Goal: Task Accomplishment & Management: Manage account settings

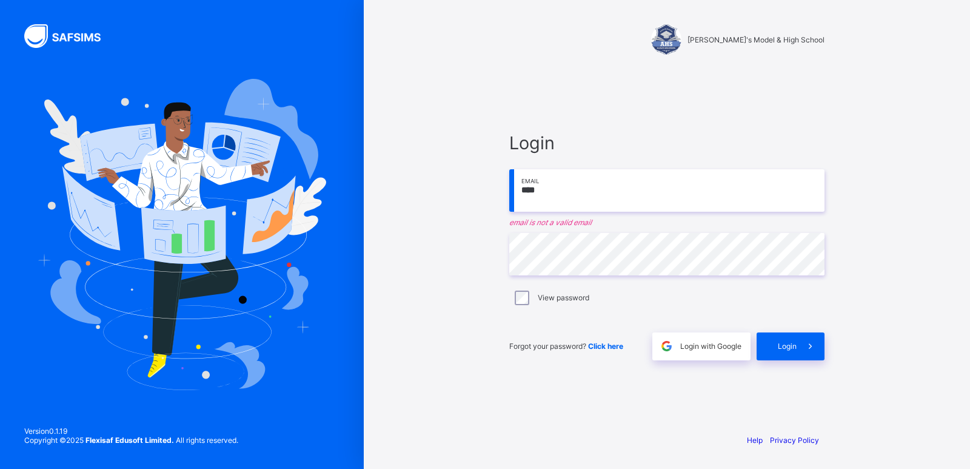
type input "**********"
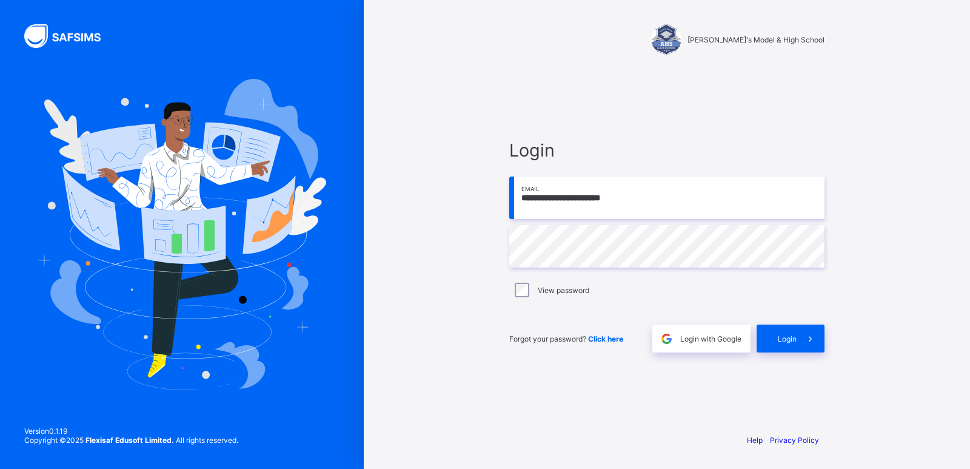
click at [630, 200] on input "**********" at bounding box center [666, 197] width 315 height 42
click at [648, 206] on input "**********" at bounding box center [666, 197] width 315 height 42
click at [790, 339] on span "Login" at bounding box center [787, 338] width 19 height 9
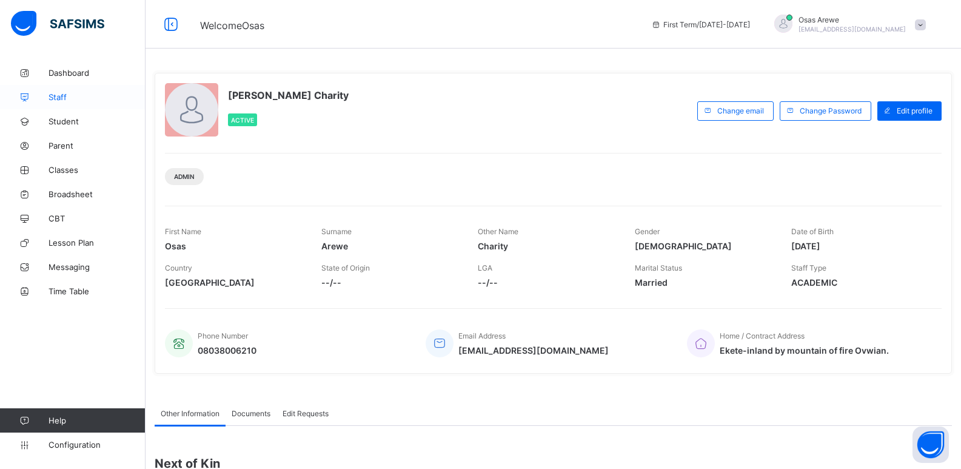
drag, startPoint x: 65, startPoint y: 119, endPoint x: 129, endPoint y: 103, distance: 65.7
click at [65, 119] on span "Student" at bounding box center [97, 121] width 97 height 10
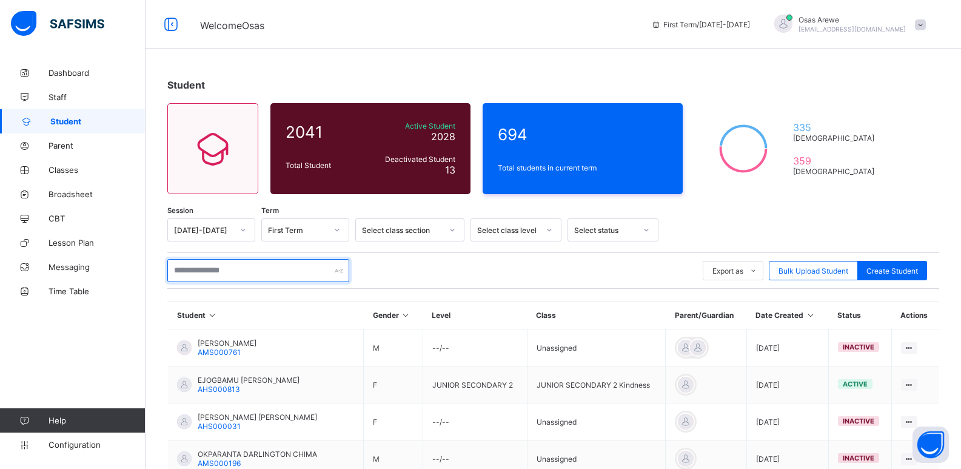
click at [260, 271] on input "text" at bounding box center [258, 270] width 182 height 23
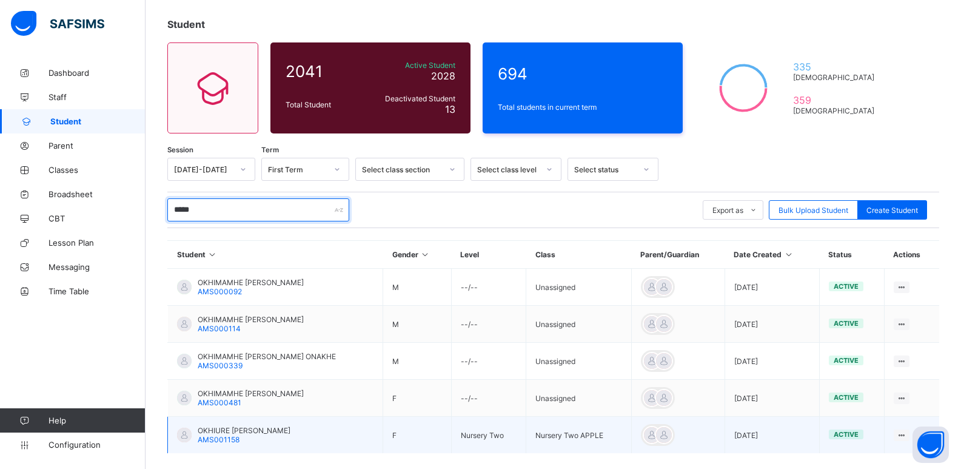
scroll to position [118, 0]
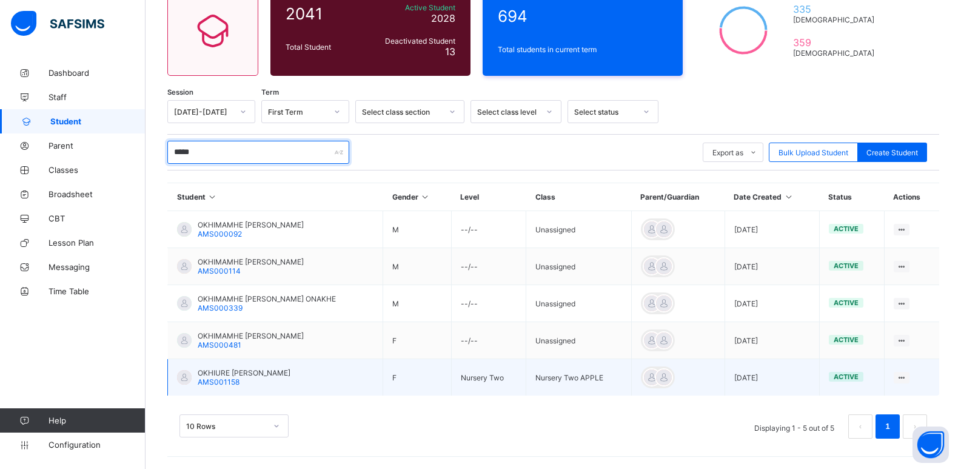
type input "*****"
click at [227, 374] on span "OKHIURE ELENA OMONKHAIYE" at bounding box center [244, 372] width 93 height 9
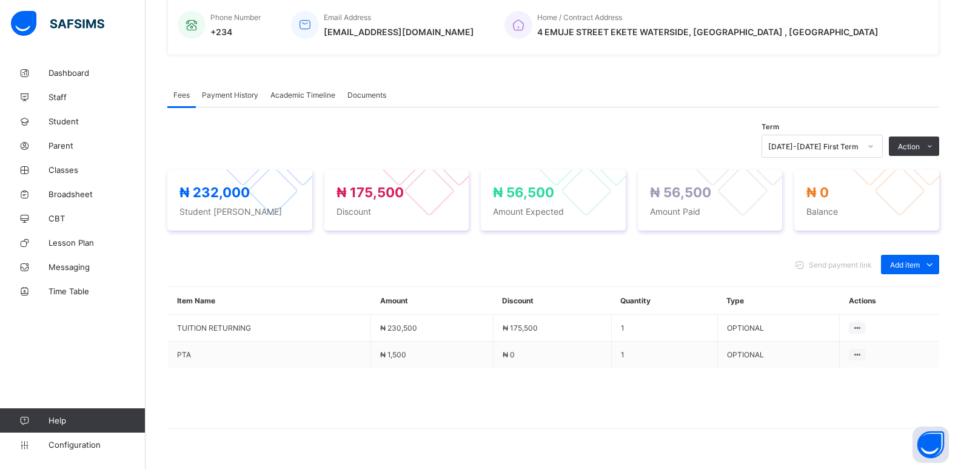
scroll to position [329, 0]
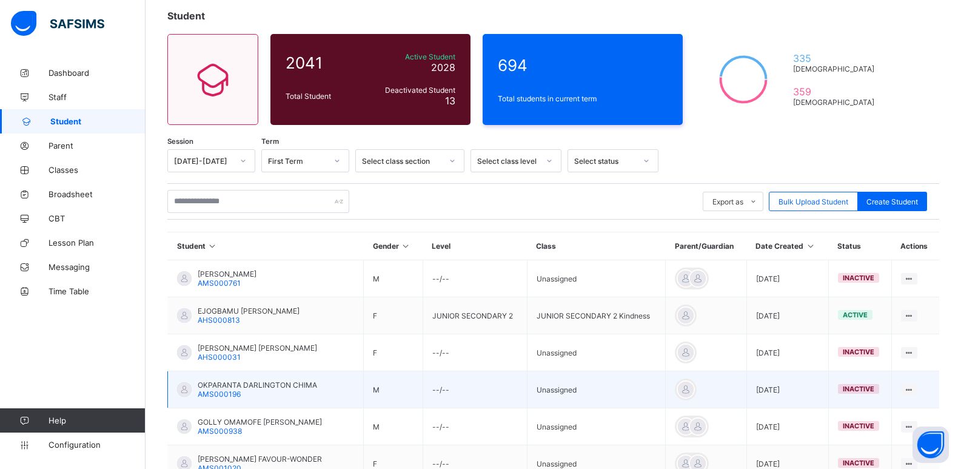
scroll to position [61, 0]
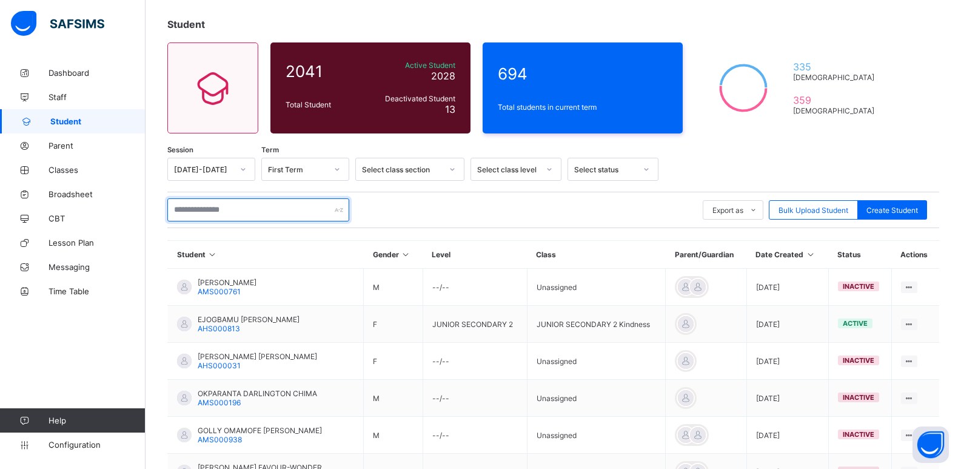
click at [256, 208] on input "text" at bounding box center [258, 209] width 182 height 23
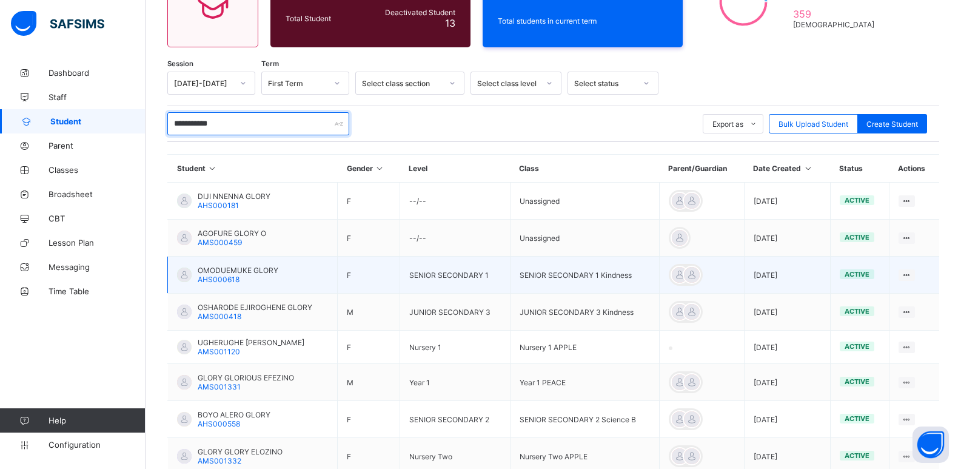
scroll to position [182, 0]
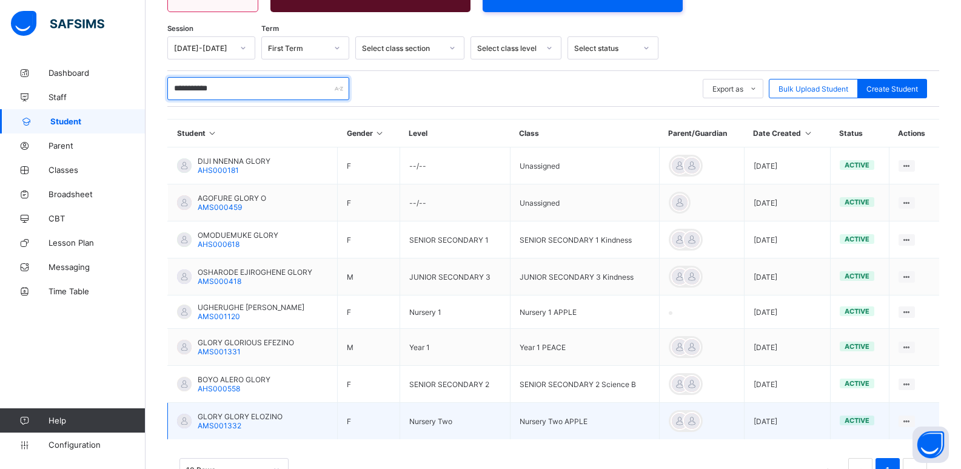
type input "**********"
click at [244, 415] on span "GLORY GLORY ELOZINO" at bounding box center [240, 416] width 85 height 9
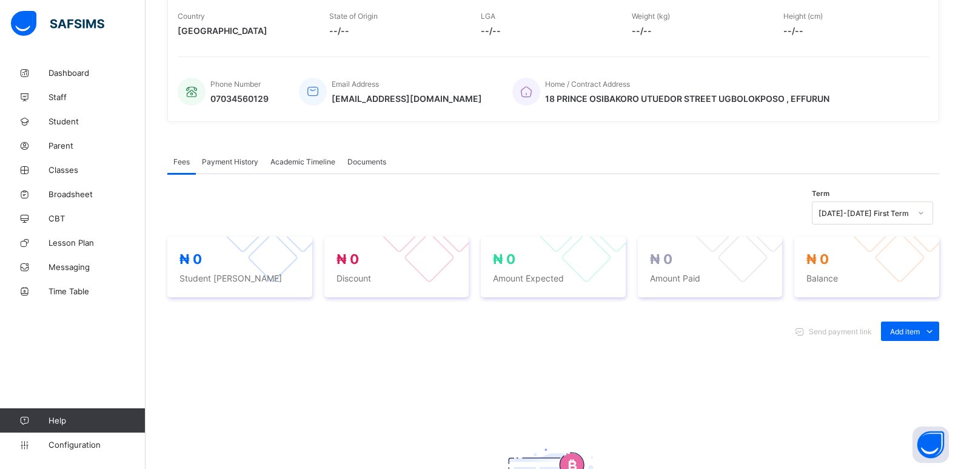
scroll to position [243, 0]
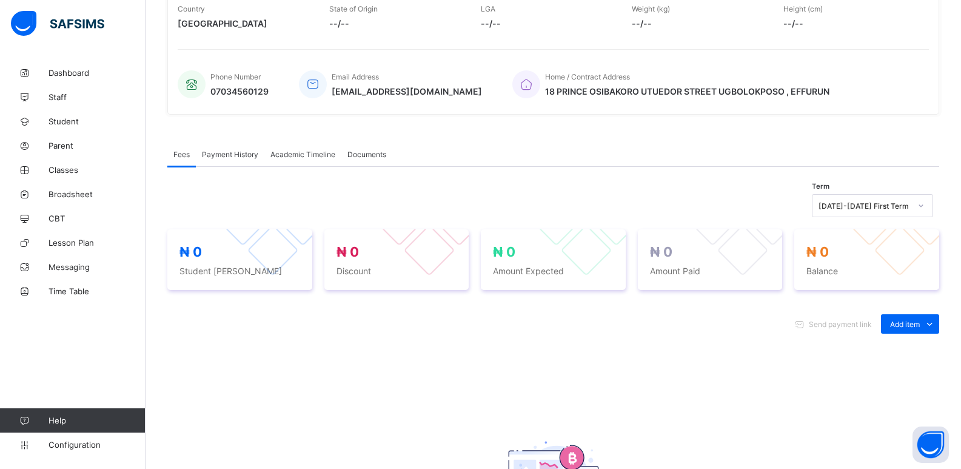
drag, startPoint x: 905, startPoint y: 347, endPoint x: 921, endPoint y: 347, distance: 16.4
click at [0, 0] on div "Optional items" at bounding box center [0, 0] width 0 height 0
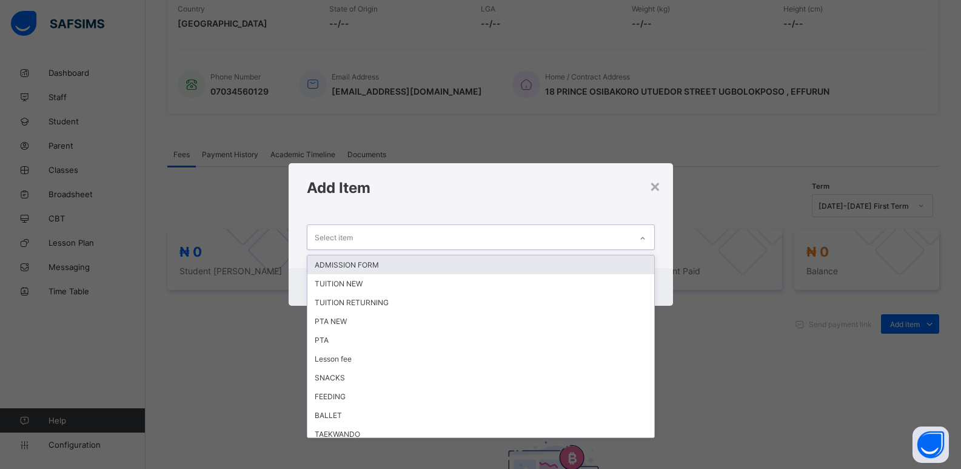
click at [646, 237] on icon at bounding box center [642, 238] width 7 height 12
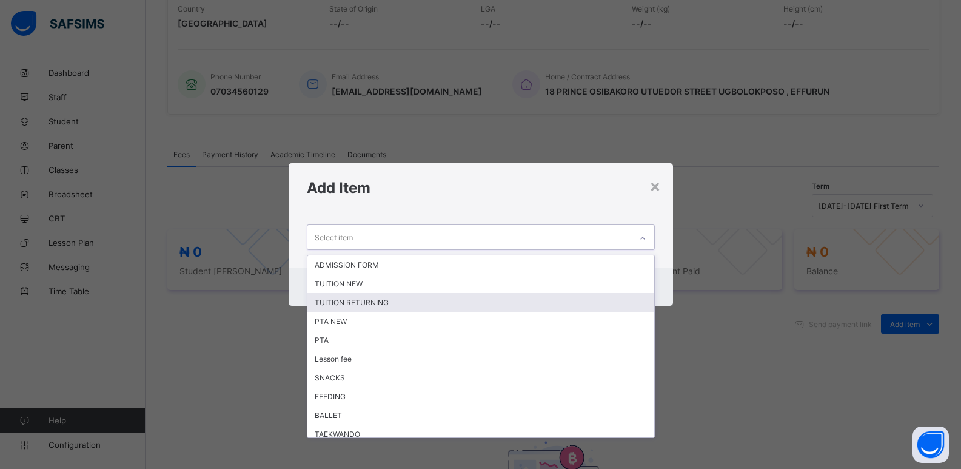
click at [501, 307] on div "TUITION RETURNING" at bounding box center [480, 302] width 347 height 19
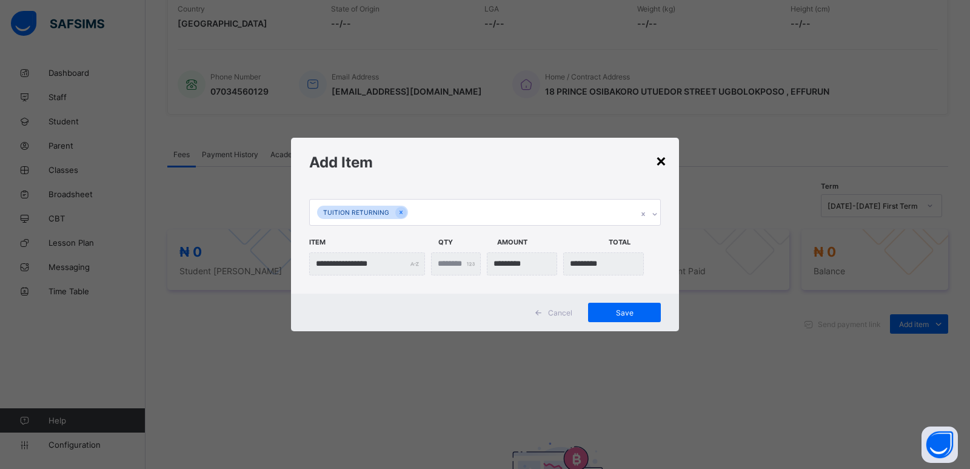
click at [659, 159] on div "×" at bounding box center [662, 160] width 12 height 21
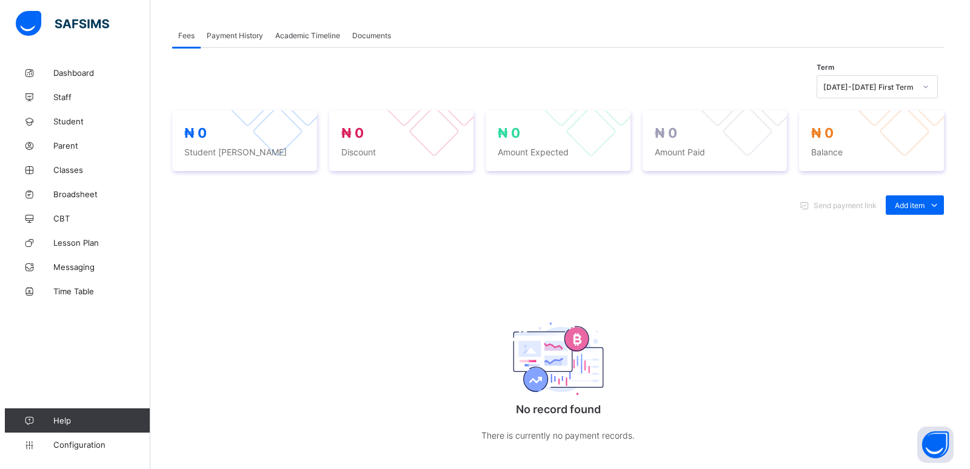
scroll to position [364, 0]
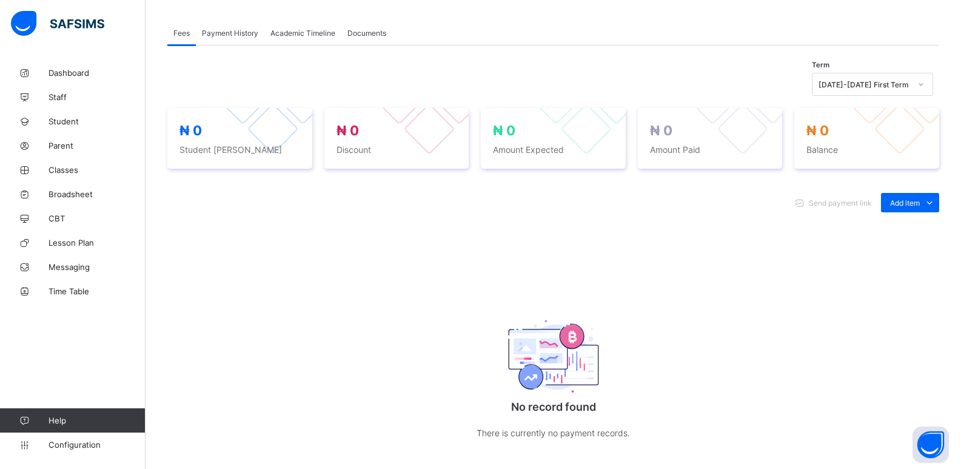
drag, startPoint x: 903, startPoint y: 225, endPoint x: 570, endPoint y: 196, distance: 334.1
click at [0, 0] on div "Optional items" at bounding box center [0, 0] width 0 height 0
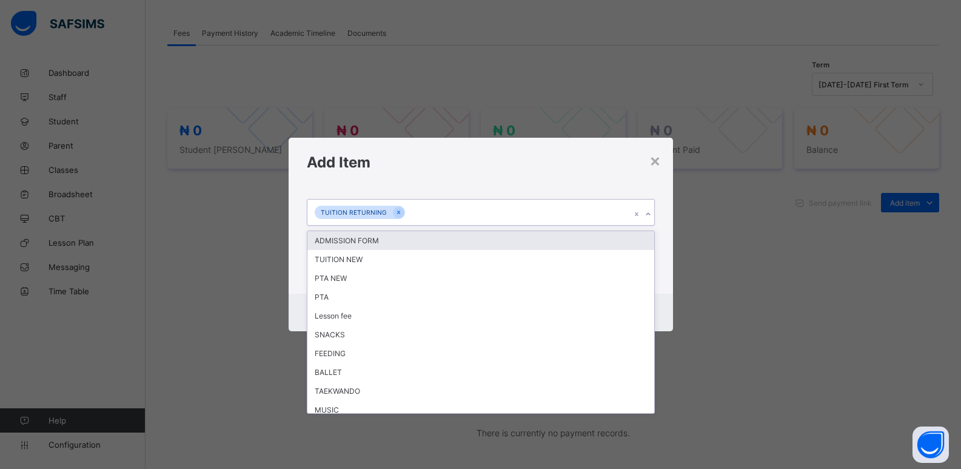
click at [646, 215] on icon at bounding box center [648, 214] width 7 height 12
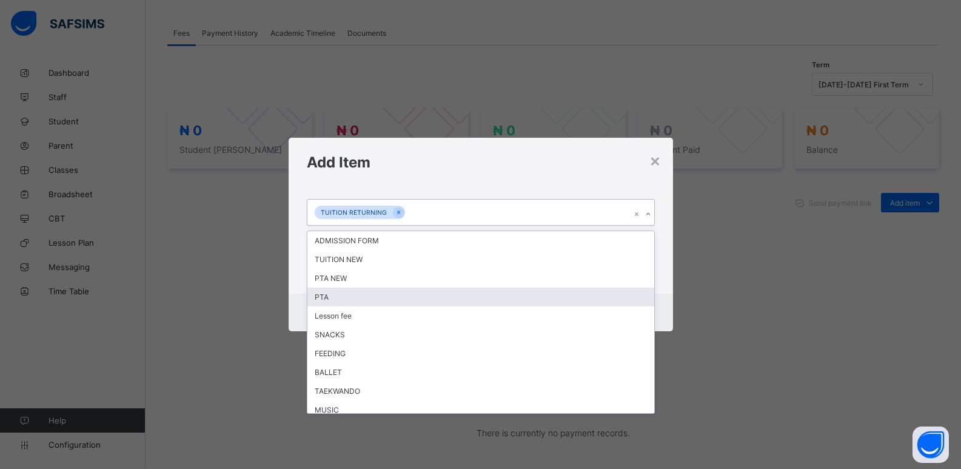
drag, startPoint x: 448, startPoint y: 304, endPoint x: 481, endPoint y: 295, distance: 35.3
click at [454, 304] on div "PTA" at bounding box center [480, 296] width 347 height 19
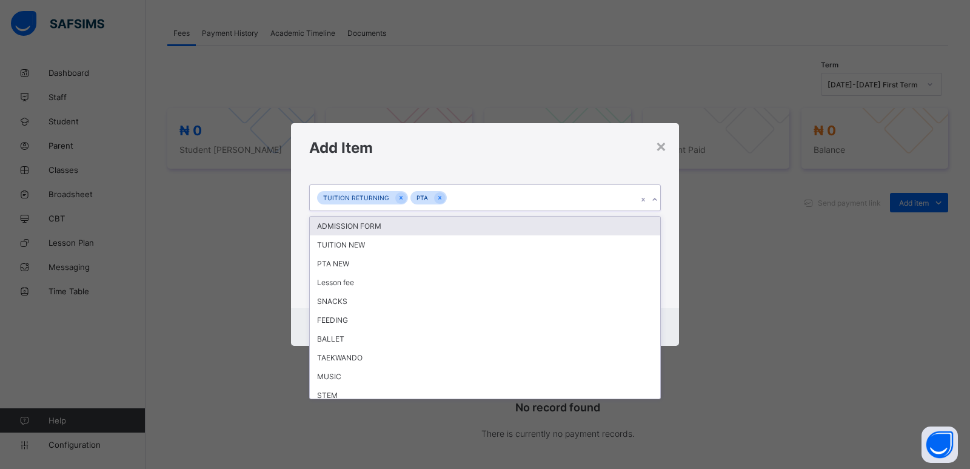
click at [652, 201] on icon at bounding box center [654, 199] width 7 height 12
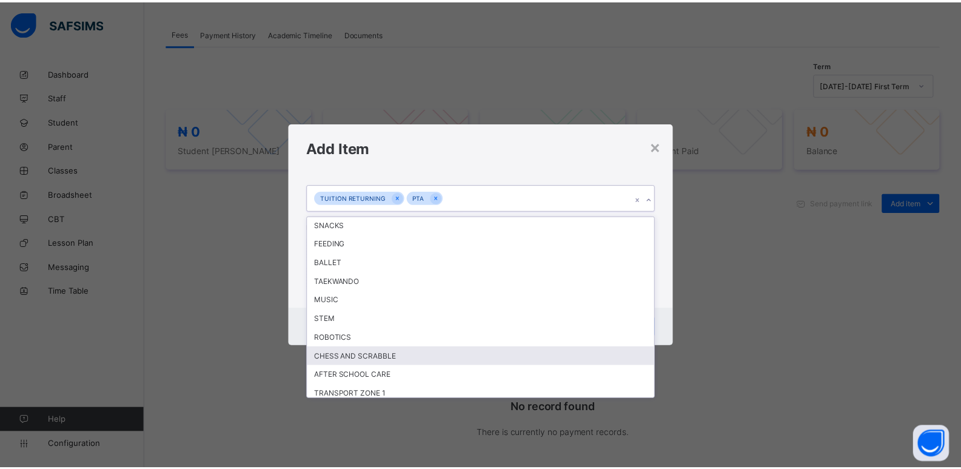
scroll to position [175, 0]
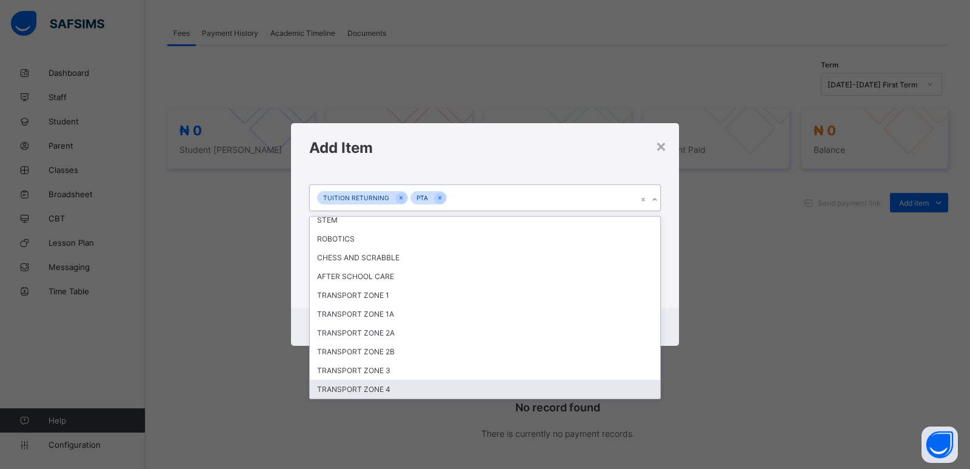
click at [424, 389] on div "TRANSPORT ZONE 4" at bounding box center [485, 389] width 351 height 19
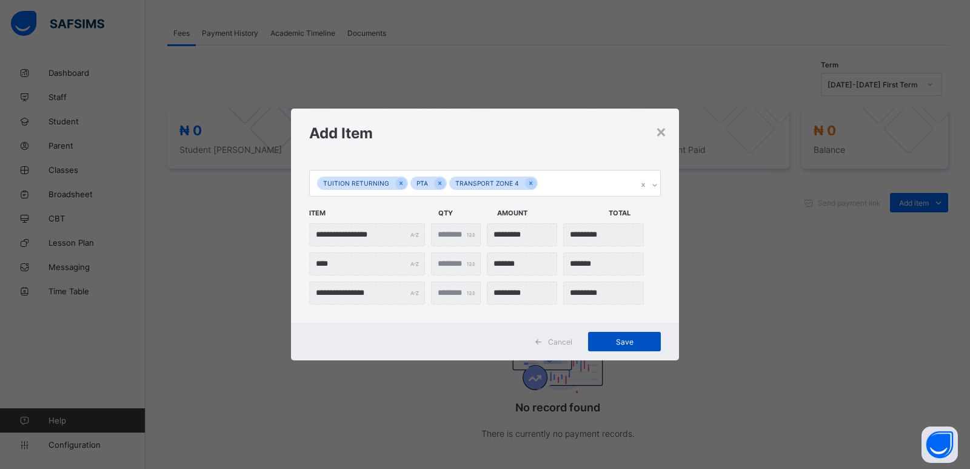
click at [626, 344] on span "Save" at bounding box center [624, 341] width 55 height 9
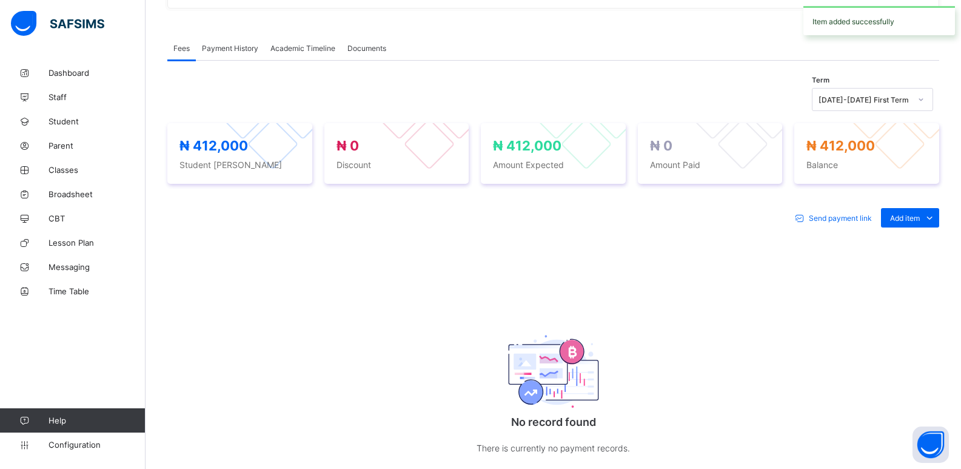
scroll to position [355, 0]
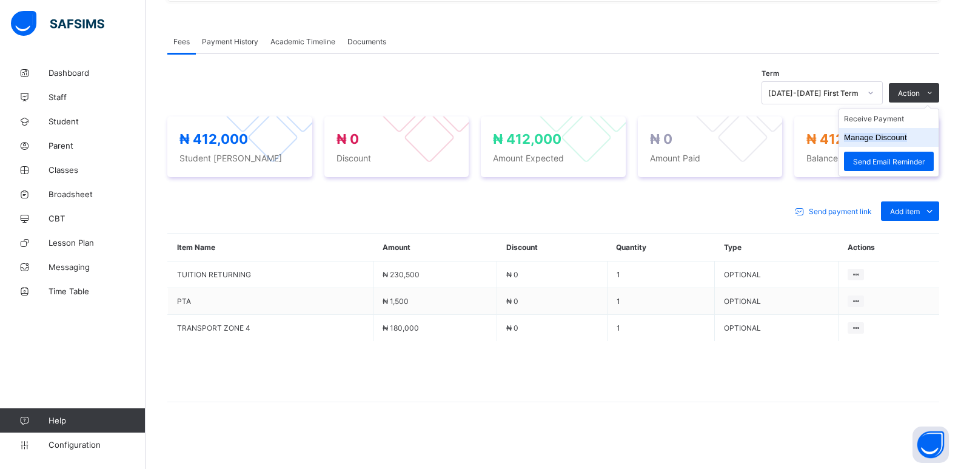
click at [870, 138] on button "Manage Discount" at bounding box center [875, 137] width 63 height 9
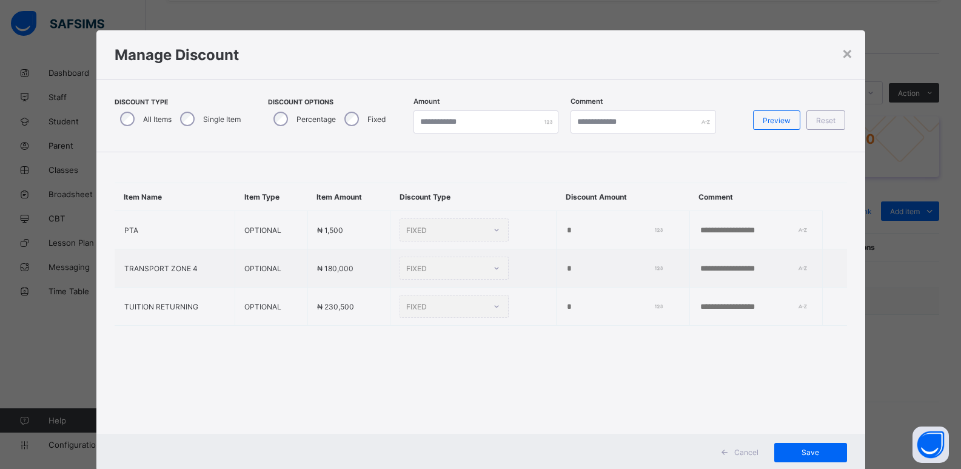
type input "*"
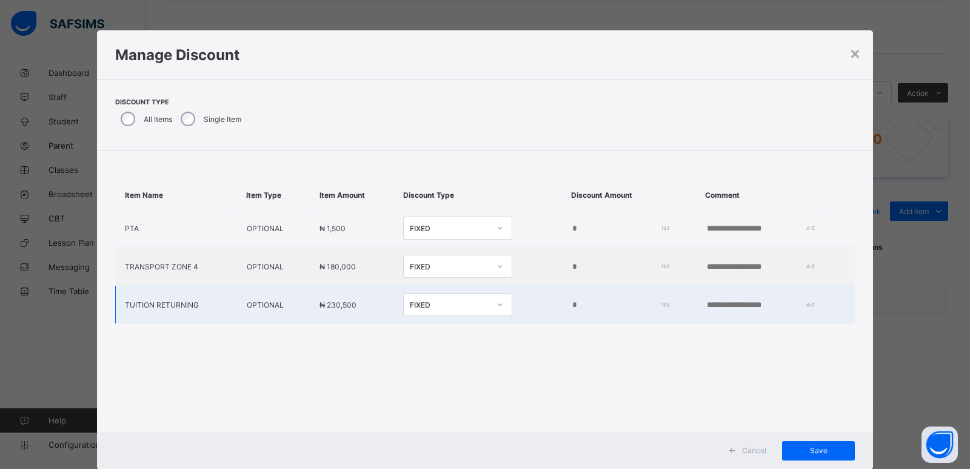
click at [571, 306] on input "*" at bounding box center [617, 305] width 93 height 10
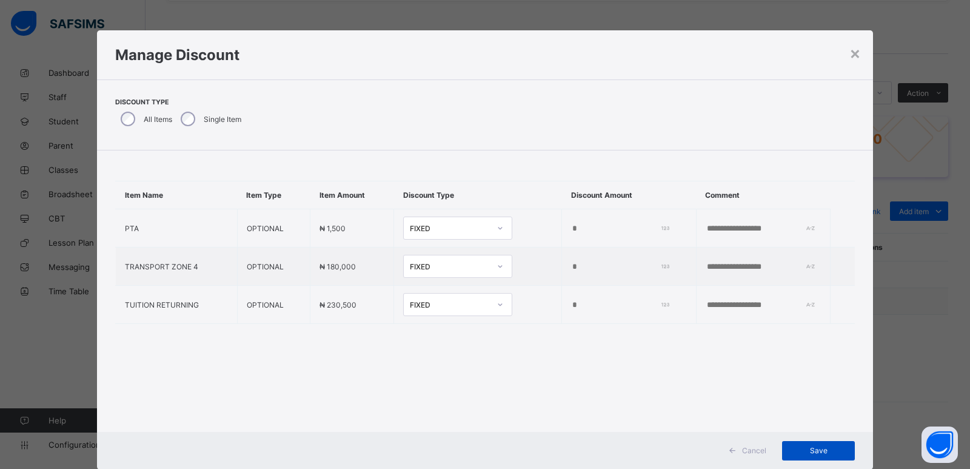
type input "****"
click at [817, 452] on span "Save" at bounding box center [818, 450] width 55 height 9
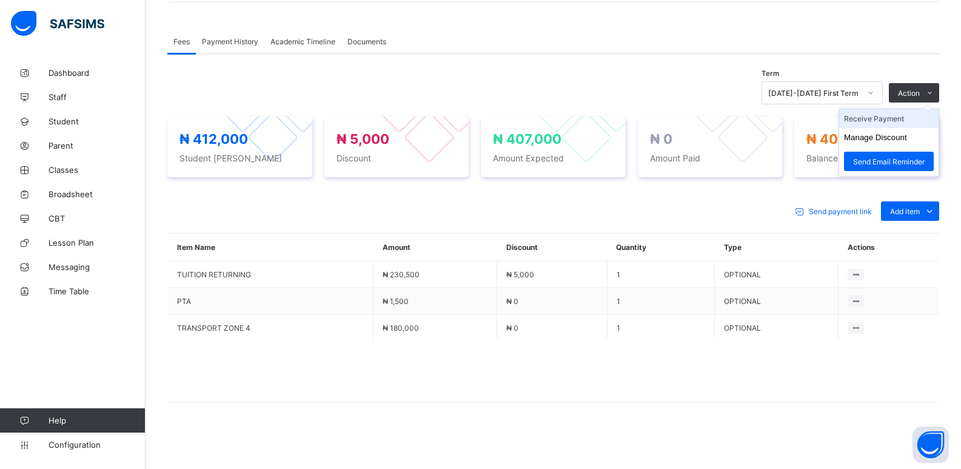
click at [901, 122] on li "Receive Payment" at bounding box center [888, 118] width 99 height 19
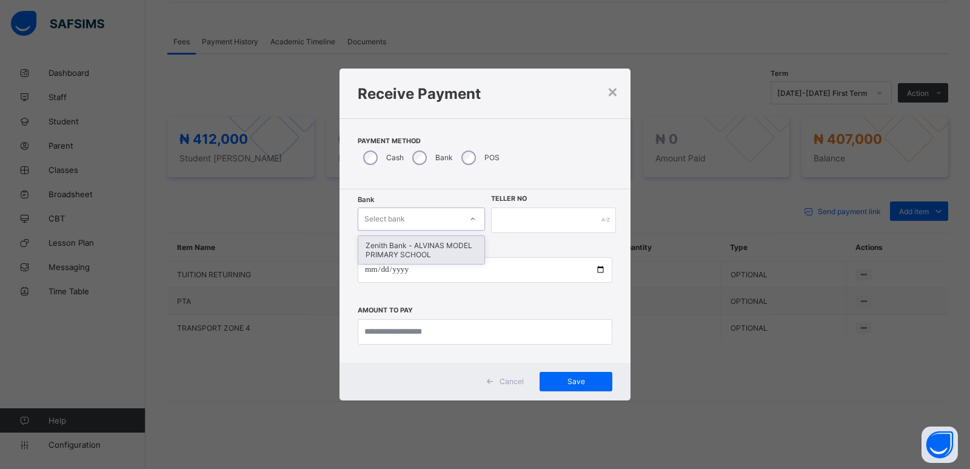
click at [407, 216] on div "Select bank" at bounding box center [409, 218] width 103 height 17
click at [418, 248] on div "Zenith Bank - ALVINAS MODEL PRIMARY SCHOOL" at bounding box center [421, 250] width 126 height 28
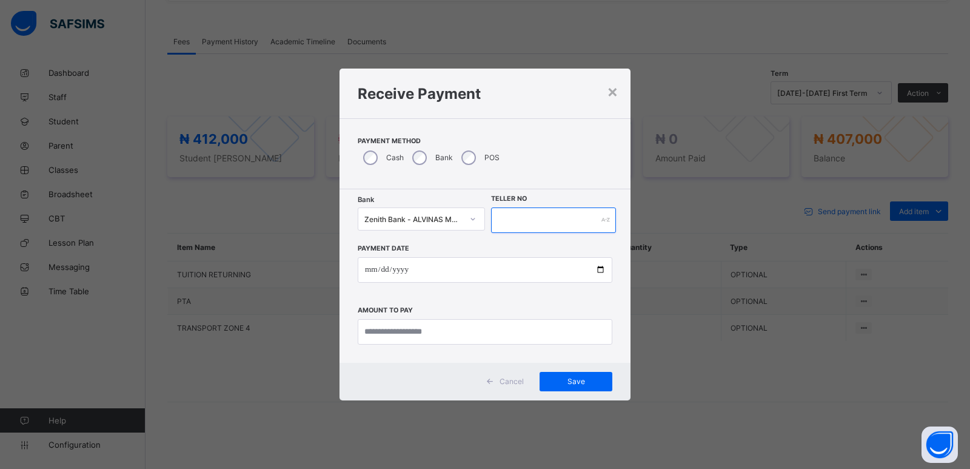
click at [553, 220] on input "text" at bounding box center [553, 219] width 125 height 25
type input "*******"
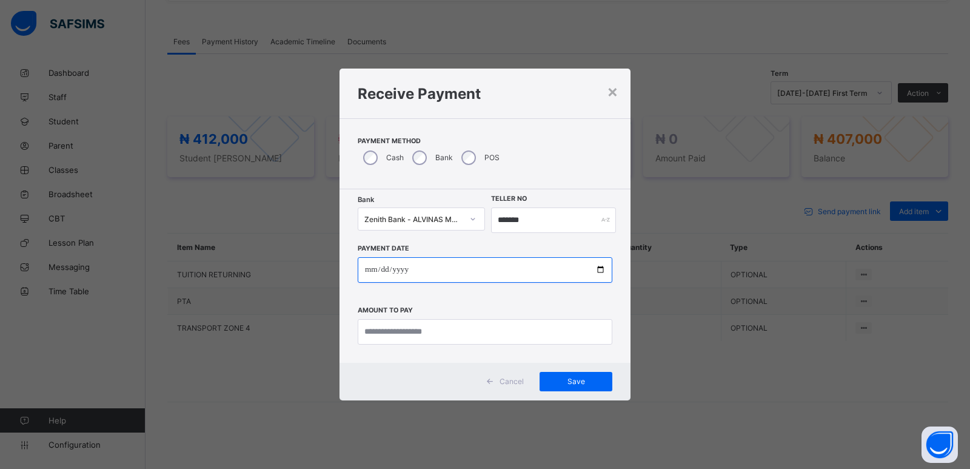
click at [371, 275] on input "date" at bounding box center [485, 269] width 255 height 25
type input "**********"
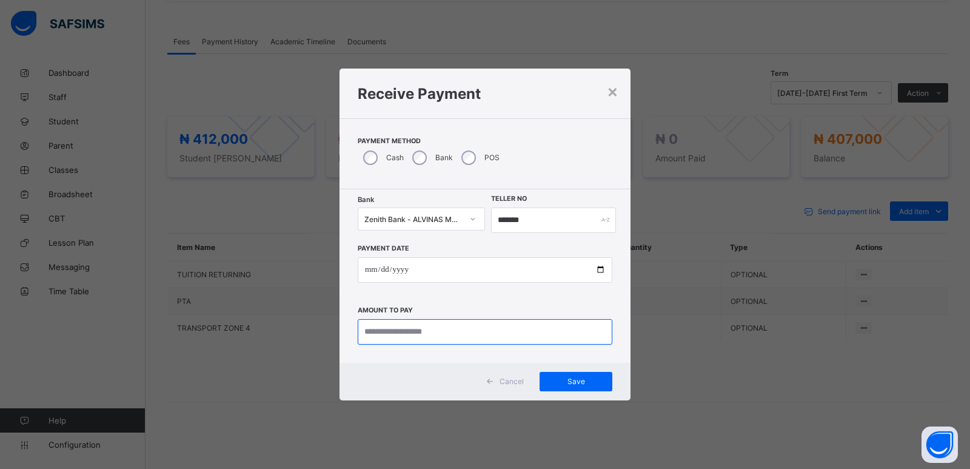
click at [388, 332] on input "currency" at bounding box center [485, 331] width 255 height 25
type input "*********"
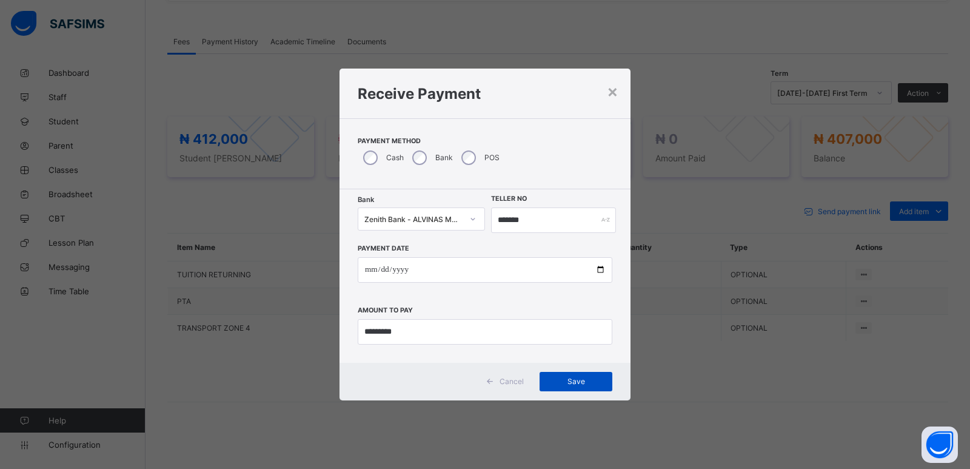
click at [576, 381] on span "Save" at bounding box center [576, 381] width 55 height 9
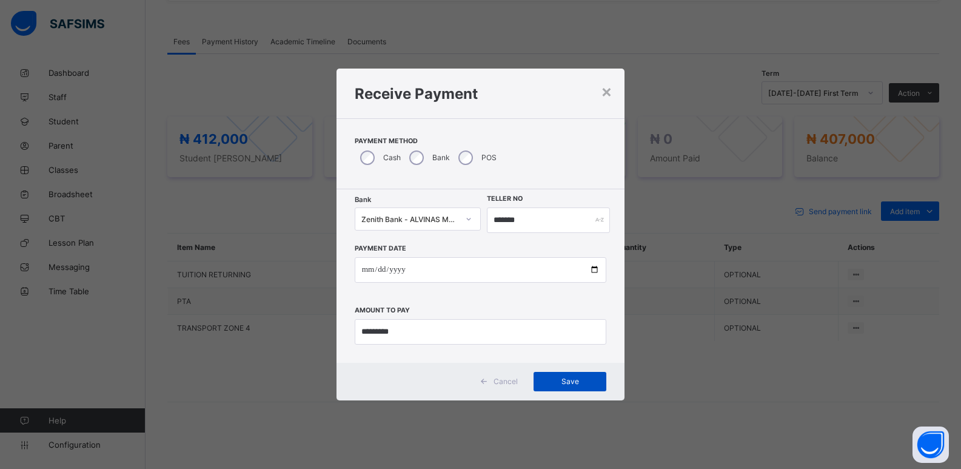
click at [571, 383] on span "Save" at bounding box center [570, 381] width 55 height 9
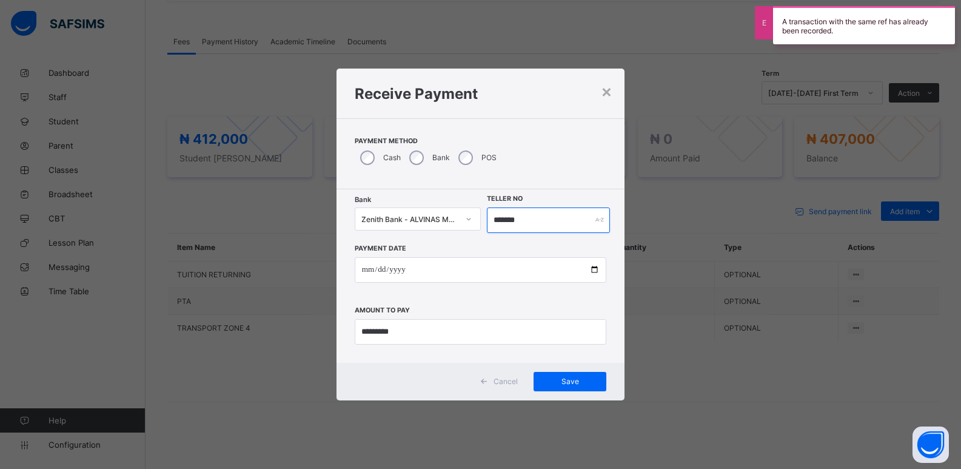
click at [507, 224] on input "*******" at bounding box center [549, 219] width 124 height 25
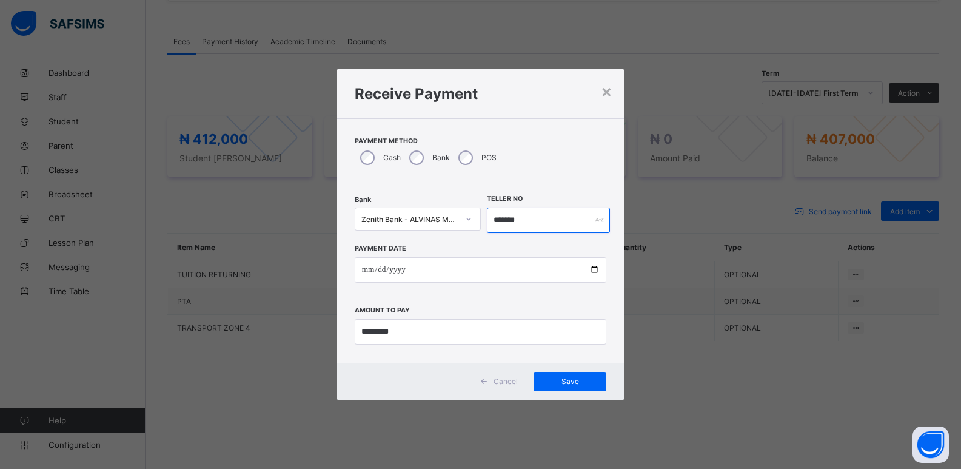
click at [503, 224] on input "*******" at bounding box center [549, 219] width 124 height 25
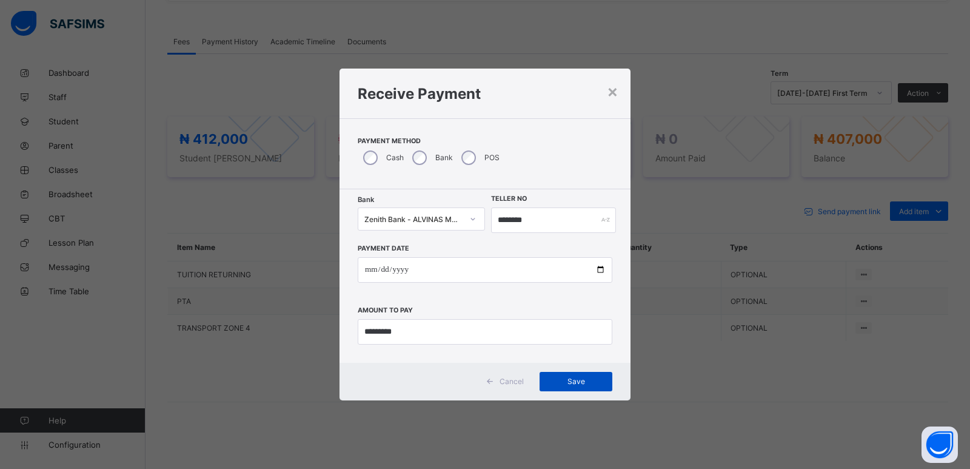
click at [575, 383] on span "Save" at bounding box center [576, 381] width 55 height 9
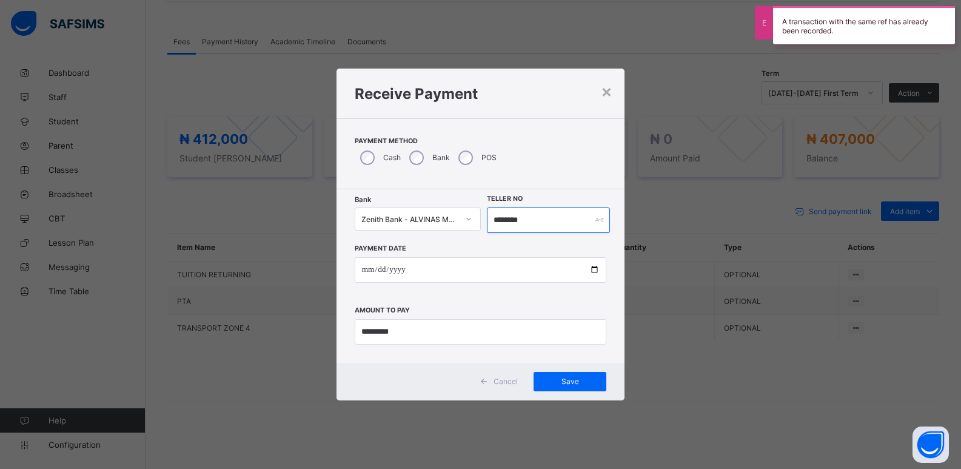
click at [514, 221] on input "********" at bounding box center [549, 219] width 124 height 25
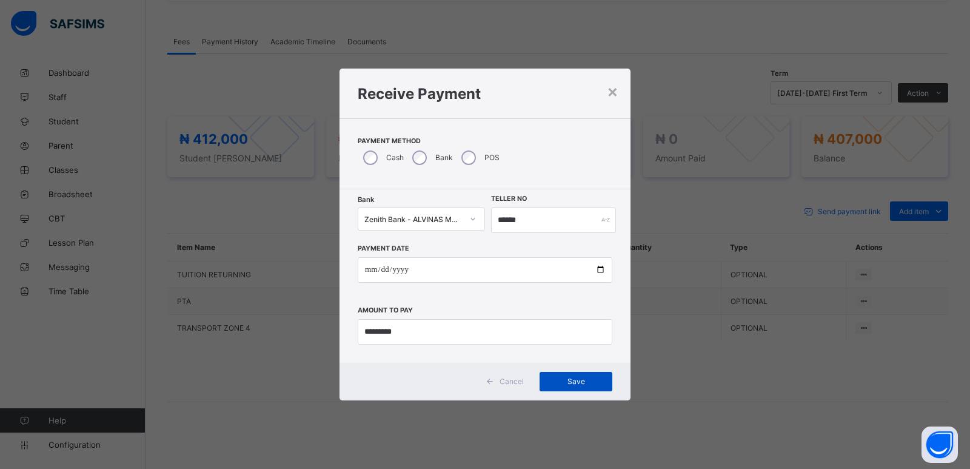
click at [577, 381] on span "Save" at bounding box center [576, 381] width 55 height 9
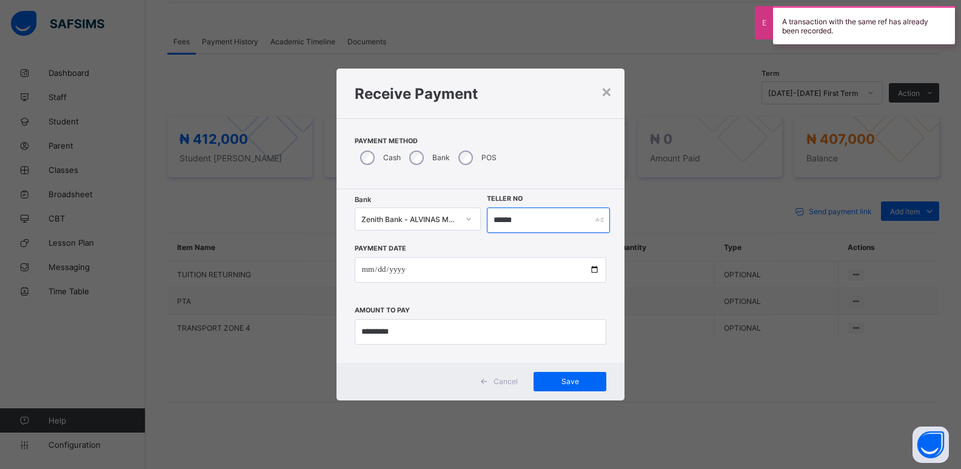
click at [491, 224] on input "******" at bounding box center [549, 219] width 124 height 25
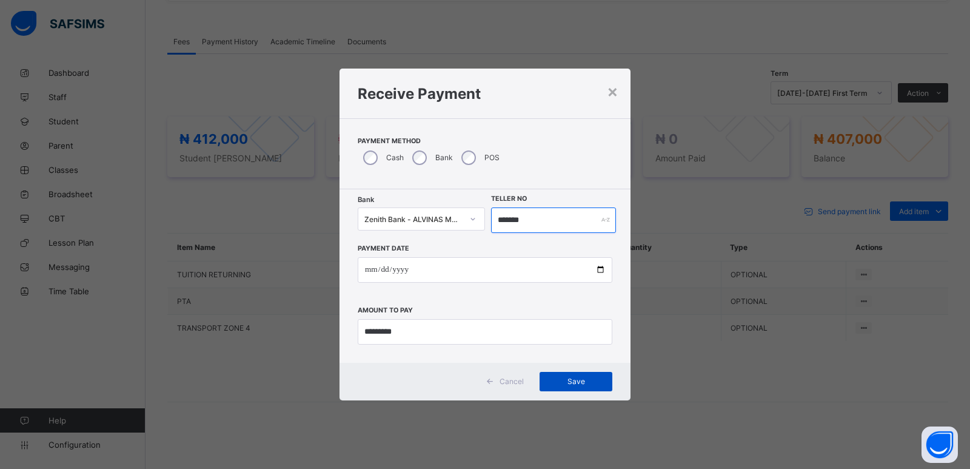
type input "*******"
click at [575, 385] on span "Save" at bounding box center [576, 381] width 55 height 9
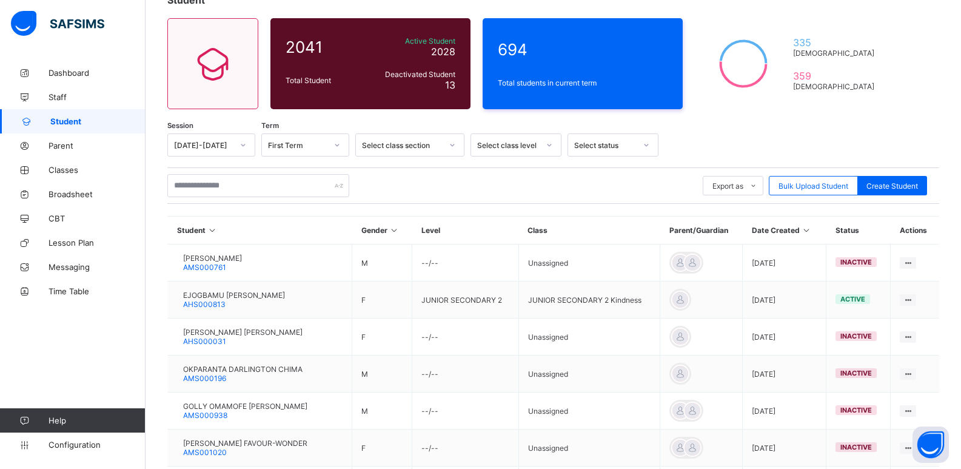
scroll to position [61, 0]
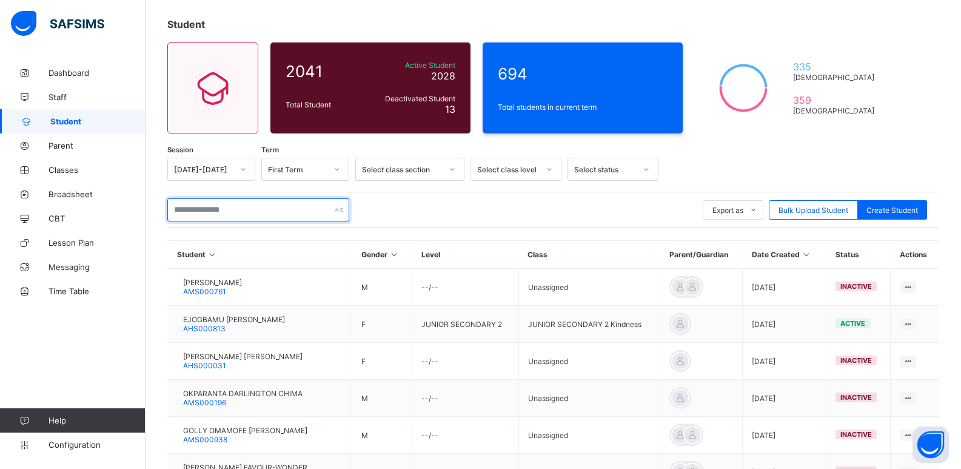
click at [216, 213] on input "text" at bounding box center [258, 209] width 182 height 23
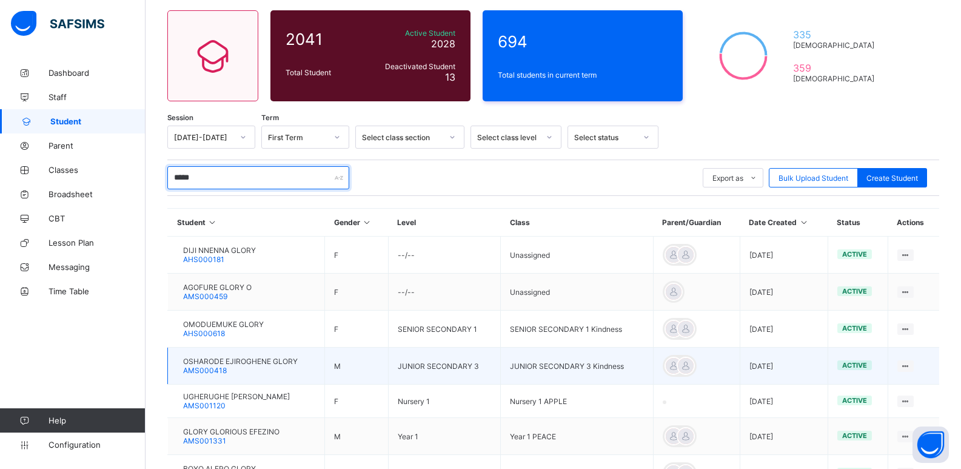
scroll to position [121, 0]
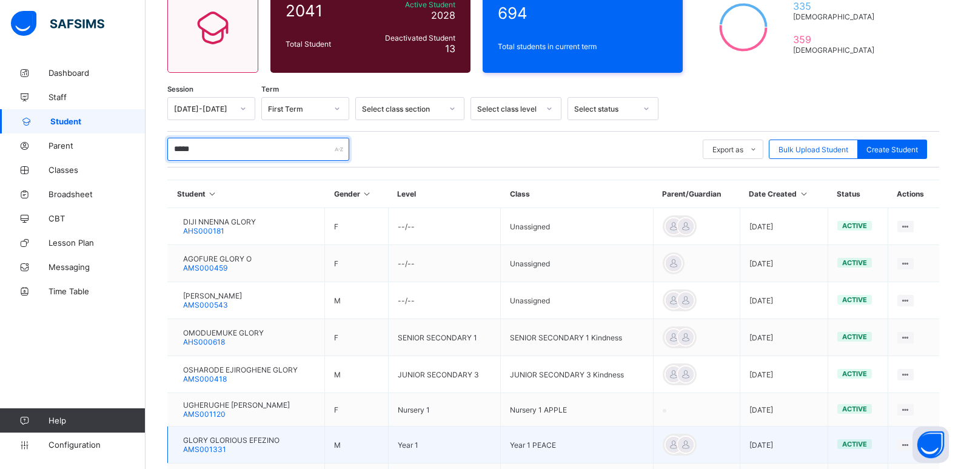
type input "*****"
click at [244, 443] on span "GLORY GLORIOUS EFEZINO" at bounding box center [231, 439] width 96 height 9
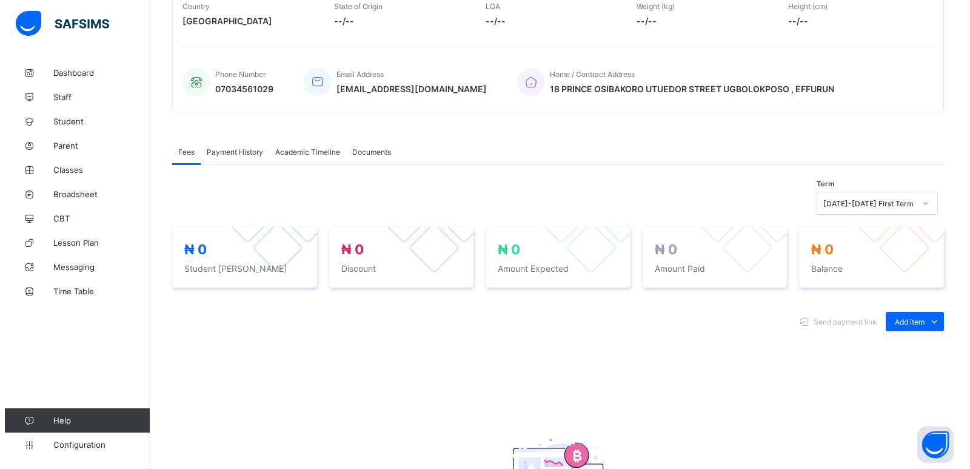
scroll to position [243, 0]
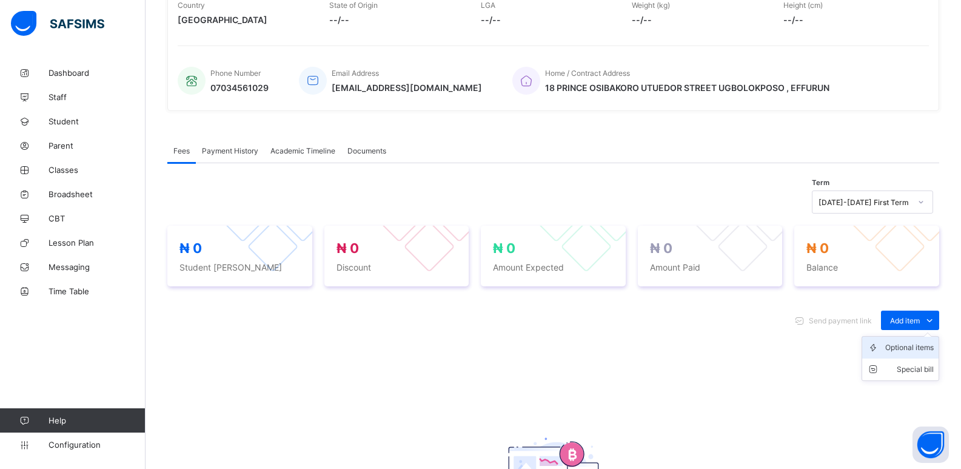
click at [915, 354] on div "Optional items" at bounding box center [909, 347] width 49 height 12
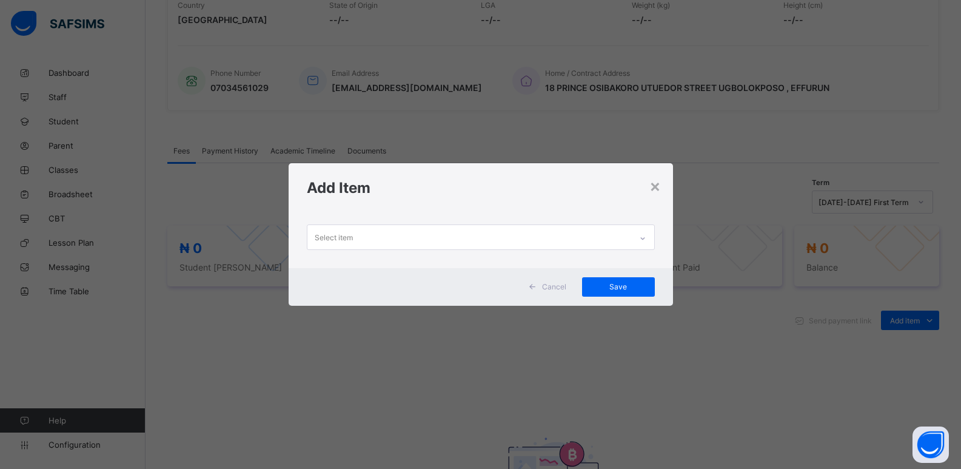
click at [646, 238] on icon at bounding box center [642, 238] width 7 height 12
click at [644, 235] on icon at bounding box center [642, 238] width 7 height 12
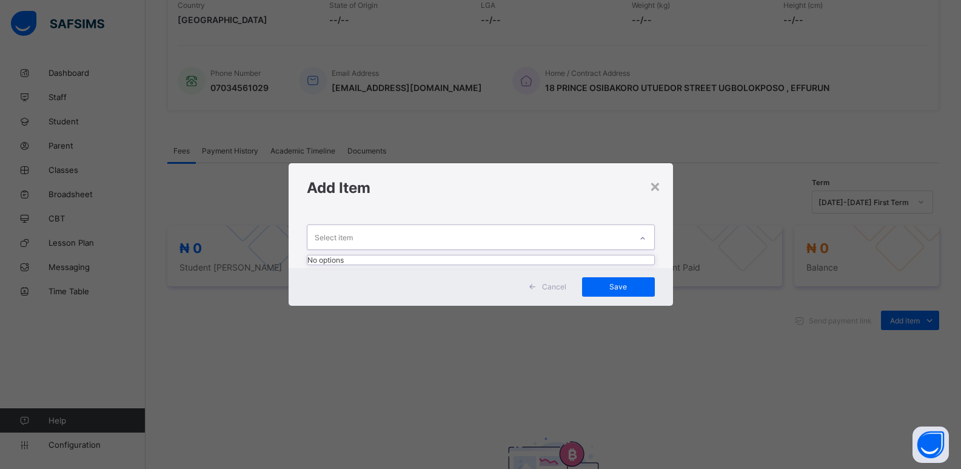
click at [644, 235] on icon at bounding box center [642, 238] width 7 height 12
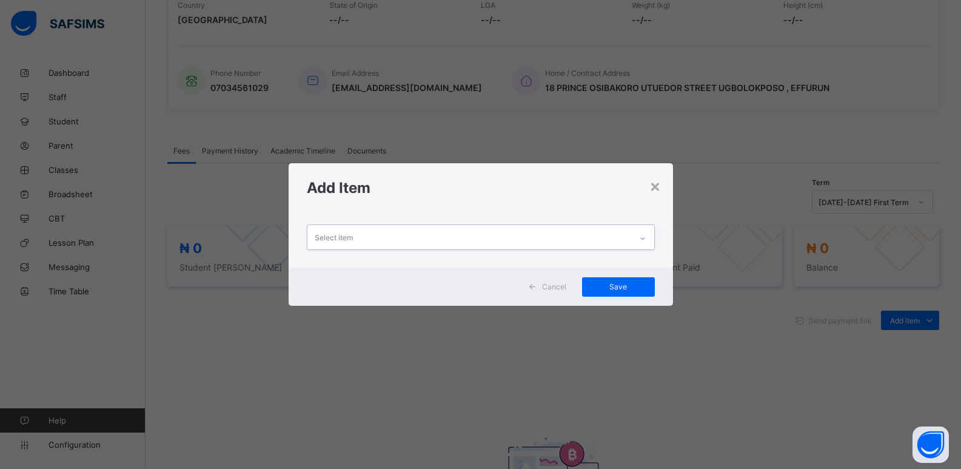
click at [644, 235] on icon at bounding box center [642, 238] width 7 height 12
click at [643, 235] on icon at bounding box center [642, 238] width 7 height 12
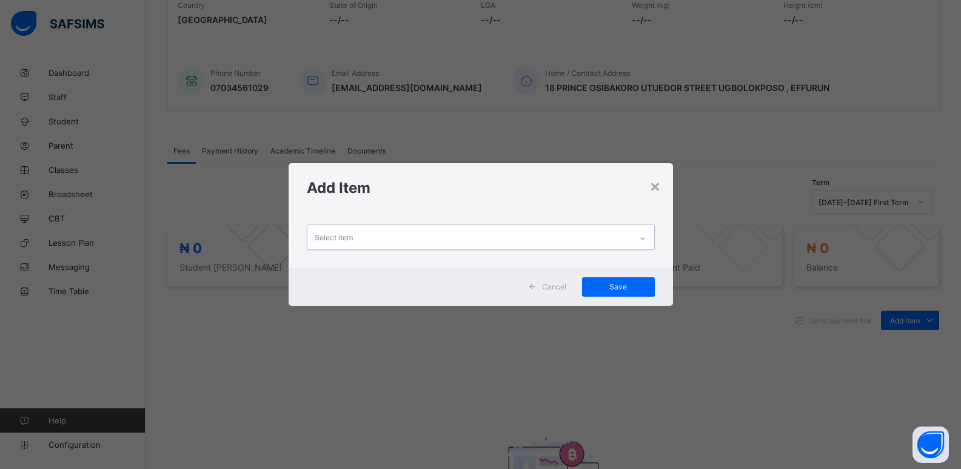
click at [643, 235] on icon at bounding box center [642, 238] width 7 height 12
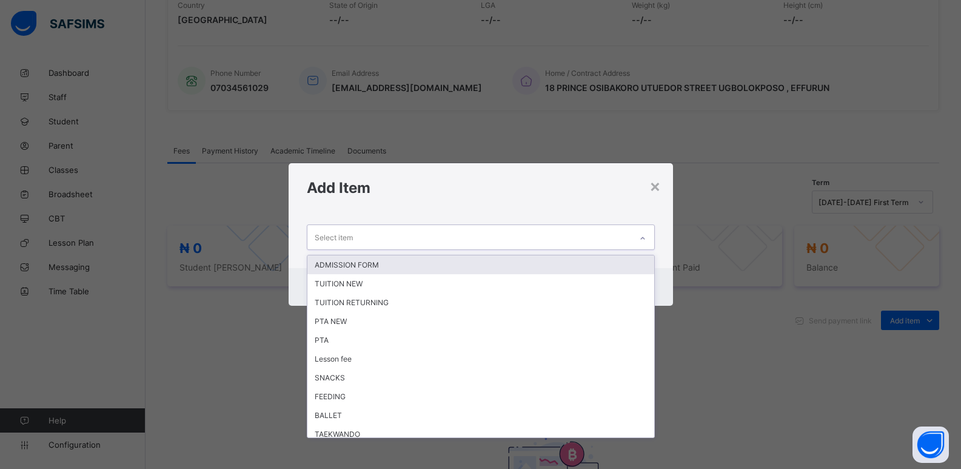
click at [643, 235] on icon at bounding box center [642, 238] width 7 height 12
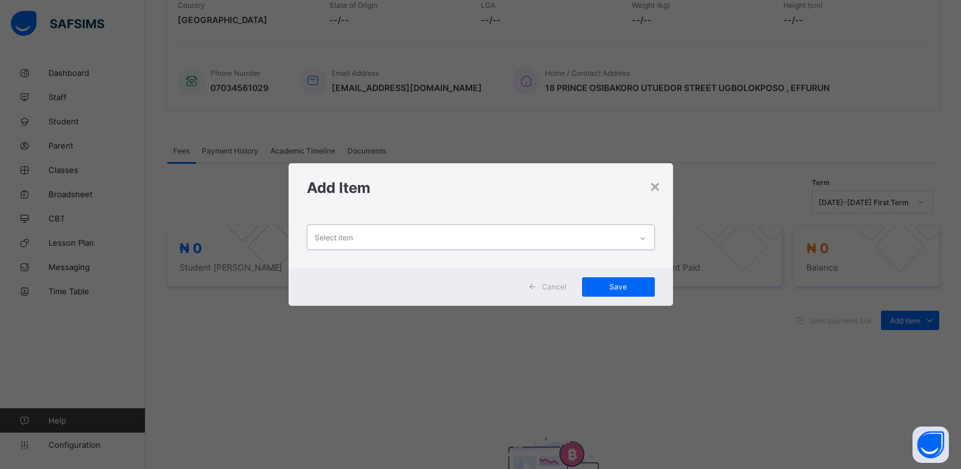
click at [643, 235] on icon at bounding box center [642, 238] width 7 height 12
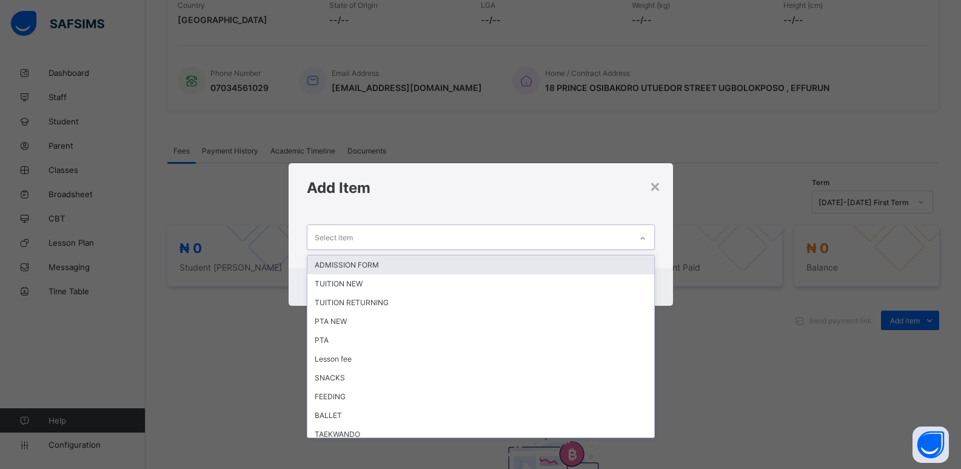
click at [643, 235] on icon at bounding box center [642, 238] width 7 height 12
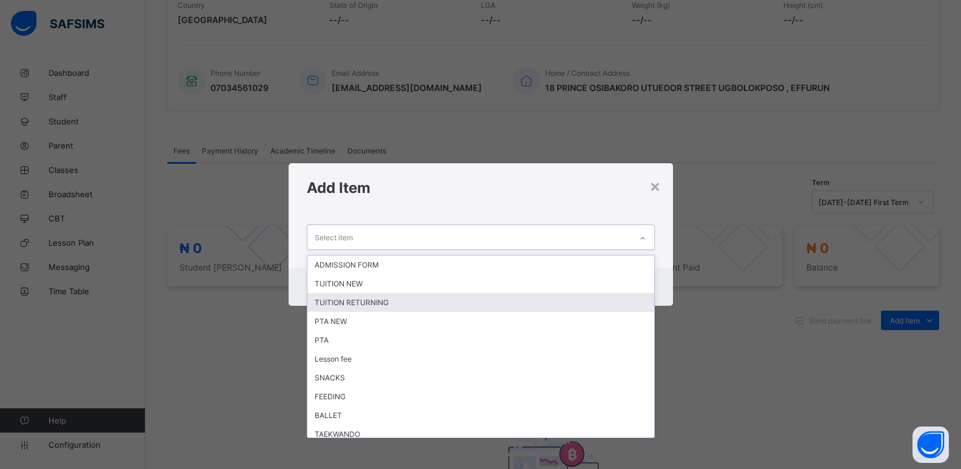
drag, startPoint x: 369, startPoint y: 306, endPoint x: 453, endPoint y: 301, distance: 83.9
click at [373, 306] on div "TUITION RETURNING" at bounding box center [480, 302] width 347 height 19
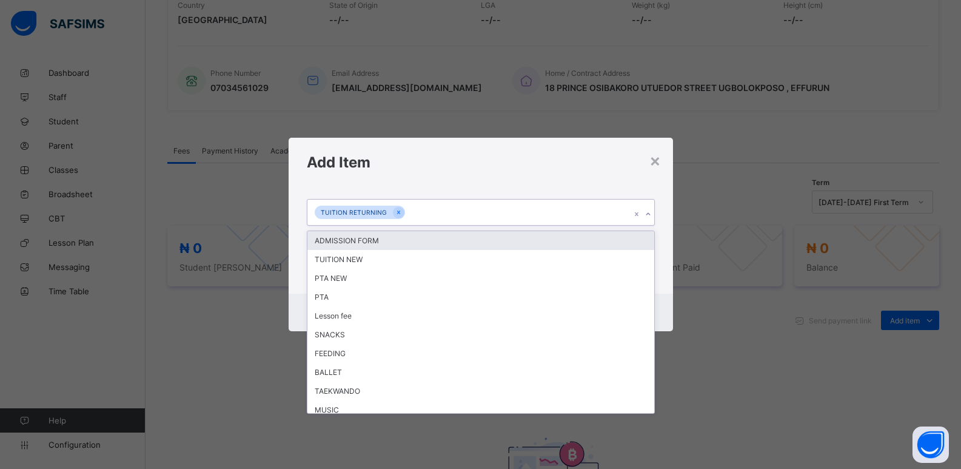
click at [648, 214] on icon at bounding box center [648, 214] width 7 height 12
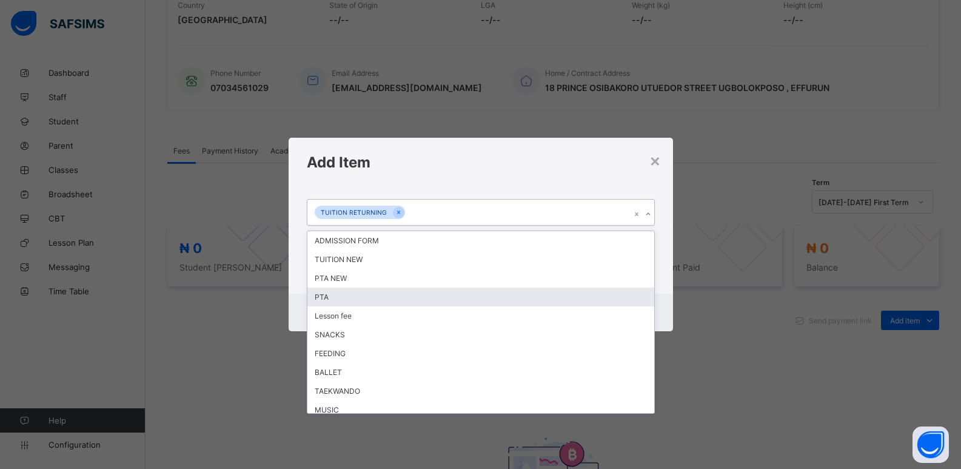
drag, startPoint x: 357, startPoint y: 299, endPoint x: 626, endPoint y: 223, distance: 279.9
click at [358, 299] on div "PTA" at bounding box center [480, 296] width 347 height 19
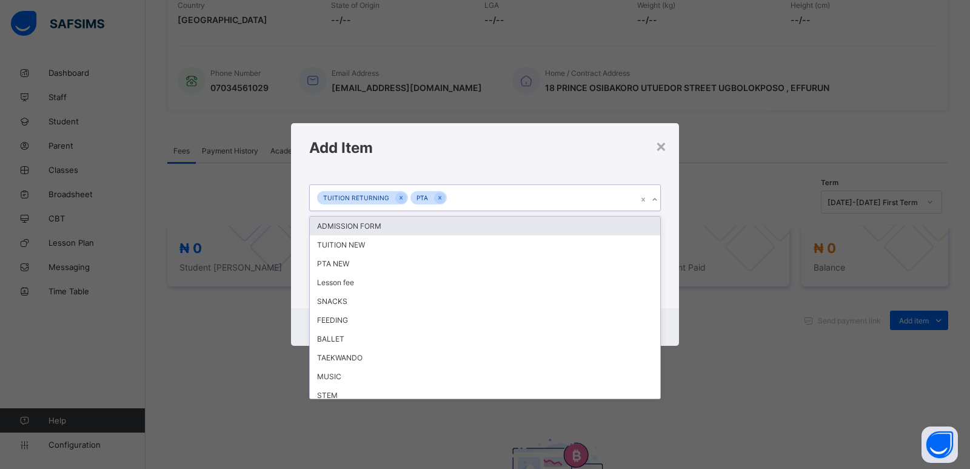
click at [658, 202] on icon at bounding box center [654, 199] width 7 height 12
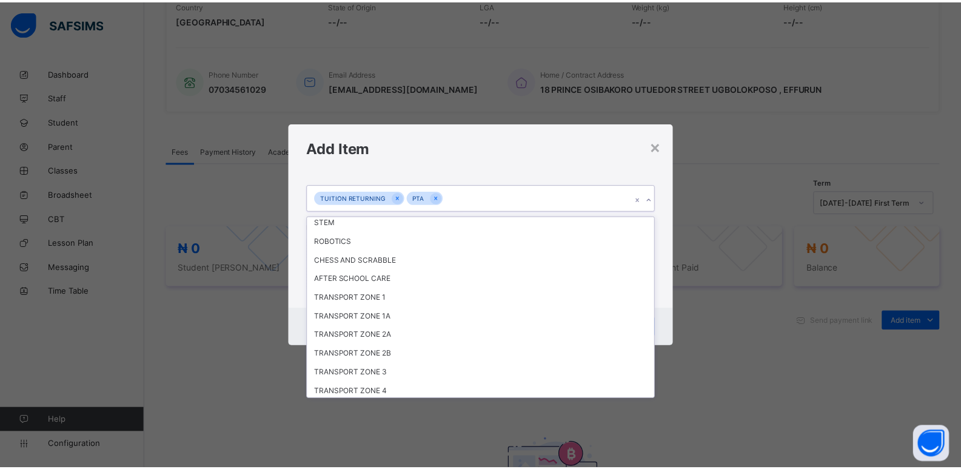
scroll to position [175, 0]
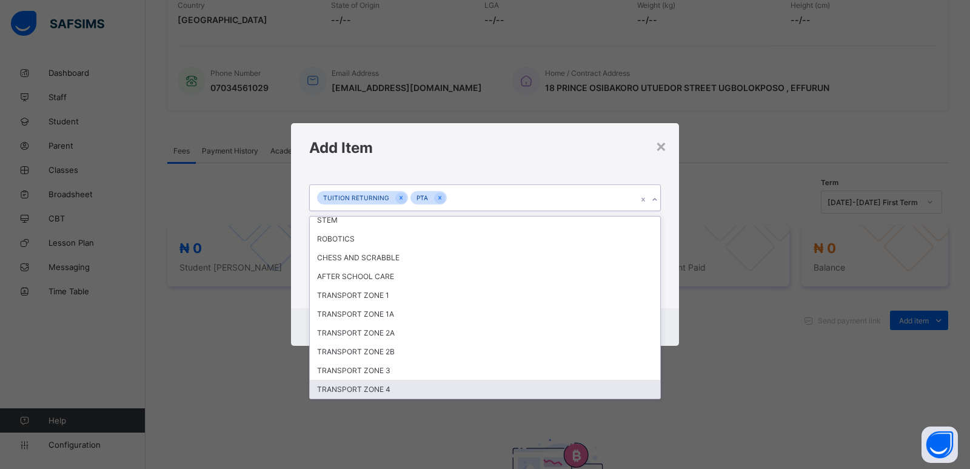
drag, startPoint x: 397, startPoint y: 387, endPoint x: 417, endPoint y: 381, distance: 21.5
click at [397, 387] on div "TRANSPORT ZONE 4" at bounding box center [485, 389] width 351 height 19
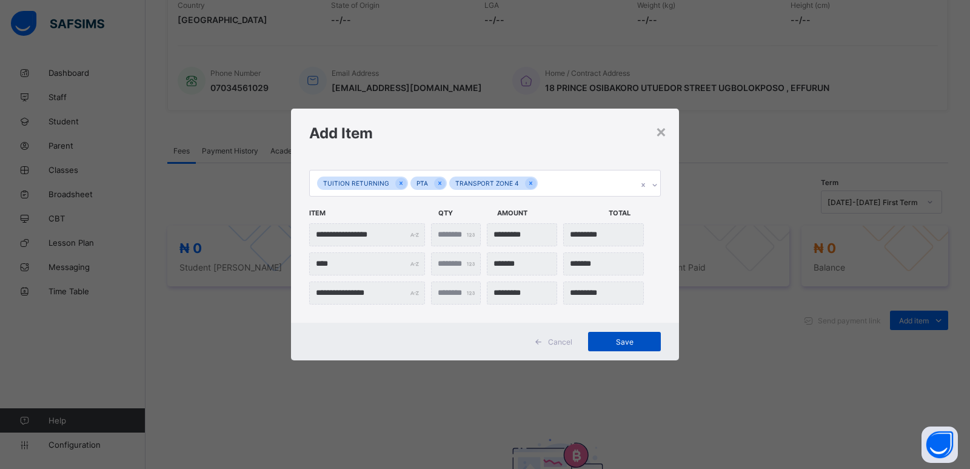
click at [611, 342] on span "Save" at bounding box center [624, 341] width 55 height 9
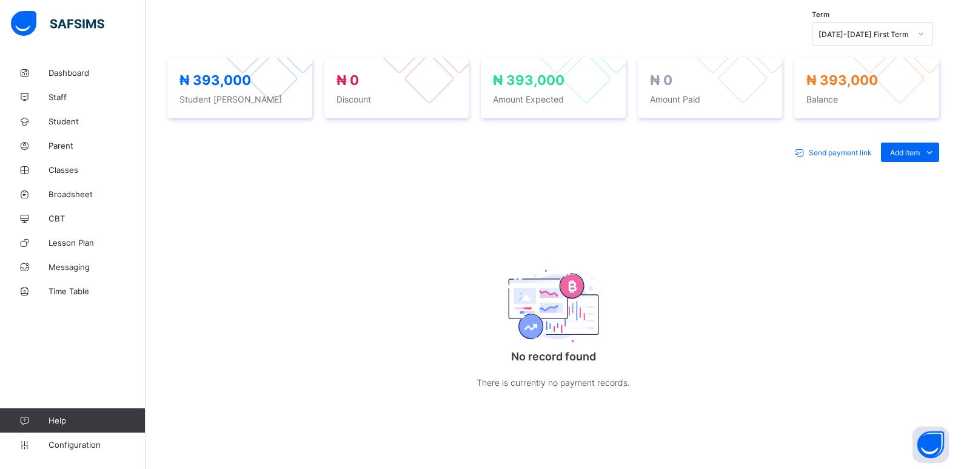
scroll to position [355, 0]
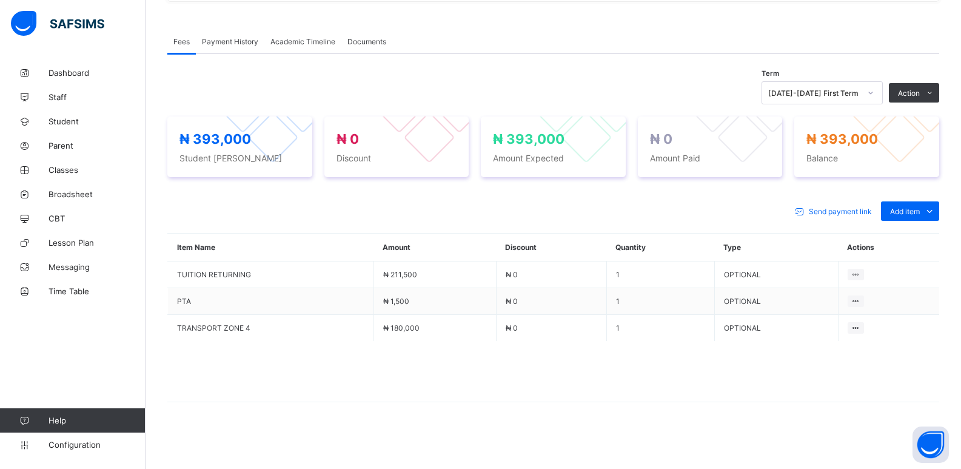
drag, startPoint x: 886, startPoint y: 138, endPoint x: 934, endPoint y: 129, distance: 48.8
click at [0, 0] on button "Manage Discount" at bounding box center [0, 0] width 0 height 0
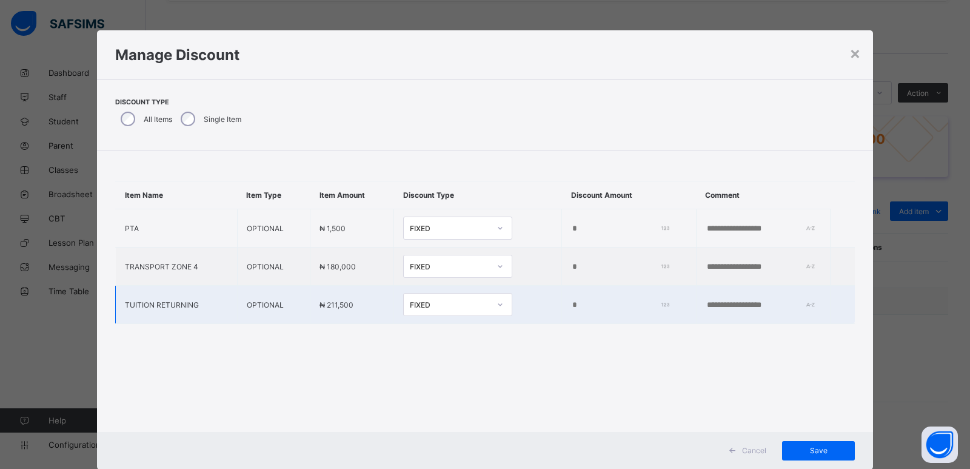
click at [571, 305] on input "*" at bounding box center [617, 305] width 93 height 10
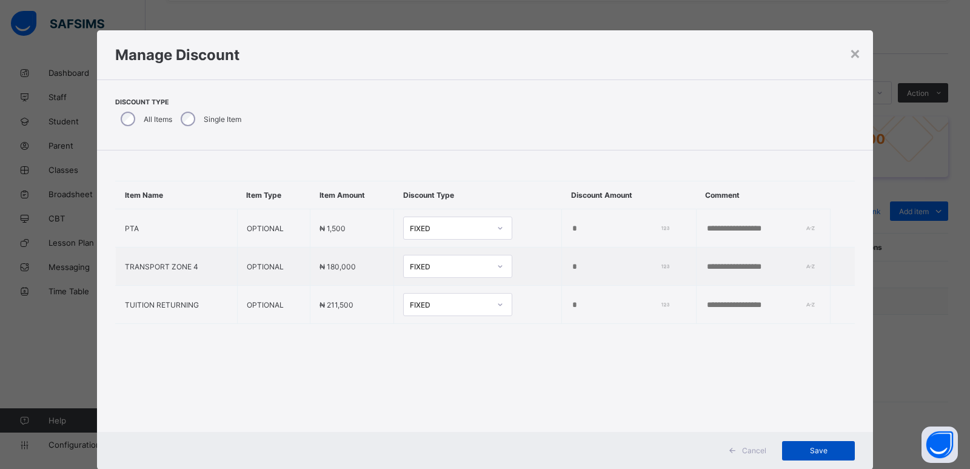
type input "*****"
click at [814, 450] on span "Save" at bounding box center [818, 450] width 55 height 9
click at [820, 448] on span "Save" at bounding box center [818, 450] width 55 height 9
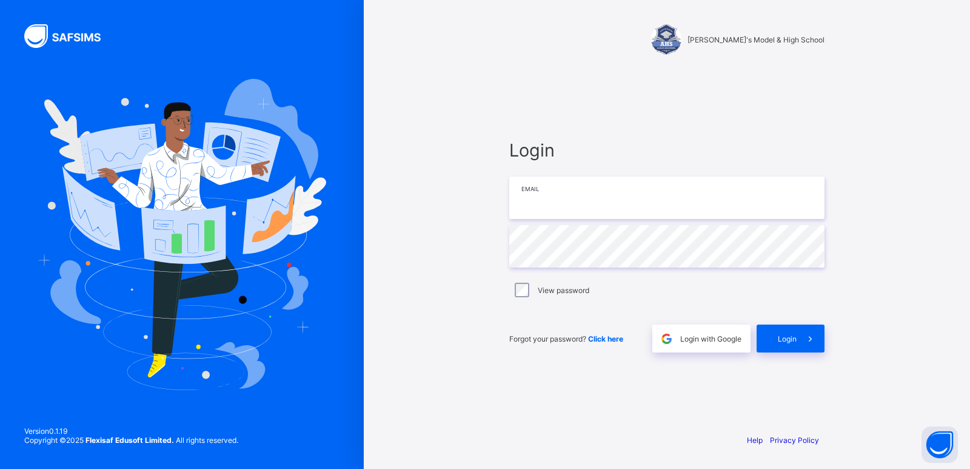
click at [563, 209] on input "email" at bounding box center [666, 197] width 315 height 42
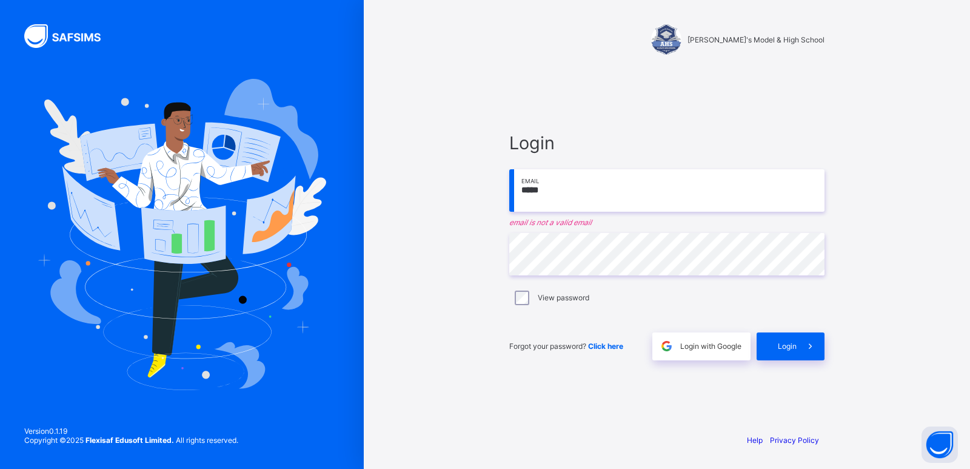
type input "**********"
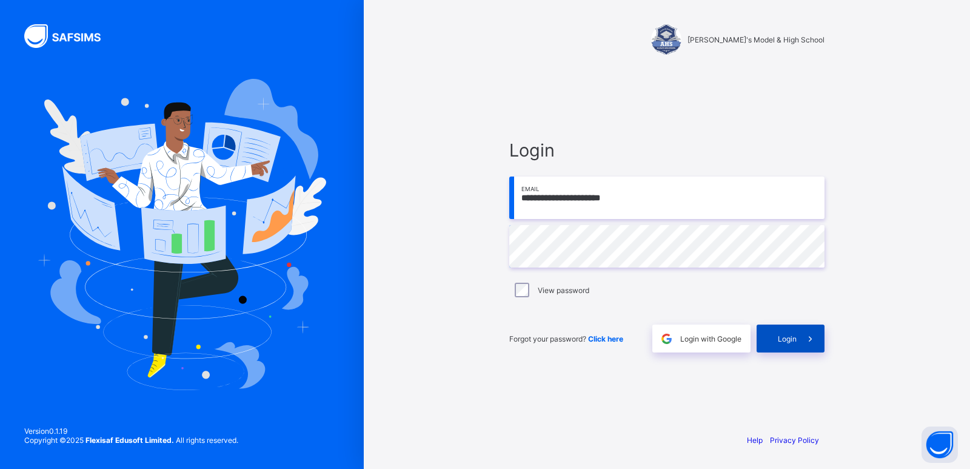
click at [787, 338] on span "Login" at bounding box center [787, 338] width 19 height 9
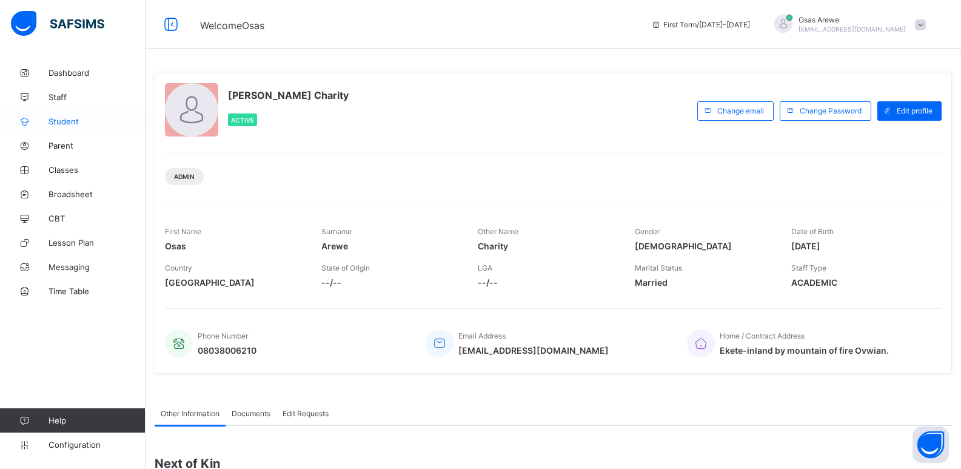
click at [70, 120] on span "Student" at bounding box center [97, 121] width 97 height 10
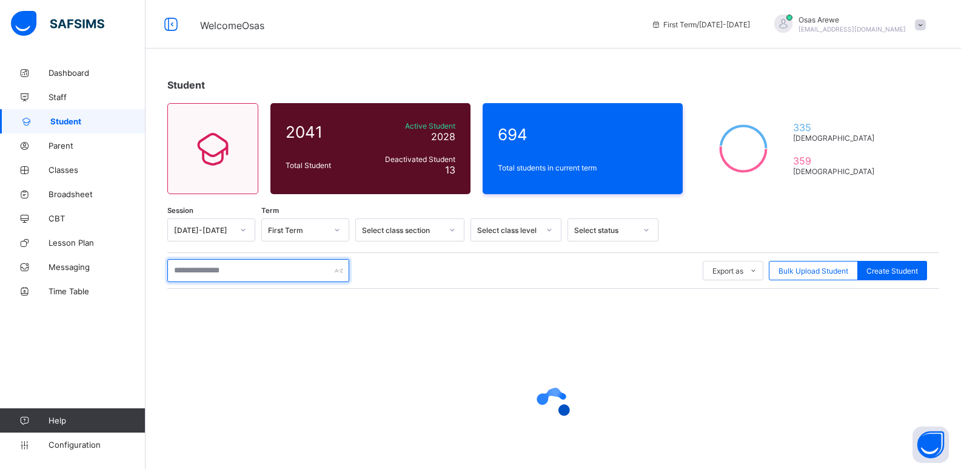
click at [223, 271] on input "text" at bounding box center [258, 270] width 182 height 23
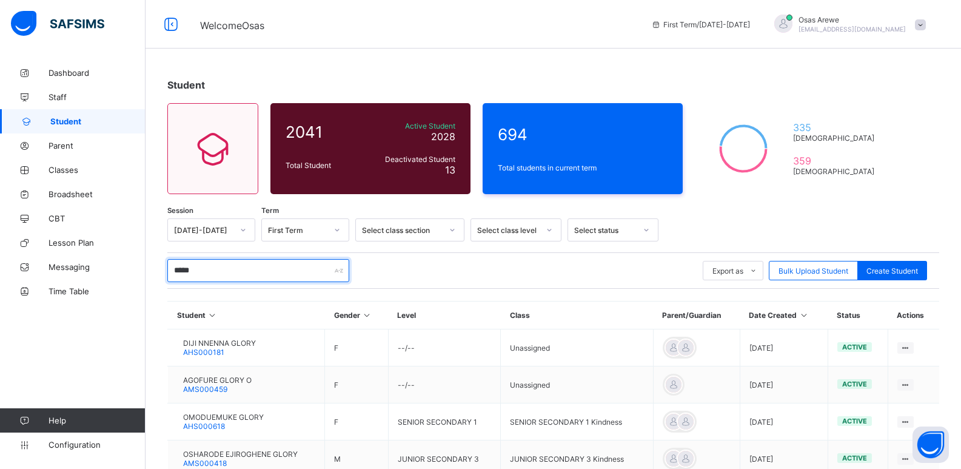
type input "**********"
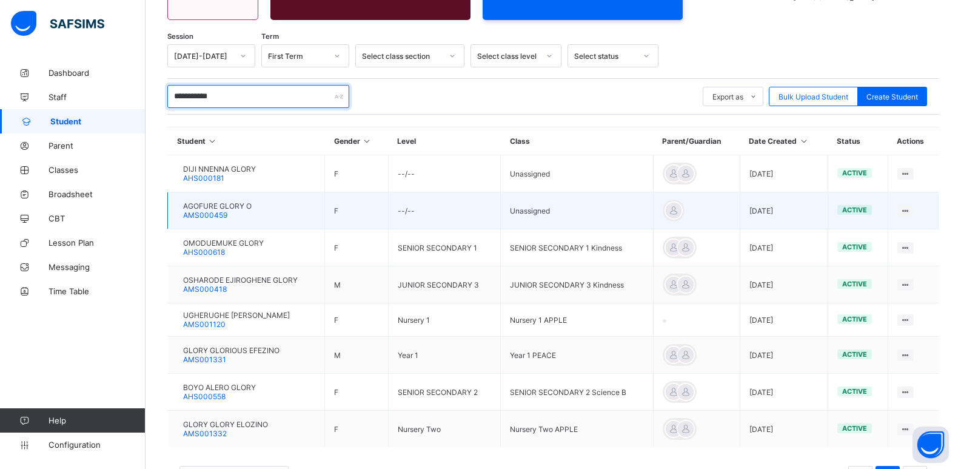
scroll to position [182, 0]
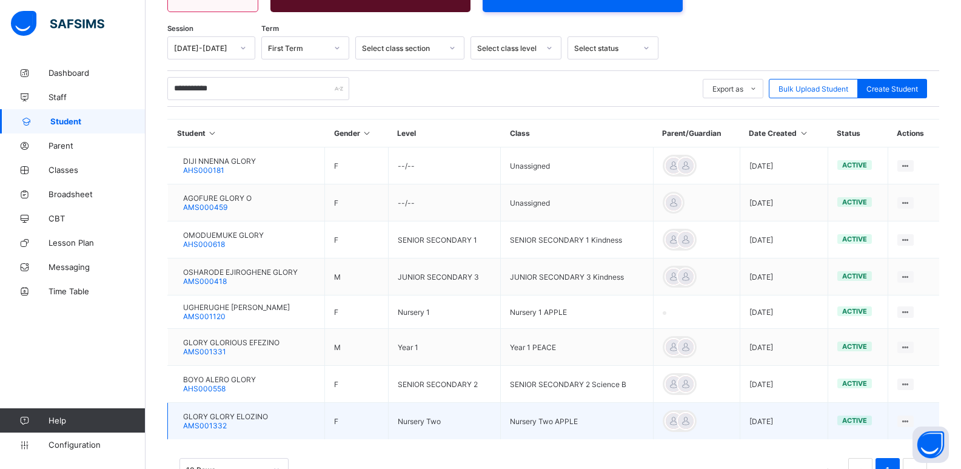
click at [234, 416] on span "GLORY GLORY ELOZINO" at bounding box center [225, 416] width 85 height 9
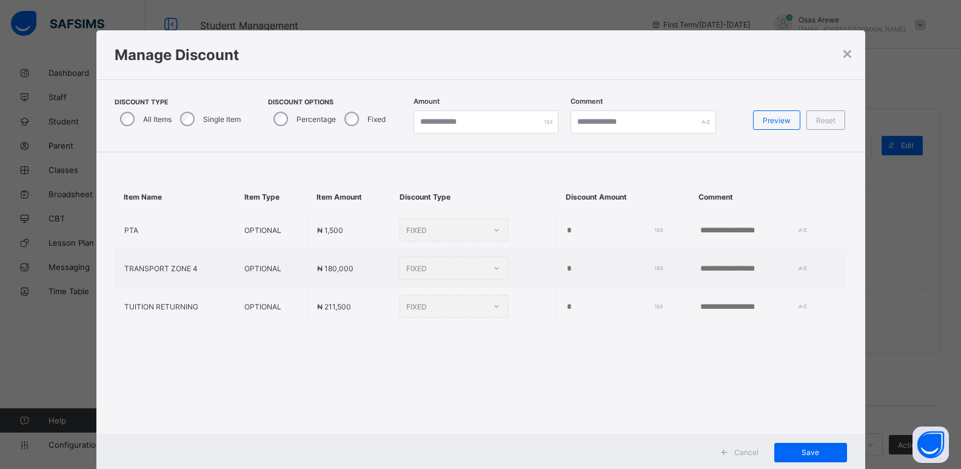
type input "****"
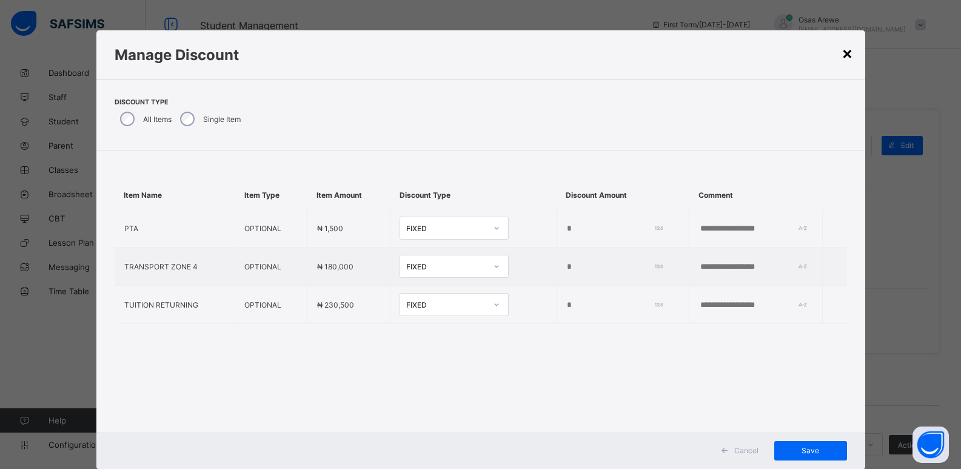
click at [845, 51] on div "×" at bounding box center [848, 52] width 12 height 21
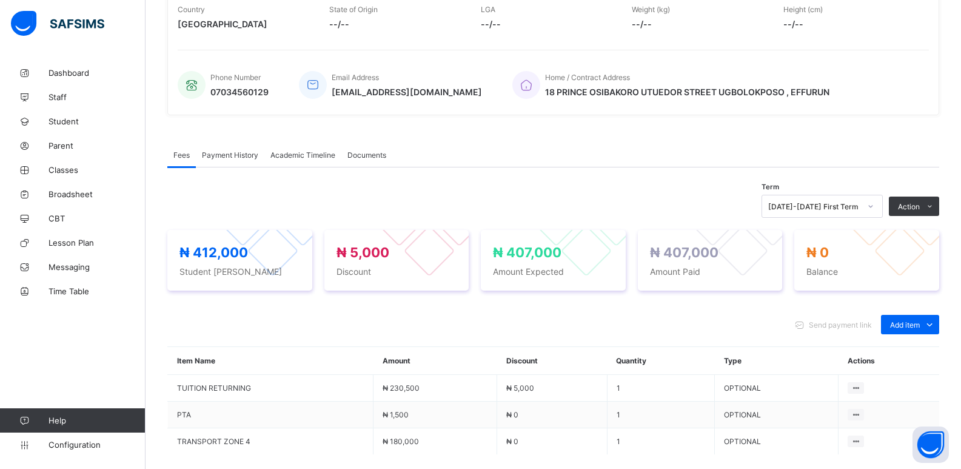
scroll to position [355, 0]
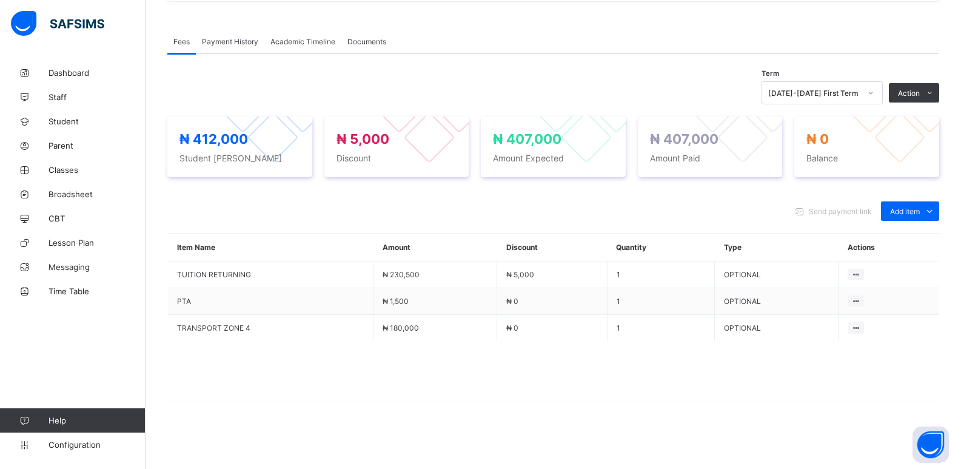
scroll to position [69, 0]
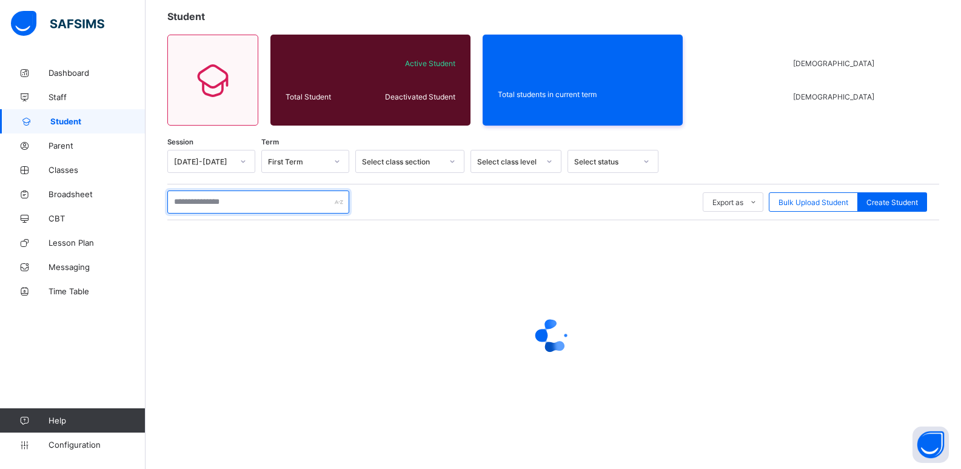
click at [254, 195] on input "text" at bounding box center [258, 201] width 182 height 23
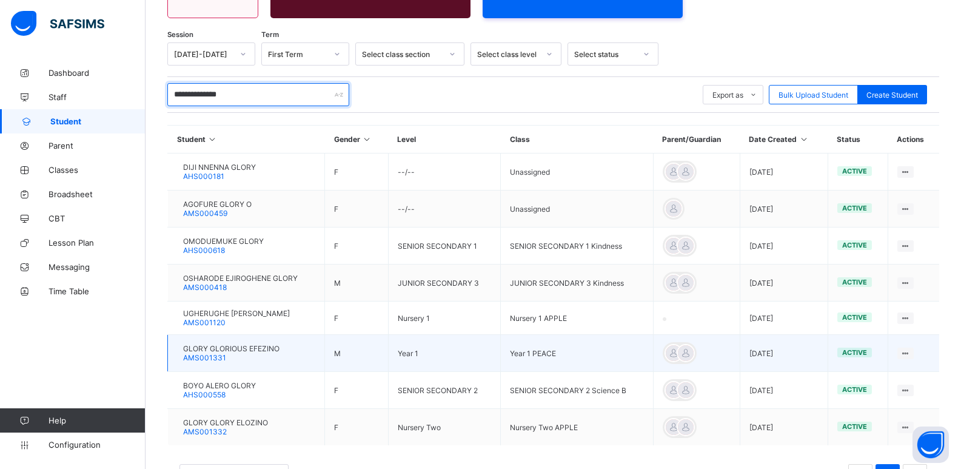
scroll to position [190, 0]
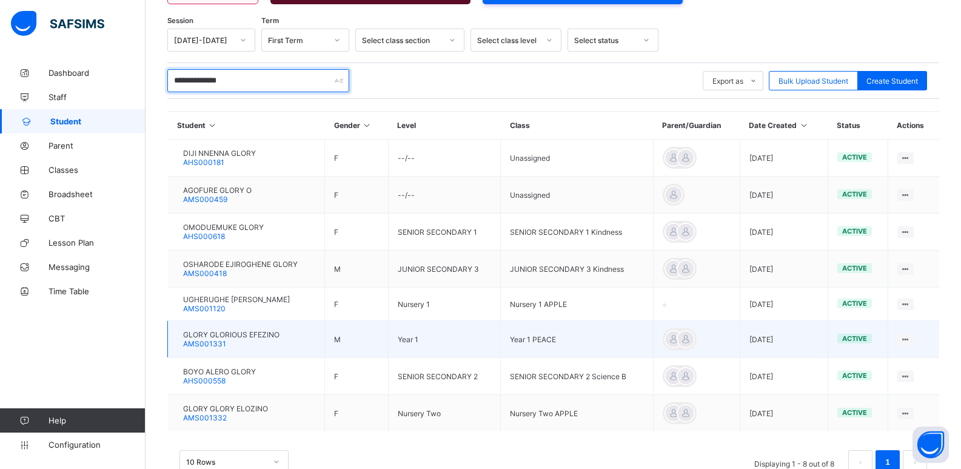
type input "**********"
click at [239, 335] on span "GLORY GLORIOUS EFEZINO" at bounding box center [231, 334] width 96 height 9
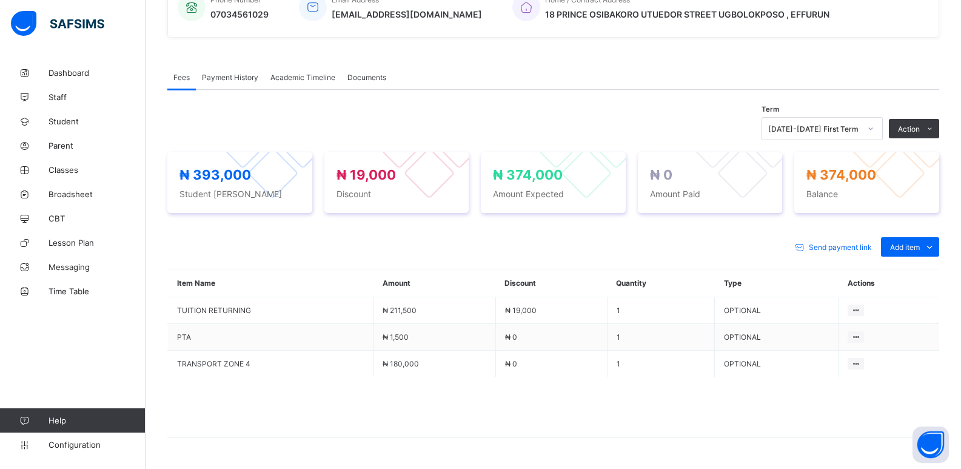
scroll to position [355, 0]
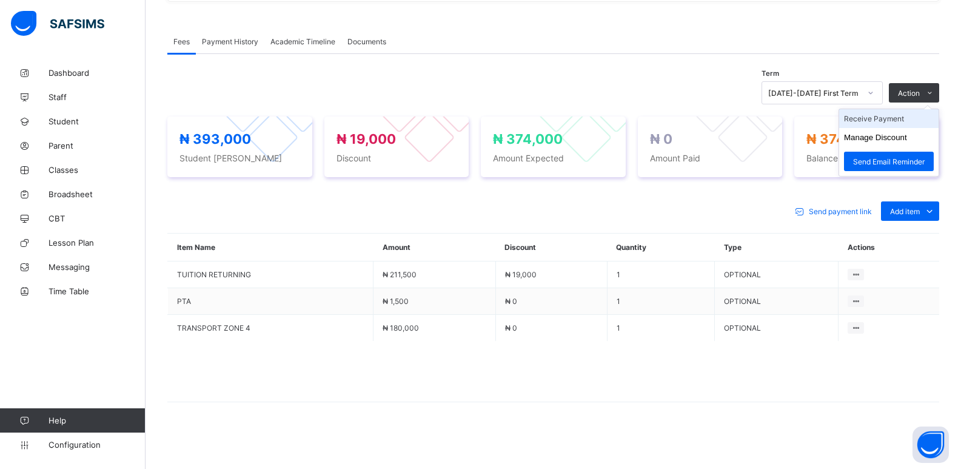
click at [896, 119] on li "Receive Payment" at bounding box center [888, 118] width 99 height 19
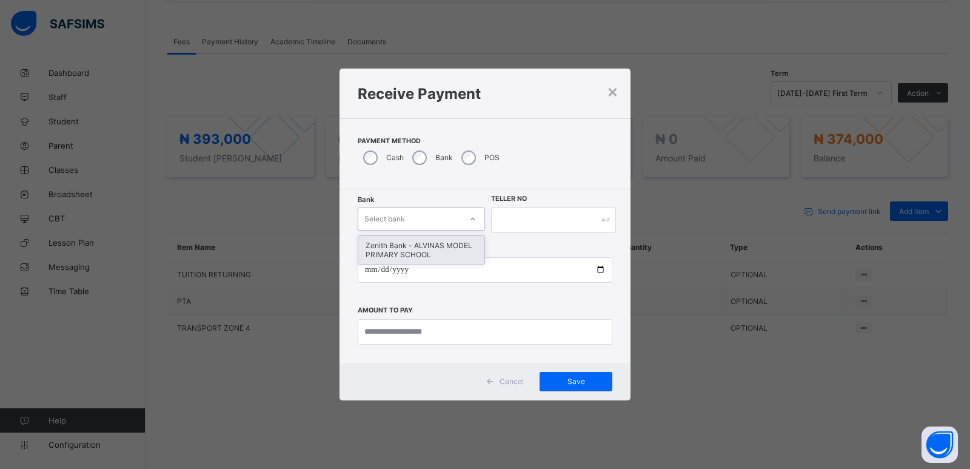
click at [424, 227] on div "Select bank" at bounding box center [409, 218] width 103 height 17
drag, startPoint x: 420, startPoint y: 255, endPoint x: 506, endPoint y: 225, distance: 91.3
click at [423, 255] on div "Zenith Bank - ALVINAS MODEL PRIMARY SCHOOL" at bounding box center [421, 250] width 126 height 28
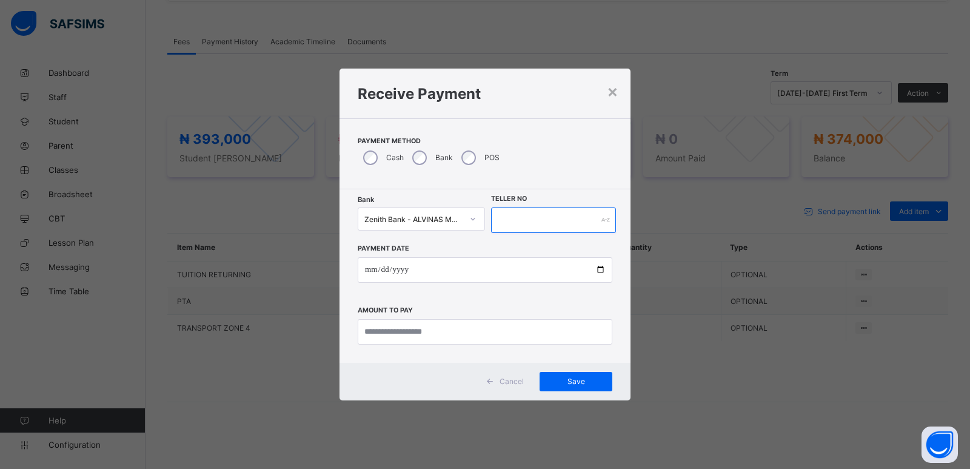
click at [558, 220] on input "text" at bounding box center [553, 219] width 125 height 25
click at [495, 219] on input "text" at bounding box center [553, 219] width 125 height 25
type input "*"
type input "********"
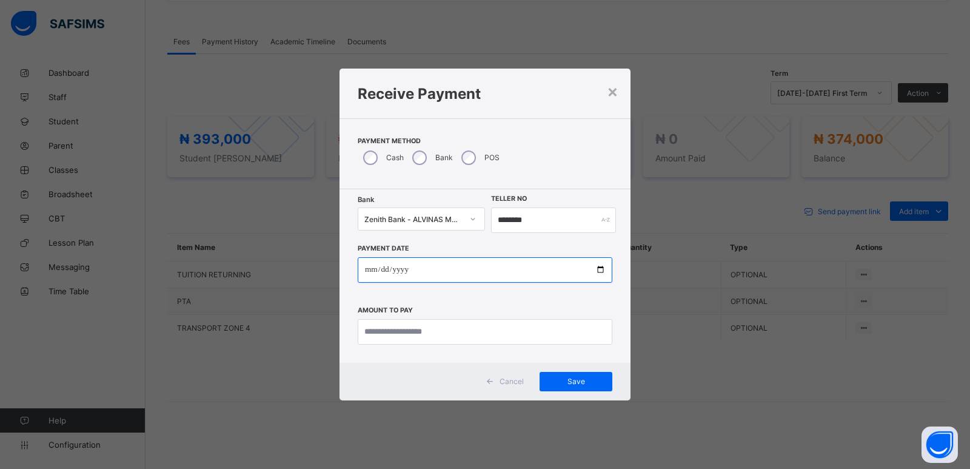
click at [367, 268] on input "date" at bounding box center [485, 269] width 255 height 25
type input "**********"
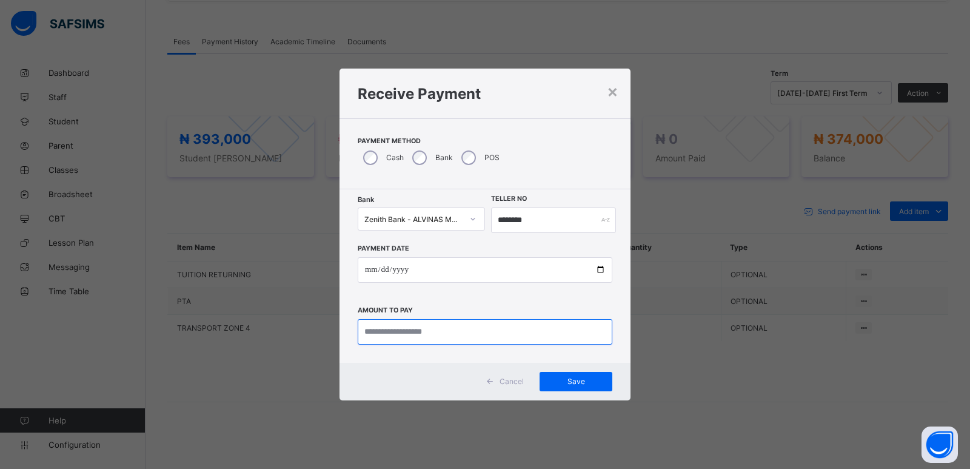
click at [384, 329] on input "currency" at bounding box center [485, 331] width 255 height 25
type input "*********"
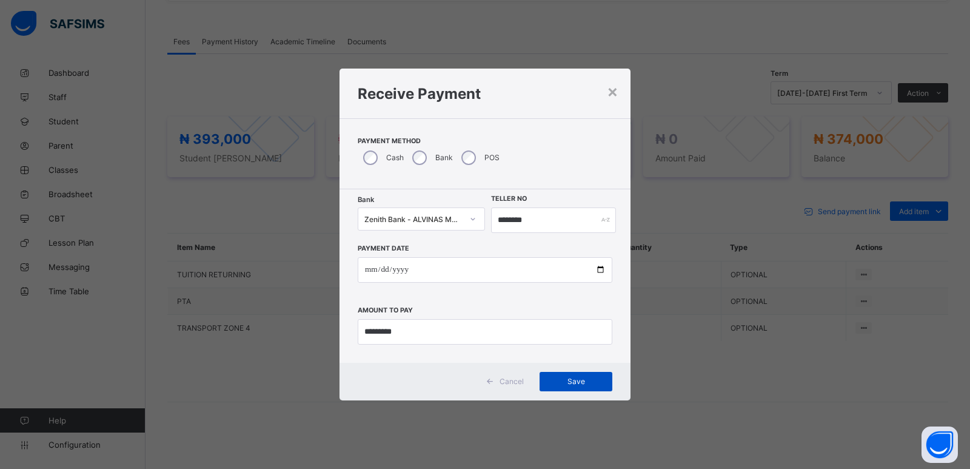
click at [575, 380] on span "Save" at bounding box center [576, 381] width 55 height 9
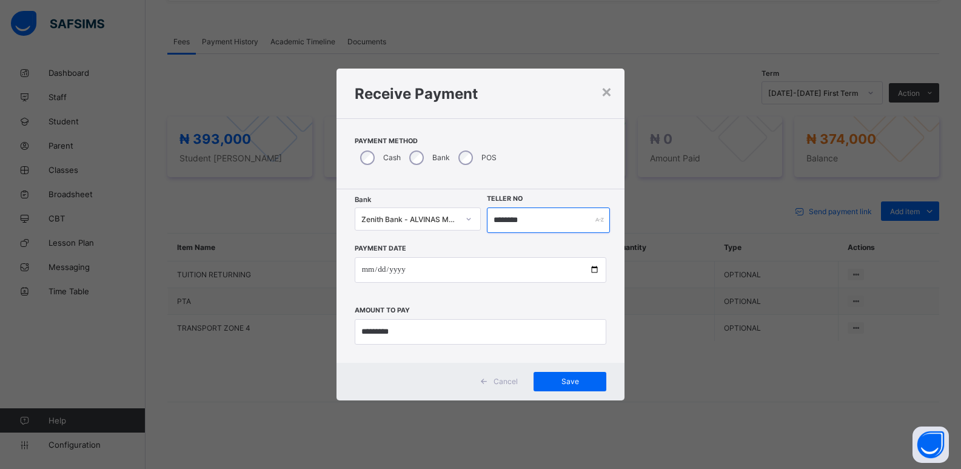
click at [515, 218] on input "********" at bounding box center [549, 219] width 124 height 25
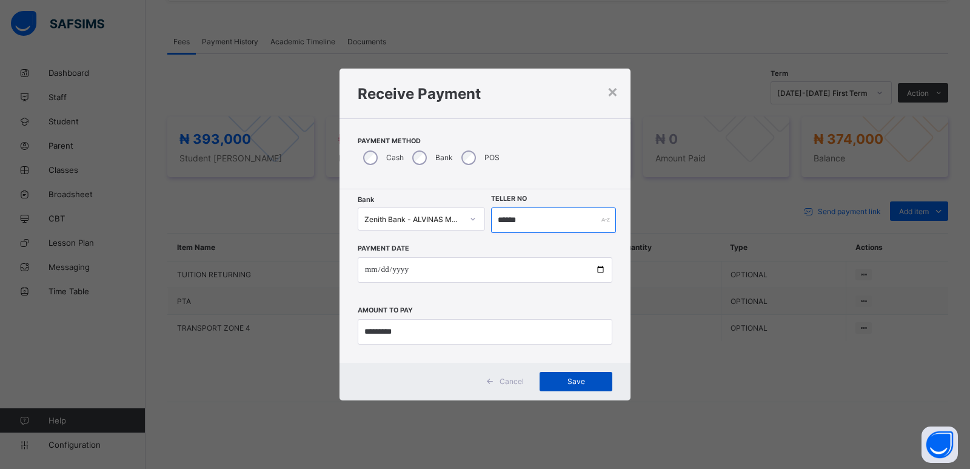
type input "******"
click at [585, 384] on span "Save" at bounding box center [576, 381] width 55 height 9
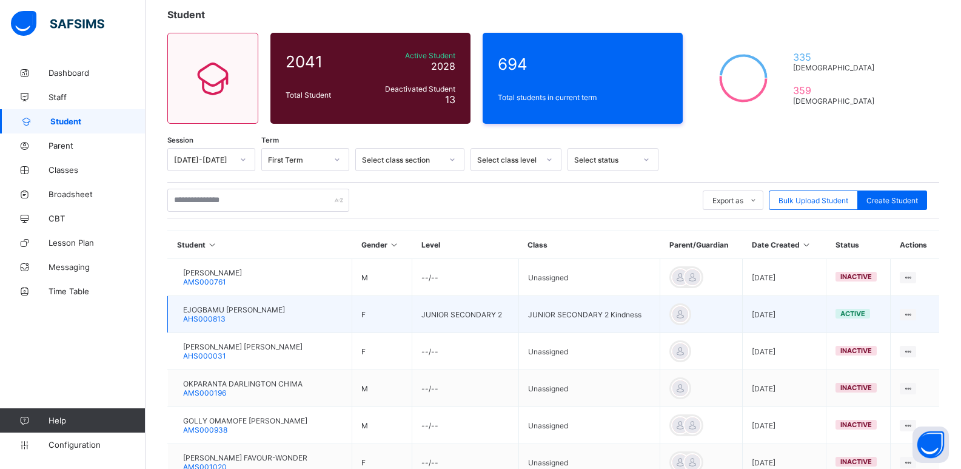
scroll to position [61, 0]
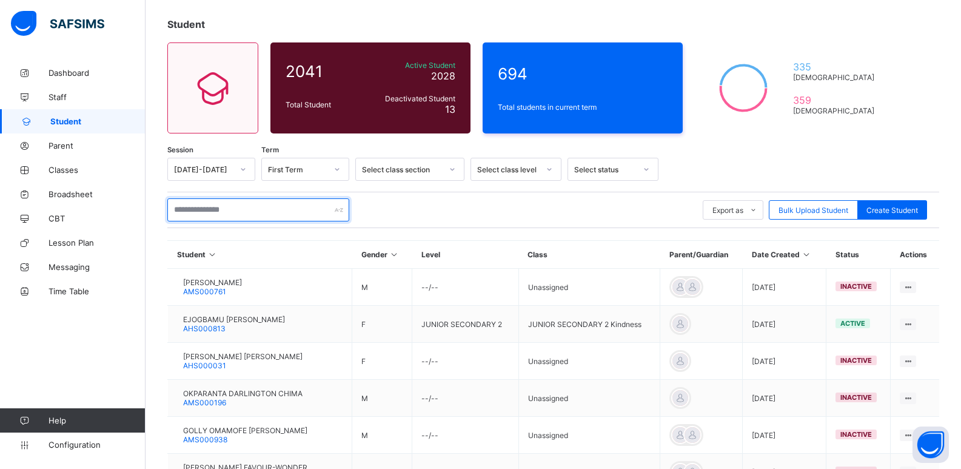
click at [257, 208] on input "text" at bounding box center [258, 209] width 182 height 23
click at [243, 207] on input "text" at bounding box center [258, 209] width 182 height 23
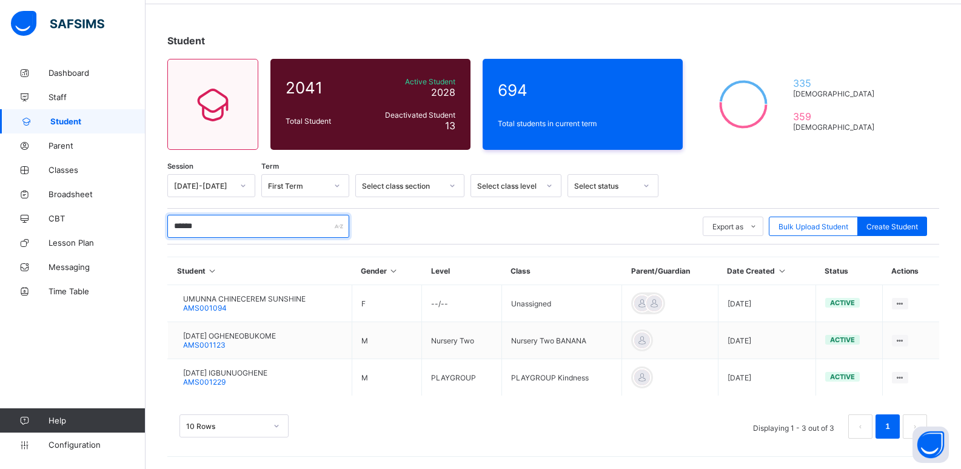
scroll to position [7, 0]
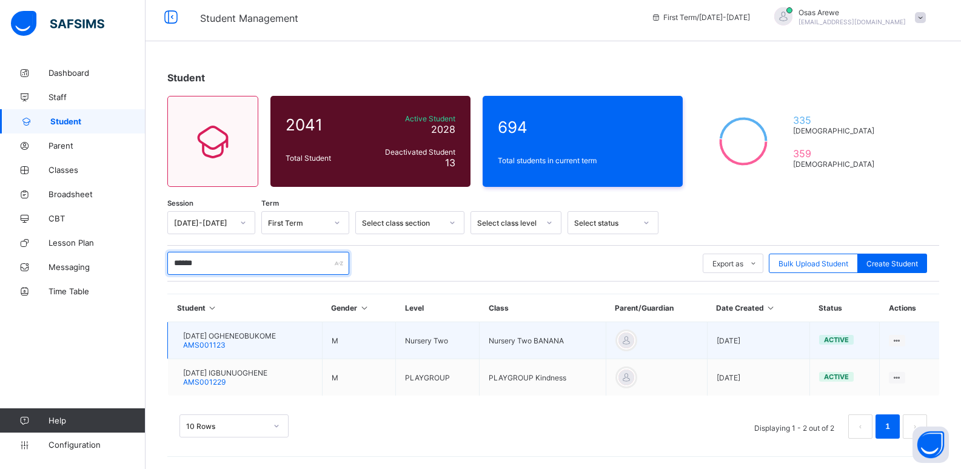
type input "******"
click at [242, 336] on span "SUNDAY OGHENEOBUKOME" at bounding box center [229, 335] width 93 height 9
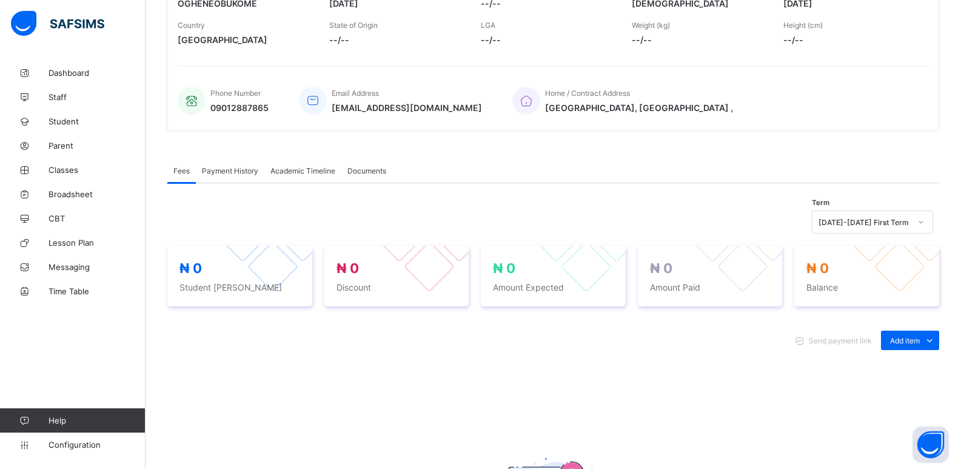
scroll to position [243, 0]
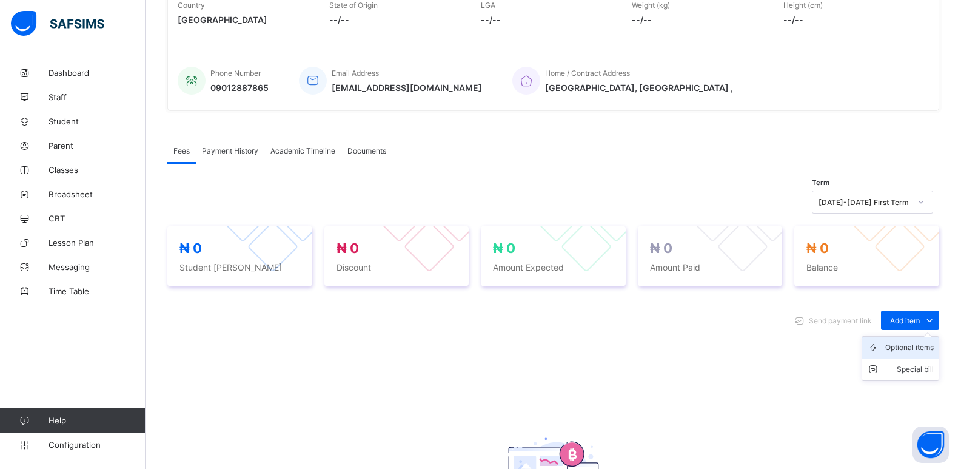
click at [902, 354] on div "Optional items" at bounding box center [909, 347] width 49 height 12
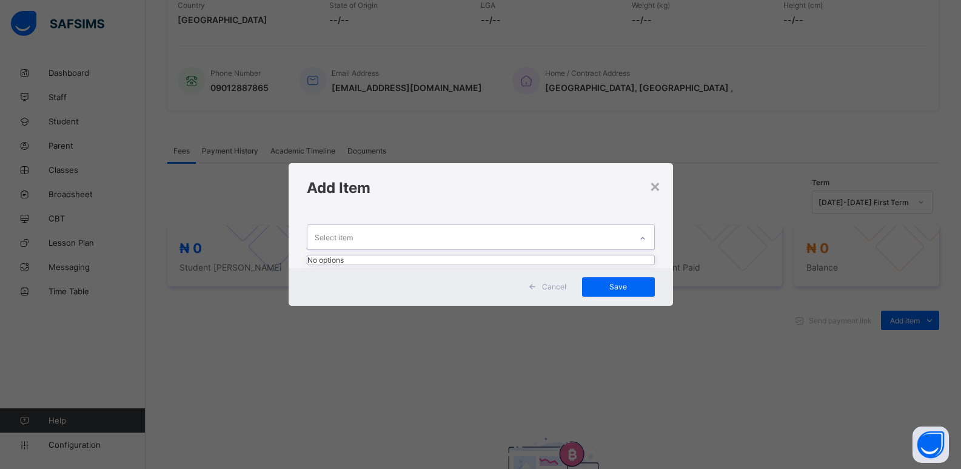
click at [627, 238] on div "Select item" at bounding box center [469, 237] width 324 height 24
click at [651, 236] on div at bounding box center [642, 238] width 21 height 19
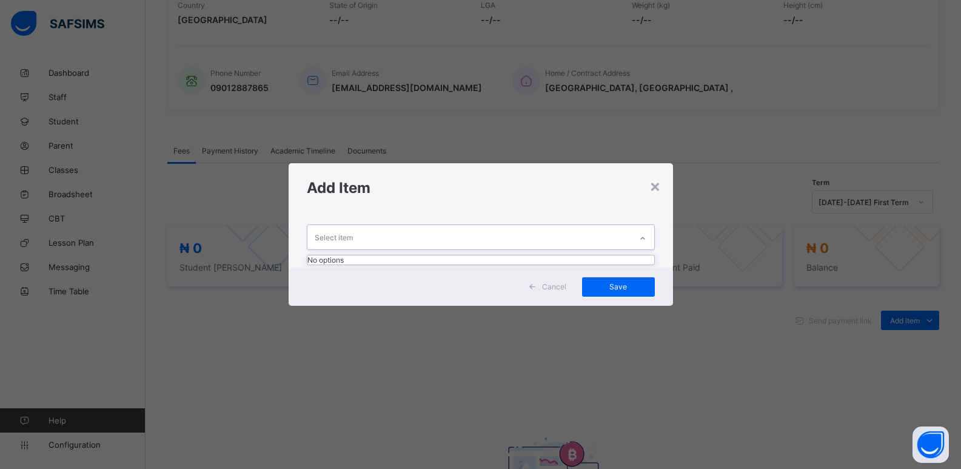
click at [651, 236] on div at bounding box center [642, 238] width 21 height 19
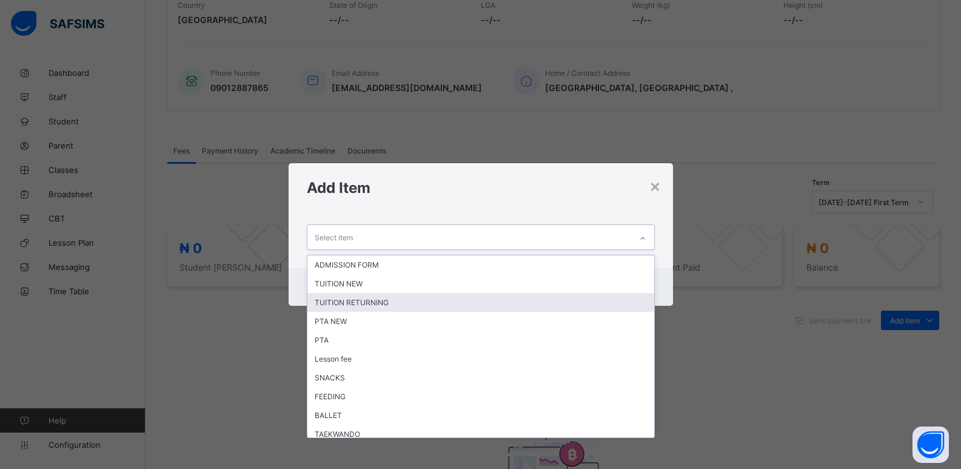
click at [511, 307] on div "TUITION RETURNING" at bounding box center [480, 302] width 347 height 19
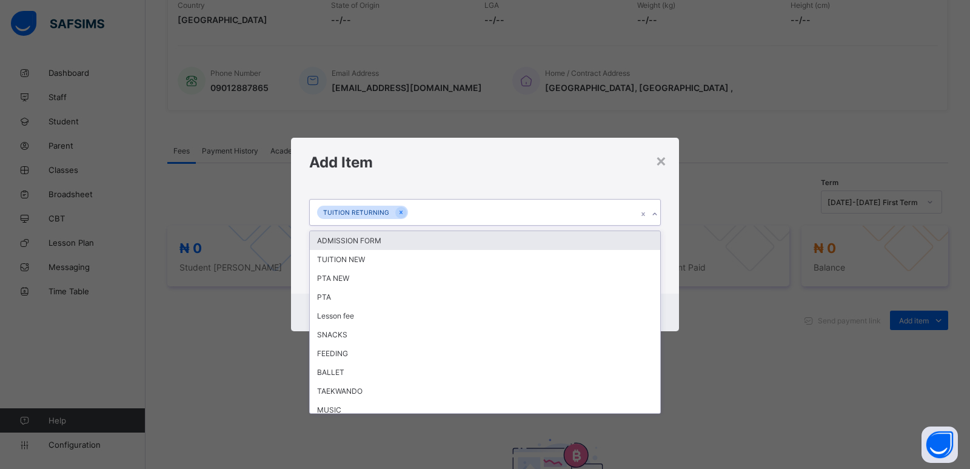
click at [655, 215] on icon at bounding box center [654, 214] width 7 height 12
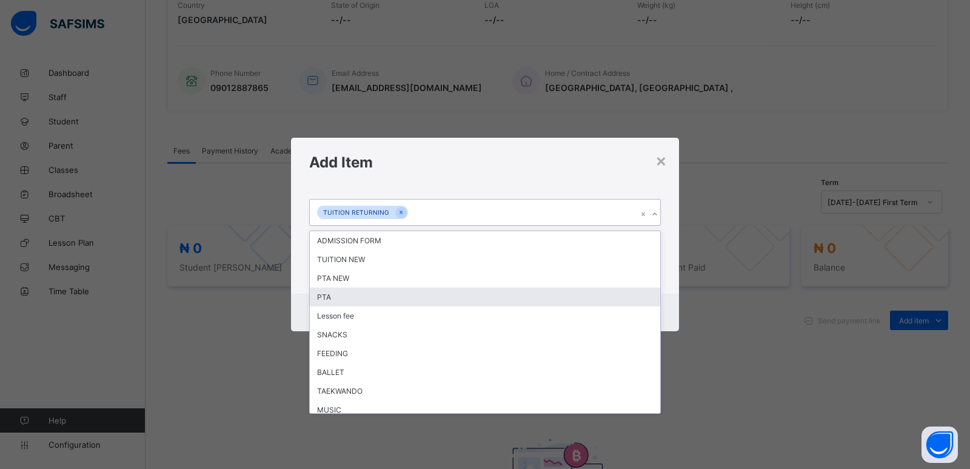
click at [528, 296] on div "PTA" at bounding box center [485, 296] width 351 height 19
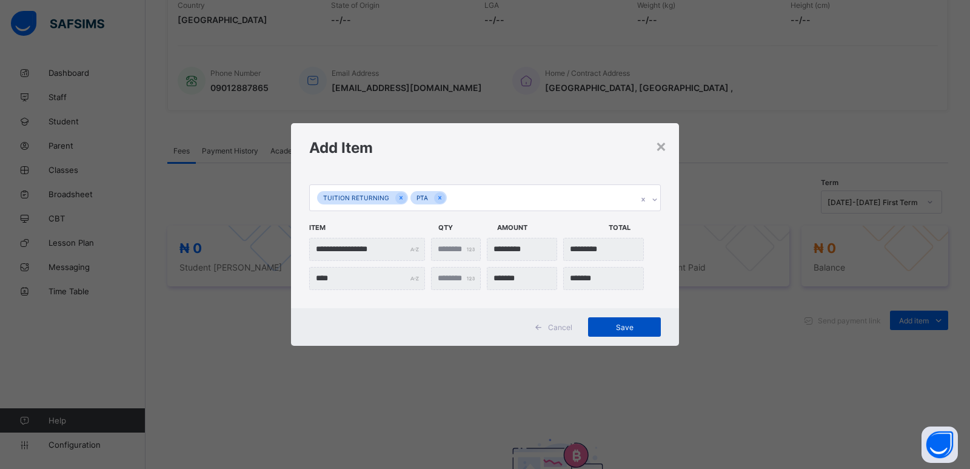
click at [624, 326] on span "Save" at bounding box center [624, 327] width 55 height 9
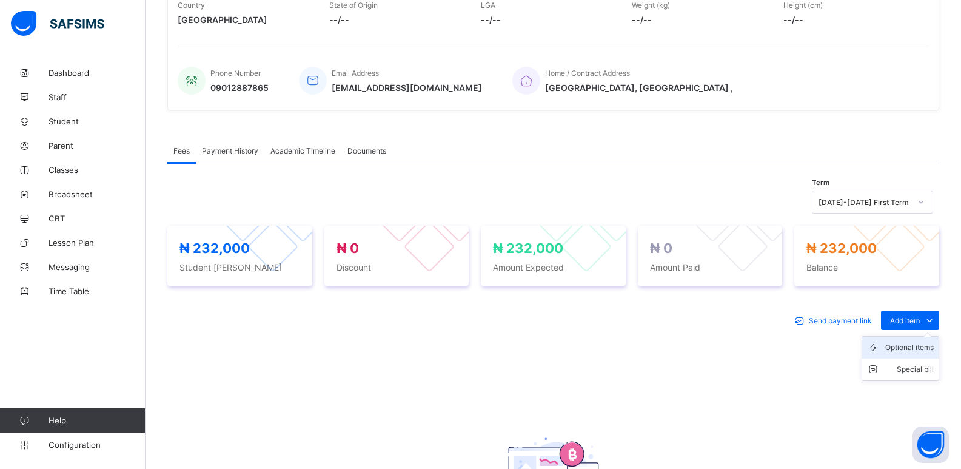
click at [910, 350] on div "Optional items" at bounding box center [909, 347] width 49 height 12
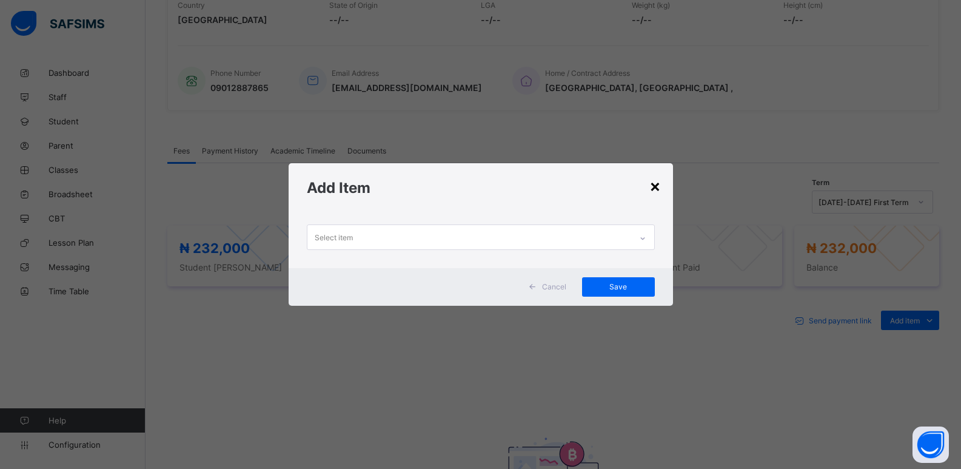
click at [658, 190] on div "×" at bounding box center [655, 185] width 12 height 21
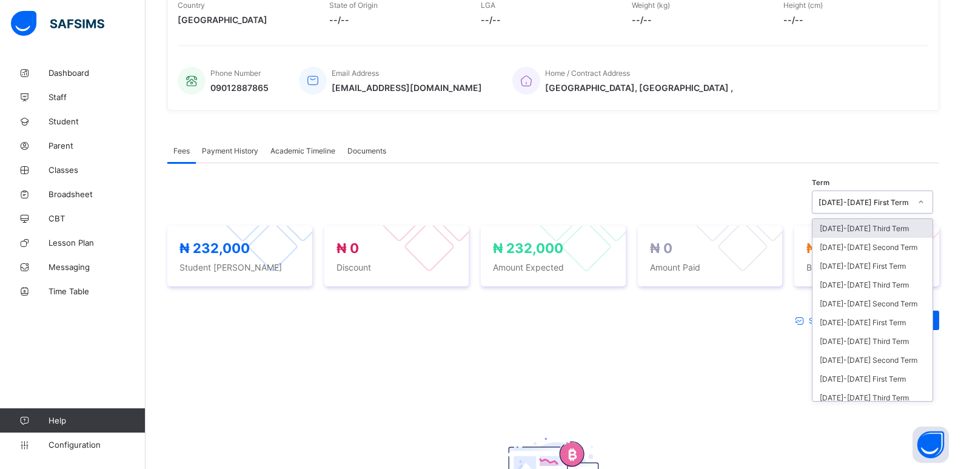
click at [931, 211] on div at bounding box center [921, 201] width 21 height 19
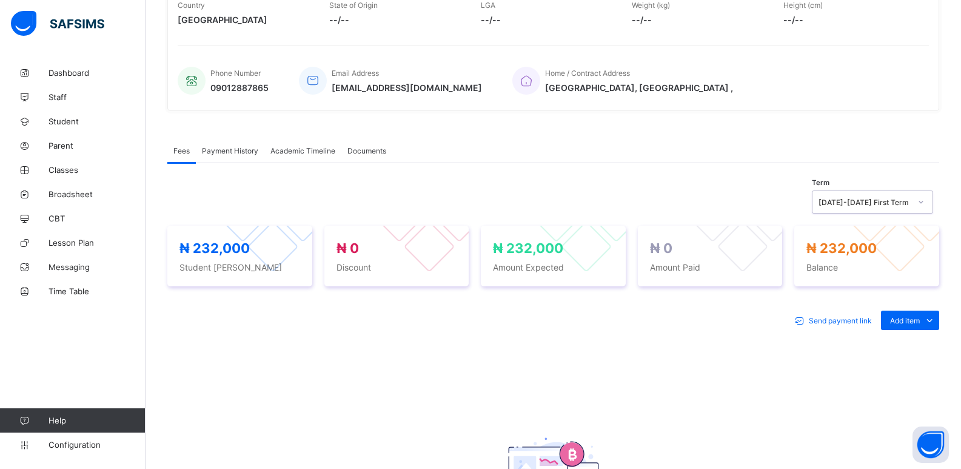
click at [931, 211] on div at bounding box center [921, 201] width 21 height 19
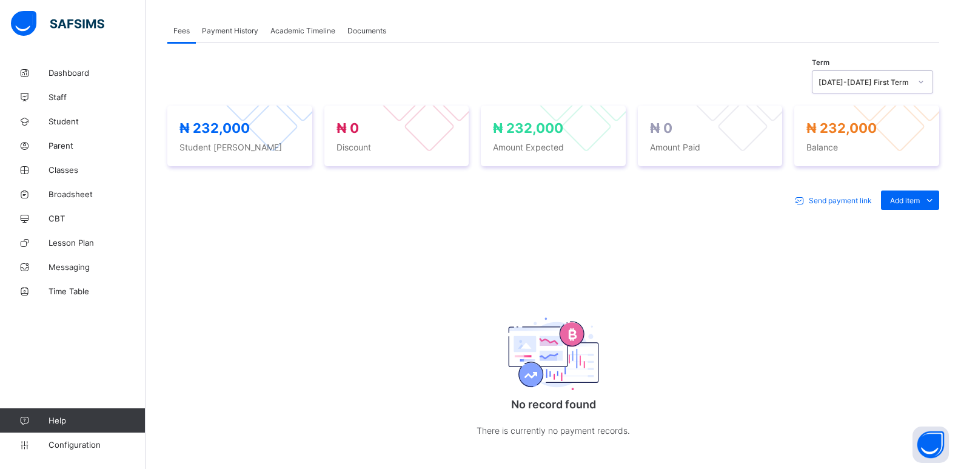
scroll to position [364, 0]
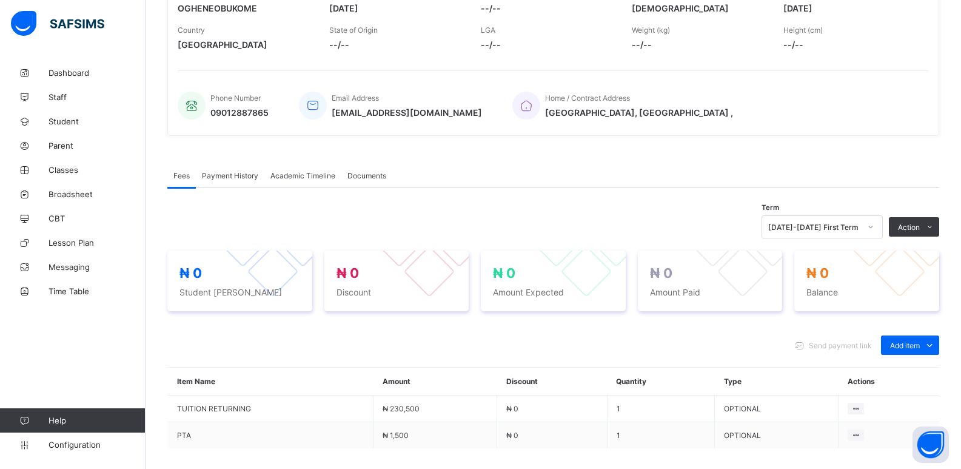
scroll to position [243, 0]
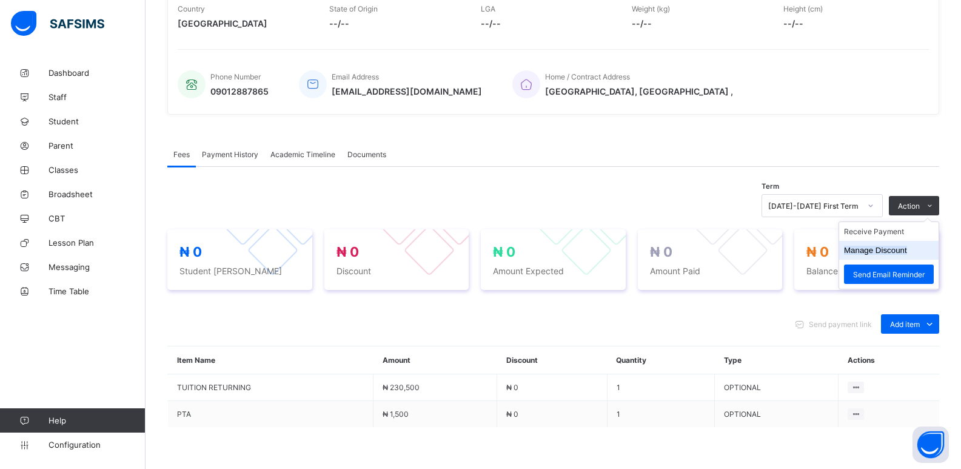
click at [873, 249] on button "Manage Discount" at bounding box center [875, 250] width 63 height 9
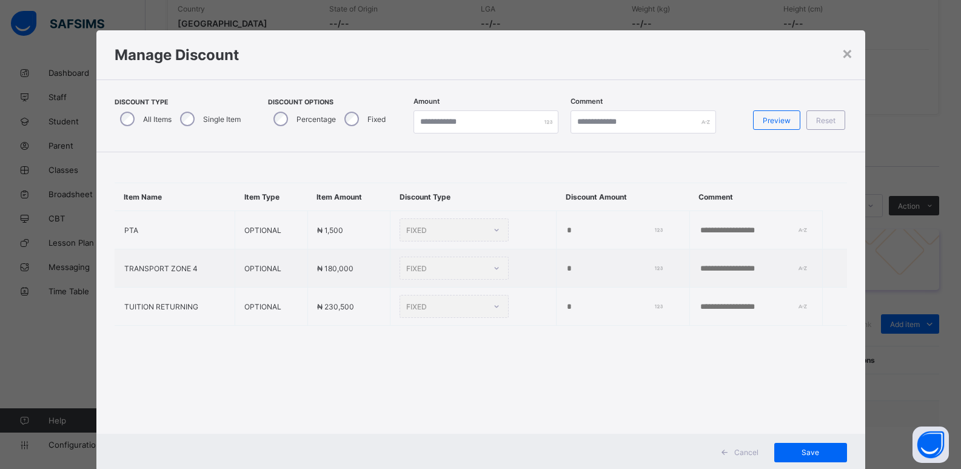
click at [187, 123] on div "Single Item" at bounding box center [209, 118] width 69 height 25
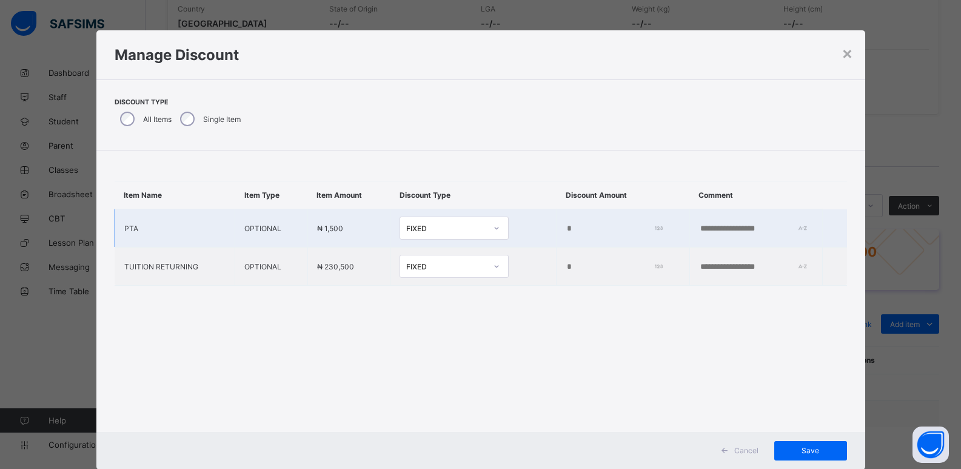
click at [566, 228] on input "*" at bounding box center [612, 229] width 93 height 10
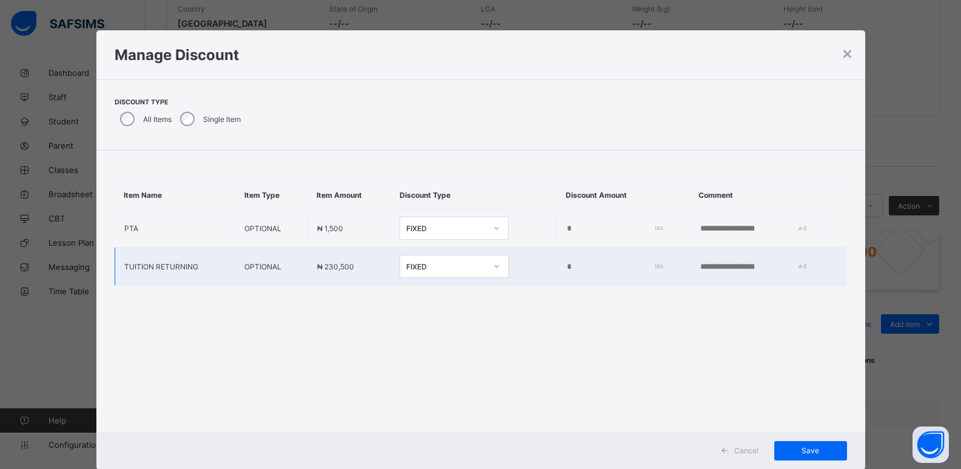
type input "****"
click at [566, 270] on input "*" at bounding box center [612, 267] width 93 height 10
click at [557, 271] on td "*" at bounding box center [623, 266] width 133 height 38
click at [566, 269] on input "*" at bounding box center [612, 267] width 93 height 10
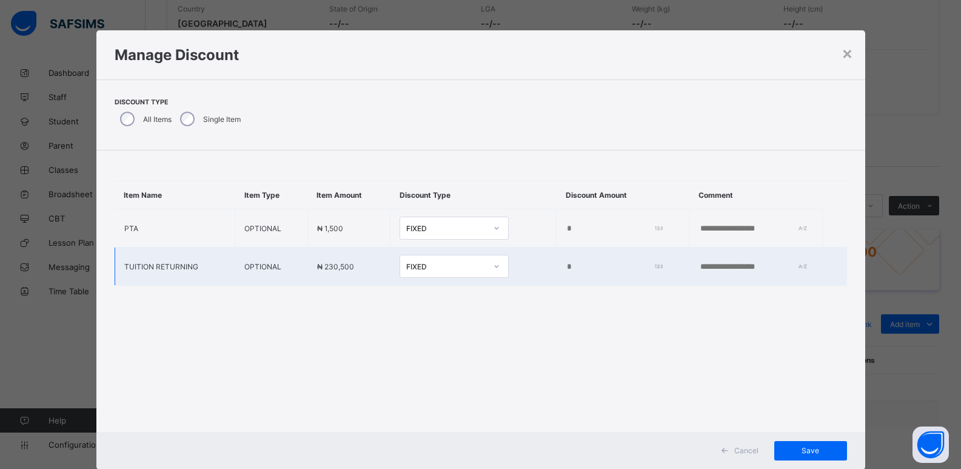
click at [566, 269] on input "*" at bounding box center [612, 267] width 93 height 10
type input "******"
click at [811, 455] on div "Save" at bounding box center [810, 450] width 73 height 19
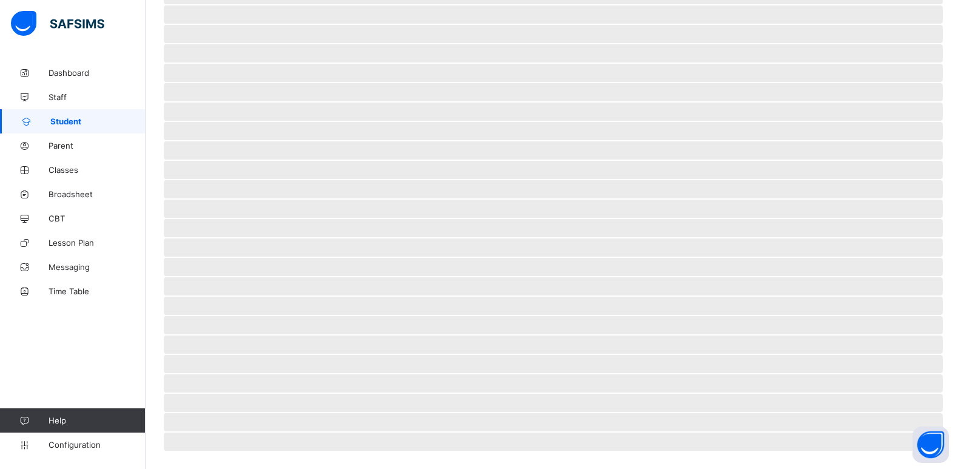
scroll to position [7, 0]
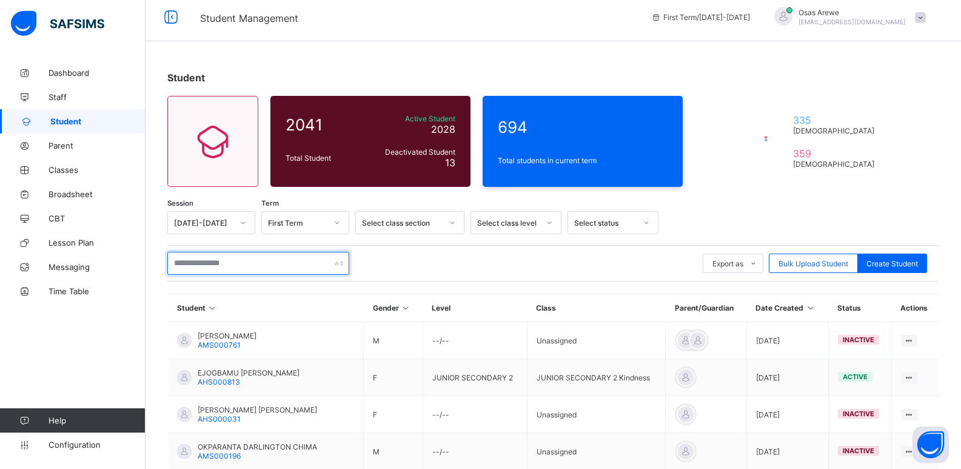
click at [206, 257] on input "text" at bounding box center [258, 263] width 182 height 23
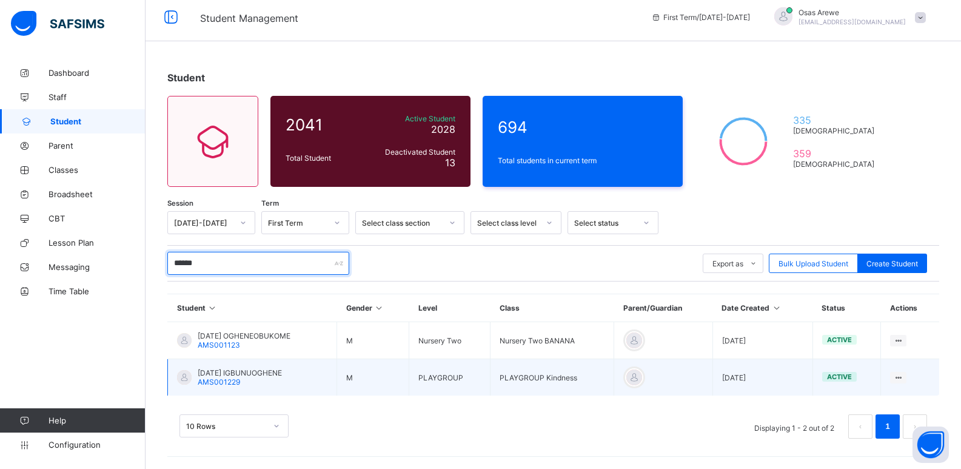
type input "******"
click at [227, 375] on span "SUNDAY IGBUNUOGHENE" at bounding box center [240, 372] width 84 height 9
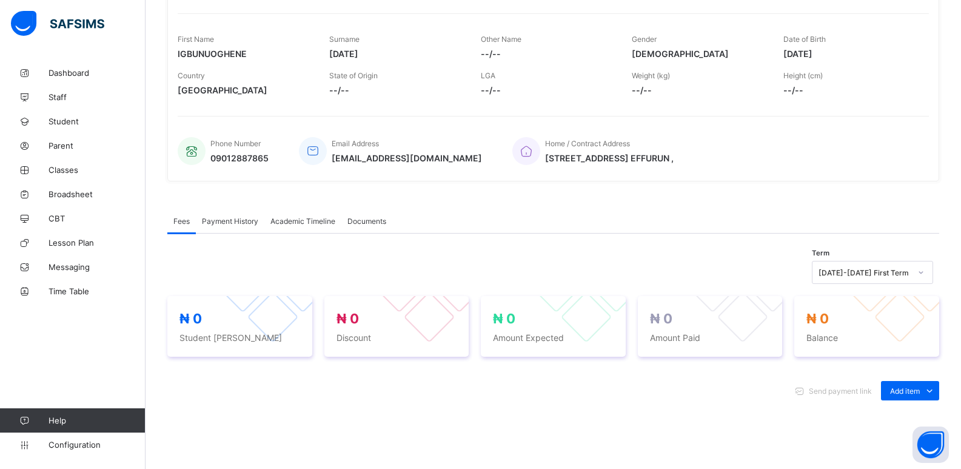
scroll to position [243, 0]
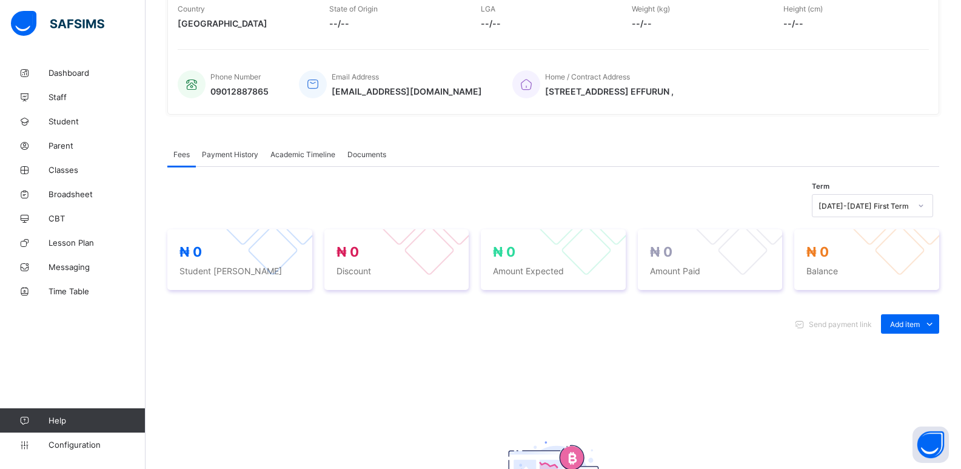
click at [0, 0] on div "Optional items" at bounding box center [0, 0] width 0 height 0
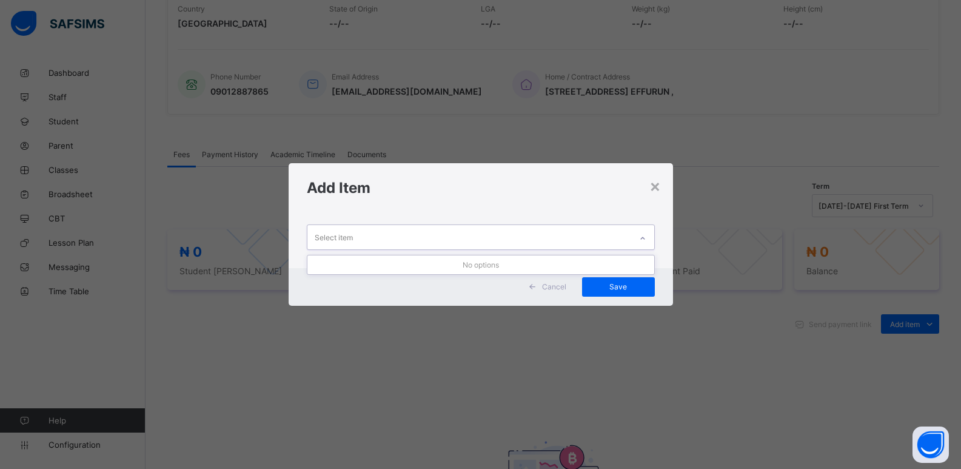
click at [612, 241] on div "Select item" at bounding box center [469, 237] width 324 height 24
click at [620, 246] on div "Select item" at bounding box center [469, 237] width 324 height 24
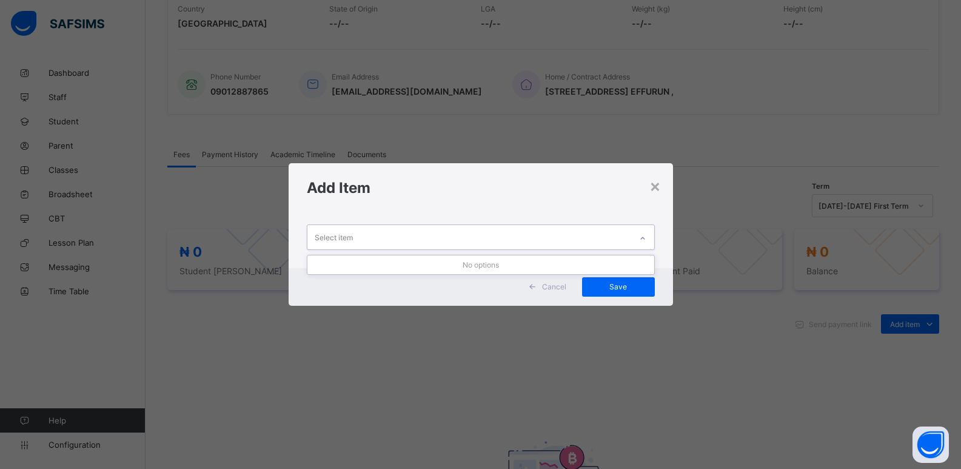
click at [620, 246] on div "Select item" at bounding box center [469, 237] width 324 height 24
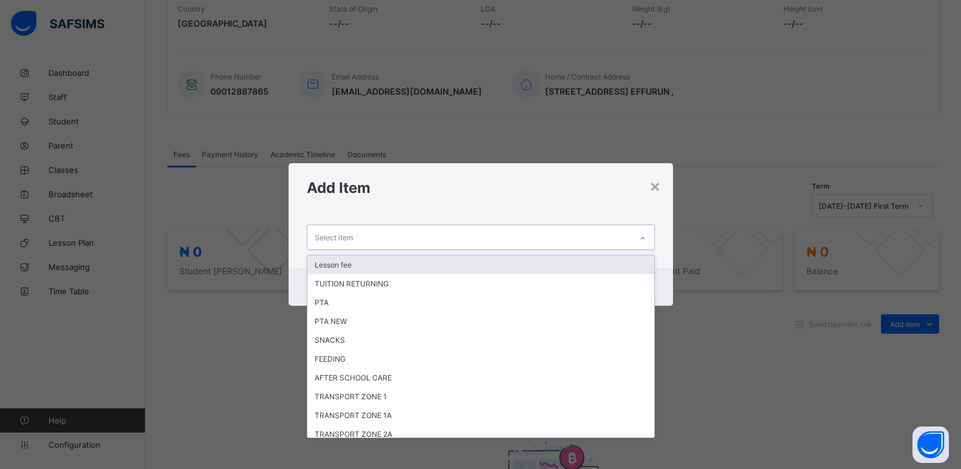
click at [620, 246] on div "Select item" at bounding box center [469, 237] width 324 height 24
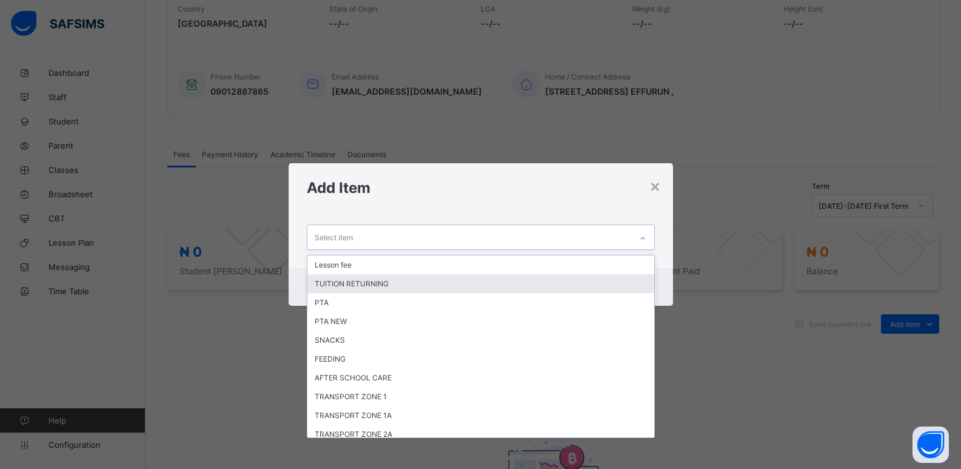
click at [526, 283] on div "TUITION RETURNING" at bounding box center [480, 283] width 347 height 19
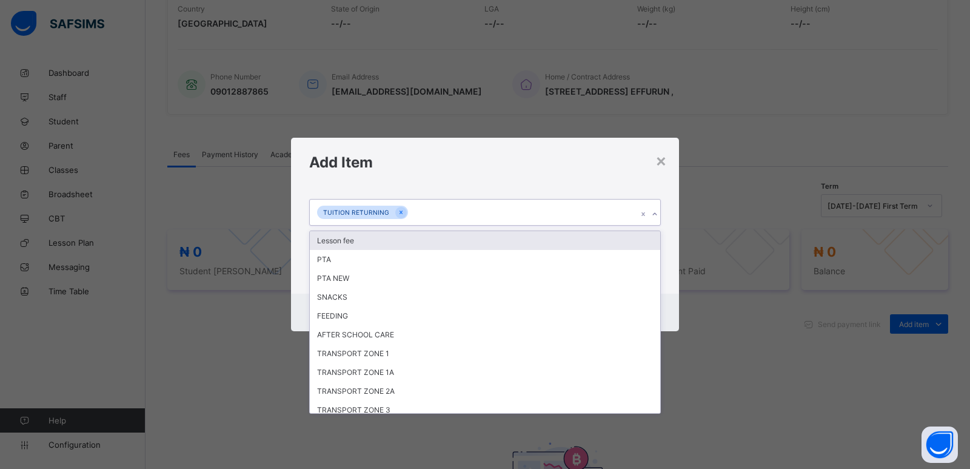
click at [654, 211] on icon at bounding box center [654, 214] width 7 height 12
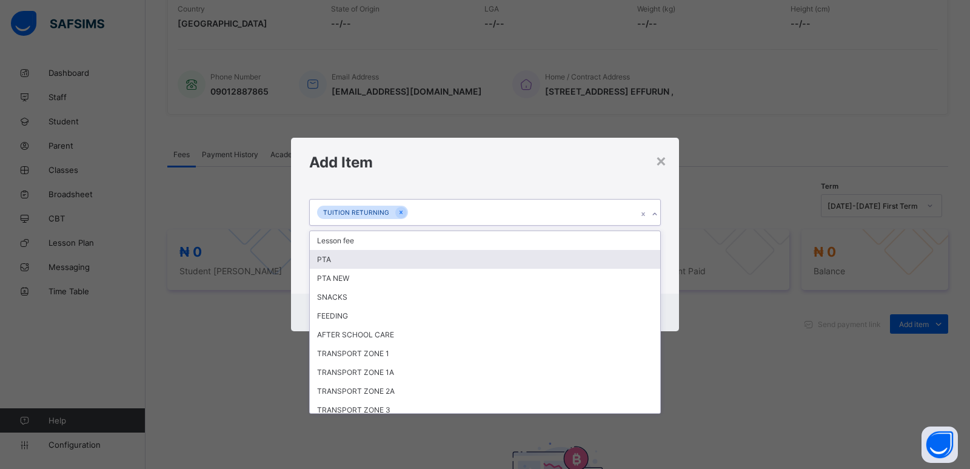
click at [460, 265] on div "PTA" at bounding box center [485, 259] width 351 height 19
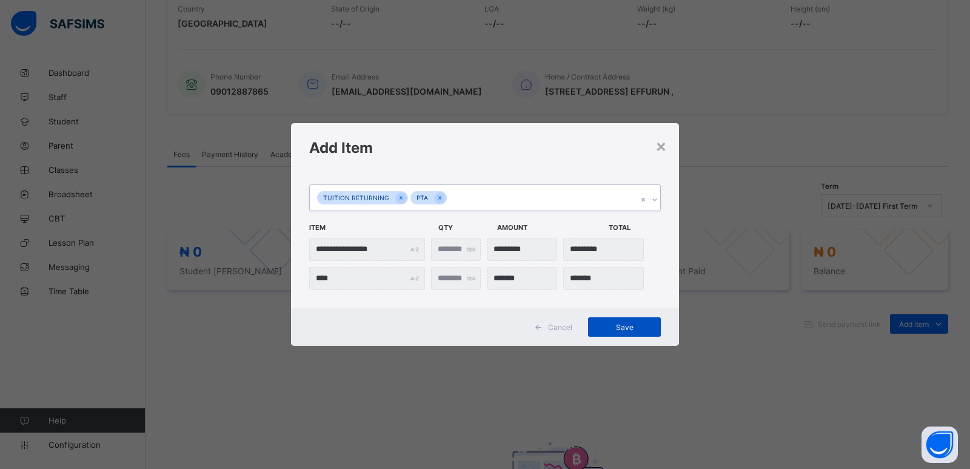
click at [624, 331] on span "Save" at bounding box center [624, 327] width 55 height 9
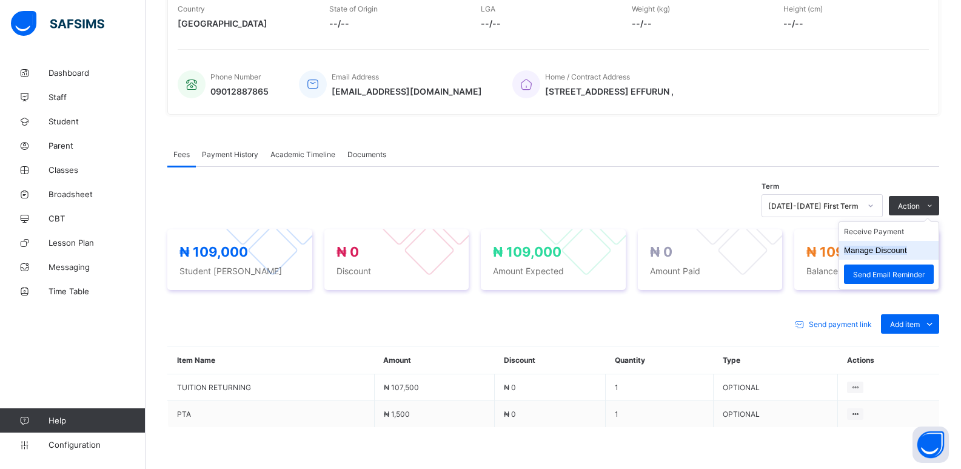
click at [896, 246] on button "Manage Discount" at bounding box center [875, 250] width 63 height 9
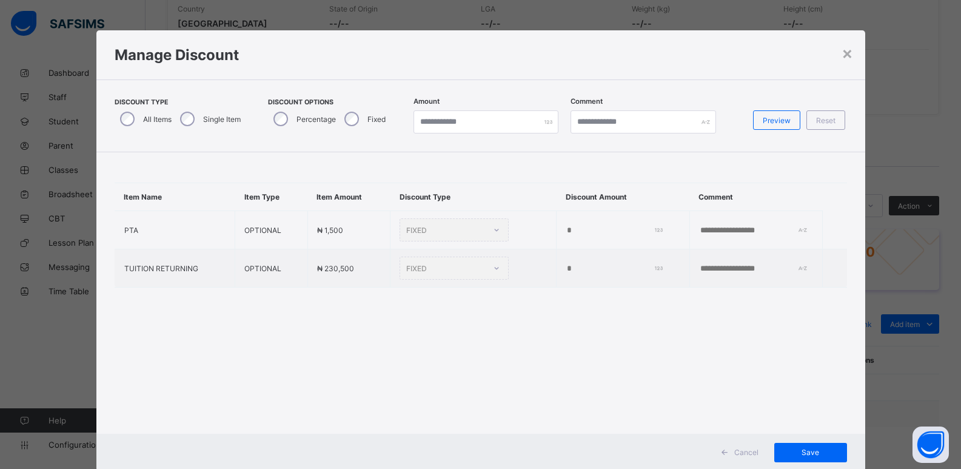
click at [189, 119] on div "Single Item" at bounding box center [209, 118] width 69 height 25
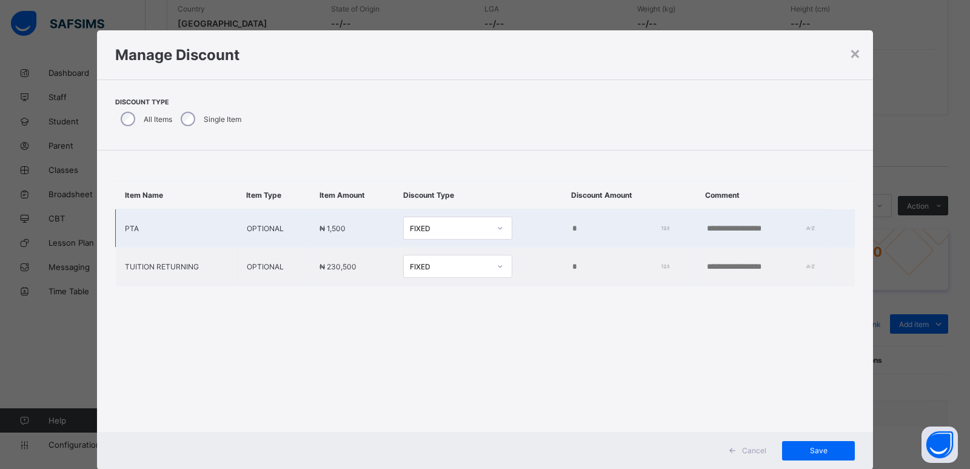
click at [562, 236] on td "****" at bounding box center [629, 228] width 135 height 38
click at [562, 235] on td "****" at bounding box center [629, 228] width 135 height 38
click at [571, 232] on input "****" at bounding box center [617, 229] width 93 height 10
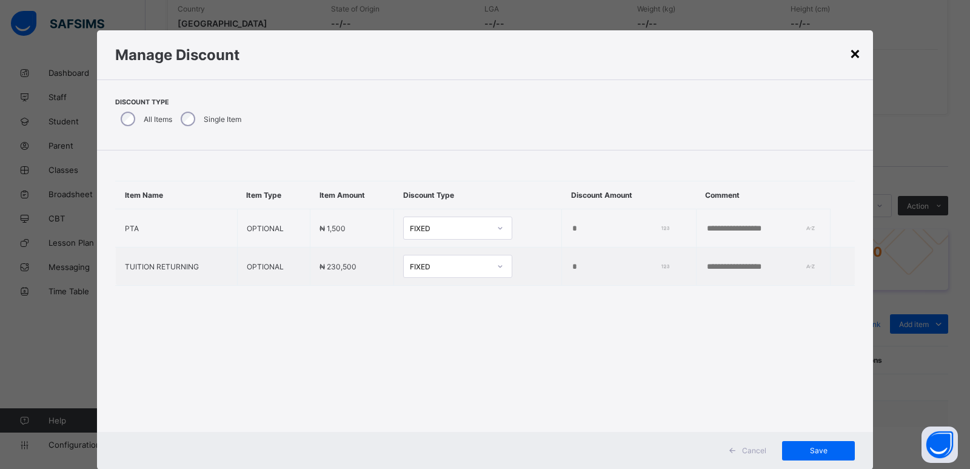
click at [850, 54] on div "×" at bounding box center [856, 52] width 12 height 21
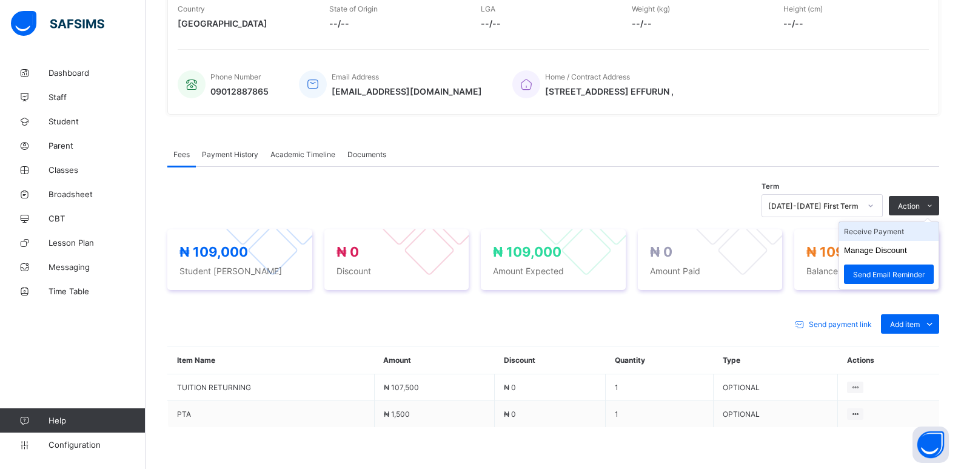
drag, startPoint x: 938, startPoint y: 203, endPoint x: 905, endPoint y: 229, distance: 42.3
click at [934, 203] on icon at bounding box center [929, 206] width 9 height 8
click at [888, 249] on button "Manage Discount" at bounding box center [875, 250] width 63 height 9
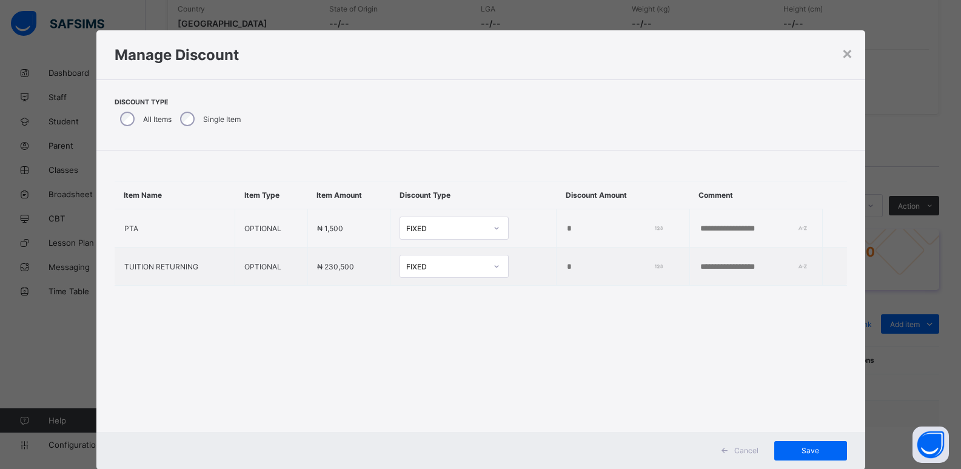
type input "*"
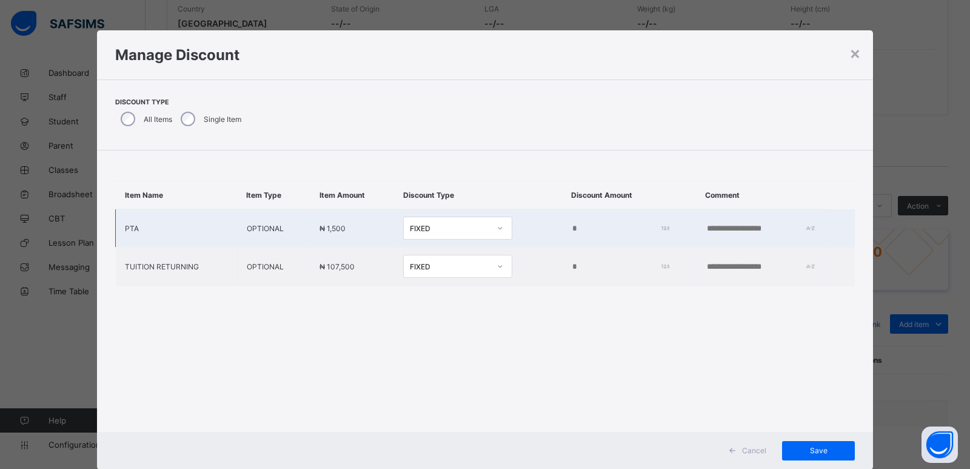
click at [571, 226] on input "*" at bounding box center [617, 229] width 93 height 10
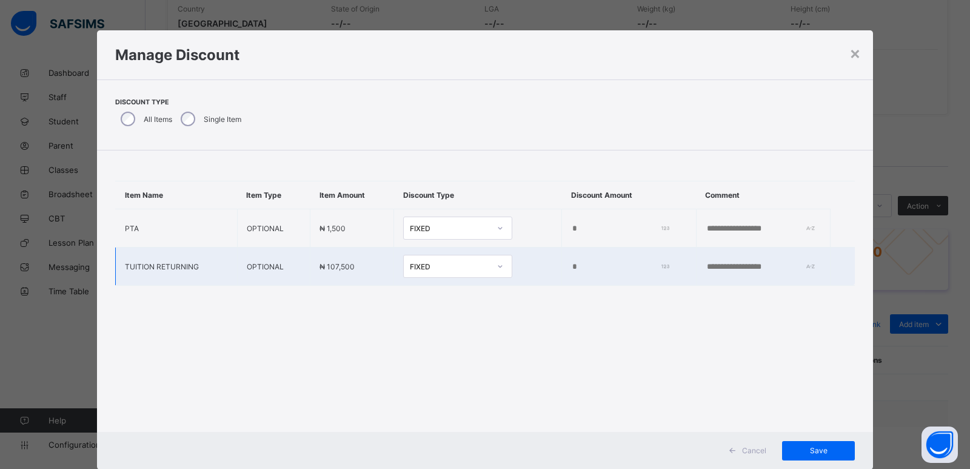
type input "****"
click at [571, 269] on input "*" at bounding box center [617, 267] width 93 height 10
type input "******"
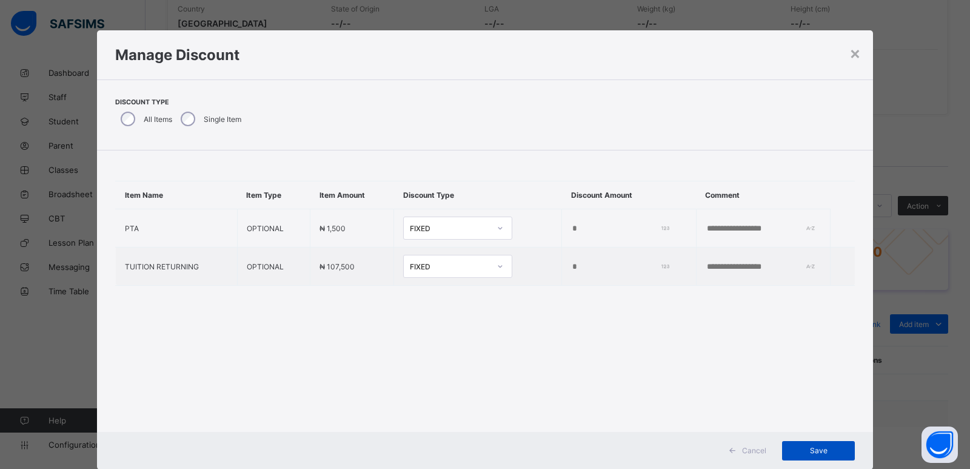
click at [817, 449] on span "Save" at bounding box center [818, 450] width 55 height 9
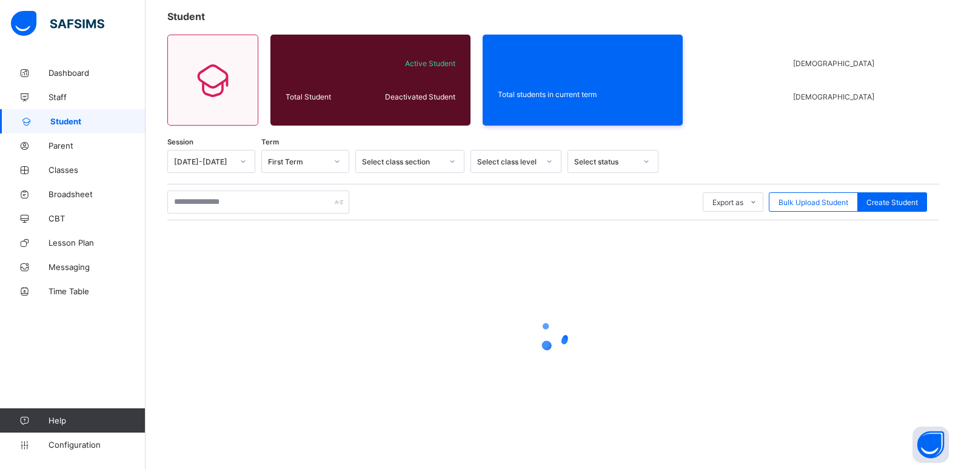
scroll to position [7, 0]
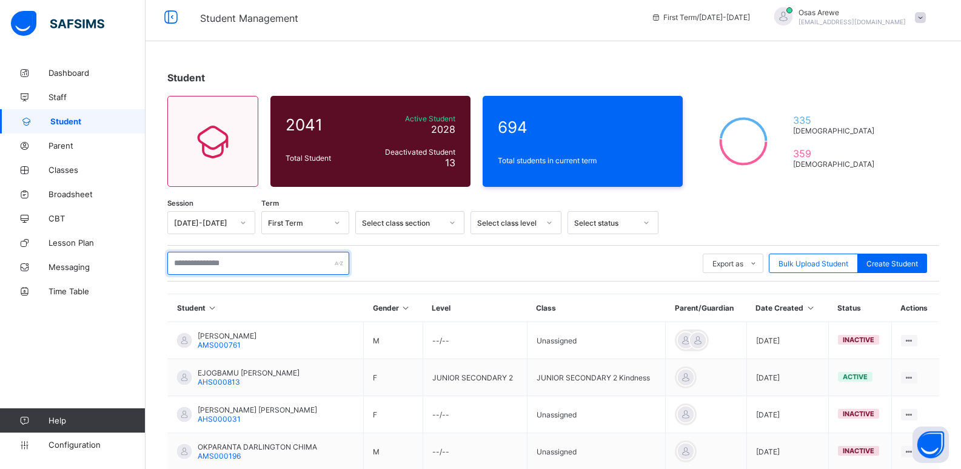
click at [261, 263] on input "text" at bounding box center [258, 263] width 182 height 23
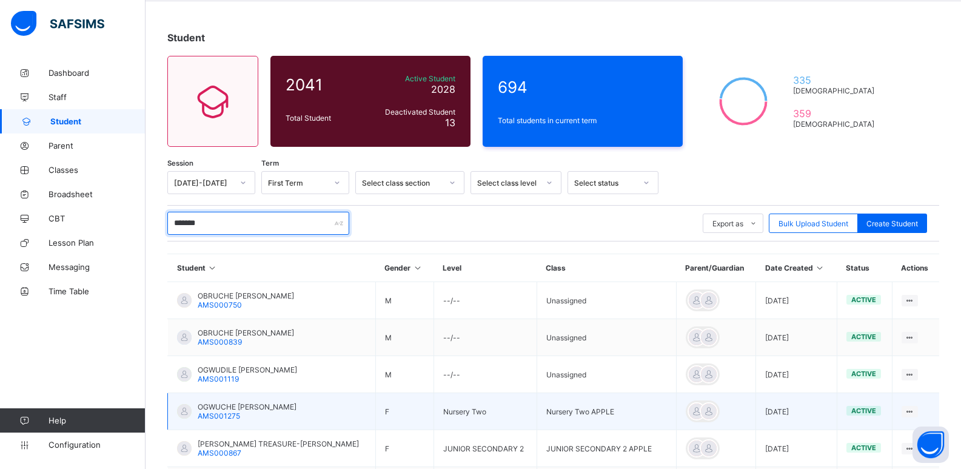
scroll to position [68, 0]
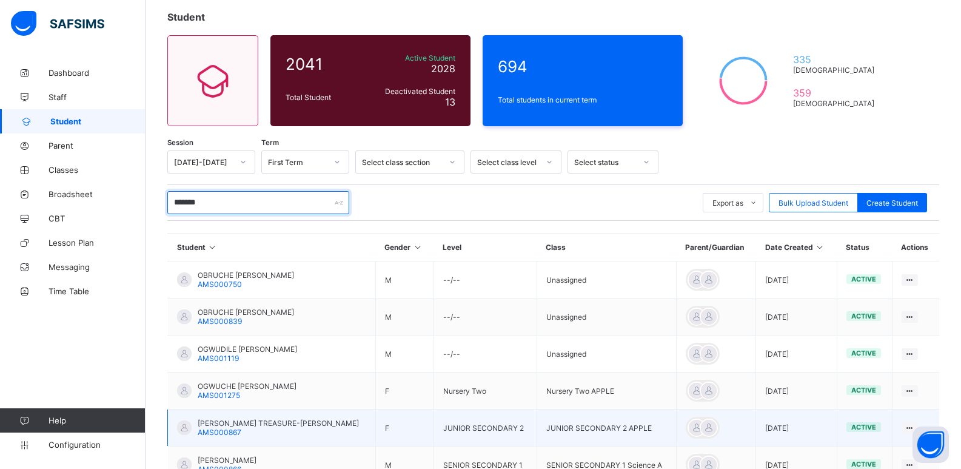
type input "*******"
click at [238, 424] on span "OGWUCHE EMMANUEL TREASURE-TINA" at bounding box center [278, 422] width 161 height 9
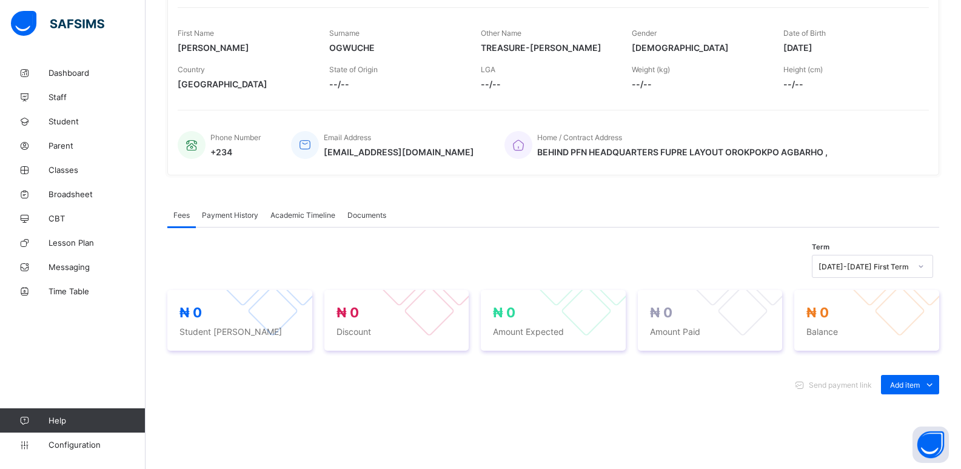
scroll to position [243, 0]
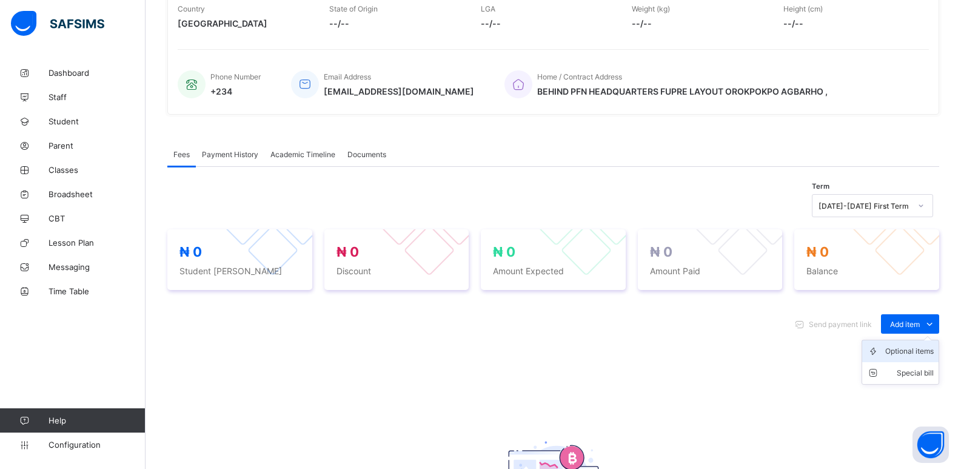
click at [915, 349] on div "Optional items" at bounding box center [909, 351] width 49 height 12
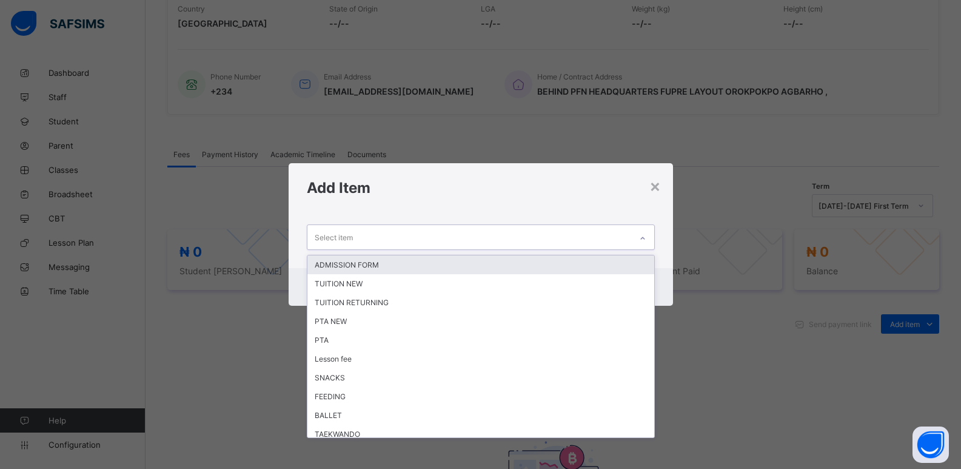
click at [644, 239] on icon at bounding box center [642, 237] width 4 height 2
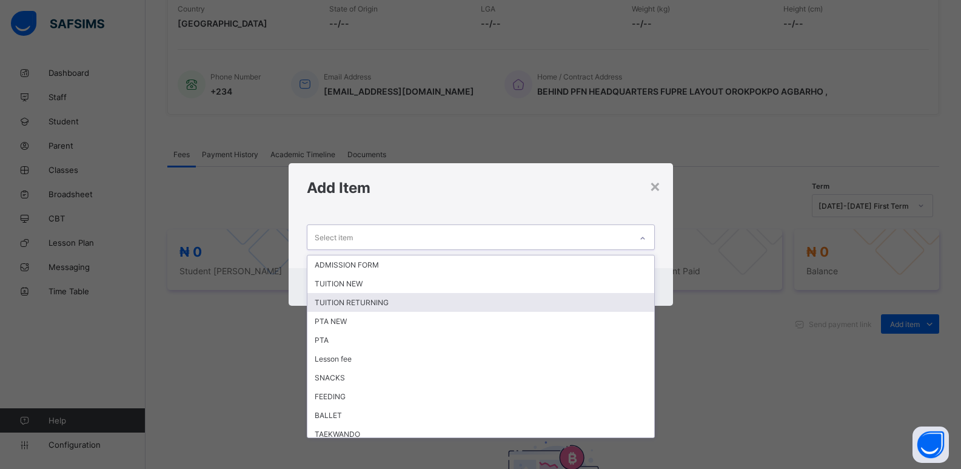
click at [454, 305] on div "TUITION RETURNING" at bounding box center [480, 302] width 347 height 19
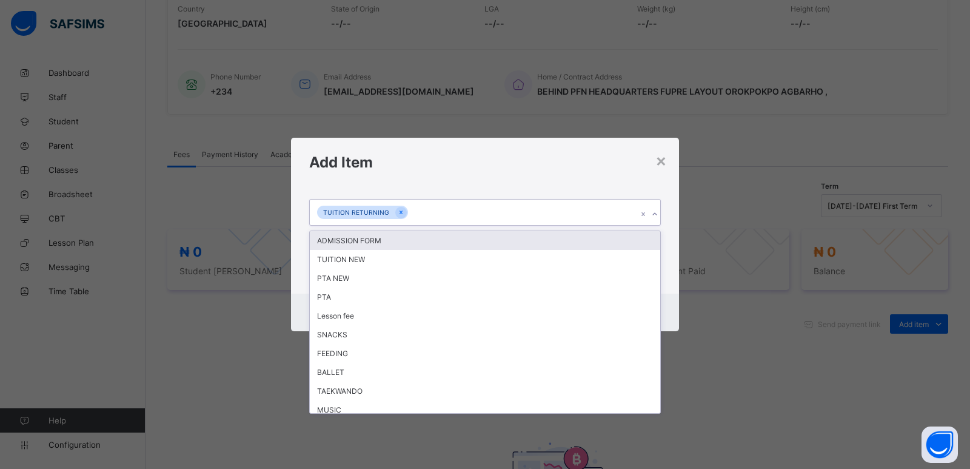
click at [652, 211] on icon at bounding box center [654, 214] width 7 height 12
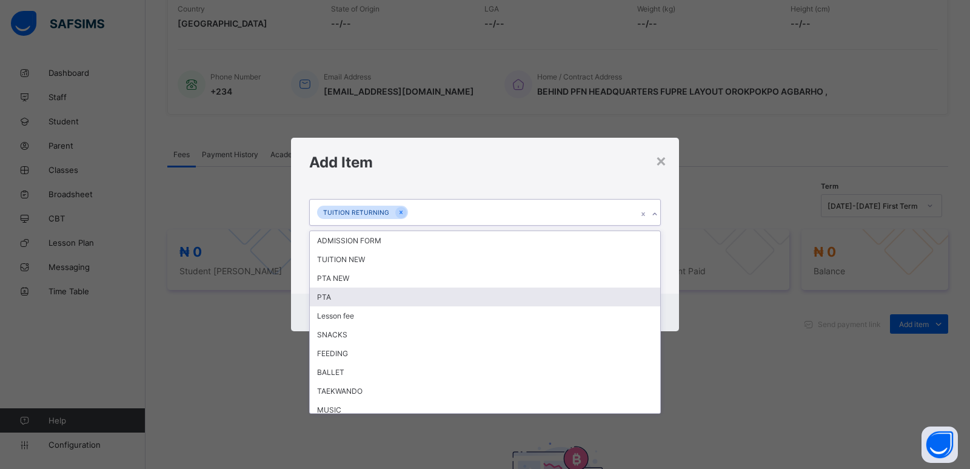
drag, startPoint x: 418, startPoint y: 294, endPoint x: 426, endPoint y: 295, distance: 7.9
click at [419, 295] on div "PTA" at bounding box center [485, 296] width 351 height 19
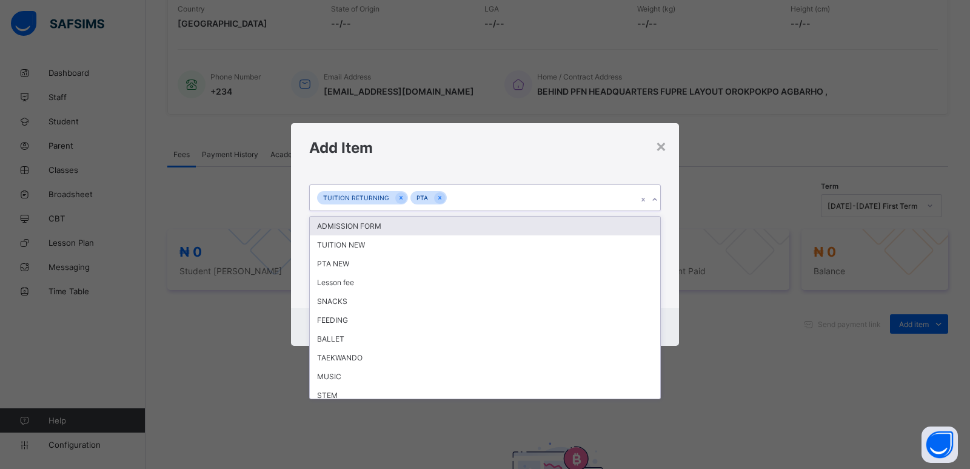
click at [656, 203] on icon at bounding box center [654, 199] width 7 height 12
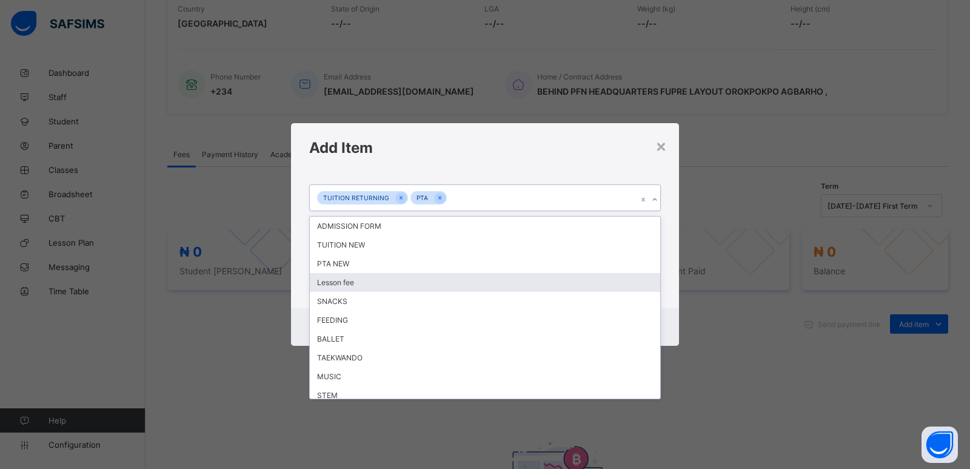
click at [478, 286] on div "Lesson fee" at bounding box center [485, 282] width 351 height 19
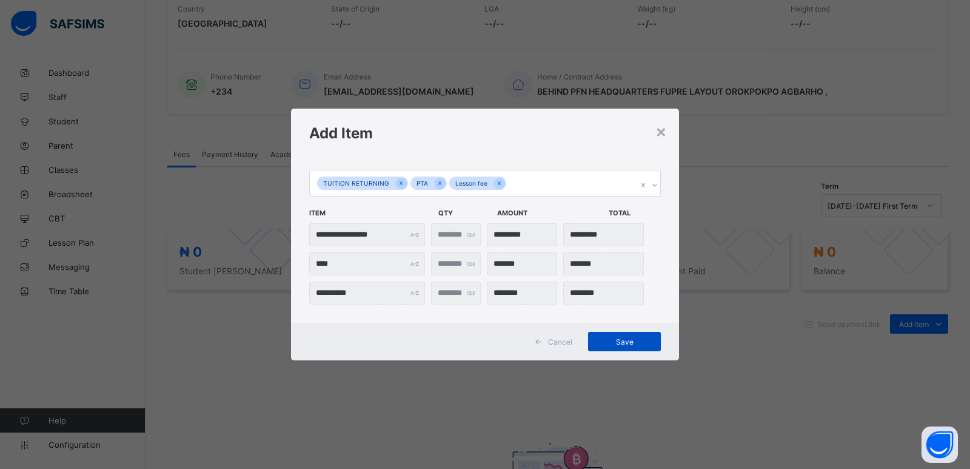
click at [625, 344] on span "Save" at bounding box center [624, 341] width 55 height 9
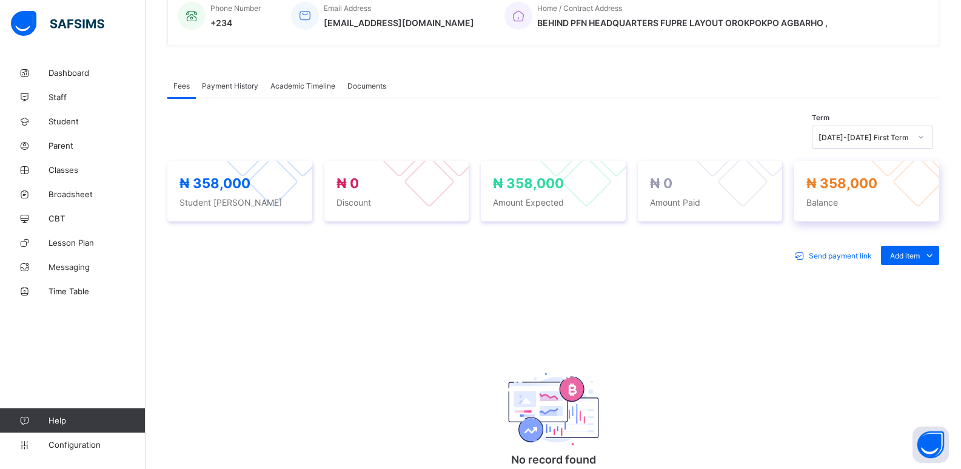
scroll to position [293, 0]
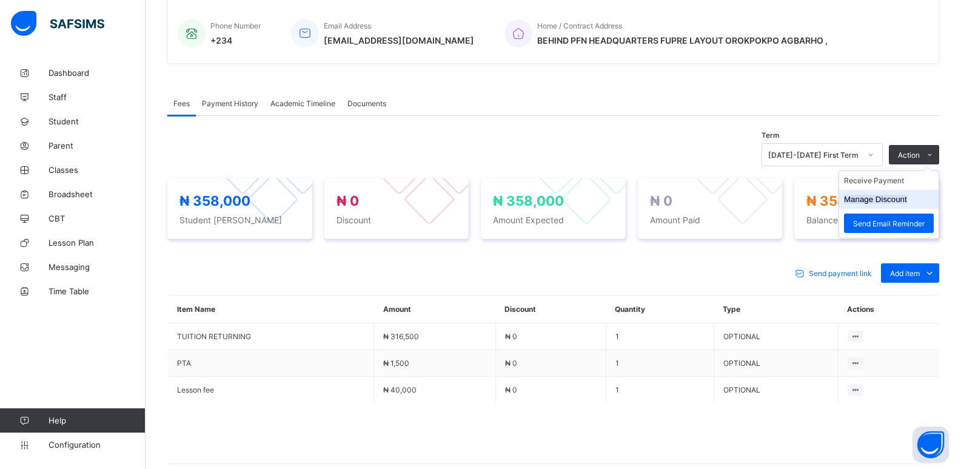
click at [871, 200] on button "Manage Discount" at bounding box center [875, 199] width 63 height 9
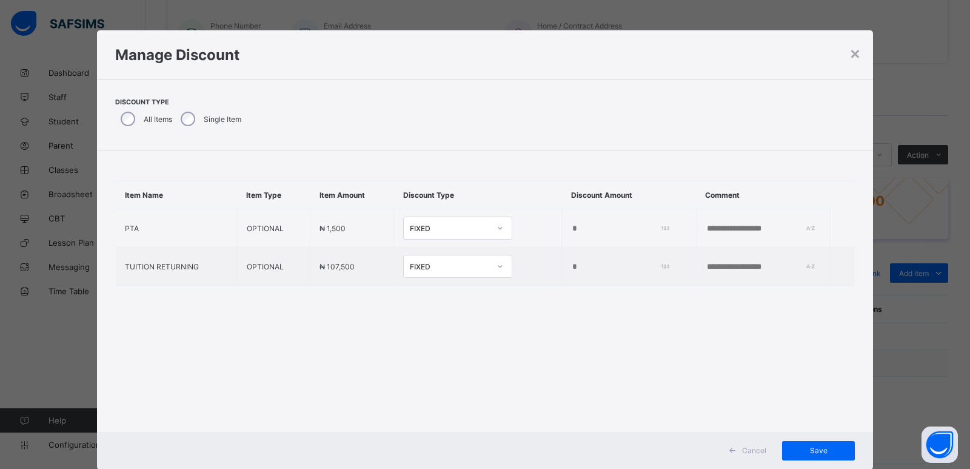
type input "*"
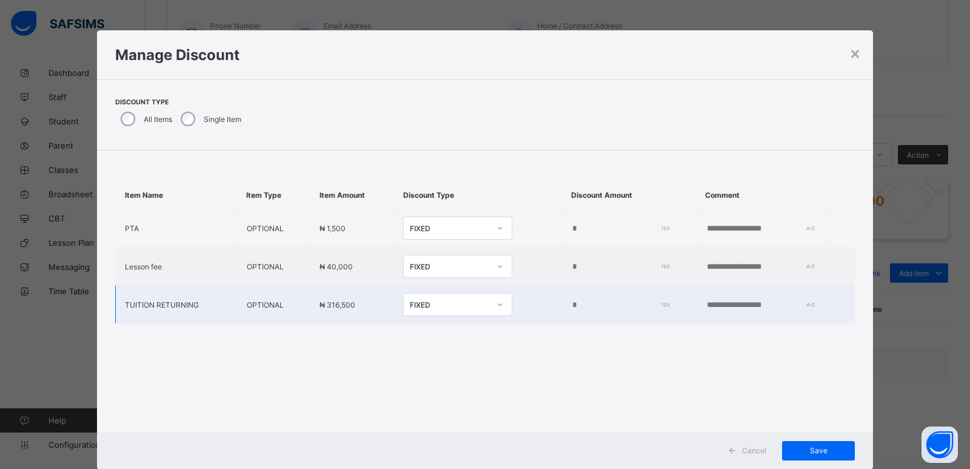
click at [571, 307] on input "*" at bounding box center [617, 305] width 93 height 10
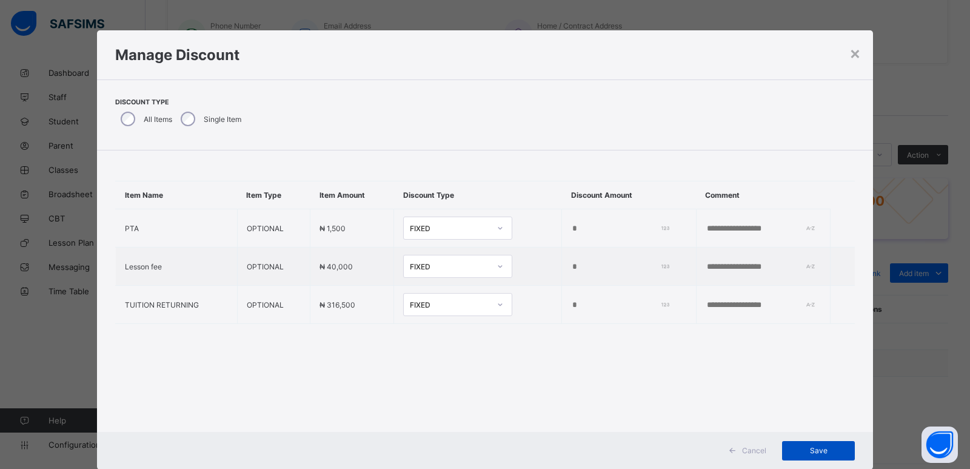
type input "*****"
click at [816, 446] on span "Save" at bounding box center [818, 450] width 55 height 9
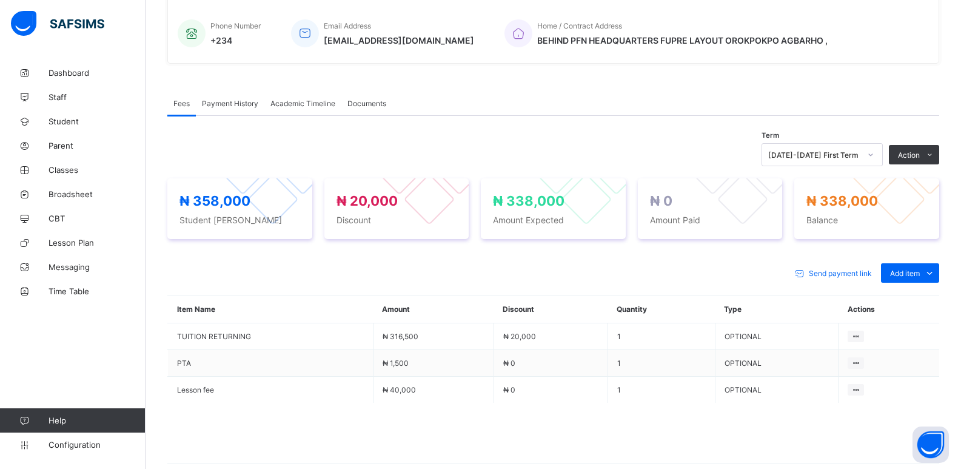
drag, startPoint x: 870, startPoint y: 180, endPoint x: 915, endPoint y: 187, distance: 45.5
click at [0, 0] on li "Receive Payment" at bounding box center [0, 0] width 0 height 0
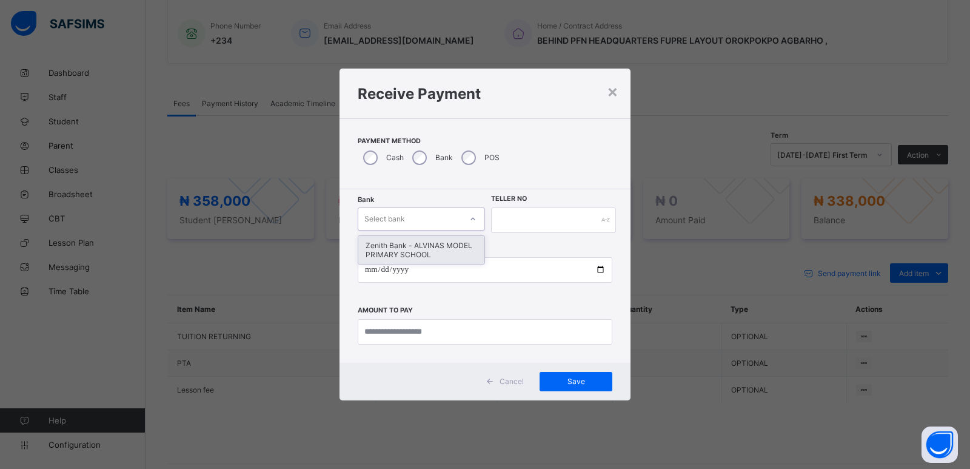
click at [403, 212] on div "Select bank" at bounding box center [384, 218] width 41 height 23
click at [402, 244] on div "Zenith Bank - ALVINAS MODEL PRIMARY SCHOOL" at bounding box center [421, 250] width 126 height 28
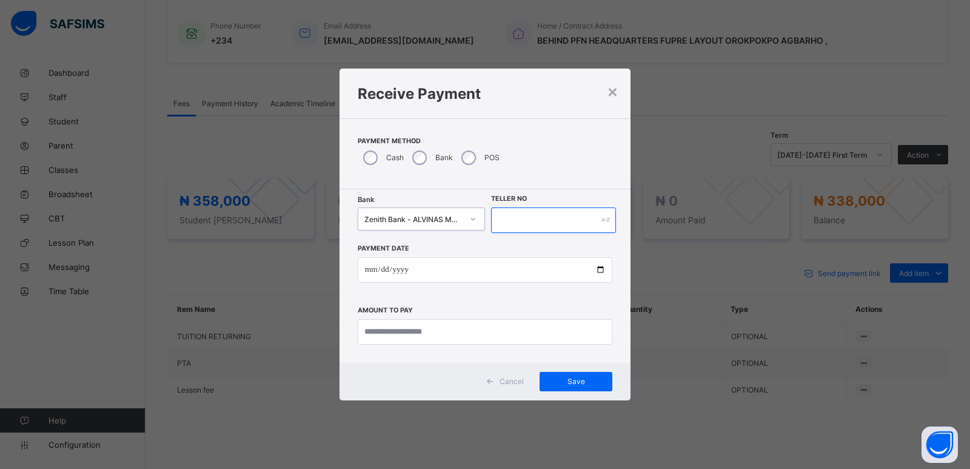
click at [536, 222] on input "text" at bounding box center [553, 219] width 125 height 25
type input "********"
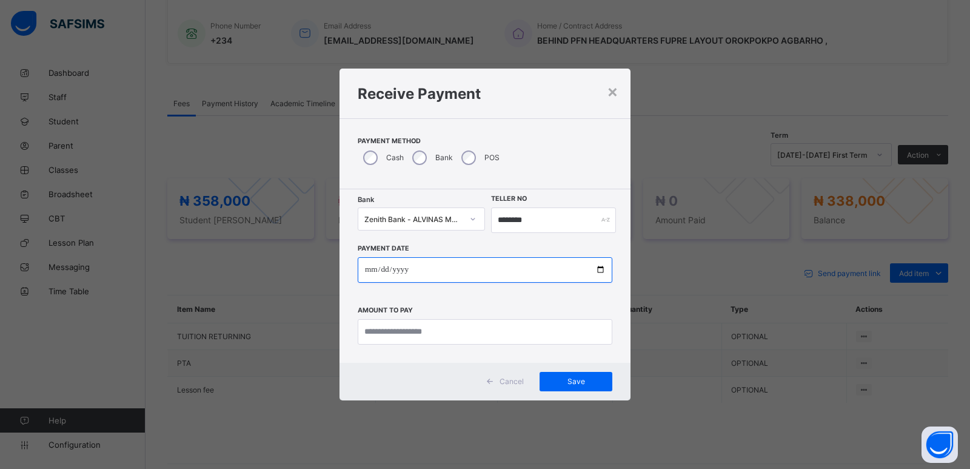
click at [412, 272] on input "date" at bounding box center [485, 269] width 255 height 25
type input "**********"
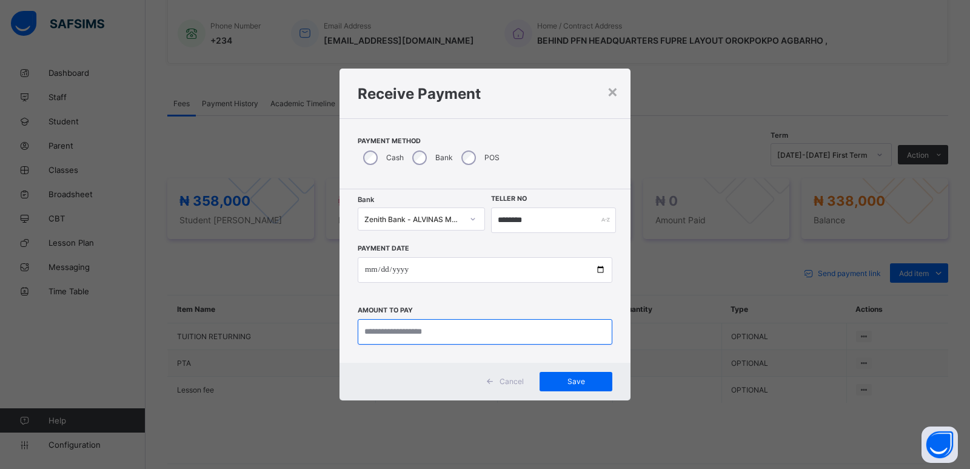
click at [398, 332] on input "currency" at bounding box center [485, 331] width 255 height 25
type input "*********"
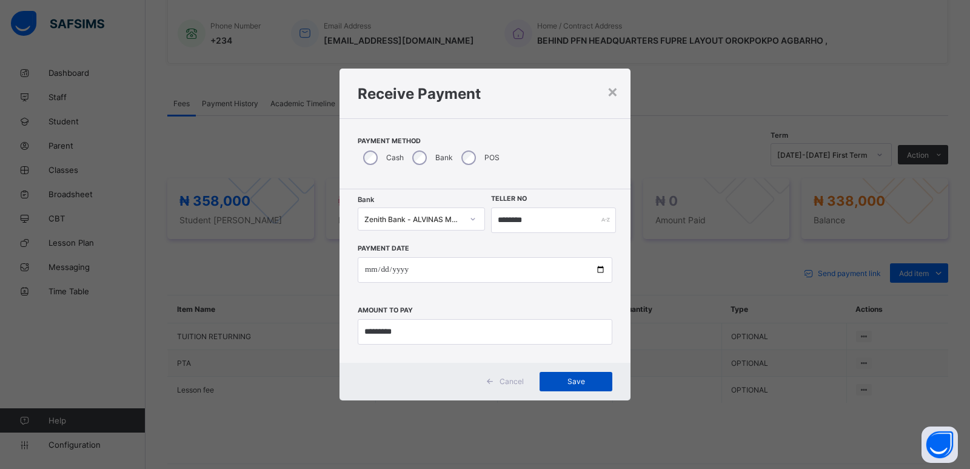
click at [575, 380] on span "Save" at bounding box center [576, 381] width 55 height 9
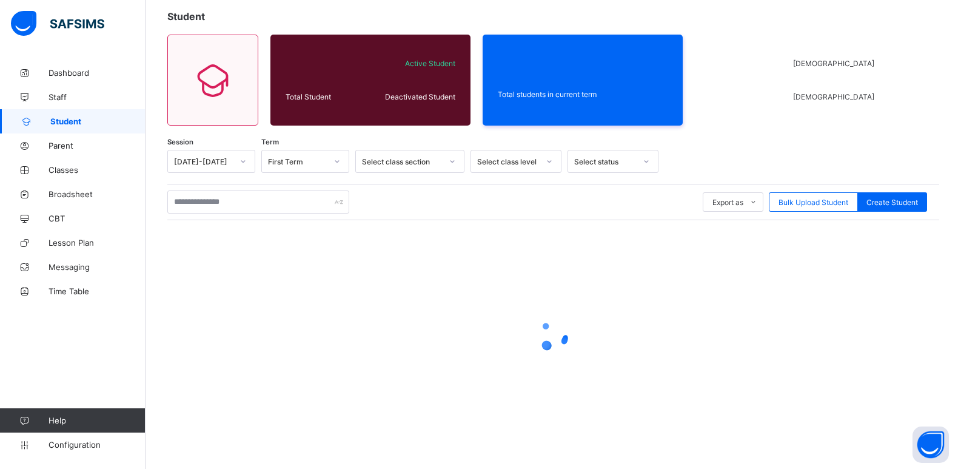
scroll to position [68, 0]
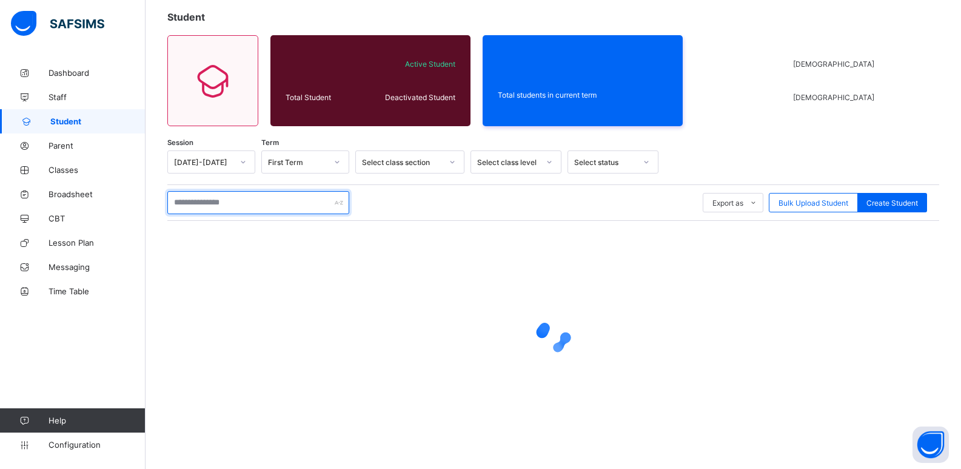
click at [292, 200] on input "text" at bounding box center [258, 202] width 182 height 23
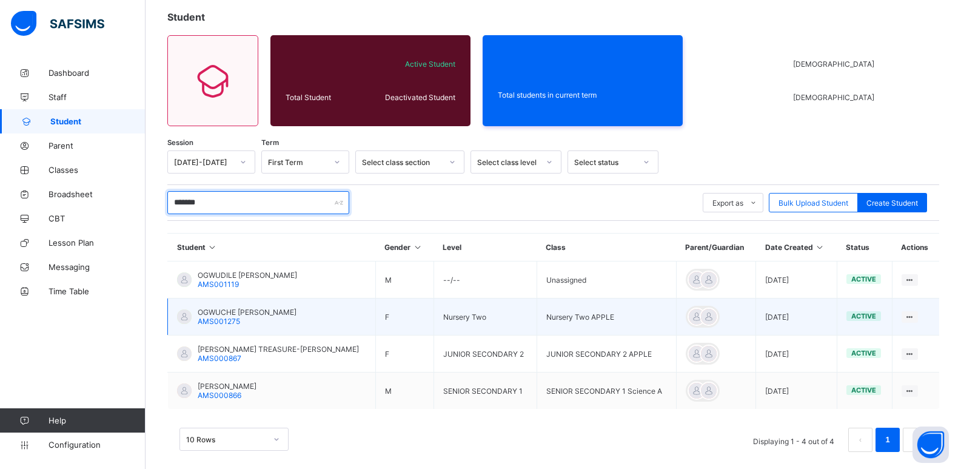
type input "*******"
click at [226, 312] on span "OGWUCHE EMMANUEL EZER" at bounding box center [247, 311] width 99 height 9
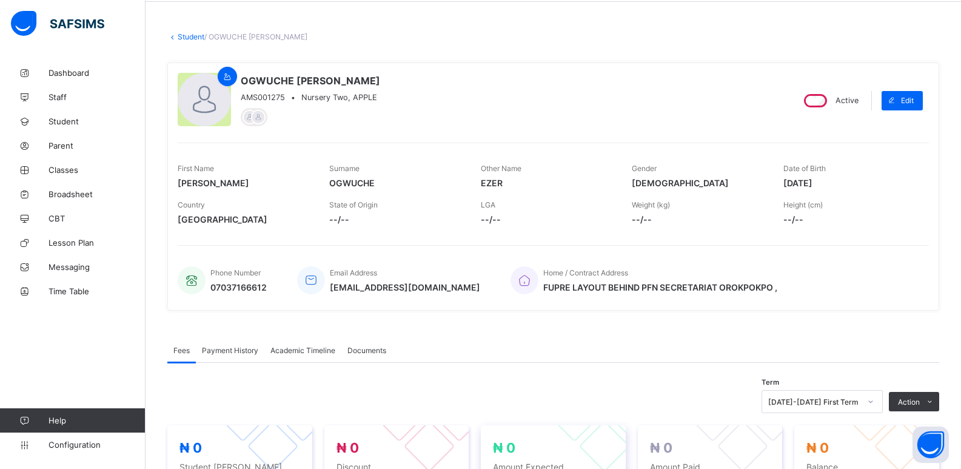
scroll to position [243, 0]
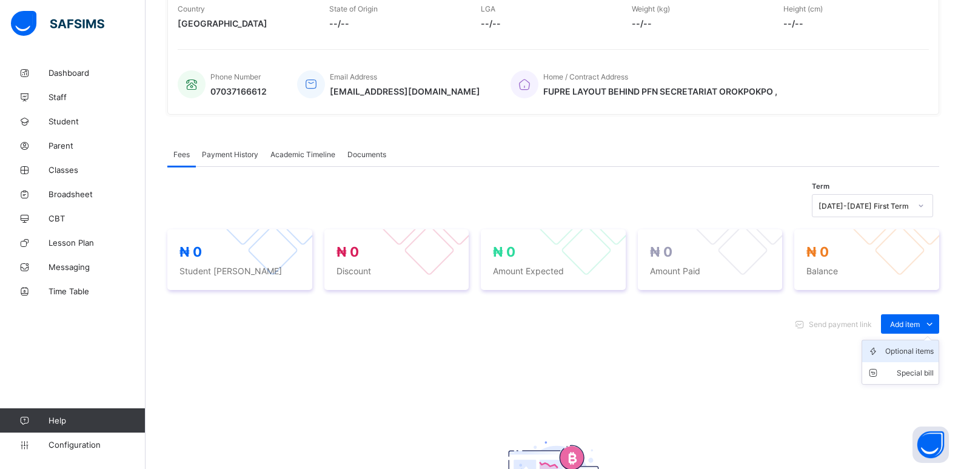
click at [903, 350] on div "Optional items" at bounding box center [909, 351] width 49 height 12
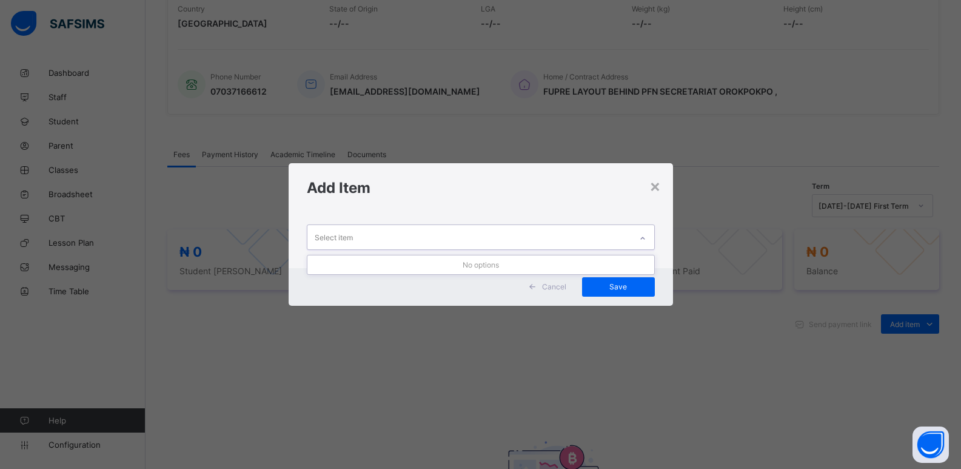
click at [631, 240] on div "Select item" at bounding box center [469, 237] width 324 height 24
click at [648, 240] on div at bounding box center [642, 238] width 21 height 19
click at [646, 240] on icon at bounding box center [642, 238] width 7 height 12
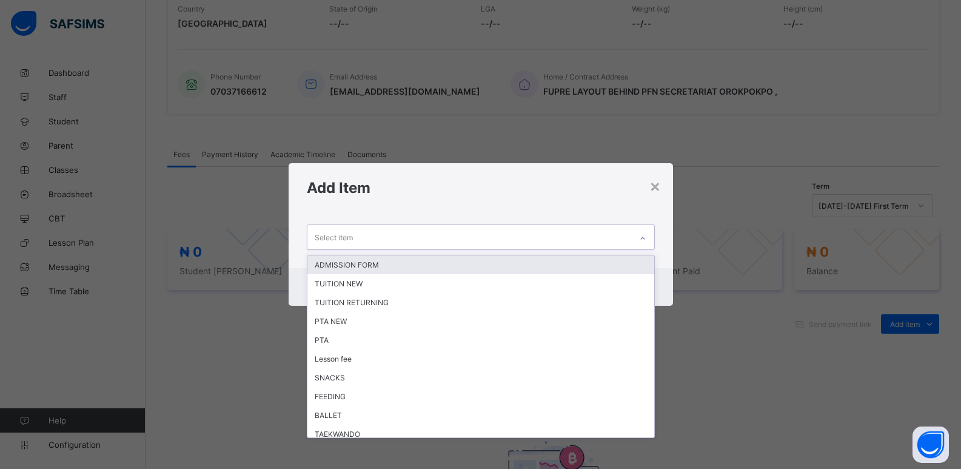
click at [646, 240] on icon at bounding box center [642, 238] width 7 height 12
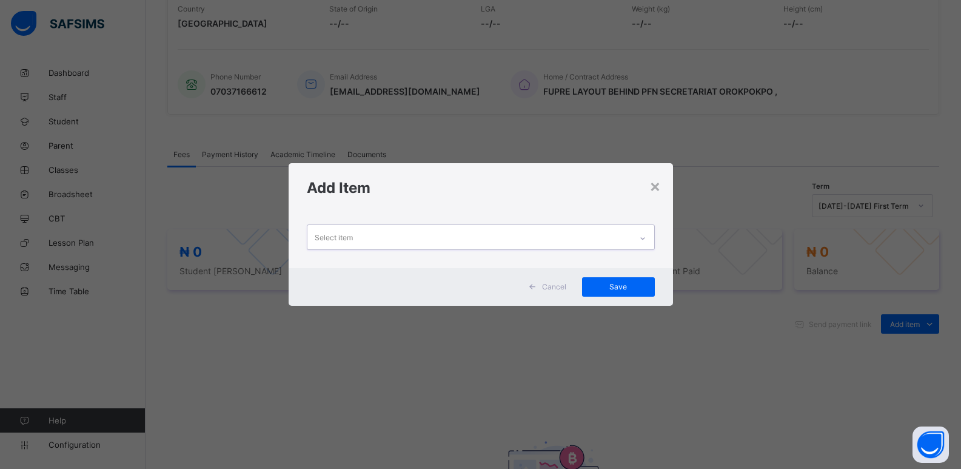
click at [646, 240] on icon at bounding box center [642, 238] width 7 height 12
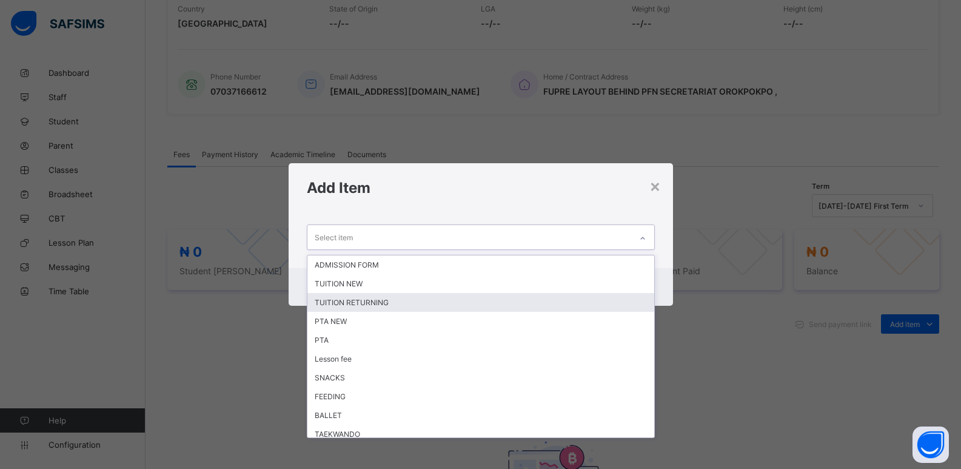
click at [520, 301] on div "TUITION RETURNING" at bounding box center [480, 302] width 347 height 19
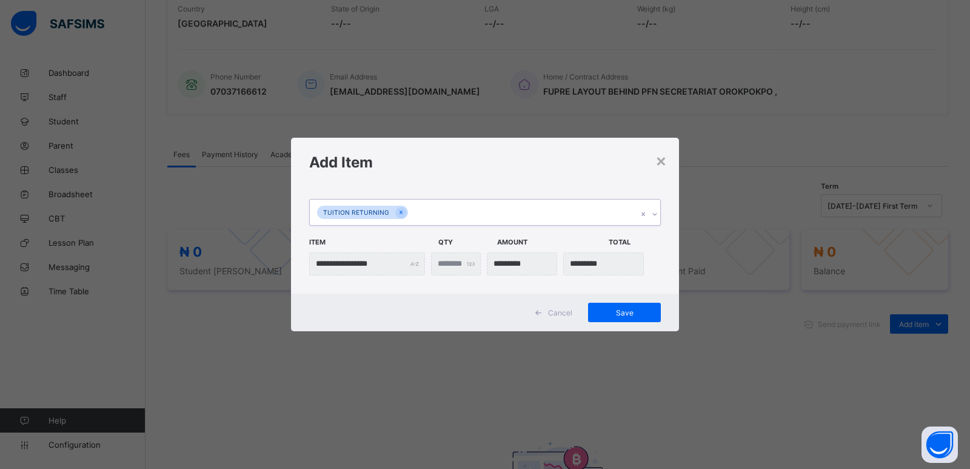
click at [658, 213] on icon at bounding box center [654, 214] width 7 height 12
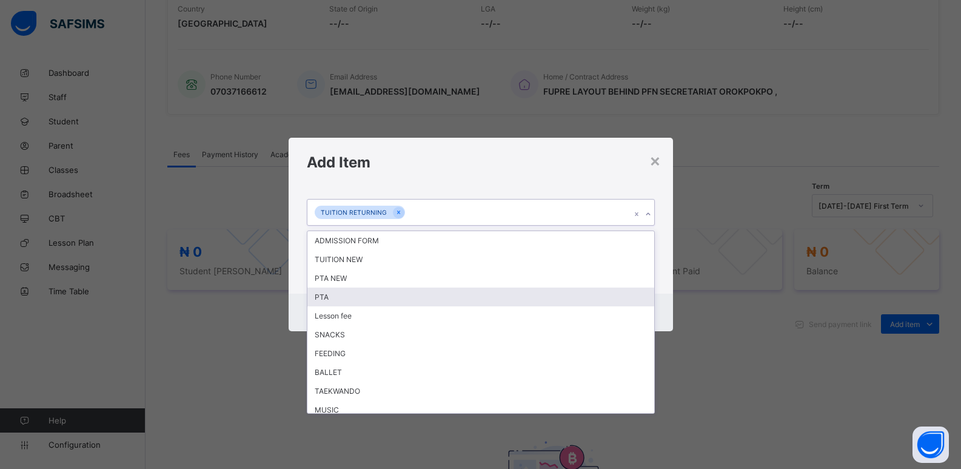
click at [521, 301] on div "PTA" at bounding box center [480, 296] width 347 height 19
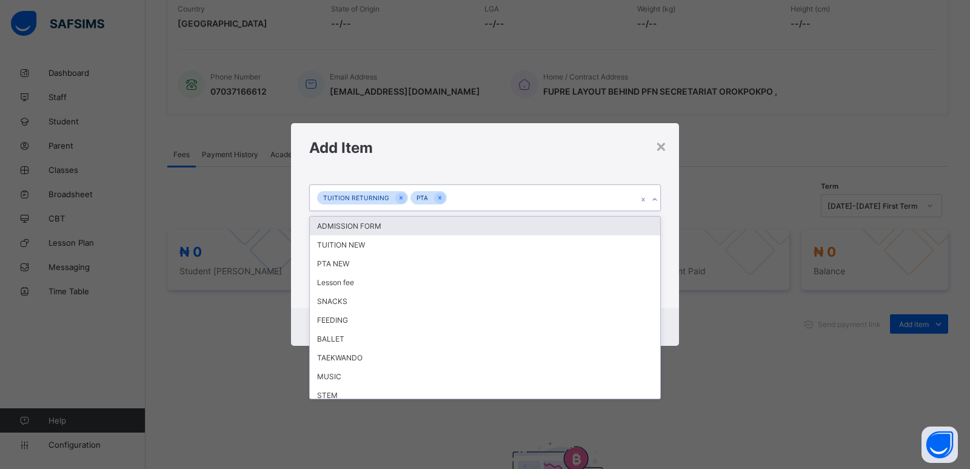
click at [652, 196] on icon at bounding box center [654, 199] width 7 height 12
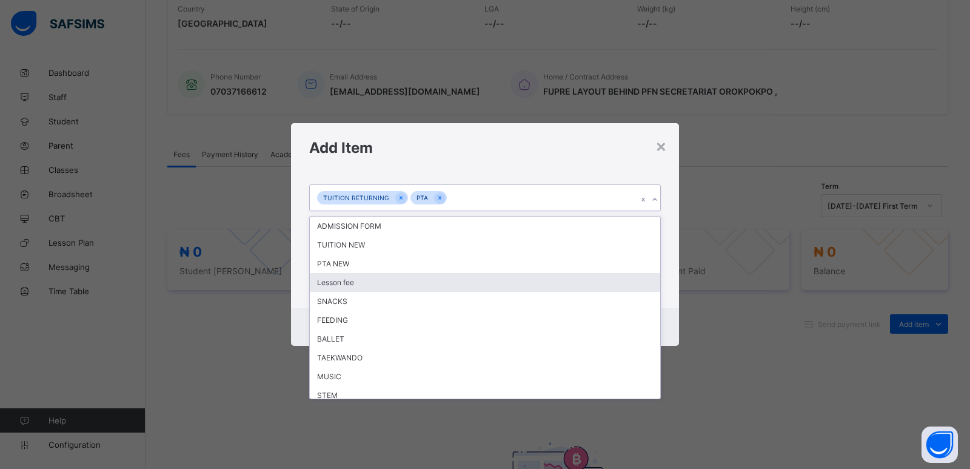
drag, startPoint x: 493, startPoint y: 281, endPoint x: 499, endPoint y: 277, distance: 7.4
click at [495, 282] on div "Lesson fee" at bounding box center [485, 282] width 351 height 19
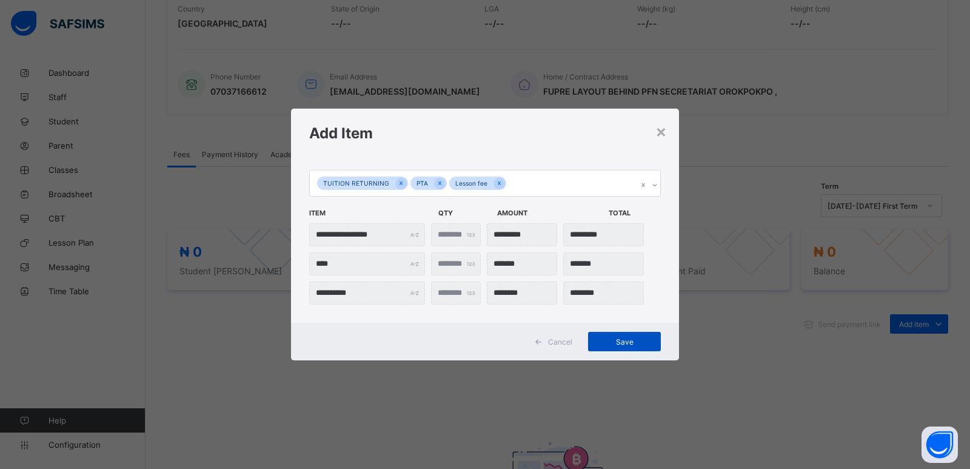
click at [622, 341] on span "Save" at bounding box center [624, 341] width 55 height 9
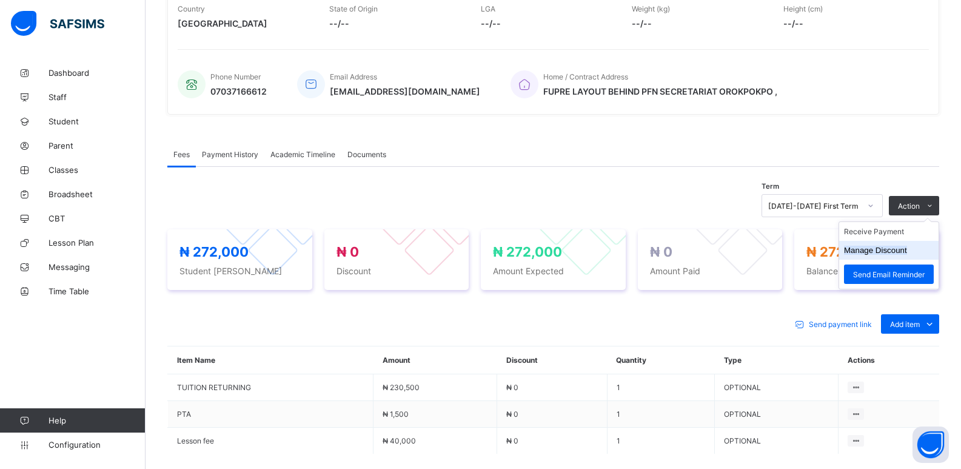
click at [896, 250] on button "Manage Discount" at bounding box center [875, 250] width 63 height 9
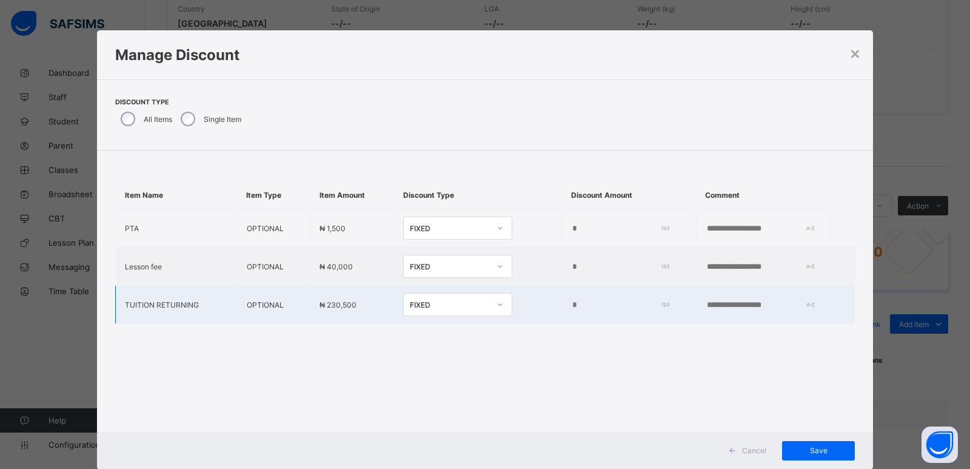
click at [562, 306] on td "*" at bounding box center [629, 305] width 135 height 38
click at [571, 306] on input "*" at bounding box center [617, 305] width 93 height 10
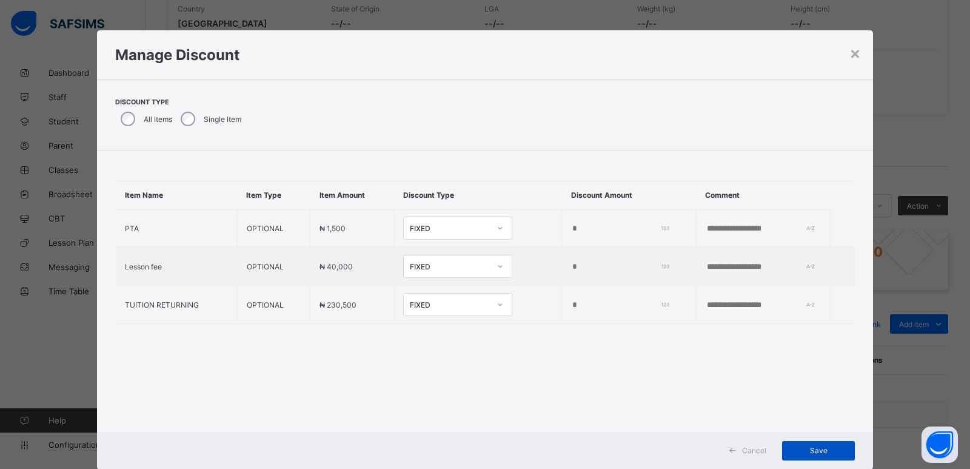
type input "****"
click at [816, 446] on span "Save" at bounding box center [818, 450] width 55 height 9
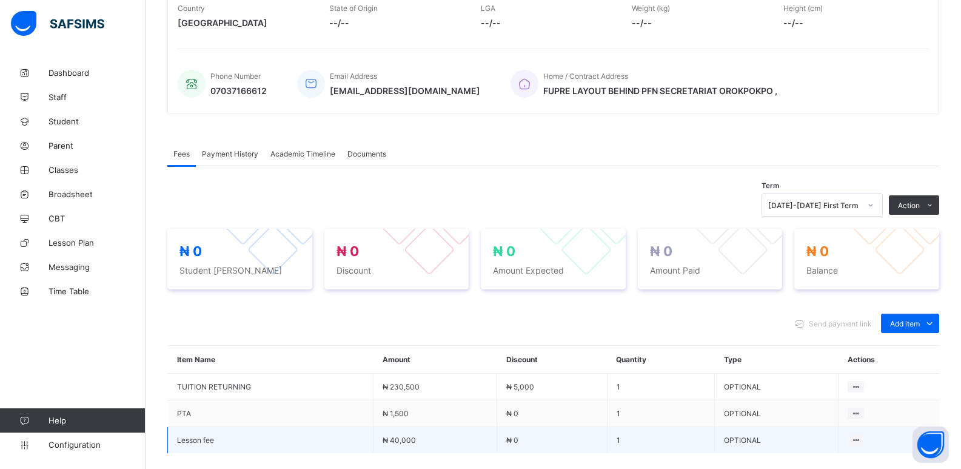
scroll to position [234, 0]
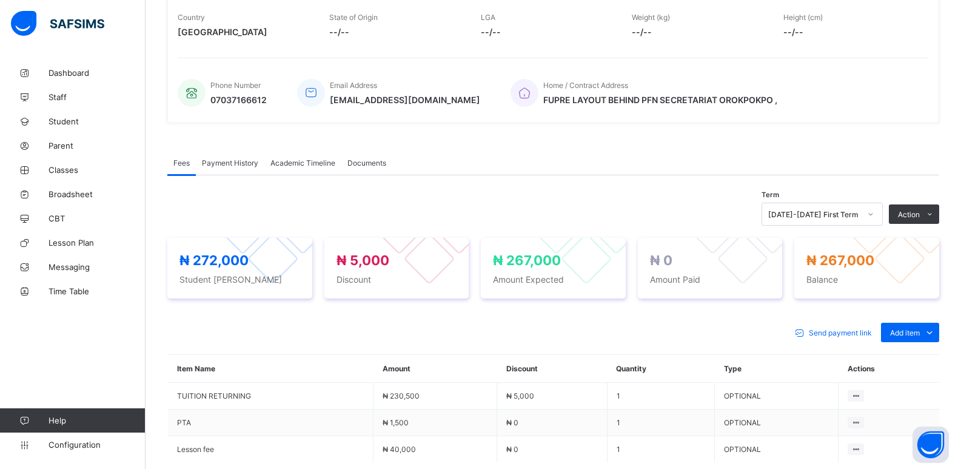
drag, startPoint x: 873, startPoint y: 245, endPoint x: 652, endPoint y: 216, distance: 222.6
click at [0, 0] on li "Receive Payment" at bounding box center [0, 0] width 0 height 0
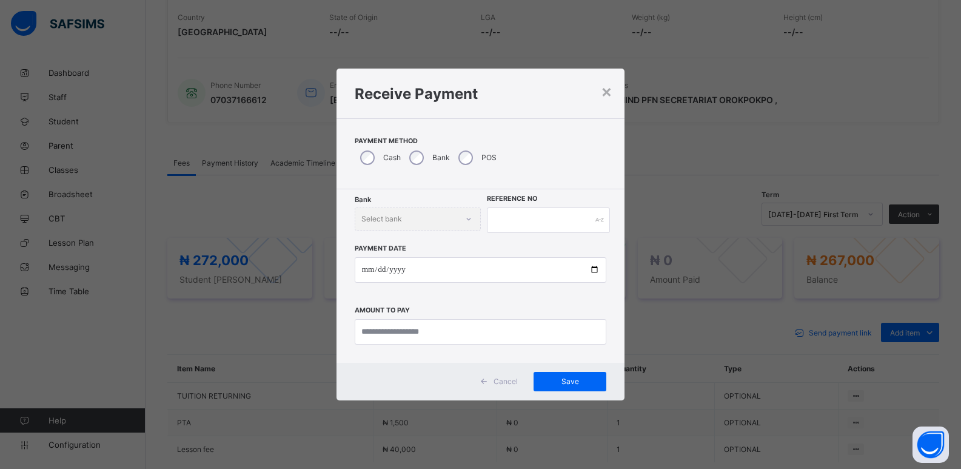
click at [424, 156] on div "Bank" at bounding box center [428, 157] width 49 height 25
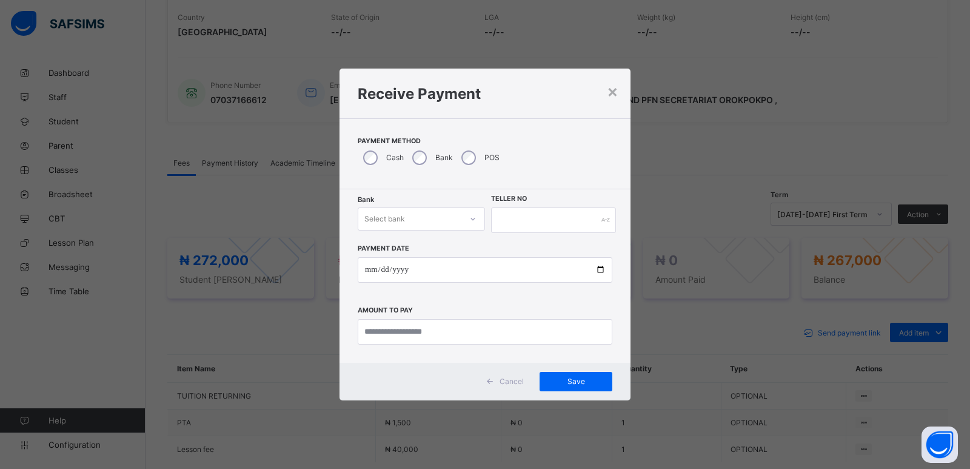
drag, startPoint x: 416, startPoint y: 207, endPoint x: 416, endPoint y: 219, distance: 12.1
click at [416, 219] on div "Select bank" at bounding box center [421, 218] width 127 height 23
drag, startPoint x: 416, startPoint y: 249, endPoint x: 477, endPoint y: 224, distance: 65.8
click at [425, 248] on div "Zenith Bank - ALVINAS MODEL PRIMARY SCHOOL" at bounding box center [421, 250] width 126 height 28
click at [510, 218] on input "text" at bounding box center [553, 219] width 125 height 25
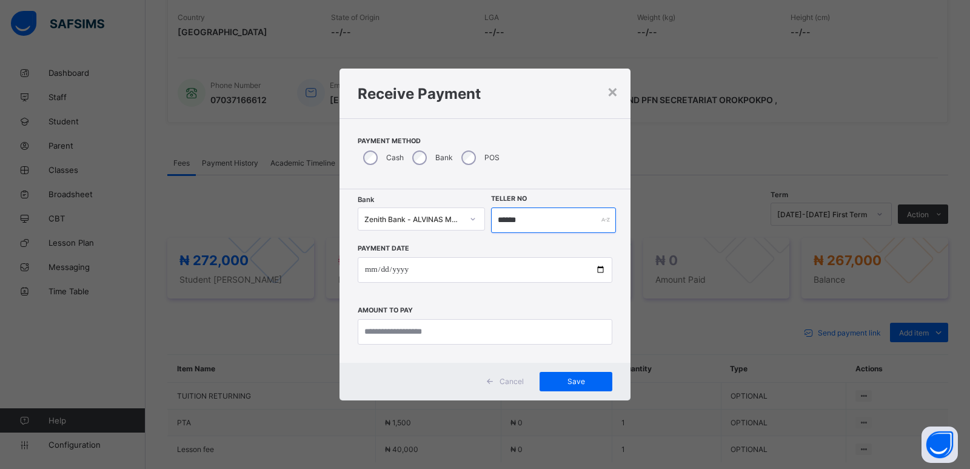
type input "******"
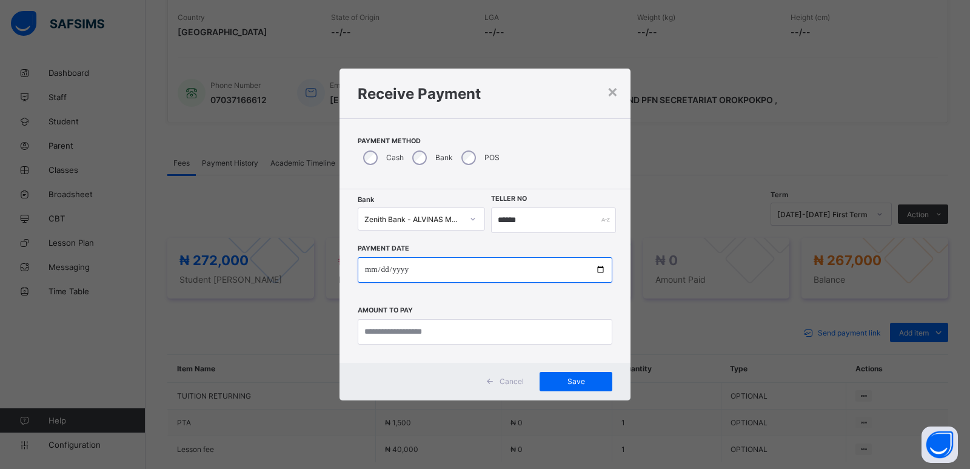
click at [372, 272] on input "date" at bounding box center [485, 269] width 255 height 25
type input "**********"
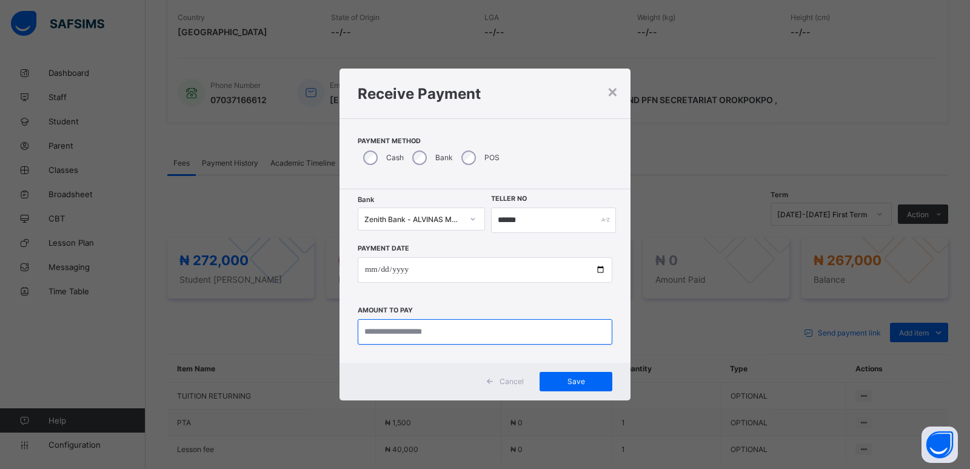
click at [395, 331] on input "currency" at bounding box center [485, 331] width 255 height 25
type input "*********"
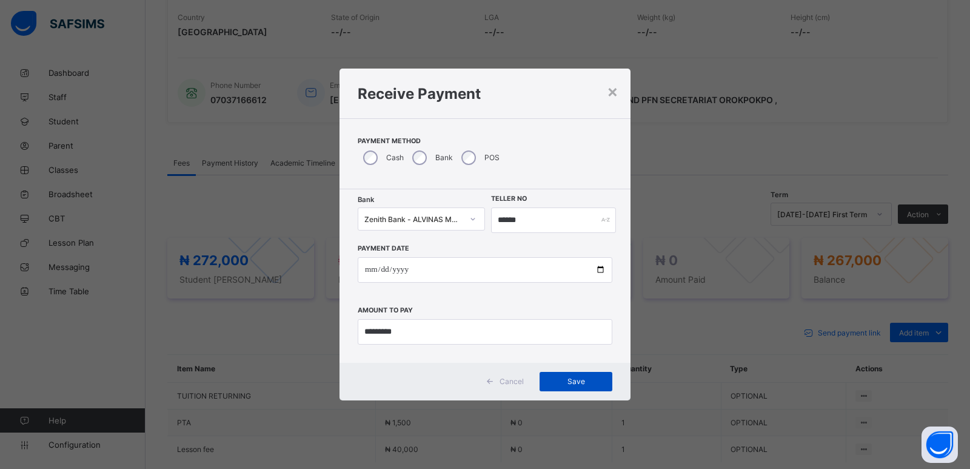
click at [578, 382] on span "Save" at bounding box center [576, 381] width 55 height 9
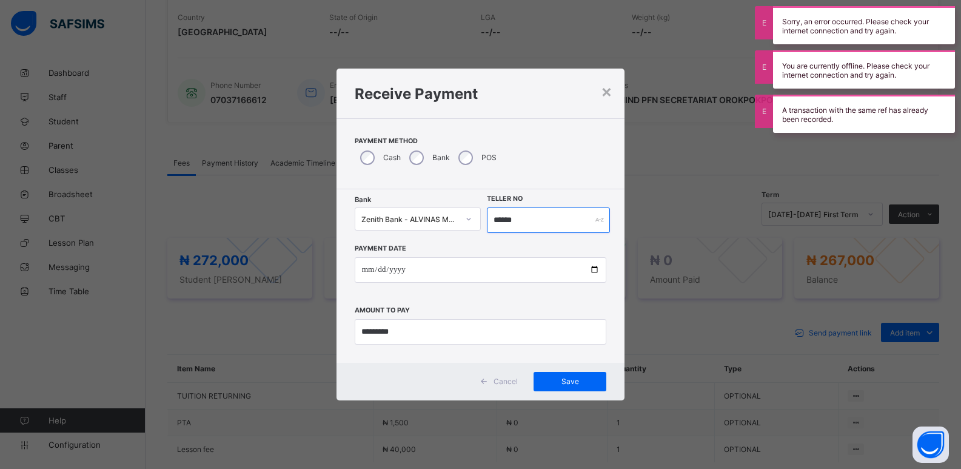
click at [498, 221] on input "******" at bounding box center [549, 219] width 124 height 25
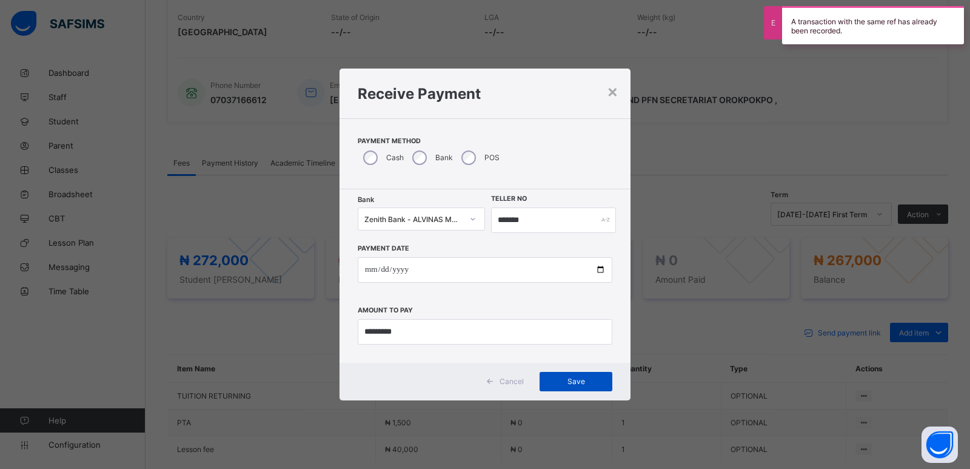
click at [575, 379] on span "Save" at bounding box center [576, 381] width 55 height 9
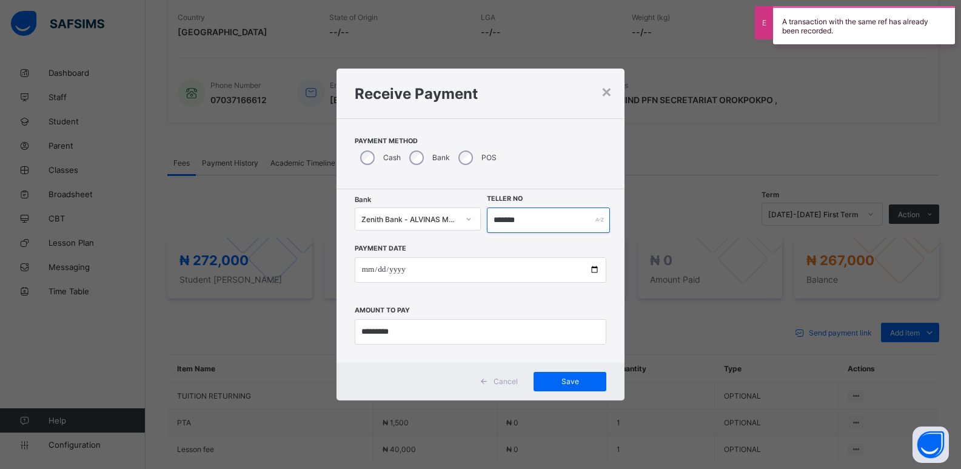
click at [495, 221] on input "*******" at bounding box center [549, 219] width 124 height 25
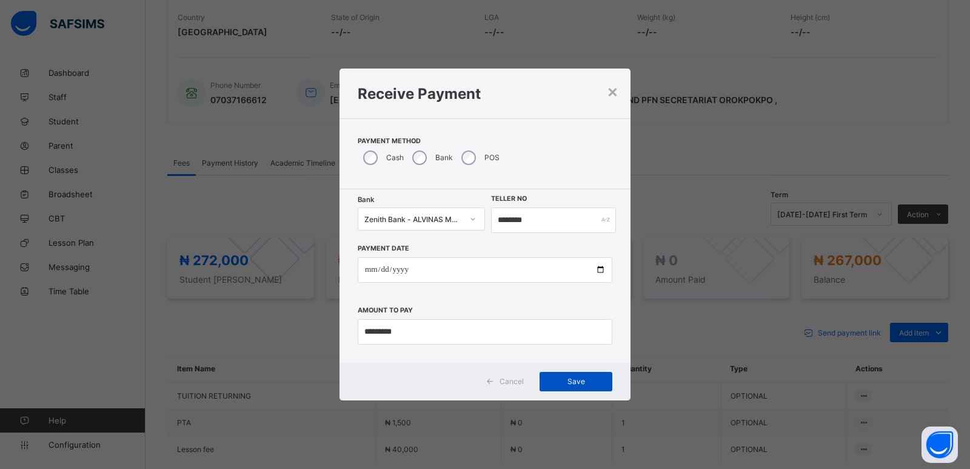
click at [575, 387] on div "Save" at bounding box center [576, 381] width 73 height 19
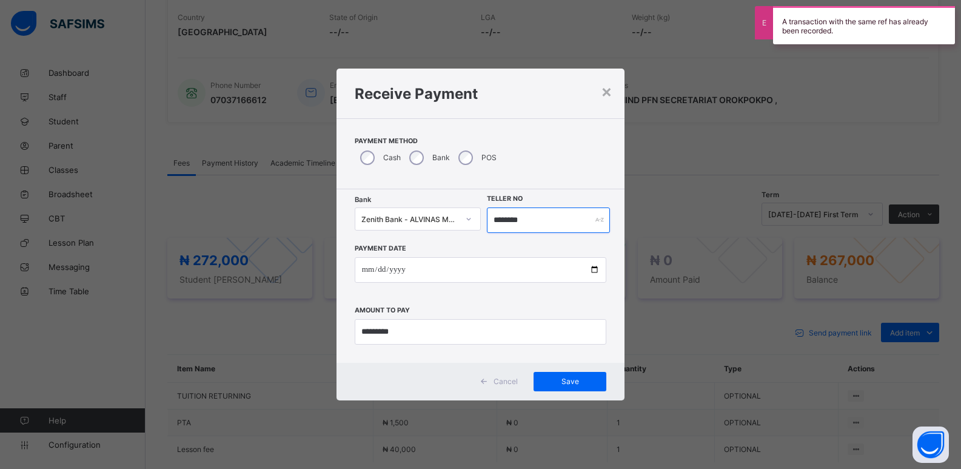
click at [514, 221] on input "********" at bounding box center [549, 219] width 124 height 25
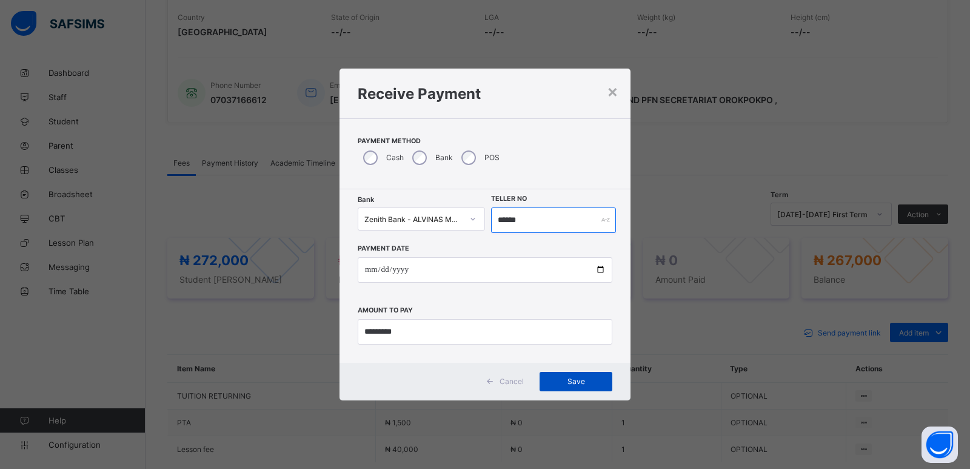
type input "******"
click at [566, 377] on span "Save" at bounding box center [576, 381] width 55 height 9
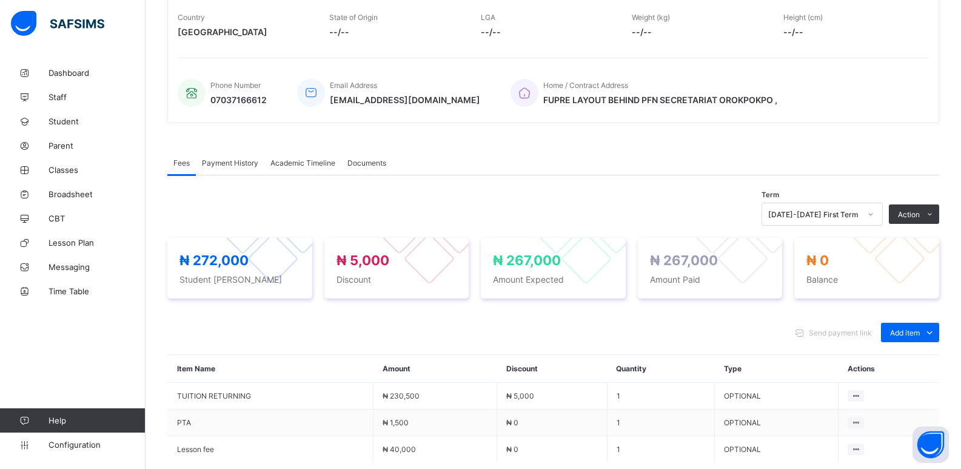
scroll to position [68, 0]
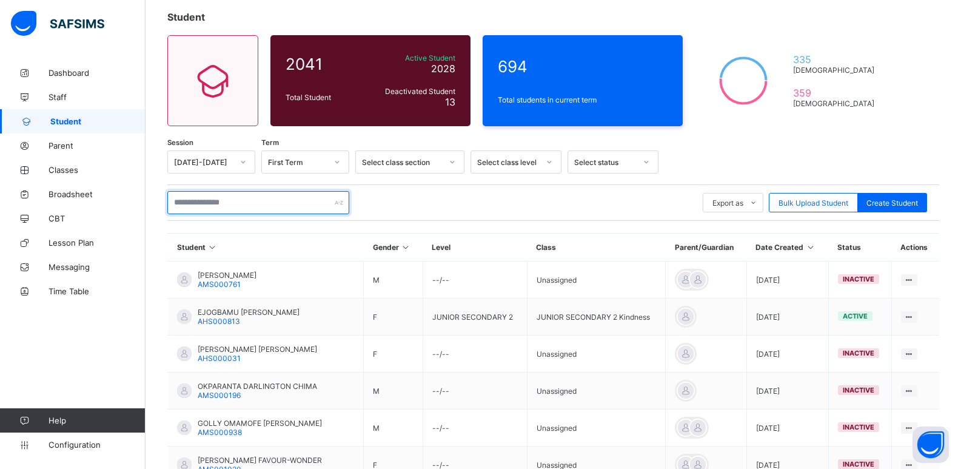
click at [246, 206] on input "text" at bounding box center [258, 202] width 182 height 23
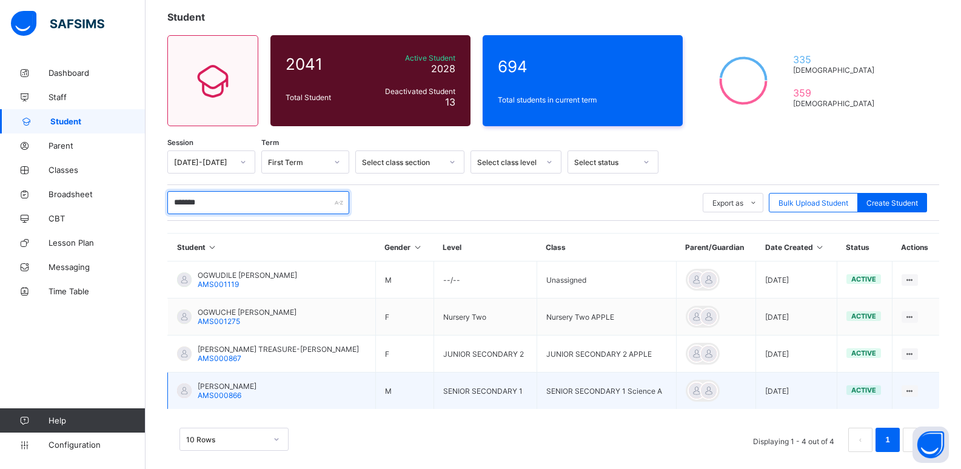
type input "*******"
click at [257, 385] on span "OGWUCHE EMMANUEL EKONDU" at bounding box center [227, 385] width 59 height 9
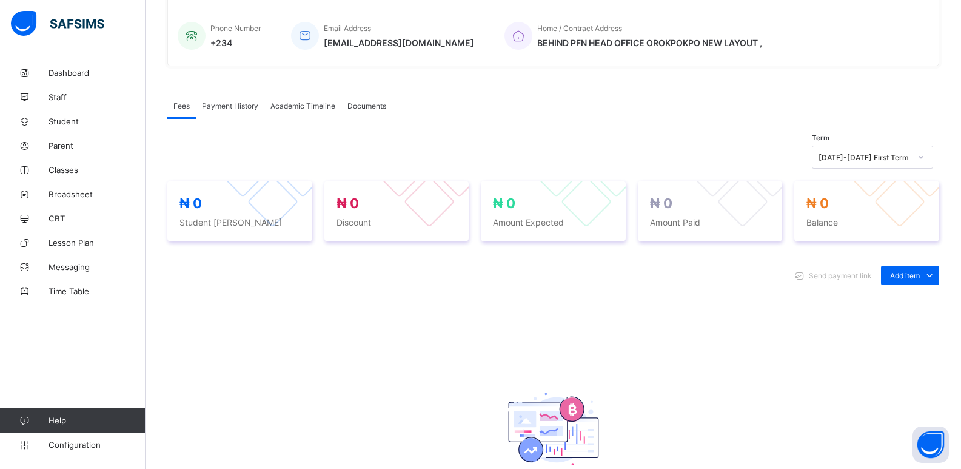
scroll to position [303, 0]
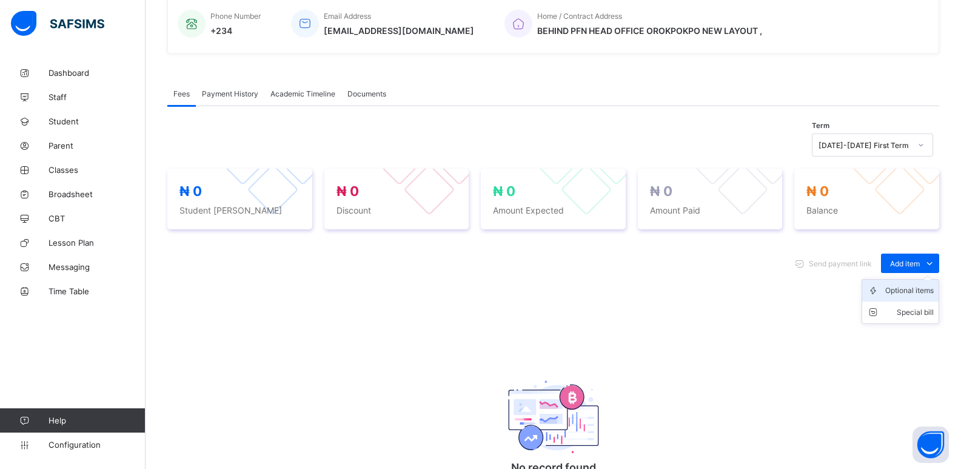
click at [905, 287] on div "Optional items" at bounding box center [909, 290] width 49 height 12
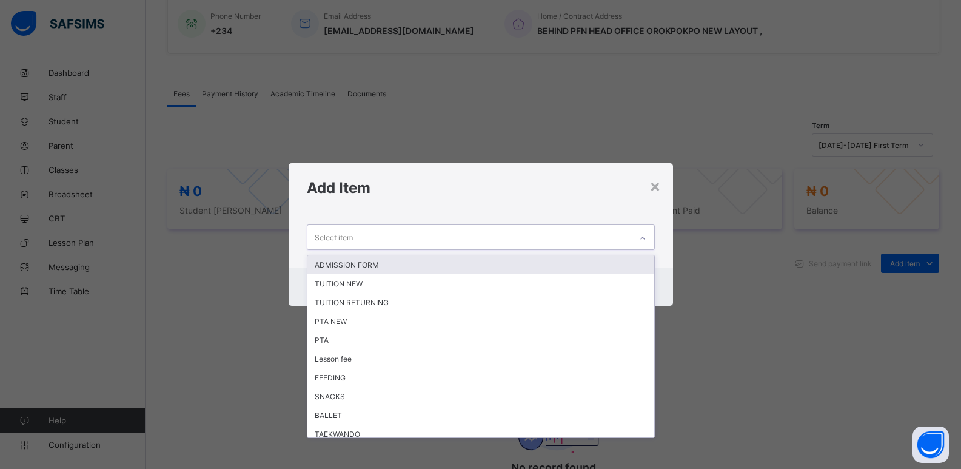
click at [650, 243] on div at bounding box center [642, 238] width 21 height 19
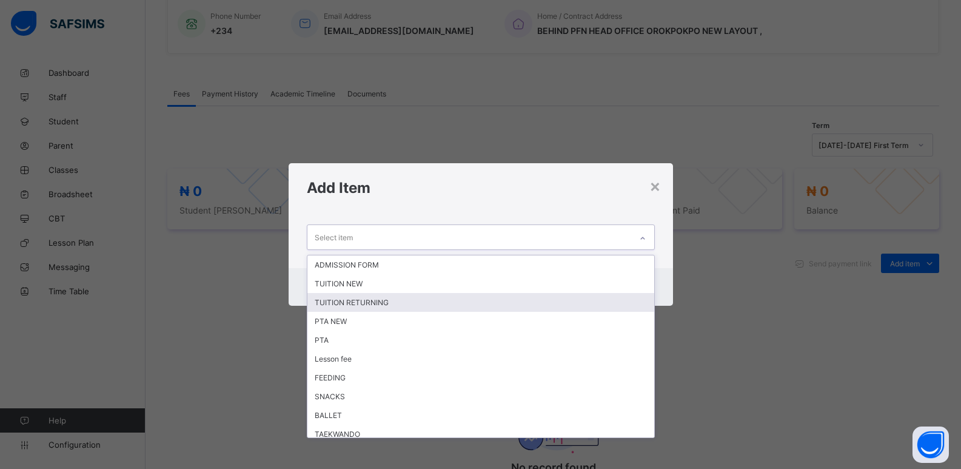
click at [571, 303] on div "TUITION RETURNING" at bounding box center [480, 302] width 347 height 19
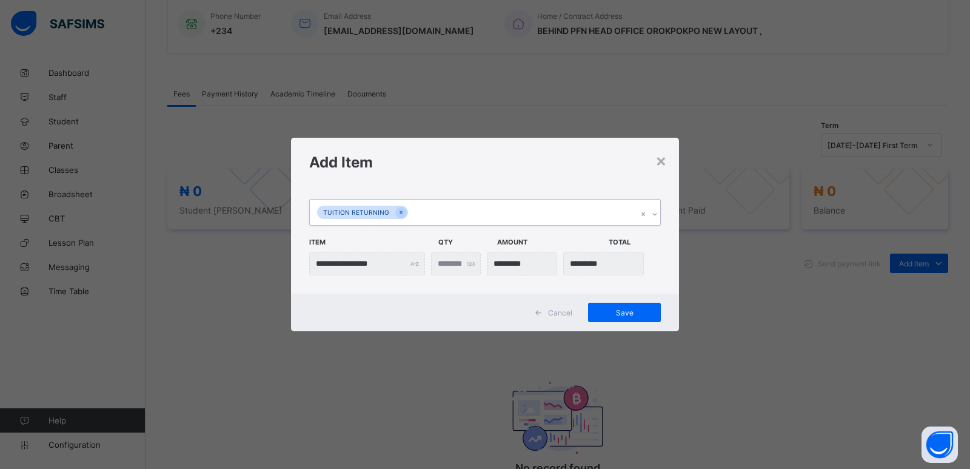
click at [651, 216] on icon at bounding box center [654, 214] width 7 height 12
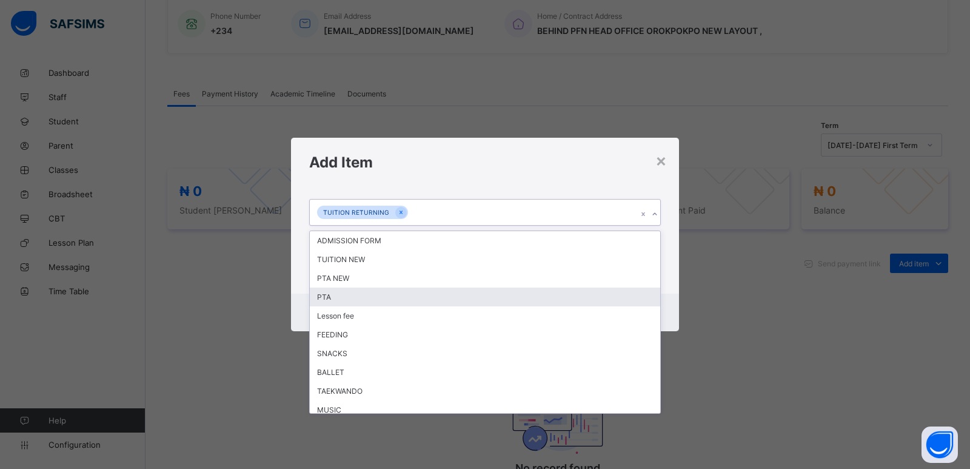
click at [478, 297] on div "PTA" at bounding box center [485, 296] width 351 height 19
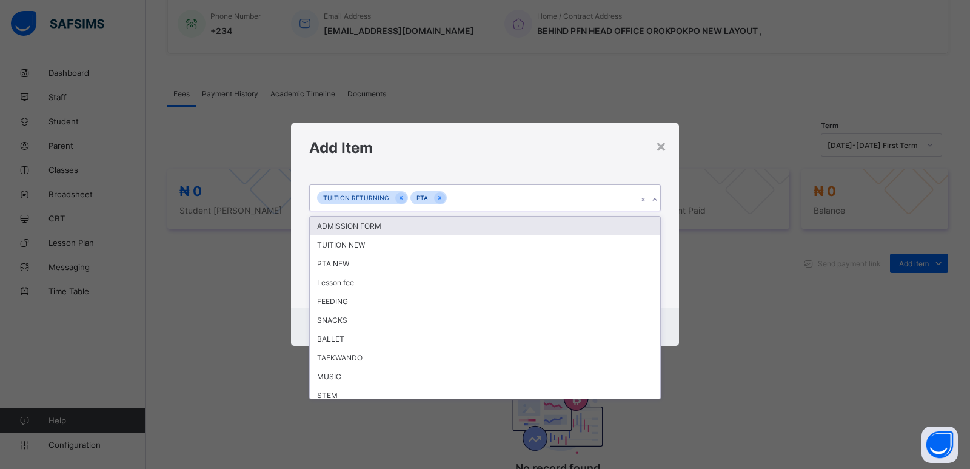
click at [652, 200] on icon at bounding box center [654, 199] width 7 height 12
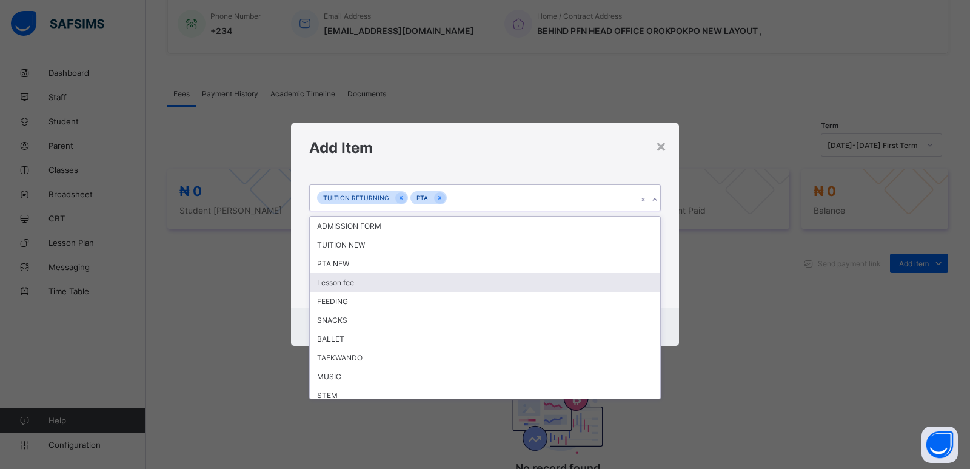
click at [509, 280] on div "Lesson fee" at bounding box center [485, 282] width 351 height 19
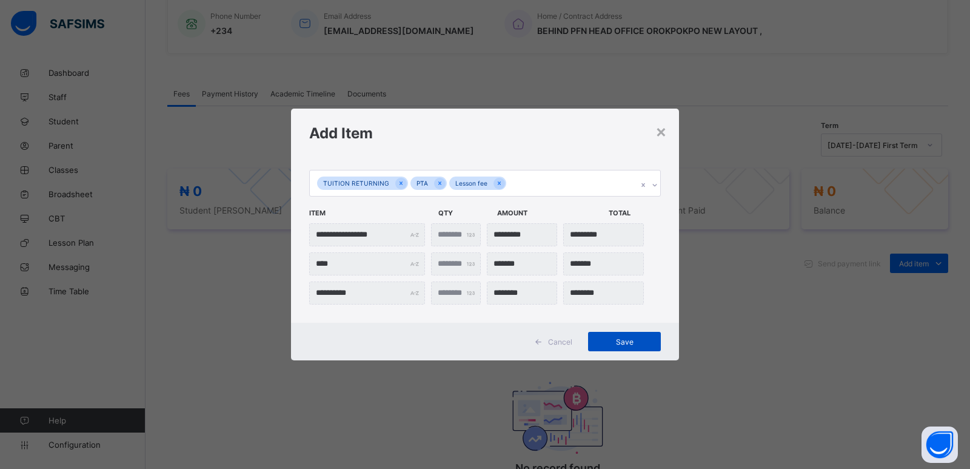
click at [625, 344] on span "Save" at bounding box center [624, 341] width 55 height 9
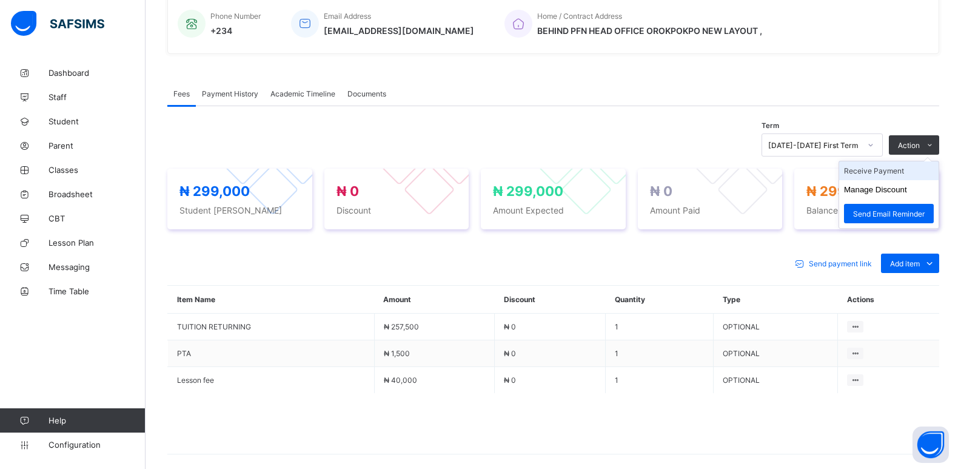
click at [876, 173] on li "Receive Payment" at bounding box center [888, 170] width 99 height 19
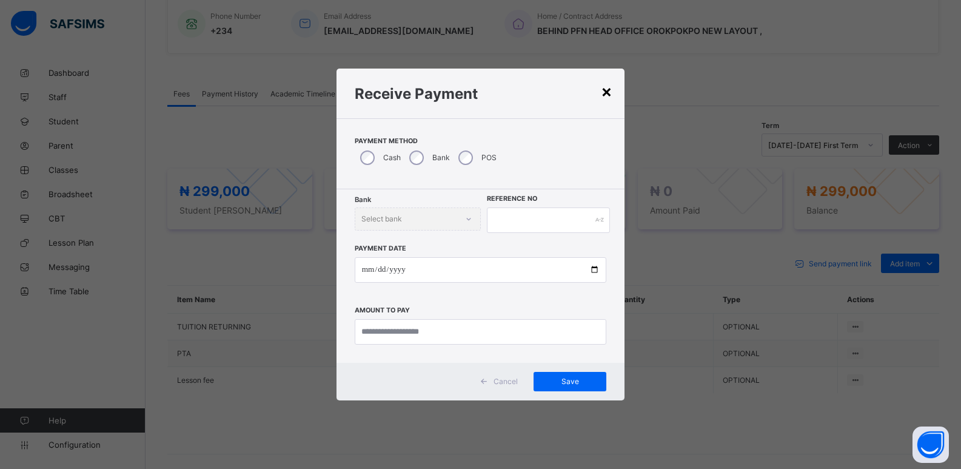
click at [604, 90] on div "×" at bounding box center [607, 91] width 12 height 21
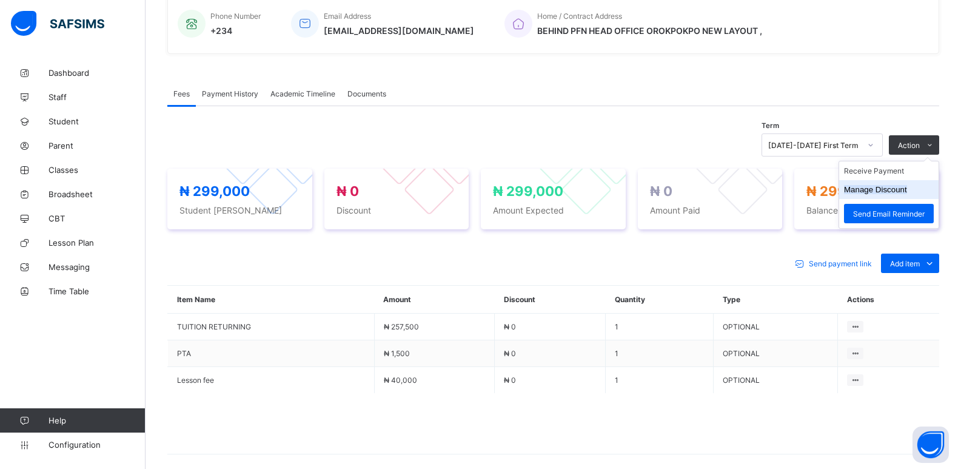
click at [884, 187] on button "Manage Discount" at bounding box center [875, 189] width 63 height 9
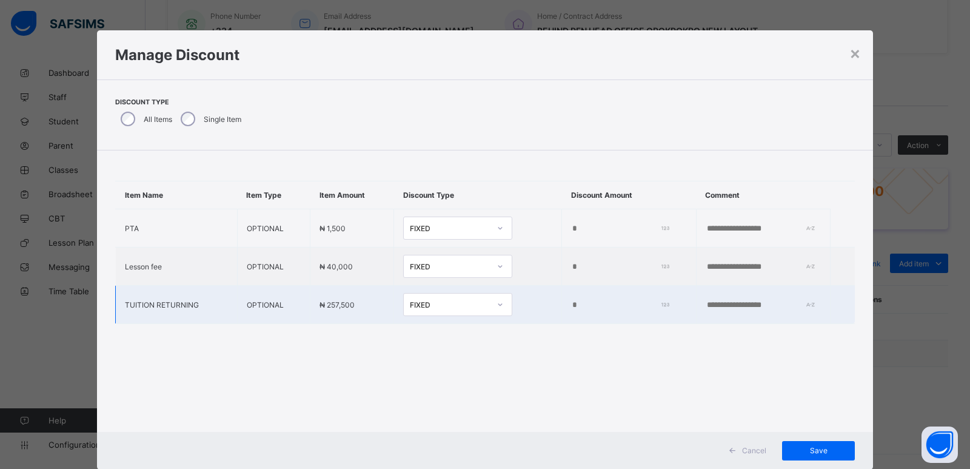
click at [571, 307] on input "*" at bounding box center [617, 305] width 93 height 10
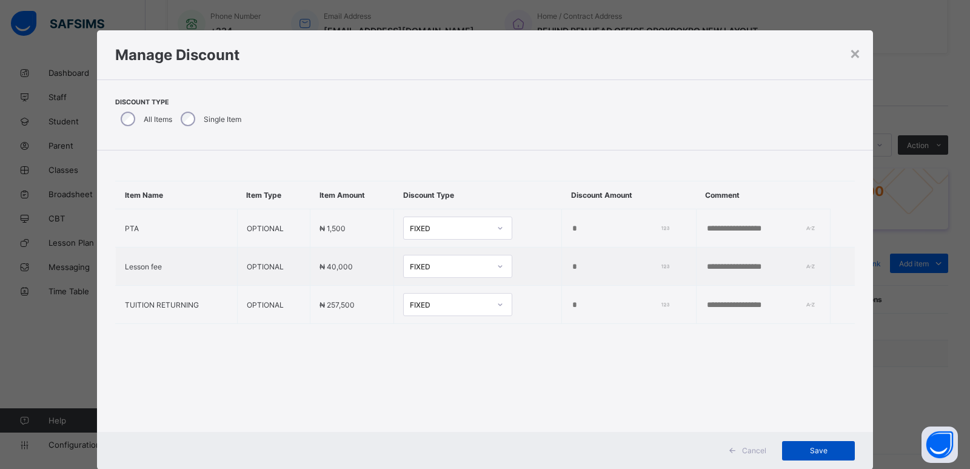
type input "*****"
click at [817, 454] on span "Save" at bounding box center [818, 450] width 55 height 9
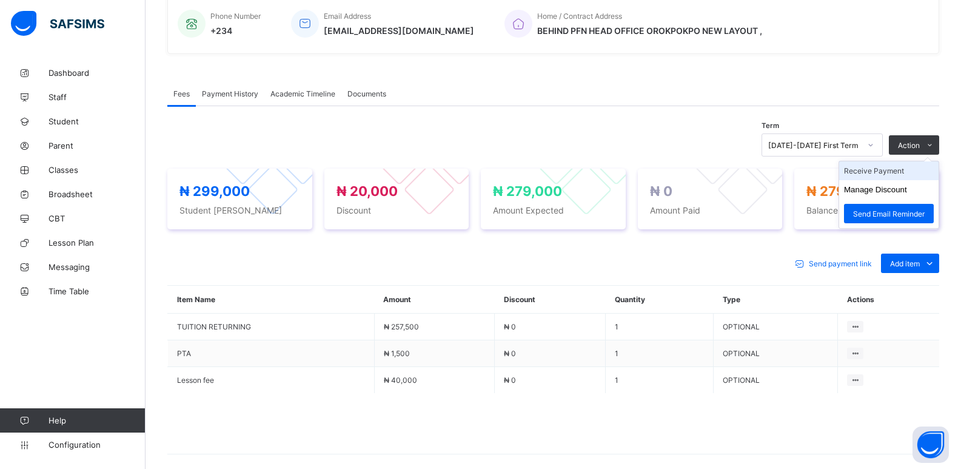
click at [882, 175] on li "Receive Payment" at bounding box center [888, 170] width 99 height 19
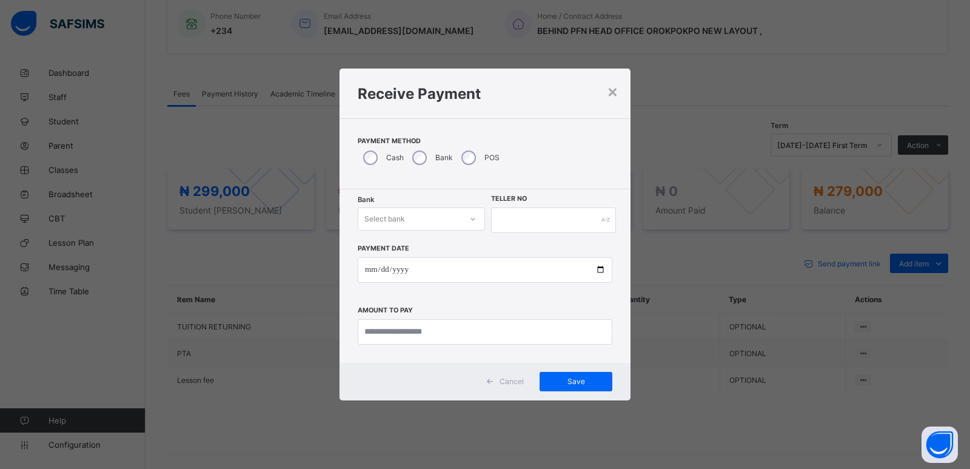
click at [426, 229] on div "Select bank" at bounding box center [421, 218] width 127 height 23
drag, startPoint x: 415, startPoint y: 253, endPoint x: 504, endPoint y: 225, distance: 93.6
click at [420, 249] on div "Zenith Bank - ALVINAS MODEL PRIMARY SCHOOL" at bounding box center [421, 250] width 126 height 28
click at [551, 218] on input "text" at bounding box center [553, 219] width 125 height 25
type input "********"
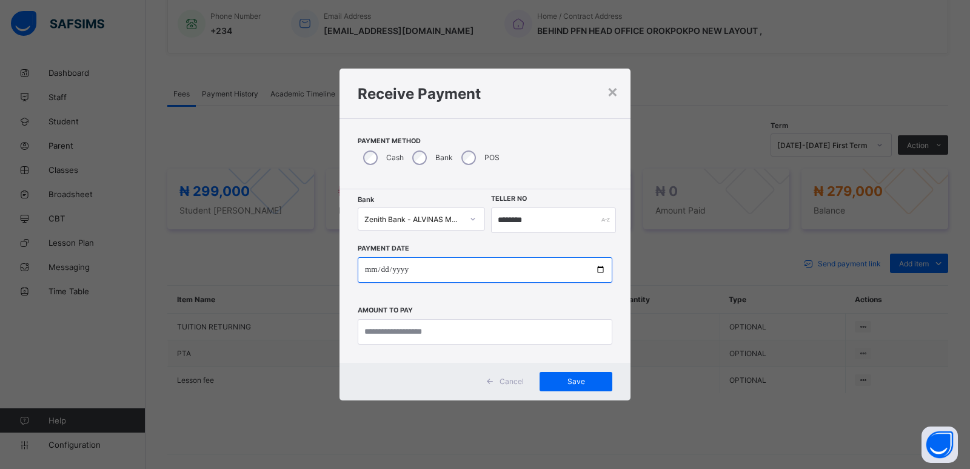
click at [369, 264] on input "date" at bounding box center [485, 269] width 255 height 25
type input "**********"
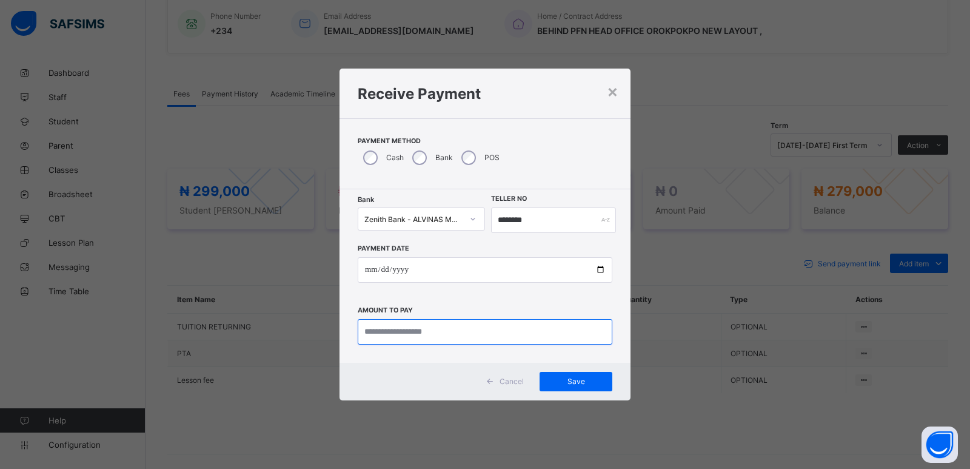
click at [373, 326] on input "currency" at bounding box center [485, 331] width 255 height 25
type input "*********"
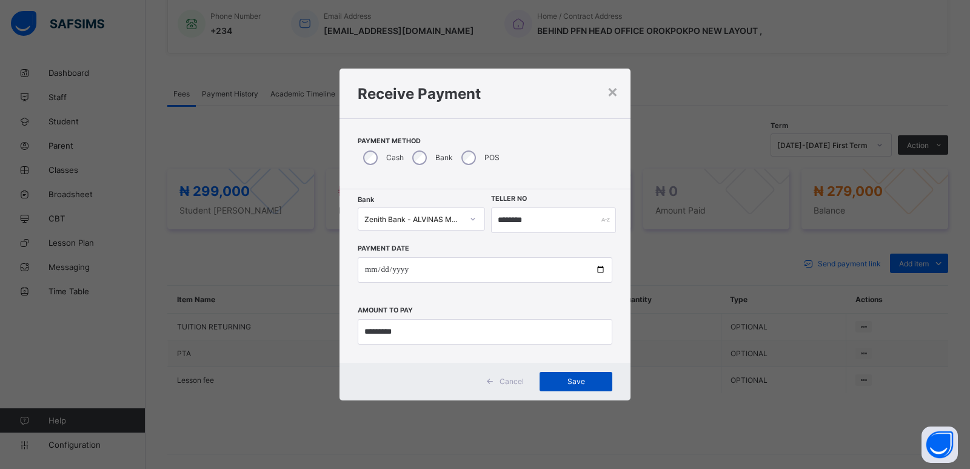
click at [577, 385] on span "Save" at bounding box center [576, 381] width 55 height 9
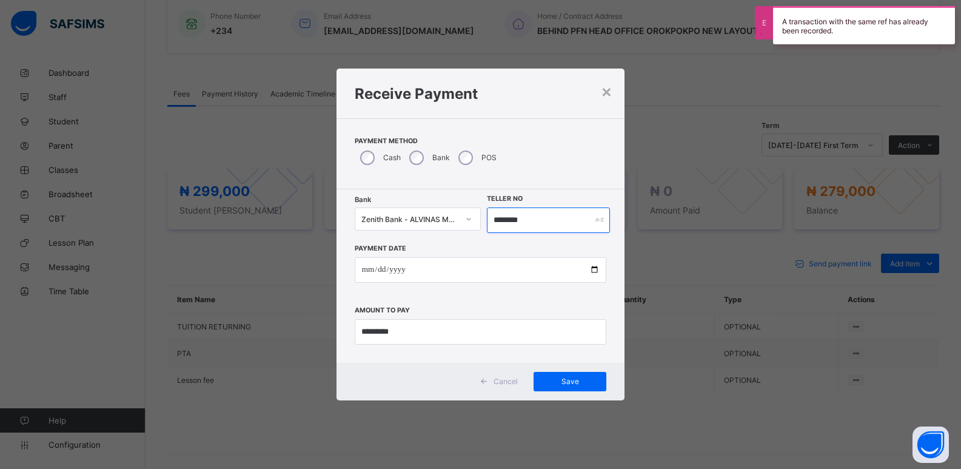
click at [494, 221] on input "********" at bounding box center [549, 219] width 124 height 25
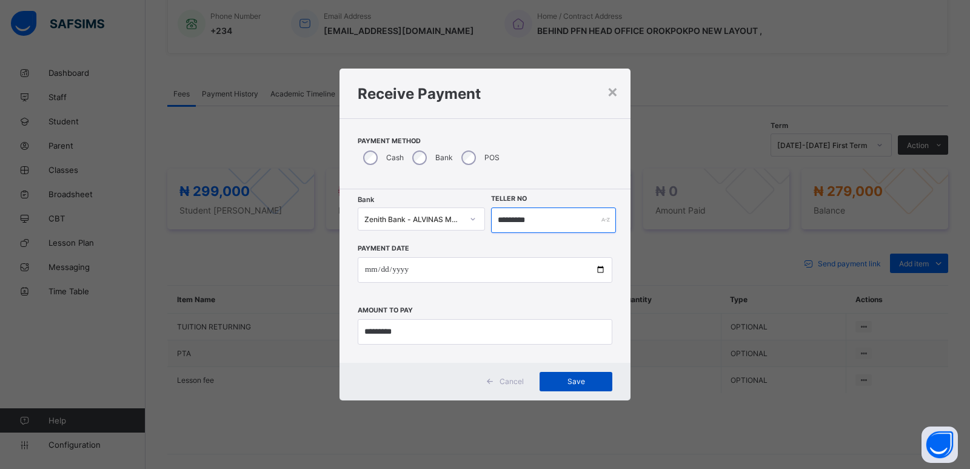
type input "*********"
click at [575, 384] on span "Save" at bounding box center [576, 381] width 55 height 9
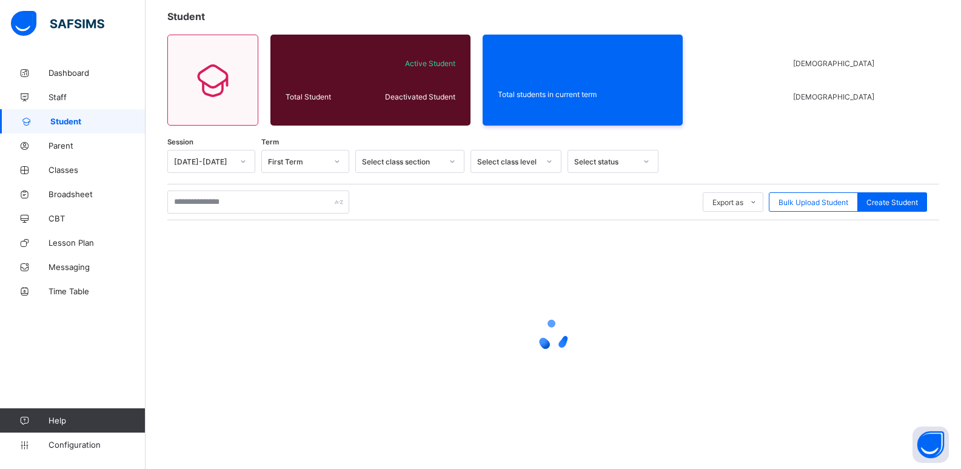
scroll to position [68, 0]
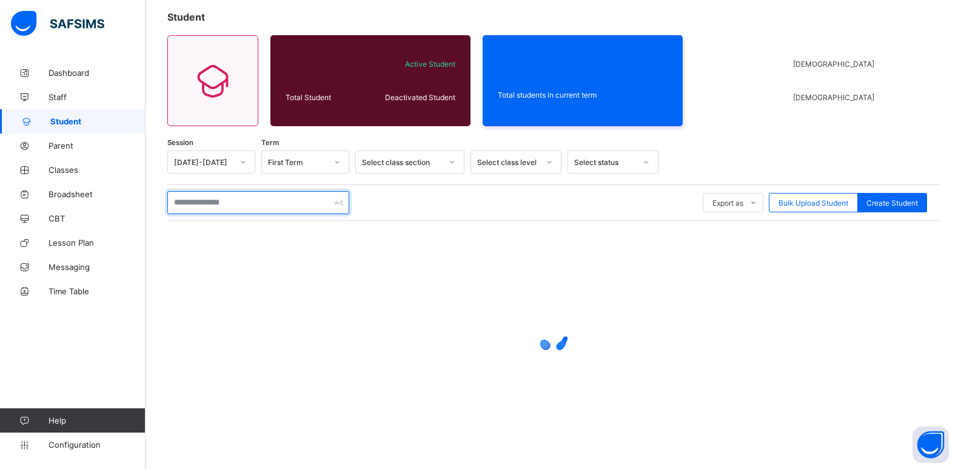
click at [264, 201] on input "text" at bounding box center [258, 202] width 182 height 23
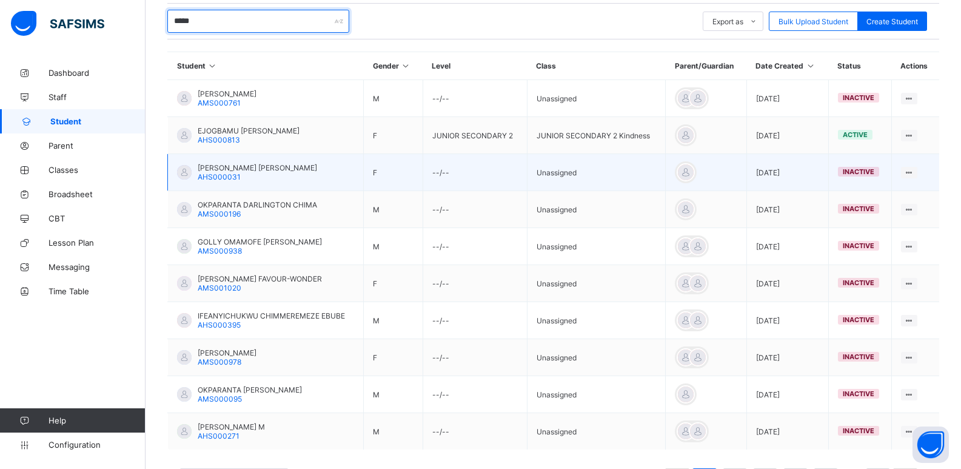
scroll to position [250, 0]
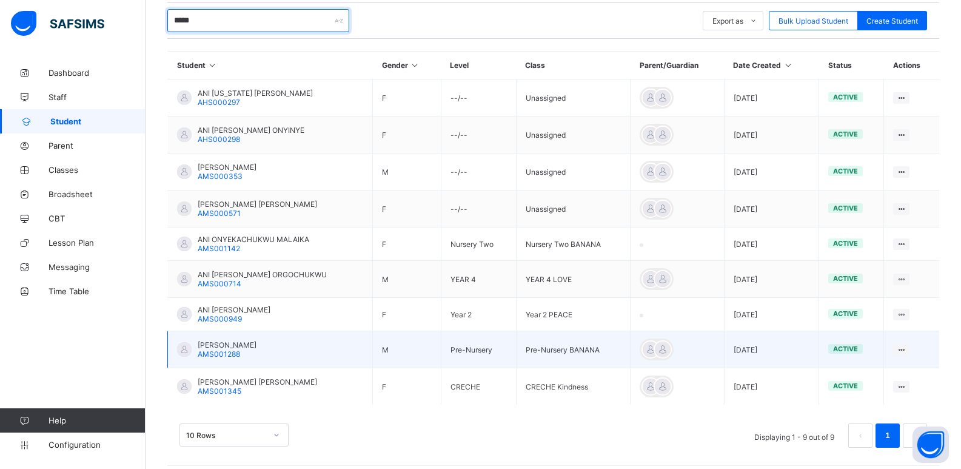
type input "*****"
click at [236, 346] on span "AJANI KHALID ADEMOLA" at bounding box center [227, 344] width 59 height 9
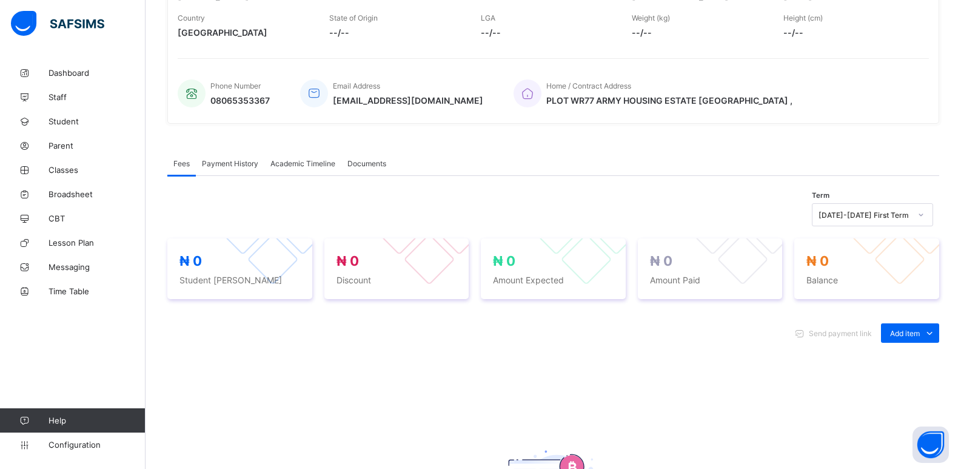
scroll to position [243, 0]
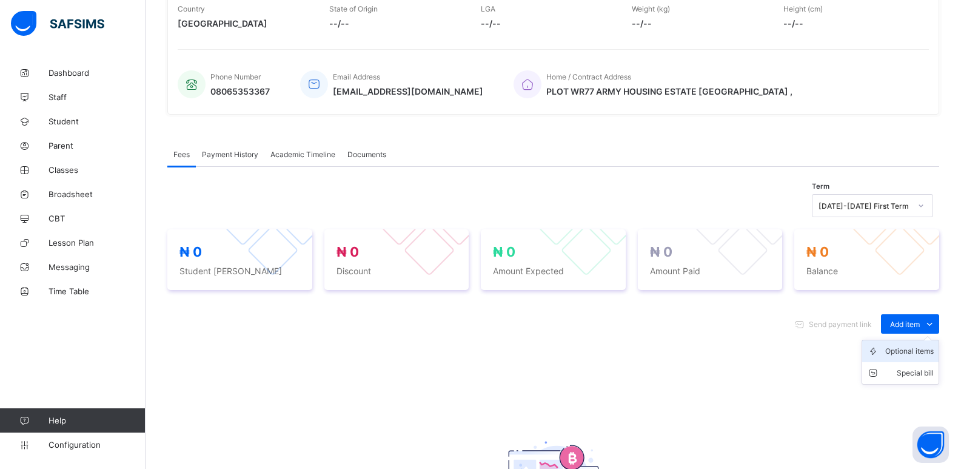
click at [914, 353] on div "Optional items" at bounding box center [909, 351] width 49 height 12
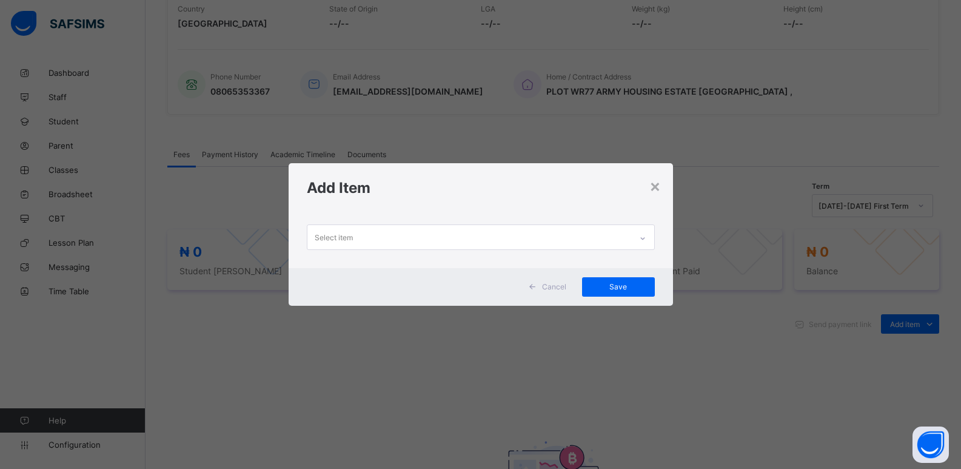
click at [643, 240] on icon at bounding box center [642, 238] width 7 height 12
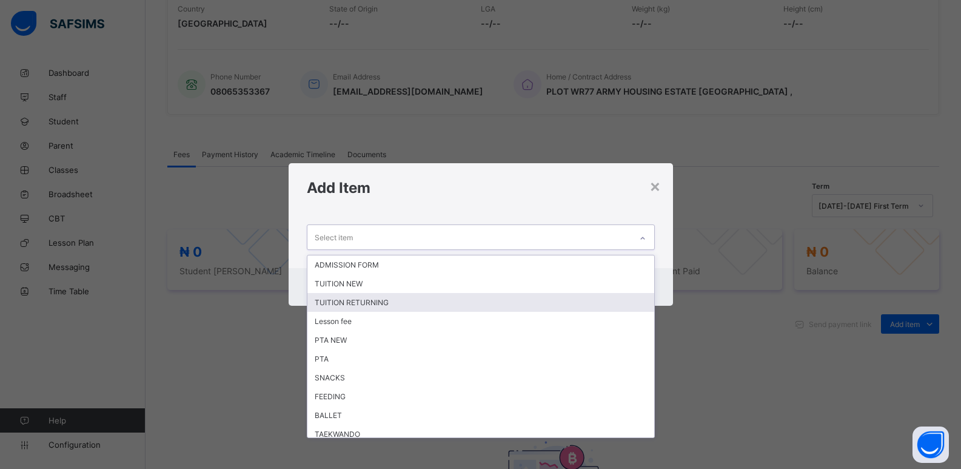
drag, startPoint x: 477, startPoint y: 300, endPoint x: 486, endPoint y: 299, distance: 9.1
click at [477, 299] on div "TUITION RETURNING" at bounding box center [480, 302] width 347 height 19
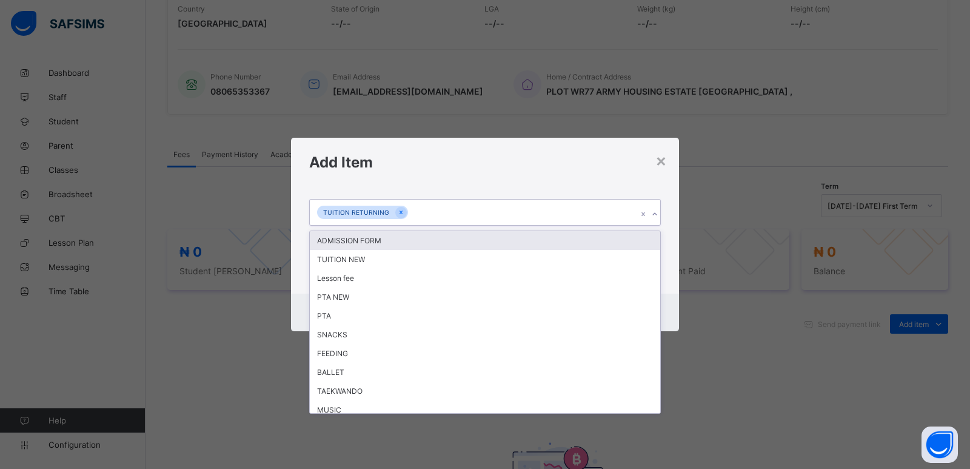
click at [654, 215] on icon at bounding box center [654, 214] width 4 height 2
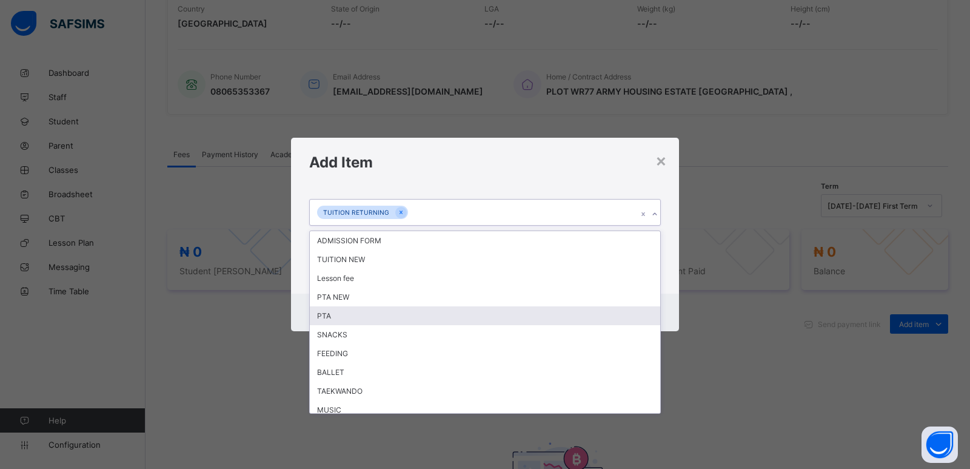
click at [391, 319] on div "PTA" at bounding box center [485, 315] width 351 height 19
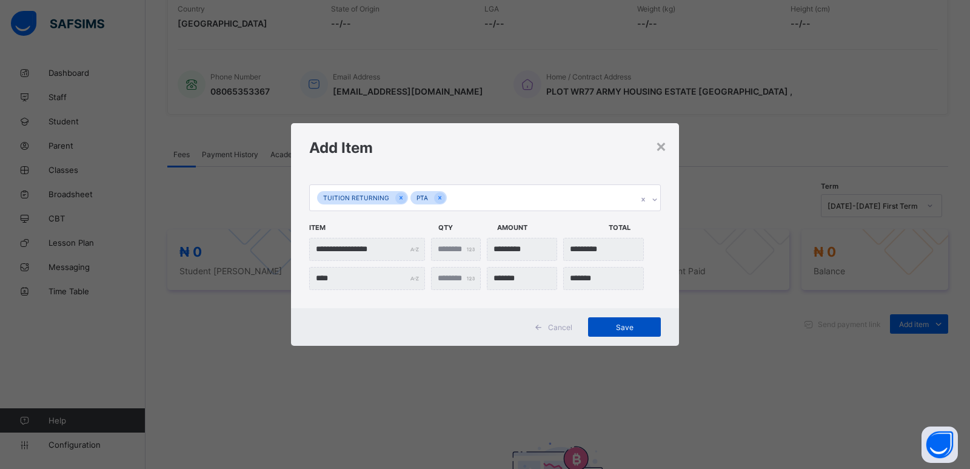
click at [625, 327] on span "Save" at bounding box center [624, 327] width 55 height 9
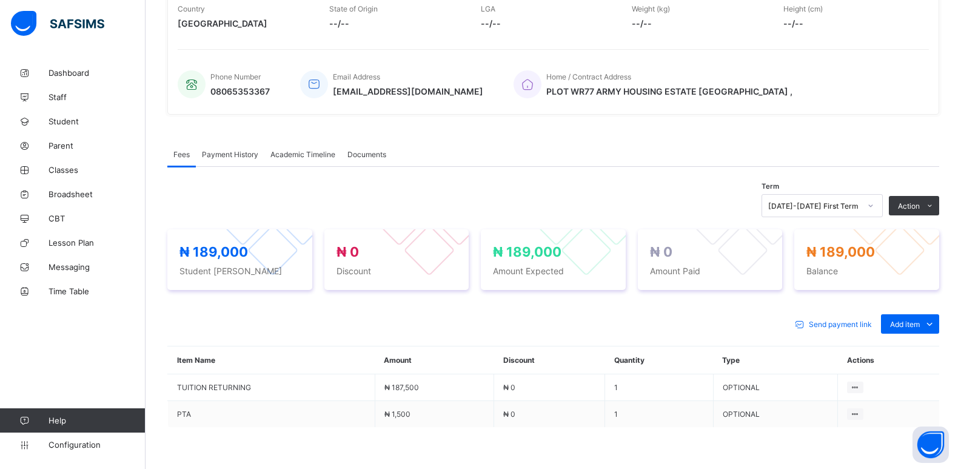
click at [0, 0] on li "Receive Payment" at bounding box center [0, 0] width 0 height 0
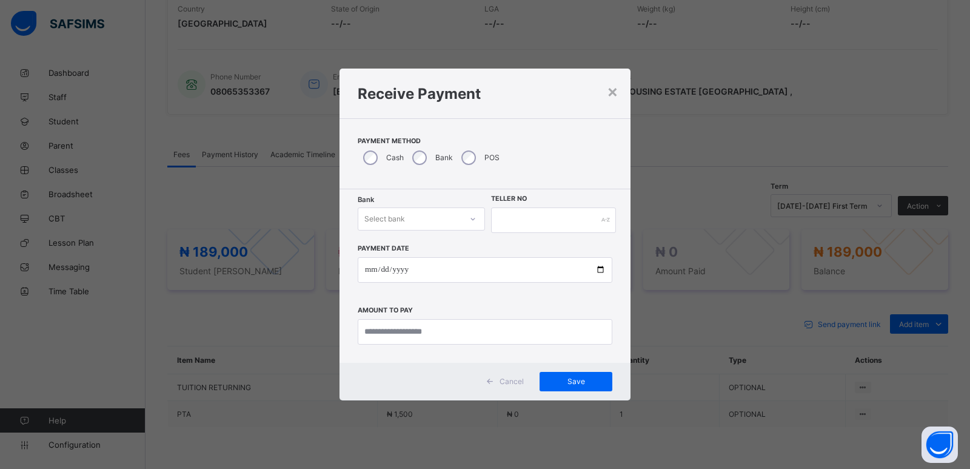
click at [408, 216] on div "Select bank" at bounding box center [409, 218] width 103 height 17
click at [414, 247] on div "Zenith Bank - ALVINAS MODEL PRIMARY SCHOOL" at bounding box center [421, 250] width 126 height 28
click at [507, 221] on input "text" at bounding box center [553, 219] width 125 height 25
type input "********"
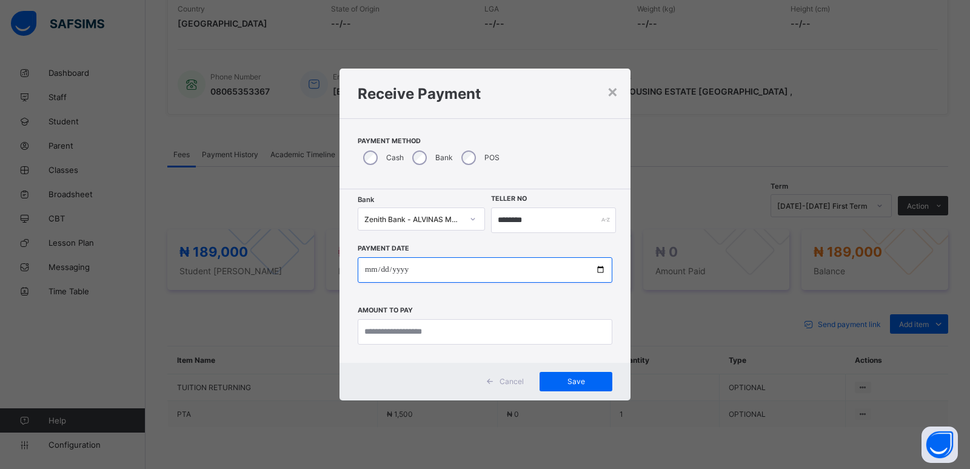
click at [366, 273] on input "date" at bounding box center [485, 269] width 255 height 25
type input "**********"
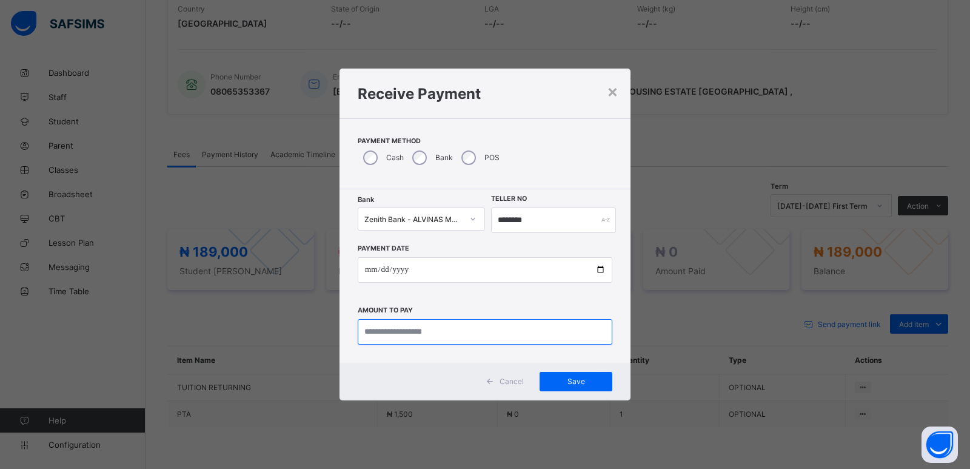
click at [384, 330] on input "currency" at bounding box center [485, 331] width 255 height 25
type input "*********"
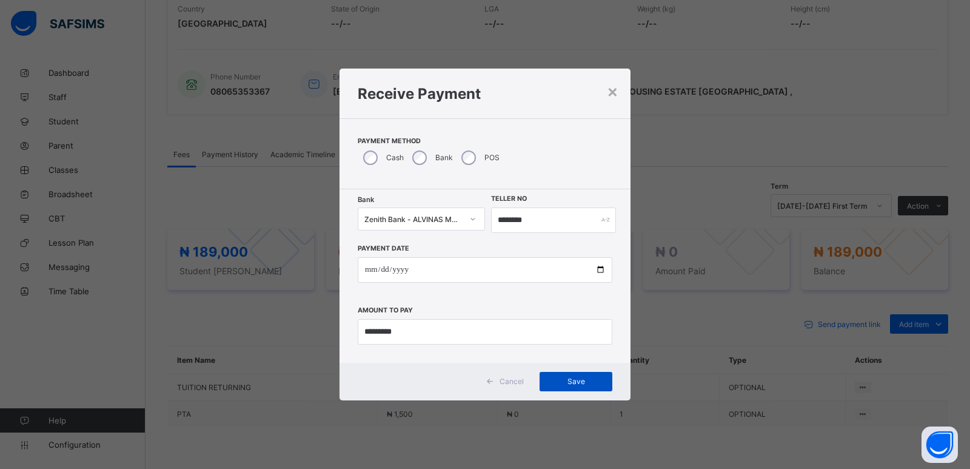
click at [577, 382] on span "Save" at bounding box center [576, 381] width 55 height 9
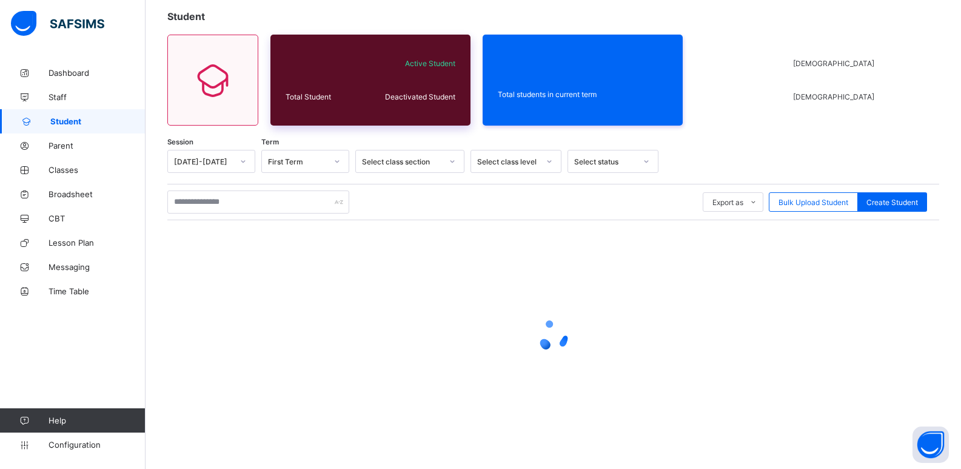
scroll to position [69, 0]
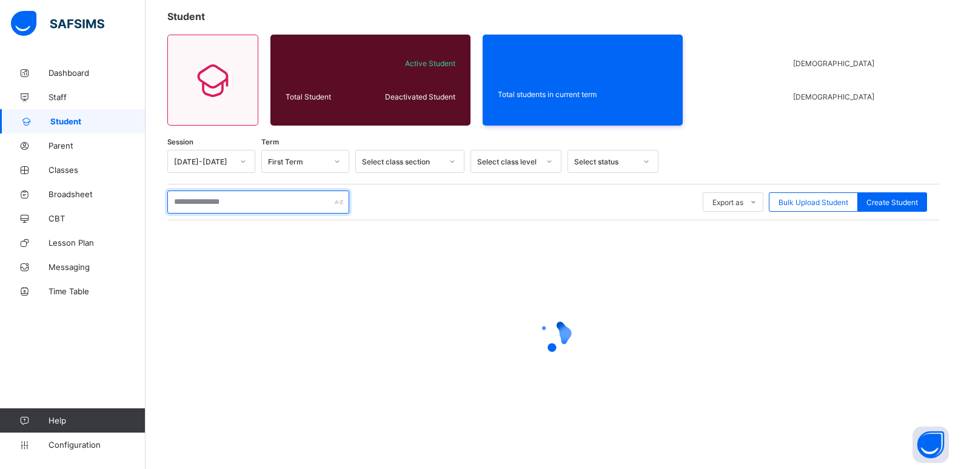
click at [250, 201] on input "text" at bounding box center [258, 201] width 182 height 23
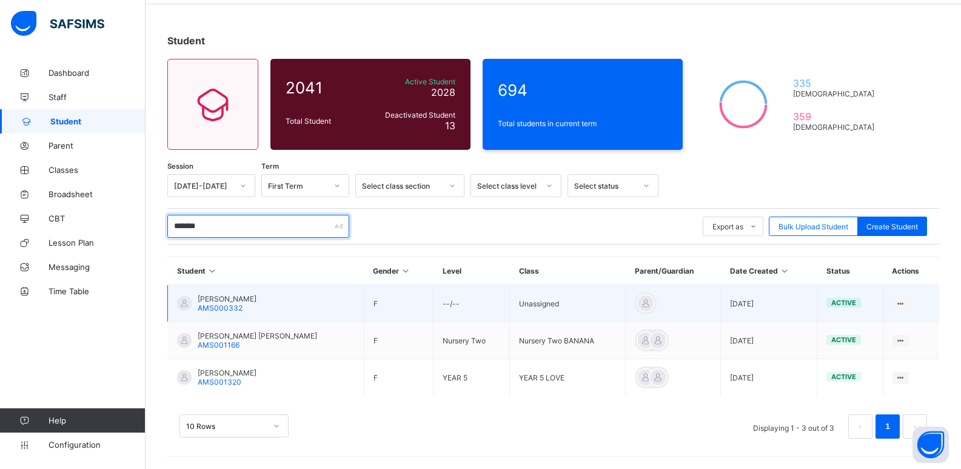
scroll to position [7, 0]
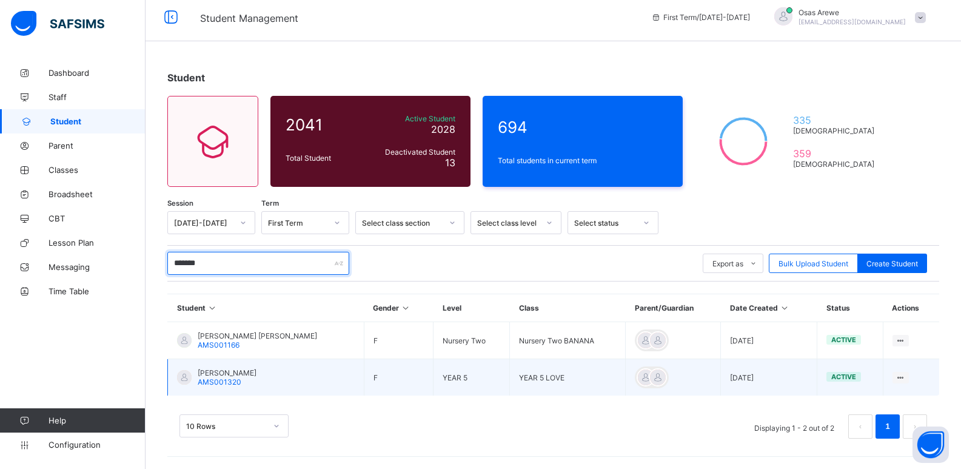
type input "*******"
click at [257, 373] on span "DIAMOND EMMANUELLA AKPEVWEOGHENE" at bounding box center [227, 372] width 59 height 9
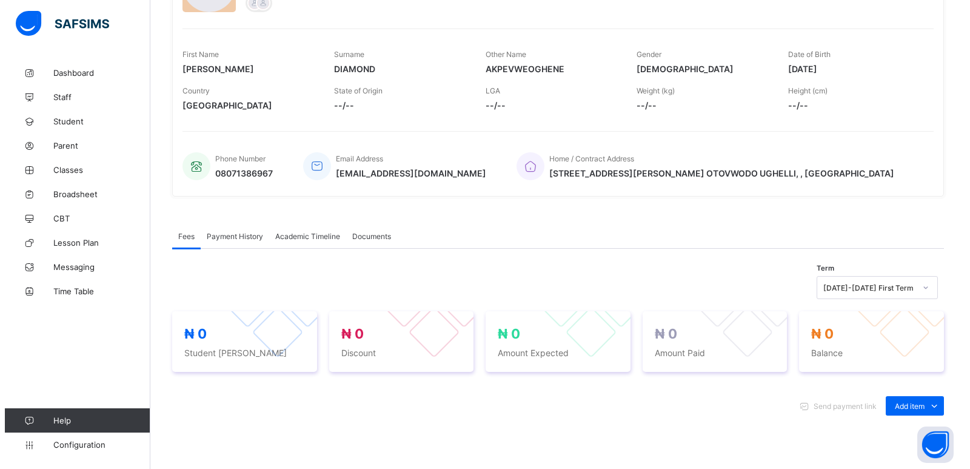
scroll to position [182, 0]
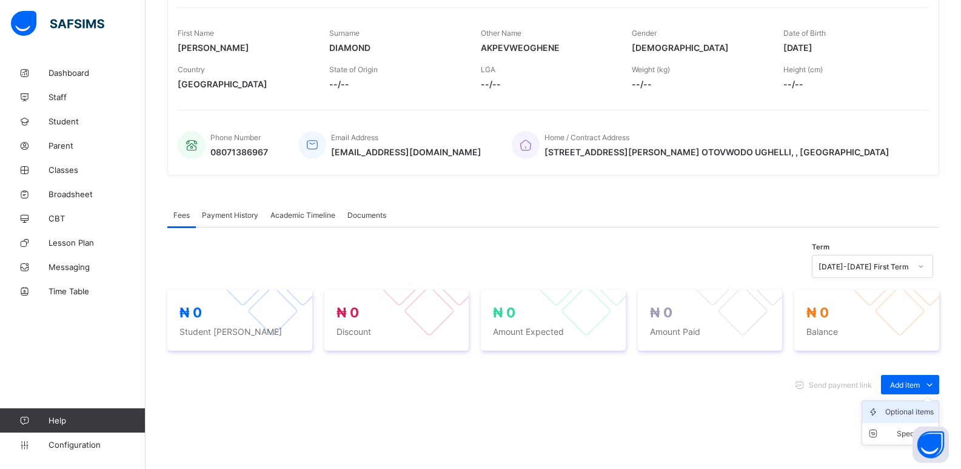
click at [908, 411] on div "Optional items" at bounding box center [909, 412] width 49 height 12
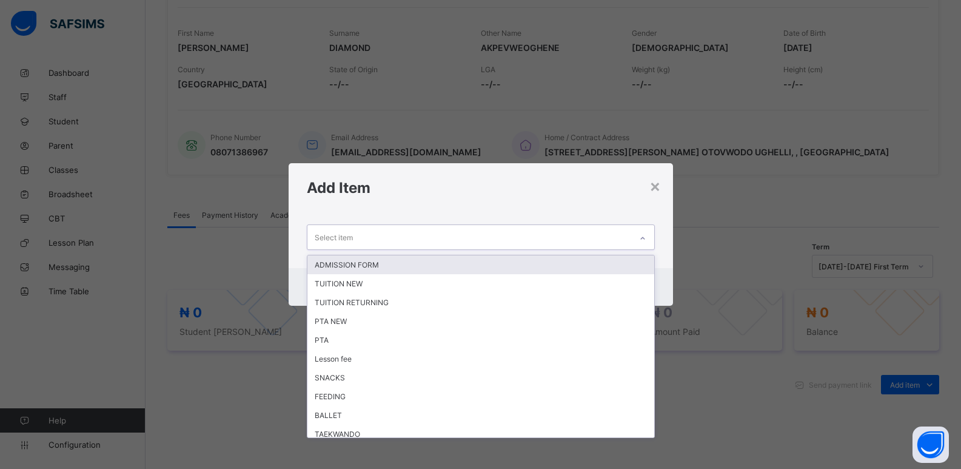
click at [645, 244] on div at bounding box center [642, 238] width 21 height 19
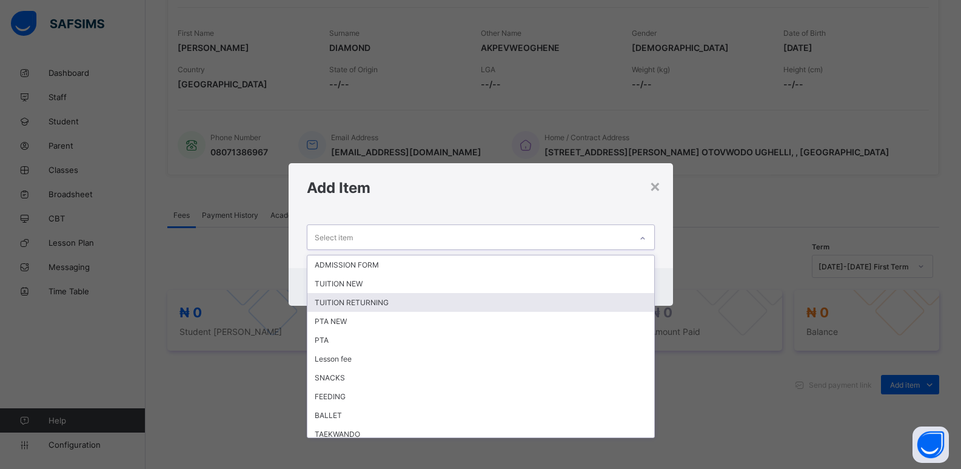
click at [569, 302] on div "TUITION RETURNING" at bounding box center [480, 302] width 347 height 19
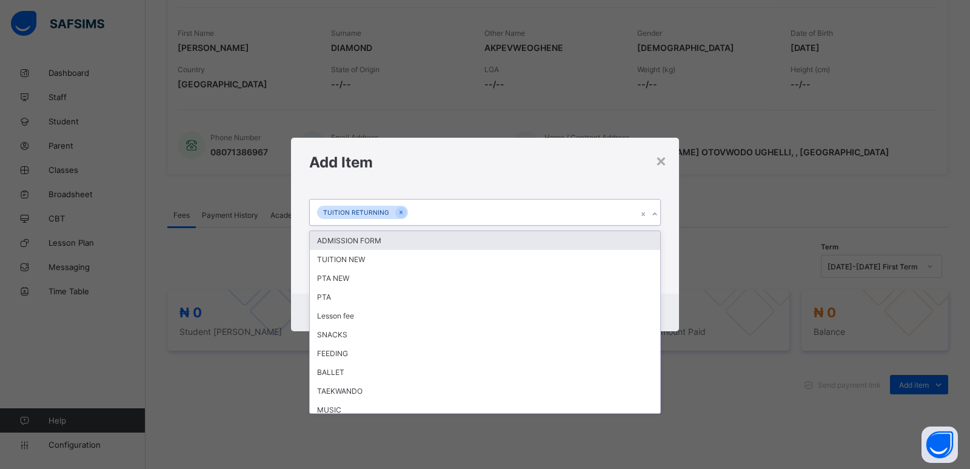
click at [656, 215] on icon at bounding box center [654, 214] width 7 height 12
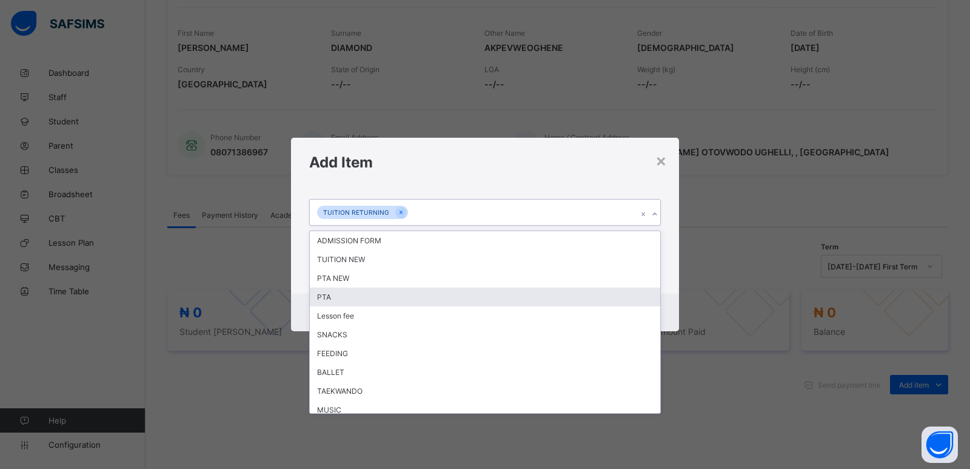
drag, startPoint x: 511, startPoint y: 298, endPoint x: 536, endPoint y: 290, distance: 25.9
click at [512, 298] on div "PTA" at bounding box center [485, 296] width 351 height 19
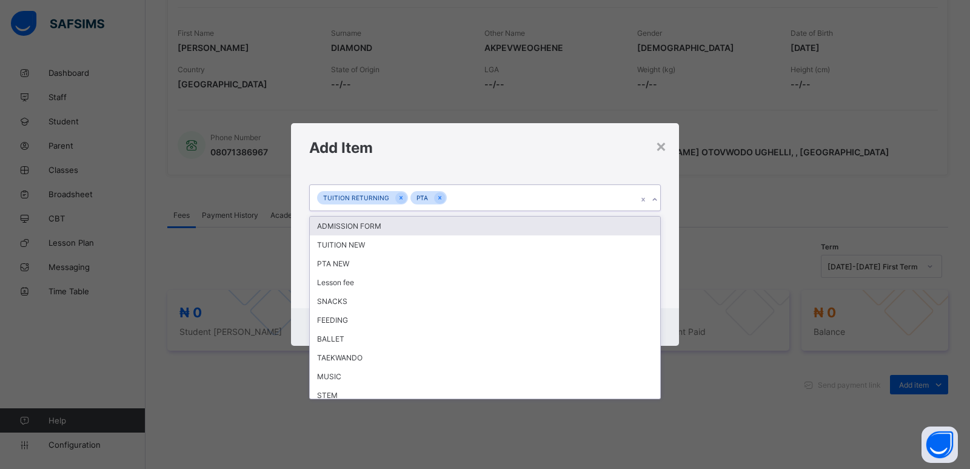
click at [654, 204] on div at bounding box center [655, 199] width 12 height 19
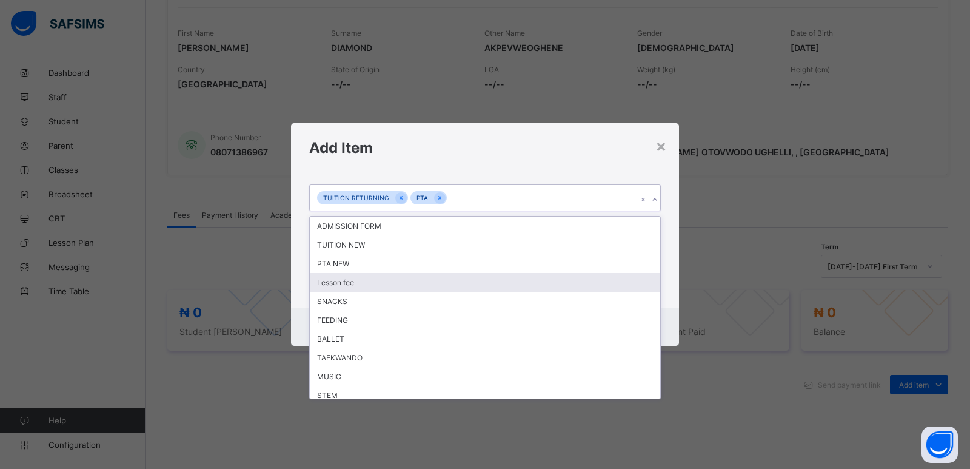
drag, startPoint x: 444, startPoint y: 282, endPoint x: 690, endPoint y: 227, distance: 252.2
click at [444, 280] on div "Lesson fee" at bounding box center [485, 282] width 351 height 19
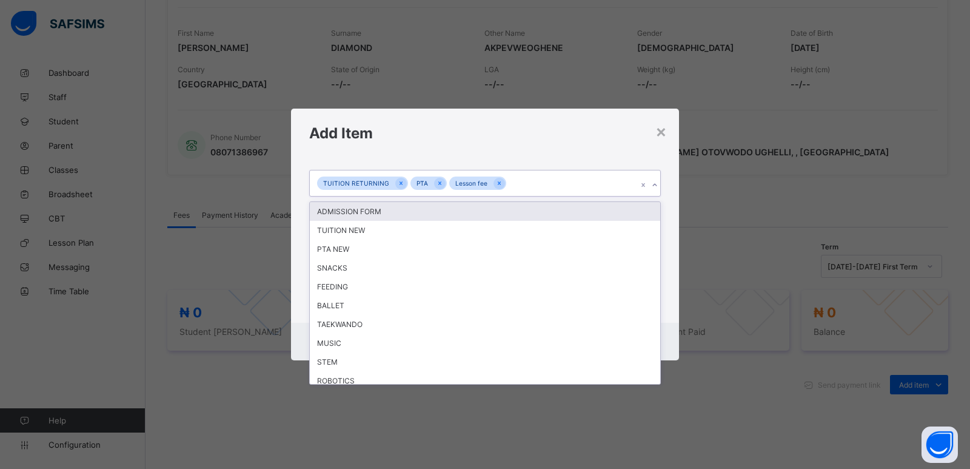
click at [654, 187] on icon at bounding box center [654, 185] width 7 height 12
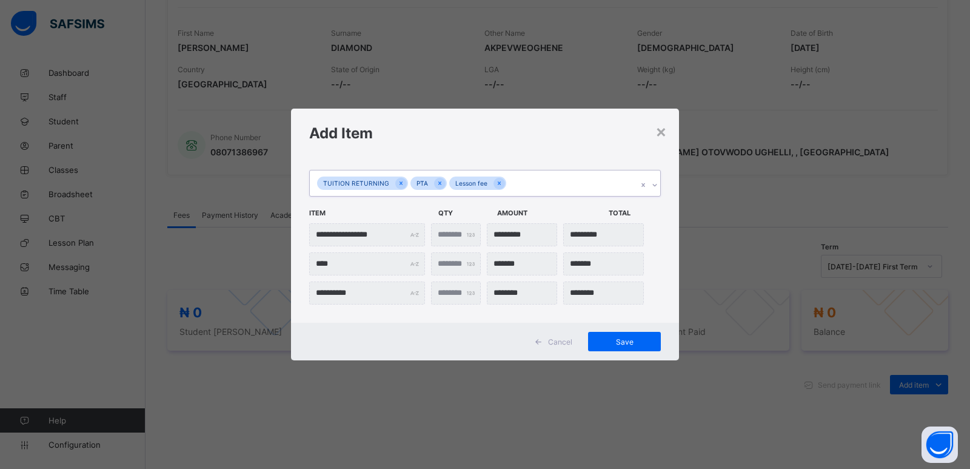
click at [654, 187] on icon at bounding box center [654, 185] width 7 height 12
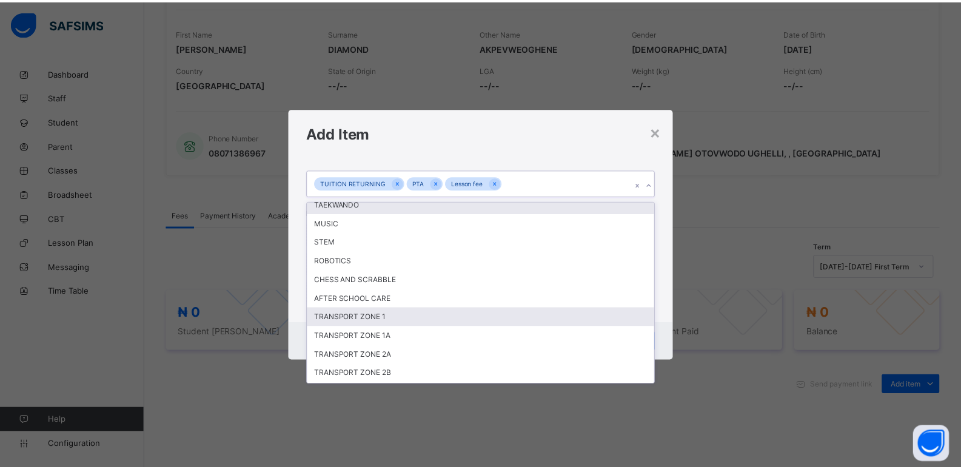
scroll to position [121, 0]
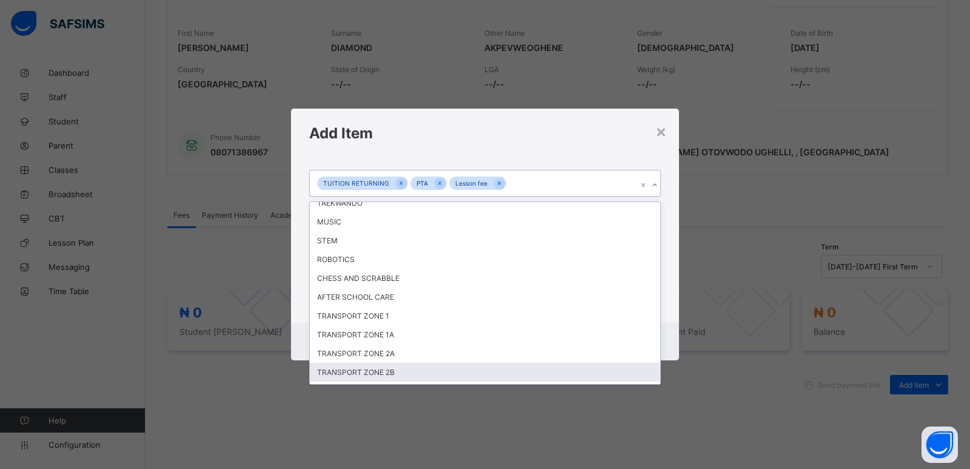
click at [438, 372] on div "TRANSPORT ZONE 2B" at bounding box center [485, 372] width 351 height 19
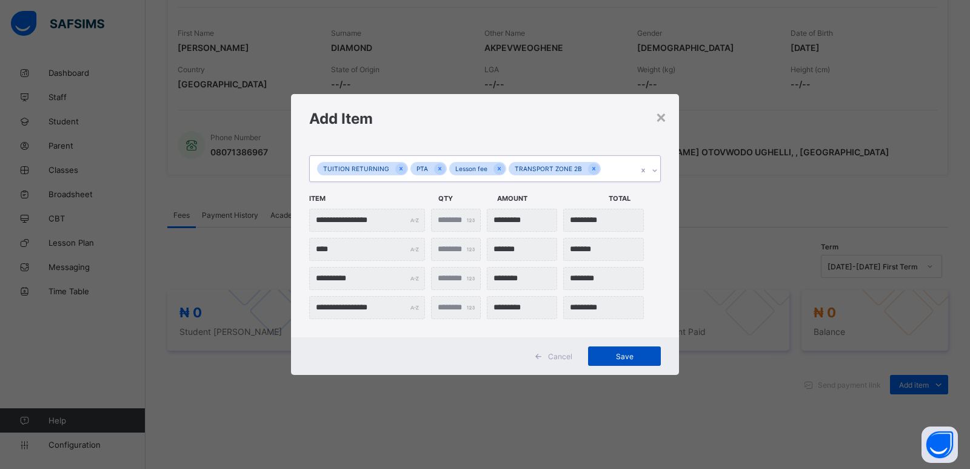
click at [622, 359] on span "Save" at bounding box center [624, 356] width 55 height 9
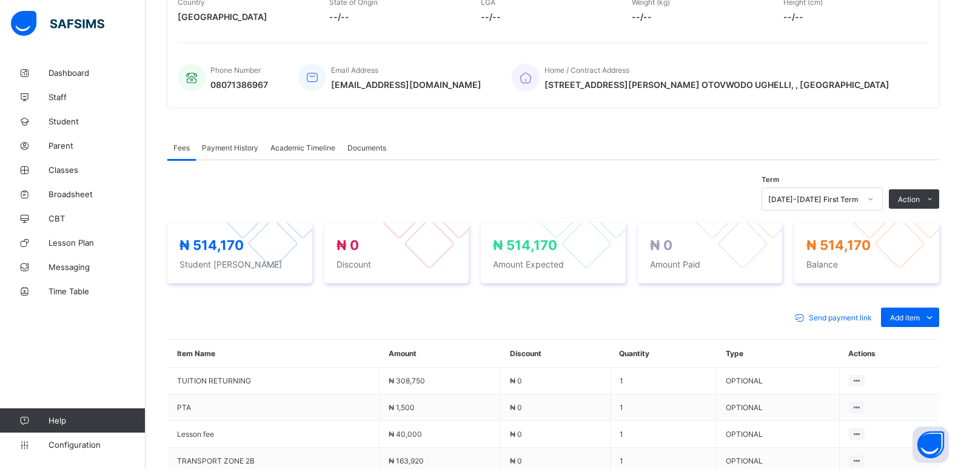
scroll to position [303, 0]
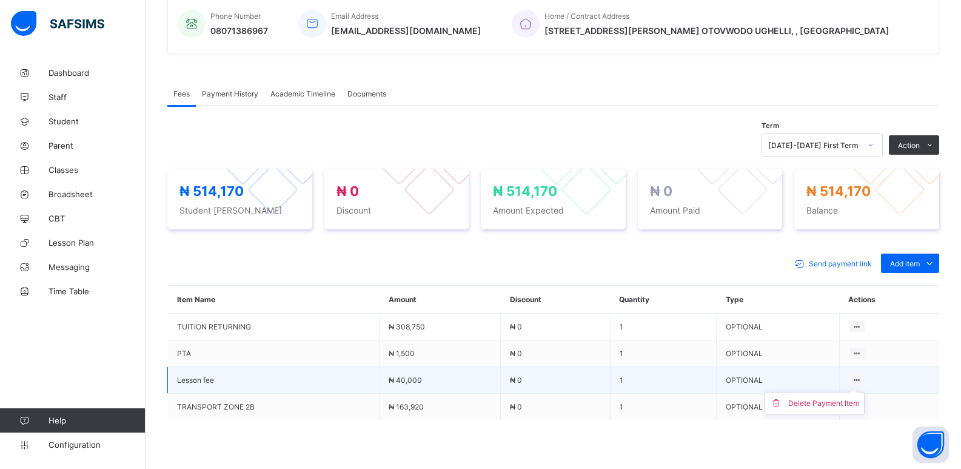
click at [846, 398] on ul "Delete Payment Item" at bounding box center [815, 403] width 100 height 23
click at [844, 403] on div "Delete Payment Item" at bounding box center [823, 403] width 71 height 12
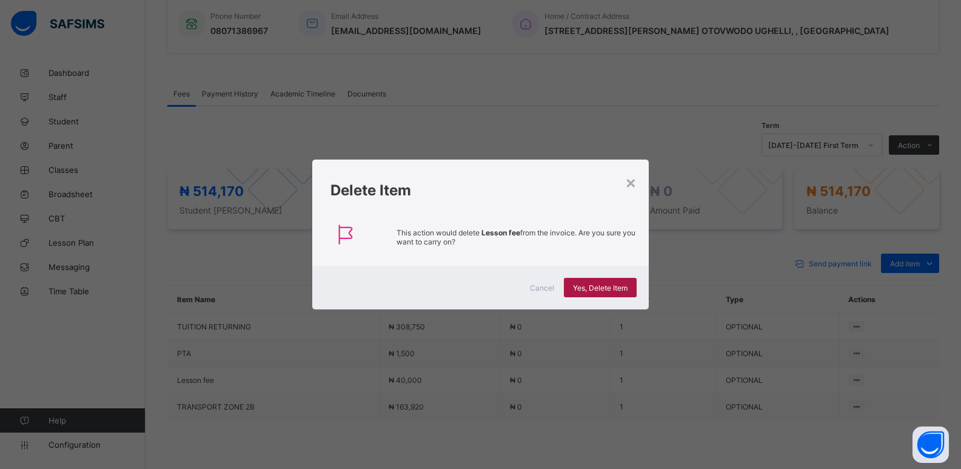
click at [601, 284] on span "Yes, Delete Item" at bounding box center [600, 287] width 55 height 9
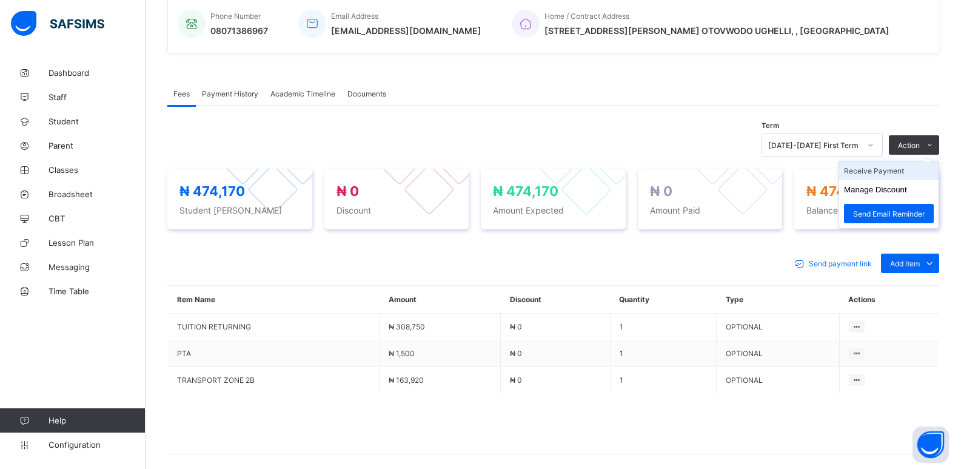
click at [879, 172] on li "Receive Payment" at bounding box center [888, 170] width 99 height 19
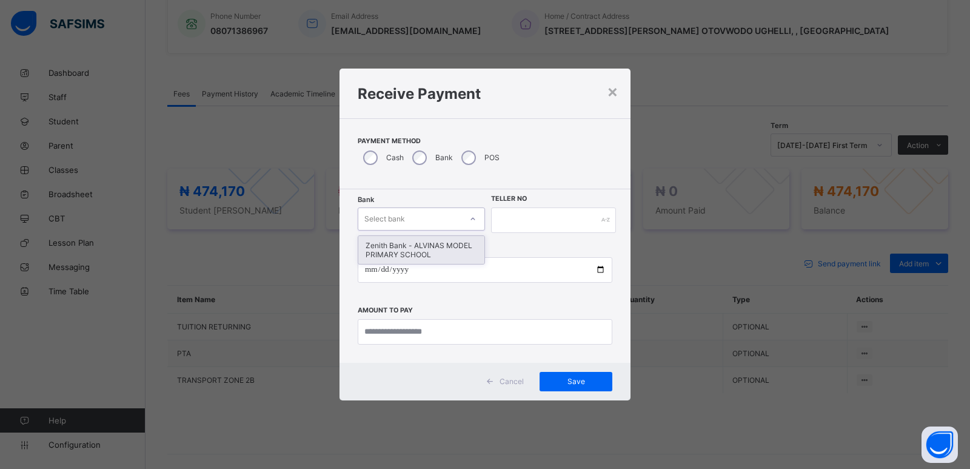
click at [424, 223] on div "Select bank" at bounding box center [409, 218] width 103 height 17
drag, startPoint x: 413, startPoint y: 249, endPoint x: 457, endPoint y: 245, distance: 43.8
click at [413, 248] on div "Zenith Bank - ALVINAS MODEL PRIMARY SCHOOL" at bounding box center [421, 250] width 126 height 28
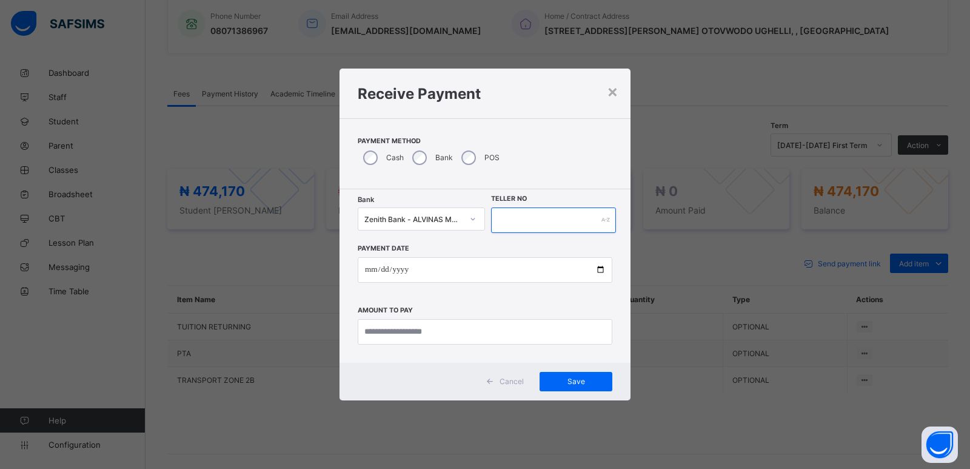
click at [551, 221] on input "text" at bounding box center [553, 219] width 125 height 25
type input "********"
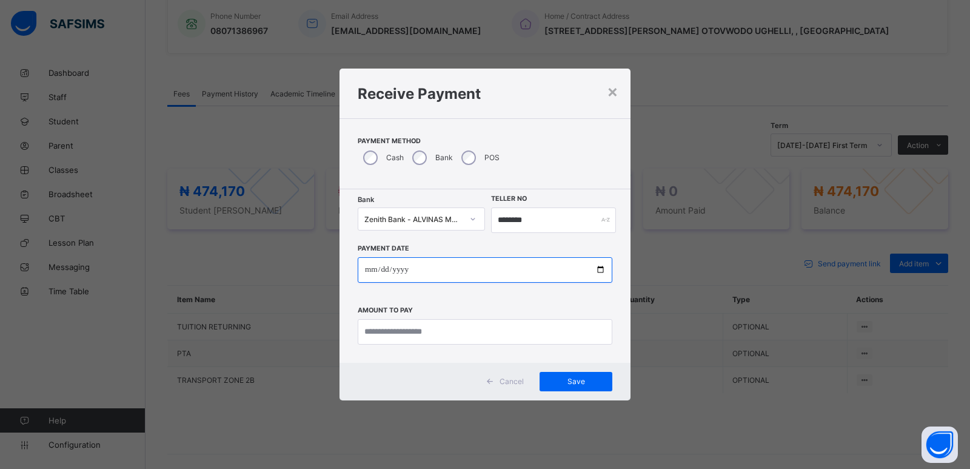
click at [368, 269] on input "date" at bounding box center [485, 269] width 255 height 25
type input "**********"
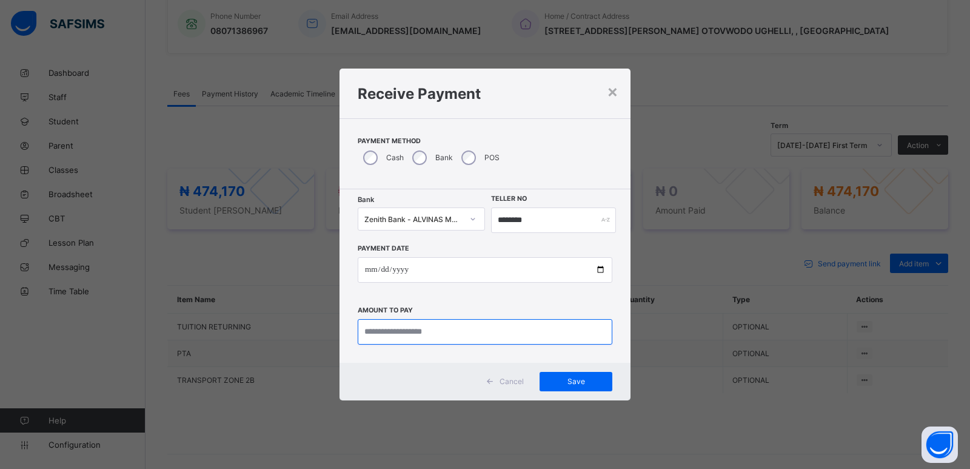
click at [367, 333] on input "currency" at bounding box center [485, 331] width 255 height 25
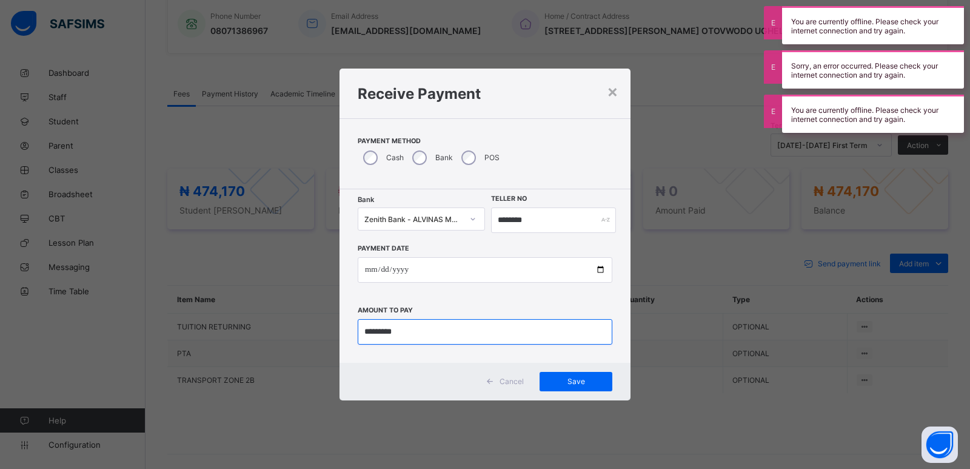
type input "*********"
click at [696, 102] on div "**********" at bounding box center [485, 234] width 970 height 469
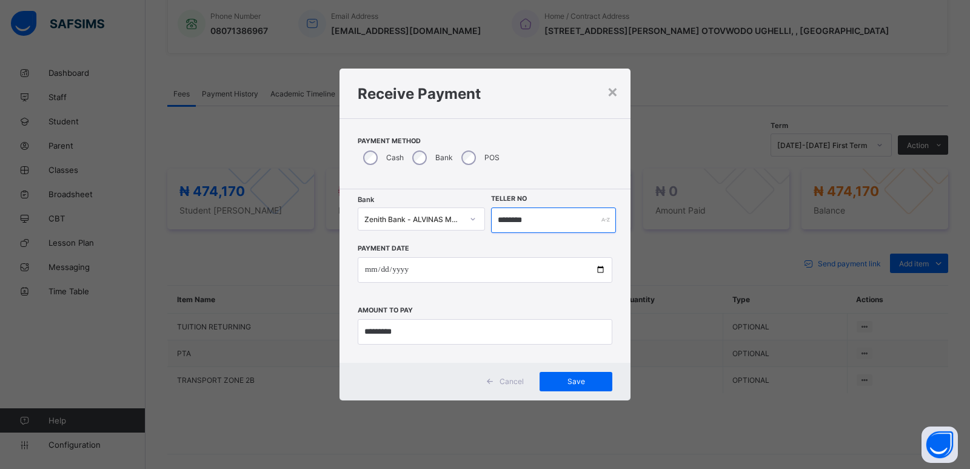
click at [497, 217] on input "********" at bounding box center [553, 219] width 125 height 25
type input "*********"
click at [574, 383] on span "Save" at bounding box center [576, 381] width 55 height 9
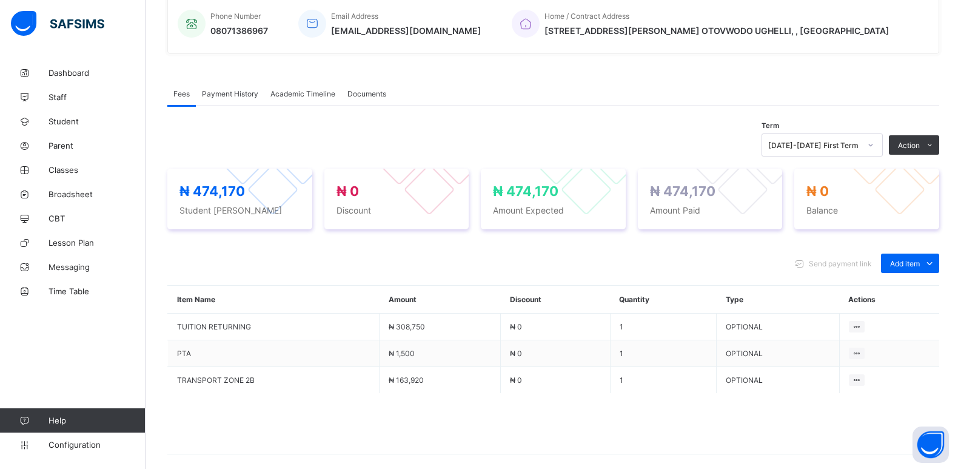
scroll to position [7, 0]
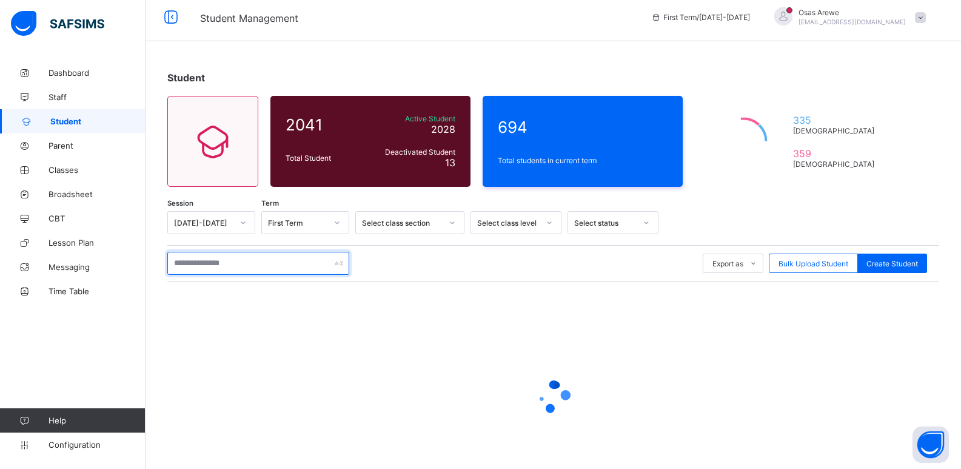
click at [246, 264] on input "text" at bounding box center [258, 263] width 182 height 23
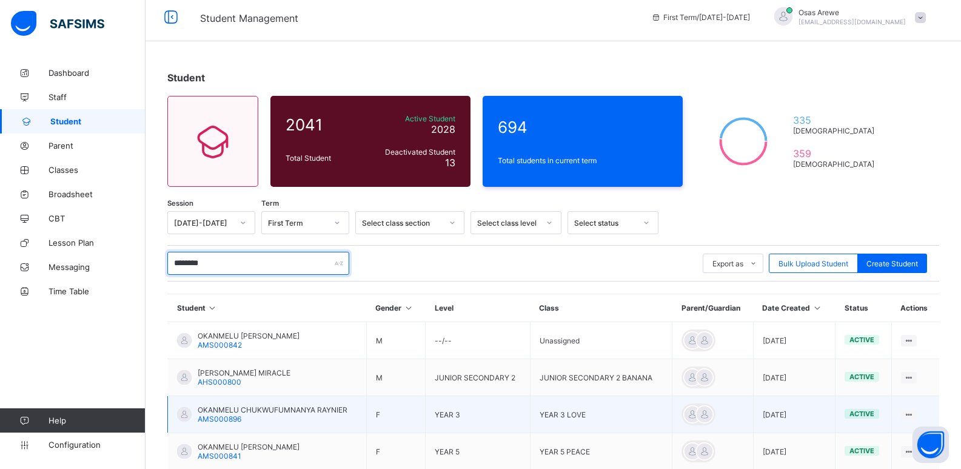
type input "********"
click at [262, 412] on span "OKANMELU CHUKWUFUMNANYA RAYNIER" at bounding box center [273, 409] width 150 height 9
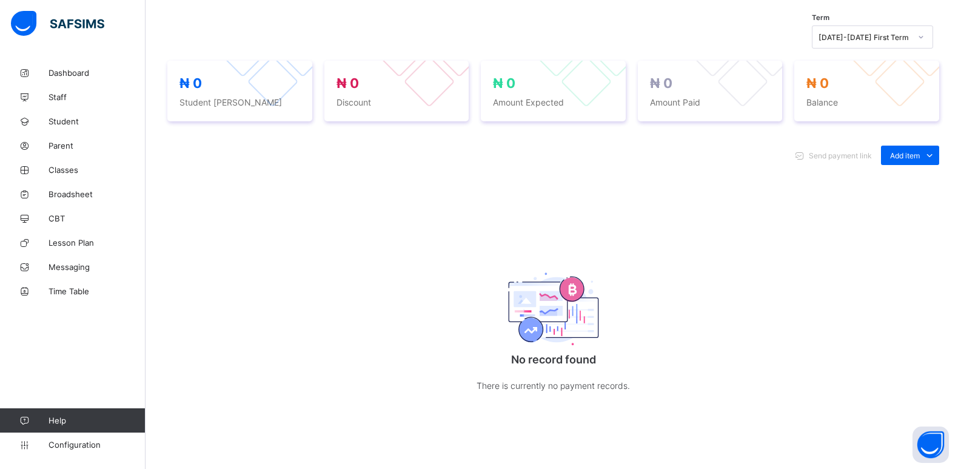
scroll to position [415, 0]
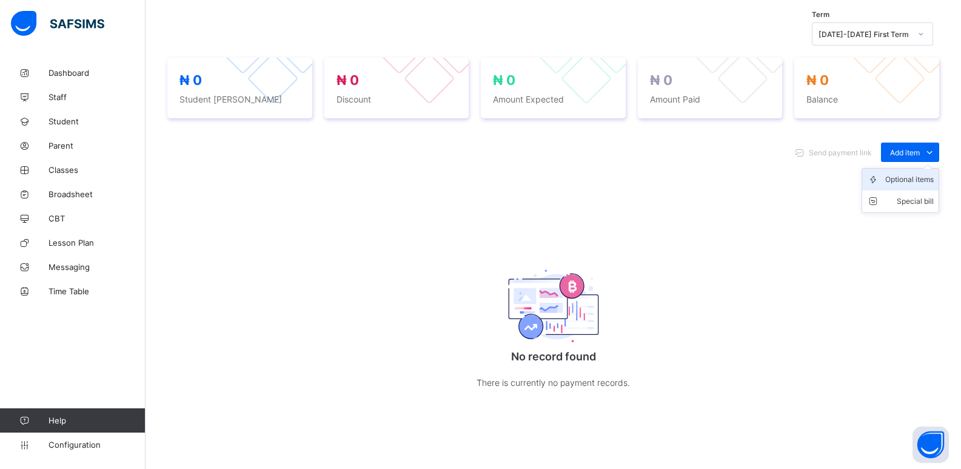
click at [907, 179] on div "Optional items" at bounding box center [909, 179] width 49 height 12
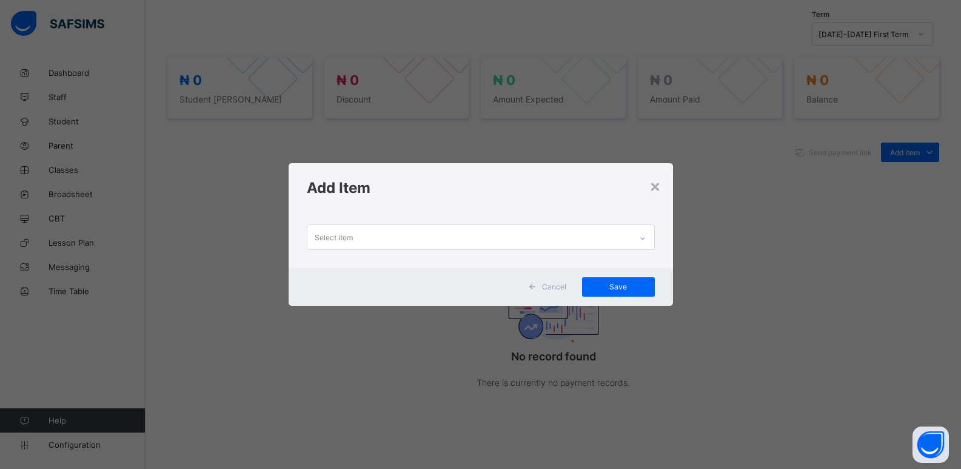
drag, startPoint x: 638, startPoint y: 233, endPoint x: 637, endPoint y: 239, distance: 6.1
click at [638, 233] on div at bounding box center [642, 238] width 21 height 19
click at [643, 243] on div at bounding box center [642, 238] width 21 height 19
click at [643, 243] on icon at bounding box center [642, 238] width 7 height 12
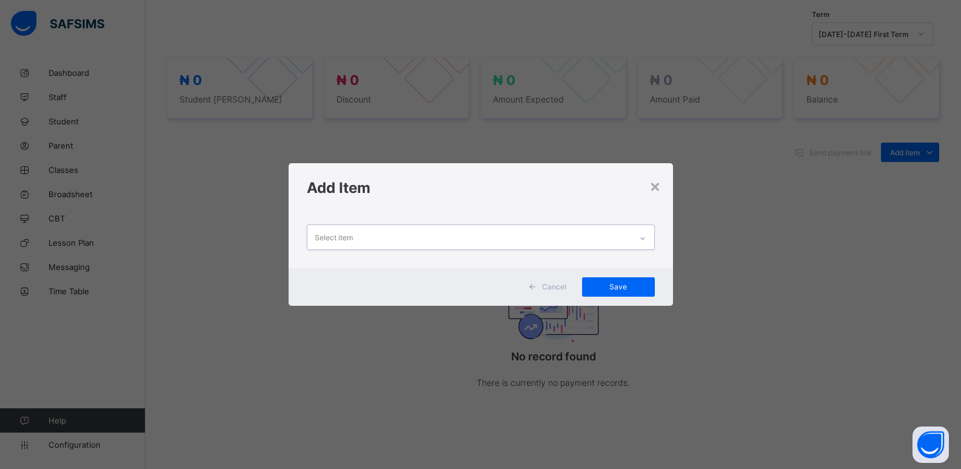
click at [643, 243] on div at bounding box center [642, 238] width 21 height 19
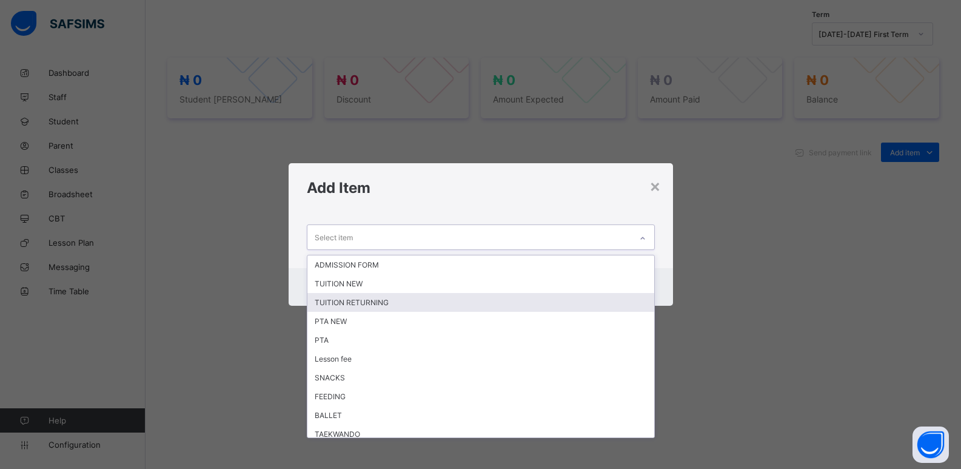
click at [498, 307] on div "TUITION RETURNING" at bounding box center [480, 302] width 347 height 19
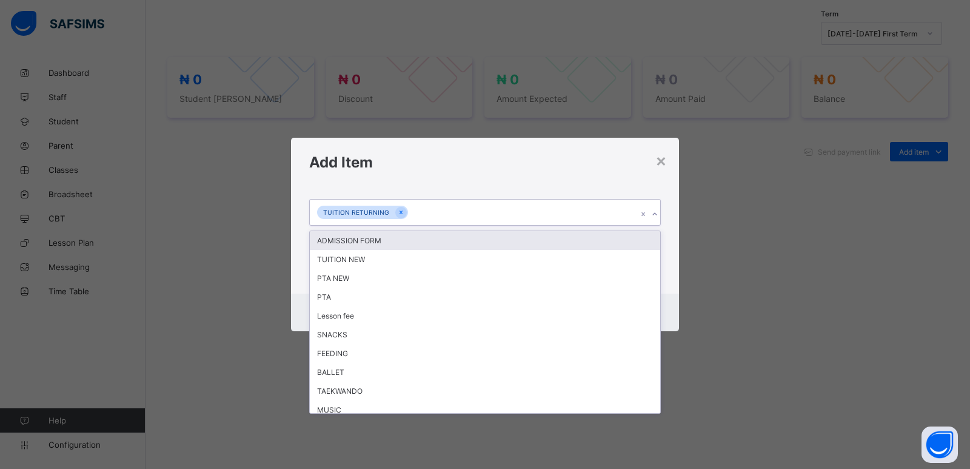
click at [655, 212] on icon at bounding box center [654, 214] width 7 height 12
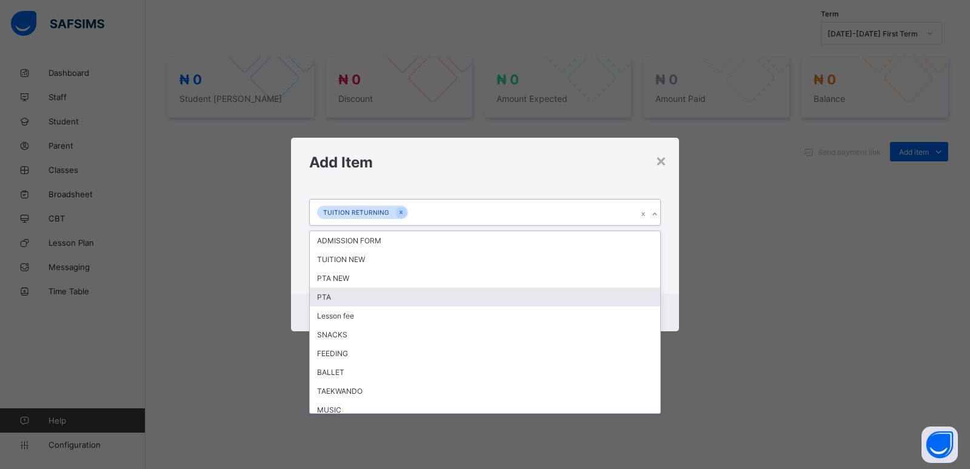
click at [529, 296] on div "PTA" at bounding box center [485, 296] width 351 height 19
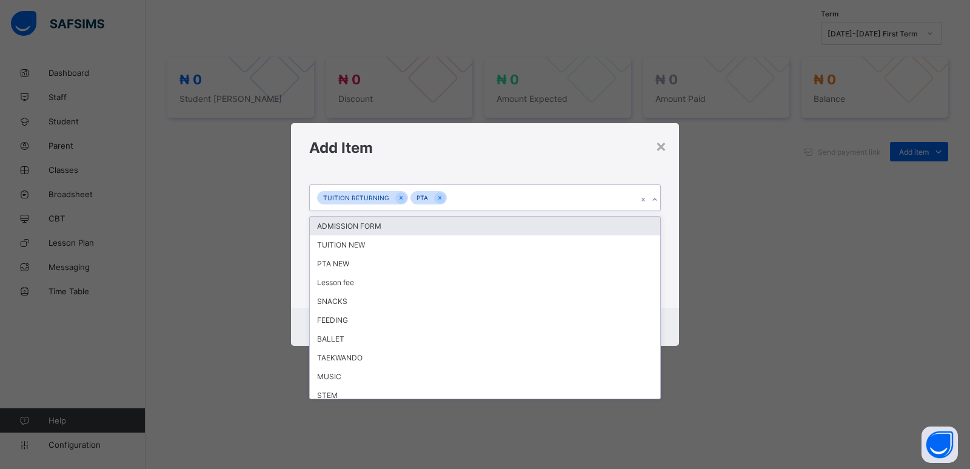
click at [654, 200] on icon at bounding box center [654, 199] width 7 height 12
click at [768, 256] on div "**********" at bounding box center [485, 234] width 970 height 469
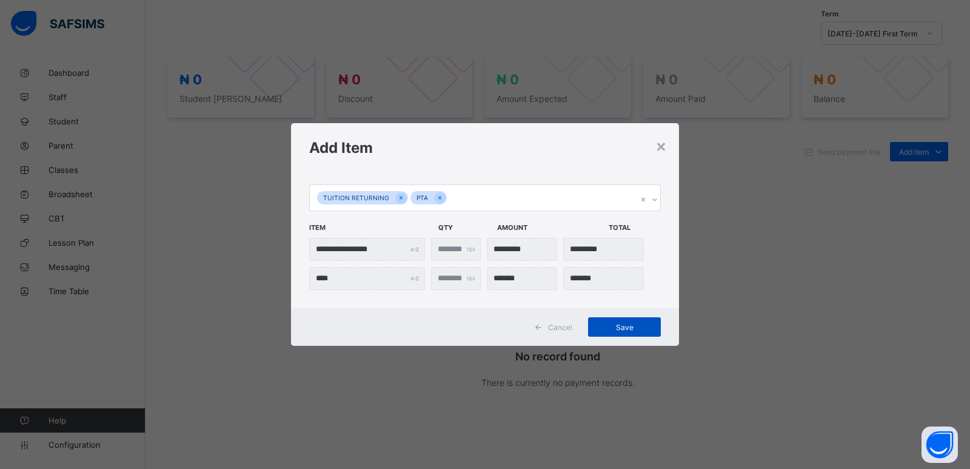
click at [615, 331] on span "Save" at bounding box center [624, 327] width 55 height 9
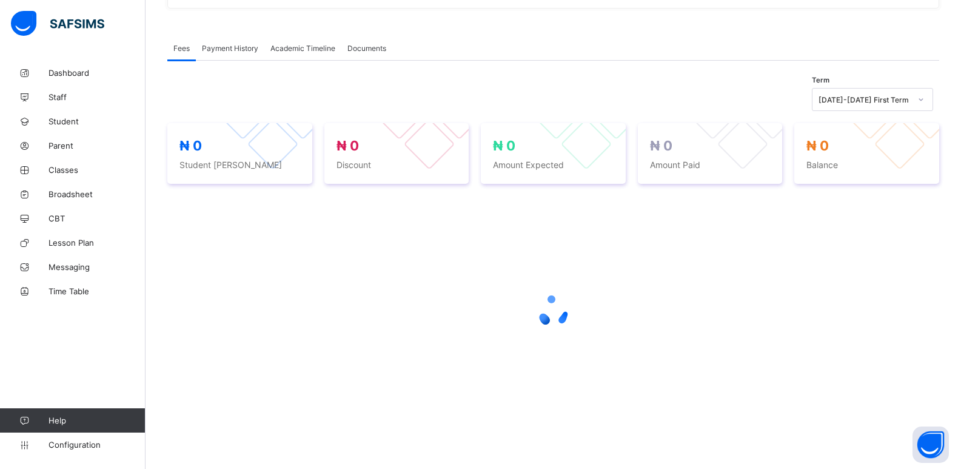
scroll to position [329, 0]
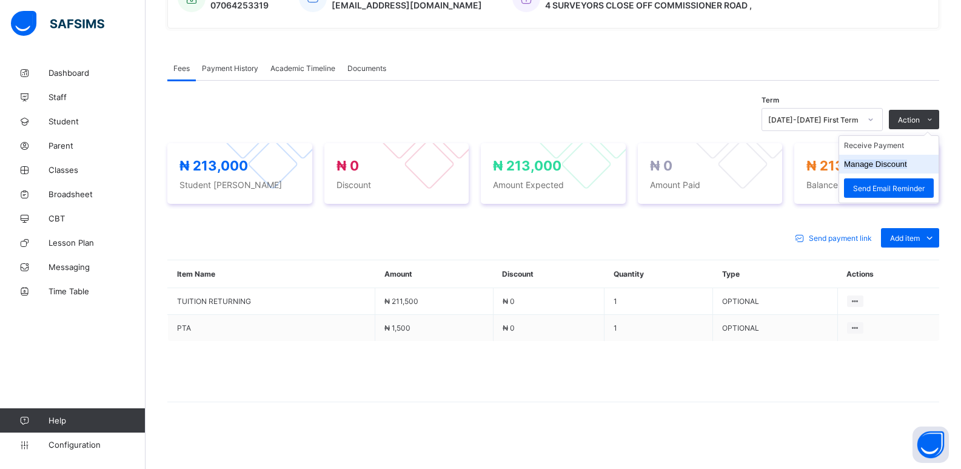
click at [896, 163] on button "Manage Discount" at bounding box center [875, 163] width 63 height 9
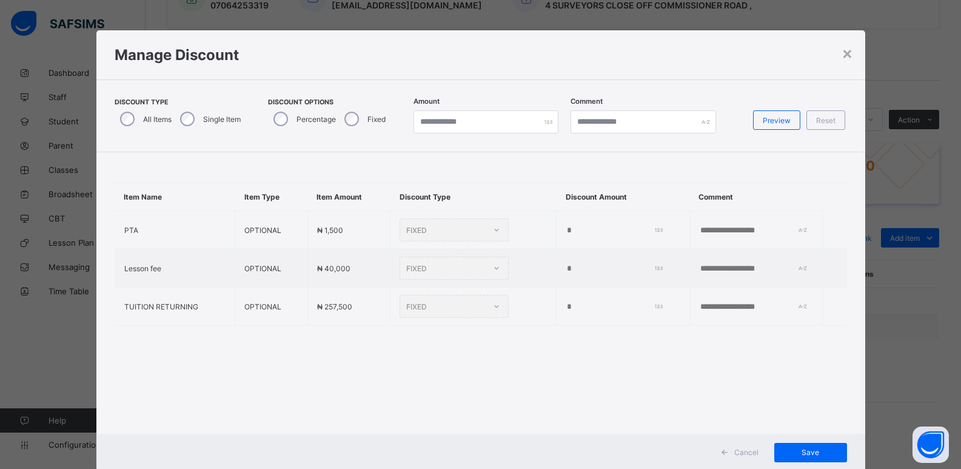
click at [189, 119] on div "Single Item" at bounding box center [209, 118] width 69 height 25
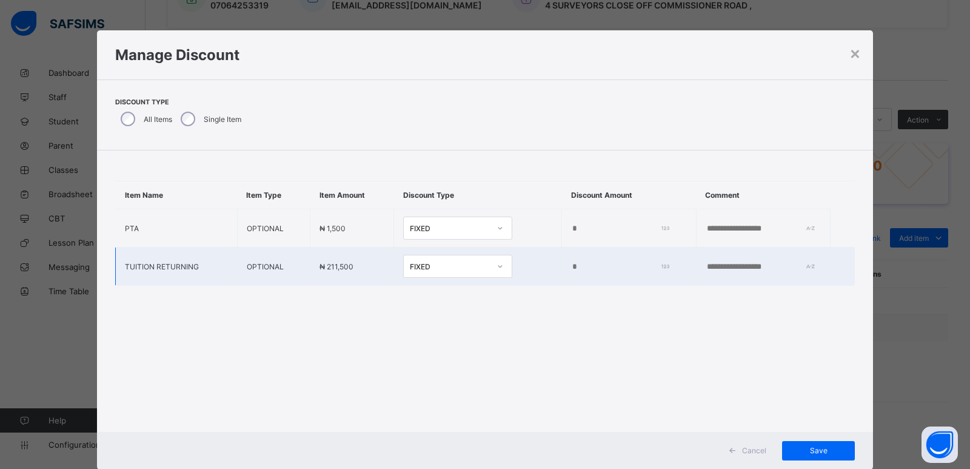
click at [571, 271] on input "*" at bounding box center [617, 267] width 93 height 10
type input "*****"
click at [810, 450] on span "Save" at bounding box center [818, 450] width 55 height 9
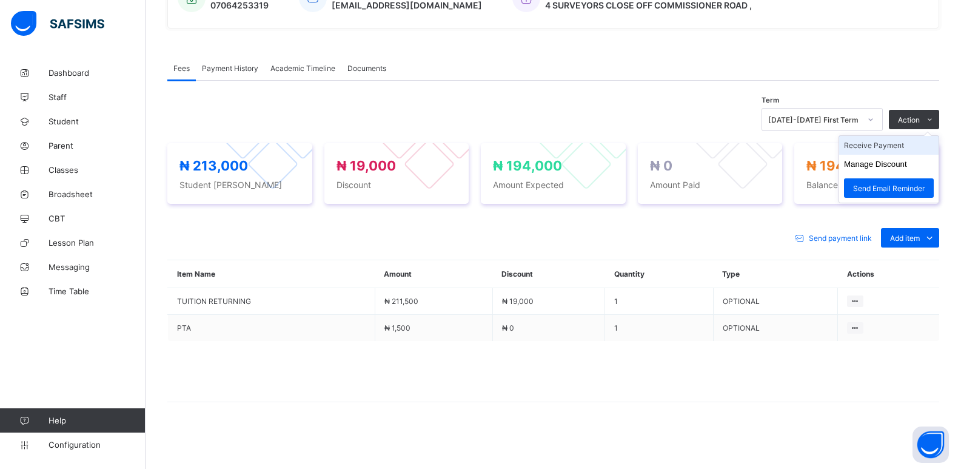
click at [886, 146] on li "Receive Payment" at bounding box center [888, 145] width 99 height 19
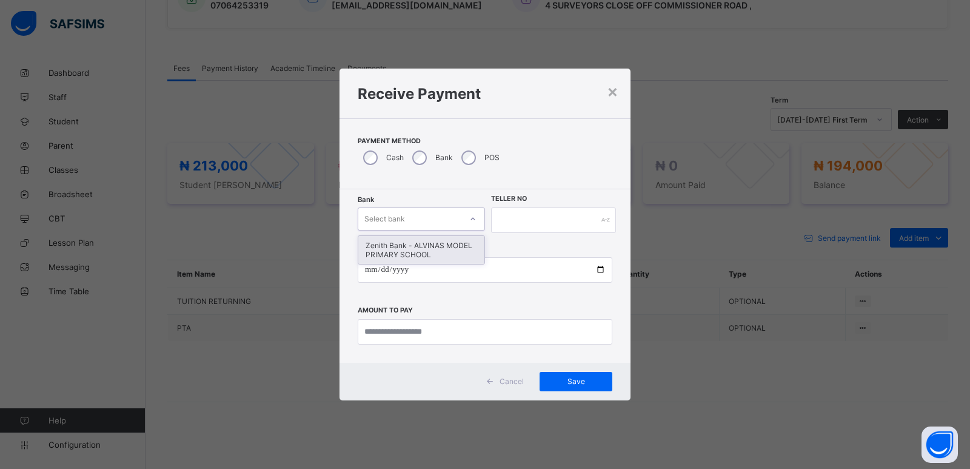
click at [408, 223] on div "Select bank" at bounding box center [409, 218] width 103 height 17
drag, startPoint x: 403, startPoint y: 247, endPoint x: 548, endPoint y: 226, distance: 145.9
click at [409, 247] on div "Zenith Bank - ALVINAS MODEL PRIMARY SCHOOL" at bounding box center [421, 250] width 126 height 28
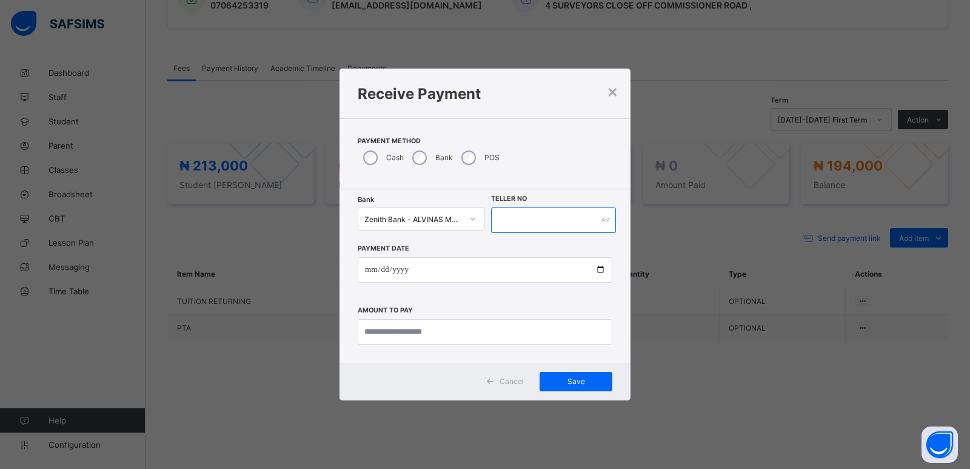
click at [550, 220] on input "text" at bounding box center [553, 219] width 125 height 25
type input "*******"
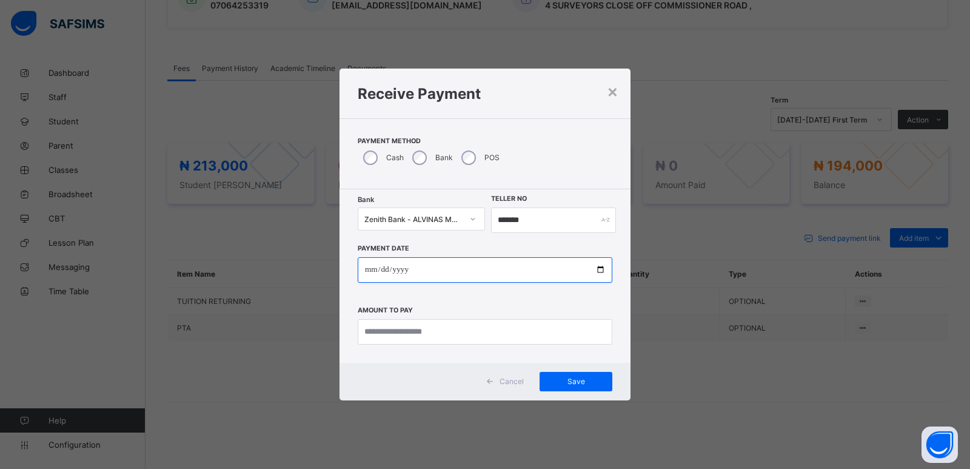
click at [369, 271] on input "date" at bounding box center [485, 269] width 255 height 25
type input "**********"
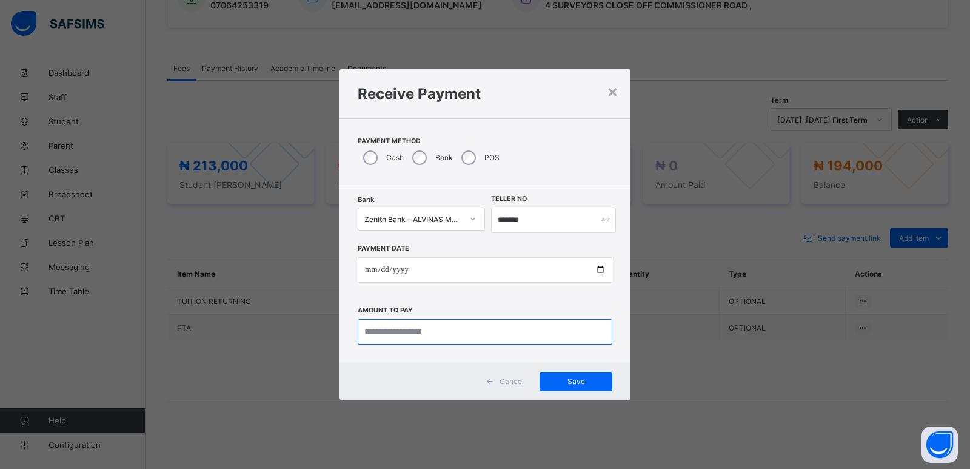
click at [375, 330] on input "currency" at bounding box center [485, 331] width 255 height 25
type input "*********"
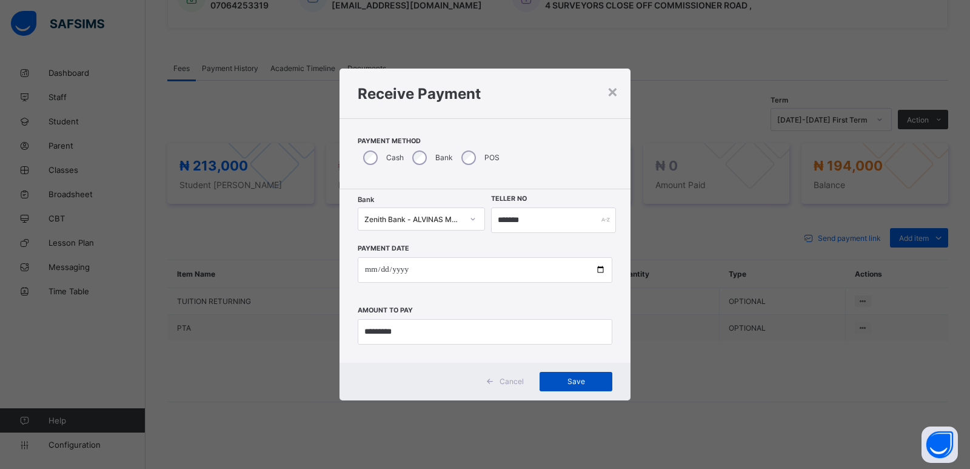
click at [575, 383] on span "Save" at bounding box center [576, 381] width 55 height 9
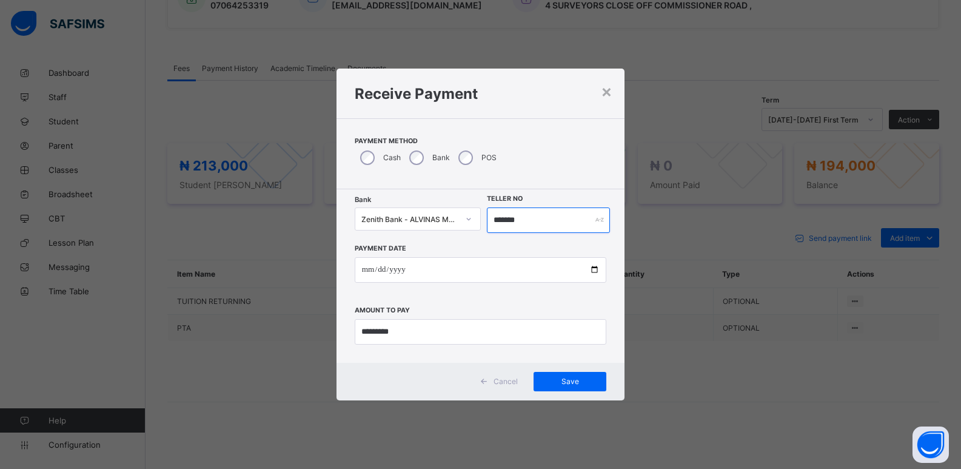
click at [493, 225] on input "*******" at bounding box center [549, 219] width 124 height 25
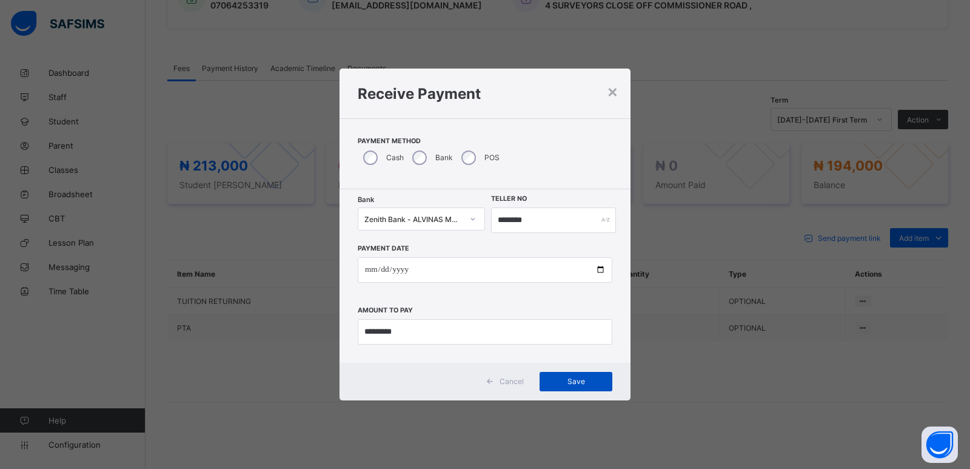
click at [575, 386] on span "Save" at bounding box center [576, 381] width 55 height 9
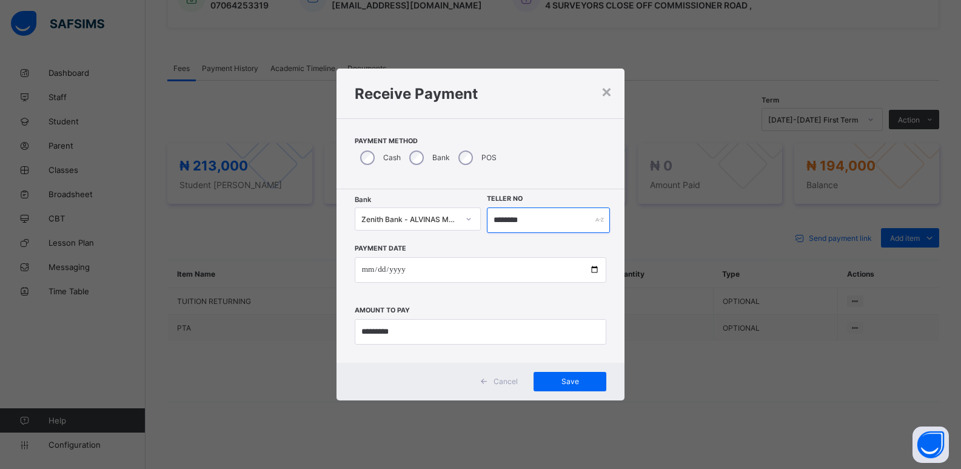
click at [516, 221] on input "********" at bounding box center [549, 219] width 124 height 25
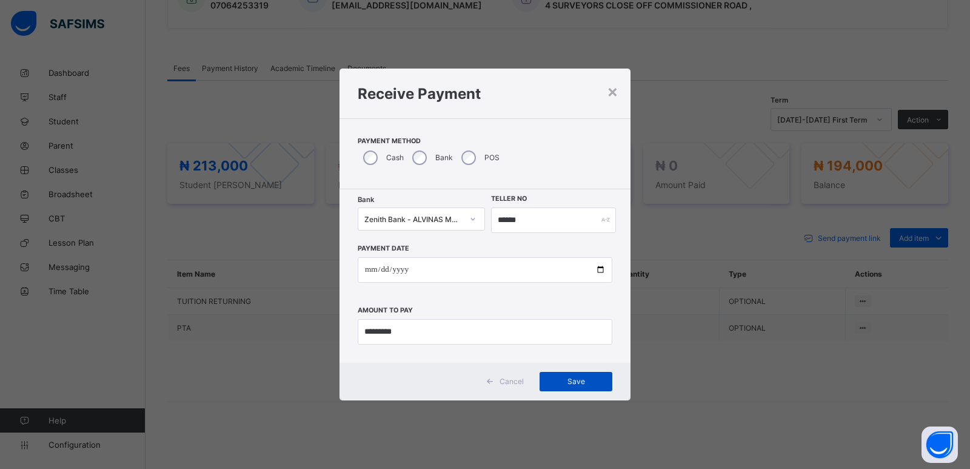
click at [569, 380] on span "Save" at bounding box center [576, 381] width 55 height 9
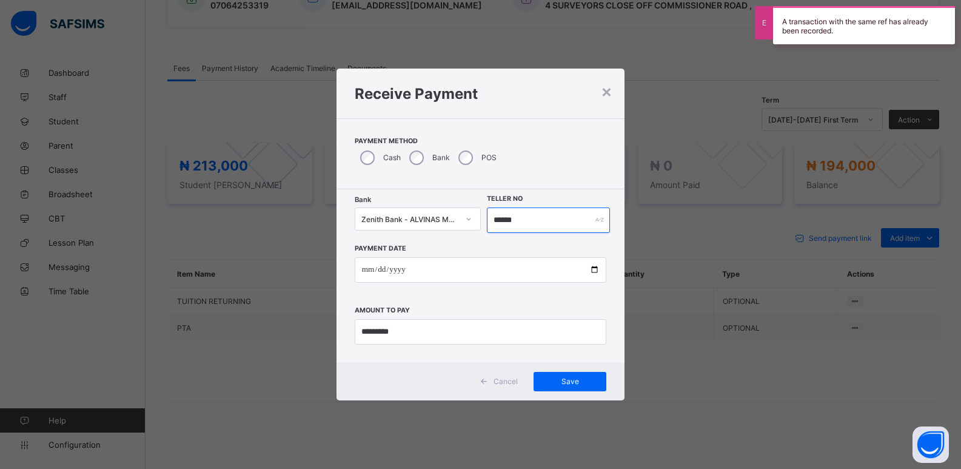
click at [518, 224] on input "******" at bounding box center [549, 219] width 124 height 25
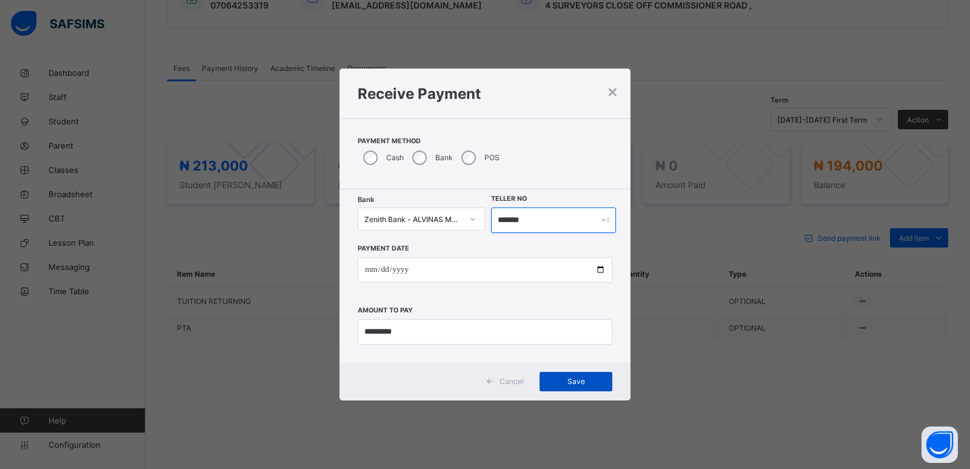
type input "*******"
click at [569, 387] on div "Save" at bounding box center [576, 381] width 73 height 19
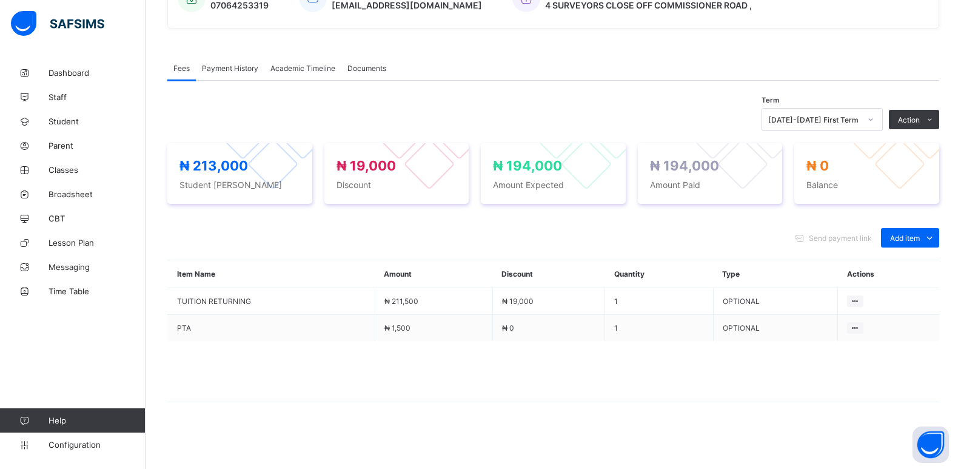
scroll to position [7, 0]
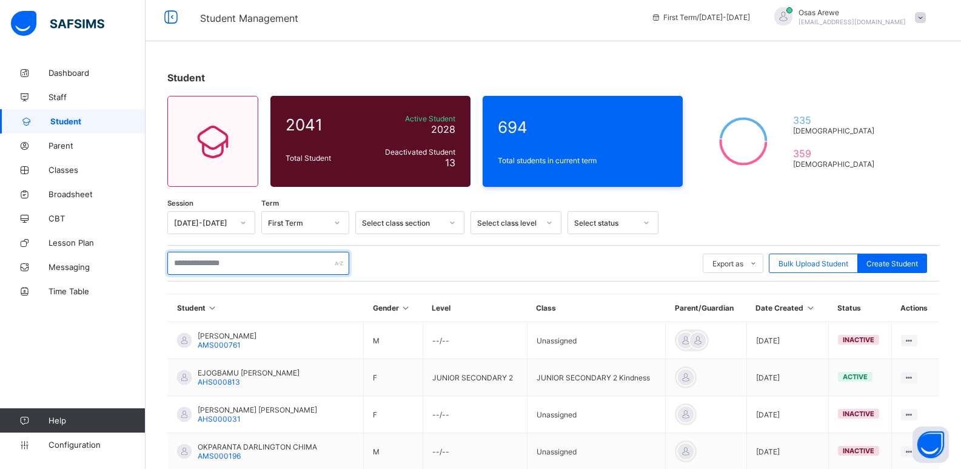
click at [233, 269] on input "text" at bounding box center [258, 263] width 182 height 23
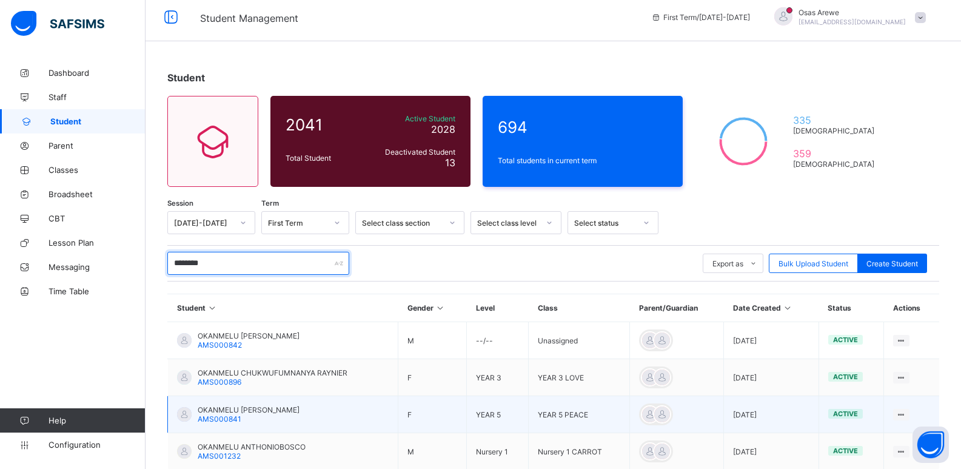
scroll to position [68, 0]
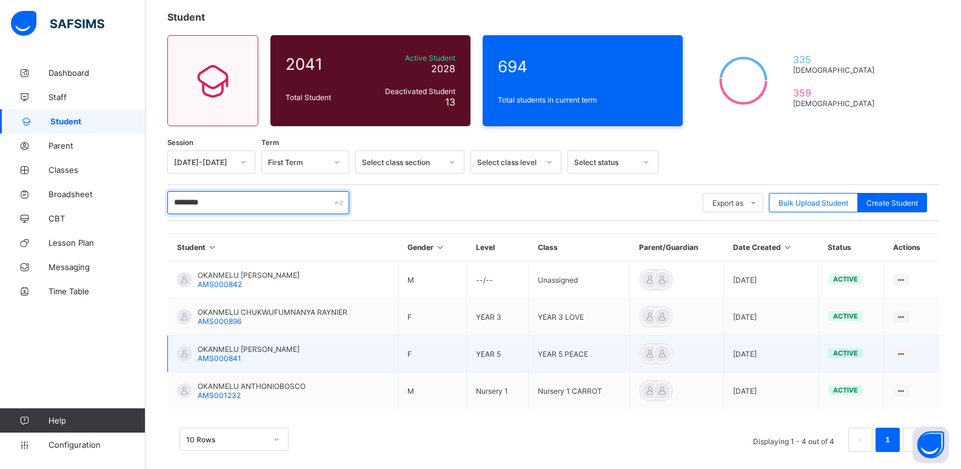
type input "********"
click at [260, 351] on span "OKANMELU MAXIMILIAN CHIOMA" at bounding box center [249, 348] width 102 height 9
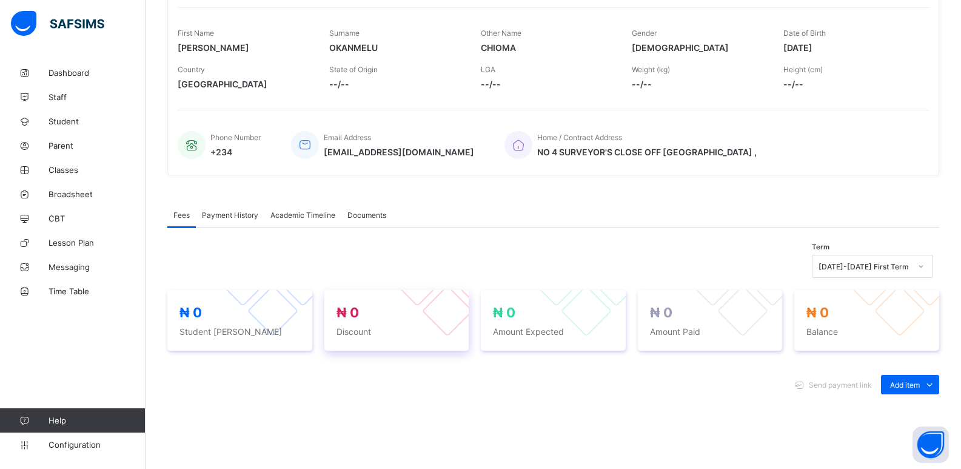
scroll to position [243, 0]
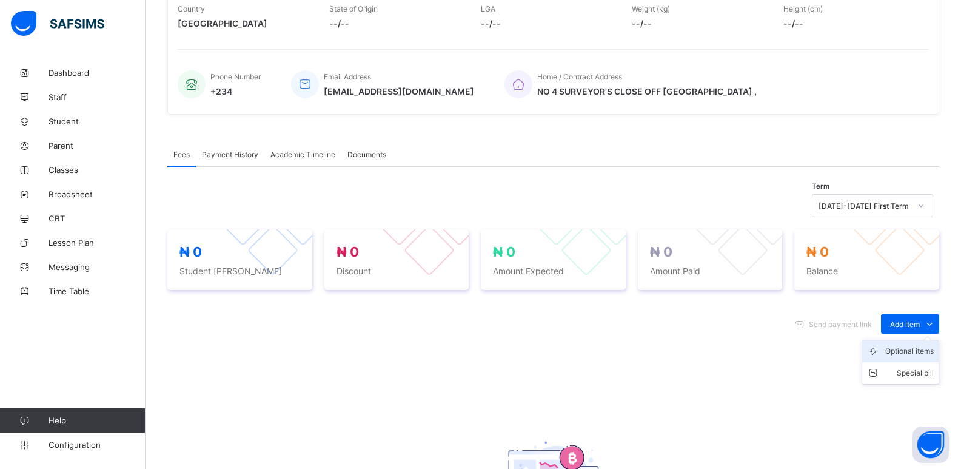
click at [914, 348] on div "Optional items" at bounding box center [909, 351] width 49 height 12
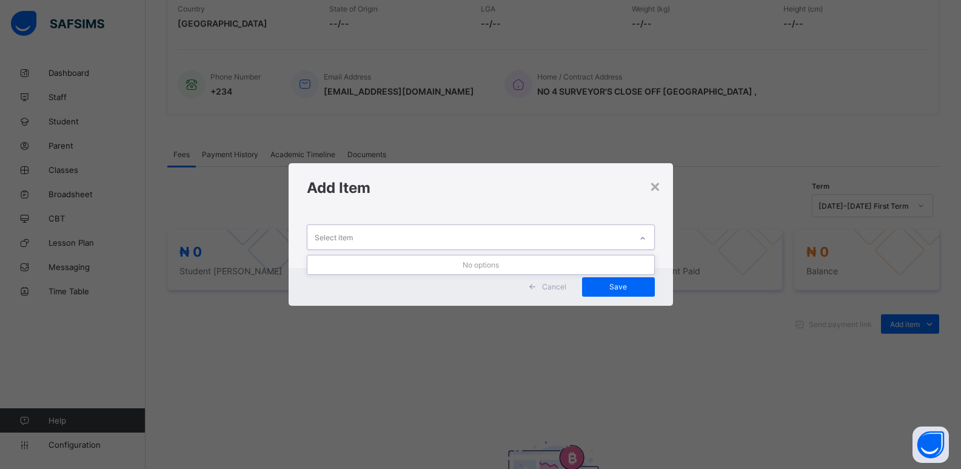
click at [649, 237] on div at bounding box center [642, 238] width 21 height 19
click at [645, 236] on icon at bounding box center [642, 238] width 7 height 12
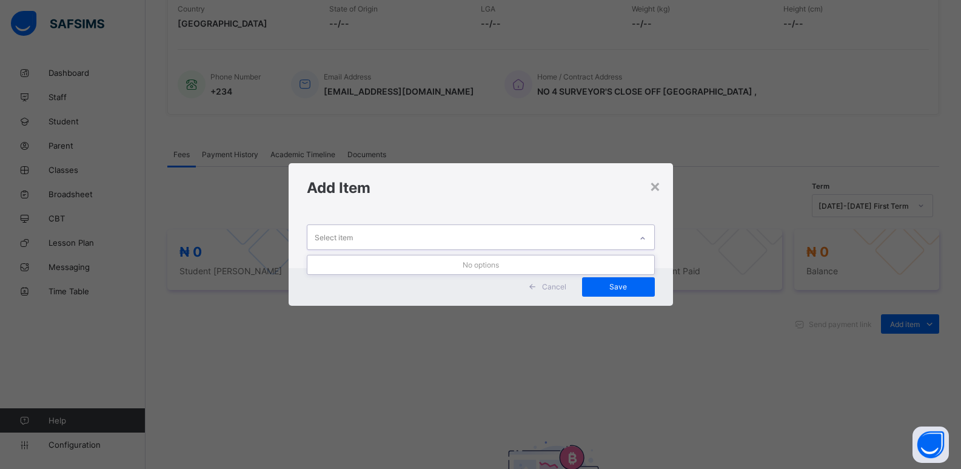
click at [645, 236] on icon at bounding box center [642, 238] width 7 height 12
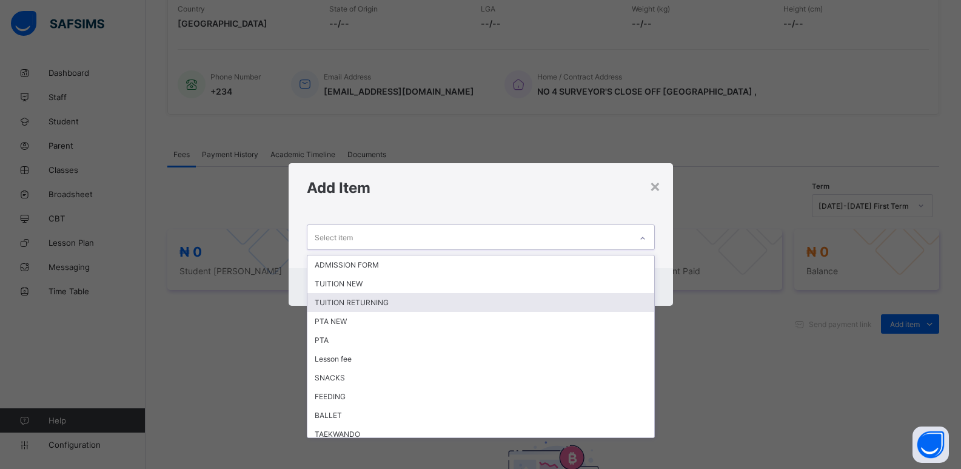
click at [421, 294] on div "TUITION RETURNING" at bounding box center [480, 302] width 347 height 19
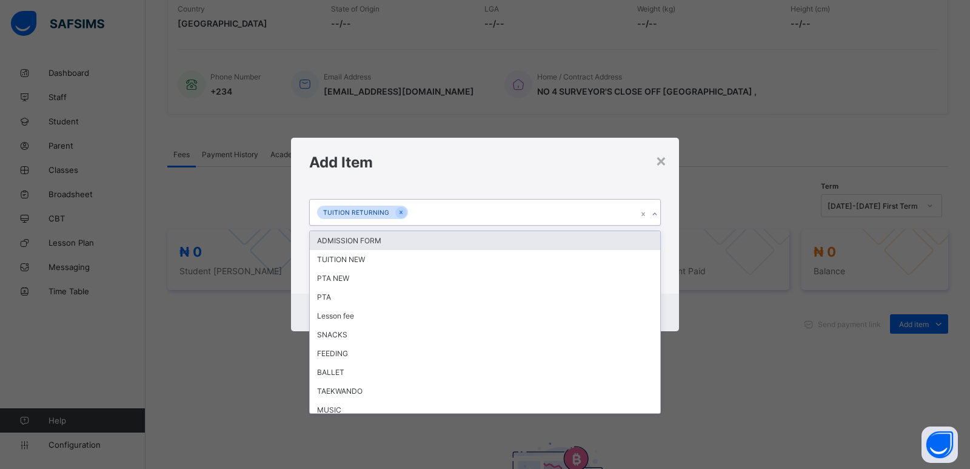
click at [655, 215] on icon at bounding box center [654, 214] width 7 height 12
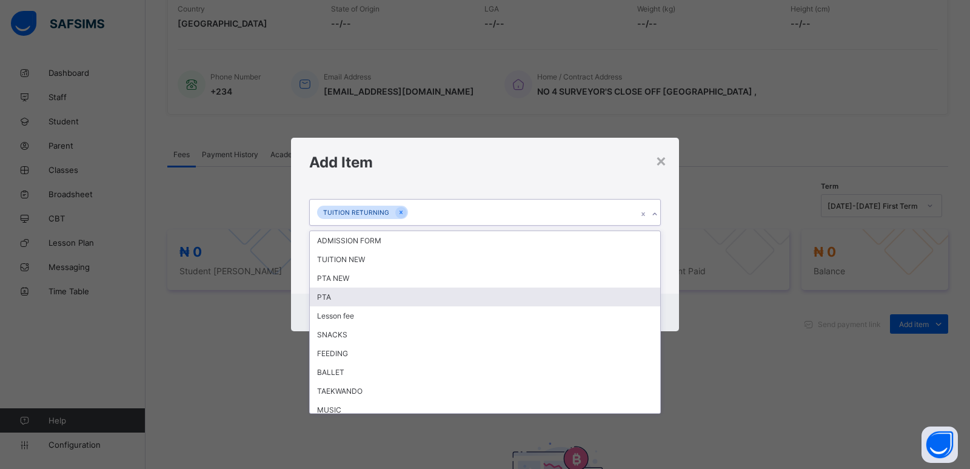
drag, startPoint x: 371, startPoint y: 300, endPoint x: 471, endPoint y: 290, distance: 99.9
click at [381, 298] on div "PTA" at bounding box center [485, 296] width 351 height 19
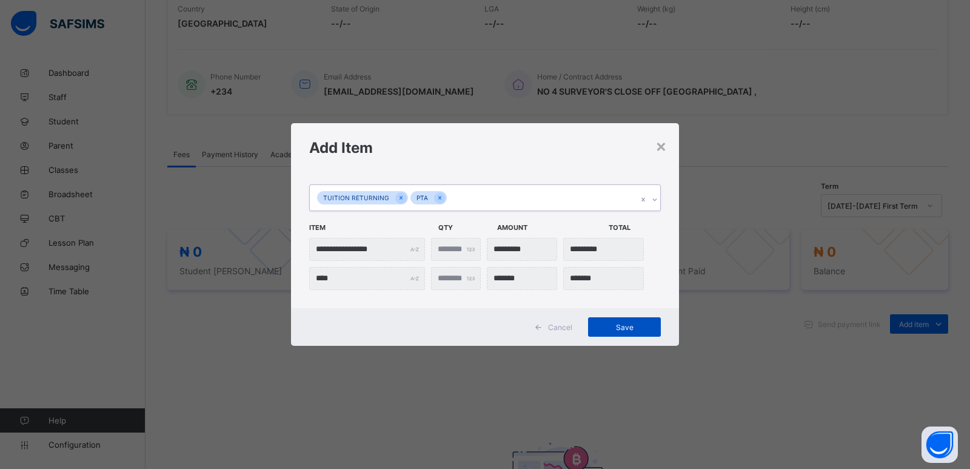
click at [618, 325] on span "Save" at bounding box center [624, 327] width 55 height 9
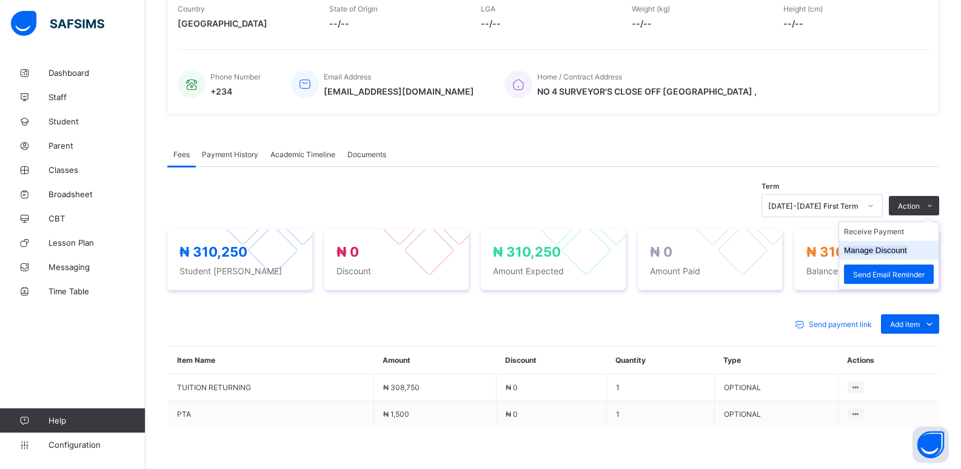
click at [889, 253] on button "Manage Discount" at bounding box center [875, 250] width 63 height 9
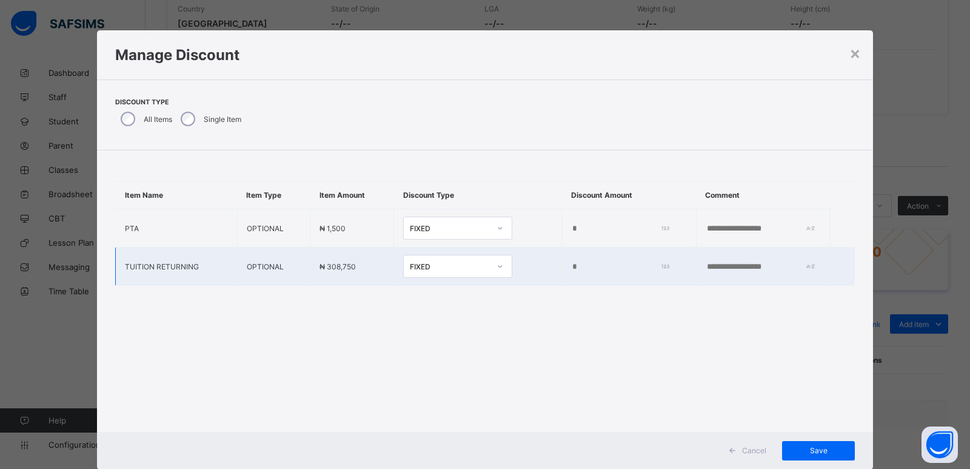
click at [571, 269] on input "*" at bounding box center [617, 267] width 93 height 10
type input "*****"
click at [811, 450] on span "Save" at bounding box center [818, 450] width 55 height 9
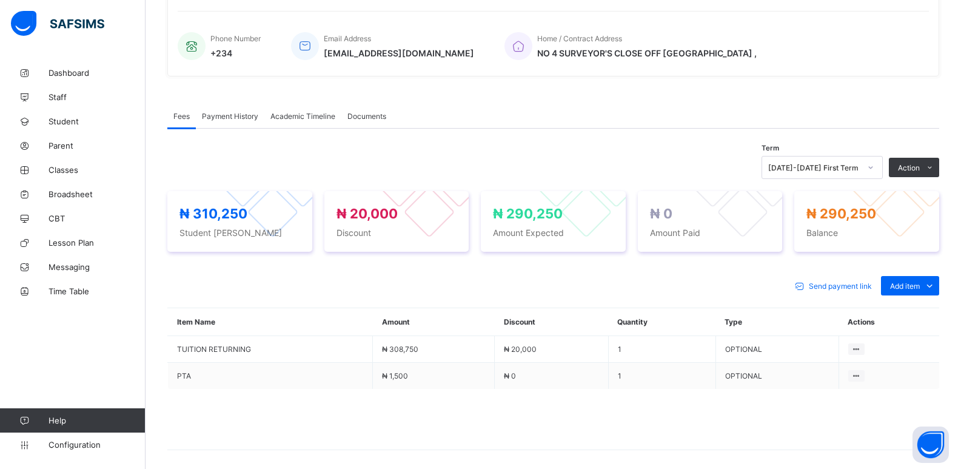
scroll to position [329, 0]
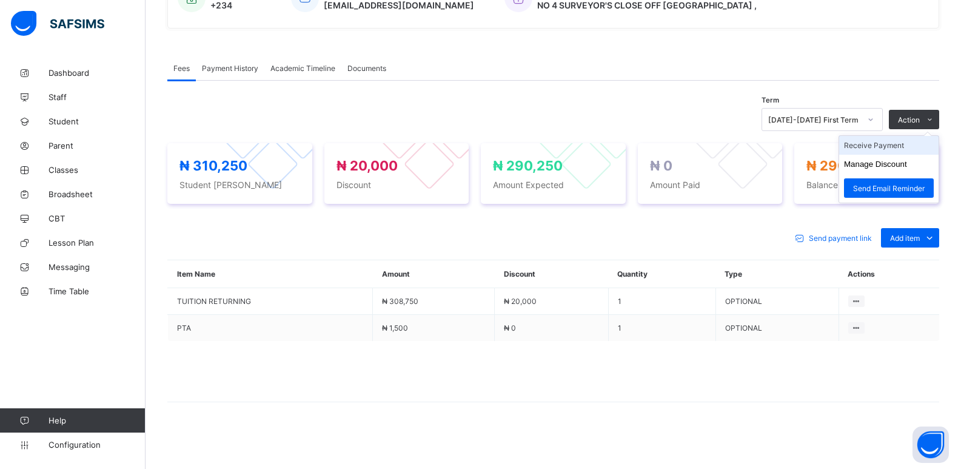
click at [867, 146] on li "Receive Payment" at bounding box center [888, 145] width 99 height 19
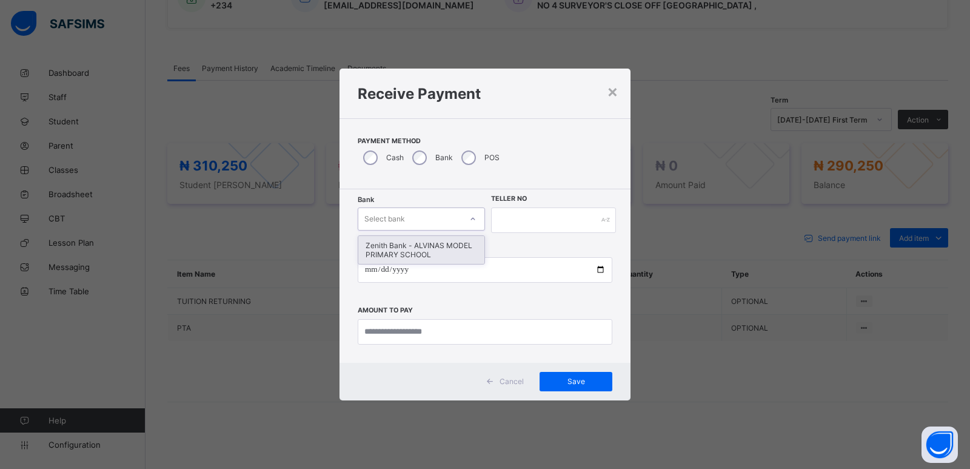
click at [417, 218] on div "Select bank" at bounding box center [409, 218] width 103 height 17
click at [418, 244] on div "Zenith Bank - ALVINAS MODEL PRIMARY SCHOOL" at bounding box center [421, 250] width 126 height 28
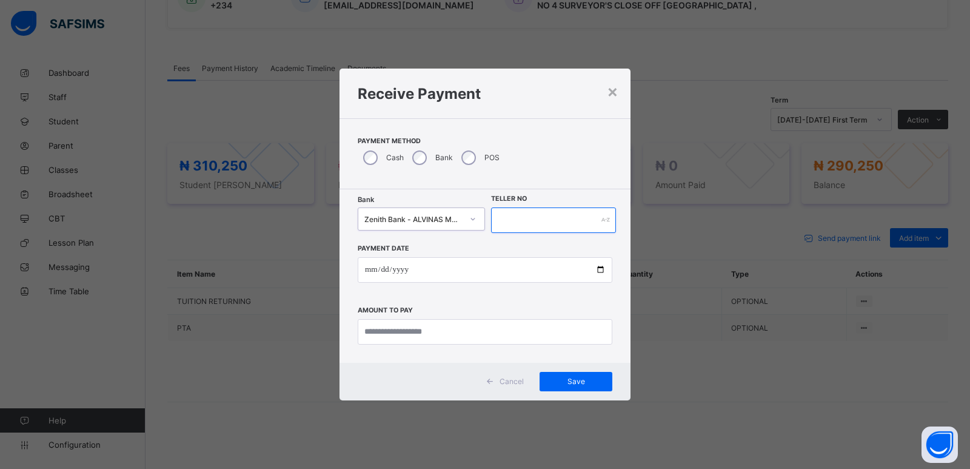
click at [514, 216] on input "text" at bounding box center [553, 219] width 125 height 25
type input "*******"
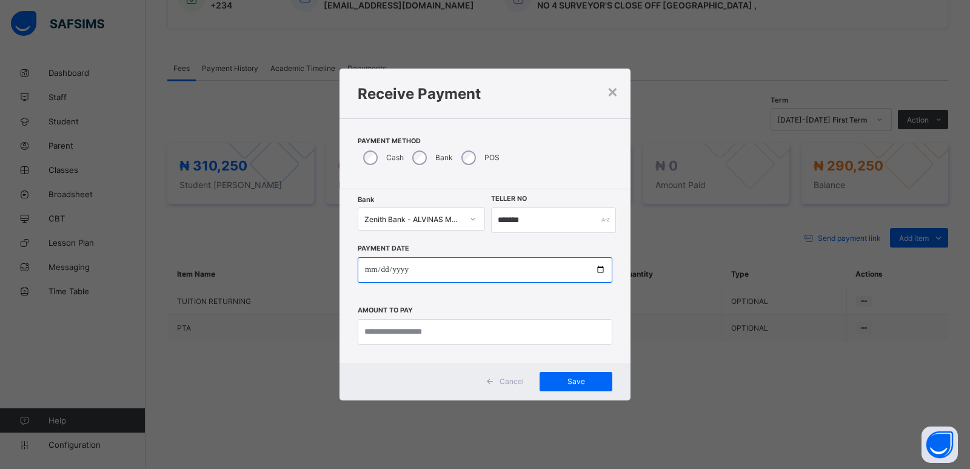
click at [369, 265] on input "date" at bounding box center [485, 269] width 255 height 25
type input "**********"
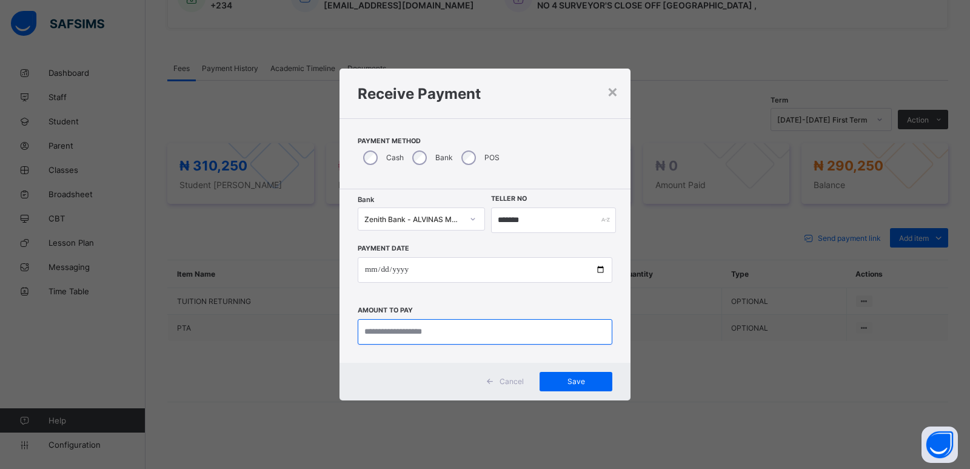
click at [377, 337] on input "currency" at bounding box center [485, 331] width 255 height 25
type input "*********"
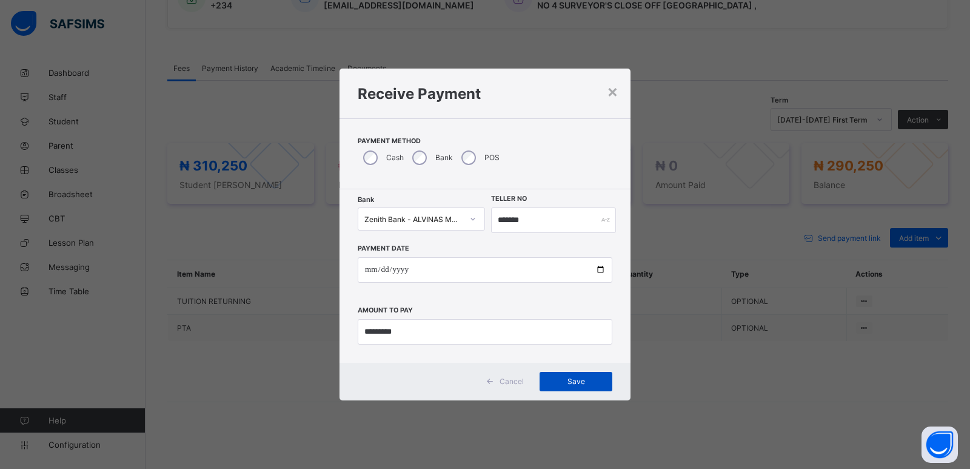
click at [565, 375] on div "Save" at bounding box center [576, 381] width 73 height 19
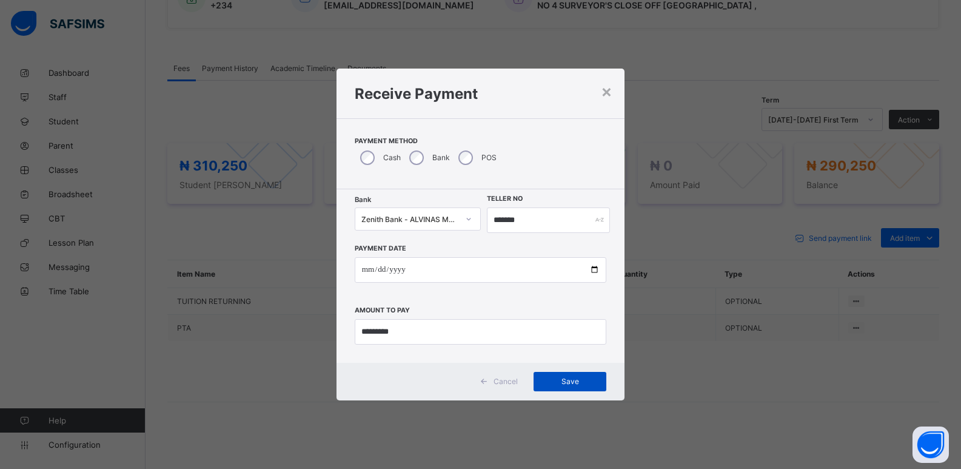
click at [575, 377] on span "Save" at bounding box center [570, 381] width 55 height 9
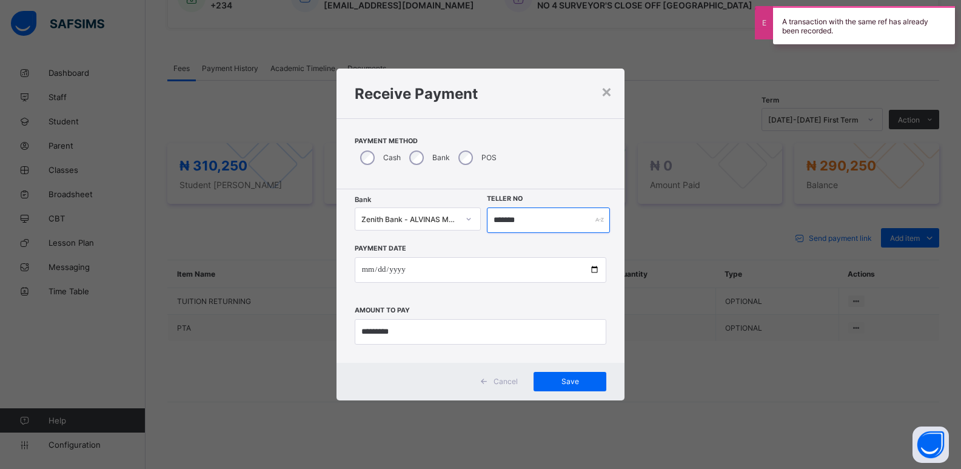
click at [501, 222] on input "*******" at bounding box center [549, 219] width 124 height 25
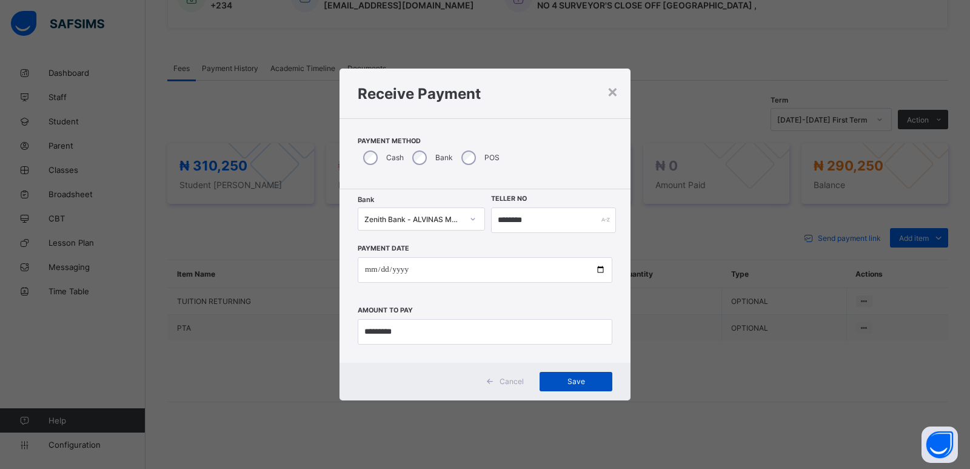
click at [562, 383] on span "Save" at bounding box center [576, 381] width 55 height 9
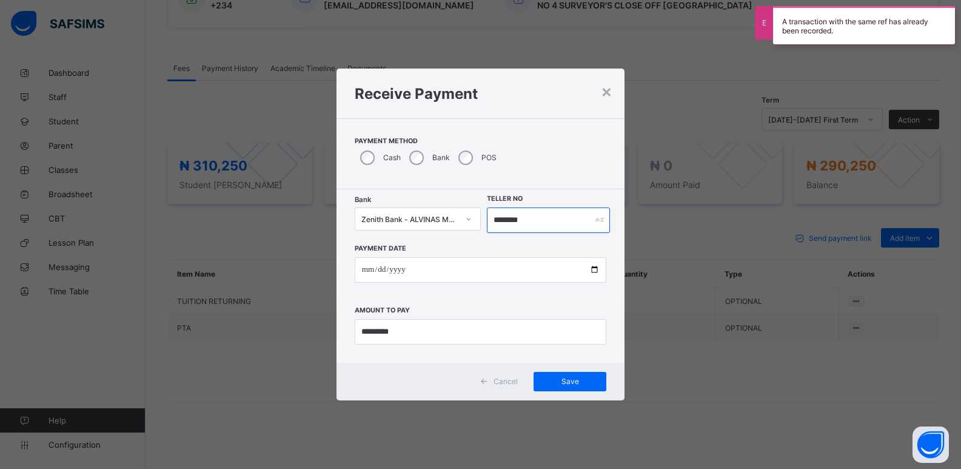
click at [517, 220] on input "********" at bounding box center [549, 219] width 124 height 25
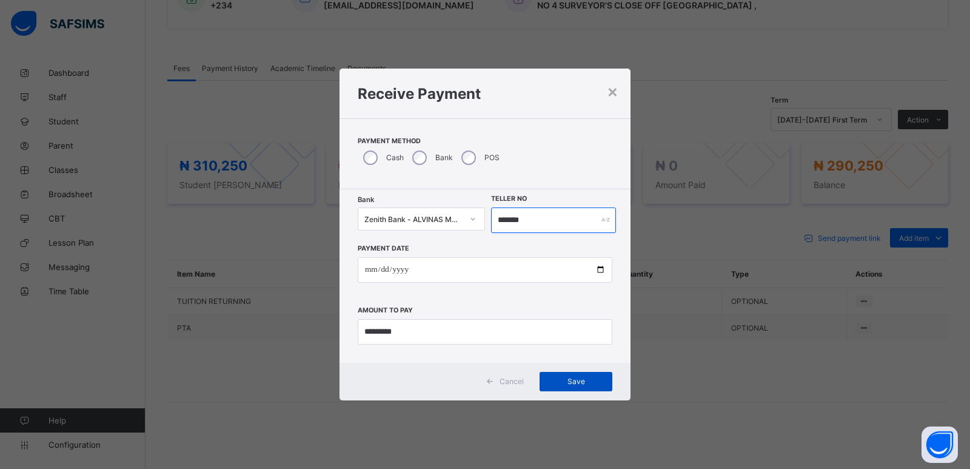
type input "*******"
click at [574, 382] on span "Save" at bounding box center [576, 381] width 55 height 9
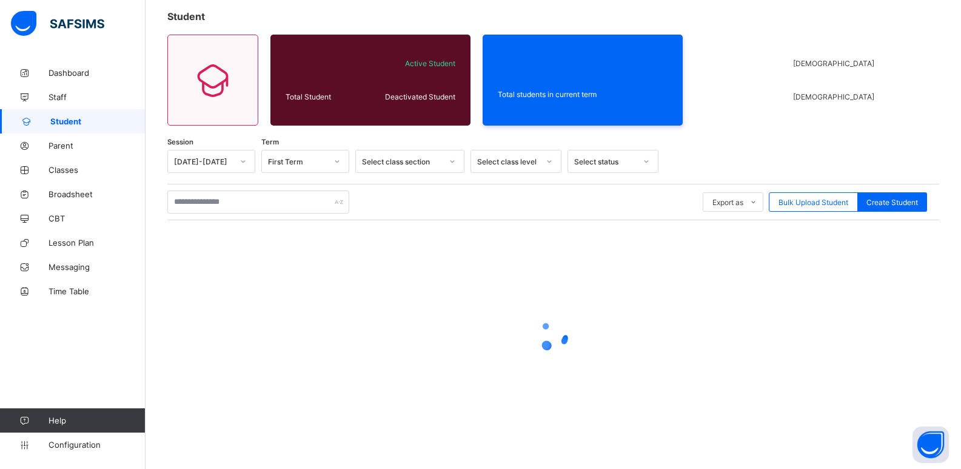
scroll to position [68, 0]
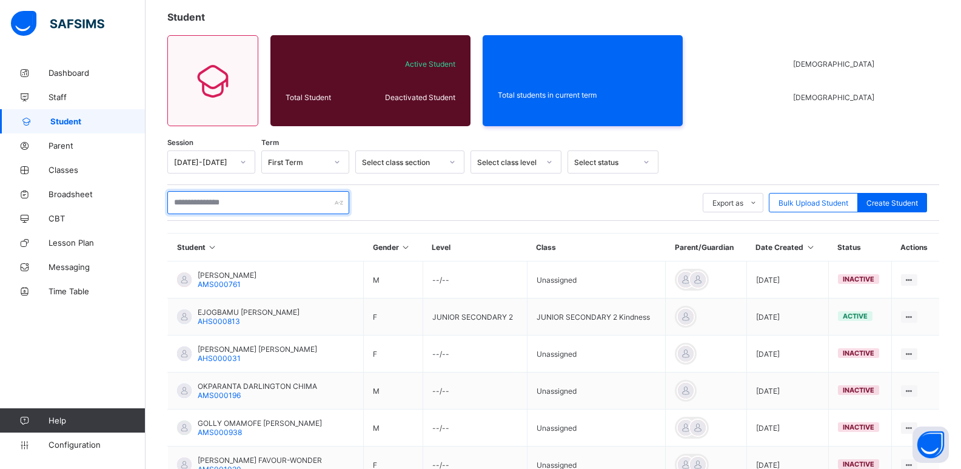
click at [247, 198] on input "text" at bounding box center [258, 202] width 182 height 23
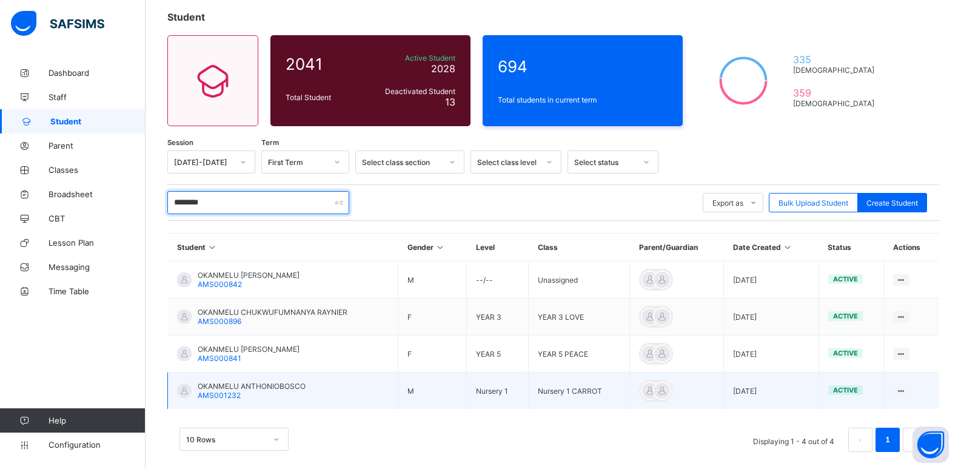
type input "********"
click at [234, 391] on span "AMS001232" at bounding box center [219, 395] width 43 height 9
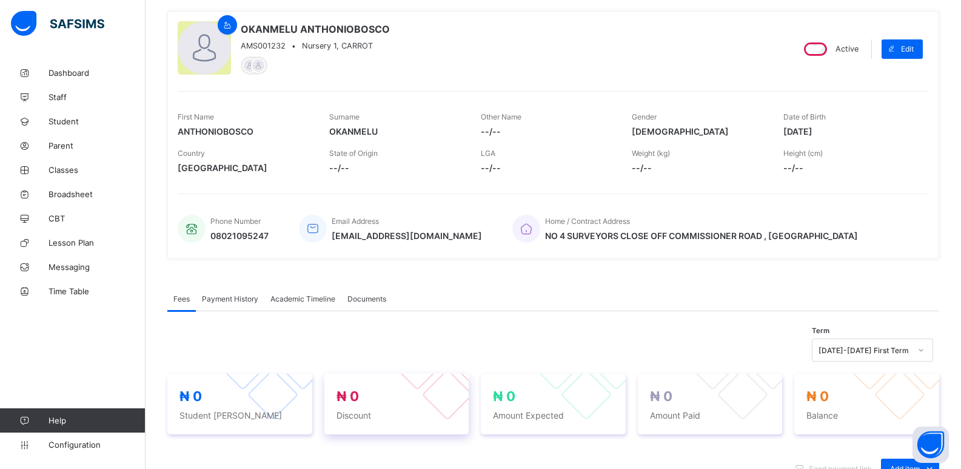
scroll to position [182, 0]
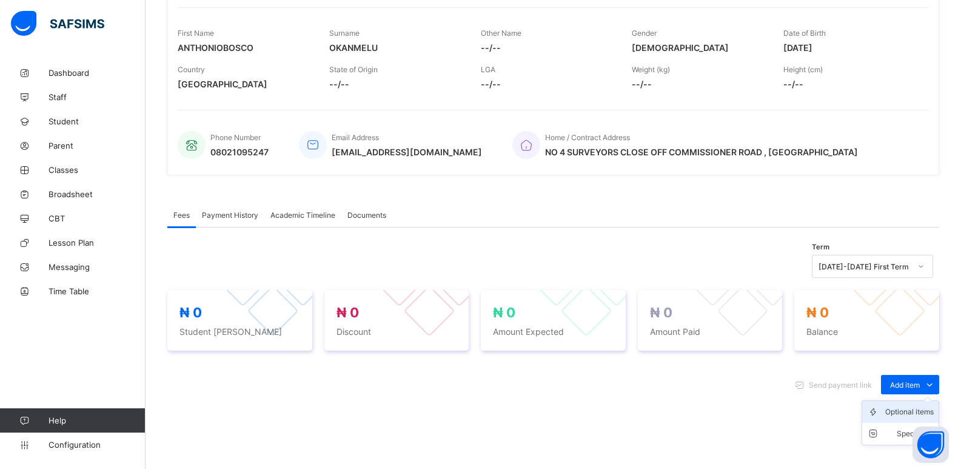
click at [905, 409] on div "Optional items" at bounding box center [909, 412] width 49 height 12
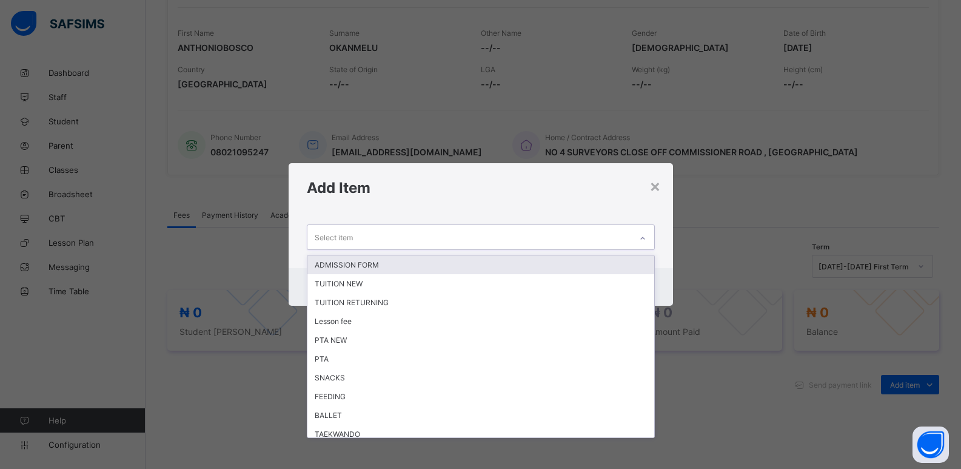
click at [643, 234] on icon at bounding box center [642, 238] width 7 height 12
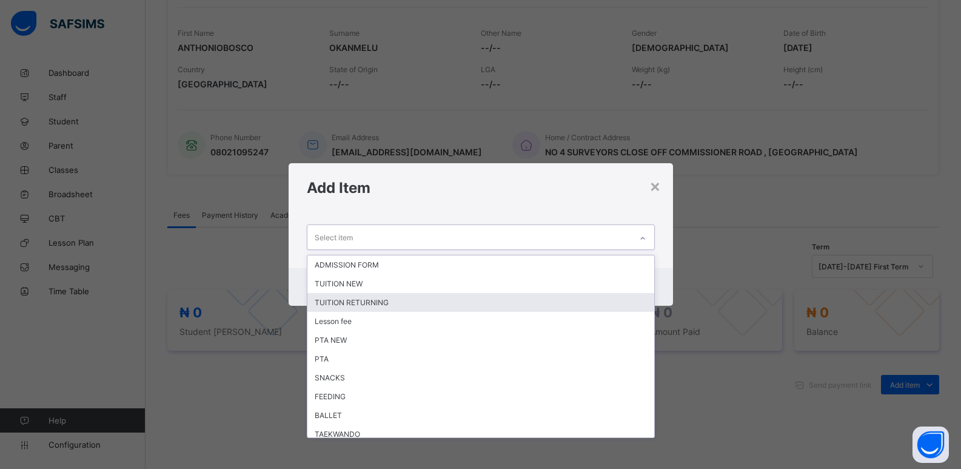
drag, startPoint x: 556, startPoint y: 301, endPoint x: 612, endPoint y: 247, distance: 77.6
click at [570, 289] on div "ADMISSION FORM TUITION NEW TUITION RETURNING Lesson fee PTA NEW PTA SNACKS FEED…" at bounding box center [480, 346] width 347 height 182
click at [575, 304] on div "TUITION RETURNING" at bounding box center [480, 302] width 347 height 19
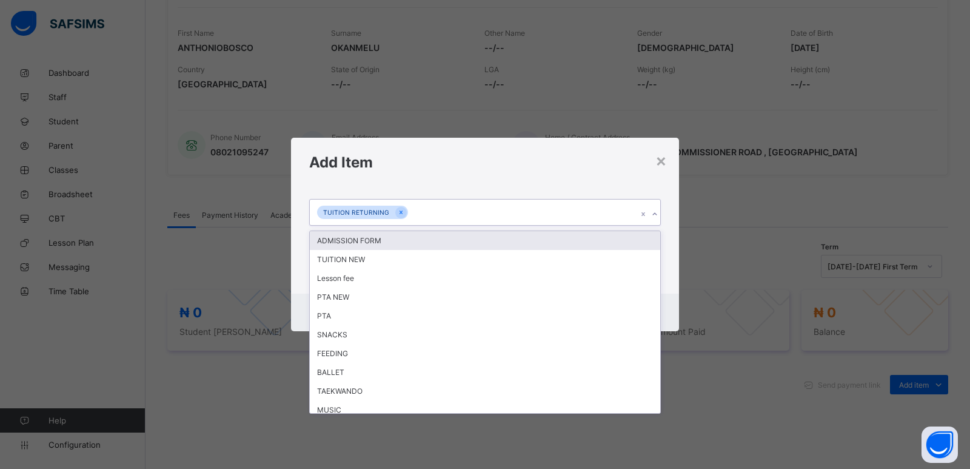
click at [659, 216] on div at bounding box center [655, 213] width 12 height 19
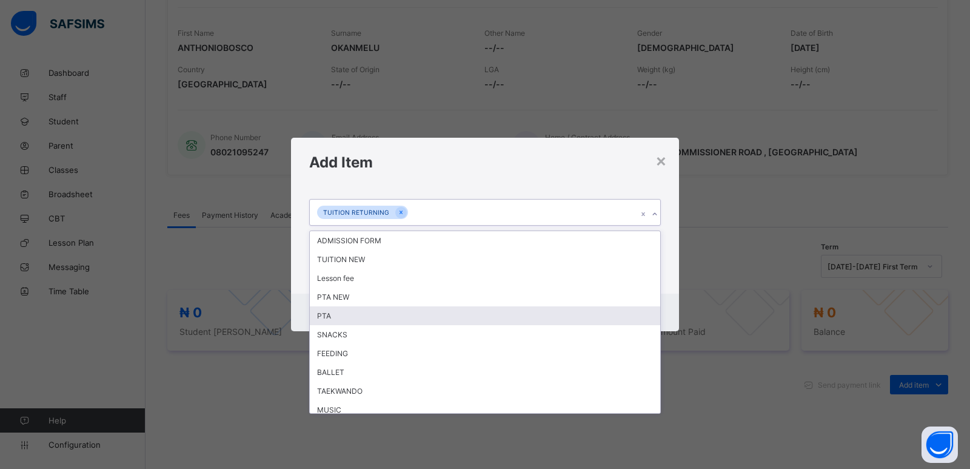
click at [518, 319] on div "PTA" at bounding box center [485, 315] width 351 height 19
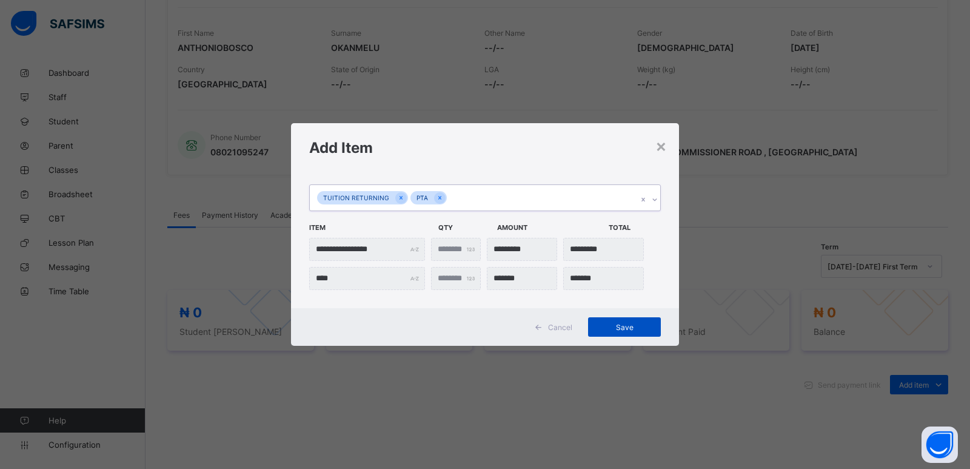
click at [625, 327] on span "Save" at bounding box center [624, 327] width 55 height 9
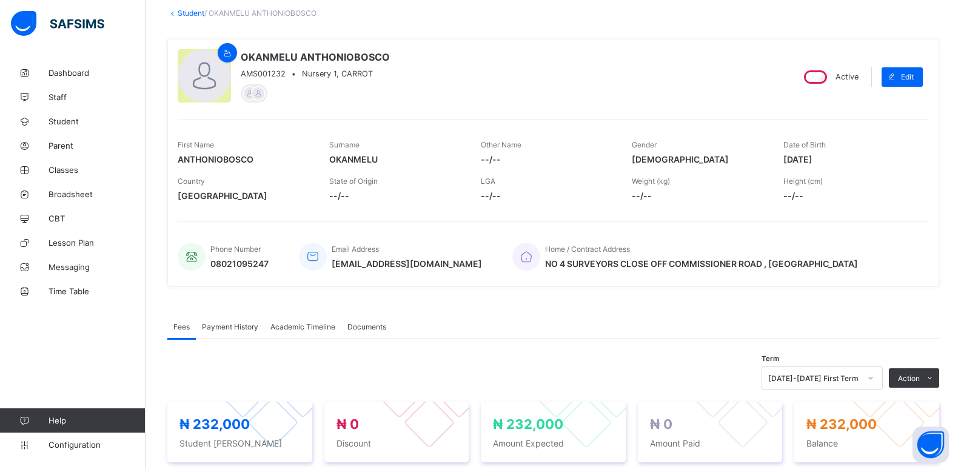
scroll to position [0, 0]
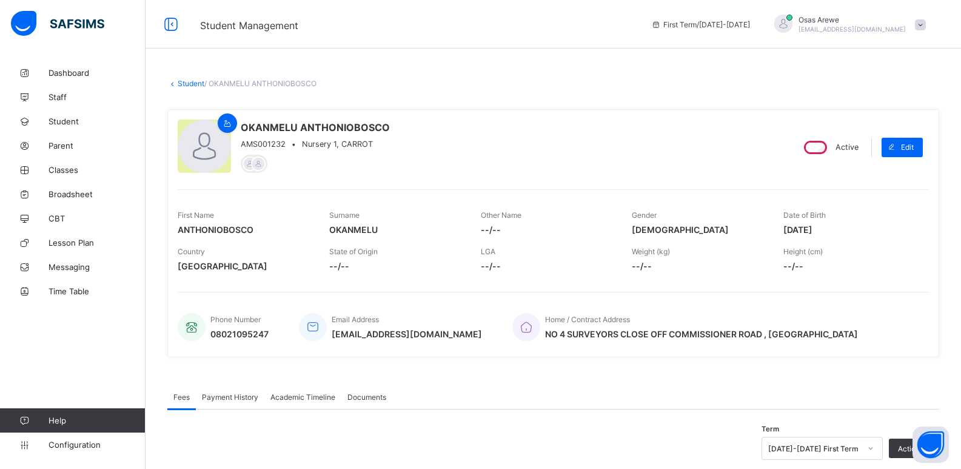
scroll to position [68, 0]
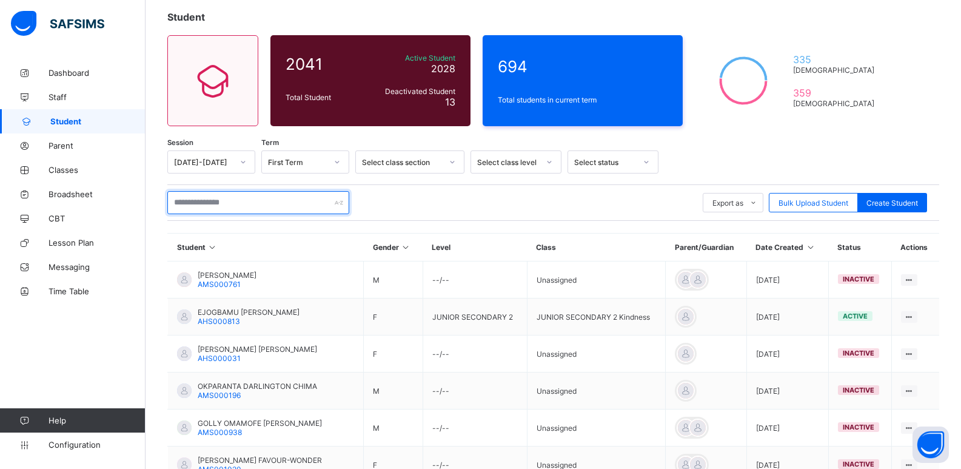
click at [238, 200] on input "text" at bounding box center [258, 202] width 182 height 23
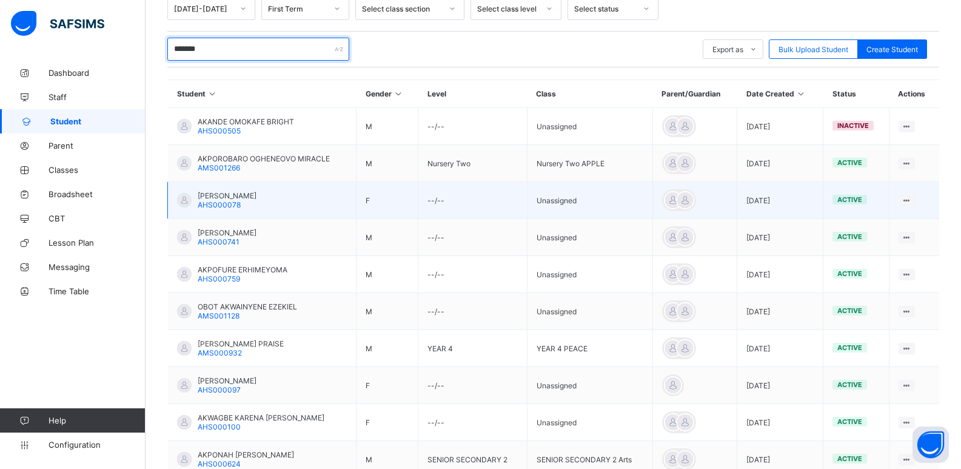
scroll to position [250, 0]
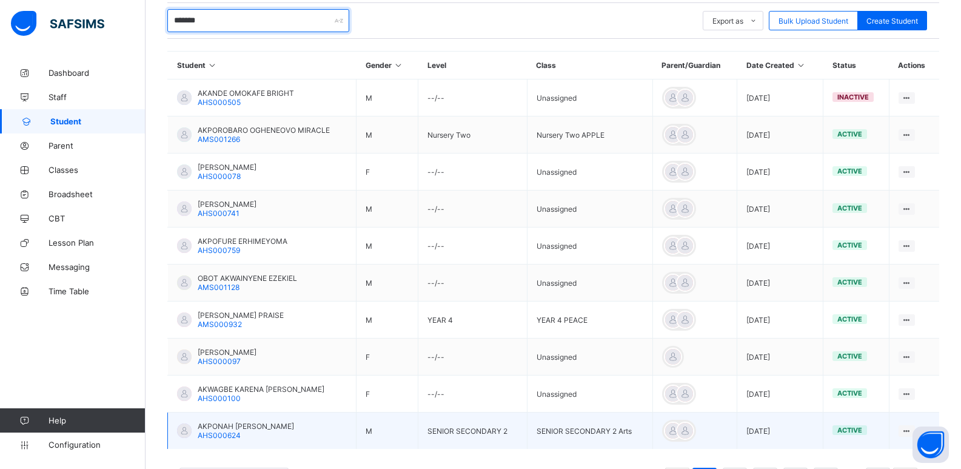
type input "*******"
click at [268, 427] on span "AKPONAH [PERSON_NAME]" at bounding box center [246, 425] width 96 height 9
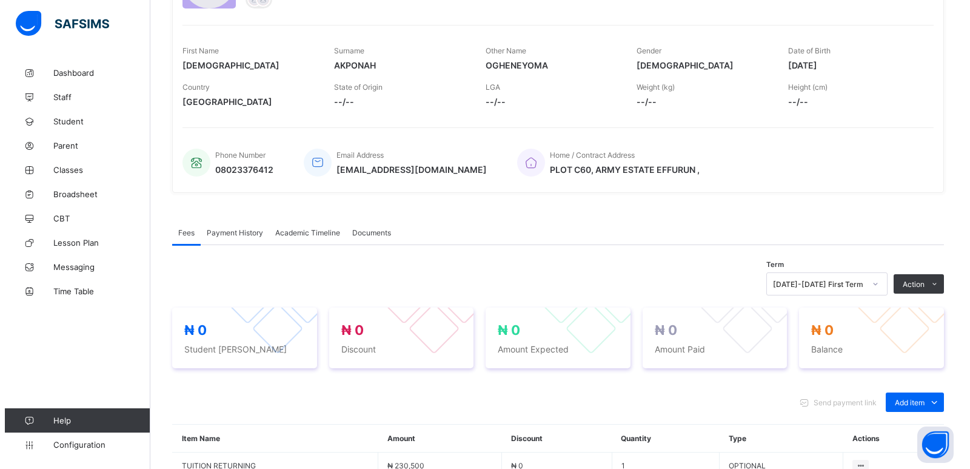
scroll to position [182, 0]
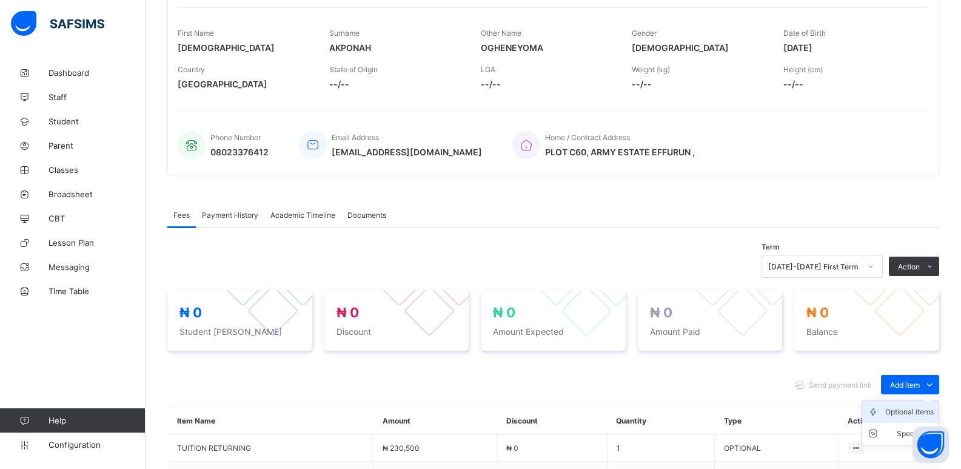
click at [904, 411] on div "Optional items" at bounding box center [909, 412] width 49 height 12
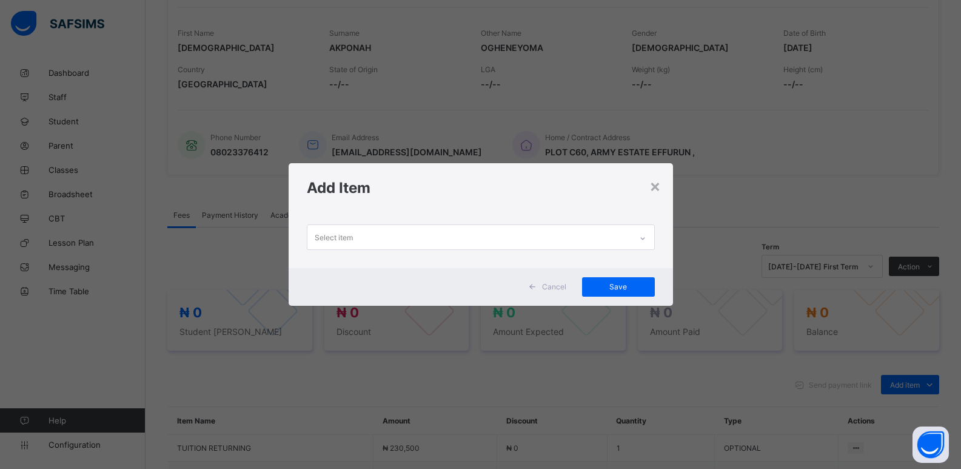
click at [644, 237] on icon at bounding box center [642, 238] width 7 height 12
click at [640, 239] on div at bounding box center [642, 238] width 21 height 19
click at [641, 239] on icon at bounding box center [642, 238] width 7 height 12
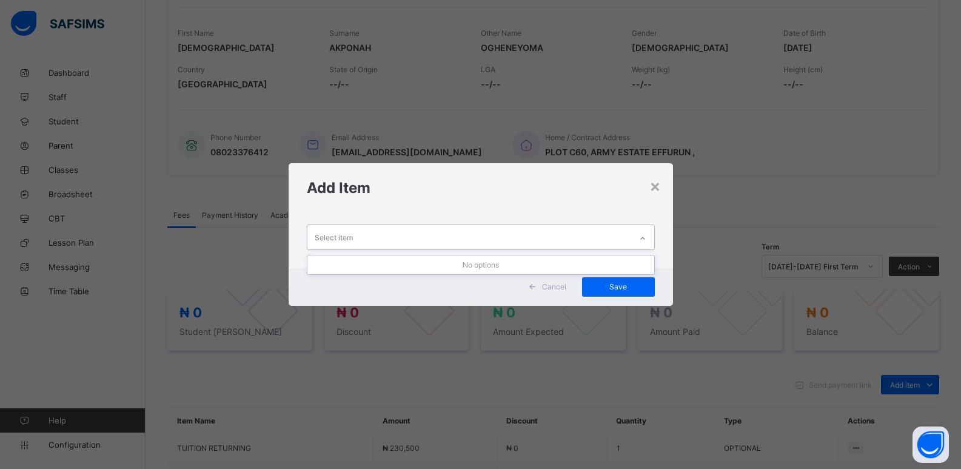
click at [641, 239] on icon at bounding box center [642, 238] width 7 height 12
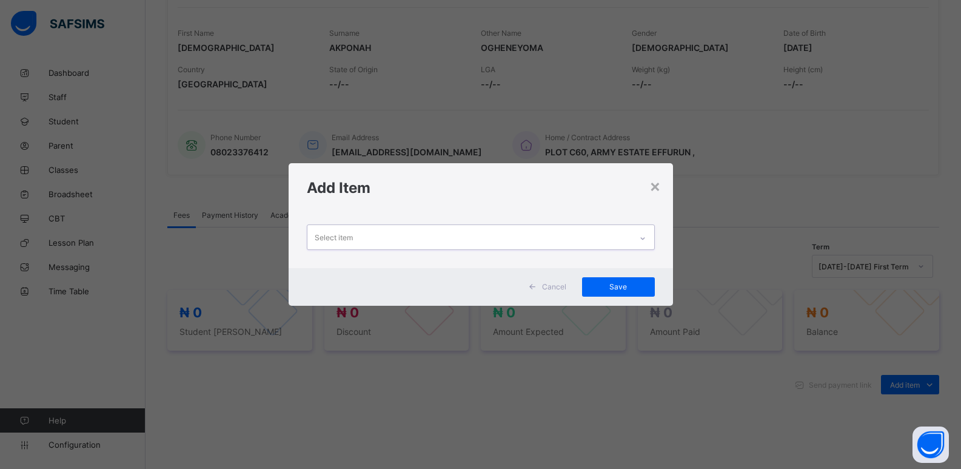
click at [641, 239] on icon at bounding box center [642, 238] width 7 height 12
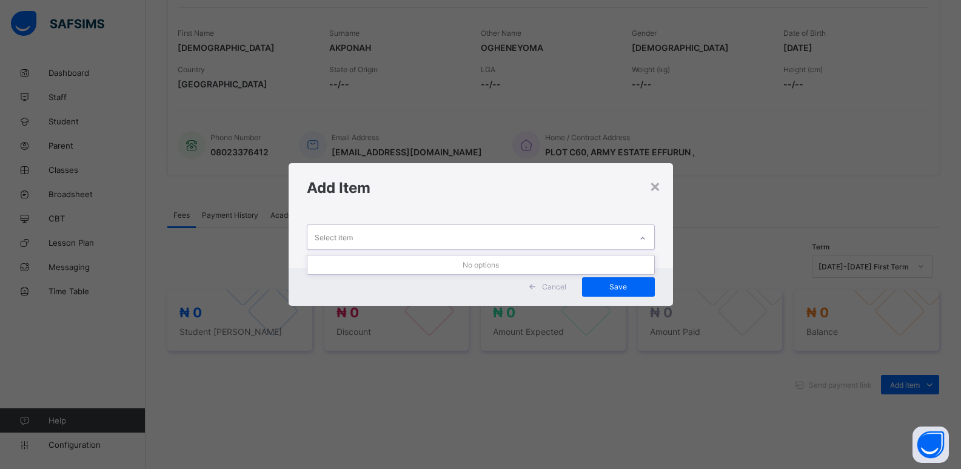
click at [641, 239] on icon at bounding box center [642, 238] width 7 height 12
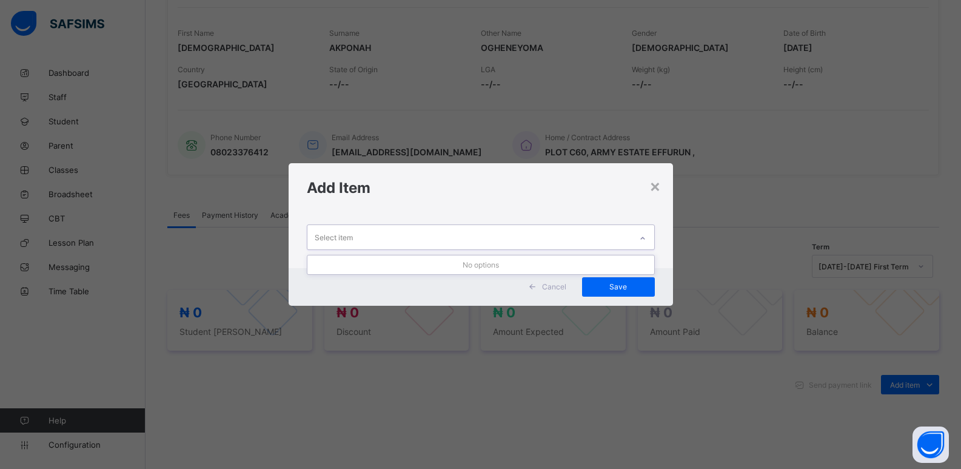
click at [641, 239] on icon at bounding box center [642, 238] width 7 height 12
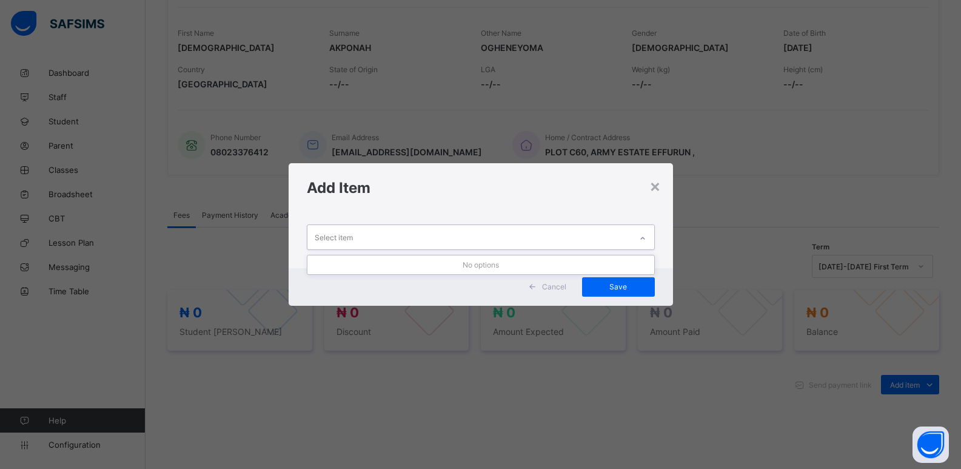
click at [646, 241] on icon at bounding box center [642, 238] width 7 height 12
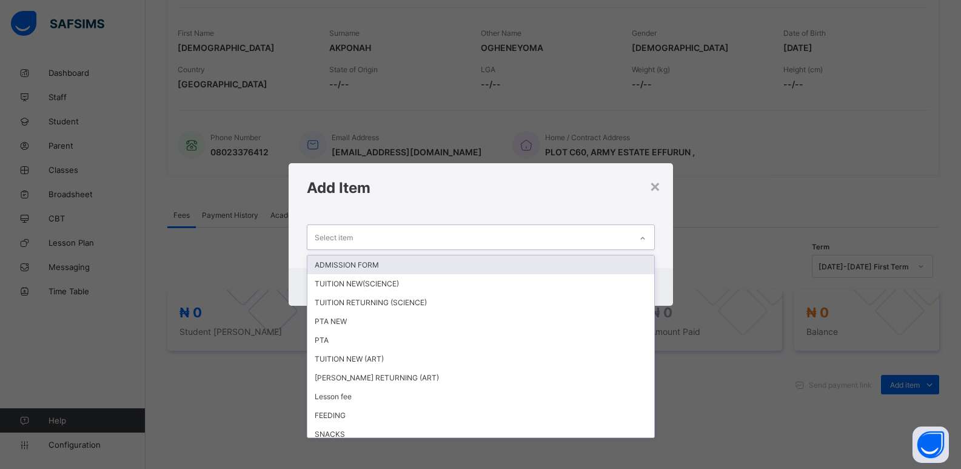
click at [646, 241] on icon at bounding box center [642, 238] width 7 height 12
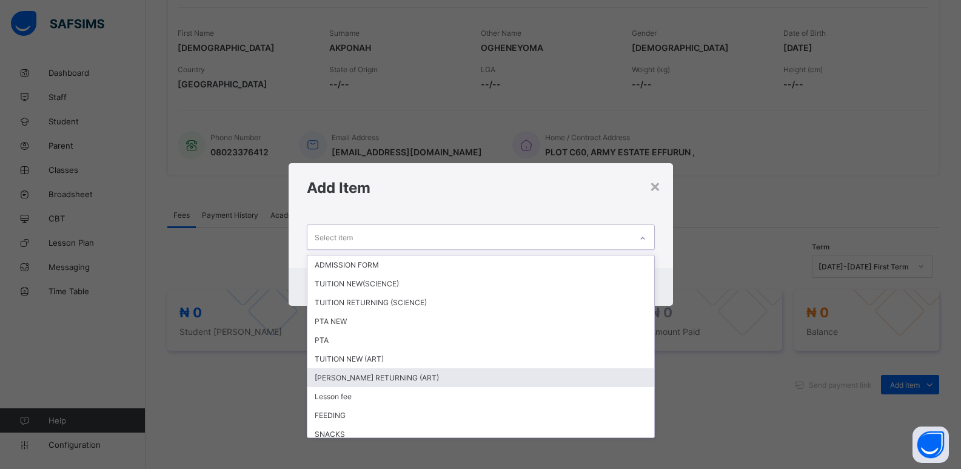
click at [454, 378] on div "TUTION RETURNING (ART)" at bounding box center [480, 377] width 347 height 19
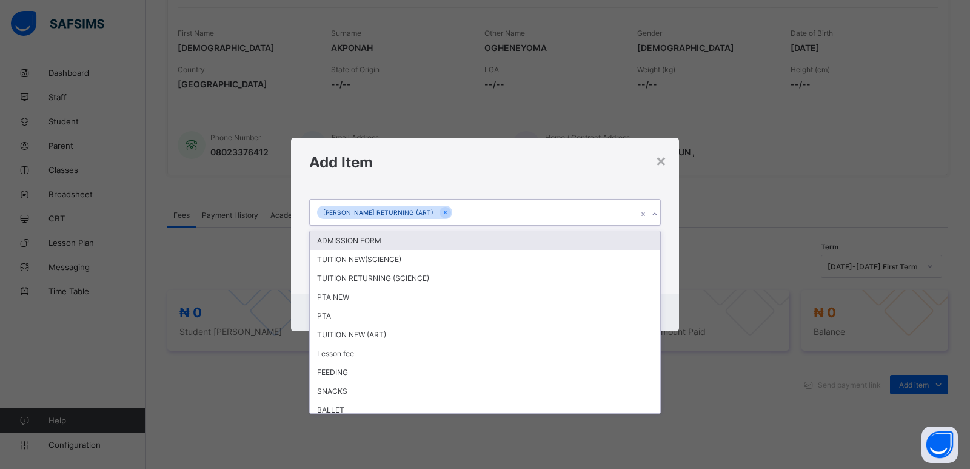
click at [656, 215] on icon at bounding box center [654, 214] width 7 height 12
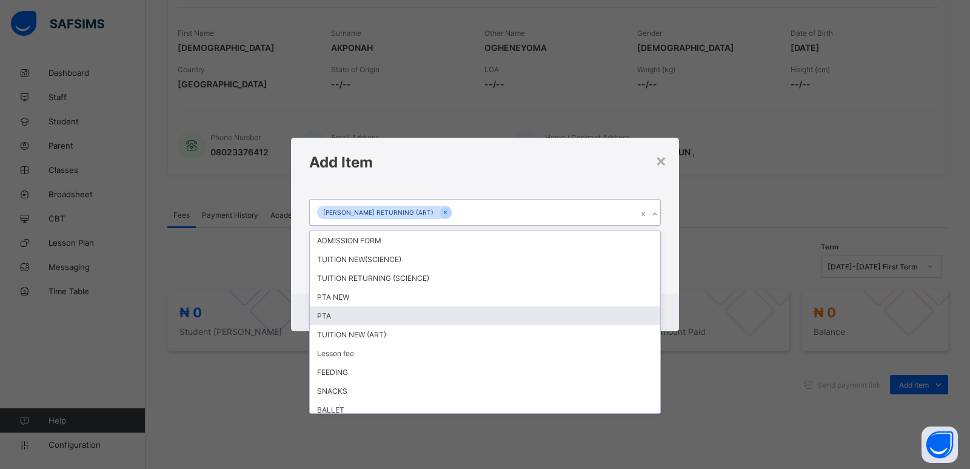
click at [514, 320] on div "PTA" at bounding box center [485, 315] width 351 height 19
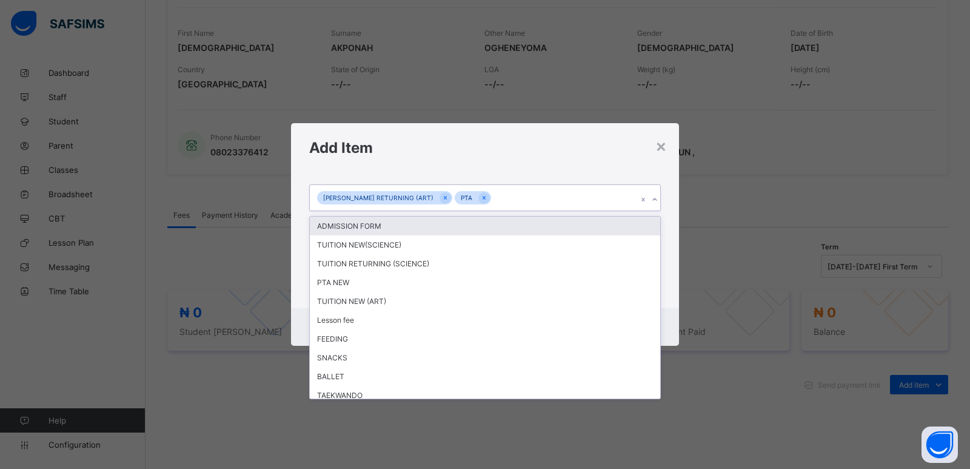
click at [656, 199] on icon at bounding box center [654, 199] width 7 height 12
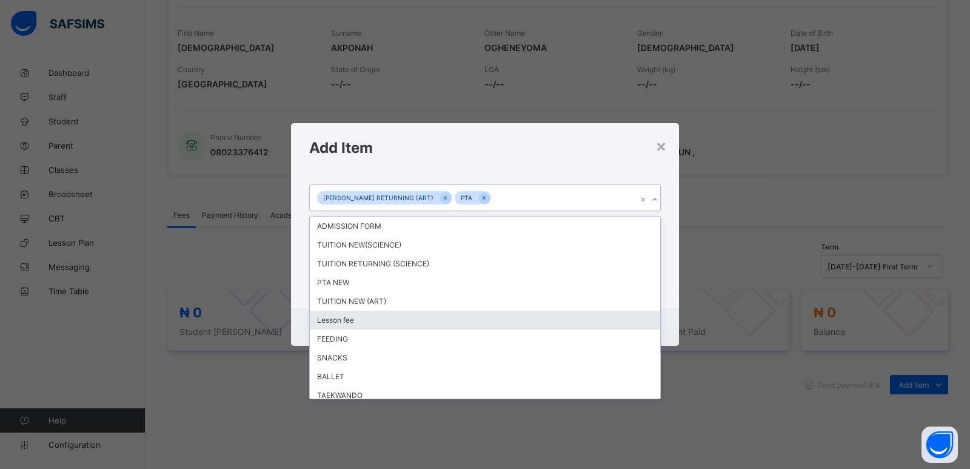
click at [533, 321] on div "Lesson fee" at bounding box center [485, 319] width 351 height 19
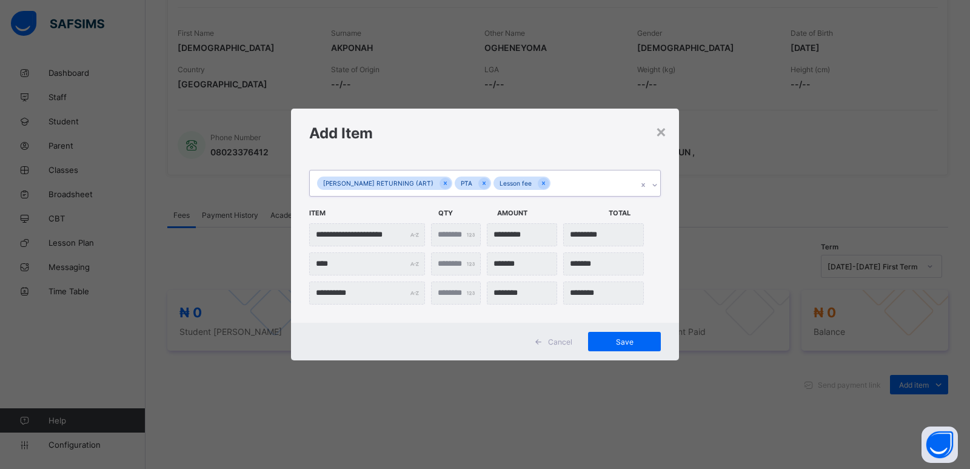
click at [656, 183] on icon at bounding box center [654, 185] width 7 height 12
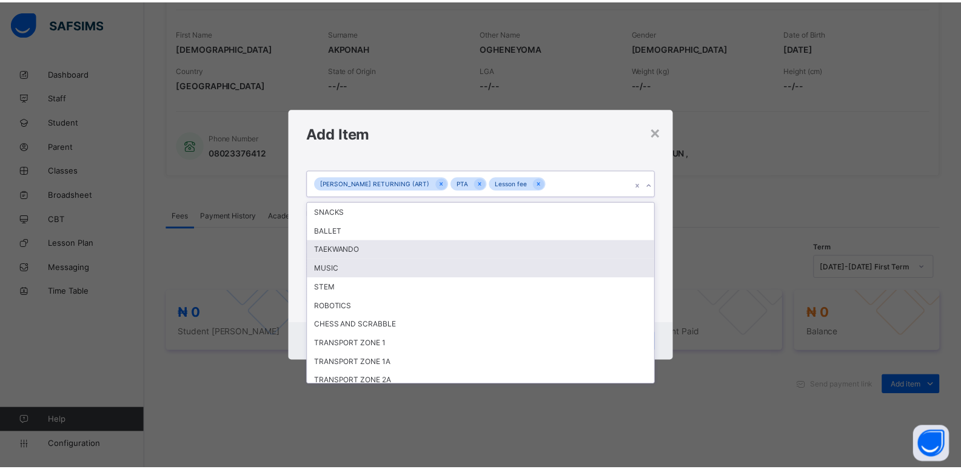
scroll to position [121, 0]
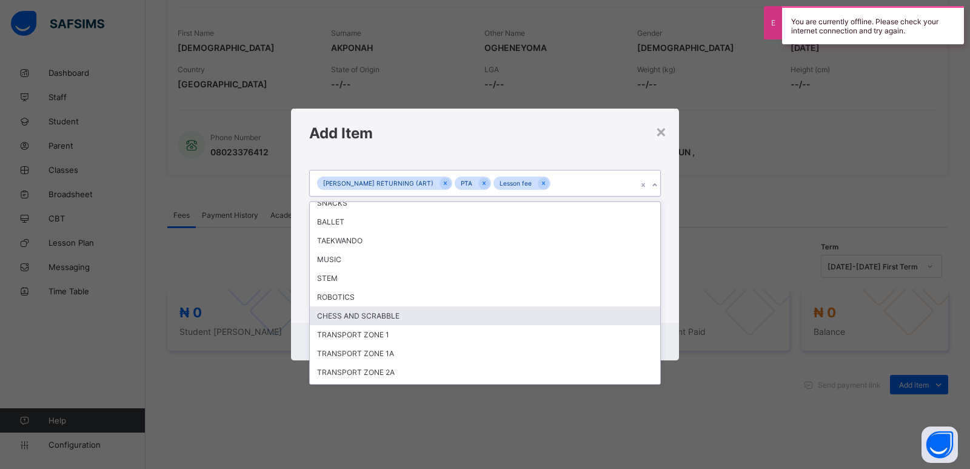
drag, startPoint x: 391, startPoint y: 316, endPoint x: 609, endPoint y: 203, distance: 245.5
click at [394, 313] on div "CHESS AND SCRABBLE" at bounding box center [485, 315] width 351 height 19
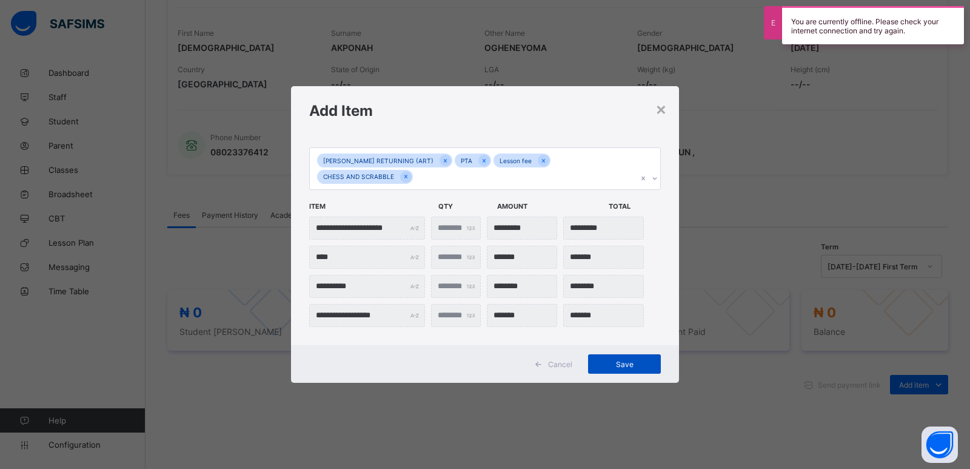
click at [612, 360] on span "Save" at bounding box center [624, 364] width 55 height 9
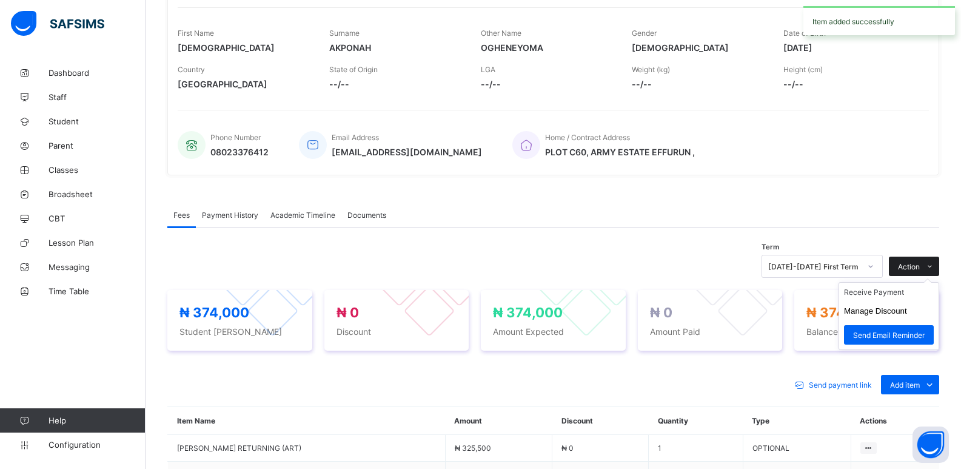
click at [920, 269] on span "Action" at bounding box center [909, 266] width 22 height 9
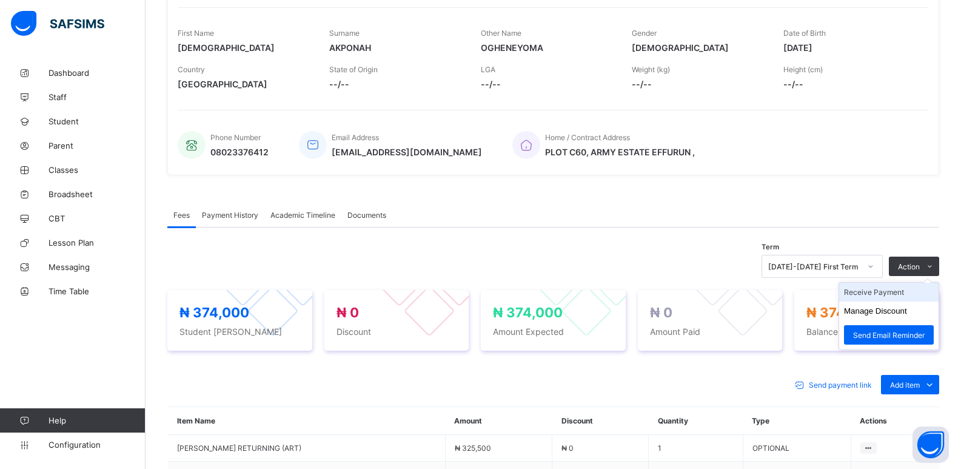
click at [889, 295] on li "Receive Payment" at bounding box center [888, 292] width 99 height 19
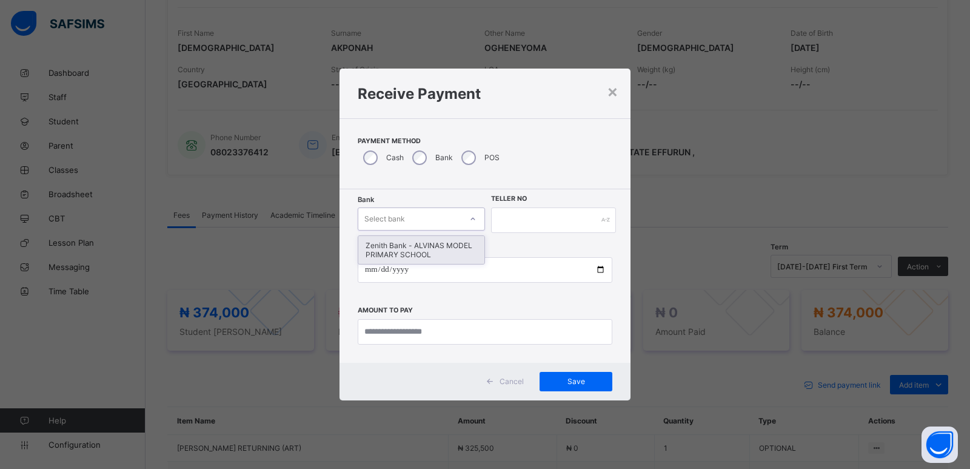
click at [415, 225] on div "Select bank" at bounding box center [409, 218] width 103 height 17
drag, startPoint x: 420, startPoint y: 260, endPoint x: 424, endPoint y: 254, distance: 7.4
click at [423, 256] on div "Zenith Bank - ALVINAS MODEL PRIMARY SCHOOL" at bounding box center [421, 250] width 126 height 28
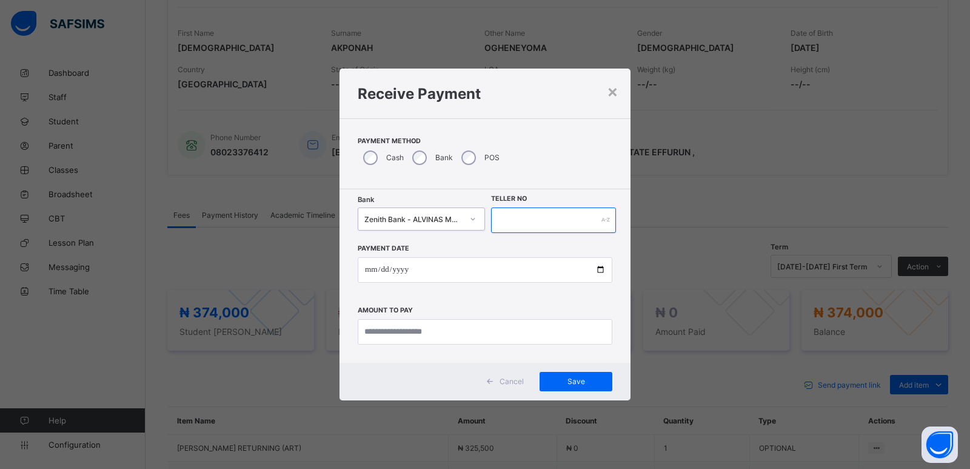
click at [542, 221] on input "text" at bounding box center [553, 219] width 125 height 25
type input "*******"
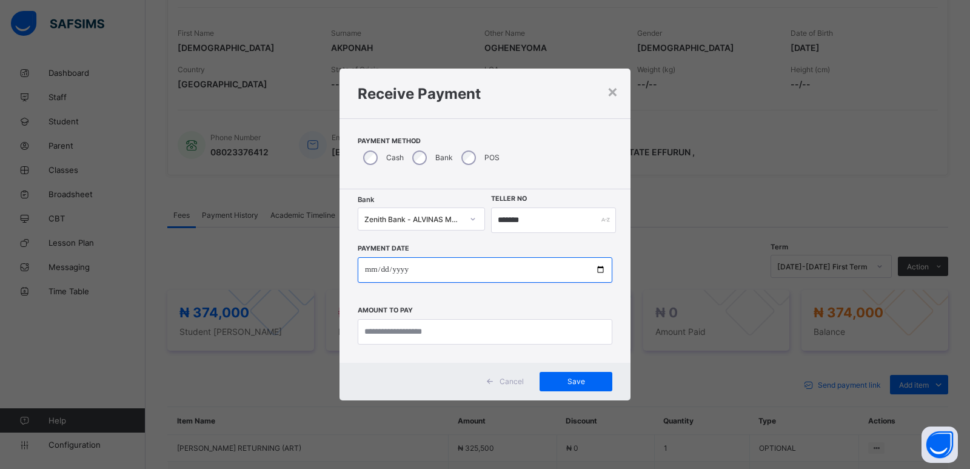
click at [366, 269] on input "date" at bounding box center [485, 269] width 255 height 25
type input "**********"
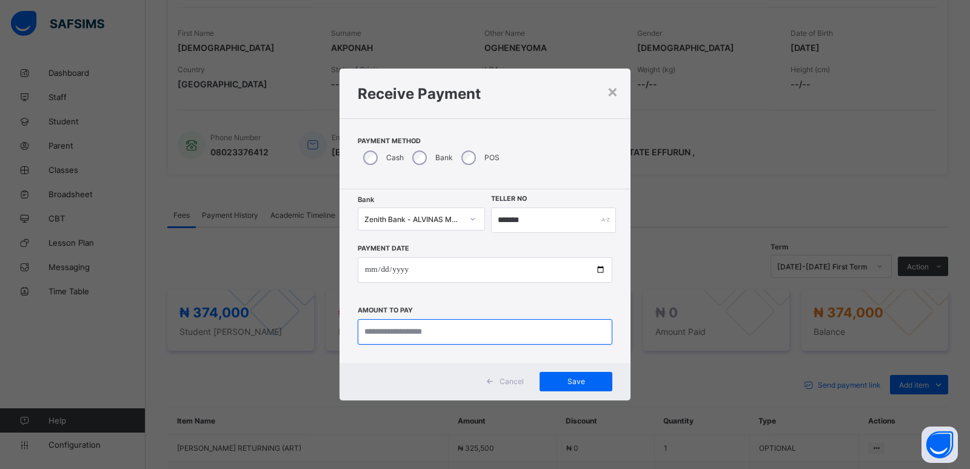
click at [392, 329] on input "currency" at bounding box center [485, 331] width 255 height 25
type input "*********"
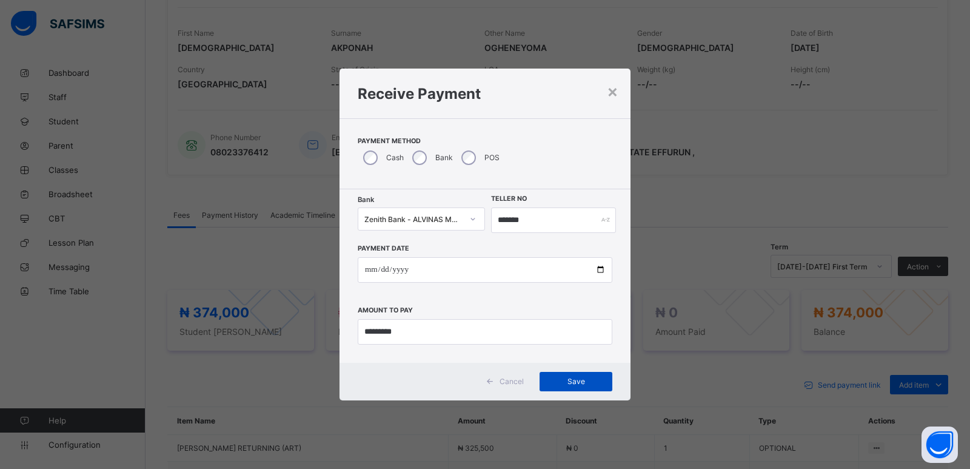
click at [575, 389] on div "Save" at bounding box center [576, 381] width 73 height 19
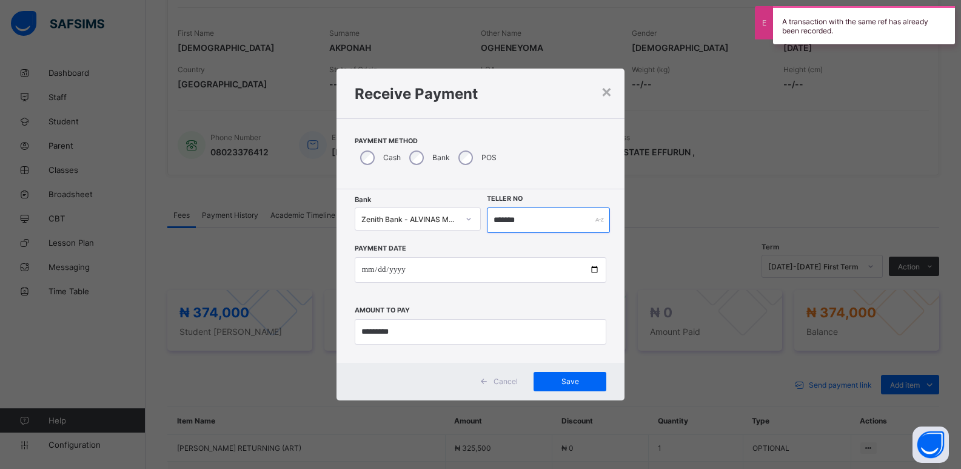
click at [500, 221] on input "*******" at bounding box center [549, 219] width 124 height 25
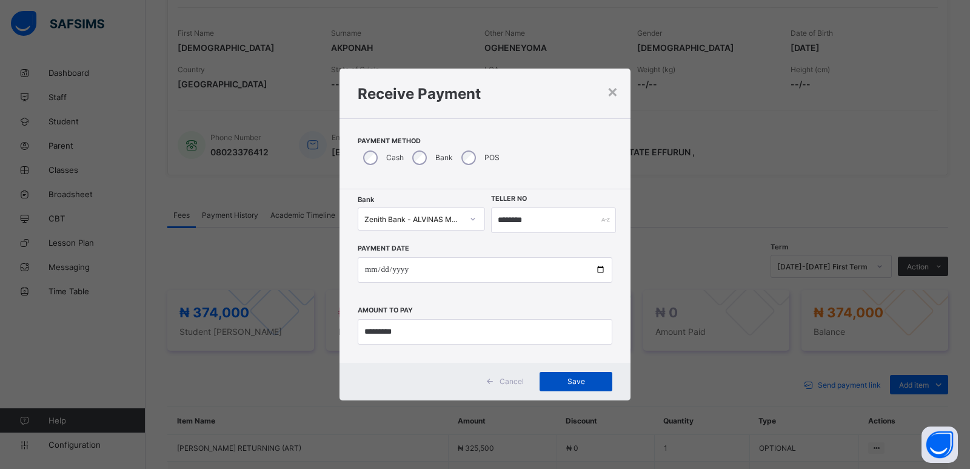
click at [558, 374] on div "Save" at bounding box center [576, 381] width 73 height 19
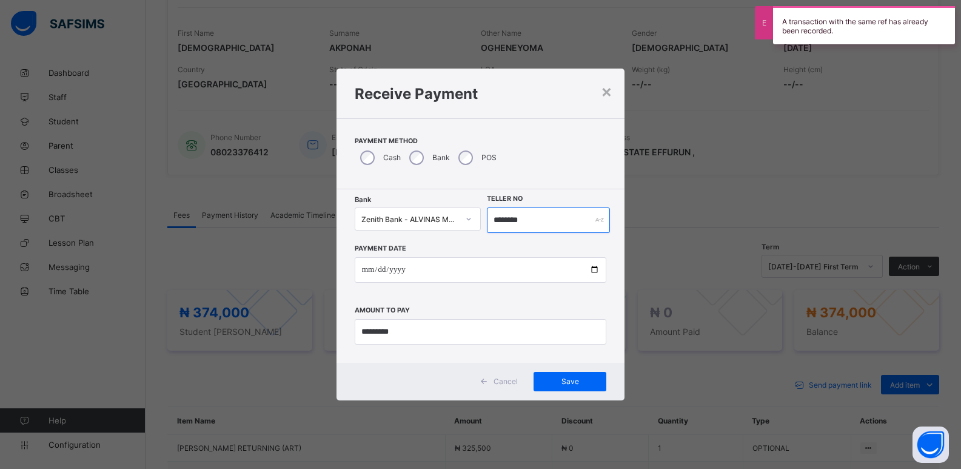
click at [509, 223] on input "********" at bounding box center [549, 219] width 124 height 25
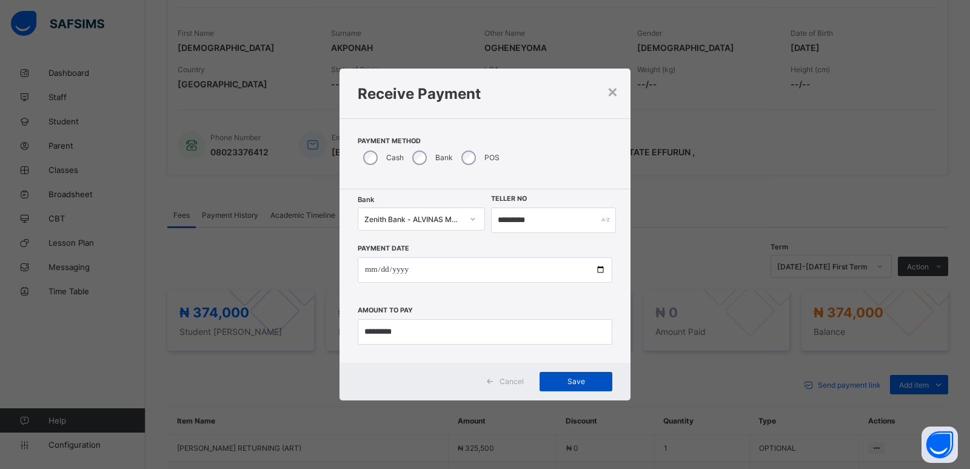
click at [569, 377] on span "Save" at bounding box center [576, 381] width 55 height 9
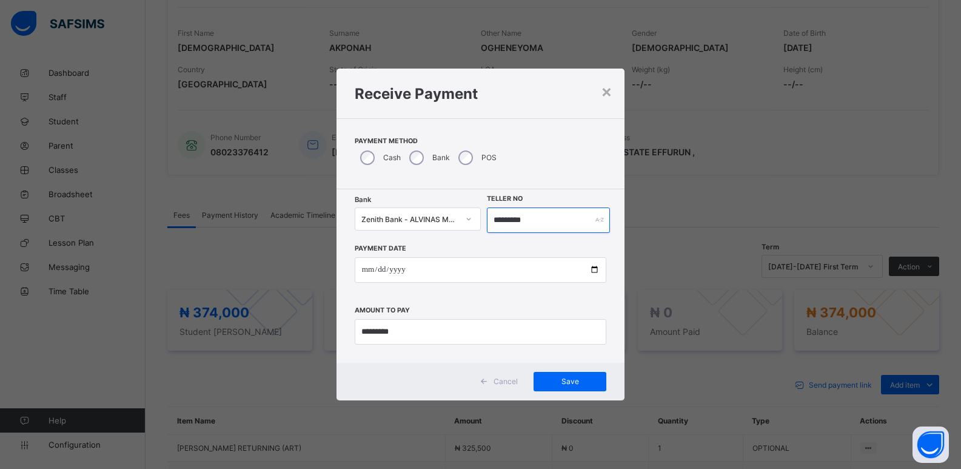
click at [491, 221] on input "*********" at bounding box center [549, 219] width 124 height 25
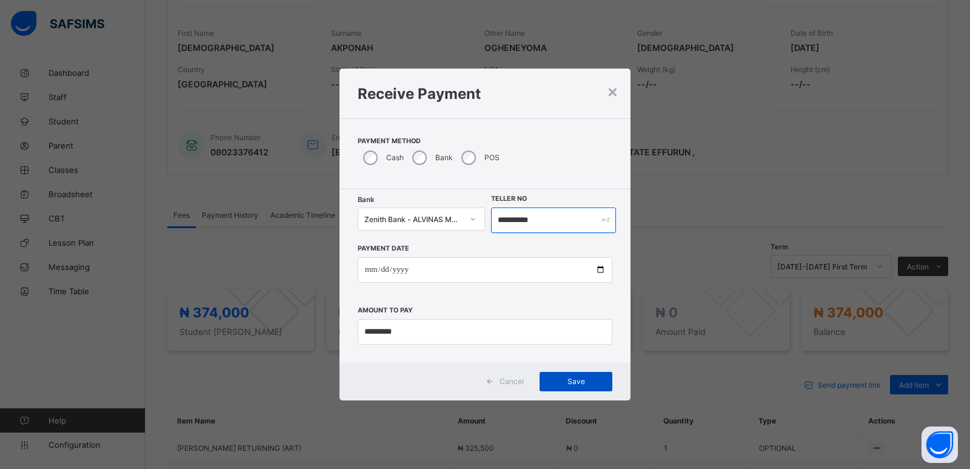
type input "**********"
click at [577, 375] on div "Save" at bounding box center [576, 381] width 73 height 19
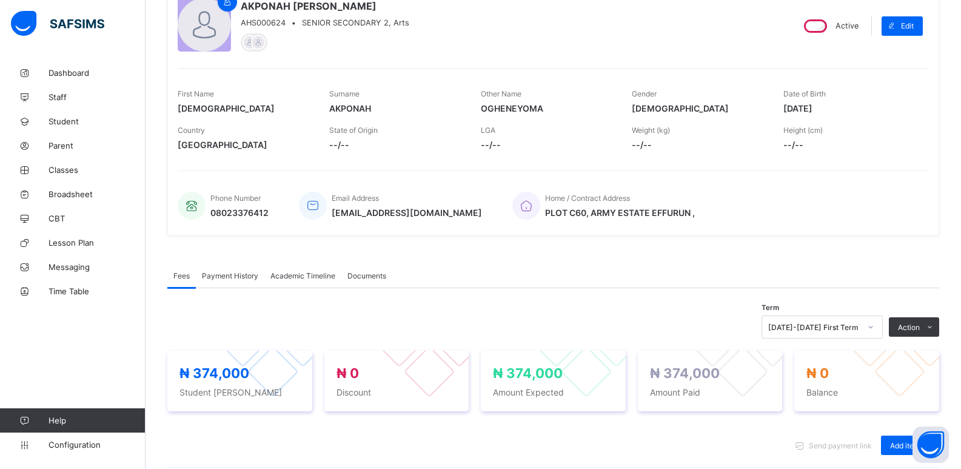
scroll to position [0, 0]
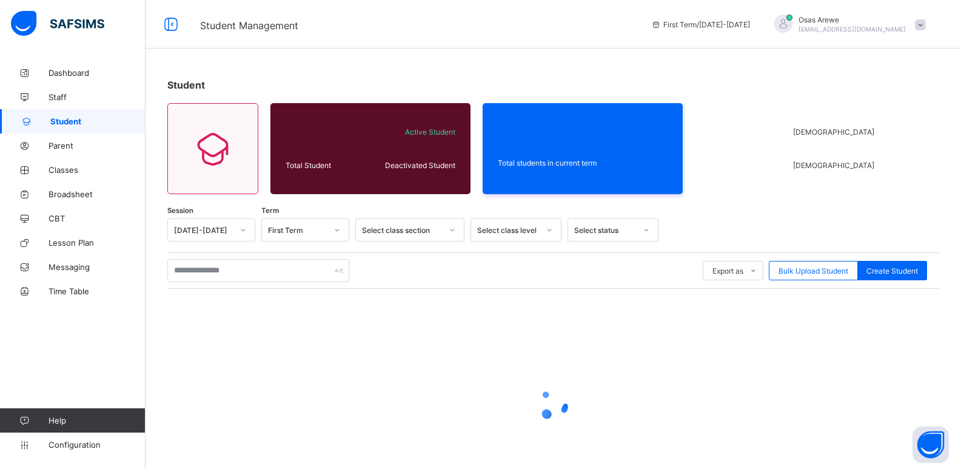
scroll to position [69, 0]
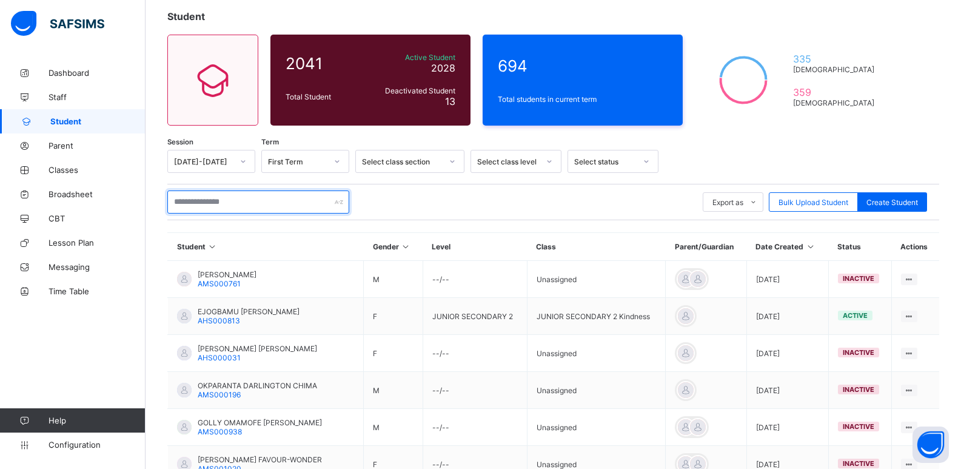
click at [255, 197] on input "text" at bounding box center [258, 201] width 182 height 23
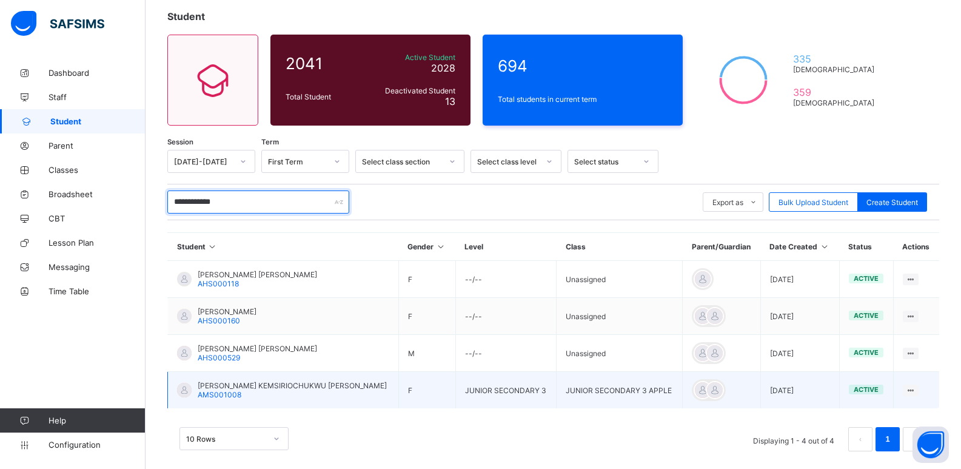
type input "**********"
click at [258, 384] on span "OKOH KEMSIRIOCHUKWU CLARISSA" at bounding box center [292, 385] width 189 height 9
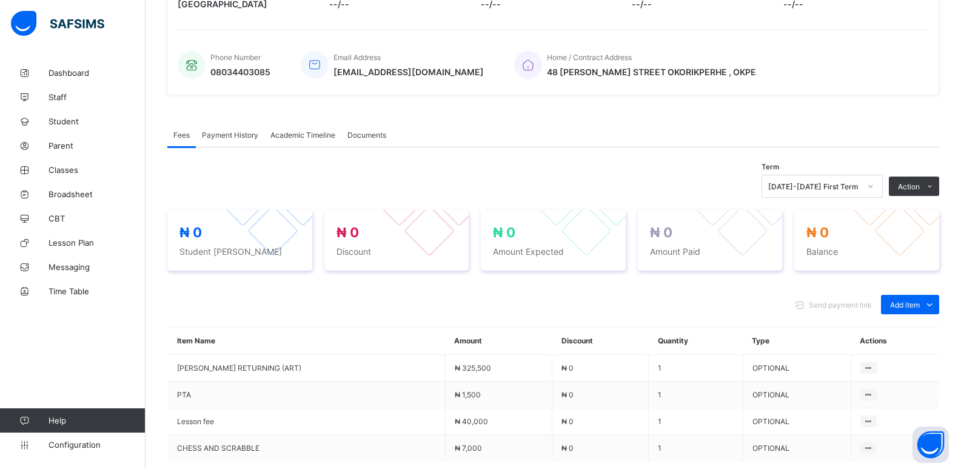
scroll to position [303, 0]
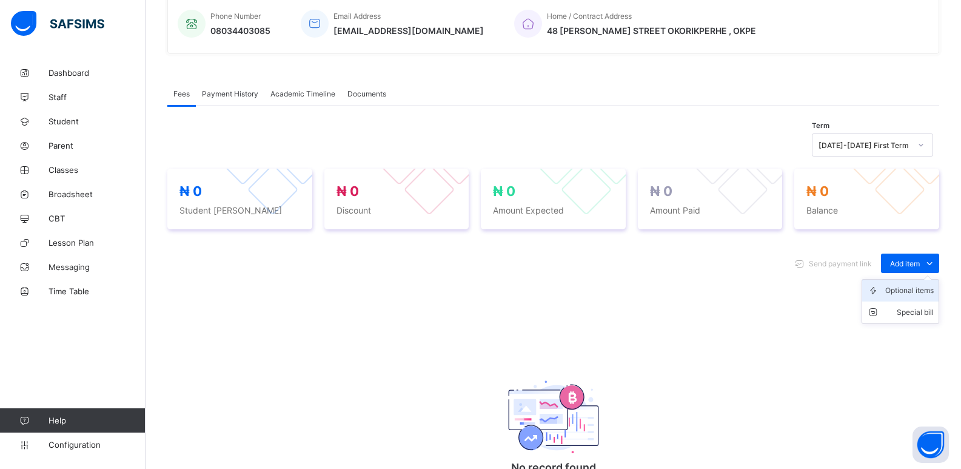
click at [917, 290] on div "Optional items" at bounding box center [909, 290] width 49 height 12
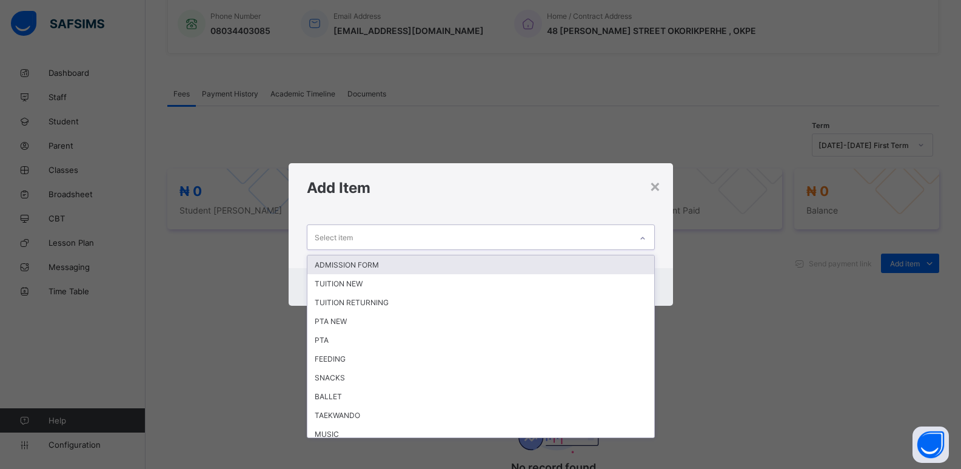
click at [646, 238] on icon at bounding box center [642, 238] width 7 height 12
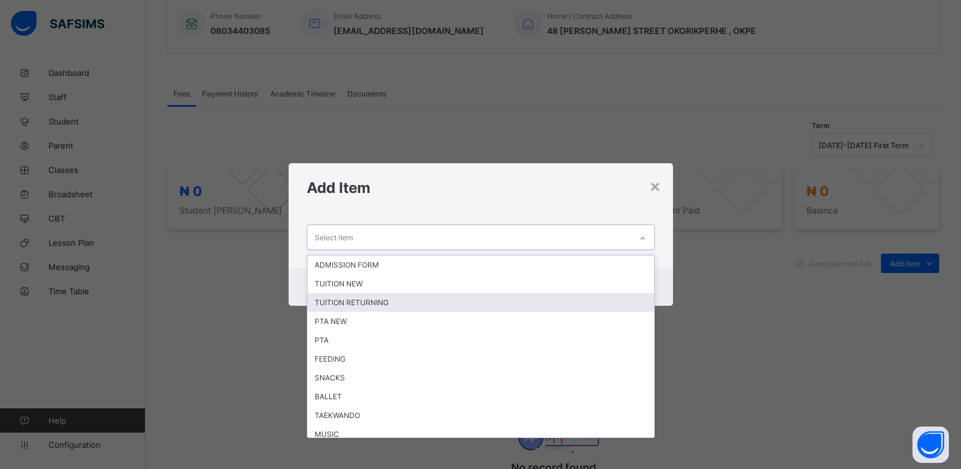
drag, startPoint x: 571, startPoint y: 301, endPoint x: 751, endPoint y: 250, distance: 187.2
click at [572, 301] on div "TUITION RETURNING" at bounding box center [480, 302] width 347 height 19
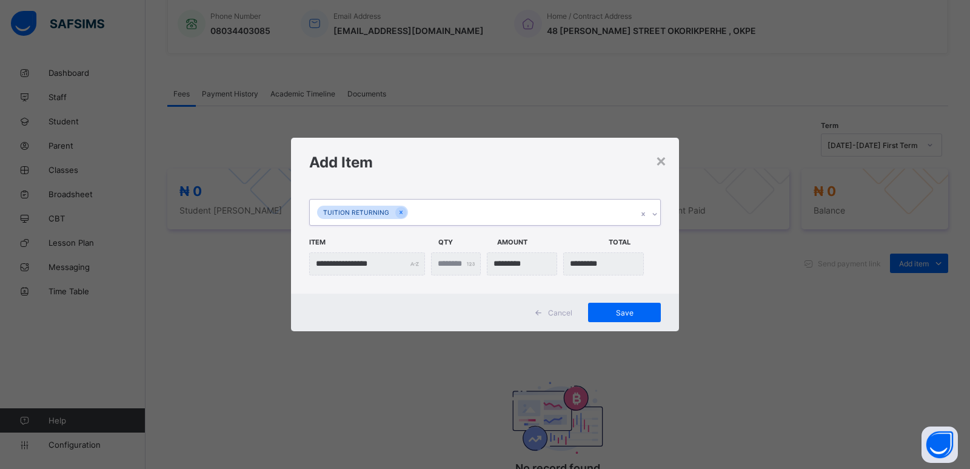
click at [657, 215] on icon at bounding box center [654, 214] width 7 height 12
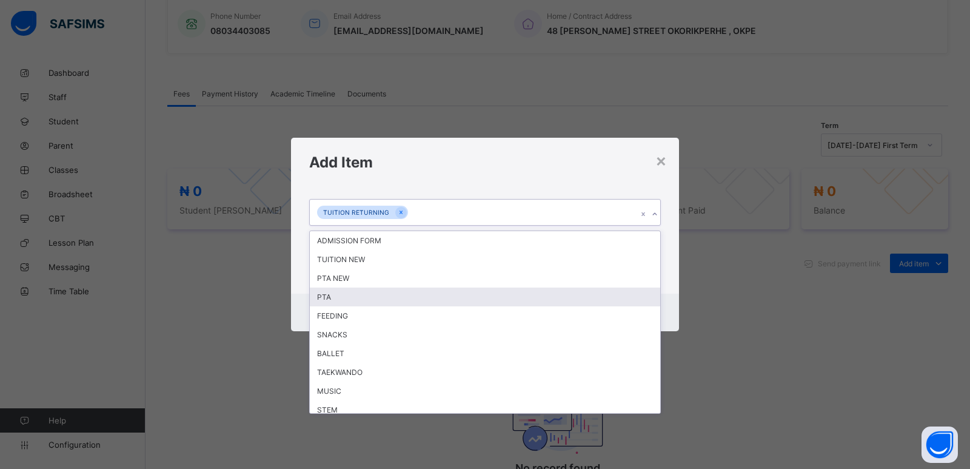
drag, startPoint x: 584, startPoint y: 295, endPoint x: 669, endPoint y: 272, distance: 88.0
click at [585, 295] on div "PTA" at bounding box center [485, 296] width 351 height 19
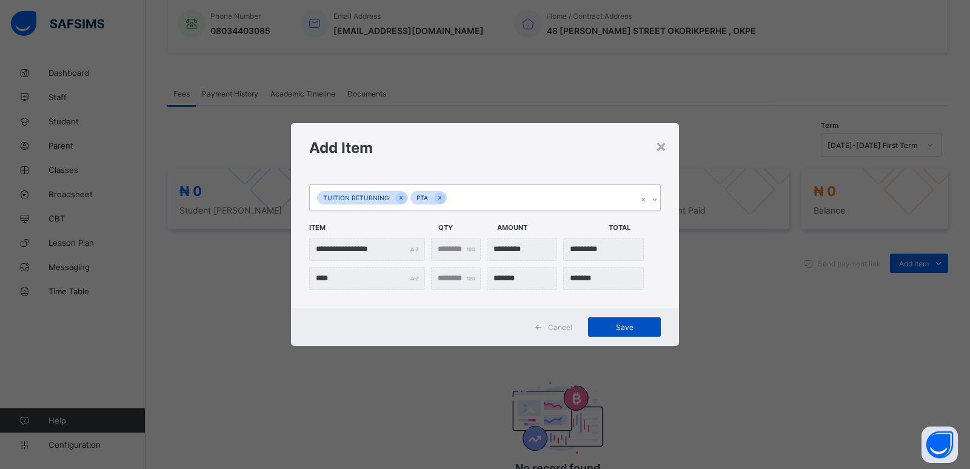
click at [623, 320] on div "Save" at bounding box center [624, 326] width 73 height 19
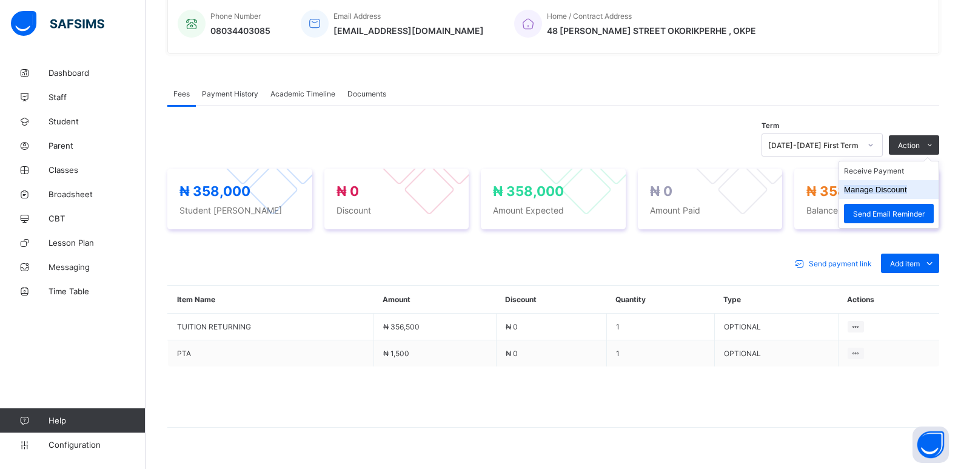
click at [877, 188] on button "Manage Discount" at bounding box center [875, 189] width 63 height 9
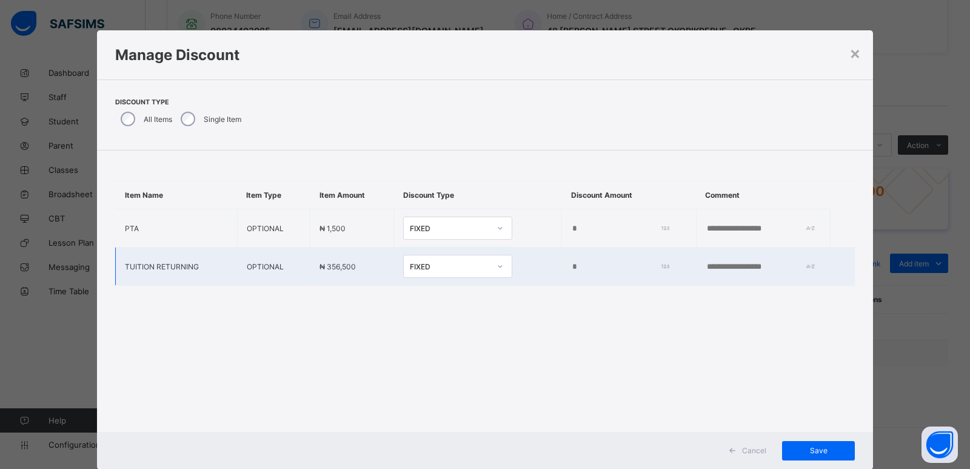
click at [571, 264] on input "*" at bounding box center [617, 267] width 93 height 10
click at [571, 262] on input "*" at bounding box center [617, 267] width 93 height 10
click at [562, 260] on td "*" at bounding box center [629, 266] width 135 height 38
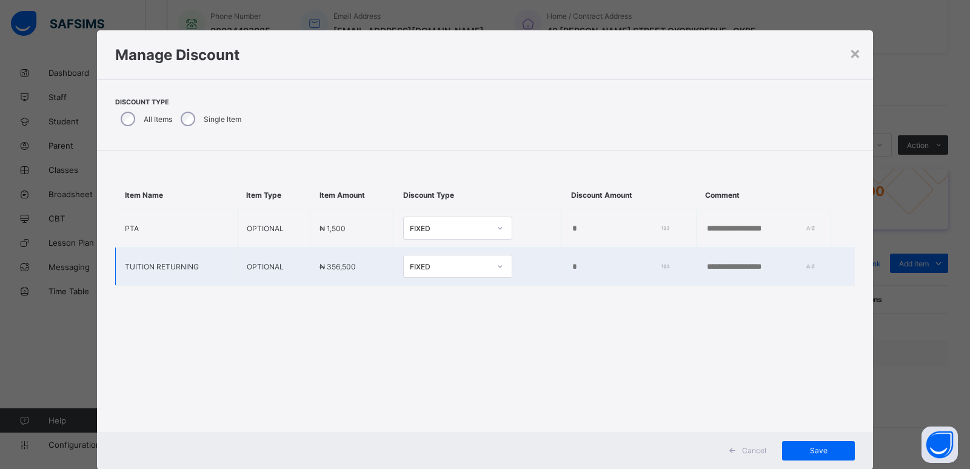
click at [571, 266] on input "*" at bounding box center [617, 267] width 93 height 10
type input "*****"
click at [800, 449] on span "Save" at bounding box center [818, 450] width 55 height 9
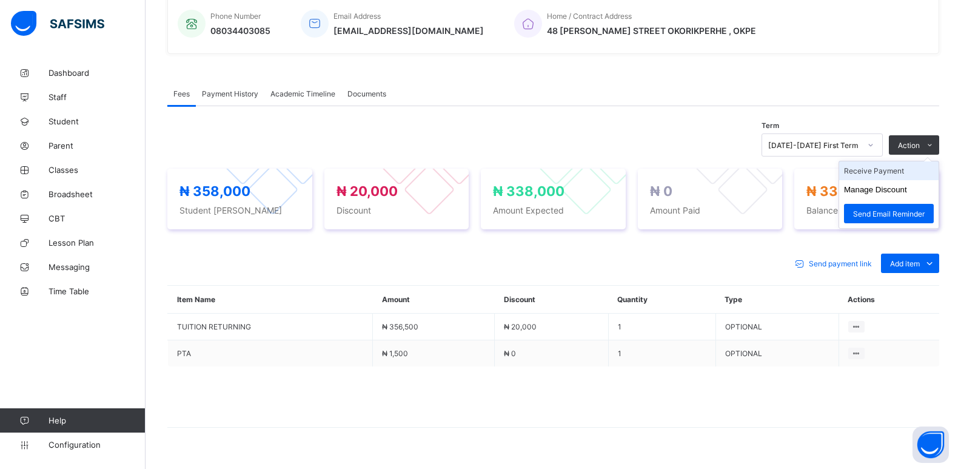
click at [891, 169] on li "Receive Payment" at bounding box center [888, 170] width 99 height 19
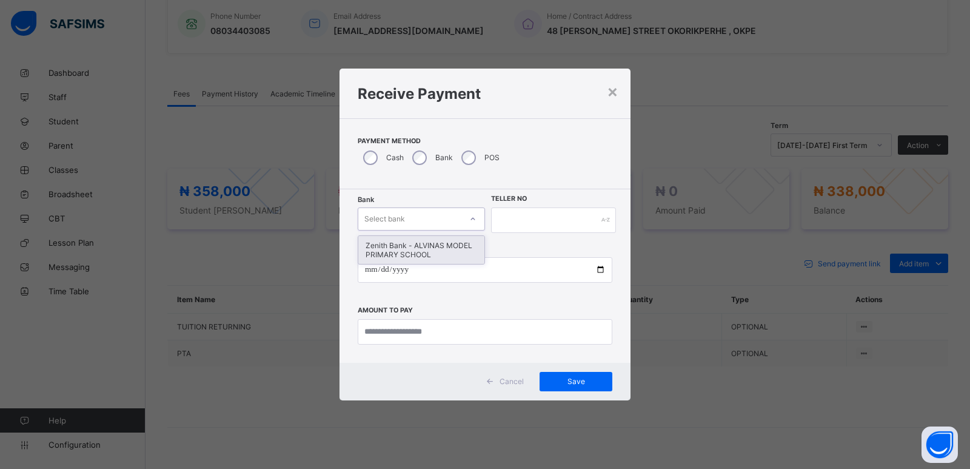
click at [391, 215] on div "Select bank" at bounding box center [384, 218] width 41 height 23
drag, startPoint x: 440, startPoint y: 258, endPoint x: 498, endPoint y: 227, distance: 66.2
click at [450, 247] on div "Zenith Bank - ALVINAS MODEL PRIMARY SCHOOL" at bounding box center [421, 250] width 126 height 28
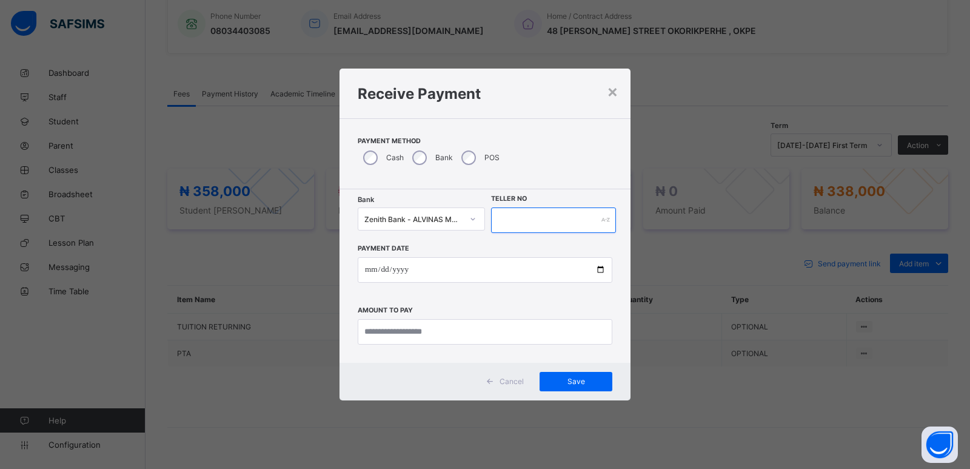
click at [515, 221] on input "text" at bounding box center [553, 219] width 125 height 25
type input "********"
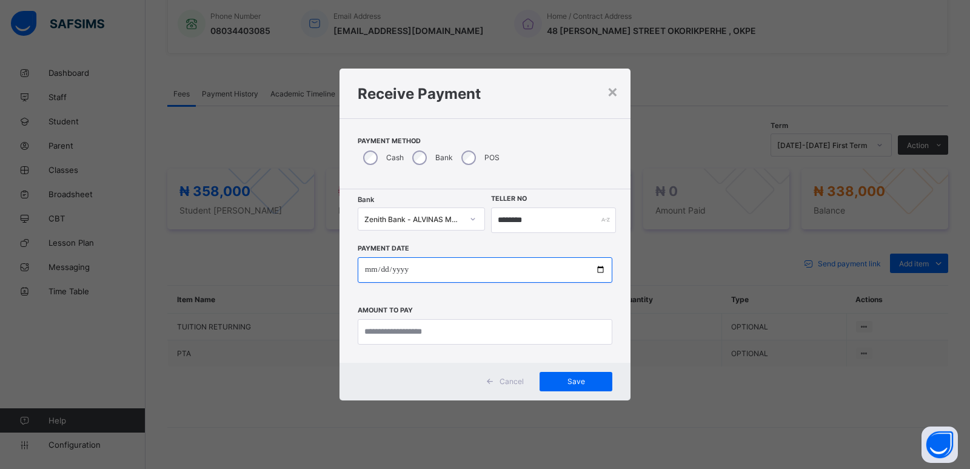
click at [372, 277] on input "date" at bounding box center [485, 269] width 255 height 25
type input "**********"
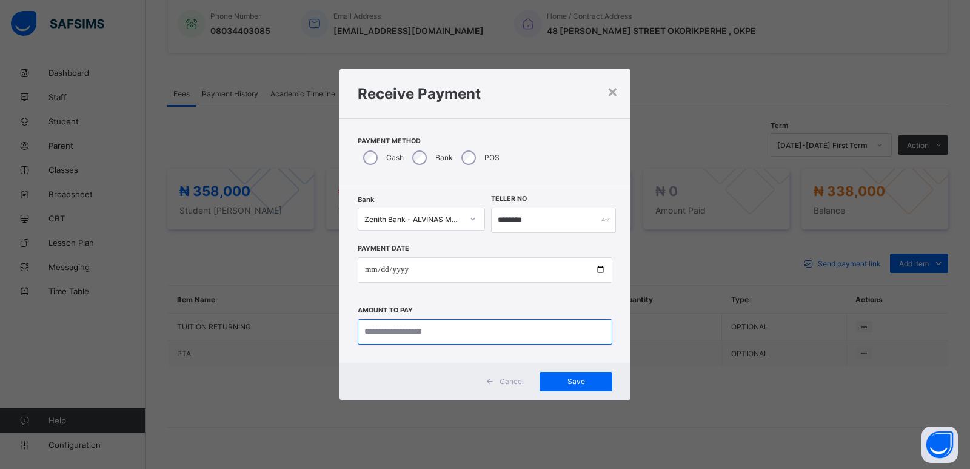
click at [382, 330] on input "currency" at bounding box center [485, 331] width 255 height 25
type input "*********"
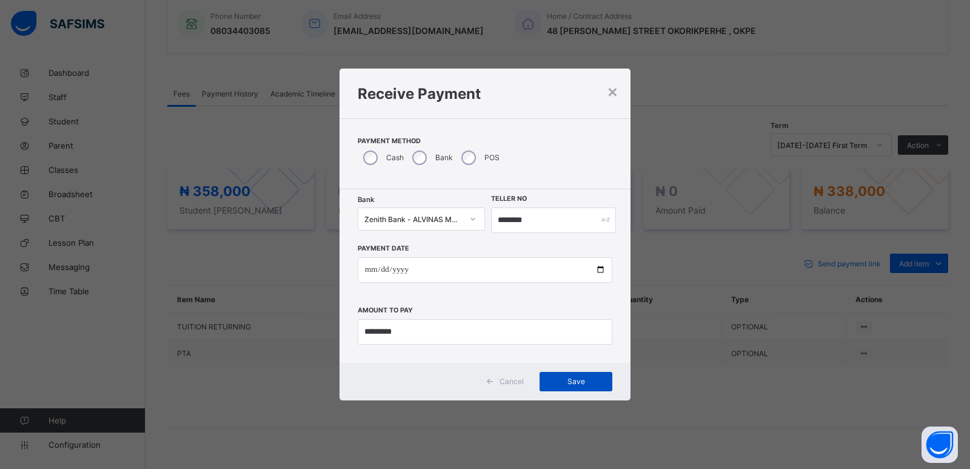
click at [573, 383] on span "Save" at bounding box center [576, 381] width 55 height 9
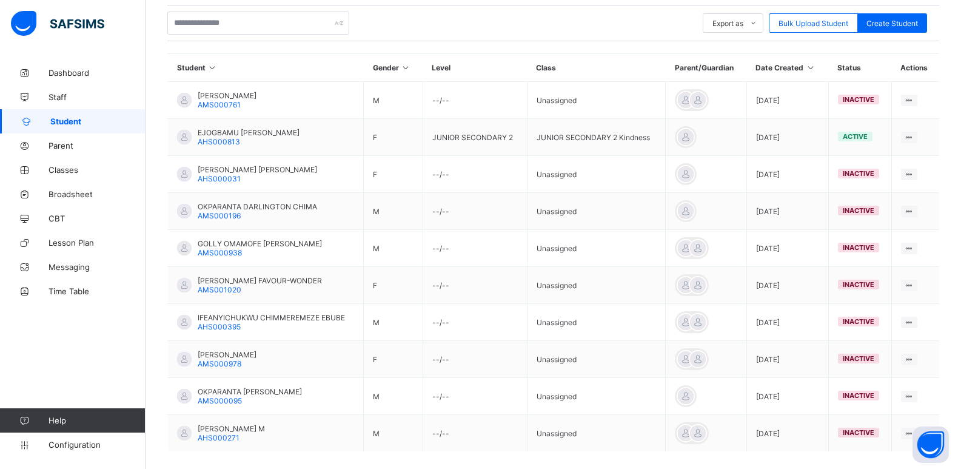
scroll to position [121, 0]
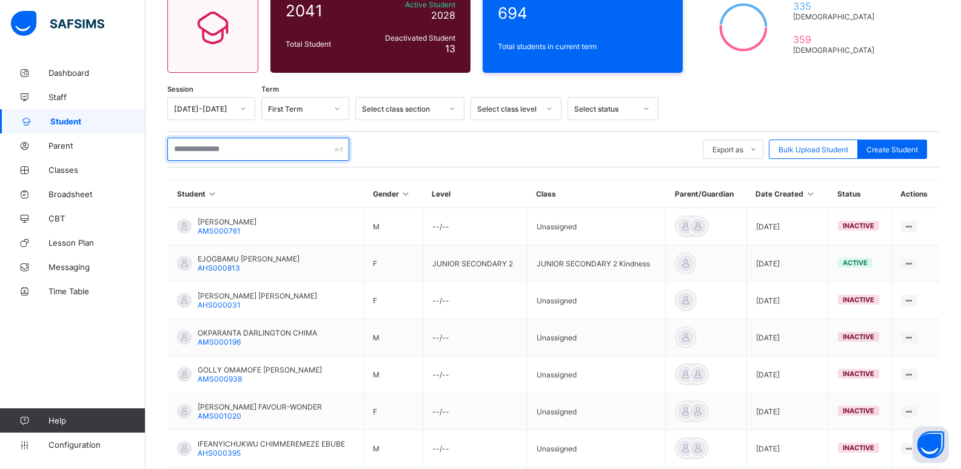
click at [226, 147] on input "text" at bounding box center [258, 149] width 182 height 23
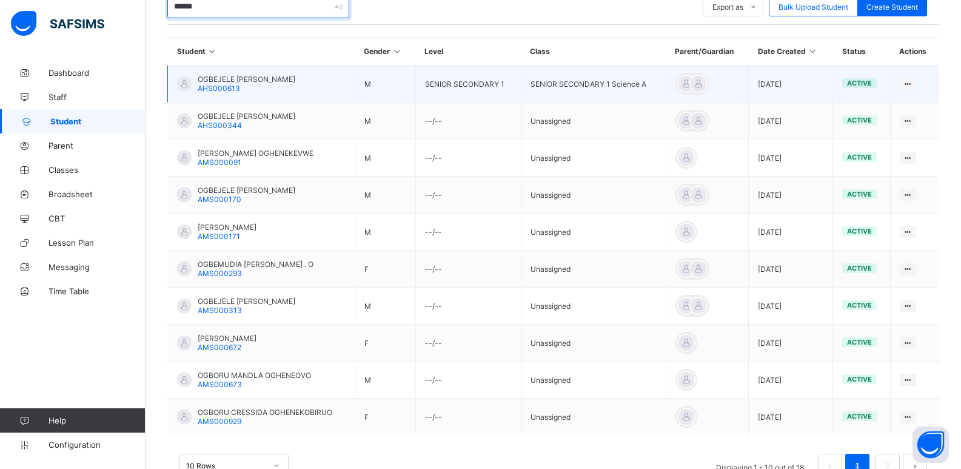
scroll to position [243, 0]
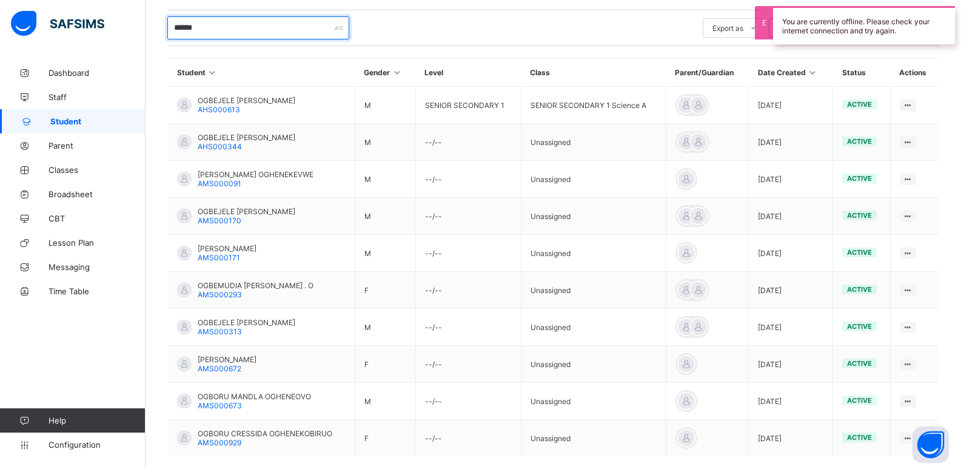
click at [207, 30] on input "******" at bounding box center [258, 27] width 182 height 23
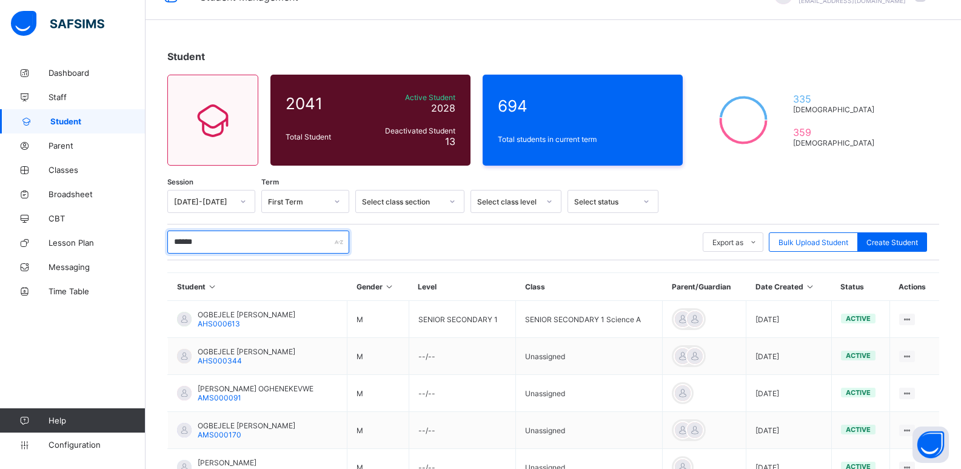
scroll to position [0, 0]
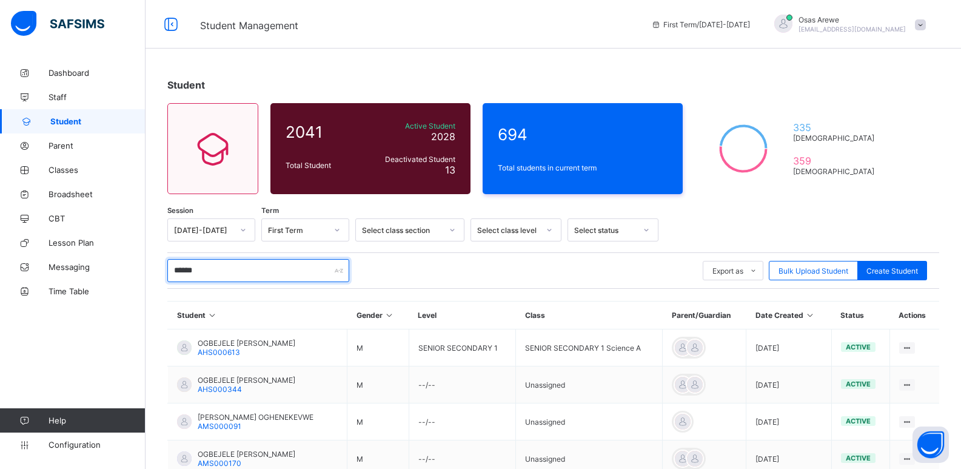
click at [198, 270] on input "******" at bounding box center [258, 270] width 182 height 23
click at [209, 269] on input "******" at bounding box center [258, 270] width 182 height 23
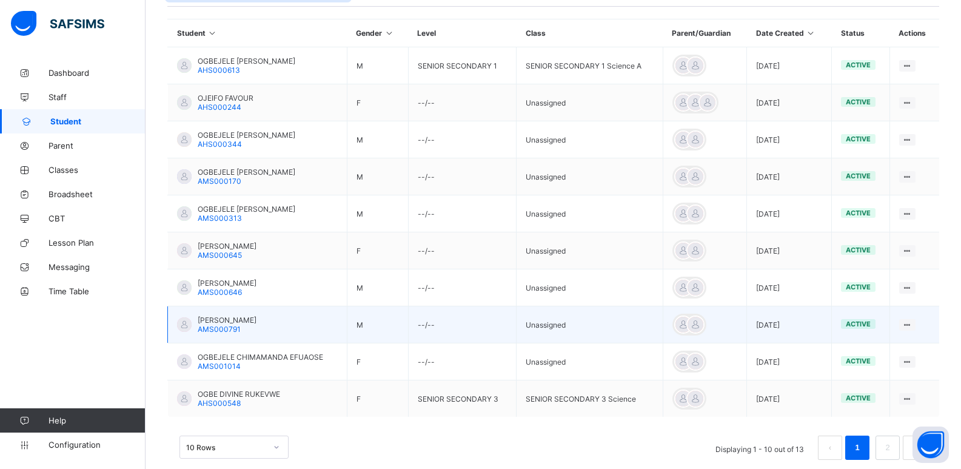
scroll to position [303, 0]
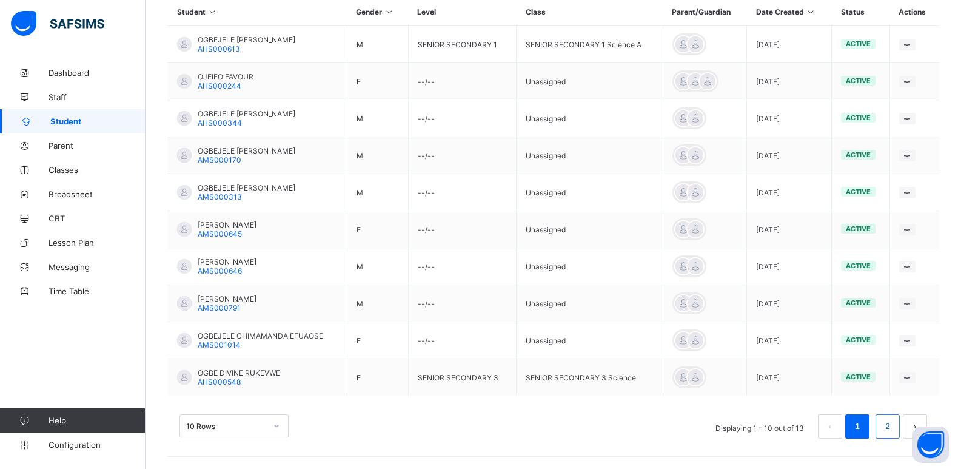
type input "*******"
click at [893, 430] on link "2" at bounding box center [888, 426] width 12 height 16
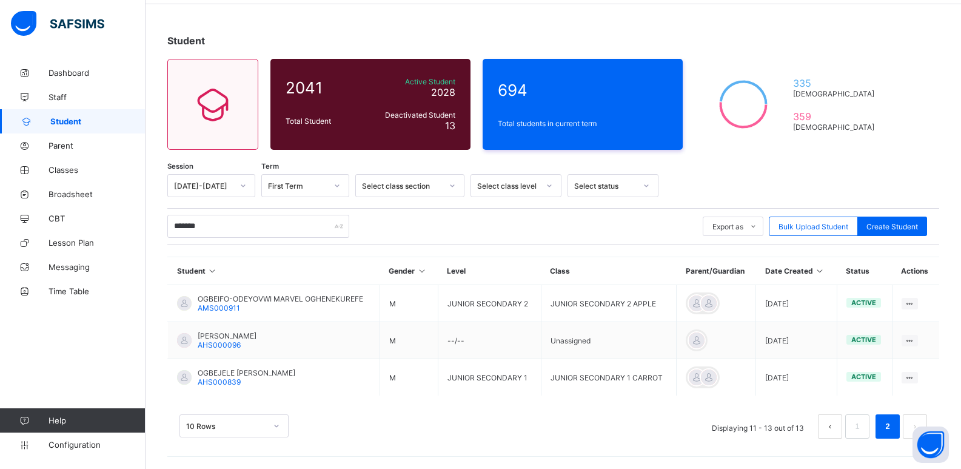
scroll to position [44, 0]
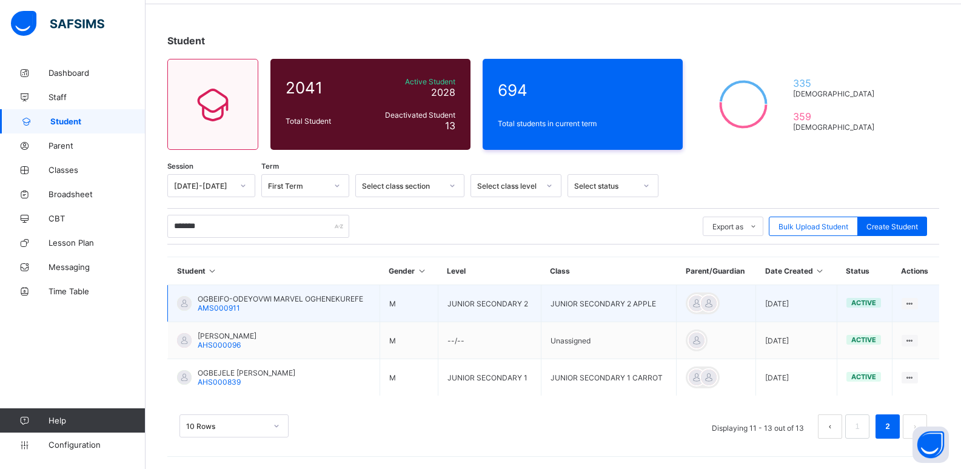
click at [267, 300] on span "OGBEIFO-ODEYOVWI MARVEL OGHENEKUREFE" at bounding box center [281, 298] width 166 height 9
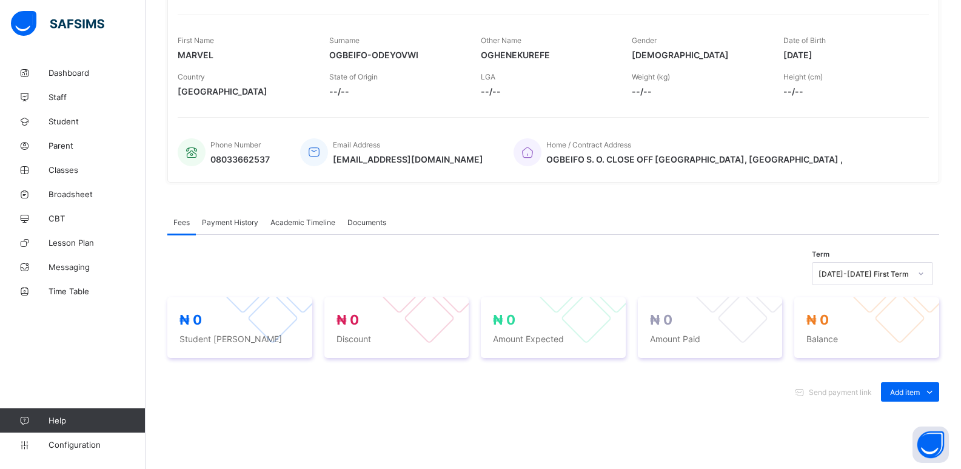
scroll to position [182, 0]
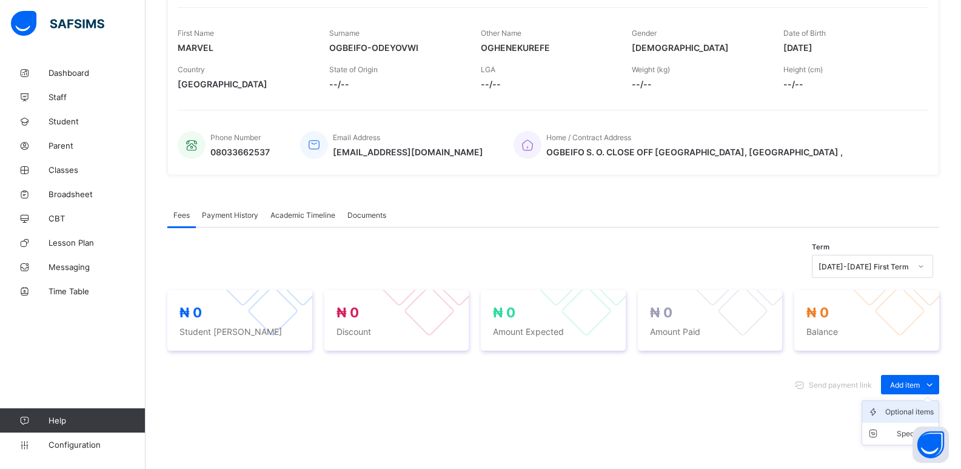
click at [904, 413] on div "Optional items" at bounding box center [909, 412] width 49 height 12
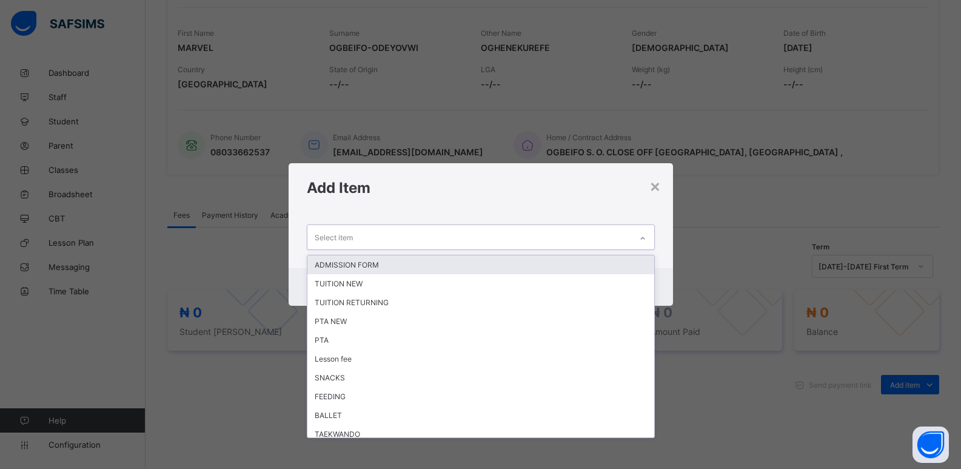
click at [637, 238] on div at bounding box center [642, 238] width 21 height 19
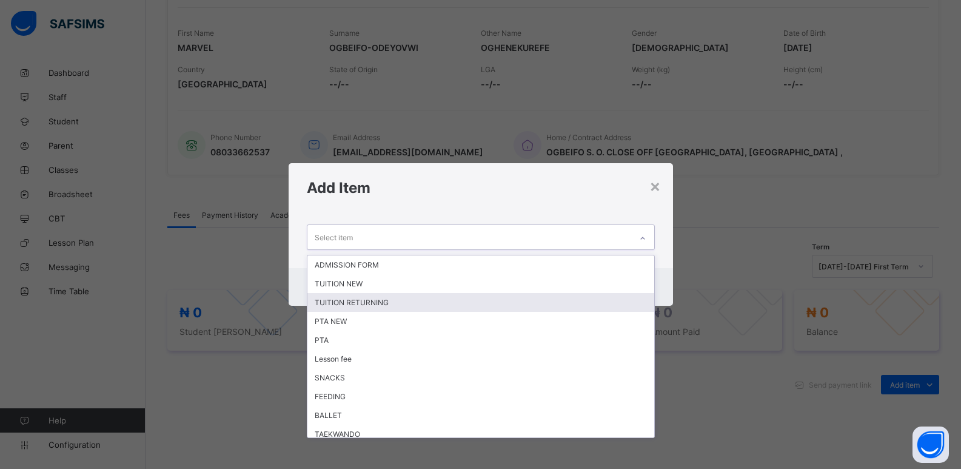
click at [469, 293] on div "TUITION RETURNING" at bounding box center [480, 302] width 347 height 19
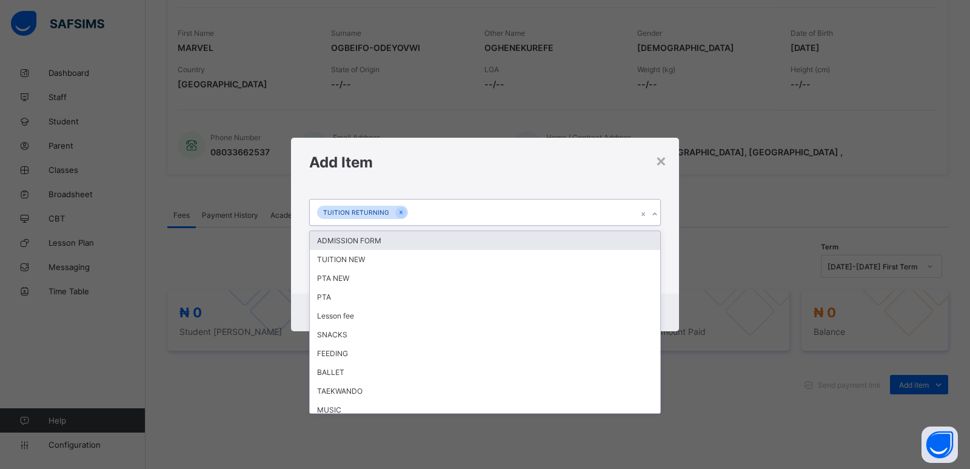
click at [660, 216] on div "TUITION RETURNING" at bounding box center [485, 212] width 352 height 27
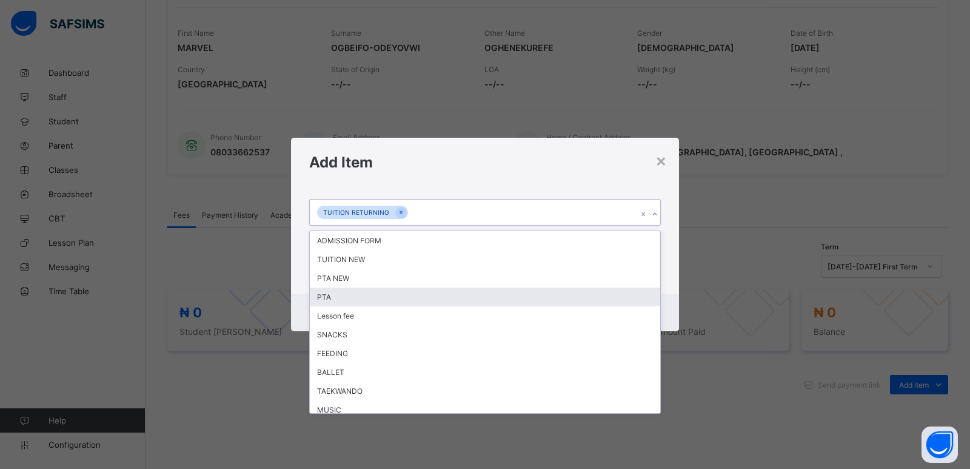
click at [530, 293] on div "PTA" at bounding box center [485, 296] width 351 height 19
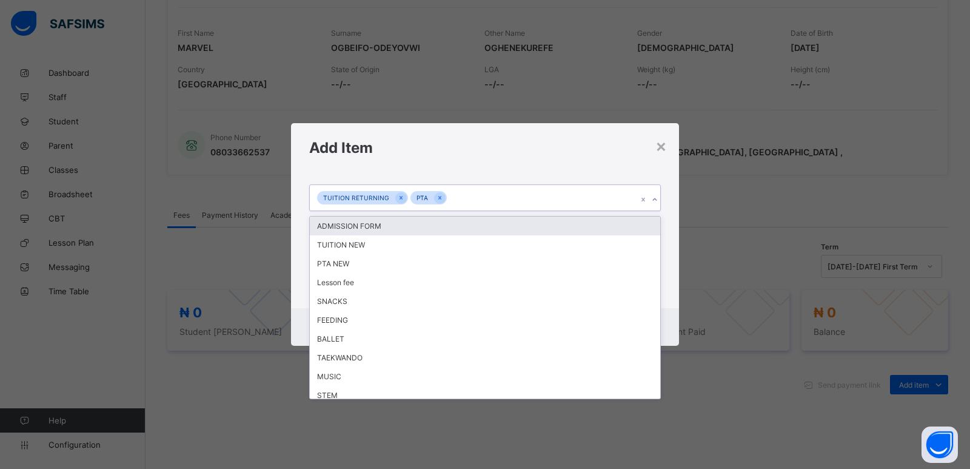
click at [653, 198] on icon at bounding box center [654, 199] width 7 height 12
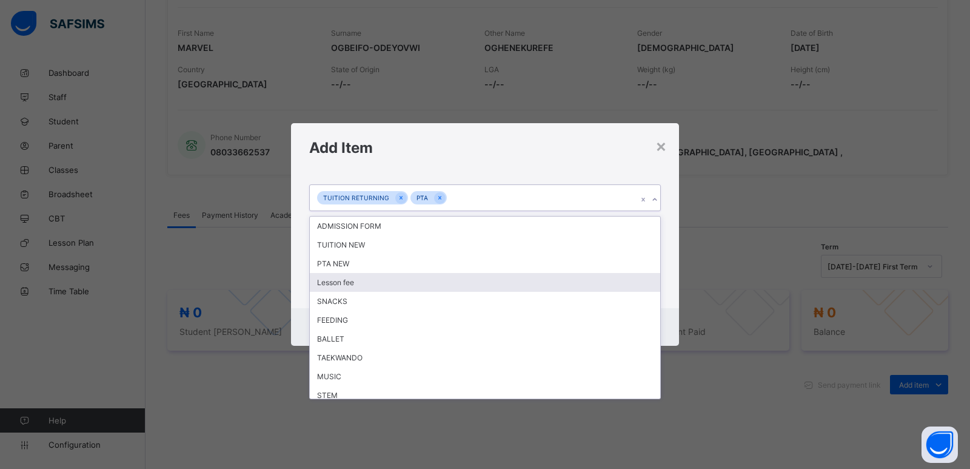
click at [398, 285] on div "Lesson fee" at bounding box center [485, 282] width 351 height 19
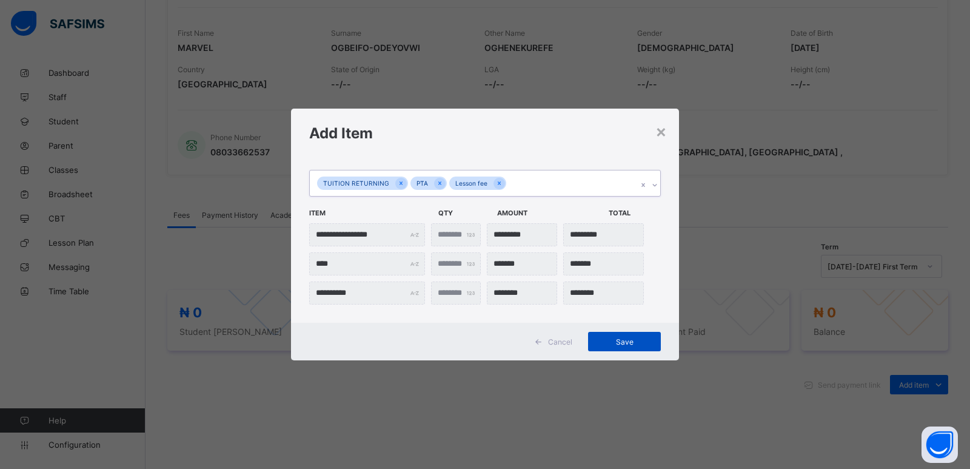
click at [626, 340] on span "Save" at bounding box center [624, 341] width 55 height 9
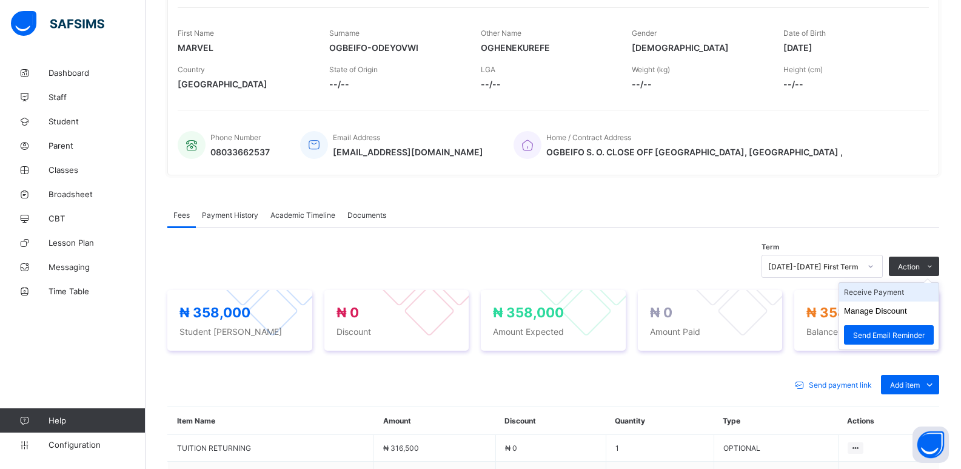
click at [884, 295] on li "Receive Payment" at bounding box center [888, 292] width 99 height 19
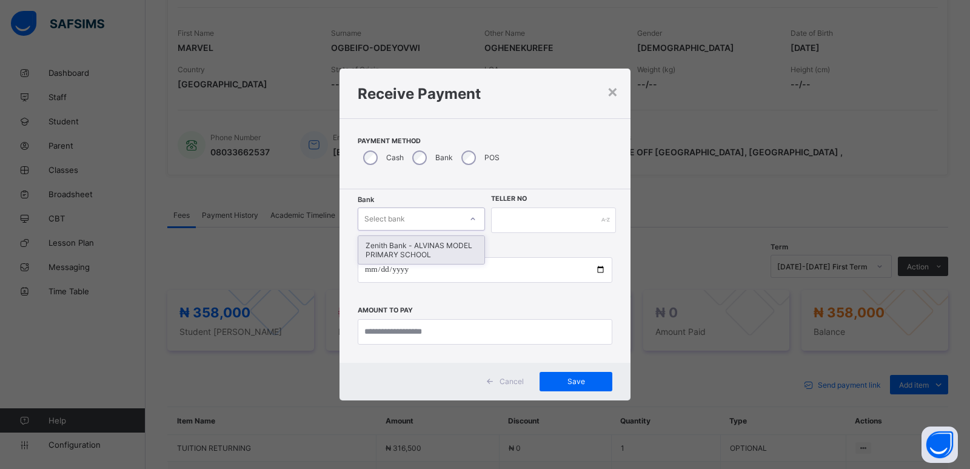
click at [423, 220] on div "Select bank" at bounding box center [409, 218] width 103 height 17
drag, startPoint x: 418, startPoint y: 249, endPoint x: 441, endPoint y: 234, distance: 27.8
click at [421, 243] on div "Zenith Bank - ALVINAS MODEL PRIMARY SCHOOL" at bounding box center [421, 250] width 126 height 28
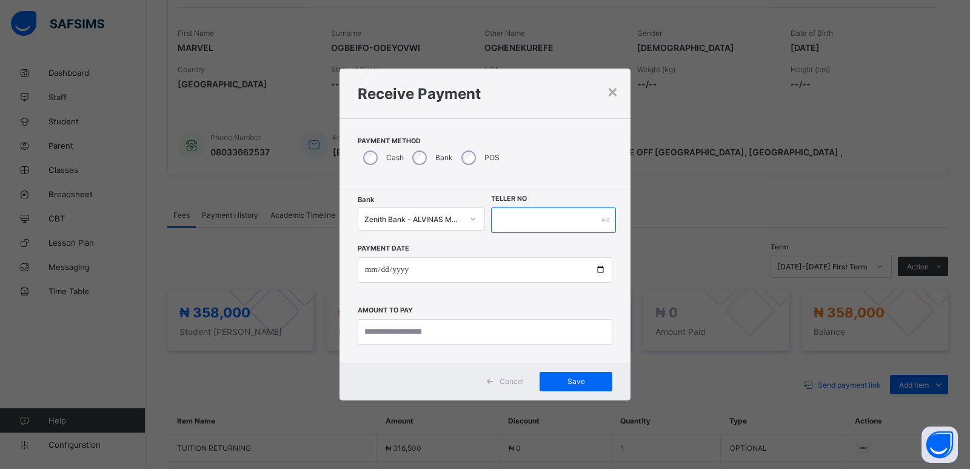
click at [551, 220] on input "text" at bounding box center [553, 219] width 125 height 25
type input "*******"
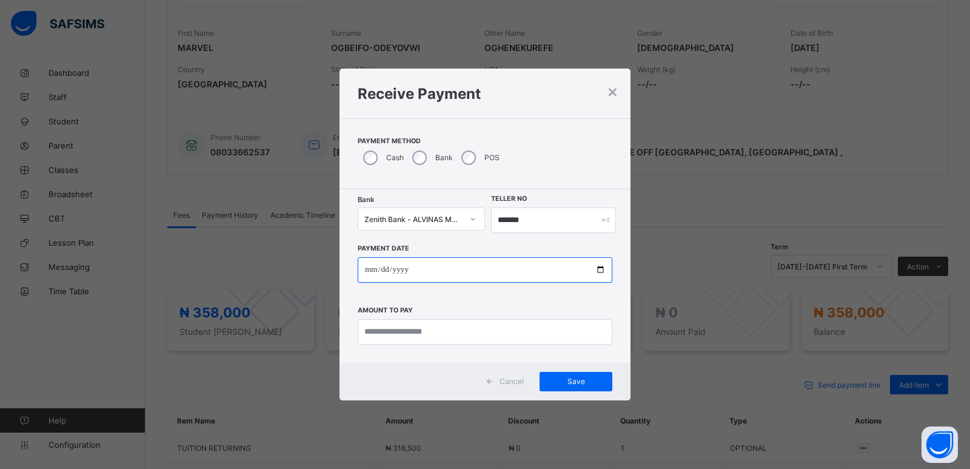
click at [369, 272] on input "date" at bounding box center [485, 269] width 255 height 25
type input "**********"
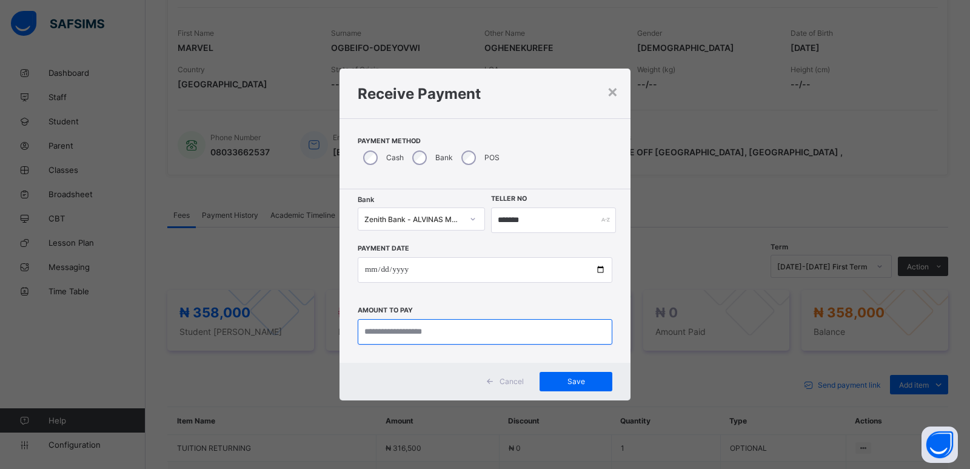
click at [364, 330] on input "currency" at bounding box center [485, 331] width 255 height 25
type input "*********"
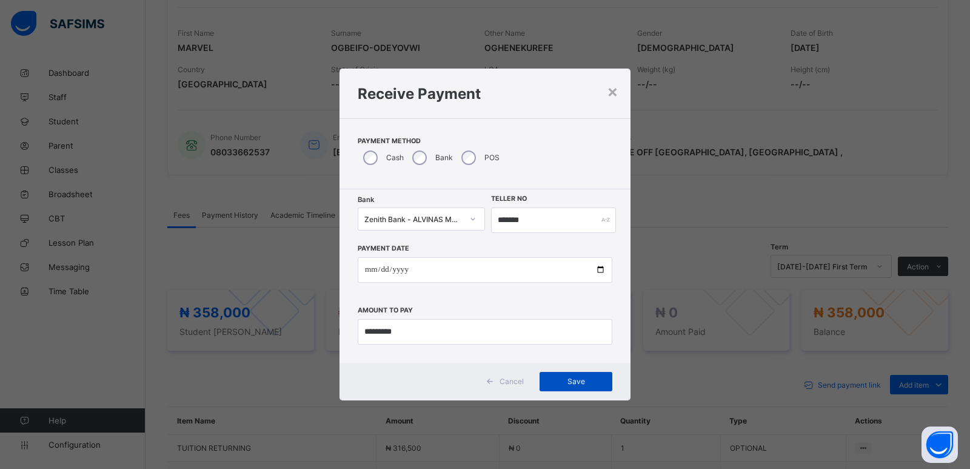
click at [577, 383] on span "Save" at bounding box center [576, 381] width 55 height 9
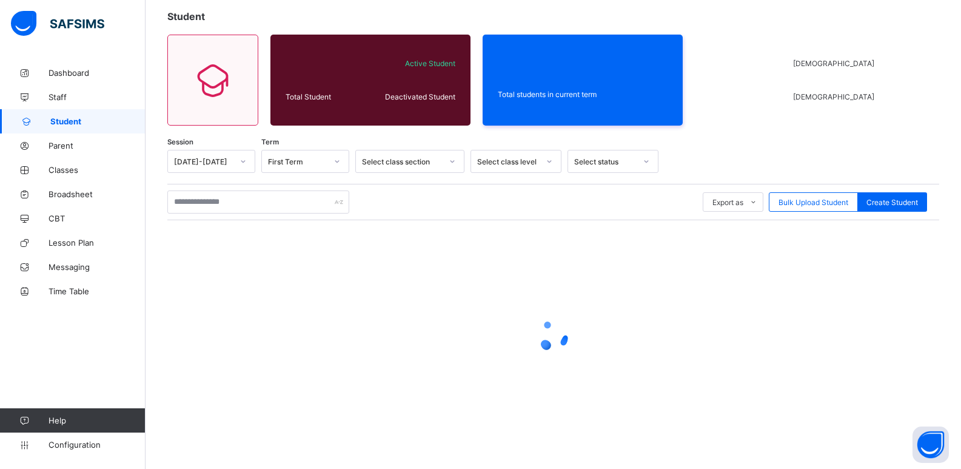
scroll to position [44, 0]
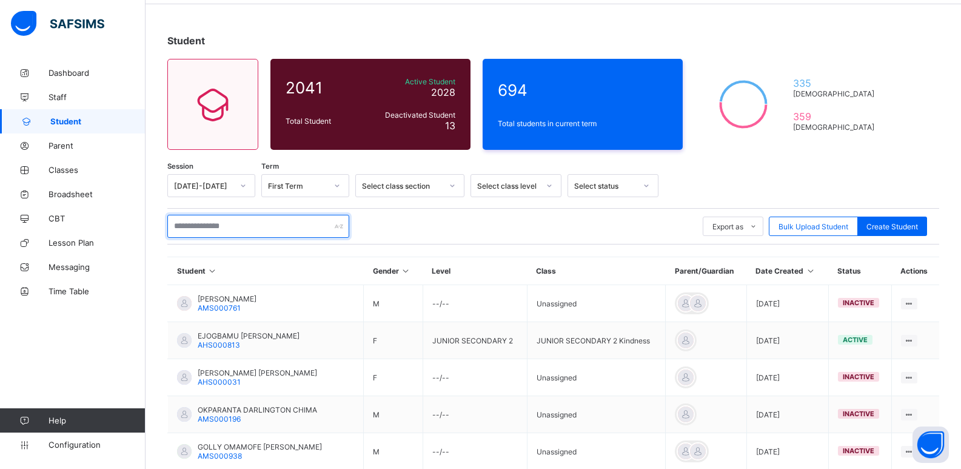
click at [252, 226] on input "text" at bounding box center [258, 226] width 182 height 23
click at [253, 225] on input "text" at bounding box center [258, 226] width 182 height 23
click at [255, 226] on input "text" at bounding box center [258, 226] width 182 height 23
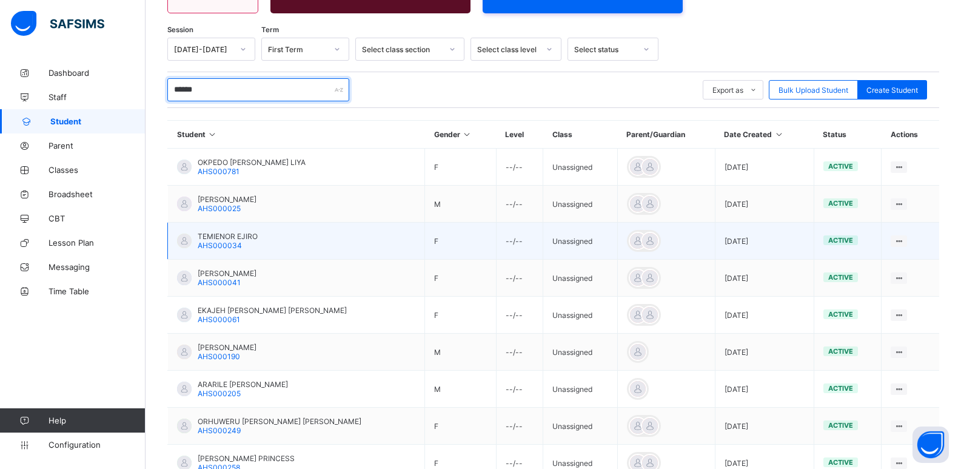
scroll to position [166, 0]
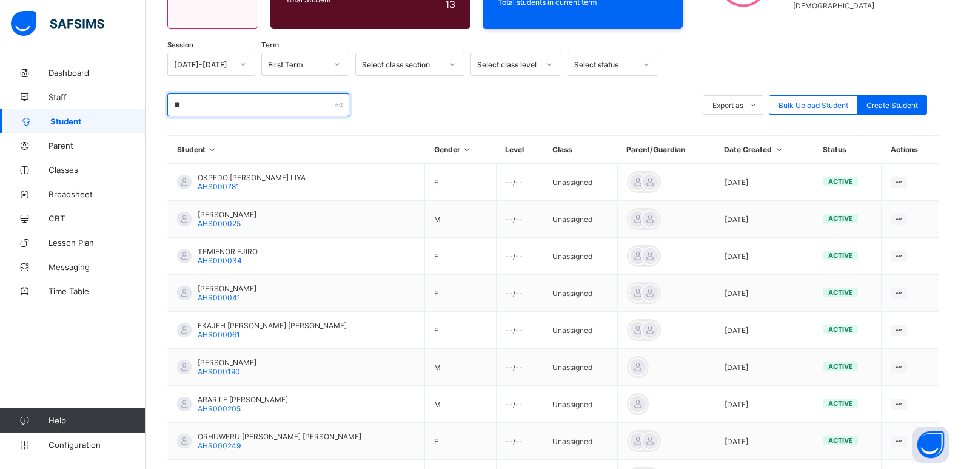
type input "*"
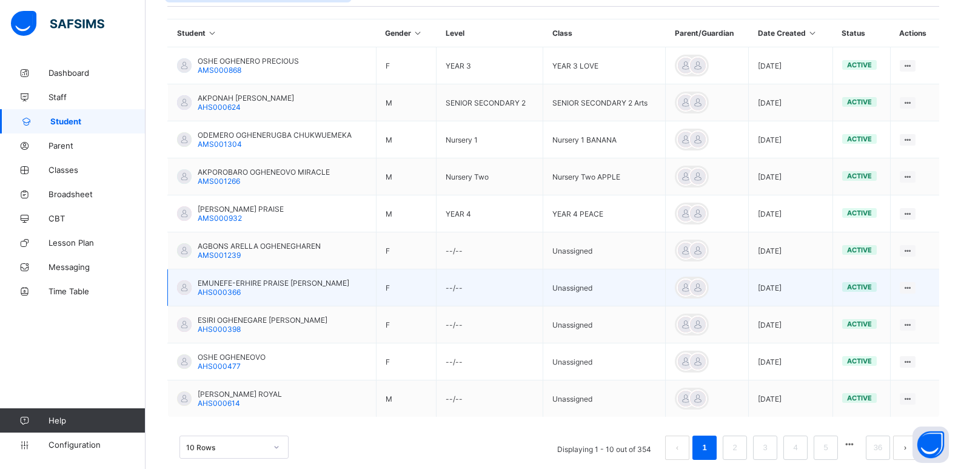
scroll to position [287, 0]
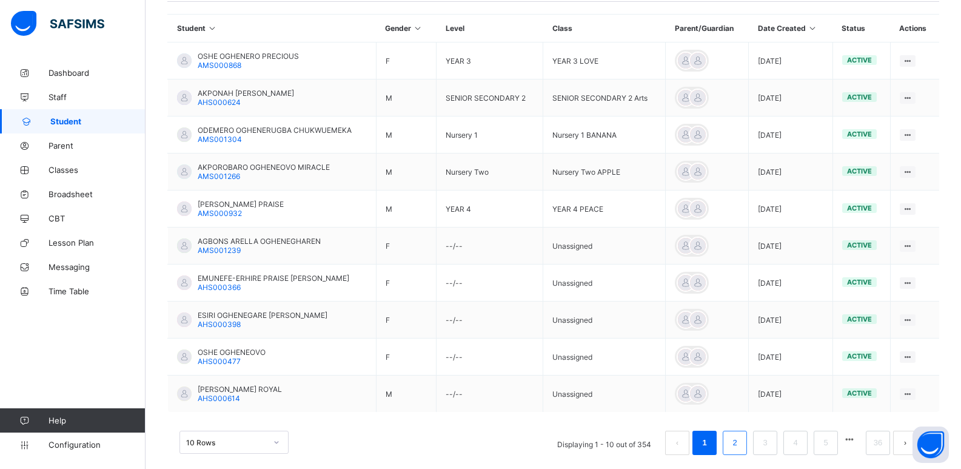
click at [740, 444] on link "2" at bounding box center [735, 443] width 12 height 16
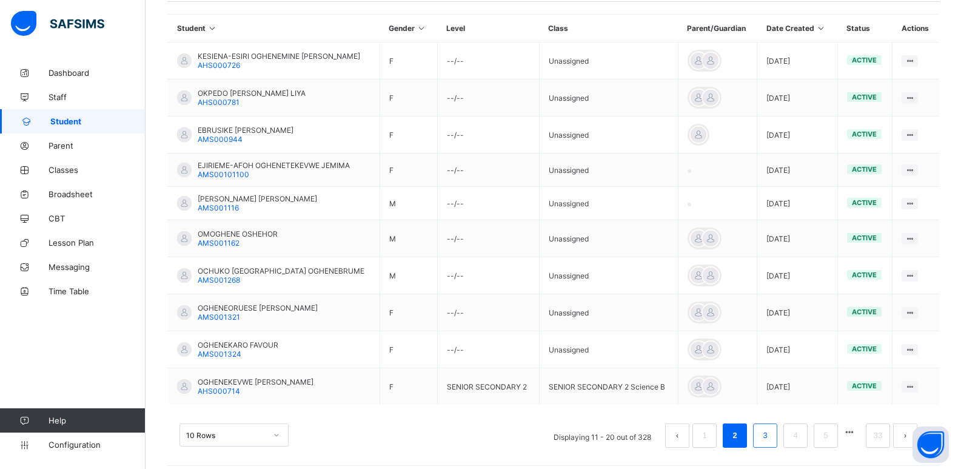
click at [771, 434] on link "3" at bounding box center [765, 436] width 12 height 16
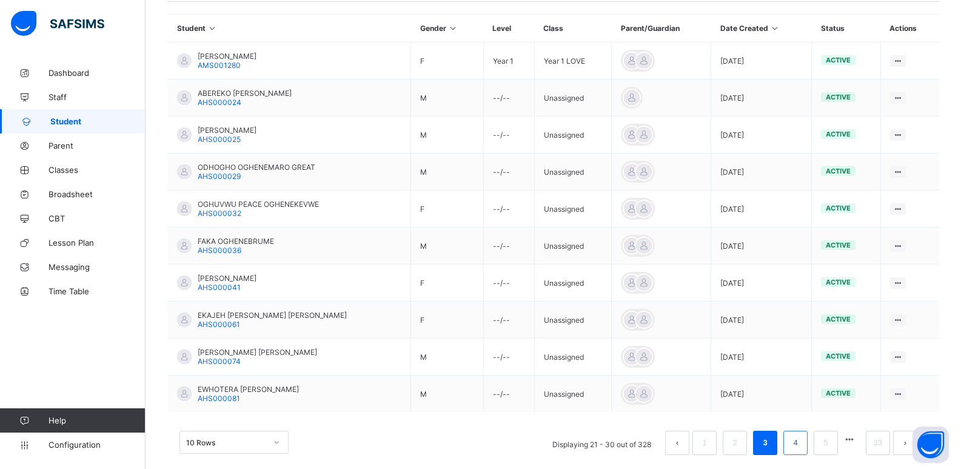
click at [801, 447] on link "4" at bounding box center [796, 443] width 12 height 16
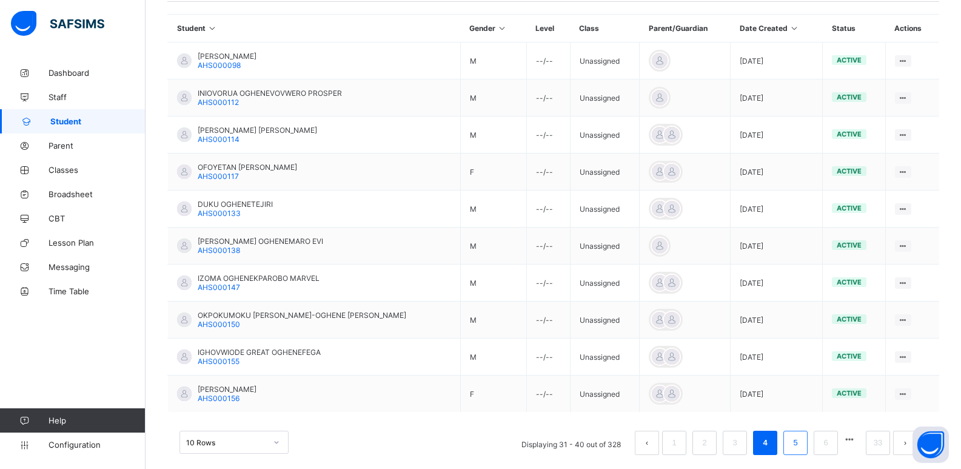
click at [801, 437] on link "5" at bounding box center [796, 443] width 12 height 16
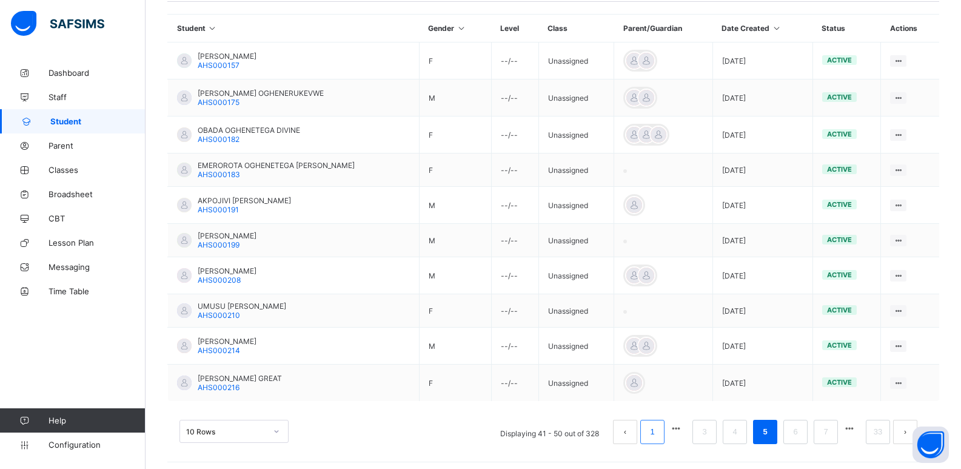
click at [658, 434] on link "1" at bounding box center [652, 432] width 12 height 16
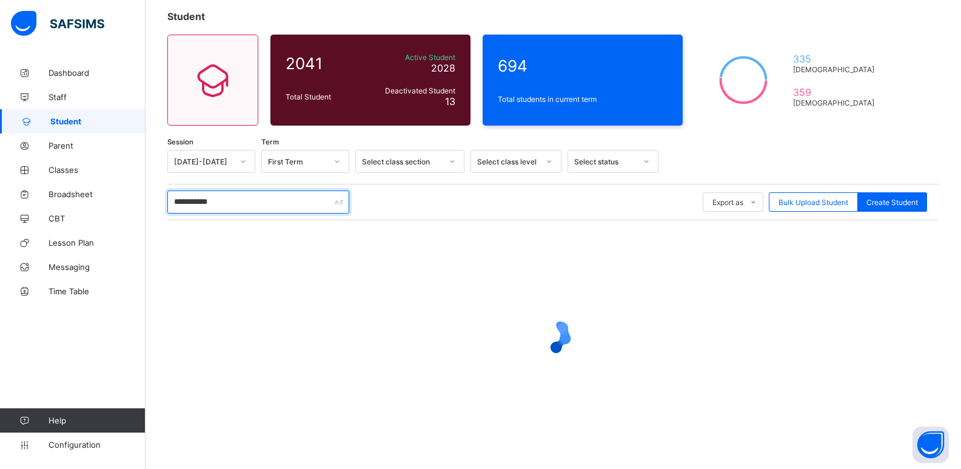
click at [259, 201] on input "**********" at bounding box center [258, 201] width 182 height 23
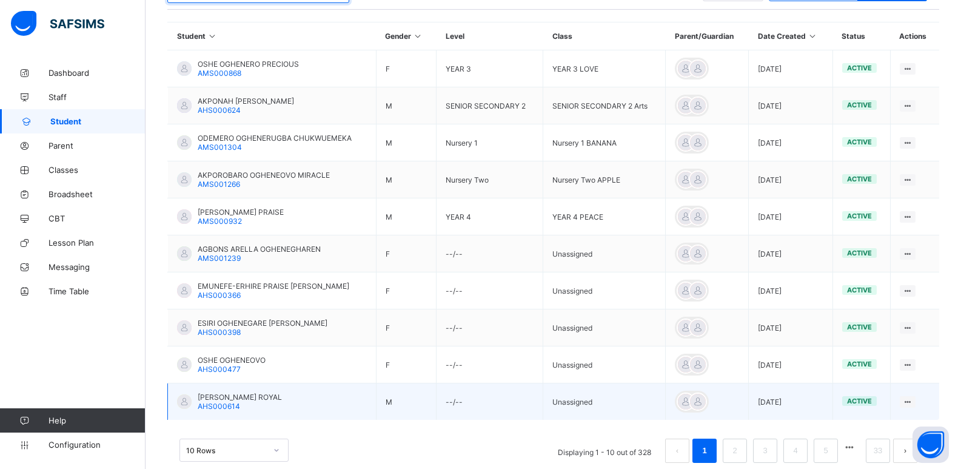
scroll to position [300, 0]
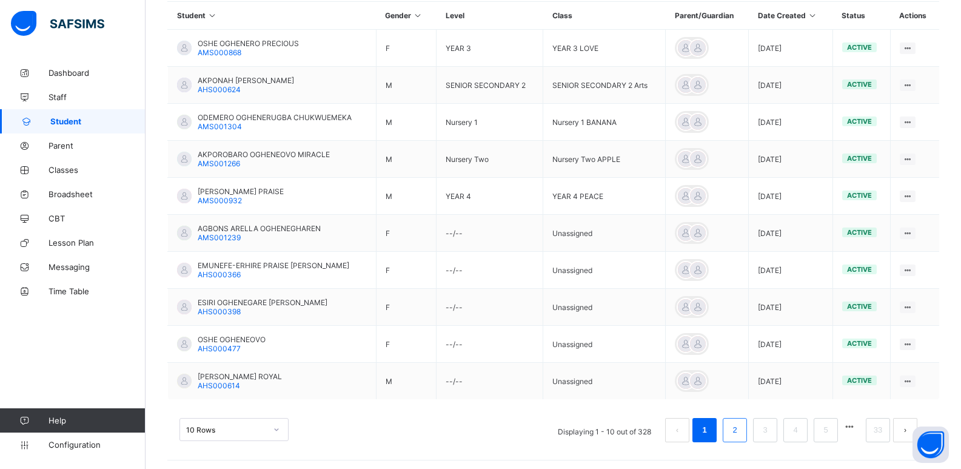
click at [740, 430] on link "2" at bounding box center [735, 430] width 12 height 16
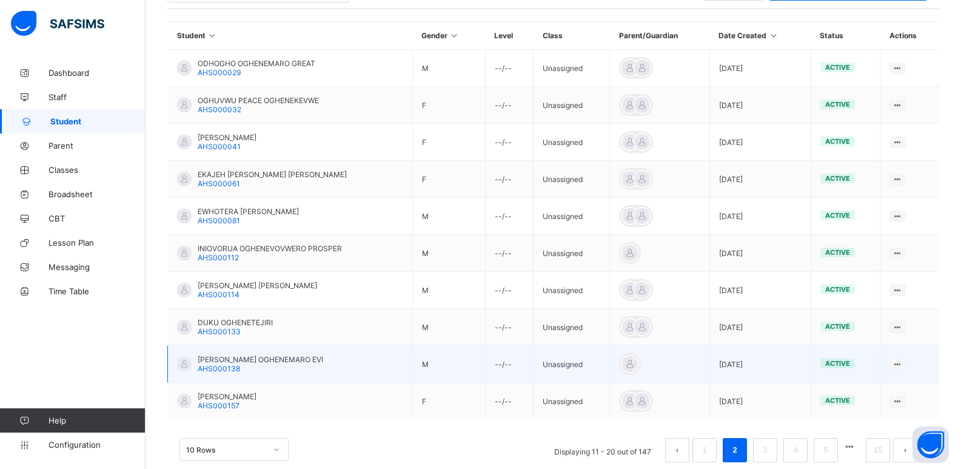
scroll to position [303, 0]
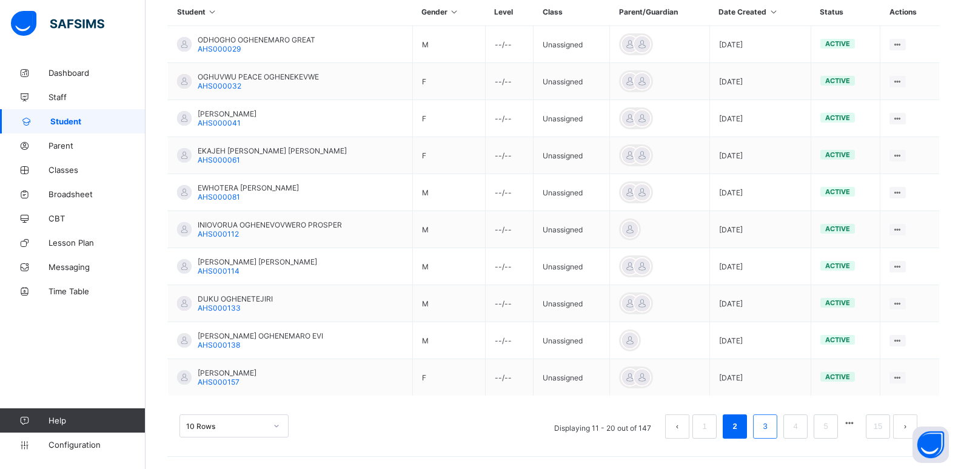
click at [771, 426] on link "3" at bounding box center [765, 426] width 12 height 16
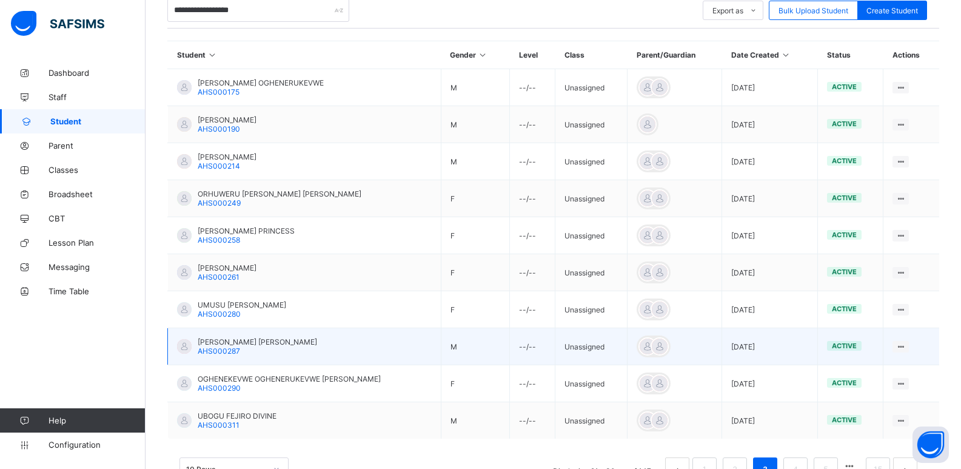
scroll to position [121, 0]
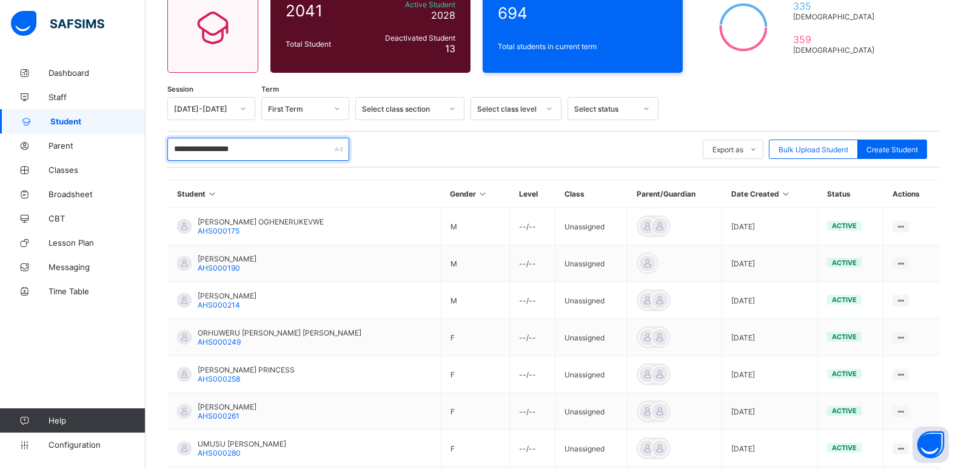
click at [247, 148] on input "**********" at bounding box center [258, 149] width 182 height 23
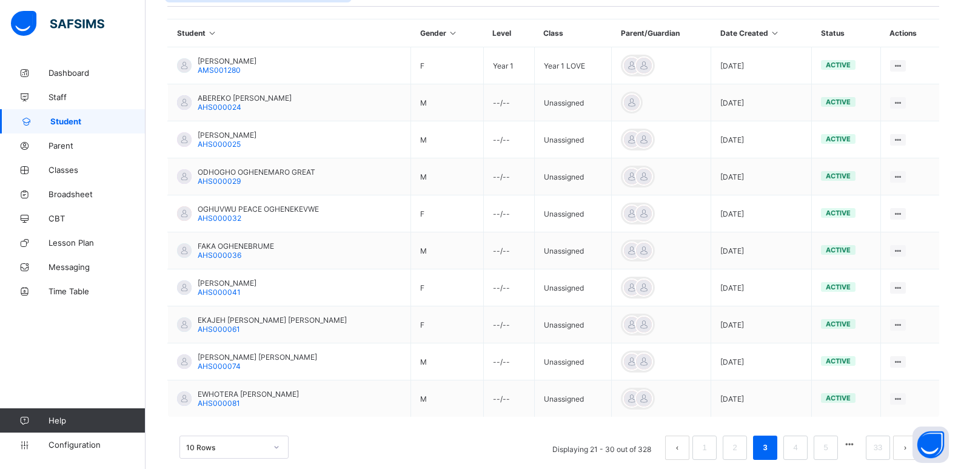
scroll to position [303, 0]
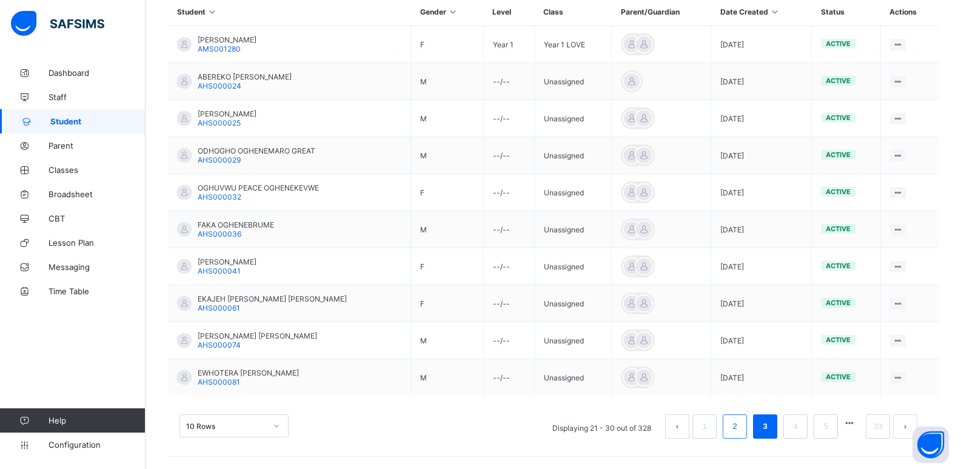
click at [739, 428] on link "2" at bounding box center [735, 426] width 12 height 16
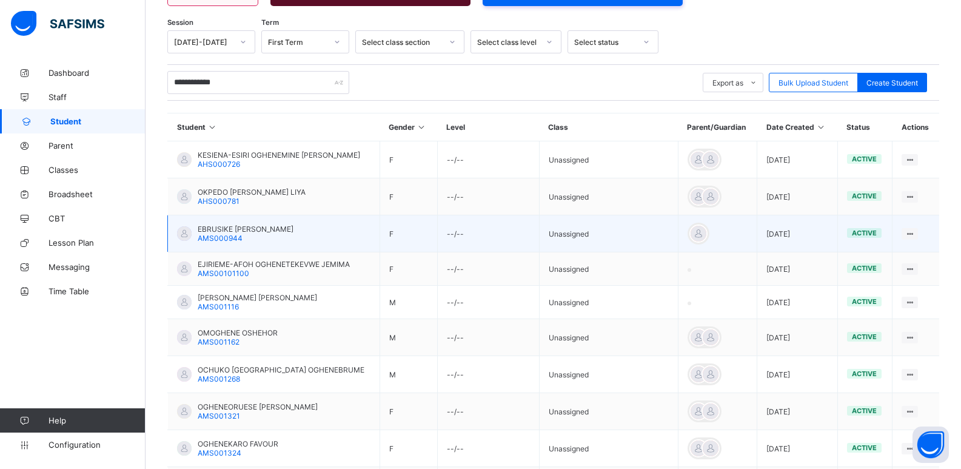
scroll to position [175, 0]
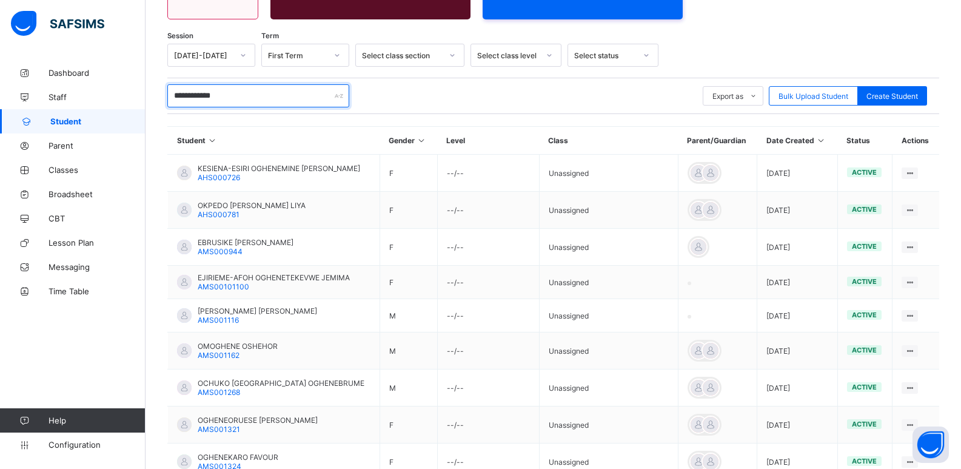
drag, startPoint x: 230, startPoint y: 98, endPoint x: 148, endPoint y: 96, distance: 82.5
click at [148, 96] on div "**********" at bounding box center [554, 238] width 816 height 704
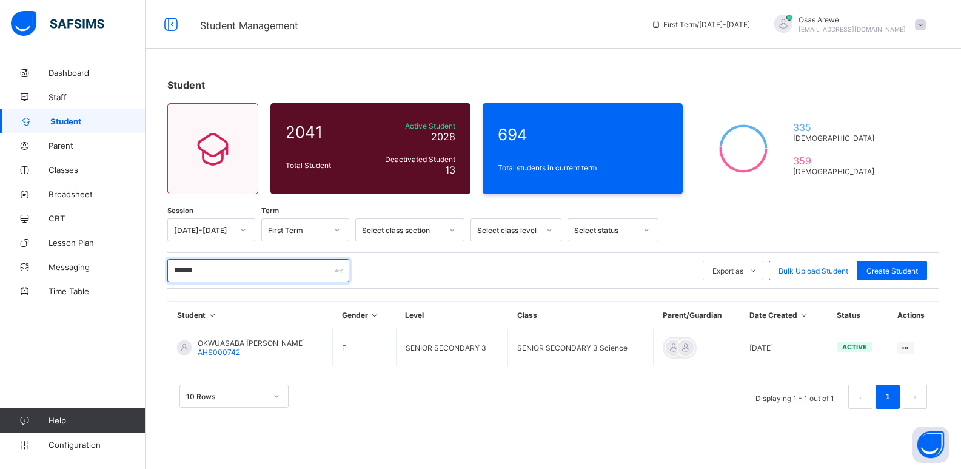
scroll to position [0, 0]
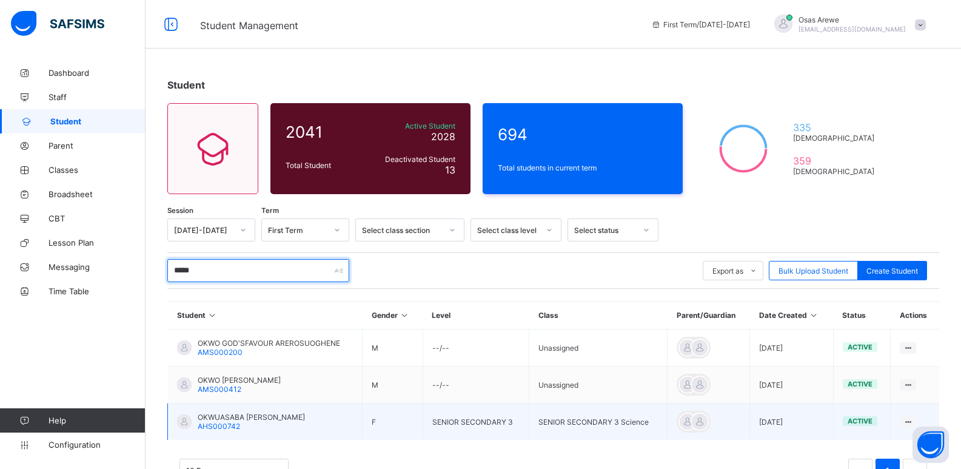
type input "*****"
click at [257, 415] on span "OKWUASABA CHIMDIMA ASHLEY" at bounding box center [251, 416] width 107 height 9
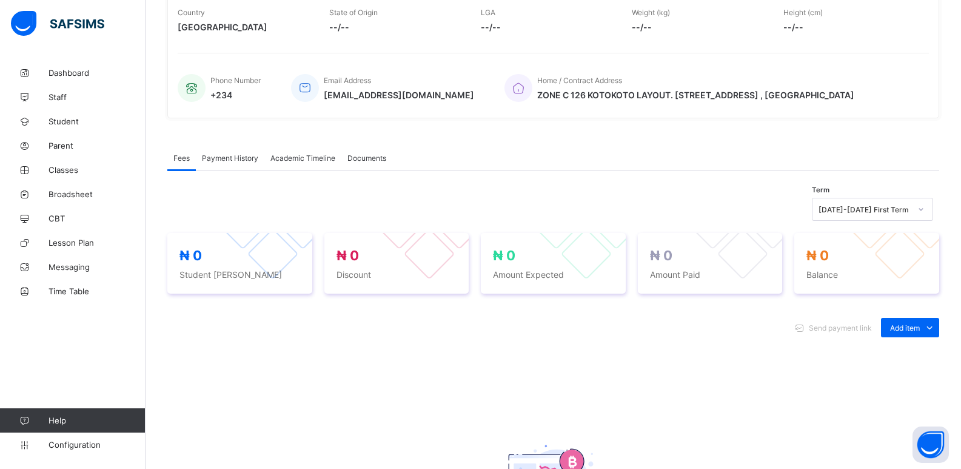
scroll to position [243, 0]
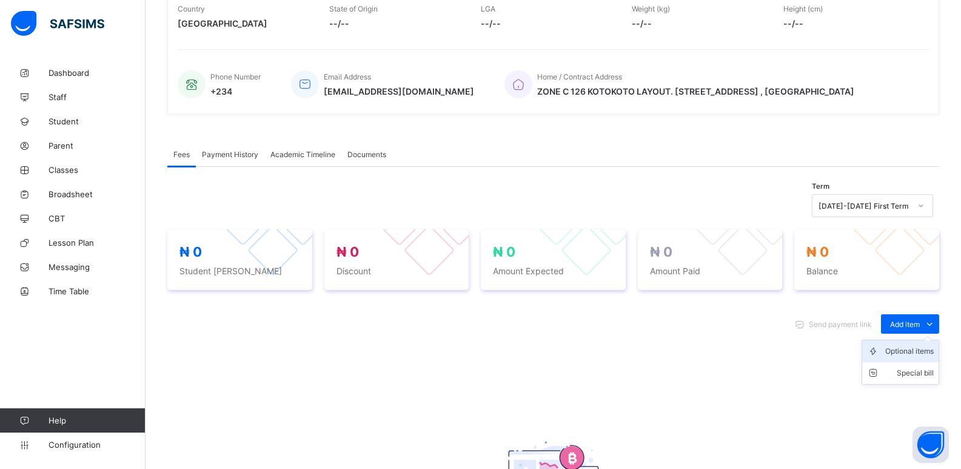
click at [916, 352] on div "Optional items" at bounding box center [909, 351] width 49 height 12
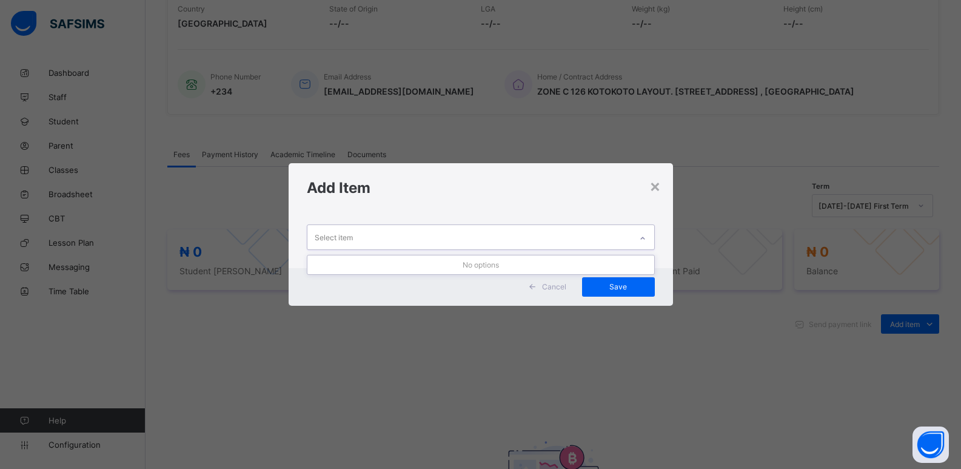
click at [628, 238] on div "Select item" at bounding box center [469, 237] width 324 height 24
click at [648, 243] on div at bounding box center [642, 238] width 21 height 19
click at [648, 242] on div at bounding box center [642, 238] width 21 height 19
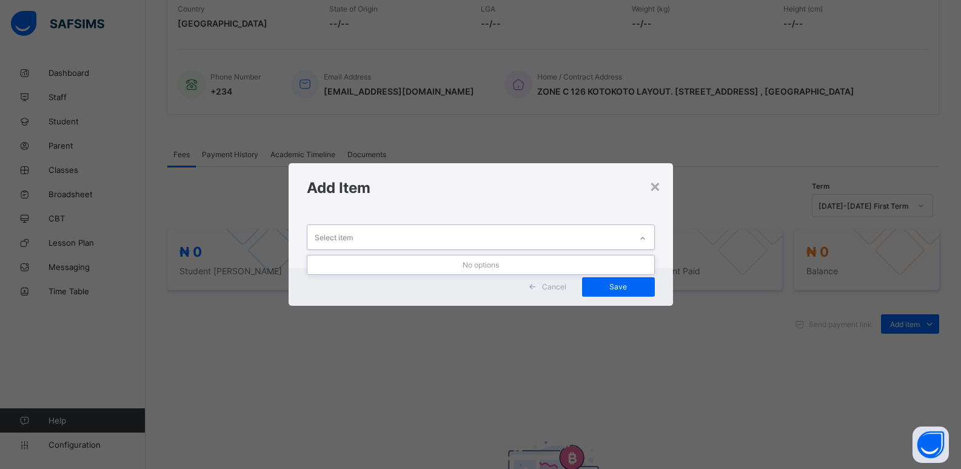
click at [648, 242] on div at bounding box center [642, 238] width 21 height 19
click at [646, 242] on icon at bounding box center [642, 238] width 7 height 12
click at [642, 243] on div at bounding box center [642, 238] width 21 height 19
click at [640, 244] on div at bounding box center [642, 238] width 21 height 19
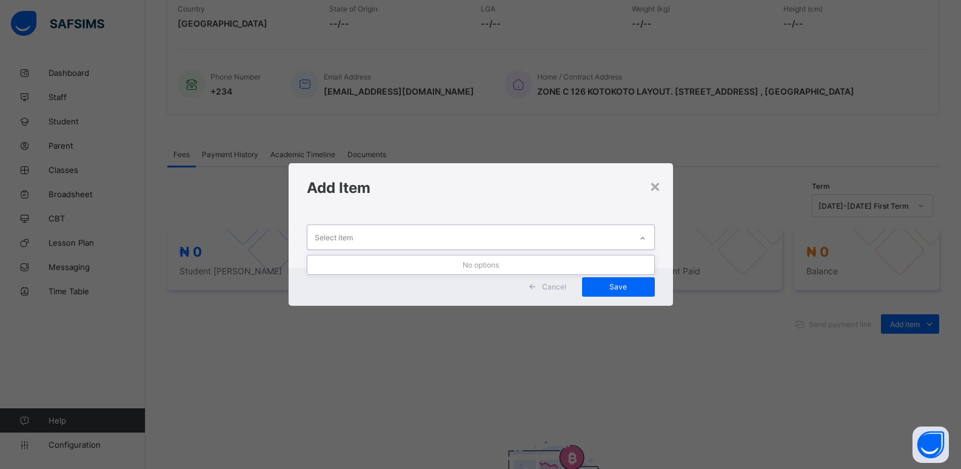
click at [639, 244] on div at bounding box center [642, 238] width 21 height 19
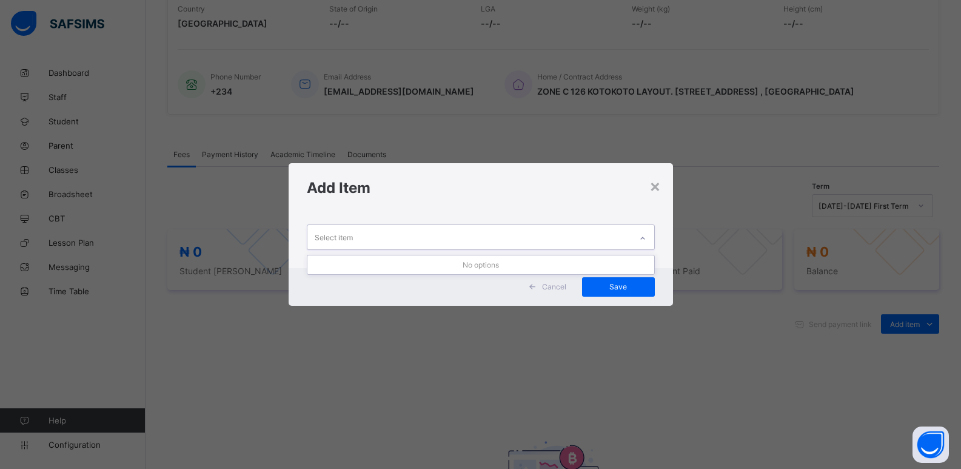
click at [639, 245] on div at bounding box center [642, 238] width 21 height 19
click at [636, 245] on div at bounding box center [642, 238] width 21 height 19
click at [635, 244] on div at bounding box center [642, 238] width 21 height 19
click at [635, 243] on div at bounding box center [642, 238] width 21 height 19
click at [644, 240] on icon at bounding box center [642, 238] width 7 height 12
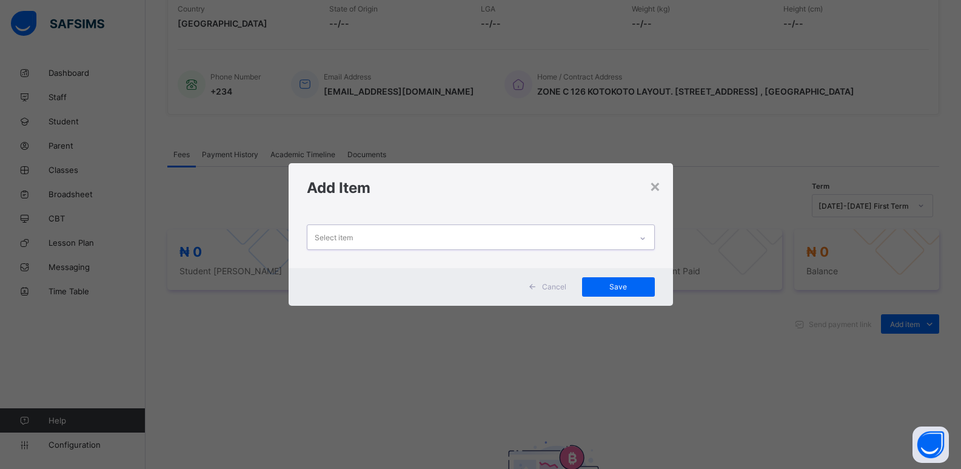
click at [644, 240] on icon at bounding box center [642, 238] width 7 height 12
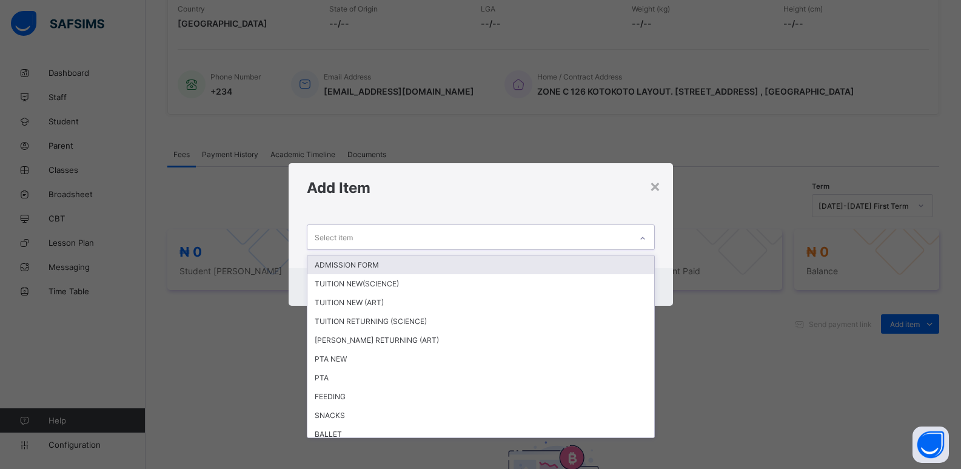
click at [644, 240] on icon at bounding box center [642, 238] width 7 height 12
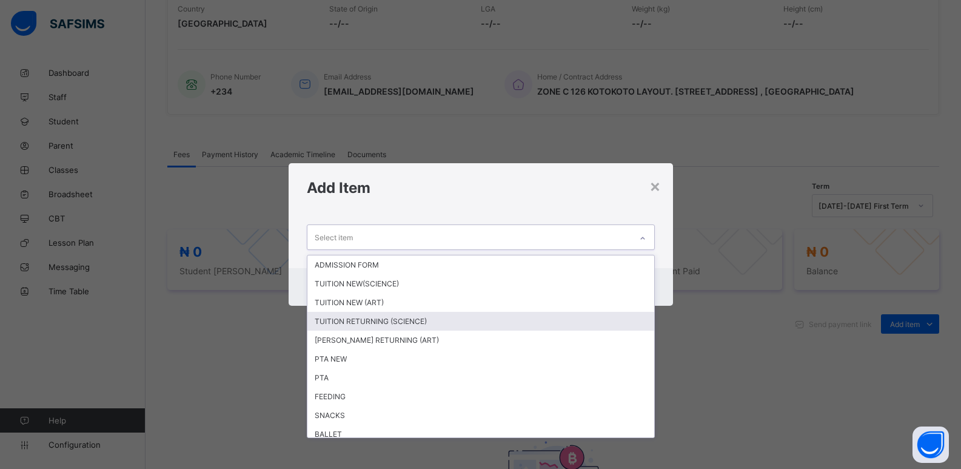
drag, startPoint x: 406, startPoint y: 315, endPoint x: 607, endPoint y: 292, distance: 202.0
click at [409, 314] on div "TUITION RETURNING (SCIENCE)" at bounding box center [480, 321] width 347 height 19
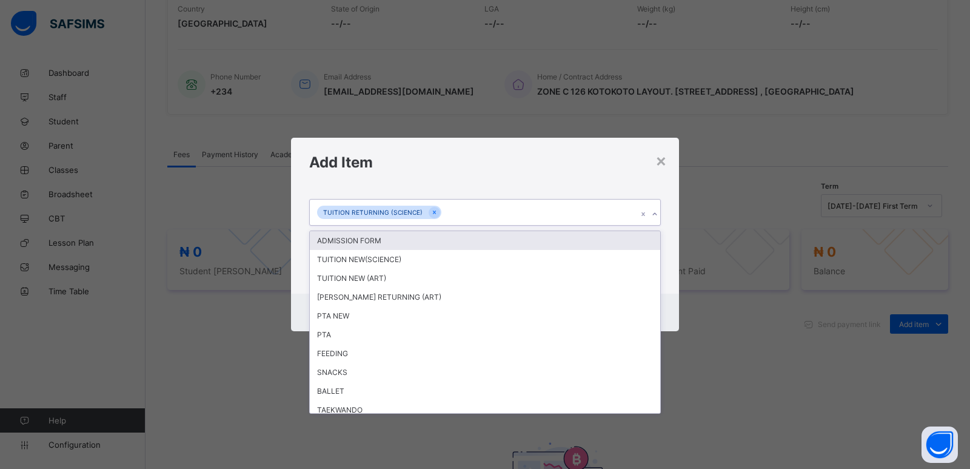
click at [656, 215] on icon at bounding box center [654, 214] width 7 height 12
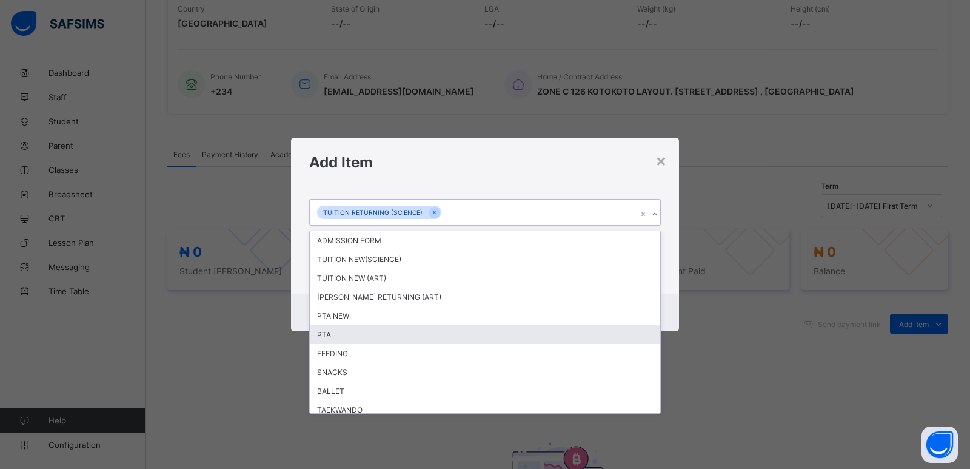
click at [444, 336] on div "PTA" at bounding box center [485, 334] width 351 height 19
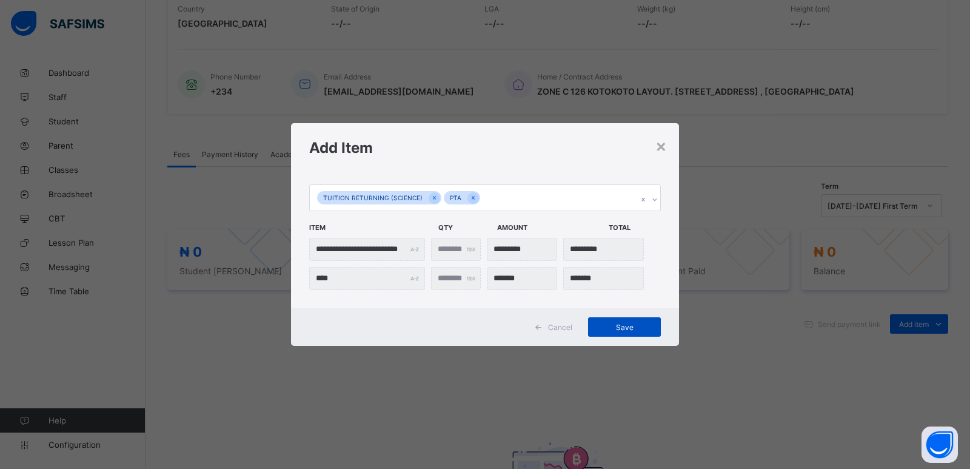
click at [623, 327] on span "Save" at bounding box center [624, 327] width 55 height 9
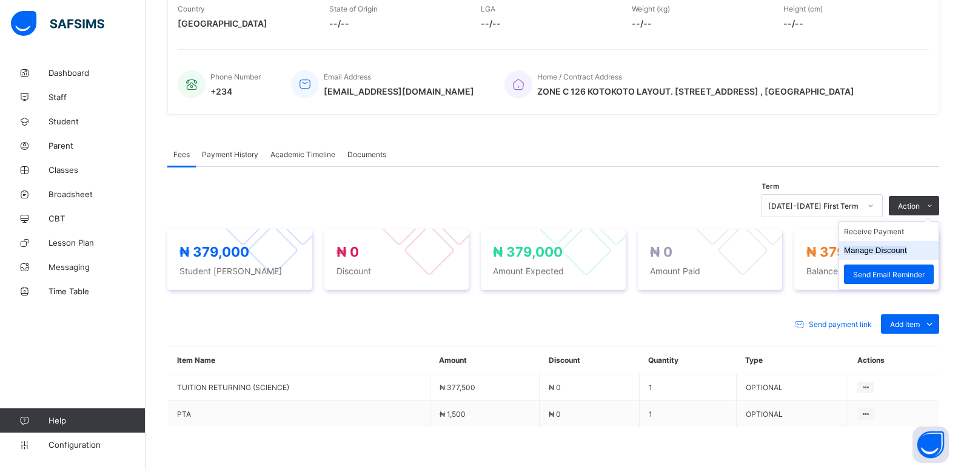
click at [892, 249] on button "Manage Discount" at bounding box center [875, 250] width 63 height 9
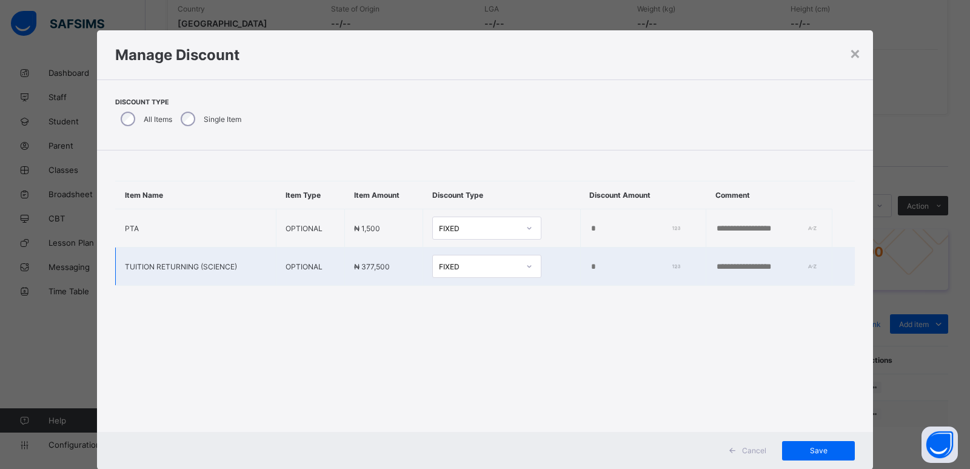
click at [590, 267] on input "*" at bounding box center [633, 267] width 87 height 10
click at [590, 268] on input "*" at bounding box center [633, 267] width 87 height 10
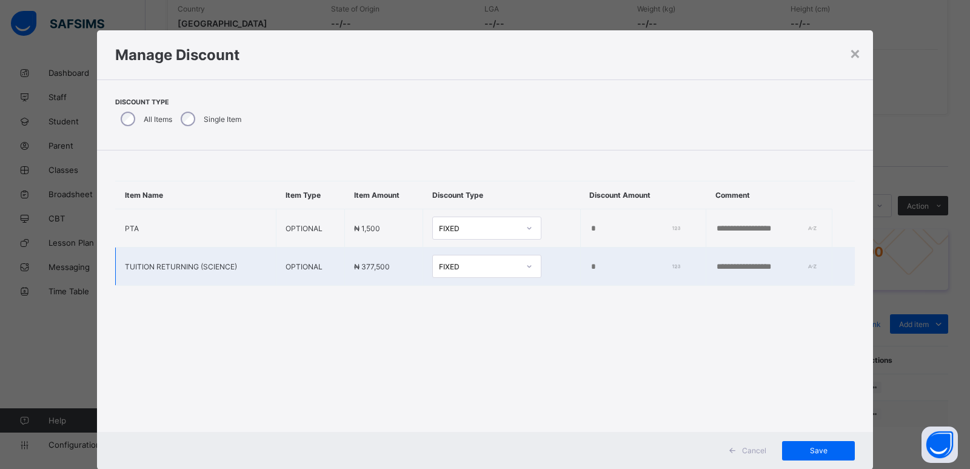
click at [590, 268] on input "*" at bounding box center [633, 267] width 87 height 10
click at [590, 269] on input "*" at bounding box center [633, 267] width 87 height 10
type input "*****"
click at [816, 451] on span "Save" at bounding box center [818, 450] width 55 height 9
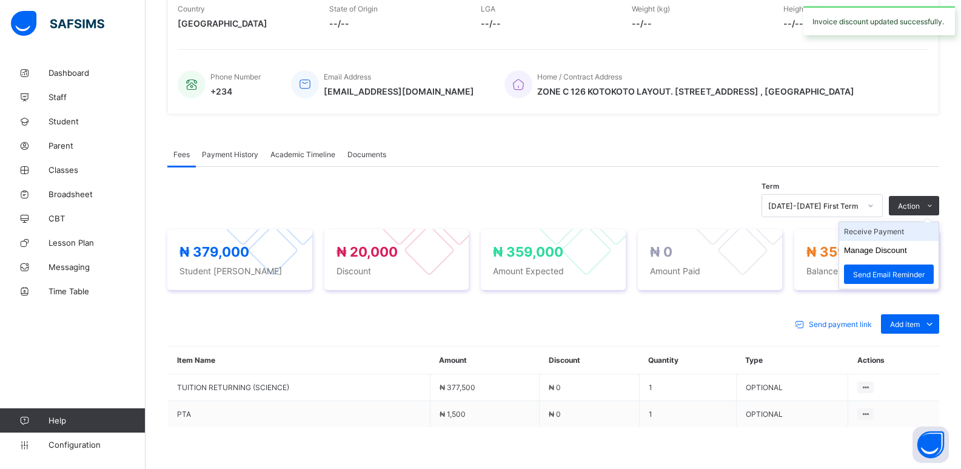
click at [887, 234] on li "Receive Payment" at bounding box center [888, 231] width 99 height 19
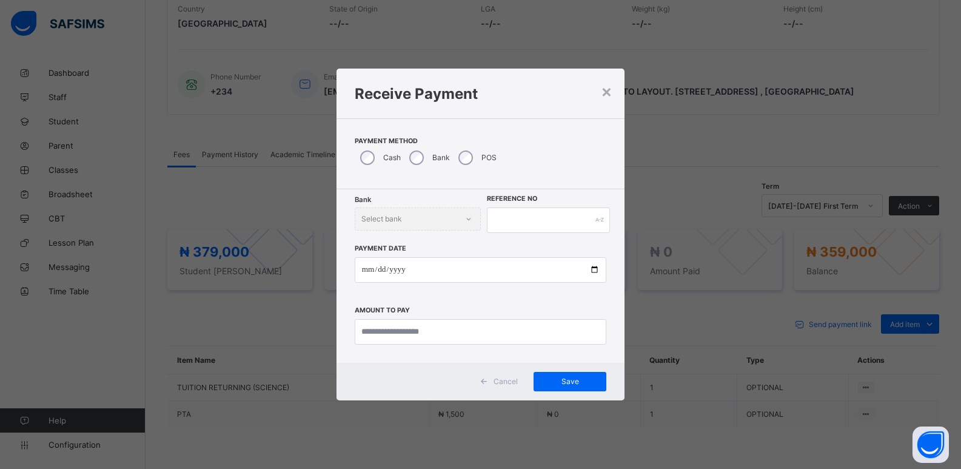
click at [420, 157] on div "Bank" at bounding box center [428, 157] width 49 height 25
drag, startPoint x: 409, startPoint y: 203, endPoint x: 406, endPoint y: 216, distance: 13.8
click at [406, 212] on div "Bank Select bank Teller No Payment Date Amount to pay" at bounding box center [481, 275] width 289 height 173
click at [405, 219] on div "Select bank" at bounding box center [406, 218] width 102 height 17
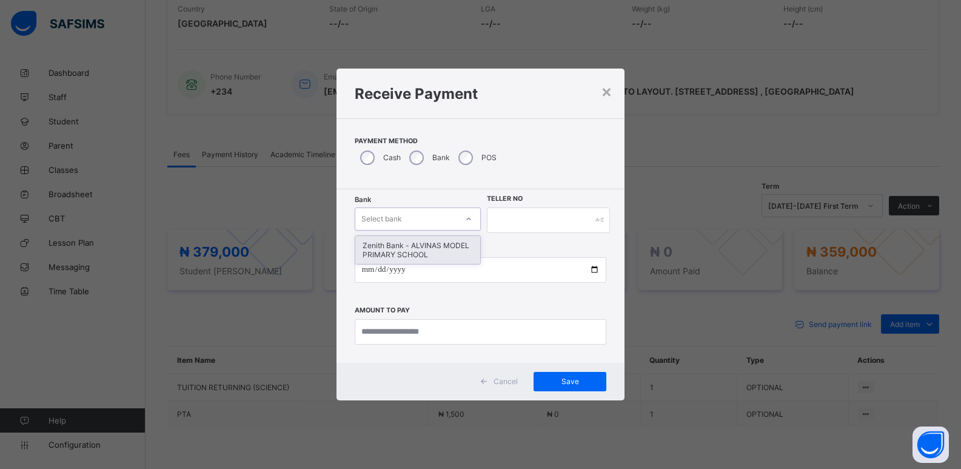
click at [400, 253] on div "Zenith Bank - ALVINAS MODEL PRIMARY SCHOOL" at bounding box center [417, 250] width 125 height 28
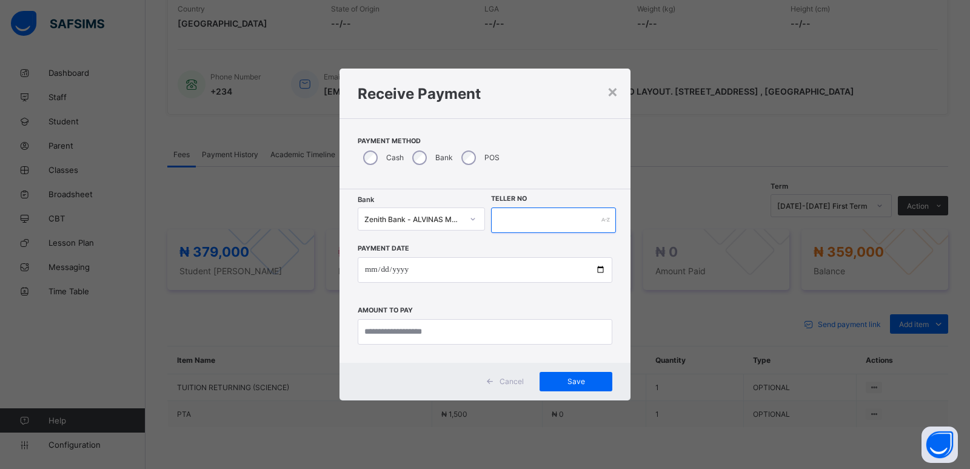
click at [521, 212] on input "text" at bounding box center [553, 219] width 125 height 25
type input "******"
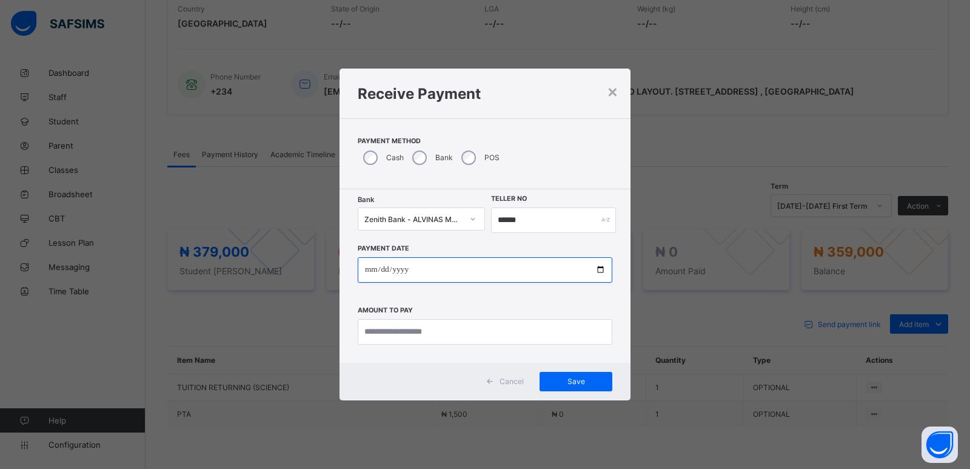
click at [369, 265] on input "date" at bounding box center [485, 269] width 255 height 25
type input "**********"
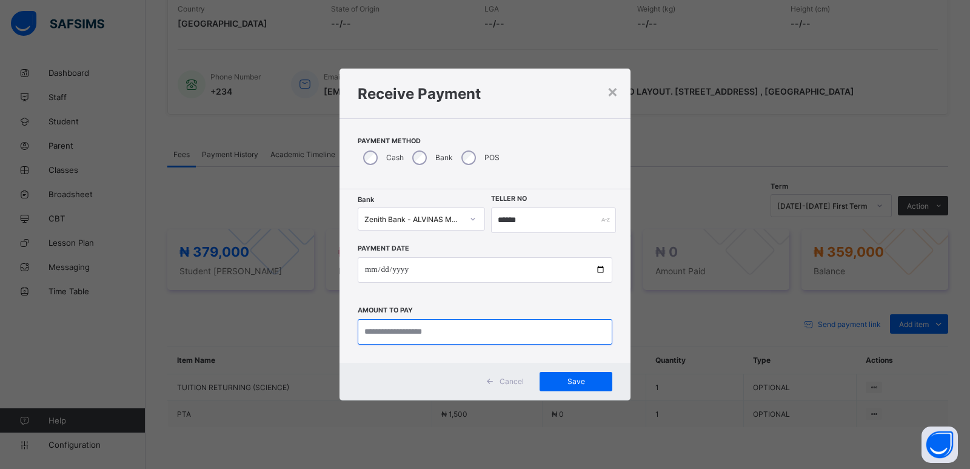
click at [383, 335] on input "currency" at bounding box center [485, 331] width 255 height 25
type input "*********"
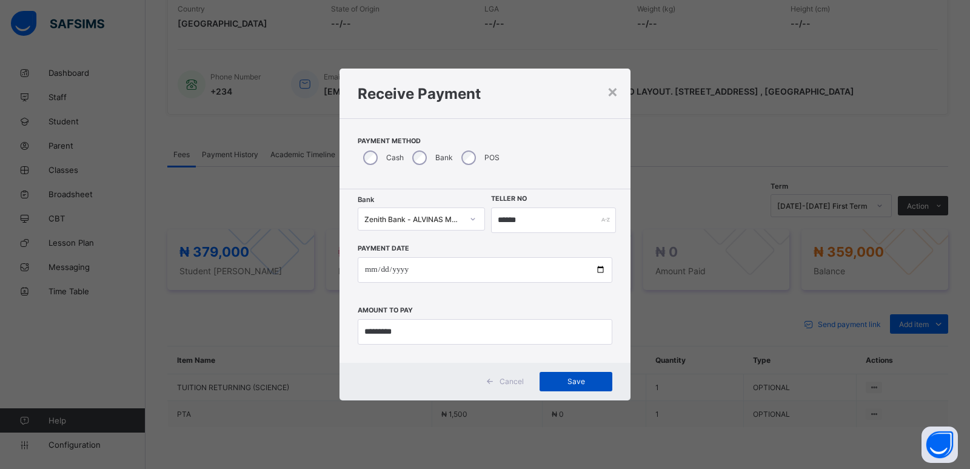
click at [576, 382] on span "Save" at bounding box center [576, 381] width 55 height 9
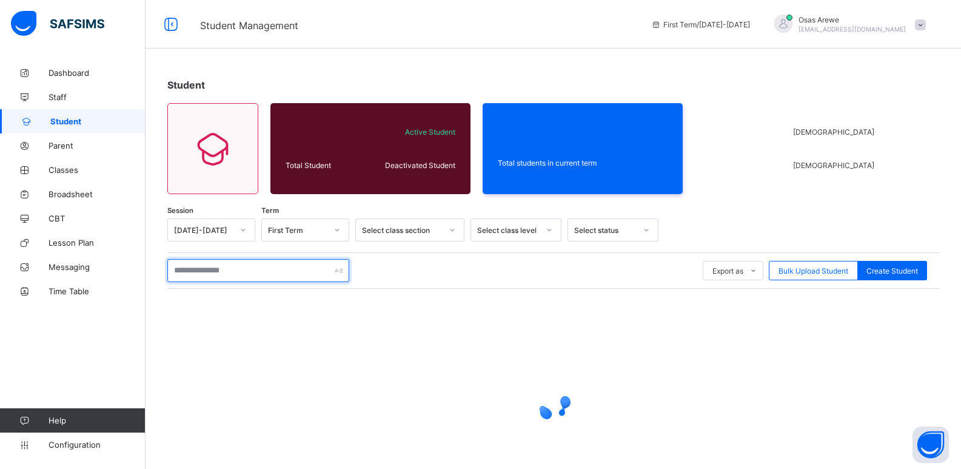
click at [276, 270] on input "text" at bounding box center [258, 270] width 182 height 23
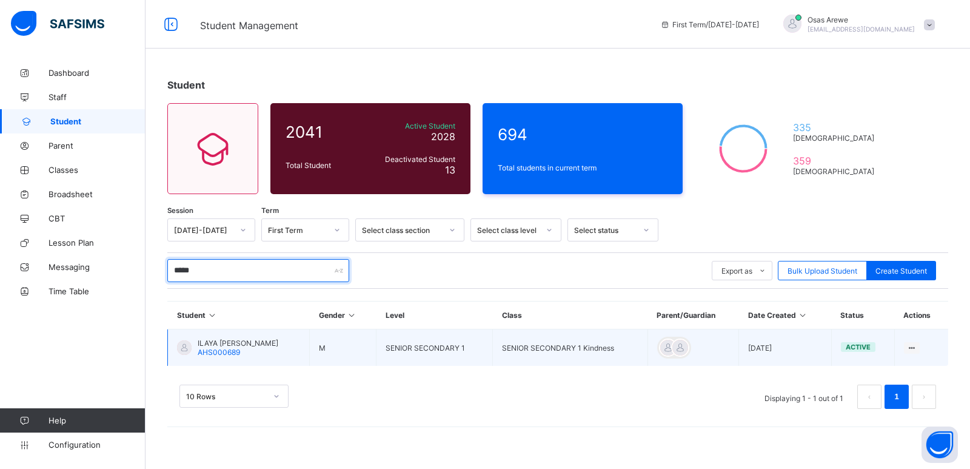
type input "*****"
click at [221, 341] on span "ILAYA DAVID EGBA" at bounding box center [238, 342] width 81 height 9
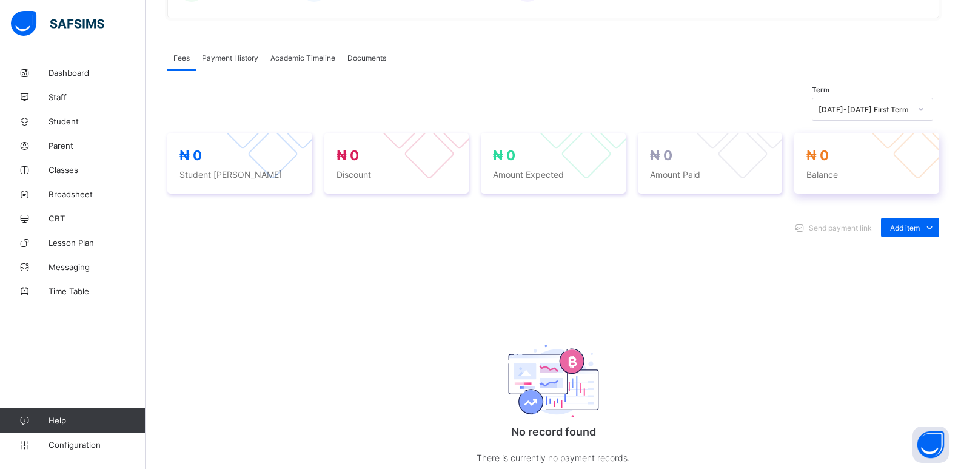
scroll to position [354, 0]
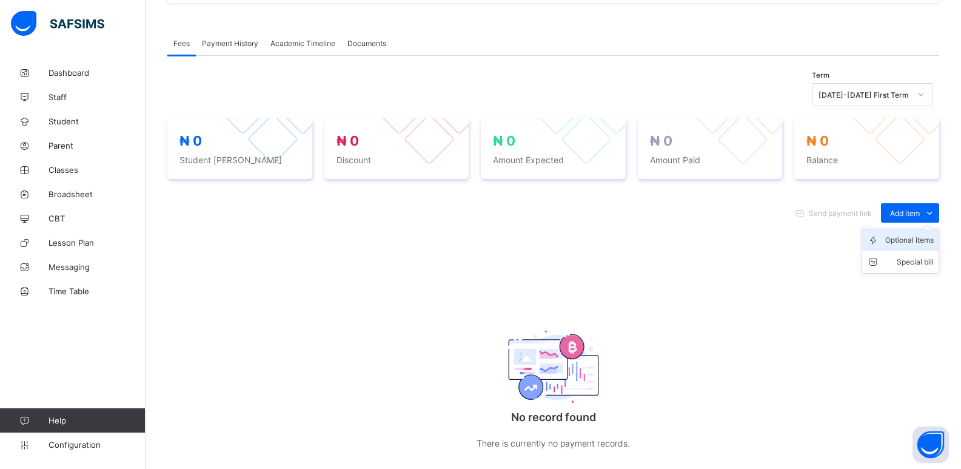
click at [900, 239] on div "Optional items" at bounding box center [909, 240] width 49 height 12
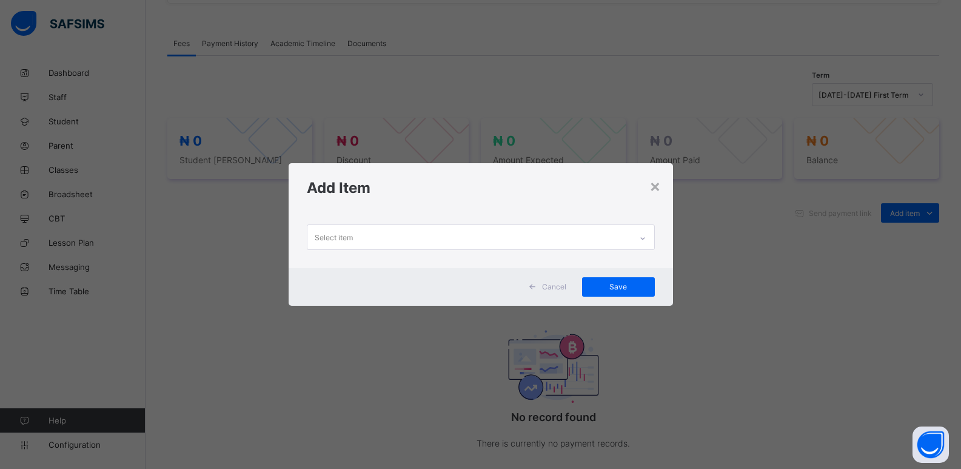
click at [648, 244] on div at bounding box center [642, 238] width 21 height 19
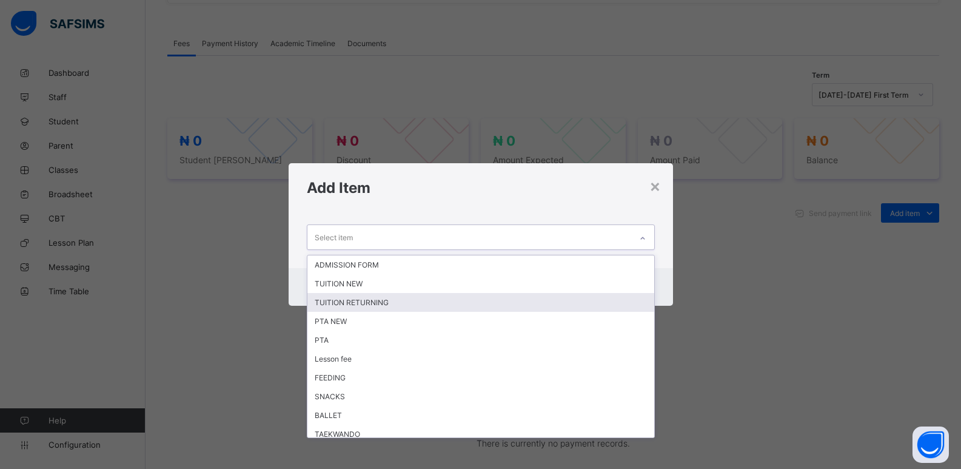
drag, startPoint x: 369, startPoint y: 294, endPoint x: 439, endPoint y: 285, distance: 70.9
click at [372, 294] on div "TUITION RETURNING" at bounding box center [480, 302] width 347 height 19
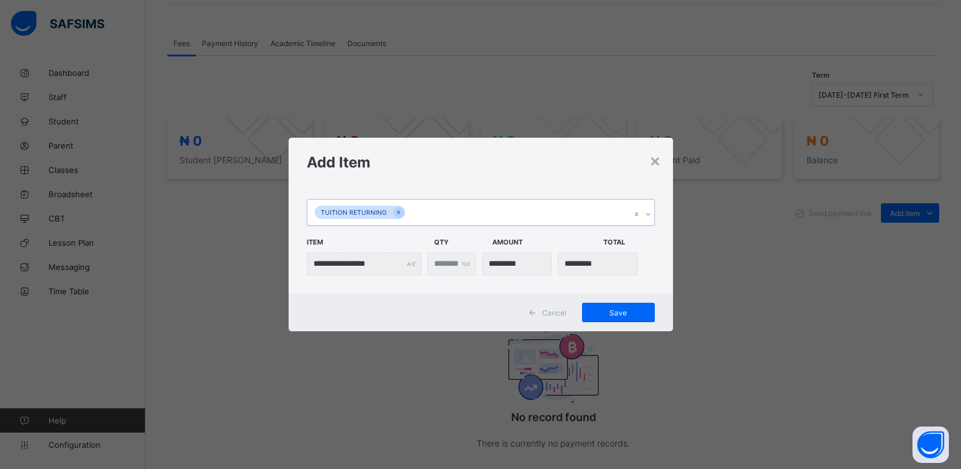
click at [651, 216] on icon at bounding box center [648, 214] width 7 height 12
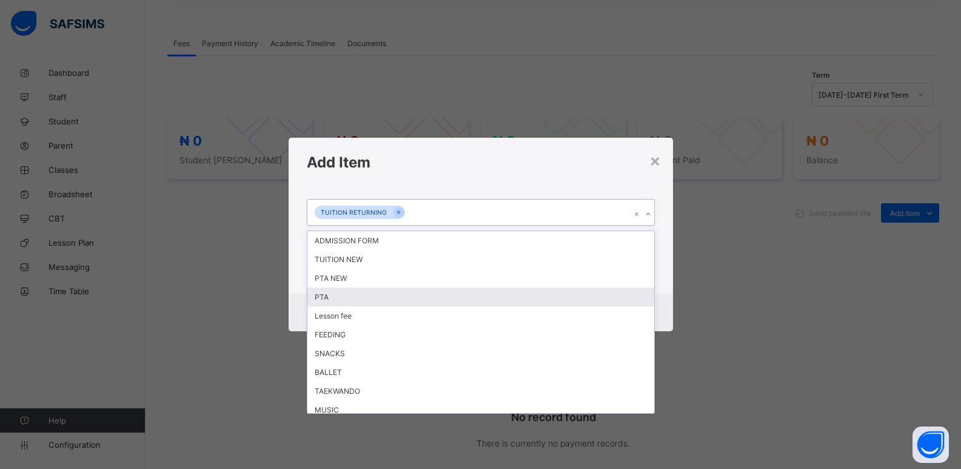
drag, startPoint x: 402, startPoint y: 298, endPoint x: 640, endPoint y: 295, distance: 238.3
click at [401, 298] on div "PTA" at bounding box center [480, 296] width 347 height 19
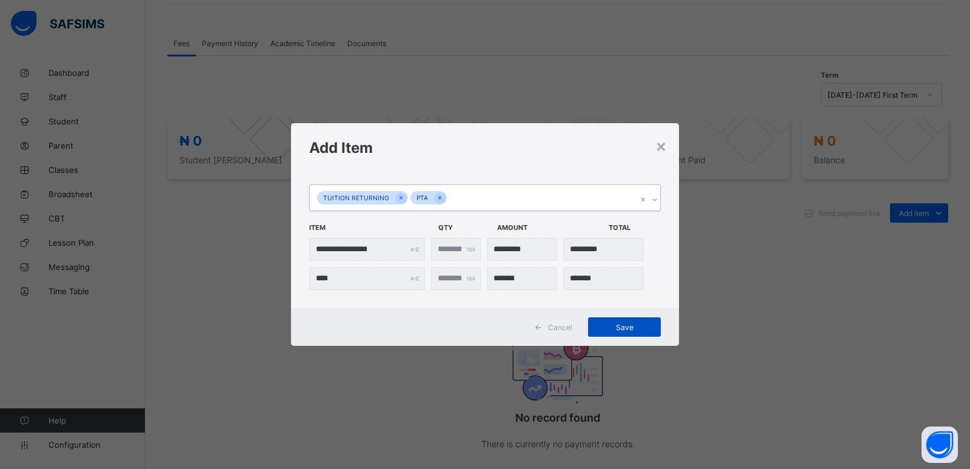
click at [628, 329] on span "Save" at bounding box center [624, 327] width 55 height 9
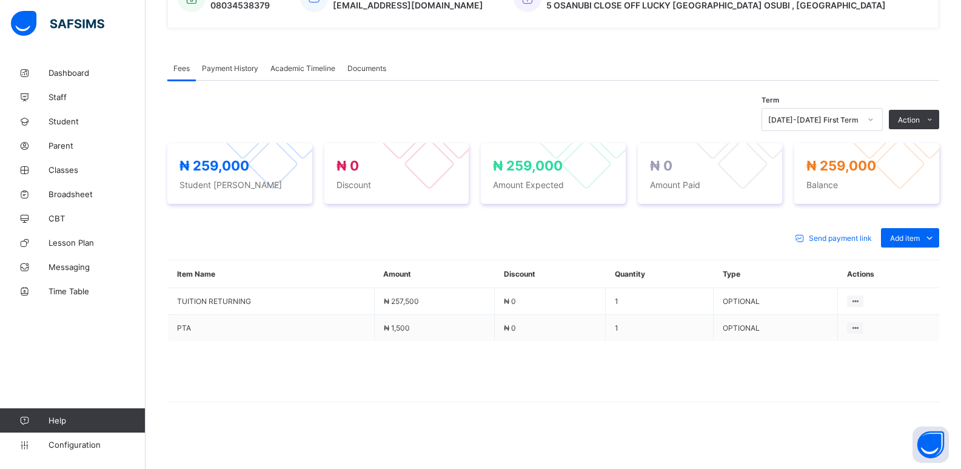
scroll to position [329, 0]
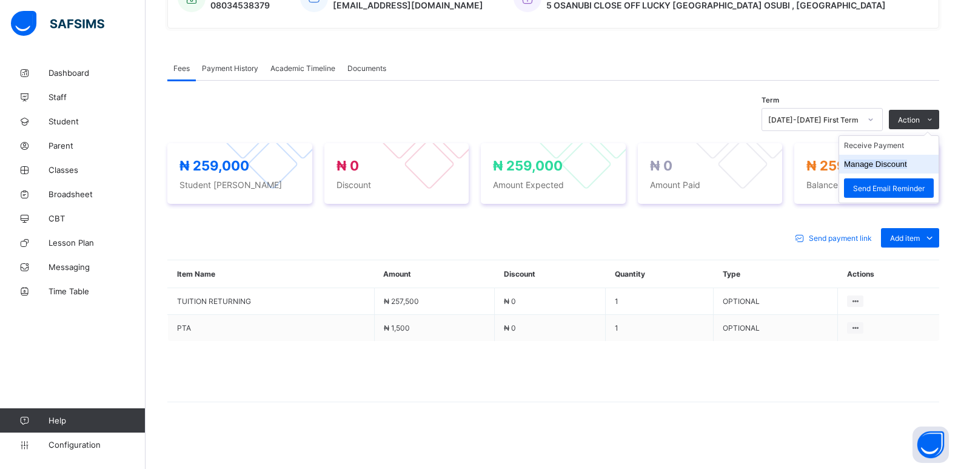
click at [879, 161] on button "Manage Discount" at bounding box center [875, 163] width 63 height 9
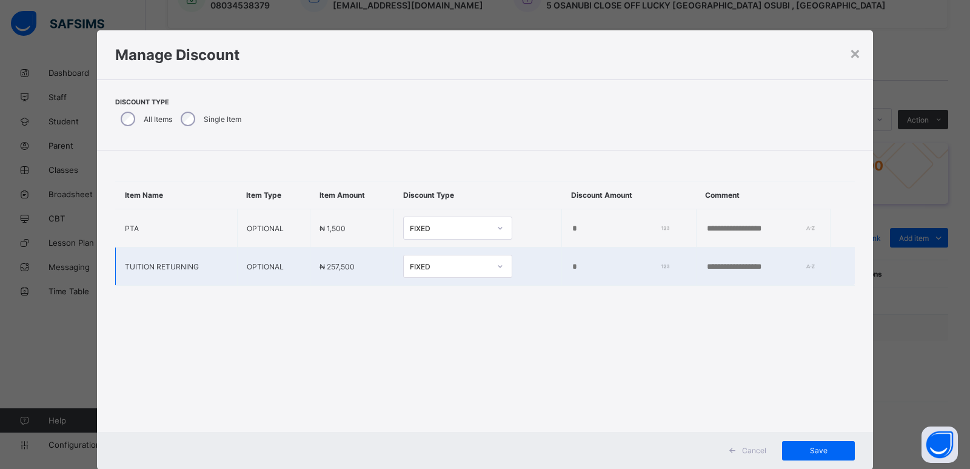
click at [571, 266] on input "*" at bounding box center [617, 267] width 93 height 10
type input "*****"
click at [813, 450] on span "Save" at bounding box center [818, 450] width 55 height 9
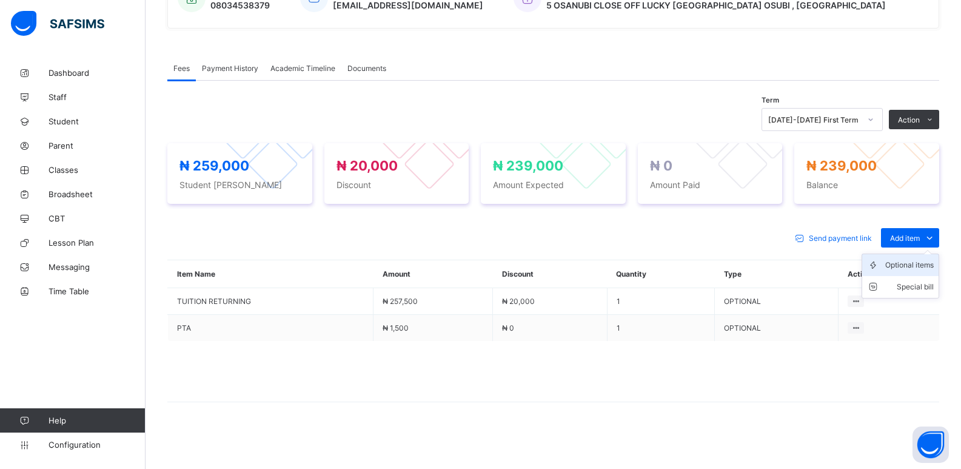
click at [910, 266] on div "Optional items" at bounding box center [909, 265] width 49 height 12
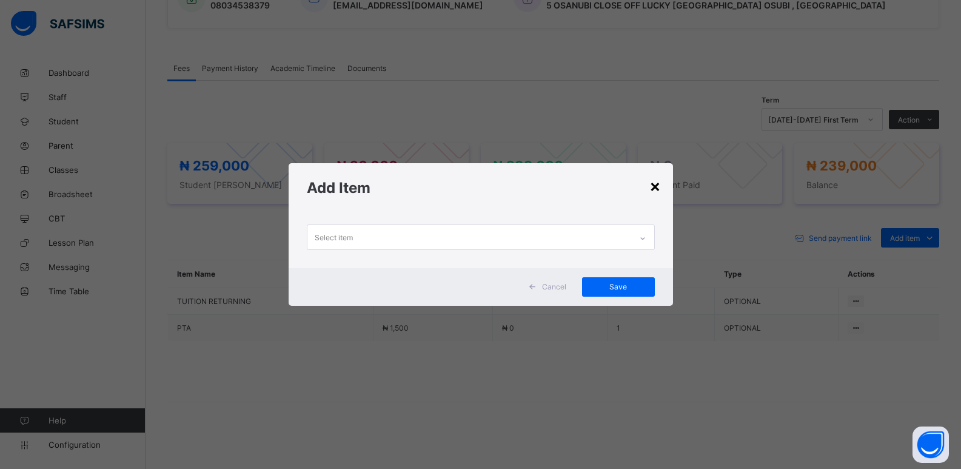
drag, startPoint x: 654, startPoint y: 186, endPoint x: 927, endPoint y: 220, distance: 275.0
click at [656, 186] on div "×" at bounding box center [655, 185] width 12 height 21
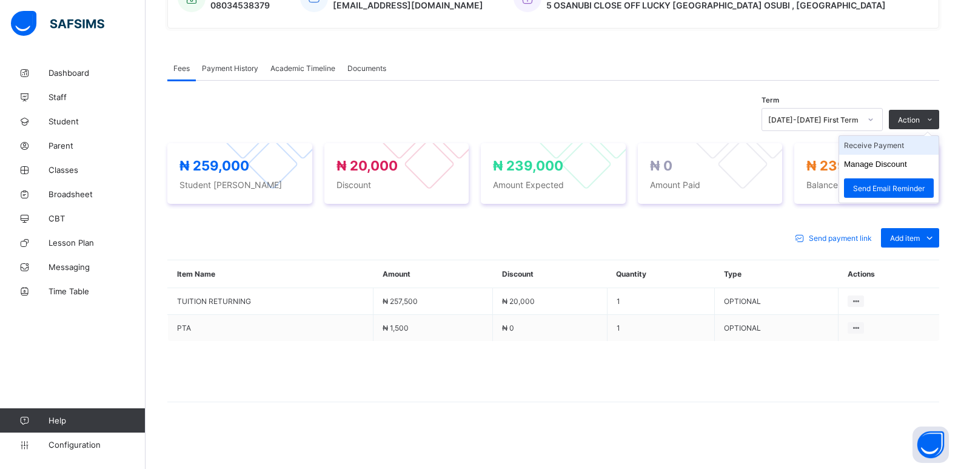
click at [872, 147] on li "Receive Payment" at bounding box center [888, 145] width 99 height 19
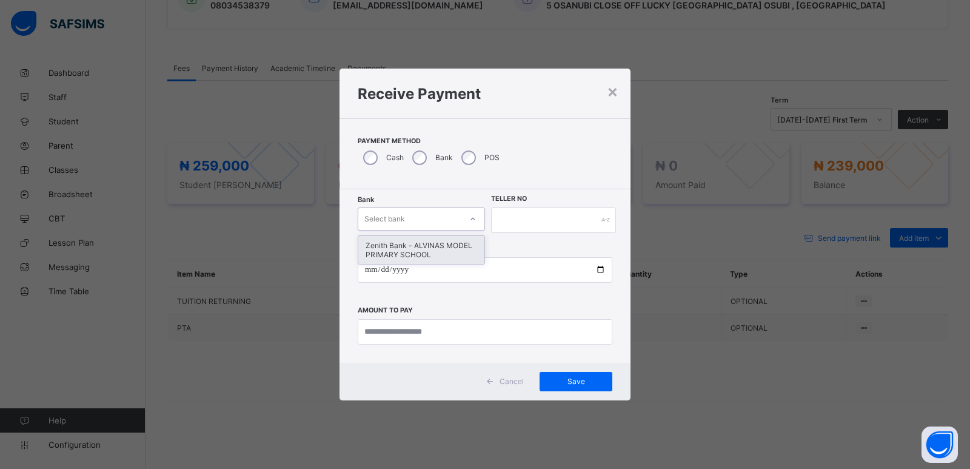
click at [416, 218] on div "Select bank" at bounding box center [409, 218] width 103 height 17
drag, startPoint x: 420, startPoint y: 254, endPoint x: 579, endPoint y: 224, distance: 162.2
click at [420, 253] on div "Zenith Bank - ALVINAS MODEL PRIMARY SCHOOL" at bounding box center [421, 250] width 126 height 28
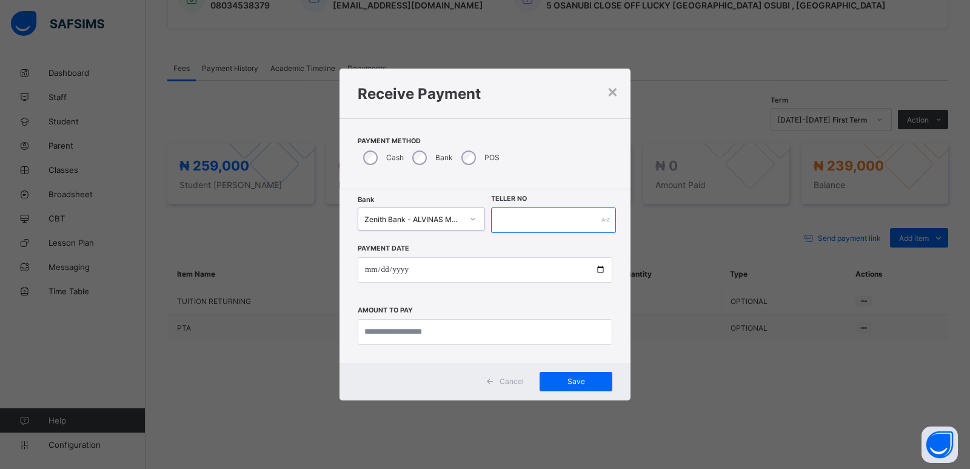
click at [548, 218] on input "text" at bounding box center [553, 219] width 125 height 25
click at [500, 220] on input "text" at bounding box center [553, 219] width 125 height 25
click at [498, 220] on input "text" at bounding box center [553, 219] width 125 height 25
click at [550, 220] on input "text" at bounding box center [553, 219] width 125 height 25
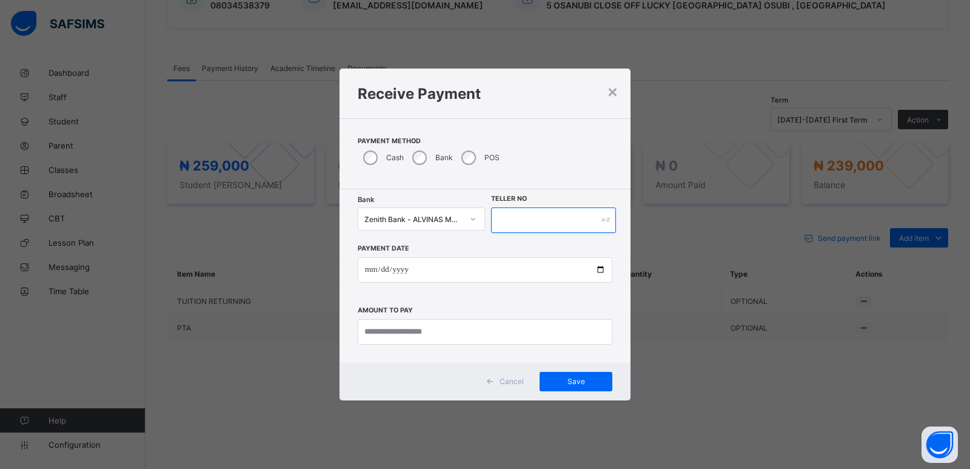
click at [549, 219] on input "text" at bounding box center [553, 219] width 125 height 25
type input "*******"
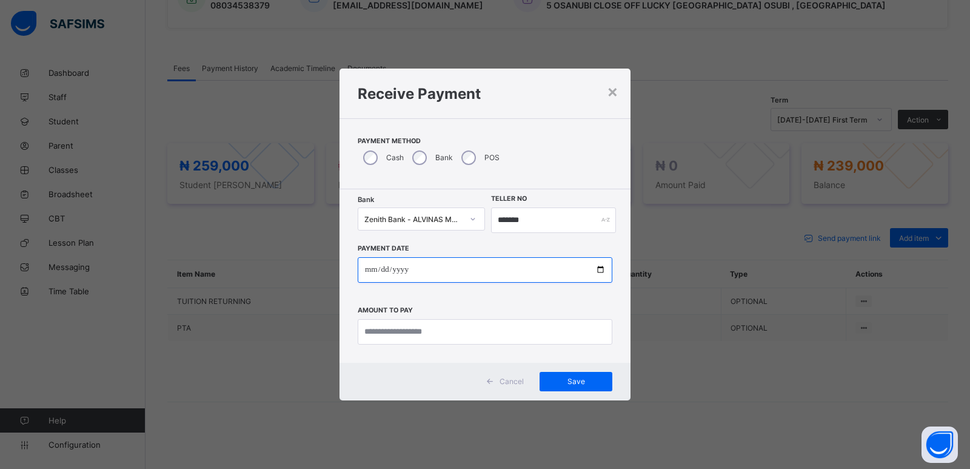
click at [369, 272] on input "date" at bounding box center [485, 269] width 255 height 25
type input "**********"
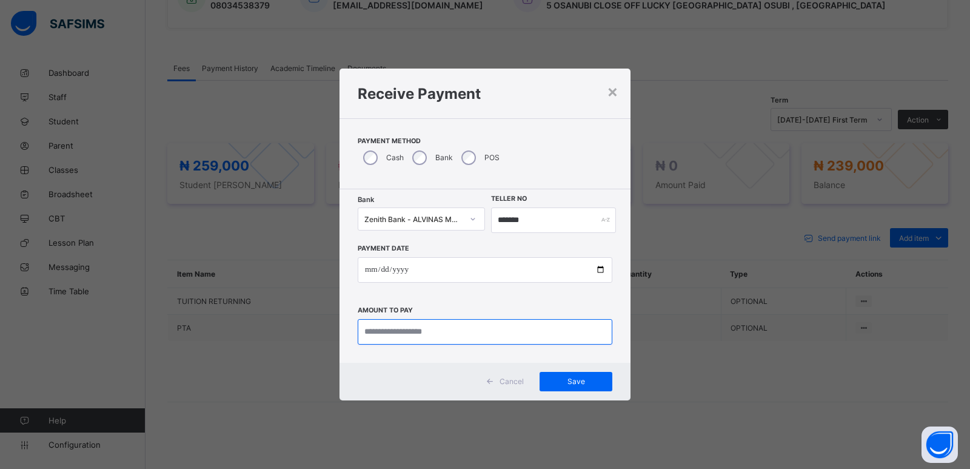
click at [386, 332] on input "currency" at bounding box center [485, 331] width 255 height 25
type input "*********"
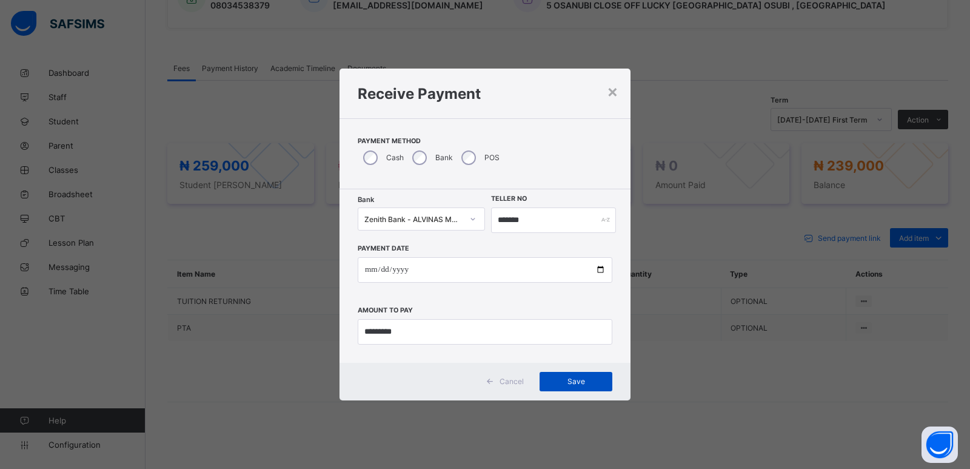
click at [557, 384] on span "Save" at bounding box center [576, 381] width 55 height 9
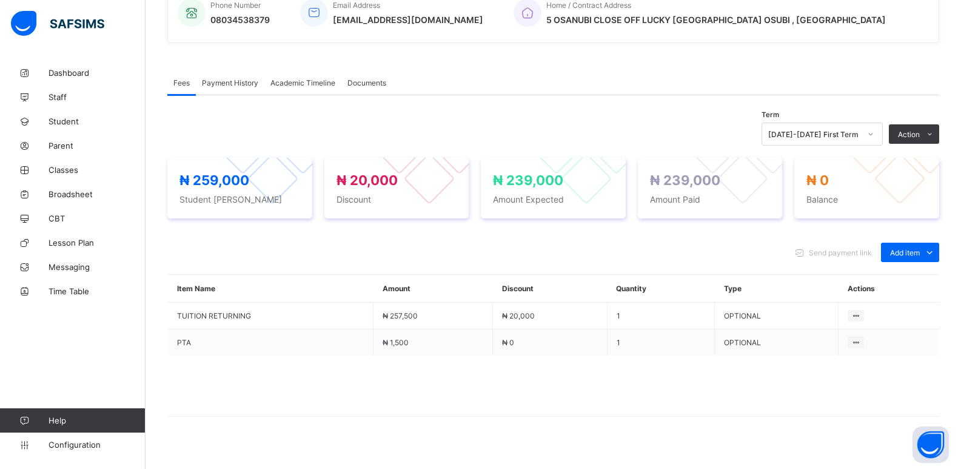
scroll to position [207, 0]
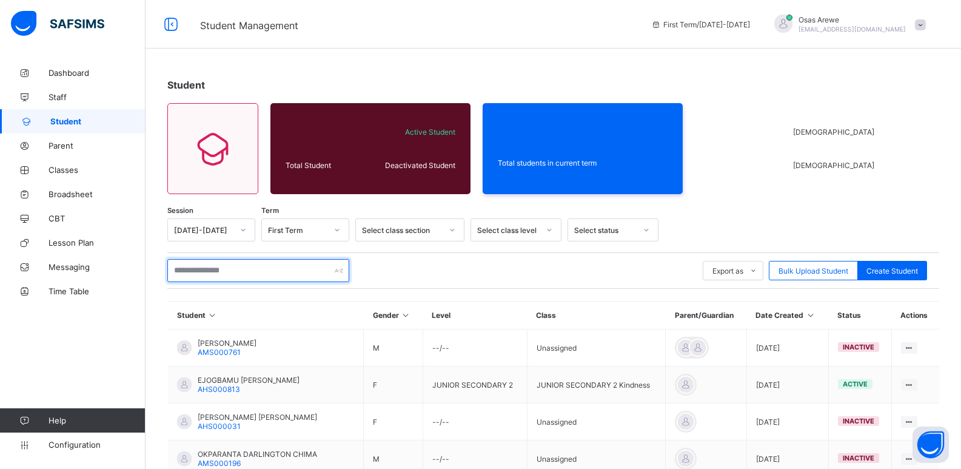
click at [250, 270] on input "text" at bounding box center [258, 270] width 182 height 23
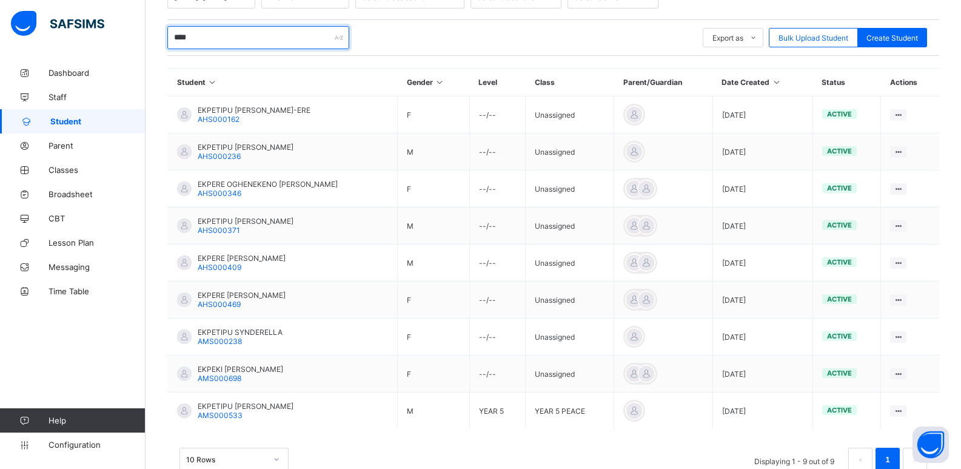
scroll to position [243, 0]
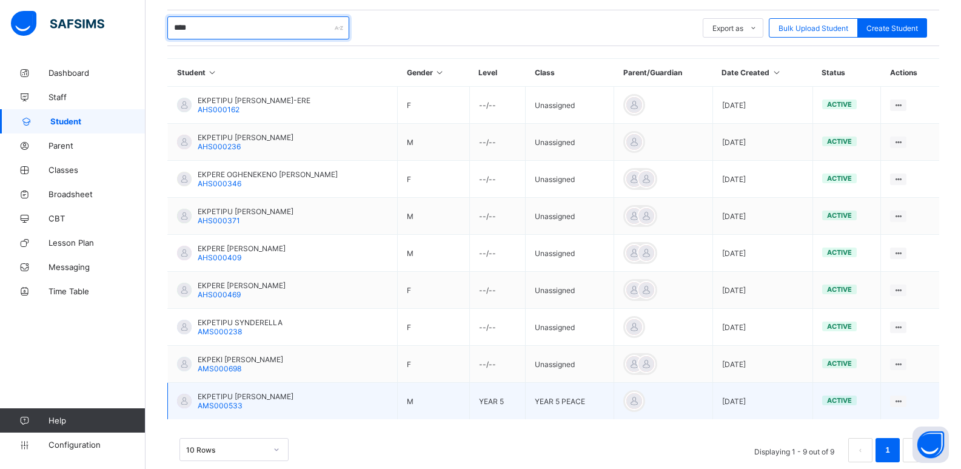
type input "****"
click at [227, 393] on span "EKPETIPU NICHOLAS" at bounding box center [246, 396] width 96 height 9
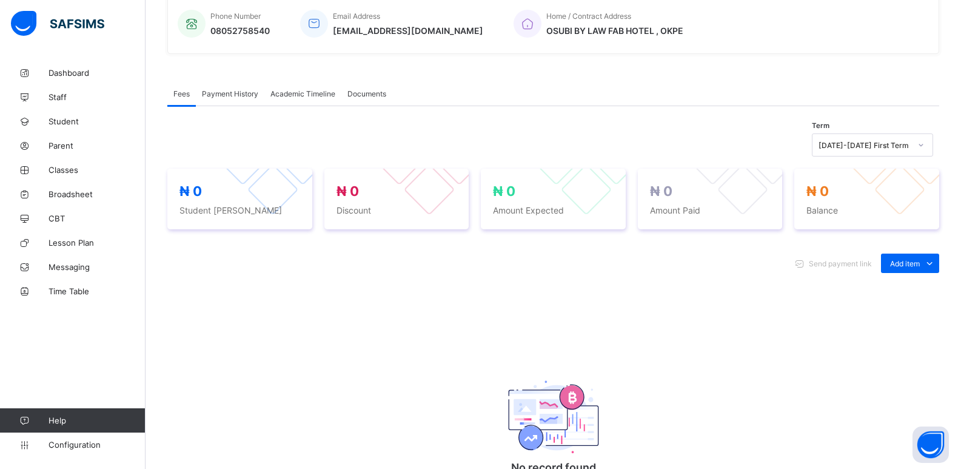
scroll to position [343, 0]
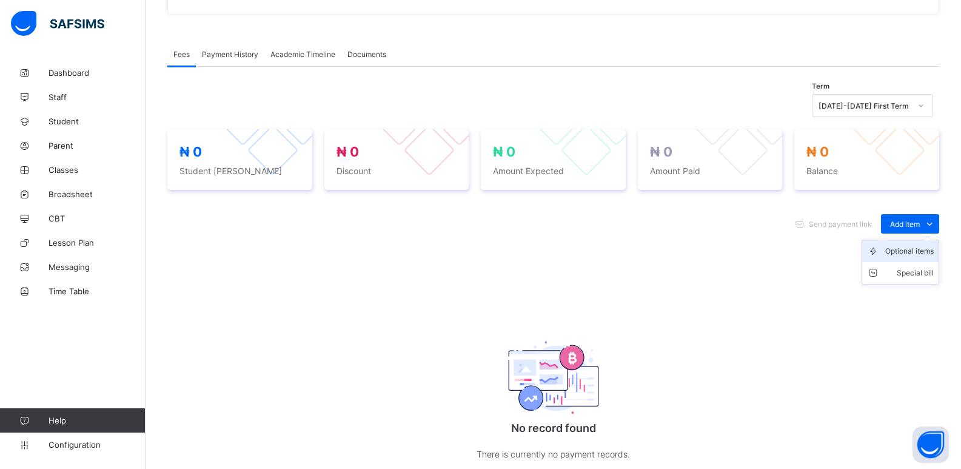
click at [909, 253] on div "Optional items" at bounding box center [909, 251] width 49 height 12
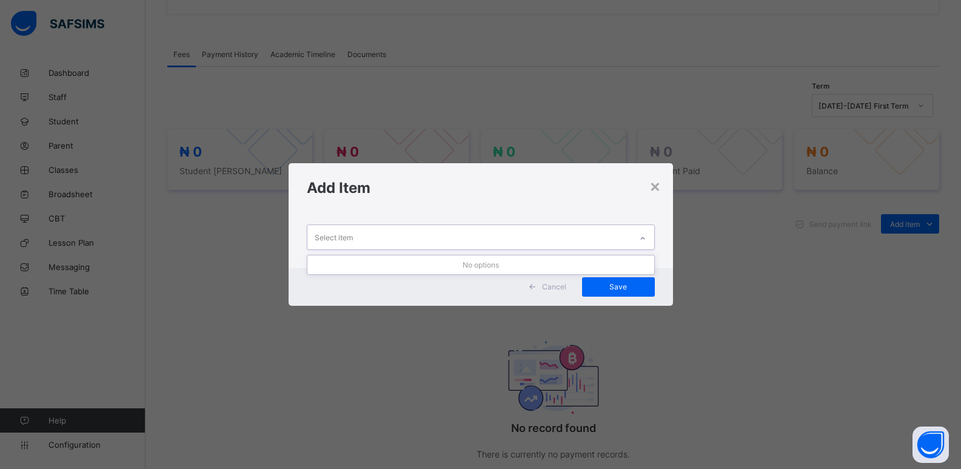
click at [627, 242] on div "Select item" at bounding box center [469, 237] width 324 height 24
click at [631, 240] on div "Select item" at bounding box center [469, 237] width 324 height 24
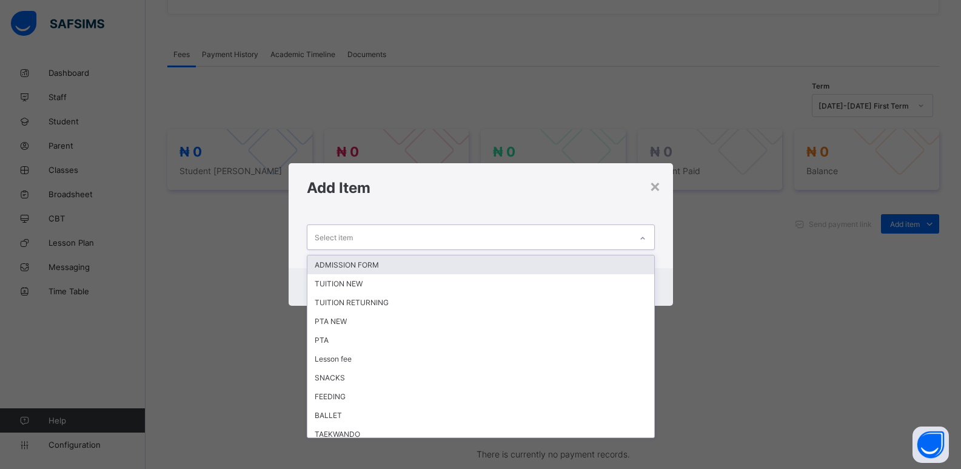
click at [631, 240] on div "Select item" at bounding box center [469, 237] width 324 height 24
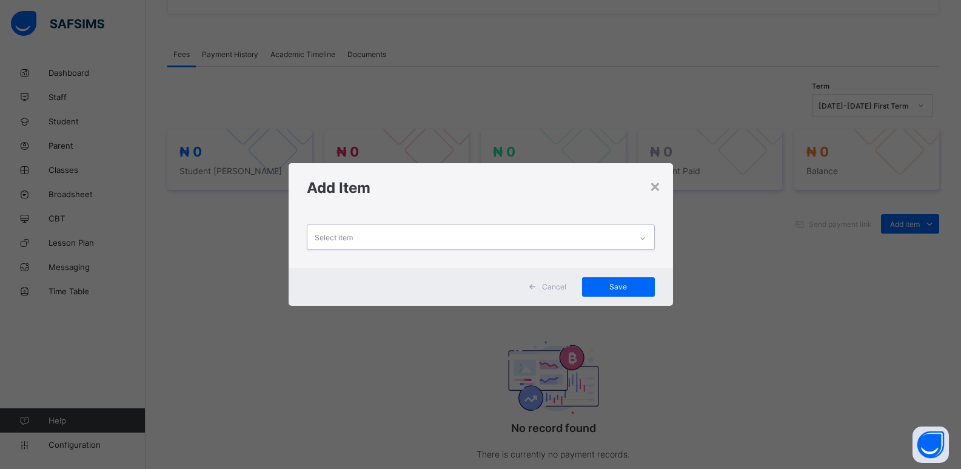
click at [631, 240] on div "Select item" at bounding box center [469, 237] width 324 height 24
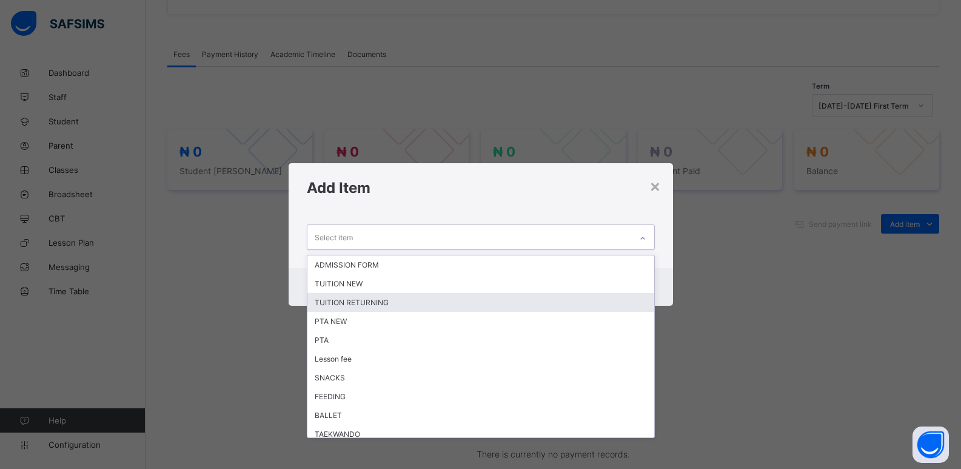
click at [511, 303] on div "TUITION RETURNING" at bounding box center [480, 302] width 347 height 19
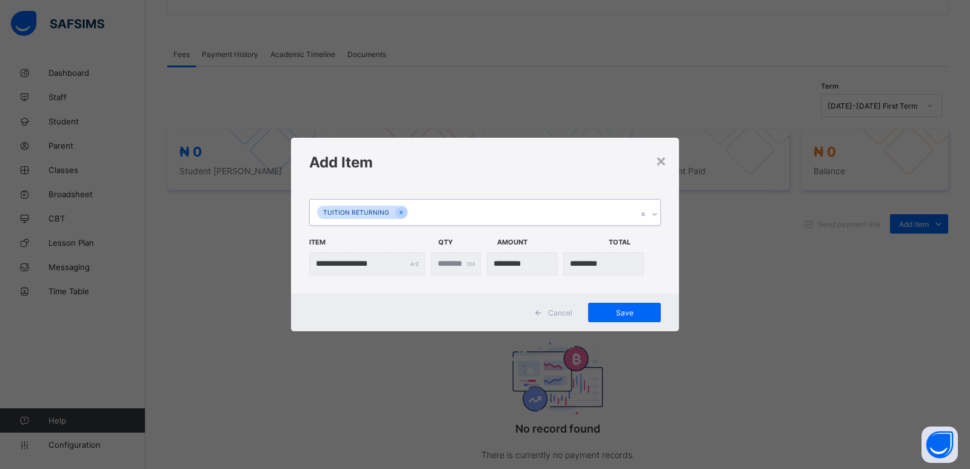
click at [660, 217] on div at bounding box center [655, 213] width 12 height 19
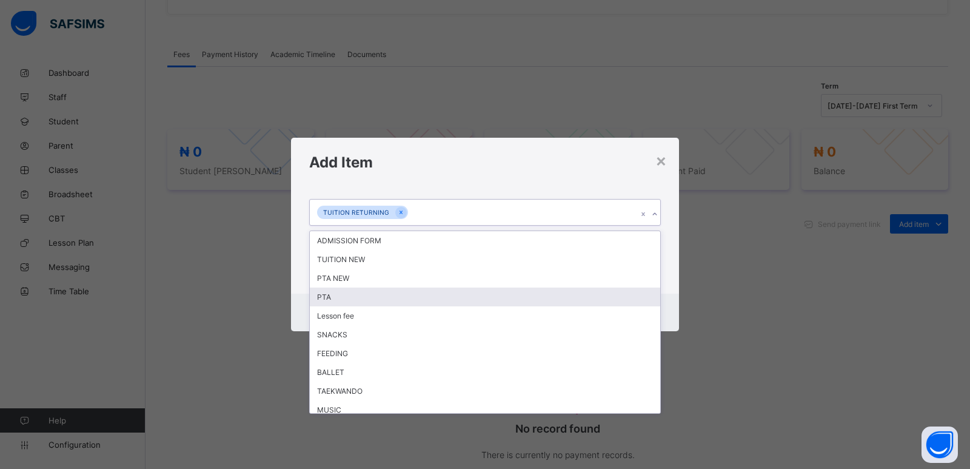
click at [410, 299] on div "PTA" at bounding box center [485, 296] width 351 height 19
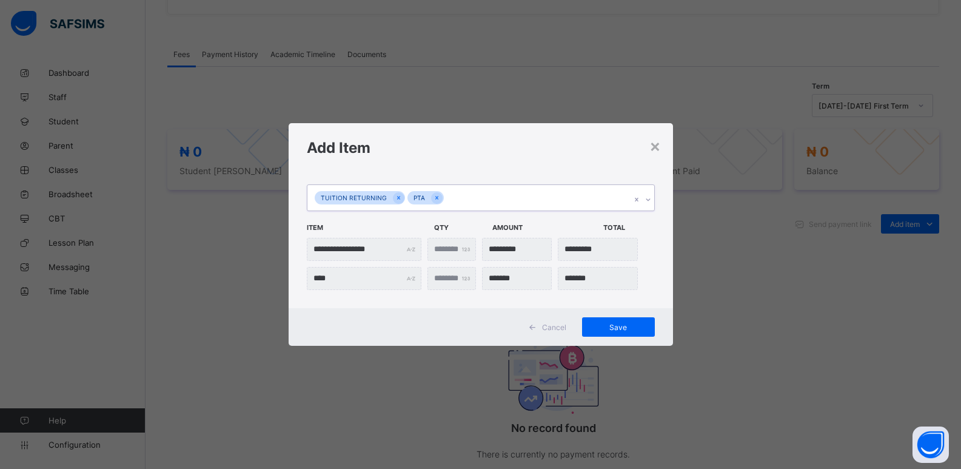
click at [648, 193] on icon at bounding box center [648, 199] width 7 height 12
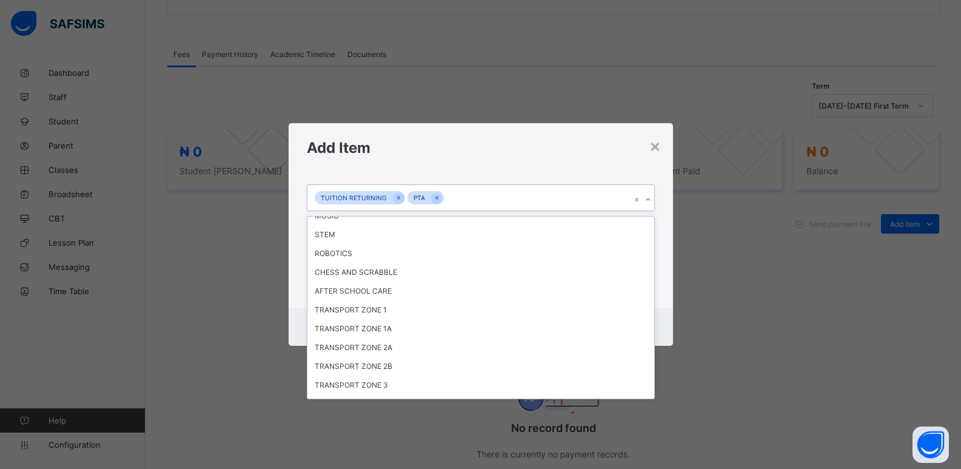
scroll to position [175, 0]
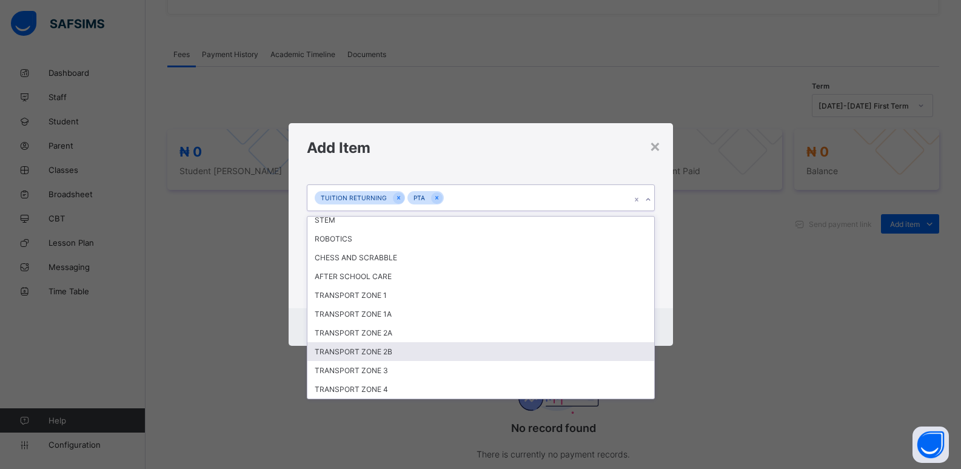
drag, startPoint x: 392, startPoint y: 354, endPoint x: 587, endPoint y: 330, distance: 196.1
click at [393, 354] on div "TRANSPORT ZONE 2B" at bounding box center [480, 351] width 347 height 19
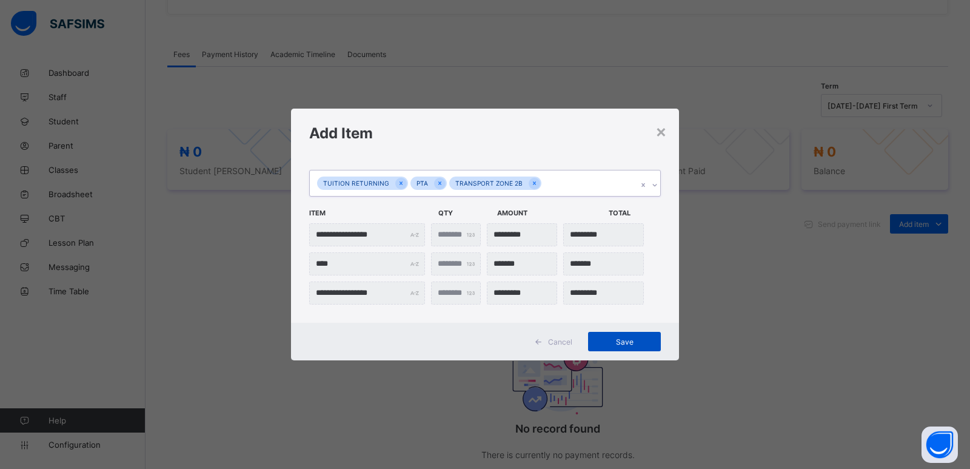
click at [633, 346] on div "Save" at bounding box center [624, 341] width 73 height 19
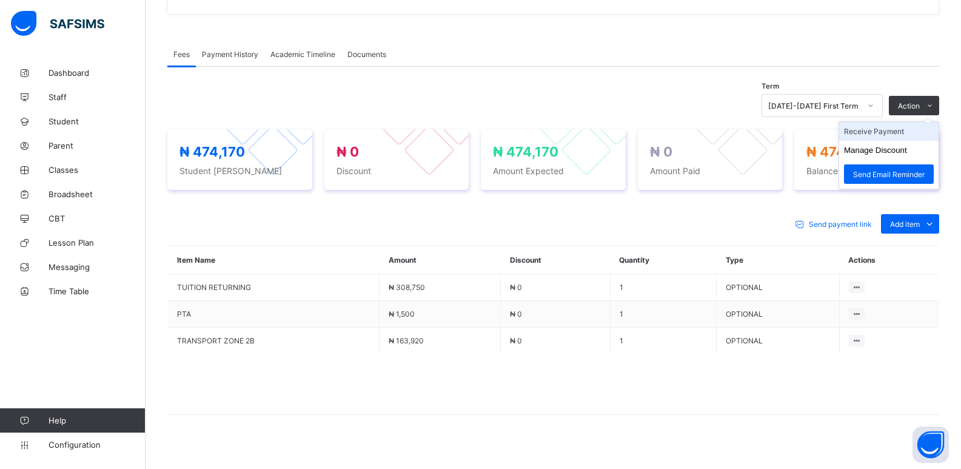
click at [882, 129] on li "Receive Payment" at bounding box center [888, 131] width 99 height 19
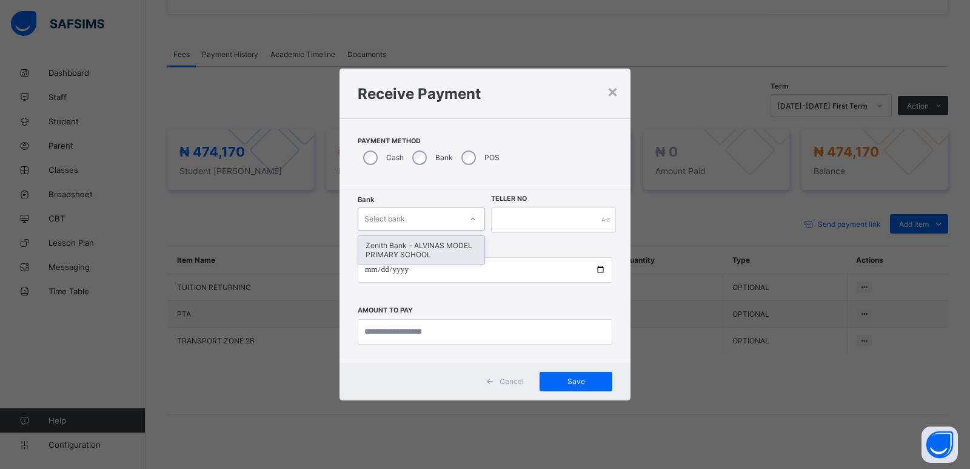
click at [426, 213] on div "Select bank" at bounding box center [409, 218] width 103 height 17
drag, startPoint x: 434, startPoint y: 246, endPoint x: 466, endPoint y: 236, distance: 33.6
click at [437, 246] on div "Zenith Bank - ALVINAS MODEL PRIMARY SCHOOL" at bounding box center [421, 250] width 126 height 28
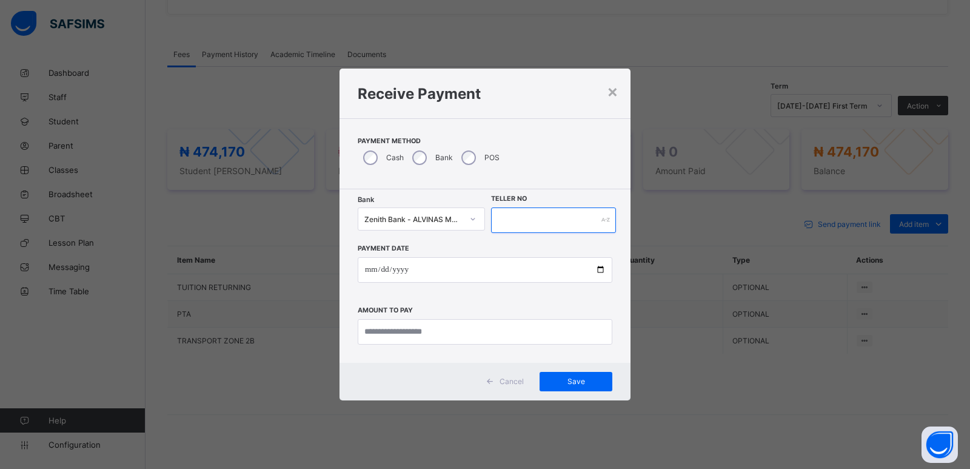
click at [512, 223] on input "text" at bounding box center [553, 219] width 125 height 25
type input "******"
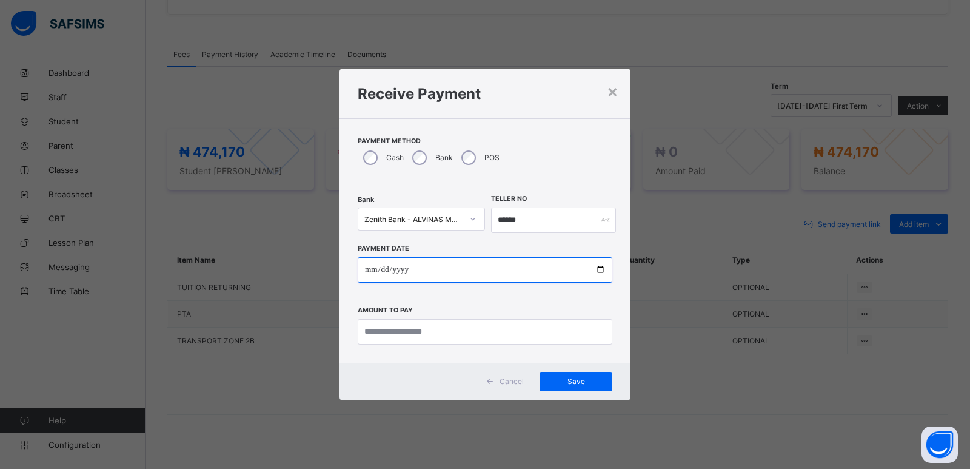
click at [369, 269] on input "date" at bounding box center [485, 269] width 255 height 25
type input "**********"
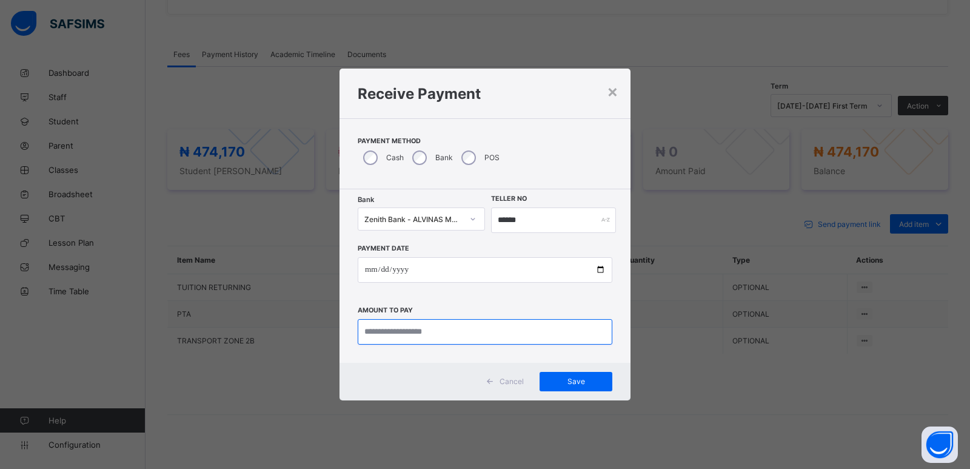
click at [417, 334] on input "currency" at bounding box center [485, 331] width 255 height 25
type input "*********"
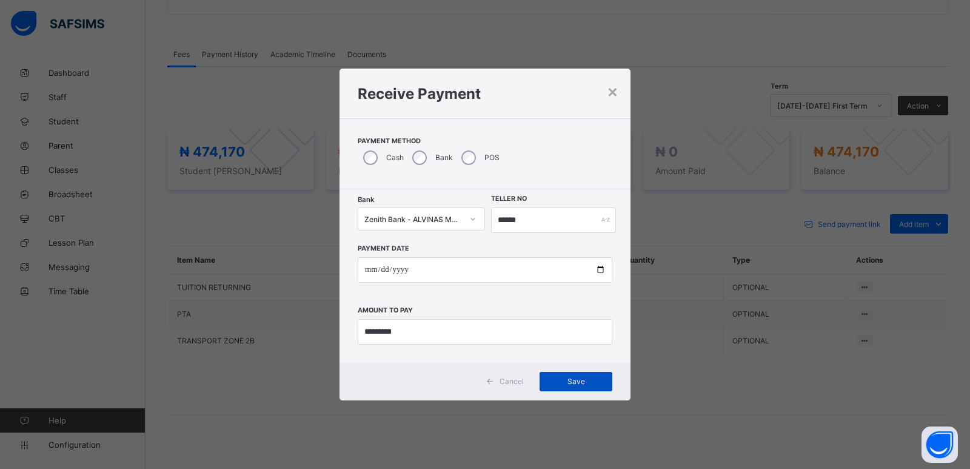
click at [581, 377] on span "Save" at bounding box center [576, 381] width 55 height 9
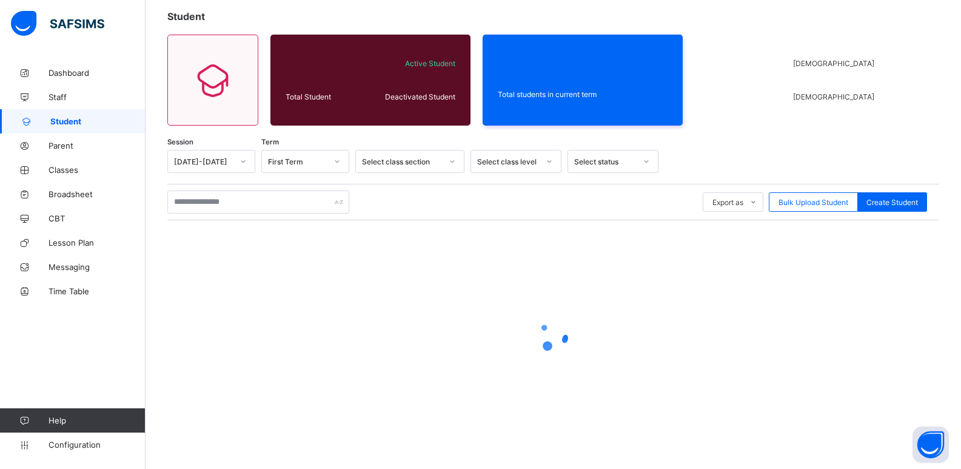
scroll to position [69, 0]
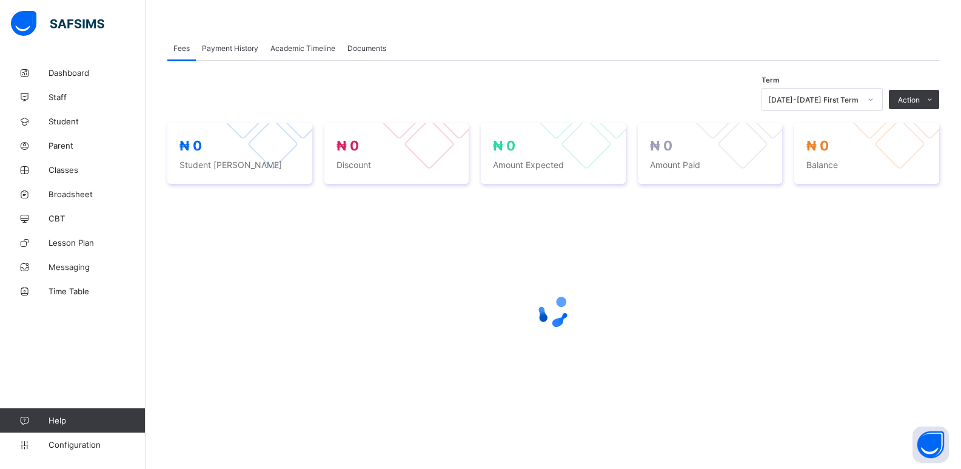
scroll to position [192, 0]
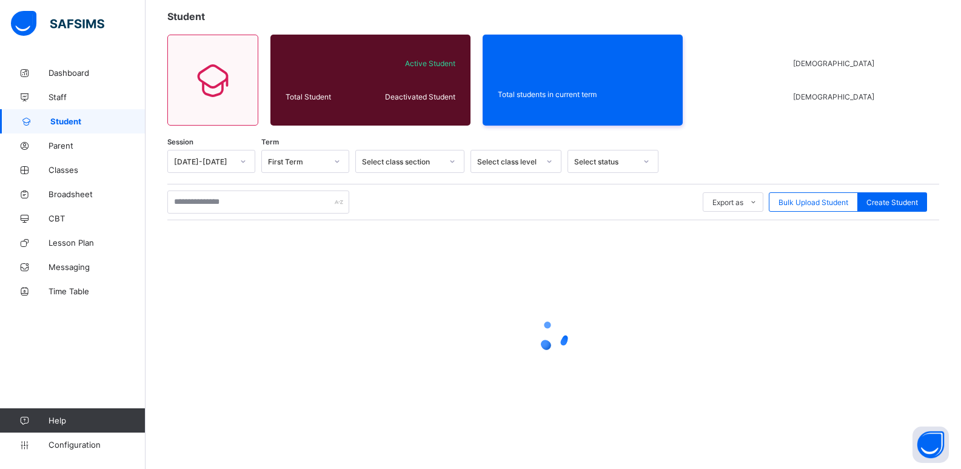
scroll to position [69, 0]
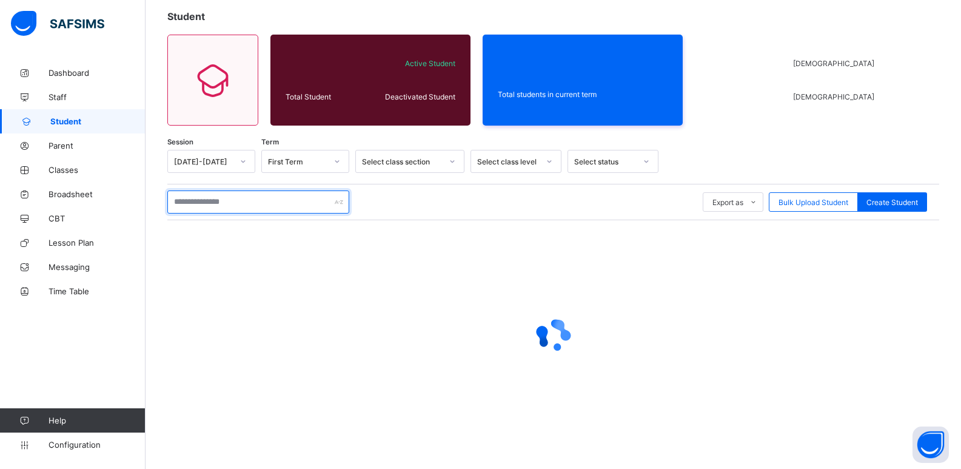
click at [228, 209] on input "text" at bounding box center [258, 201] width 182 height 23
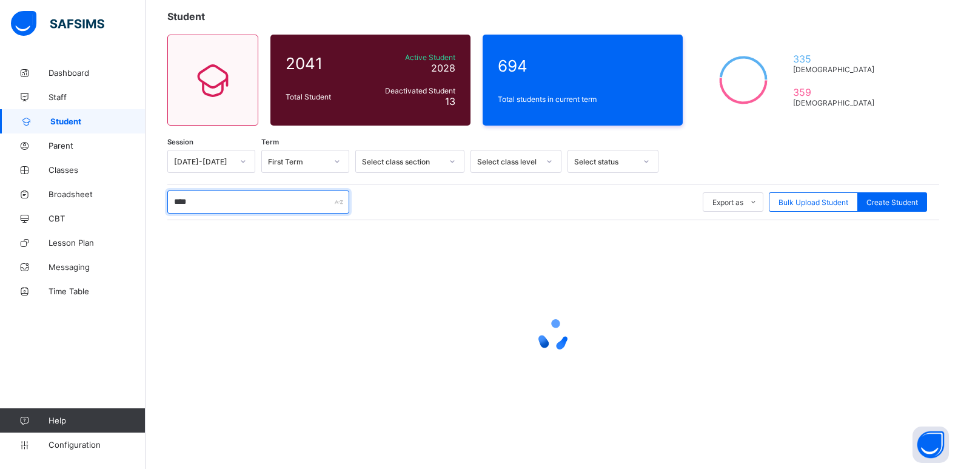
scroll to position [0, 0]
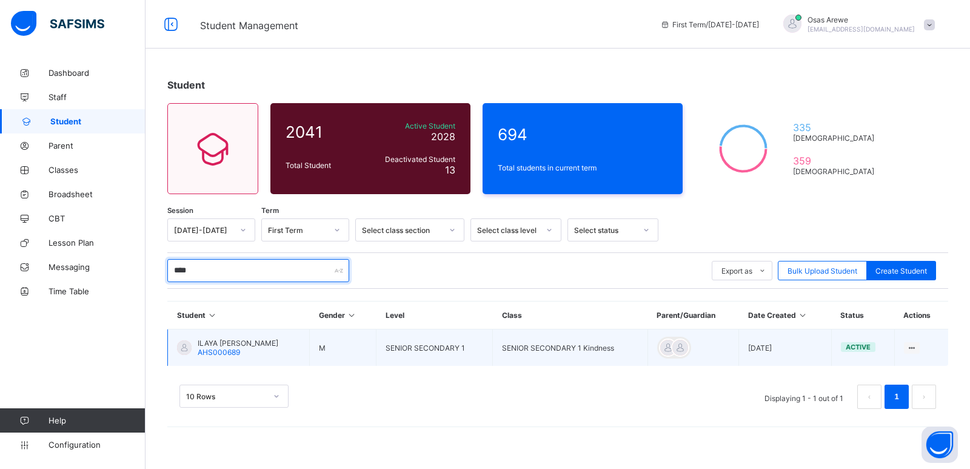
type input "****"
click at [228, 347] on span "ILAYA DAVID EGBA" at bounding box center [238, 342] width 81 height 9
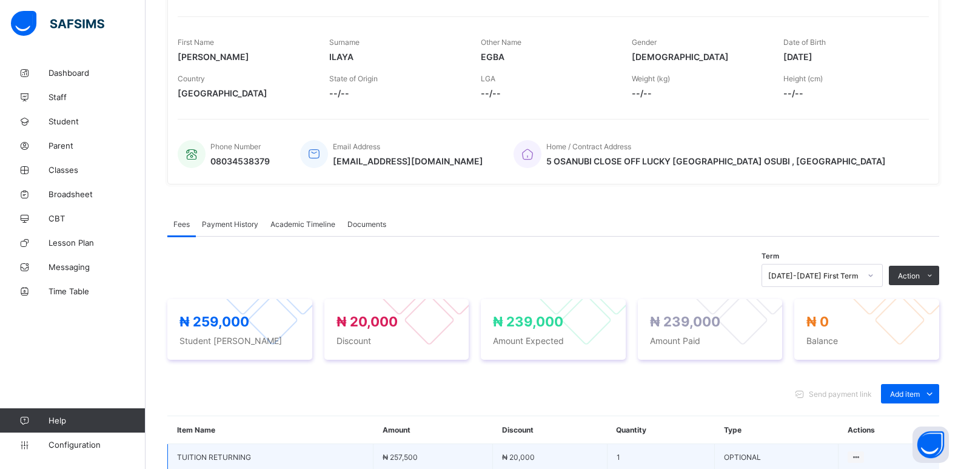
scroll to position [303, 0]
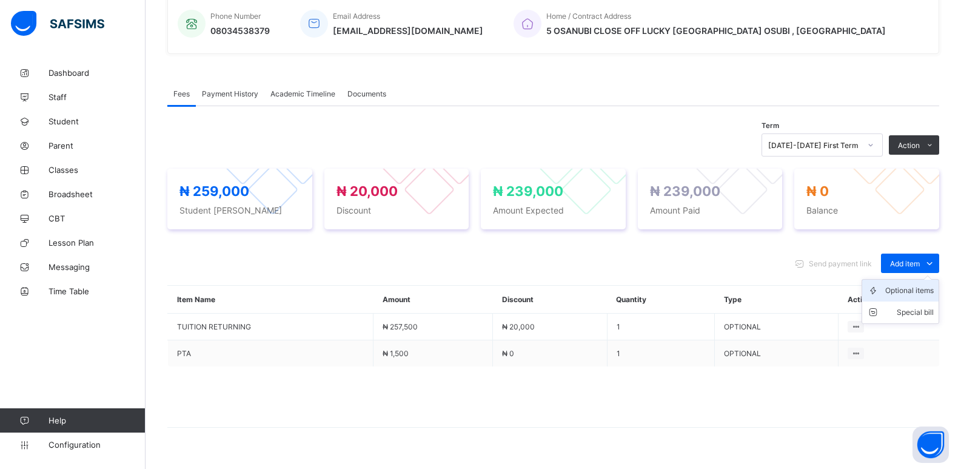
click at [917, 292] on div "Optional items" at bounding box center [909, 290] width 49 height 12
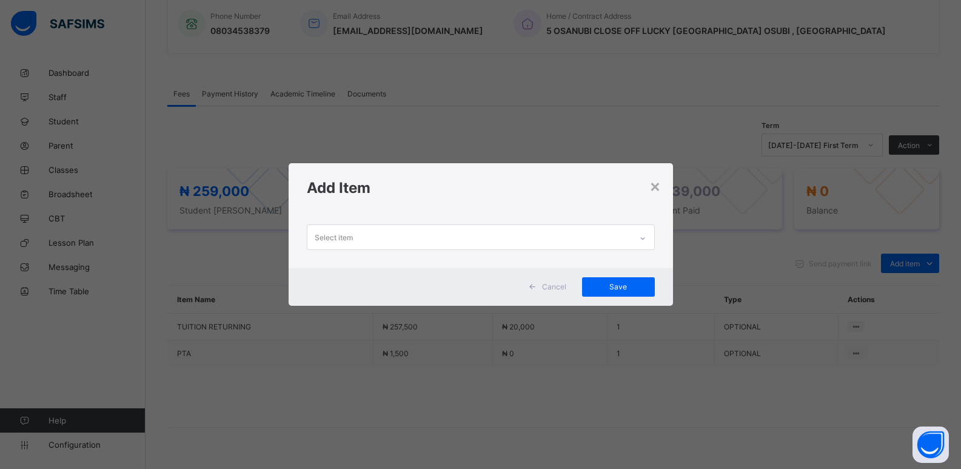
click at [650, 240] on div at bounding box center [642, 238] width 21 height 19
click at [639, 244] on div at bounding box center [642, 238] width 21 height 19
click at [641, 244] on div at bounding box center [642, 238] width 21 height 19
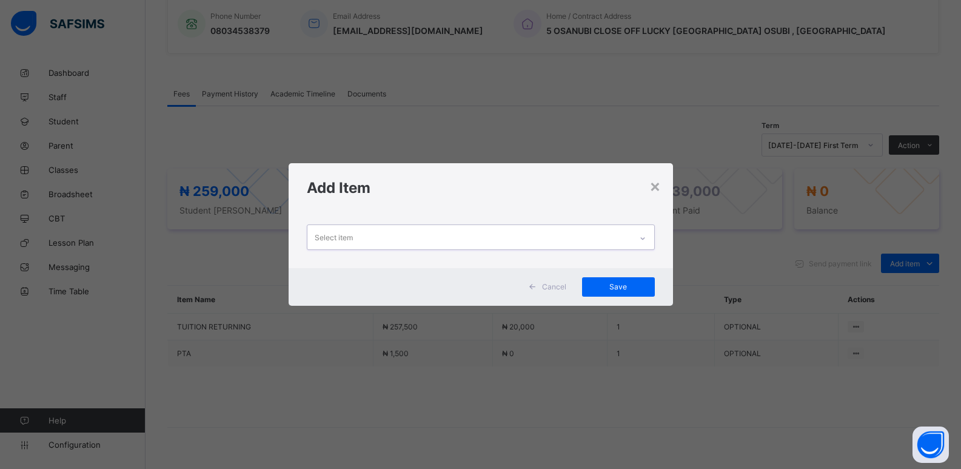
click at [641, 244] on div at bounding box center [642, 238] width 21 height 19
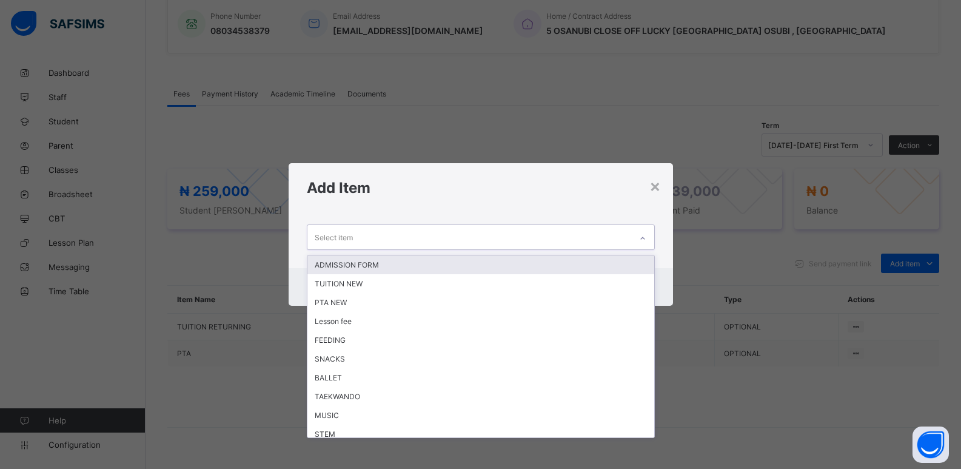
click at [641, 244] on div at bounding box center [642, 238] width 21 height 19
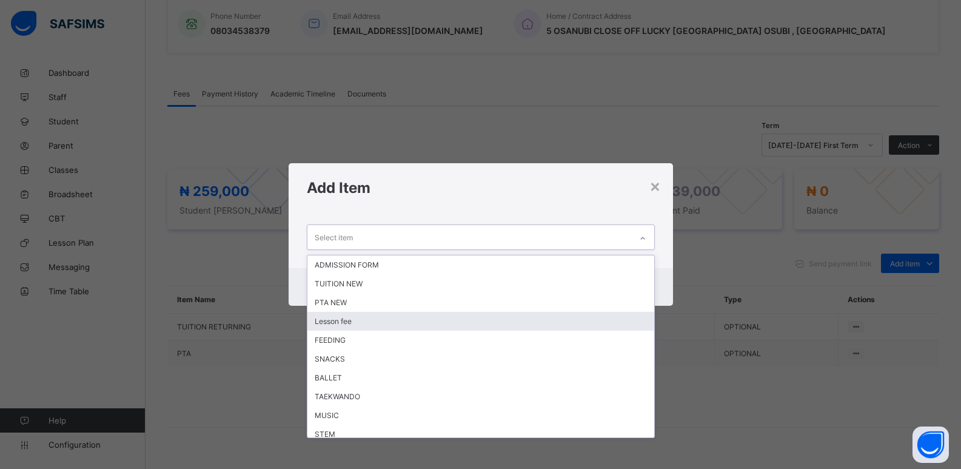
click at [464, 320] on div "Lesson fee" at bounding box center [480, 321] width 347 height 19
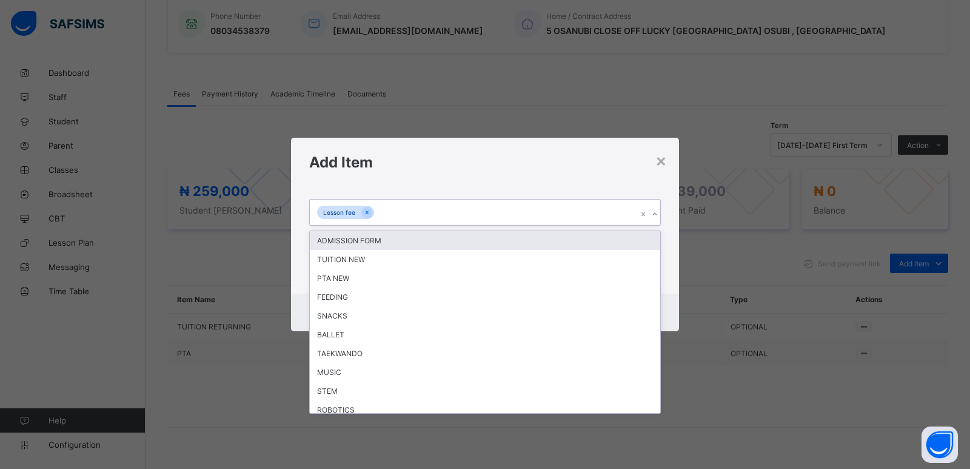
click at [657, 212] on icon at bounding box center [654, 214] width 7 height 12
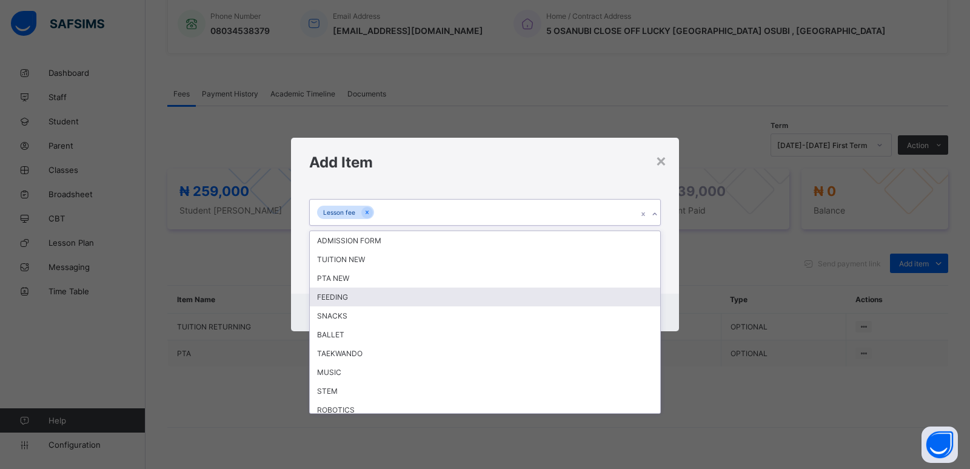
click at [483, 298] on div "FEEDING" at bounding box center [485, 296] width 351 height 19
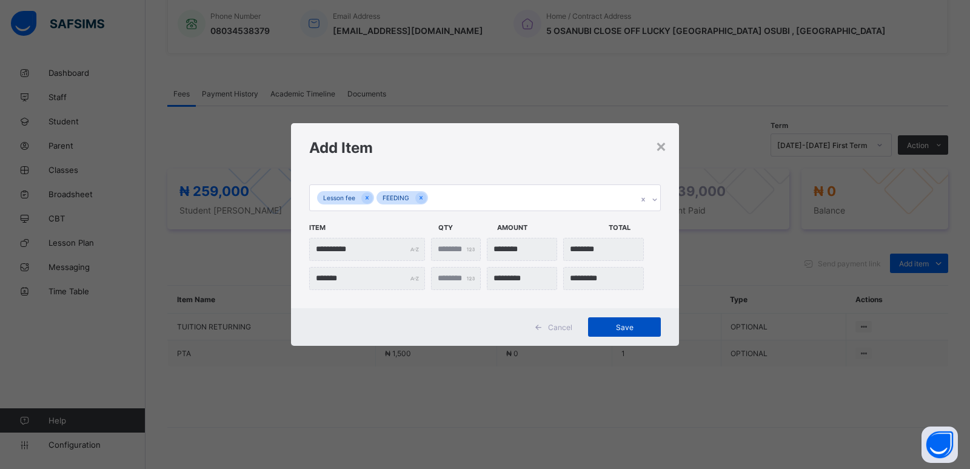
click at [626, 324] on span "Save" at bounding box center [624, 327] width 55 height 9
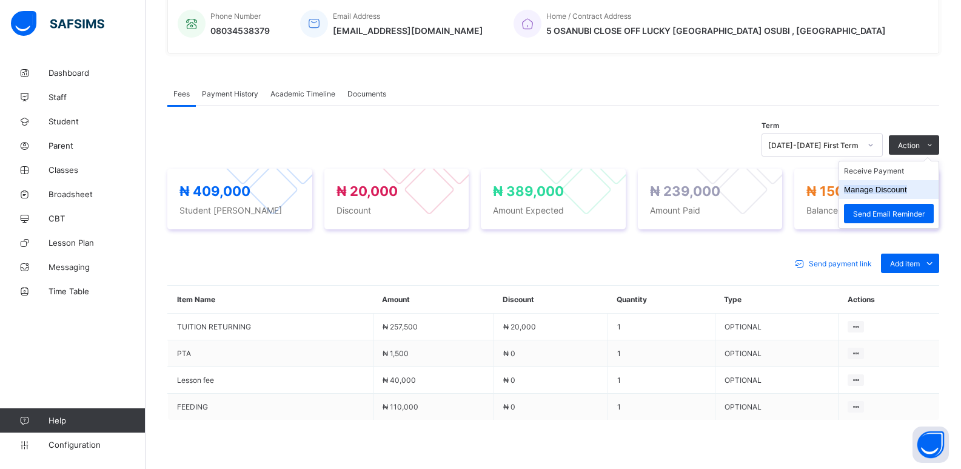
click at [882, 192] on button "Manage Discount" at bounding box center [875, 189] width 63 height 9
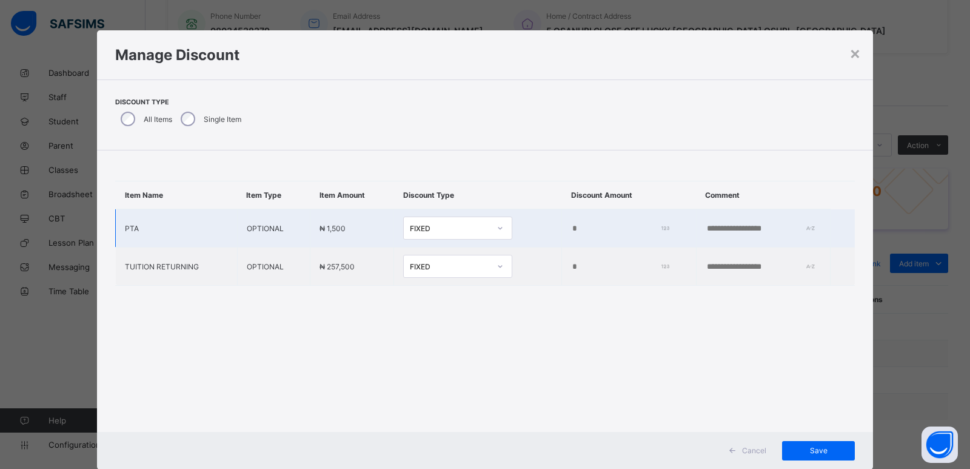
type input "*"
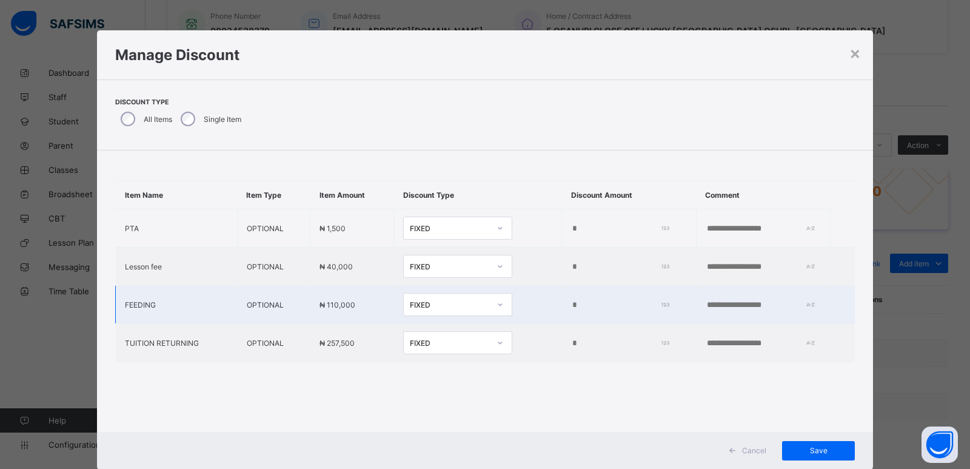
click at [571, 307] on input "*" at bounding box center [617, 305] width 93 height 10
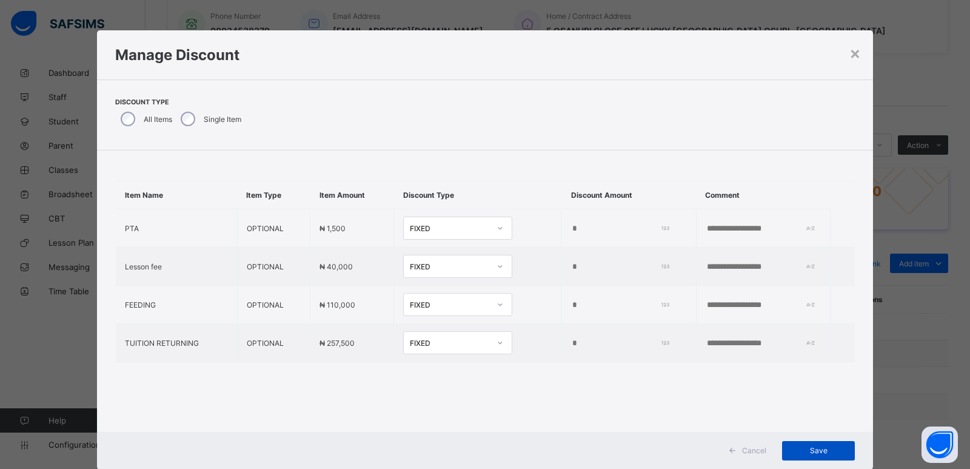
type input "*****"
click at [816, 448] on span "Save" at bounding box center [818, 450] width 55 height 9
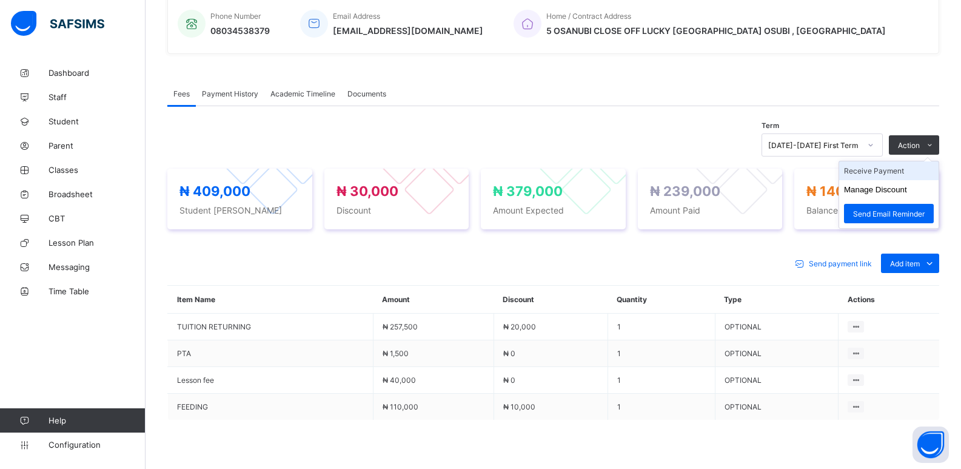
click at [890, 175] on li "Receive Payment" at bounding box center [888, 170] width 99 height 19
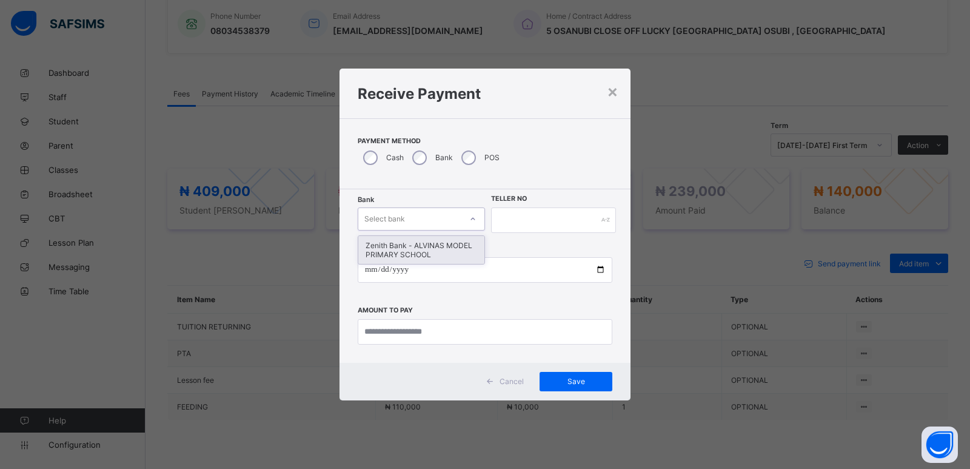
drag, startPoint x: 395, startPoint y: 216, endPoint x: 394, endPoint y: 238, distance: 21.8
click at [394, 218] on div "Select bank" at bounding box center [384, 218] width 41 height 23
drag, startPoint x: 394, startPoint y: 241, endPoint x: 512, endPoint y: 236, distance: 118.3
click at [395, 241] on div "Zenith Bank - ALVINAS MODEL PRIMARY SCHOOL" at bounding box center [421, 250] width 126 height 28
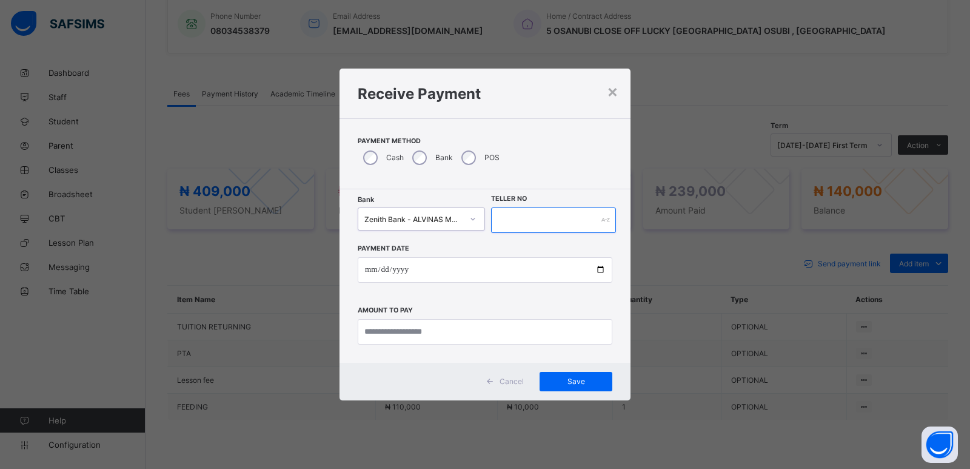
click at [518, 221] on input "text" at bounding box center [553, 219] width 125 height 25
type input "*********"
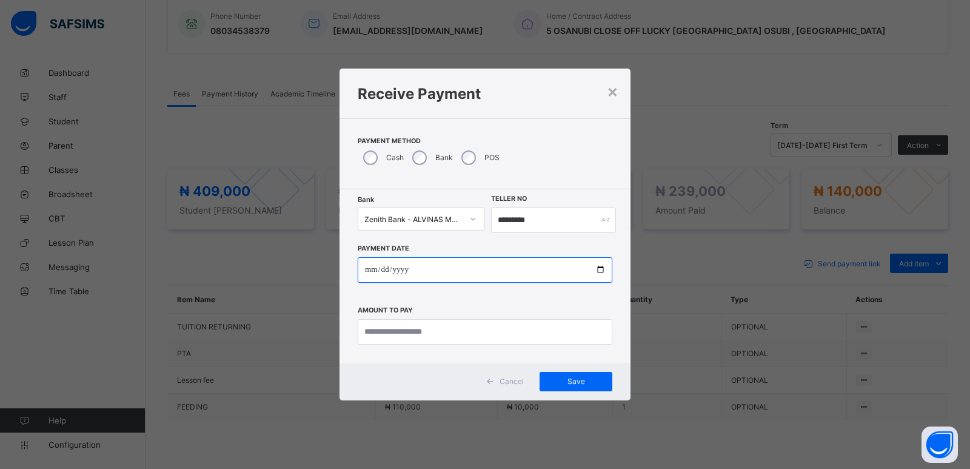
click at [373, 271] on input "date" at bounding box center [485, 269] width 255 height 25
type input "**********"
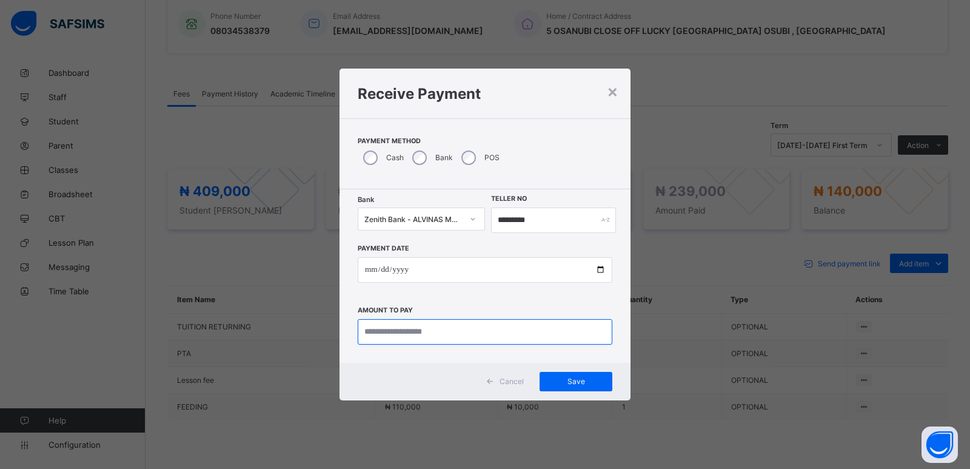
click at [399, 334] on input "currency" at bounding box center [485, 331] width 255 height 25
type input "*********"
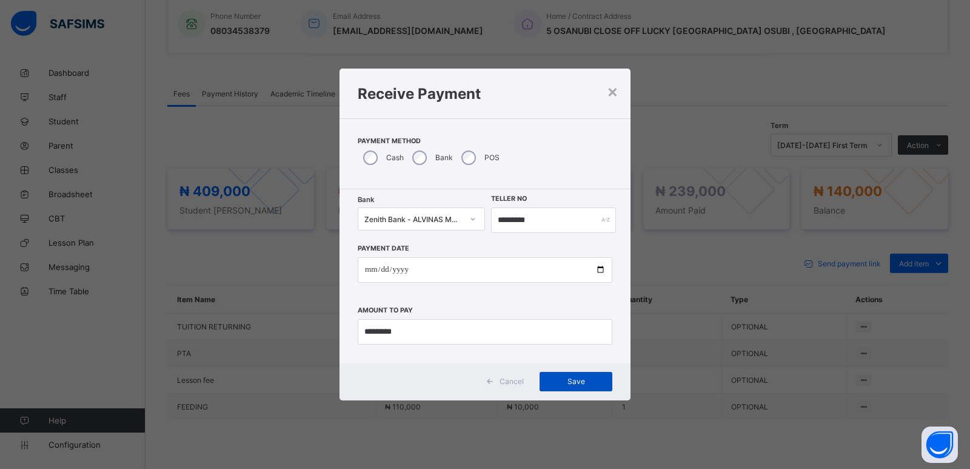
click at [597, 380] on span "Save" at bounding box center [576, 381] width 55 height 9
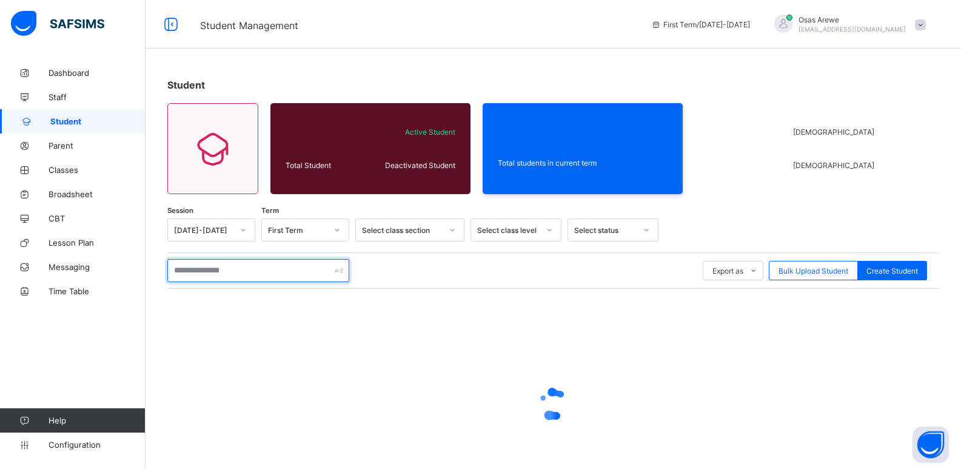
click at [273, 268] on input "text" at bounding box center [258, 270] width 182 height 23
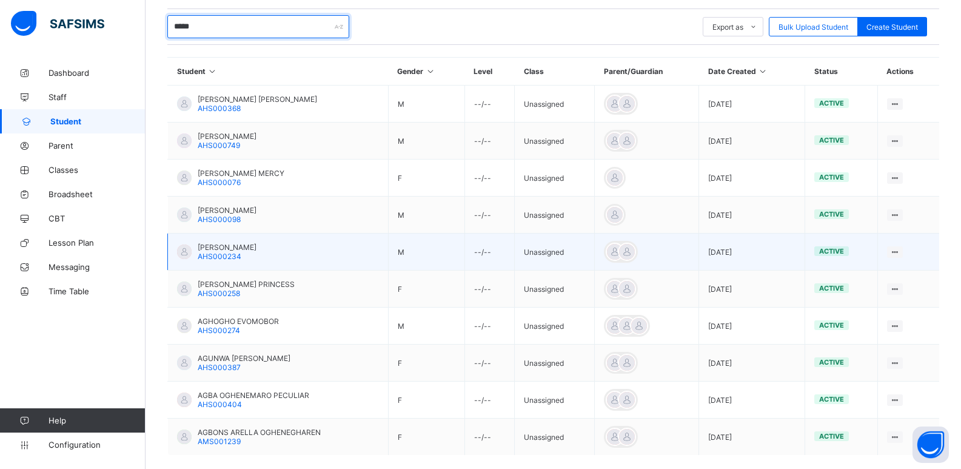
scroll to position [303, 0]
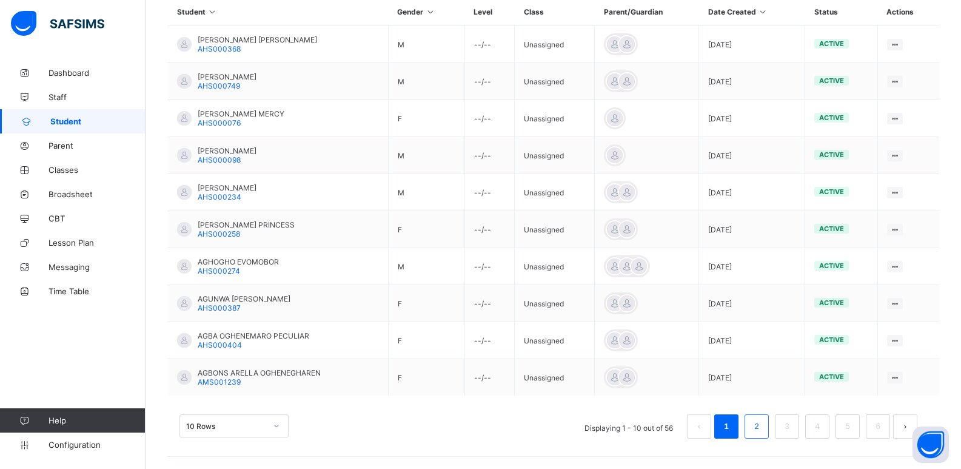
type input "*****"
click at [762, 434] on link "2" at bounding box center [757, 426] width 12 height 16
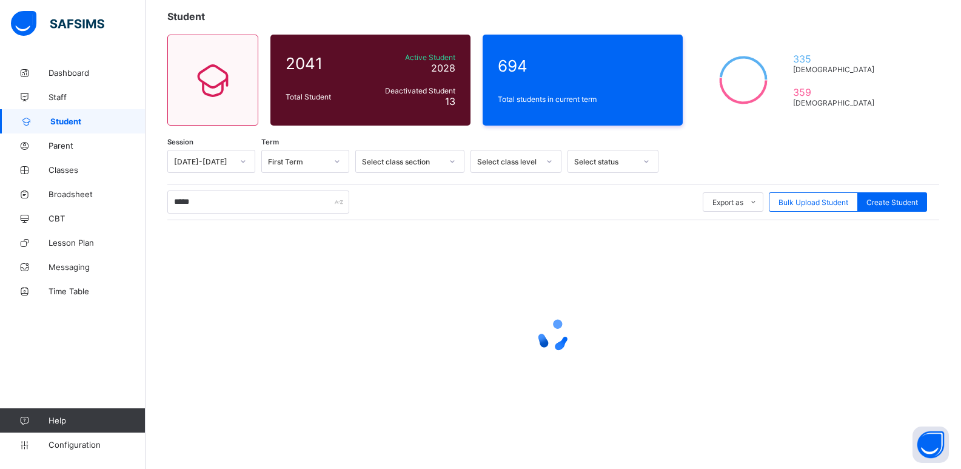
scroll to position [44, 0]
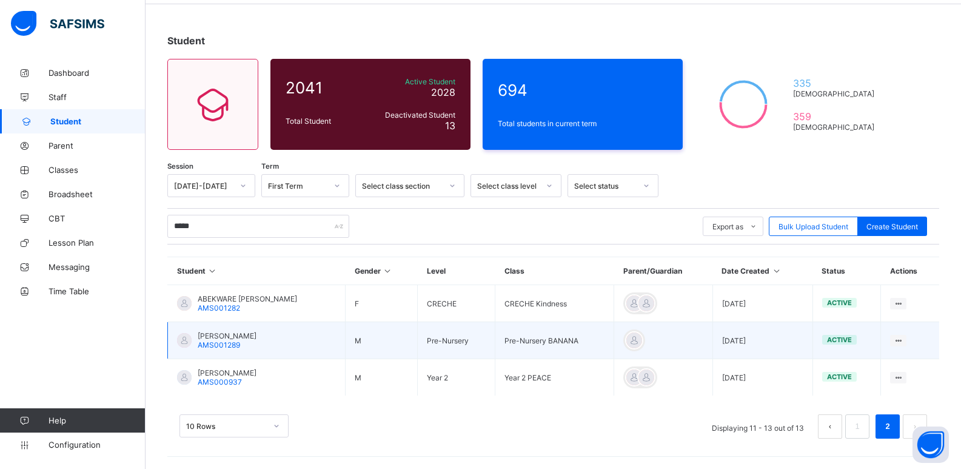
click at [238, 335] on span "AGADA JOSIAH JNR OJOCHENWUMI" at bounding box center [227, 335] width 59 height 9
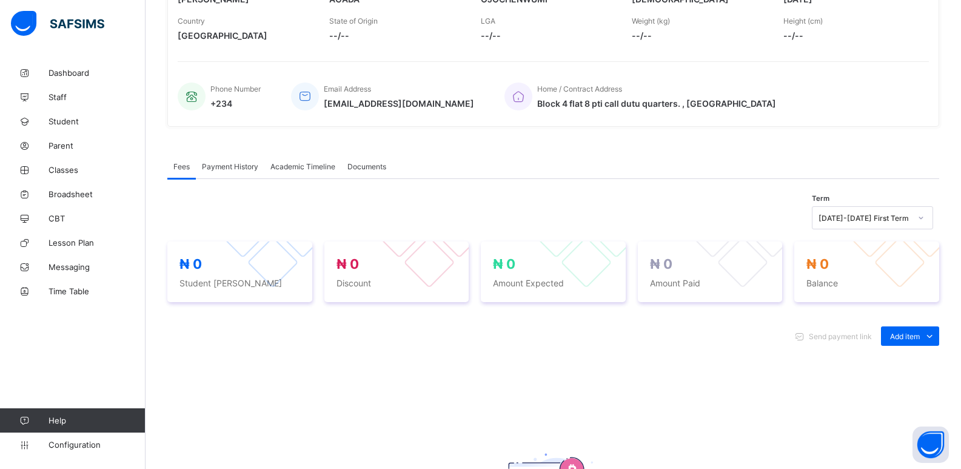
scroll to position [243, 0]
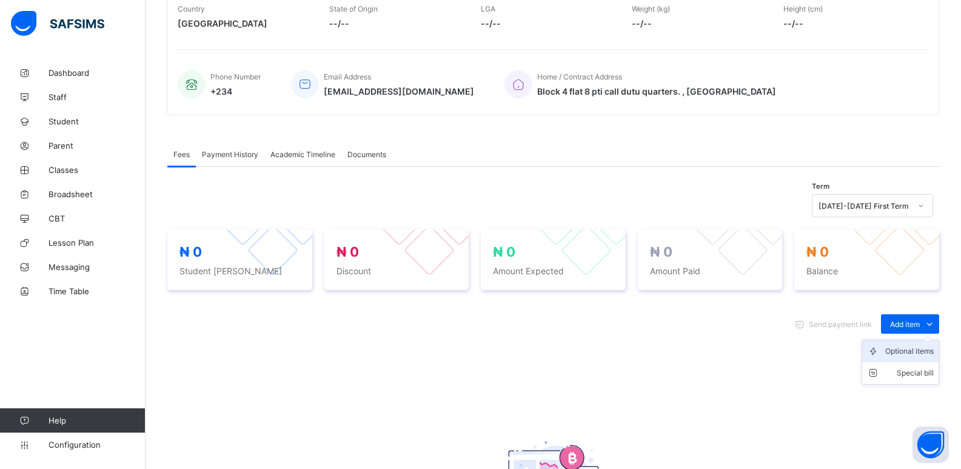
click at [911, 351] on div "Optional items" at bounding box center [909, 351] width 49 height 12
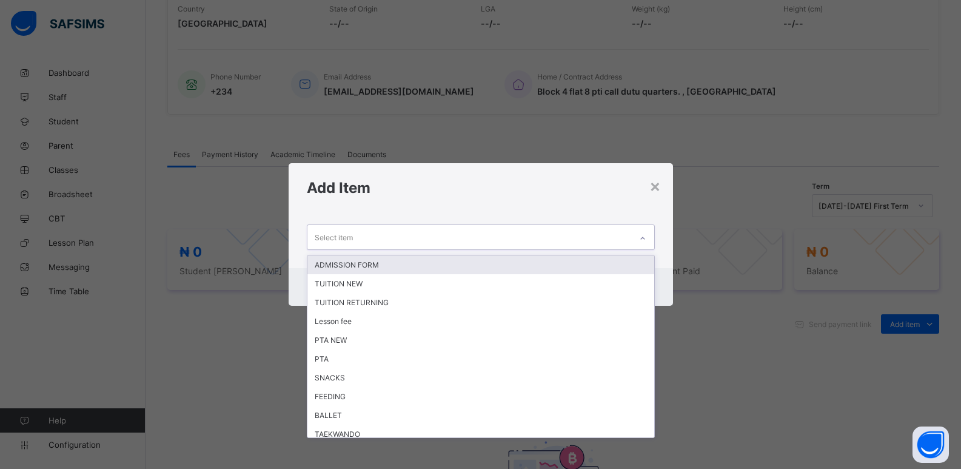
click at [643, 237] on icon at bounding box center [642, 238] width 7 height 12
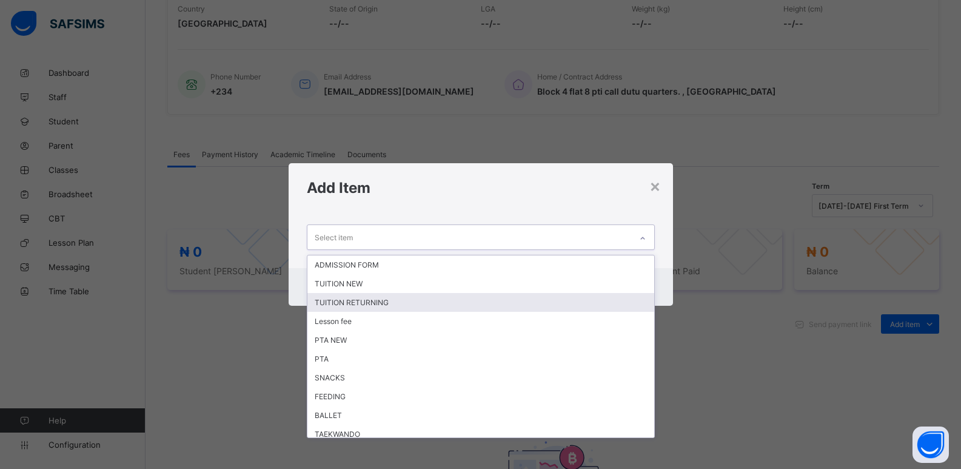
click at [498, 302] on div "TUITION RETURNING" at bounding box center [480, 302] width 347 height 19
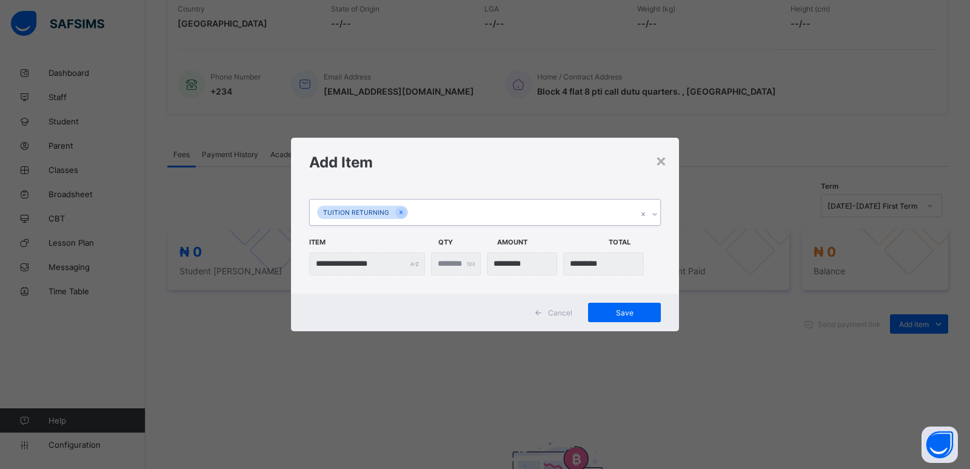
click at [656, 211] on icon at bounding box center [654, 214] width 7 height 12
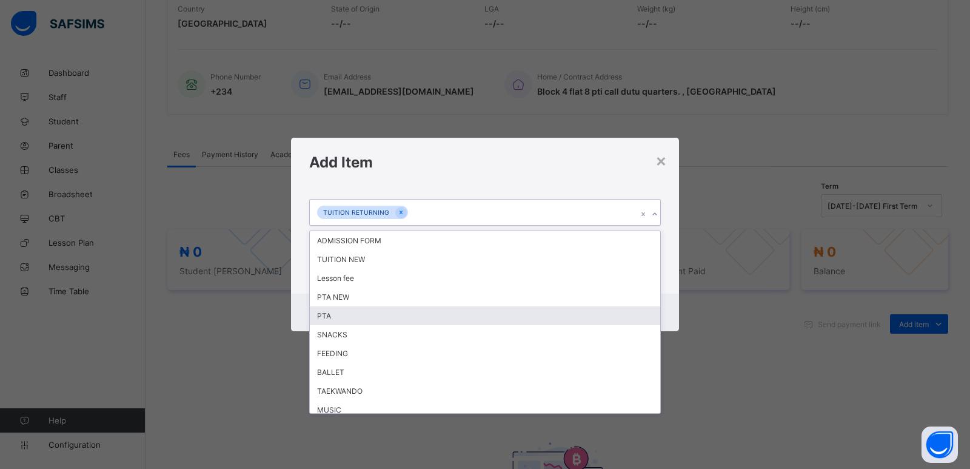
click at [452, 321] on div "PTA" at bounding box center [485, 315] width 351 height 19
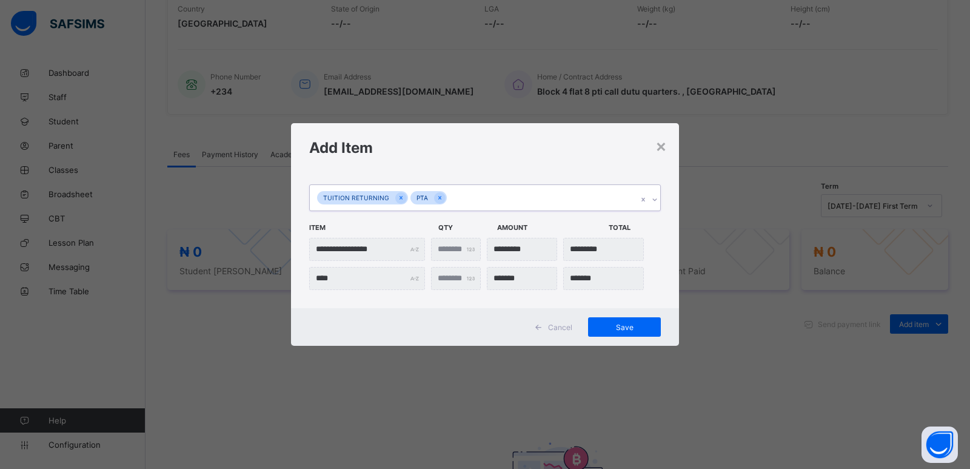
click at [656, 201] on icon at bounding box center [654, 199] width 7 height 12
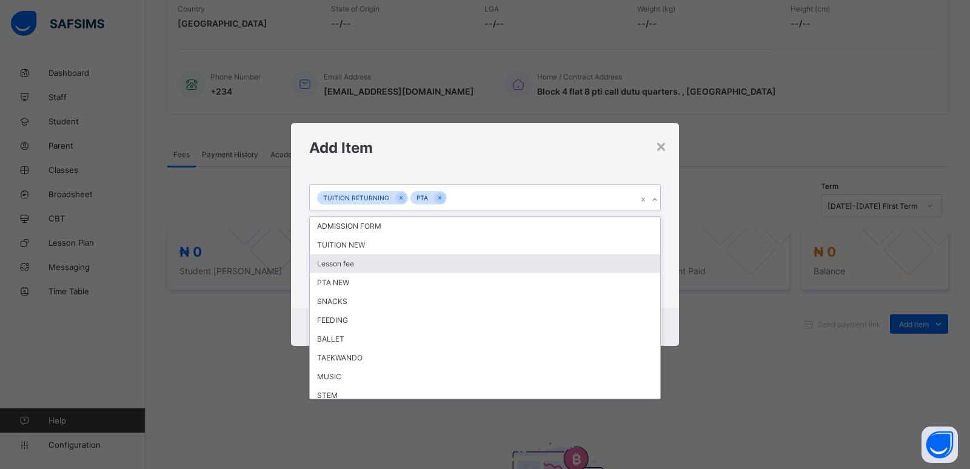
click at [438, 261] on div "Lesson fee" at bounding box center [485, 263] width 351 height 19
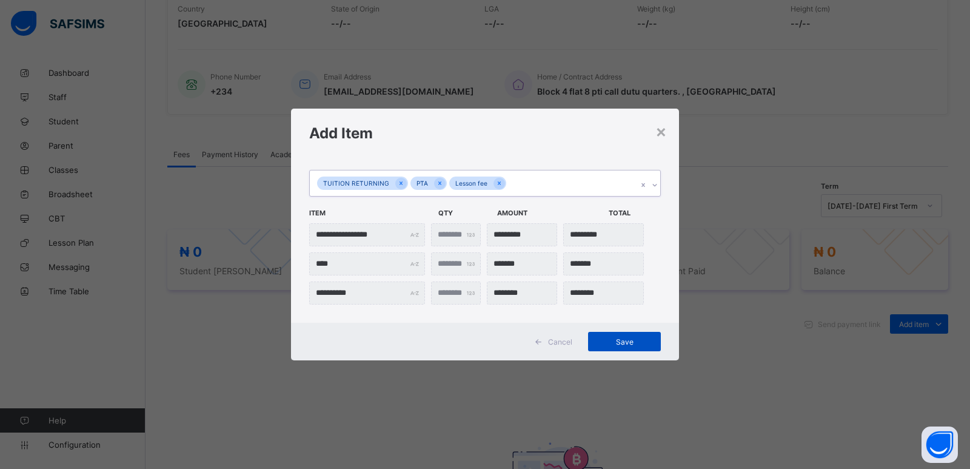
click at [626, 342] on span "Save" at bounding box center [624, 341] width 55 height 9
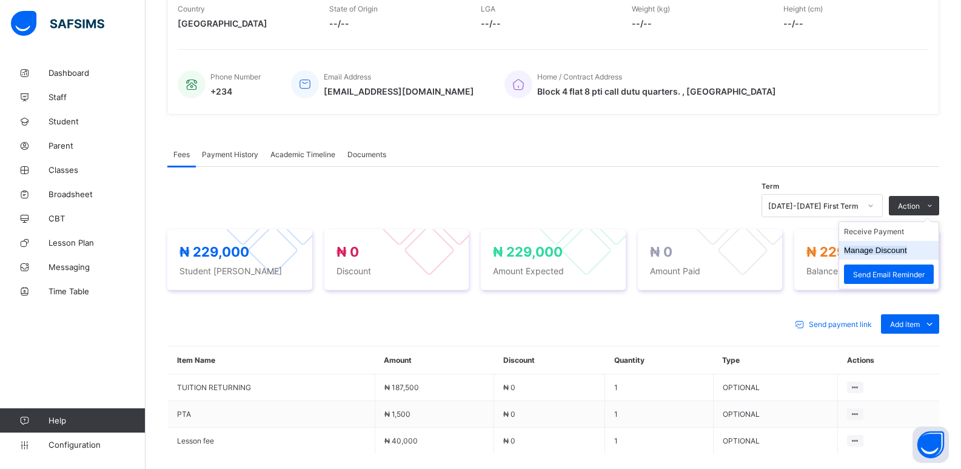
click at [905, 249] on button "Manage Discount" at bounding box center [875, 250] width 63 height 9
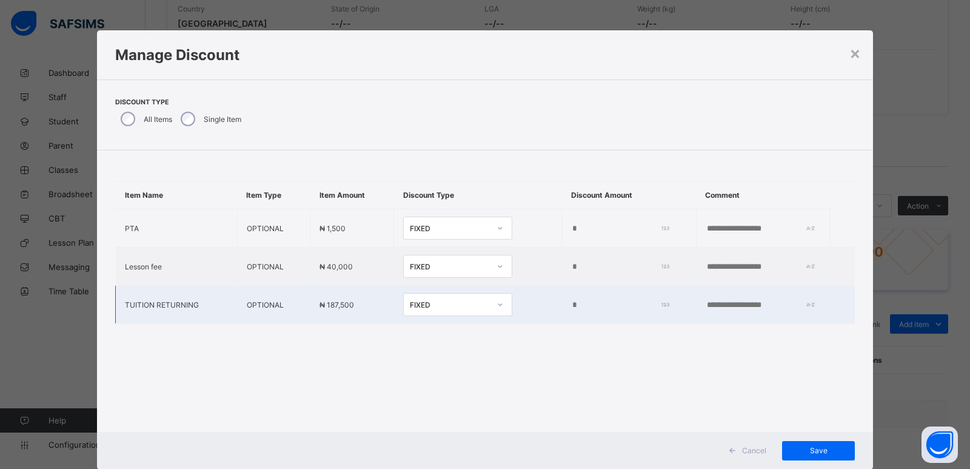
click at [571, 306] on input "*" at bounding box center [617, 305] width 93 height 10
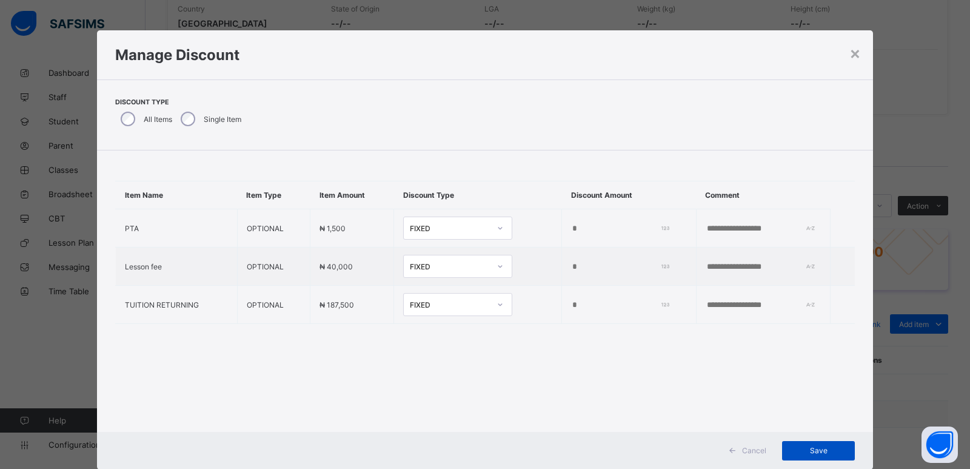
type input "****"
click at [817, 452] on span "Save" at bounding box center [818, 450] width 55 height 9
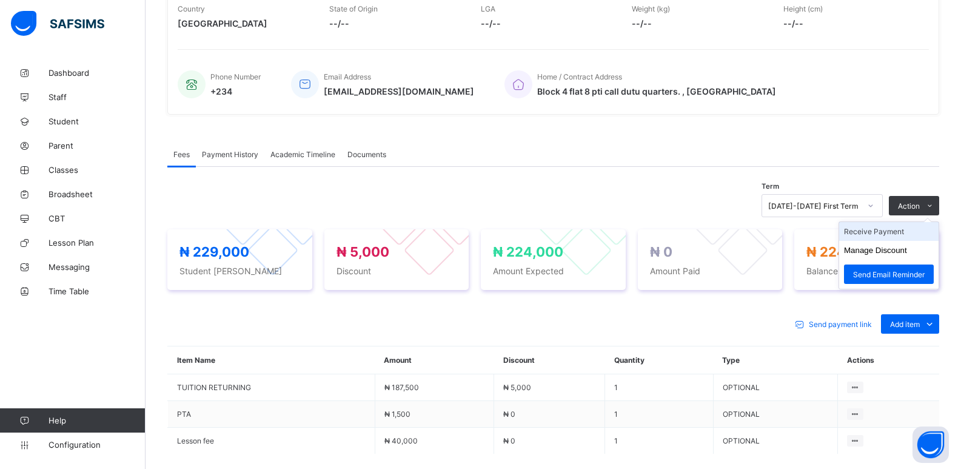
click at [880, 232] on li "Receive Payment" at bounding box center [888, 231] width 99 height 19
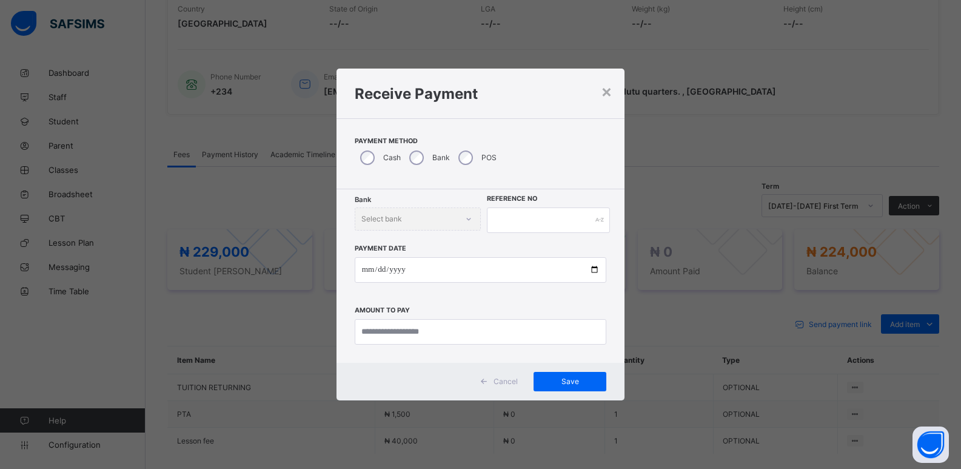
click at [410, 155] on div "Bank" at bounding box center [428, 157] width 49 height 25
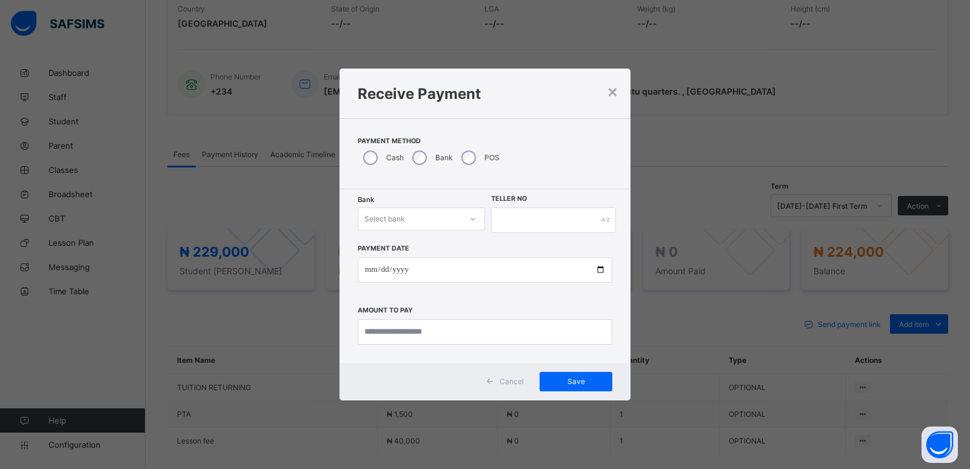
click at [421, 166] on div "Bank" at bounding box center [431, 157] width 49 height 25
click at [401, 220] on div "Select bank" at bounding box center [384, 218] width 41 height 23
drag, startPoint x: 397, startPoint y: 248, endPoint x: 487, endPoint y: 238, distance: 90.3
click at [399, 248] on div "Zenith Bank - ALVINAS MODEL PRIMARY SCHOOL" at bounding box center [421, 250] width 126 height 28
click at [526, 221] on input "text" at bounding box center [553, 219] width 125 height 25
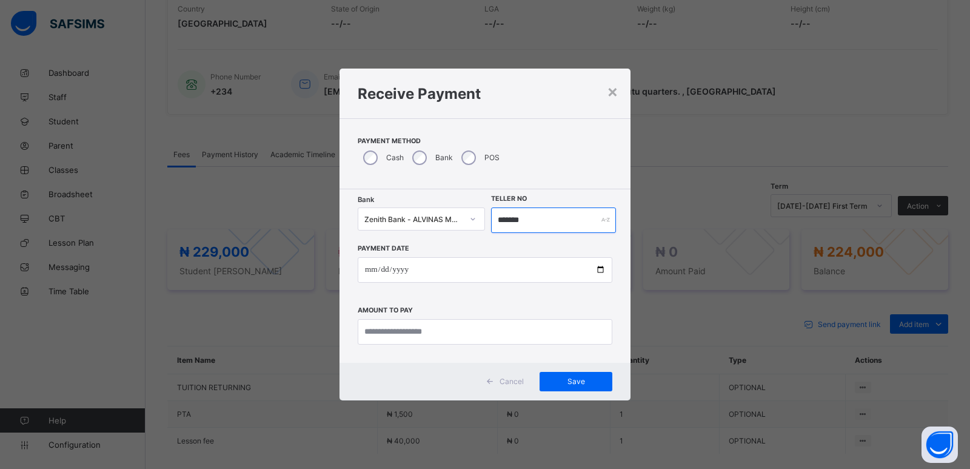
type input "*******"
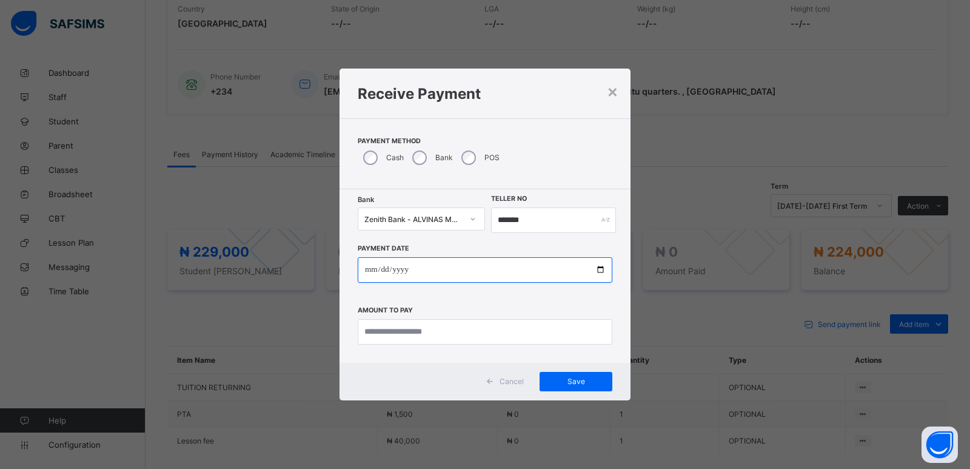
click at [372, 272] on input "date" at bounding box center [485, 269] width 255 height 25
type input "**********"
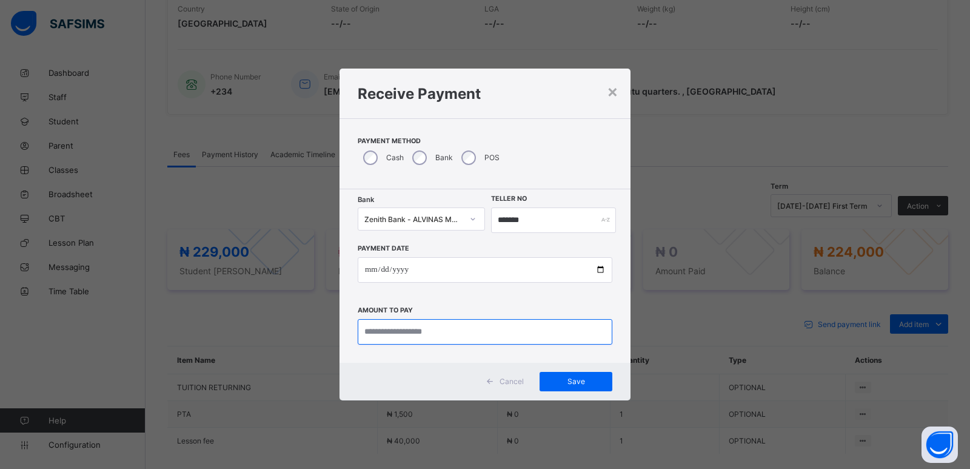
click at [383, 334] on input "currency" at bounding box center [485, 331] width 255 height 25
type input "*********"
drag, startPoint x: 572, startPoint y: 380, endPoint x: 763, endPoint y: 380, distance: 191.0
click at [571, 380] on span "Save" at bounding box center [576, 381] width 55 height 9
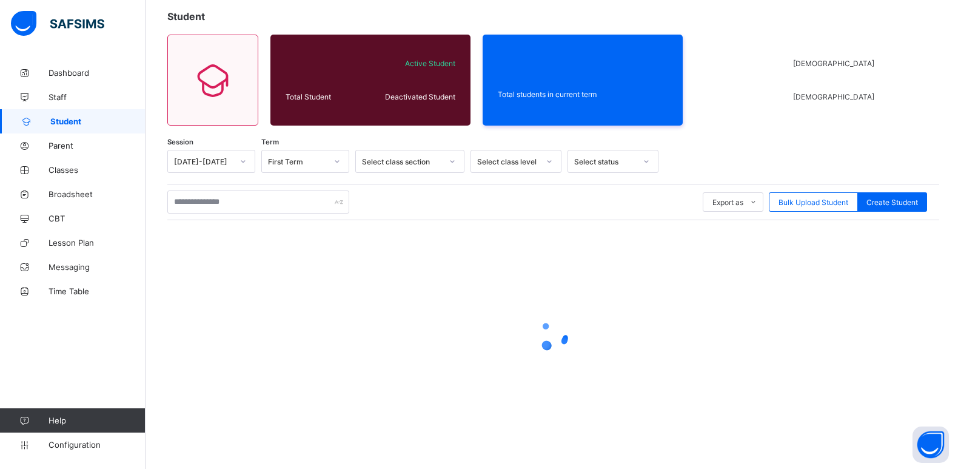
scroll to position [44, 0]
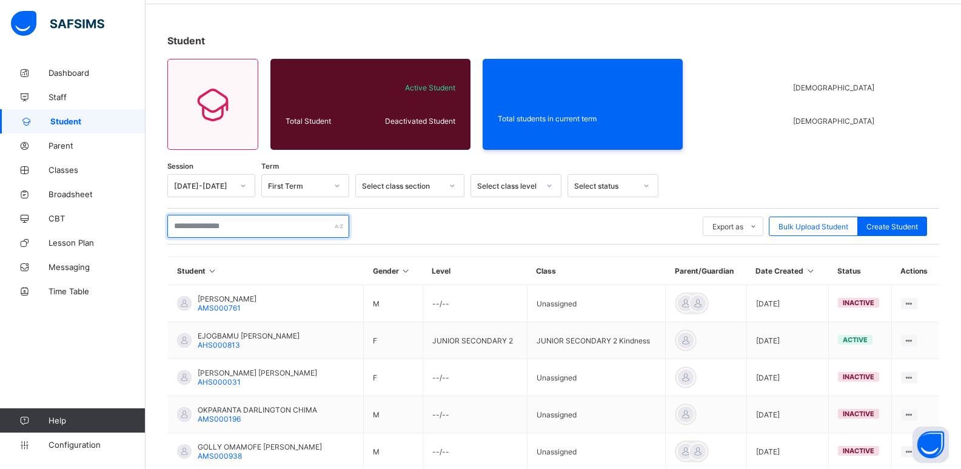
click at [226, 229] on input "text" at bounding box center [258, 226] width 182 height 23
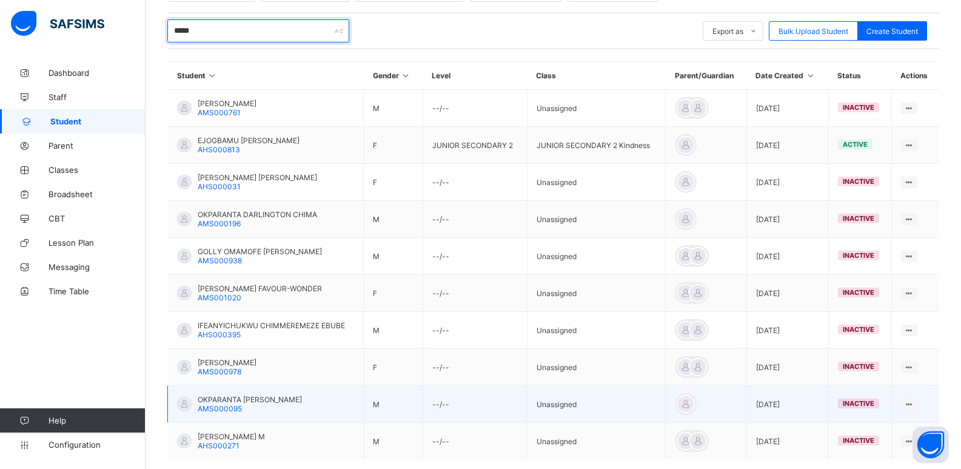
scroll to position [303, 0]
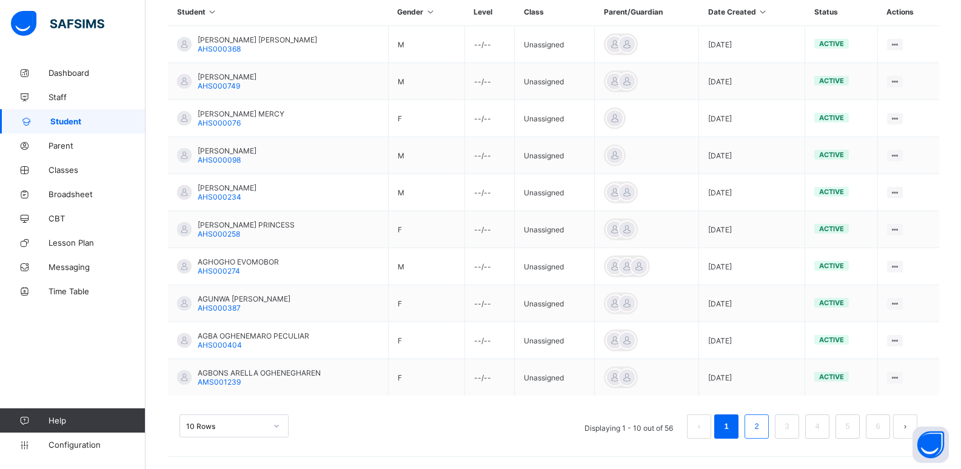
type input "*****"
click at [759, 421] on li "2" at bounding box center [757, 426] width 24 height 24
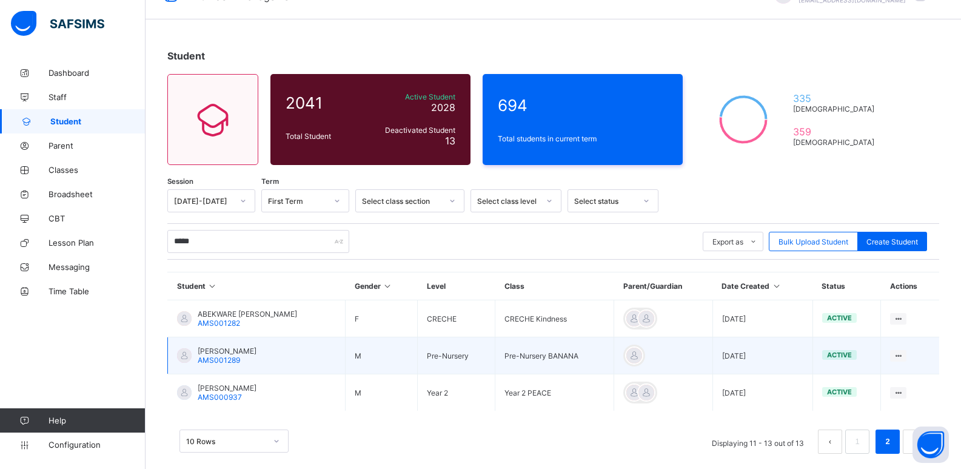
scroll to position [44, 0]
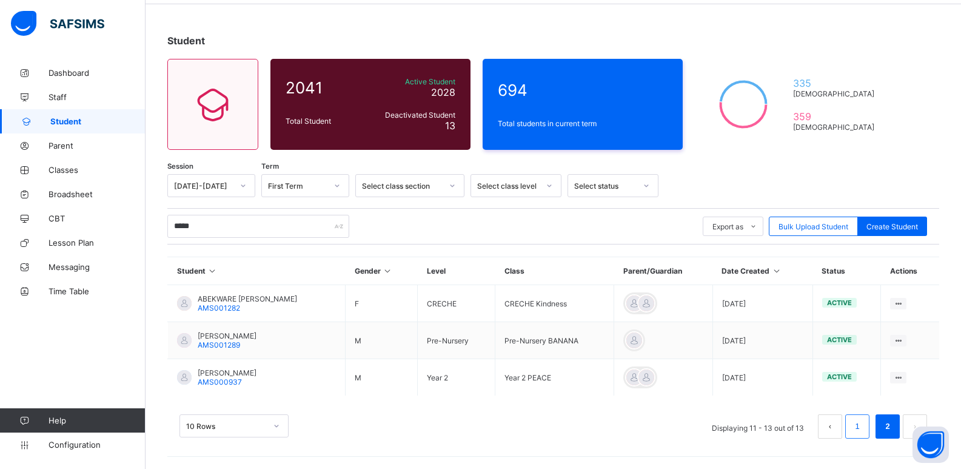
click at [870, 431] on li "1" at bounding box center [857, 426] width 24 height 24
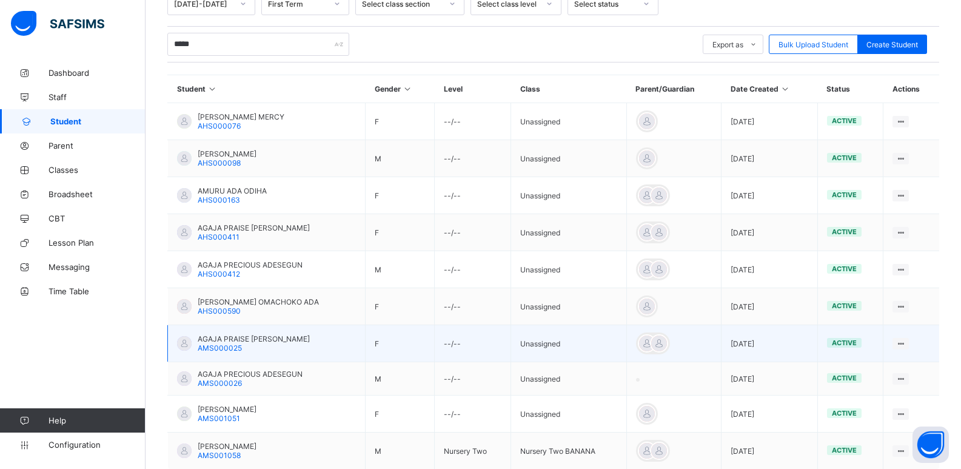
scroll to position [300, 0]
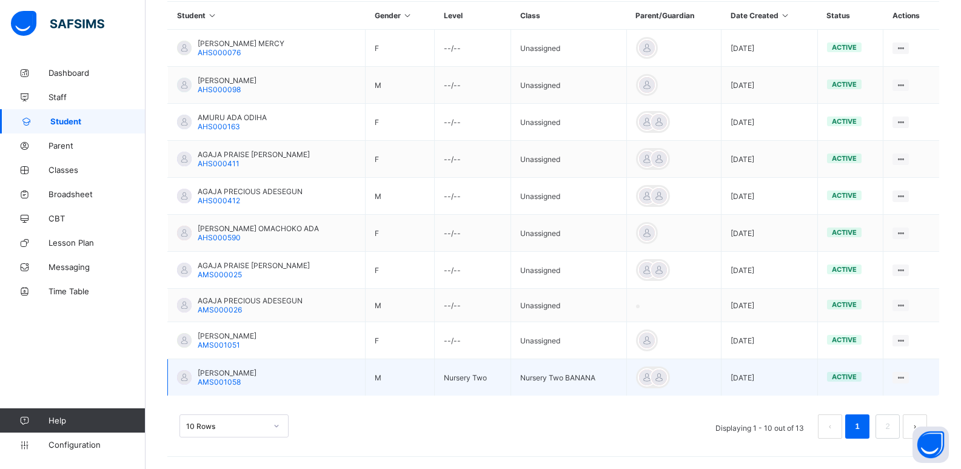
click at [248, 372] on span "AGADA JOSHUA OJOTULE" at bounding box center [227, 372] width 59 height 9
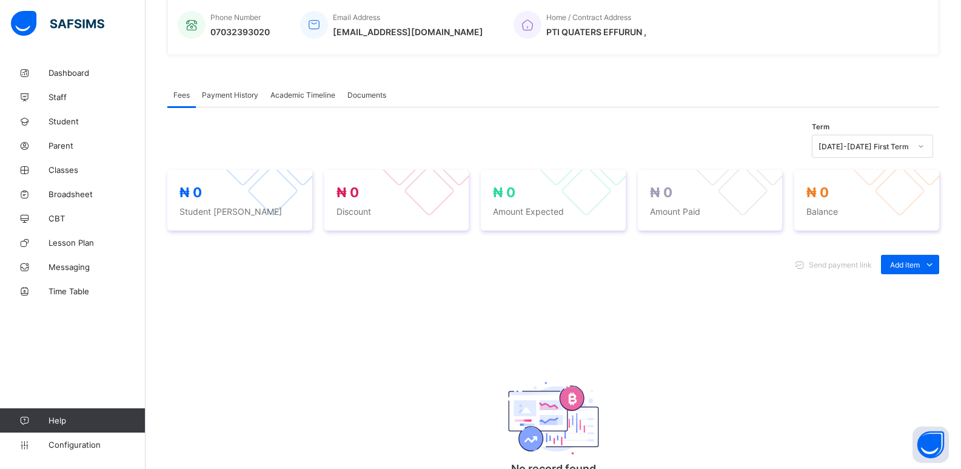
scroll to position [303, 0]
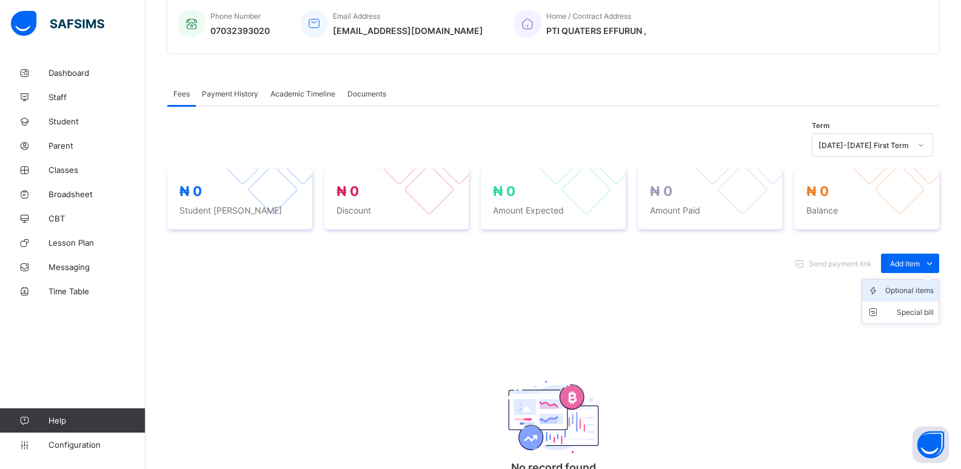
click at [908, 288] on div "Optional items" at bounding box center [909, 290] width 49 height 12
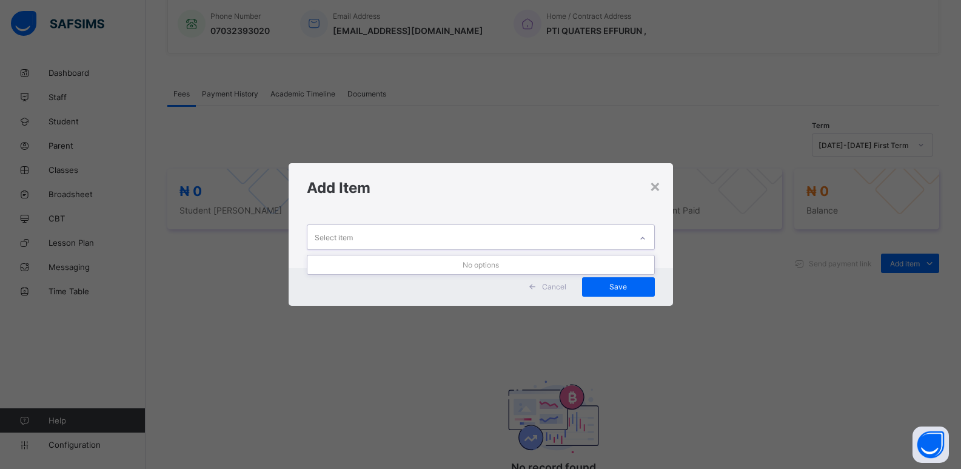
click at [648, 239] on div at bounding box center [642, 238] width 21 height 19
click at [633, 237] on div at bounding box center [642, 237] width 23 height 24
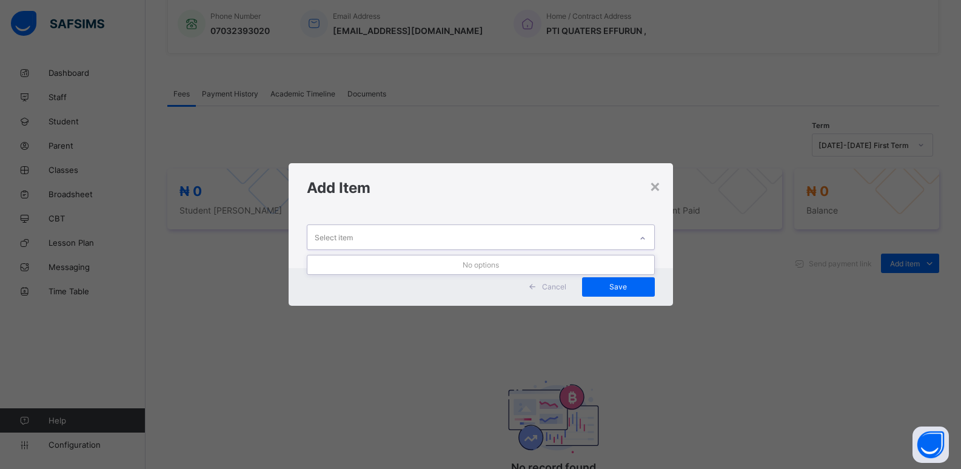
click at [633, 237] on div at bounding box center [642, 237] width 23 height 24
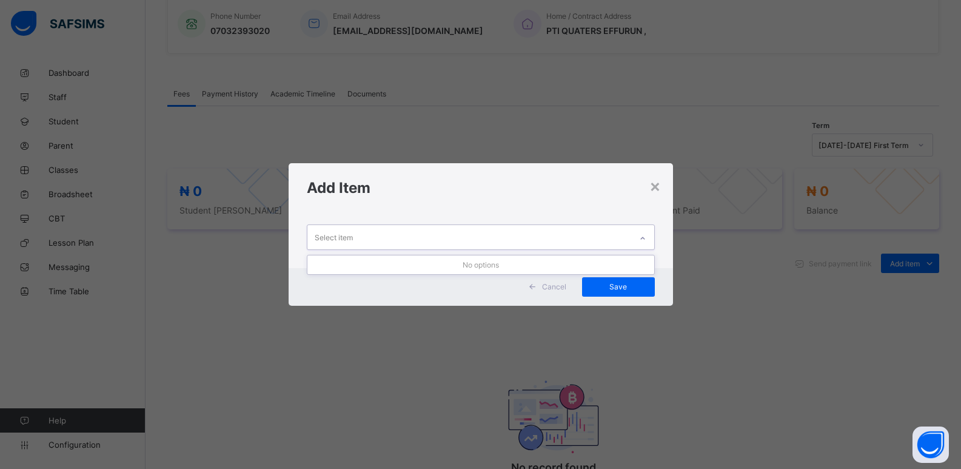
click at [633, 237] on div at bounding box center [642, 237] width 23 height 24
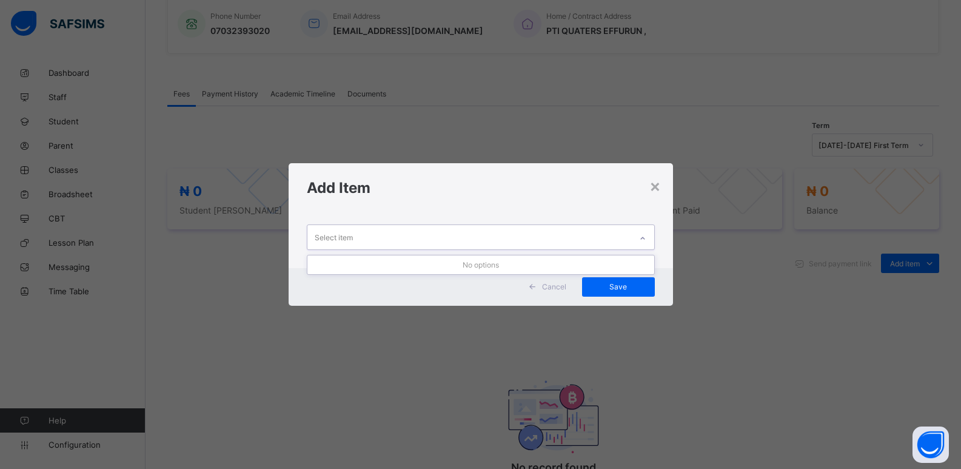
click at [633, 237] on div at bounding box center [642, 237] width 23 height 24
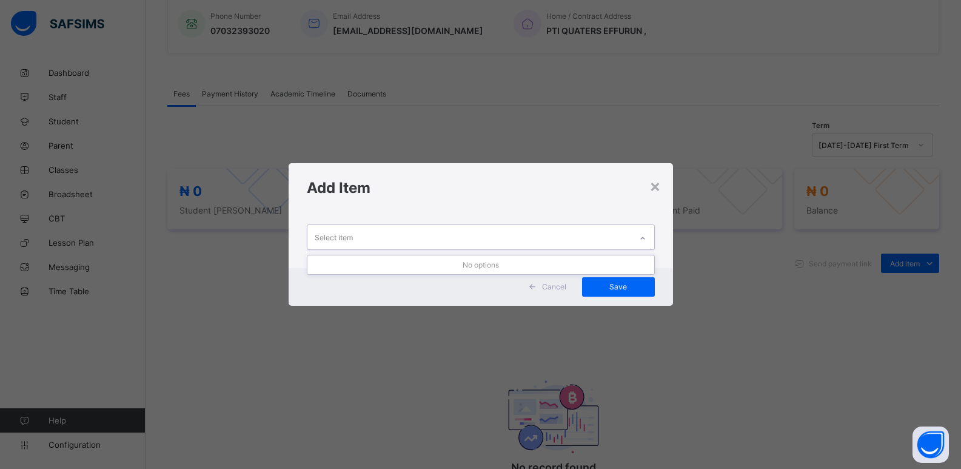
click at [633, 237] on div at bounding box center [642, 237] width 23 height 24
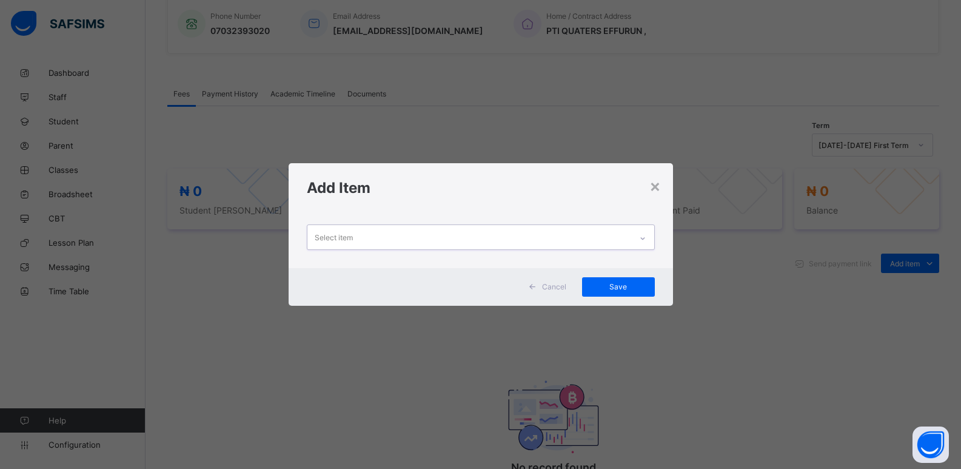
click at [633, 237] on div at bounding box center [642, 237] width 23 height 24
click at [650, 241] on div at bounding box center [642, 238] width 21 height 19
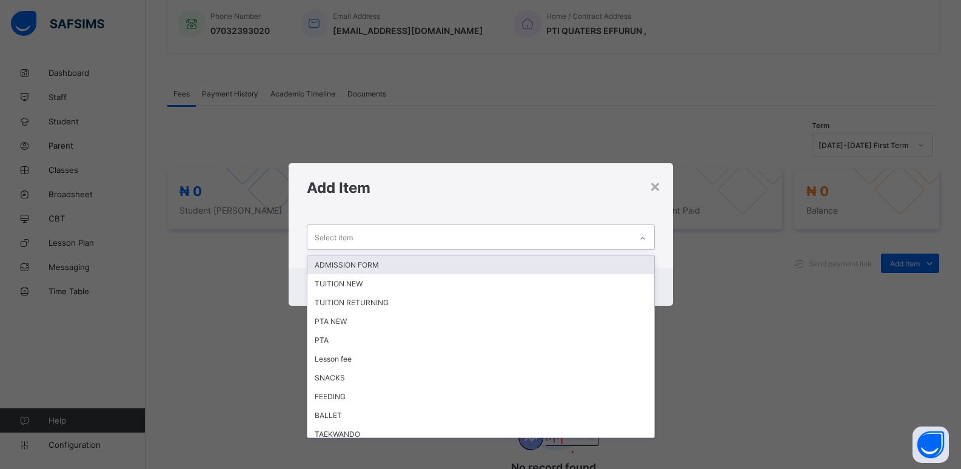
click at [650, 241] on div at bounding box center [642, 238] width 21 height 19
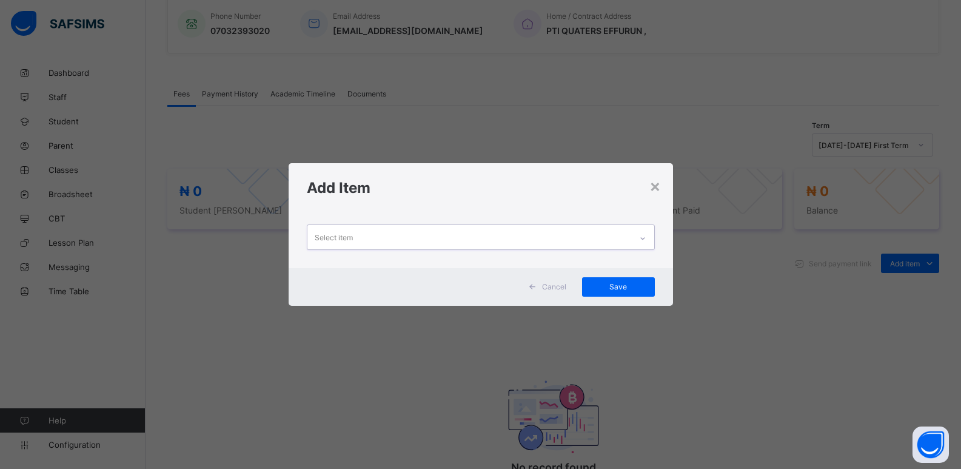
click at [650, 241] on div at bounding box center [642, 238] width 21 height 19
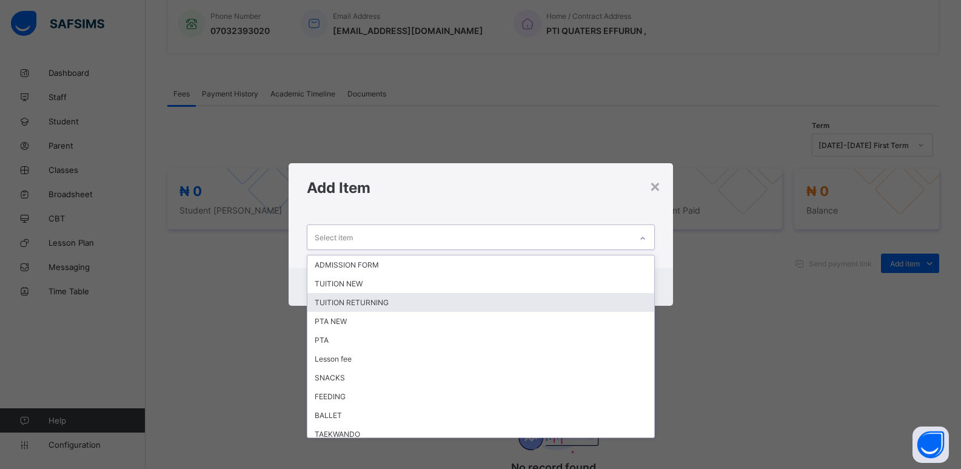
drag, startPoint x: 371, startPoint y: 303, endPoint x: 474, endPoint y: 278, distance: 105.5
click at [382, 302] on div "TUITION RETURNING" at bounding box center [480, 302] width 347 height 19
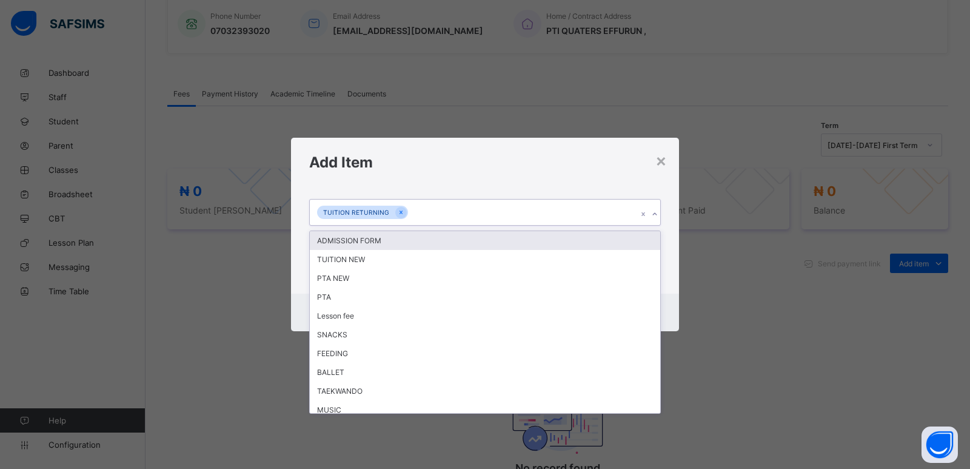
click at [652, 215] on icon at bounding box center [654, 214] width 7 height 12
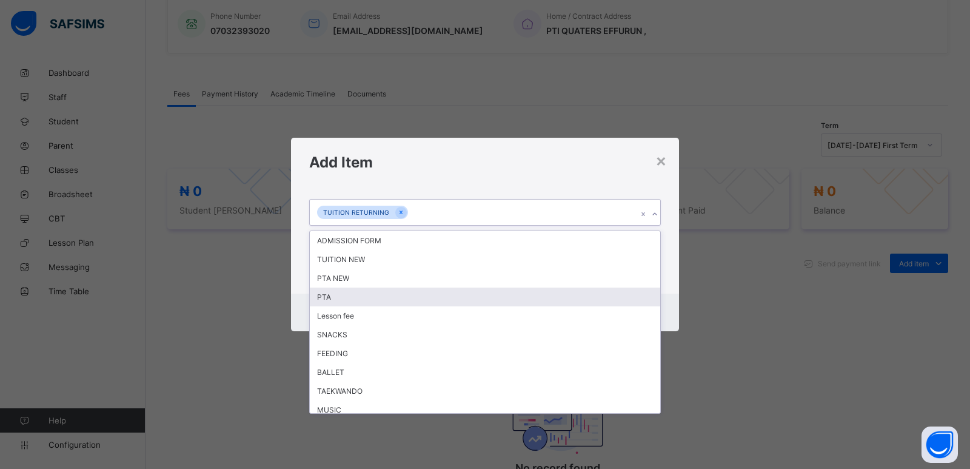
drag, startPoint x: 381, startPoint y: 299, endPoint x: 628, endPoint y: 263, distance: 250.1
click at [383, 298] on div "PTA" at bounding box center [485, 296] width 351 height 19
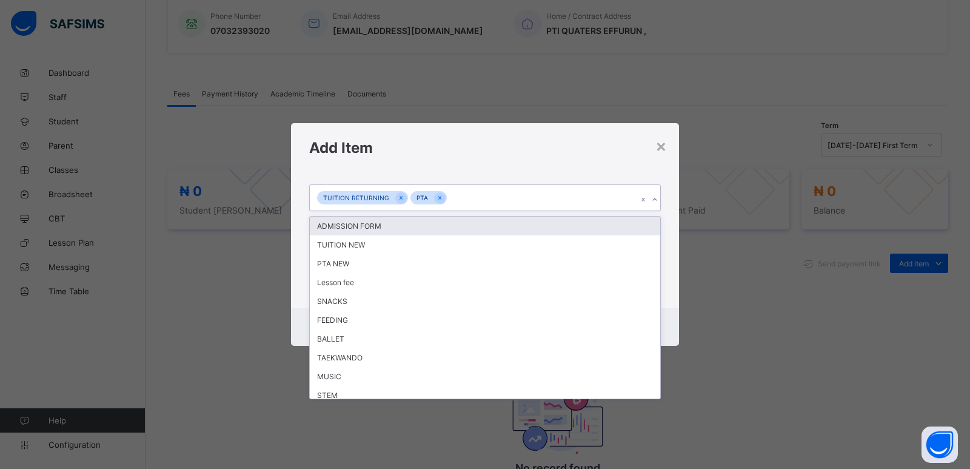
click at [657, 206] on div at bounding box center [655, 199] width 12 height 19
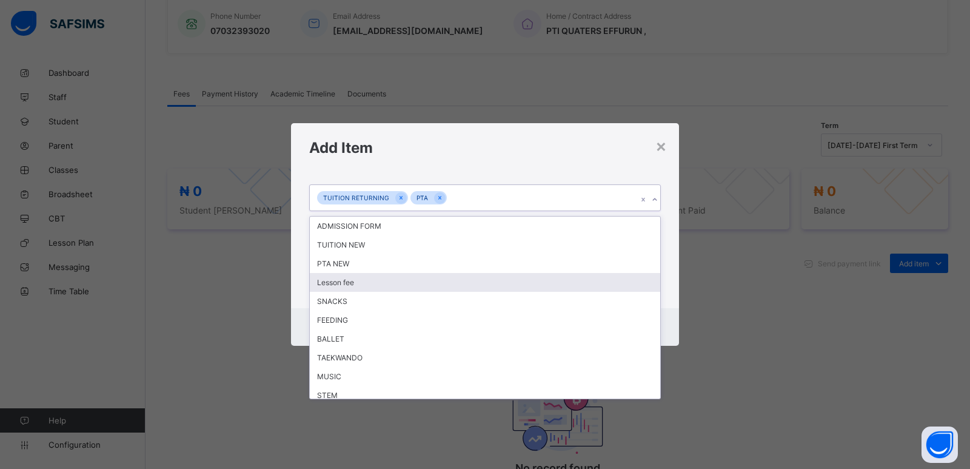
click at [458, 286] on div "Lesson fee" at bounding box center [485, 282] width 351 height 19
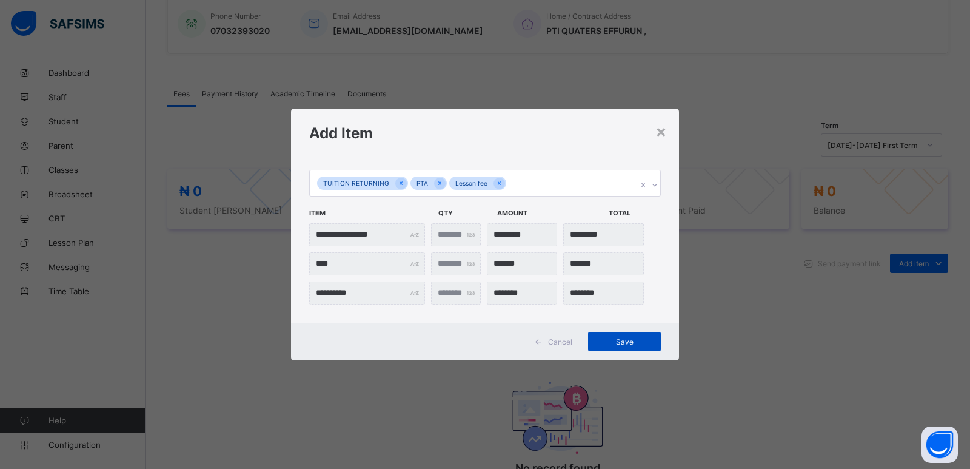
click at [626, 341] on span "Save" at bounding box center [624, 341] width 55 height 9
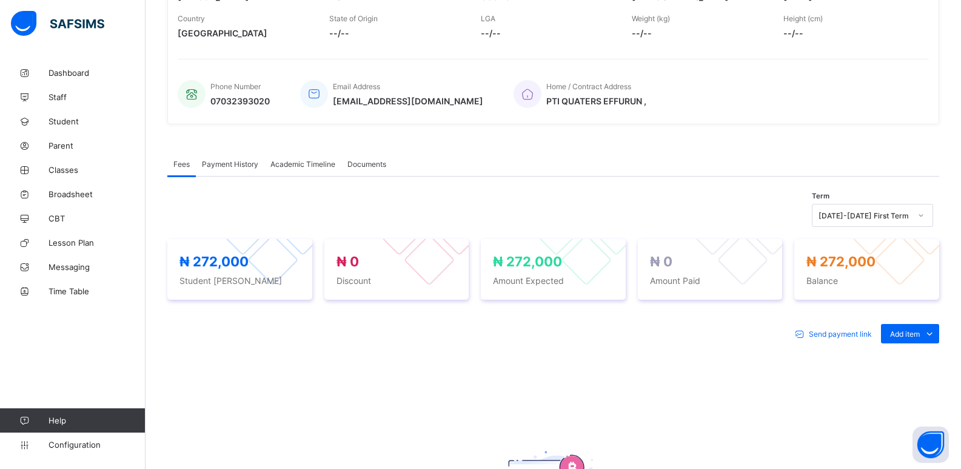
scroll to position [243, 0]
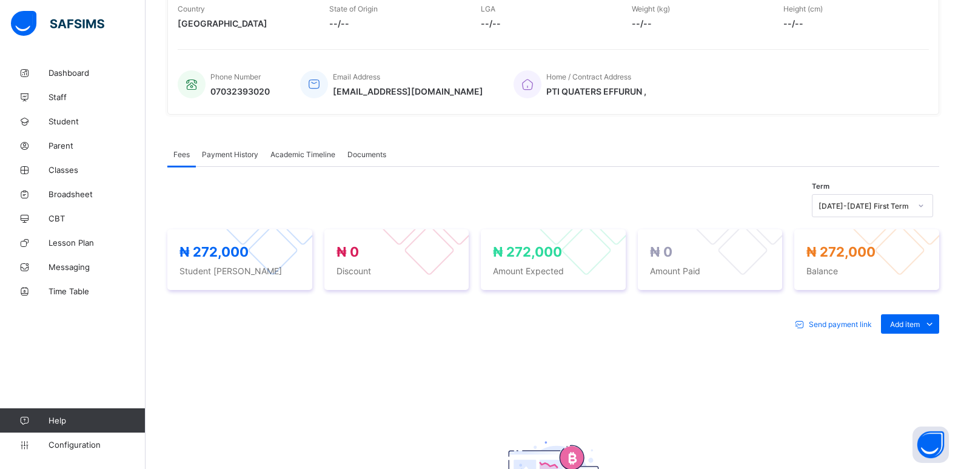
drag, startPoint x: 662, startPoint y: 190, endPoint x: 970, endPoint y: 179, distance: 308.2
click at [677, 187] on div "Term 2025-2026 First Term ₦ 272,000 Student Bill ₦ 0 Discount ₦ 272,000 Amount …" at bounding box center [553, 385] width 772 height 437
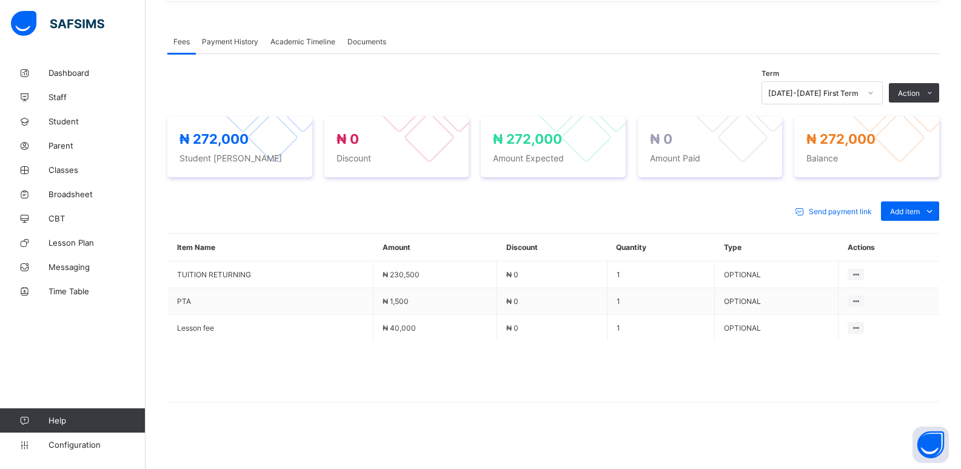
scroll to position [355, 0]
click at [861, 136] on button "Manage Discount" at bounding box center [875, 137] width 63 height 9
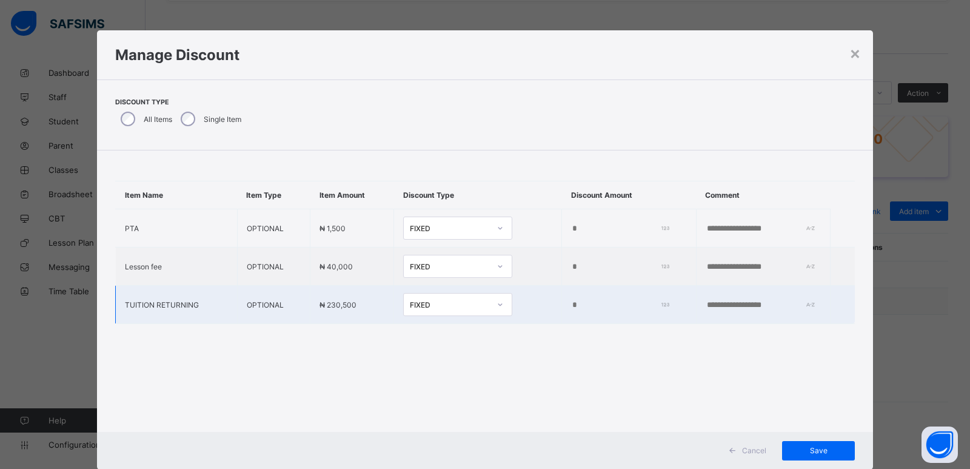
click at [571, 303] on input "*" at bounding box center [617, 305] width 93 height 10
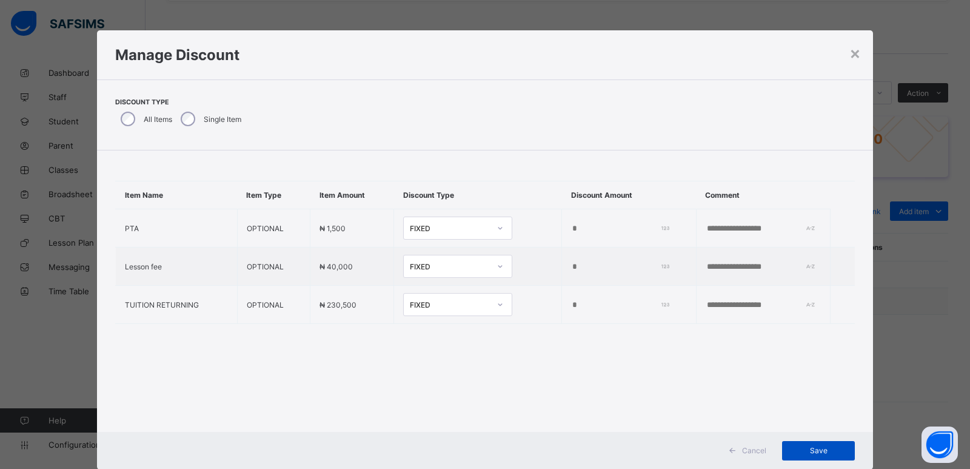
type input "****"
click at [815, 457] on div "Save" at bounding box center [818, 450] width 73 height 19
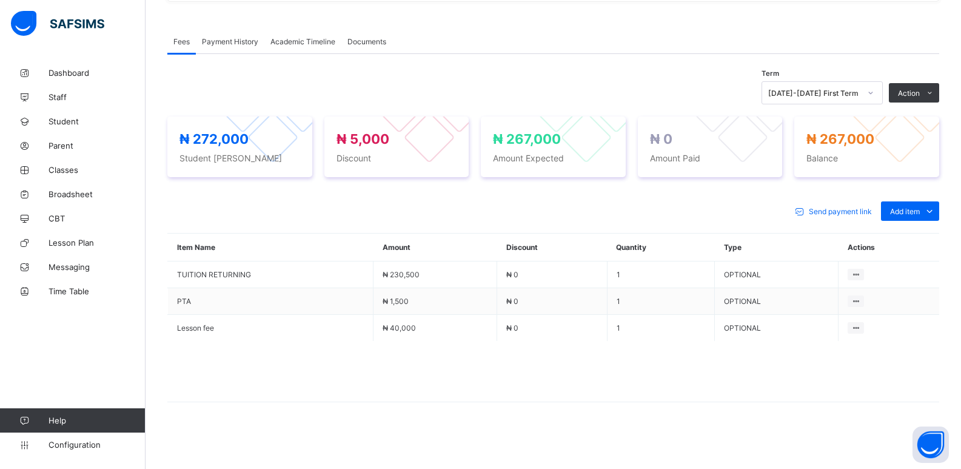
drag, startPoint x: 901, startPoint y: 123, endPoint x: 871, endPoint y: 121, distance: 29.2
click at [0, 0] on li "Receive Payment" at bounding box center [0, 0] width 0 height 0
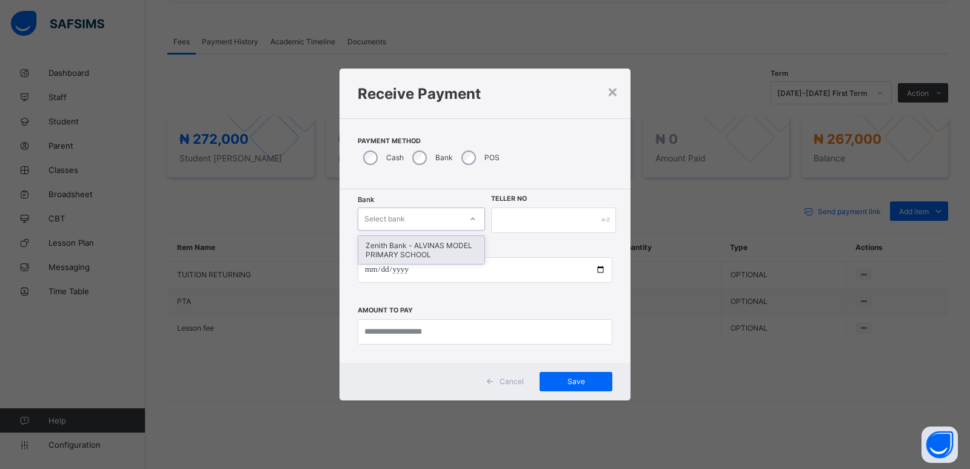
drag, startPoint x: 404, startPoint y: 213, endPoint x: 408, endPoint y: 235, distance: 22.0
click at [404, 216] on div "Select bank" at bounding box center [384, 218] width 41 height 23
drag, startPoint x: 409, startPoint y: 245, endPoint x: 448, endPoint y: 234, distance: 40.3
click at [411, 246] on div "Zenith Bank - ALVINAS MODEL PRIMARY SCHOOL" at bounding box center [421, 250] width 126 height 28
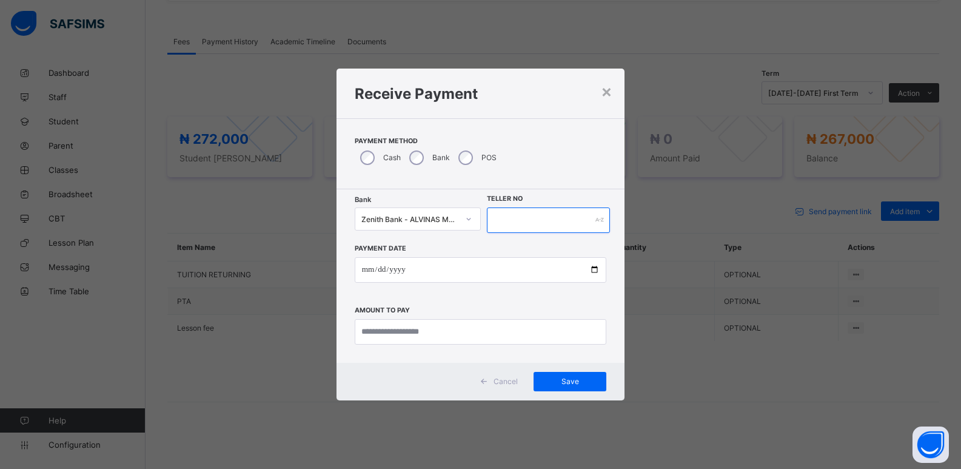
click at [508, 210] on input "text" at bounding box center [549, 219] width 124 height 25
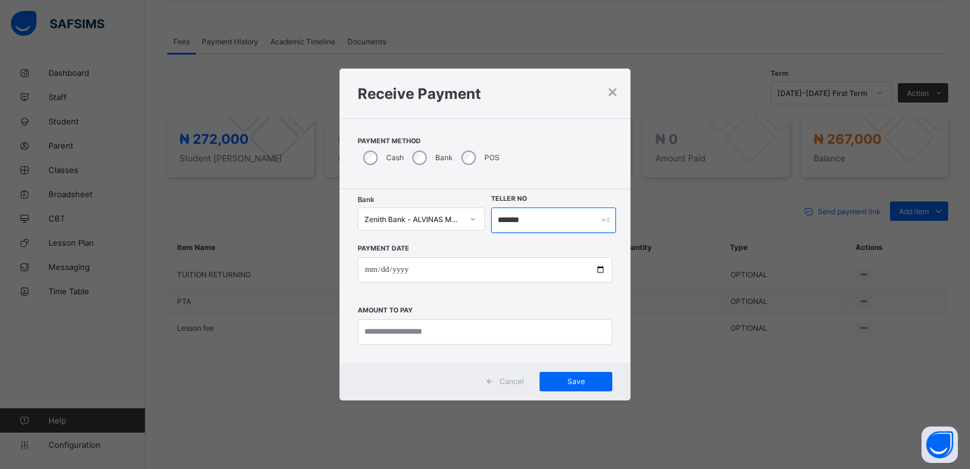
type input "*******"
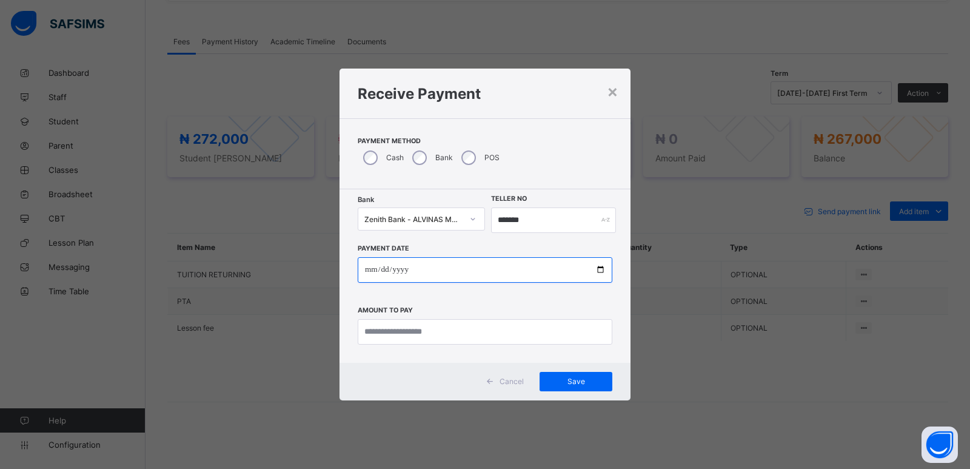
click at [371, 272] on input "date" at bounding box center [485, 269] width 255 height 25
type input "**********"
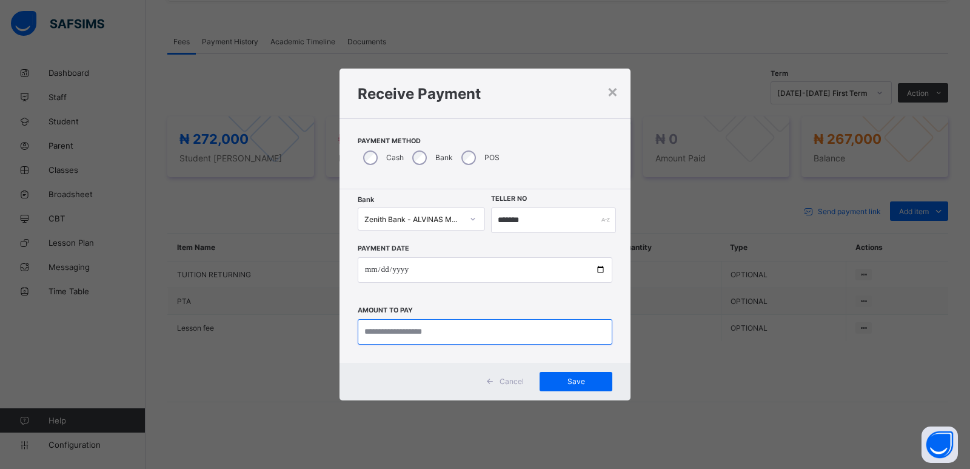
click at [380, 326] on input "currency" at bounding box center [485, 331] width 255 height 25
type input "*********"
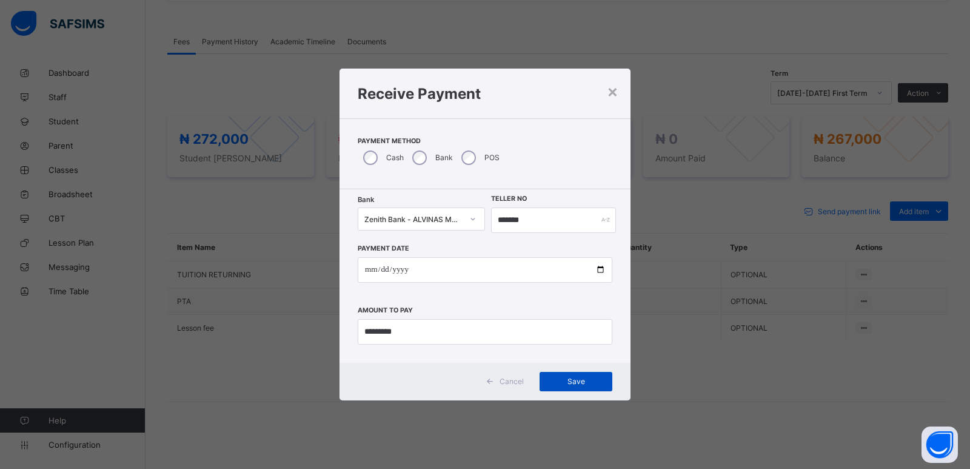
click at [577, 385] on span "Save" at bounding box center [576, 381] width 55 height 9
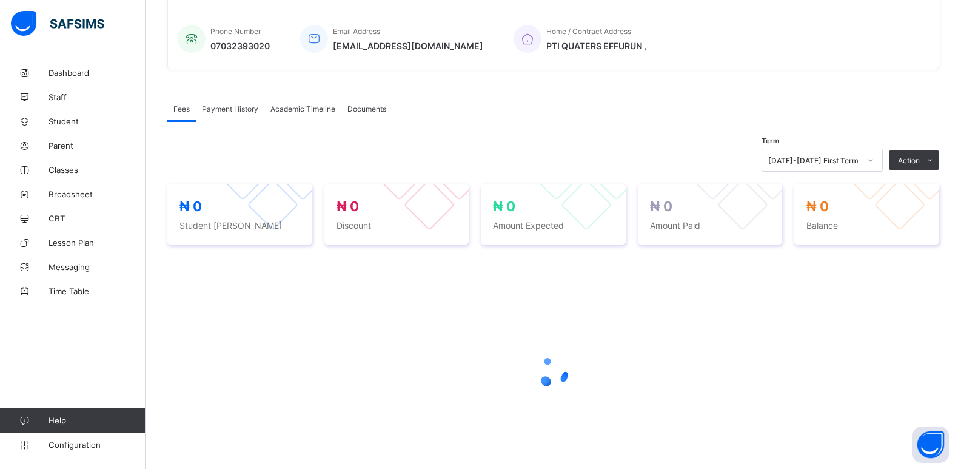
scroll to position [349, 0]
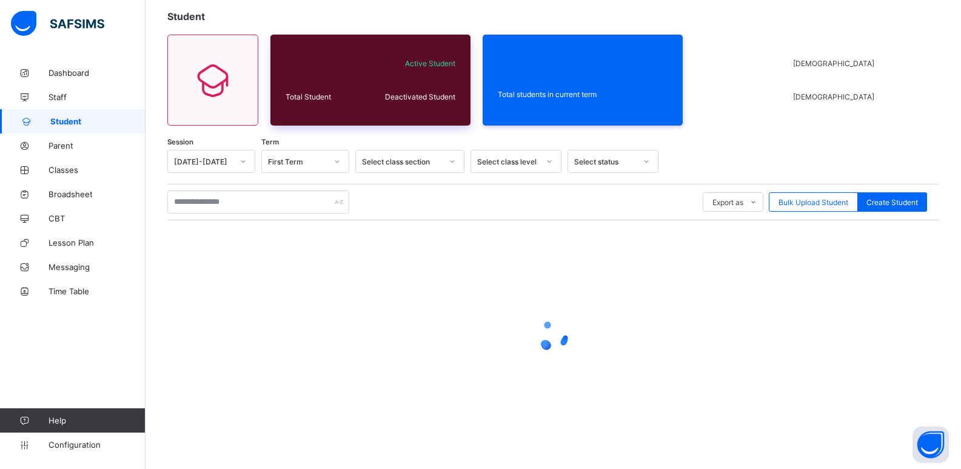
scroll to position [69, 0]
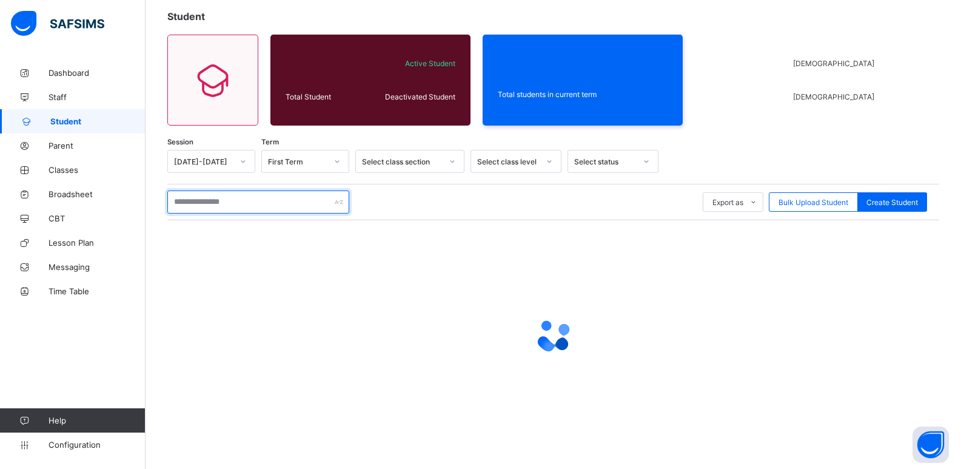
click at [280, 196] on input "text" at bounding box center [258, 201] width 182 height 23
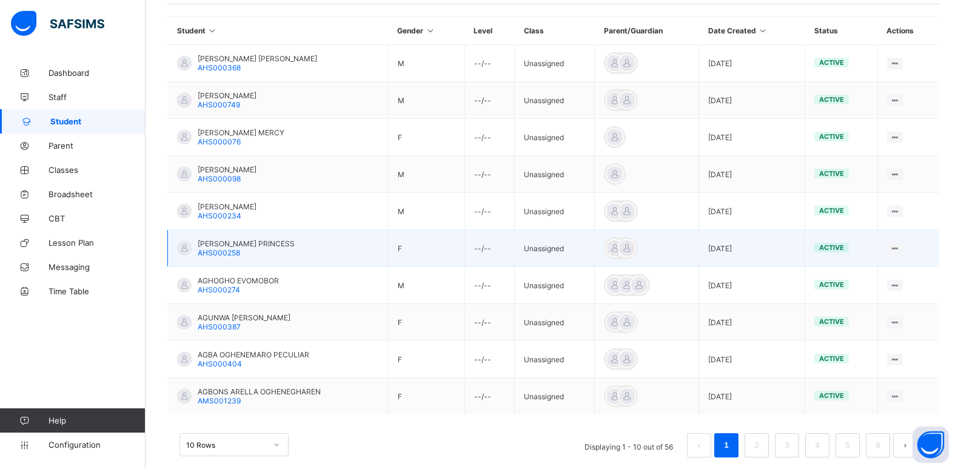
scroll to position [303, 0]
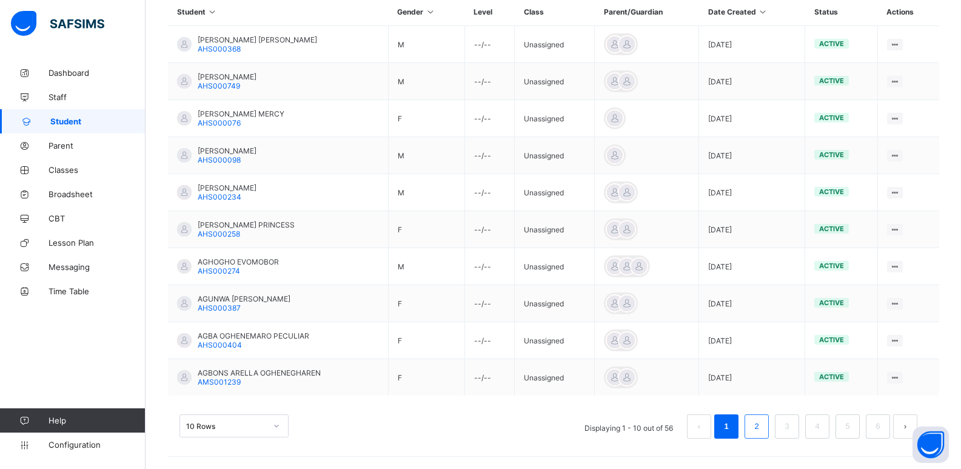
type input "*****"
click at [762, 428] on link "2" at bounding box center [757, 426] width 12 height 16
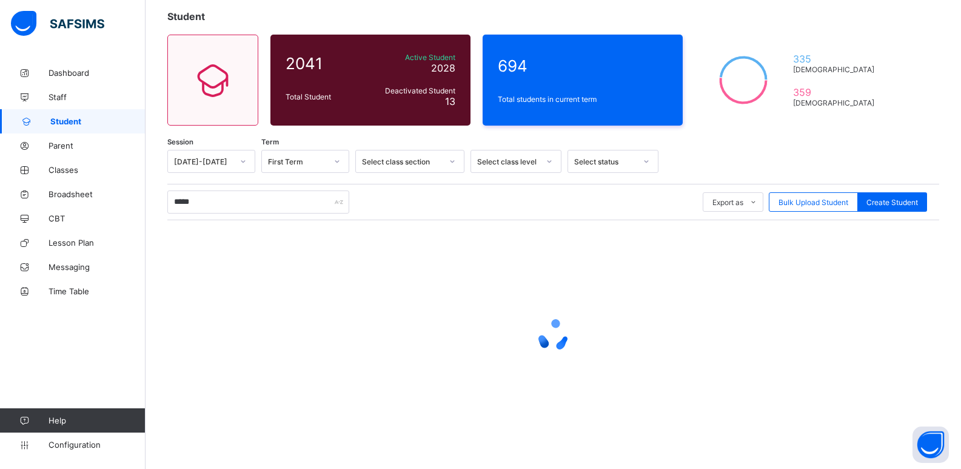
scroll to position [44, 0]
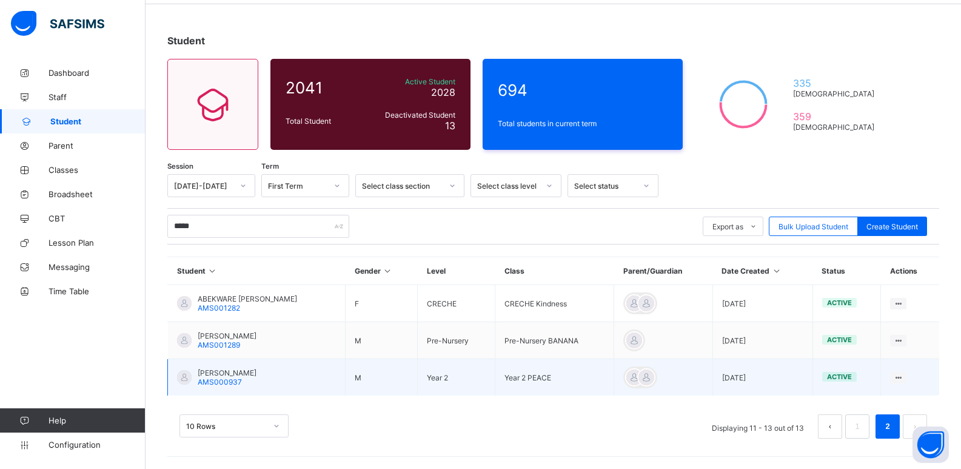
click at [227, 371] on span "AGADA JESSE OJONEMILE" at bounding box center [227, 372] width 59 height 9
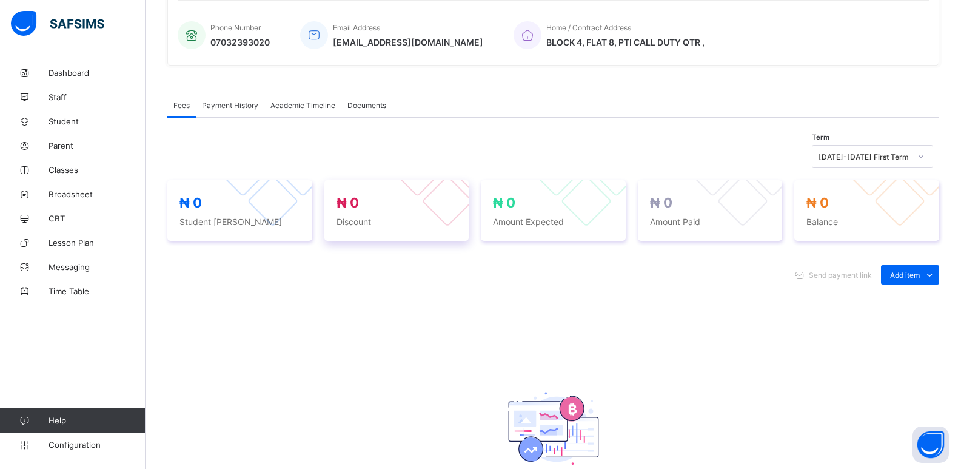
scroll to position [303, 0]
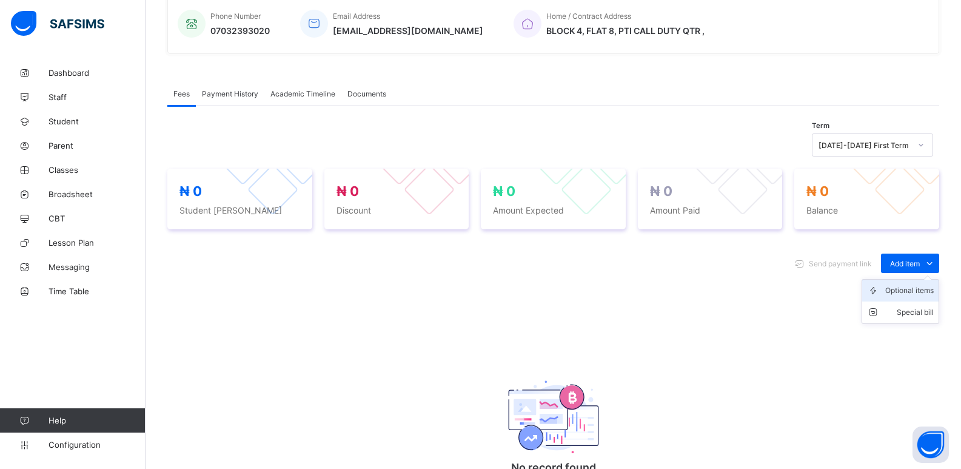
click at [899, 289] on div "Optional items" at bounding box center [909, 290] width 49 height 12
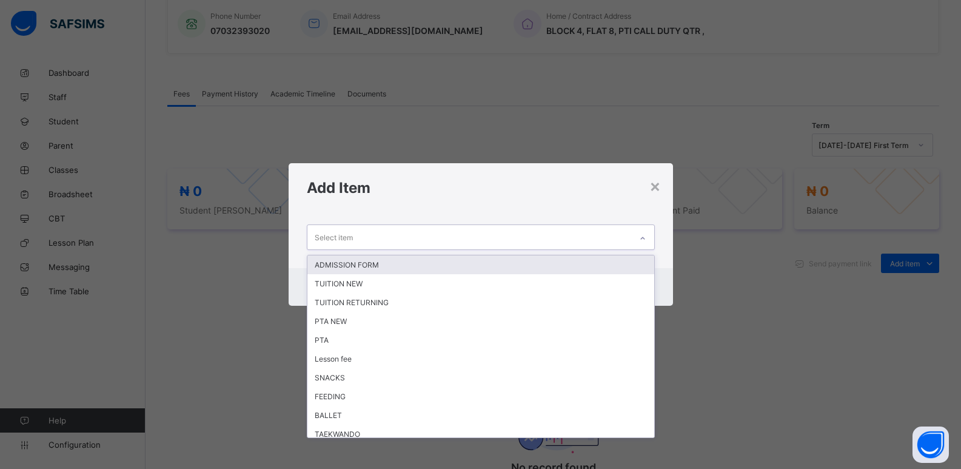
click at [651, 235] on div at bounding box center [642, 238] width 21 height 19
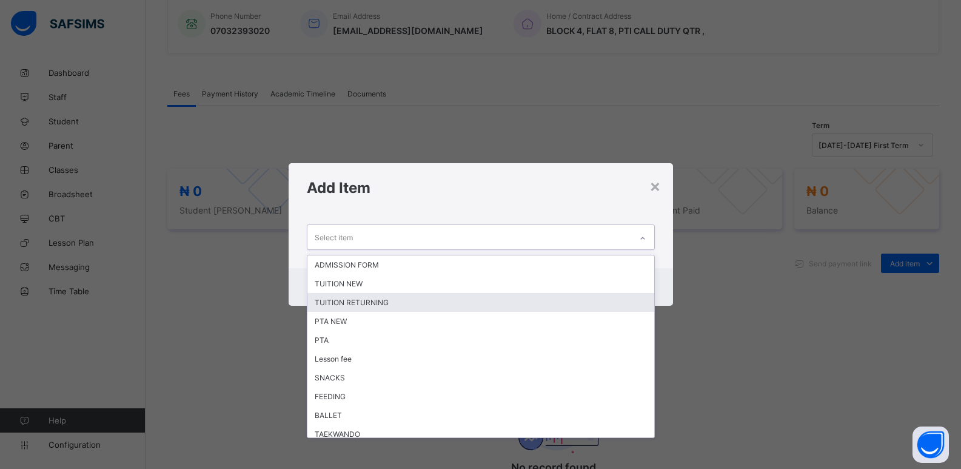
drag, startPoint x: 552, startPoint y: 301, endPoint x: 665, endPoint y: 228, distance: 134.0
click at [560, 298] on div "TUITION RETURNING" at bounding box center [480, 302] width 347 height 19
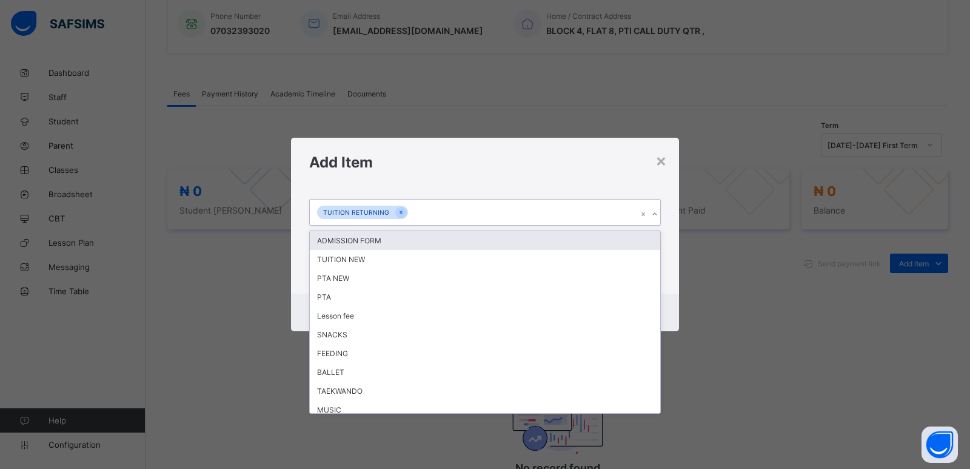
click at [657, 220] on div at bounding box center [655, 213] width 12 height 19
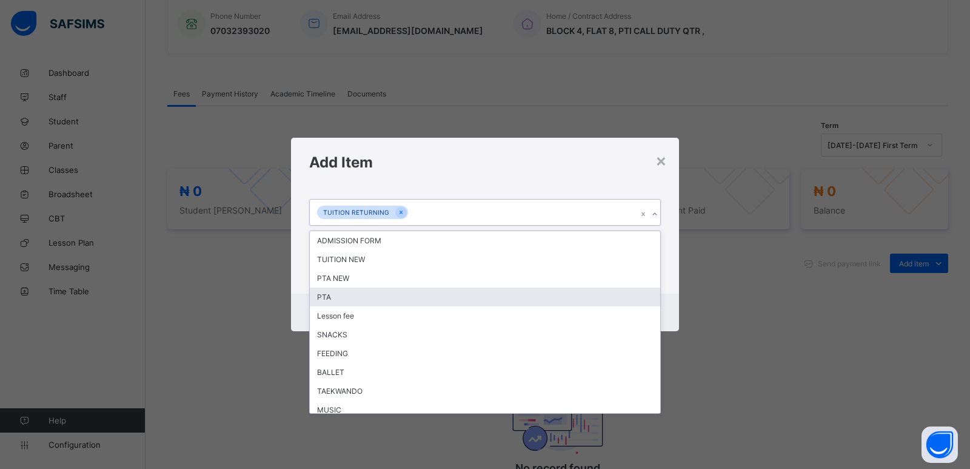
drag, startPoint x: 577, startPoint y: 302, endPoint x: 593, endPoint y: 293, distance: 17.9
click at [579, 301] on div "PTA" at bounding box center [485, 296] width 351 height 19
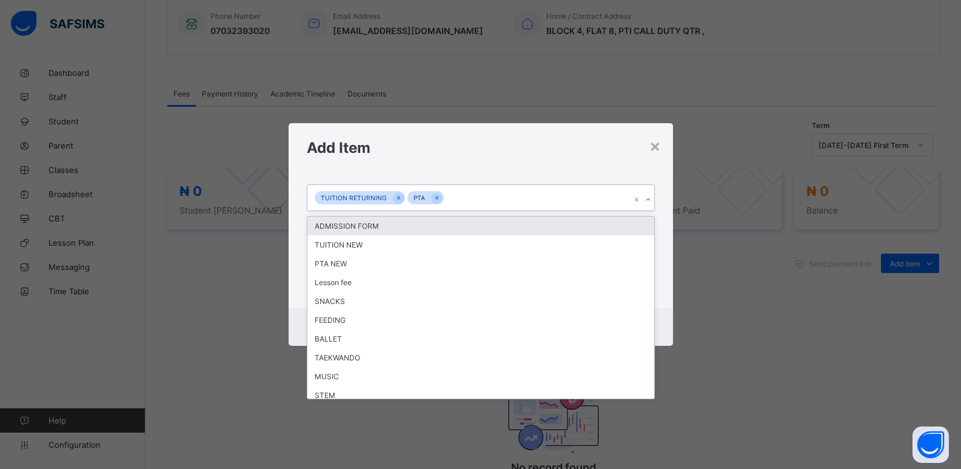
click at [654, 201] on div at bounding box center [649, 199] width 12 height 19
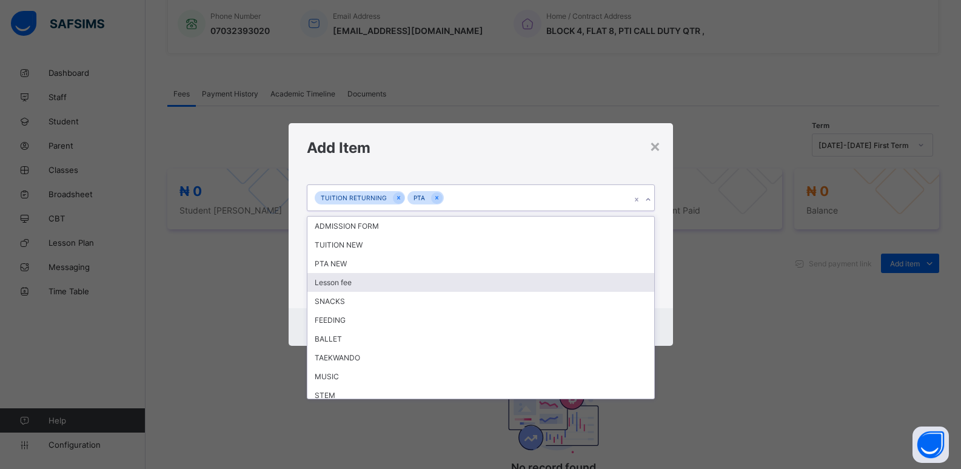
drag, startPoint x: 489, startPoint y: 280, endPoint x: 545, endPoint y: 270, distance: 56.0
click at [492, 277] on div "Lesson fee" at bounding box center [480, 282] width 347 height 19
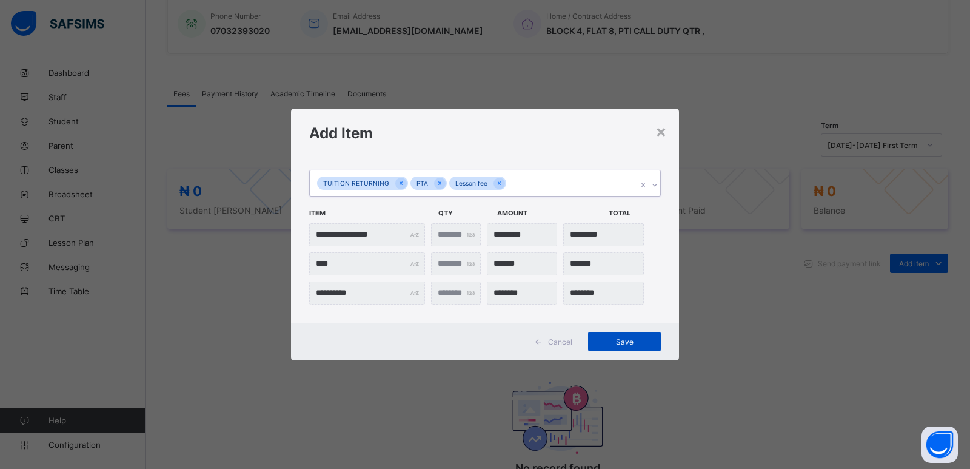
click at [610, 338] on span "Save" at bounding box center [624, 341] width 55 height 9
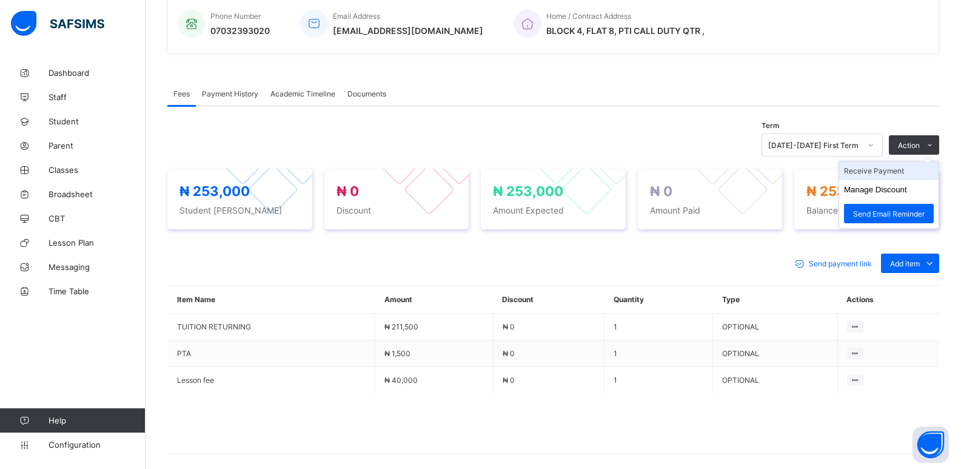
click at [872, 173] on li "Receive Payment" at bounding box center [888, 170] width 99 height 19
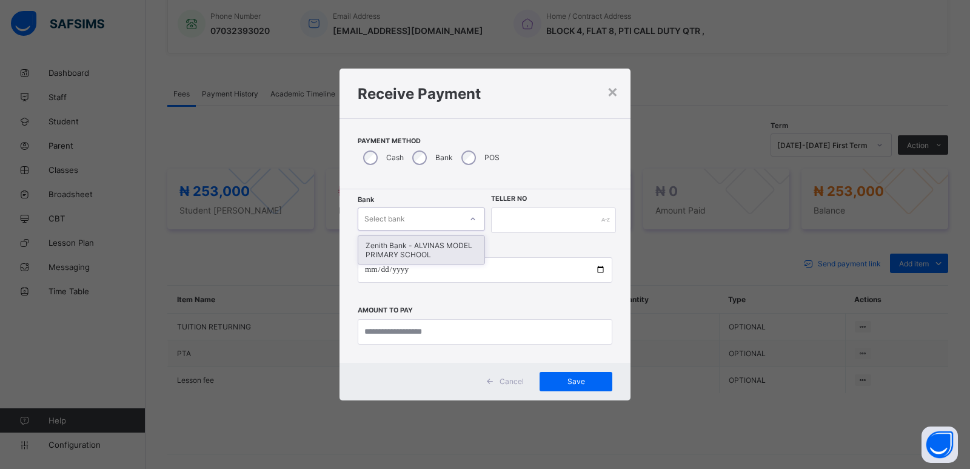
click at [400, 220] on div "Select bank" at bounding box center [384, 218] width 41 height 23
drag, startPoint x: 408, startPoint y: 243, endPoint x: 444, endPoint y: 243, distance: 36.4
click at [412, 244] on div "Zenith Bank - ALVINAS MODEL PRIMARY SCHOOL" at bounding box center [421, 250] width 126 height 28
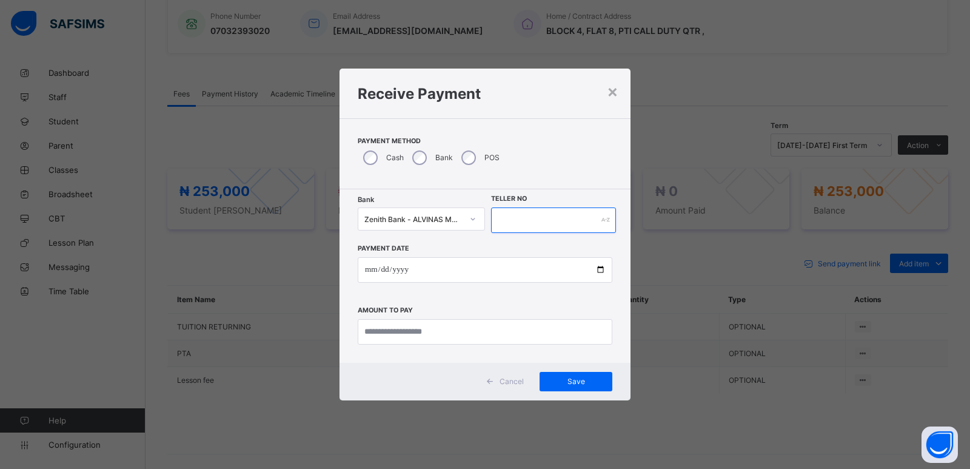
click at [524, 226] on input "text" at bounding box center [553, 219] width 125 height 25
type input "*********"
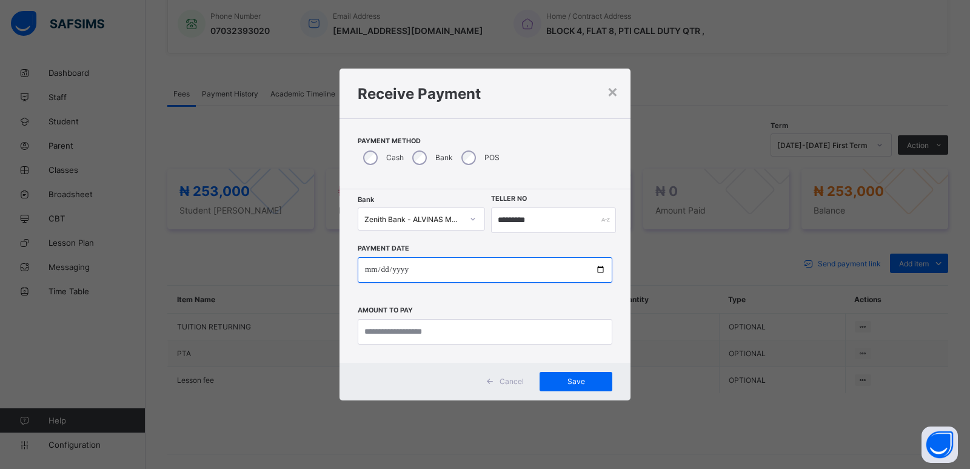
click at [369, 270] on input "date" at bounding box center [485, 269] width 255 height 25
type input "**********"
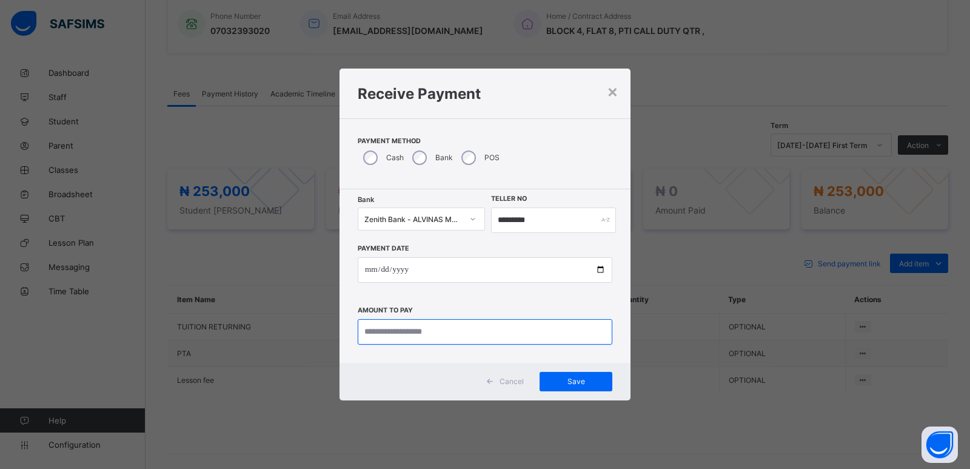
click at [374, 333] on input "currency" at bounding box center [485, 331] width 255 height 25
type input "*******"
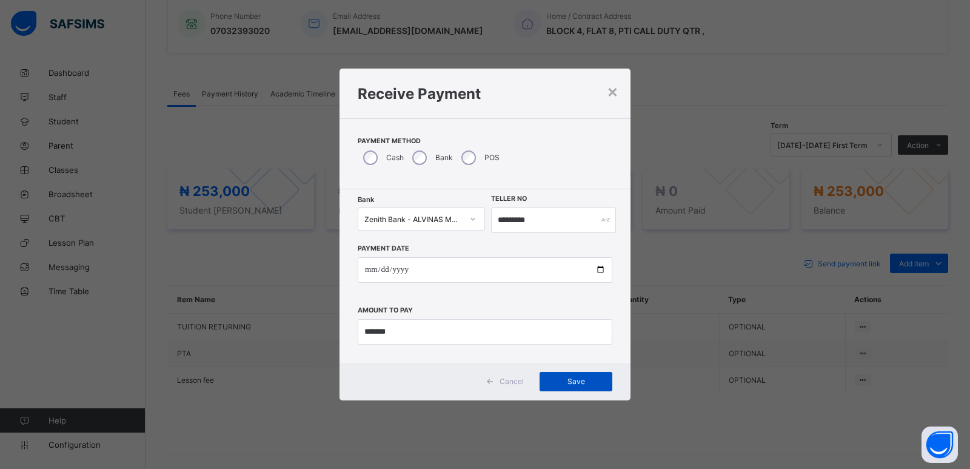
click at [571, 374] on div "Save" at bounding box center [576, 381] width 73 height 19
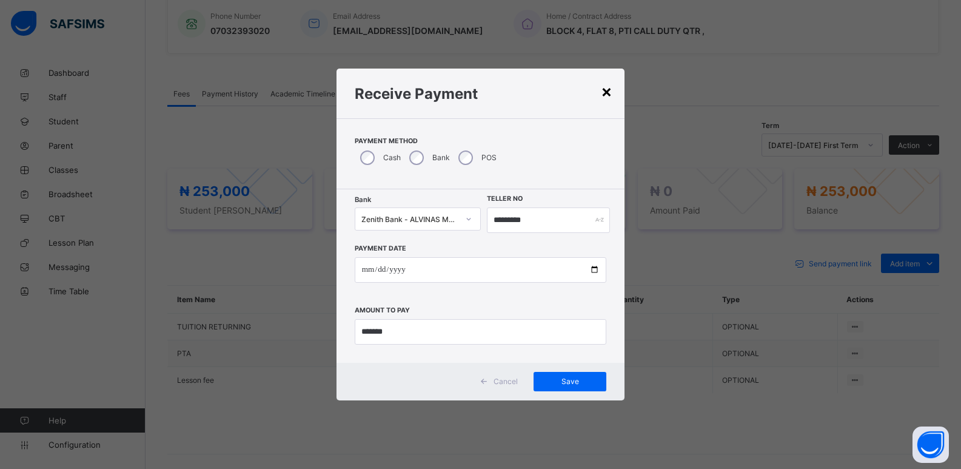
click at [609, 95] on div "×" at bounding box center [607, 91] width 12 height 21
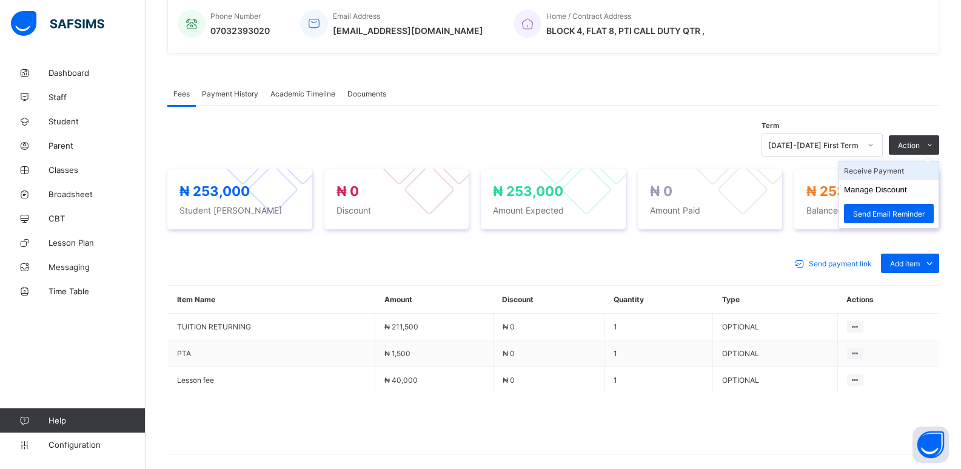
click at [886, 175] on li "Receive Payment" at bounding box center [888, 170] width 99 height 19
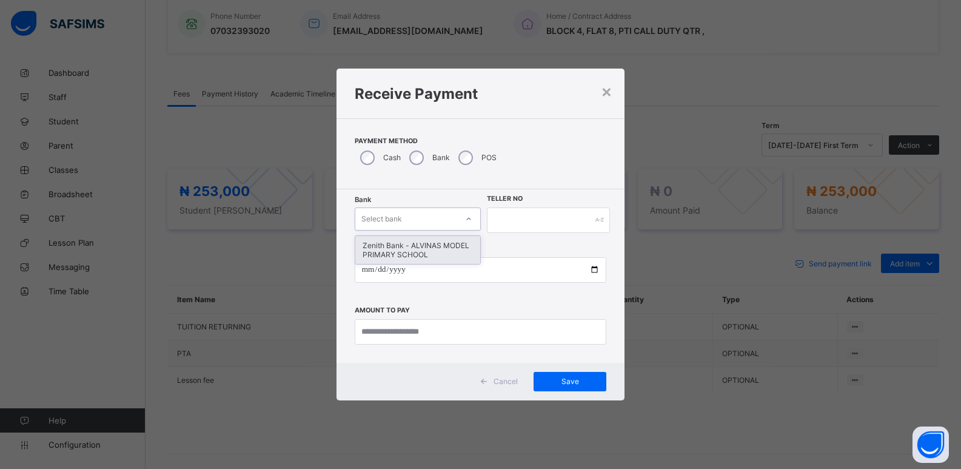
drag, startPoint x: 400, startPoint y: 221, endPoint x: 394, endPoint y: 243, distance: 22.8
click at [400, 223] on div "Select bank" at bounding box center [381, 218] width 41 height 23
drag, startPoint x: 392, startPoint y: 252, endPoint x: 544, endPoint y: 209, distance: 158.2
click at [394, 252] on div "Zenith Bank - ALVINAS MODEL PRIMARY SCHOOL" at bounding box center [417, 250] width 125 height 28
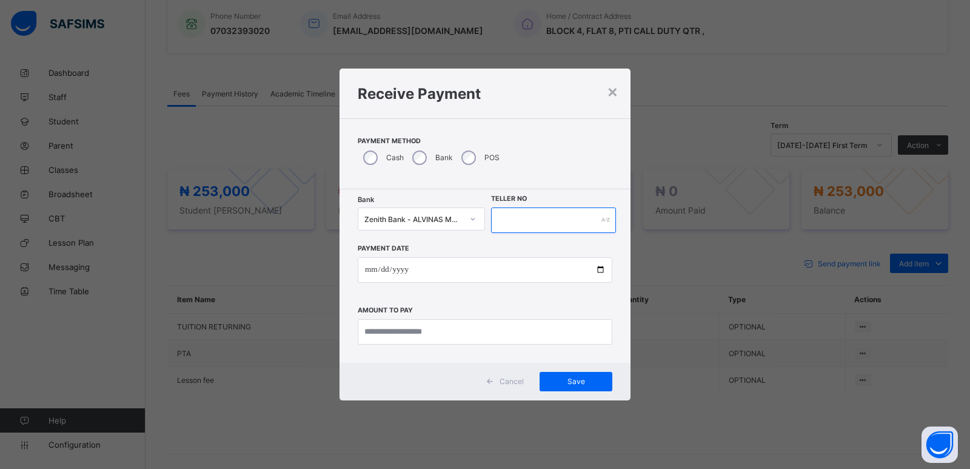
click at [545, 207] on input "text" at bounding box center [553, 219] width 125 height 25
type input "*********"
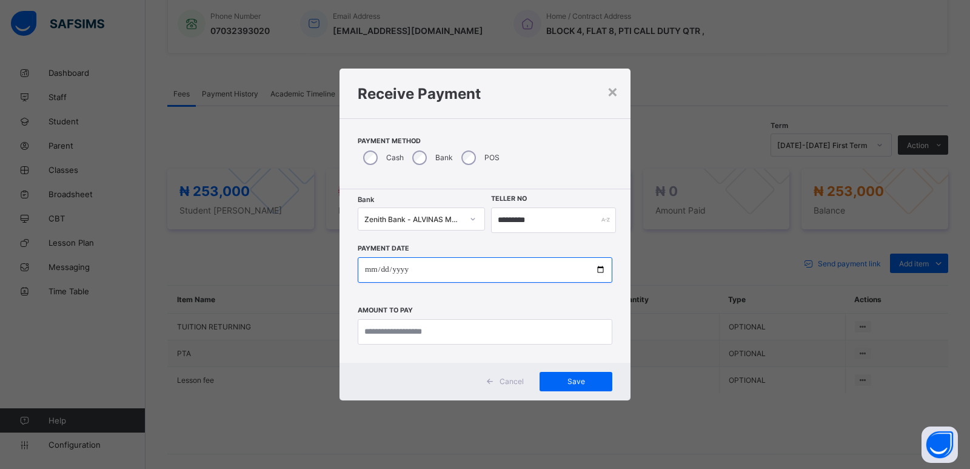
click at [366, 267] on input "date" at bounding box center [485, 269] width 255 height 25
type input "**********"
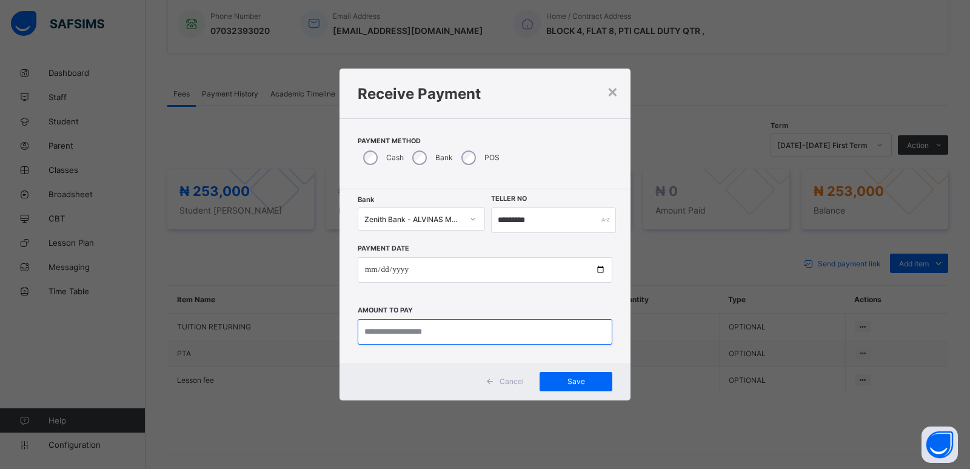
click at [380, 324] on input "currency" at bounding box center [485, 331] width 255 height 25
type input "********"
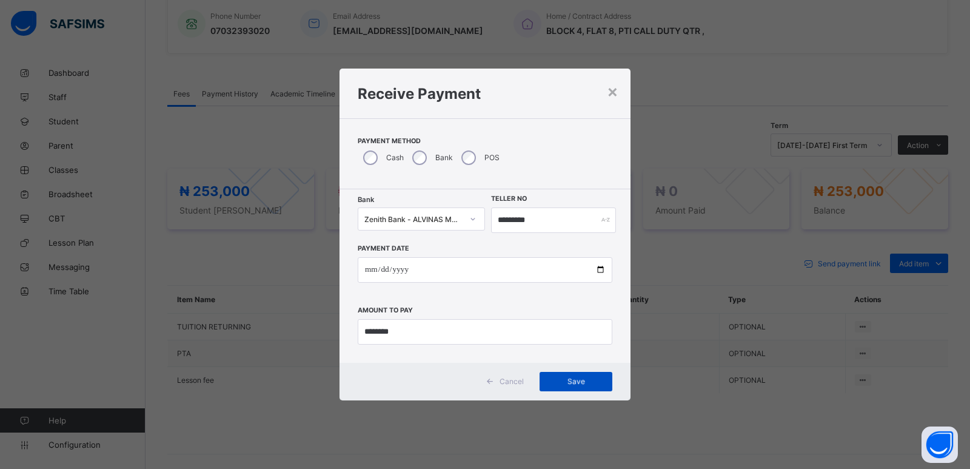
click at [580, 386] on div "Save" at bounding box center [576, 381] width 73 height 19
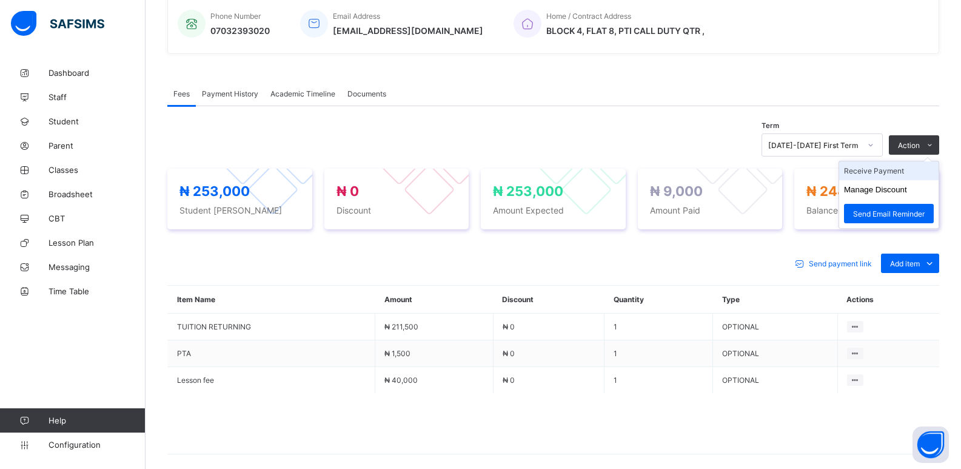
click at [887, 171] on li "Receive Payment" at bounding box center [888, 170] width 99 height 19
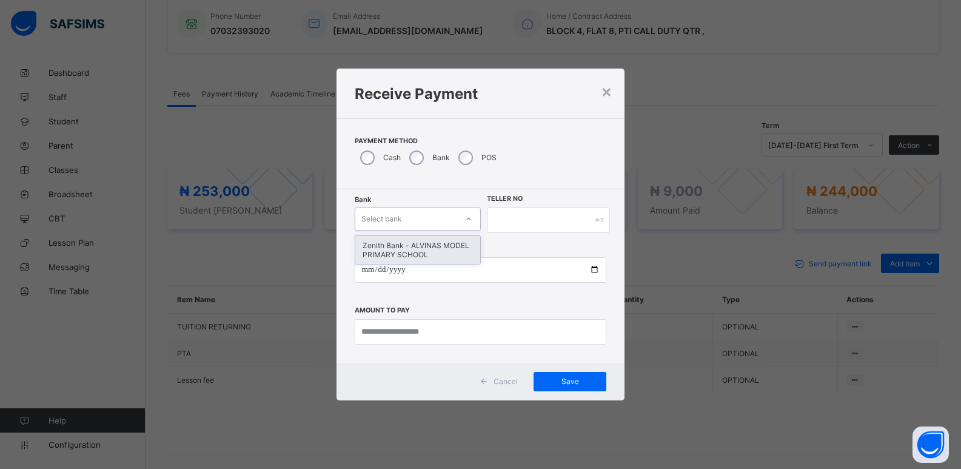
click at [381, 223] on div "Select bank" at bounding box center [381, 218] width 41 height 23
drag, startPoint x: 389, startPoint y: 253, endPoint x: 435, endPoint y: 209, distance: 63.9
click at [396, 252] on div "Zenith Bank - ALVINAS MODEL PRIMARY SCHOOL" at bounding box center [417, 250] width 125 height 28
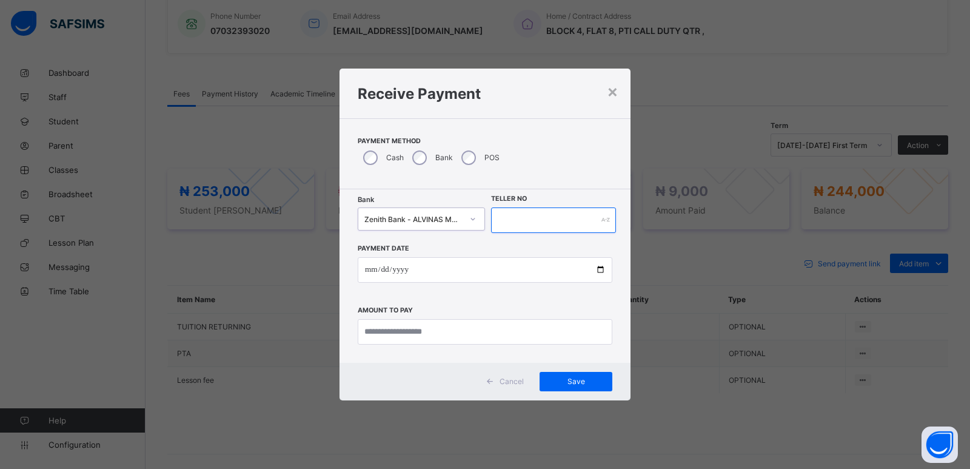
click at [558, 223] on input "text" at bounding box center [553, 219] width 125 height 25
type input "*******"
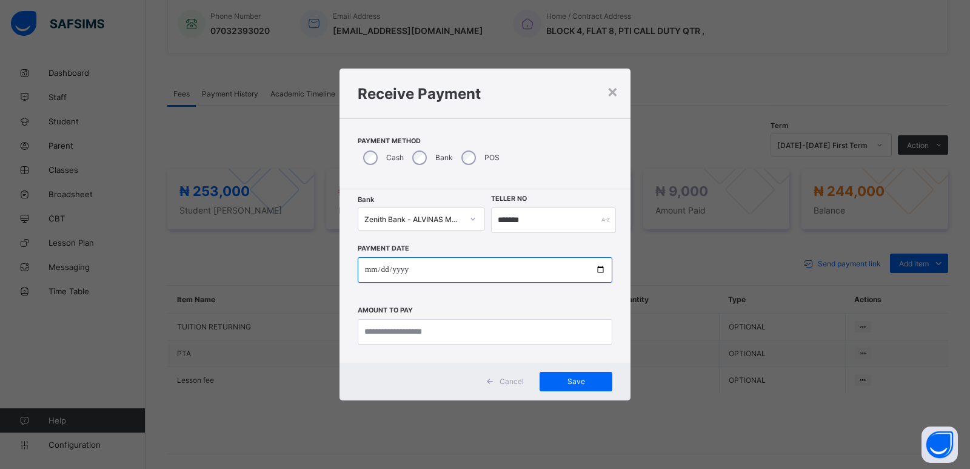
click at [374, 272] on input "date" at bounding box center [485, 269] width 255 height 25
type input "**********"
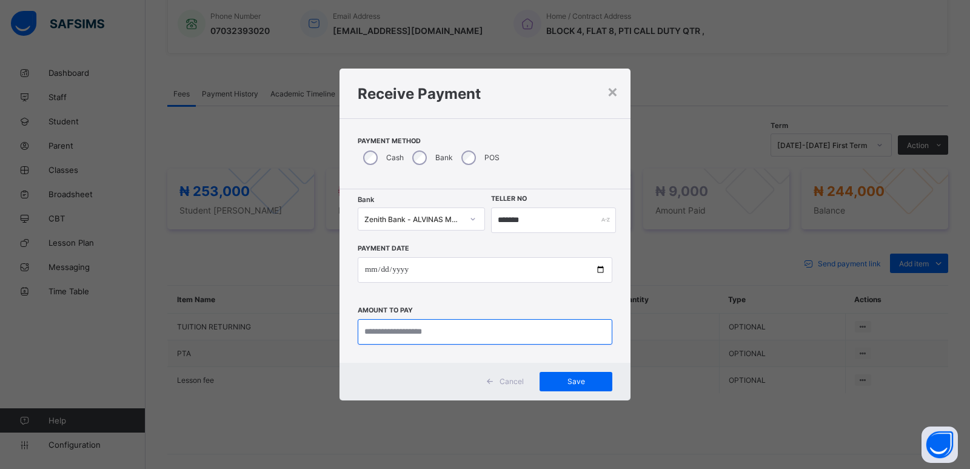
click at [390, 332] on input "currency" at bounding box center [485, 331] width 255 height 25
type input "********"
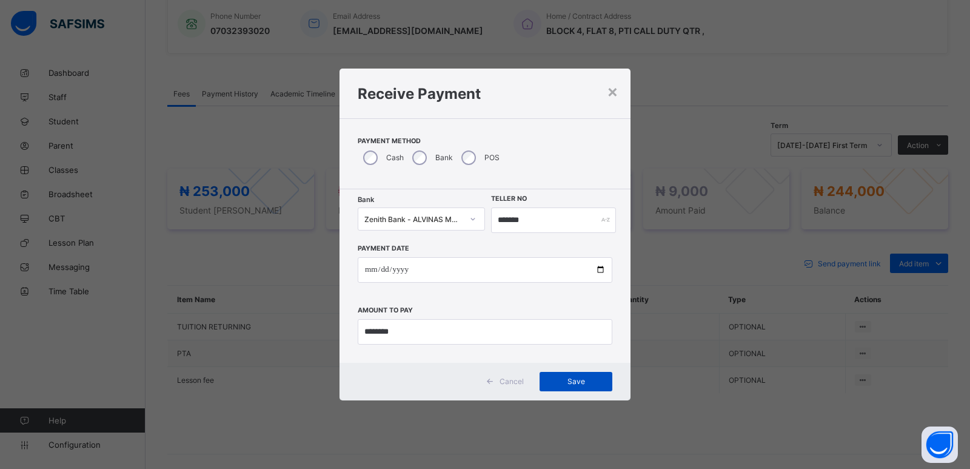
click at [555, 377] on span "Save" at bounding box center [576, 381] width 55 height 9
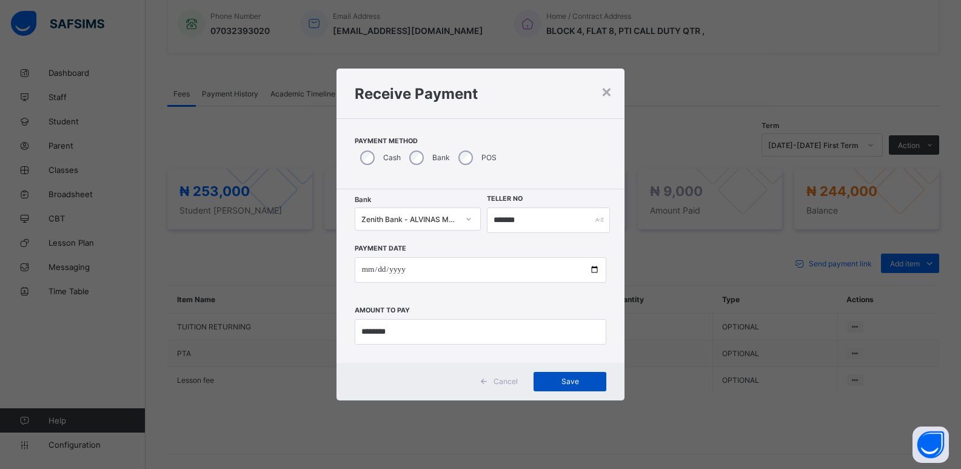
click at [555, 377] on span "Save" at bounding box center [570, 381] width 55 height 9
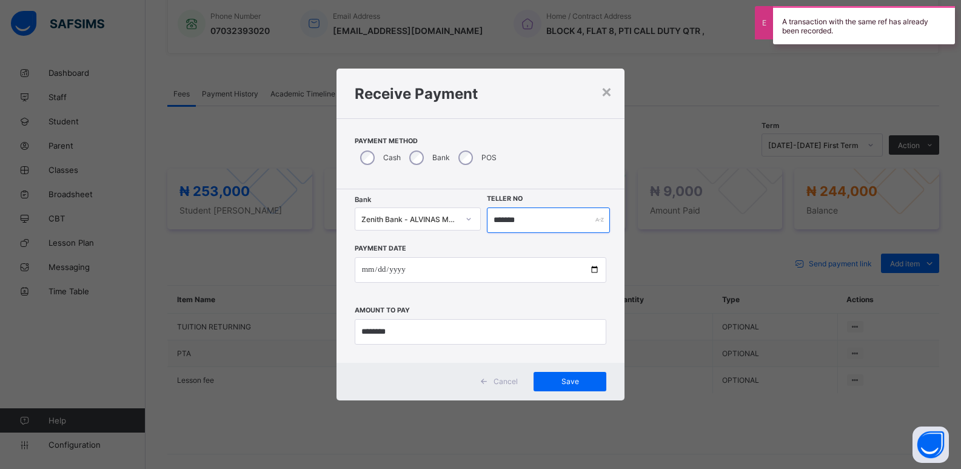
click at [510, 221] on input "*******" at bounding box center [549, 219] width 124 height 25
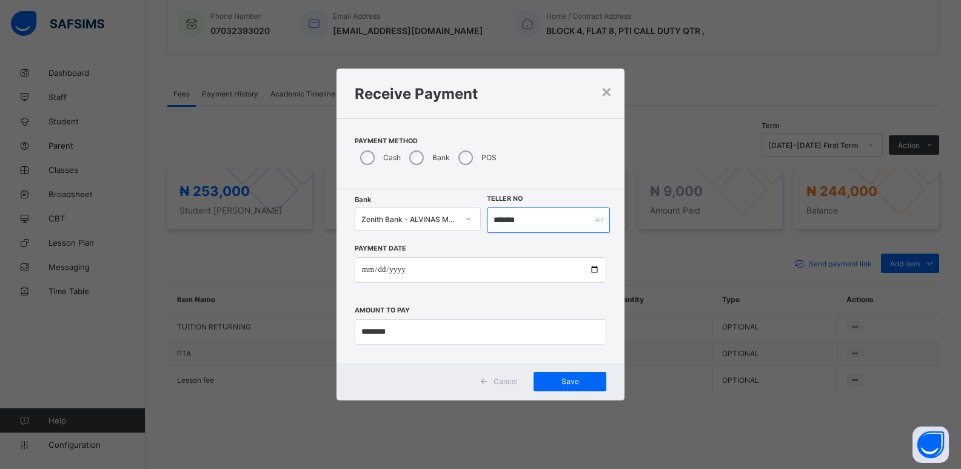
click at [515, 223] on input "*******" at bounding box center [549, 219] width 124 height 25
click at [513, 223] on input "*******" at bounding box center [549, 219] width 124 height 25
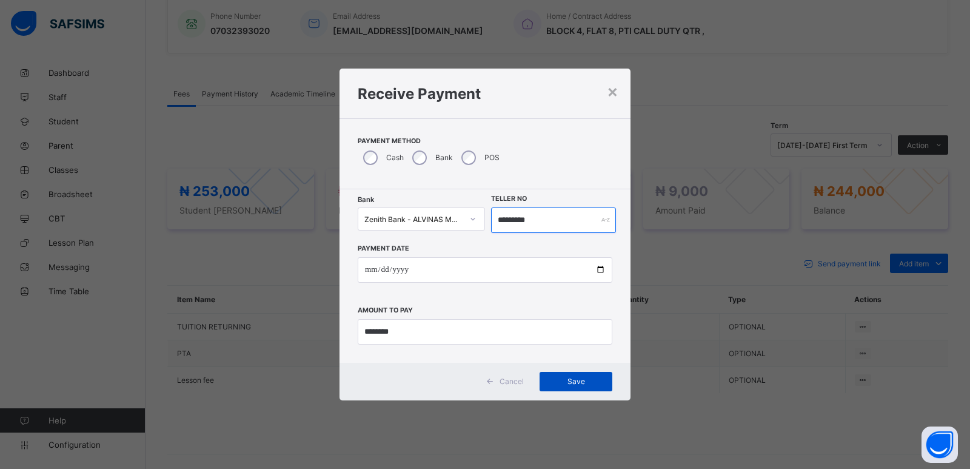
type input "*********"
click at [569, 378] on span "Save" at bounding box center [576, 381] width 55 height 9
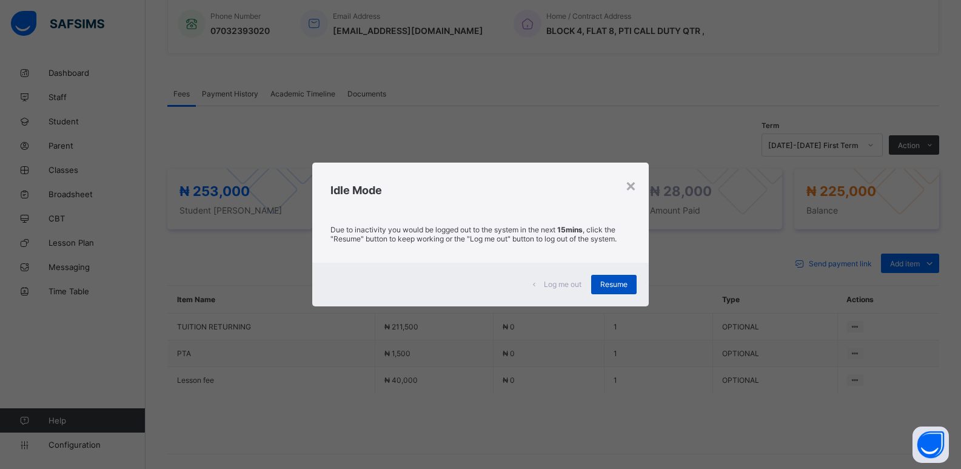
click at [619, 286] on span "Resume" at bounding box center [613, 284] width 27 height 9
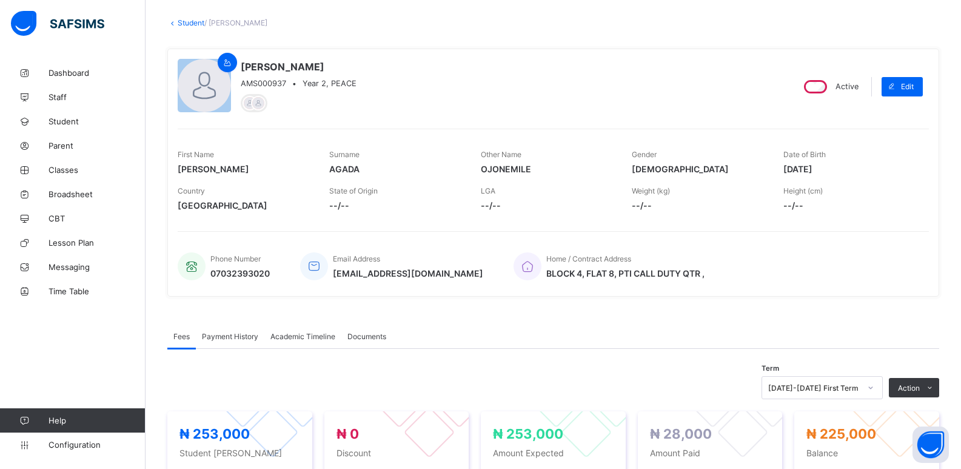
scroll to position [0, 0]
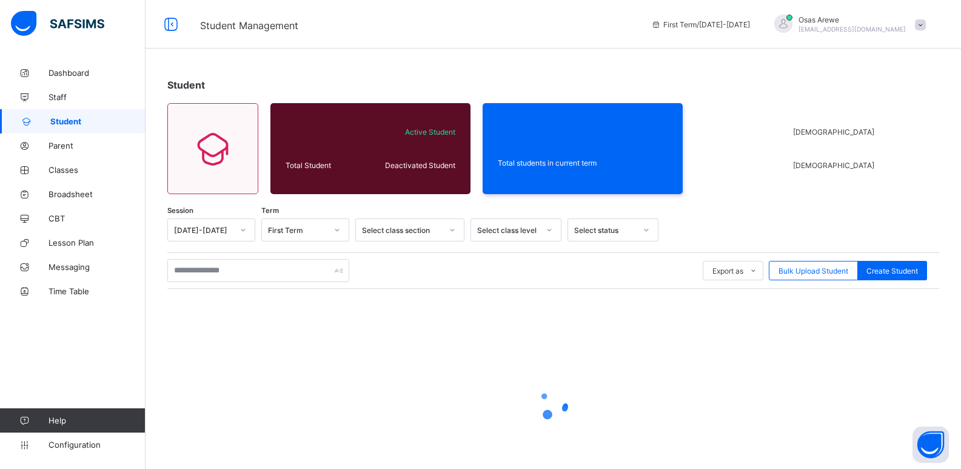
scroll to position [44, 0]
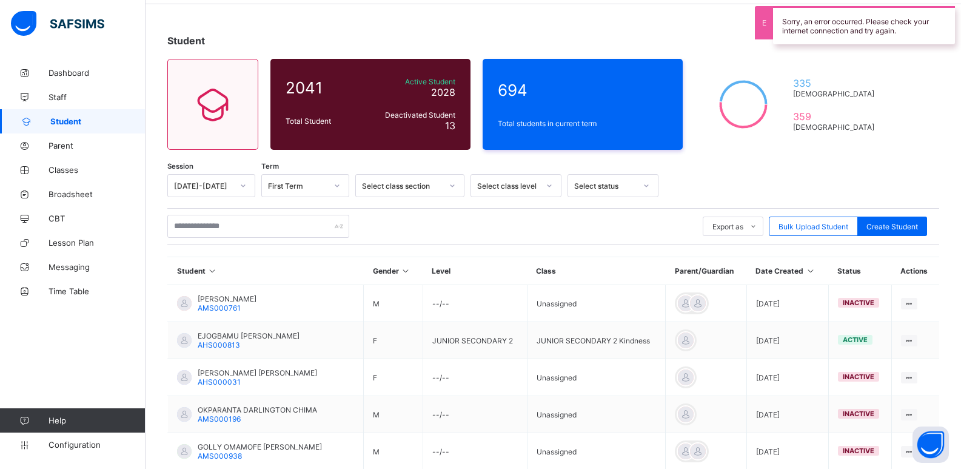
click at [517, 45] on div "Student" at bounding box center [553, 41] width 772 height 12
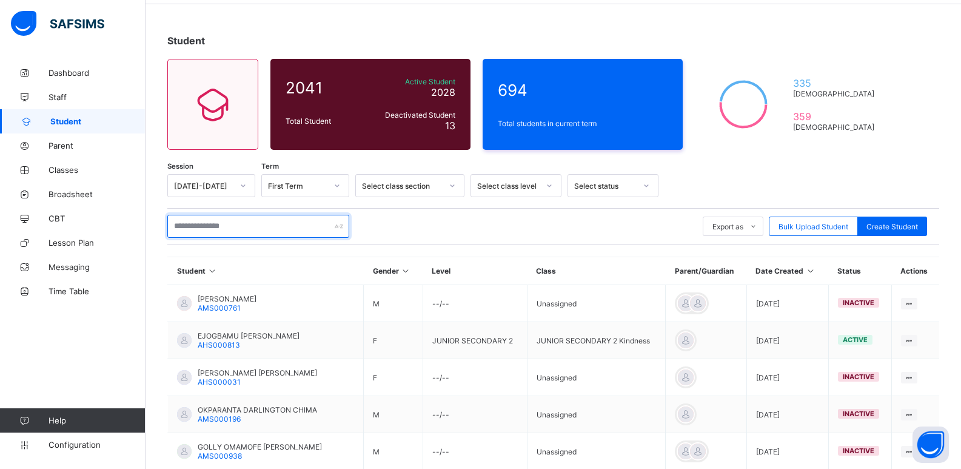
click at [261, 227] on input "text" at bounding box center [258, 226] width 182 height 23
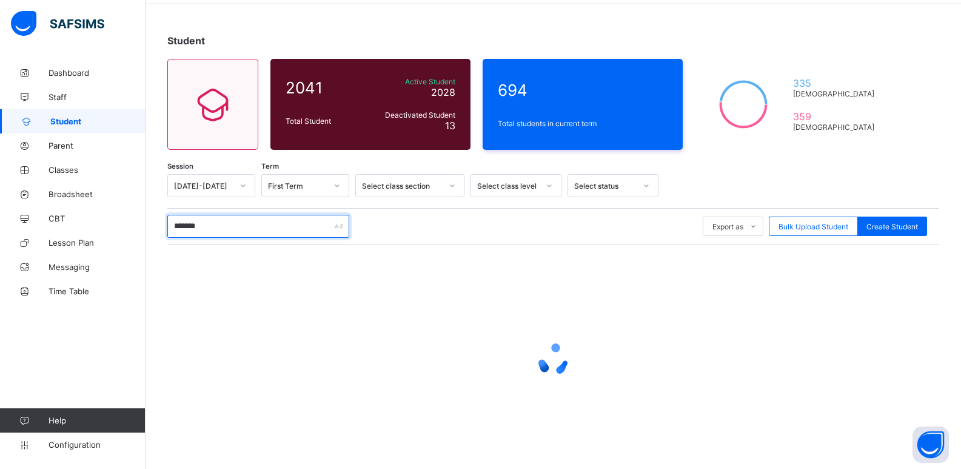
type input "********"
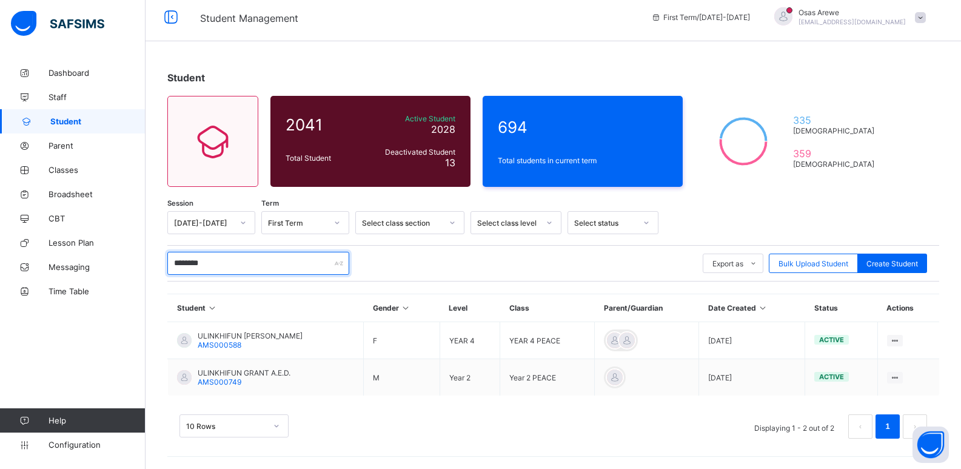
scroll to position [7, 0]
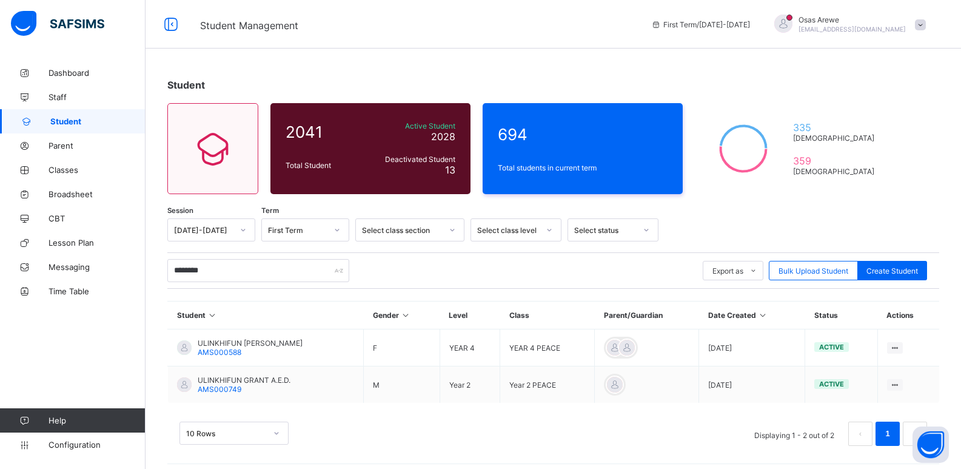
scroll to position [7, 0]
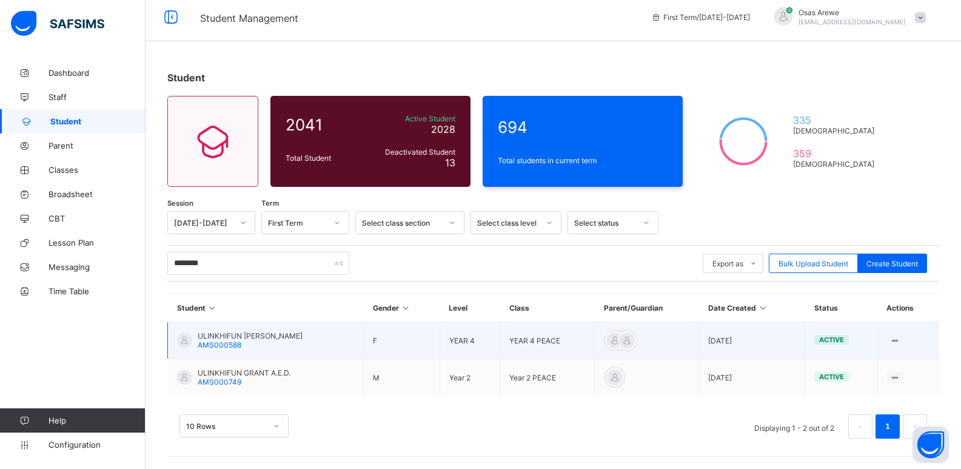
type input "********"
click at [241, 338] on span "ULINKHIFUN [PERSON_NAME]" at bounding box center [250, 335] width 105 height 9
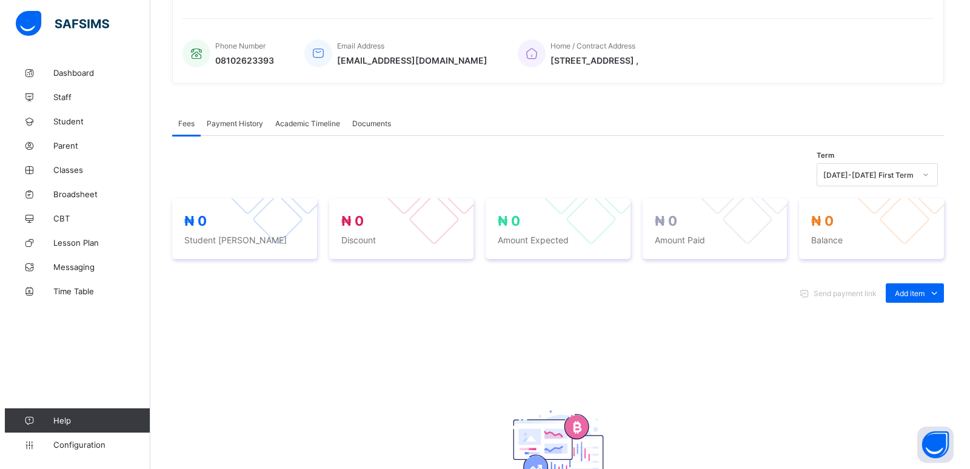
scroll to position [303, 0]
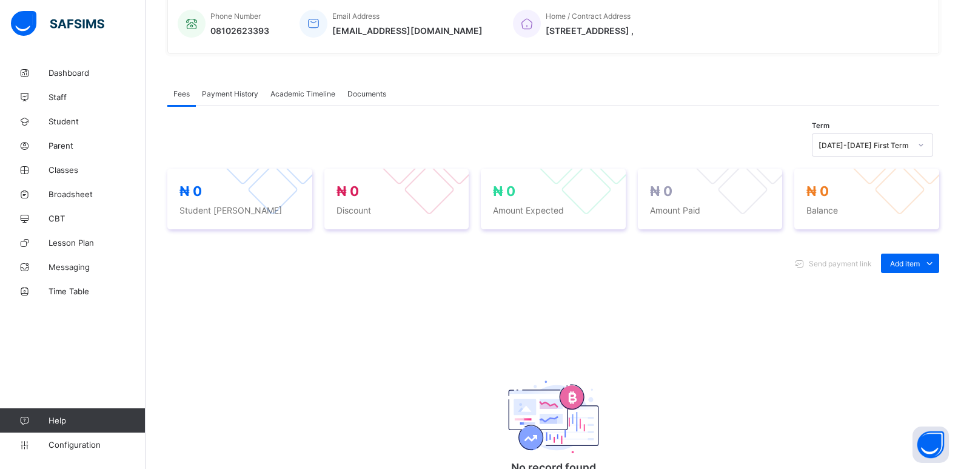
drag, startPoint x: 914, startPoint y: 290, endPoint x: 958, endPoint y: 281, distance: 44.6
click at [0, 0] on div "Optional items" at bounding box center [0, 0] width 0 height 0
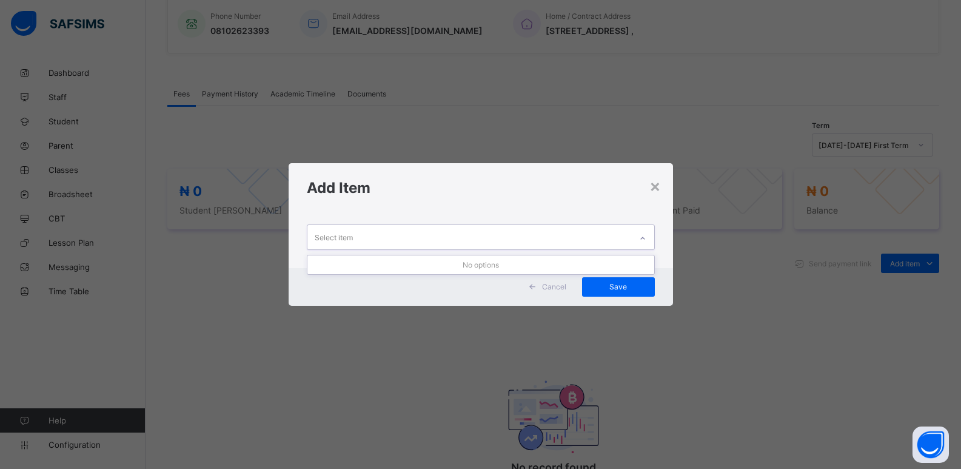
click at [644, 235] on icon at bounding box center [642, 238] width 7 height 12
drag, startPoint x: 632, startPoint y: 231, endPoint x: 640, endPoint y: 238, distance: 10.3
click at [633, 230] on div "Select item" at bounding box center [481, 236] width 348 height 25
click at [640, 238] on icon at bounding box center [642, 238] width 7 height 12
click at [640, 238] on div at bounding box center [642, 238] width 21 height 19
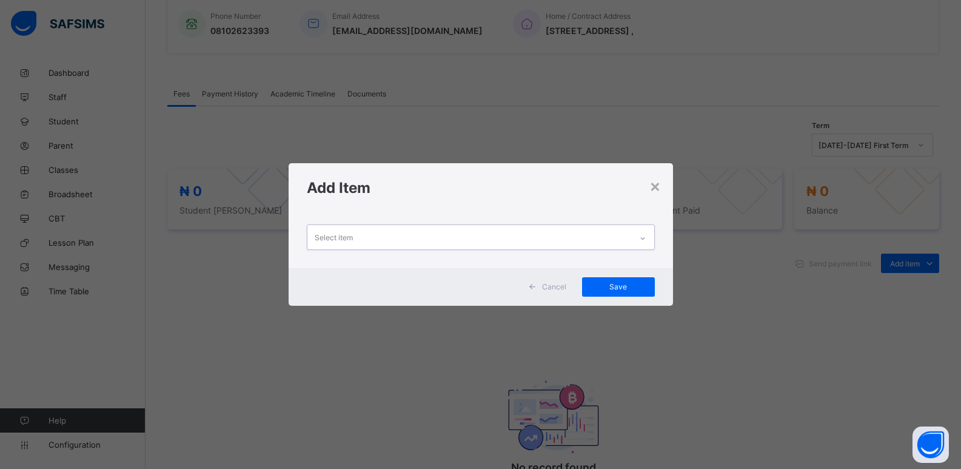
click at [640, 238] on icon at bounding box center [642, 238] width 7 height 12
click at [640, 238] on div at bounding box center [642, 238] width 21 height 19
click at [640, 238] on icon at bounding box center [642, 238] width 7 height 12
click at [640, 238] on div at bounding box center [642, 238] width 21 height 19
click at [640, 238] on icon at bounding box center [642, 238] width 7 height 12
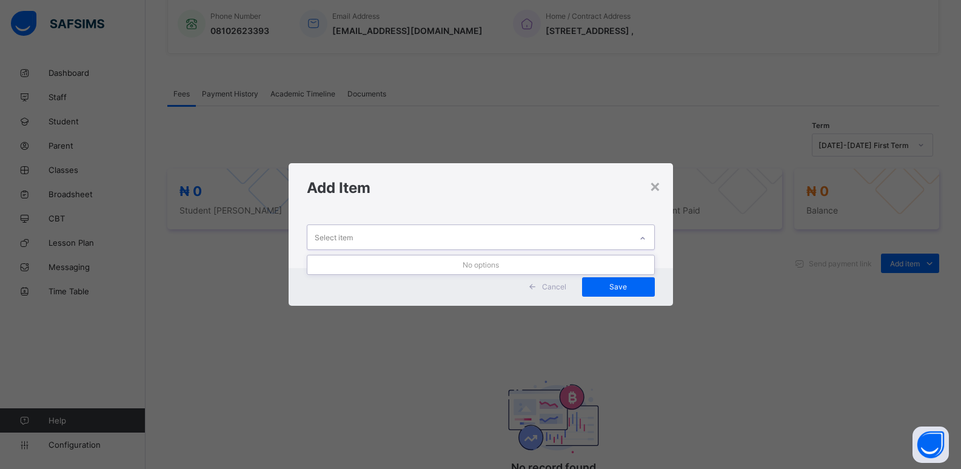
click at [640, 238] on div at bounding box center [642, 238] width 21 height 19
click at [640, 238] on icon at bounding box center [642, 238] width 7 height 12
click at [640, 238] on div at bounding box center [642, 238] width 21 height 19
click at [640, 238] on icon at bounding box center [642, 238] width 7 height 12
click at [640, 238] on div at bounding box center [642, 238] width 21 height 19
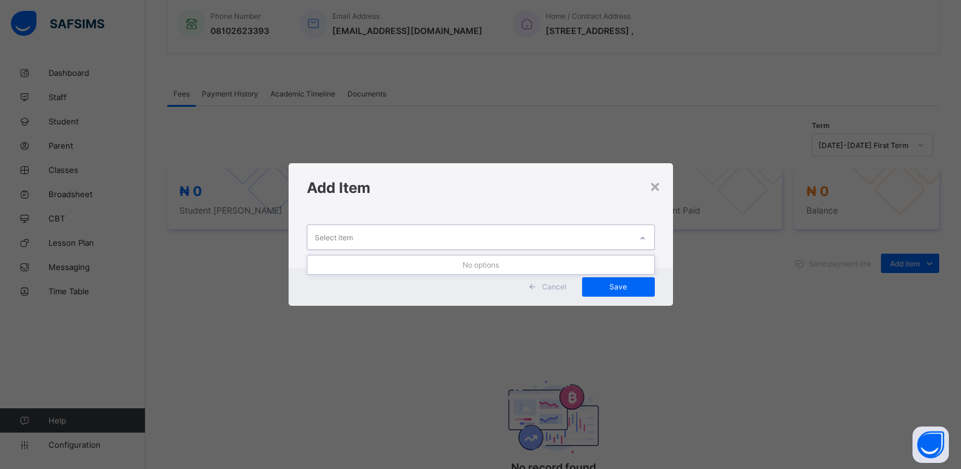
click at [640, 238] on icon at bounding box center [642, 238] width 7 height 12
click at [640, 238] on div at bounding box center [642, 238] width 21 height 19
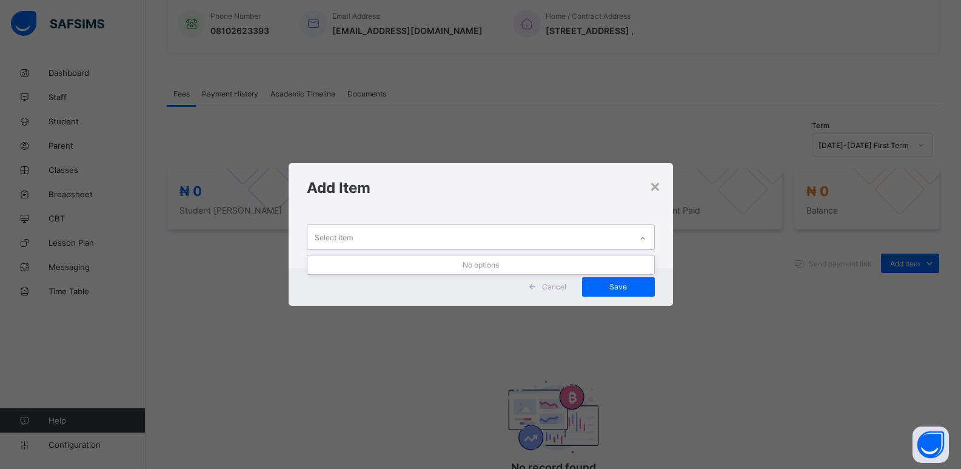
click at [640, 238] on div at bounding box center [642, 238] width 21 height 19
click at [637, 238] on div at bounding box center [642, 238] width 21 height 19
click at [646, 238] on icon at bounding box center [642, 238] width 7 height 12
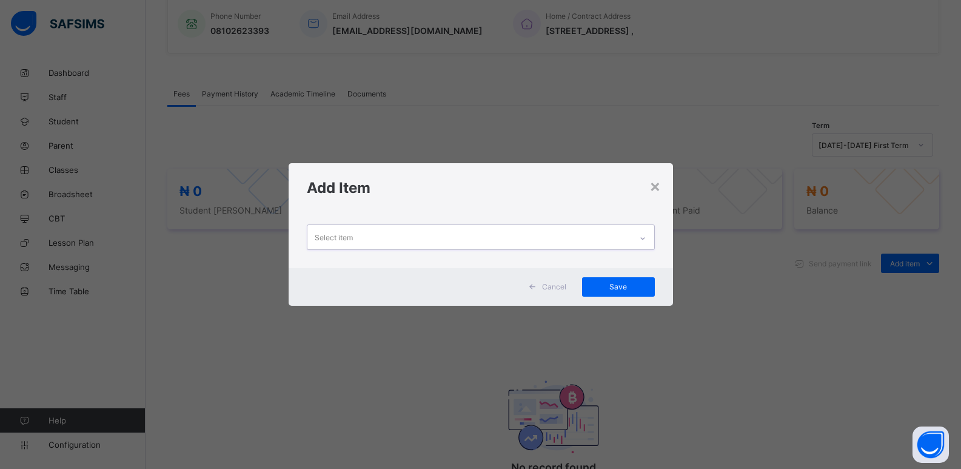
click at [646, 238] on icon at bounding box center [642, 238] width 7 height 12
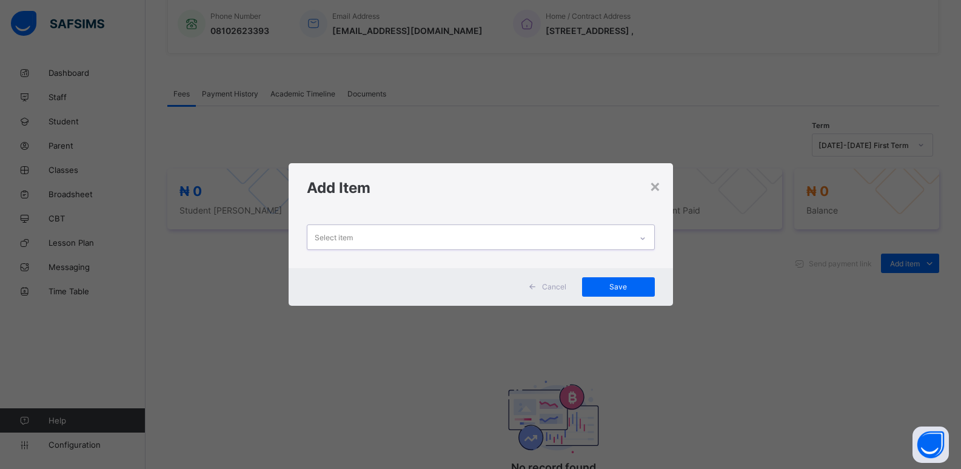
click at [646, 239] on icon at bounding box center [642, 238] width 7 height 12
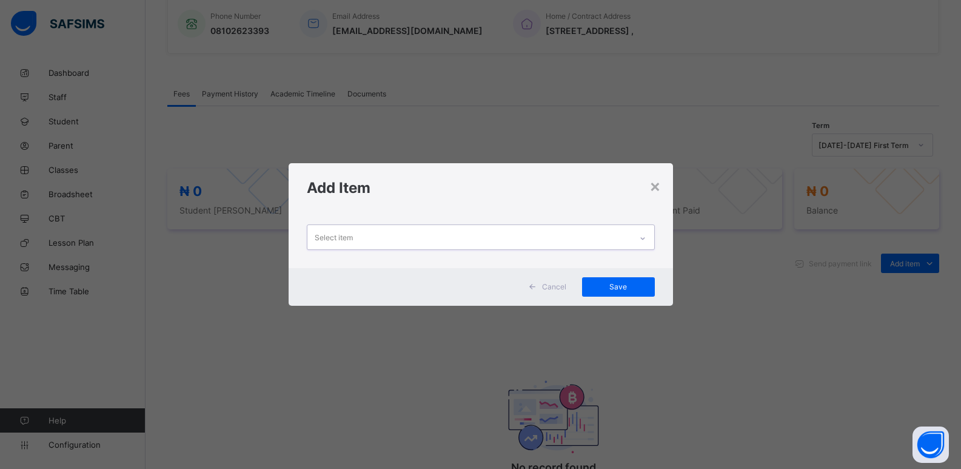
click at [646, 239] on icon at bounding box center [642, 238] width 7 height 12
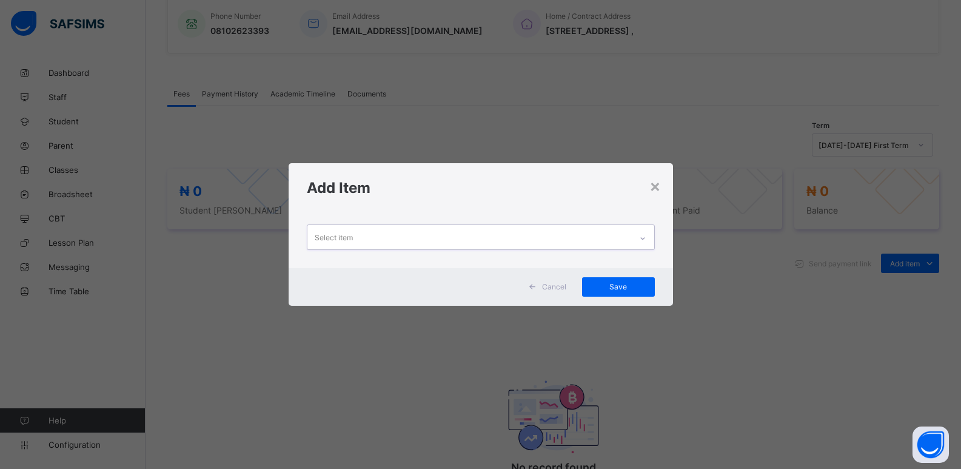
click at [646, 239] on icon at bounding box center [642, 238] width 7 height 12
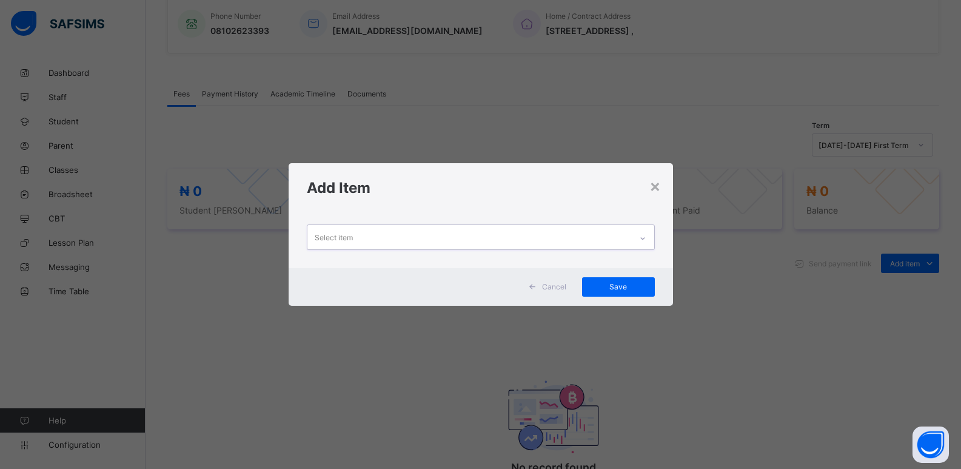
click at [646, 239] on icon at bounding box center [642, 238] width 7 height 12
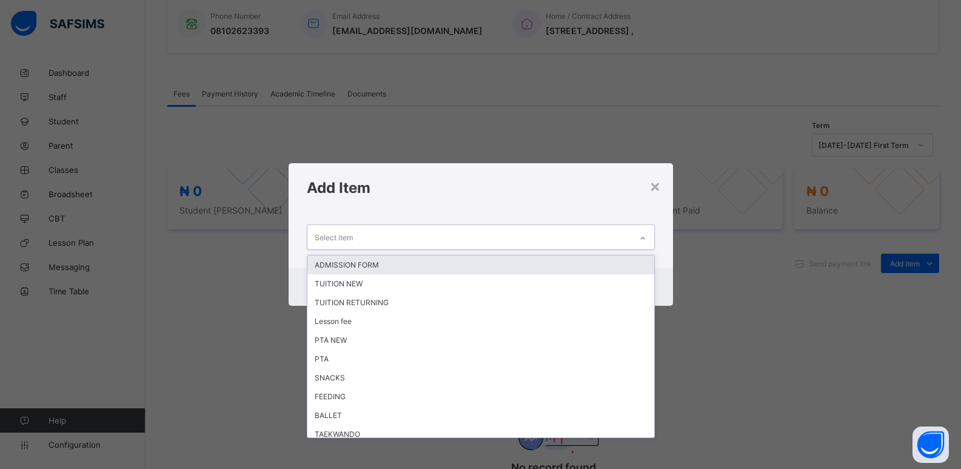
click at [618, 243] on div "Select item" at bounding box center [469, 237] width 324 height 24
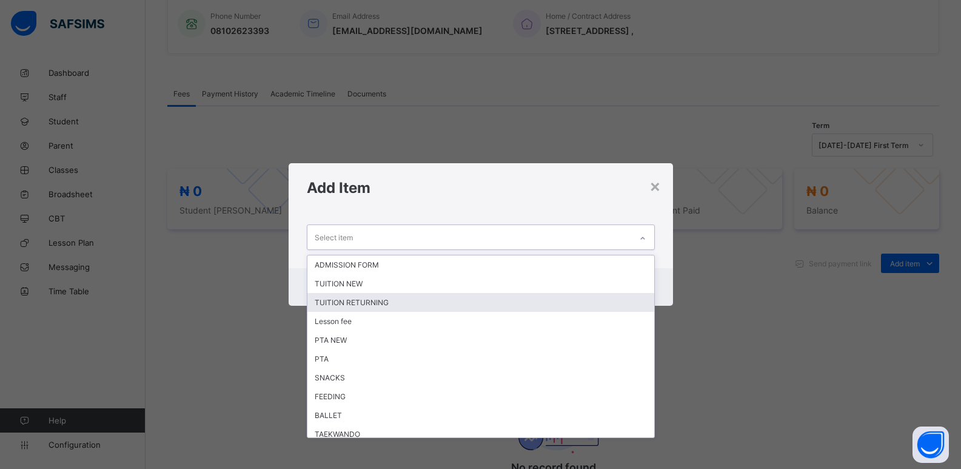
drag, startPoint x: 489, startPoint y: 306, endPoint x: 556, endPoint y: 292, distance: 68.9
click at [494, 303] on div "TUITION RETURNING" at bounding box center [480, 302] width 347 height 19
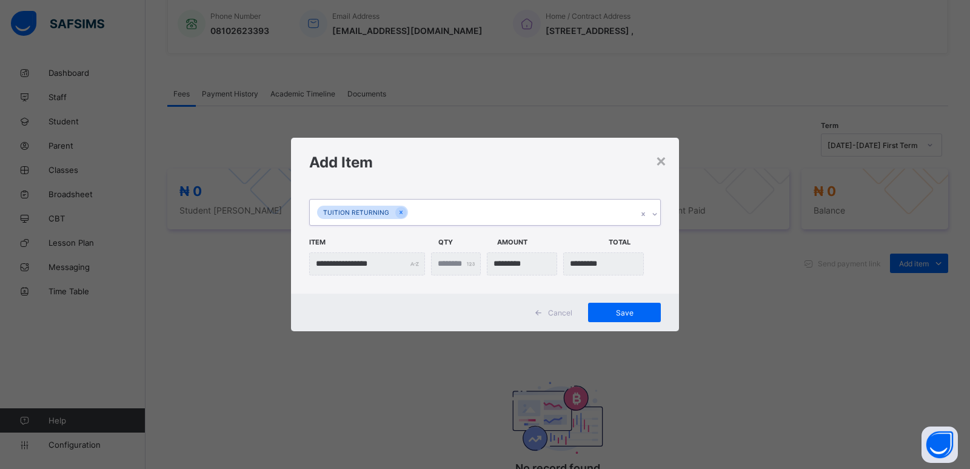
click at [654, 216] on icon at bounding box center [654, 214] width 7 height 12
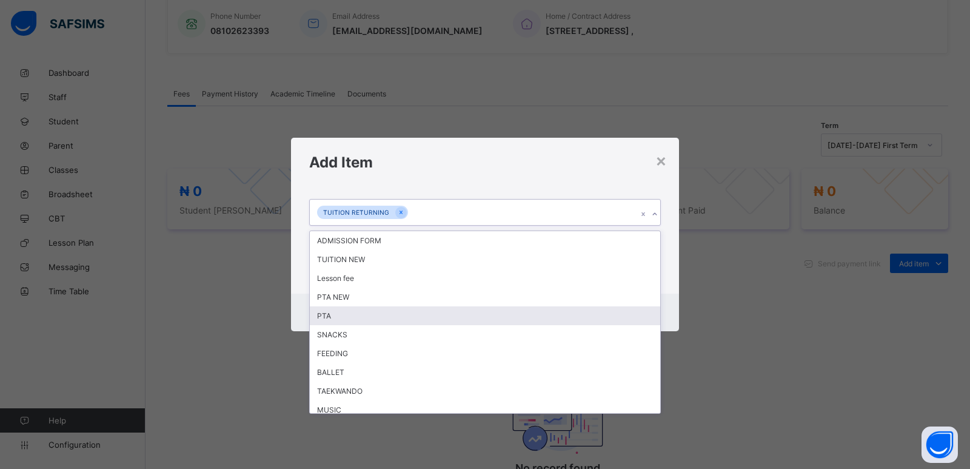
drag, startPoint x: 525, startPoint y: 316, endPoint x: 704, endPoint y: 300, distance: 180.2
click at [537, 317] on div "PTA" at bounding box center [485, 315] width 351 height 19
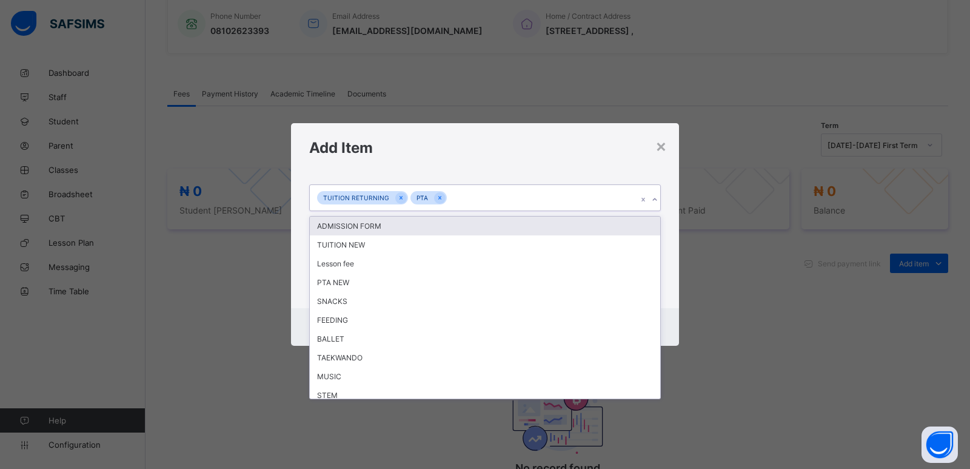
click at [656, 200] on icon at bounding box center [654, 199] width 7 height 12
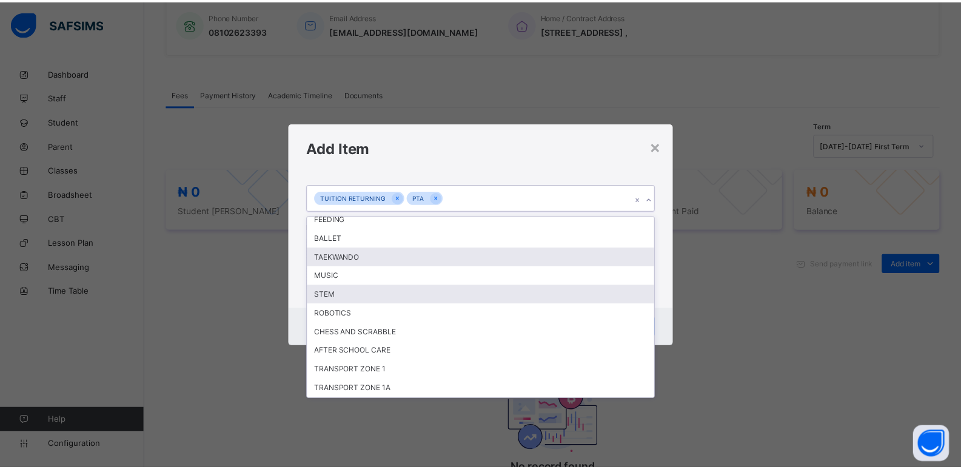
scroll to position [175, 0]
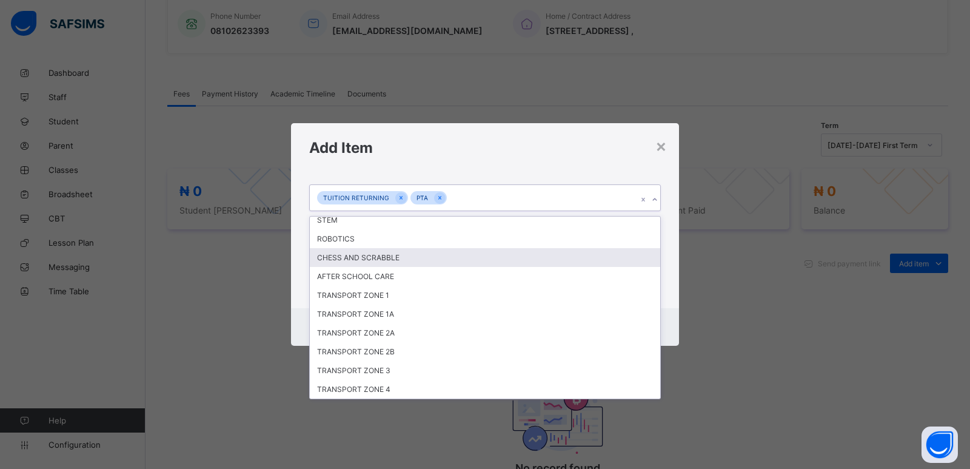
click at [452, 260] on div "CHESS AND SCRABBLE" at bounding box center [485, 257] width 351 height 19
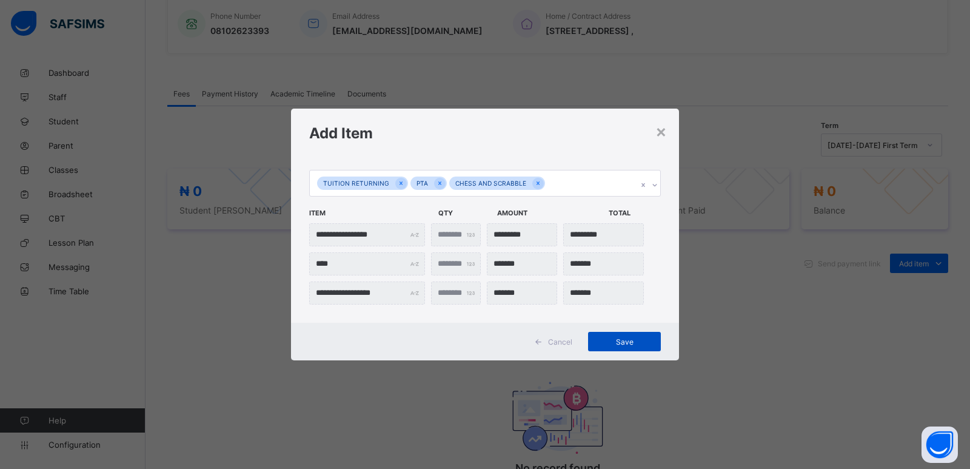
click at [626, 344] on span "Save" at bounding box center [624, 341] width 55 height 9
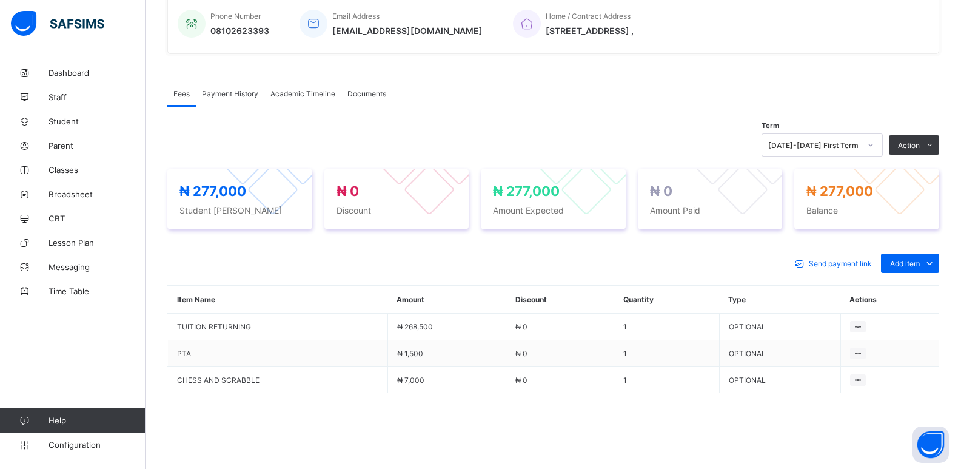
click at [0, 0] on button "Manage Discount" at bounding box center [0, 0] width 0 height 0
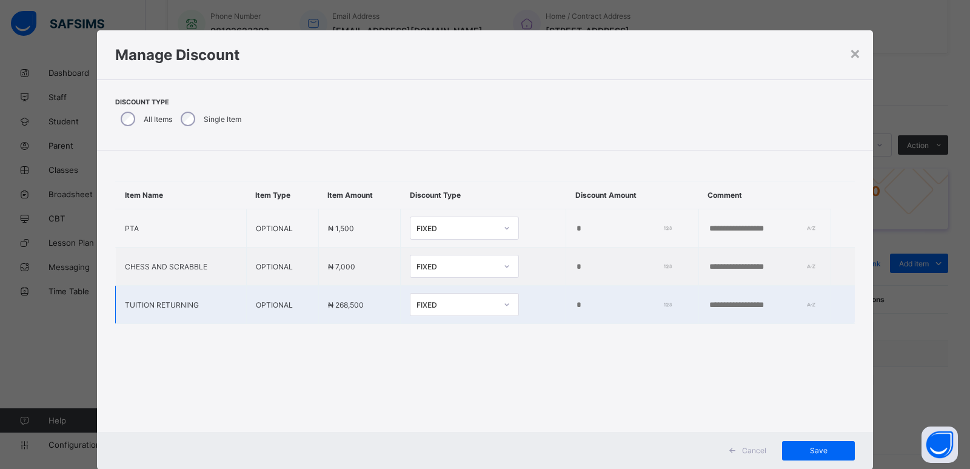
click at [575, 306] on input "*" at bounding box center [621, 305] width 92 height 10
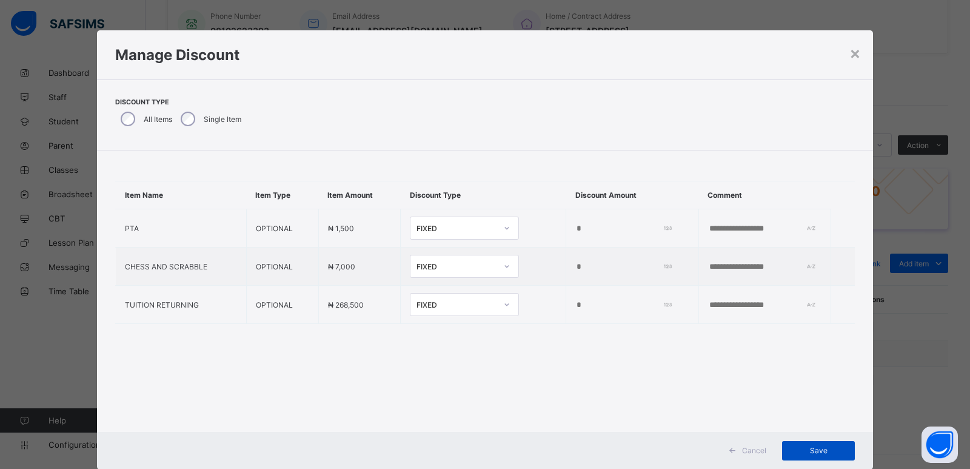
type input "*****"
click at [818, 452] on span "Save" at bounding box center [818, 450] width 55 height 9
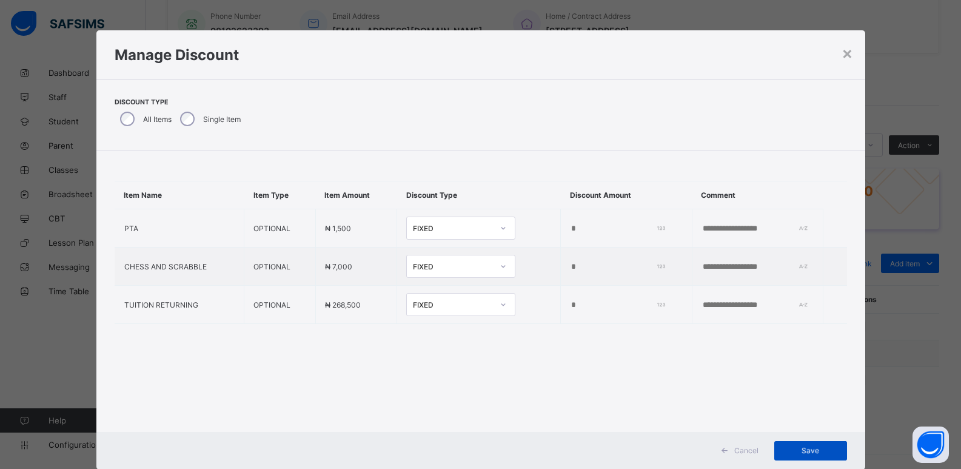
click at [813, 452] on div "Save" at bounding box center [810, 450] width 73 height 19
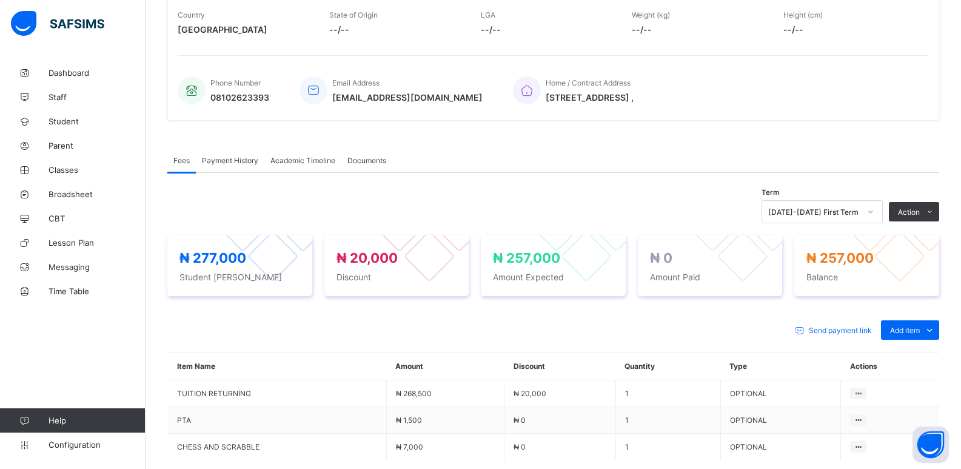
scroll to position [234, 0]
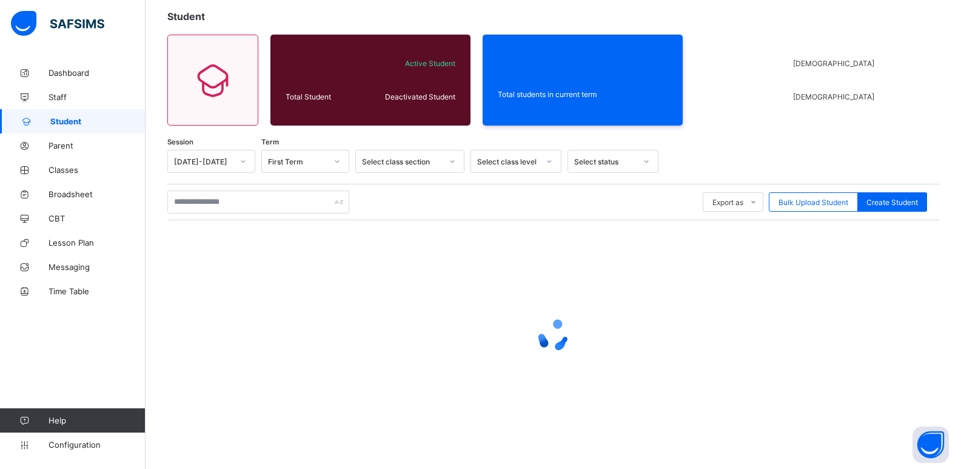
scroll to position [7, 0]
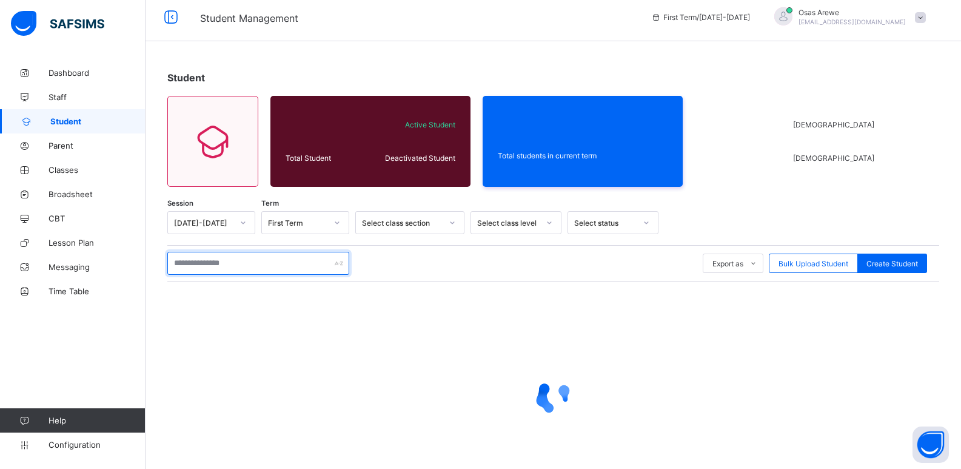
click at [230, 263] on input "text" at bounding box center [258, 263] width 182 height 23
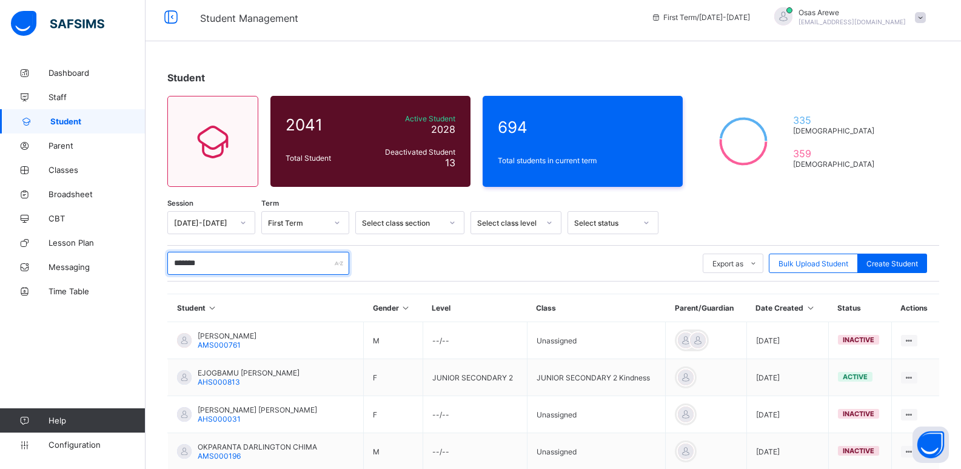
type input "********"
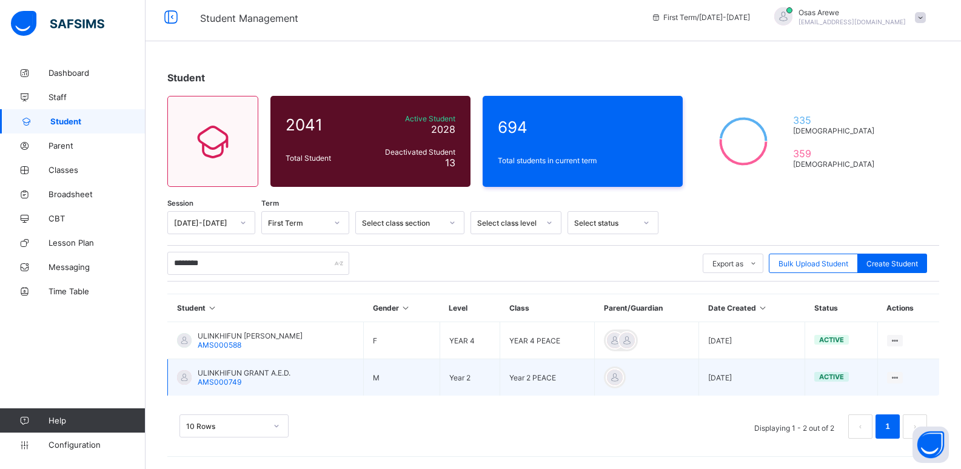
click at [238, 372] on span "ULINKHIFUN GRANT A.E.D." at bounding box center [244, 372] width 93 height 9
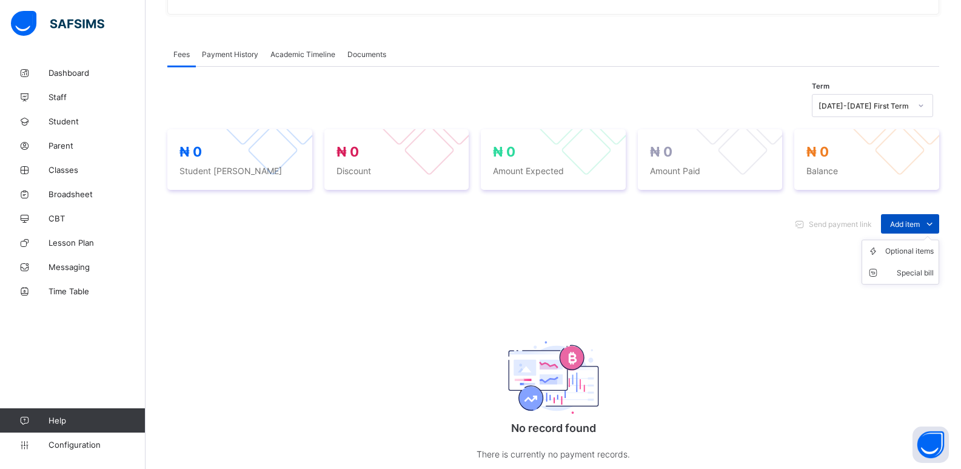
scroll to position [349, 0]
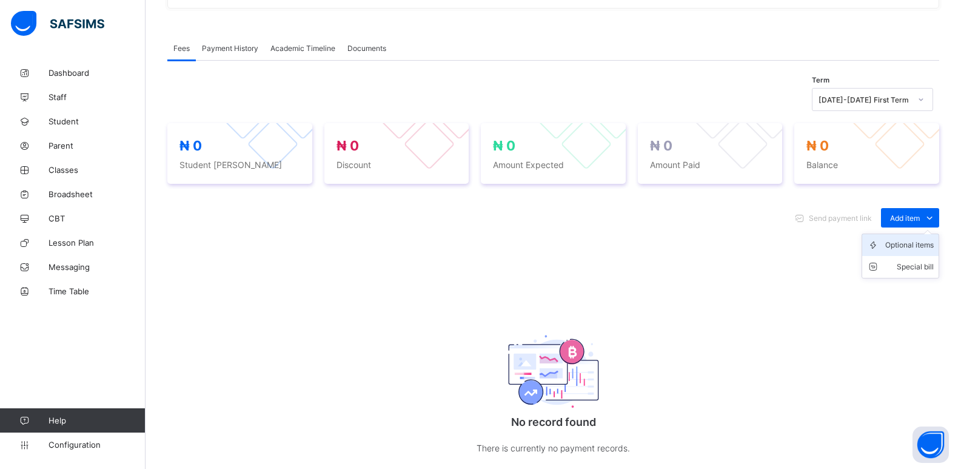
click at [917, 250] on div "Optional items" at bounding box center [909, 245] width 49 height 12
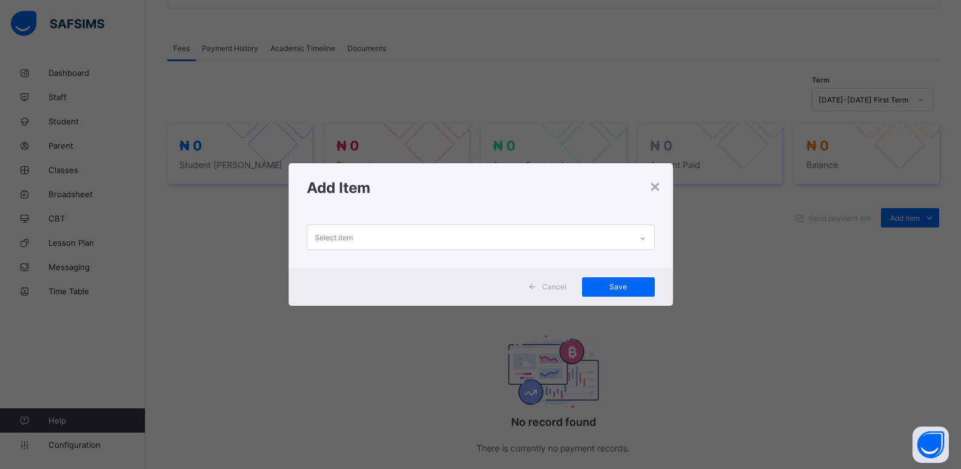
click at [637, 237] on div at bounding box center [642, 238] width 21 height 19
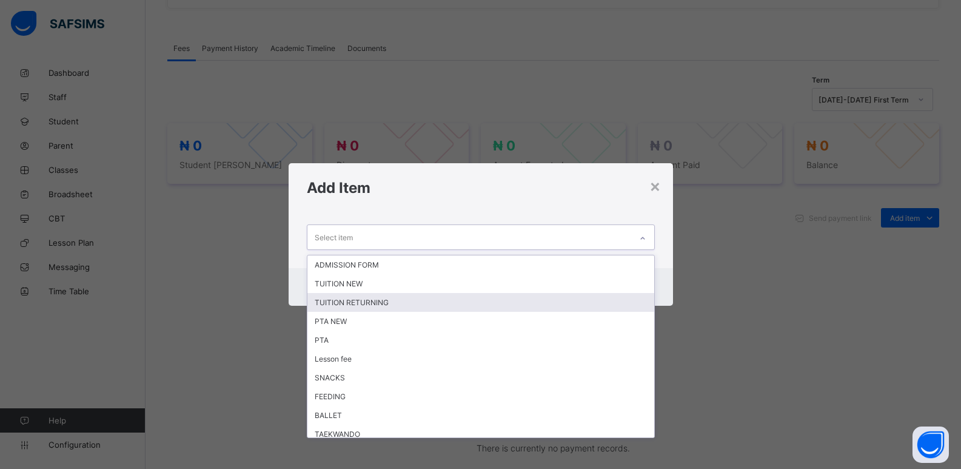
drag, startPoint x: 503, startPoint y: 297, endPoint x: 552, endPoint y: 282, distance: 50.8
click at [503, 297] on div "TUITION RETURNING" at bounding box center [480, 302] width 347 height 19
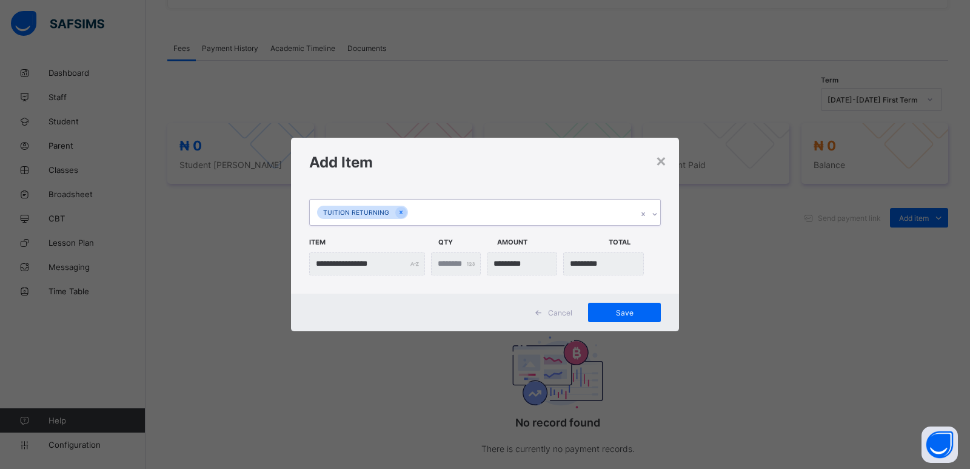
drag, startPoint x: 657, startPoint y: 216, endPoint x: 649, endPoint y: 217, distance: 8.6
click at [656, 216] on icon at bounding box center [654, 214] width 7 height 12
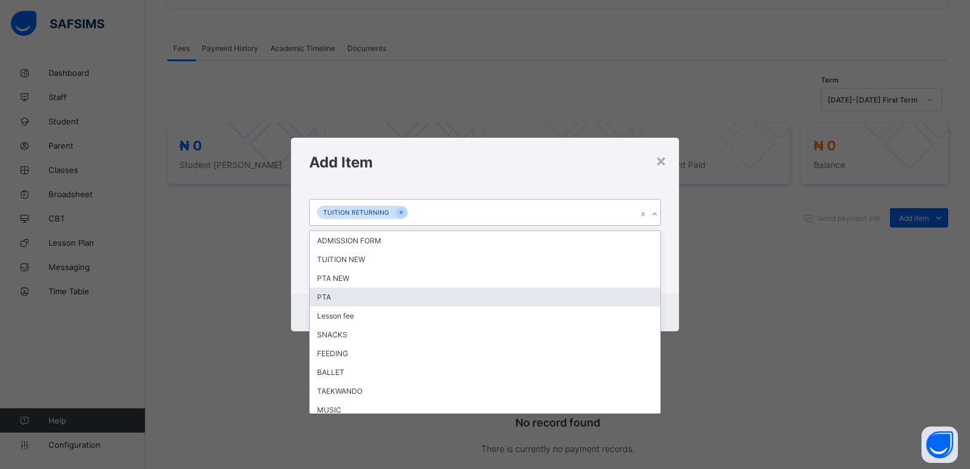
click at [520, 292] on div "PTA" at bounding box center [485, 296] width 351 height 19
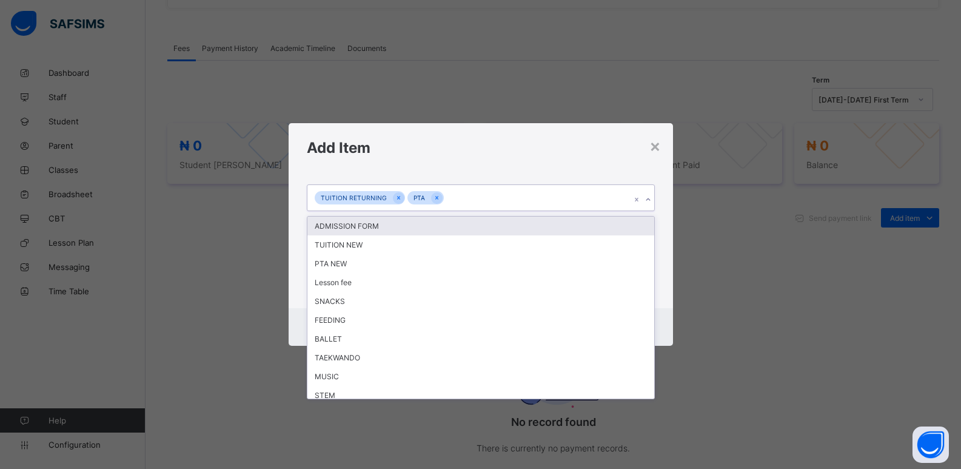
click at [650, 200] on icon at bounding box center [648, 199] width 7 height 12
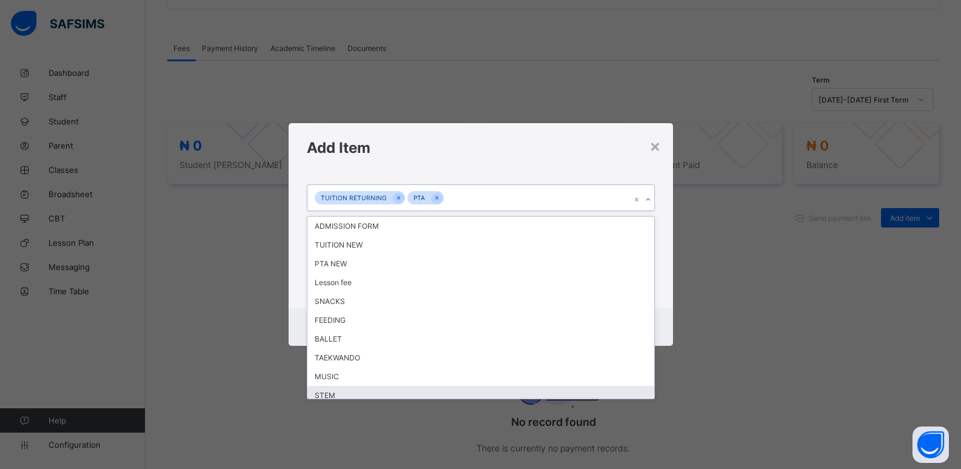
scroll to position [61, 0]
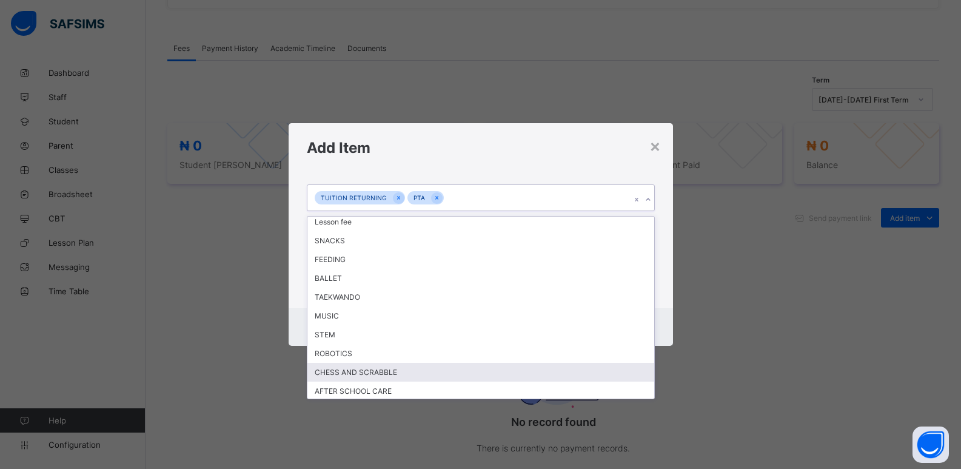
click at [453, 372] on div "CHESS AND SCRABBLE" at bounding box center [480, 372] width 347 height 19
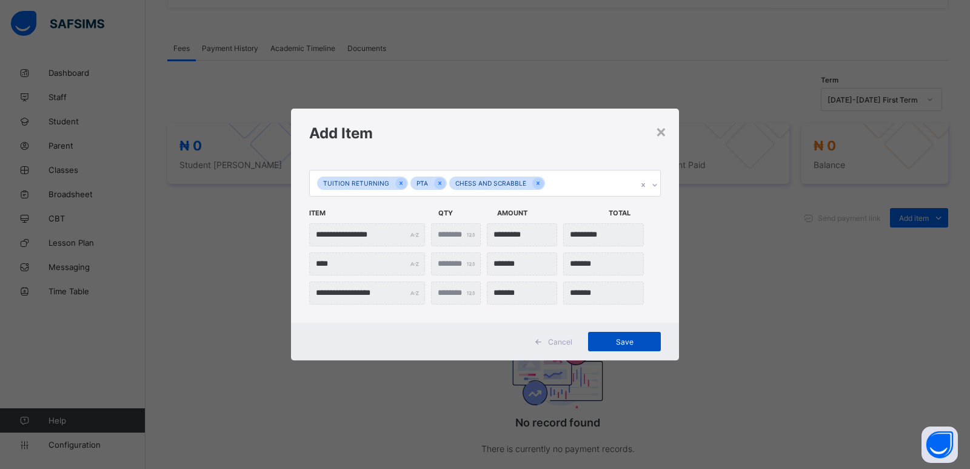
click at [623, 340] on span "Save" at bounding box center [624, 341] width 55 height 9
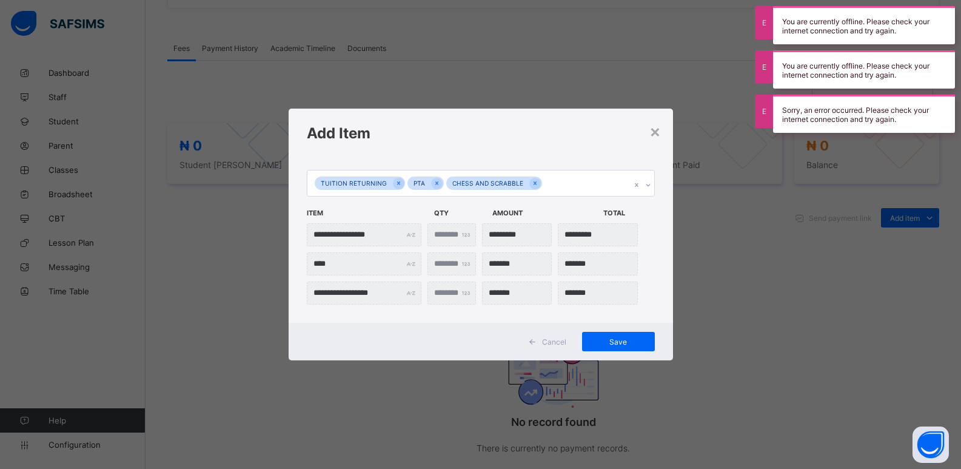
click at [766, 279] on div "**********" at bounding box center [480, 234] width 961 height 469
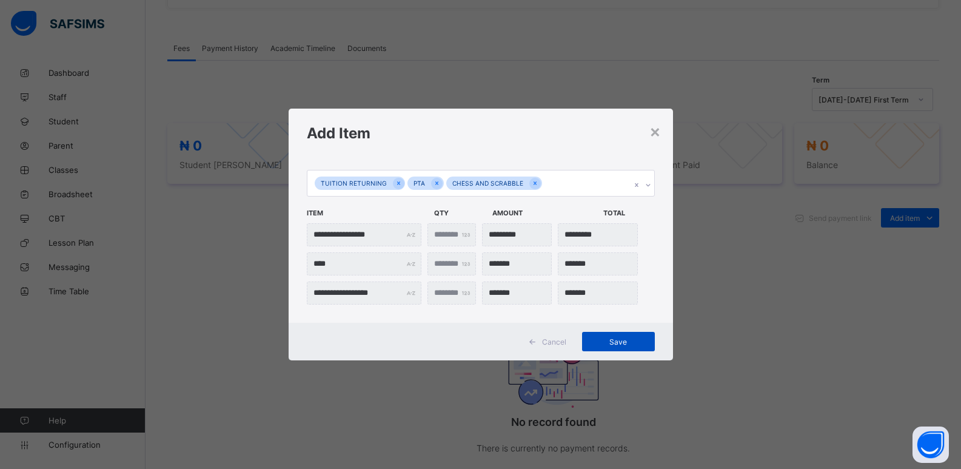
click at [621, 341] on span "Save" at bounding box center [618, 341] width 55 height 9
click at [656, 131] on div "×" at bounding box center [655, 131] width 12 height 21
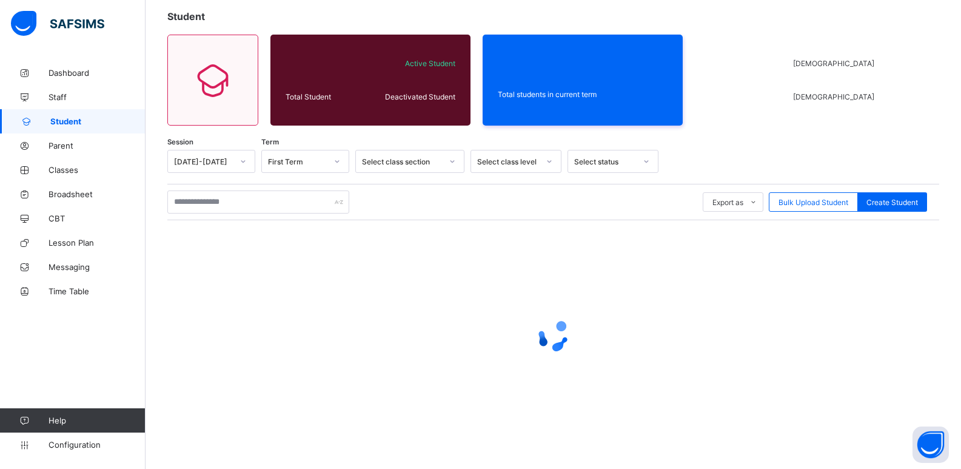
scroll to position [7, 0]
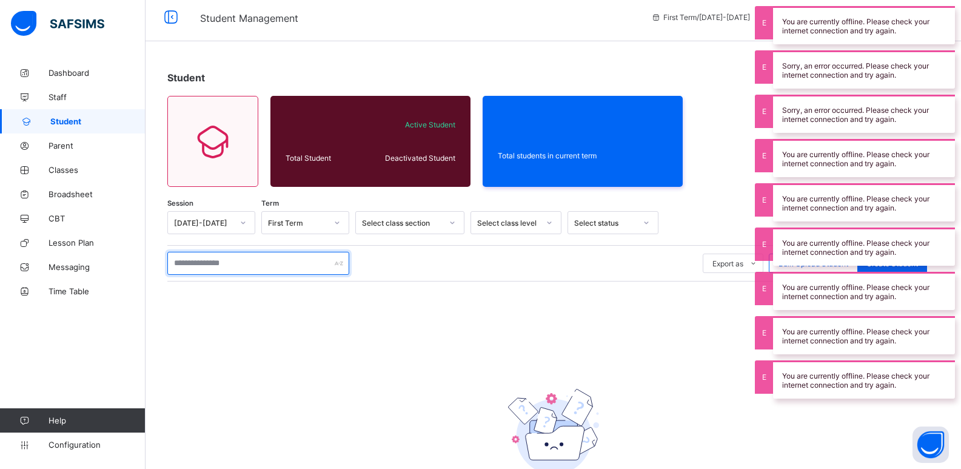
click at [209, 264] on input "text" at bounding box center [258, 263] width 182 height 23
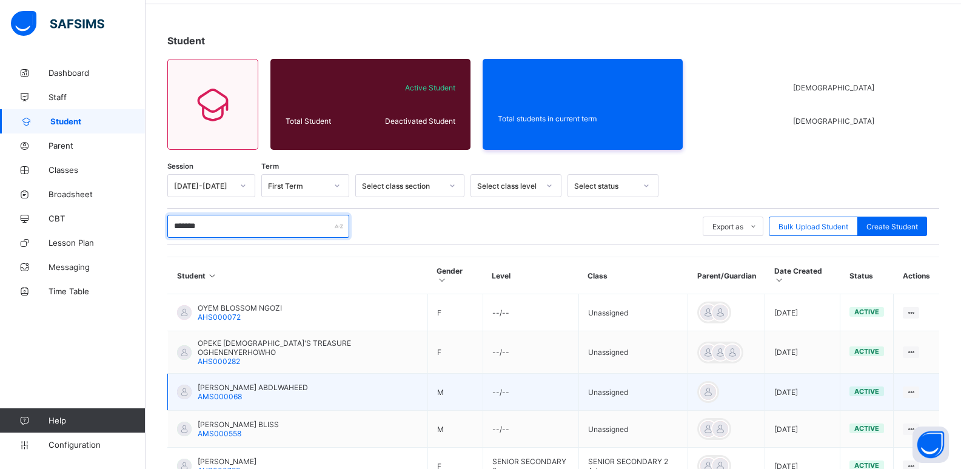
scroll to position [68, 0]
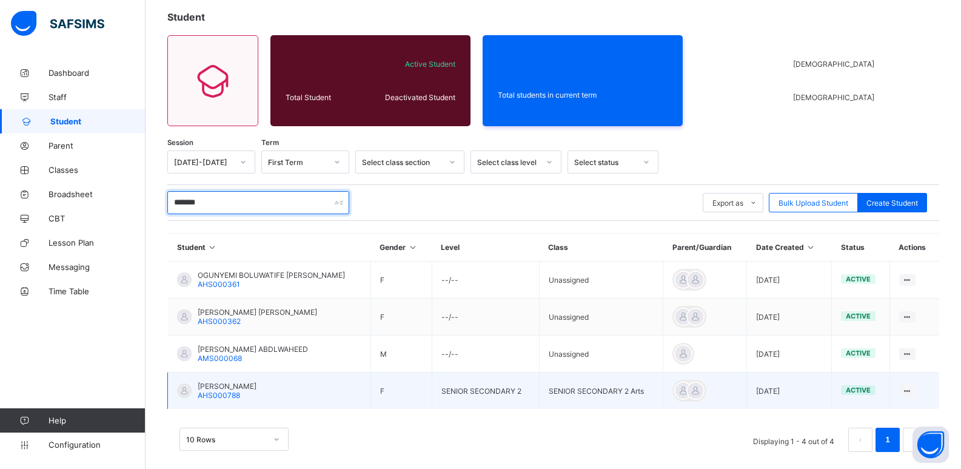
type input "*******"
click at [226, 389] on span "OMOSOLA OPEYEMI" at bounding box center [227, 385] width 59 height 9
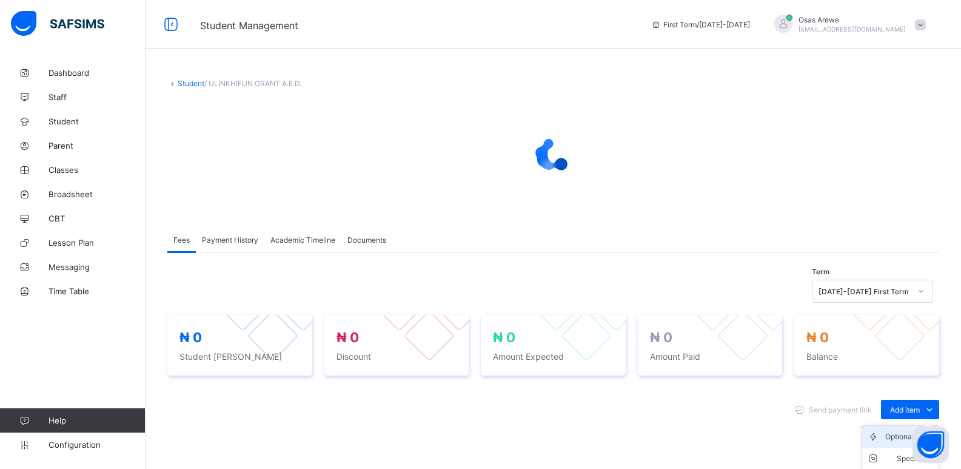
click at [895, 436] on div "Optional items" at bounding box center [909, 437] width 49 height 12
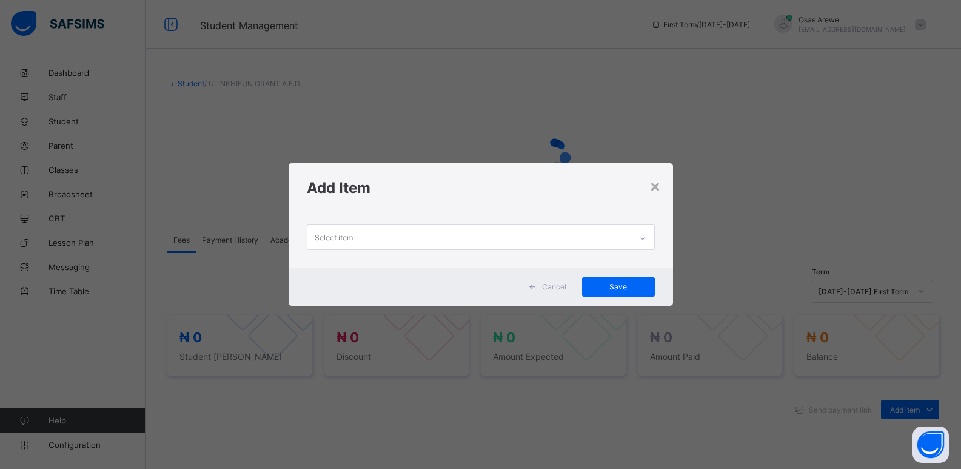
click at [639, 236] on div at bounding box center [642, 238] width 21 height 19
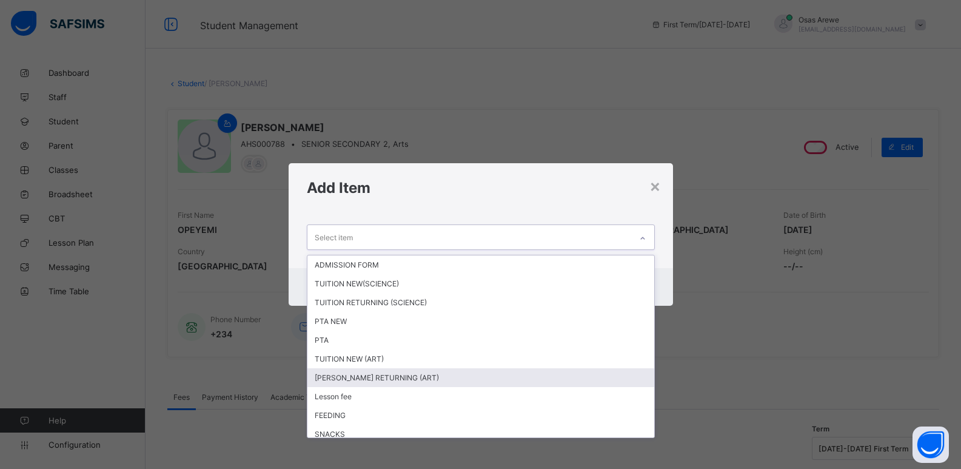
click at [391, 375] on div "TUTION RETURNING (ART)" at bounding box center [480, 377] width 347 height 19
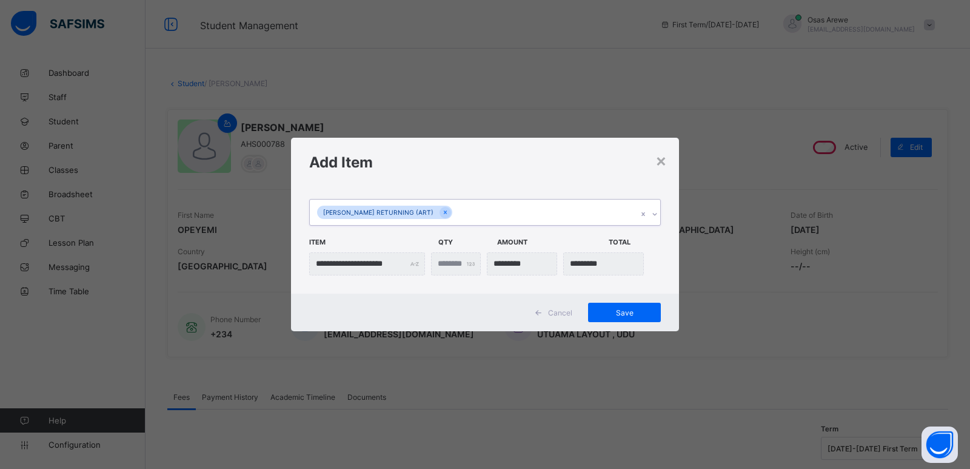
click at [654, 212] on icon at bounding box center [654, 214] width 7 height 12
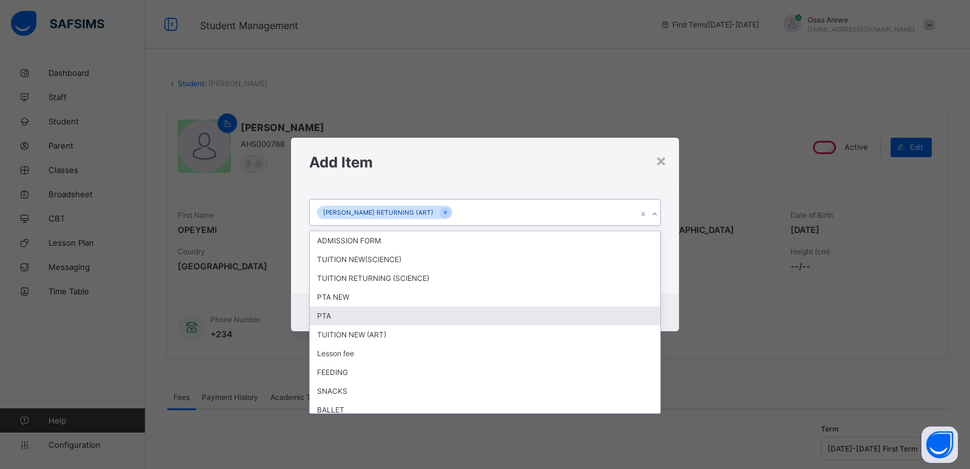
drag, startPoint x: 378, startPoint y: 319, endPoint x: 554, endPoint y: 260, distance: 185.4
click at [378, 318] on div "PTA" at bounding box center [485, 315] width 351 height 19
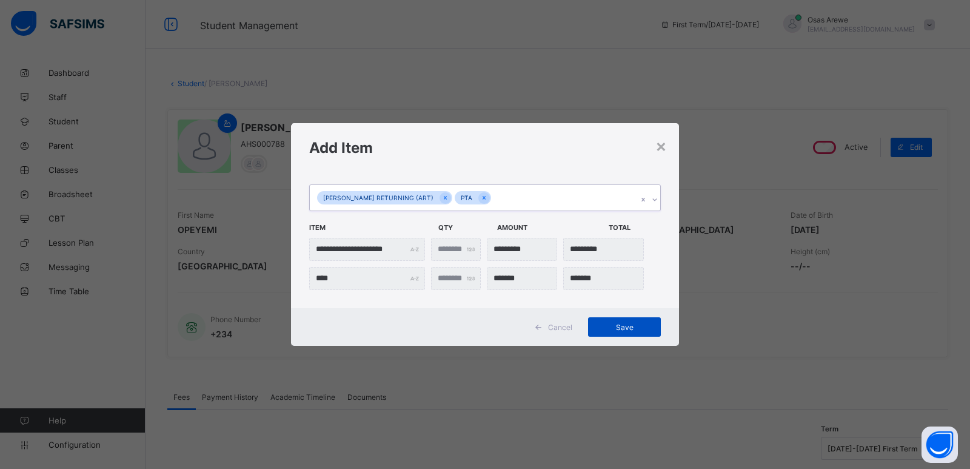
click at [626, 330] on span "Save" at bounding box center [624, 327] width 55 height 9
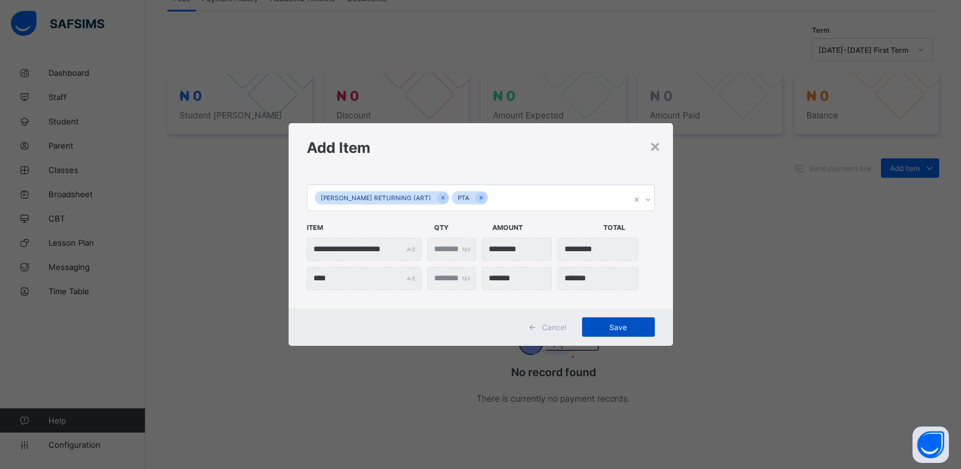
scroll to position [410, 0]
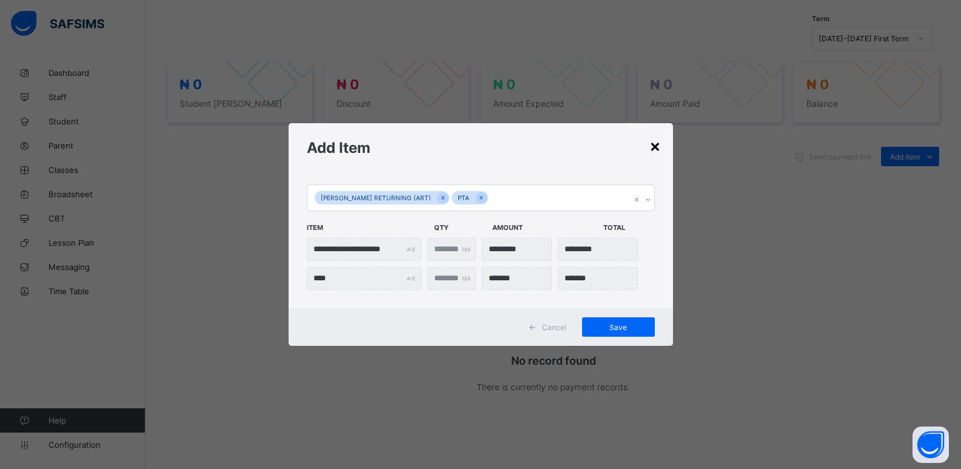
click at [661, 147] on div "×" at bounding box center [655, 145] width 12 height 21
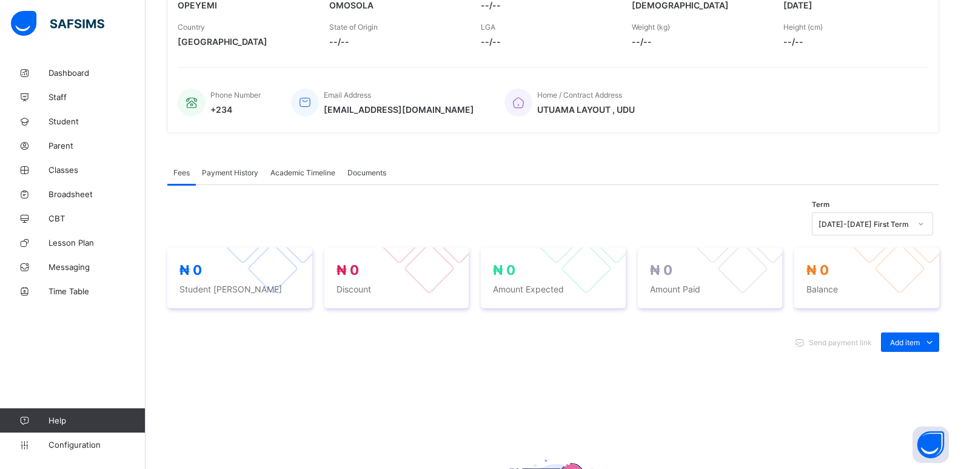
scroll to position [243, 0]
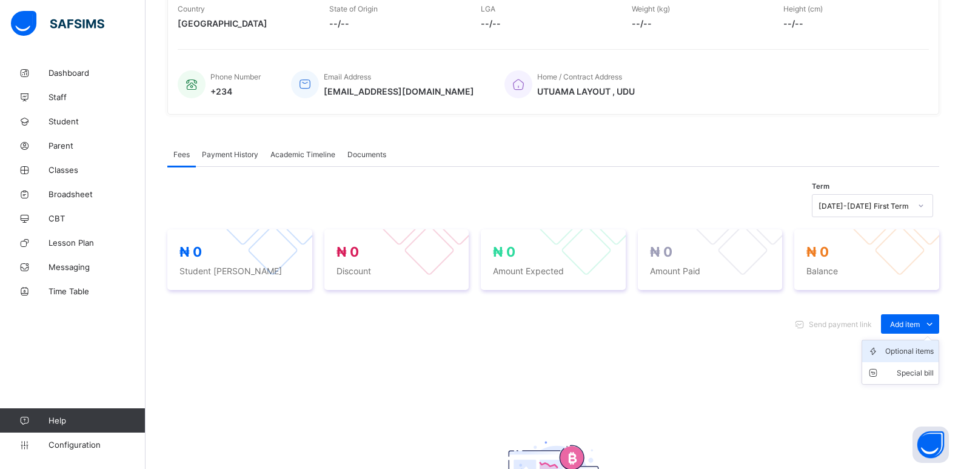
click at [916, 353] on div "Optional items" at bounding box center [909, 351] width 49 height 12
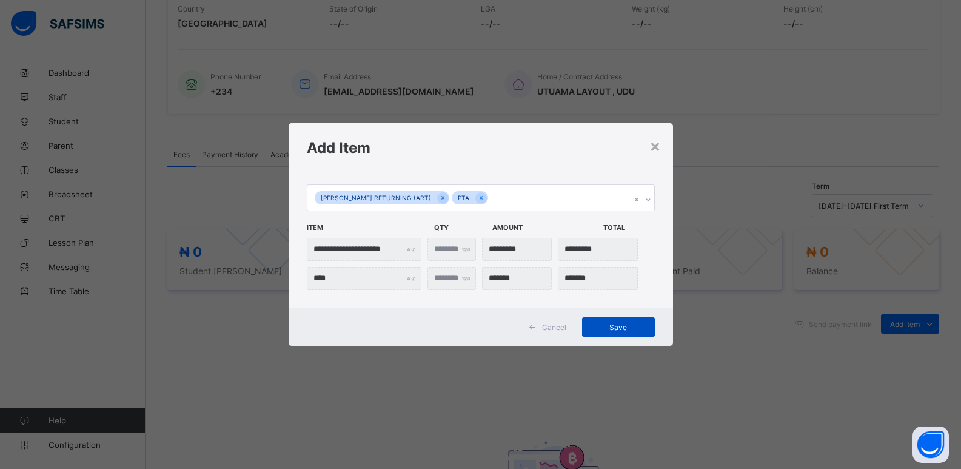
click at [640, 326] on span "Save" at bounding box center [618, 327] width 55 height 9
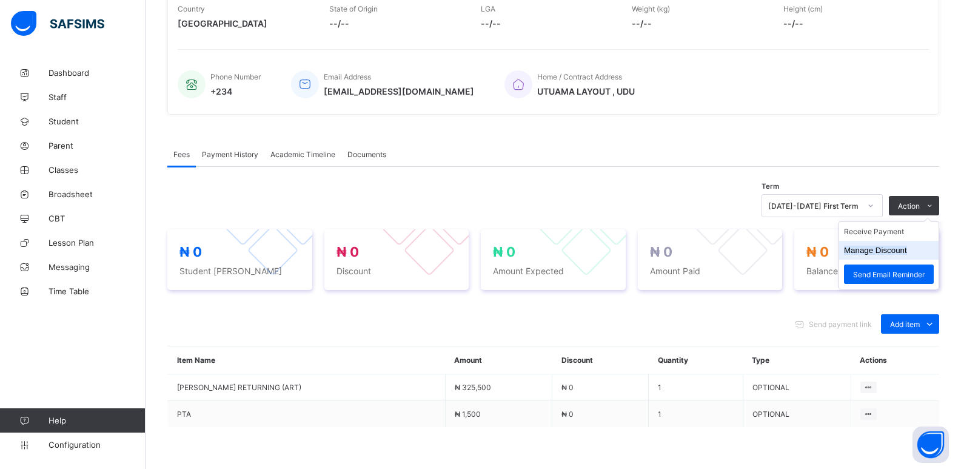
click at [890, 253] on button "Manage Discount" at bounding box center [875, 250] width 63 height 9
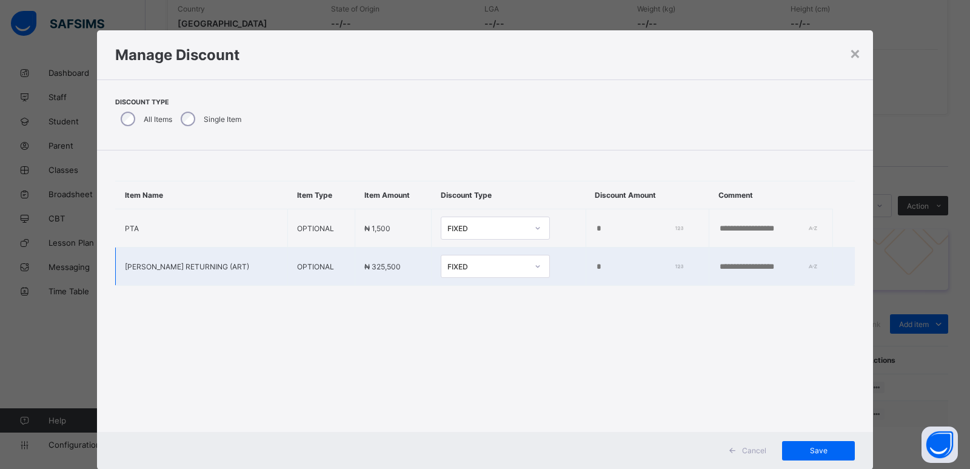
click at [595, 269] on input "*" at bounding box center [637, 267] width 85 height 10
type input "*****"
click at [819, 450] on span "Save" at bounding box center [818, 450] width 55 height 9
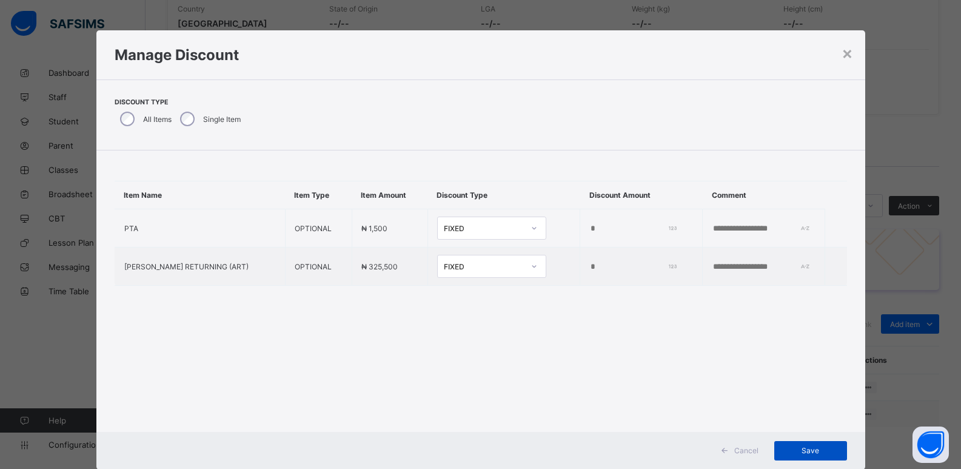
click at [812, 453] on span "Save" at bounding box center [810, 450] width 55 height 9
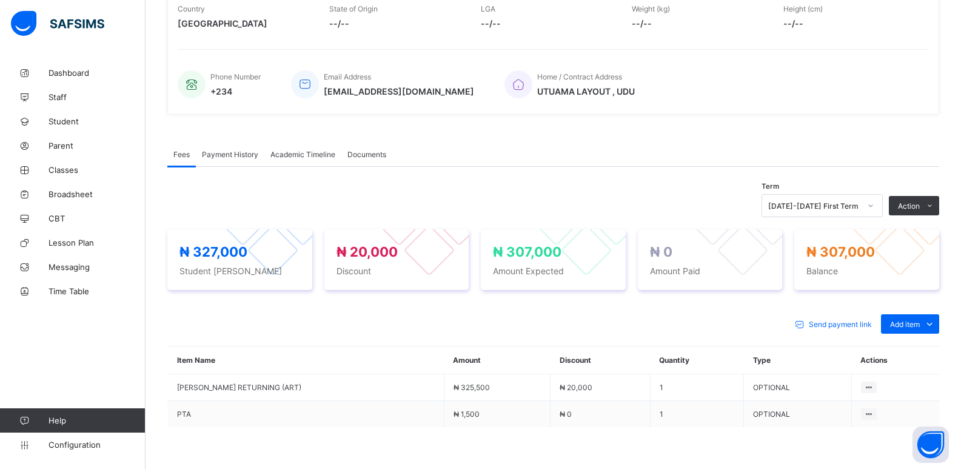
click at [0, 0] on li "Receive Payment" at bounding box center [0, 0] width 0 height 0
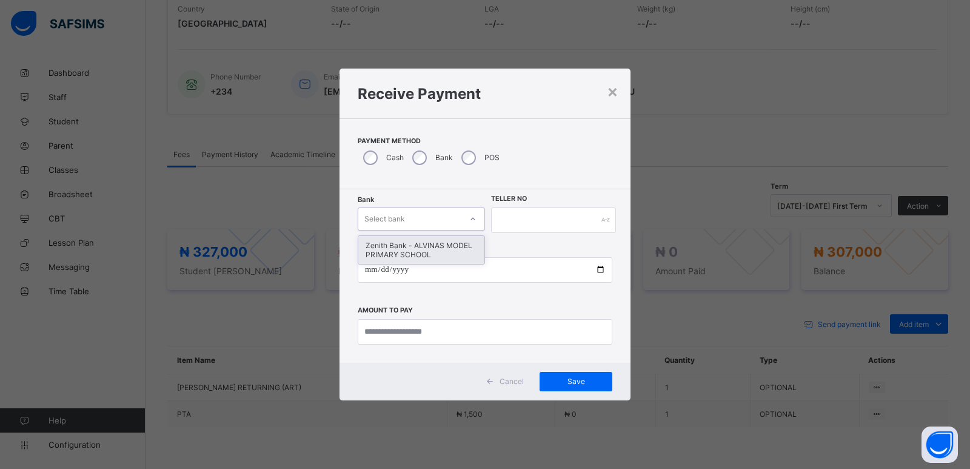
drag, startPoint x: 413, startPoint y: 213, endPoint x: 408, endPoint y: 236, distance: 24.1
click at [411, 220] on div "Select bank" at bounding box center [409, 218] width 103 height 17
click at [409, 247] on div "Zenith Bank - ALVINAS MODEL PRIMARY SCHOOL" at bounding box center [421, 250] width 126 height 28
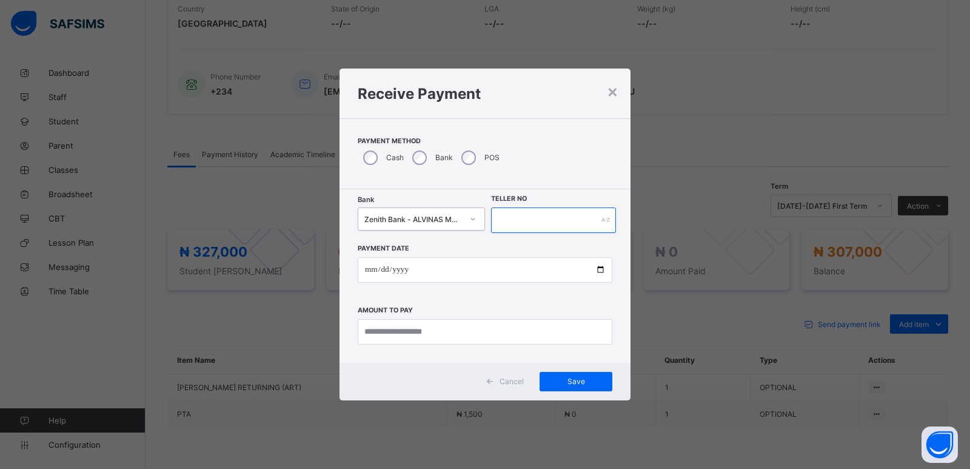
click at [504, 216] on input "text" at bounding box center [553, 219] width 125 height 25
type input "********"
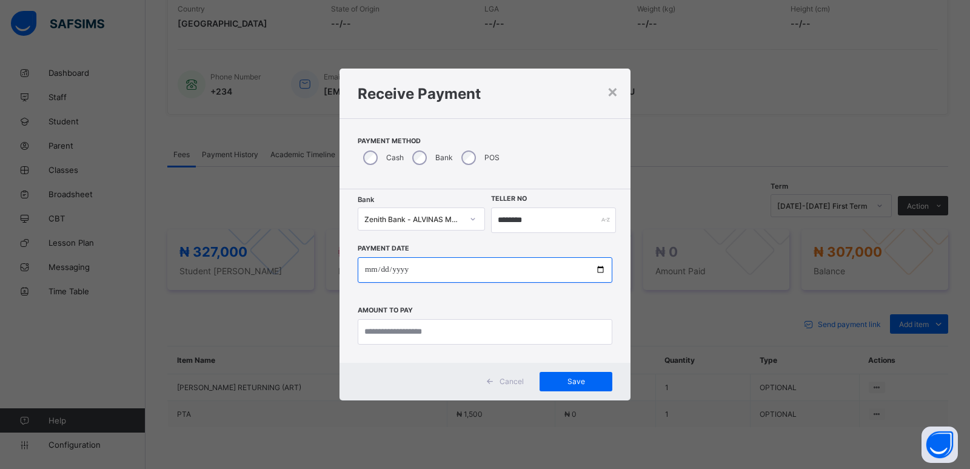
click at [367, 270] on input "date" at bounding box center [485, 269] width 255 height 25
type input "**********"
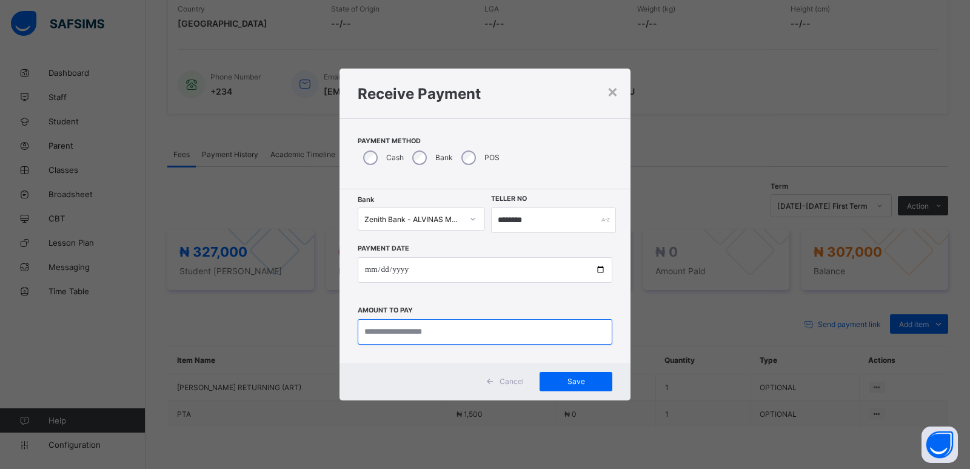
click at [382, 330] on input "currency" at bounding box center [485, 331] width 255 height 25
type input "*********"
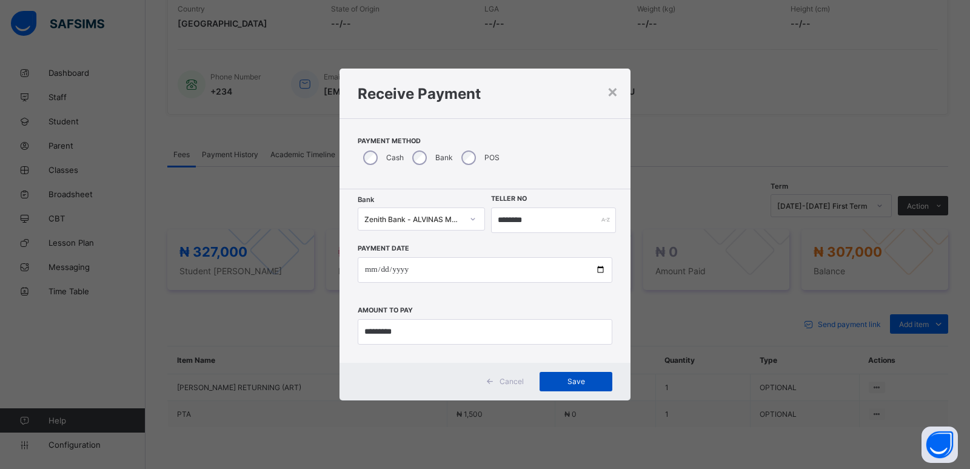
click at [575, 382] on span "Save" at bounding box center [576, 381] width 55 height 9
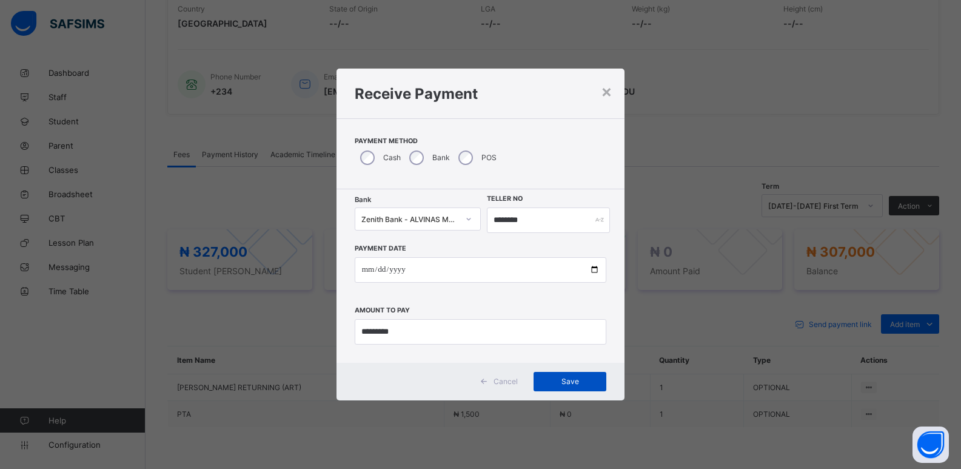
click at [574, 386] on span "Save" at bounding box center [570, 381] width 55 height 9
click at [510, 220] on input "********" at bounding box center [549, 219] width 124 height 25
click at [508, 223] on input "********" at bounding box center [549, 219] width 124 height 25
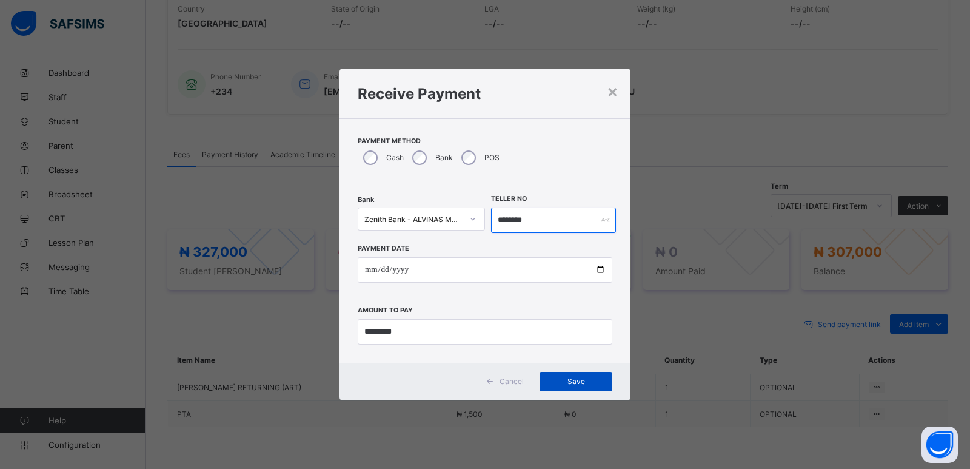
type input "********"
click at [574, 382] on span "Save" at bounding box center [576, 381] width 55 height 9
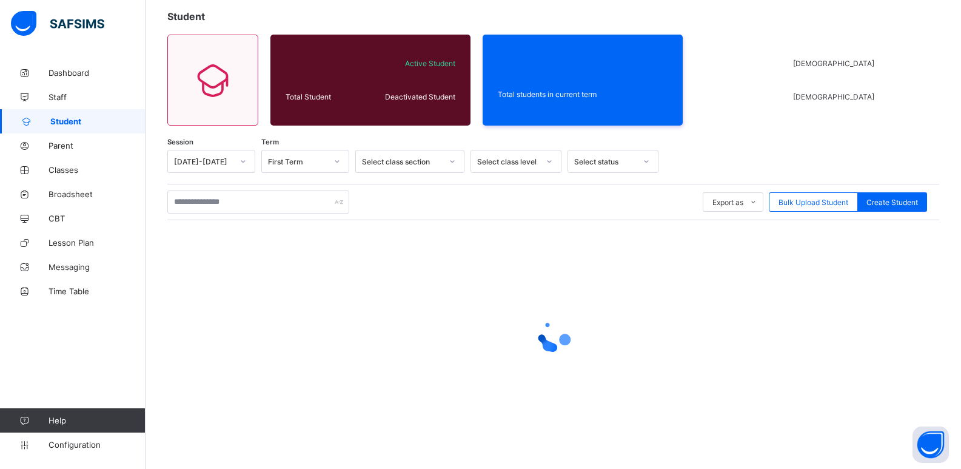
scroll to position [68, 0]
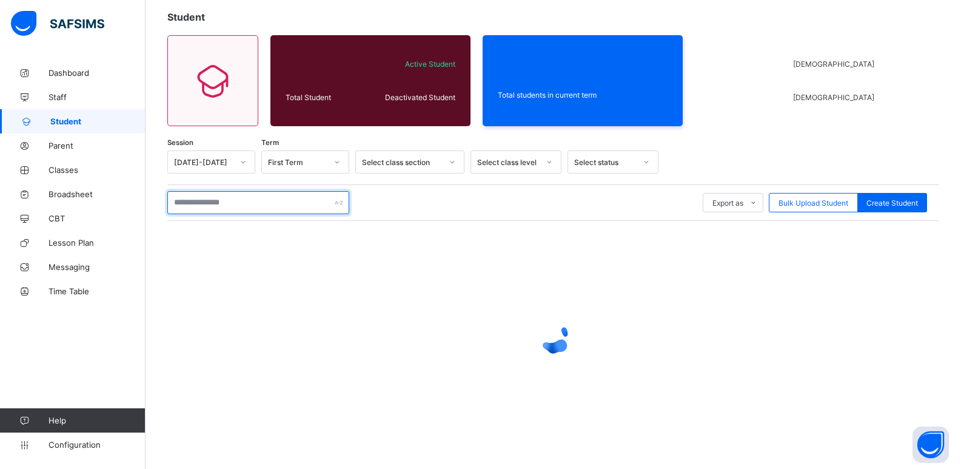
click at [227, 198] on input "text" at bounding box center [258, 202] width 182 height 23
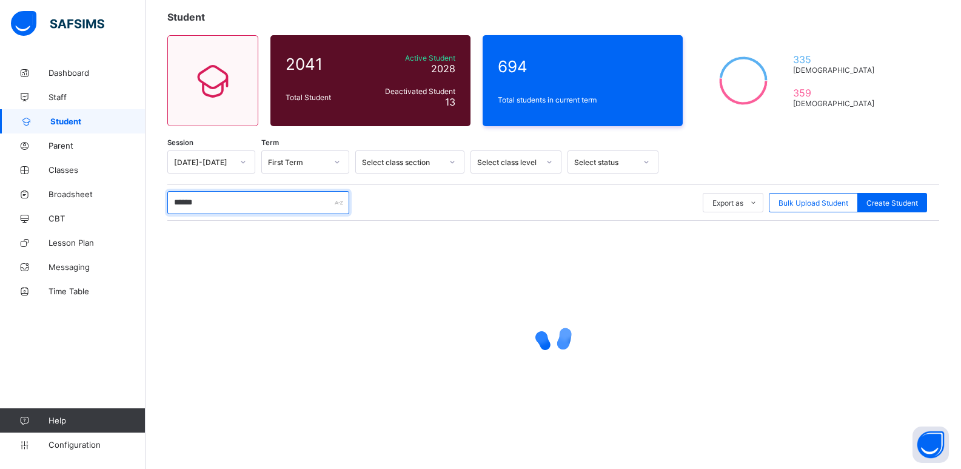
scroll to position [7, 0]
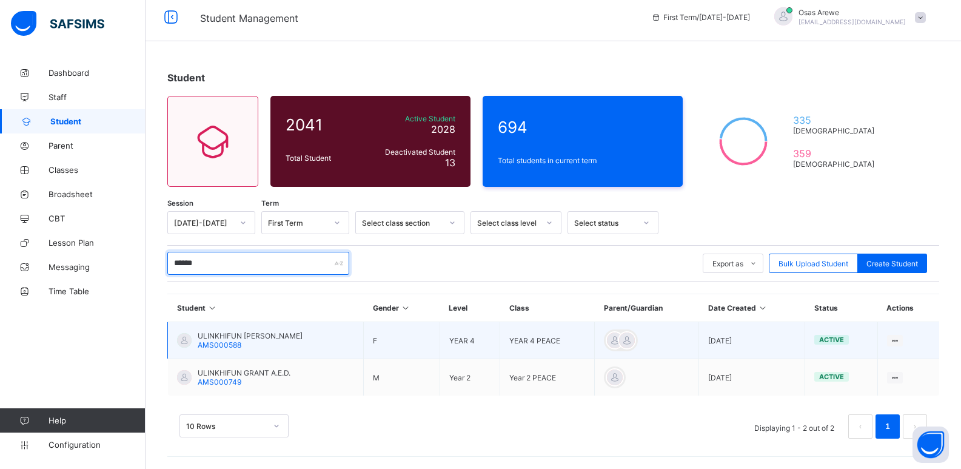
type input "******"
click at [241, 343] on span "AMS000588" at bounding box center [220, 344] width 44 height 9
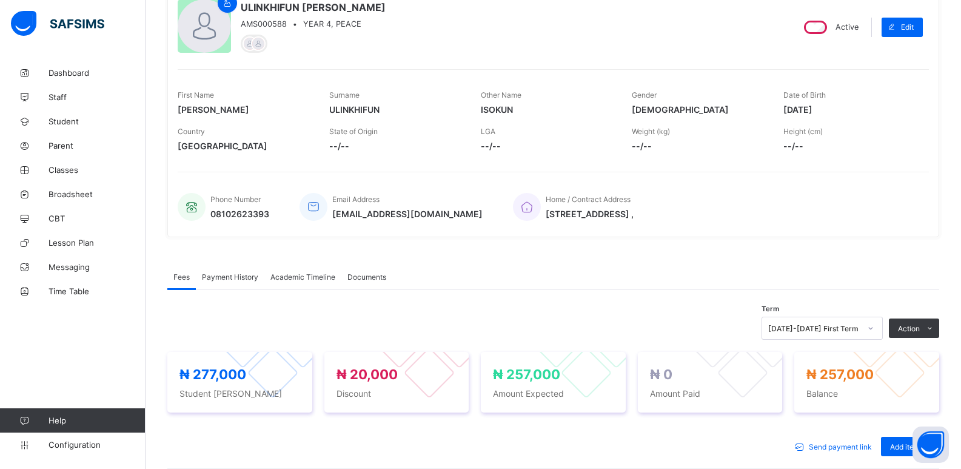
scroll to position [121, 0]
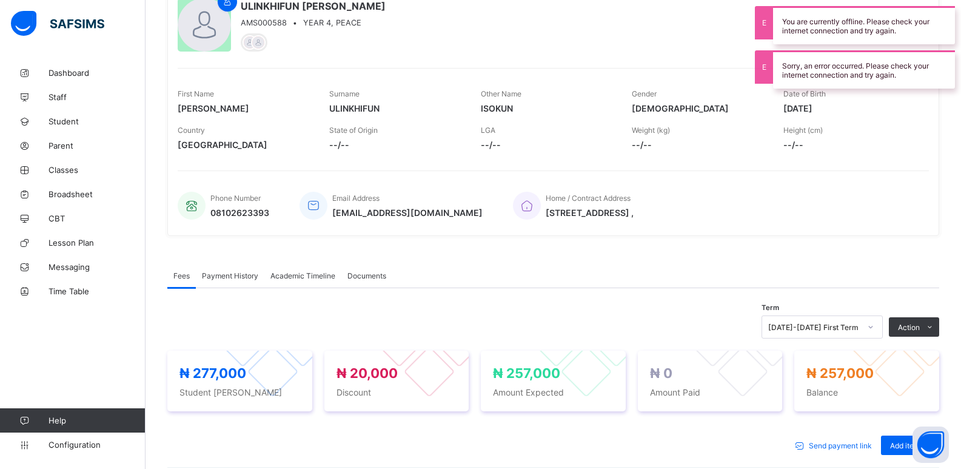
drag, startPoint x: 586, startPoint y: 17, endPoint x: 715, endPoint y: 19, distance: 129.2
click at [585, 17] on div "ULINKHIFUN BERNICE ISOKUN AMS000588 • YEAR 4, PEACE" at bounding box center [480, 25] width 605 height 55
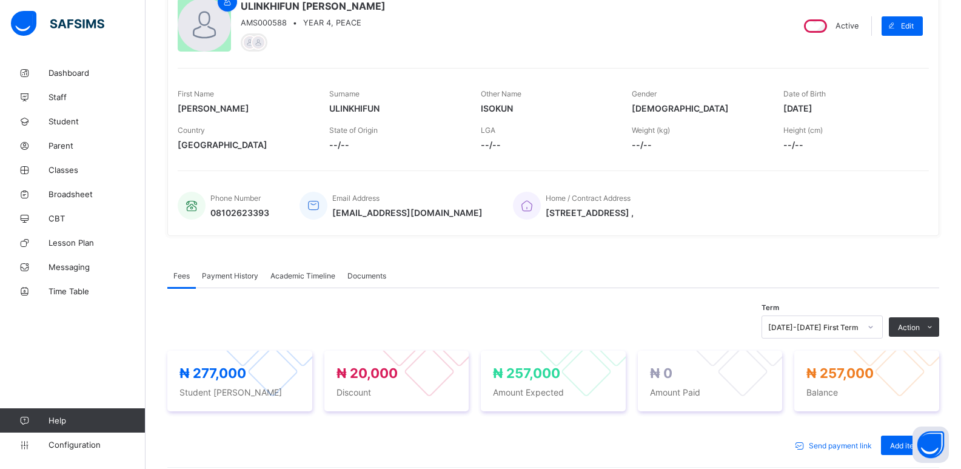
click at [674, 37] on div "ULINKHIFUN BERNICE ISOKUN AMS000588 • YEAR 4, PEACE" at bounding box center [480, 25] width 605 height 55
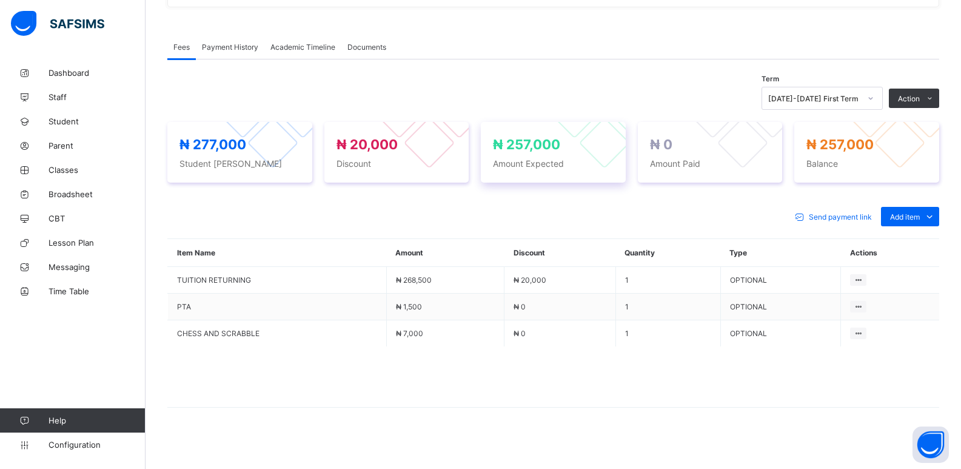
scroll to position [355, 0]
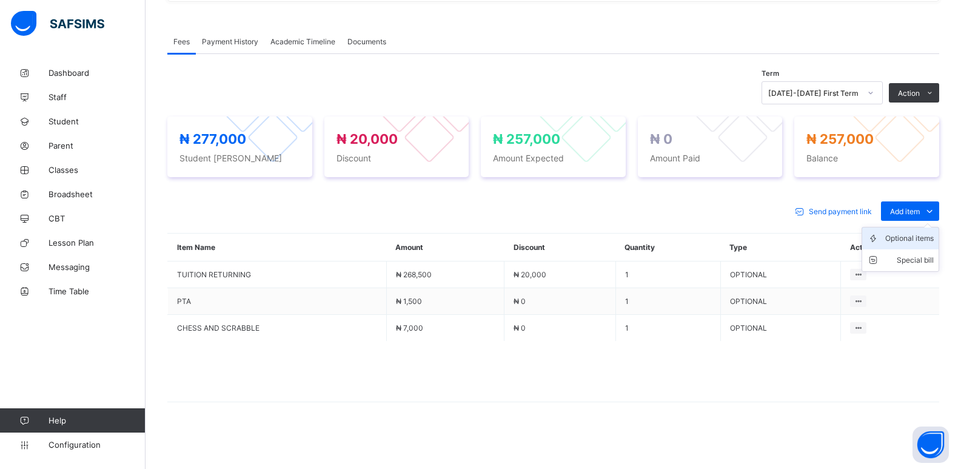
click at [913, 238] on div "Optional items" at bounding box center [909, 238] width 49 height 12
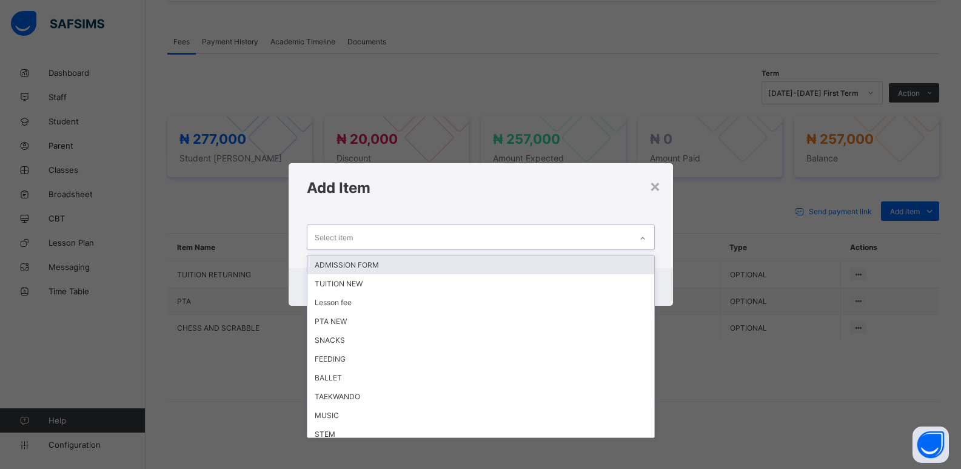
click at [653, 238] on div at bounding box center [642, 238] width 21 height 19
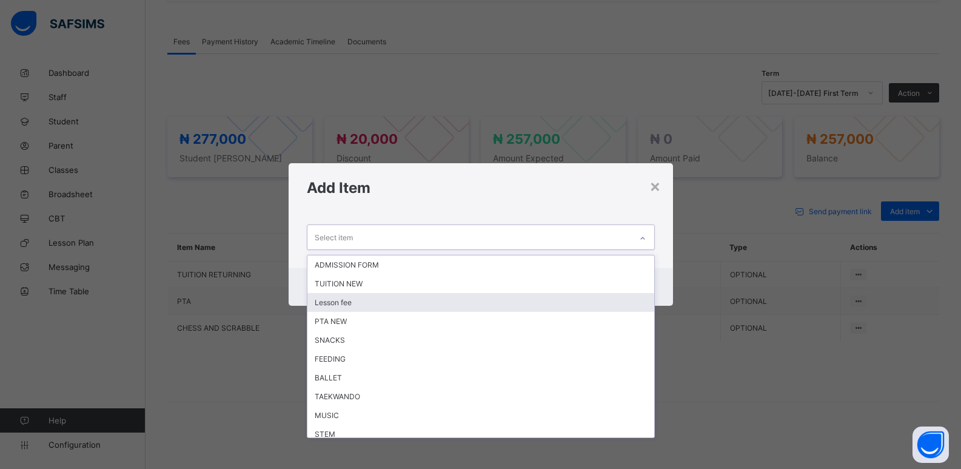
drag, startPoint x: 408, startPoint y: 300, endPoint x: 601, endPoint y: 309, distance: 193.7
click at [409, 300] on div "Lesson fee" at bounding box center [480, 302] width 347 height 19
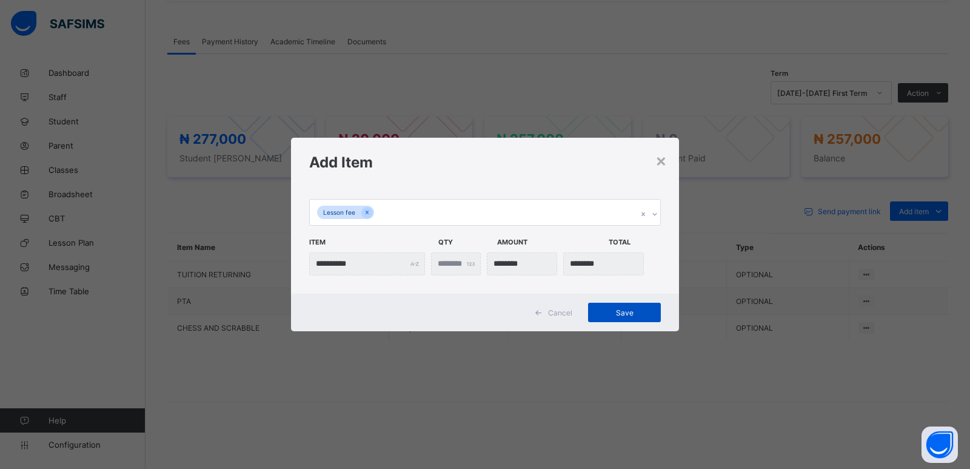
click at [621, 310] on span "Save" at bounding box center [624, 312] width 55 height 9
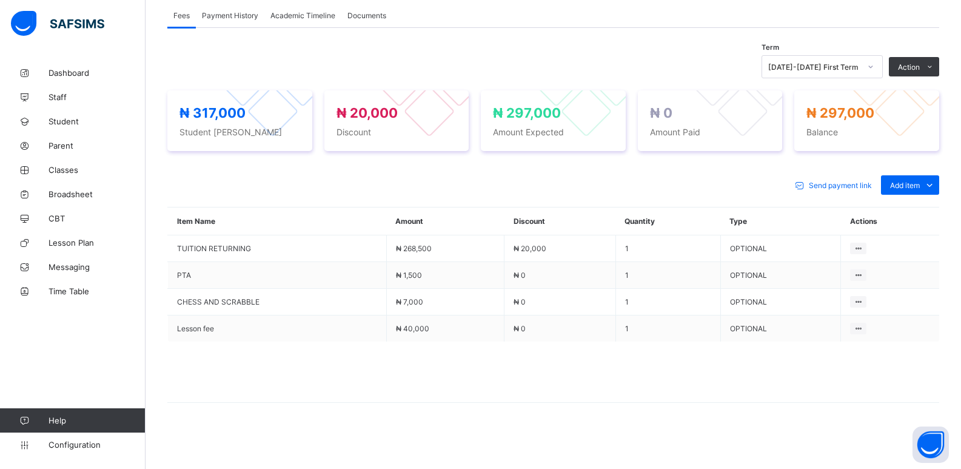
scroll to position [382, 0]
click at [917, 229] on div "Special bill" at bounding box center [909, 233] width 49 height 12
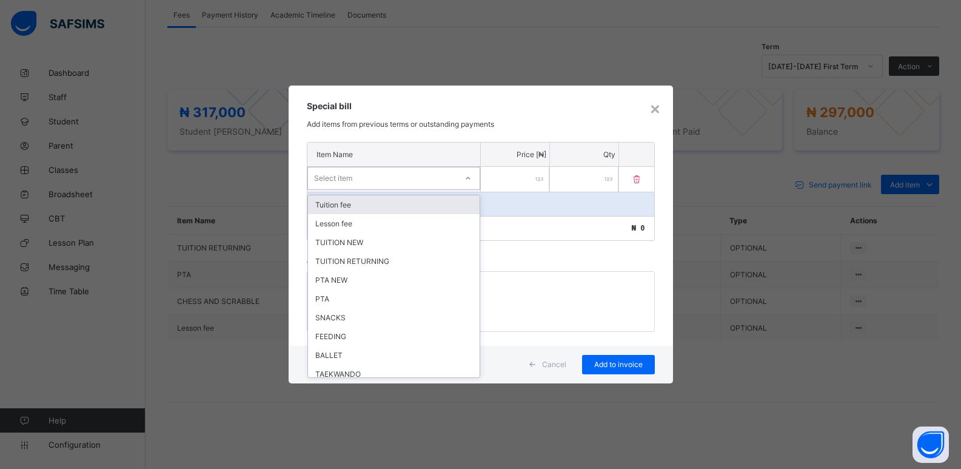
click at [341, 176] on div "Select item" at bounding box center [333, 178] width 38 height 23
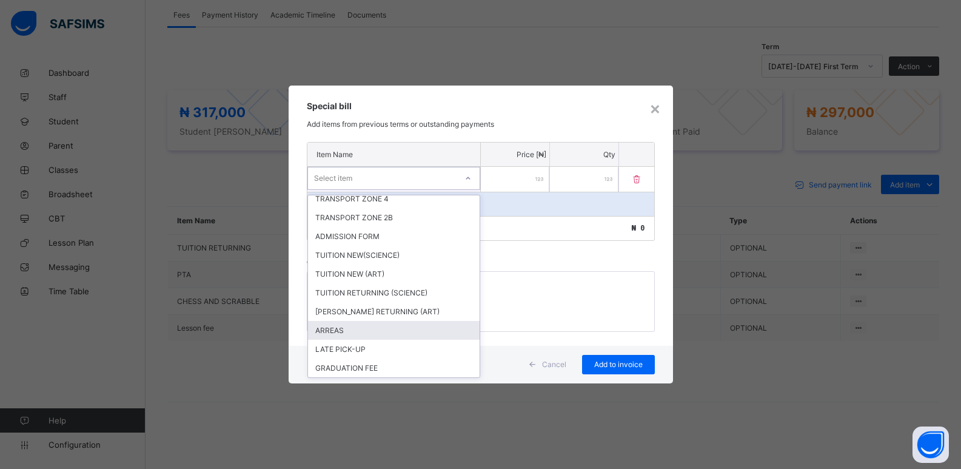
click at [342, 329] on div "ARREAS" at bounding box center [394, 330] width 172 height 19
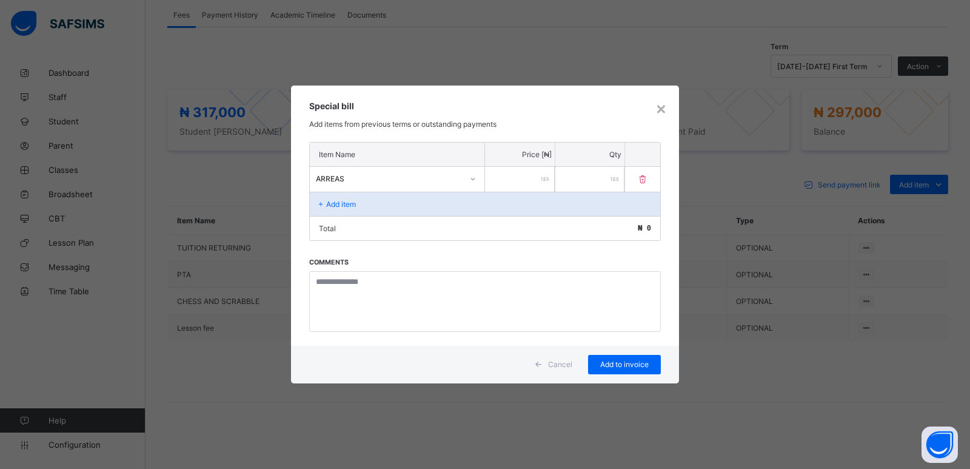
click at [545, 180] on div at bounding box center [520, 179] width 70 height 25
click at [528, 180] on input "number" at bounding box center [520, 179] width 70 height 25
type input "*****"
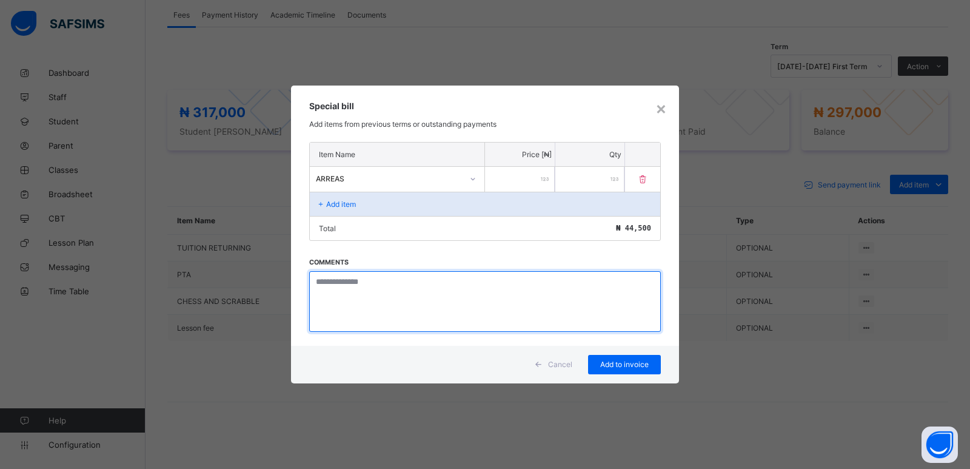
click at [332, 284] on textarea at bounding box center [485, 301] width 352 height 61
type textarea "**********"
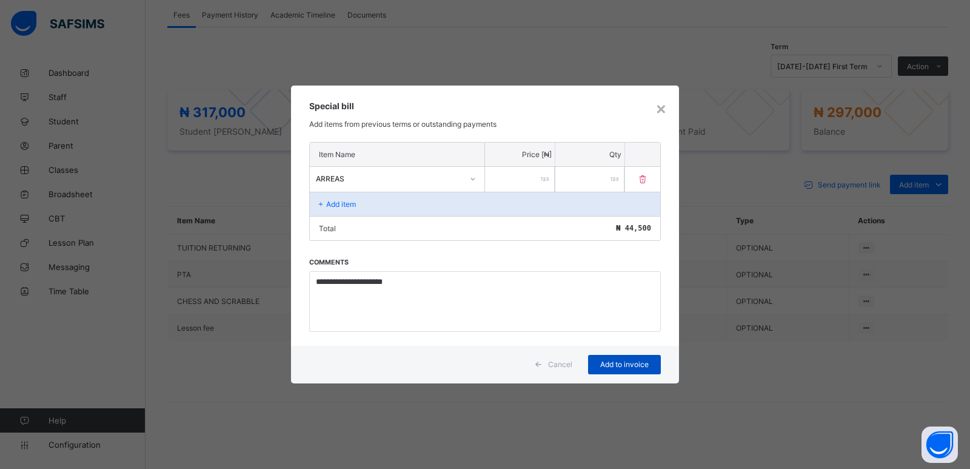
click at [619, 367] on span "Add to invoice" at bounding box center [624, 364] width 55 height 9
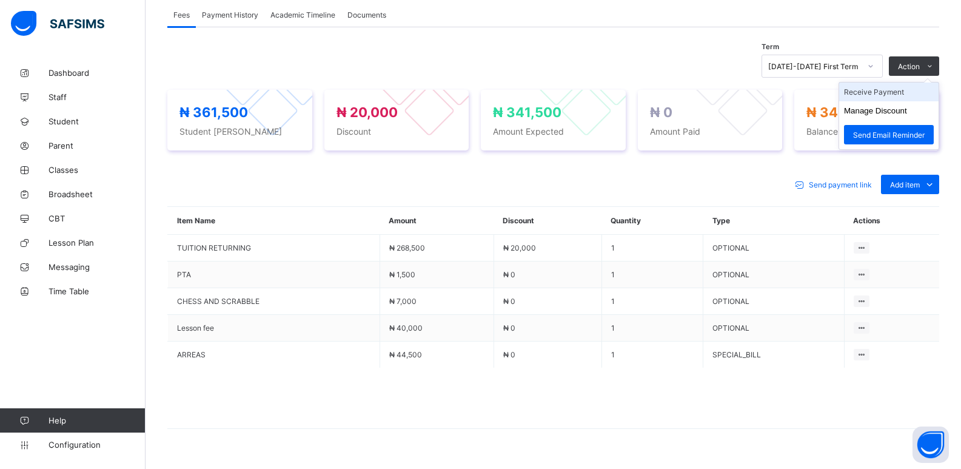
click at [882, 92] on li "Receive Payment" at bounding box center [888, 91] width 99 height 19
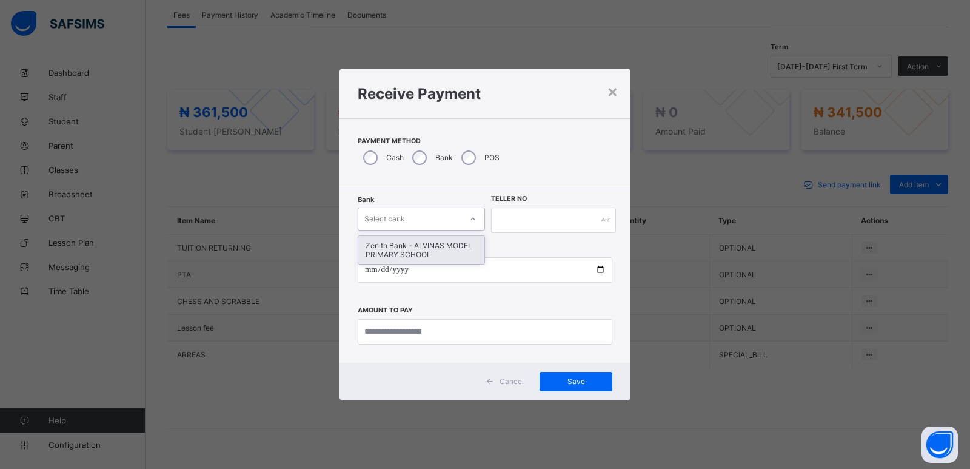
click at [400, 221] on div "Select bank" at bounding box center [384, 218] width 41 height 23
drag, startPoint x: 407, startPoint y: 249, endPoint x: 447, endPoint y: 248, distance: 40.0
click at [410, 249] on div "Zenith Bank - ALVINAS MODEL PRIMARY SCHOOL" at bounding box center [421, 250] width 126 height 28
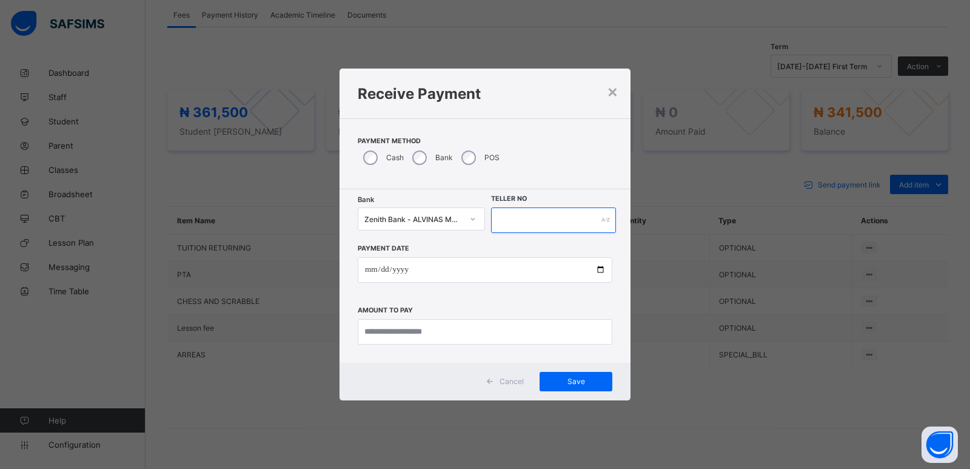
click at [518, 221] on input "text" at bounding box center [553, 219] width 125 height 25
type input "********"
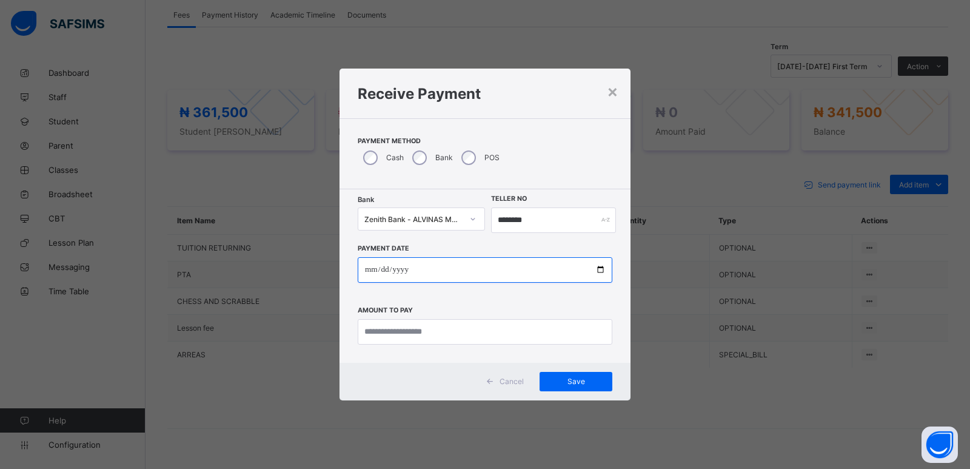
click at [368, 270] on input "date" at bounding box center [485, 269] width 255 height 25
type input "**********"
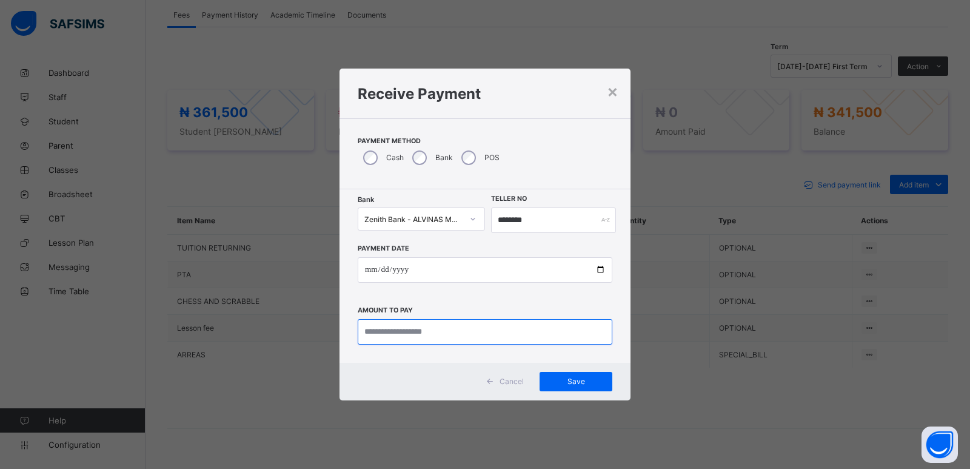
click at [374, 335] on input "currency" at bounding box center [485, 331] width 255 height 25
type input "*********"
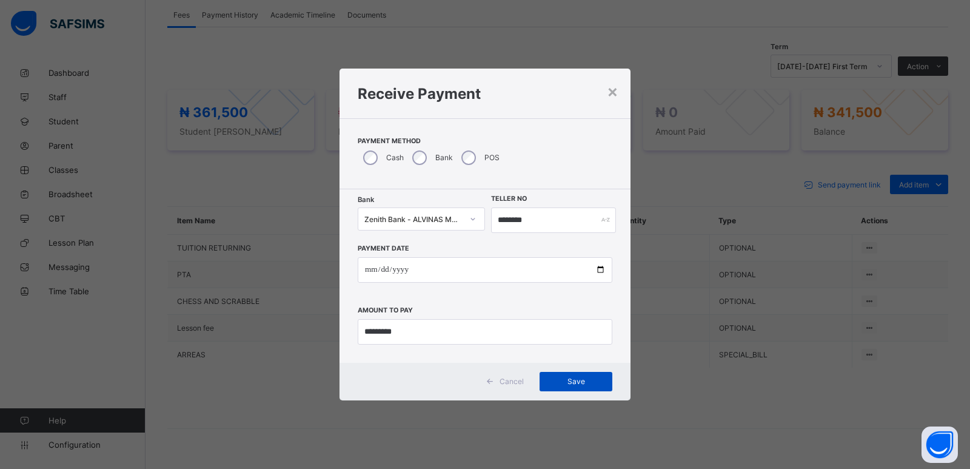
click at [577, 381] on span "Save" at bounding box center [576, 381] width 55 height 9
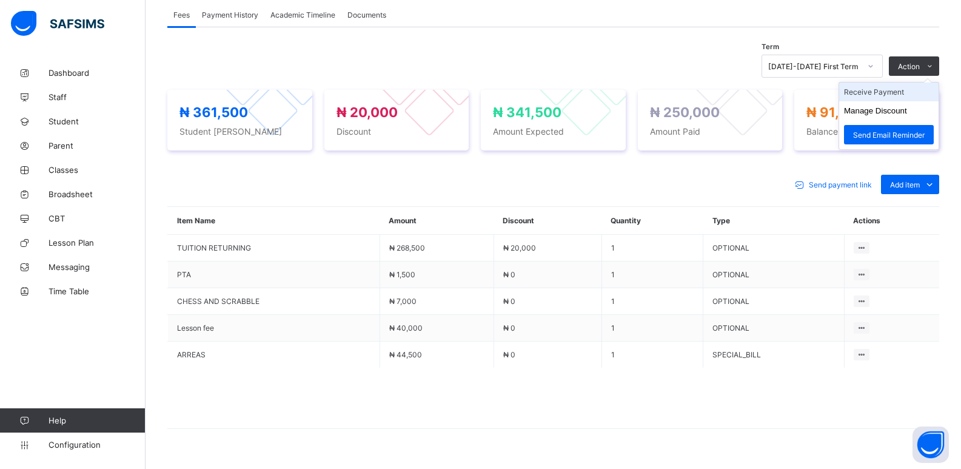
click at [901, 93] on li "Receive Payment" at bounding box center [888, 91] width 99 height 19
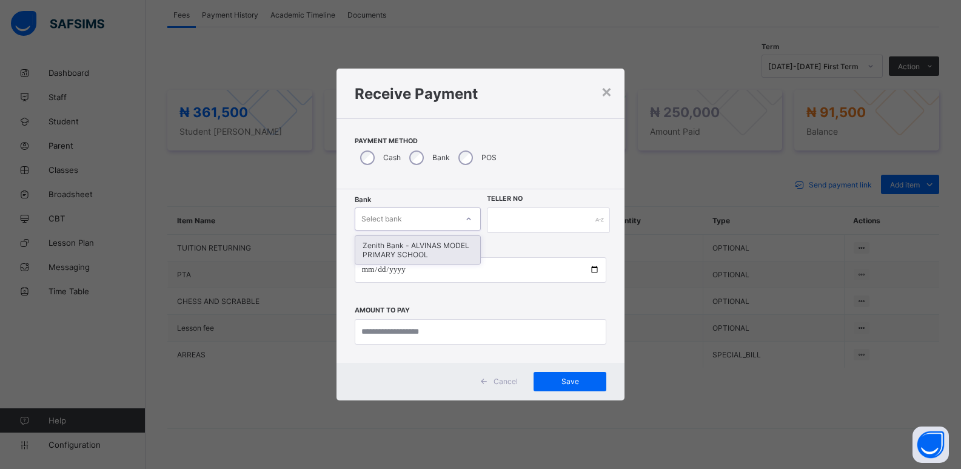
click at [430, 220] on div "Select bank" at bounding box center [406, 218] width 102 height 17
drag, startPoint x: 421, startPoint y: 252, endPoint x: 446, endPoint y: 247, distance: 25.8
click at [421, 250] on div "Zenith Bank - ALVINAS MODEL PRIMARY SCHOOL" at bounding box center [417, 250] width 125 height 28
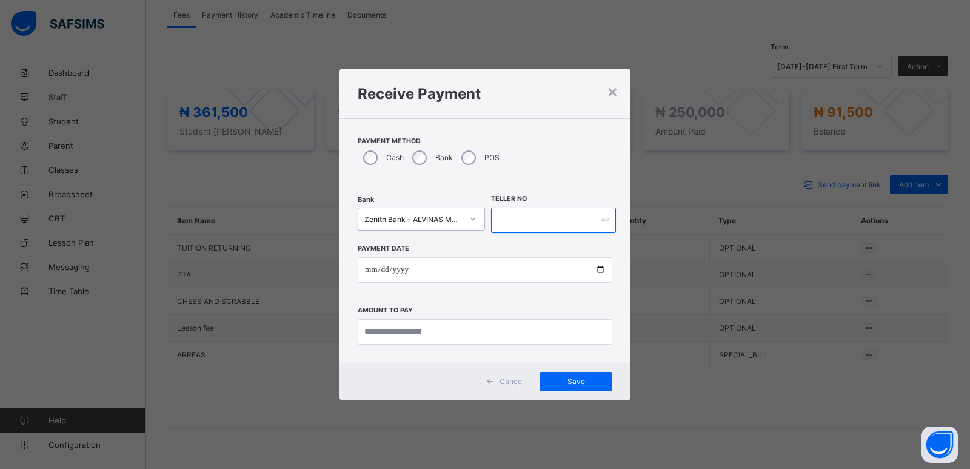
click at [509, 219] on input "text" at bounding box center [553, 219] width 125 height 25
type input "*****"
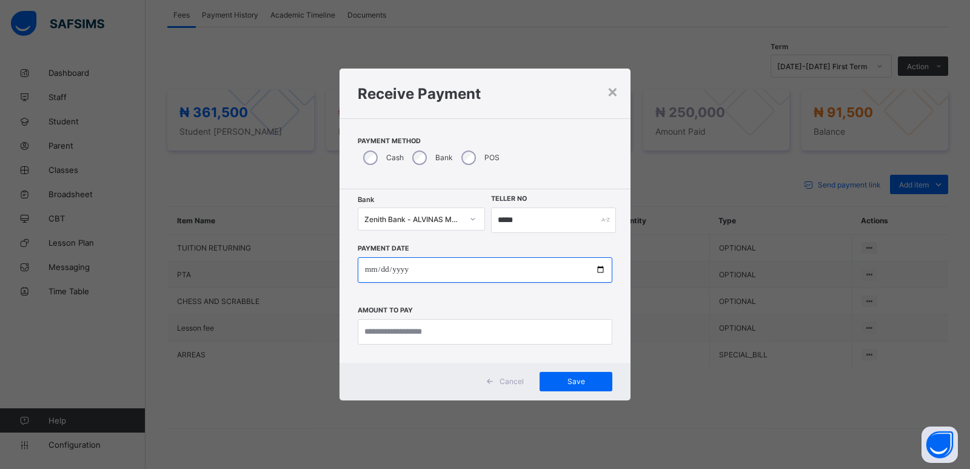
click at [367, 270] on input "date" at bounding box center [485, 269] width 255 height 25
type input "**********"
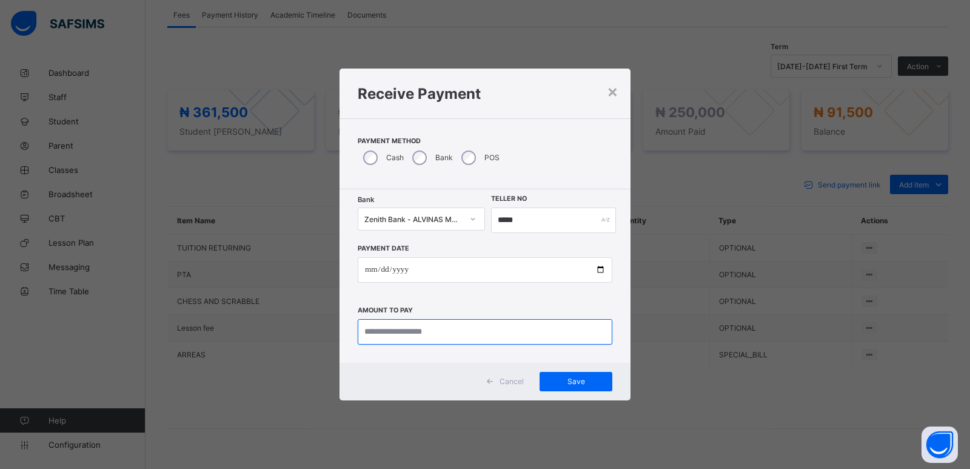
click at [392, 334] on input "currency" at bounding box center [485, 331] width 255 height 25
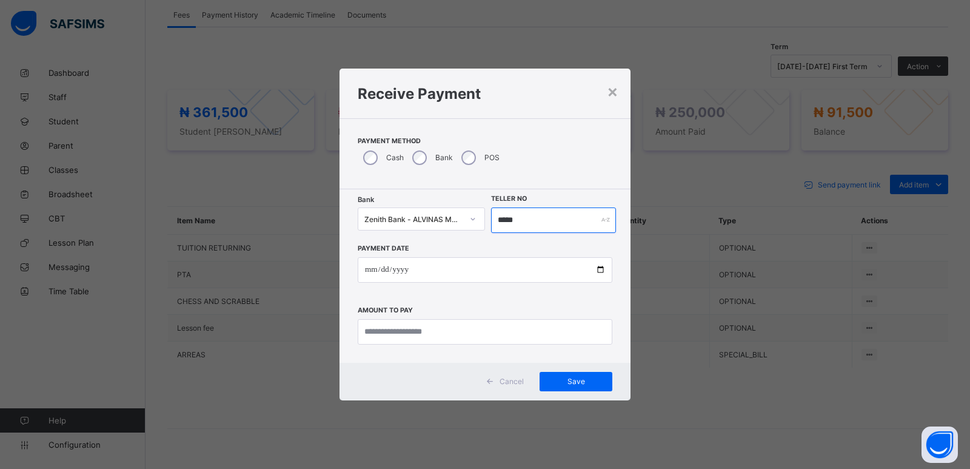
drag, startPoint x: 523, startPoint y: 221, endPoint x: 487, endPoint y: 233, distance: 38.4
click at [487, 233] on div "**********" at bounding box center [485, 275] width 291 height 173
type input "********"
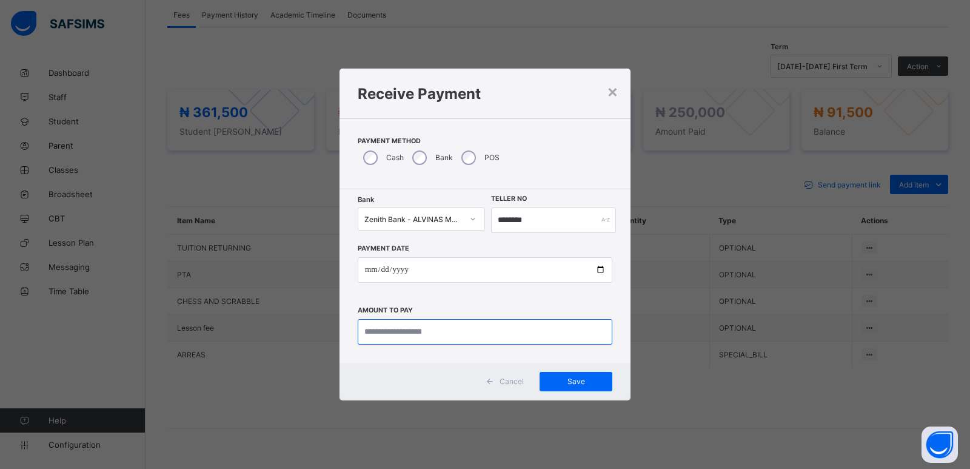
click at [399, 321] on input "currency" at bounding box center [485, 331] width 255 height 25
type input "********"
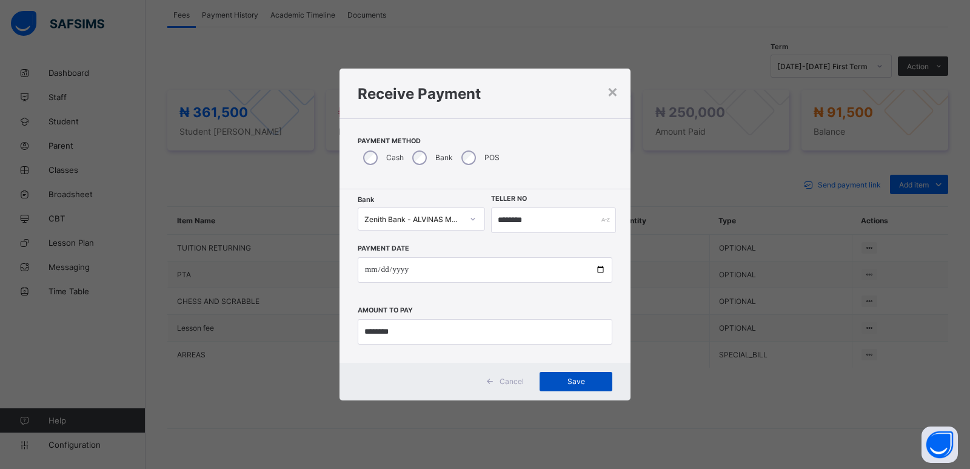
click at [569, 380] on span "Save" at bounding box center [576, 381] width 55 height 9
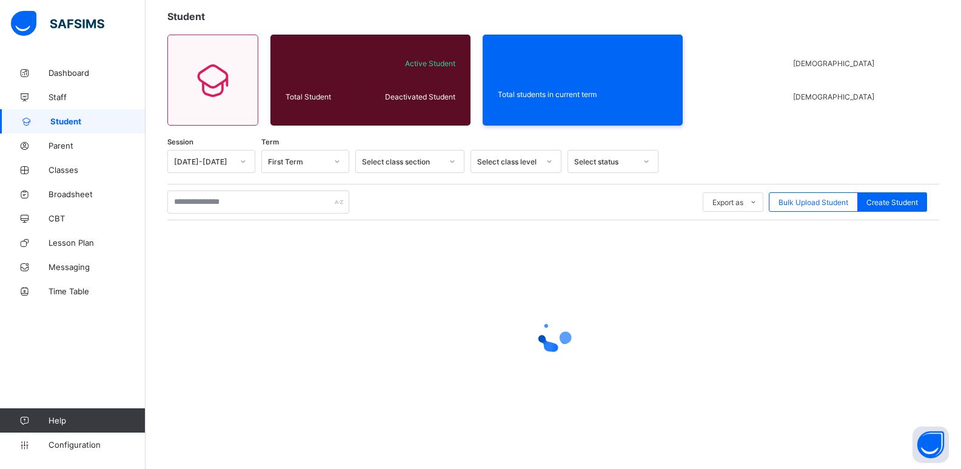
scroll to position [7, 0]
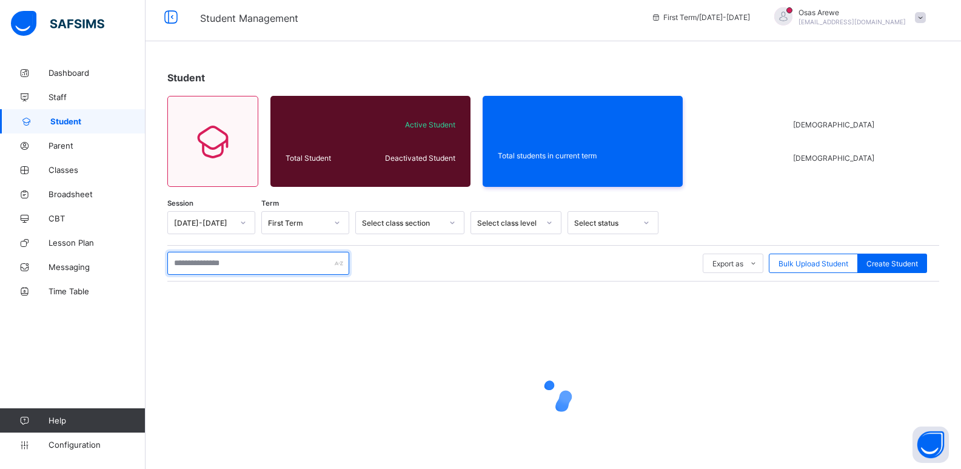
click at [238, 263] on input "text" at bounding box center [258, 263] width 182 height 23
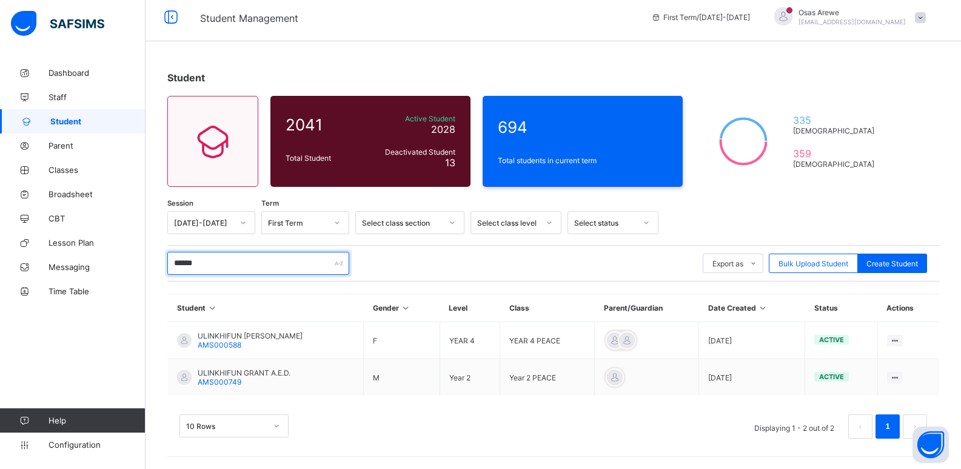
type input "********"
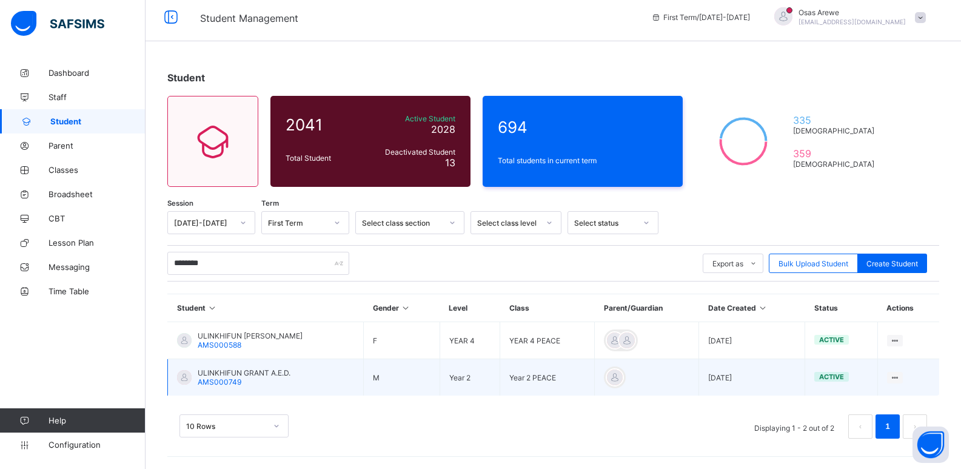
click at [244, 374] on span "ULINKHIFUN GRANT A.E.D." at bounding box center [244, 372] width 93 height 9
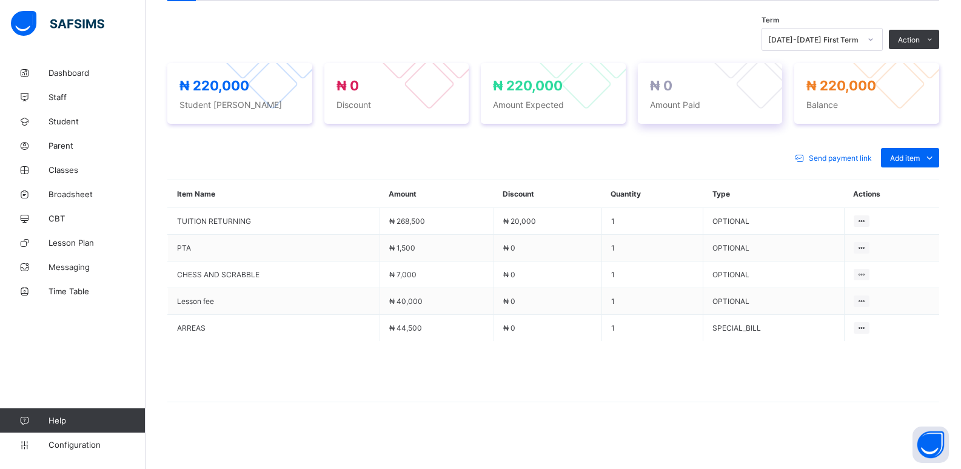
scroll to position [355, 0]
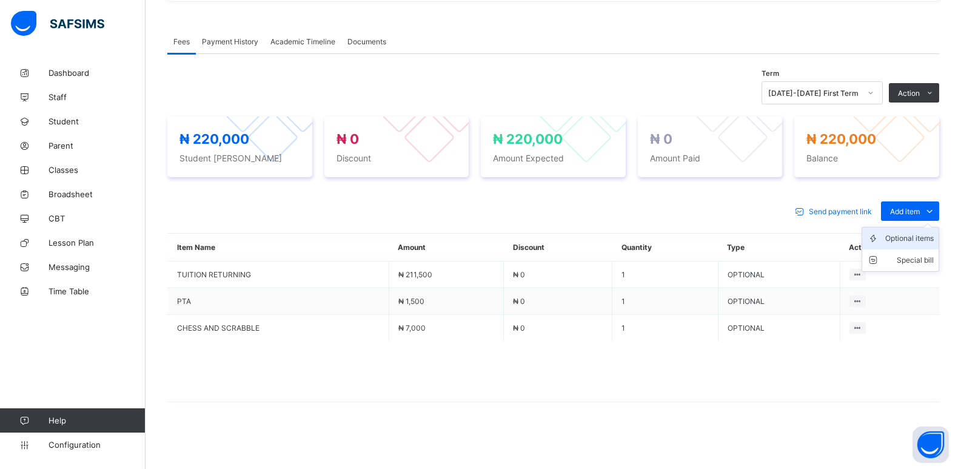
click at [917, 237] on div "Optional items" at bounding box center [909, 238] width 49 height 12
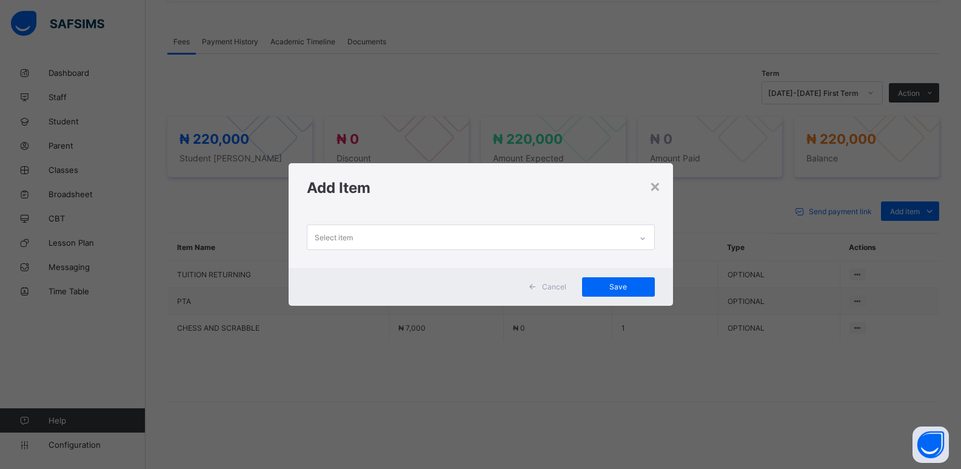
click at [639, 234] on div at bounding box center [642, 238] width 21 height 19
click at [645, 240] on icon at bounding box center [642, 238] width 7 height 12
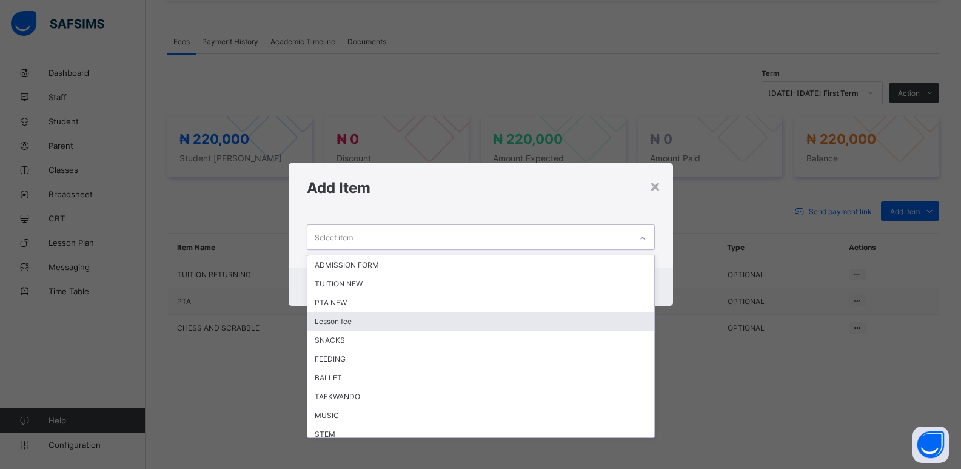
click at [496, 324] on div "Lesson fee" at bounding box center [480, 321] width 347 height 19
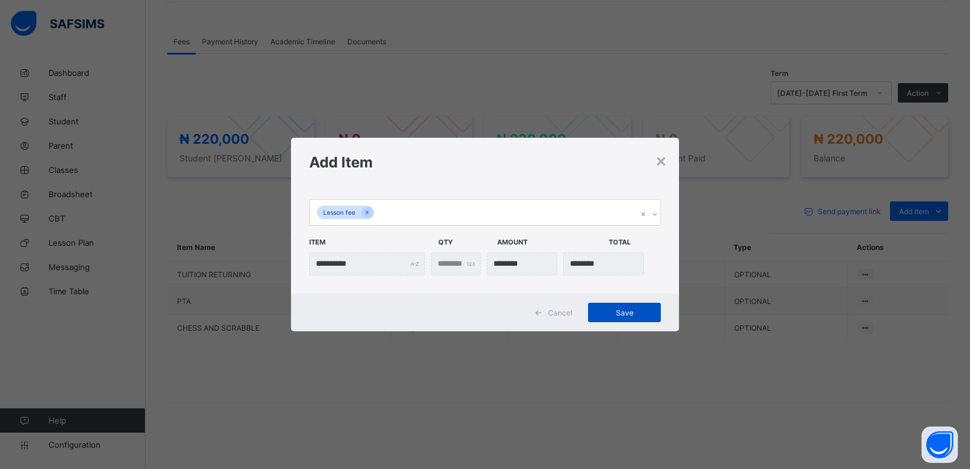
click at [625, 316] on span "Save" at bounding box center [624, 312] width 55 height 9
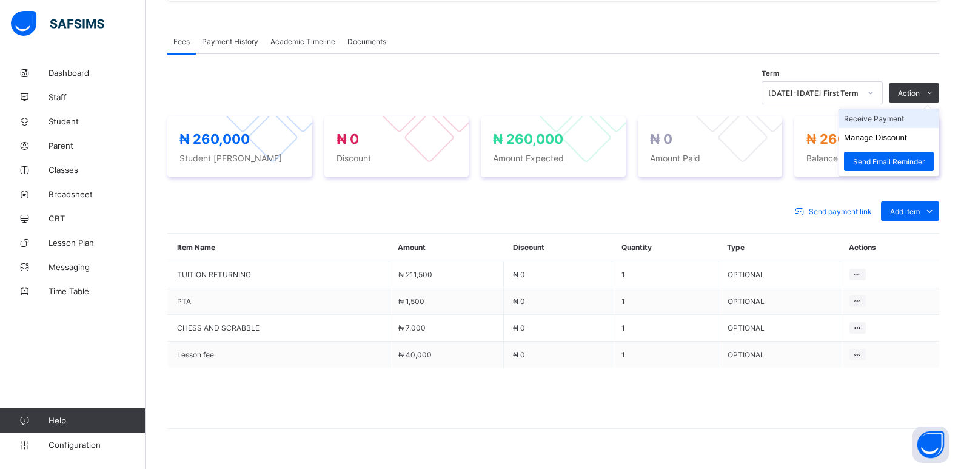
click at [873, 119] on li "Receive Payment" at bounding box center [888, 118] width 99 height 19
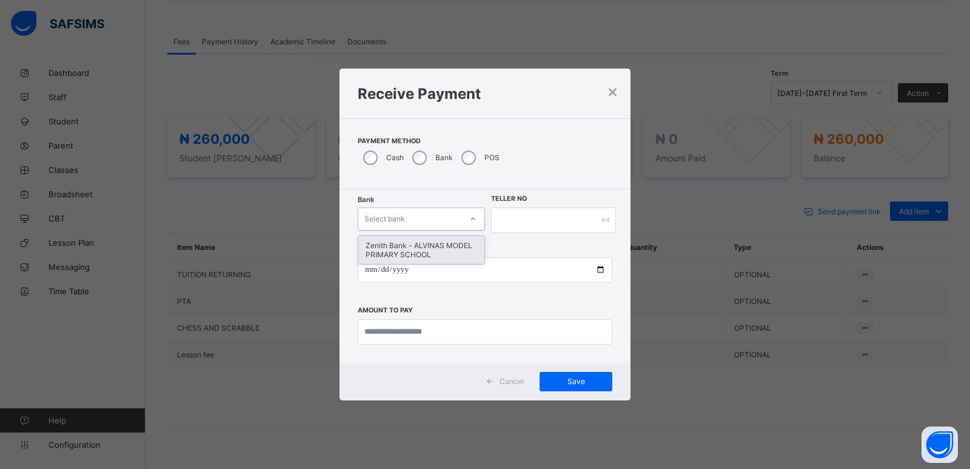
drag, startPoint x: 413, startPoint y: 219, endPoint x: 426, endPoint y: 253, distance: 36.5
click at [414, 224] on div "Select bank" at bounding box center [409, 218] width 103 height 17
drag, startPoint x: 426, startPoint y: 259, endPoint x: 496, endPoint y: 238, distance: 72.7
click at [430, 257] on div "Zenith Bank - ALVINAS MODEL PRIMARY SCHOOL" at bounding box center [421, 250] width 126 height 28
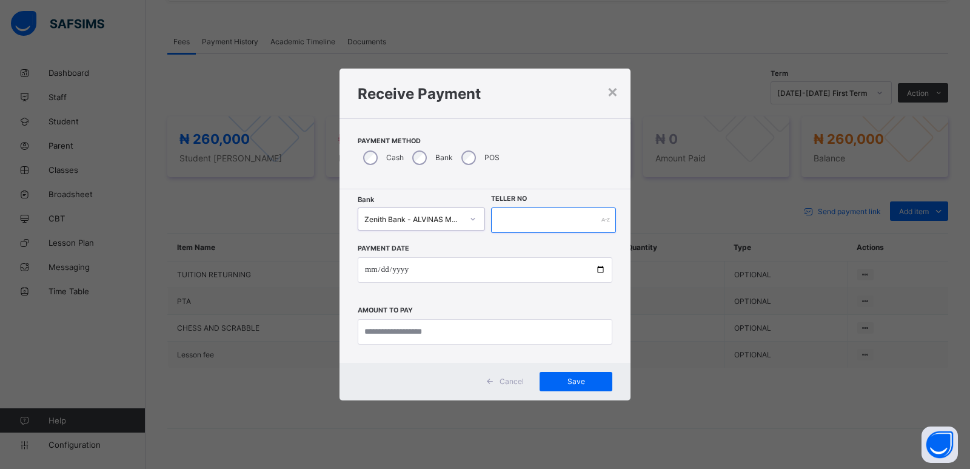
click at [512, 222] on input "text" at bounding box center [553, 219] width 125 height 25
type input "*******"
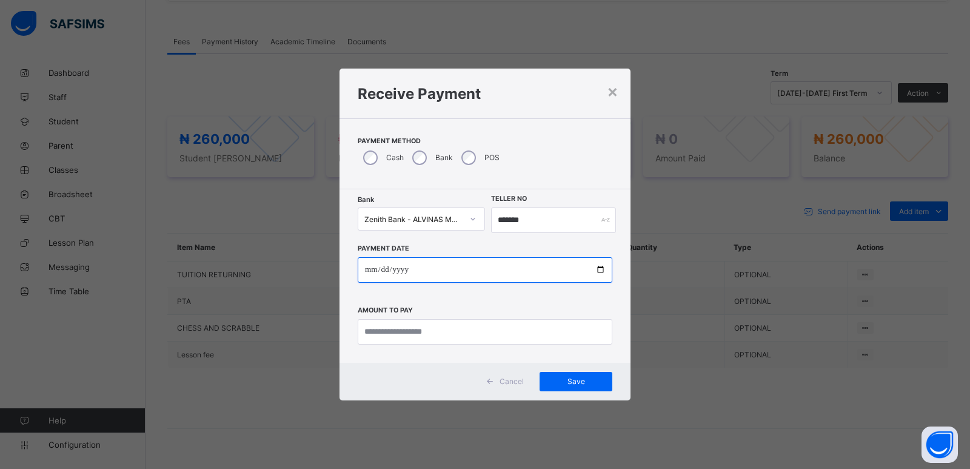
click at [369, 268] on input "date" at bounding box center [485, 269] width 255 height 25
type input "**********"
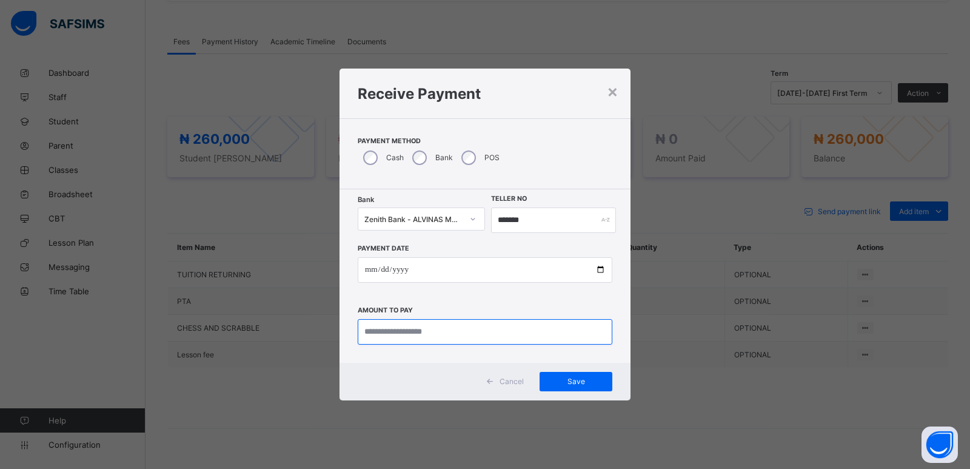
click at [395, 332] on input "currency" at bounding box center [485, 331] width 255 height 25
type input "*********"
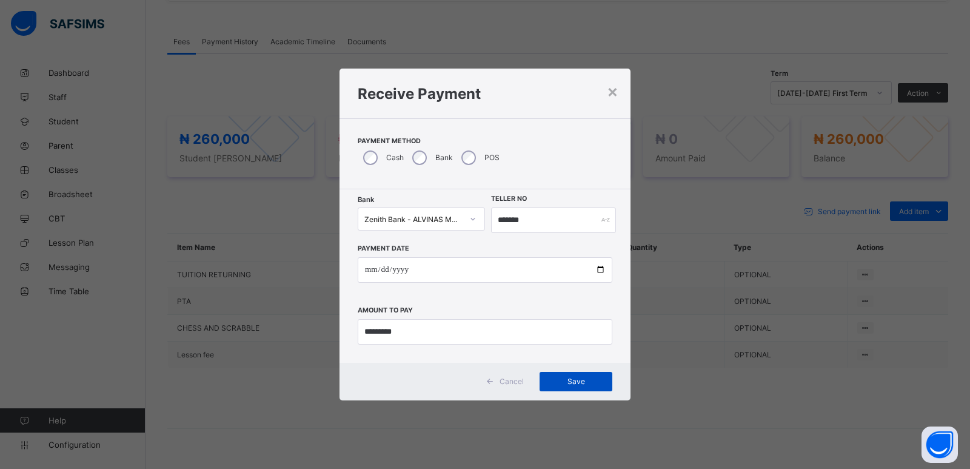
click at [575, 382] on span "Save" at bounding box center [576, 381] width 55 height 9
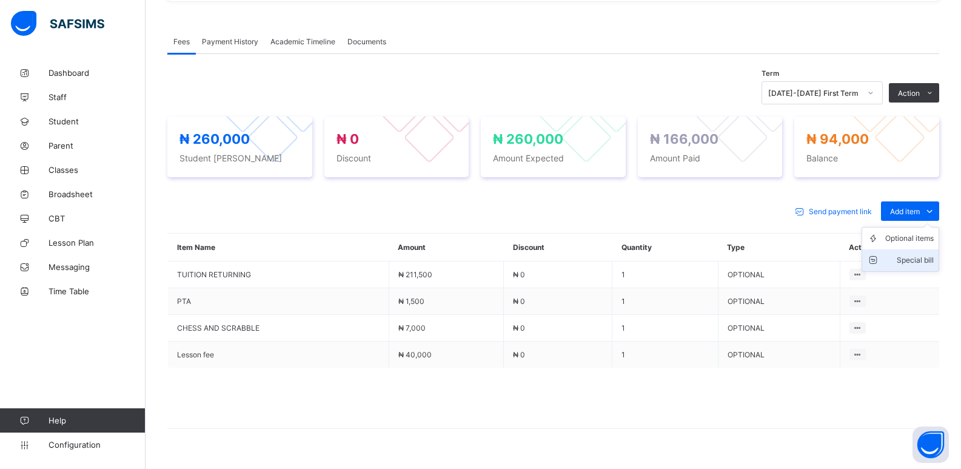
click at [917, 261] on div "Special bill" at bounding box center [909, 260] width 49 height 12
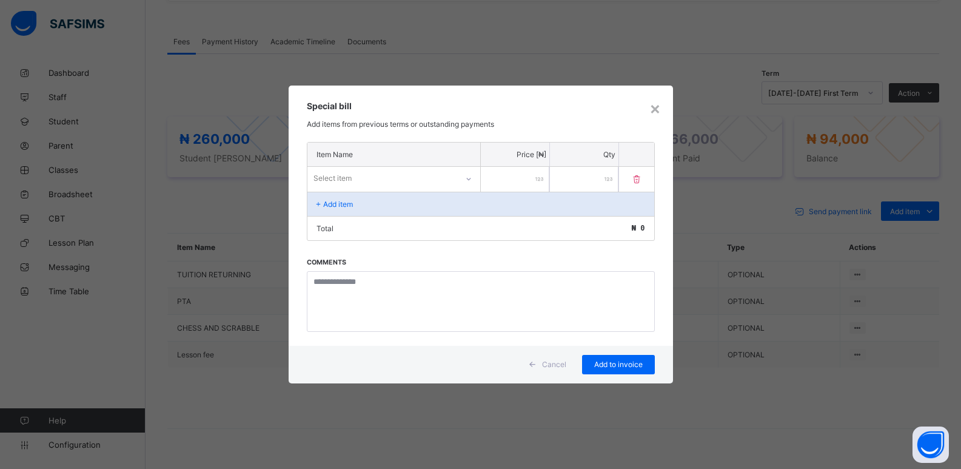
click at [337, 206] on p "Add item" at bounding box center [338, 204] width 30 height 9
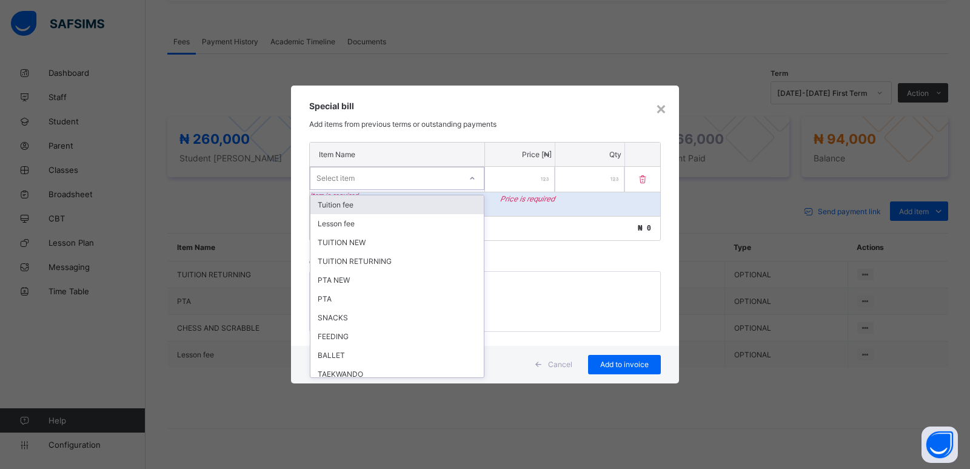
click at [344, 187] on div "Select item" at bounding box center [397, 178] width 175 height 23
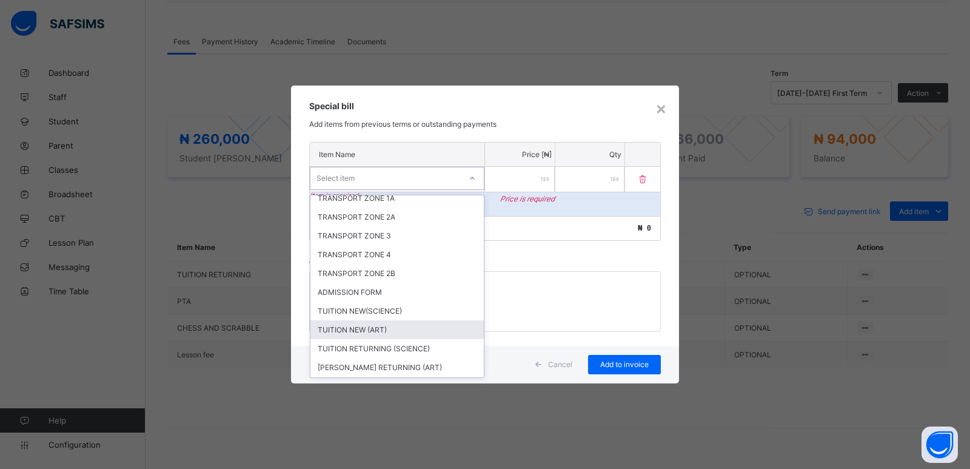
scroll to position [382, 0]
drag, startPoint x: 341, startPoint y: 328, endPoint x: 361, endPoint y: 309, distance: 27.9
click at [341, 327] on div "ARREAS" at bounding box center [396, 330] width 173 height 19
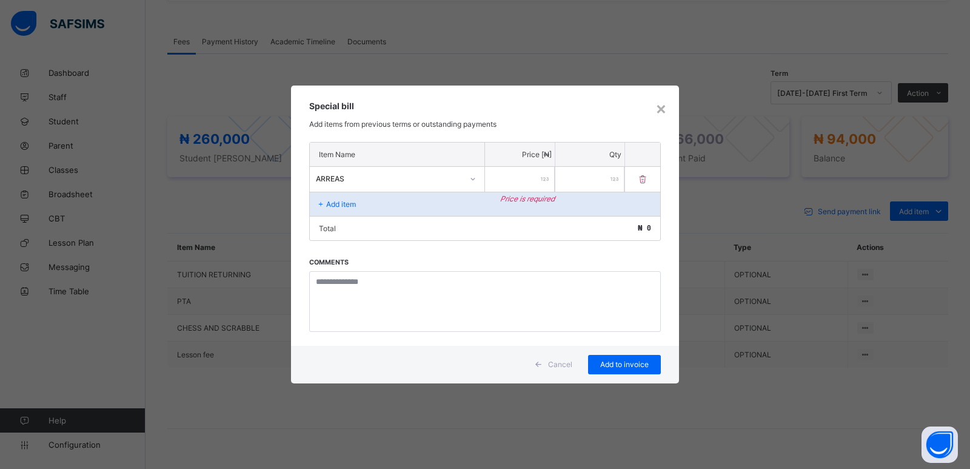
click at [529, 177] on input "number" at bounding box center [520, 179] width 70 height 25
type input "*****"
click at [617, 368] on span "Add to invoice" at bounding box center [624, 364] width 55 height 9
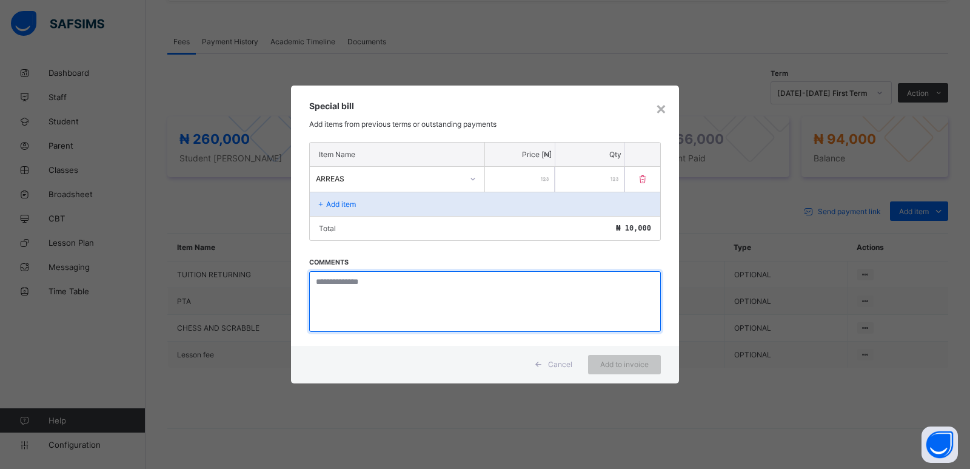
click at [322, 290] on textarea at bounding box center [485, 301] width 352 height 61
type textarea "*****"
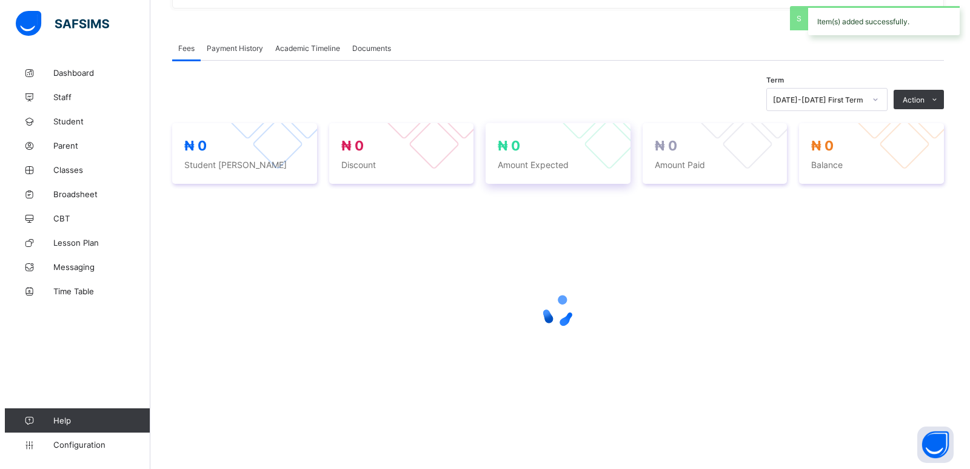
scroll to position [355, 0]
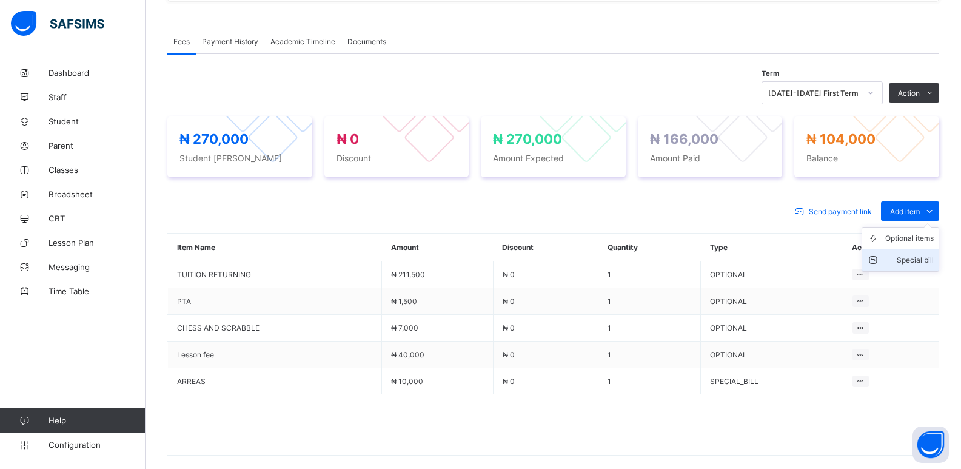
click at [921, 261] on div "Special bill" at bounding box center [909, 260] width 49 height 12
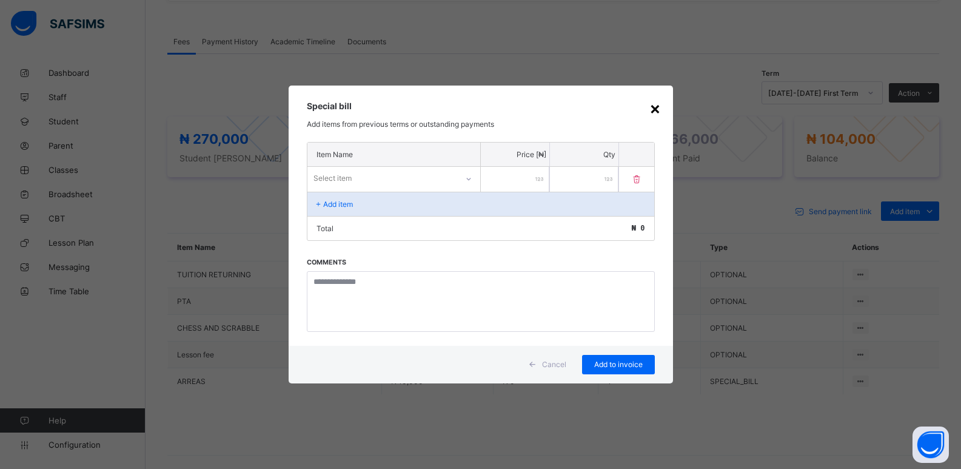
click at [652, 110] on div "×" at bounding box center [655, 108] width 12 height 21
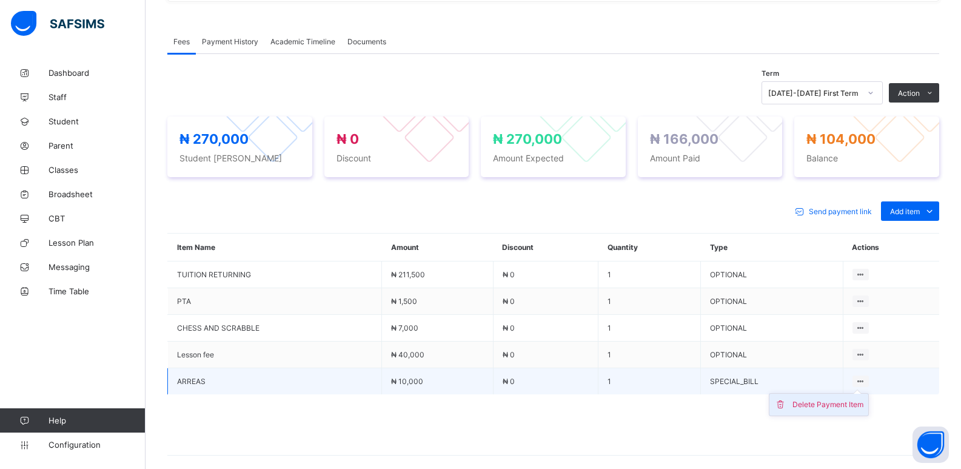
click at [816, 404] on div "Delete Payment Item" at bounding box center [828, 404] width 71 height 12
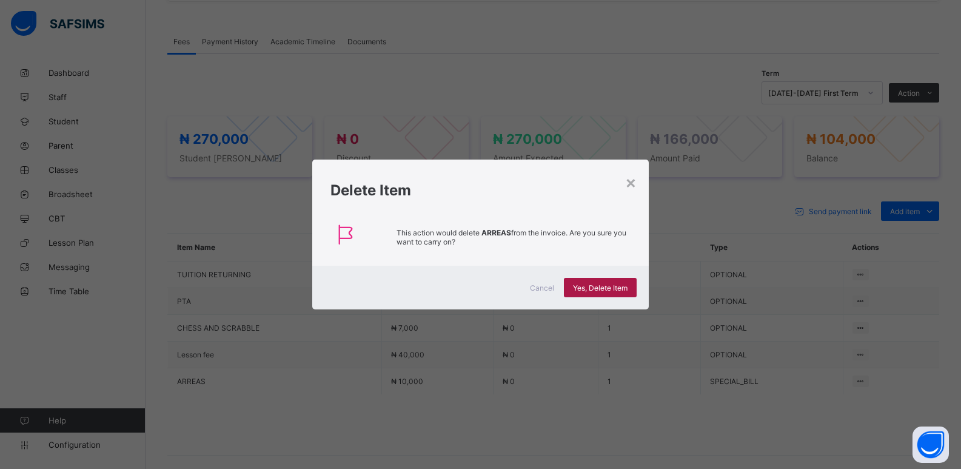
click at [585, 290] on span "Yes, Delete Item" at bounding box center [600, 287] width 55 height 9
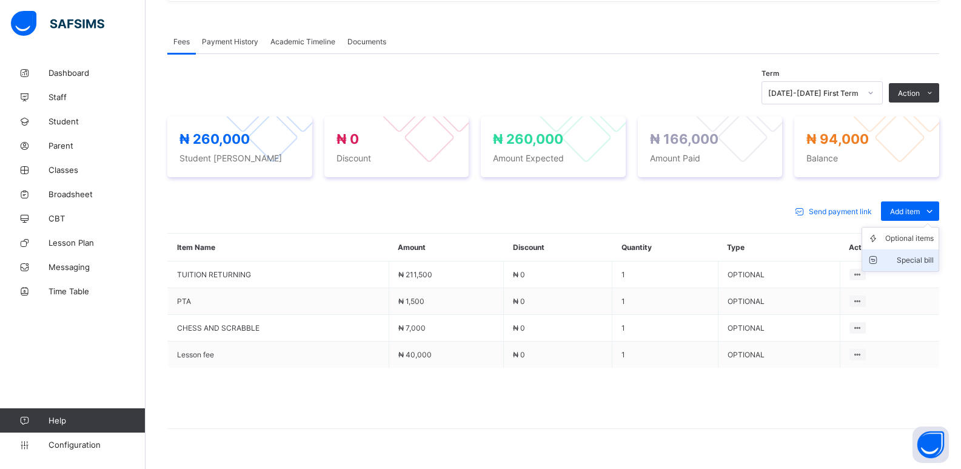
click at [918, 257] on div "Special bill" at bounding box center [909, 260] width 49 height 12
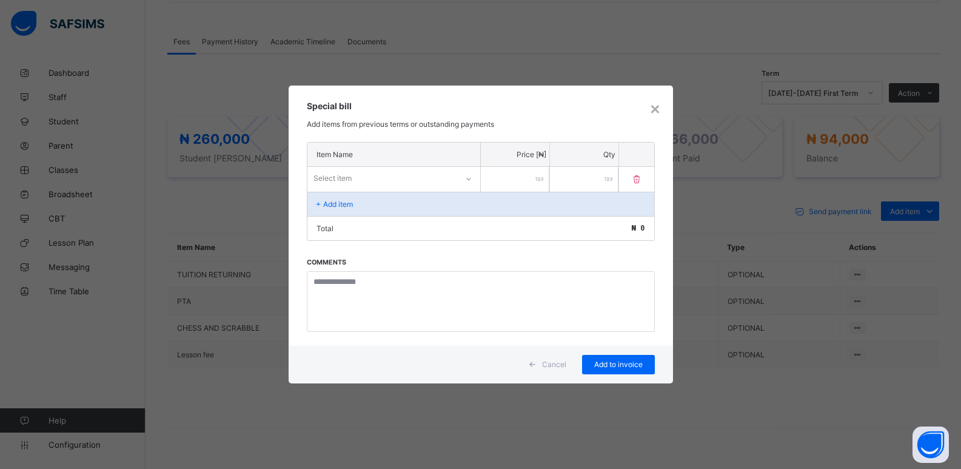
click at [341, 179] on div "Select item" at bounding box center [333, 178] width 38 height 23
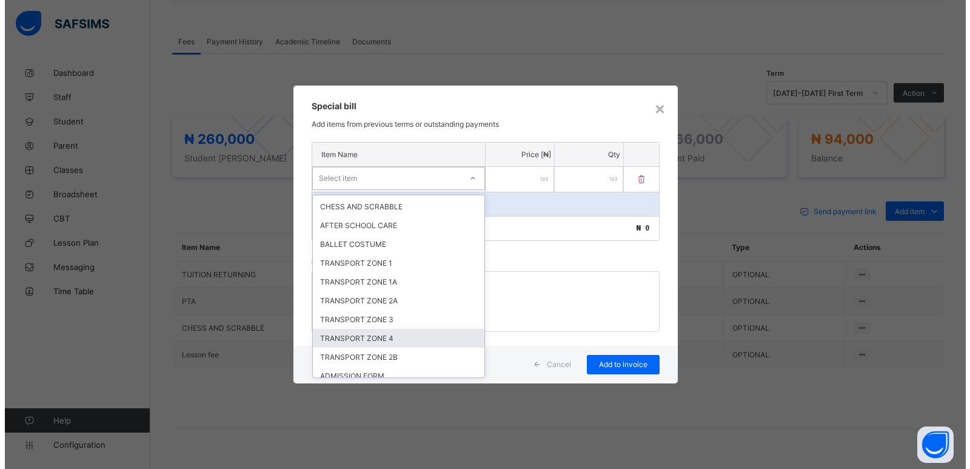
scroll to position [382, 0]
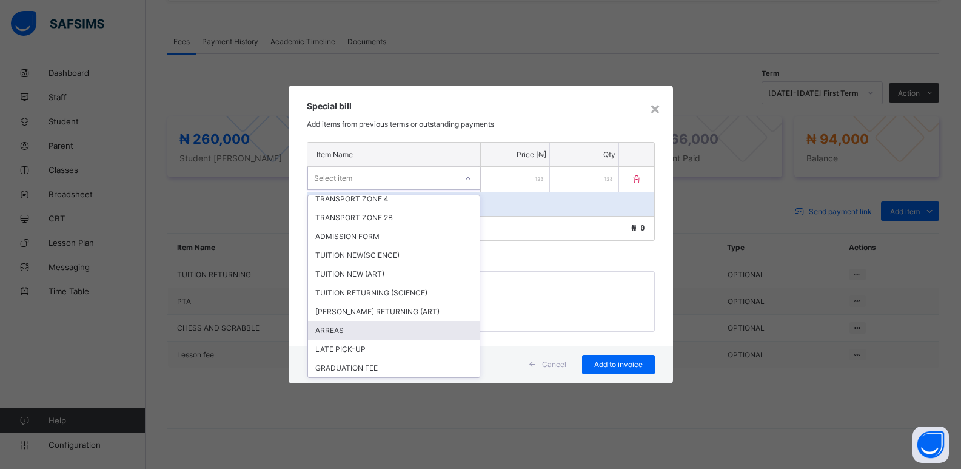
click at [335, 334] on div "ARREAS" at bounding box center [394, 330] width 172 height 19
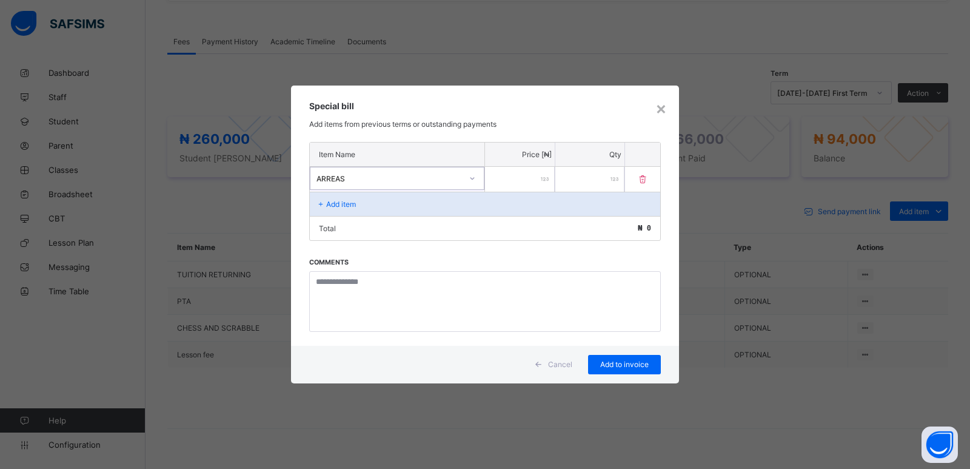
click at [516, 174] on input "number" at bounding box center [520, 179] width 70 height 25
type input "*****"
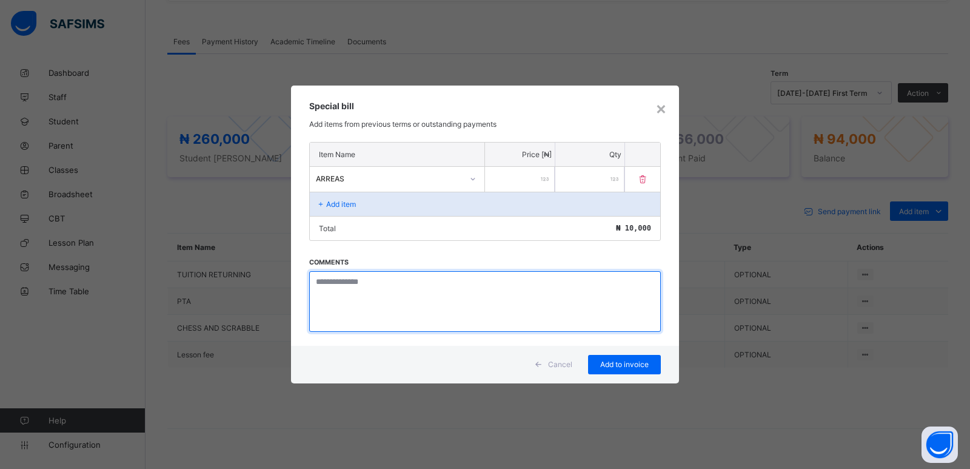
click at [371, 297] on textarea at bounding box center [485, 301] width 352 height 61
type textarea "**********"
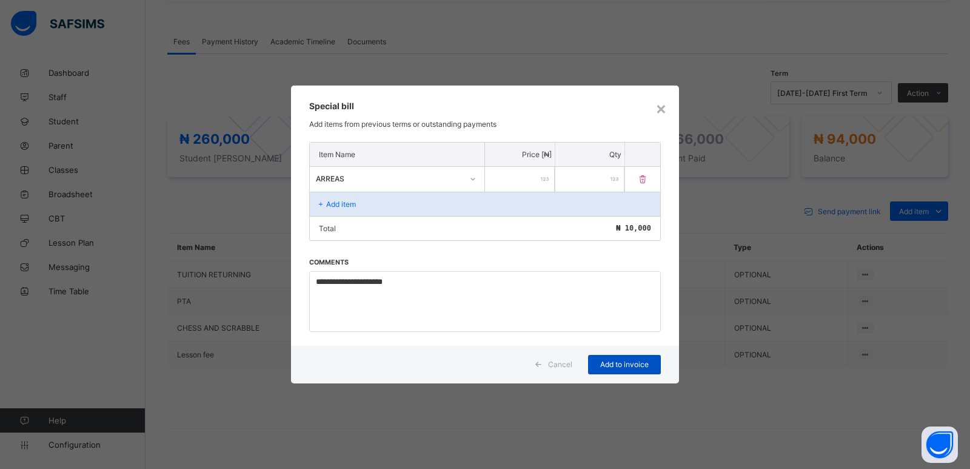
click at [628, 367] on span "Add to invoice" at bounding box center [624, 364] width 55 height 9
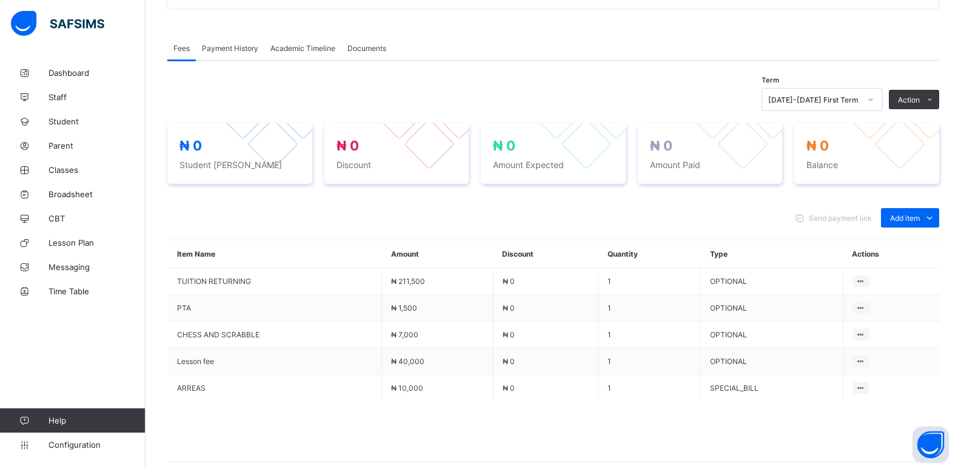
scroll to position [355, 0]
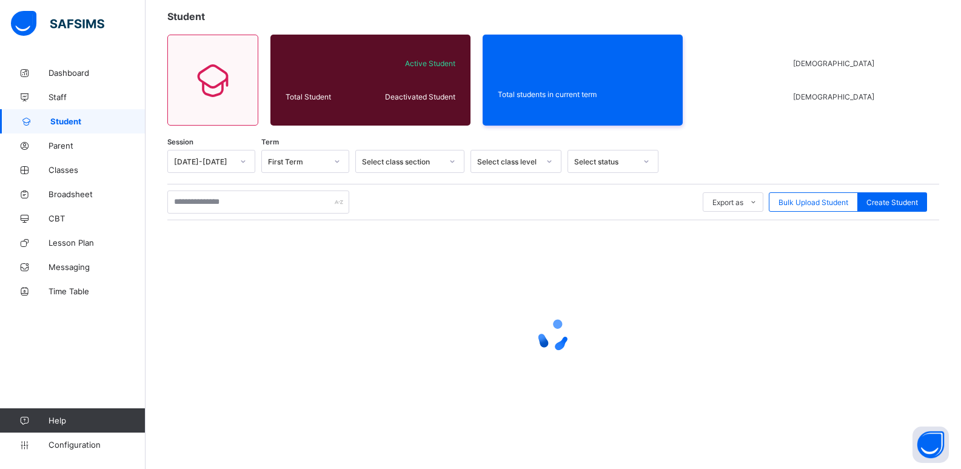
scroll to position [7, 0]
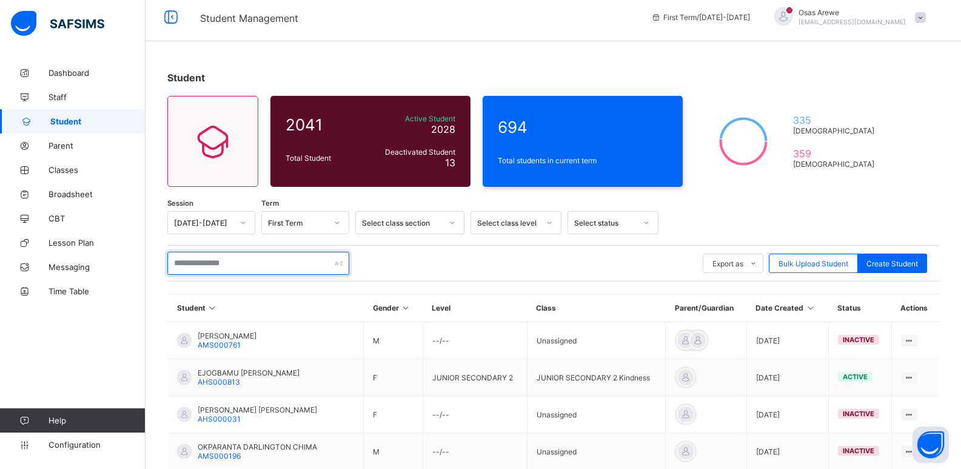
click at [264, 258] on input "text" at bounding box center [258, 263] width 182 height 23
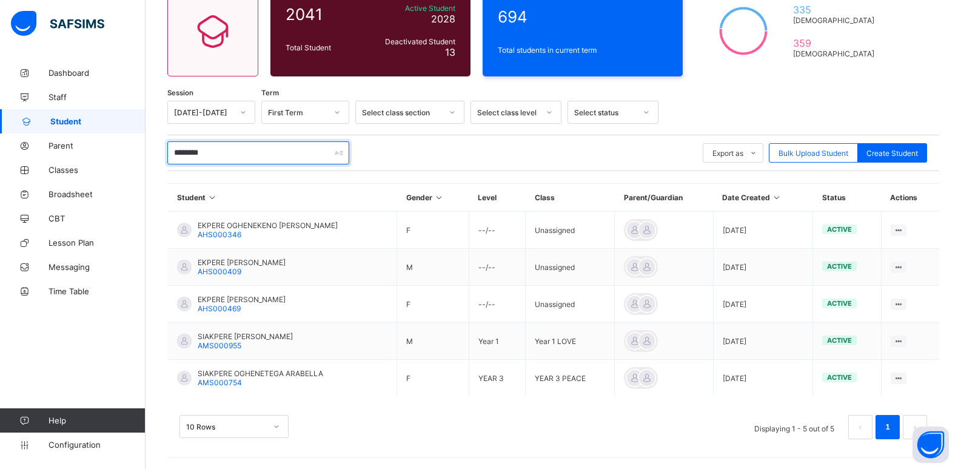
scroll to position [118, 0]
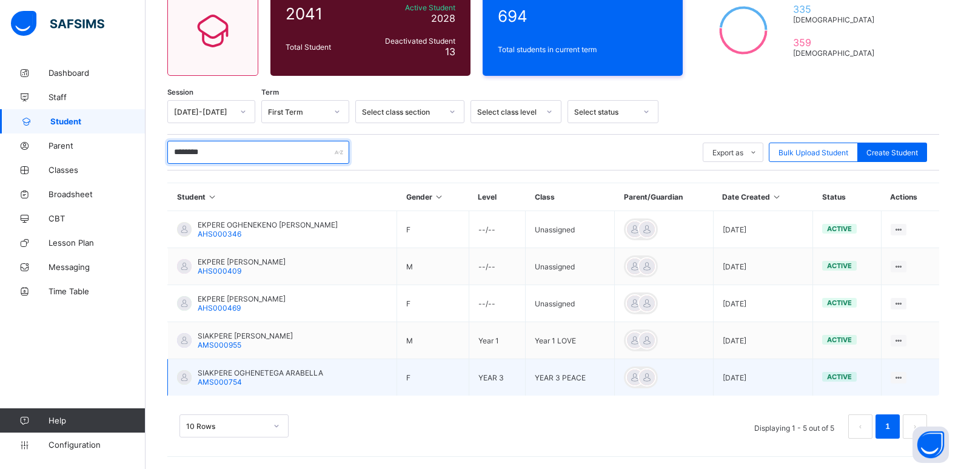
type input "********"
click at [244, 375] on span "SIAKPERE OGHENETEGA ARABELLA" at bounding box center [261, 372] width 126 height 9
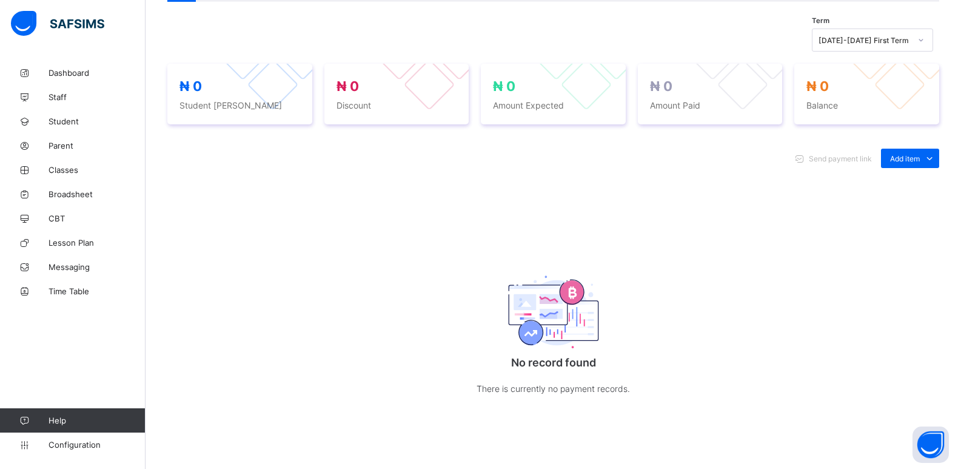
scroll to position [415, 0]
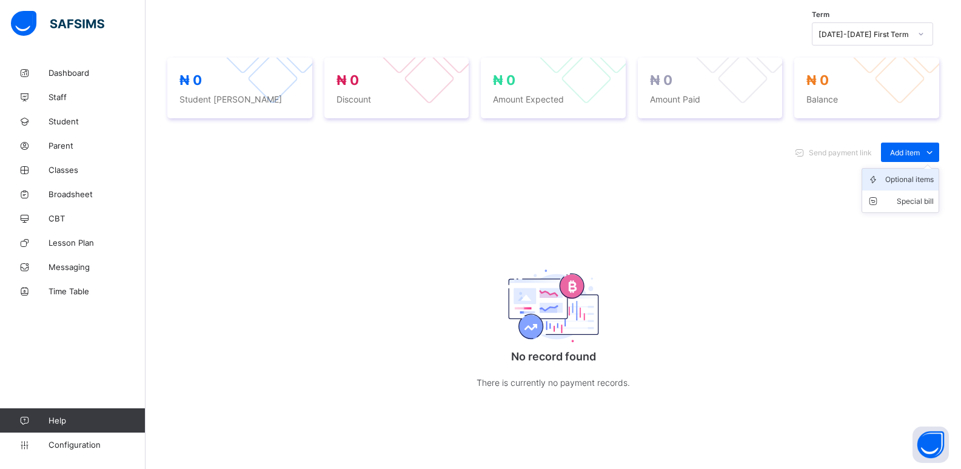
click at [904, 178] on div "Optional items" at bounding box center [909, 179] width 49 height 12
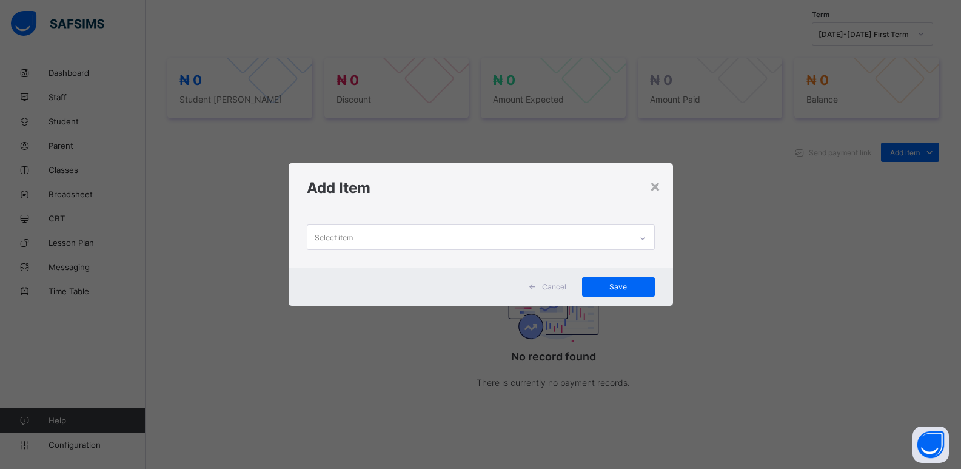
click at [644, 241] on icon at bounding box center [642, 238] width 7 height 12
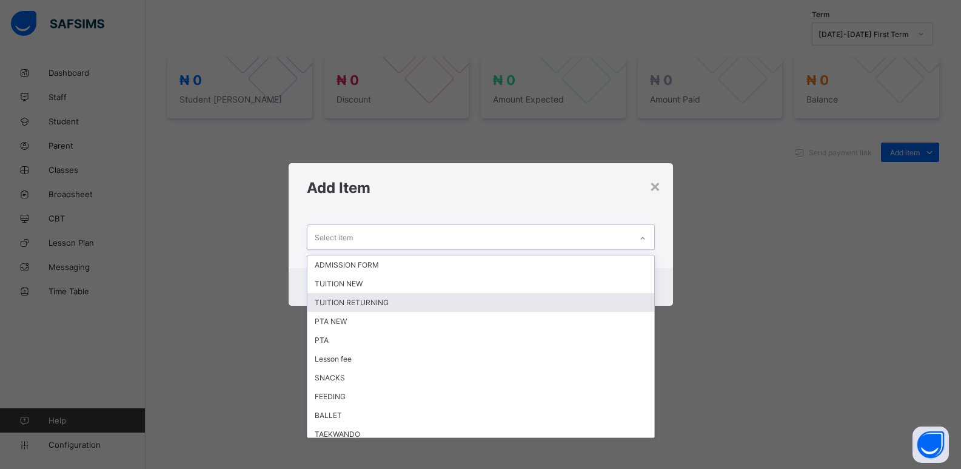
click at [377, 298] on div "TUITION RETURNING" at bounding box center [480, 302] width 347 height 19
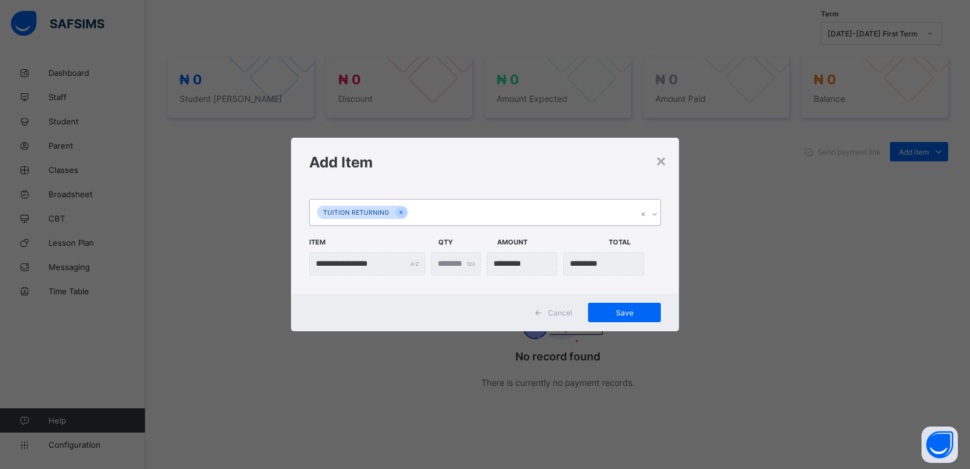
click at [656, 218] on div at bounding box center [655, 213] width 12 height 19
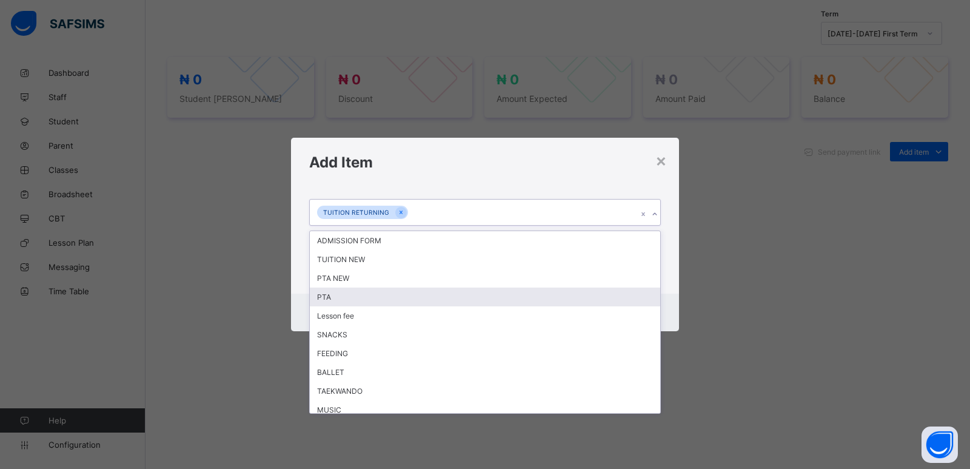
click at [554, 306] on div "PTA" at bounding box center [485, 296] width 351 height 19
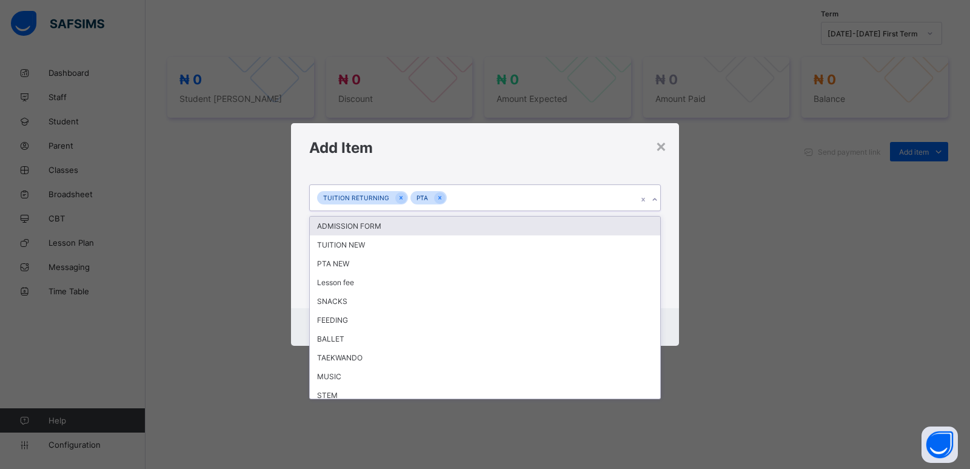
click at [657, 198] on icon at bounding box center [654, 199] width 7 height 12
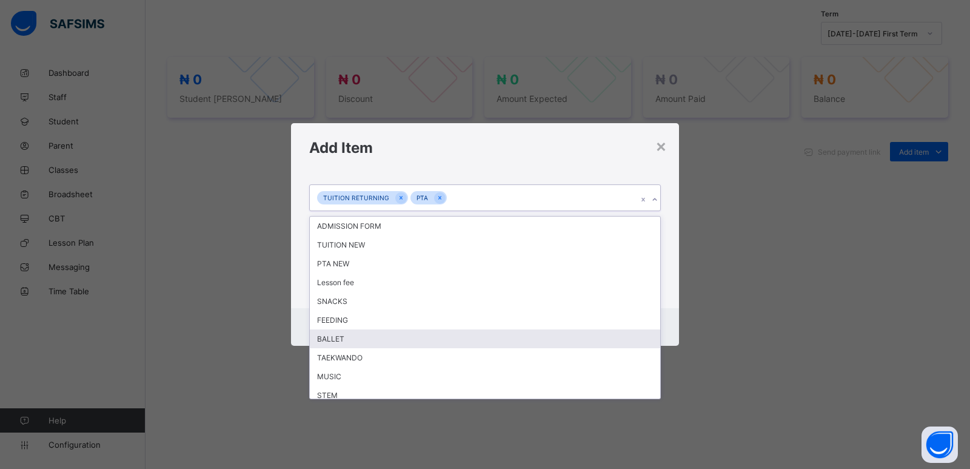
click at [398, 337] on div "BALLET" at bounding box center [485, 338] width 351 height 19
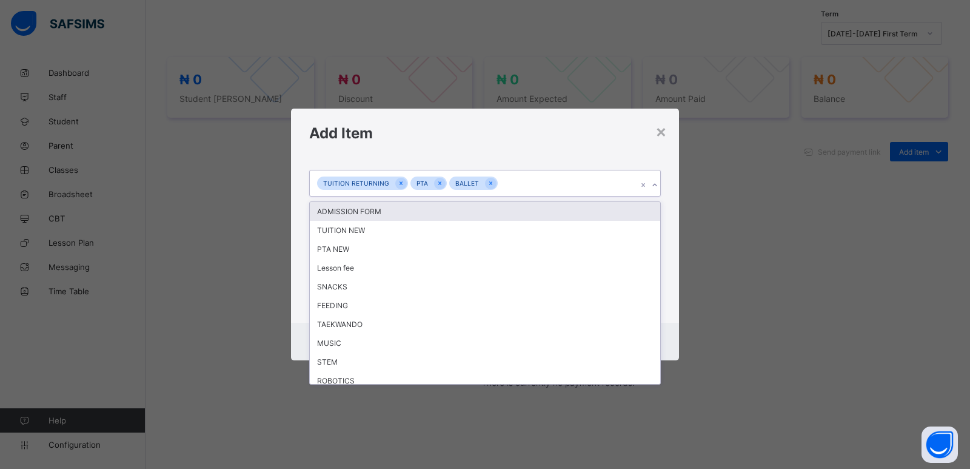
click at [657, 186] on icon at bounding box center [654, 185] width 7 height 12
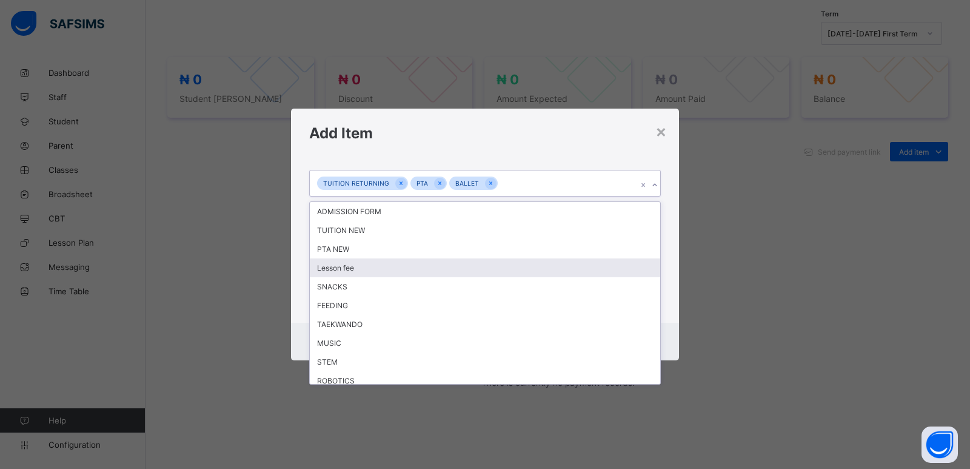
click at [485, 270] on div "Lesson fee" at bounding box center [485, 267] width 351 height 19
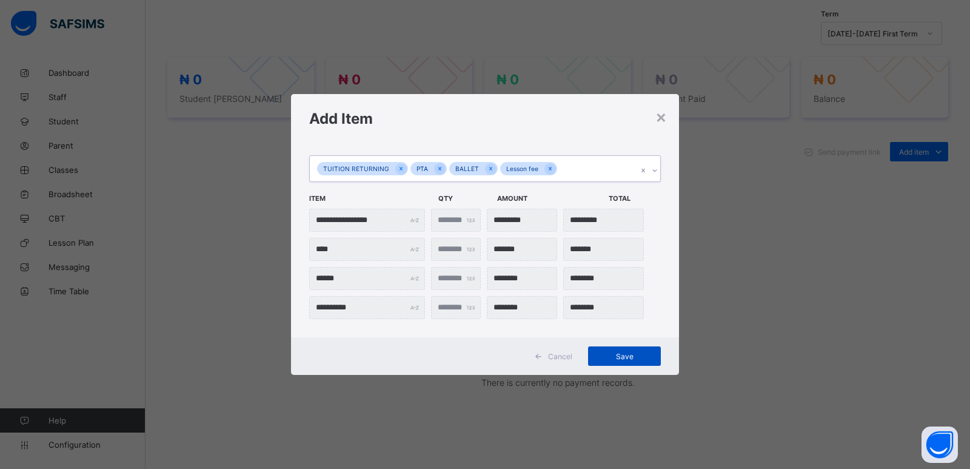
click at [611, 360] on span "Save" at bounding box center [624, 356] width 55 height 9
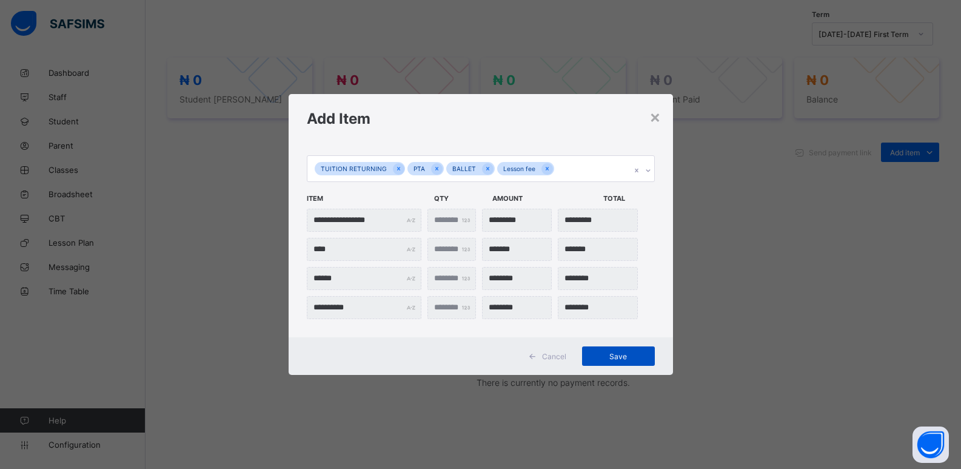
click at [624, 358] on span "Save" at bounding box center [618, 356] width 55 height 9
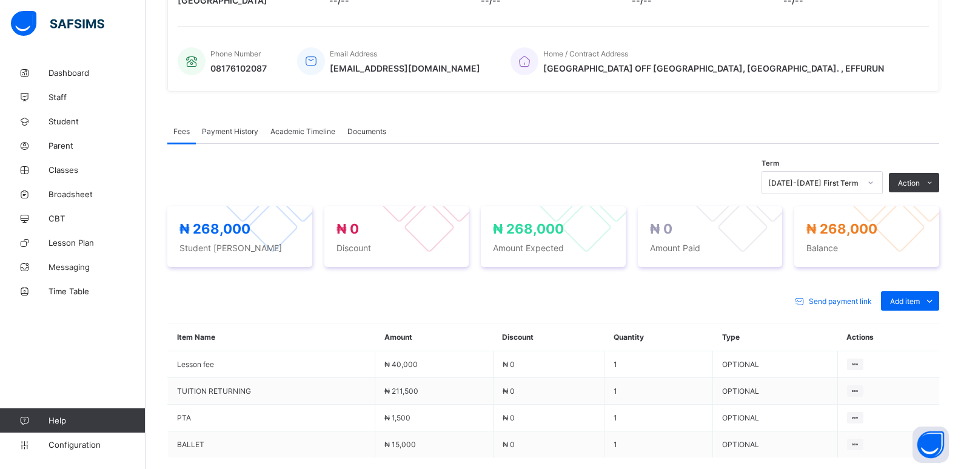
scroll to position [293, 0]
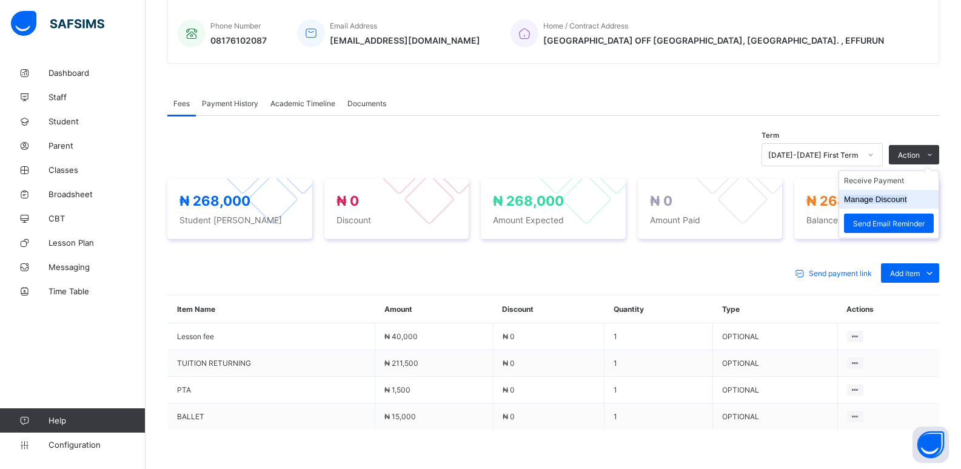
click at [871, 200] on button "Manage Discount" at bounding box center [875, 199] width 63 height 9
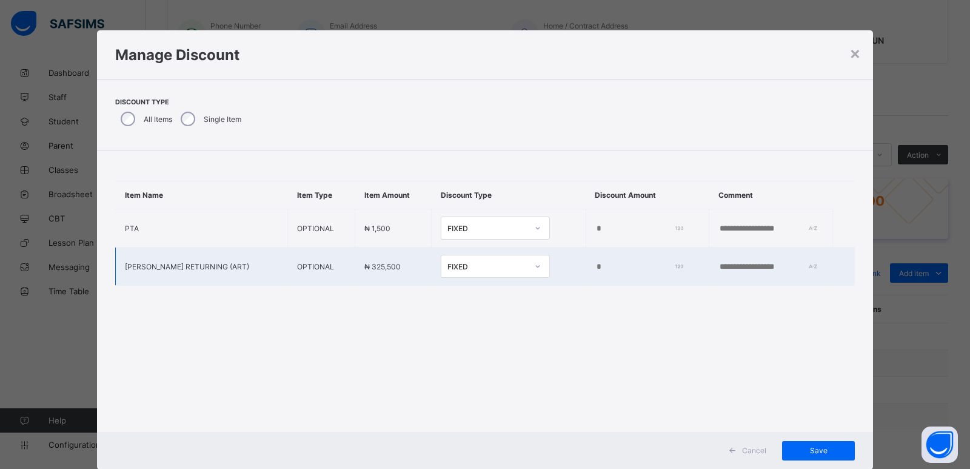
type input "*"
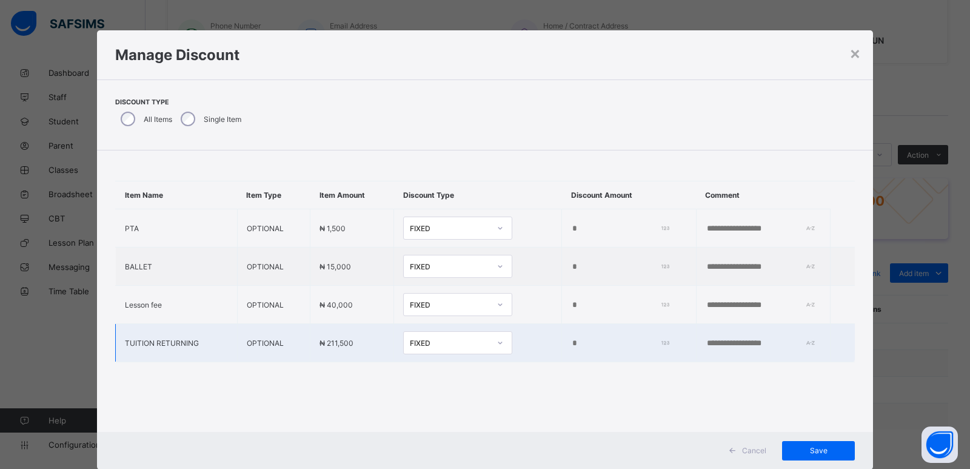
click at [571, 341] on input "*" at bounding box center [617, 343] width 93 height 10
type input "*****"
click at [815, 451] on span "Save" at bounding box center [818, 450] width 55 height 9
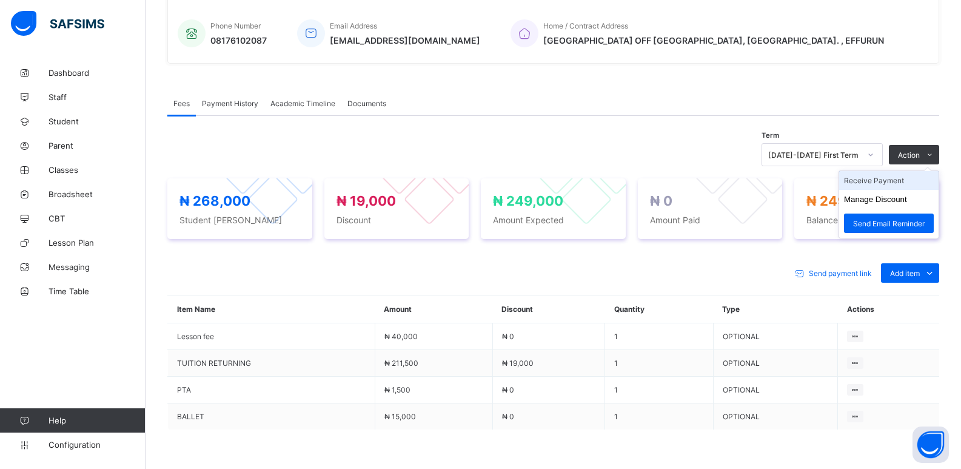
click at [880, 182] on li "Receive Payment" at bounding box center [888, 180] width 99 height 19
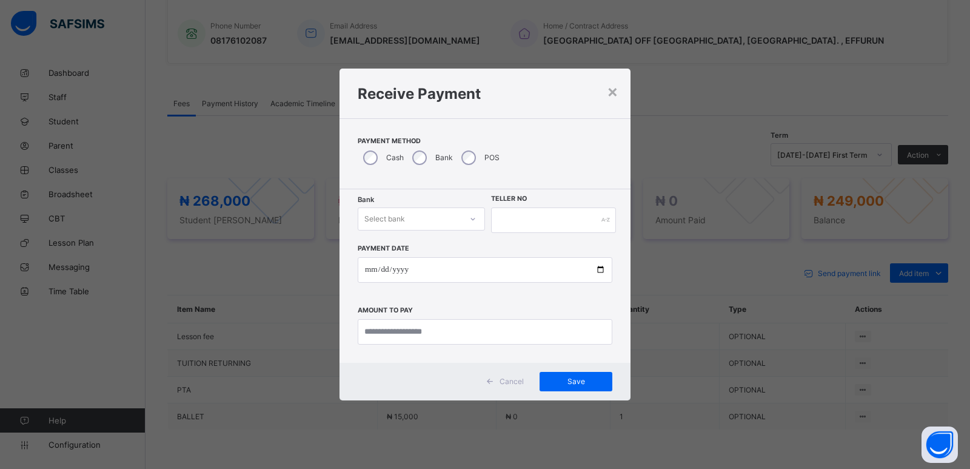
click at [420, 220] on div "Select bank" at bounding box center [409, 218] width 103 height 17
drag, startPoint x: 415, startPoint y: 243, endPoint x: 478, endPoint y: 247, distance: 63.8
click at [414, 246] on div "Zenith Bank - ALVINAS MODEL PRIMARY SCHOOL" at bounding box center [421, 250] width 126 height 28
click at [512, 219] on input "text" at bounding box center [553, 219] width 125 height 25
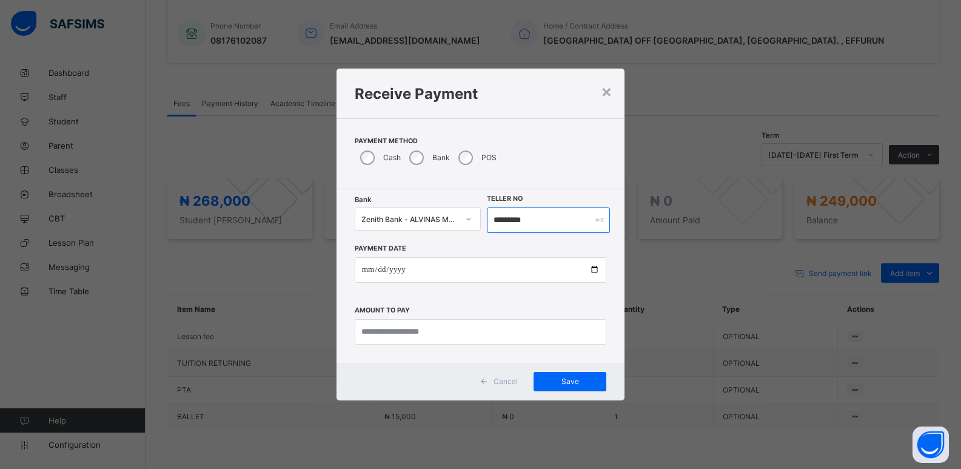
type input "*********"
click at [364, 272] on input "date" at bounding box center [481, 269] width 252 height 25
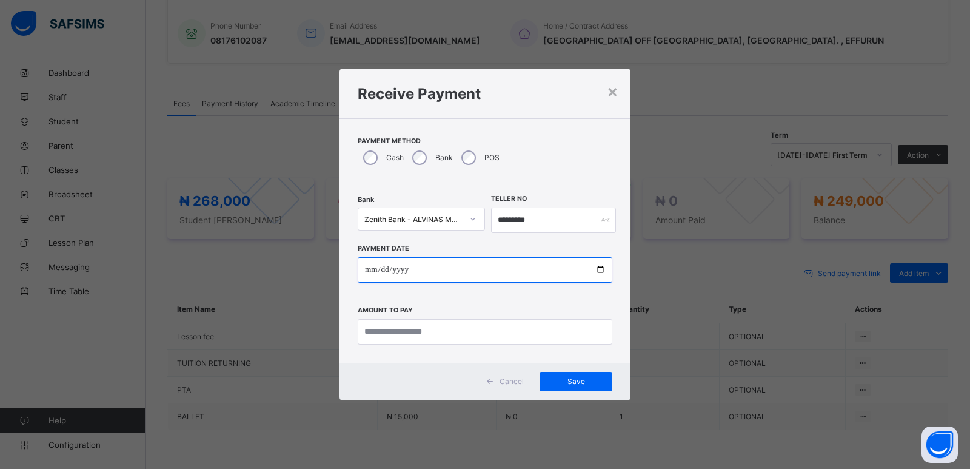
type input "**********"
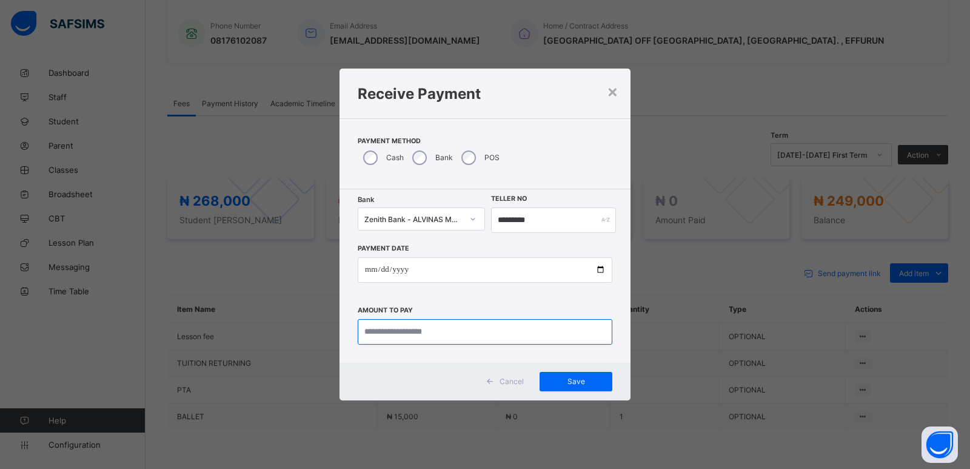
click at [380, 334] on input "currency" at bounding box center [485, 331] width 255 height 25
type input "*********"
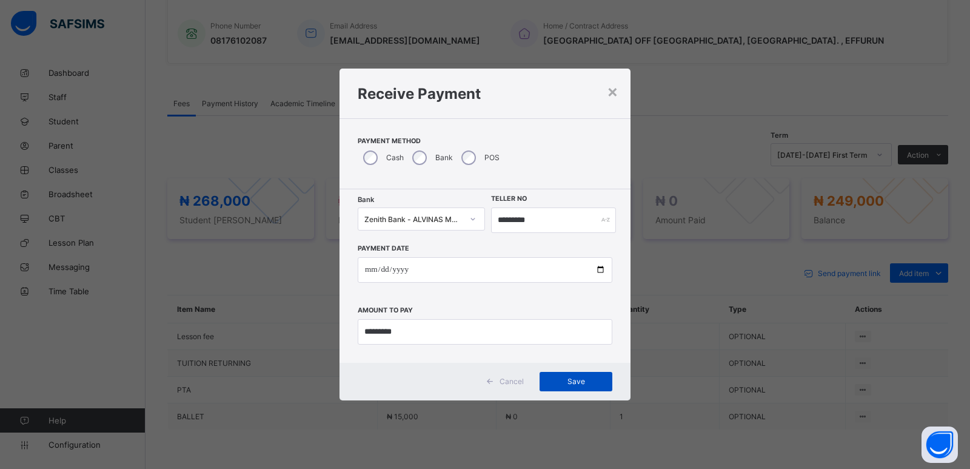
click at [569, 383] on span "Save" at bounding box center [576, 381] width 55 height 9
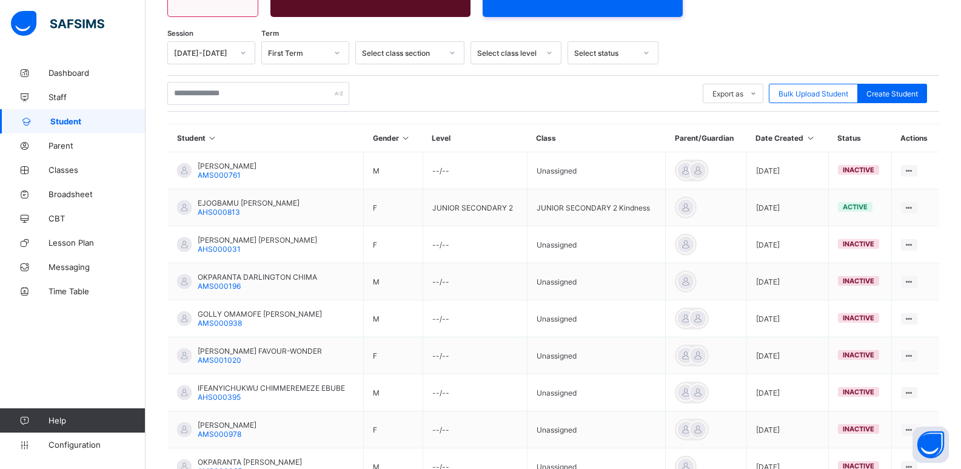
scroll to position [172, 0]
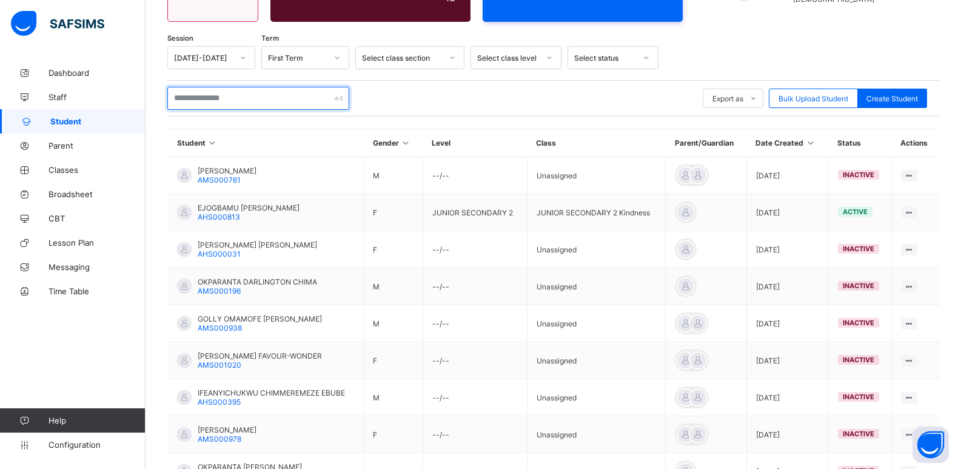
click at [236, 92] on input "text" at bounding box center [258, 98] width 182 height 23
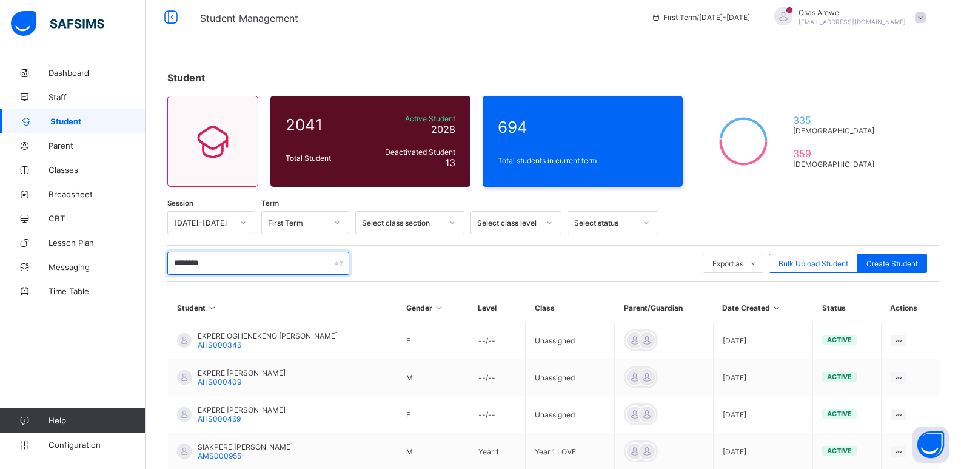
scroll to position [118, 0]
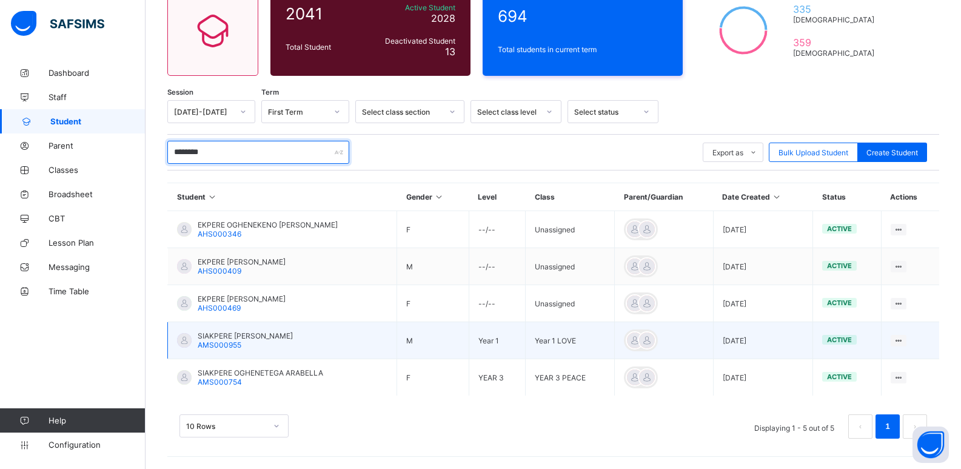
type input "********"
click at [232, 334] on span "SIAKPERE OGHENEGAREN SHAWN" at bounding box center [245, 335] width 95 height 9
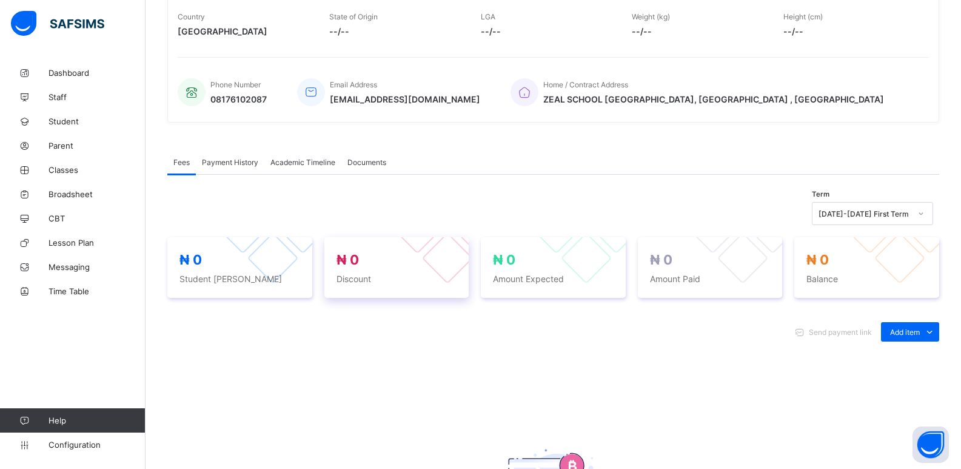
scroll to position [303, 0]
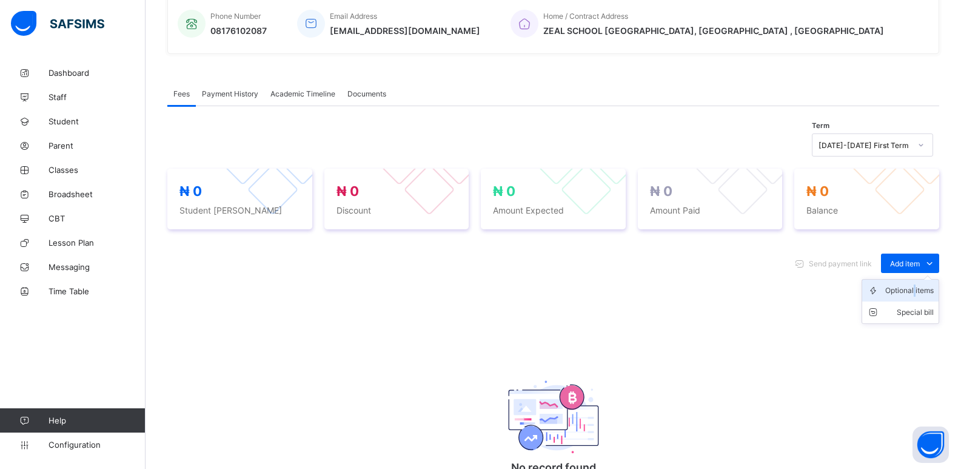
click at [923, 288] on div "Optional items" at bounding box center [909, 290] width 49 height 12
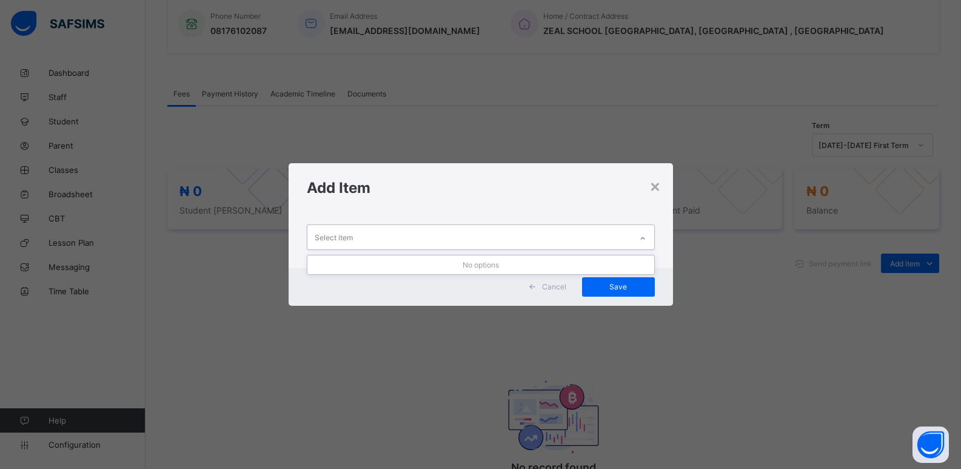
click at [600, 234] on div "Select item" at bounding box center [469, 237] width 324 height 24
click at [639, 241] on div at bounding box center [642, 238] width 21 height 19
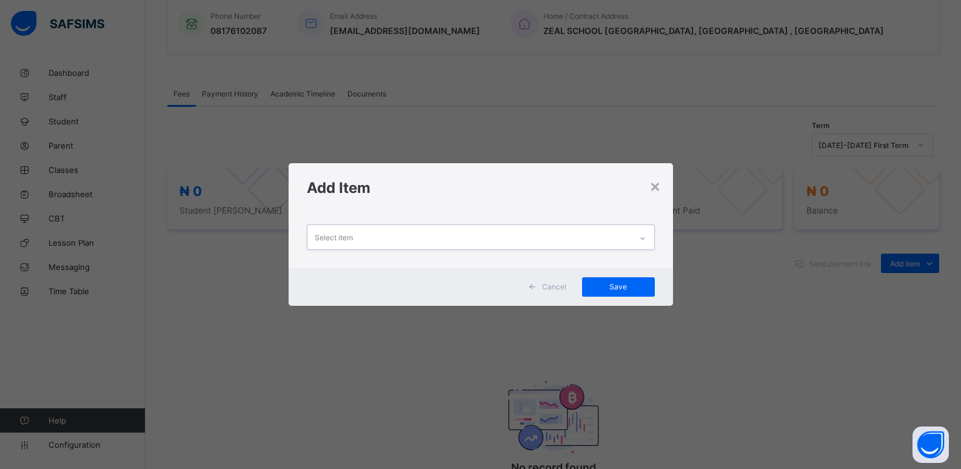
click at [639, 241] on div at bounding box center [642, 238] width 21 height 19
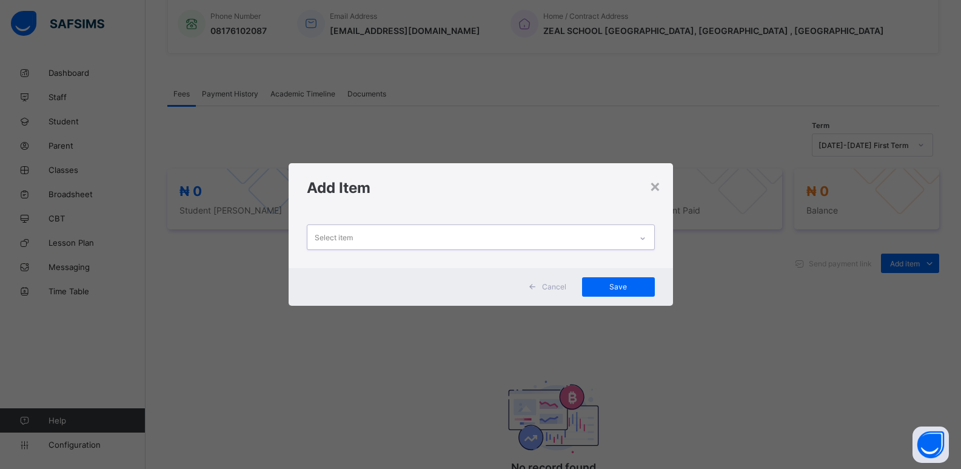
click at [639, 241] on div at bounding box center [642, 238] width 21 height 19
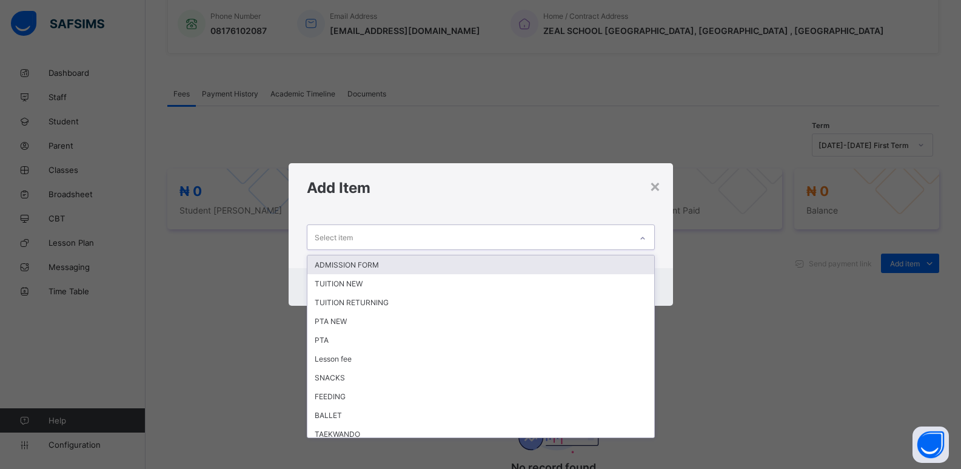
click at [639, 241] on div at bounding box center [642, 238] width 21 height 19
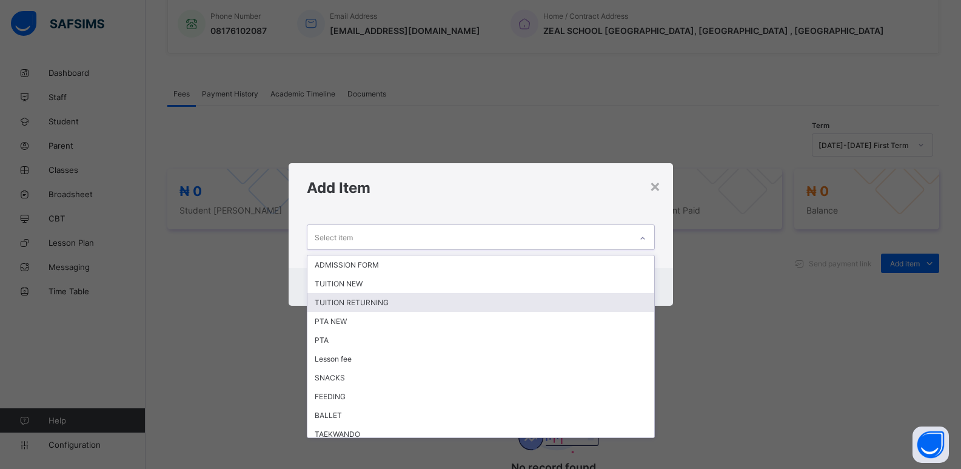
drag, startPoint x: 416, startPoint y: 303, endPoint x: 496, endPoint y: 282, distance: 82.7
click at [422, 303] on div "TUITION RETURNING" at bounding box center [480, 302] width 347 height 19
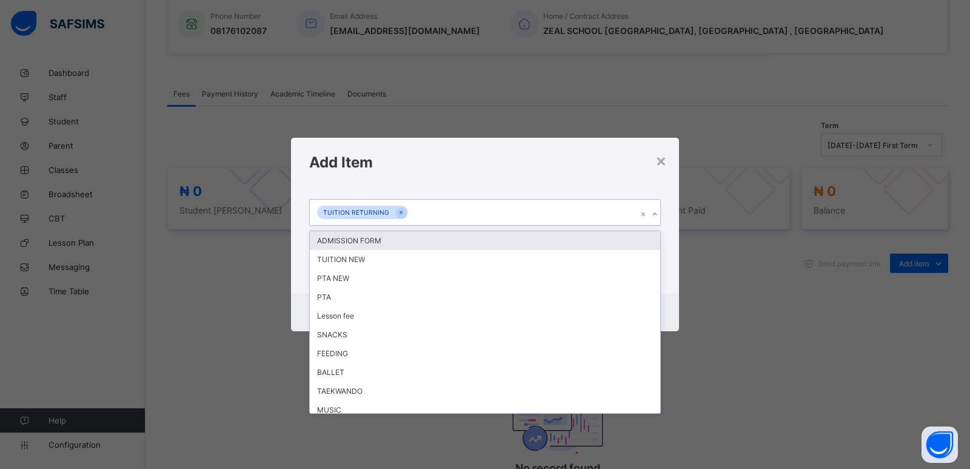
click at [654, 214] on icon at bounding box center [654, 214] width 7 height 12
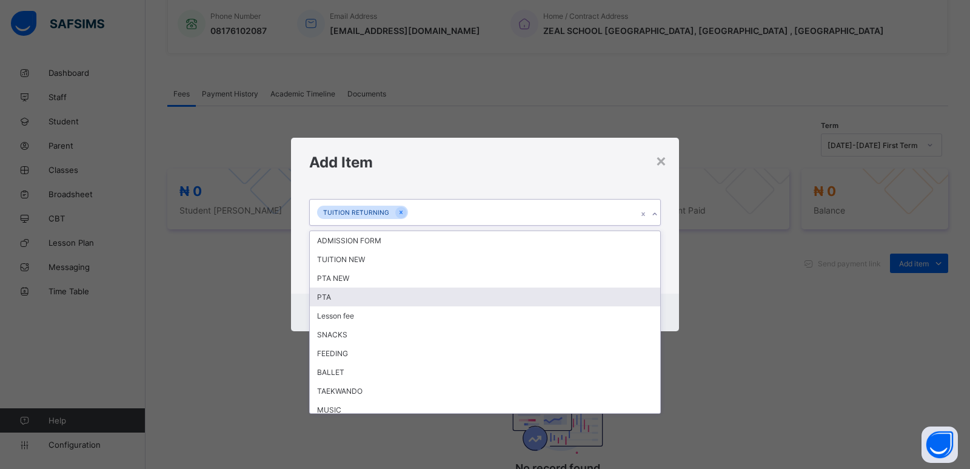
click at [383, 301] on div "PTA" at bounding box center [485, 296] width 351 height 19
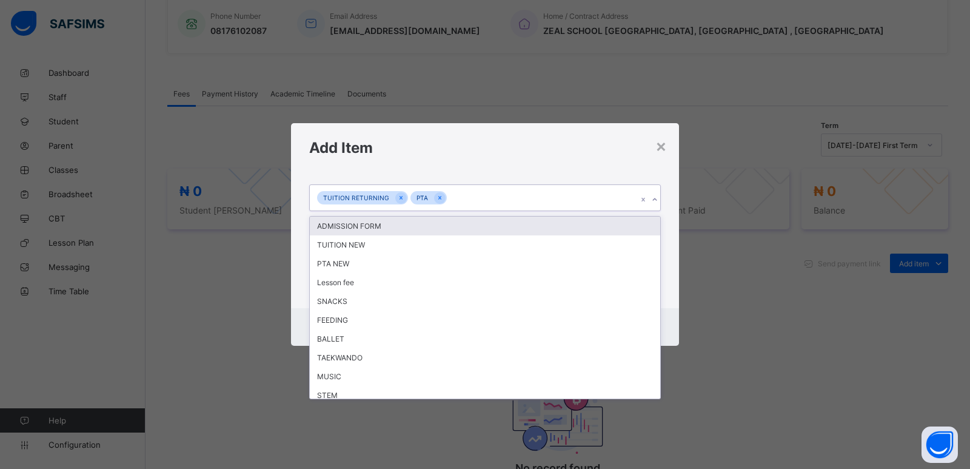
click at [652, 198] on icon at bounding box center [654, 199] width 7 height 12
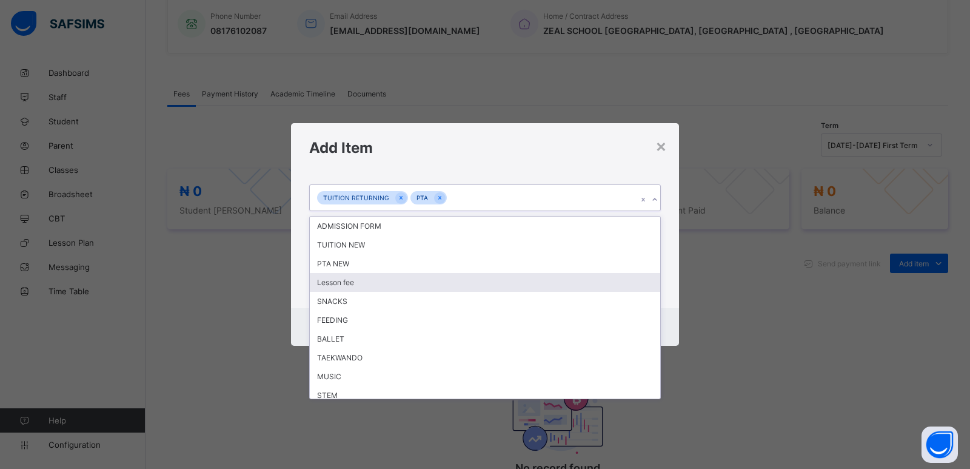
click at [369, 288] on div "Lesson fee" at bounding box center [485, 282] width 351 height 19
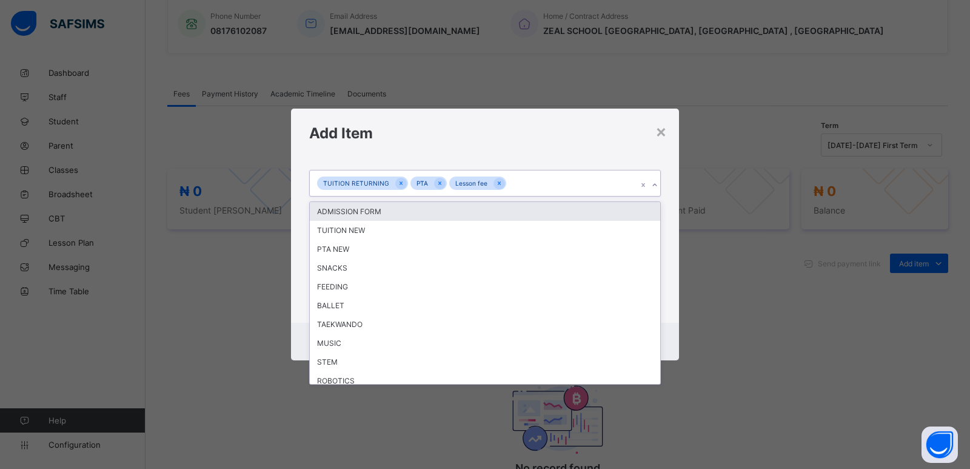
click at [654, 185] on icon at bounding box center [654, 185] width 7 height 12
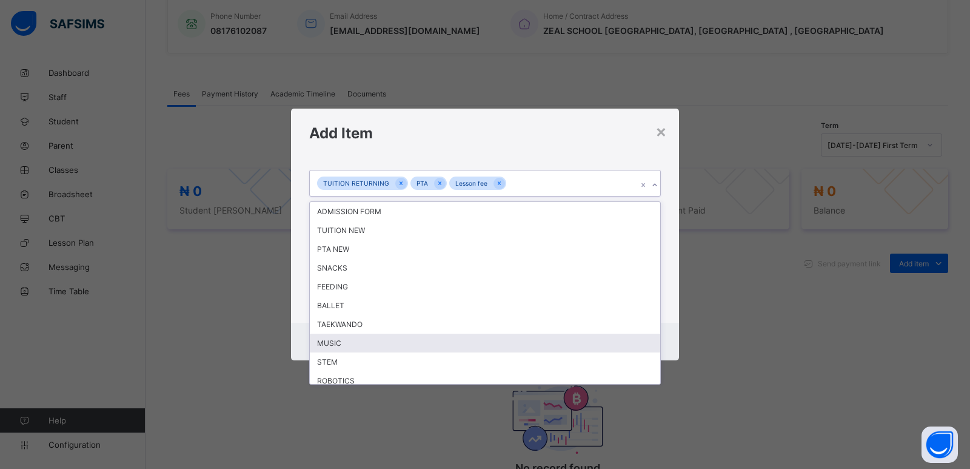
click at [385, 346] on div "MUSIC" at bounding box center [485, 343] width 351 height 19
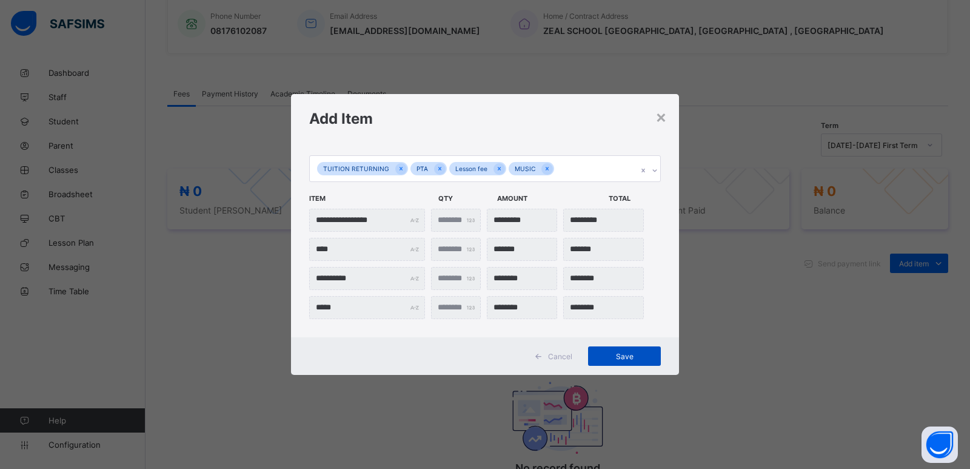
click at [621, 360] on span "Save" at bounding box center [624, 356] width 55 height 9
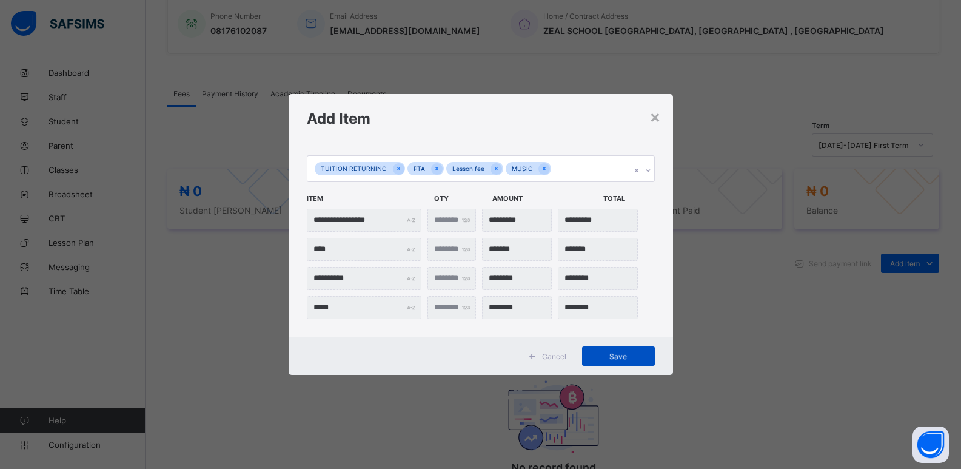
click at [612, 357] on span "Save" at bounding box center [618, 356] width 55 height 9
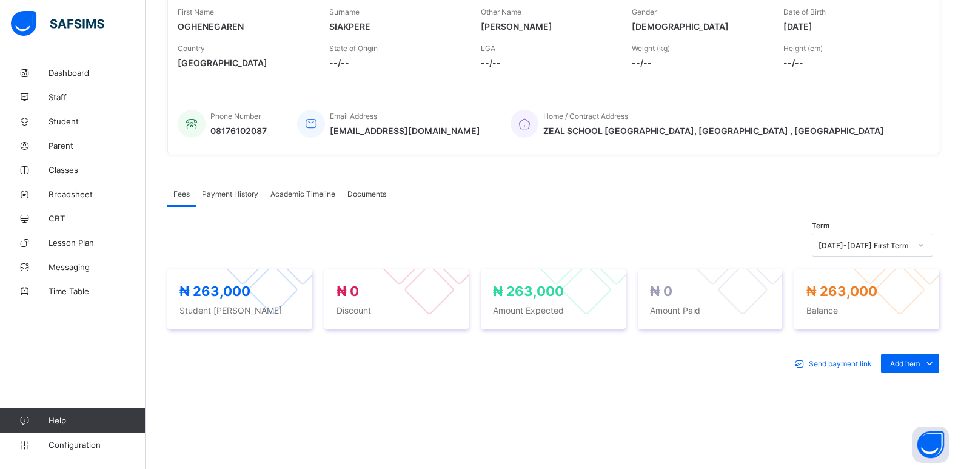
scroll to position [182, 0]
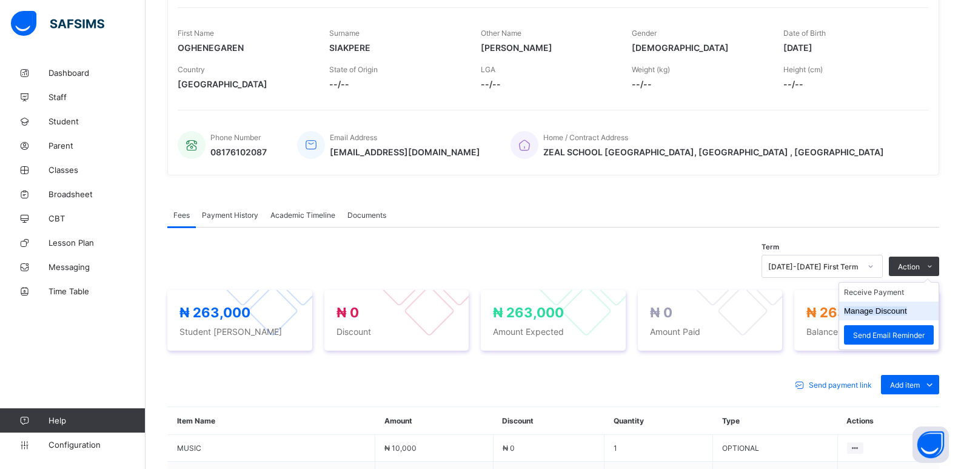
click at [883, 314] on button "Manage Discount" at bounding box center [875, 310] width 63 height 9
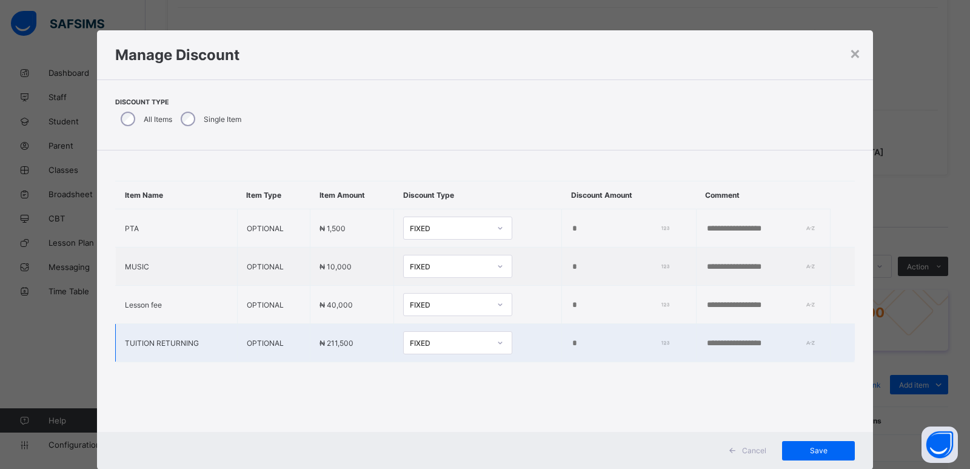
click at [571, 341] on input "*" at bounding box center [617, 343] width 93 height 10
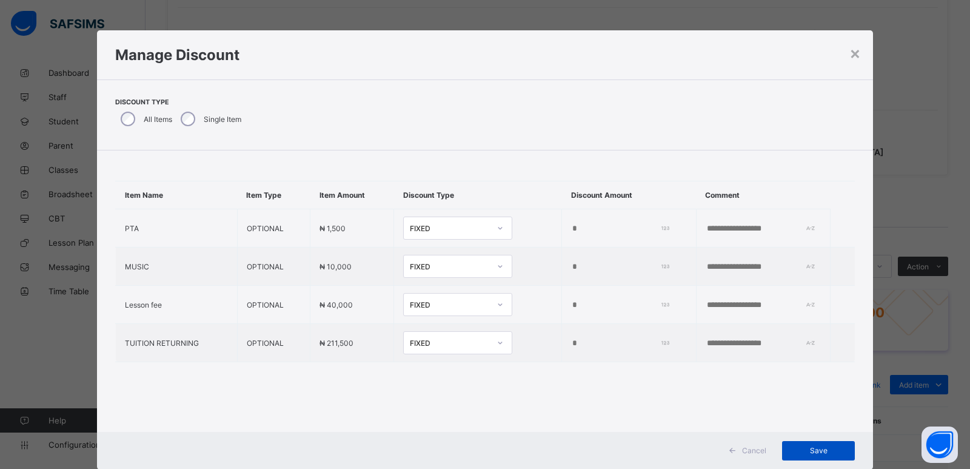
type input "*****"
click at [821, 454] on span "Save" at bounding box center [818, 450] width 55 height 9
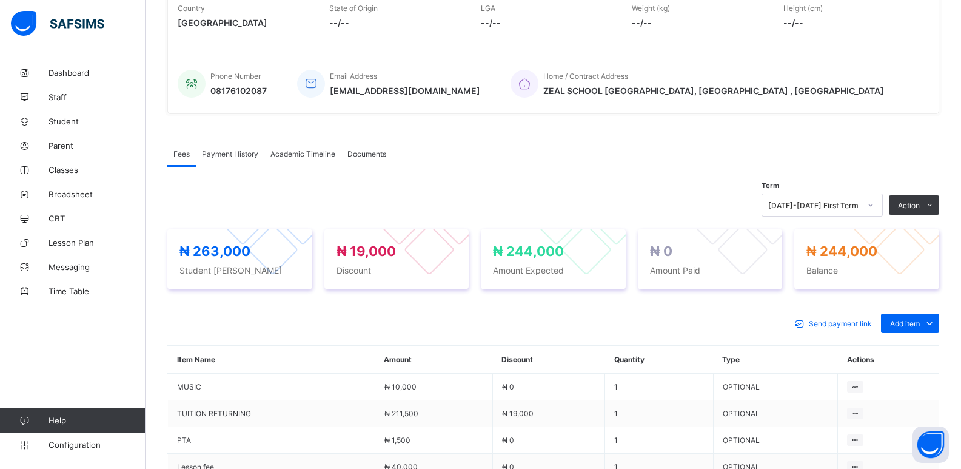
scroll to position [243, 0]
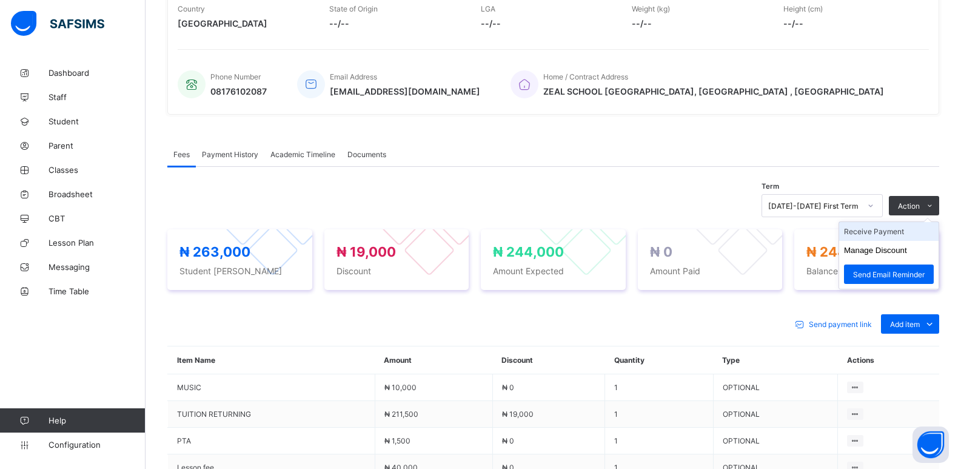
click at [900, 233] on li "Receive Payment" at bounding box center [888, 231] width 99 height 19
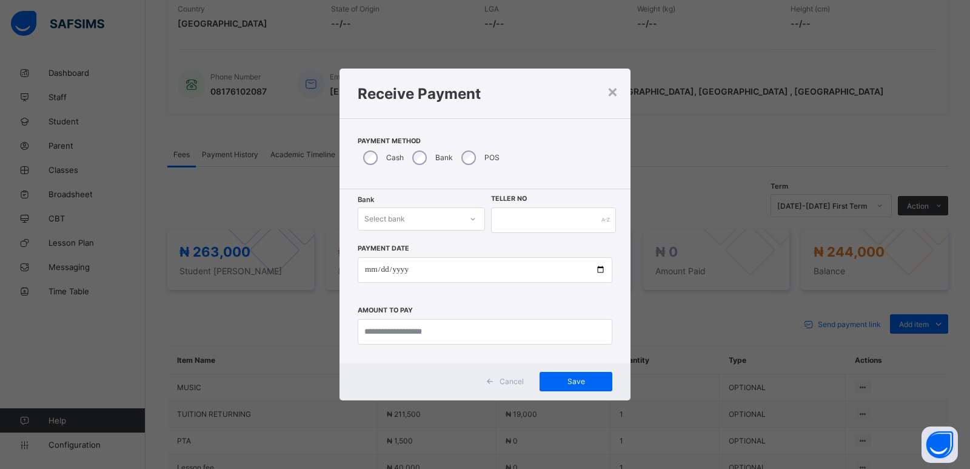
click at [397, 226] on div "Select bank" at bounding box center [384, 218] width 41 height 23
drag, startPoint x: 397, startPoint y: 249, endPoint x: 497, endPoint y: 242, distance: 100.3
click at [415, 249] on div "Zenith Bank - ALVINAS MODEL PRIMARY SCHOOL" at bounding box center [421, 250] width 126 height 28
click at [508, 224] on input "text" at bounding box center [553, 219] width 125 height 25
type input "*********"
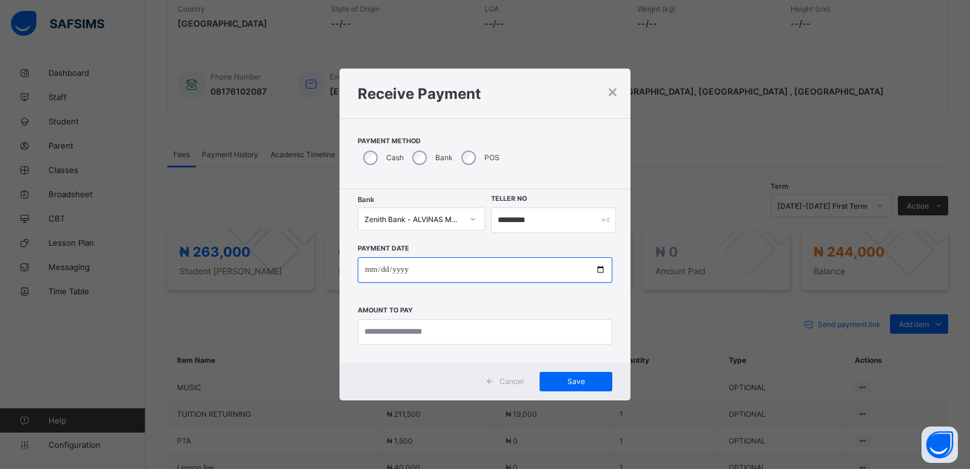
click at [370, 273] on input "date" at bounding box center [485, 269] width 255 height 25
type input "**********"
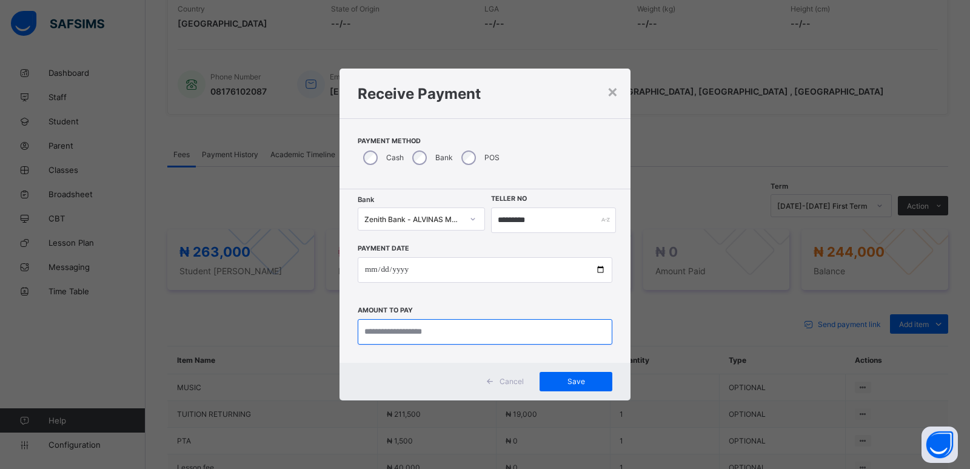
click at [400, 336] on input "currency" at bounding box center [485, 331] width 255 height 25
type input "*********"
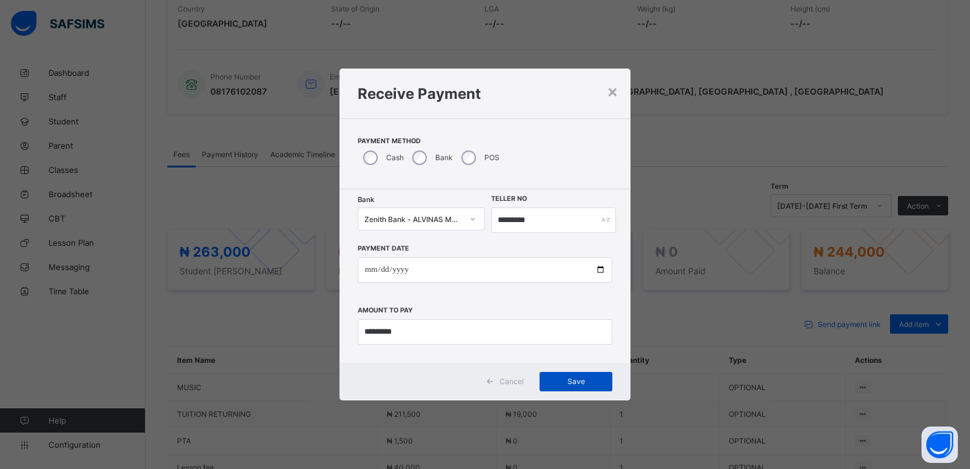
click at [583, 377] on span "Save" at bounding box center [576, 381] width 55 height 9
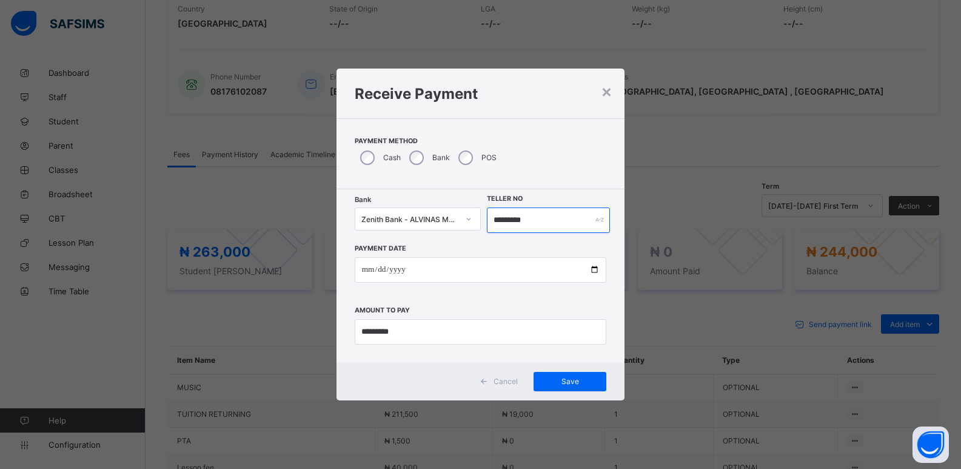
click at [521, 220] on input "*********" at bounding box center [549, 219] width 124 height 25
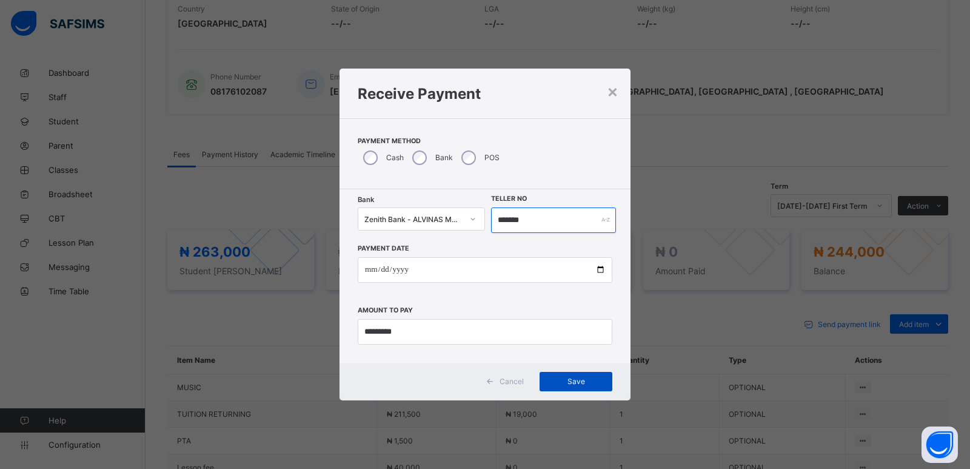
type input "*******"
click at [572, 380] on span "Save" at bounding box center [576, 381] width 55 height 9
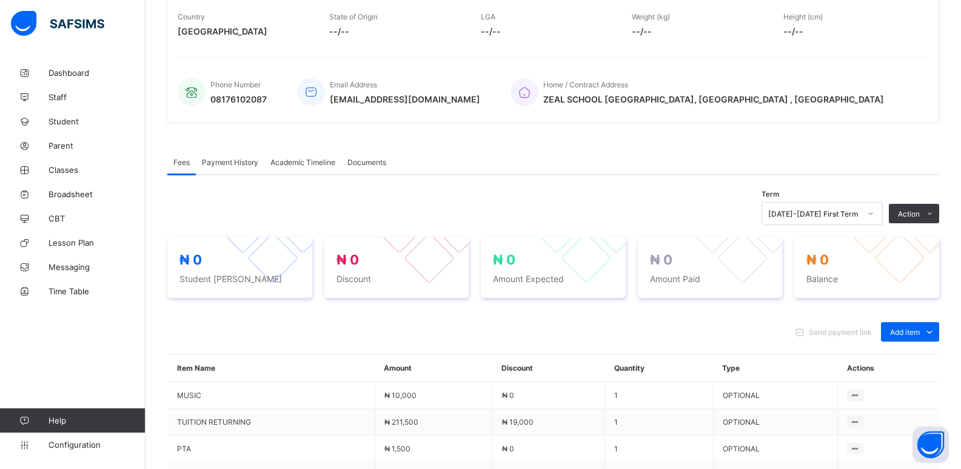
scroll to position [303, 0]
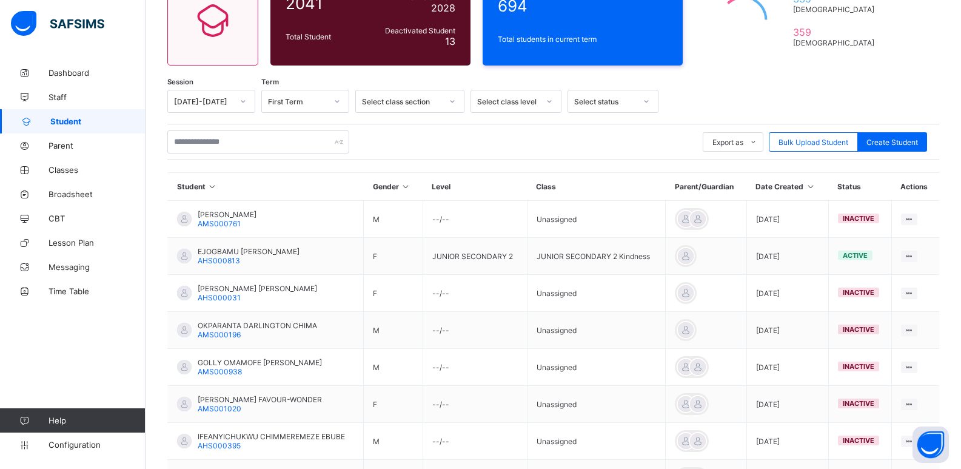
scroll to position [121, 0]
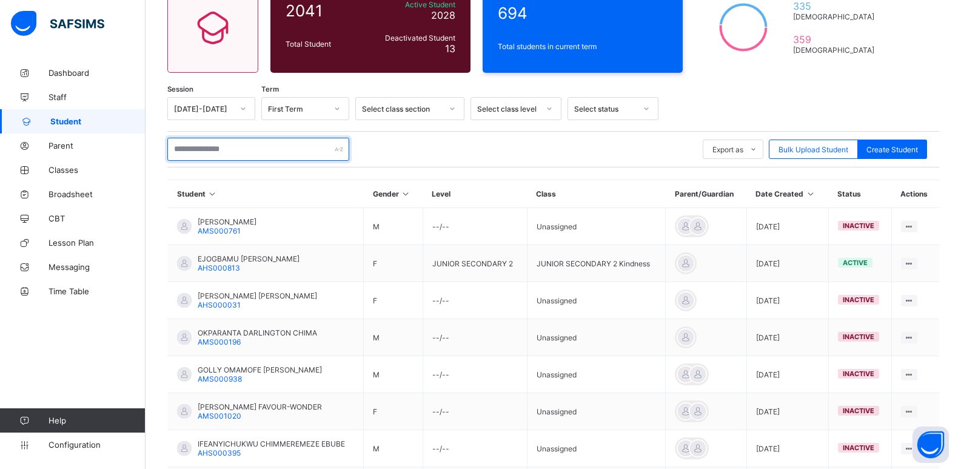
click at [261, 149] on input "text" at bounding box center [258, 149] width 182 height 23
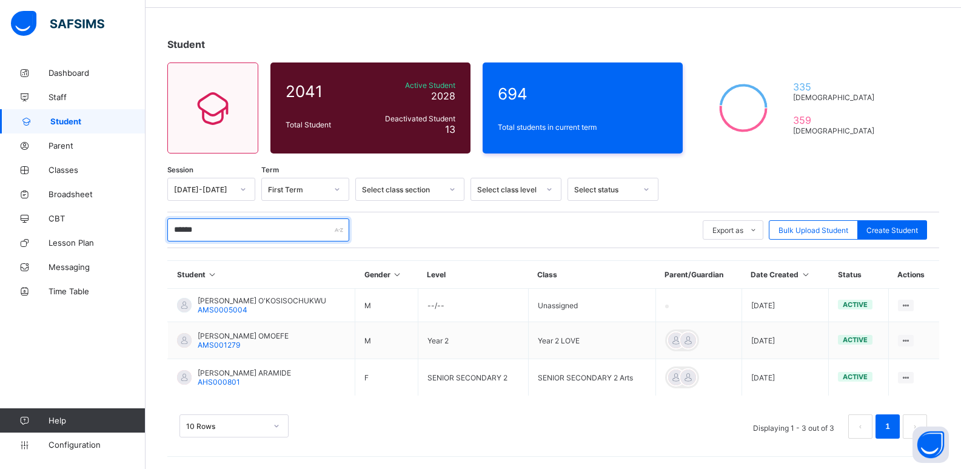
scroll to position [0, 0]
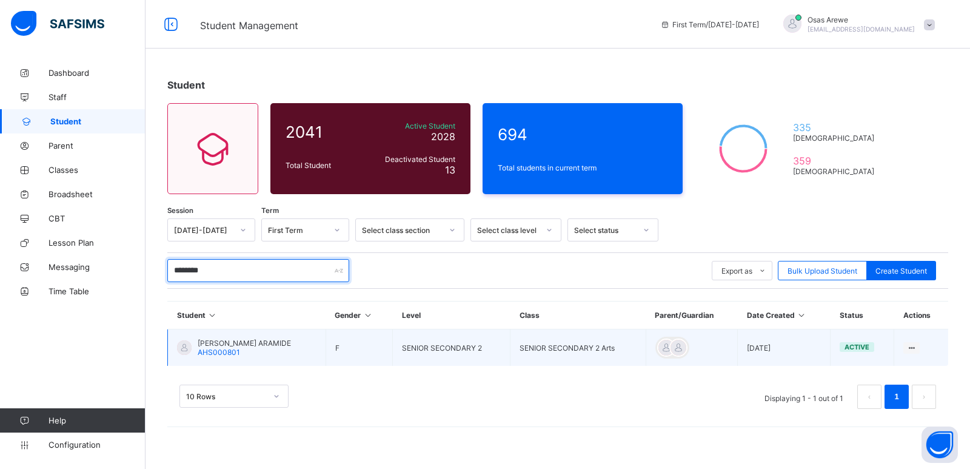
type input "********"
click at [233, 344] on span "KAREEM FAREEDAH ARAMIDE" at bounding box center [244, 342] width 93 height 9
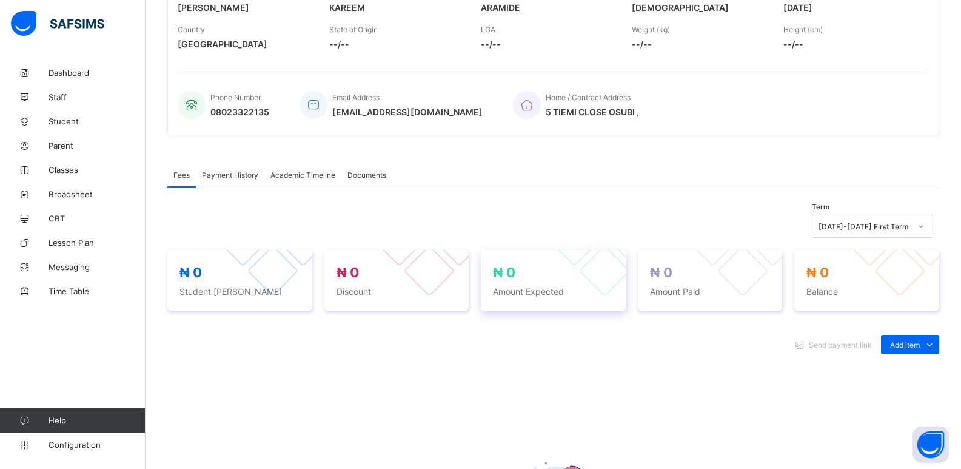
scroll to position [243, 0]
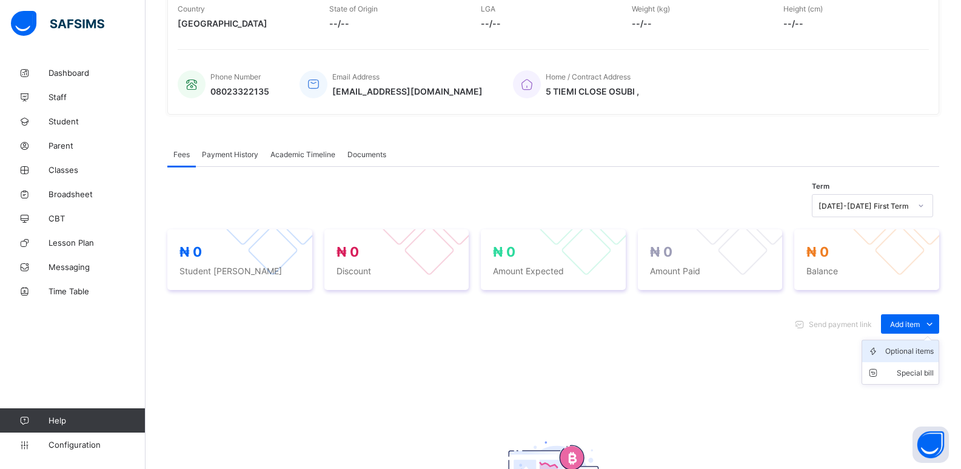
click at [910, 349] on div "Optional items" at bounding box center [909, 351] width 49 height 12
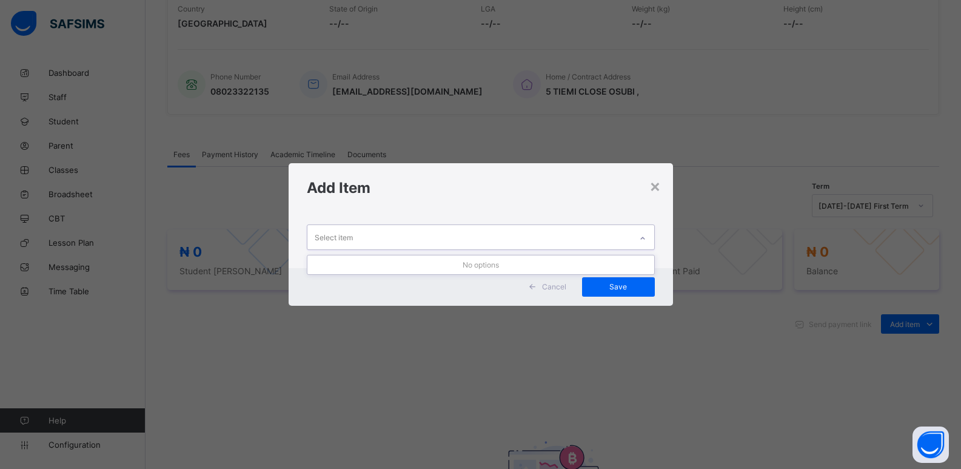
drag, startPoint x: 626, startPoint y: 241, endPoint x: 638, endPoint y: 240, distance: 12.1
click at [626, 240] on div "Select item" at bounding box center [469, 237] width 324 height 24
click at [649, 241] on div at bounding box center [642, 238] width 21 height 19
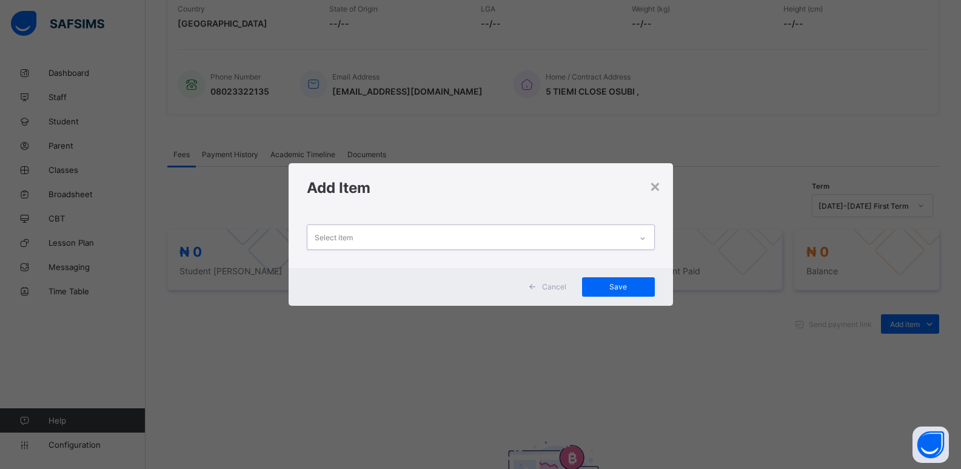
click at [649, 241] on div at bounding box center [642, 238] width 21 height 19
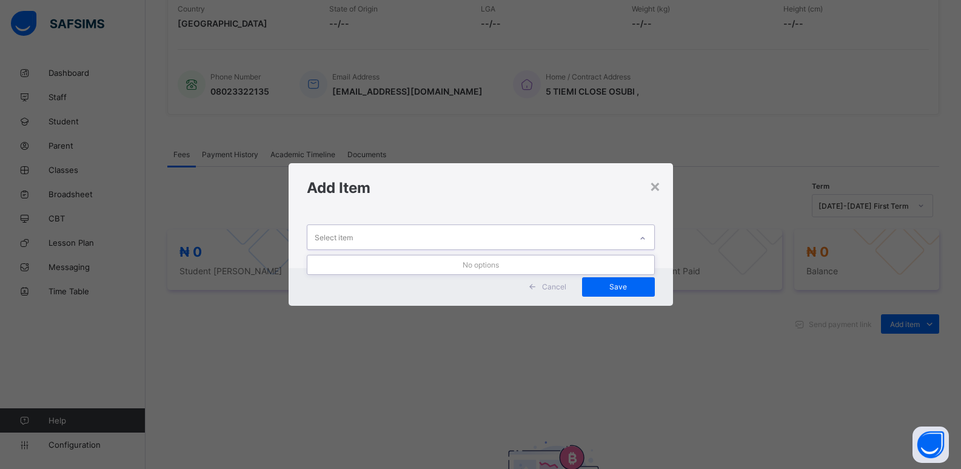
click at [649, 241] on div at bounding box center [642, 238] width 21 height 19
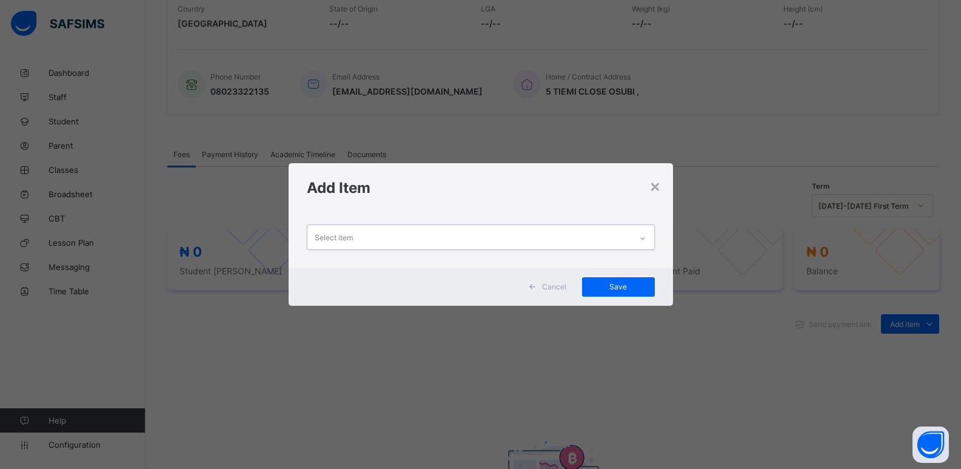
click at [649, 241] on div at bounding box center [642, 238] width 21 height 19
click at [646, 241] on icon at bounding box center [642, 238] width 7 height 12
click at [649, 241] on div at bounding box center [642, 238] width 21 height 19
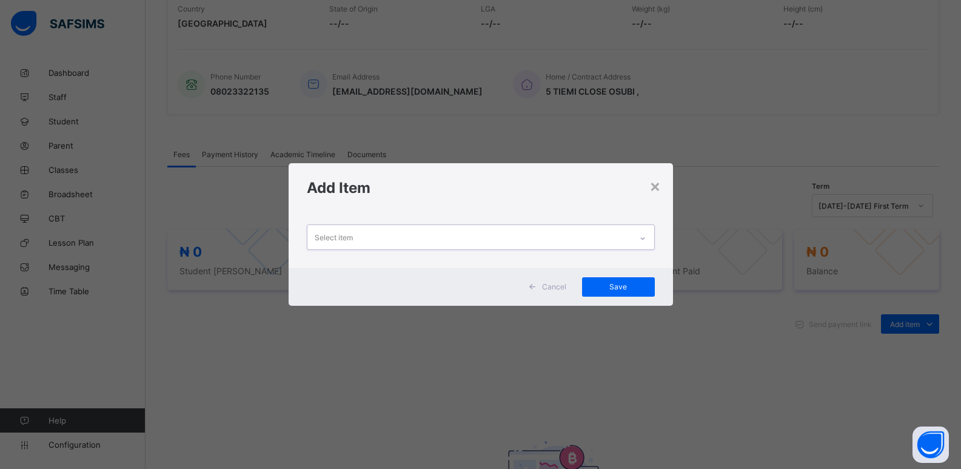
click at [649, 241] on div at bounding box center [642, 238] width 21 height 19
click at [646, 241] on icon at bounding box center [642, 238] width 7 height 12
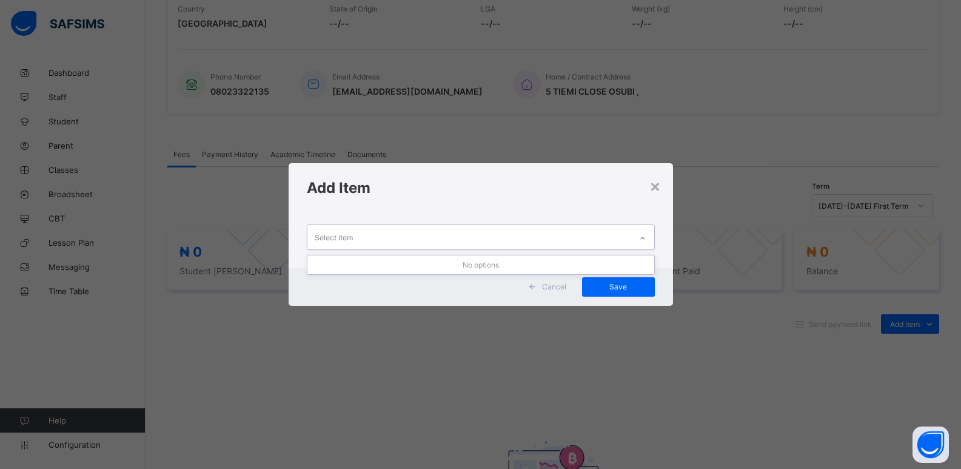
click at [649, 241] on div at bounding box center [642, 238] width 21 height 19
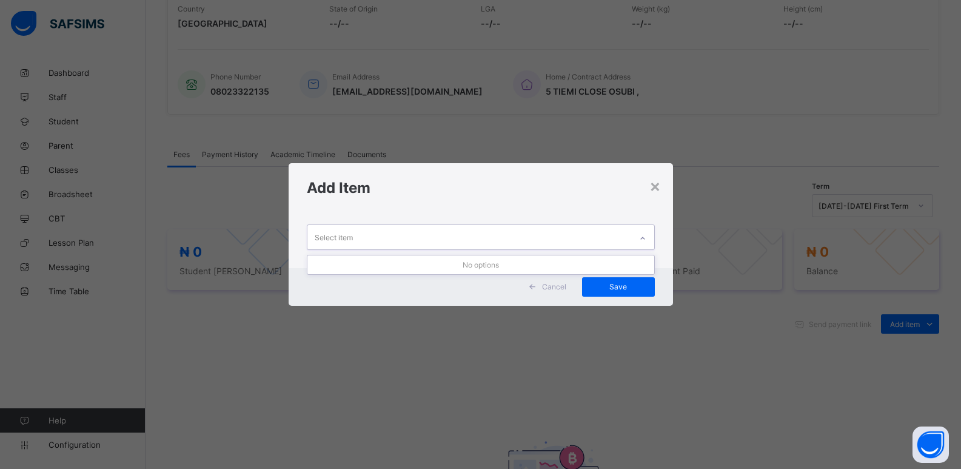
click at [649, 241] on div at bounding box center [642, 238] width 21 height 19
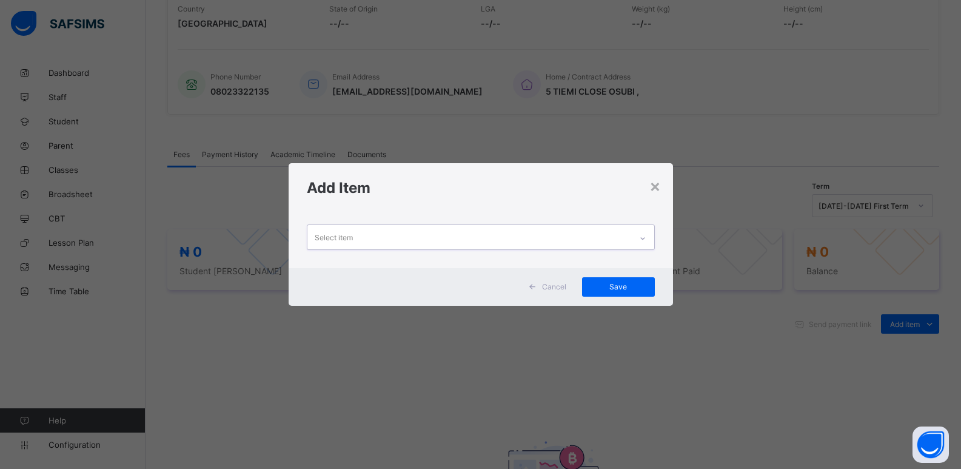
drag, startPoint x: 649, startPoint y: 241, endPoint x: 642, endPoint y: 234, distance: 9.9
click at [643, 235] on div at bounding box center [642, 238] width 21 height 19
click at [642, 234] on icon at bounding box center [642, 238] width 7 height 12
click at [640, 234] on icon at bounding box center [642, 238] width 7 height 12
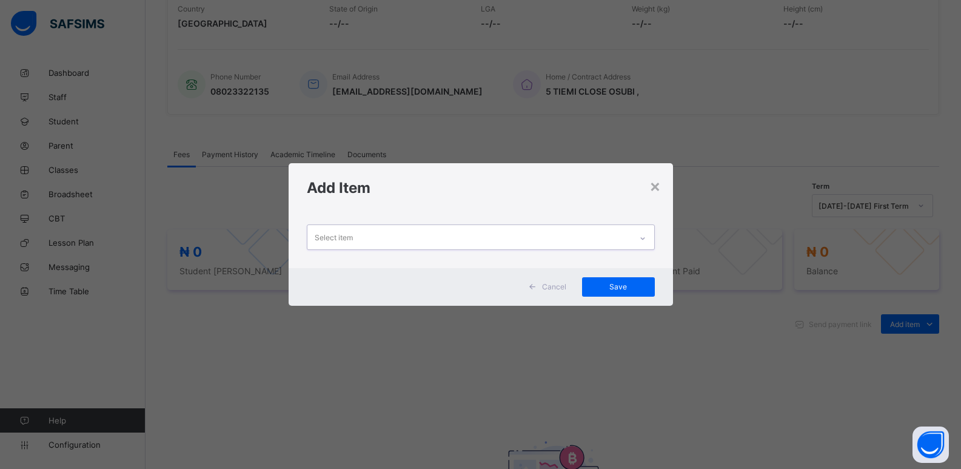
click at [639, 234] on div at bounding box center [642, 238] width 21 height 19
click at [636, 235] on div at bounding box center [642, 238] width 21 height 19
click at [631, 240] on div "Select item" at bounding box center [481, 236] width 348 height 25
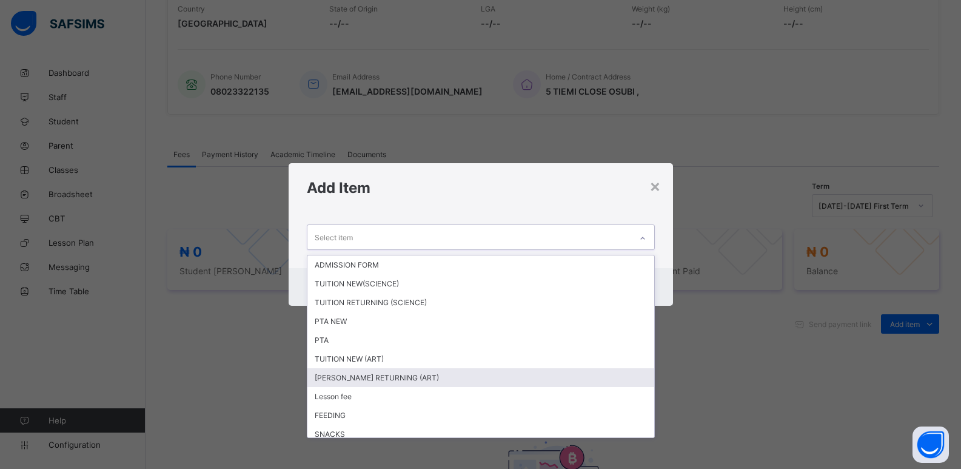
drag, startPoint x: 519, startPoint y: 382, endPoint x: 542, endPoint y: 366, distance: 27.4
click at [520, 378] on div "TUTION RETURNING (ART)" at bounding box center [480, 377] width 347 height 19
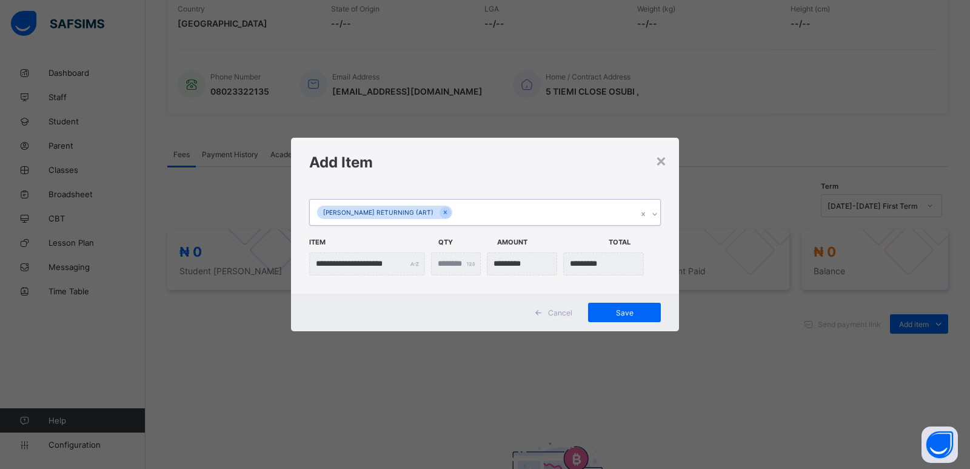
click at [657, 215] on icon at bounding box center [654, 214] width 7 height 12
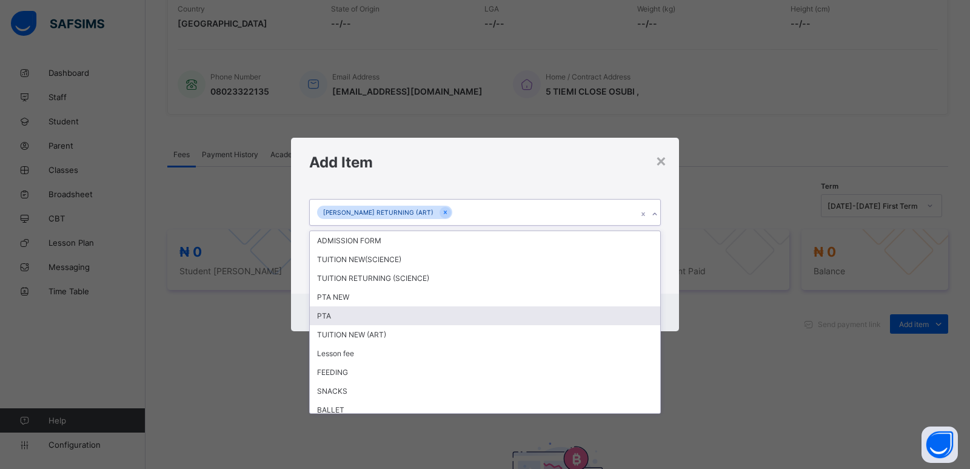
drag, startPoint x: 492, startPoint y: 321, endPoint x: 522, endPoint y: 316, distance: 30.2
click at [492, 320] on div "PTA" at bounding box center [485, 315] width 351 height 19
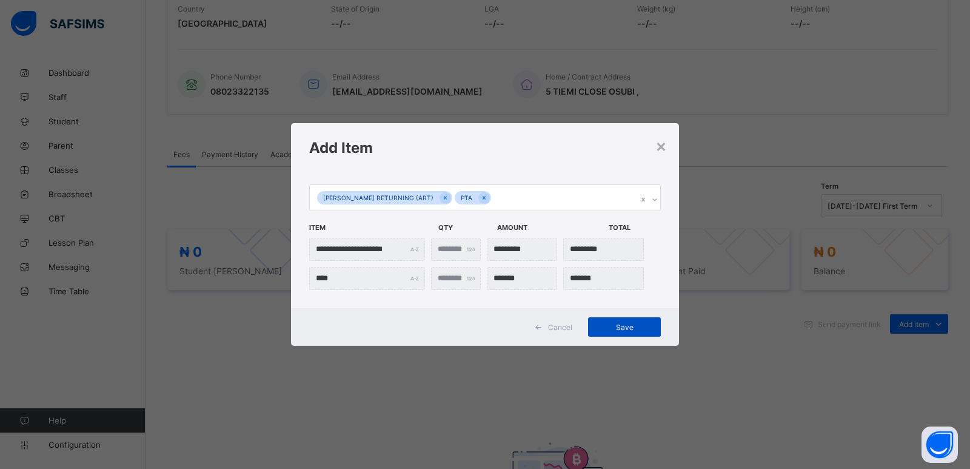
click at [620, 326] on span "Save" at bounding box center [624, 327] width 55 height 9
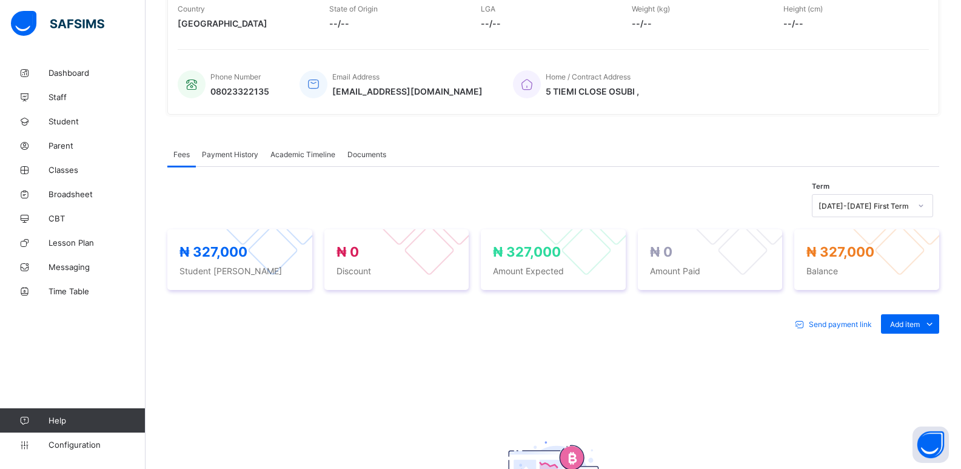
scroll to position [182, 0]
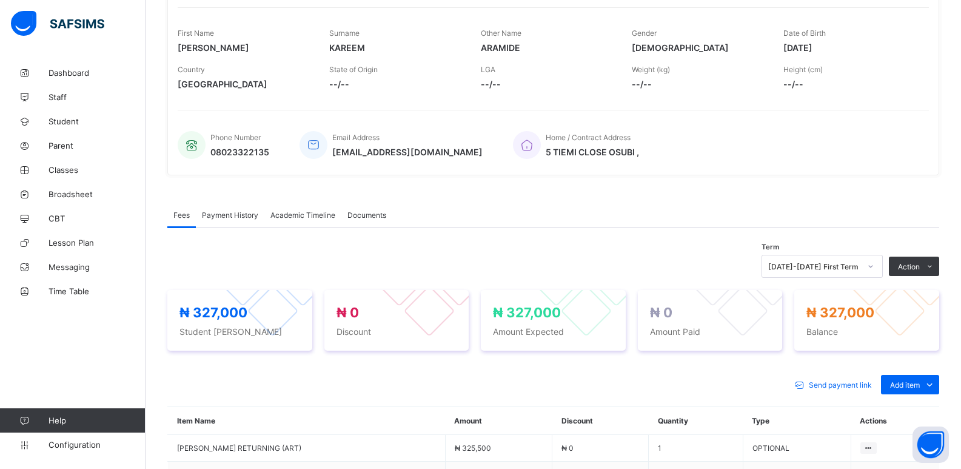
click at [0, 0] on button "Manage Discount" at bounding box center [0, 0] width 0 height 0
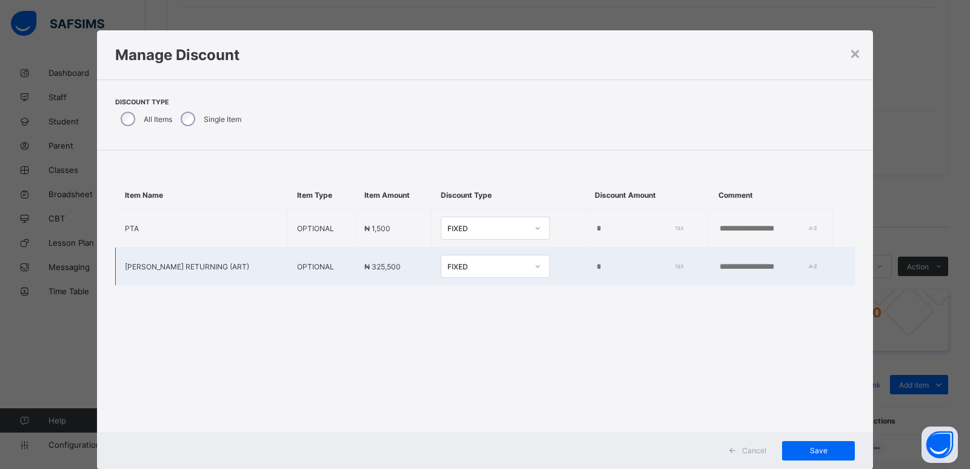
click at [595, 270] on input "*" at bounding box center [637, 267] width 85 height 10
type input "*****"
click at [815, 453] on span "Save" at bounding box center [818, 450] width 55 height 9
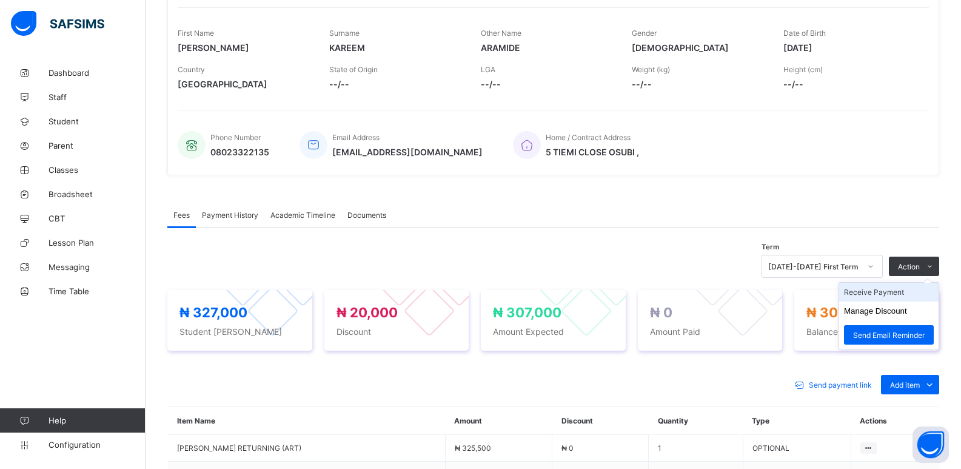
click at [879, 293] on li "Receive Payment" at bounding box center [888, 292] width 99 height 19
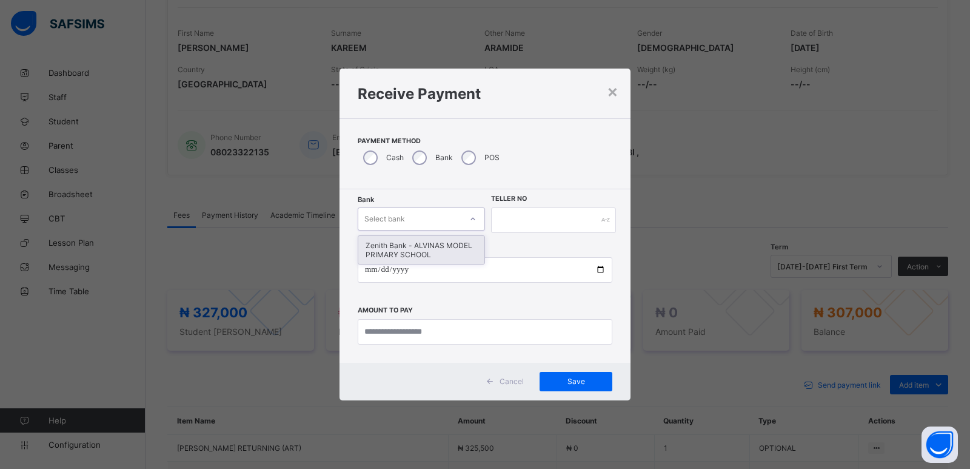
drag, startPoint x: 427, startPoint y: 214, endPoint x: 437, endPoint y: 244, distance: 31.3
click at [428, 215] on div "Select bank" at bounding box center [409, 218] width 103 height 17
drag, startPoint x: 437, startPoint y: 257, endPoint x: 486, endPoint y: 245, distance: 51.2
click at [443, 257] on div "Zenith Bank - ALVINAS MODEL PRIMARY SCHOOL" at bounding box center [421, 250] width 126 height 28
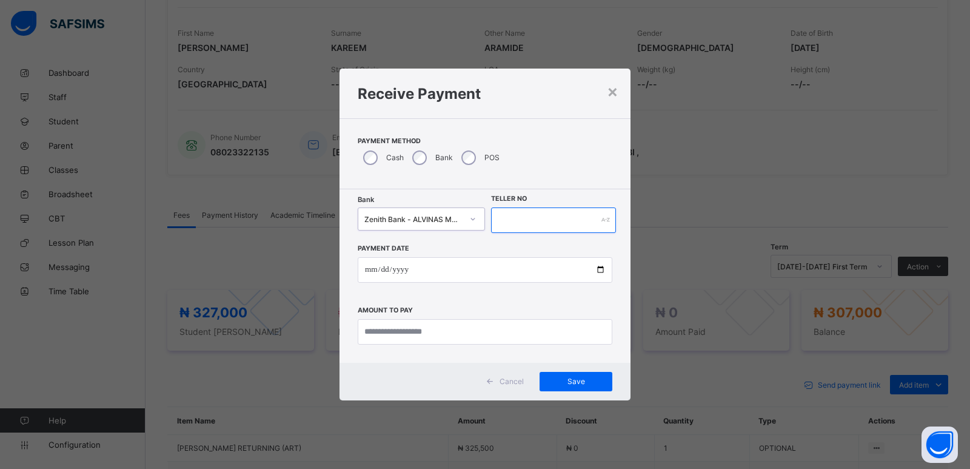
click at [512, 218] on input "text" at bounding box center [553, 219] width 125 height 25
type input "********"
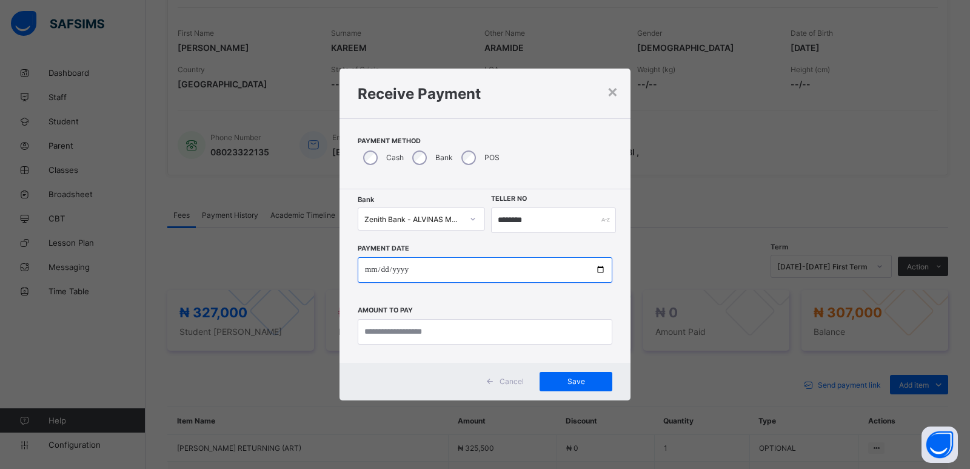
click at [366, 268] on input "date" at bounding box center [485, 269] width 255 height 25
type input "**********"
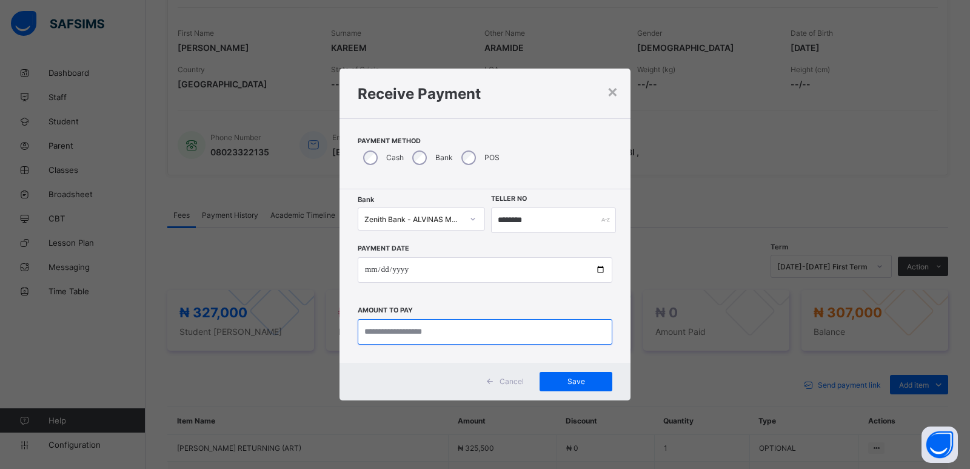
click at [379, 336] on input "currency" at bounding box center [485, 331] width 255 height 25
type input "*********"
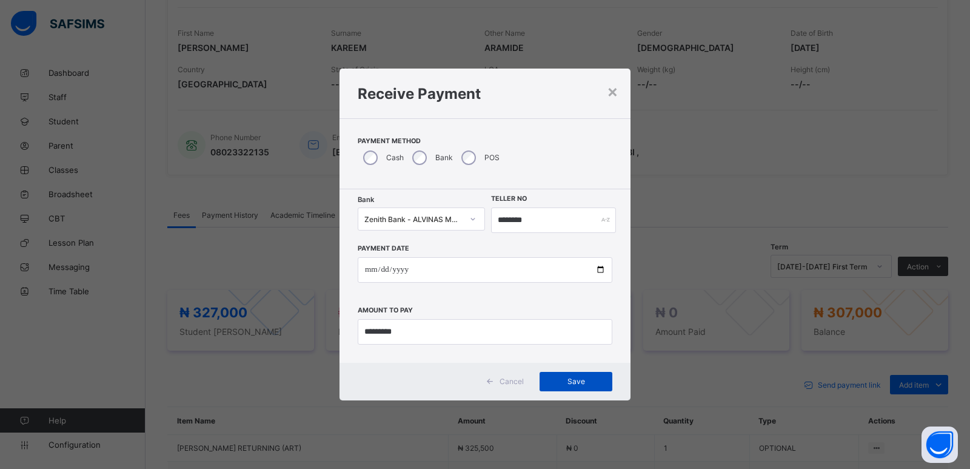
click at [574, 383] on span "Save" at bounding box center [576, 381] width 55 height 9
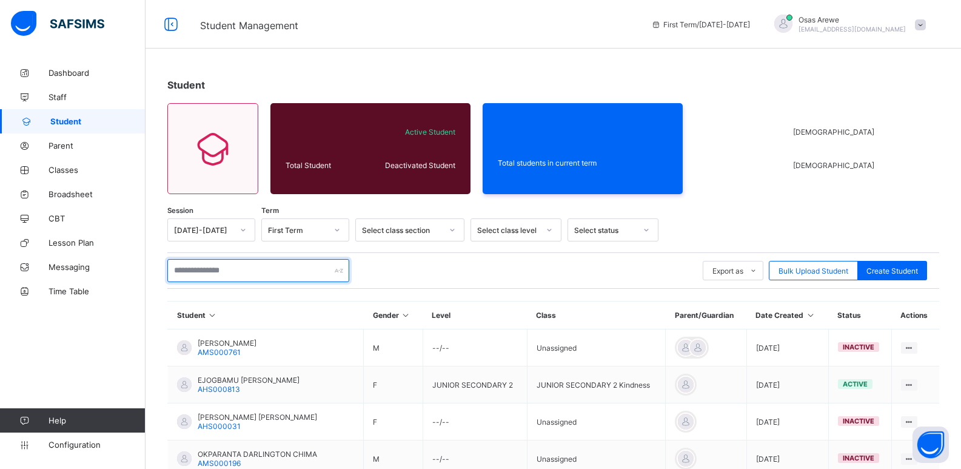
click at [214, 272] on input "text" at bounding box center [258, 270] width 182 height 23
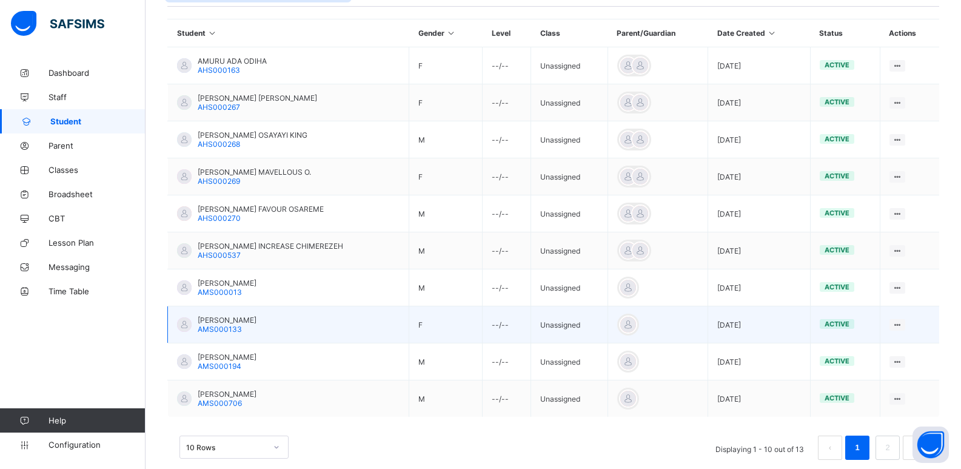
scroll to position [303, 0]
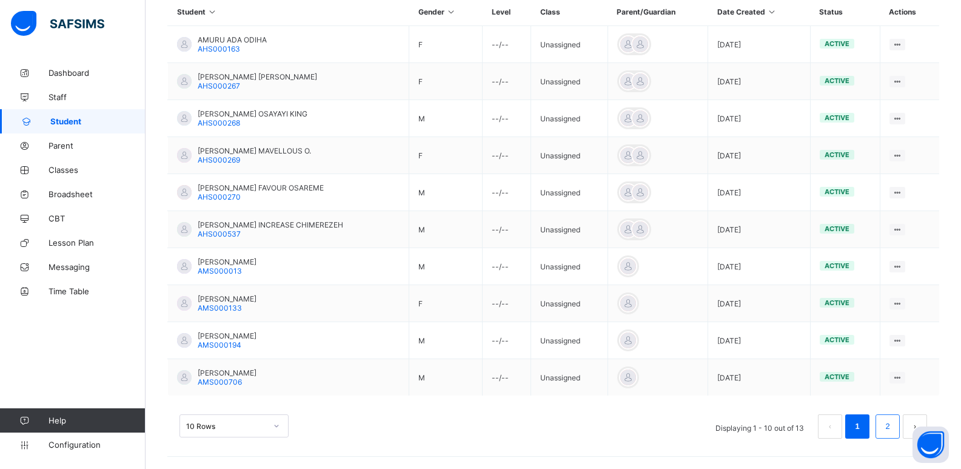
type input "*****"
click at [893, 428] on link "2" at bounding box center [888, 426] width 12 height 16
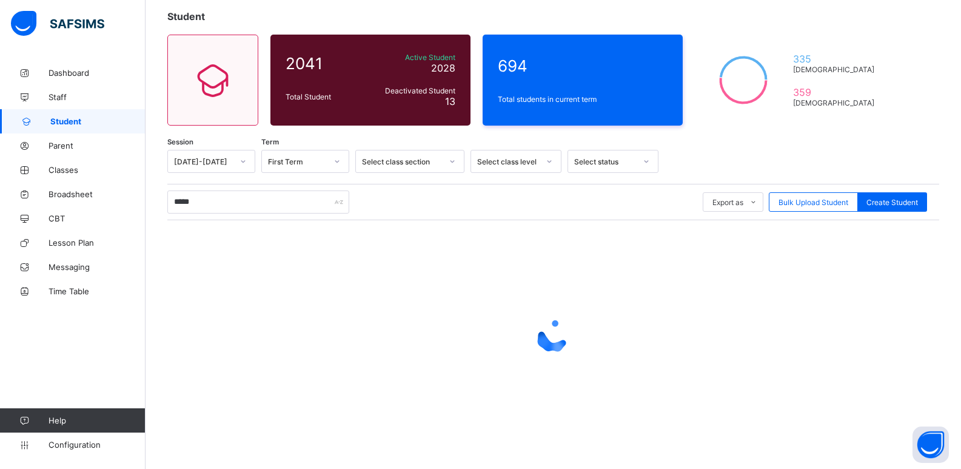
scroll to position [44, 0]
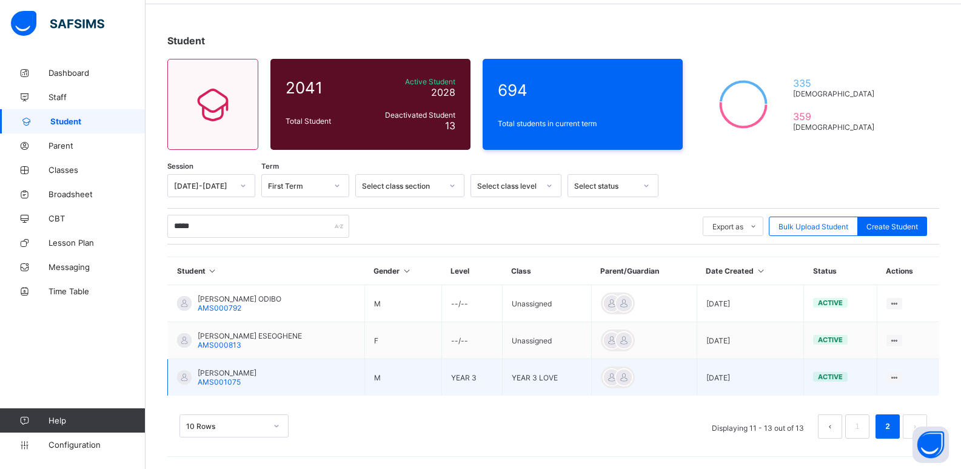
click at [232, 372] on span "ODILI HARRISON IFEANYI" at bounding box center [227, 372] width 59 height 9
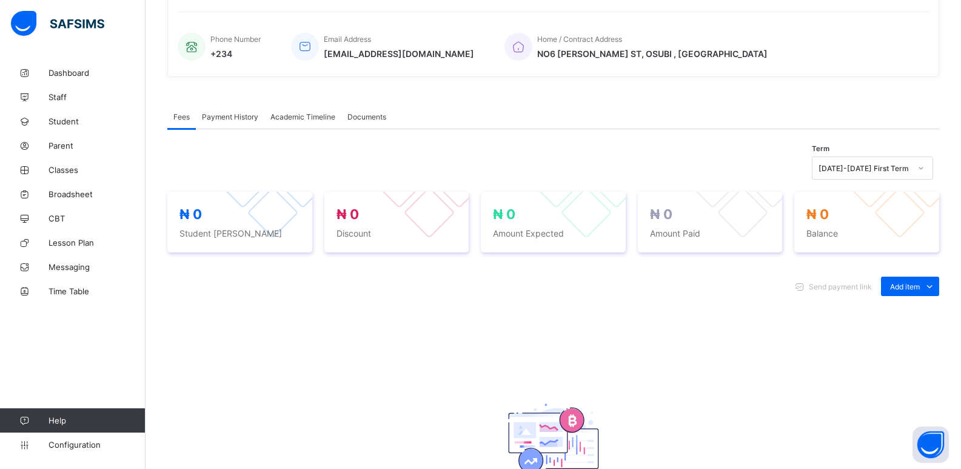
scroll to position [303, 0]
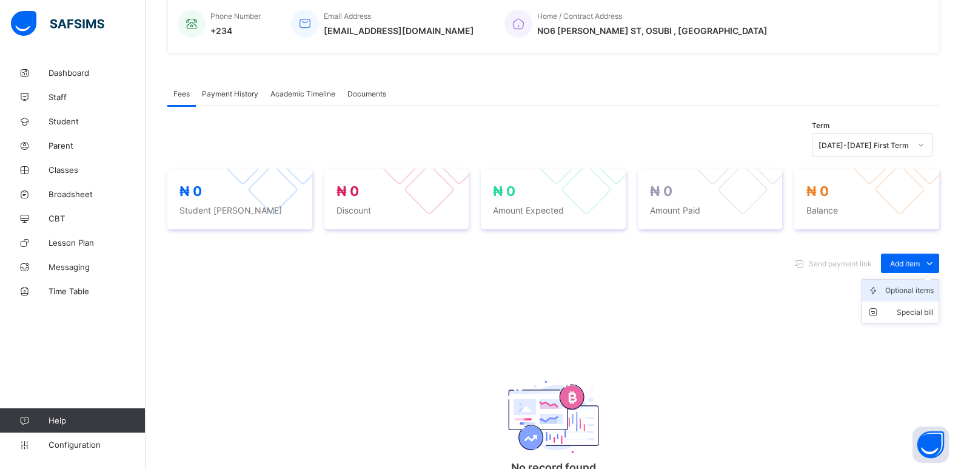
click at [915, 289] on div "Optional items" at bounding box center [909, 290] width 49 height 12
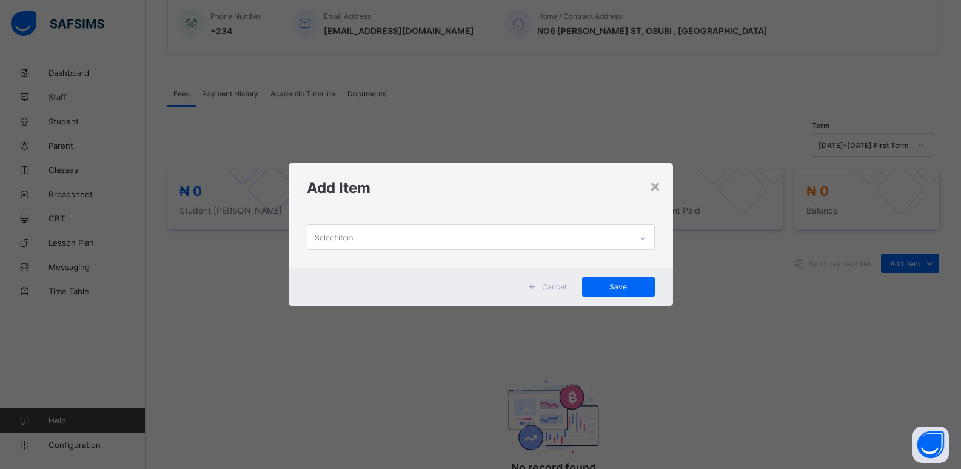
click at [450, 241] on div "Select item" at bounding box center [469, 237] width 324 height 24
click at [646, 239] on icon at bounding box center [642, 238] width 7 height 12
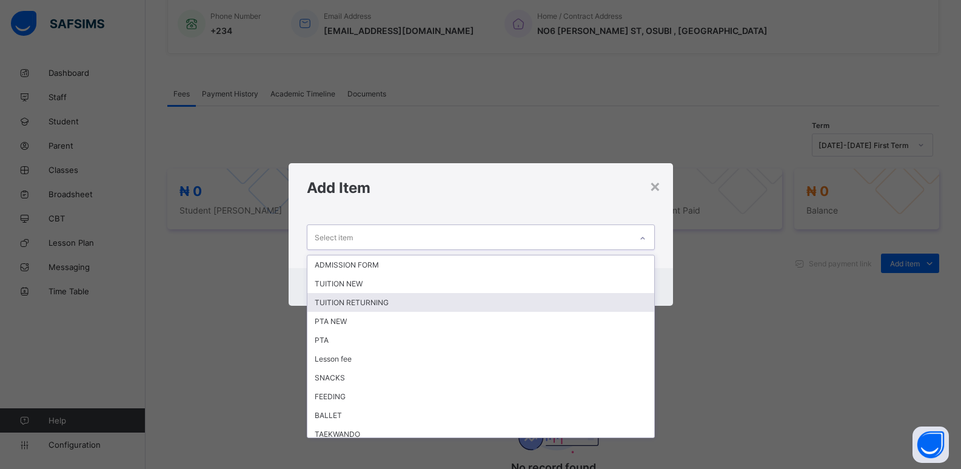
click at [447, 301] on div "TUITION RETURNING" at bounding box center [480, 302] width 347 height 19
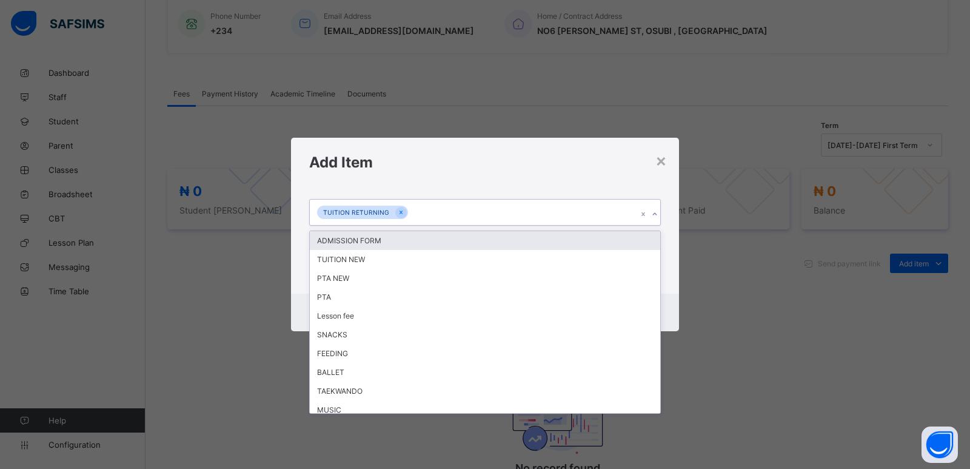
click at [656, 213] on icon at bounding box center [654, 214] width 7 height 12
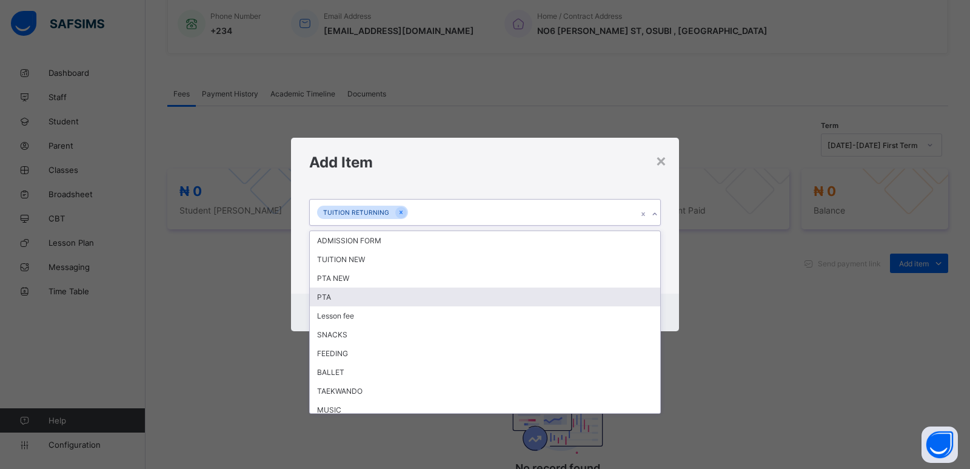
click at [473, 304] on div "PTA" at bounding box center [485, 296] width 351 height 19
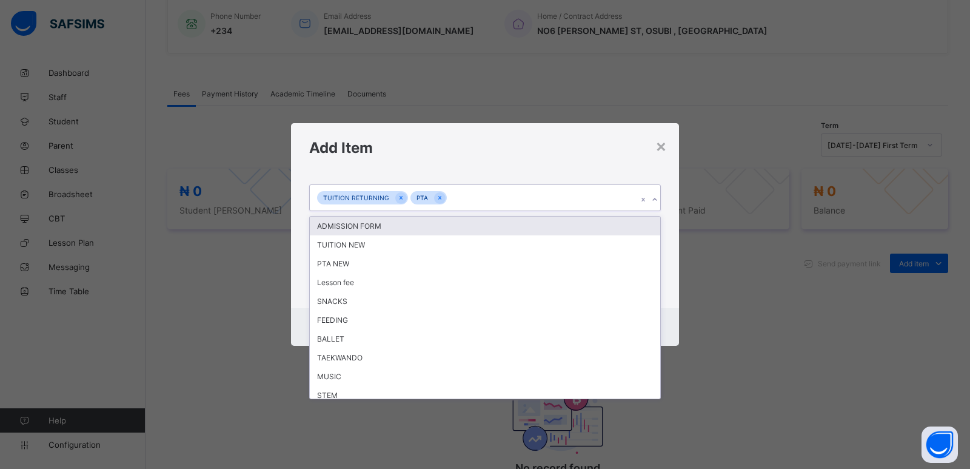
click at [656, 203] on icon at bounding box center [654, 199] width 7 height 12
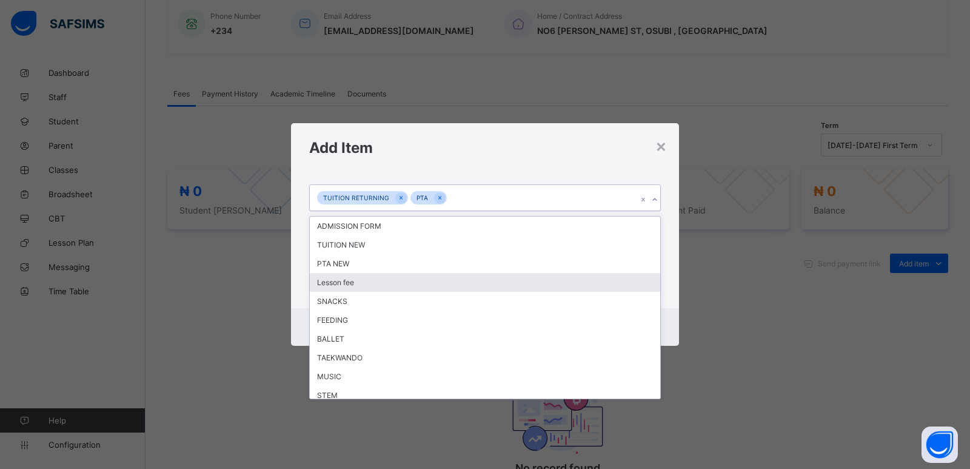
click at [461, 284] on div "Lesson fee" at bounding box center [485, 282] width 351 height 19
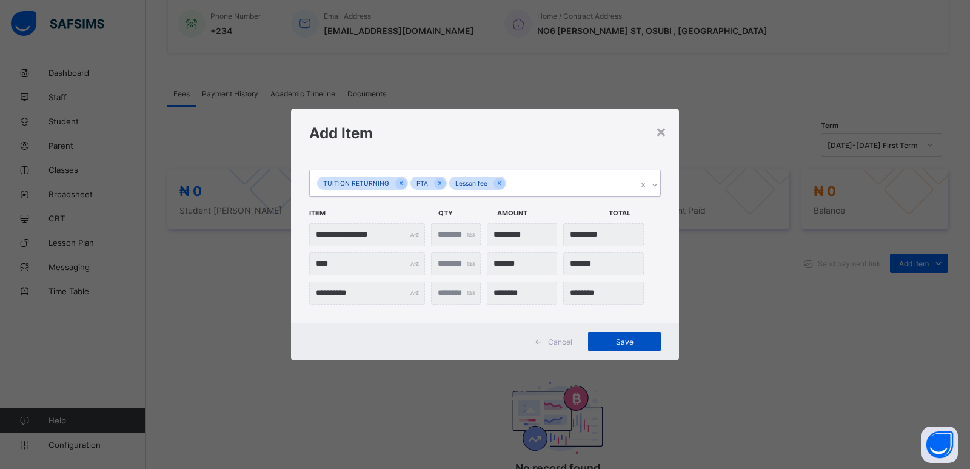
click at [620, 343] on span "Save" at bounding box center [624, 341] width 55 height 9
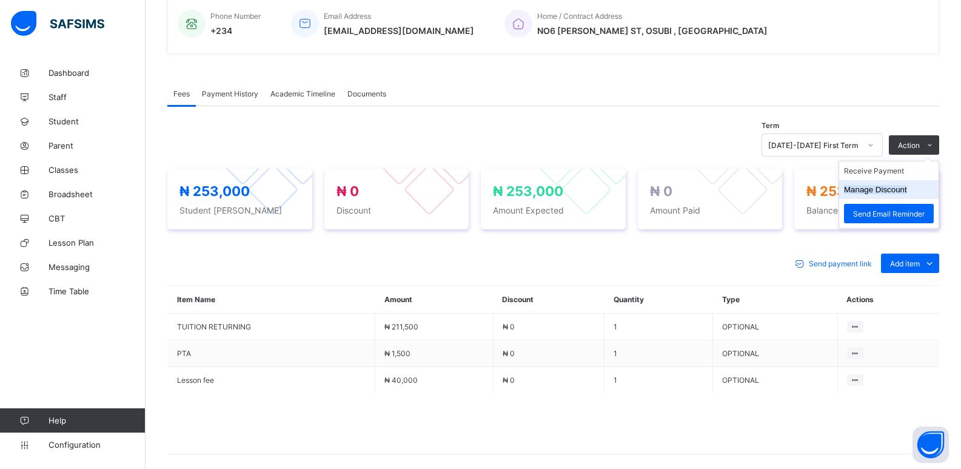
click at [882, 189] on button "Manage Discount" at bounding box center [875, 189] width 63 height 9
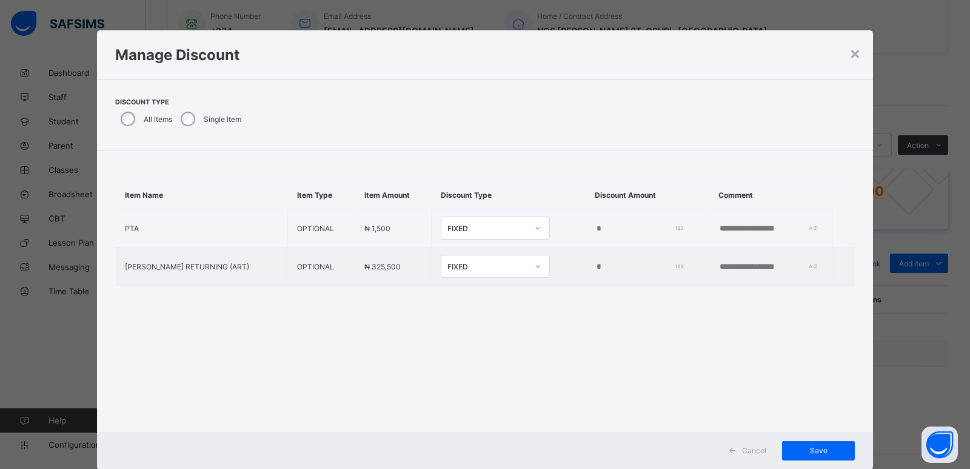
click at [529, 346] on div "Item Name Item Type Item Amount Discount Type Discount Amount Comment PTA OPTIO…" at bounding box center [485, 290] width 776 height 281
click at [851, 50] on div "×" at bounding box center [856, 52] width 12 height 21
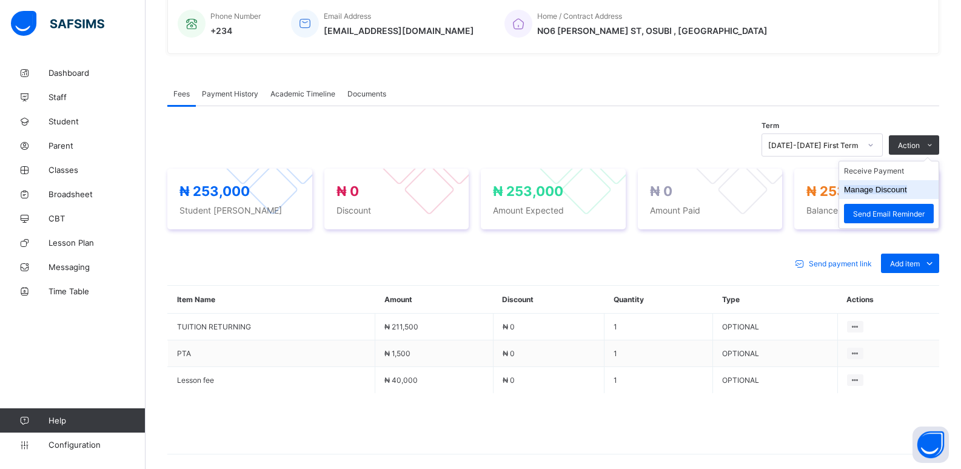
click at [879, 182] on li "Manage Discount" at bounding box center [888, 189] width 99 height 19
click at [894, 192] on button "Manage Discount" at bounding box center [875, 189] width 63 height 9
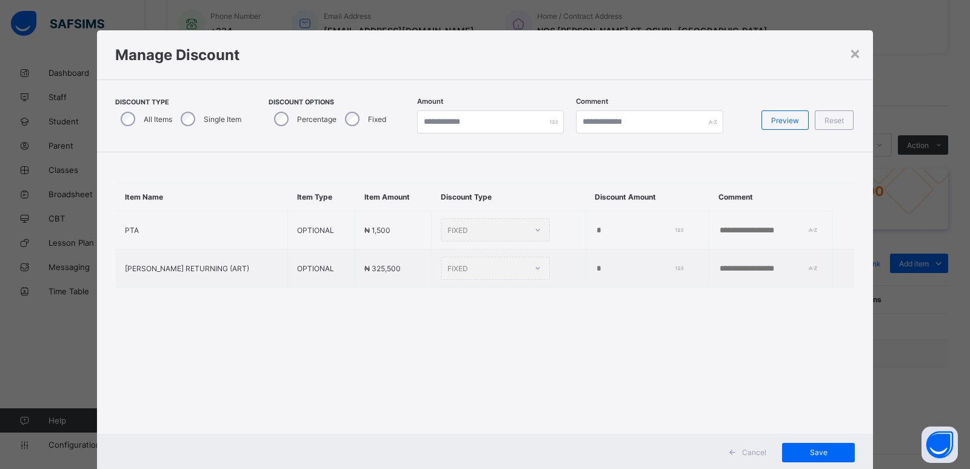
type input "*"
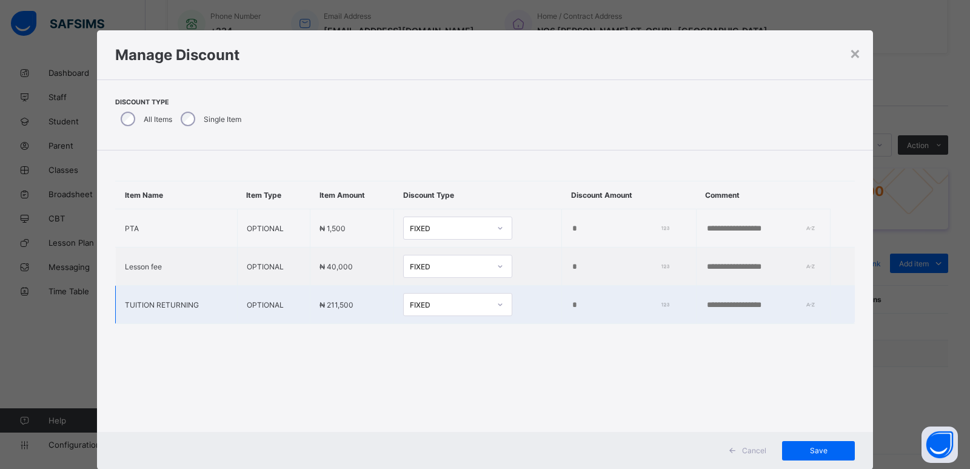
click at [571, 301] on input "*" at bounding box center [617, 305] width 93 height 10
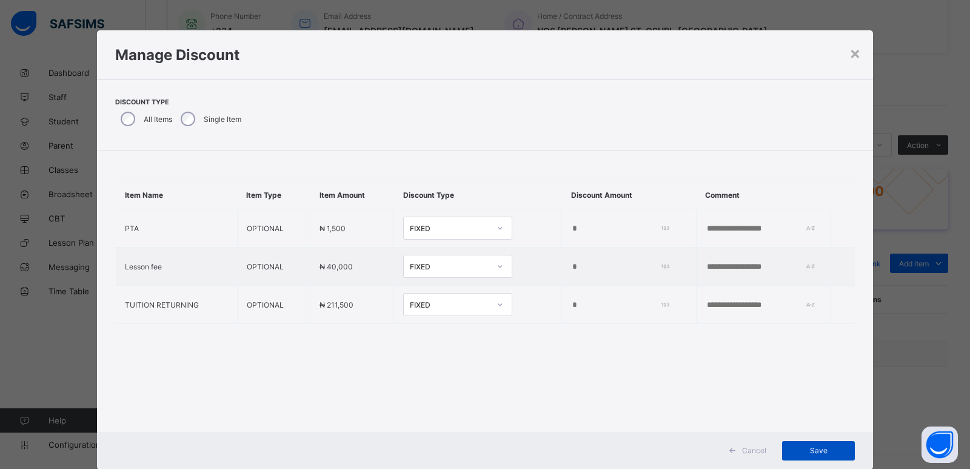
type input "*****"
click at [817, 444] on div "Save" at bounding box center [818, 450] width 73 height 19
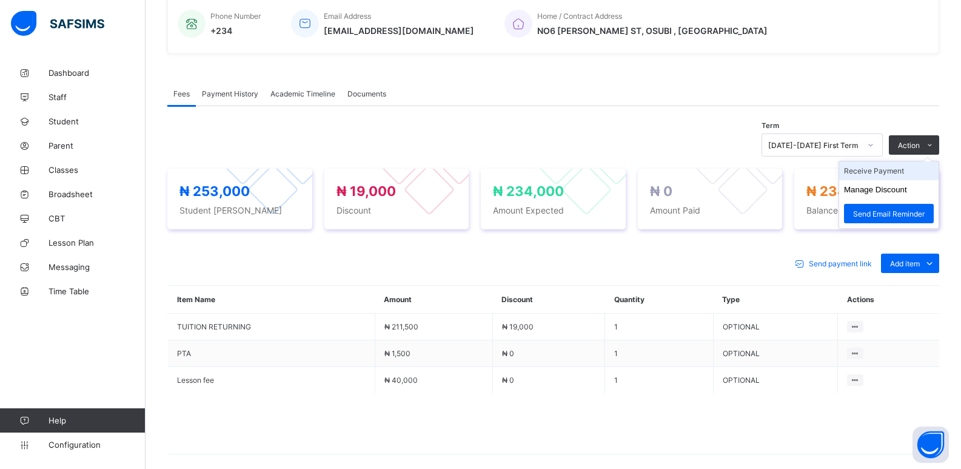
click at [887, 168] on li "Receive Payment" at bounding box center [888, 170] width 99 height 19
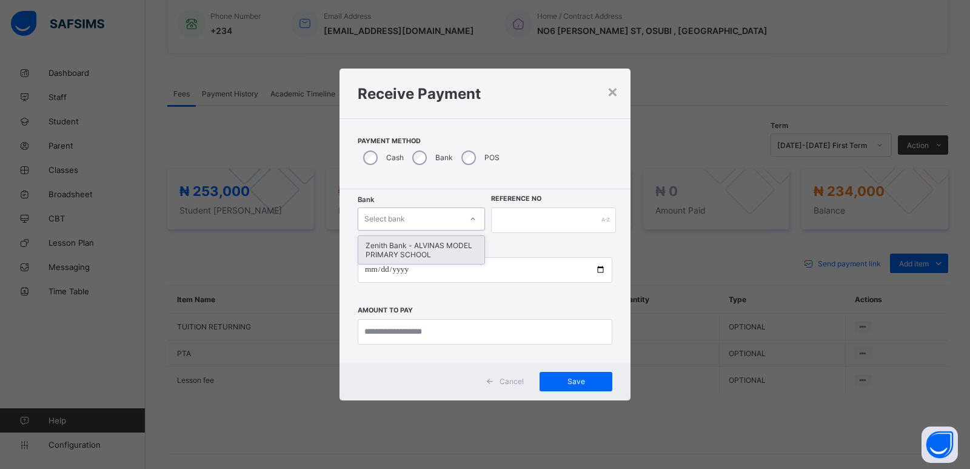
drag, startPoint x: 422, startPoint y: 225, endPoint x: 422, endPoint y: 233, distance: 7.9
click at [422, 224] on div "Select bank" at bounding box center [409, 218] width 103 height 17
drag, startPoint x: 421, startPoint y: 247, endPoint x: 476, endPoint y: 241, distance: 55.0
click at [432, 244] on div "Zenith Bank - ALVINAS MODEL PRIMARY SCHOOL" at bounding box center [421, 250] width 126 height 28
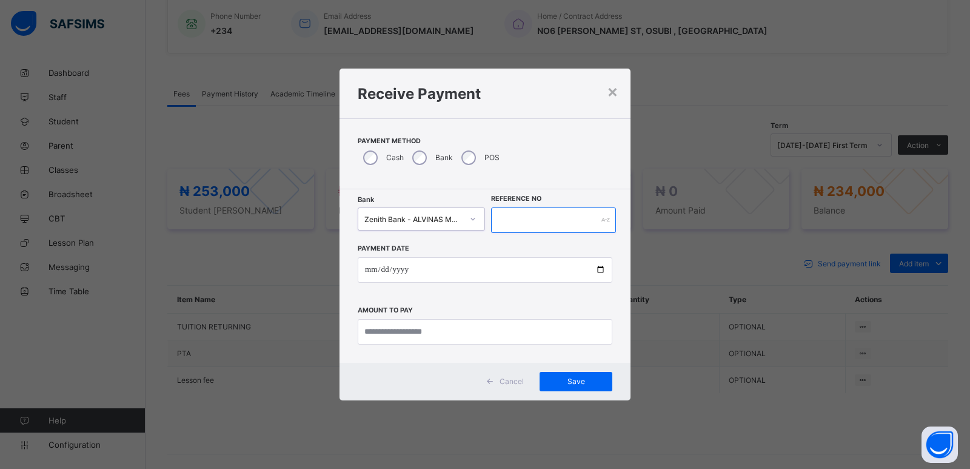
click at [517, 224] on input "text" at bounding box center [553, 219] width 125 height 25
type input "******"
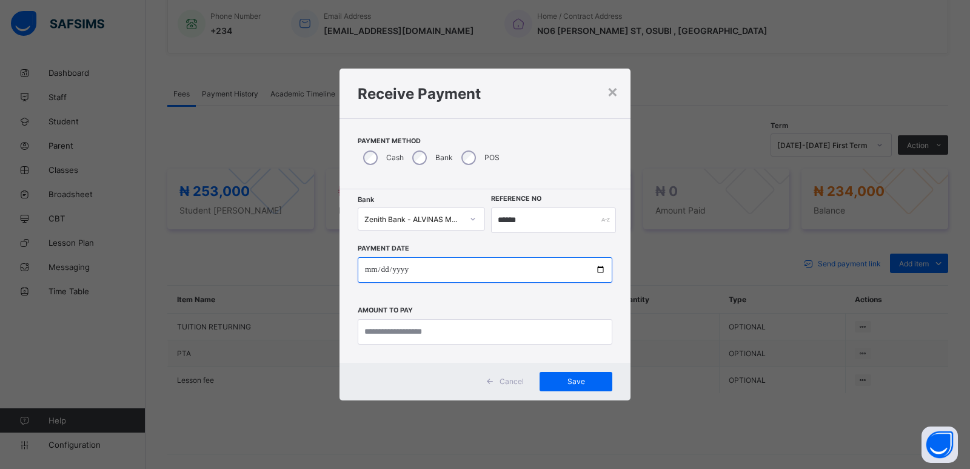
click at [367, 273] on input "date" at bounding box center [485, 269] width 255 height 25
type input "**********"
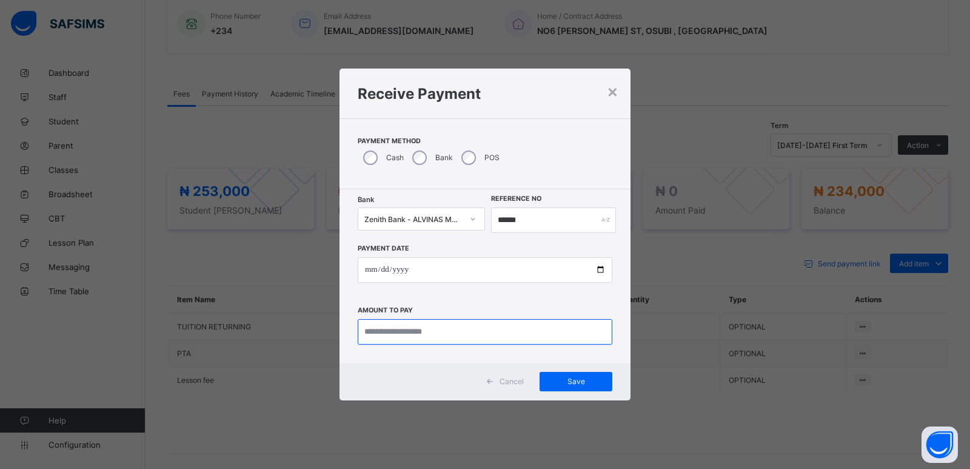
click at [371, 335] on input "currency" at bounding box center [485, 331] width 255 height 25
type input "*********"
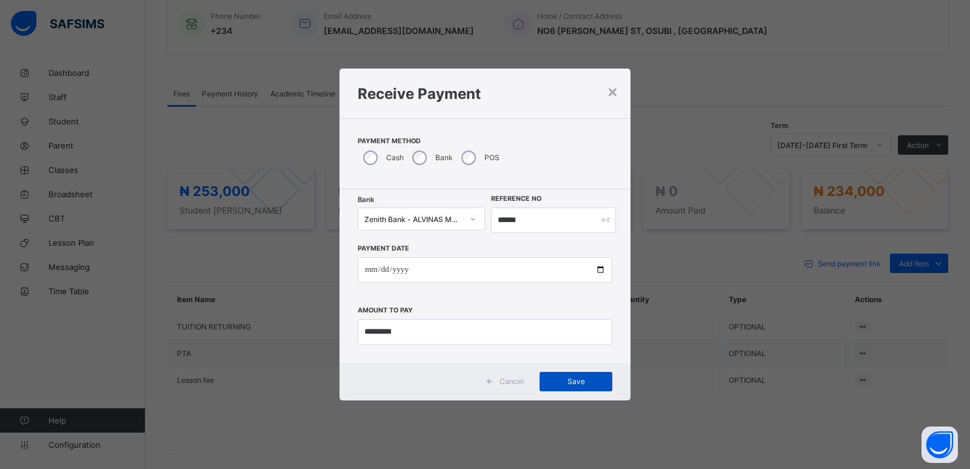
click at [581, 386] on div "Save" at bounding box center [576, 381] width 73 height 19
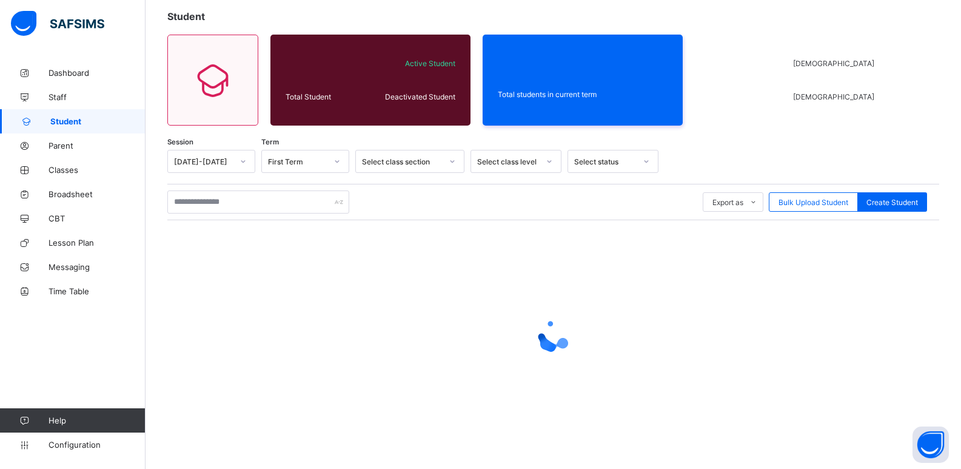
scroll to position [44, 0]
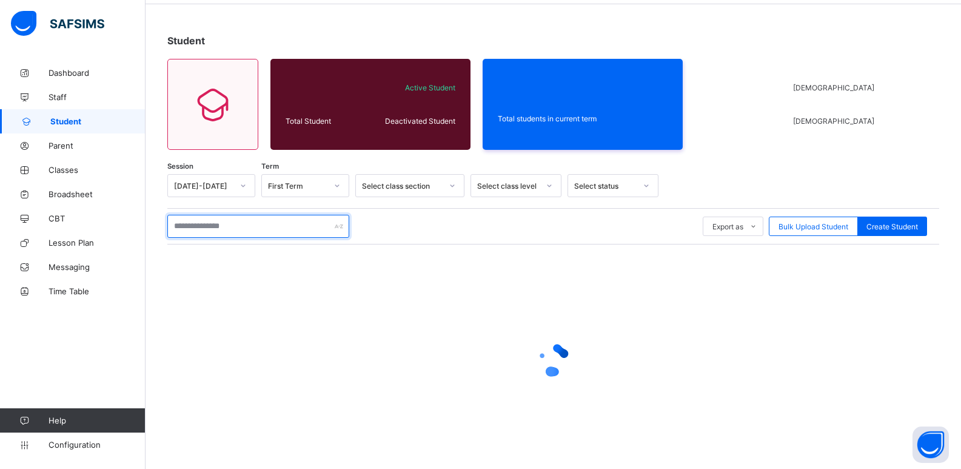
click at [211, 228] on input "text" at bounding box center [258, 226] width 182 height 23
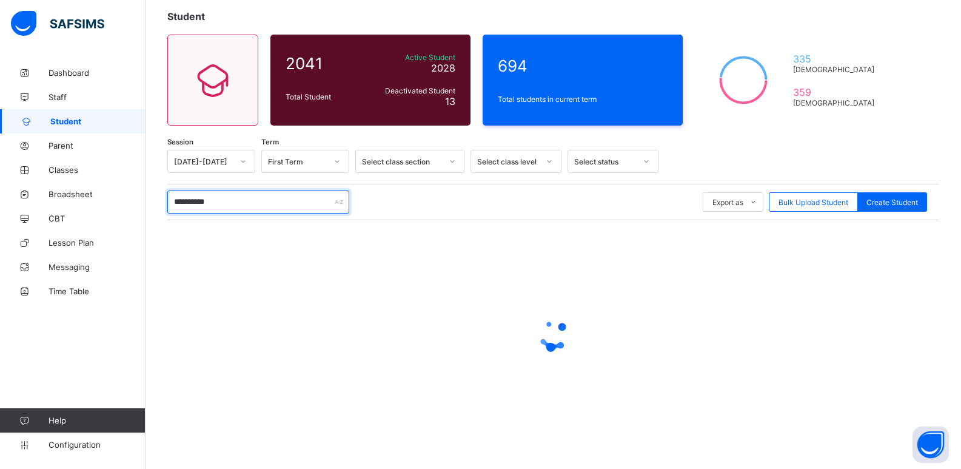
scroll to position [152, 0]
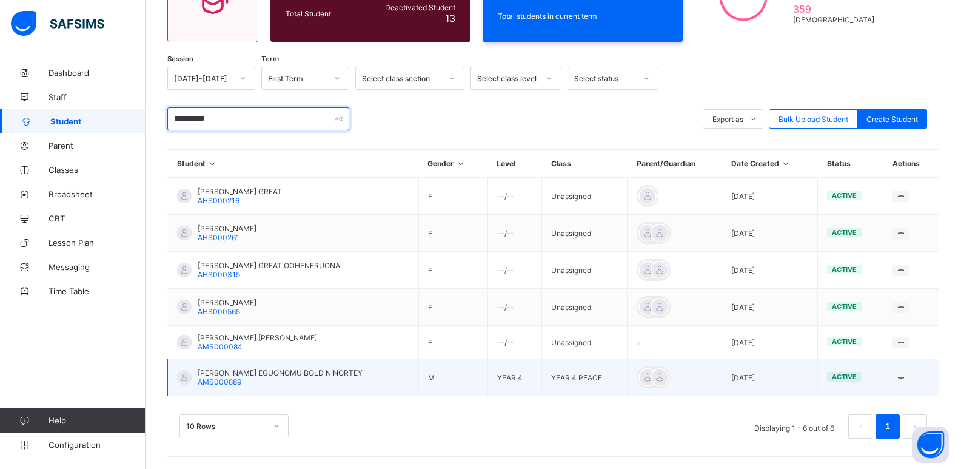
type input "**********"
click at [257, 369] on span "HANSON-OBUKOWHO EGUONOMU BOLD NINORTEY" at bounding box center [280, 372] width 165 height 9
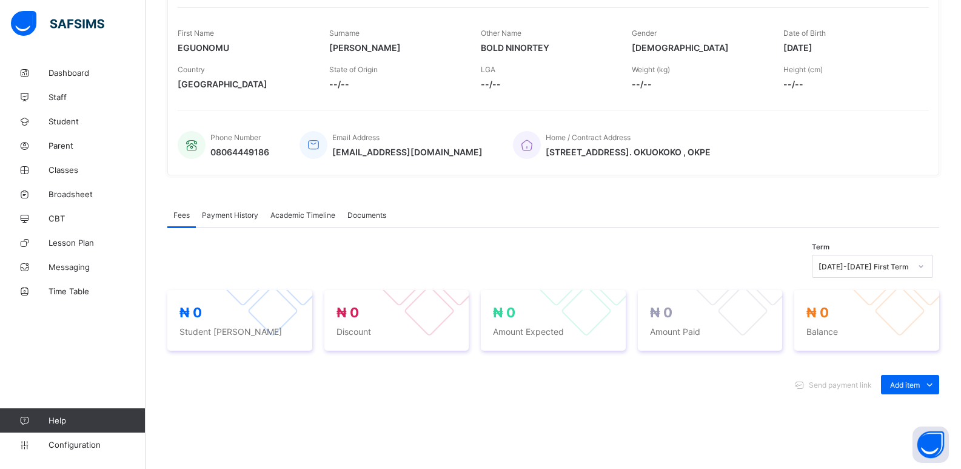
scroll to position [243, 0]
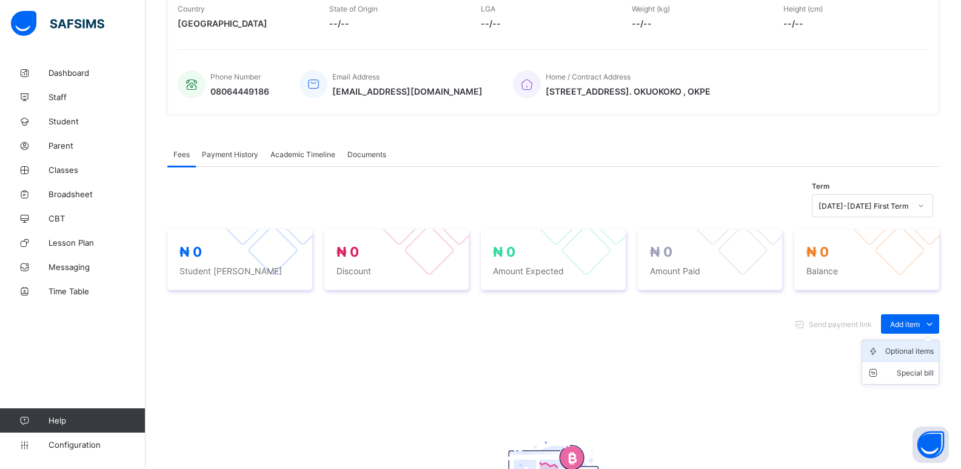
click at [914, 354] on div "Optional items" at bounding box center [909, 351] width 49 height 12
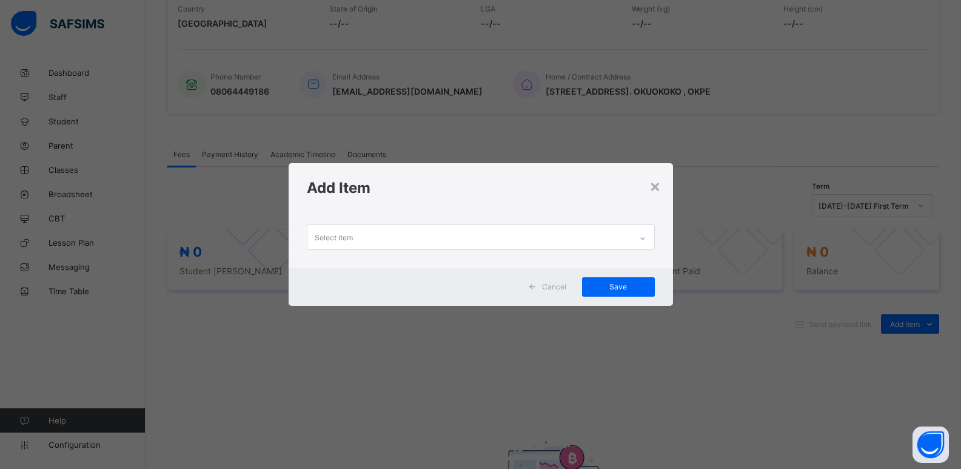
click at [637, 243] on div at bounding box center [642, 238] width 21 height 19
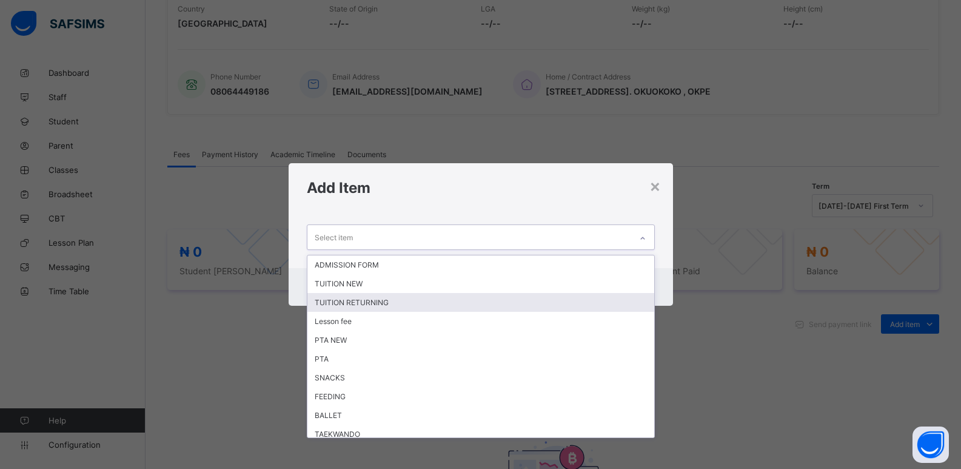
click at [528, 307] on div "TUITION RETURNING" at bounding box center [480, 302] width 347 height 19
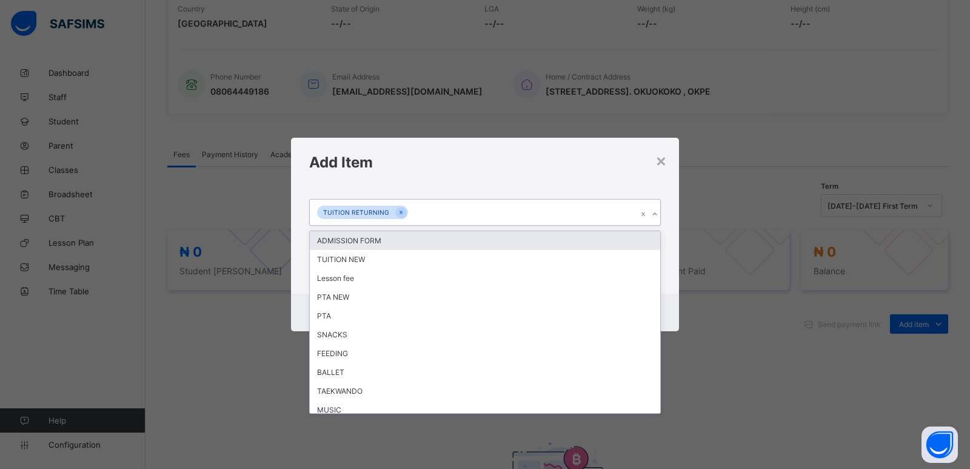
click at [655, 212] on icon at bounding box center [654, 214] width 7 height 12
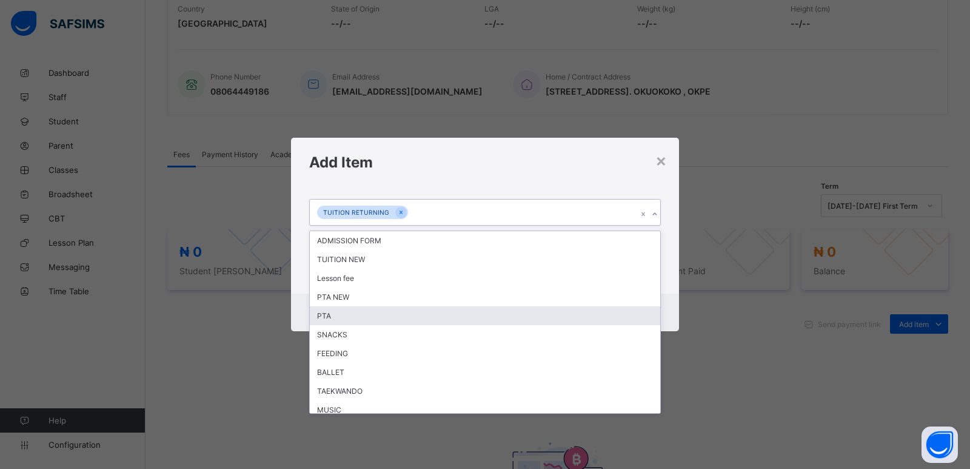
click at [458, 315] on div "PTA" at bounding box center [485, 315] width 351 height 19
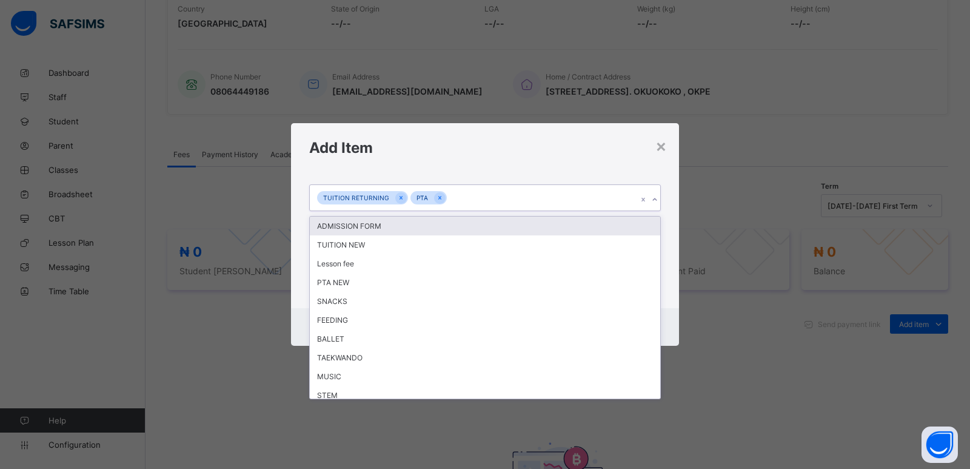
click at [657, 201] on icon at bounding box center [654, 199] width 7 height 12
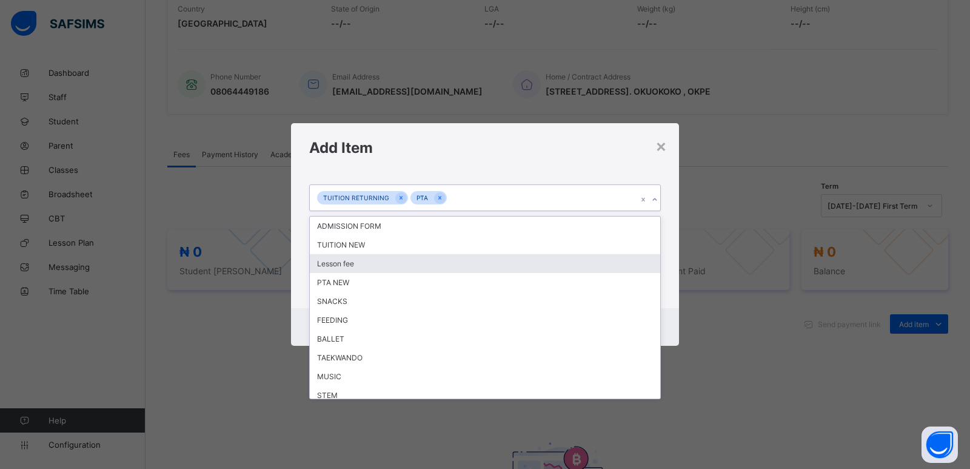
drag, startPoint x: 448, startPoint y: 261, endPoint x: 616, endPoint y: 251, distance: 168.9
click at [449, 261] on div "Lesson fee" at bounding box center [485, 263] width 351 height 19
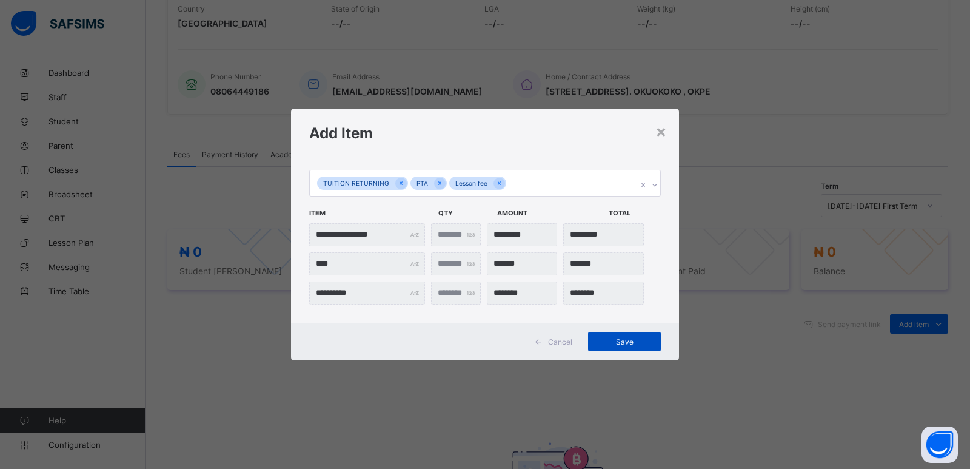
click at [615, 341] on span "Save" at bounding box center [624, 341] width 55 height 9
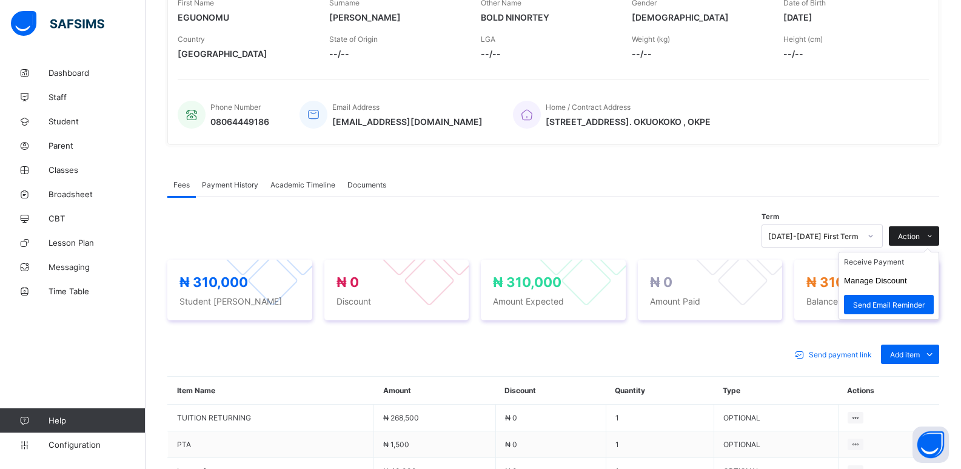
scroll to position [234, 0]
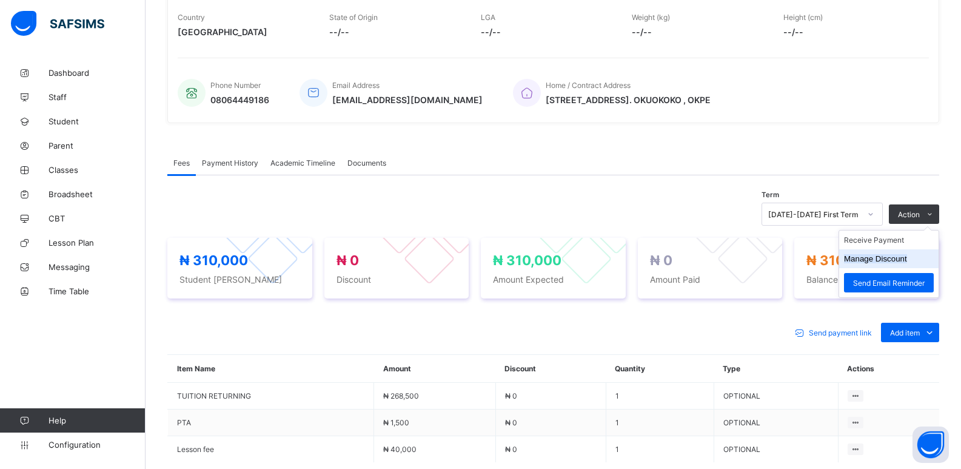
click at [892, 260] on button "Manage Discount" at bounding box center [875, 258] width 63 height 9
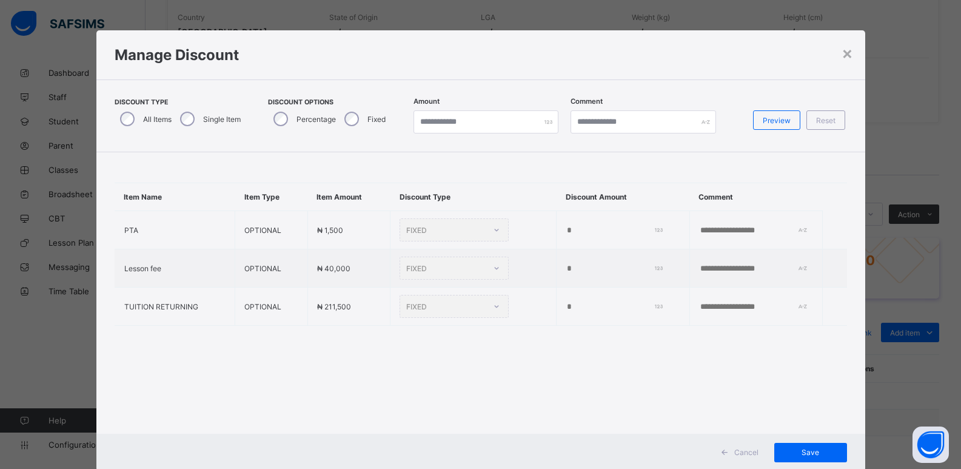
click at [175, 118] on div "Single Item" at bounding box center [209, 118] width 69 height 25
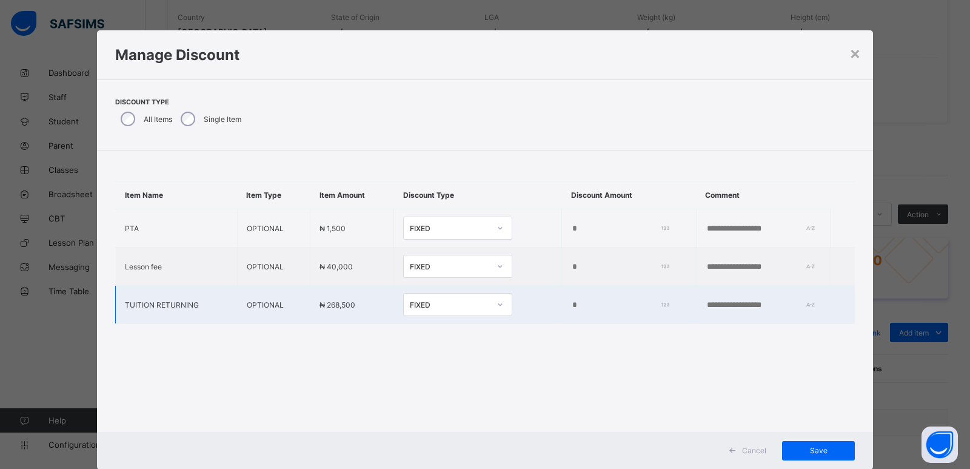
click at [571, 303] on input "*" at bounding box center [617, 305] width 93 height 10
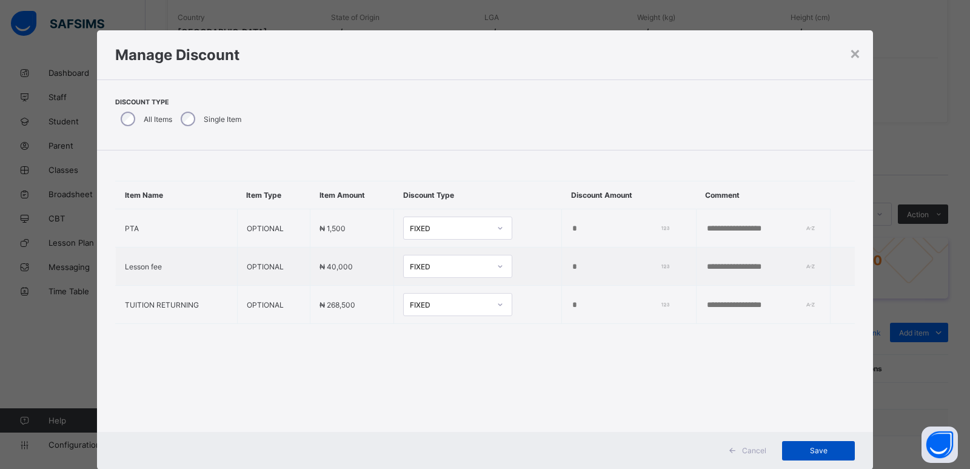
type input "*****"
click at [816, 451] on span "Save" at bounding box center [818, 450] width 55 height 9
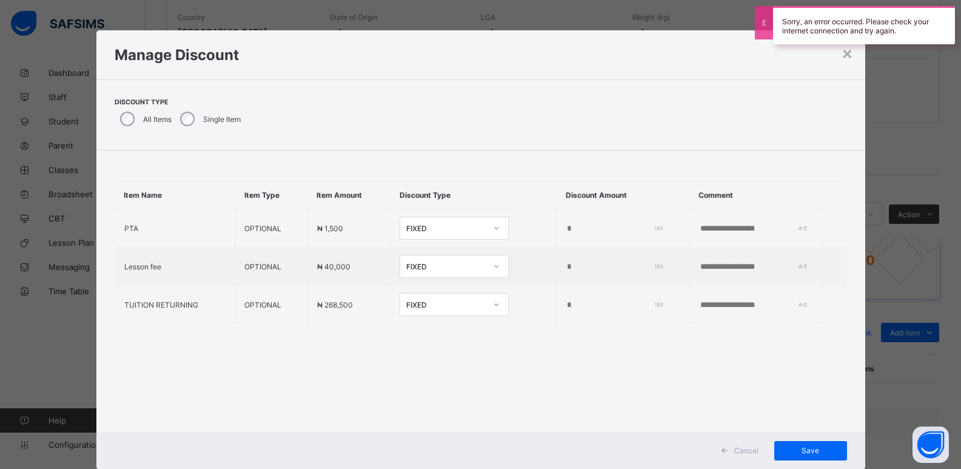
click at [467, 100] on div "Discount Type All Items Single Item" at bounding box center [481, 114] width 733 height 33
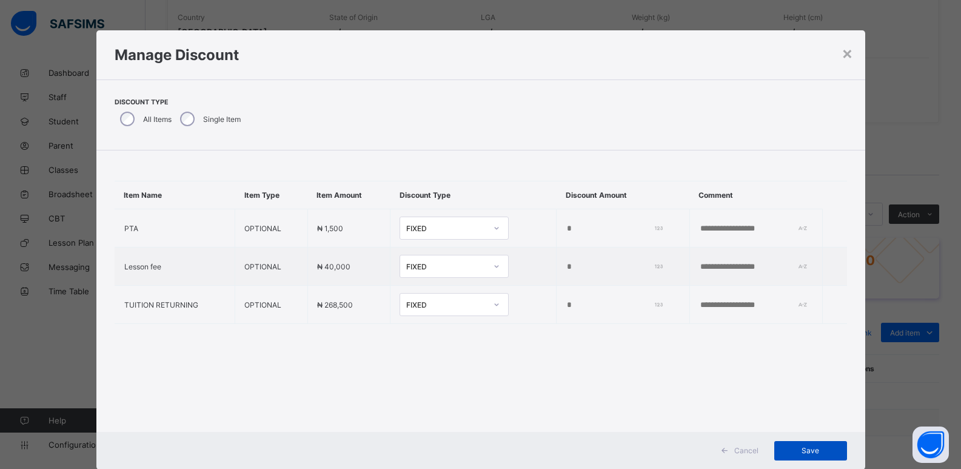
click at [811, 453] on span "Save" at bounding box center [810, 450] width 55 height 9
click at [804, 446] on span "Save" at bounding box center [810, 450] width 55 height 9
click at [810, 451] on span "Save" at bounding box center [810, 450] width 55 height 9
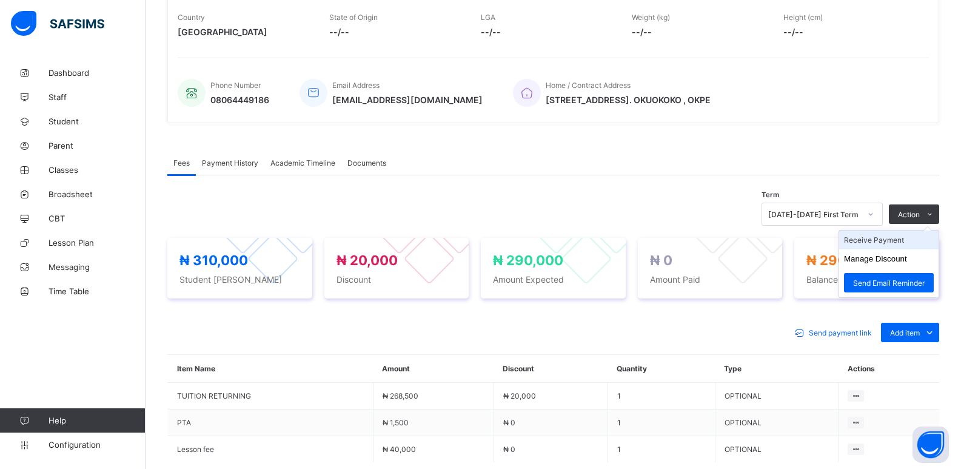
click at [878, 243] on li "Receive Payment" at bounding box center [888, 239] width 99 height 19
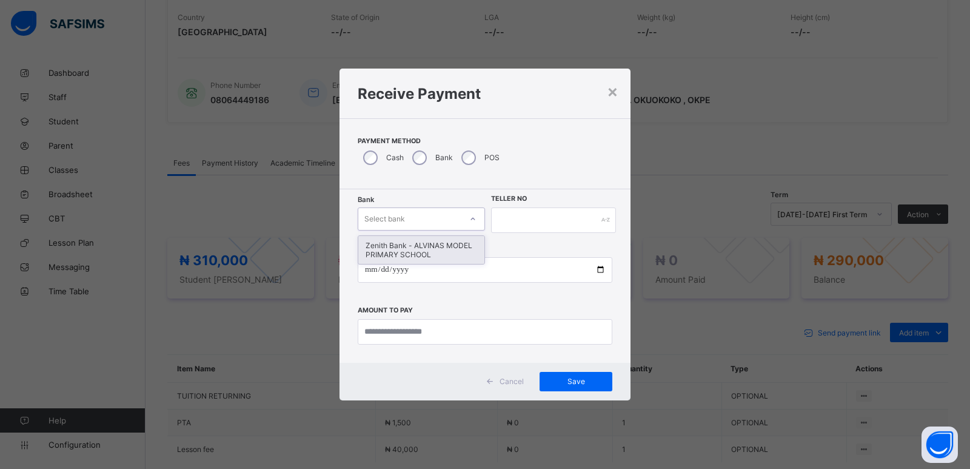
click at [409, 215] on div "Select bank" at bounding box center [409, 218] width 103 height 17
drag, startPoint x: 415, startPoint y: 251, endPoint x: 434, endPoint y: 247, distance: 19.7
click at [416, 251] on div "Zenith Bank - ALVINAS MODEL PRIMARY SCHOOL" at bounding box center [421, 250] width 126 height 28
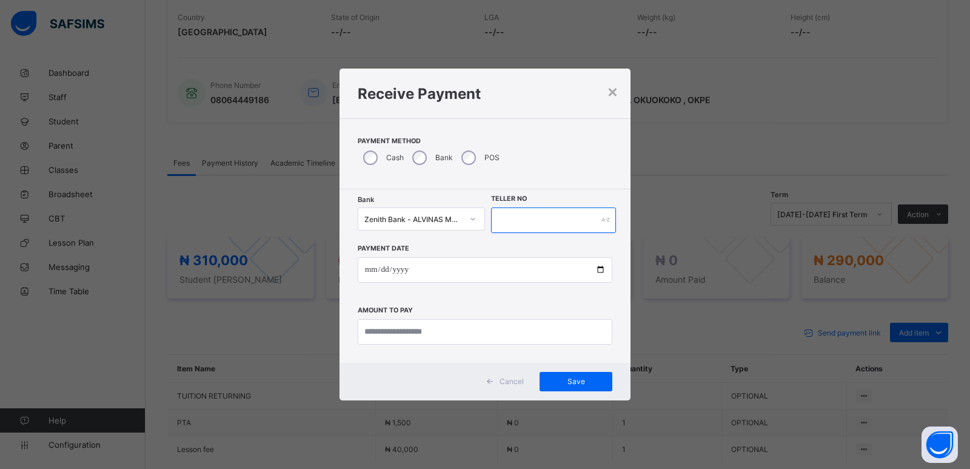
click at [512, 221] on input "text" at bounding box center [553, 219] width 125 height 25
type input "********"
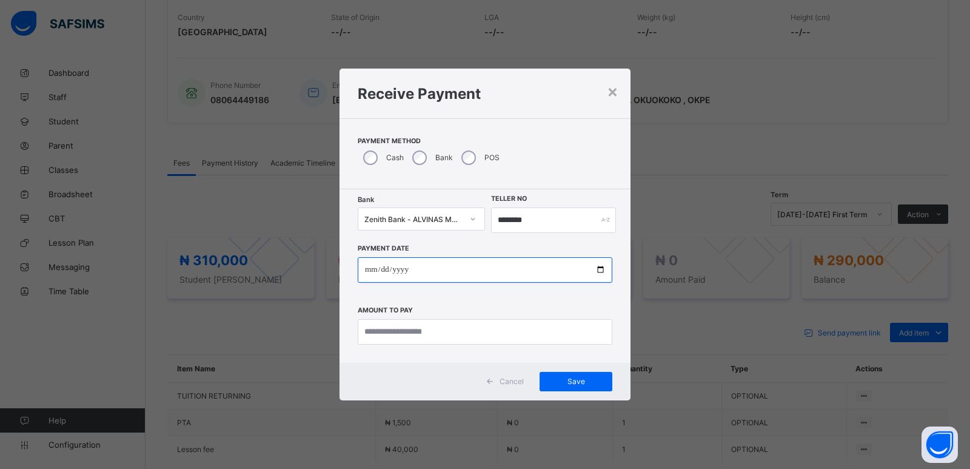
click at [369, 272] on input "date" at bounding box center [485, 269] width 255 height 25
type input "**********"
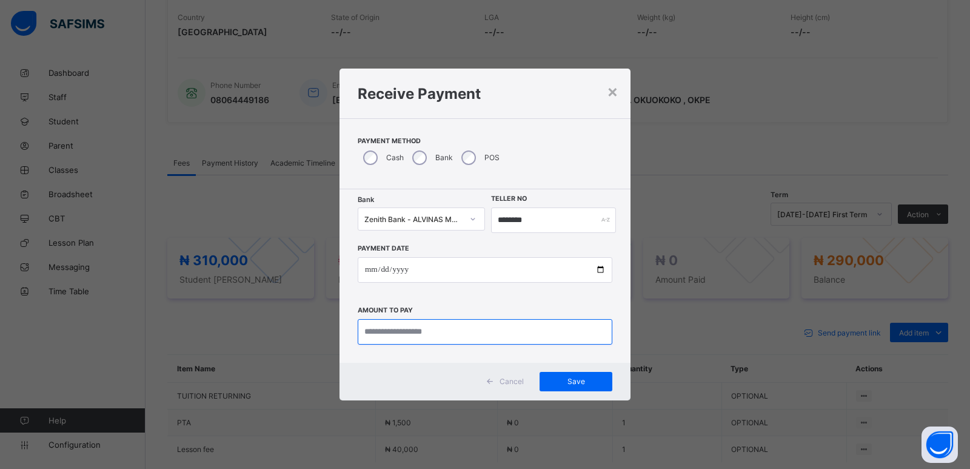
click at [374, 336] on input "currency" at bounding box center [485, 331] width 255 height 25
type input "*********"
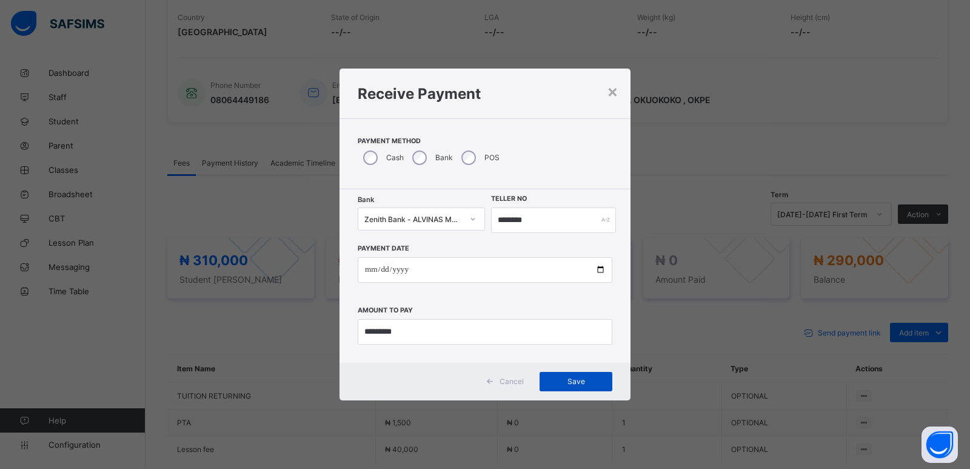
click at [577, 383] on span "Save" at bounding box center [576, 381] width 55 height 9
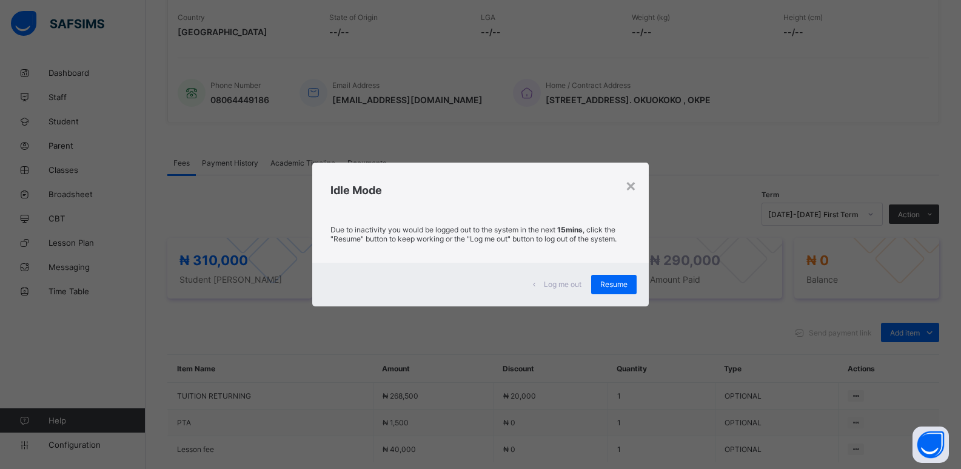
click at [611, 281] on span "Resume" at bounding box center [613, 284] width 27 height 9
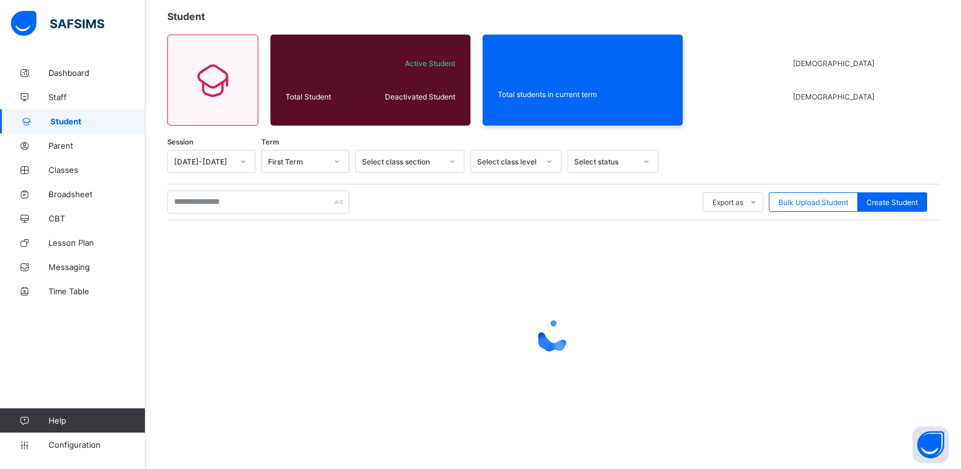
scroll to position [69, 0]
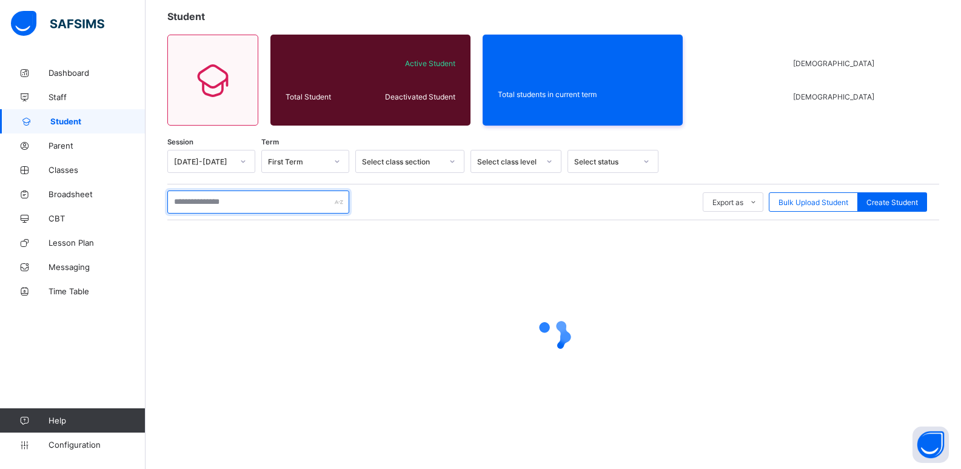
click at [227, 202] on input "text" at bounding box center [258, 201] width 182 height 23
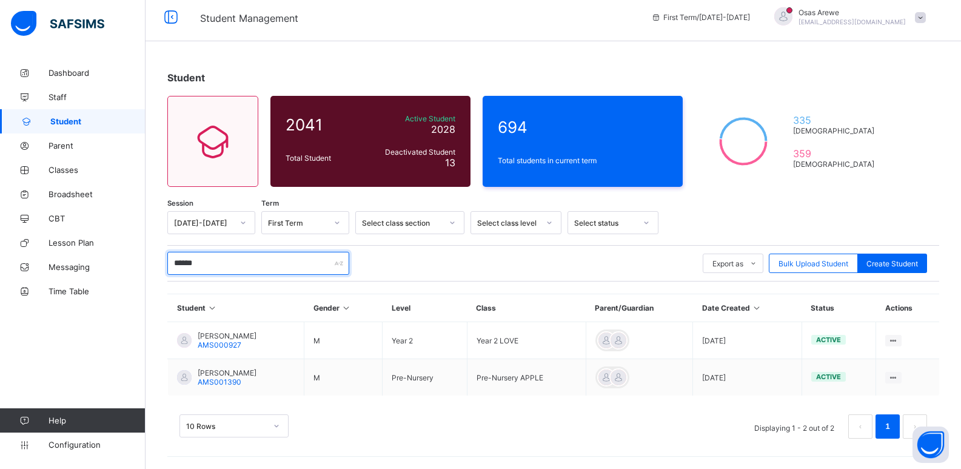
scroll to position [7, 0]
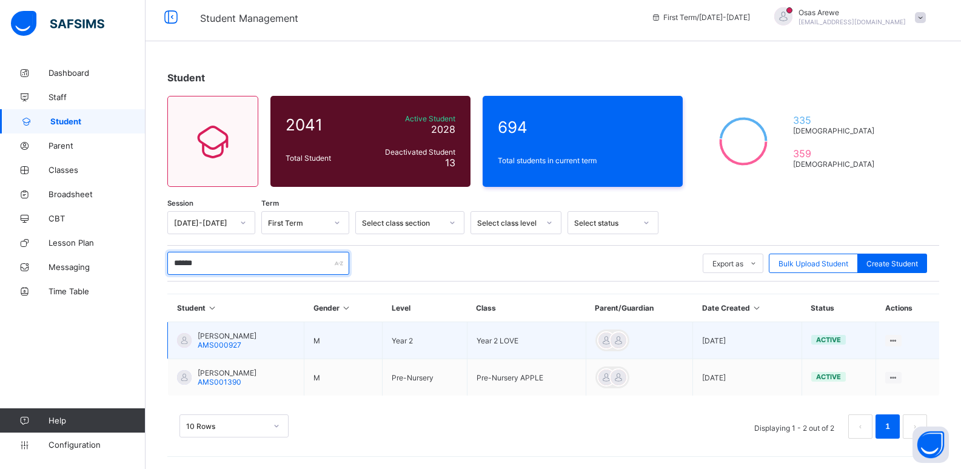
type input "******"
click at [250, 337] on span "SHETTIMA BUKAR MUHAMMAD" at bounding box center [227, 335] width 59 height 9
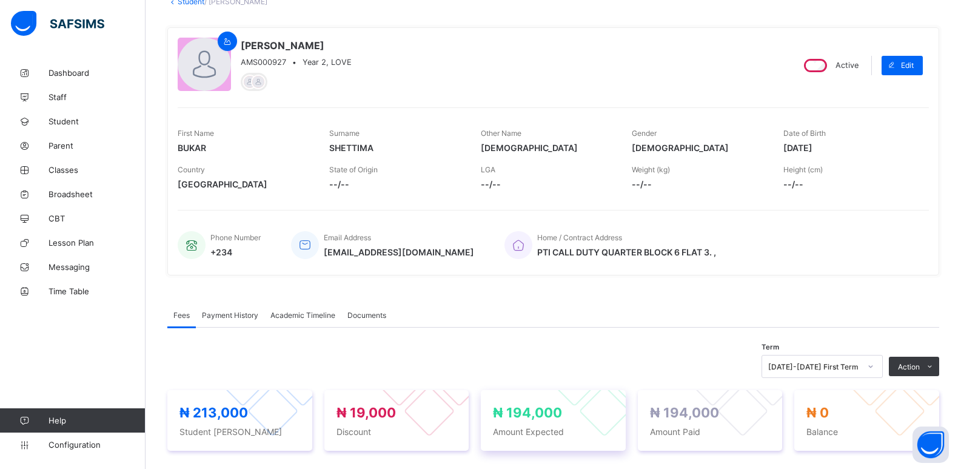
scroll to position [61, 0]
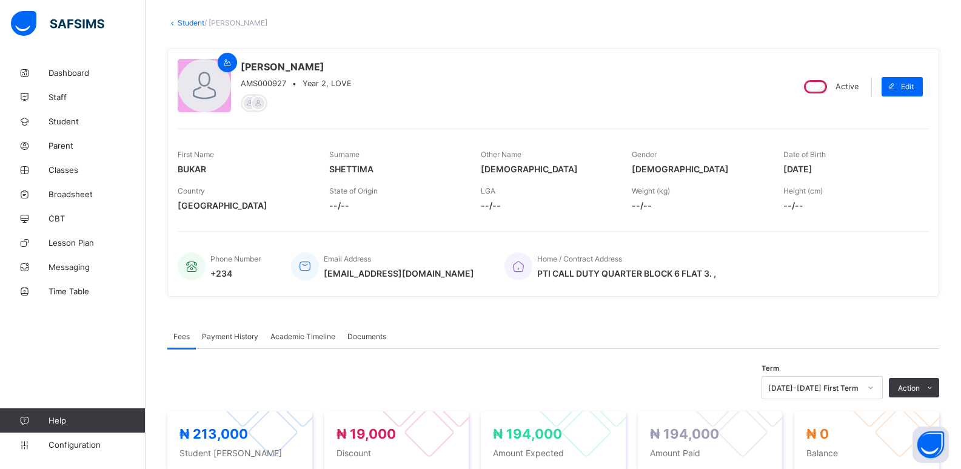
drag, startPoint x: 0, startPoint y: 0, endPoint x: 100, endPoint y: 49, distance: 111.5
click at [111, 65] on link "Dashboard" at bounding box center [73, 73] width 146 height 24
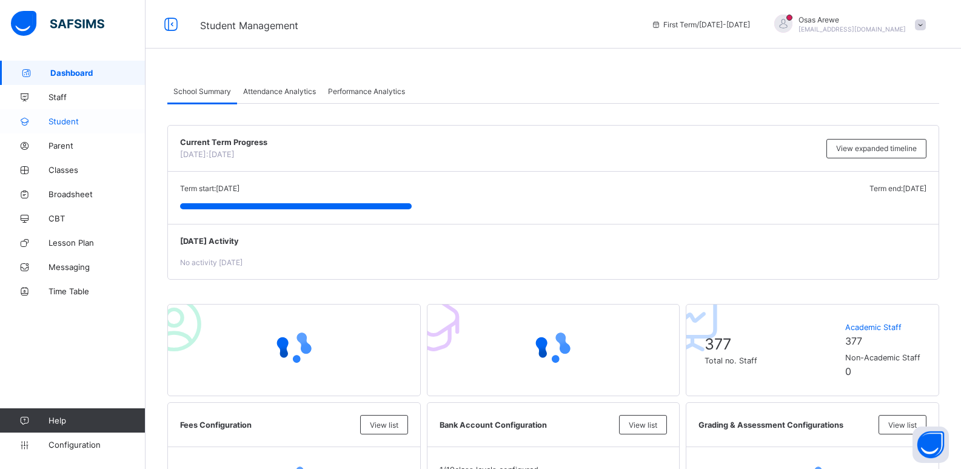
click at [75, 125] on span "Student" at bounding box center [97, 121] width 97 height 10
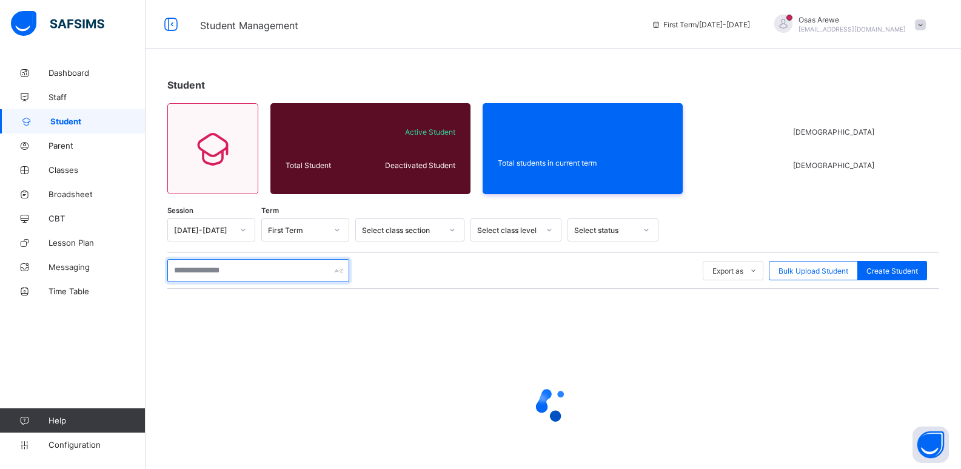
click at [229, 269] on input "text" at bounding box center [258, 270] width 182 height 23
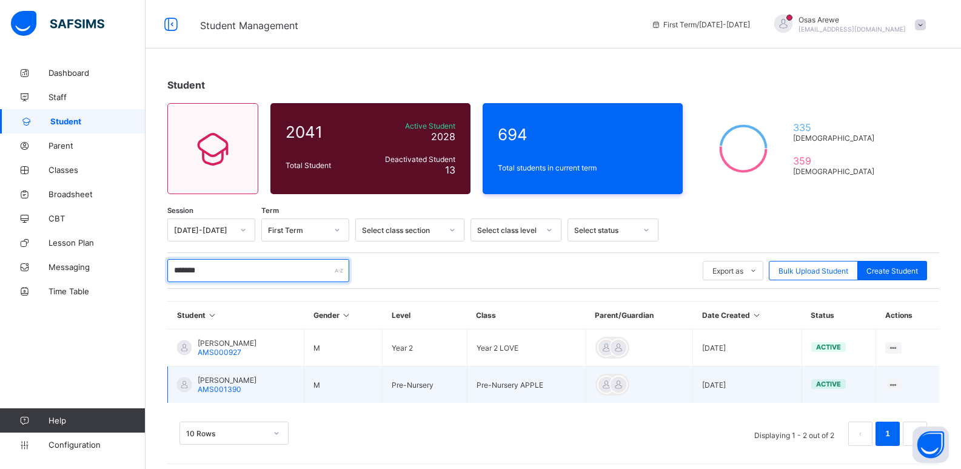
type input "*******"
click at [257, 380] on span "SHETTIMAH ABUBAKAR SADIQ" at bounding box center [227, 379] width 59 height 9
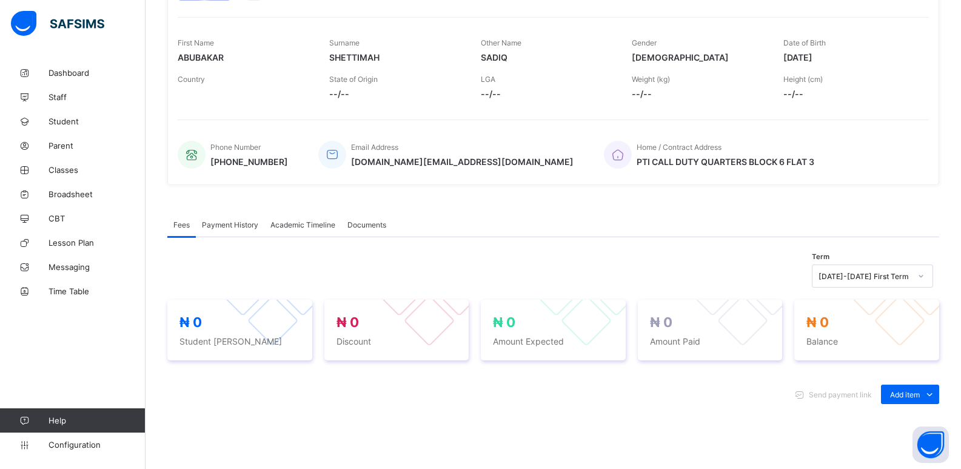
scroll to position [112, 0]
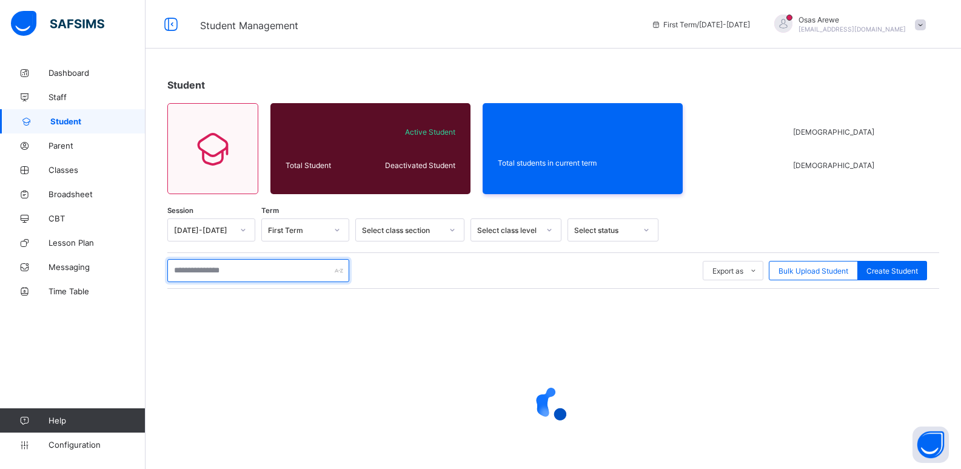
click at [222, 270] on input "text" at bounding box center [258, 270] width 182 height 23
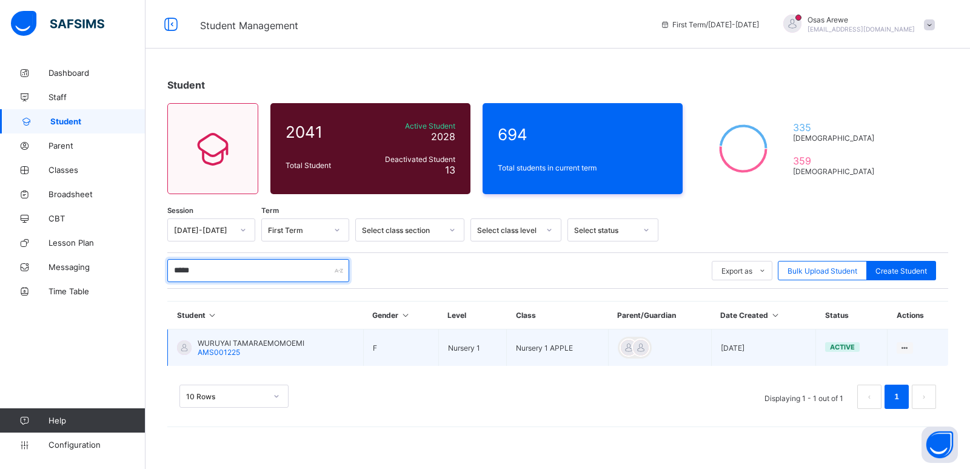
type input "*****"
click at [234, 347] on span "WURUYAI TAMARAEMOMOEMI" at bounding box center [251, 342] width 107 height 9
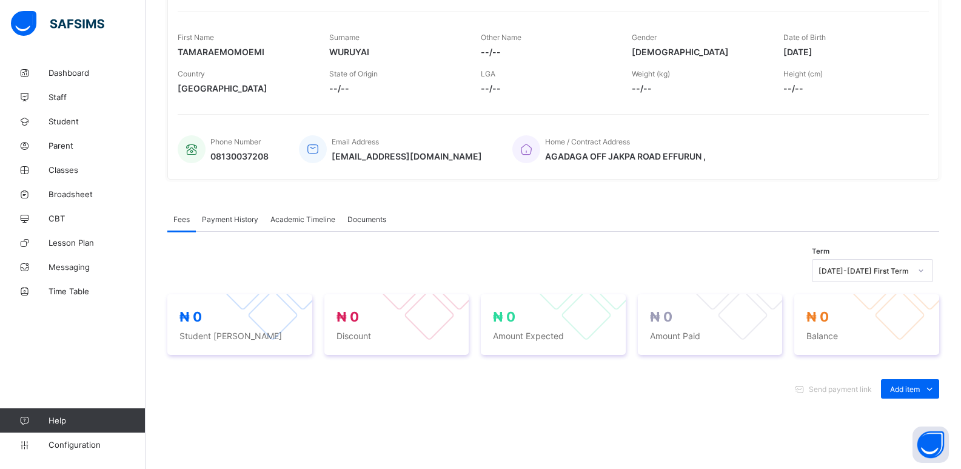
scroll to position [182, 0]
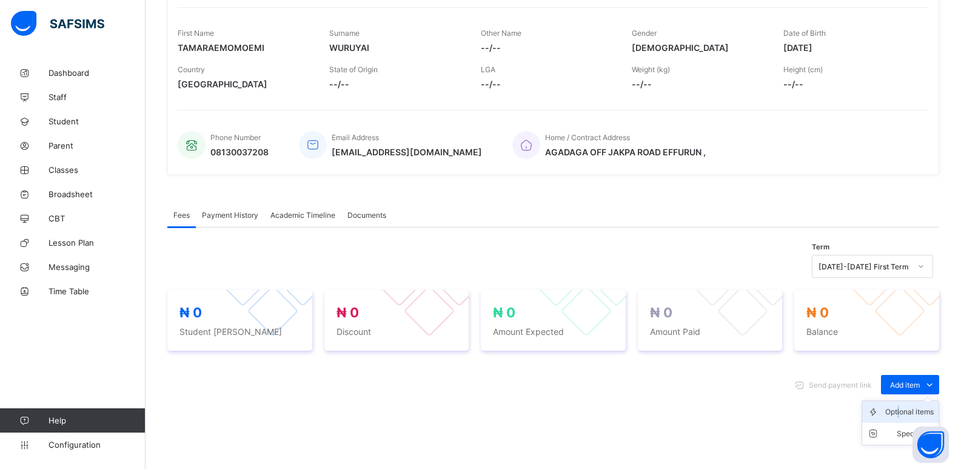
click at [907, 411] on div "Optional items" at bounding box center [909, 412] width 49 height 12
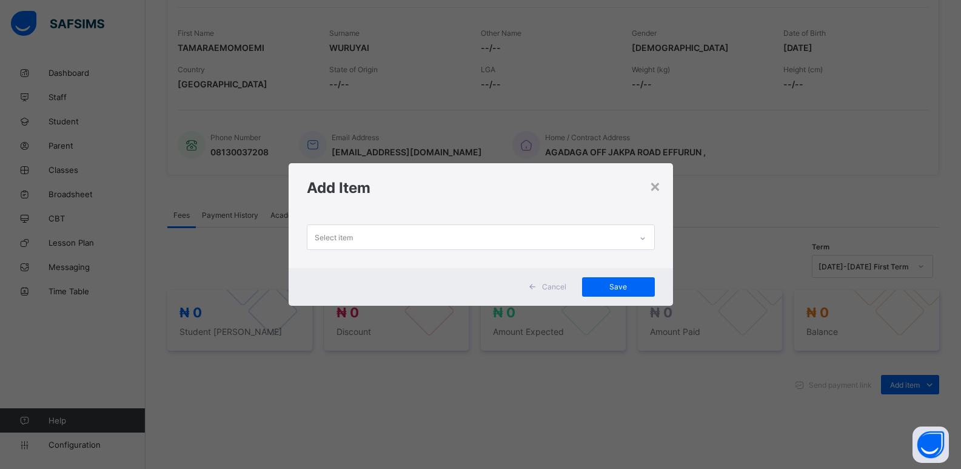
click at [622, 240] on div "Select item" at bounding box center [469, 237] width 324 height 24
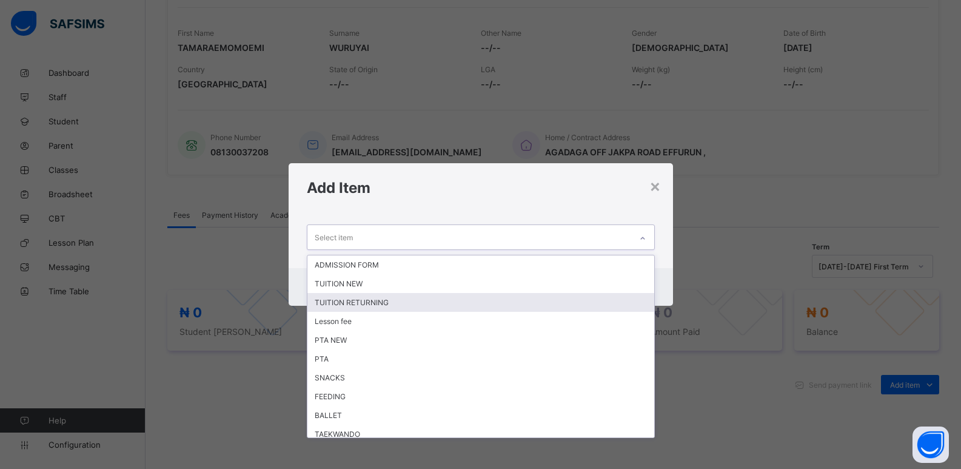
click at [506, 299] on div "TUITION RETURNING" at bounding box center [480, 302] width 347 height 19
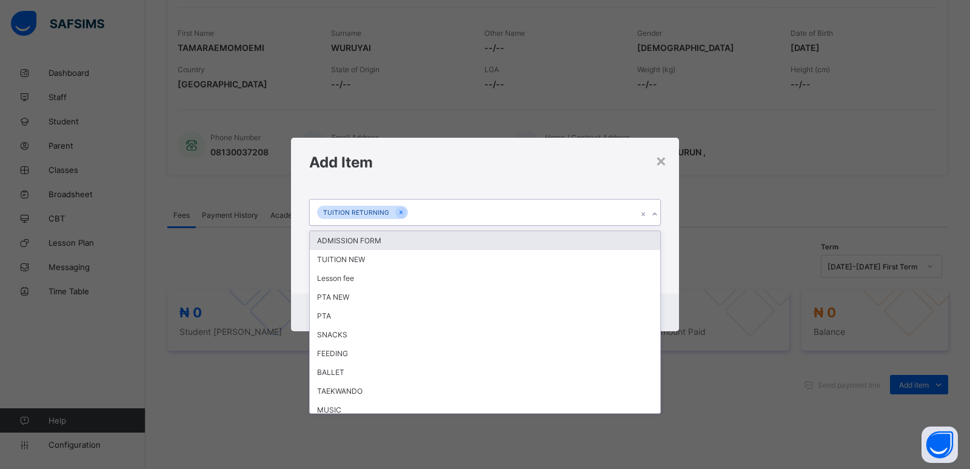
click at [652, 212] on icon at bounding box center [654, 214] width 7 height 12
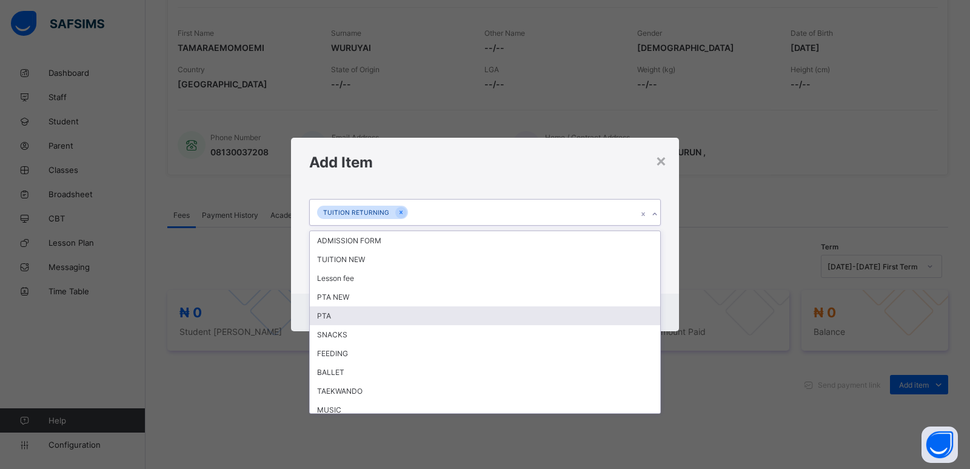
click at [428, 314] on div "PTA" at bounding box center [485, 315] width 351 height 19
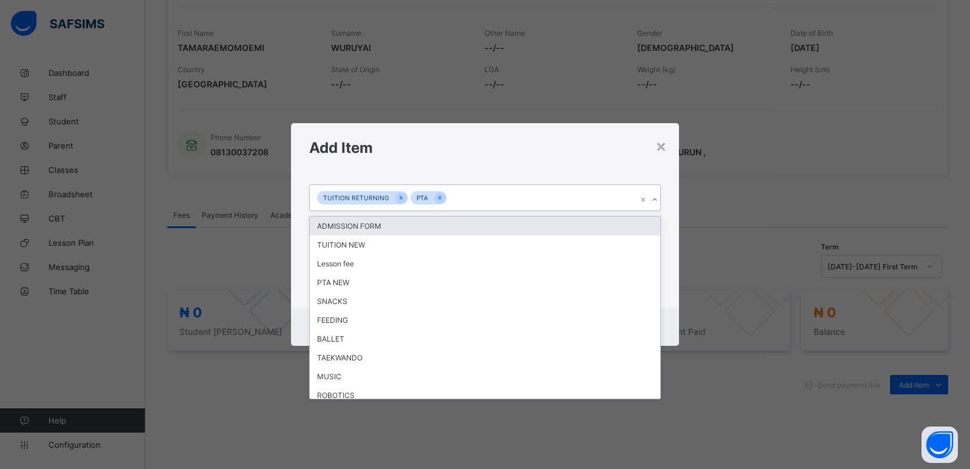
click at [656, 203] on icon at bounding box center [654, 199] width 7 height 12
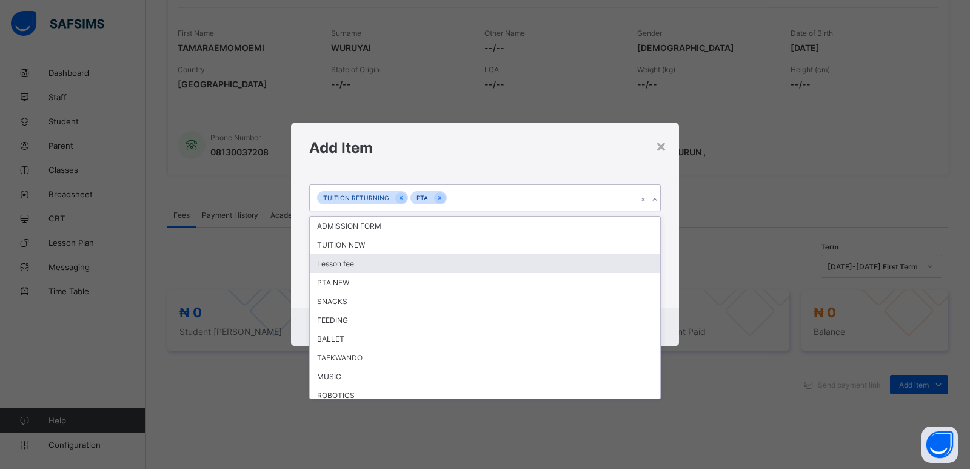
drag, startPoint x: 426, startPoint y: 265, endPoint x: 643, endPoint y: 245, distance: 218.0
click at [426, 264] on div "Lesson fee" at bounding box center [485, 263] width 351 height 19
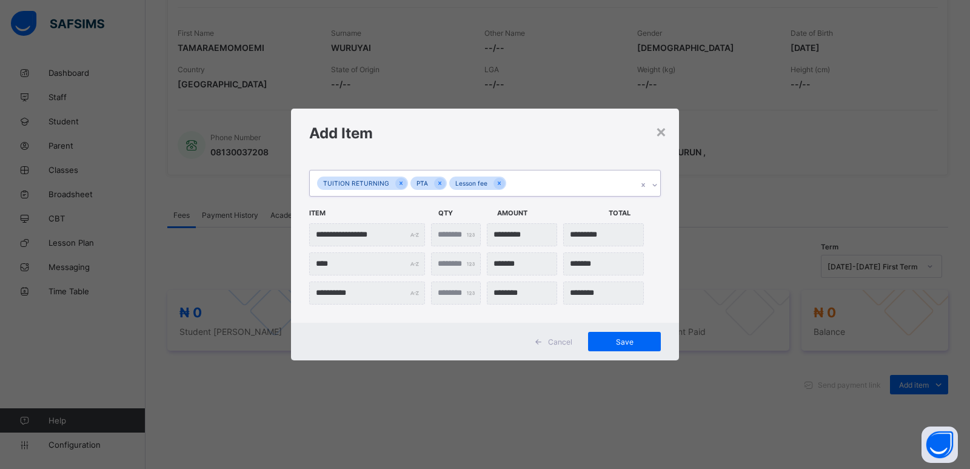
click at [656, 191] on div at bounding box center [655, 184] width 12 height 19
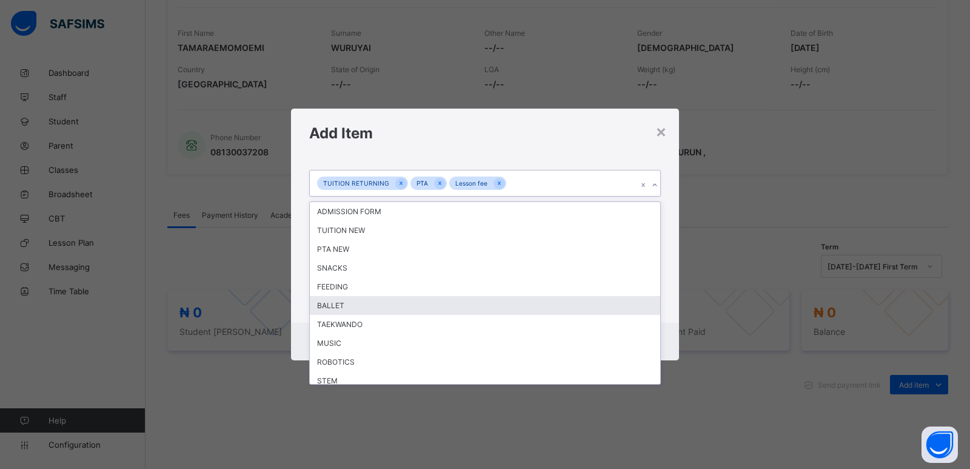
click at [503, 308] on div "BALLET" at bounding box center [485, 305] width 351 height 19
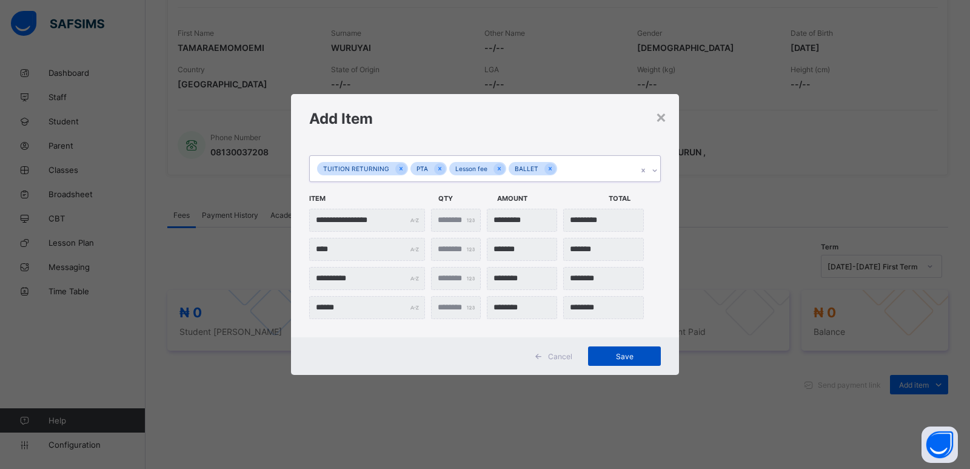
click at [617, 356] on span "Save" at bounding box center [624, 356] width 55 height 9
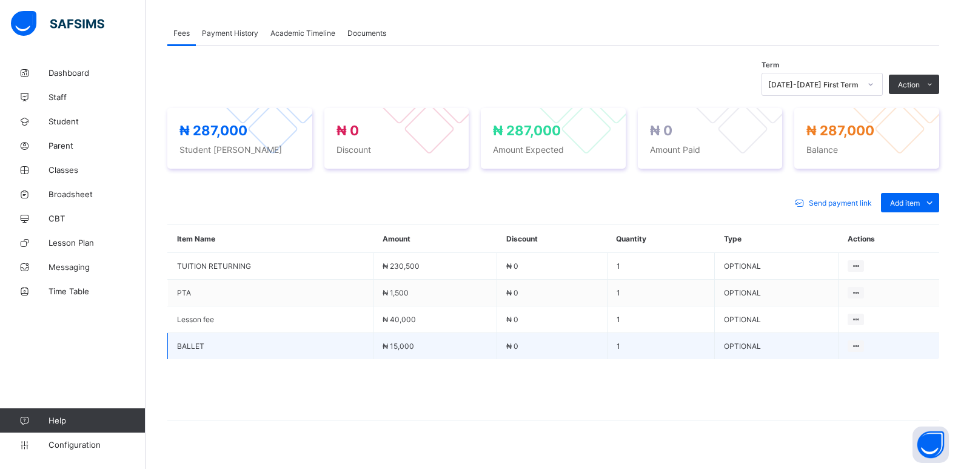
scroll to position [382, 0]
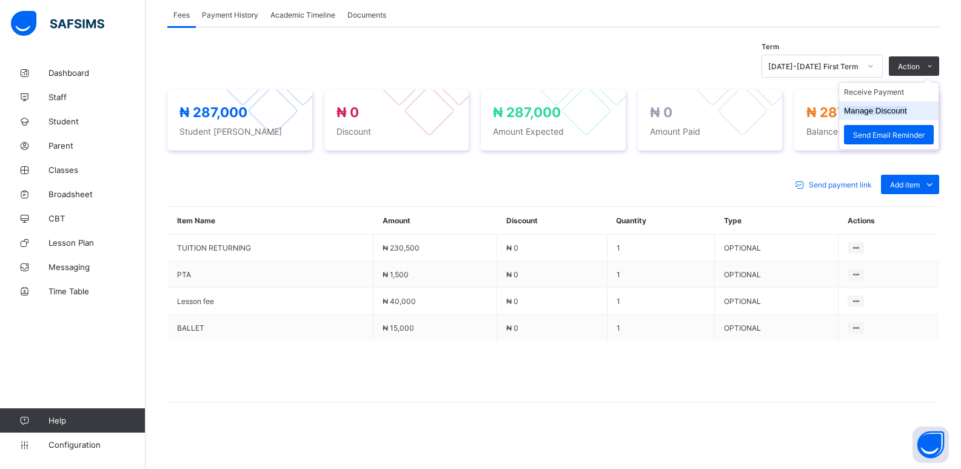
click at [878, 110] on button "Manage Discount" at bounding box center [875, 110] width 63 height 9
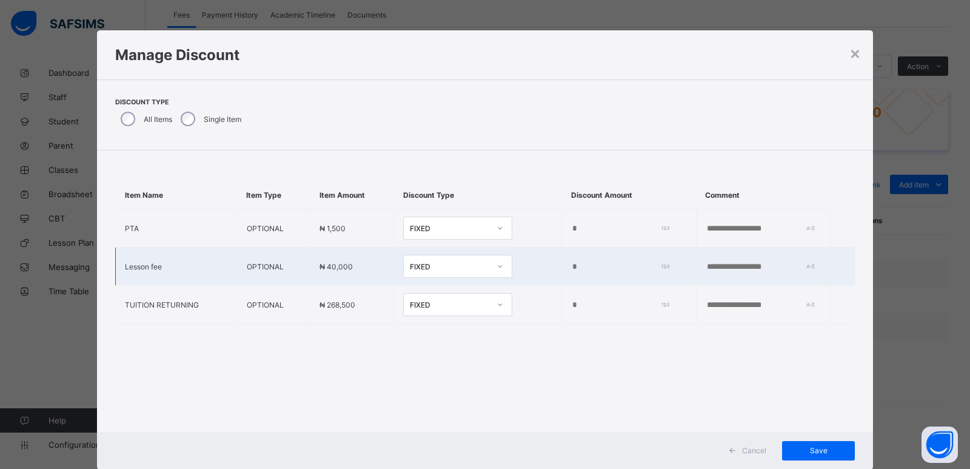
type input "*"
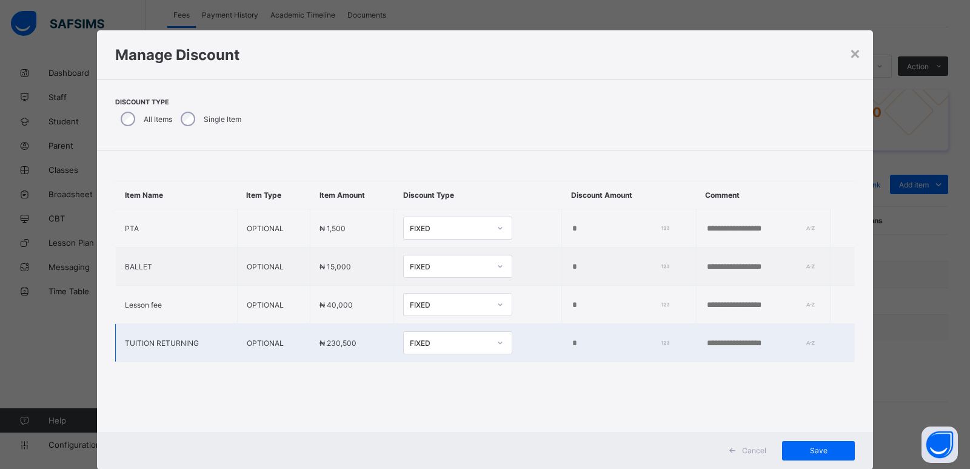
click at [571, 340] on input "*" at bounding box center [617, 343] width 93 height 10
type input "****"
click at [813, 452] on span "Save" at bounding box center [818, 450] width 55 height 9
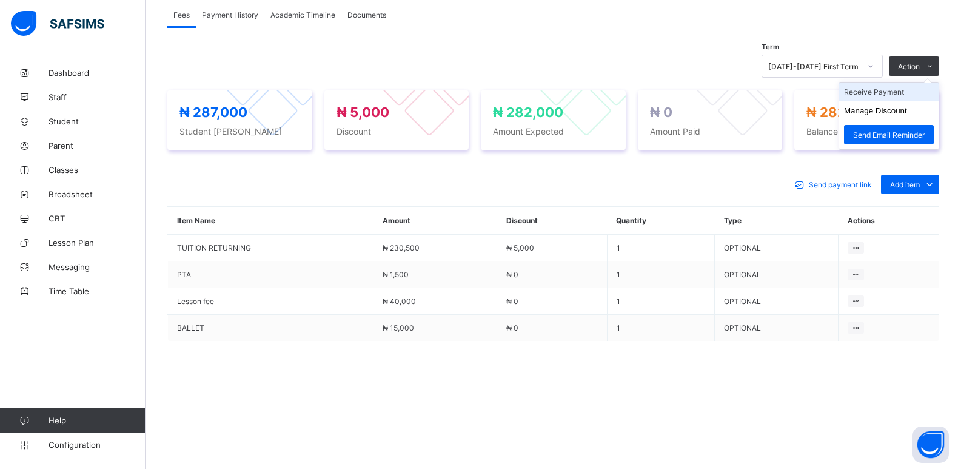
click at [888, 94] on li "Receive Payment" at bounding box center [888, 91] width 99 height 19
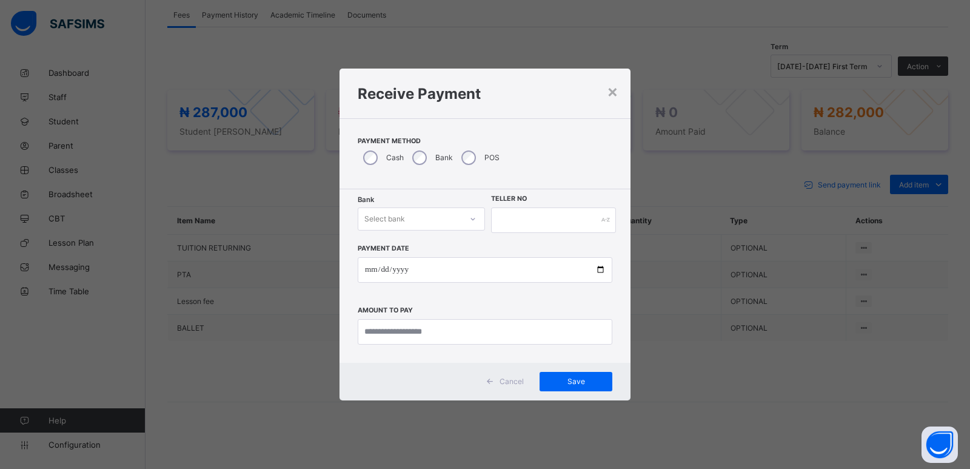
click at [395, 213] on div "Select bank" at bounding box center [384, 218] width 41 height 23
drag, startPoint x: 398, startPoint y: 247, endPoint x: 468, endPoint y: 223, distance: 73.3
click at [415, 240] on div "Zenith Bank - ALVINAS MODEL PRIMARY SCHOOL" at bounding box center [421, 250] width 126 height 28
click at [514, 215] on input "text" at bounding box center [553, 219] width 125 height 25
type input "********"
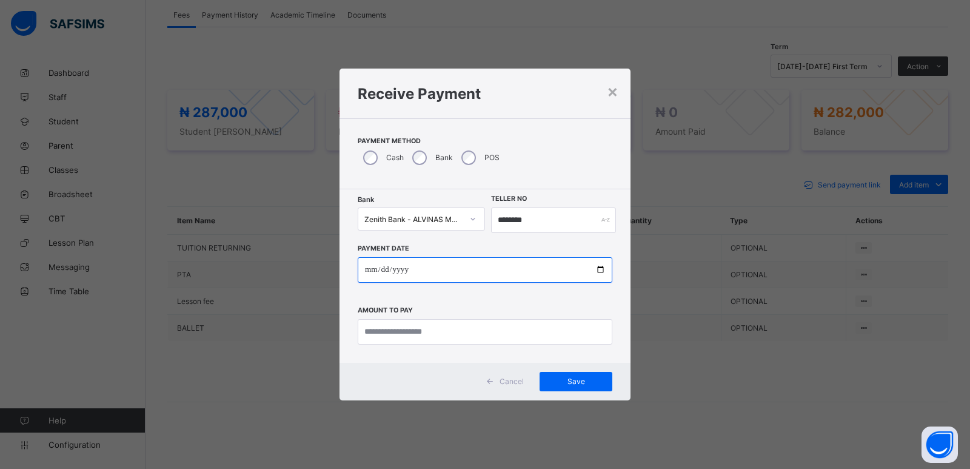
click at [367, 271] on input "date" at bounding box center [485, 269] width 255 height 25
type input "**********"
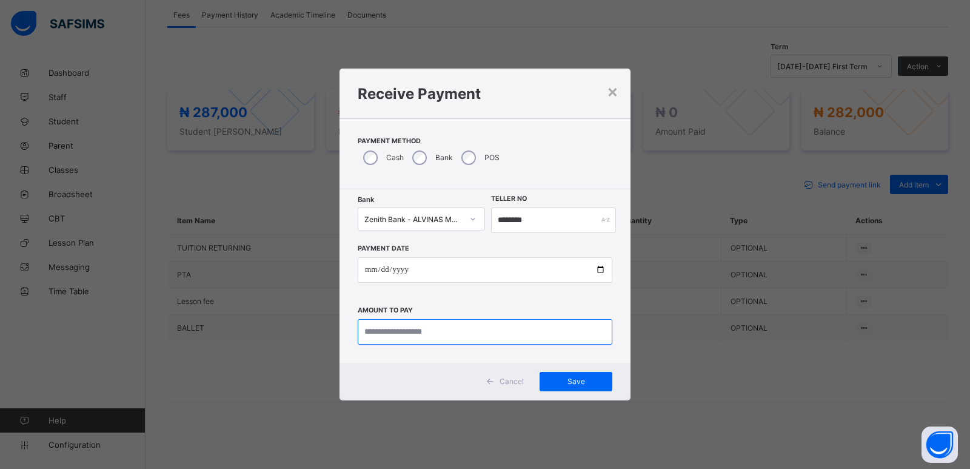
click at [375, 330] on input "currency" at bounding box center [485, 331] width 255 height 25
type input "*********"
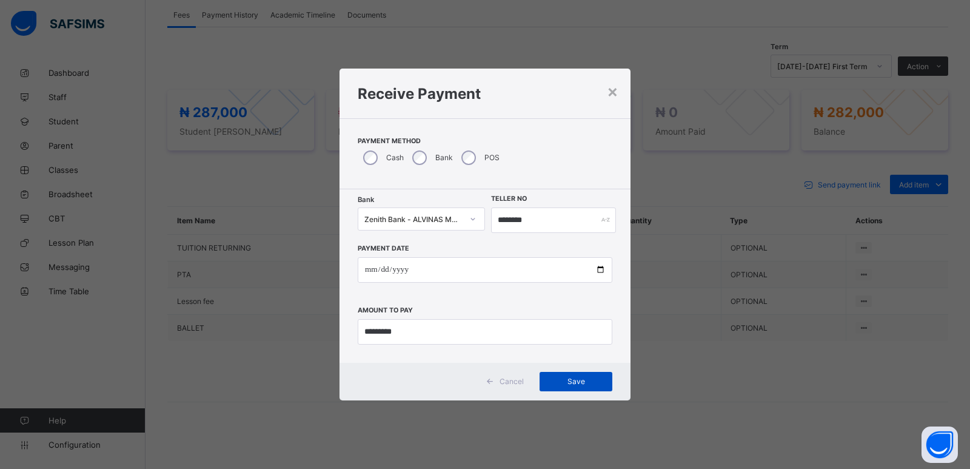
click at [575, 378] on span "Save" at bounding box center [576, 381] width 55 height 9
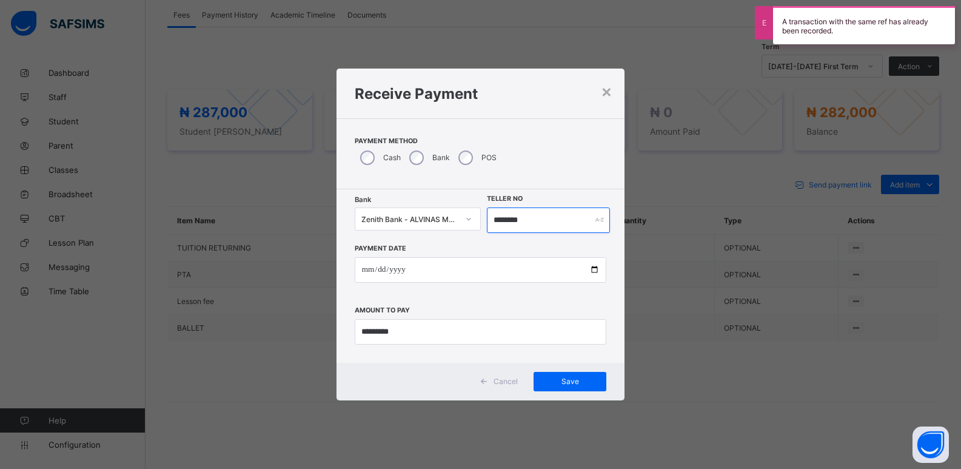
click at [506, 218] on input "********" at bounding box center [549, 219] width 124 height 25
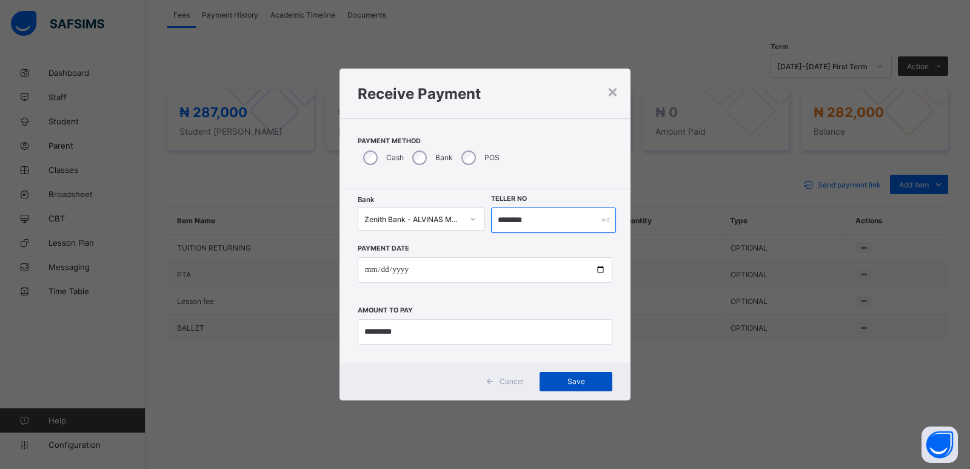
type input "********"
click at [572, 384] on span "Save" at bounding box center [576, 381] width 55 height 9
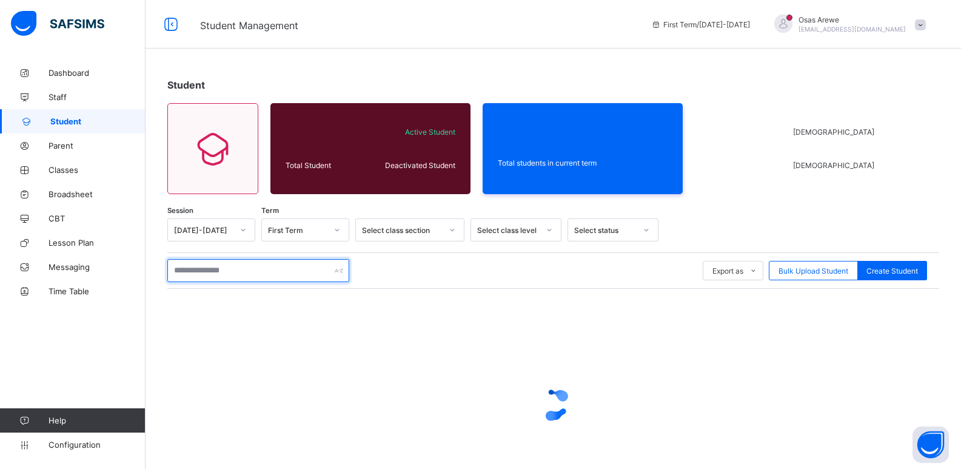
click at [260, 269] on input "text" at bounding box center [258, 270] width 182 height 23
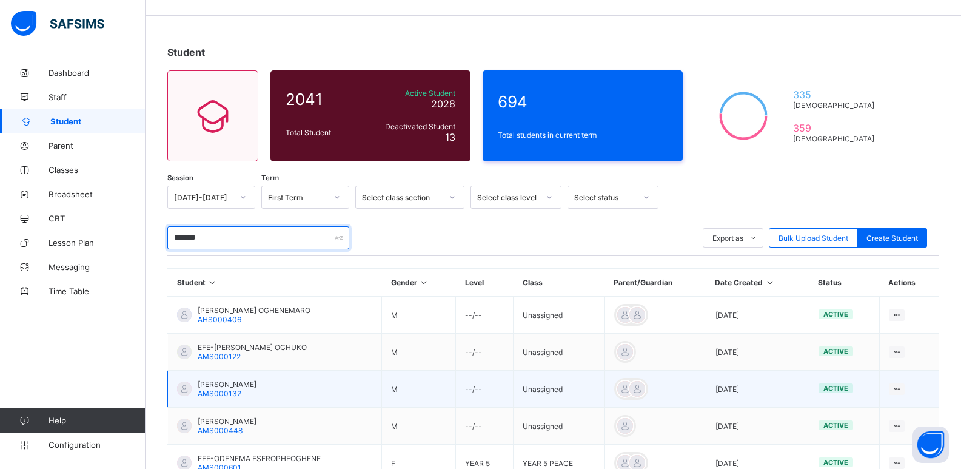
scroll to position [61, 0]
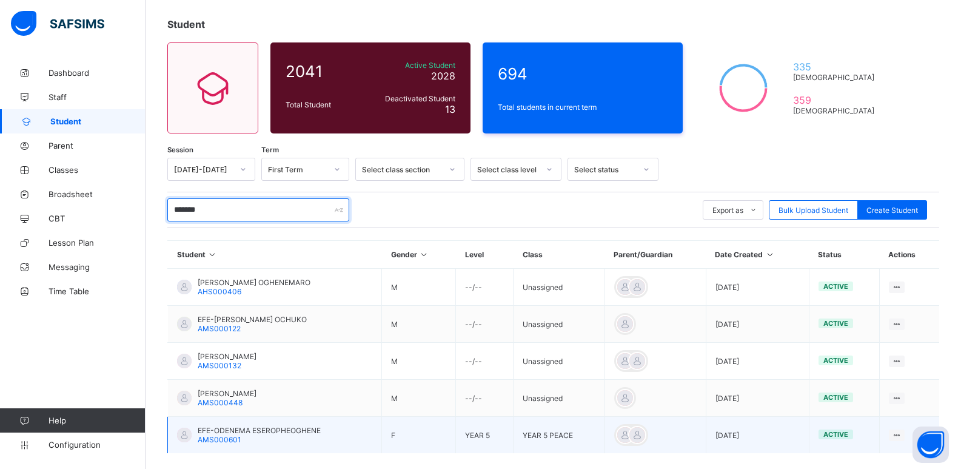
type input "*******"
click at [234, 430] on span "EFE-ODENEMA ESEROPHEOGHENE" at bounding box center [259, 430] width 123 height 9
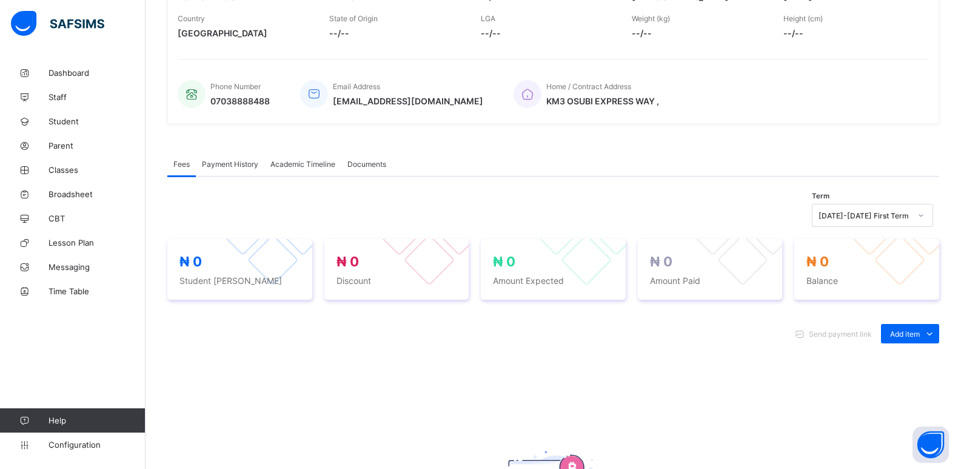
scroll to position [303, 0]
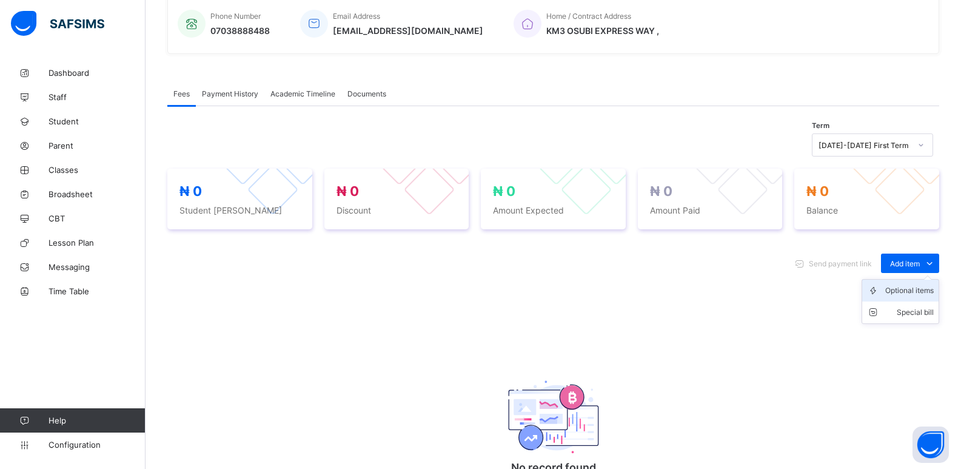
click at [905, 292] on div "Optional items" at bounding box center [909, 290] width 49 height 12
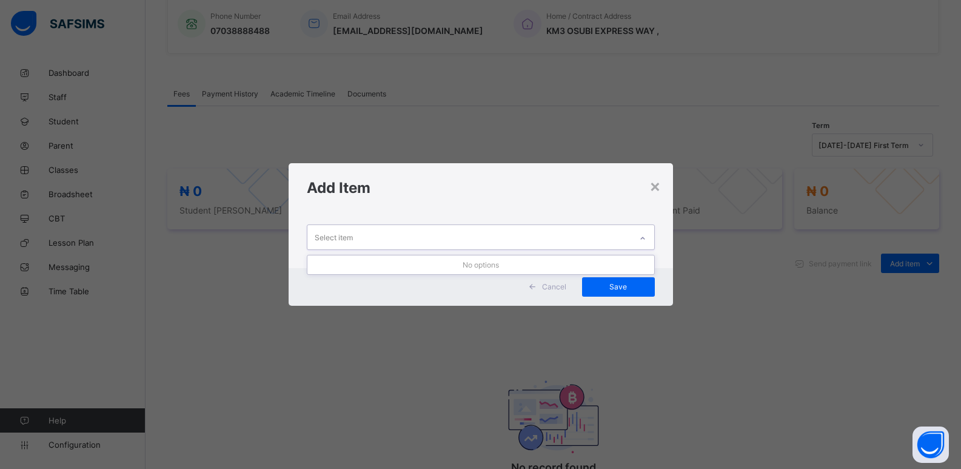
click at [601, 236] on div "Select item" at bounding box center [469, 237] width 324 height 24
click at [646, 238] on icon at bounding box center [642, 238] width 7 height 12
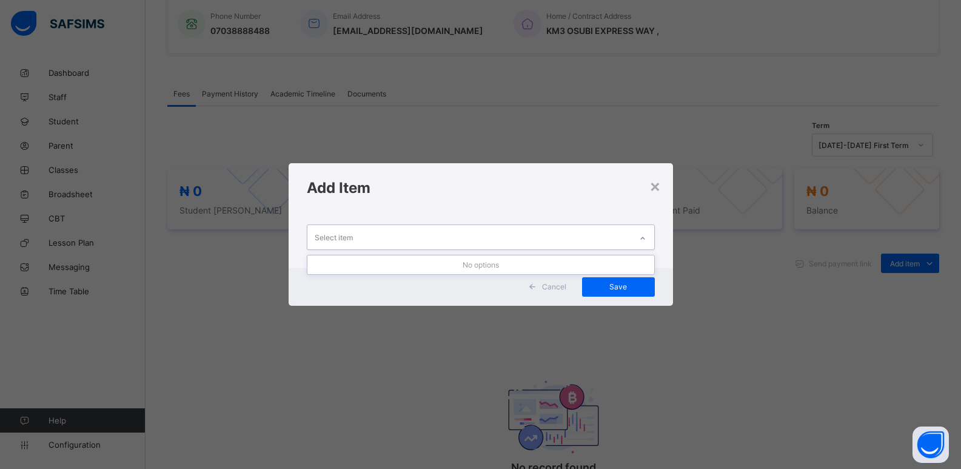
click at [646, 238] on icon at bounding box center [642, 238] width 7 height 12
click at [645, 238] on icon at bounding box center [642, 237] width 4 height 2
click at [646, 238] on icon at bounding box center [642, 238] width 7 height 12
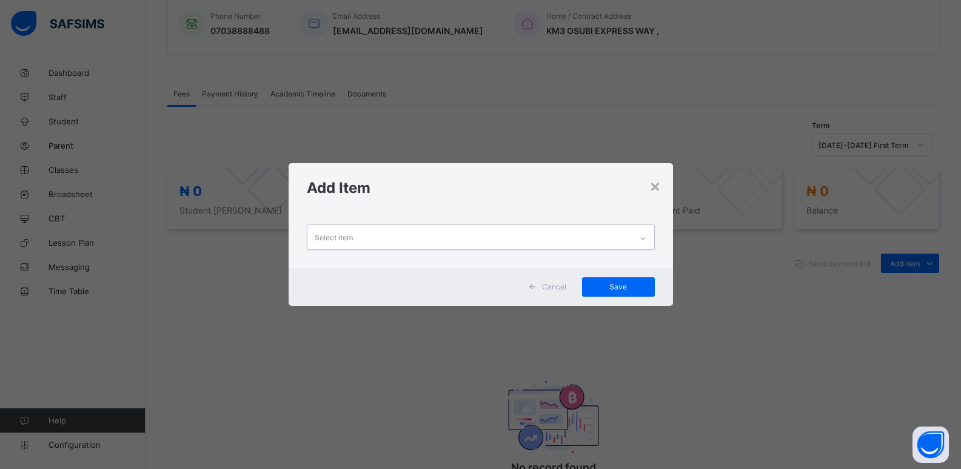
click at [646, 238] on icon at bounding box center [642, 238] width 7 height 12
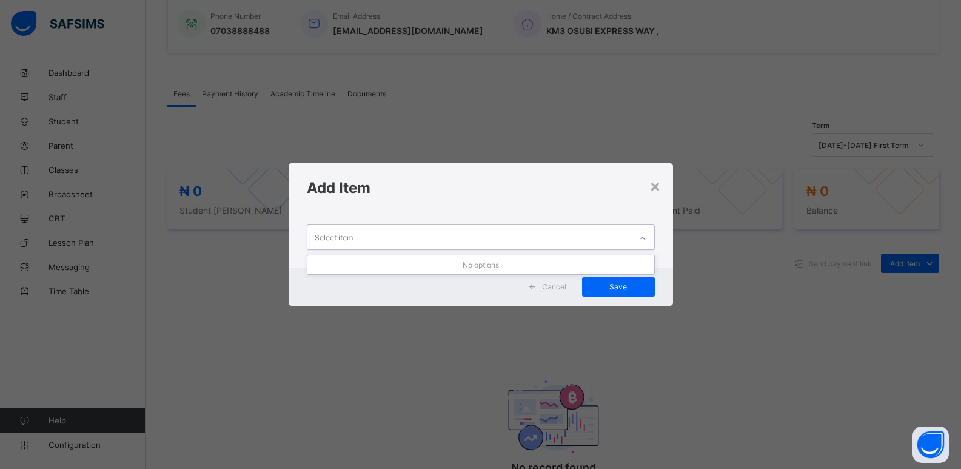
click at [646, 238] on icon at bounding box center [642, 238] width 7 height 12
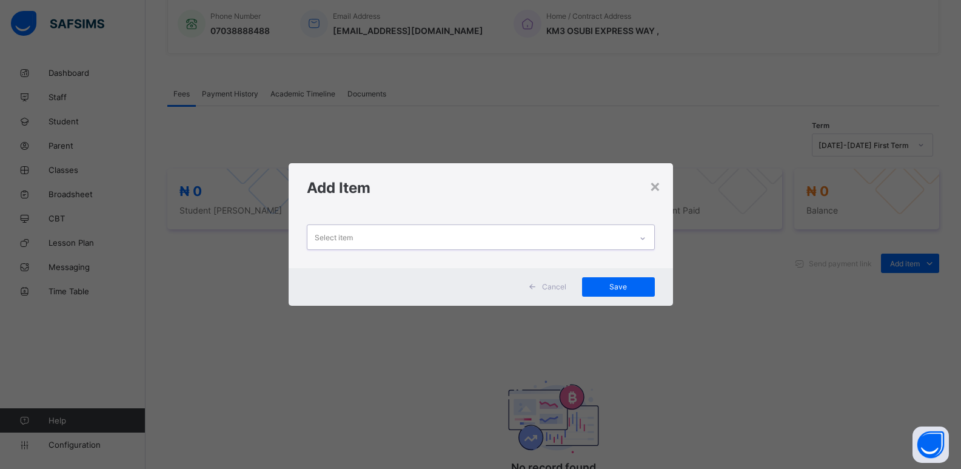
click at [646, 237] on icon at bounding box center [642, 238] width 7 height 12
click at [646, 236] on icon at bounding box center [642, 238] width 7 height 12
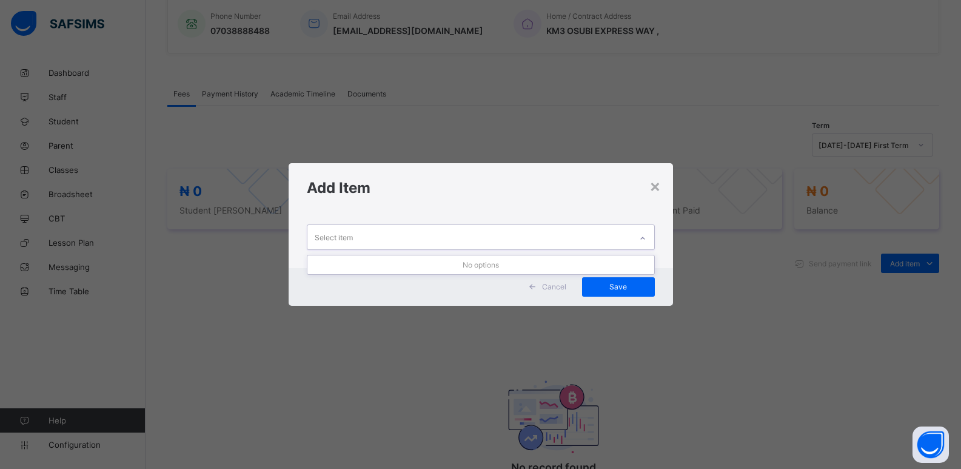
click at [646, 236] on icon at bounding box center [642, 238] width 7 height 12
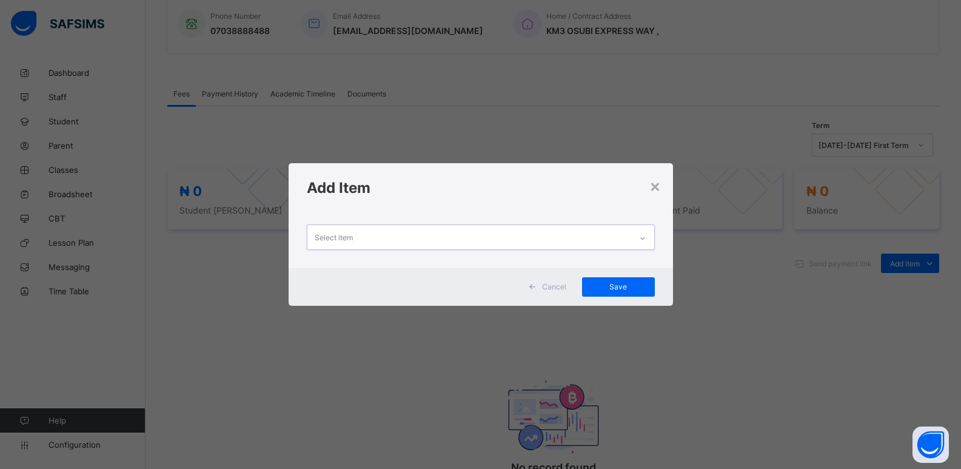
click at [646, 236] on icon at bounding box center [642, 238] width 7 height 12
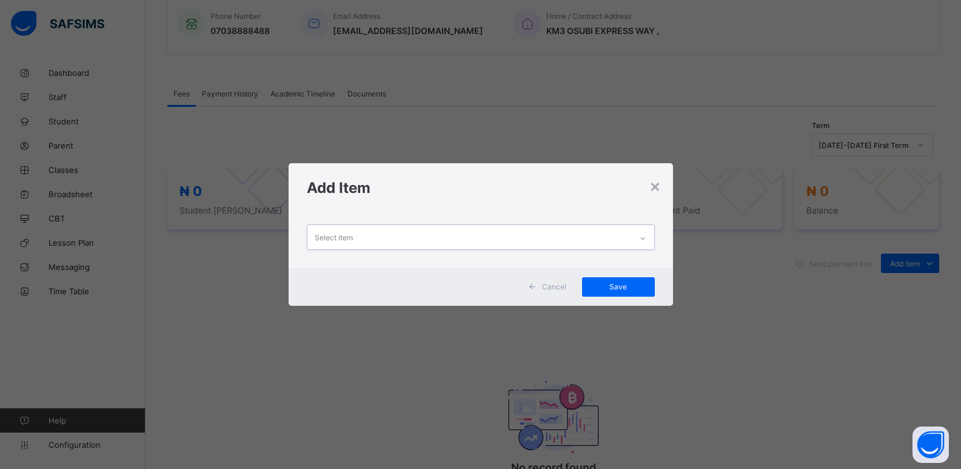
click at [646, 236] on icon at bounding box center [642, 238] width 7 height 12
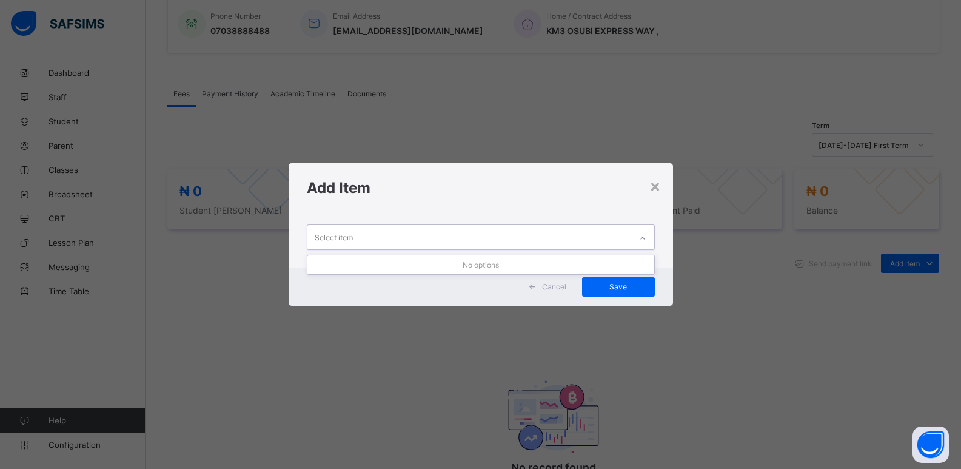
click at [646, 236] on icon at bounding box center [642, 238] width 7 height 12
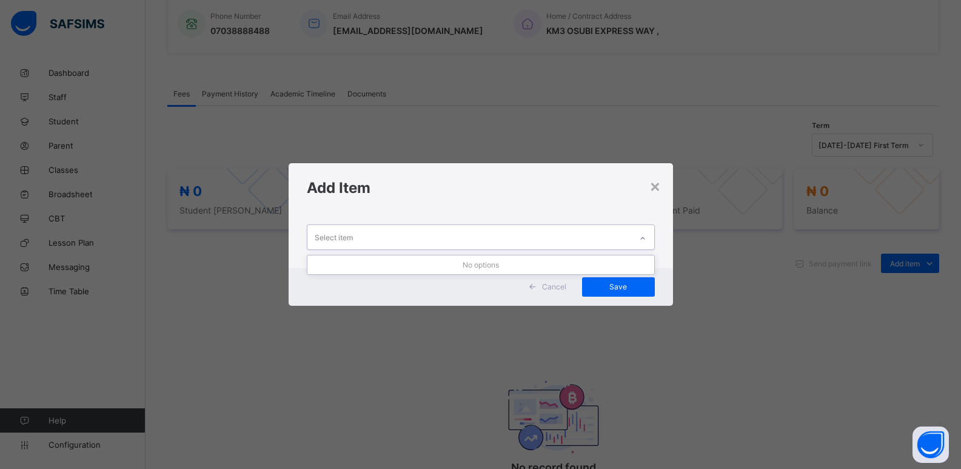
click at [646, 236] on icon at bounding box center [642, 238] width 7 height 12
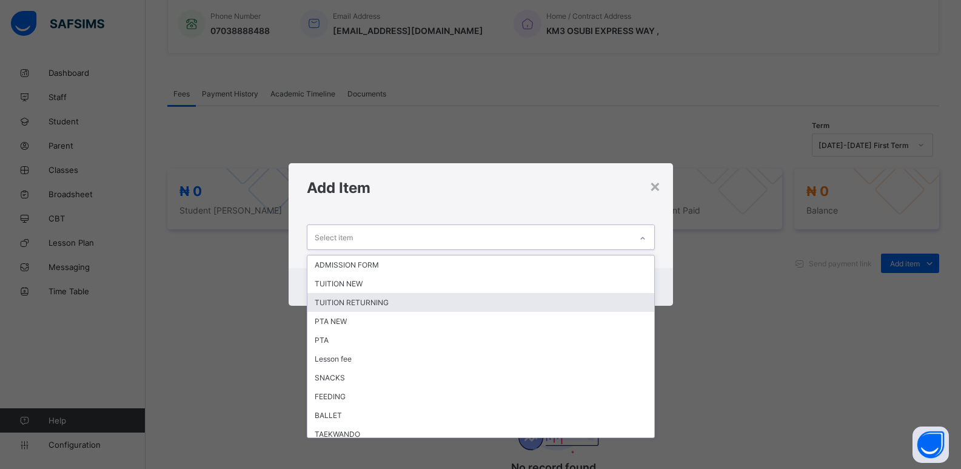
click at [491, 303] on div "TUITION RETURNING" at bounding box center [480, 302] width 347 height 19
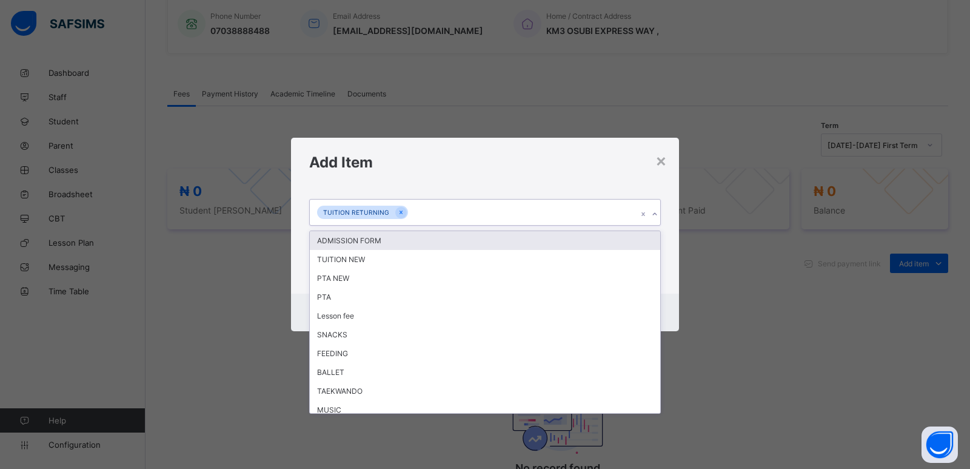
click at [659, 214] on div at bounding box center [655, 213] width 12 height 19
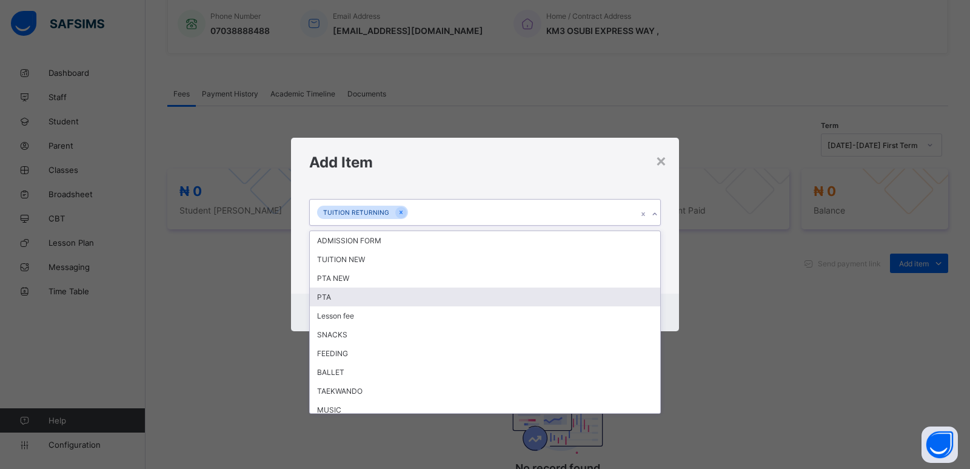
click at [565, 296] on div "PTA" at bounding box center [485, 296] width 351 height 19
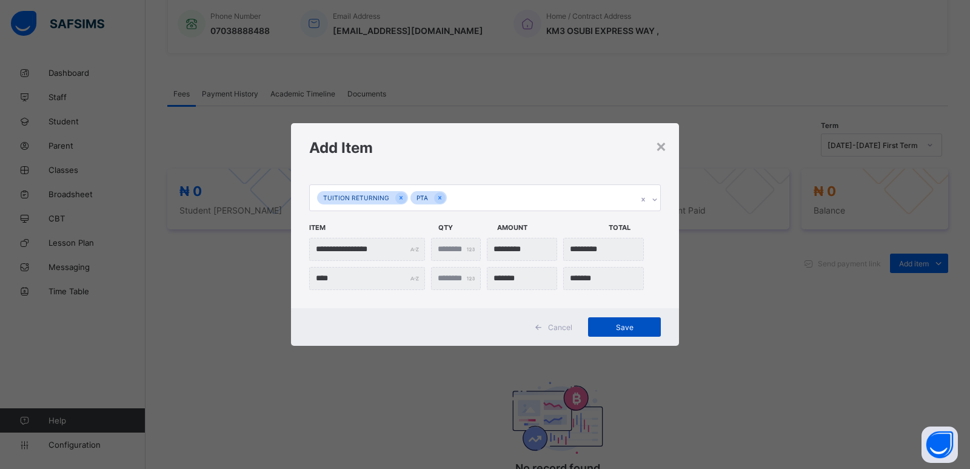
click at [615, 324] on span "Save" at bounding box center [624, 327] width 55 height 9
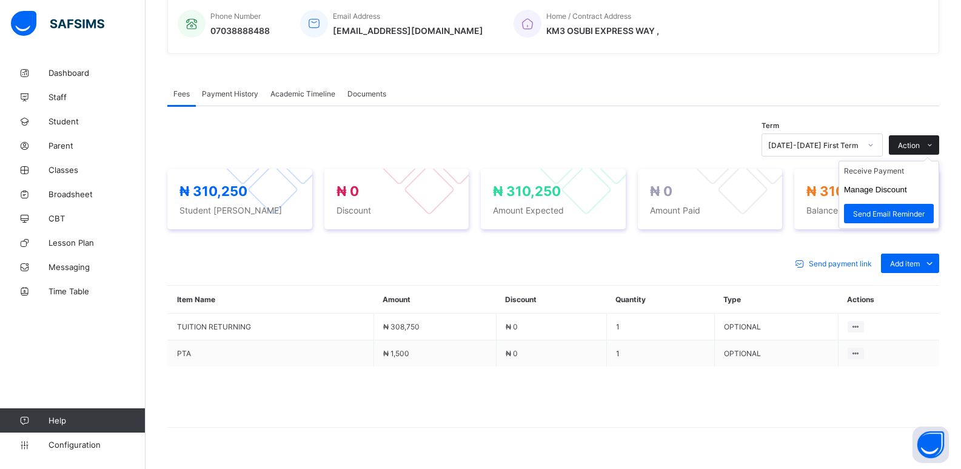
click at [920, 146] on span "Action" at bounding box center [909, 145] width 22 height 9
click at [882, 189] on button "Manage Discount" at bounding box center [875, 189] width 63 height 9
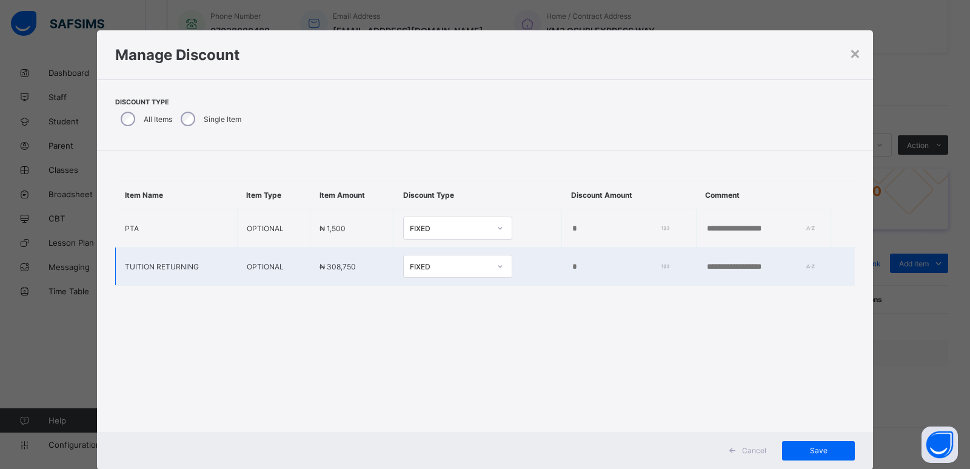
click at [571, 269] on input "*" at bounding box center [617, 267] width 93 height 10
type input "*****"
click at [816, 451] on span "Save" at bounding box center [818, 450] width 55 height 9
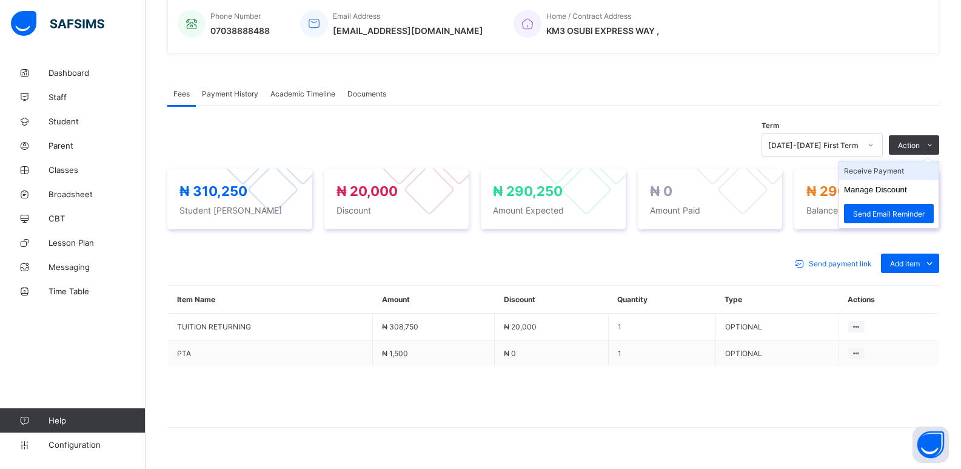
click at [894, 169] on li "Receive Payment" at bounding box center [888, 170] width 99 height 19
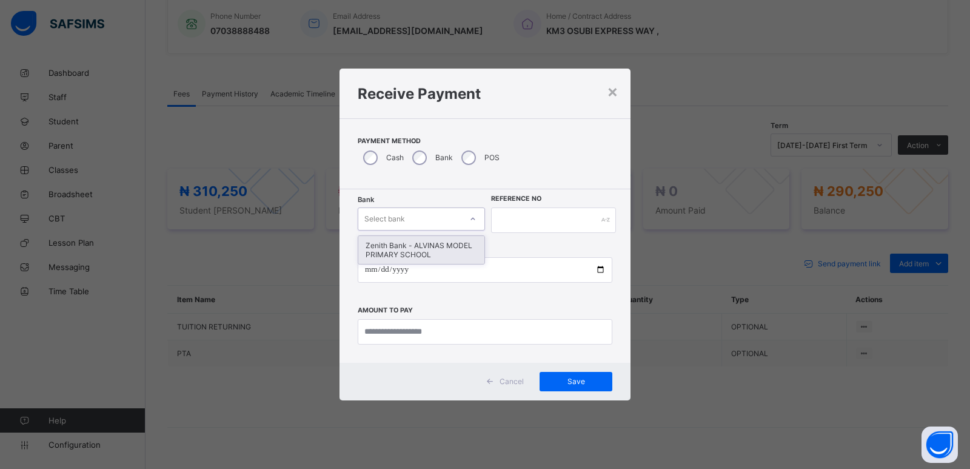
click at [386, 218] on div "Select bank" at bounding box center [384, 218] width 41 height 23
drag, startPoint x: 386, startPoint y: 241, endPoint x: 467, endPoint y: 224, distance: 82.9
click at [389, 241] on div "Zenith Bank - ALVINAS MODEL PRIMARY SCHOOL" at bounding box center [421, 250] width 126 height 28
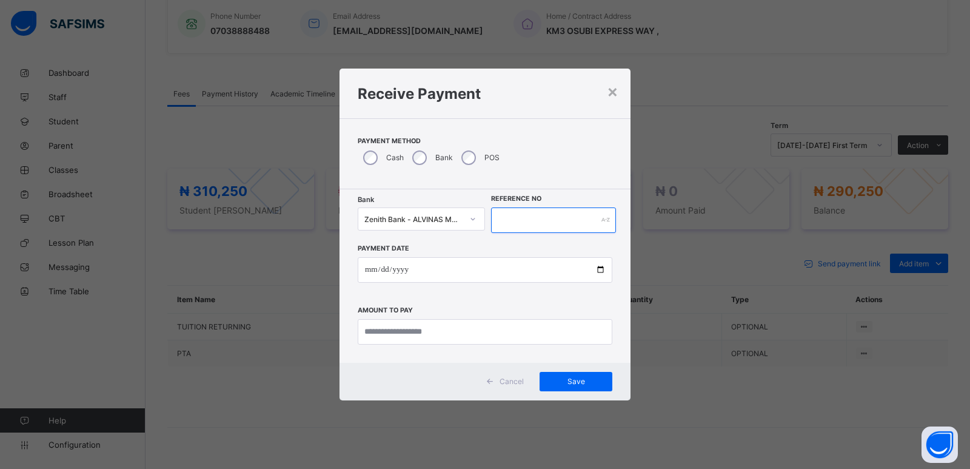
click at [494, 211] on input "text" at bounding box center [553, 219] width 125 height 25
type input "******"
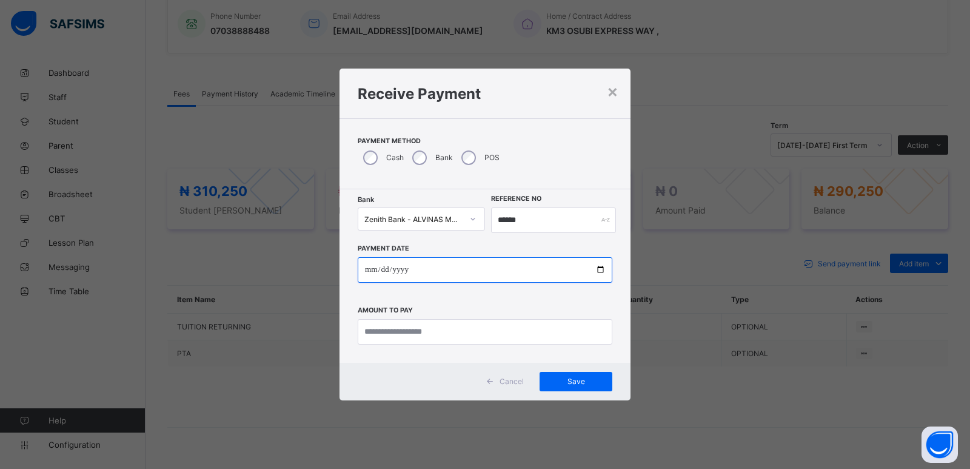
click at [374, 272] on input "date" at bounding box center [485, 269] width 255 height 25
type input "**********"
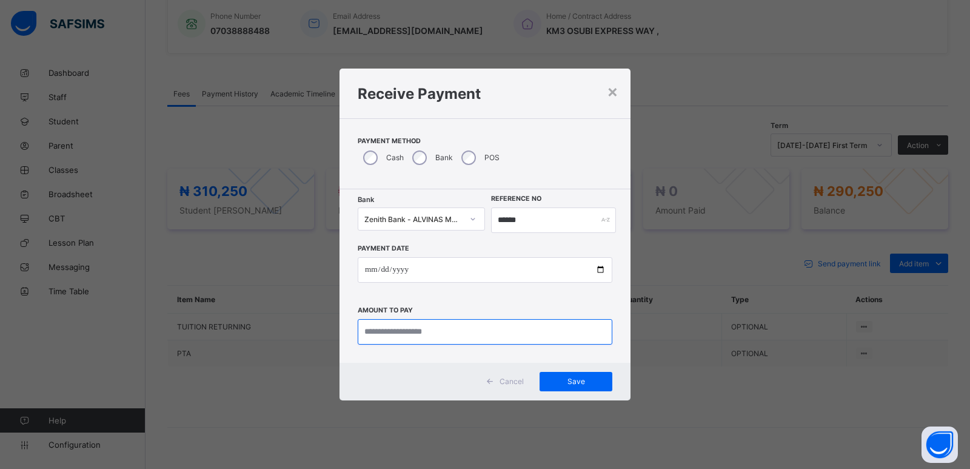
click at [384, 332] on input "currency" at bounding box center [485, 331] width 255 height 25
type input "*********"
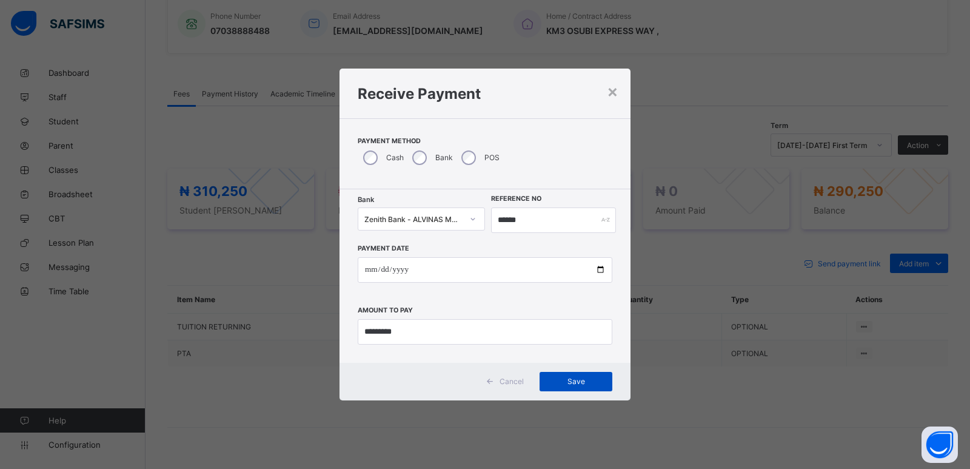
click at [561, 374] on div "Save" at bounding box center [576, 381] width 73 height 19
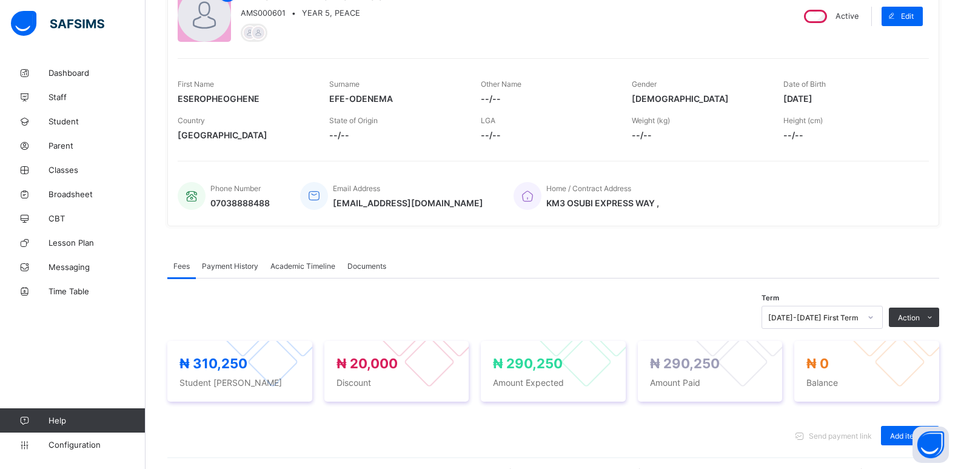
scroll to position [243, 0]
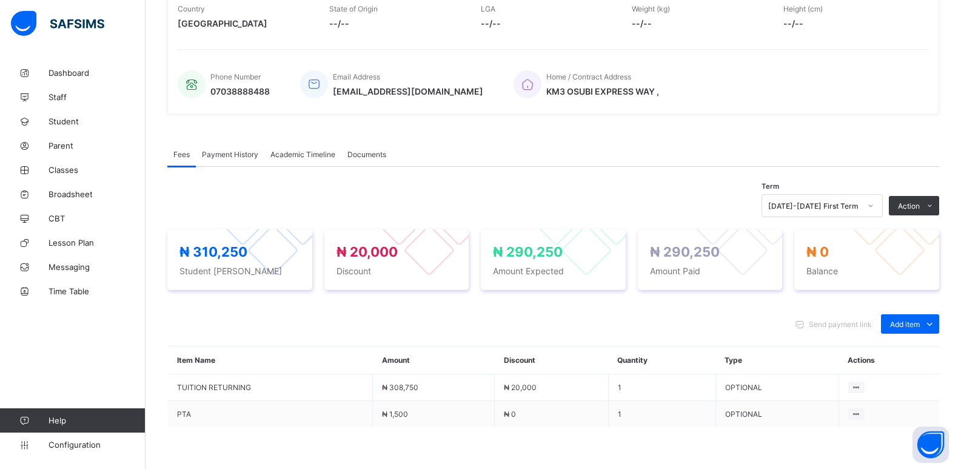
scroll to position [61, 0]
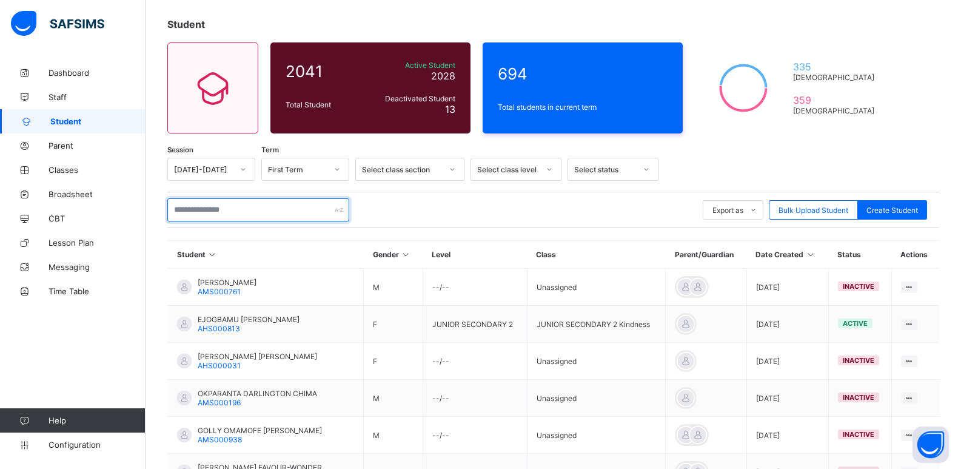
click at [261, 203] on input "text" at bounding box center [258, 209] width 182 height 23
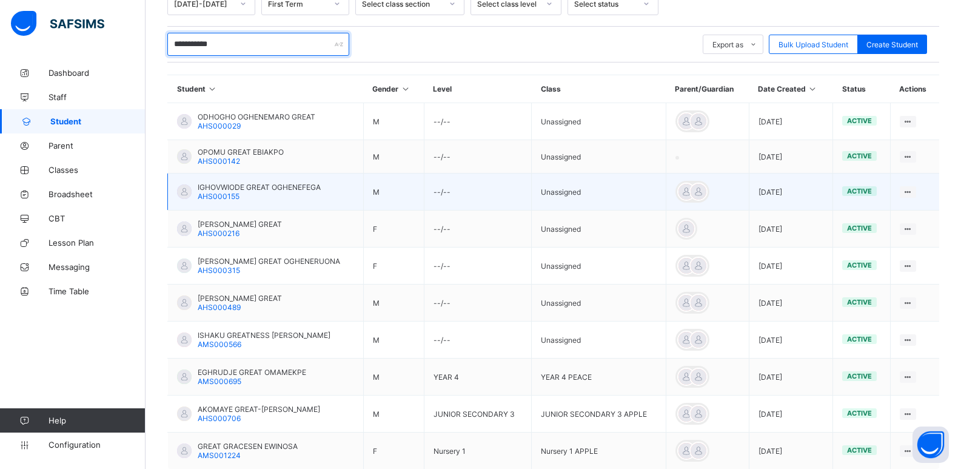
scroll to position [243, 0]
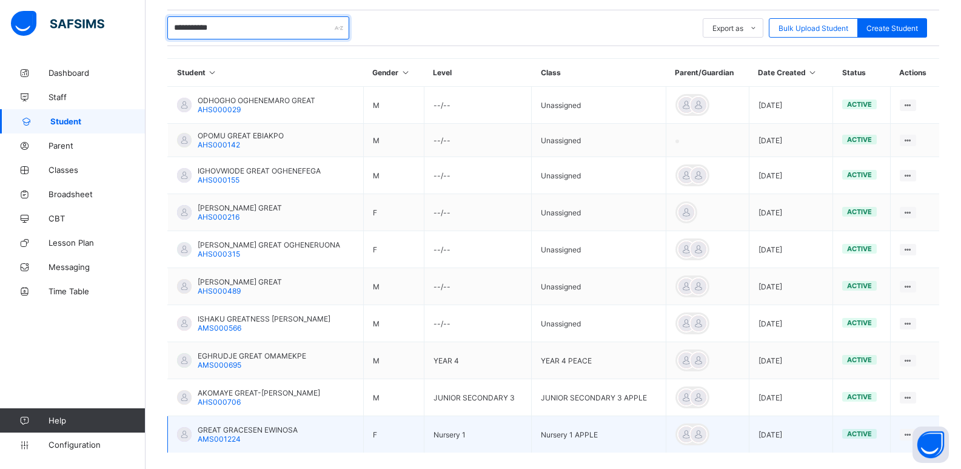
type input "**********"
click at [233, 429] on span "GREAT GRACESEN EWINOSA" at bounding box center [248, 429] width 100 height 9
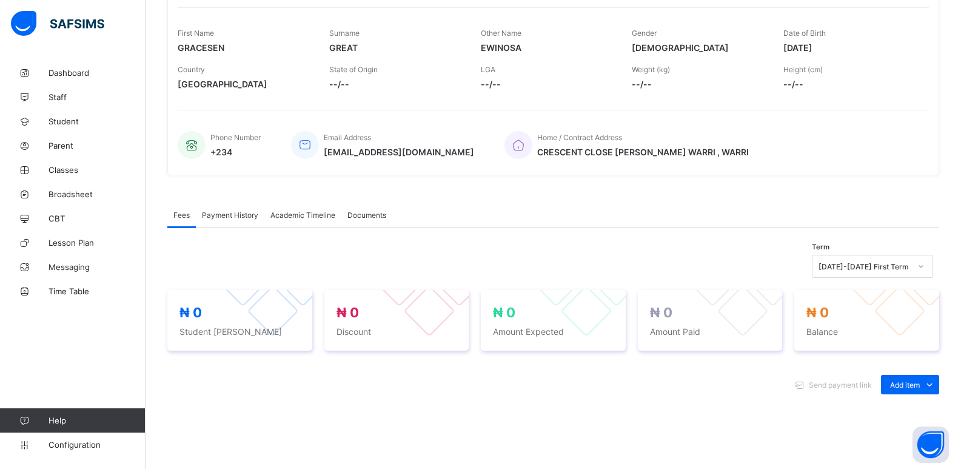
scroll to position [303, 0]
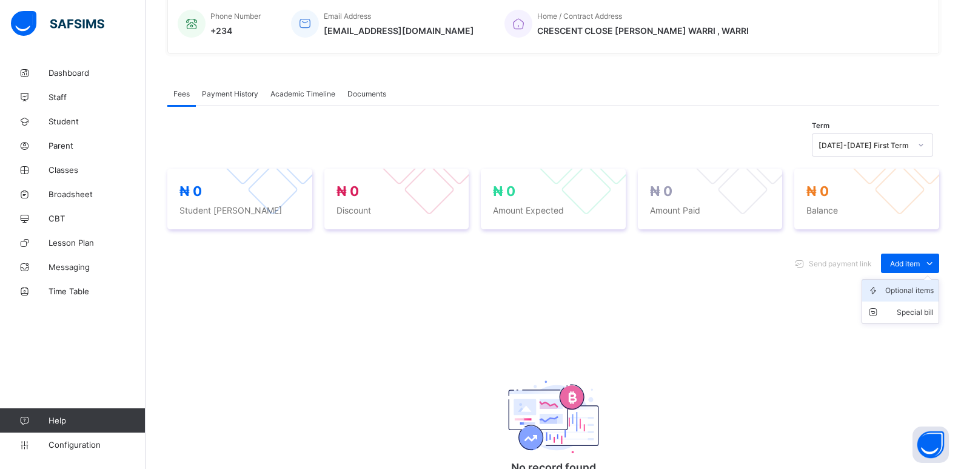
click at [923, 290] on div "Optional items" at bounding box center [909, 290] width 49 height 12
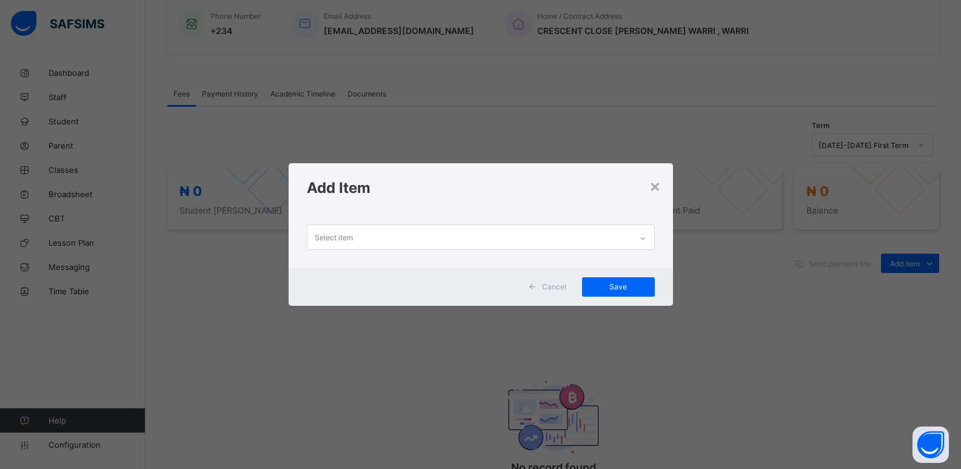
click at [630, 235] on div "Select item" at bounding box center [469, 237] width 324 height 24
click at [646, 240] on icon at bounding box center [642, 238] width 7 height 12
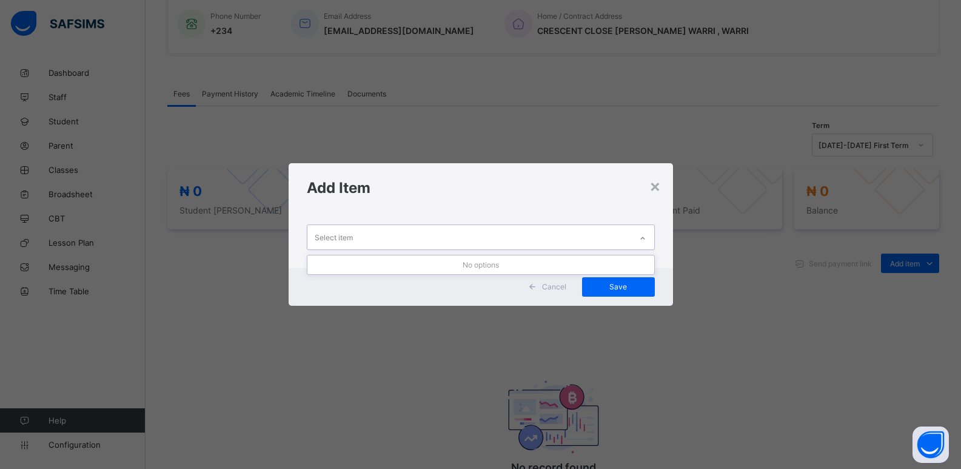
click at [646, 240] on icon at bounding box center [642, 238] width 7 height 12
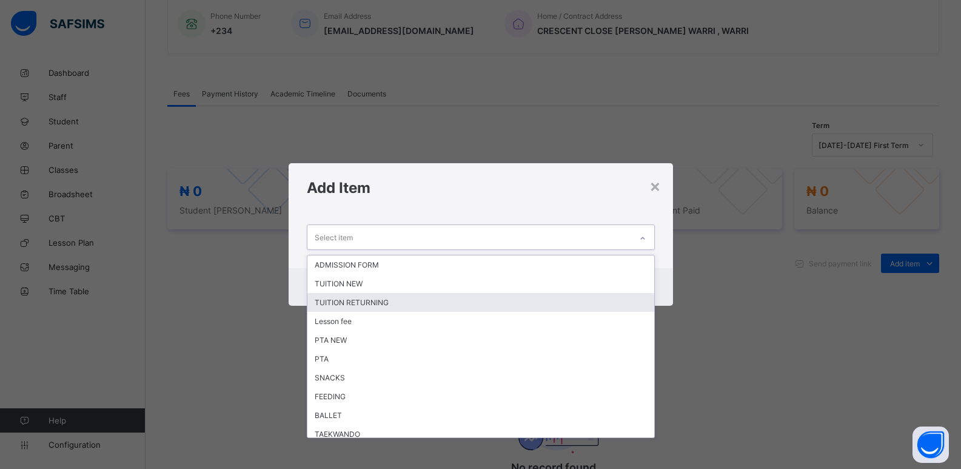
click at [431, 295] on div "TUITION RETURNING" at bounding box center [480, 302] width 347 height 19
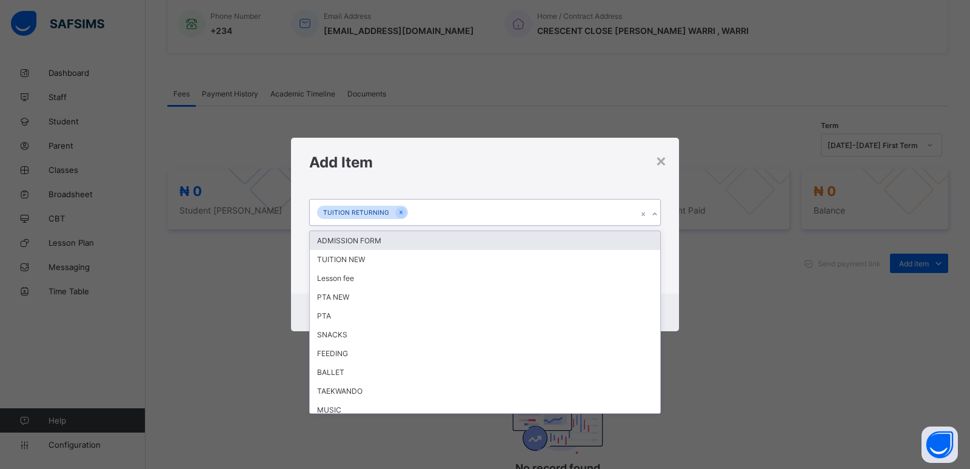
click at [655, 214] on icon at bounding box center [654, 214] width 7 height 12
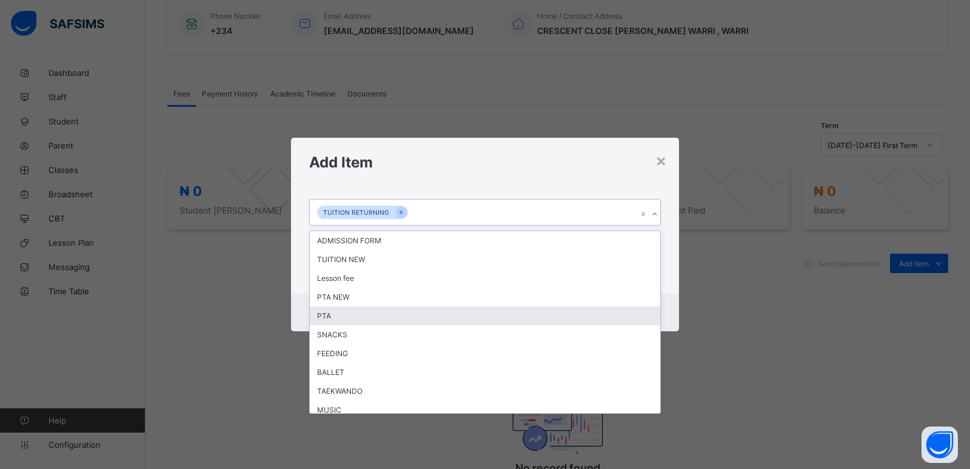
drag, startPoint x: 428, startPoint y: 316, endPoint x: 618, endPoint y: 249, distance: 201.4
click at [428, 317] on div "PTA" at bounding box center [485, 315] width 351 height 19
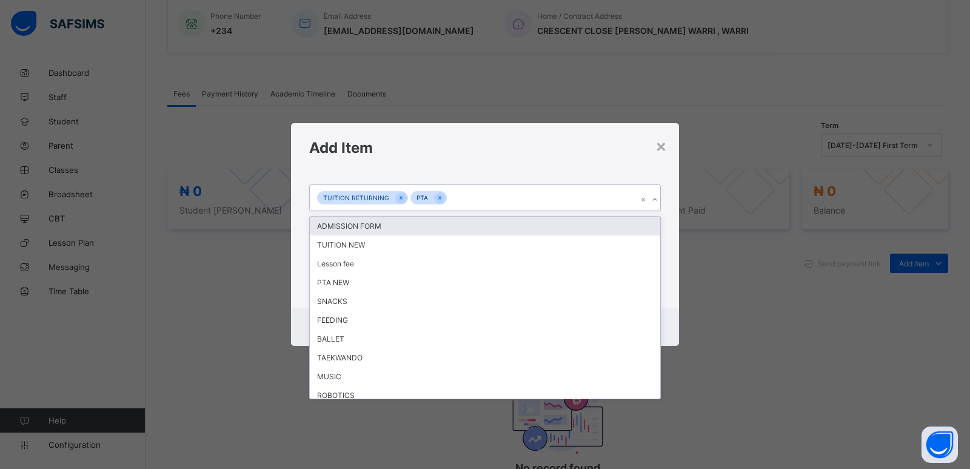
click at [656, 201] on icon at bounding box center [654, 199] width 7 height 12
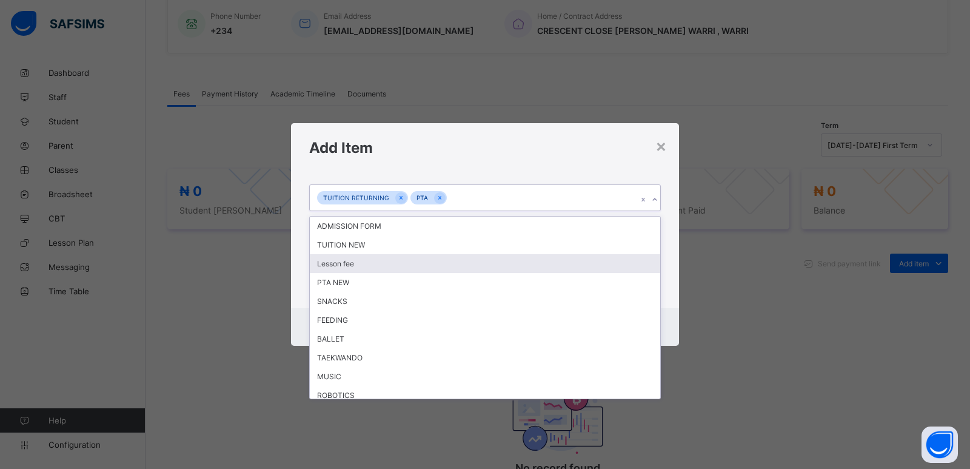
drag, startPoint x: 348, startPoint y: 261, endPoint x: 647, endPoint y: 204, distance: 304.2
click at [352, 259] on div "Lesson fee" at bounding box center [485, 263] width 351 height 19
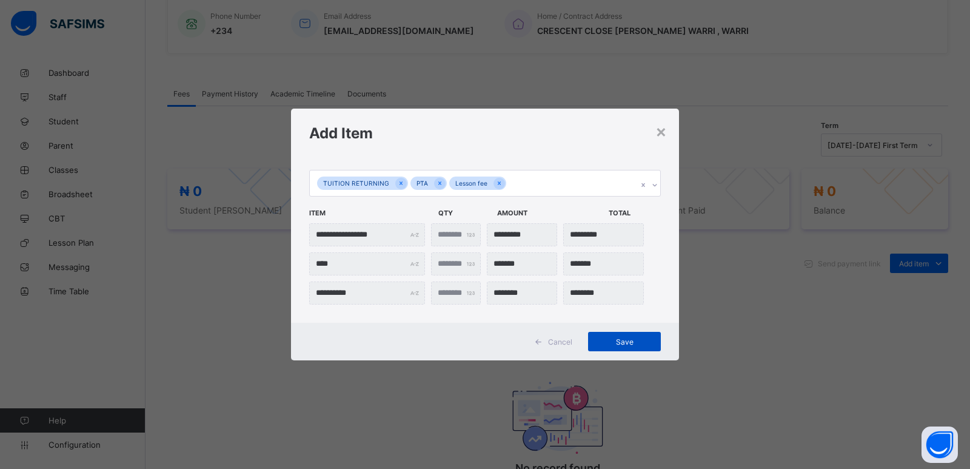
click at [620, 332] on div "Save" at bounding box center [624, 341] width 73 height 19
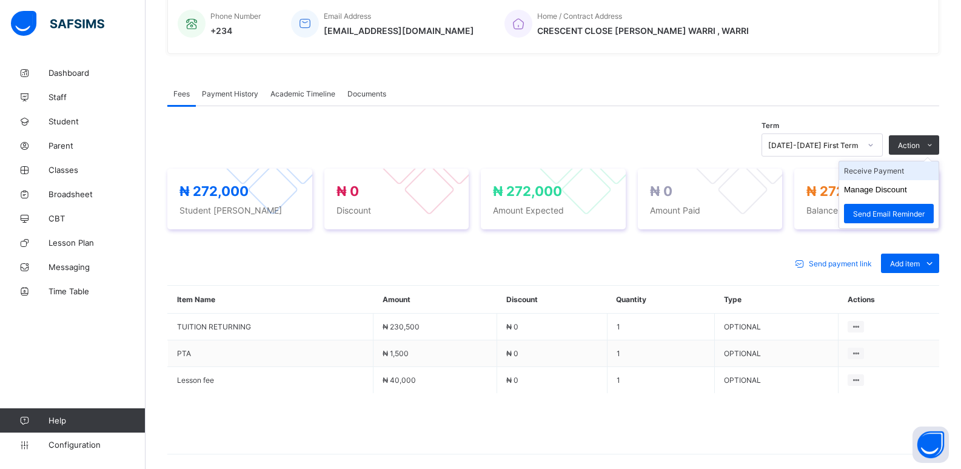
click at [871, 170] on li "Receive Payment" at bounding box center [888, 170] width 99 height 19
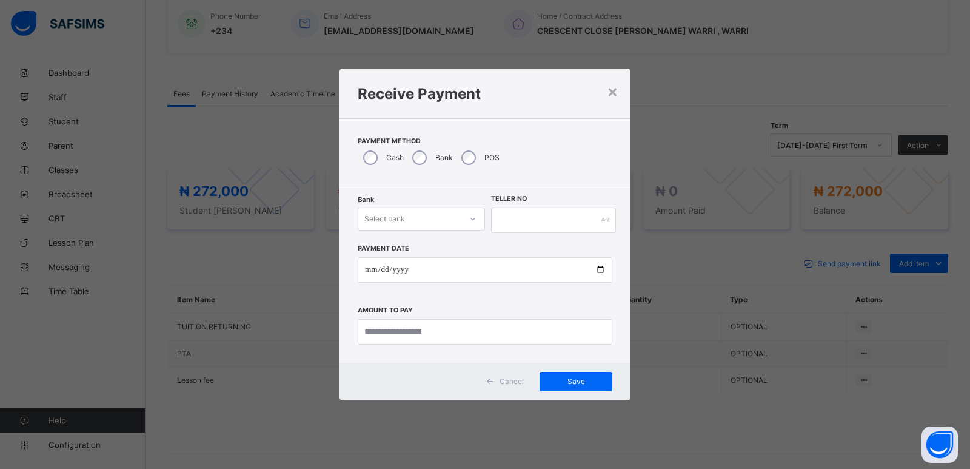
click at [410, 221] on div "Select bank" at bounding box center [409, 218] width 103 height 17
drag, startPoint x: 402, startPoint y: 246, endPoint x: 486, endPoint y: 233, distance: 85.2
click at [408, 245] on div "Zenith Bank - ALVINAS MODEL PRIMARY SCHOOL" at bounding box center [421, 250] width 126 height 28
click at [508, 222] on input "text" at bounding box center [553, 219] width 125 height 25
type input "*********"
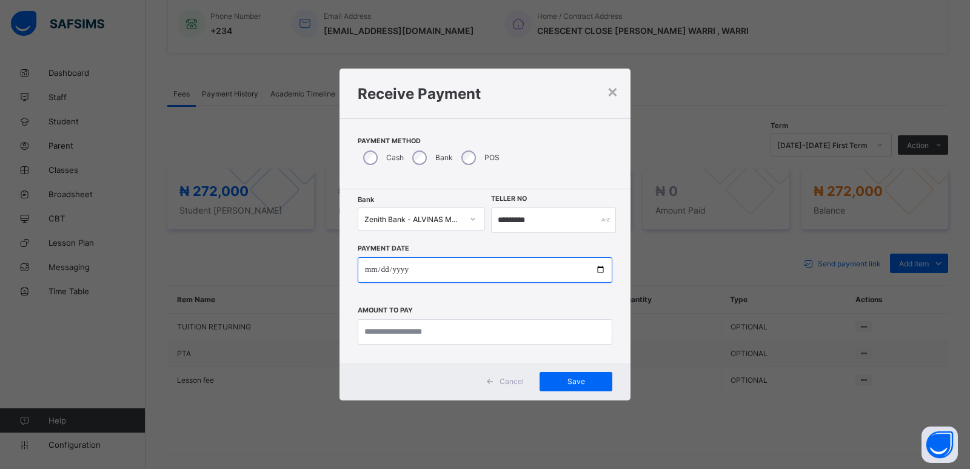
click at [364, 273] on input "date" at bounding box center [485, 269] width 255 height 25
type input "**********"
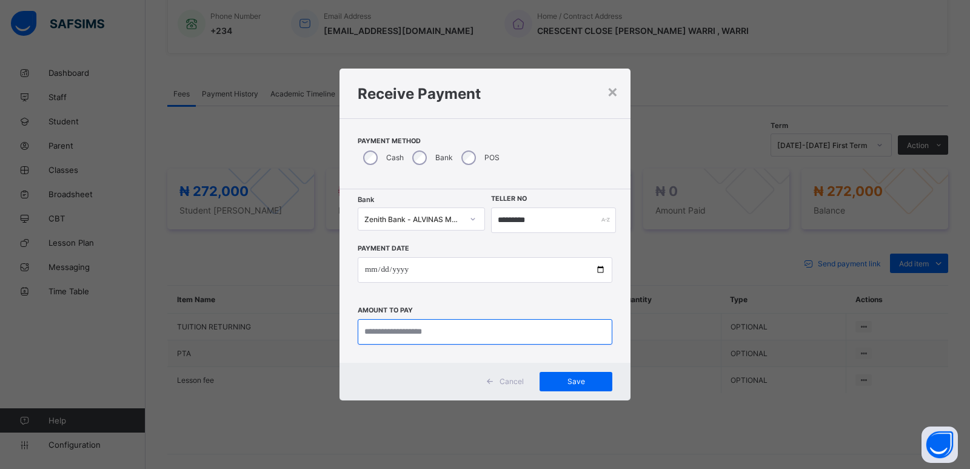
click at [371, 337] on input "currency" at bounding box center [485, 331] width 255 height 25
type input "*********"
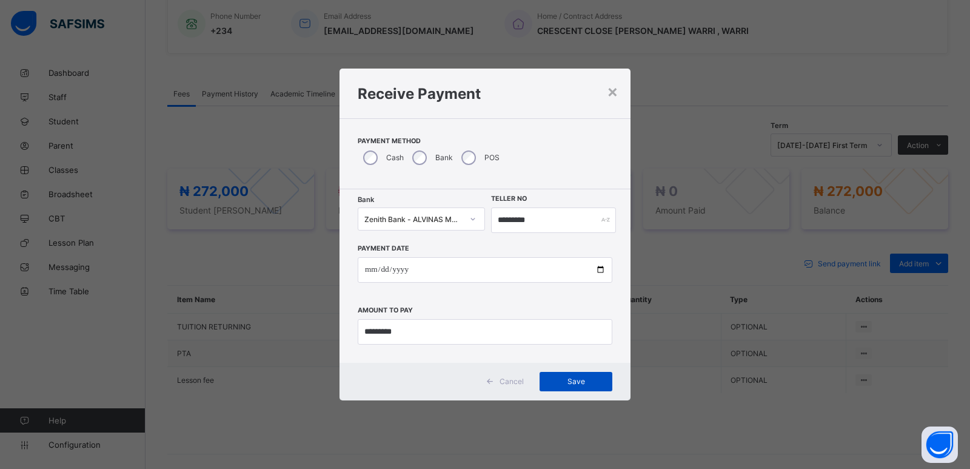
click at [575, 384] on span "Save" at bounding box center [576, 381] width 55 height 9
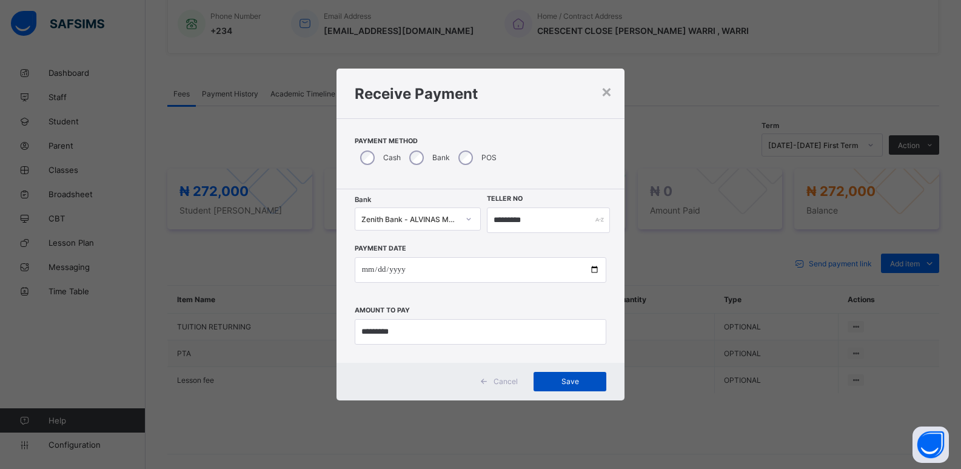
click at [583, 379] on span "Save" at bounding box center [570, 381] width 55 height 9
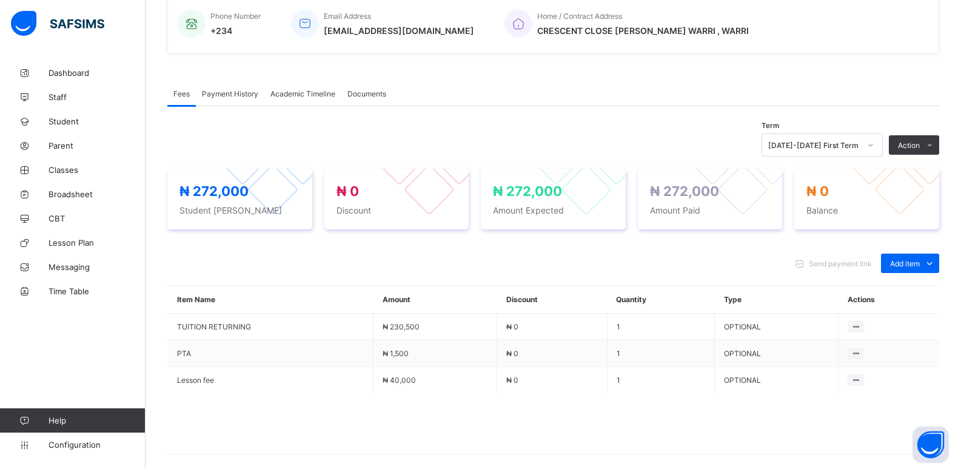
scroll to position [69, 0]
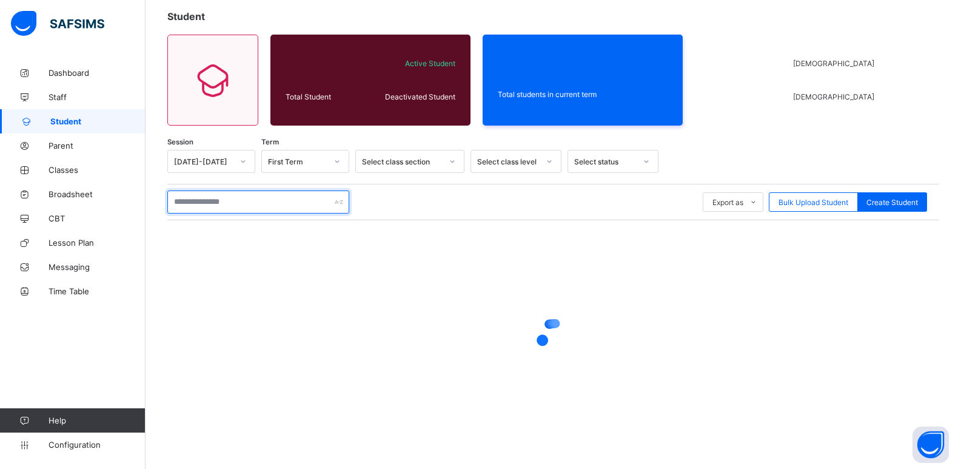
click at [233, 200] on input "text" at bounding box center [258, 201] width 182 height 23
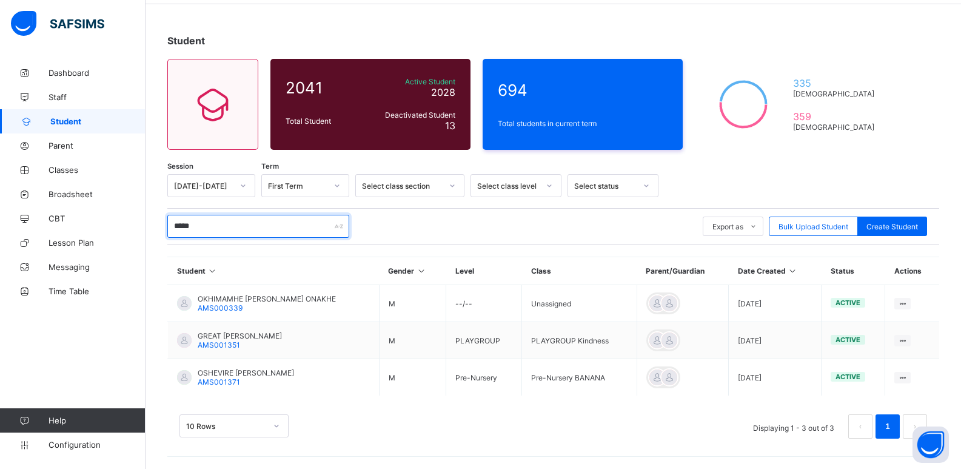
scroll to position [7, 0]
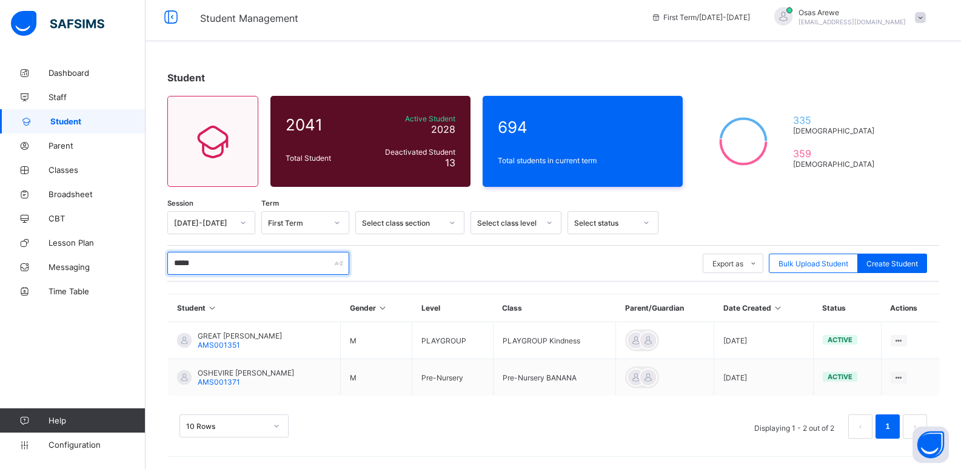
type input "*****"
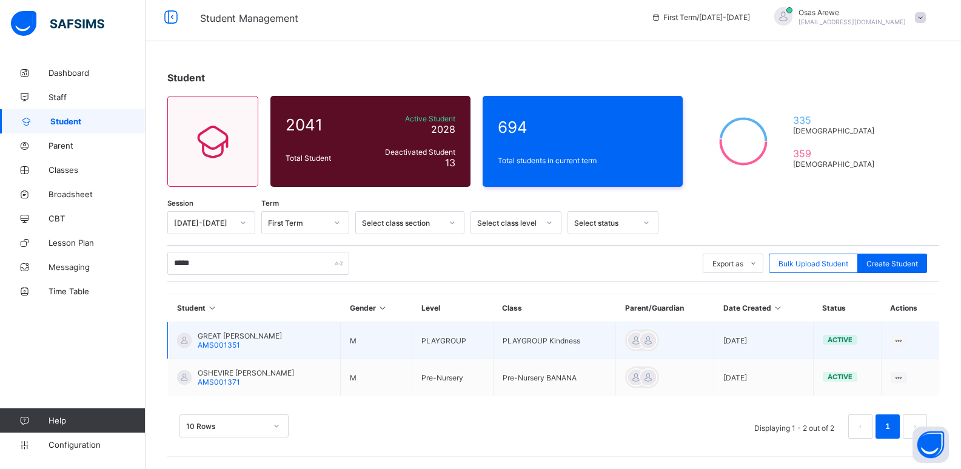
click at [226, 339] on span "GREAT GAVIN OMOZEMOSE" at bounding box center [240, 335] width 84 height 9
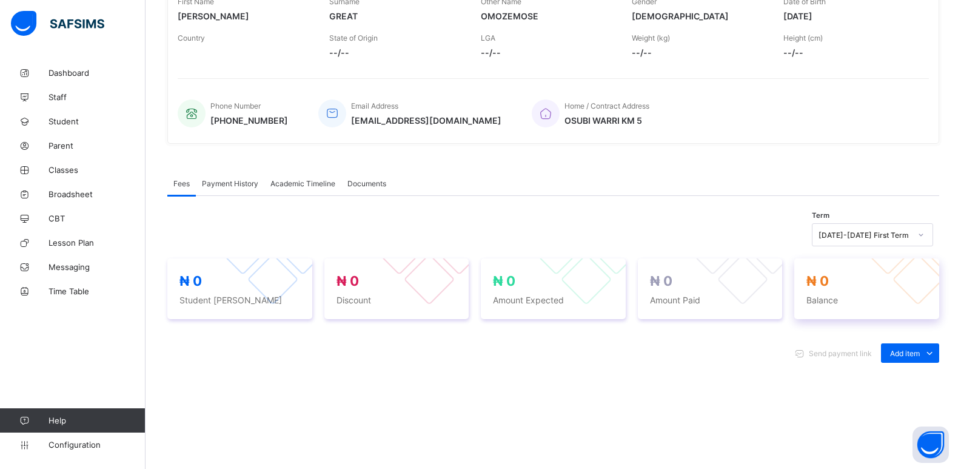
scroll to position [243, 0]
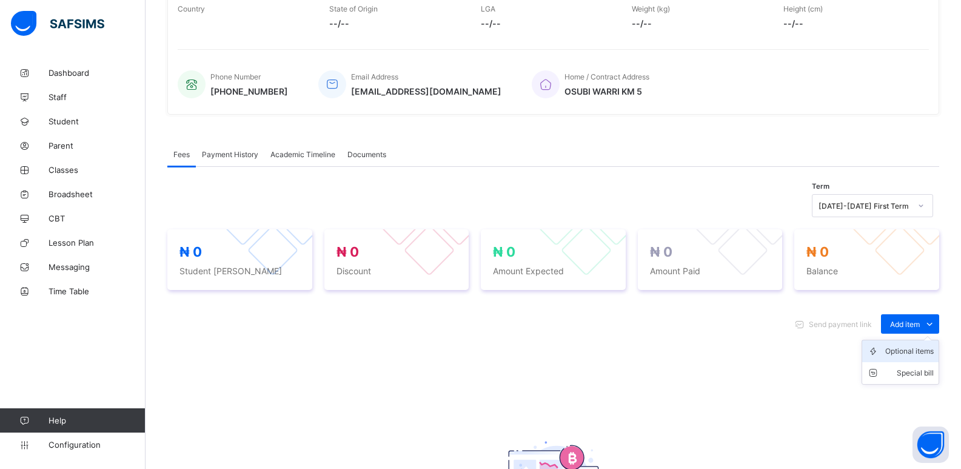
drag, startPoint x: 917, startPoint y: 351, endPoint x: 813, endPoint y: 267, distance: 134.1
click at [0, 0] on div "Optional items" at bounding box center [0, 0] width 0 height 0
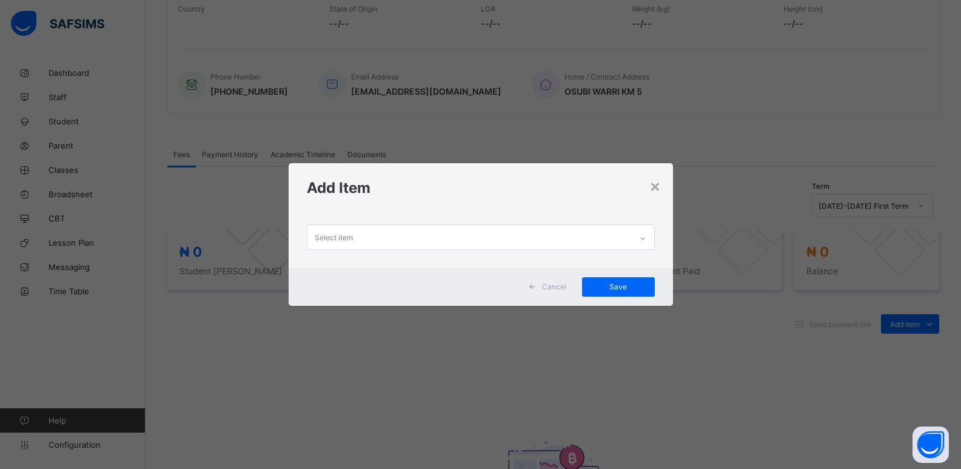
click at [636, 236] on div at bounding box center [642, 238] width 21 height 19
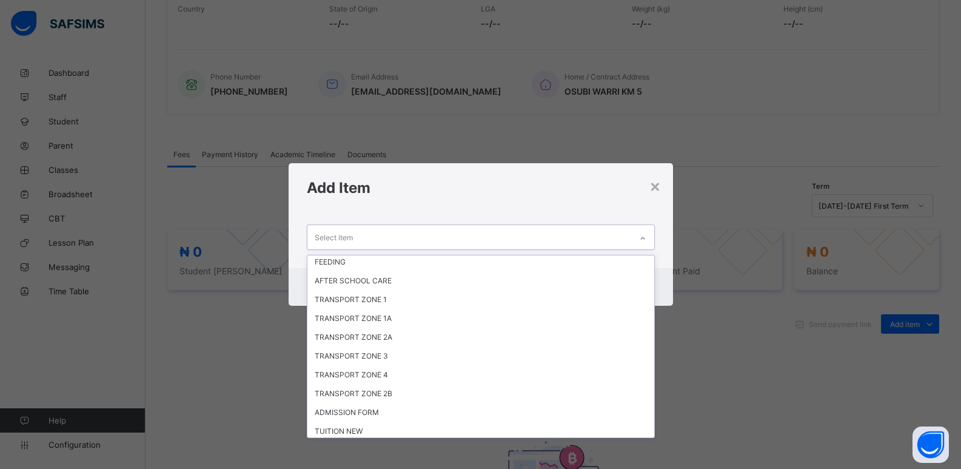
scroll to position [100, 0]
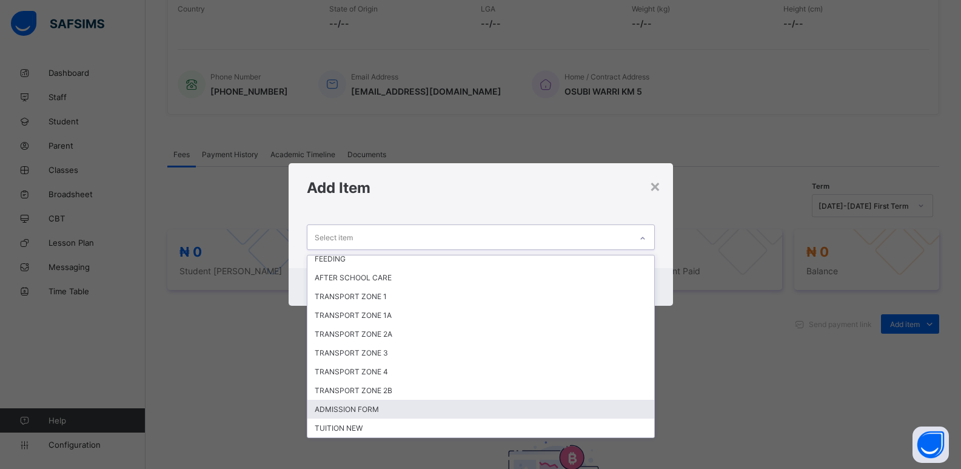
drag, startPoint x: 371, startPoint y: 405, endPoint x: 424, endPoint y: 367, distance: 65.6
click at [371, 406] on div "ADMISSION FORM" at bounding box center [480, 409] width 347 height 19
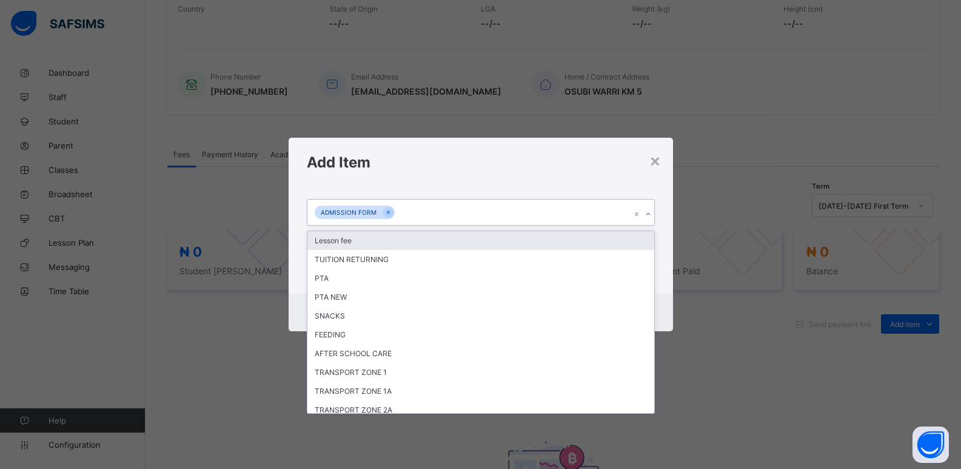
click at [651, 213] on icon at bounding box center [648, 214] width 7 height 12
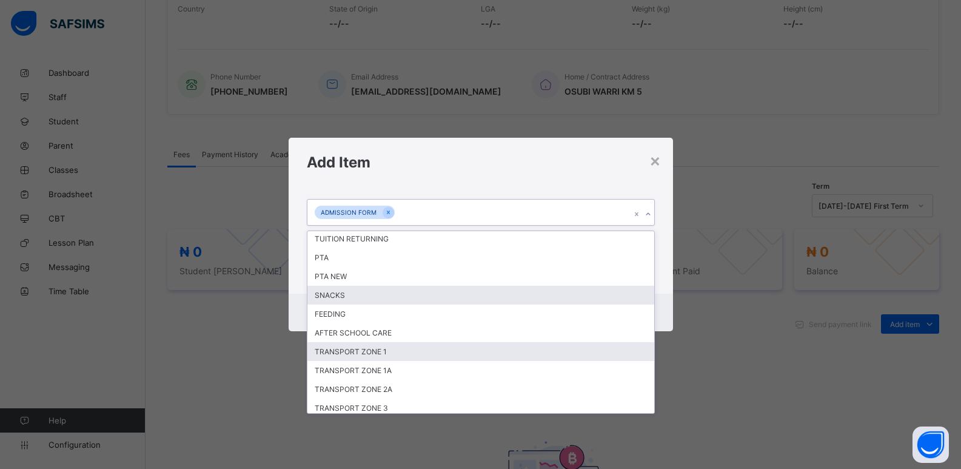
scroll to position [81, 0]
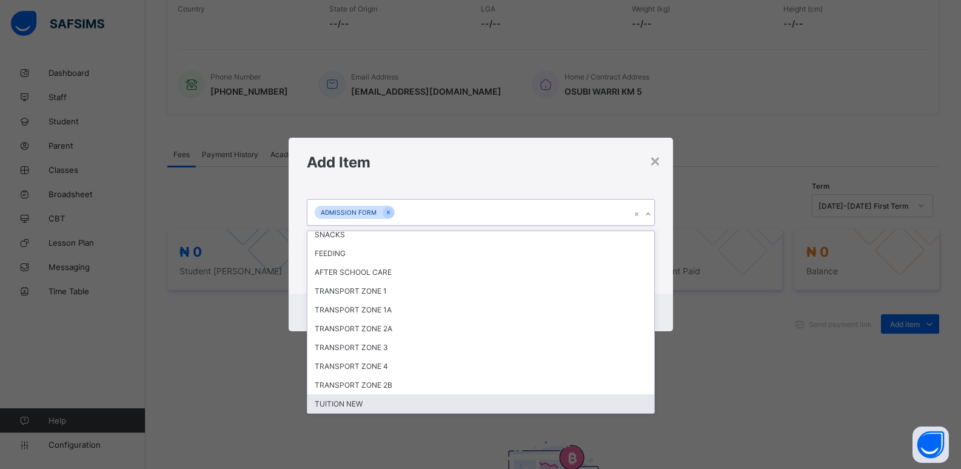
click at [358, 400] on div "TUITION NEW" at bounding box center [480, 403] width 347 height 19
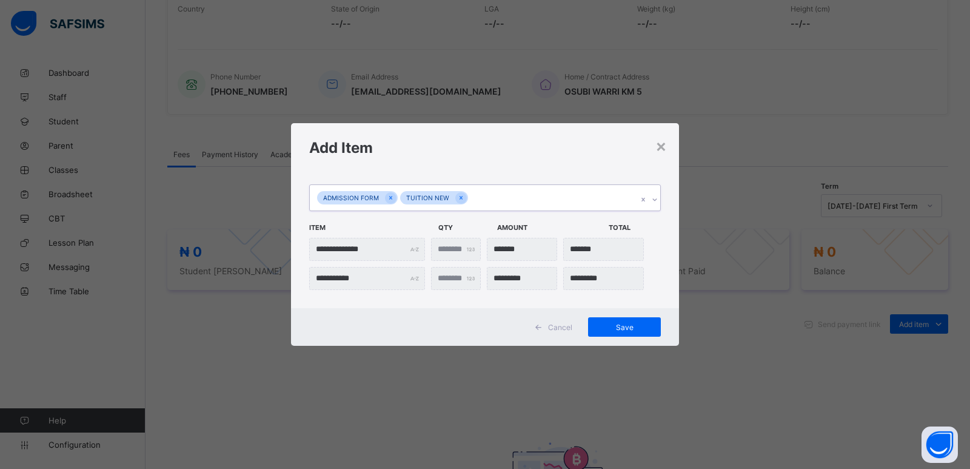
click at [653, 202] on icon at bounding box center [654, 199] width 7 height 12
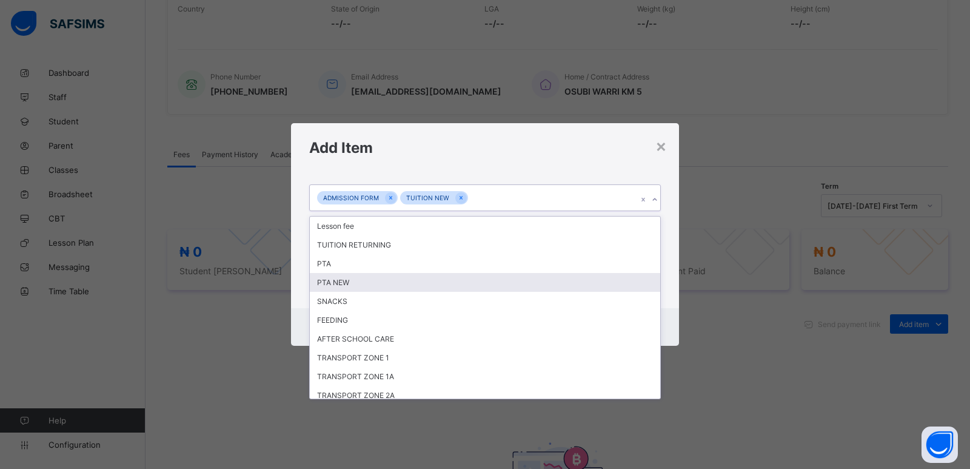
drag, startPoint x: 352, startPoint y: 287, endPoint x: 460, endPoint y: 254, distance: 112.4
click at [352, 287] on div "PTA NEW" at bounding box center [485, 282] width 351 height 19
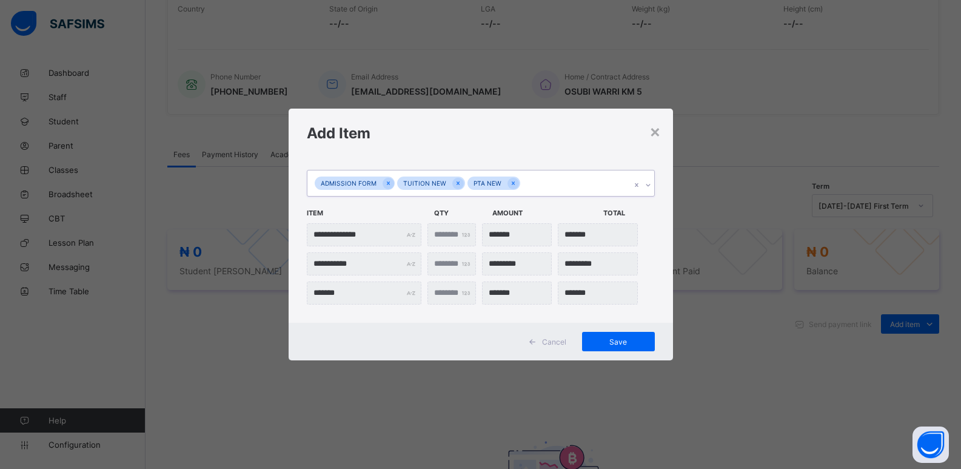
click at [651, 186] on icon at bounding box center [648, 185] width 7 height 12
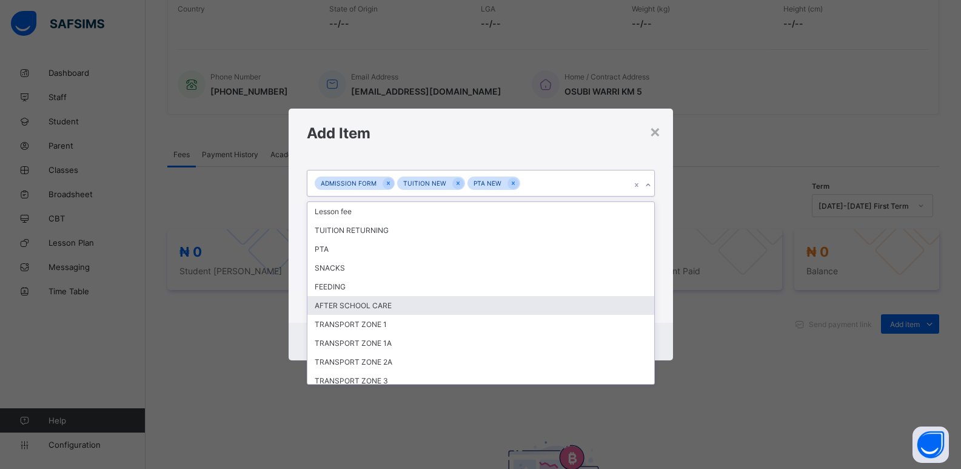
drag, startPoint x: 407, startPoint y: 309, endPoint x: 542, endPoint y: 287, distance: 136.3
click at [407, 308] on div "AFTER SCHOOL CARE" at bounding box center [480, 305] width 347 height 19
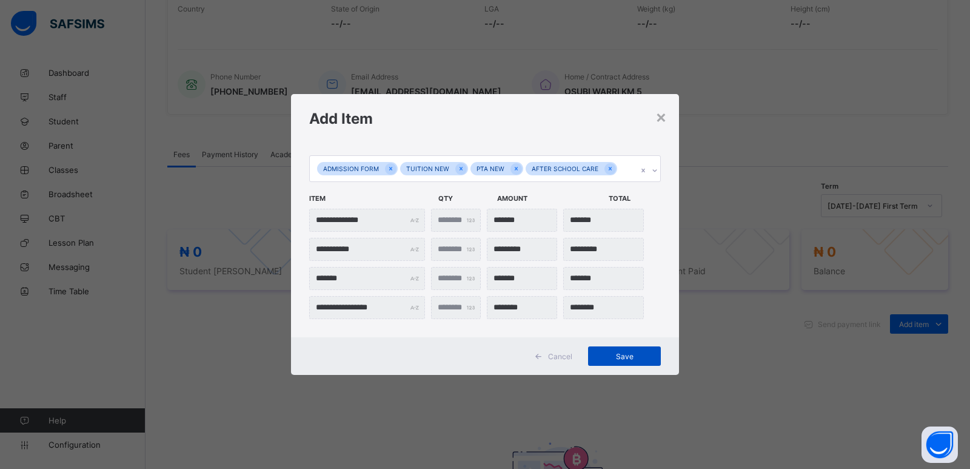
click at [627, 353] on span "Save" at bounding box center [624, 356] width 55 height 9
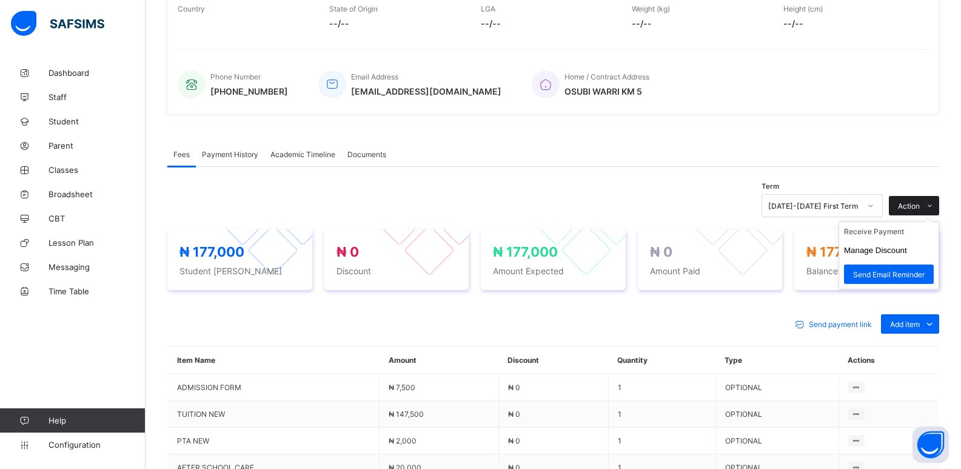
click at [919, 205] on span "Action" at bounding box center [909, 205] width 22 height 9
click at [871, 233] on li "Receive Payment" at bounding box center [888, 231] width 99 height 19
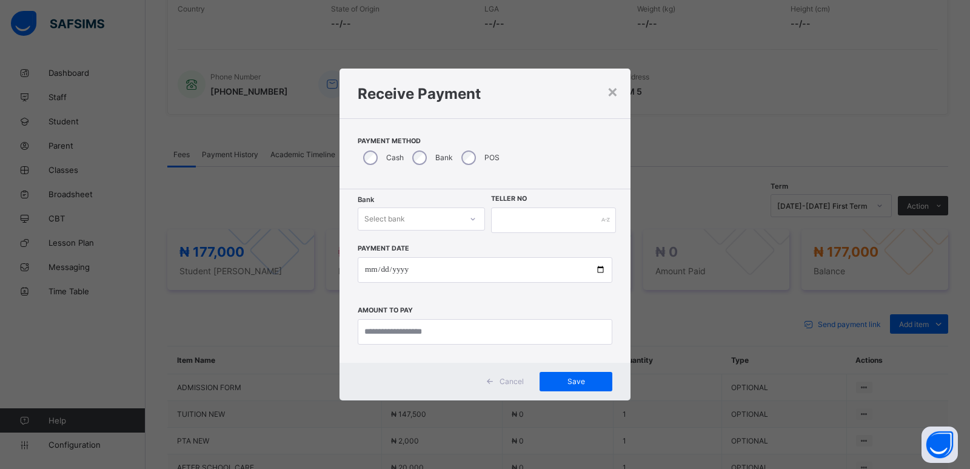
click at [438, 216] on div "Select bank" at bounding box center [409, 218] width 103 height 17
drag, startPoint x: 421, startPoint y: 251, endPoint x: 464, endPoint y: 241, distance: 43.5
click at [421, 250] on div "Zenith Bank - ALVINAS MODEL PRIMARY SCHOOL" at bounding box center [421, 250] width 126 height 28
click at [520, 225] on input "text" at bounding box center [553, 219] width 125 height 25
type input "*******"
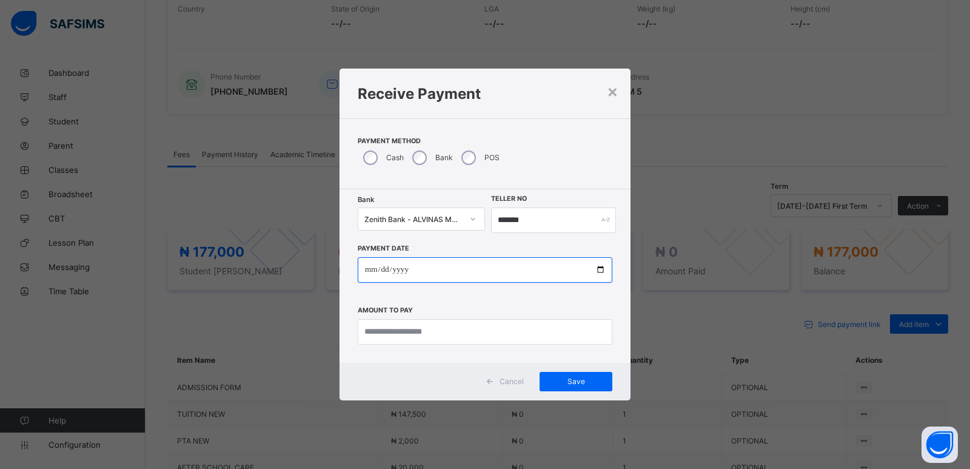
click at [372, 273] on input "date" at bounding box center [485, 269] width 255 height 25
type input "**********"
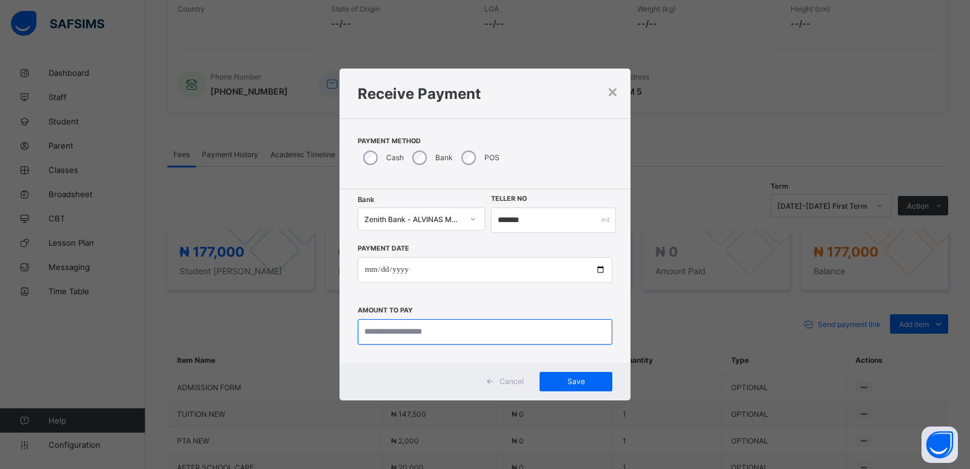
click at [383, 335] on input "currency" at bounding box center [485, 331] width 255 height 25
type input "*******"
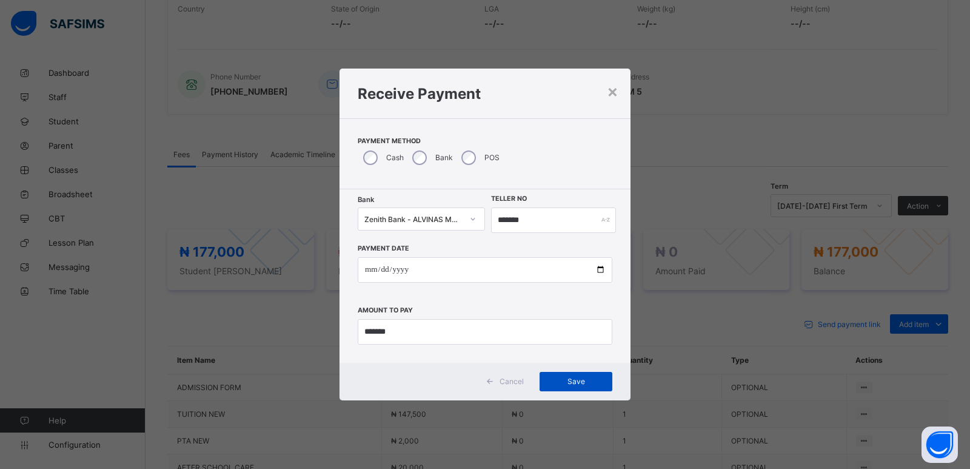
click at [573, 381] on span "Save" at bounding box center [576, 381] width 55 height 9
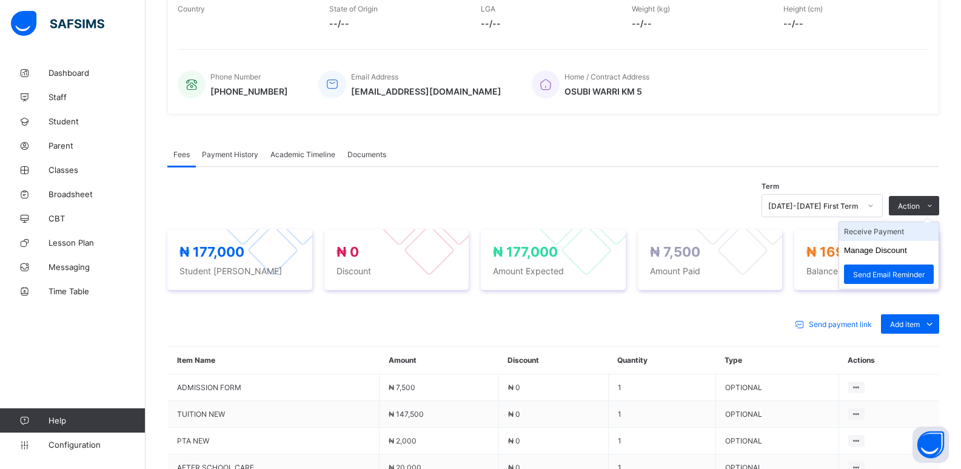
click at [884, 231] on li "Receive Payment" at bounding box center [888, 231] width 99 height 19
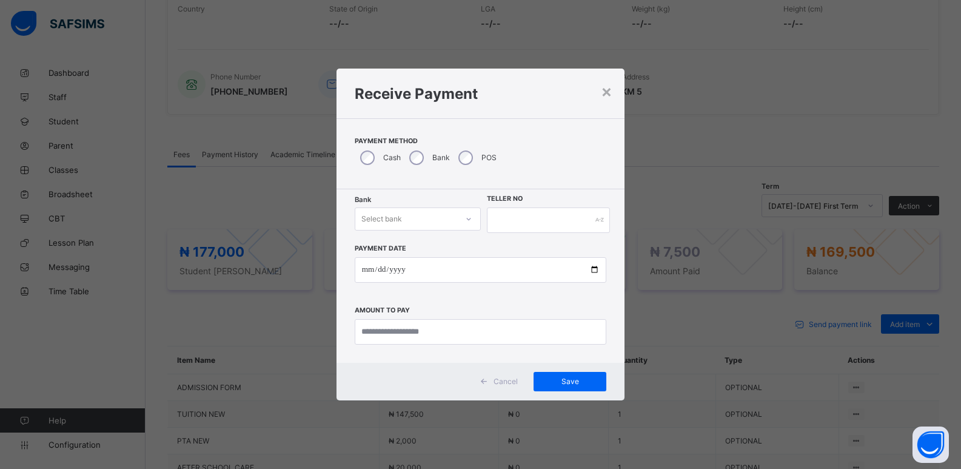
click at [420, 218] on div "Select bank" at bounding box center [406, 218] width 102 height 17
drag, startPoint x: 411, startPoint y: 247, endPoint x: 502, endPoint y: 233, distance: 92.0
click at [417, 246] on div "Zenith Bank - ALVINAS MODEL PRIMARY SCHOOL" at bounding box center [417, 250] width 125 height 28
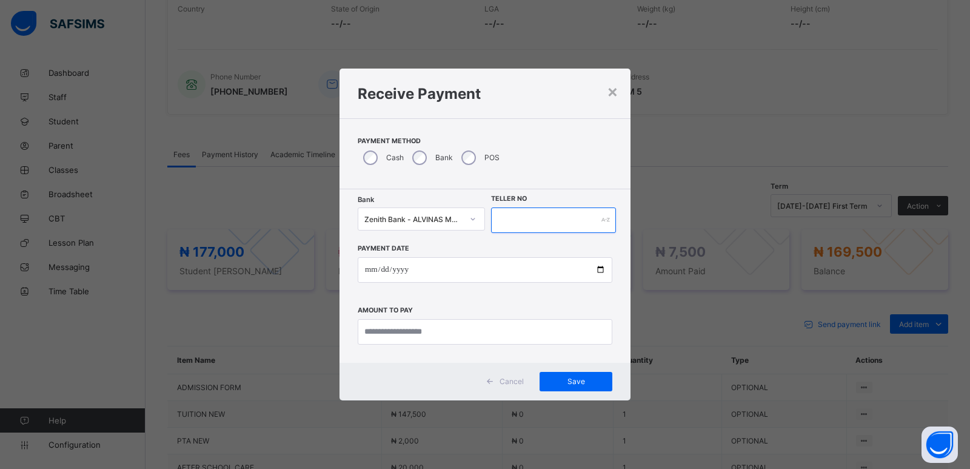
click at [514, 224] on input "text" at bounding box center [553, 219] width 125 height 25
type input "*********"
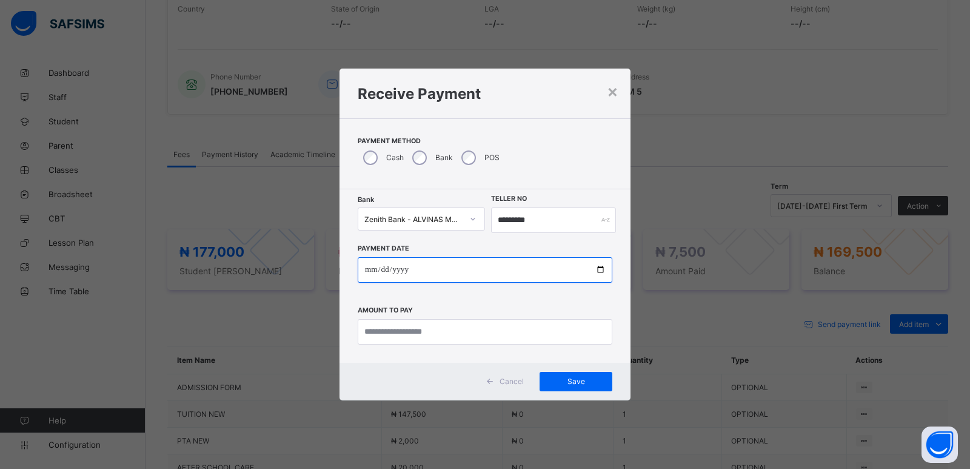
click at [367, 272] on input "date" at bounding box center [485, 269] width 255 height 25
type input "**********"
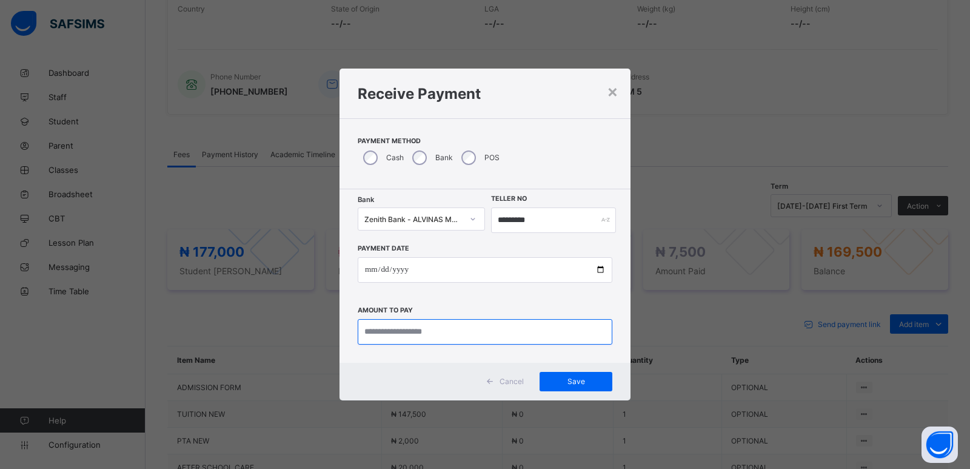
click at [381, 331] on input "currency" at bounding box center [485, 331] width 255 height 25
type input "*********"
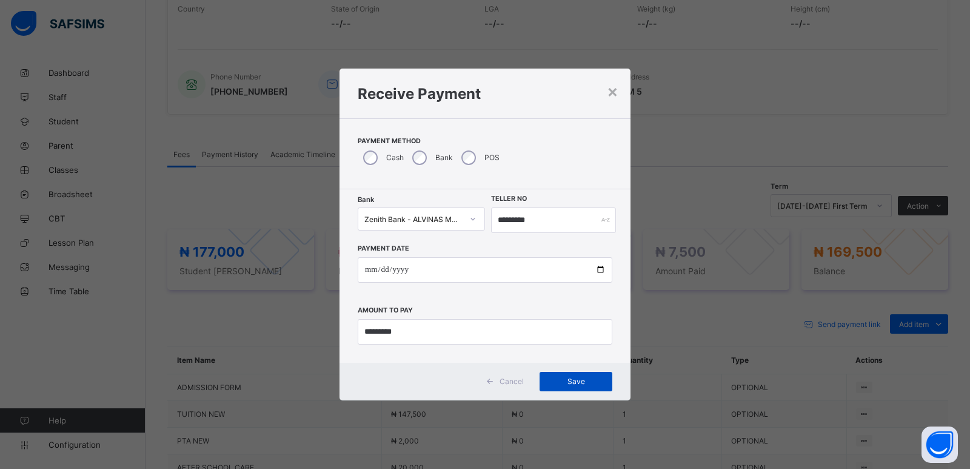
click at [574, 379] on span "Save" at bounding box center [576, 381] width 55 height 9
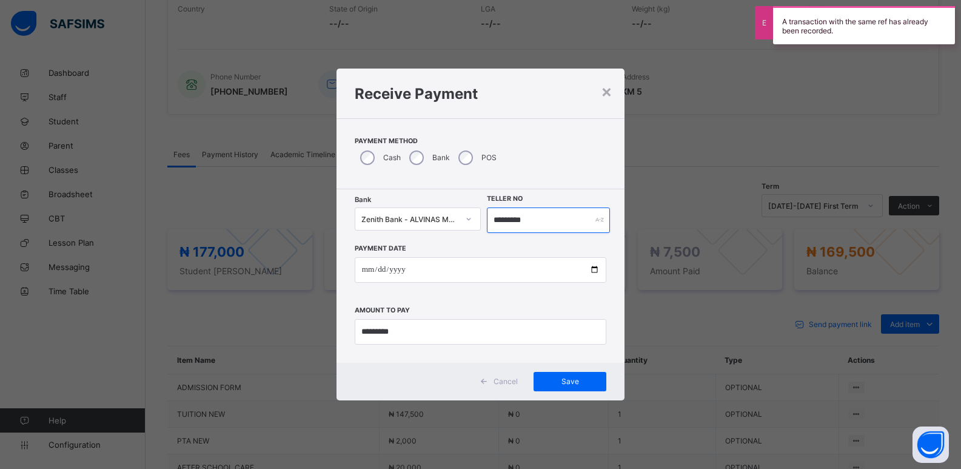
click at [521, 223] on input "*********" at bounding box center [549, 219] width 124 height 25
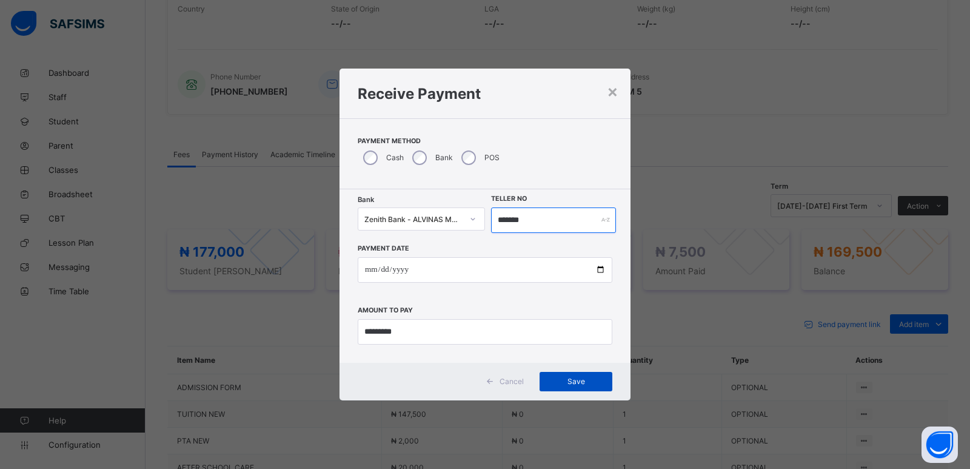
type input "*******"
click at [560, 378] on span "Save" at bounding box center [576, 381] width 55 height 9
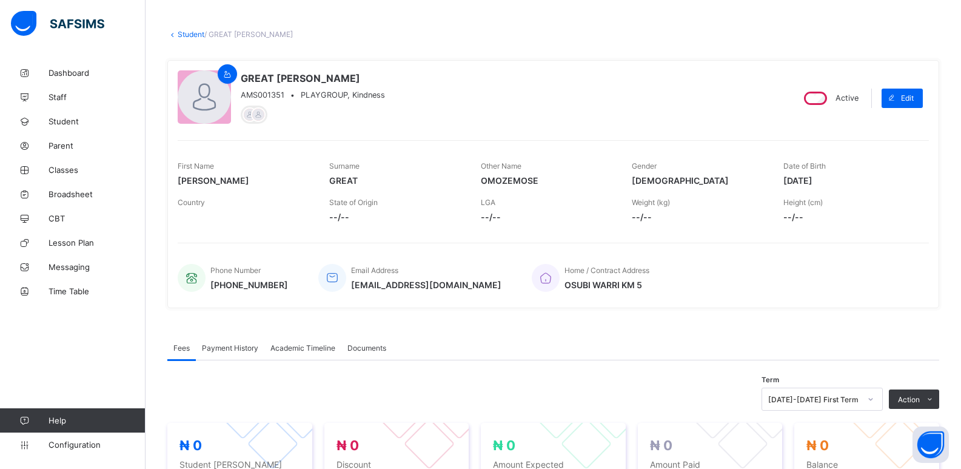
scroll to position [182, 0]
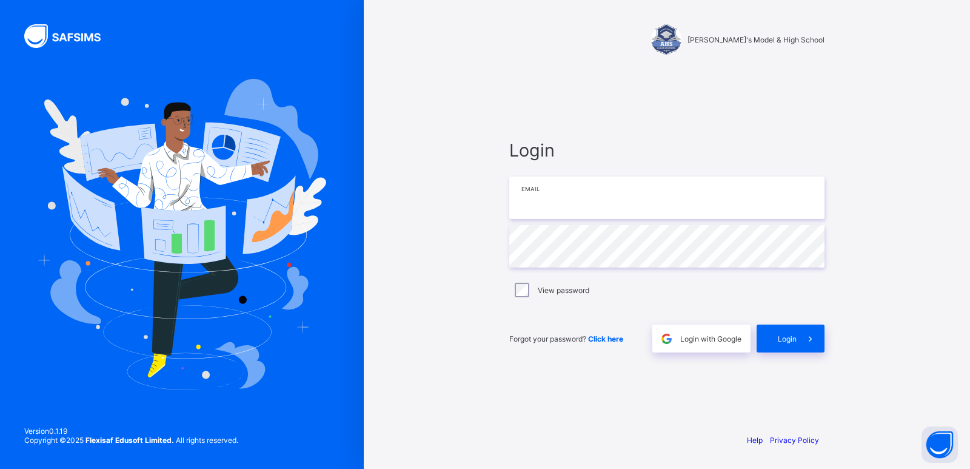
click at [564, 215] on input "email" at bounding box center [666, 197] width 315 height 42
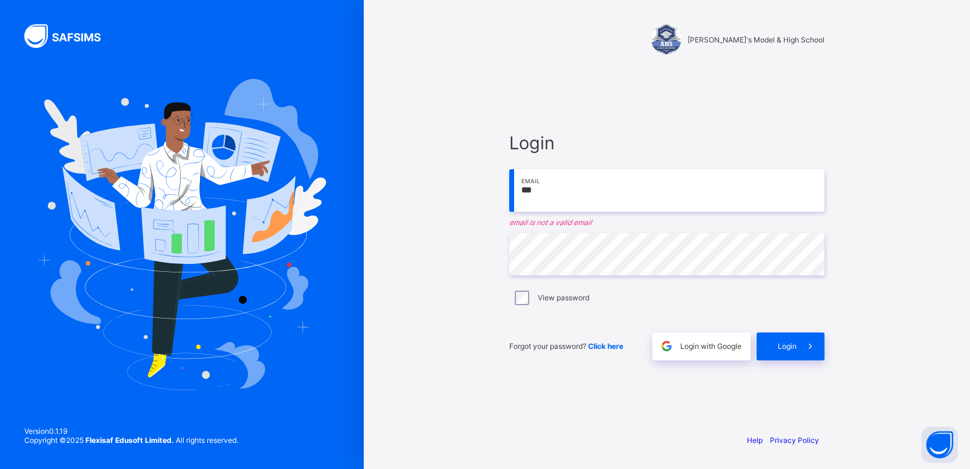
type input "**********"
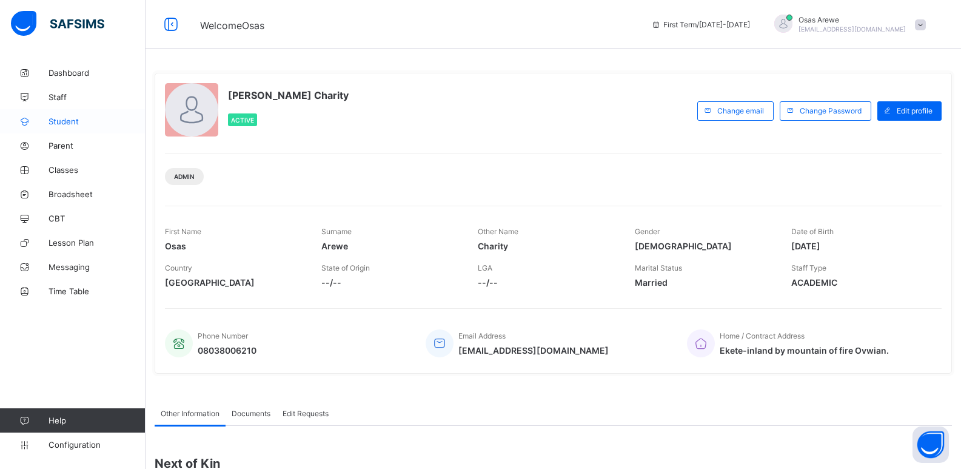
click at [61, 125] on link "Student" at bounding box center [73, 121] width 146 height 24
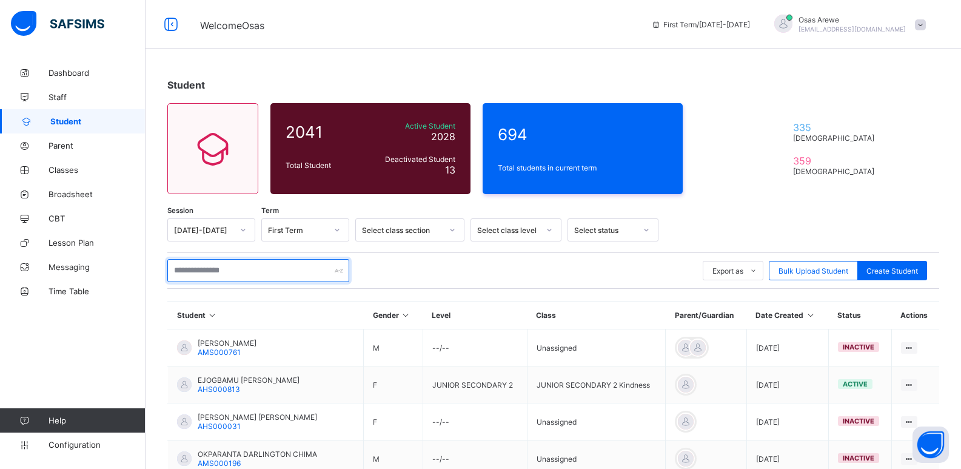
click at [241, 269] on input "text" at bounding box center [258, 270] width 182 height 23
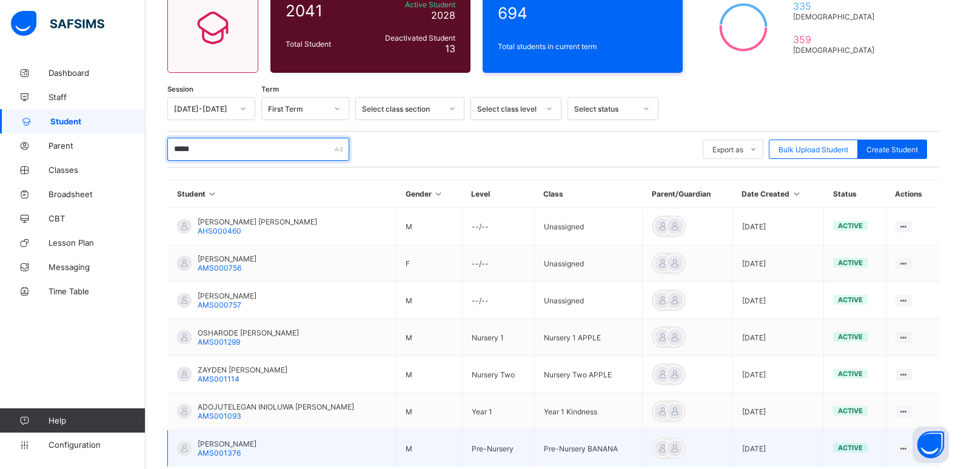
scroll to position [182, 0]
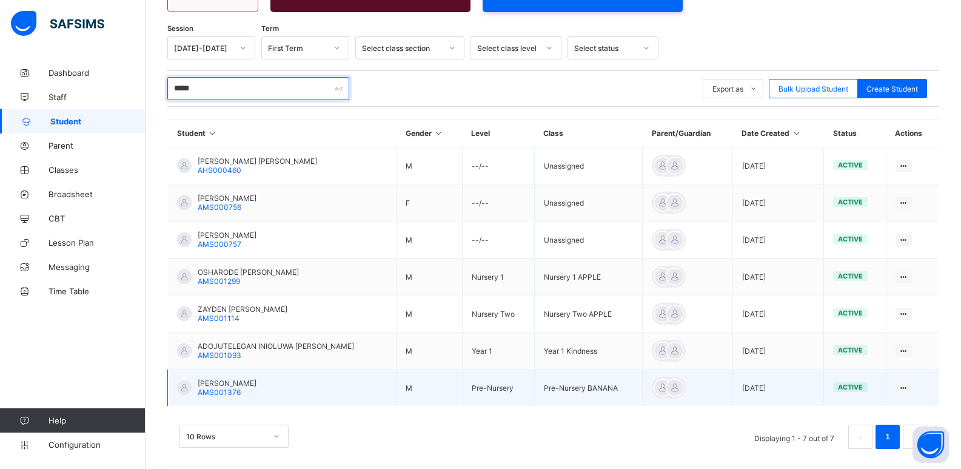
type input "*****"
click at [244, 381] on span "GODSPOWER ZAYNE" at bounding box center [227, 382] width 59 height 9
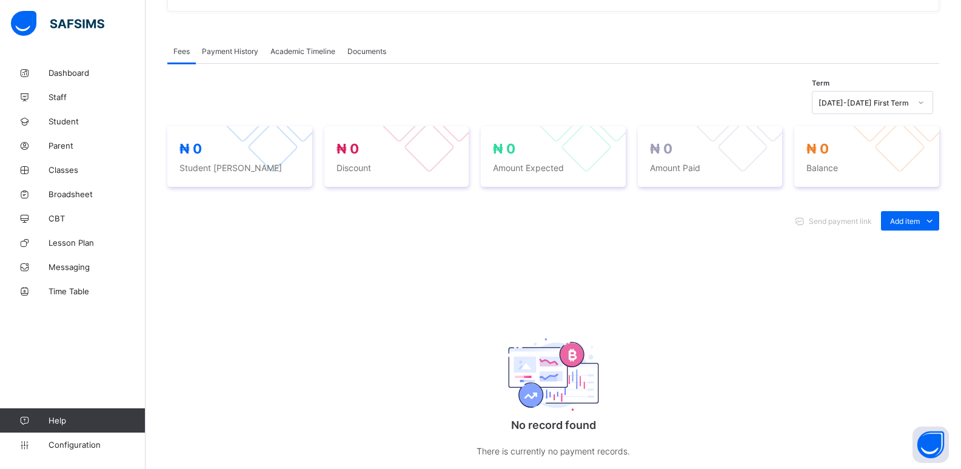
scroll to position [364, 0]
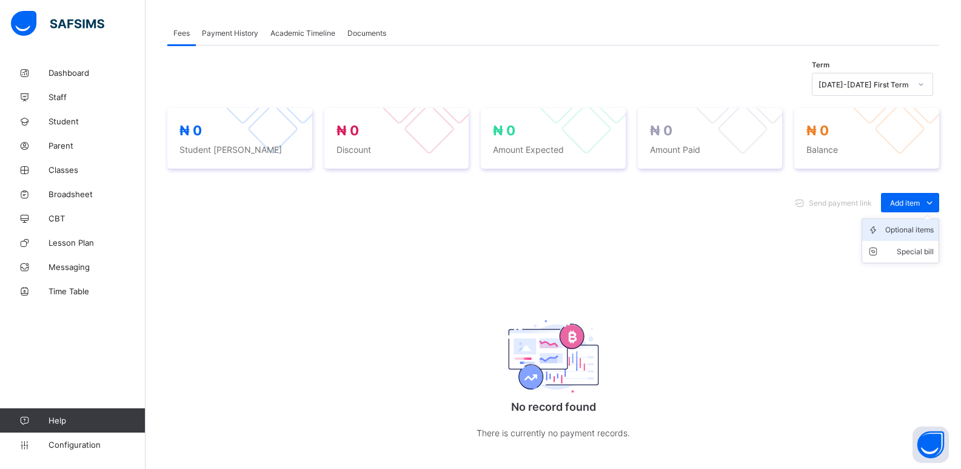
click at [894, 229] on div "Optional items" at bounding box center [909, 230] width 49 height 12
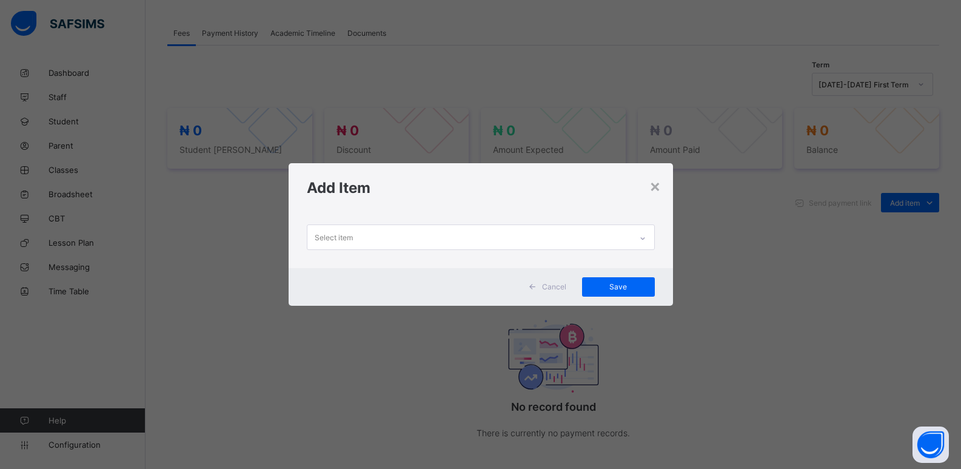
drag, startPoint x: 614, startPoint y: 241, endPoint x: 629, endPoint y: 240, distance: 15.8
click at [614, 240] on div "Select item" at bounding box center [469, 237] width 324 height 24
click at [643, 239] on icon at bounding box center [642, 238] width 7 height 12
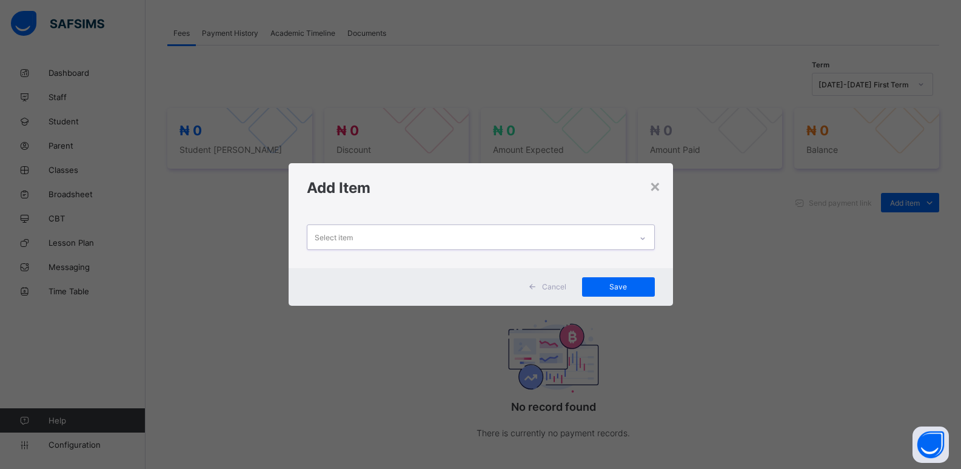
click at [643, 239] on icon at bounding box center [642, 238] width 7 height 12
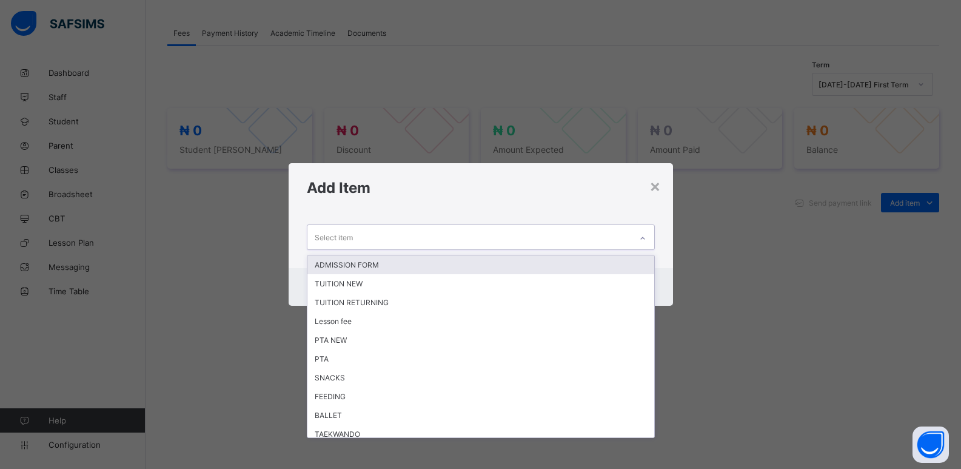
click at [643, 239] on icon at bounding box center [642, 238] width 7 height 12
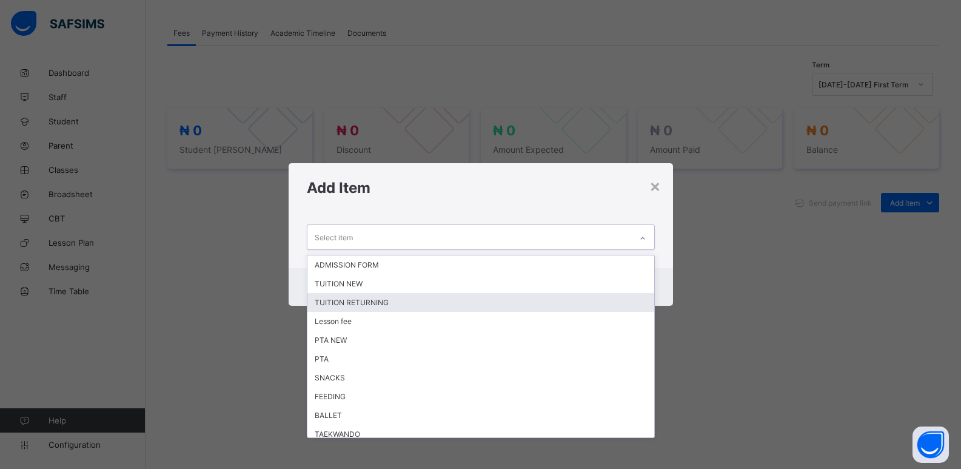
click at [511, 297] on div "TUITION RETURNING" at bounding box center [480, 302] width 347 height 19
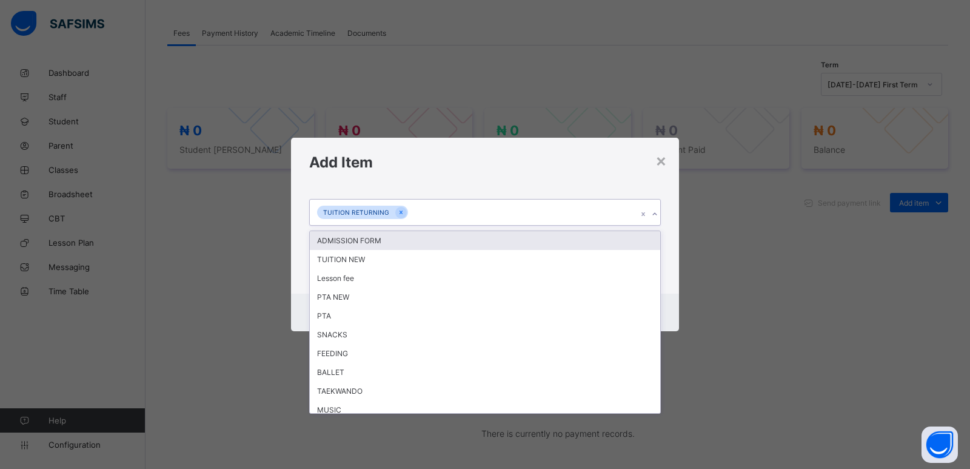
click at [652, 214] on icon at bounding box center [654, 214] width 7 height 12
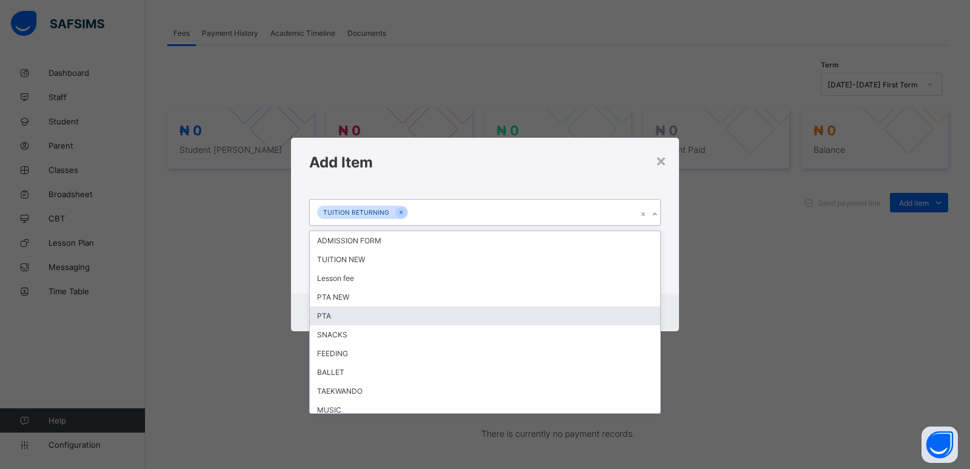
drag, startPoint x: 429, startPoint y: 309, endPoint x: 628, endPoint y: 265, distance: 204.2
click at [438, 308] on div "PTA" at bounding box center [485, 315] width 351 height 19
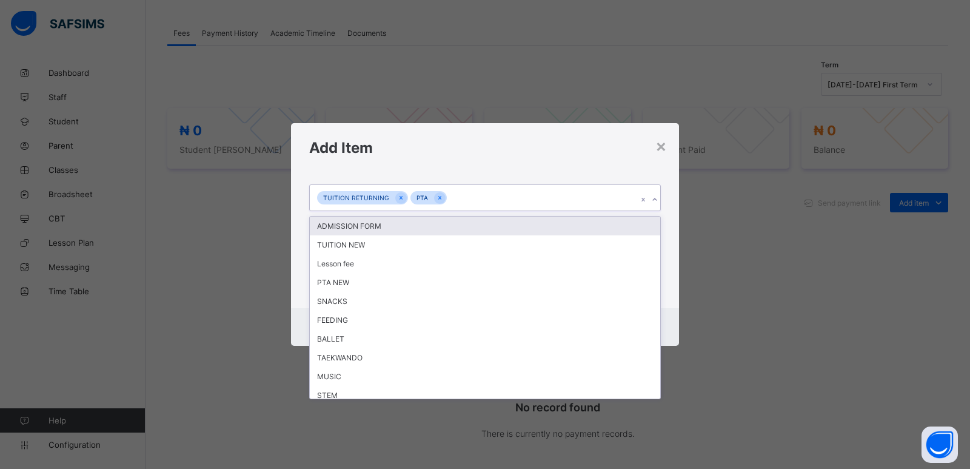
click at [656, 202] on icon at bounding box center [654, 199] width 7 height 12
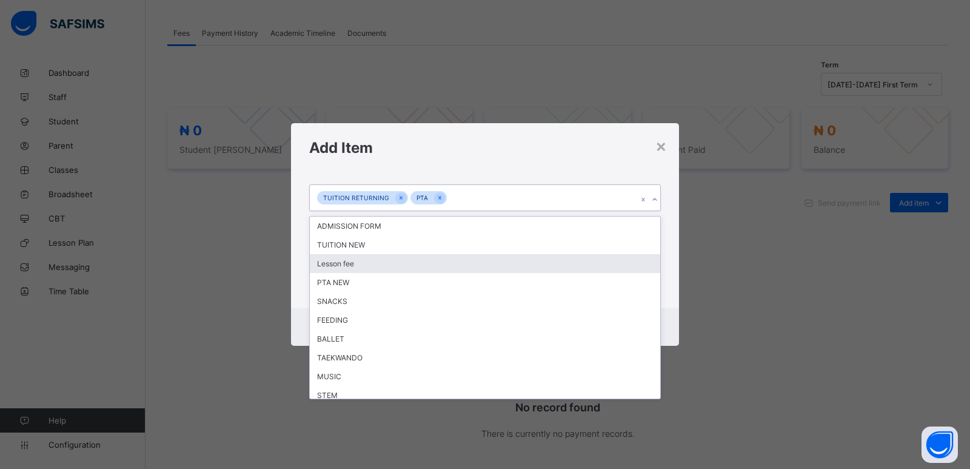
click at [381, 269] on div "Lesson fee" at bounding box center [485, 263] width 351 height 19
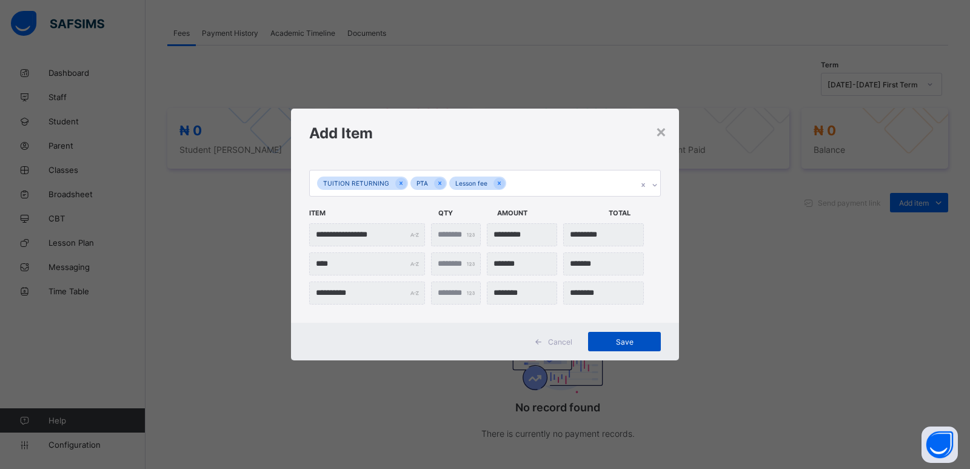
click at [636, 332] on div "Save" at bounding box center [624, 341] width 73 height 19
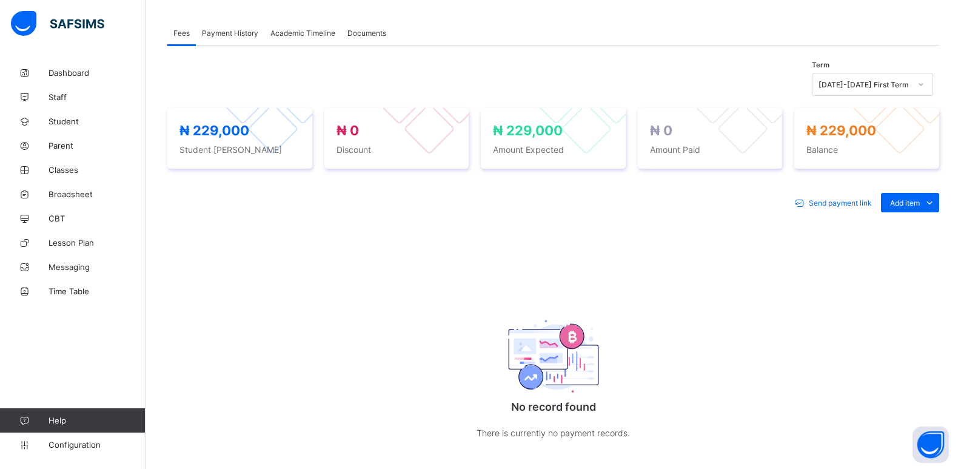
scroll to position [355, 0]
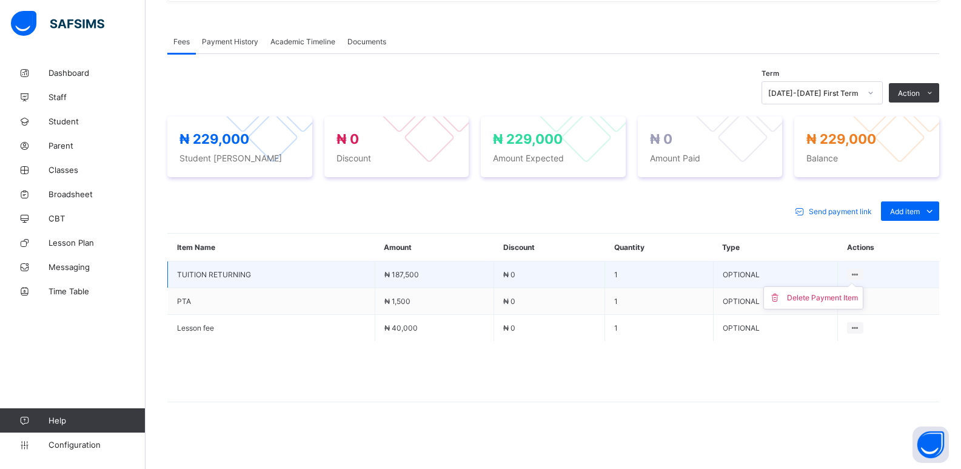
click at [836, 292] on ul "Delete Payment Item" at bounding box center [813, 297] width 100 height 23
click at [826, 300] on div "Delete Payment Item" at bounding box center [822, 298] width 71 height 12
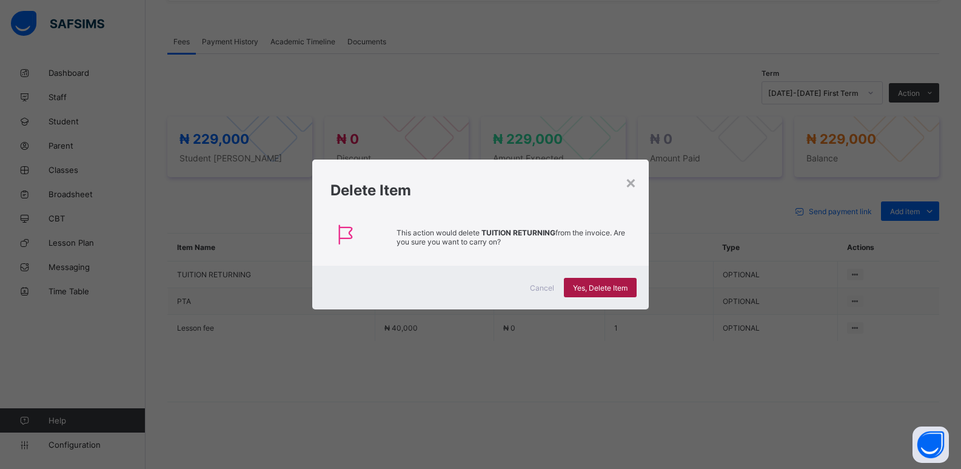
click at [603, 289] on span "Yes, Delete Item" at bounding box center [600, 287] width 55 height 9
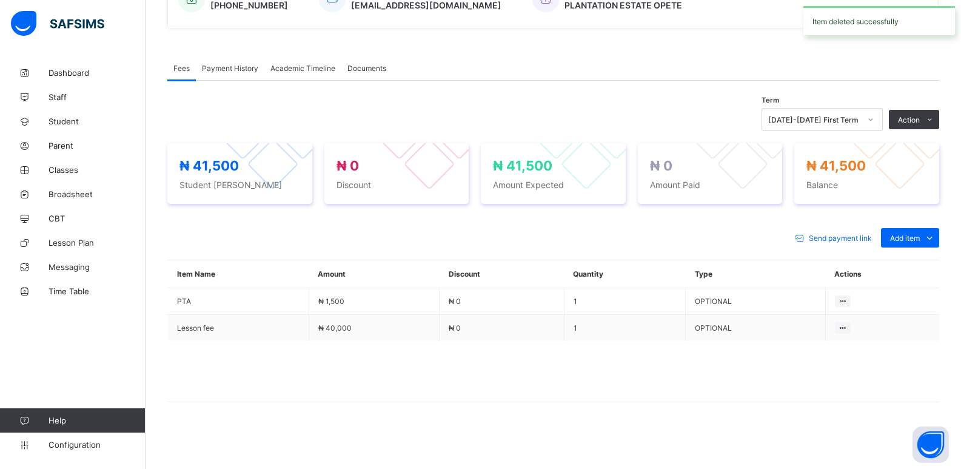
scroll to position [329, 0]
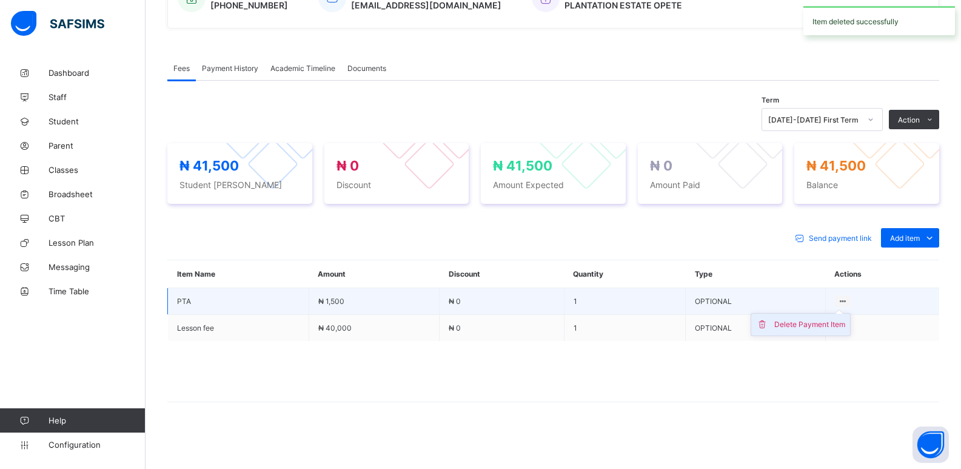
click at [808, 320] on div "Delete Payment Item" at bounding box center [809, 324] width 71 height 12
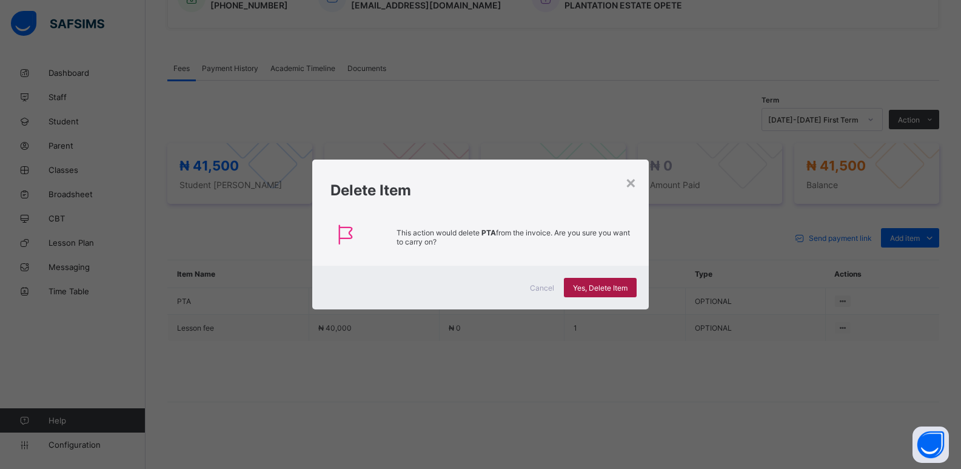
click at [604, 286] on span "Yes, Delete Item" at bounding box center [600, 287] width 55 height 9
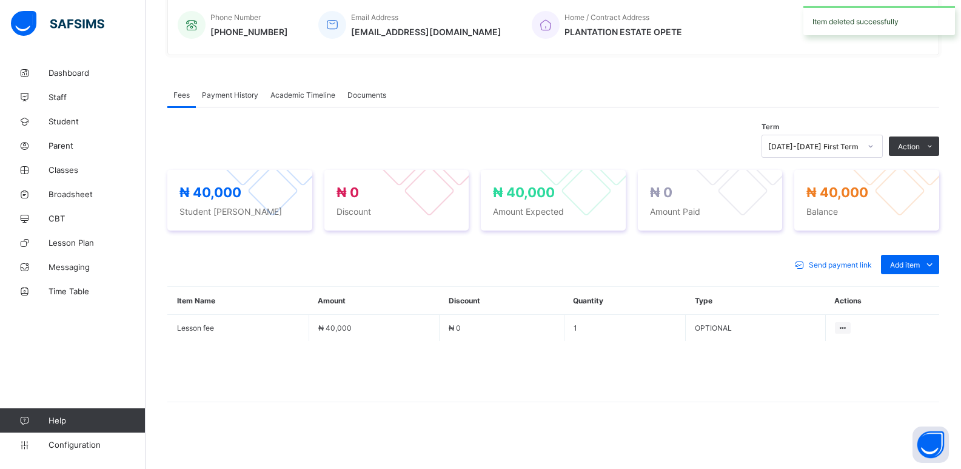
scroll to position [302, 0]
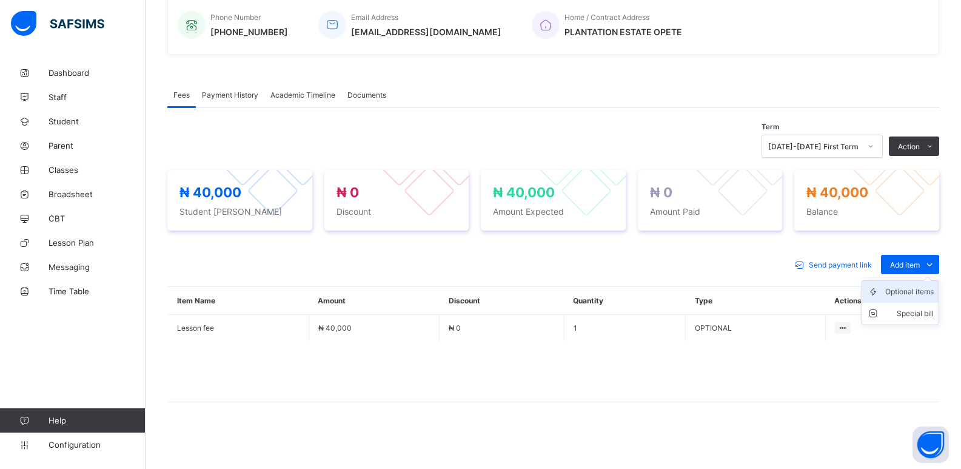
click at [913, 292] on div "Optional items" at bounding box center [909, 292] width 49 height 12
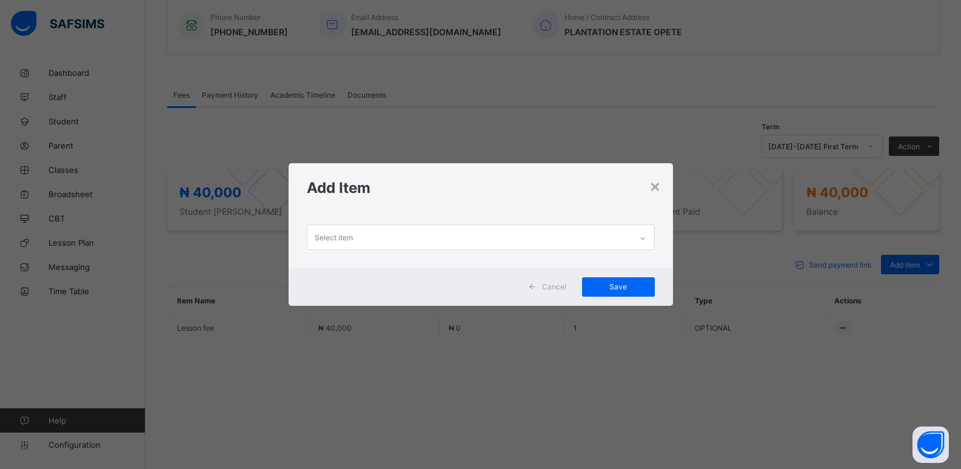
click at [643, 238] on icon at bounding box center [642, 238] width 7 height 12
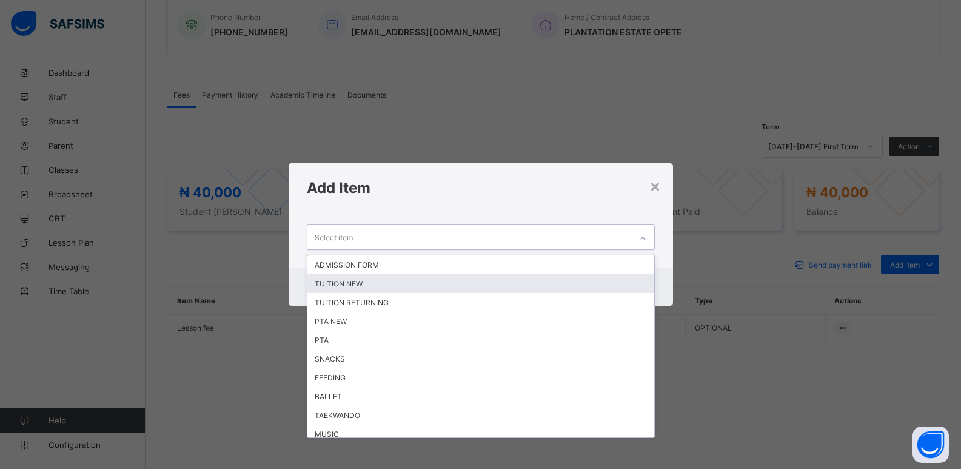
click at [427, 283] on div "TUITION NEW" at bounding box center [480, 283] width 347 height 19
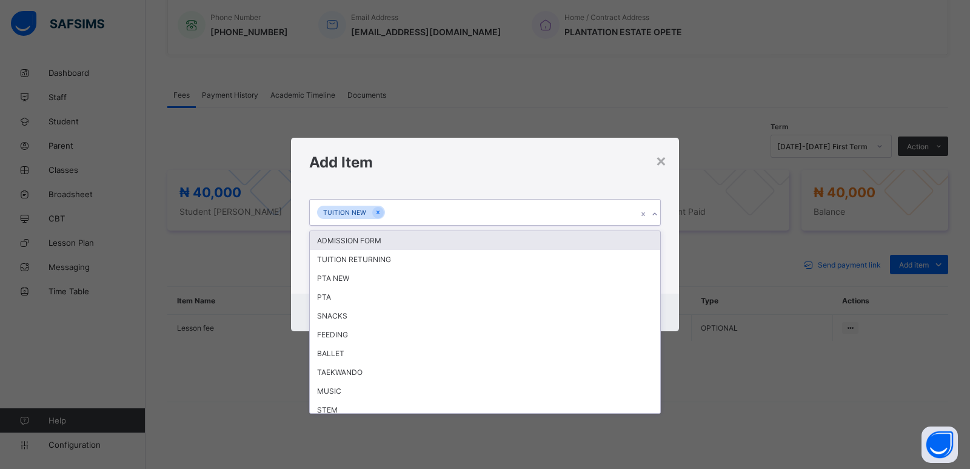
click at [654, 215] on icon at bounding box center [654, 214] width 7 height 12
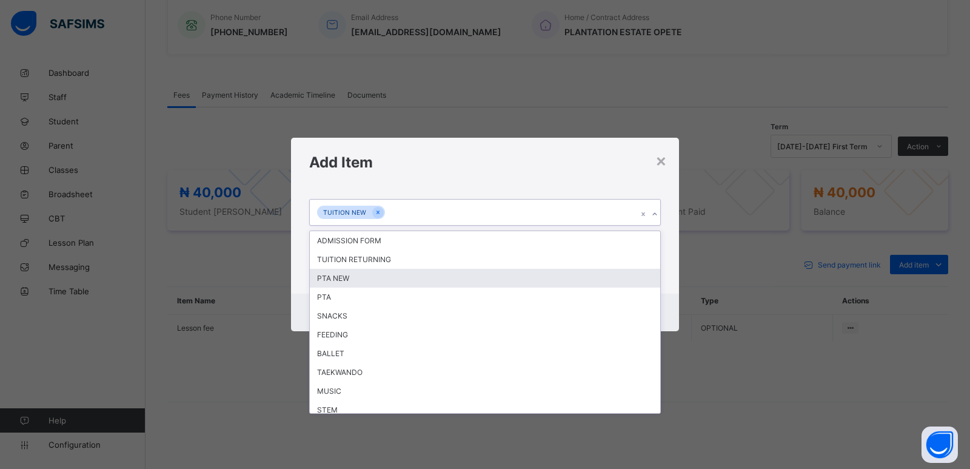
click at [486, 275] on div "PTA NEW" at bounding box center [485, 278] width 351 height 19
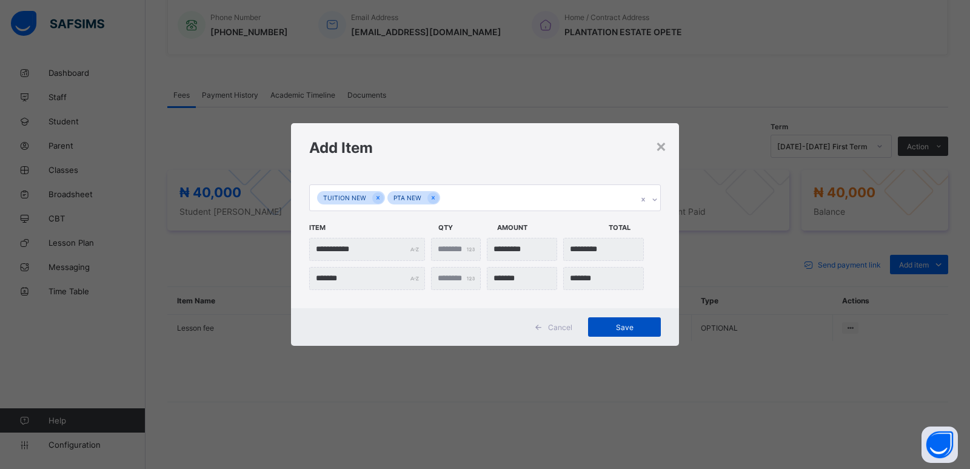
click at [628, 326] on span "Save" at bounding box center [624, 327] width 55 height 9
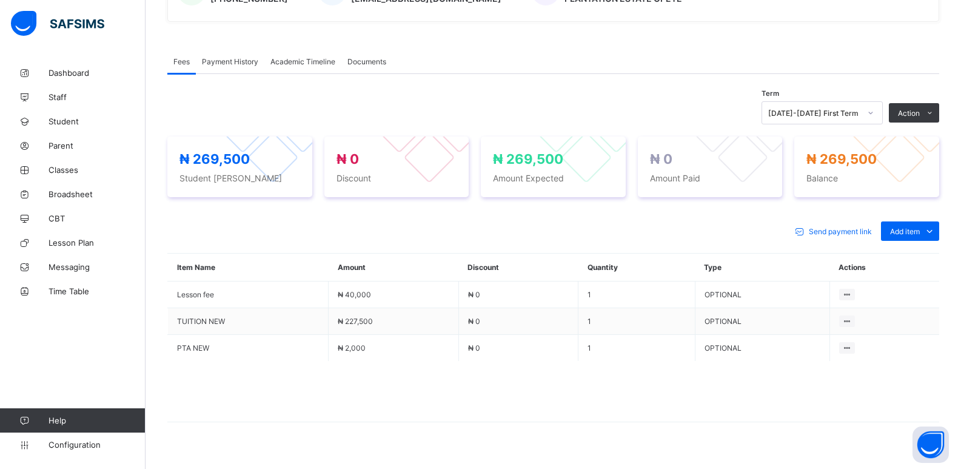
scroll to position [355, 0]
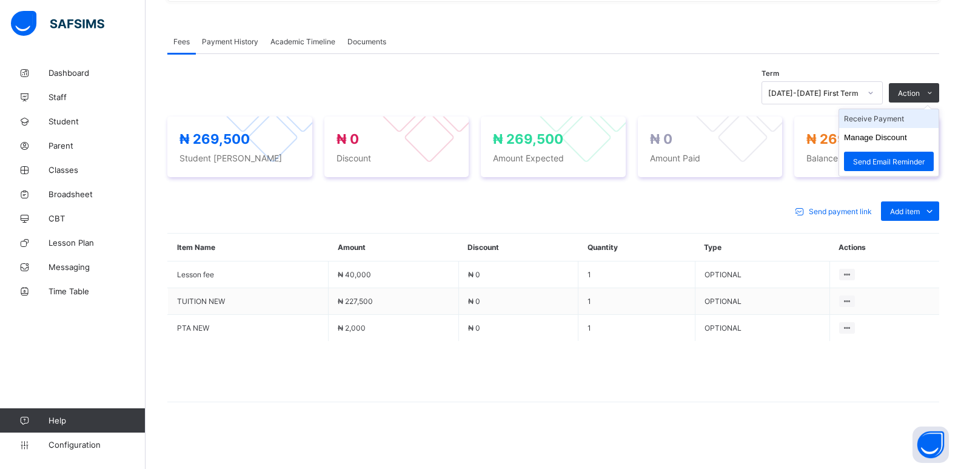
click at [897, 121] on li "Receive Payment" at bounding box center [888, 118] width 99 height 19
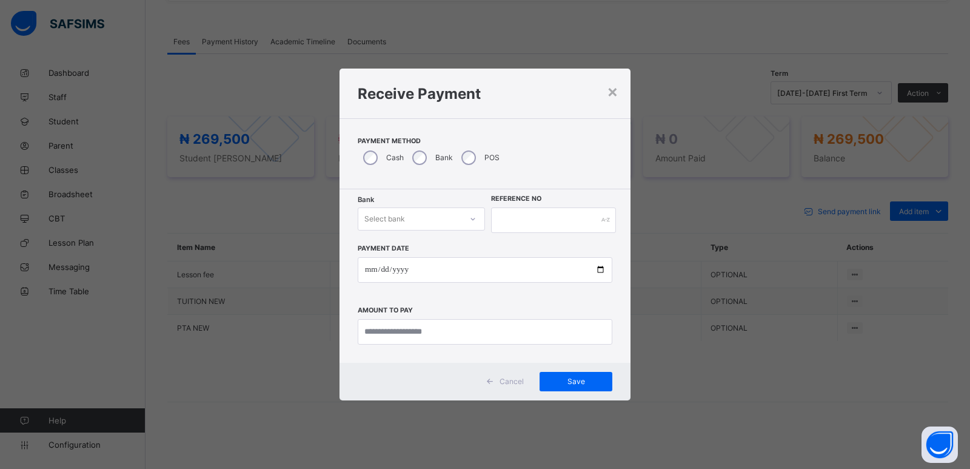
click at [414, 220] on div "Select bank" at bounding box center [409, 218] width 103 height 17
click at [406, 248] on div "Zenith Bank - ALVINAS MODEL PRIMARY SCHOOL" at bounding box center [421, 250] width 126 height 28
click at [537, 224] on input "text" at bounding box center [553, 219] width 125 height 25
type input "******"
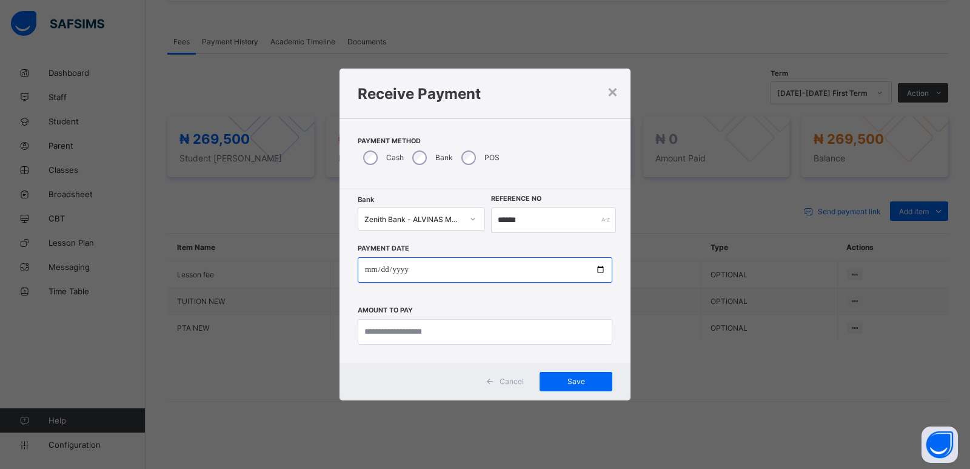
click at [361, 270] on input "date" at bounding box center [485, 269] width 255 height 25
type input "**********"
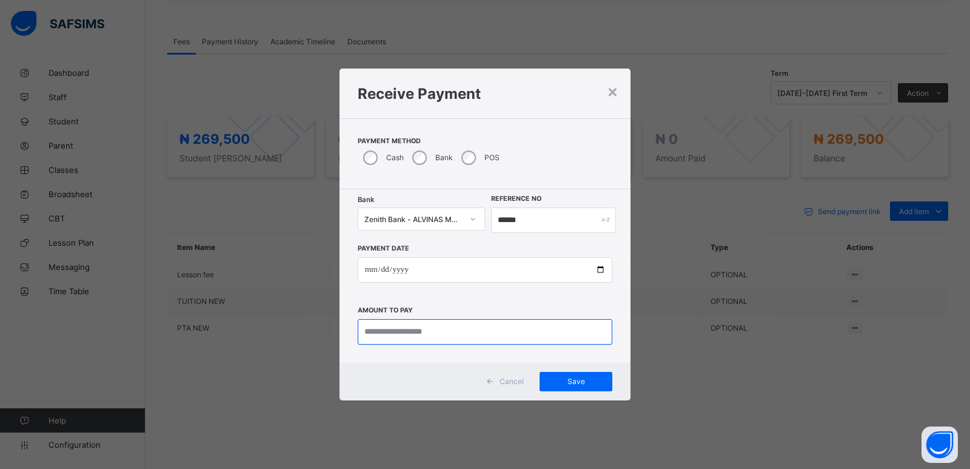
click at [394, 338] on input "currency" at bounding box center [485, 331] width 255 height 25
type input "*********"
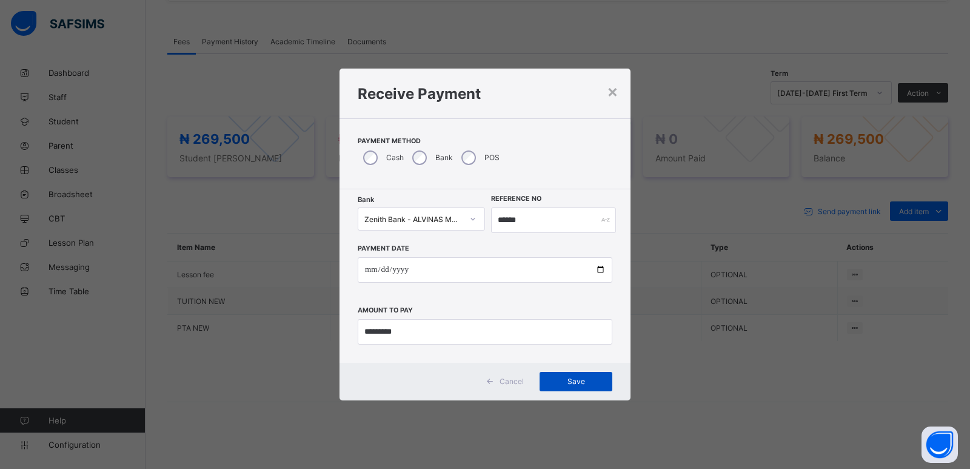
click at [583, 377] on span "Save" at bounding box center [576, 381] width 55 height 9
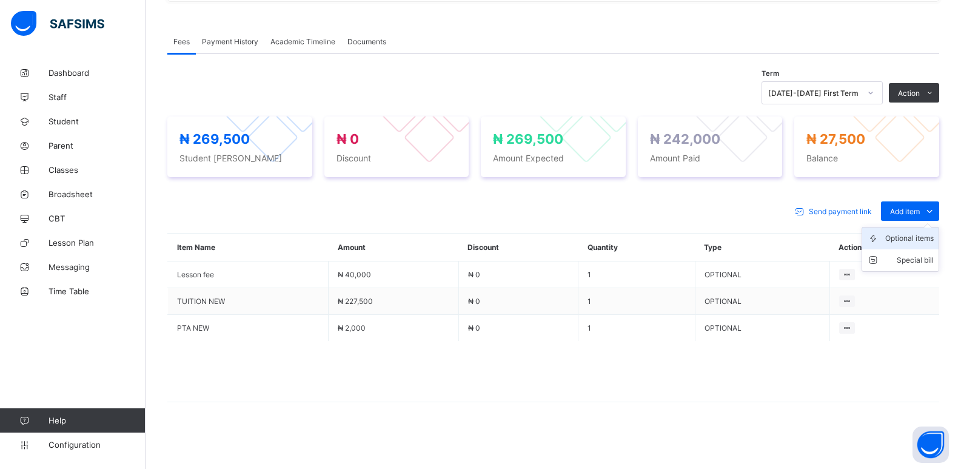
click at [924, 242] on div "Optional items" at bounding box center [909, 238] width 49 height 12
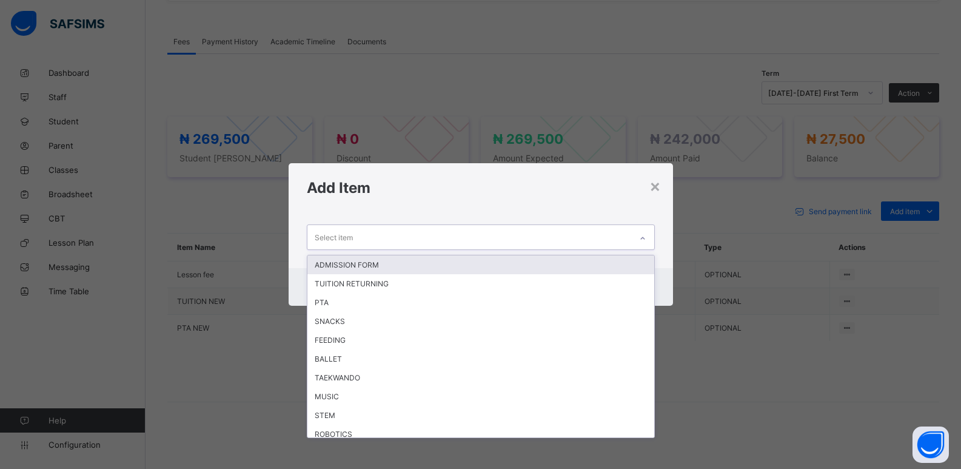
click at [636, 240] on div at bounding box center [642, 238] width 21 height 19
click at [380, 270] on div "ADMISSION FORM" at bounding box center [480, 264] width 347 height 19
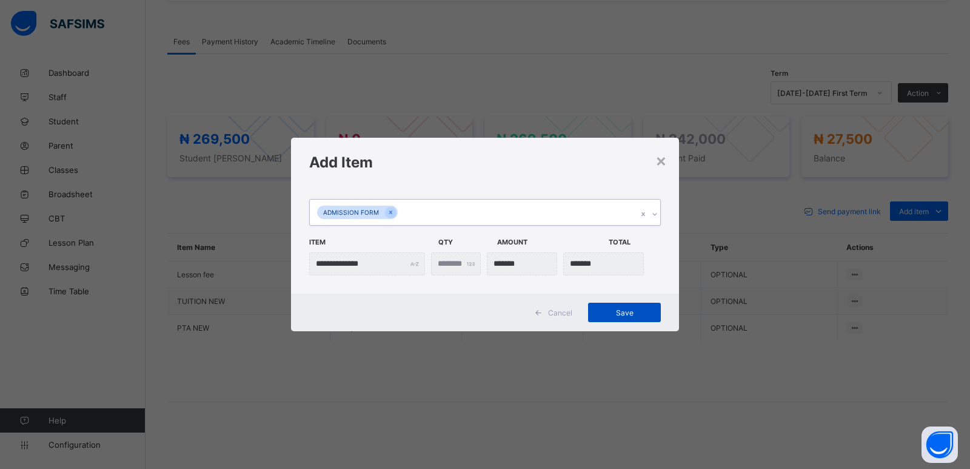
click at [629, 314] on span "Save" at bounding box center [624, 312] width 55 height 9
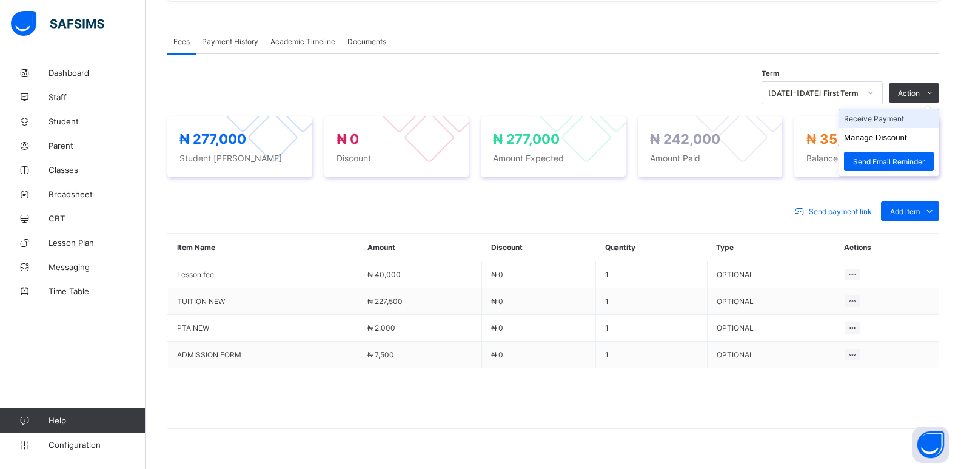
click at [896, 116] on li "Receive Payment" at bounding box center [888, 118] width 99 height 19
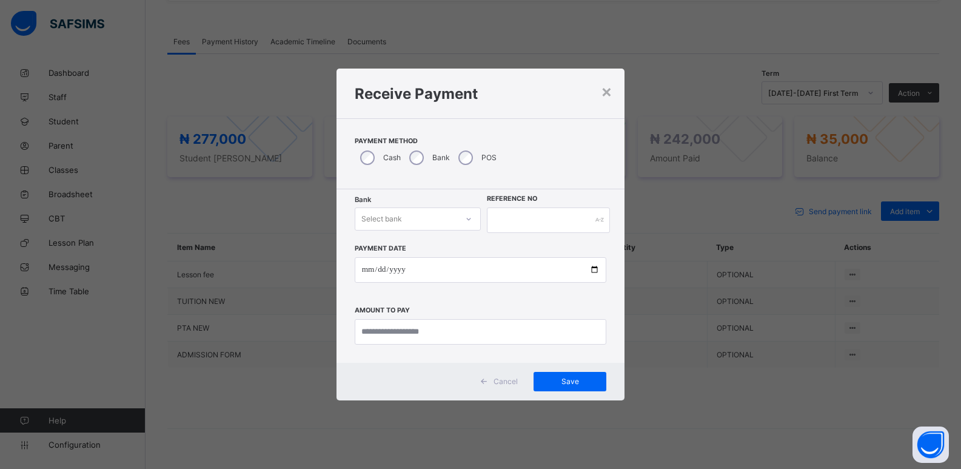
click at [401, 219] on div "Select bank" at bounding box center [406, 218] width 102 height 17
drag, startPoint x: 394, startPoint y: 246, endPoint x: 555, endPoint y: 229, distance: 162.3
click at [397, 246] on div "Zenith Bank - ALVINAS MODEL PRIMARY SCHOOL" at bounding box center [417, 250] width 125 height 28
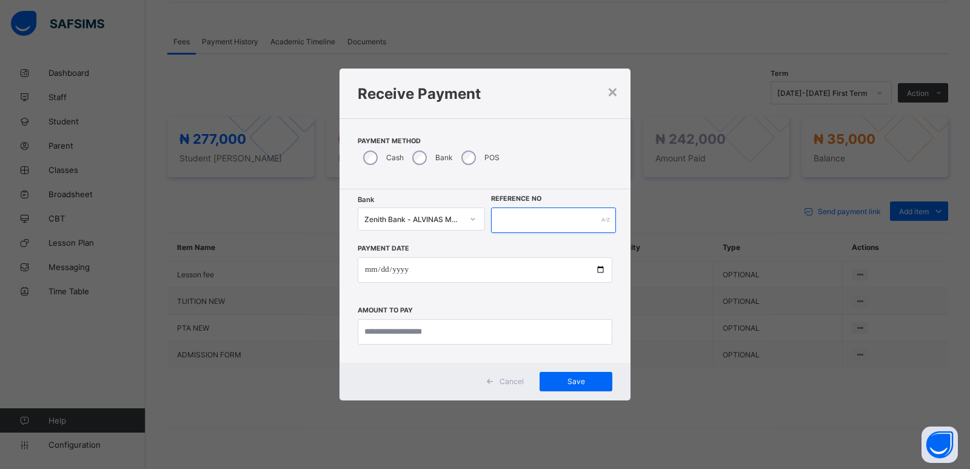
click at [554, 224] on input "text" at bounding box center [553, 219] width 125 height 25
type input "******"
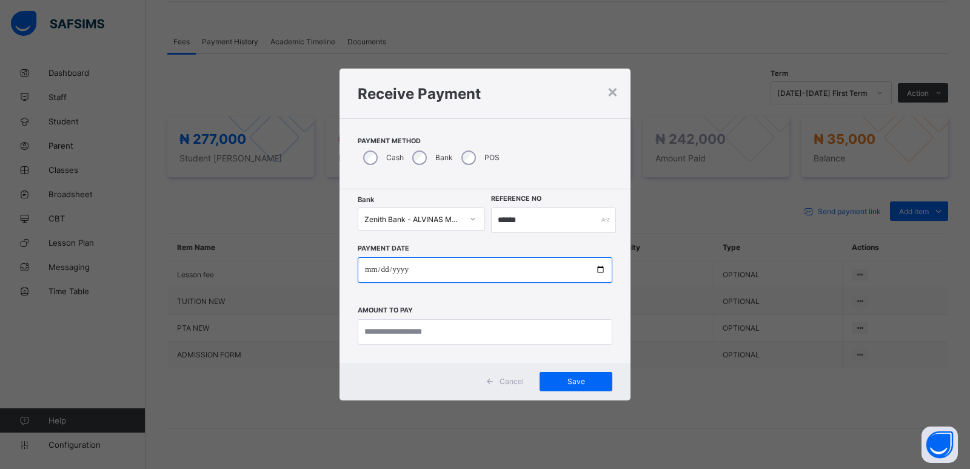
click at [372, 266] on input "date" at bounding box center [485, 269] width 255 height 25
type input "**********"
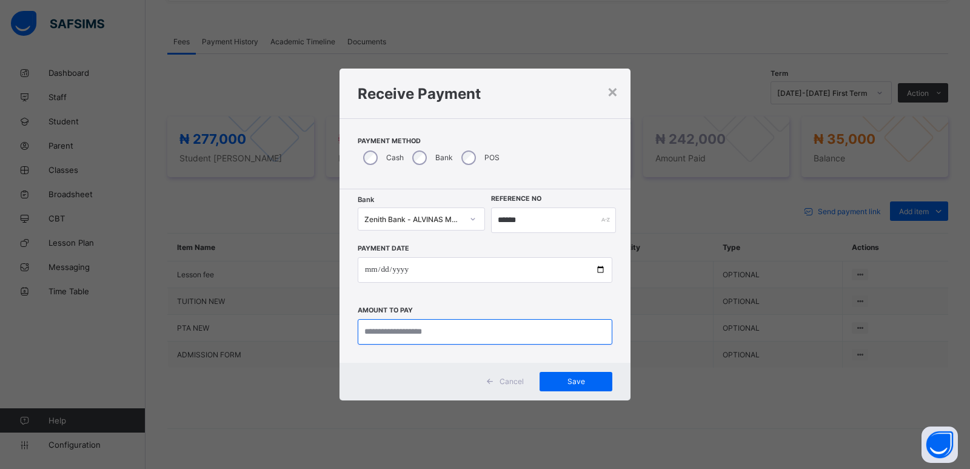
click at [397, 332] on input "currency" at bounding box center [485, 331] width 255 height 25
type input "*******"
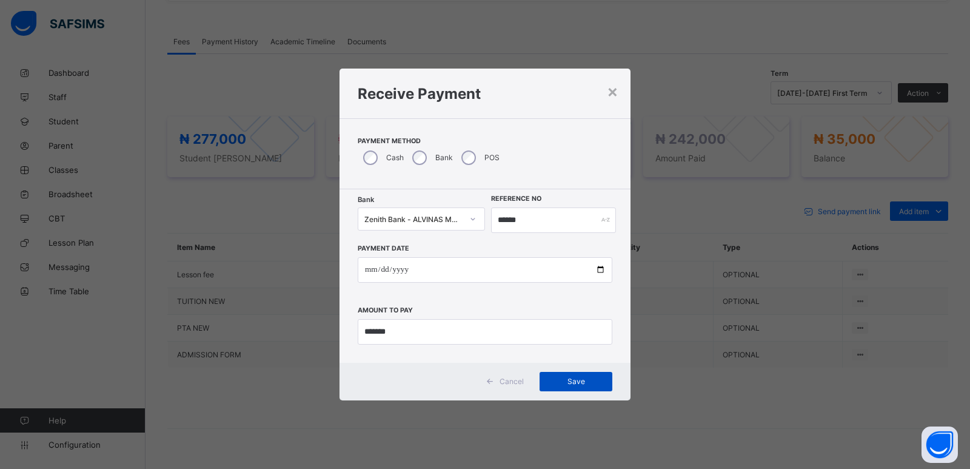
click at [579, 381] on span "Save" at bounding box center [576, 381] width 55 height 9
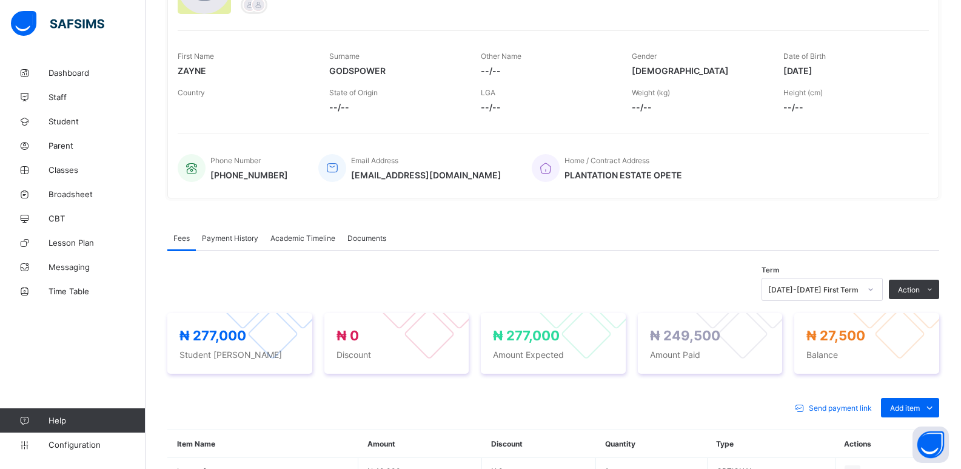
scroll to position [173, 0]
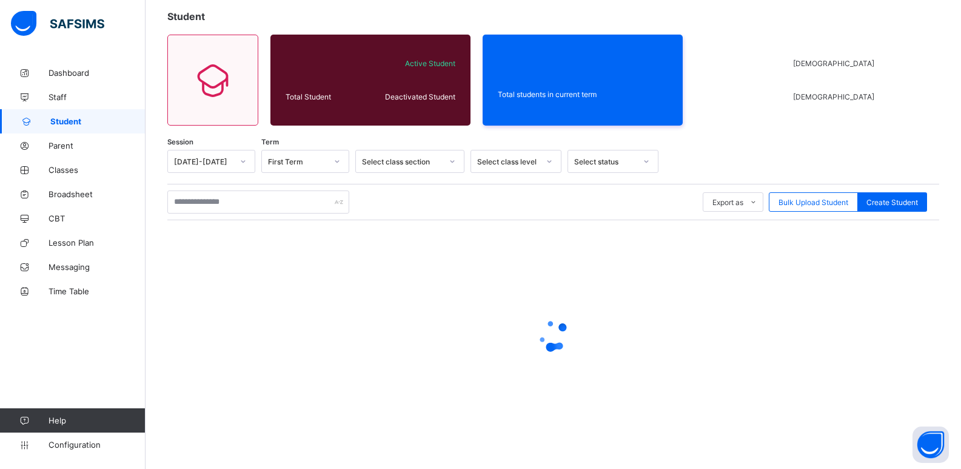
scroll to position [173, 0]
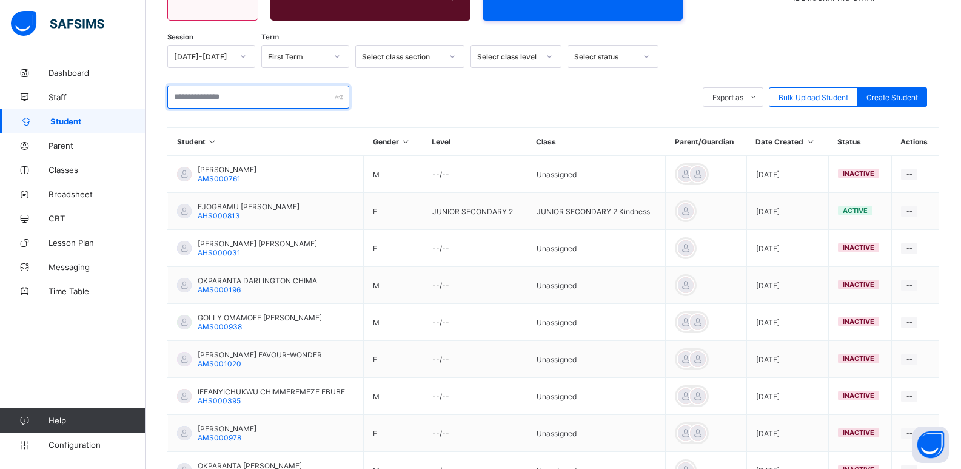
click at [231, 98] on input "text" at bounding box center [258, 97] width 182 height 23
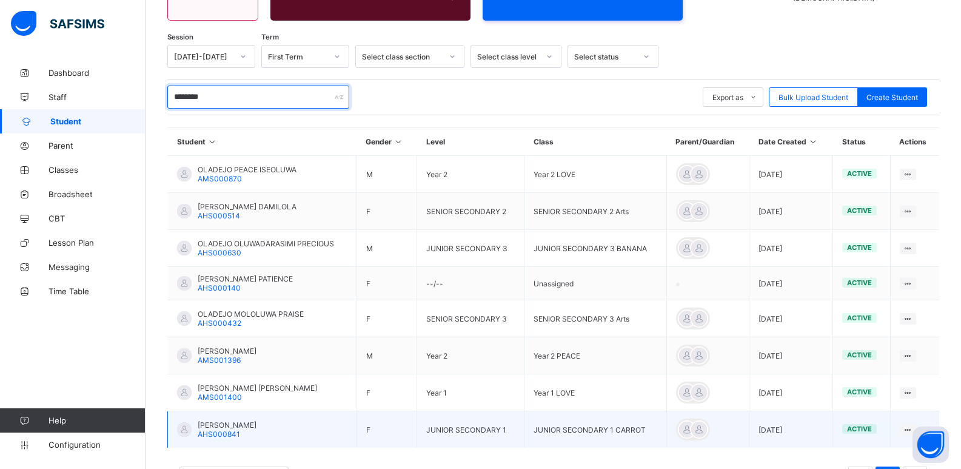
type input "********"
click at [257, 424] on span "[PERSON_NAME]" at bounding box center [227, 424] width 59 height 9
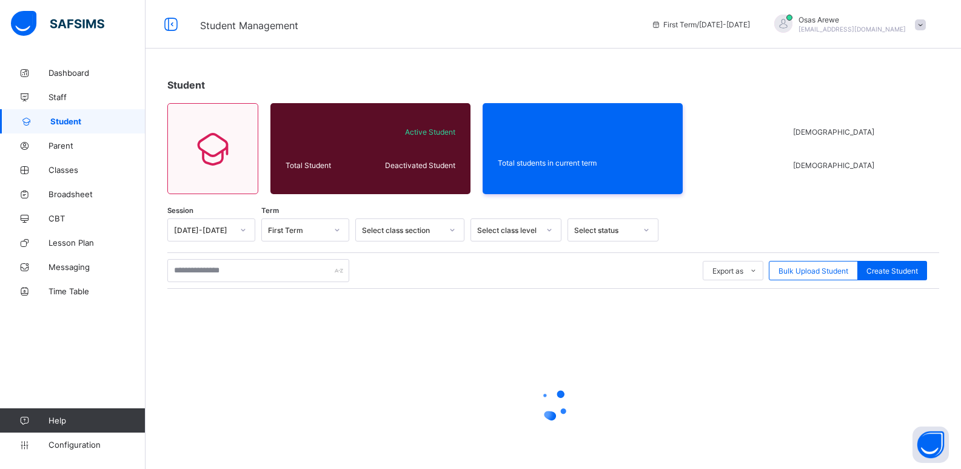
scroll to position [69, 0]
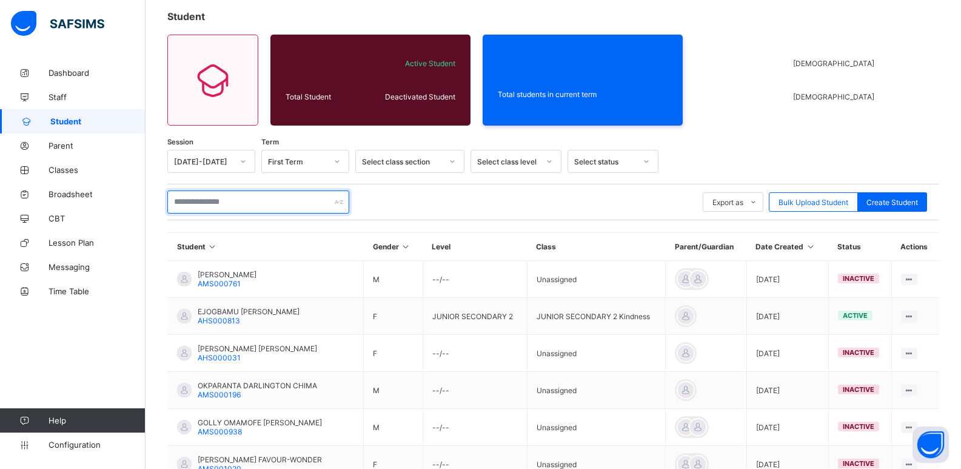
click at [236, 201] on input "text" at bounding box center [258, 201] width 182 height 23
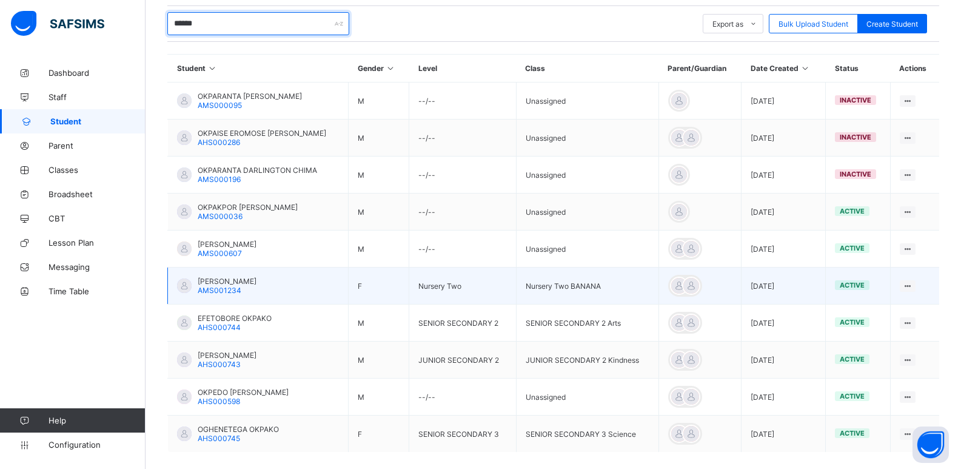
scroll to position [250, 0]
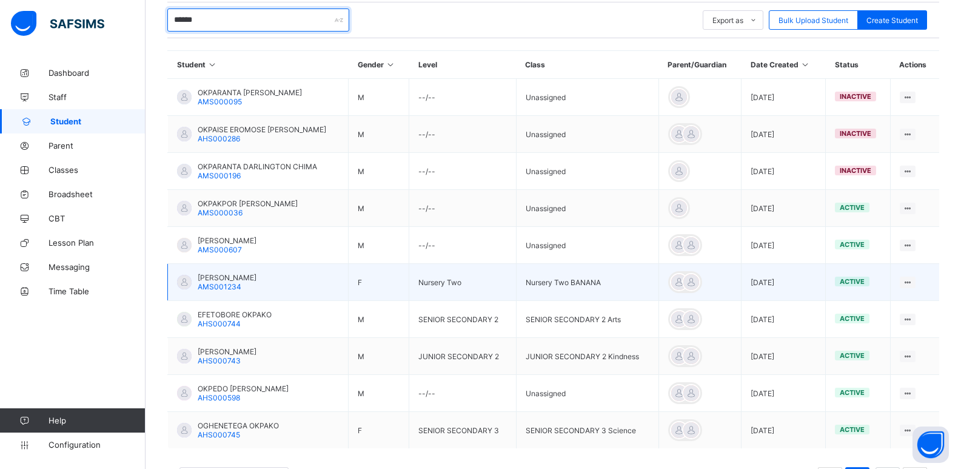
type input "******"
click at [231, 278] on span "OGHENERUNO OKPAKO" at bounding box center [227, 277] width 59 height 9
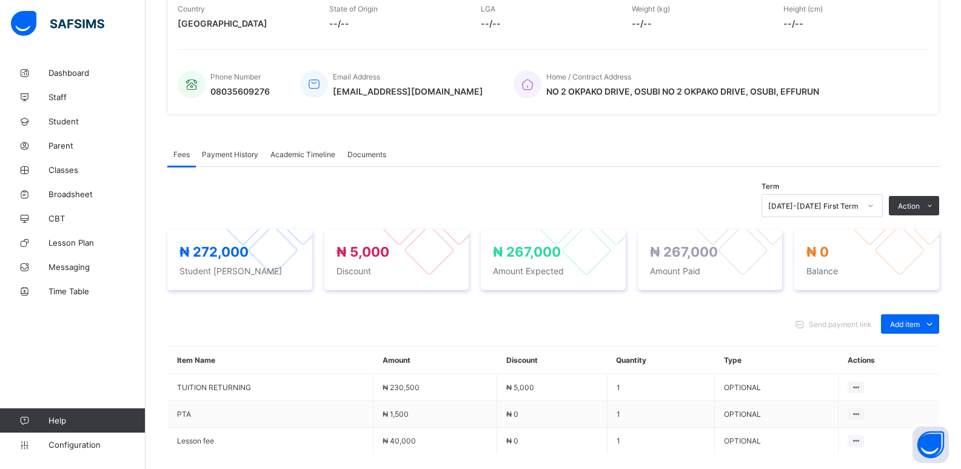
scroll to position [303, 0]
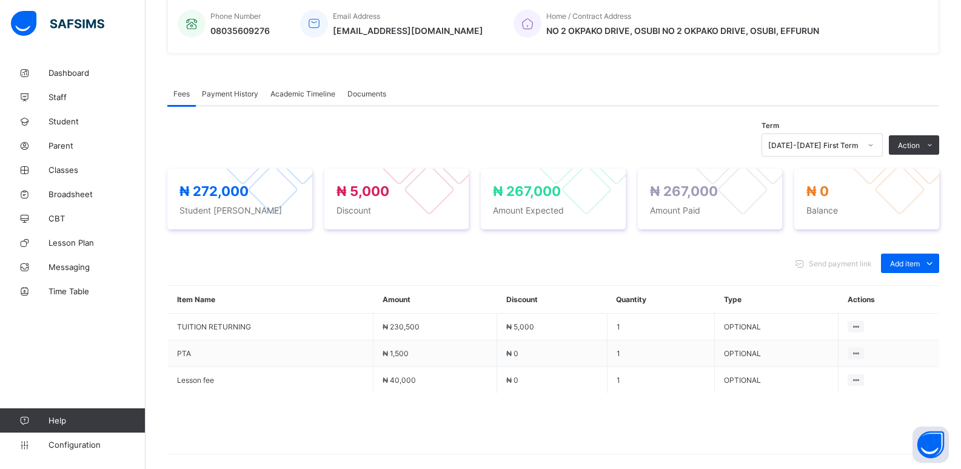
click at [223, 94] on span "Payment History" at bounding box center [230, 93] width 56 height 9
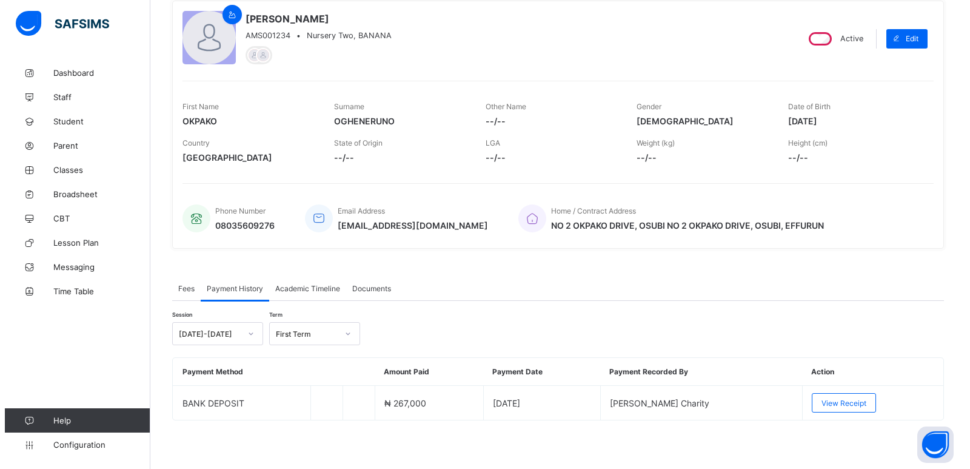
scroll to position [109, 0]
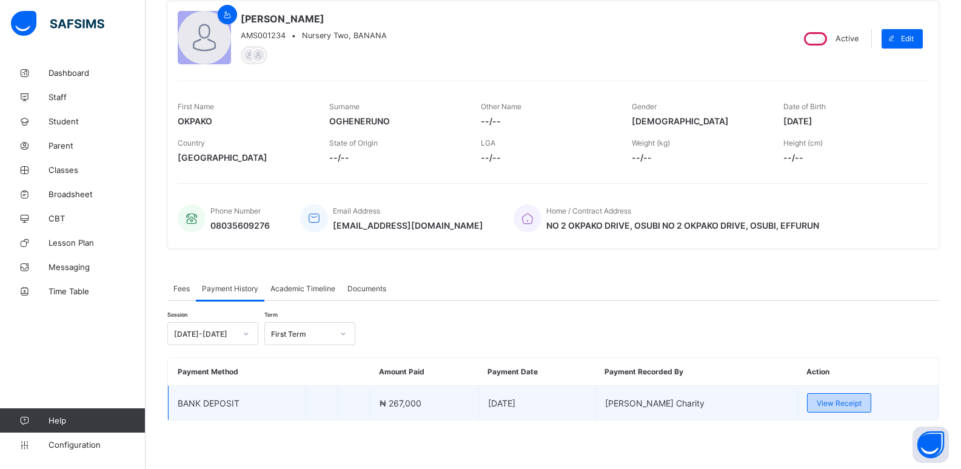
click at [830, 405] on span "View Receipt" at bounding box center [839, 402] width 45 height 9
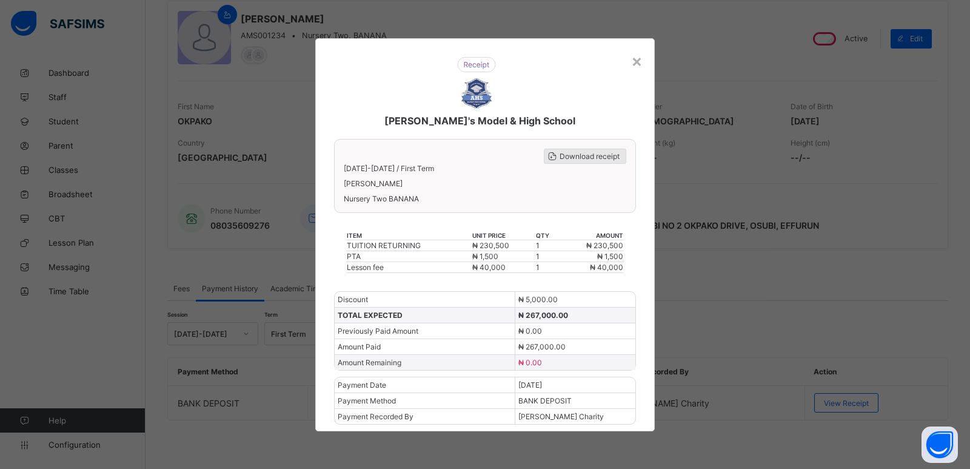
click at [591, 156] on span "Download receipt" at bounding box center [590, 156] width 60 height 9
click at [632, 61] on div "×" at bounding box center [637, 60] width 12 height 21
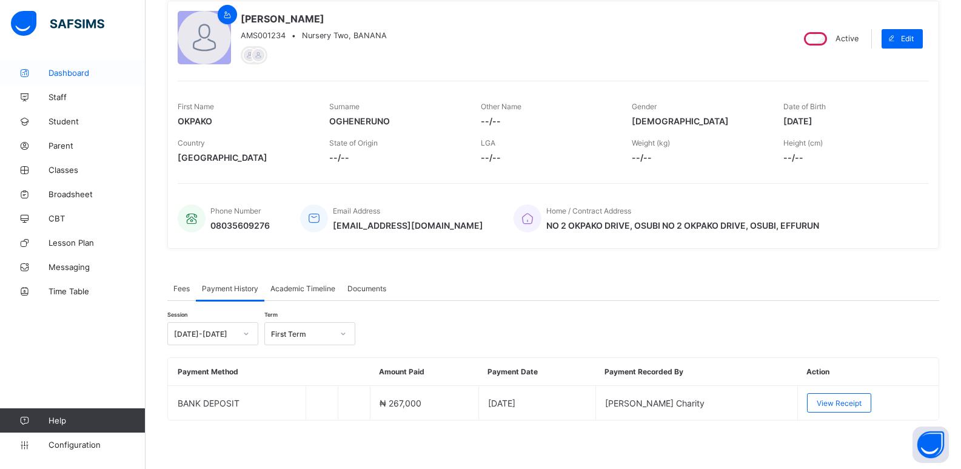
scroll to position [69, 0]
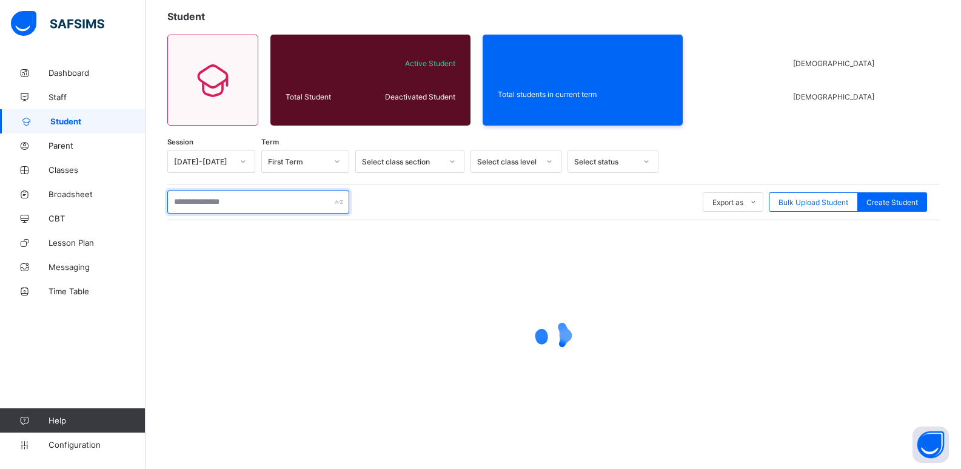
click at [234, 206] on input "text" at bounding box center [258, 201] width 182 height 23
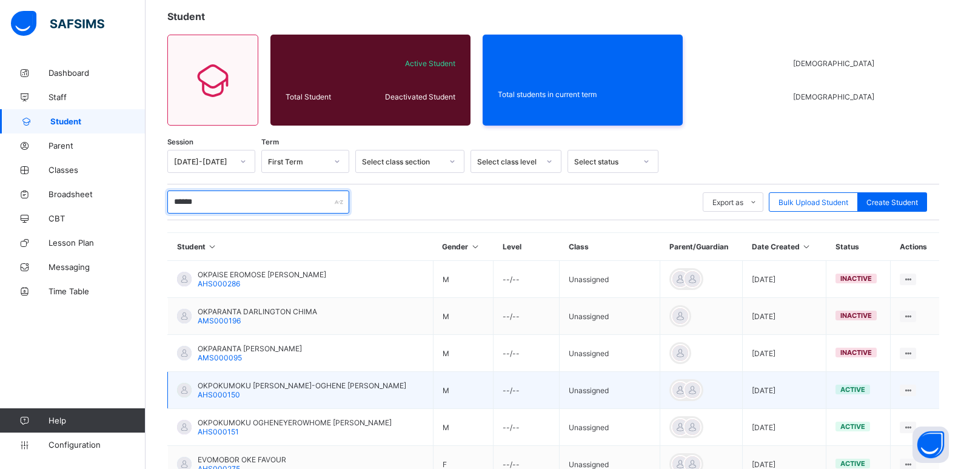
scroll to position [250, 0]
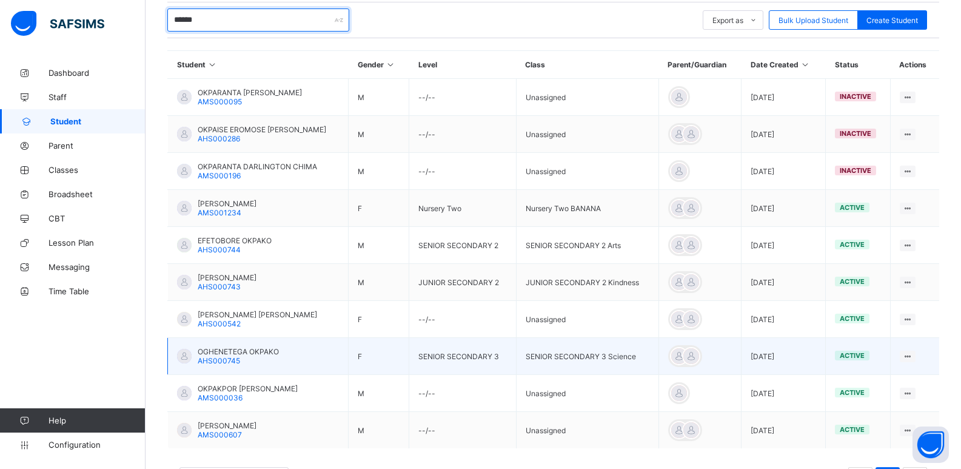
type input "******"
click at [233, 354] on span "OGHENETEGA OKPAKO" at bounding box center [238, 351] width 81 height 9
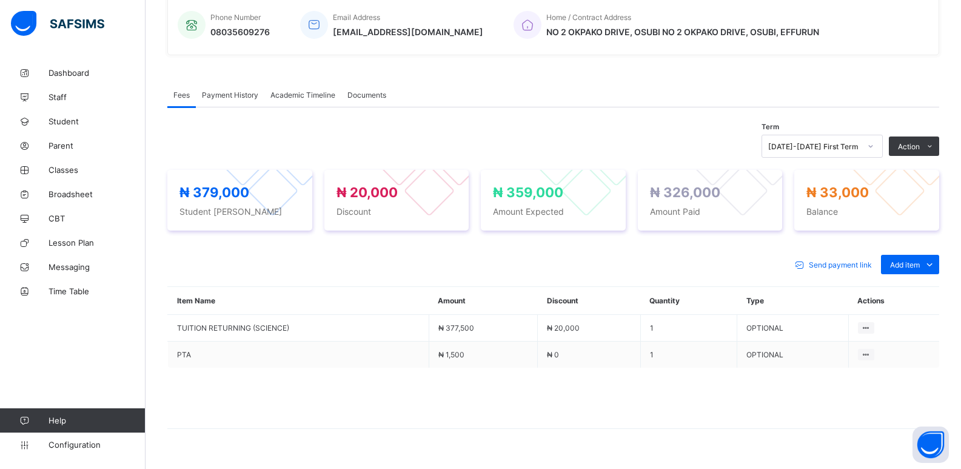
scroll to position [303, 0]
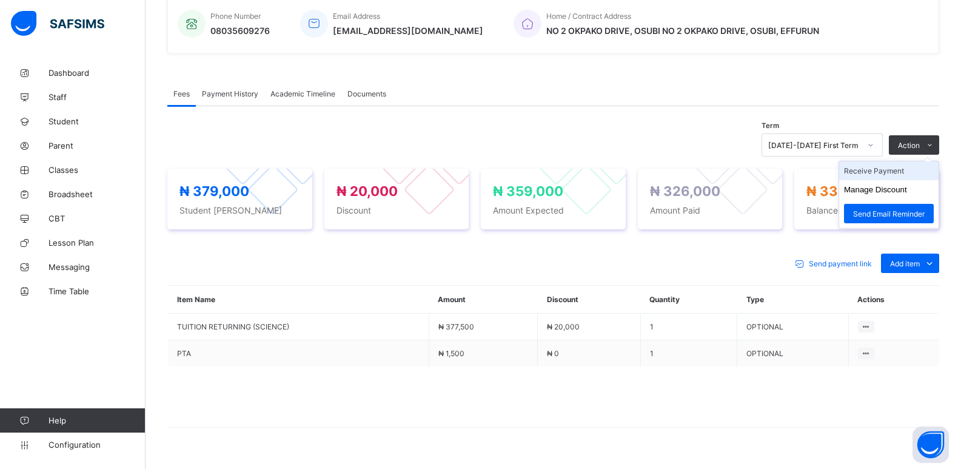
click at [878, 169] on li "Receive Payment" at bounding box center [888, 170] width 99 height 19
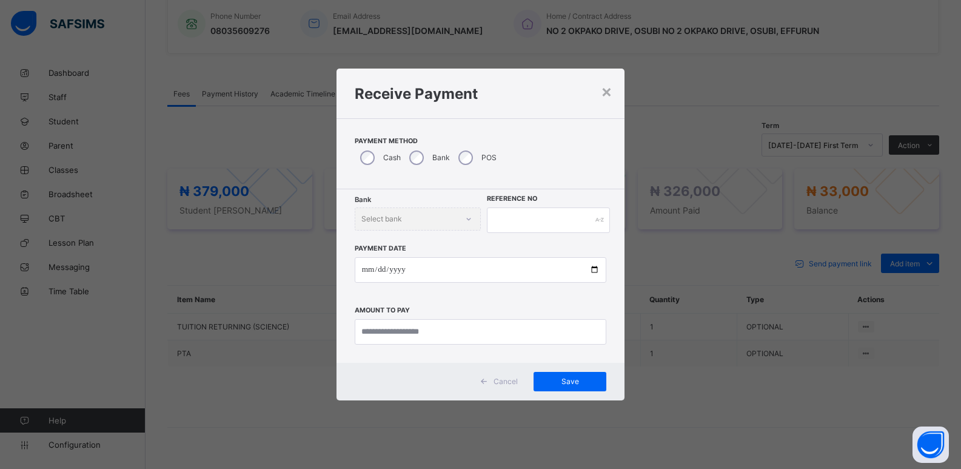
click at [424, 216] on div "Bank Select bank" at bounding box center [418, 218] width 126 height 23
click at [529, 221] on input "text" at bounding box center [549, 219] width 124 height 25
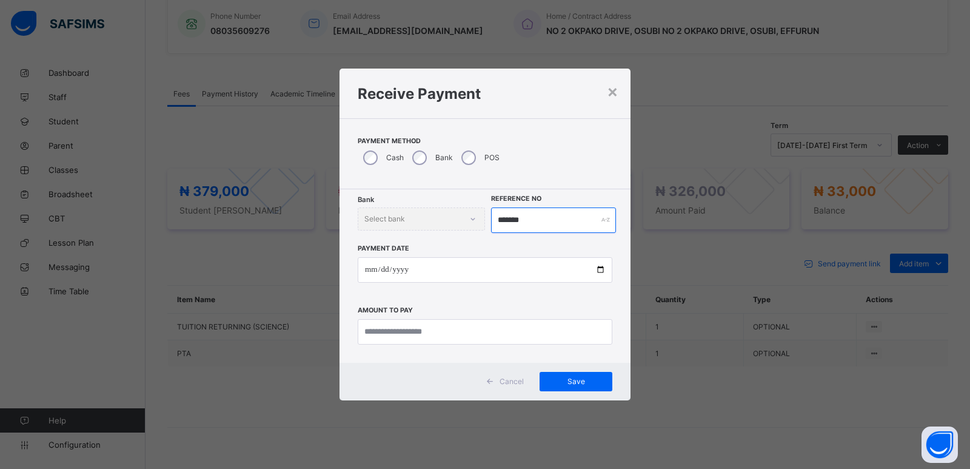
type input "*******"
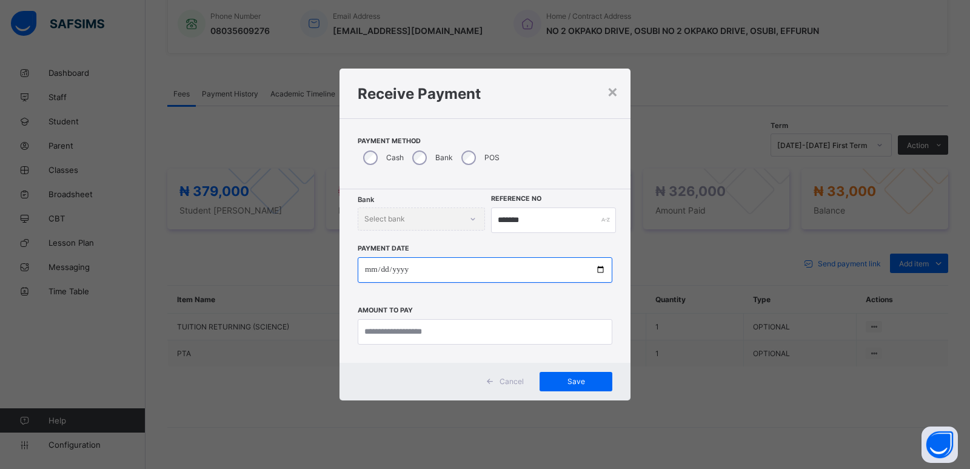
click at [367, 268] on input "date" at bounding box center [485, 269] width 255 height 25
click at [423, 275] on input "date" at bounding box center [485, 269] width 255 height 25
click at [387, 272] on input "date" at bounding box center [485, 269] width 255 height 25
type input "**********"
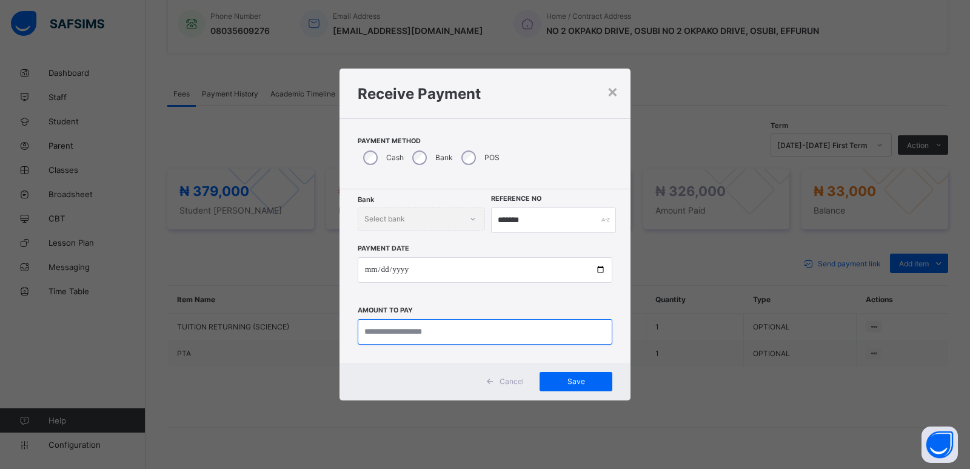
click at [393, 335] on input "currency" at bounding box center [485, 331] width 255 height 25
type input "********"
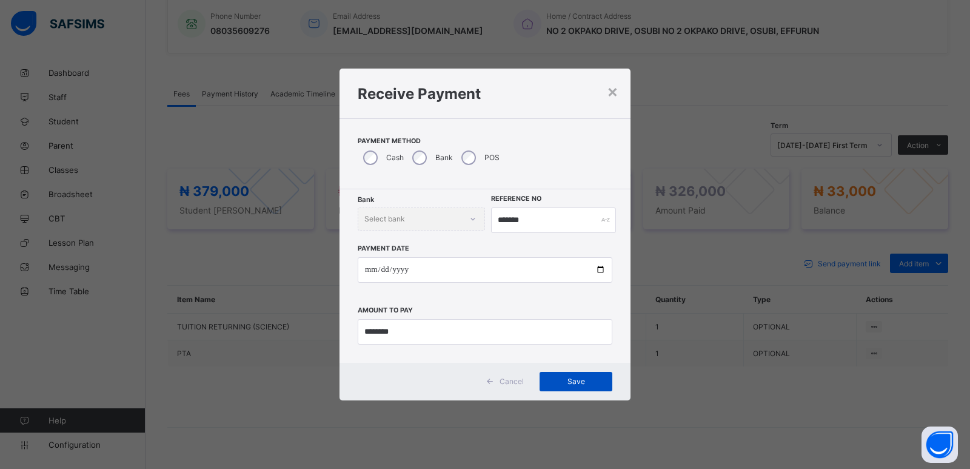
click at [554, 375] on div "Save" at bounding box center [576, 381] width 73 height 19
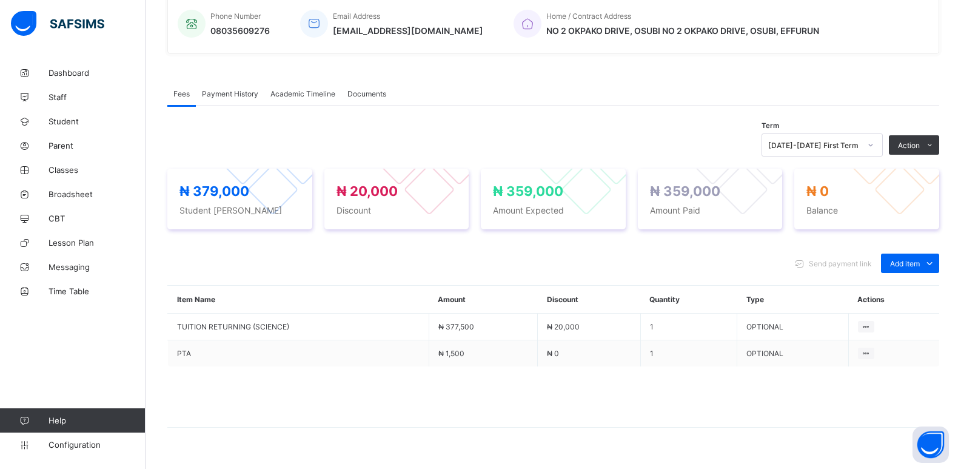
drag, startPoint x: 223, startPoint y: 95, endPoint x: 264, endPoint y: 89, distance: 41.0
click at [224, 94] on span "Payment History" at bounding box center [230, 93] width 56 height 9
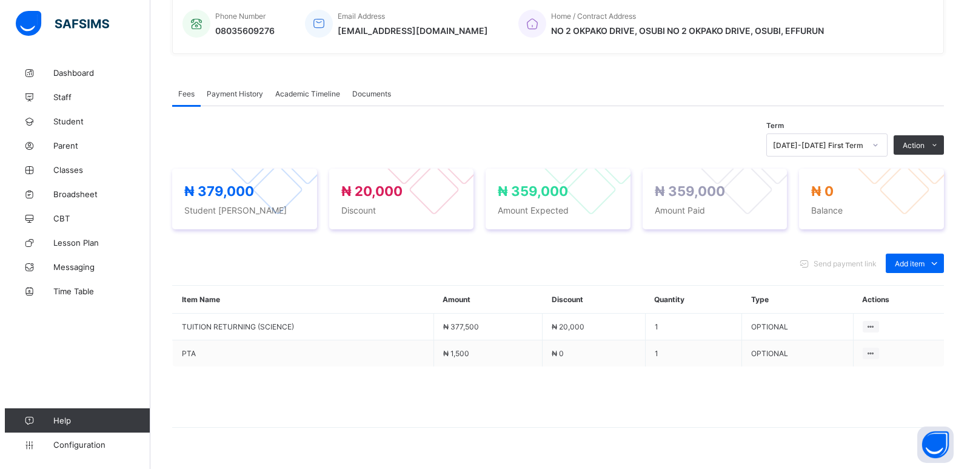
scroll to position [143, 0]
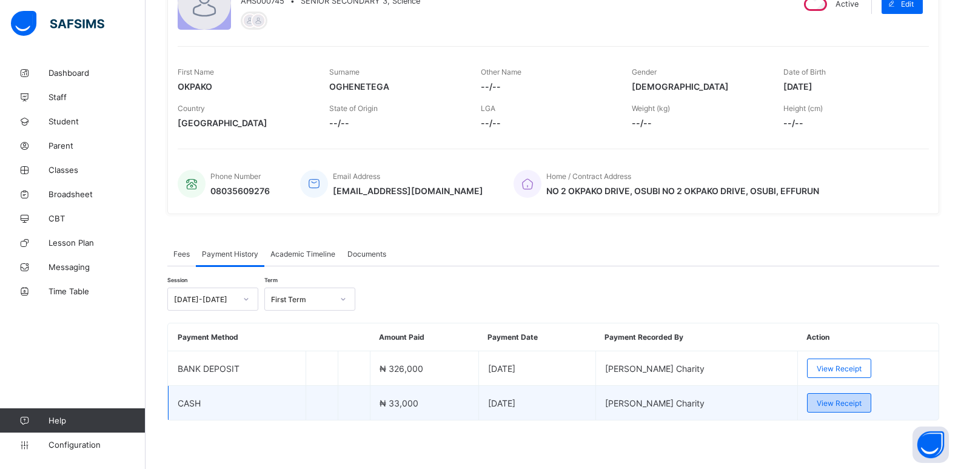
click at [839, 399] on span "View Receipt" at bounding box center [839, 402] width 45 height 9
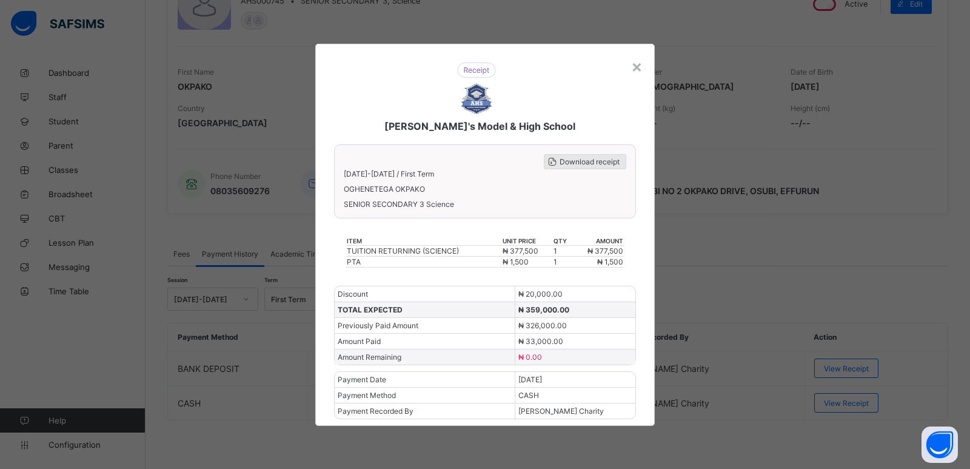
click at [580, 159] on span "Download receipt" at bounding box center [590, 161] width 60 height 9
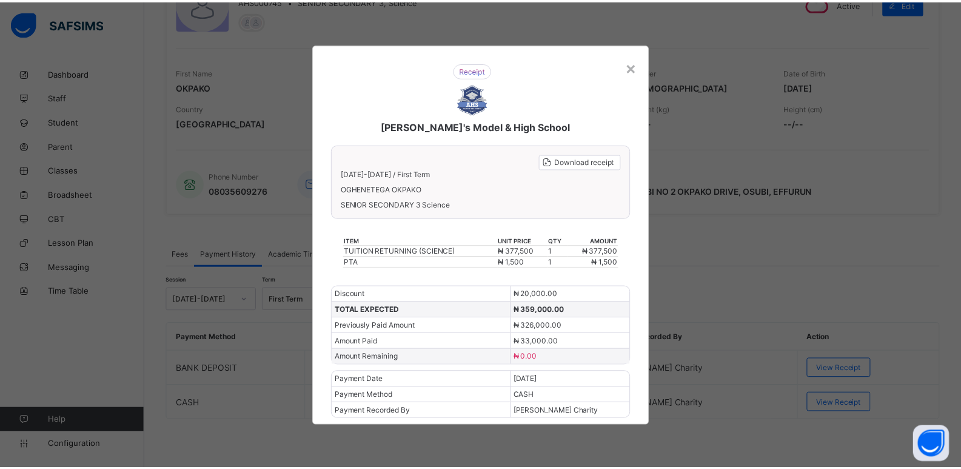
scroll to position [0, 0]
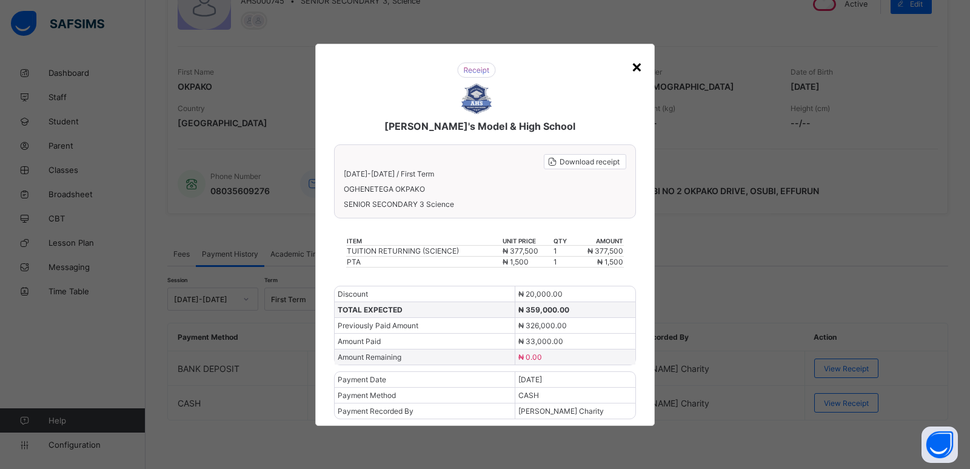
click at [637, 64] on div "×" at bounding box center [637, 66] width 12 height 21
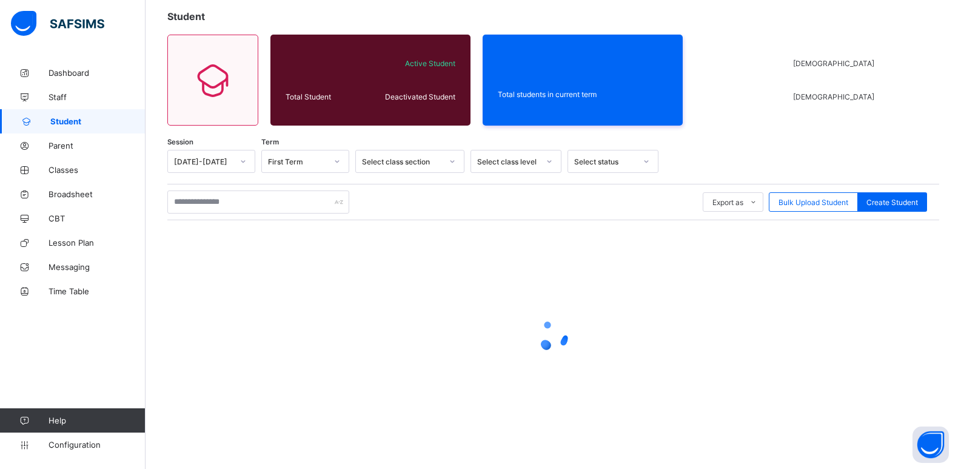
scroll to position [69, 0]
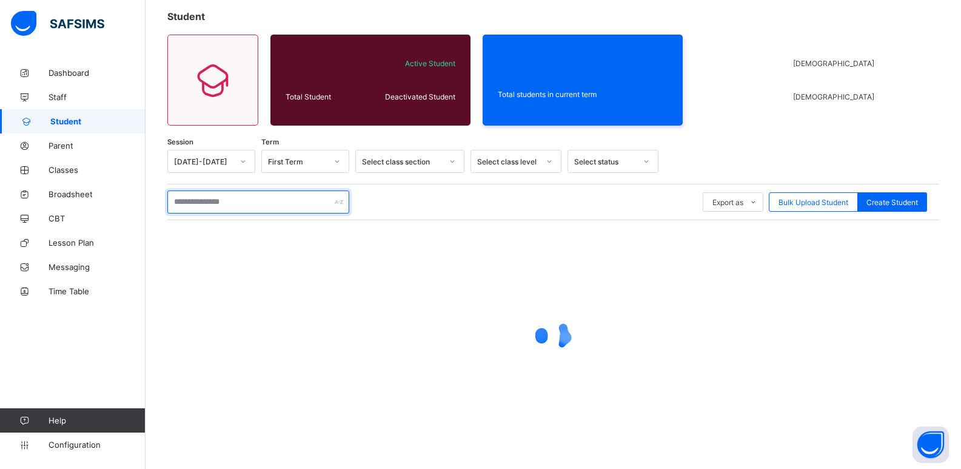
click at [199, 200] on input "text" at bounding box center [258, 201] width 182 height 23
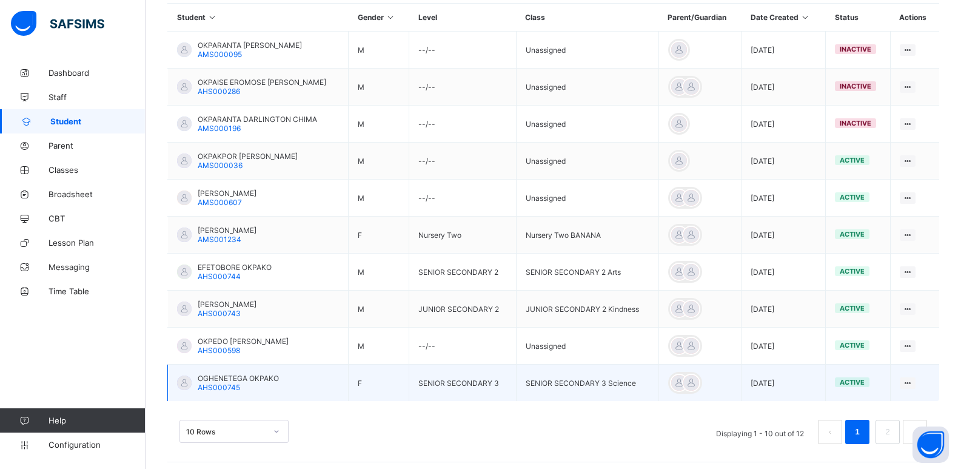
scroll to position [303, 0]
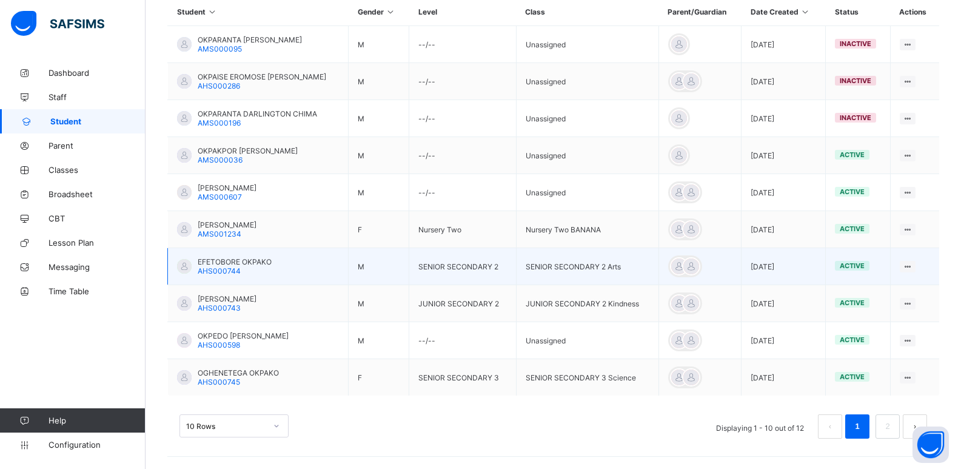
type input "******"
click at [240, 262] on span "EFETOBORE OKPAKO" at bounding box center [235, 261] width 74 height 9
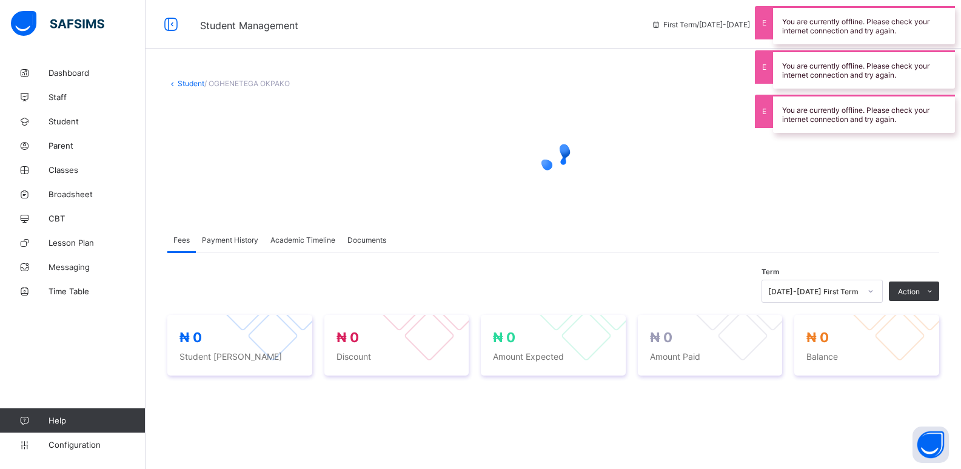
click at [526, 101] on div at bounding box center [553, 154] width 772 height 109
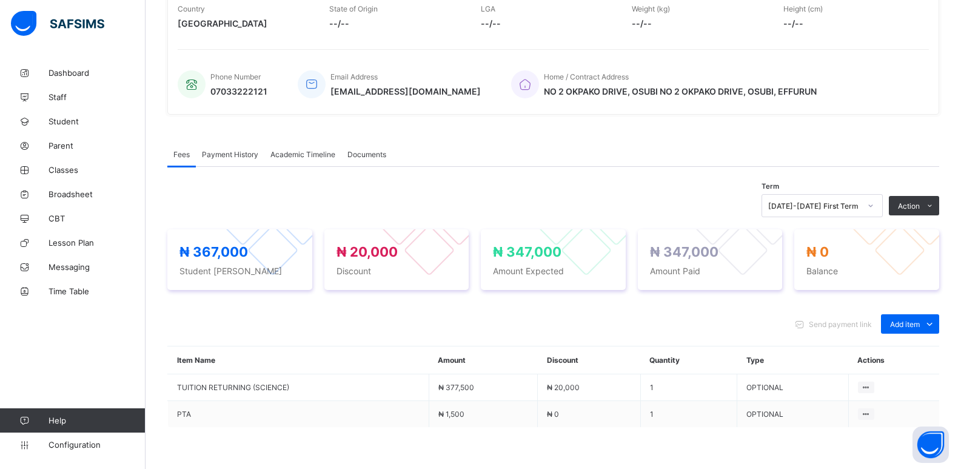
scroll to position [329, 0]
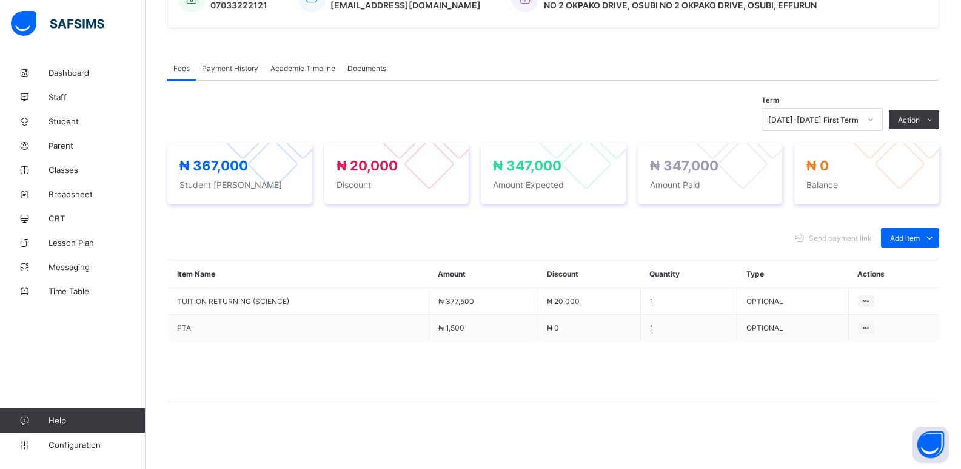
click at [230, 69] on span "Payment History" at bounding box center [230, 68] width 56 height 9
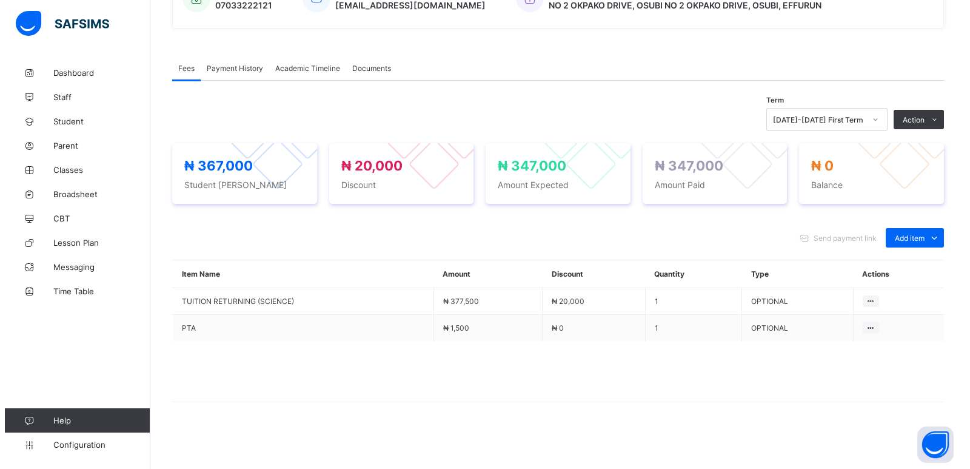
scroll to position [143, 0]
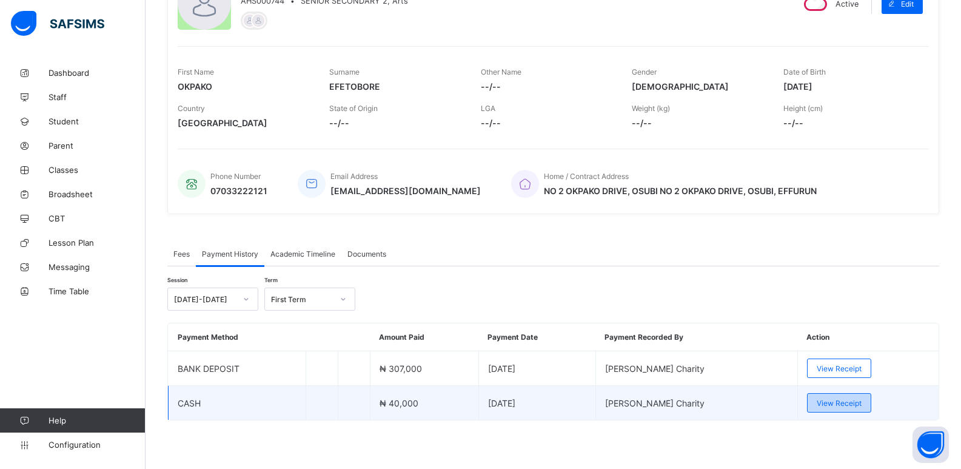
click at [840, 403] on span "View Receipt" at bounding box center [839, 402] width 45 height 9
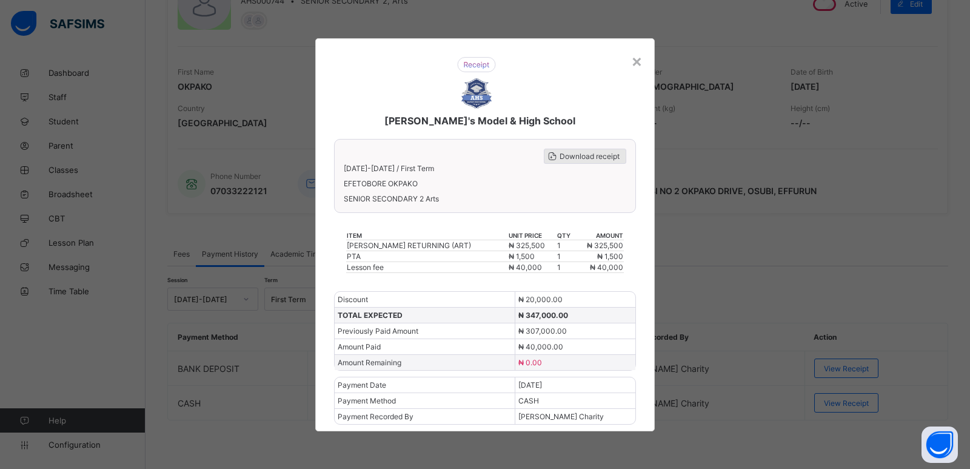
click at [584, 156] on span "Download receipt" at bounding box center [590, 156] width 60 height 9
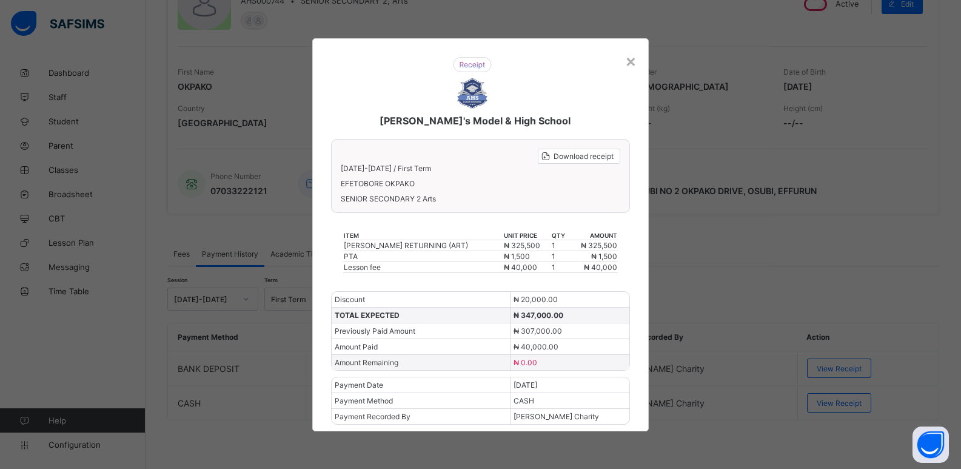
scroll to position [143, 0]
click at [587, 153] on span "Download receipt" at bounding box center [584, 156] width 60 height 9
click at [632, 61] on div "×" at bounding box center [631, 60] width 12 height 21
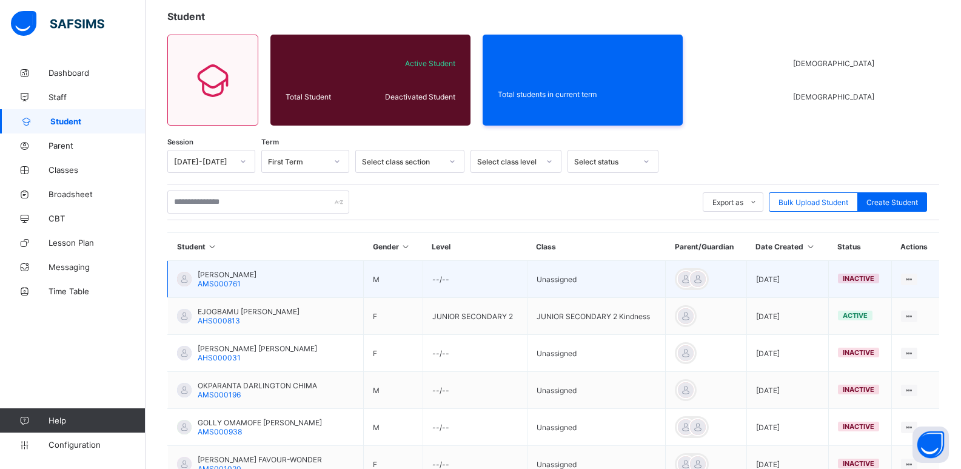
scroll to position [143, 0]
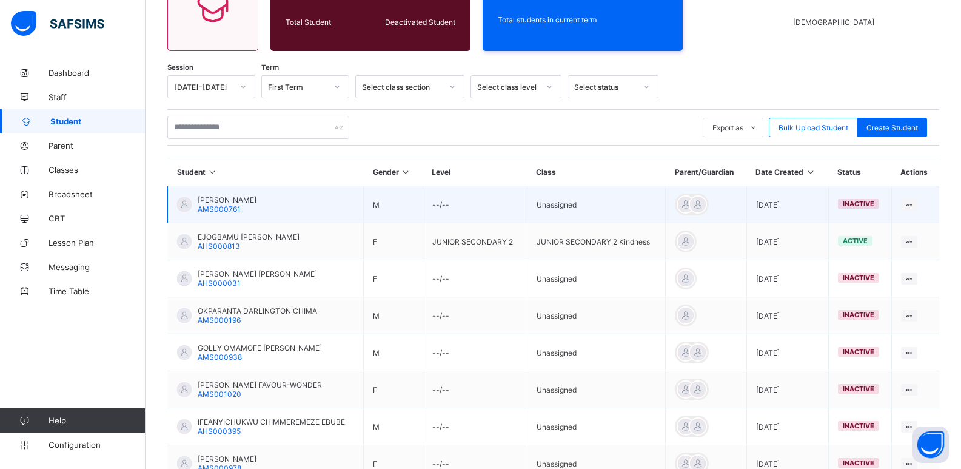
click at [257, 203] on span "[PERSON_NAME]" at bounding box center [227, 199] width 59 height 9
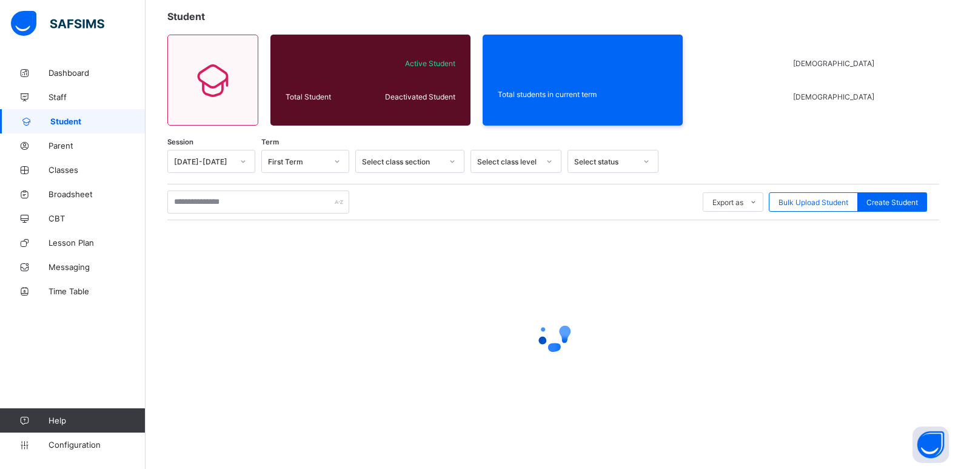
scroll to position [143, 0]
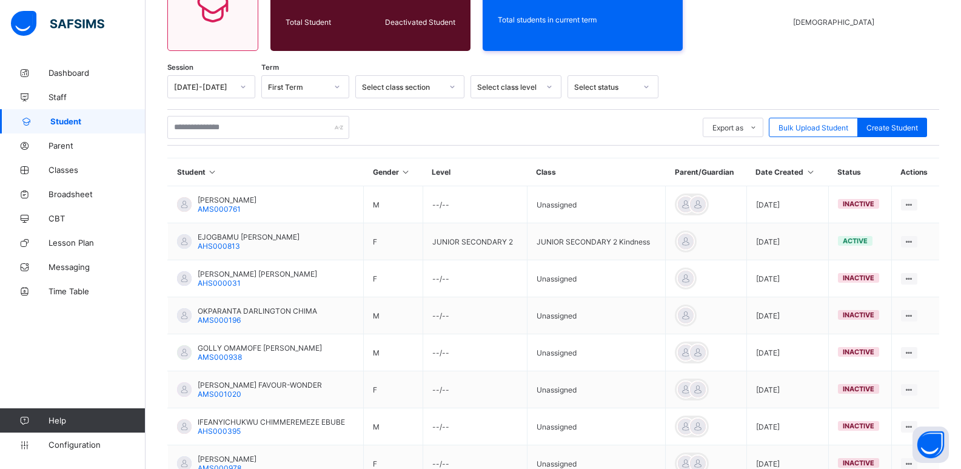
click at [257, 201] on span "[PERSON_NAME]" at bounding box center [227, 199] width 59 height 9
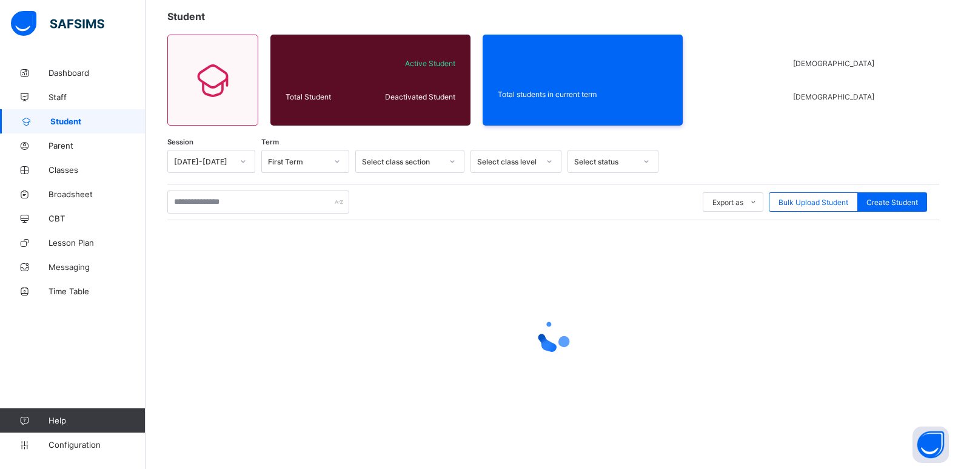
scroll to position [143, 0]
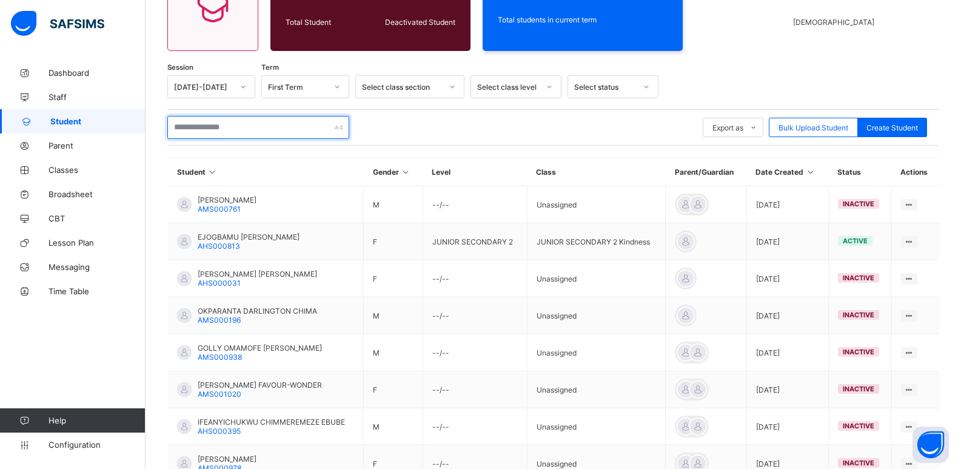
click at [243, 127] on input "text" at bounding box center [258, 127] width 182 height 23
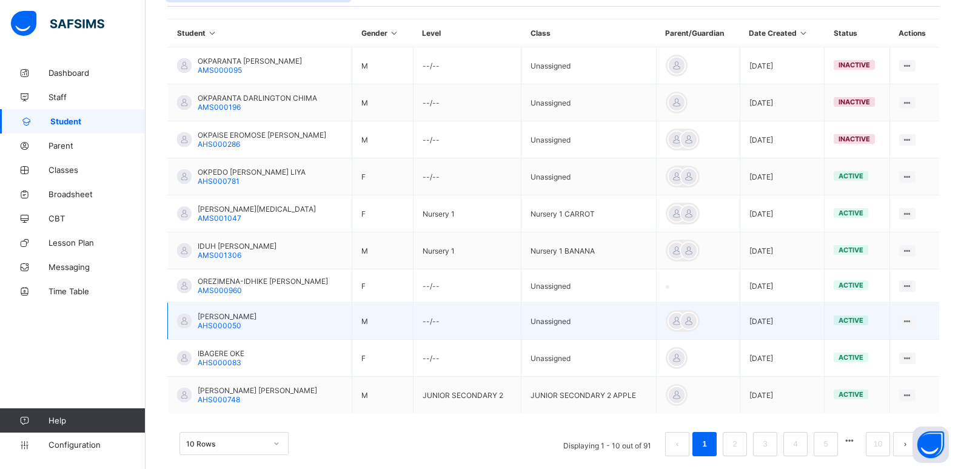
scroll to position [300, 0]
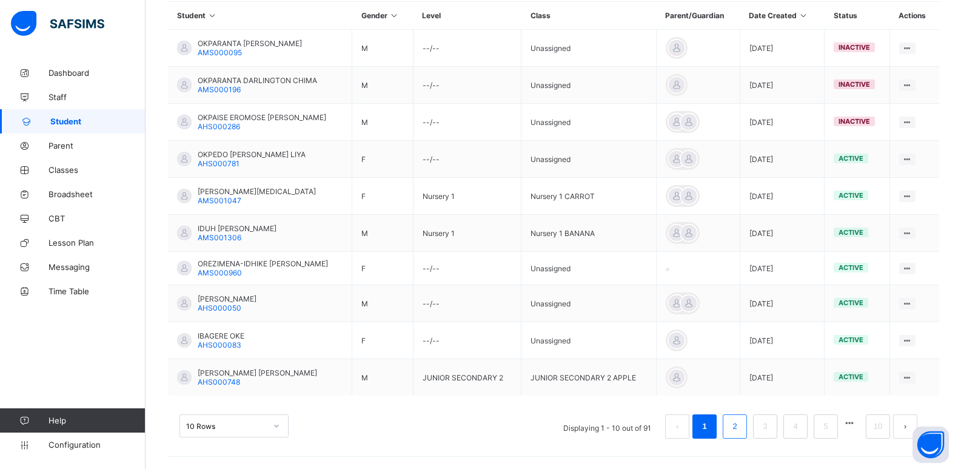
type input "******"
click at [740, 426] on link "2" at bounding box center [735, 426] width 12 height 16
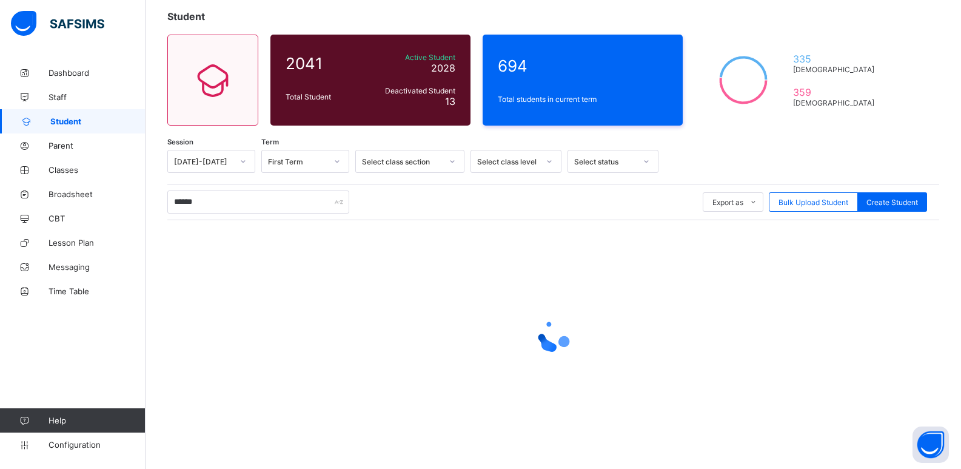
scroll to position [90, 0]
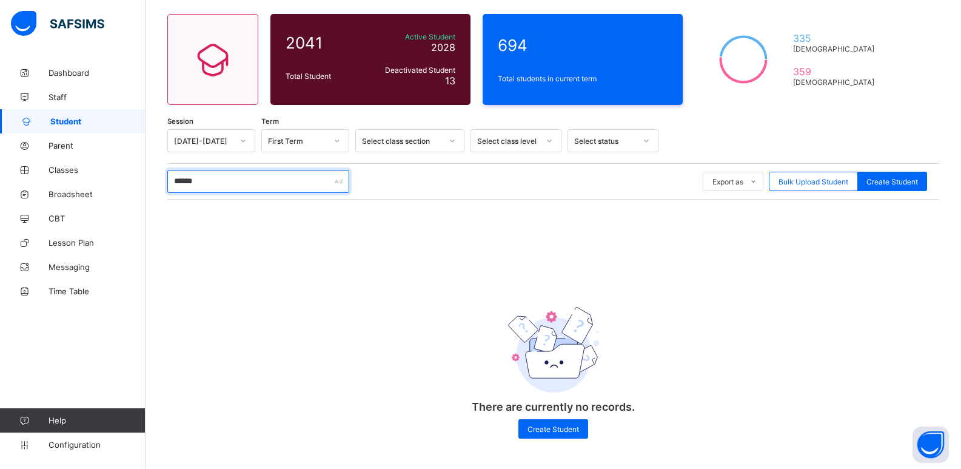
click at [202, 176] on input "******" at bounding box center [258, 181] width 182 height 23
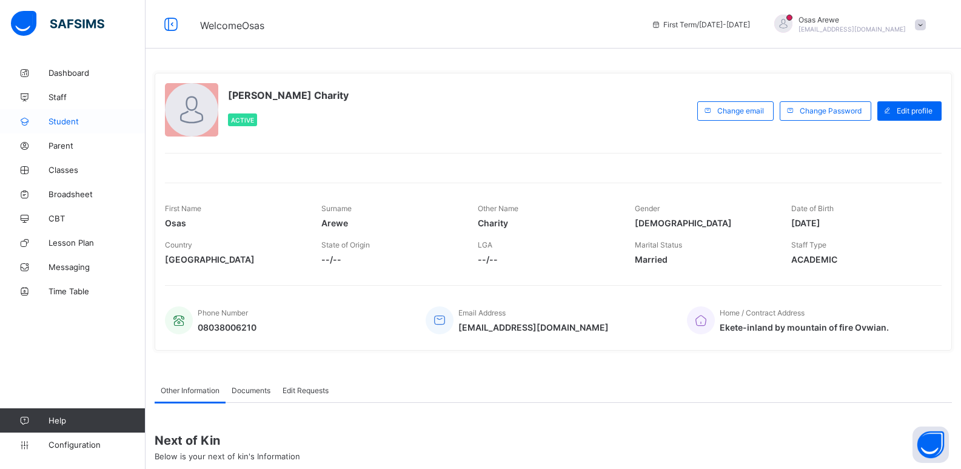
click at [83, 123] on span "Student" at bounding box center [97, 121] width 97 height 10
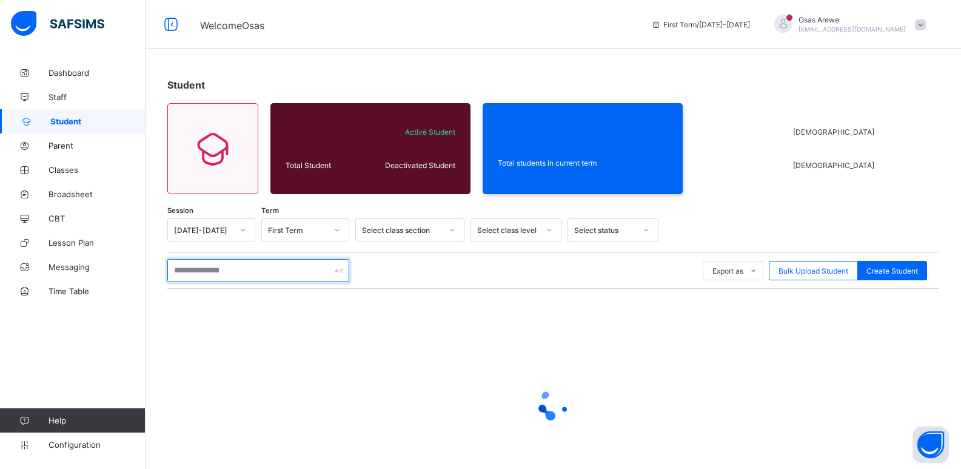
click at [253, 274] on input "text" at bounding box center [258, 270] width 182 height 23
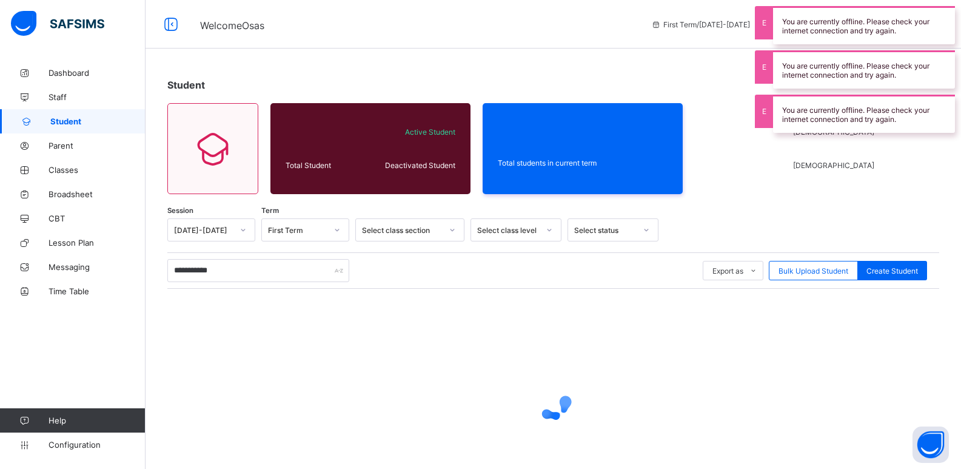
click at [657, 84] on div "Student" at bounding box center [553, 85] width 772 height 12
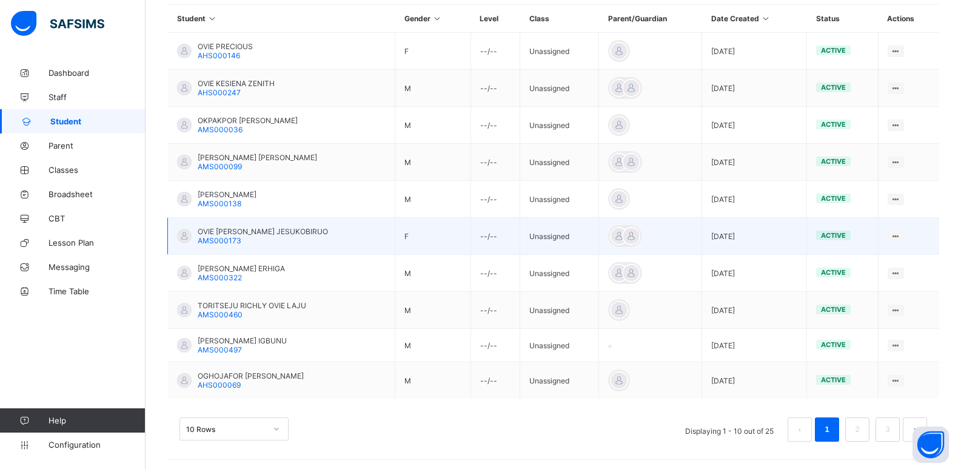
scroll to position [300, 0]
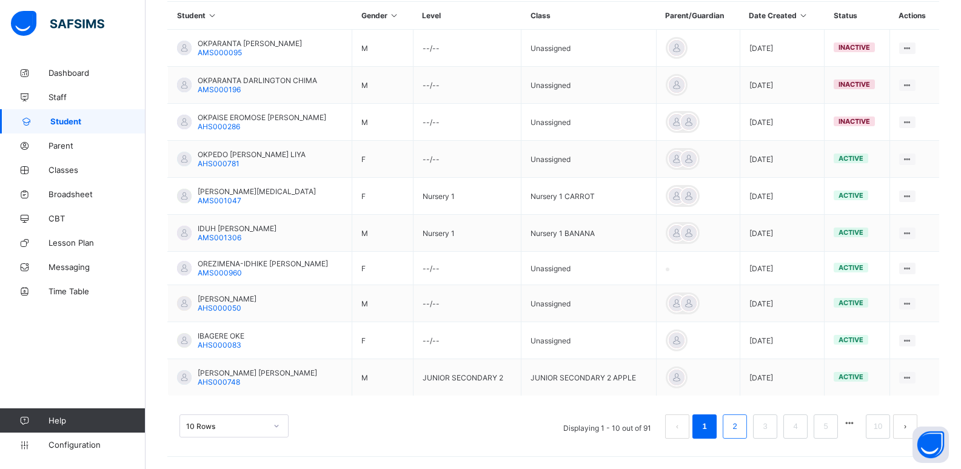
click at [857, 426] on button "button" at bounding box center [850, 423] width 16 height 10
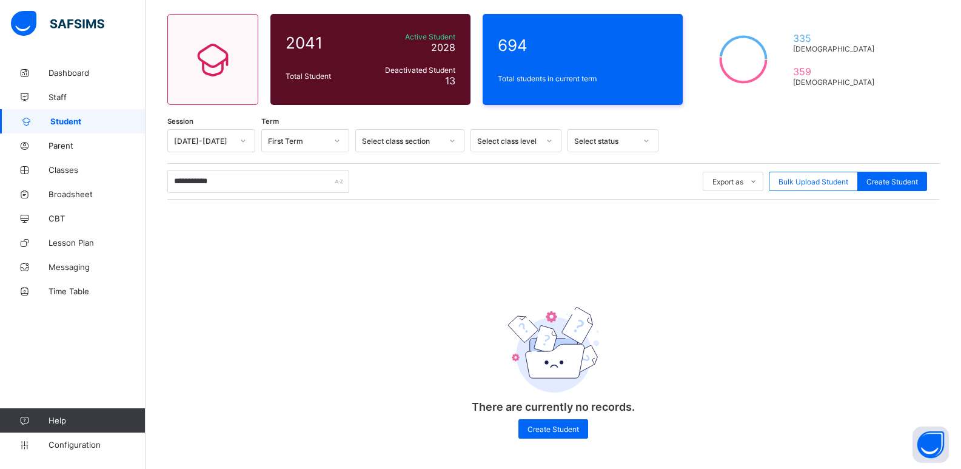
scroll to position [90, 0]
click at [229, 184] on input "**********" at bounding box center [258, 181] width 182 height 23
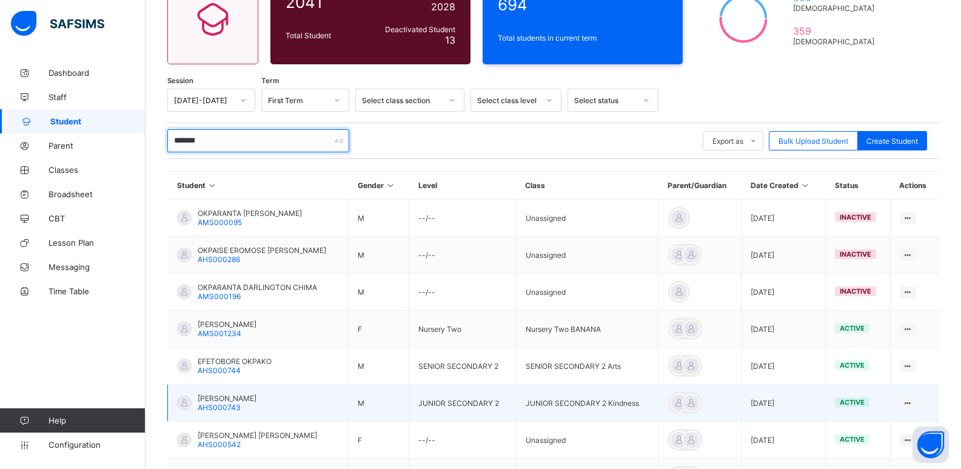
scroll to position [151, 0]
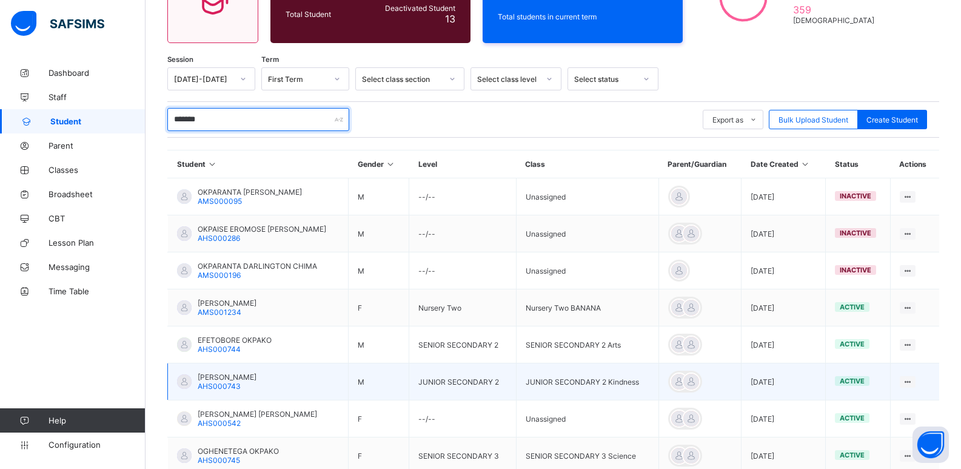
type input "******"
click at [227, 379] on span "[PERSON_NAME]" at bounding box center [227, 376] width 59 height 9
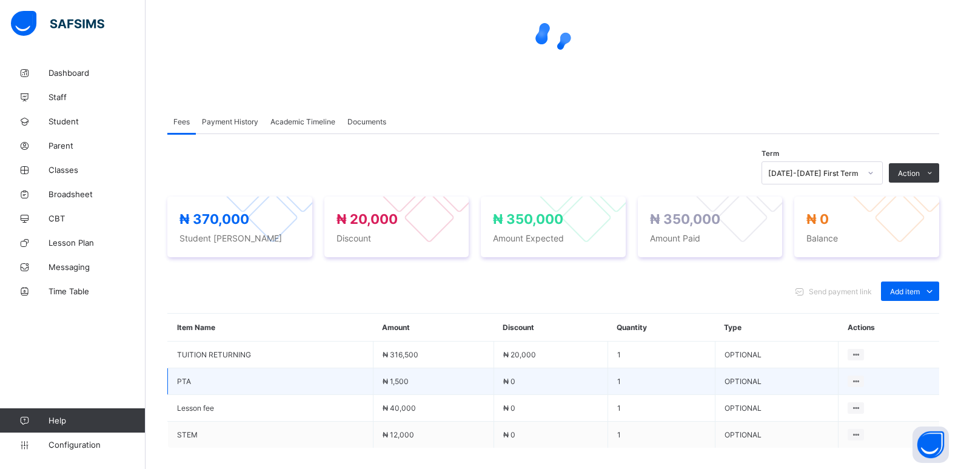
scroll to position [121, 0]
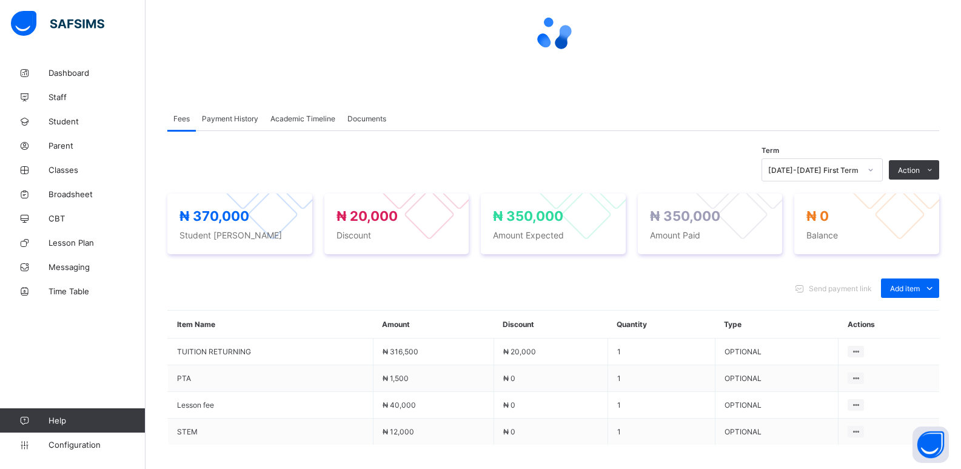
click at [227, 120] on span "Payment History" at bounding box center [230, 118] width 56 height 9
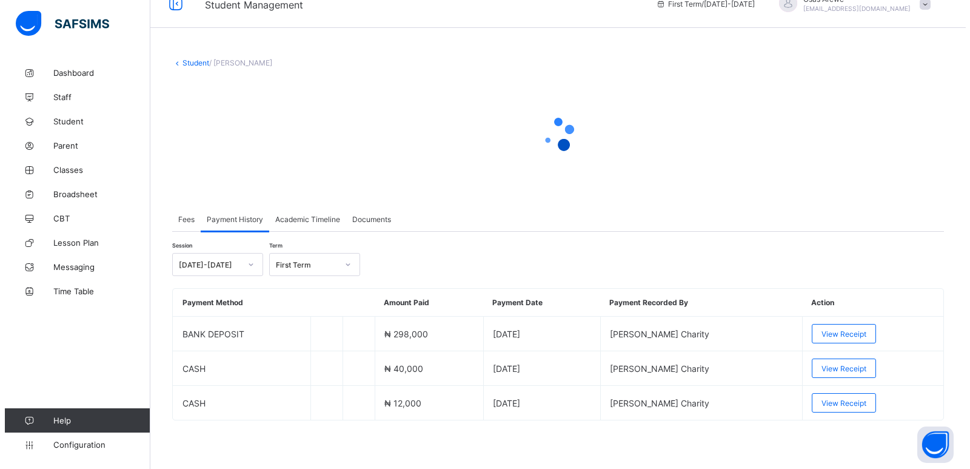
scroll to position [21, 0]
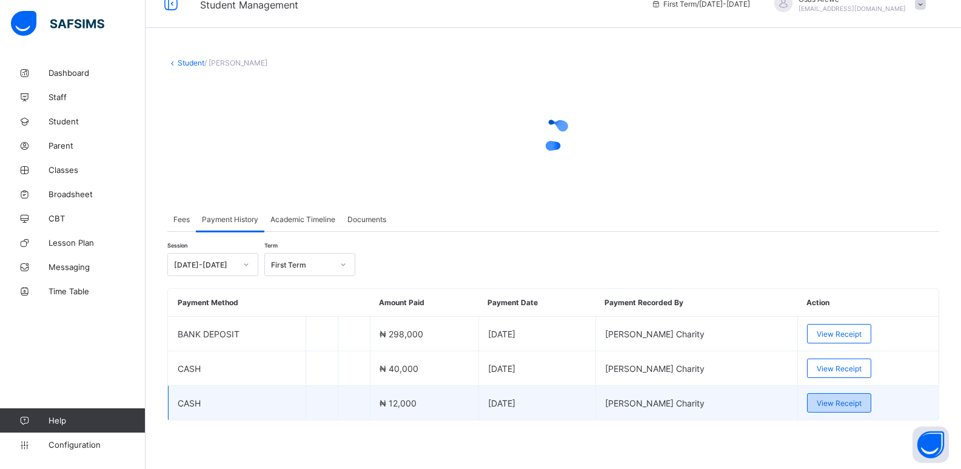
click at [827, 398] on span "View Receipt" at bounding box center [839, 402] width 45 height 9
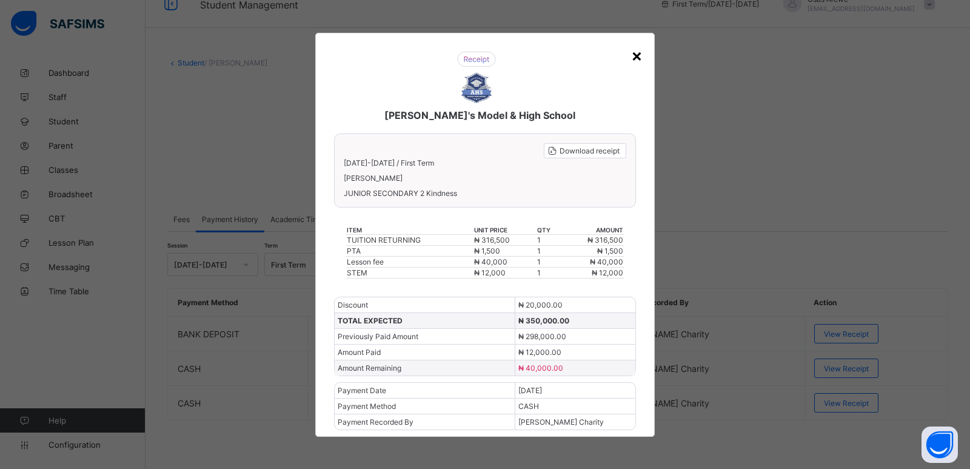
click at [633, 57] on div "×" at bounding box center [637, 55] width 12 height 21
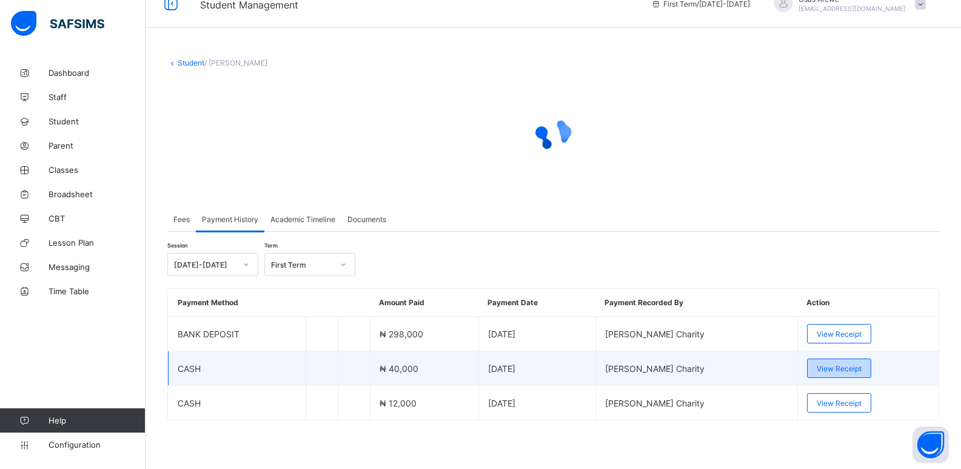
click at [845, 367] on span "View Receipt" at bounding box center [839, 368] width 45 height 9
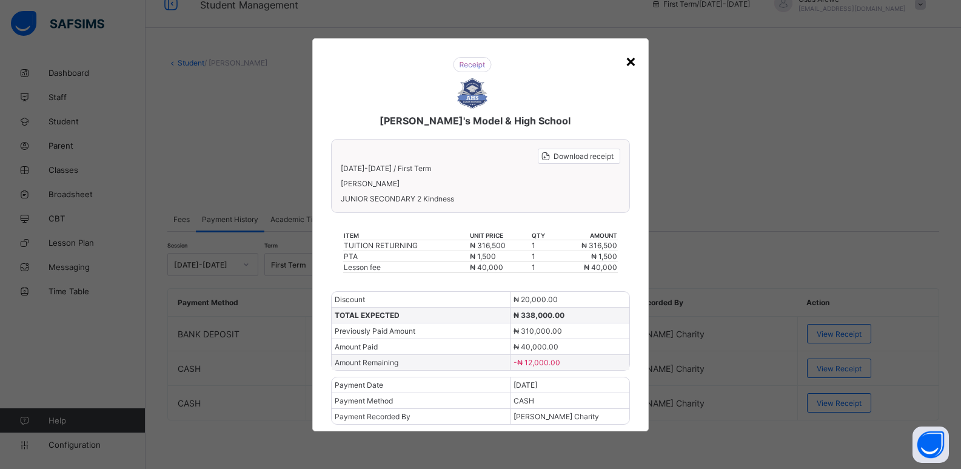
click at [633, 61] on div "×" at bounding box center [631, 60] width 12 height 21
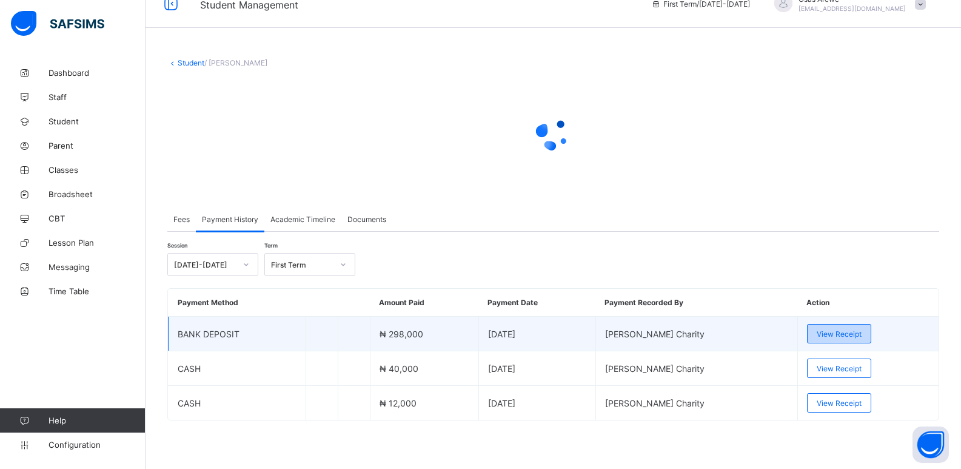
click at [835, 336] on span "View Receipt" at bounding box center [839, 333] width 45 height 9
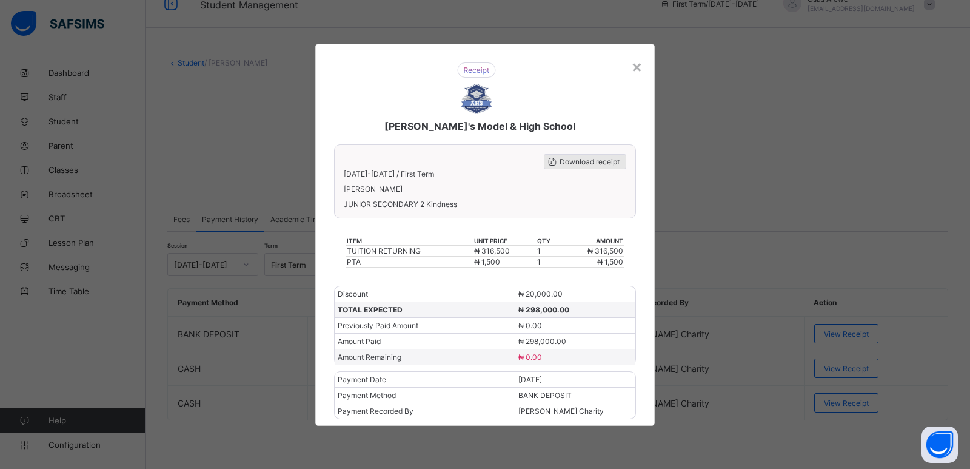
click at [589, 163] on span "Download receipt" at bounding box center [590, 161] width 60 height 9
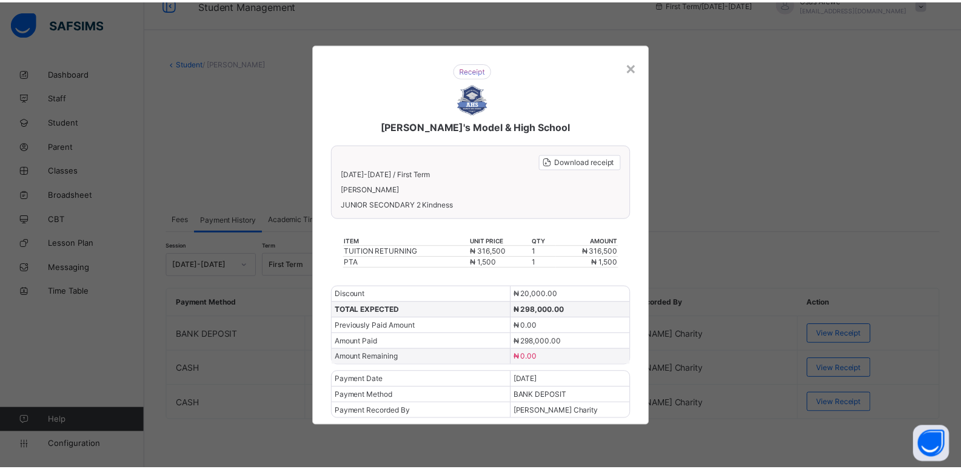
scroll to position [21, 0]
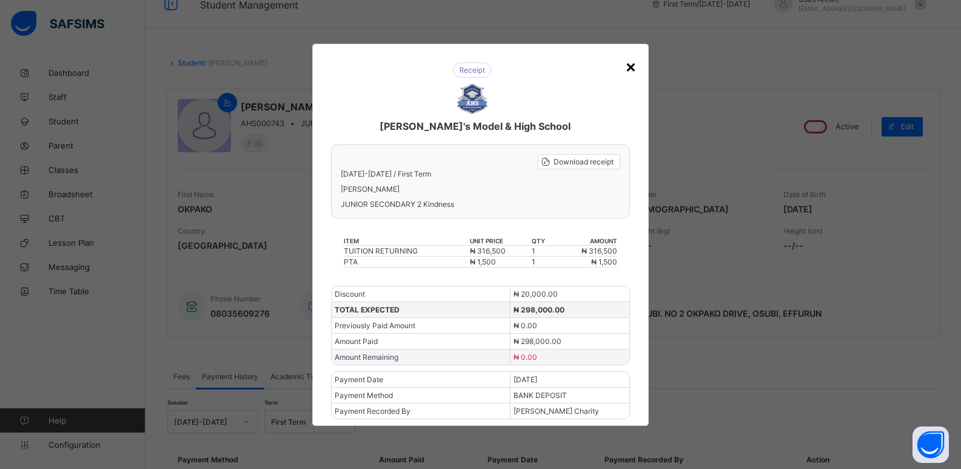
click at [632, 67] on div "×" at bounding box center [631, 66] width 12 height 21
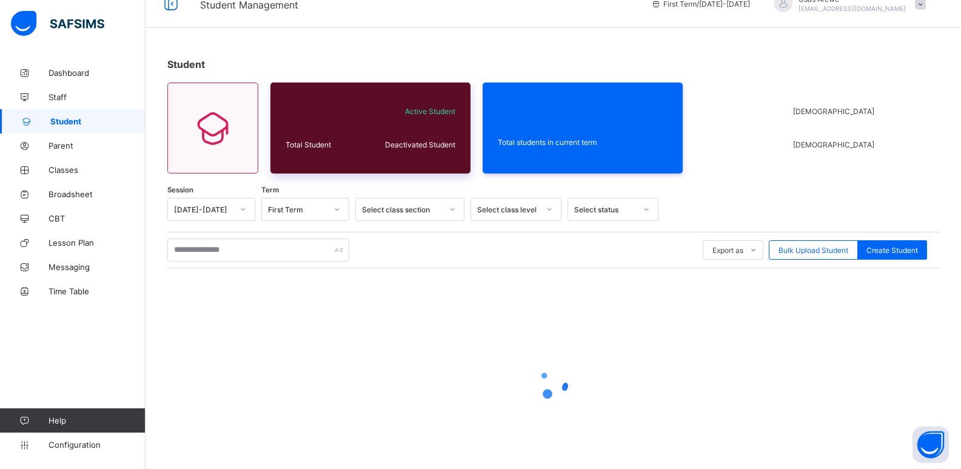
scroll to position [69, 0]
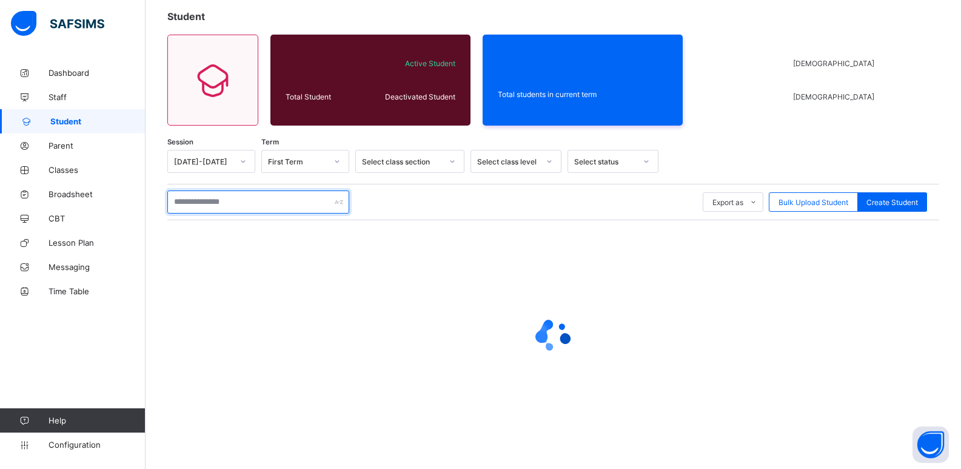
click at [266, 204] on input "text" at bounding box center [258, 201] width 182 height 23
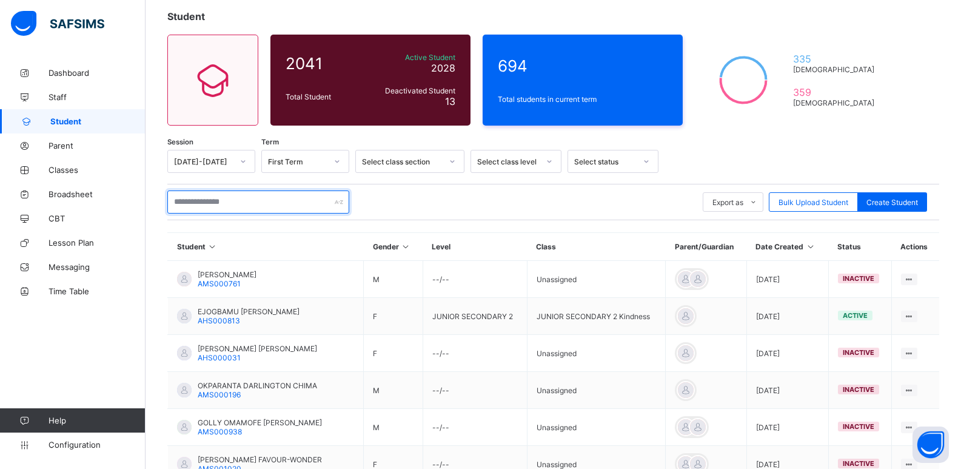
click at [184, 200] on input "text" at bounding box center [258, 201] width 182 height 23
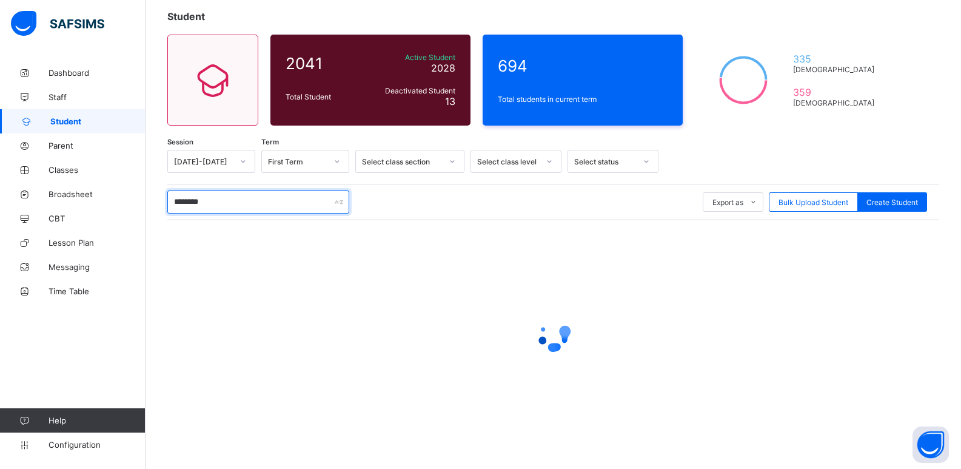
type input "********"
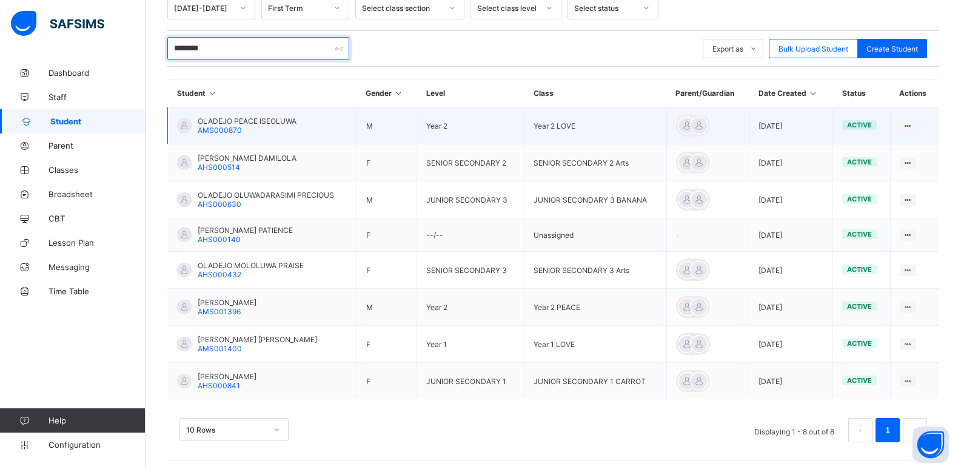
scroll to position [226, 0]
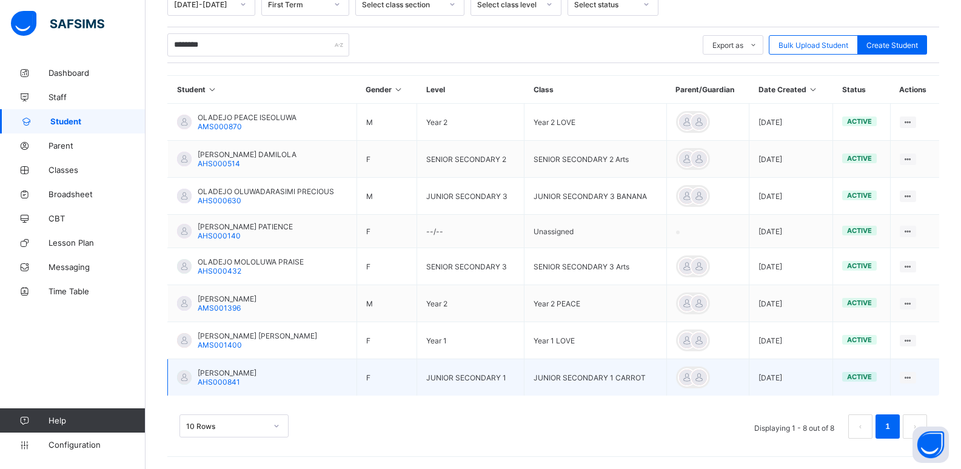
click at [257, 372] on span "[PERSON_NAME]" at bounding box center [227, 372] width 59 height 9
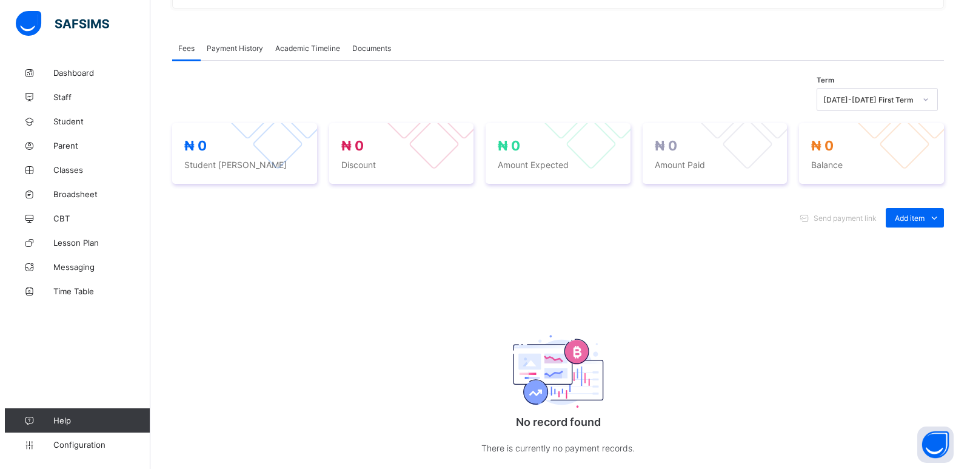
scroll to position [364, 0]
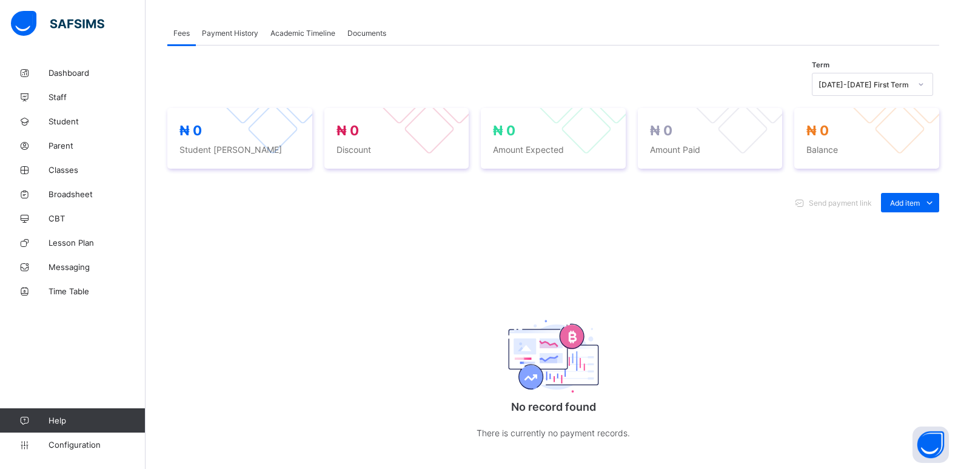
click at [0, 0] on div "Optional items" at bounding box center [0, 0] width 0 height 0
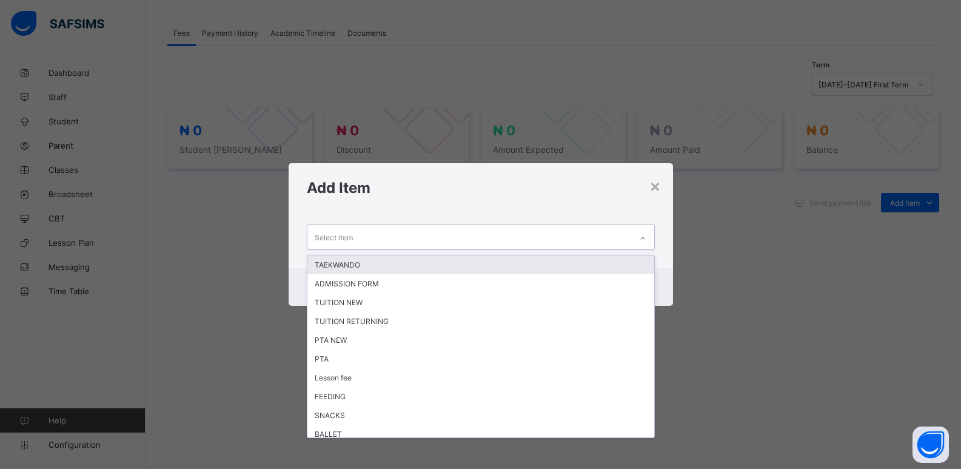
click at [639, 238] on div at bounding box center [642, 238] width 21 height 19
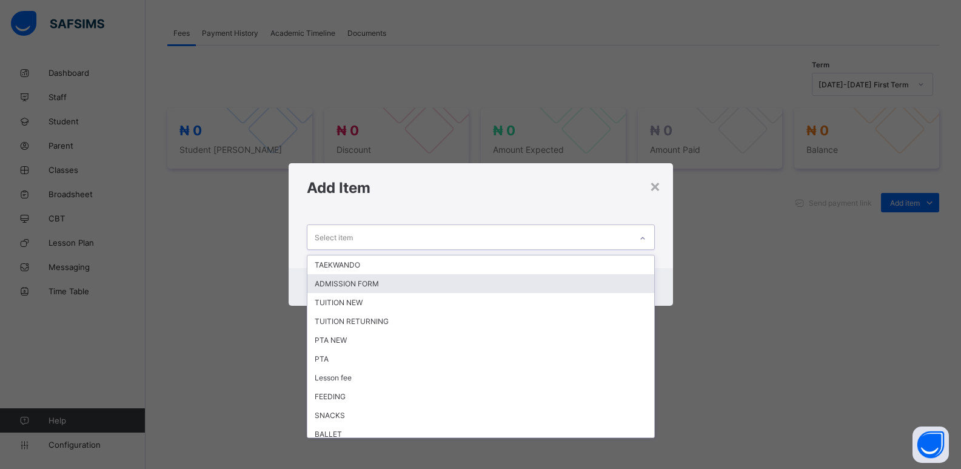
drag, startPoint x: 394, startPoint y: 282, endPoint x: 417, endPoint y: 279, distance: 23.2
click at [398, 281] on div "ADMISSION FORM" at bounding box center [480, 283] width 347 height 19
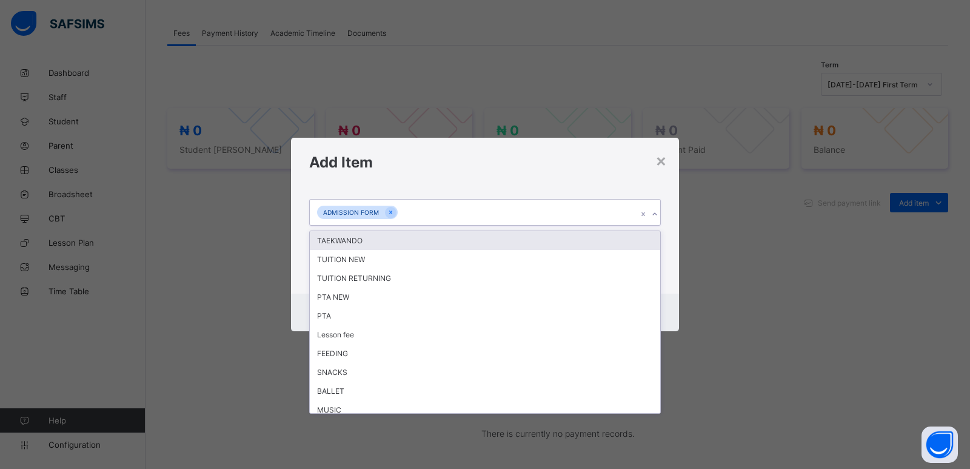
click at [652, 216] on icon at bounding box center [654, 214] width 7 height 12
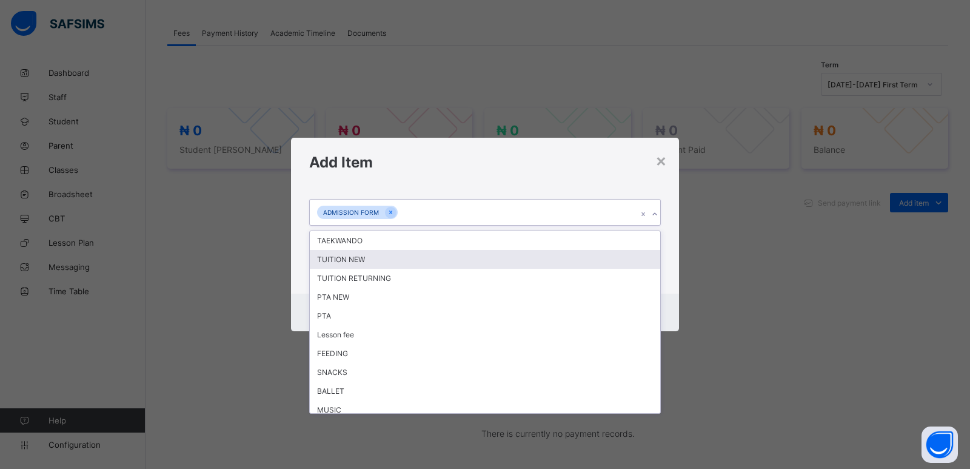
click at [386, 257] on div "TUITION NEW" at bounding box center [485, 259] width 351 height 19
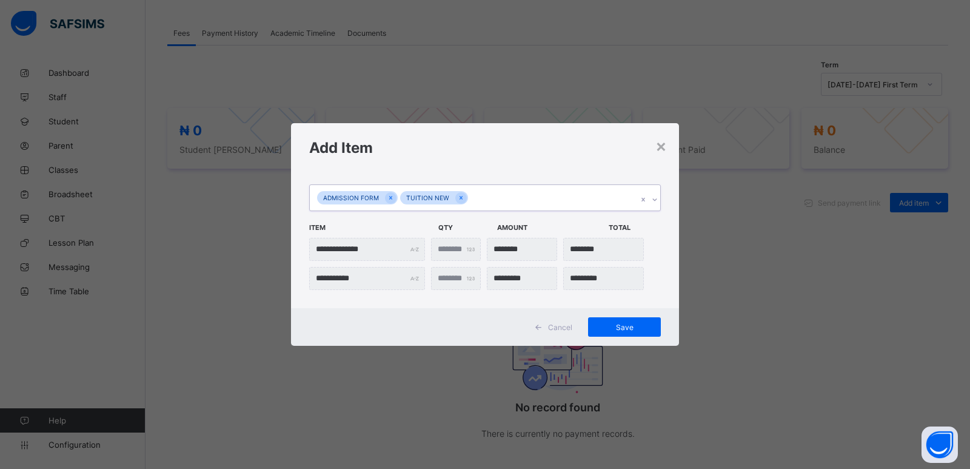
click at [654, 204] on div at bounding box center [655, 199] width 12 height 19
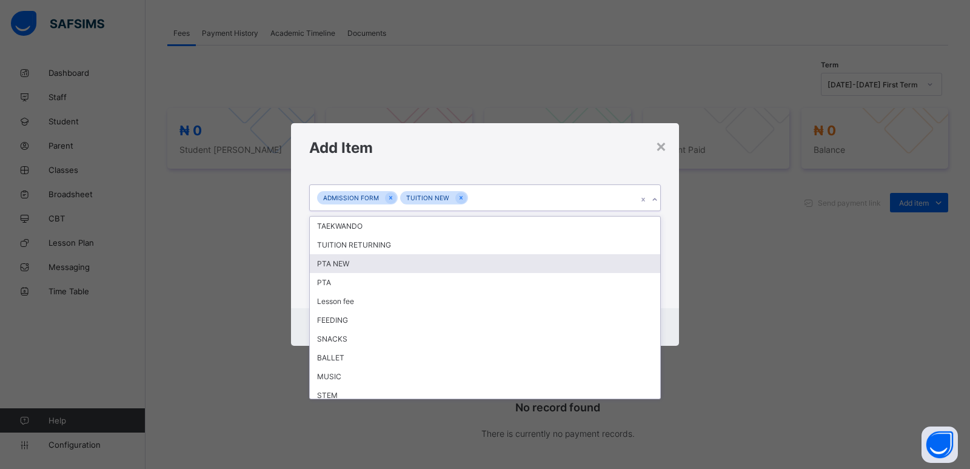
click at [359, 263] on div "PTA NEW" at bounding box center [485, 263] width 351 height 19
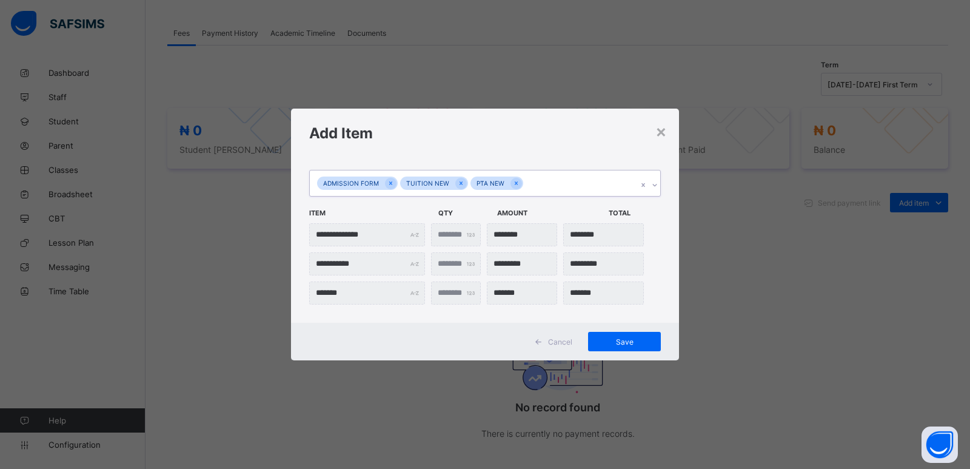
click at [656, 187] on icon at bounding box center [654, 185] width 7 height 12
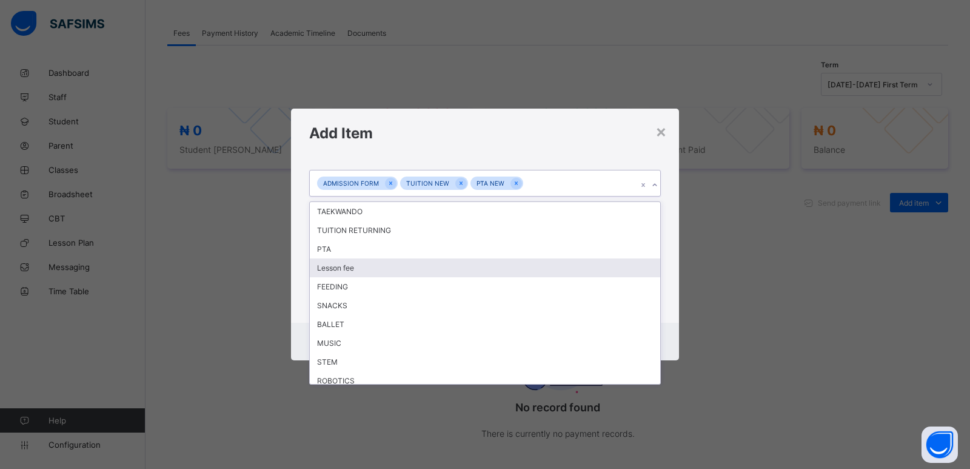
click at [338, 265] on div "Lesson fee" at bounding box center [485, 267] width 351 height 19
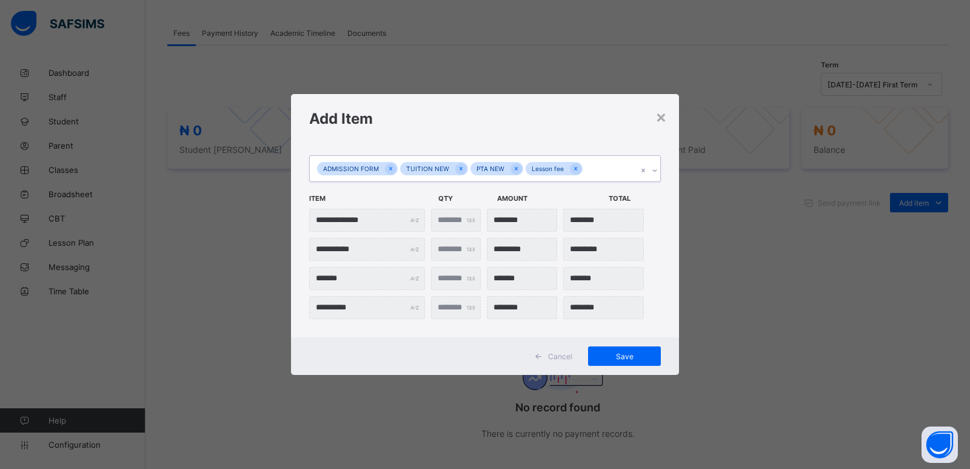
click at [654, 171] on icon at bounding box center [654, 170] width 4 height 2
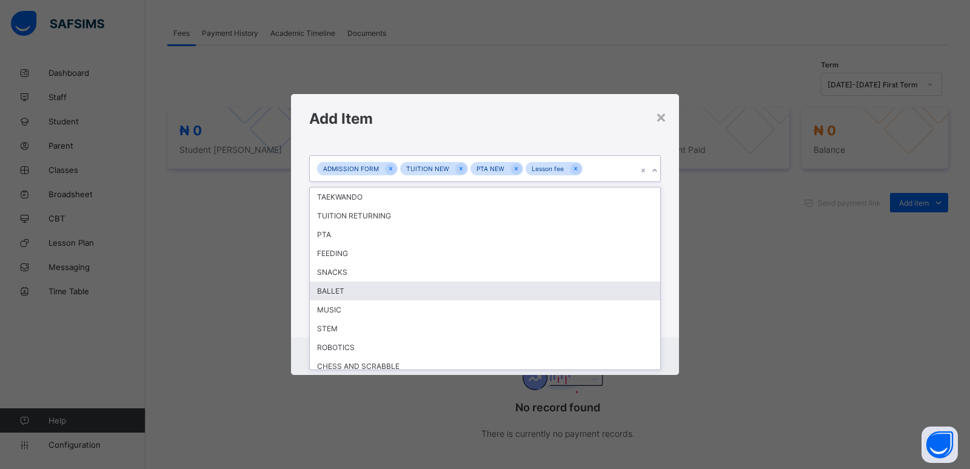
click at [360, 292] on div "BALLET" at bounding box center [485, 290] width 351 height 19
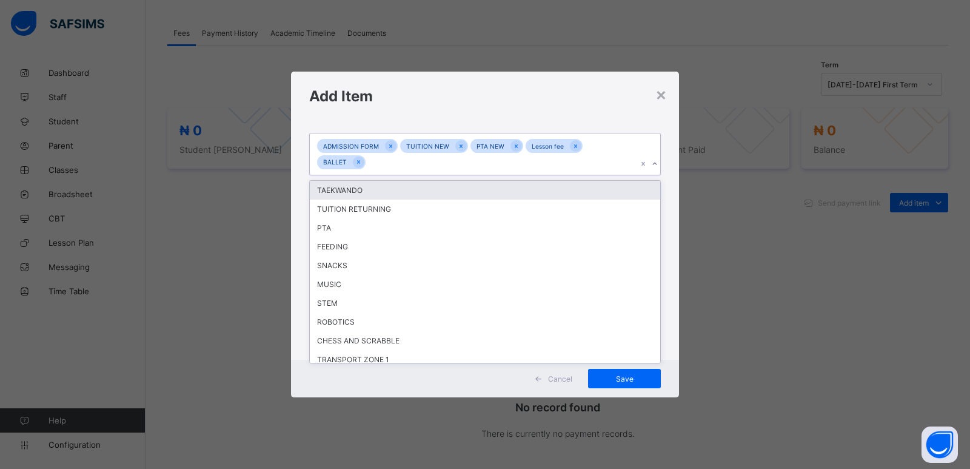
drag, startPoint x: 654, startPoint y: 164, endPoint x: 647, endPoint y: 165, distance: 7.4
click at [652, 166] on icon at bounding box center [654, 164] width 7 height 12
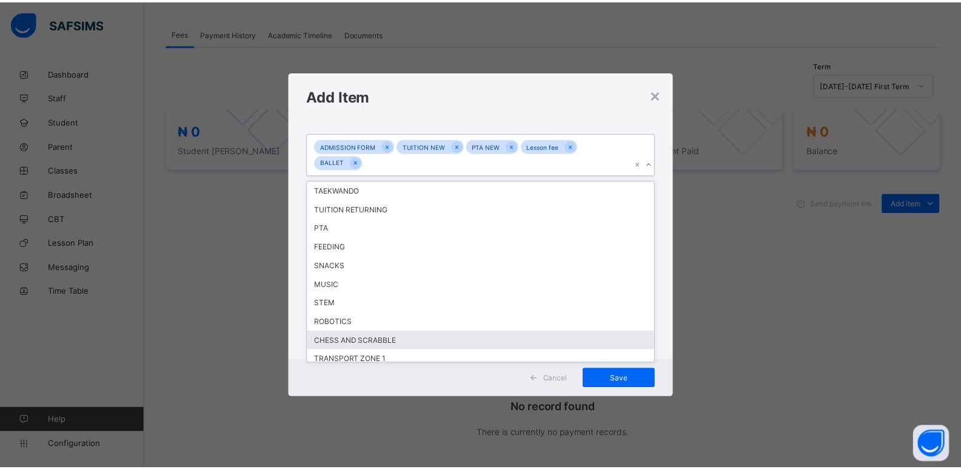
scroll to position [100, 0]
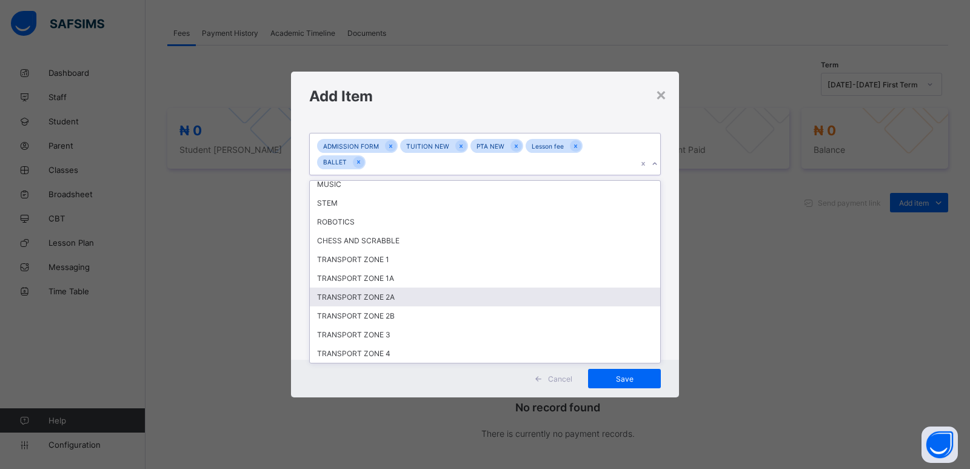
click at [412, 296] on div "TRANSPORT ZONE 2A" at bounding box center [485, 296] width 351 height 19
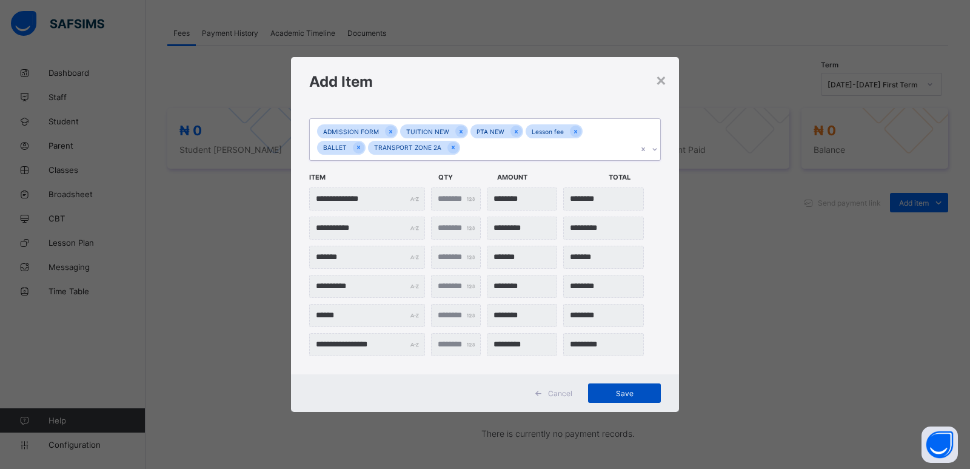
click at [608, 397] on span "Save" at bounding box center [624, 393] width 55 height 9
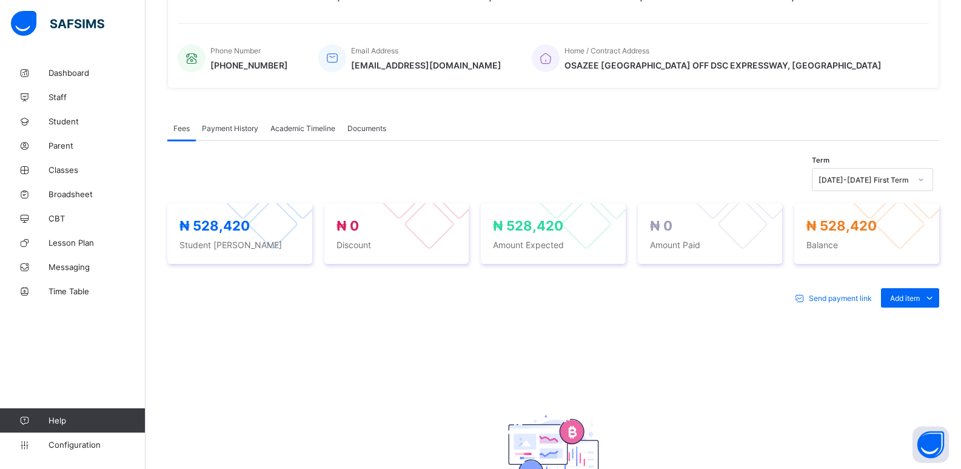
scroll to position [303, 0]
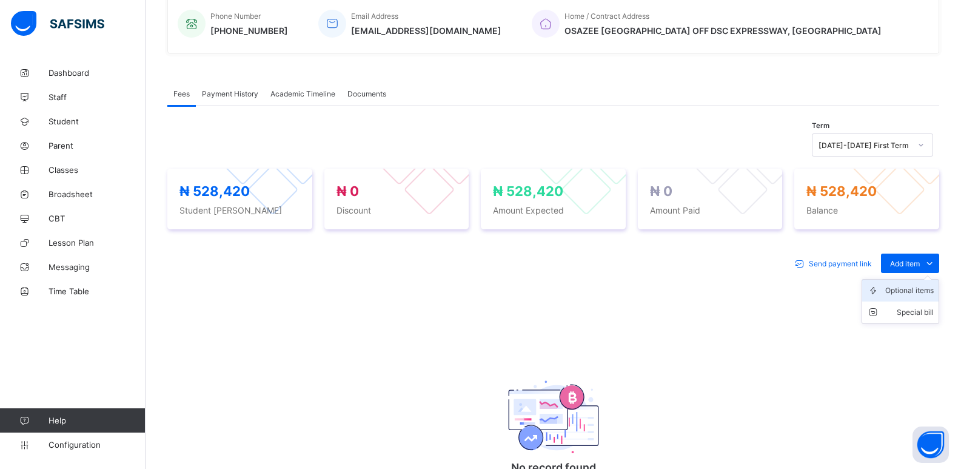
click at [910, 290] on div "Optional items" at bounding box center [909, 290] width 49 height 12
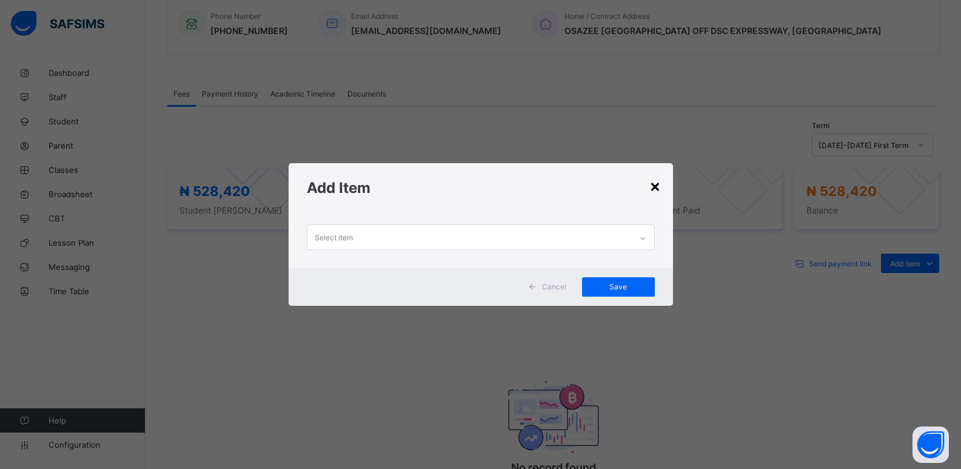
click at [659, 182] on div "×" at bounding box center [655, 185] width 12 height 21
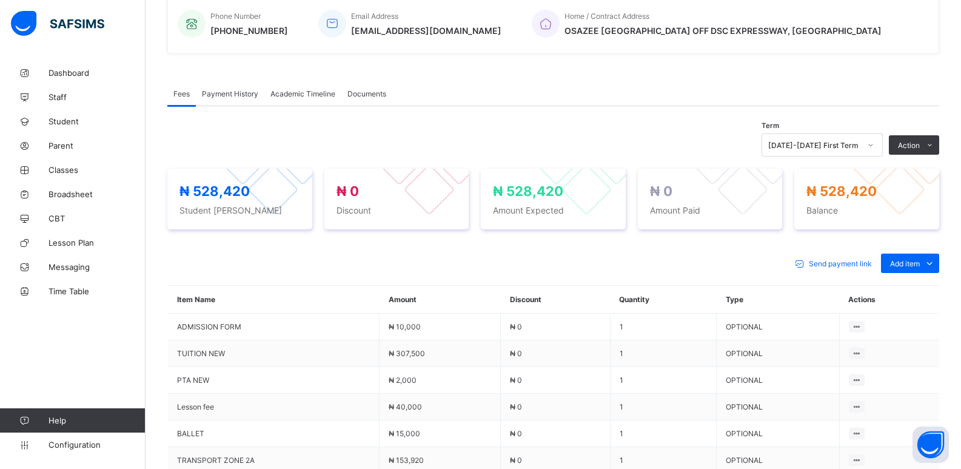
drag, startPoint x: 884, startPoint y: 172, endPoint x: 740, endPoint y: 132, distance: 148.4
click at [0, 0] on li "Receive Payment" at bounding box center [0, 0] width 0 height 0
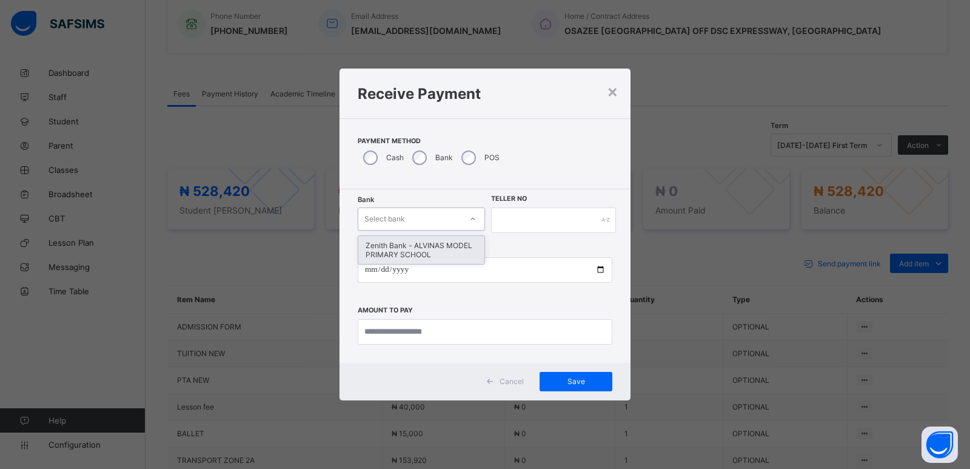
click at [431, 219] on div "Select bank" at bounding box center [409, 218] width 103 height 17
click at [432, 247] on div "Zenith Bank - ALVINAS MODEL PRIMARY SCHOOL" at bounding box center [421, 250] width 126 height 28
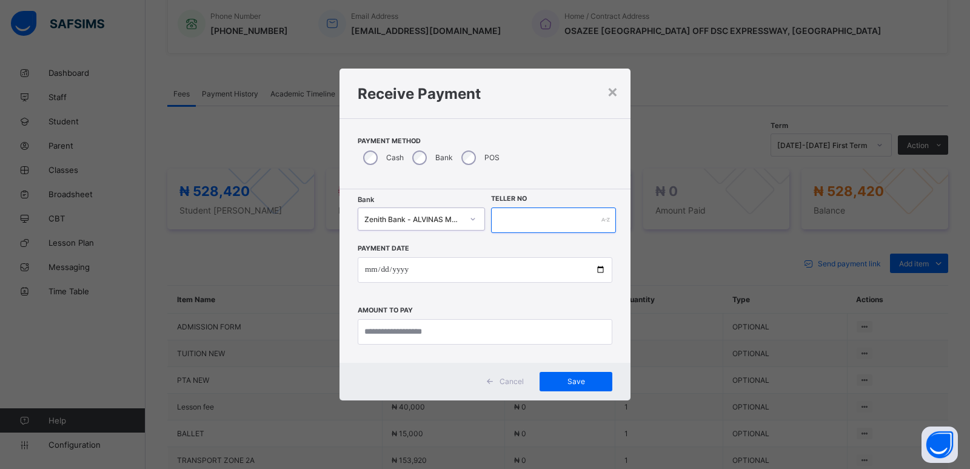
click at [505, 223] on input "text" at bounding box center [553, 219] width 125 height 25
type input "*******"
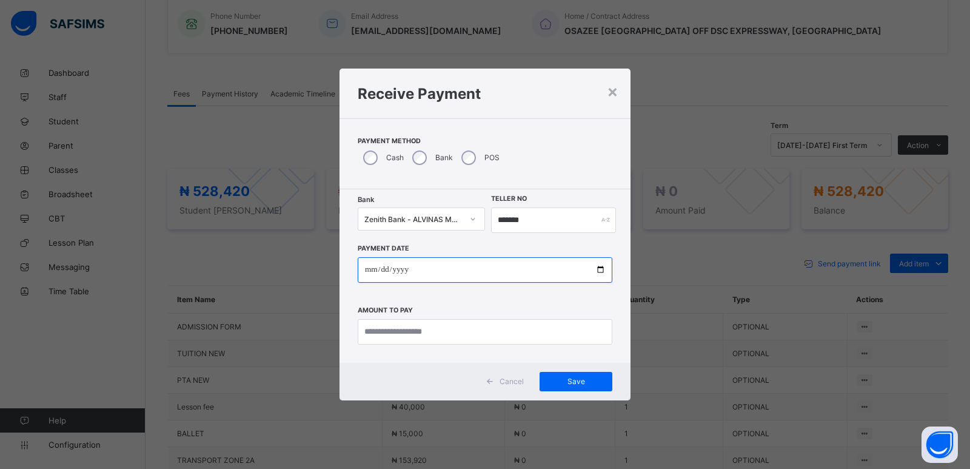
click at [367, 267] on input "date" at bounding box center [485, 269] width 255 height 25
type input "**********"
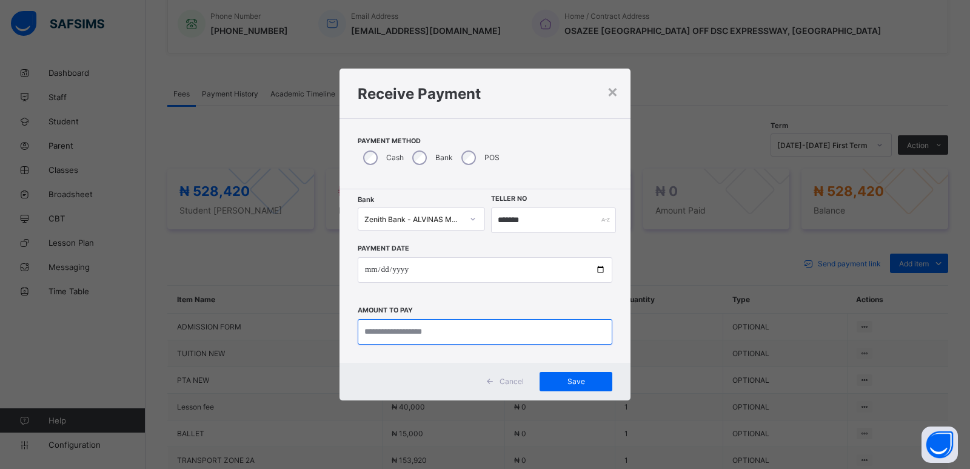
click at [399, 327] on input "currency" at bounding box center [485, 331] width 255 height 25
type input "********"
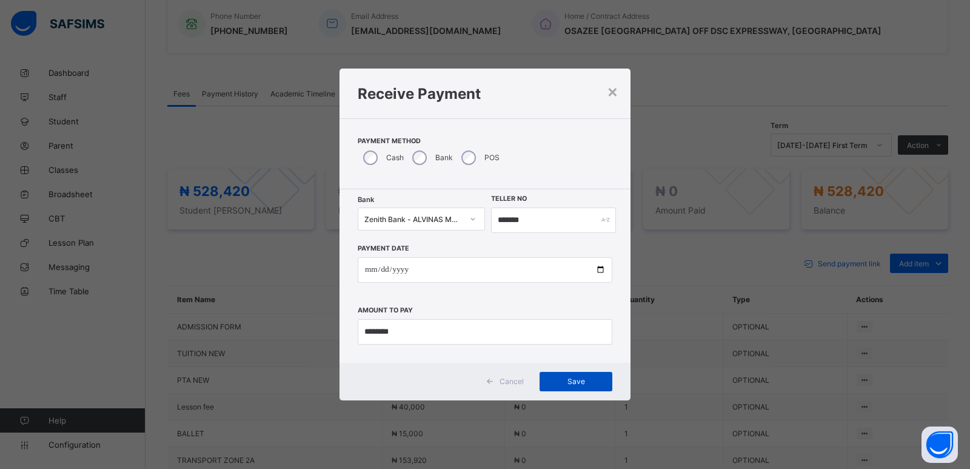
click at [587, 381] on span "Save" at bounding box center [576, 381] width 55 height 9
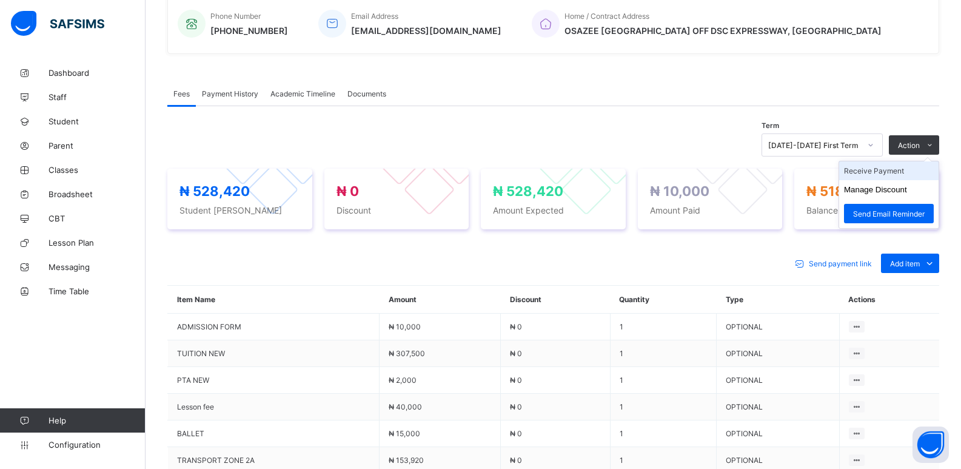
click at [880, 171] on li "Receive Payment" at bounding box center [888, 170] width 99 height 19
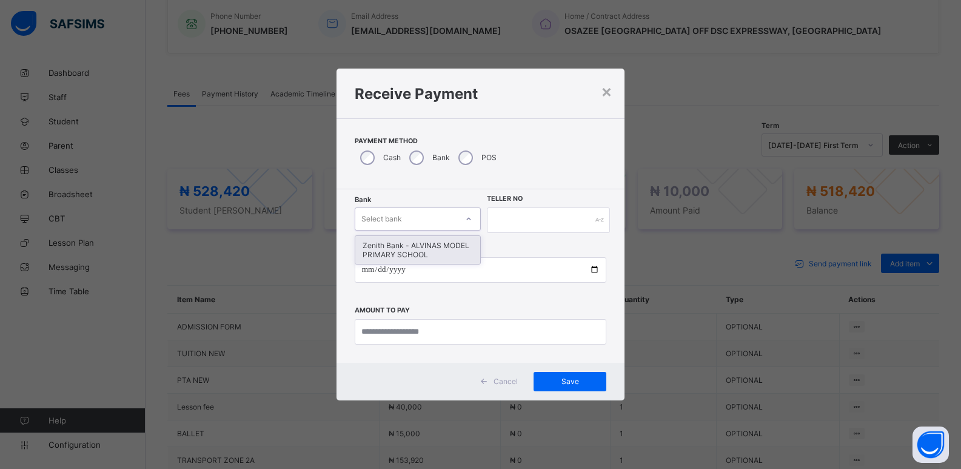
click at [400, 217] on div "Select bank" at bounding box center [381, 218] width 41 height 23
drag, startPoint x: 392, startPoint y: 247, endPoint x: 515, endPoint y: 233, distance: 123.3
click at [398, 248] on div "Zenith Bank - ALVINAS MODEL PRIMARY SCHOOL" at bounding box center [417, 250] width 125 height 28
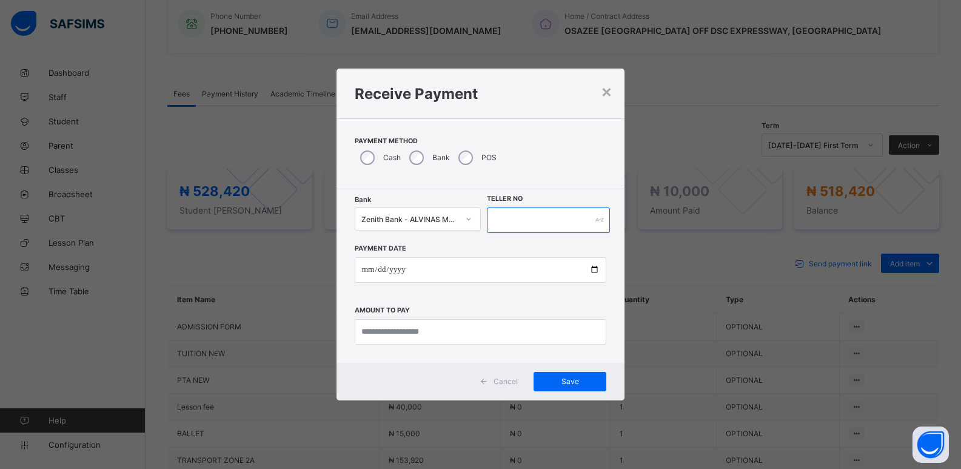
click at [526, 213] on input "text" at bounding box center [549, 219] width 124 height 25
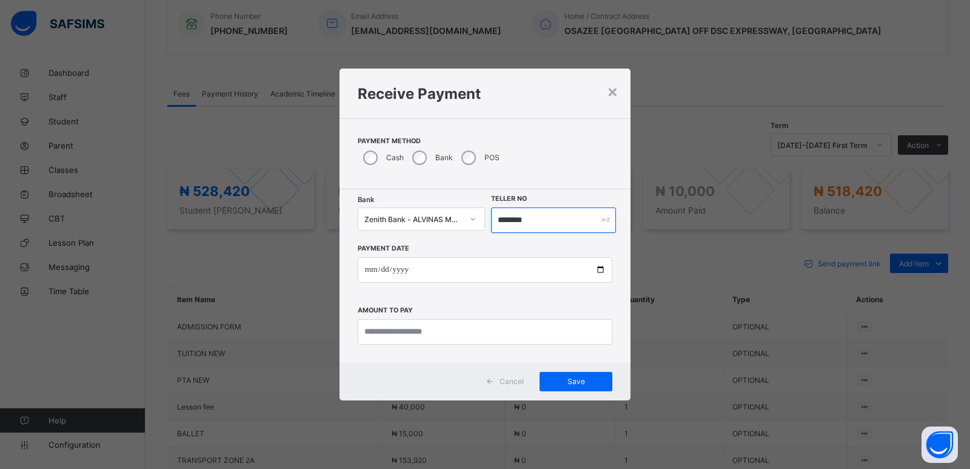
type input "********"
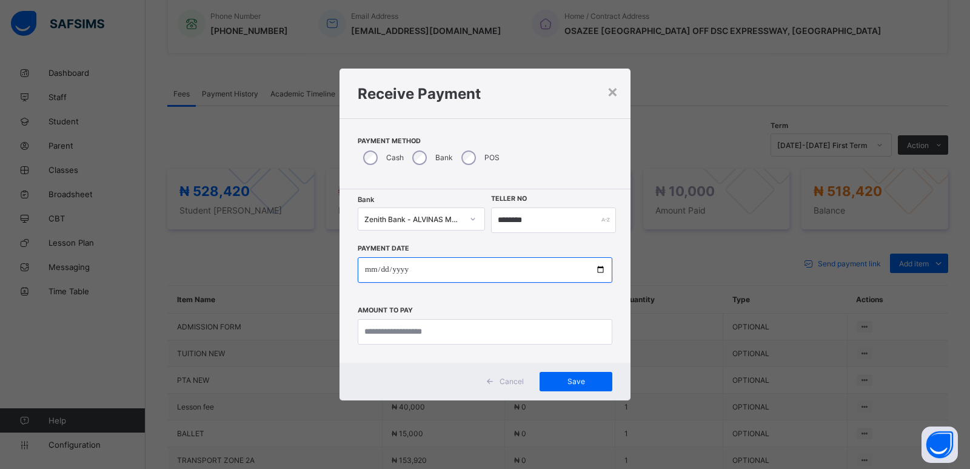
click at [368, 269] on input "date" at bounding box center [485, 269] width 255 height 25
type input "**********"
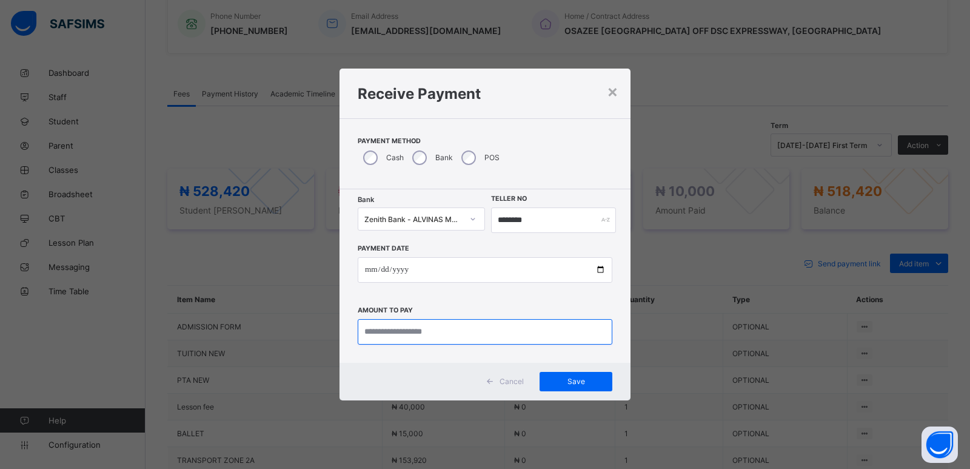
click at [385, 332] on input "currency" at bounding box center [485, 331] width 255 height 25
type input "*********"
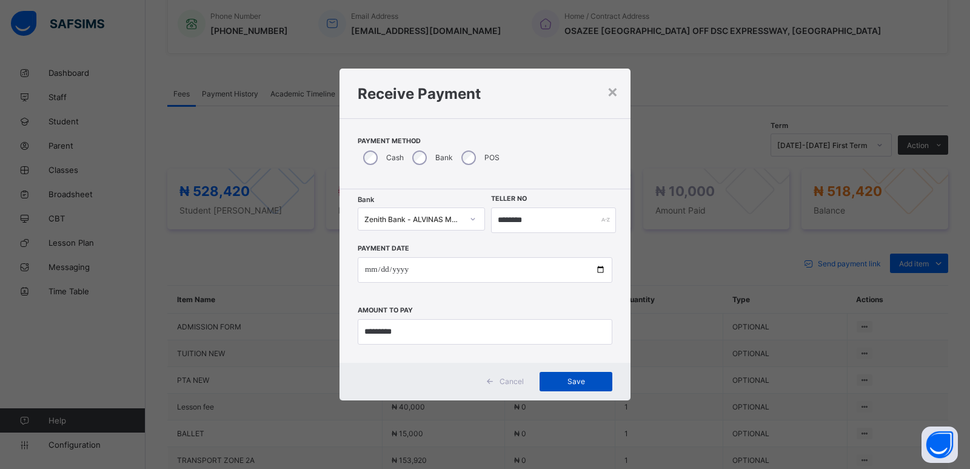
click at [577, 382] on span "Save" at bounding box center [576, 381] width 55 height 9
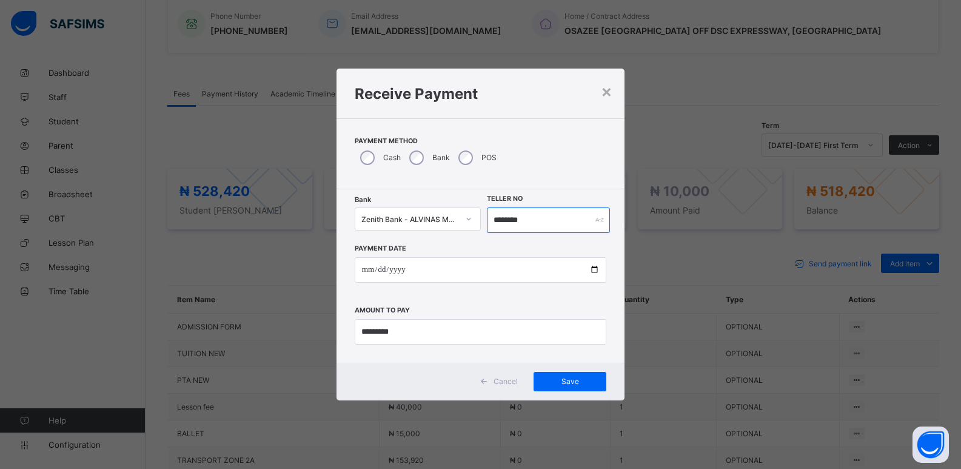
click at [512, 220] on input "********" at bounding box center [549, 219] width 124 height 25
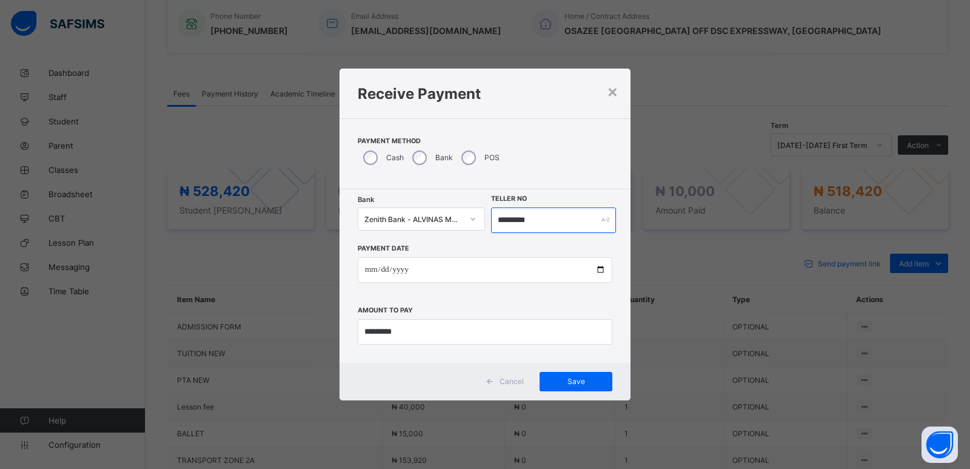
click at [511, 218] on input "*********" at bounding box center [553, 219] width 125 height 25
click at [563, 379] on span "Save" at bounding box center [576, 381] width 55 height 9
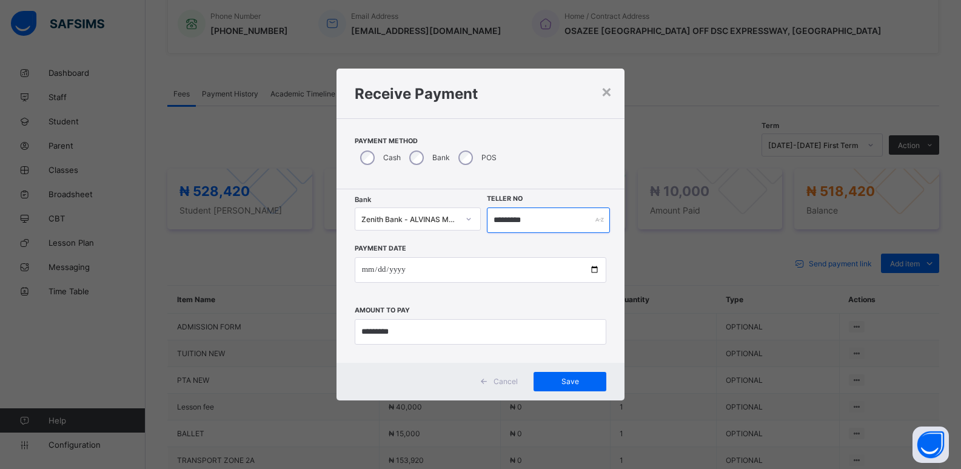
click at [513, 219] on input "*********" at bounding box center [549, 219] width 124 height 25
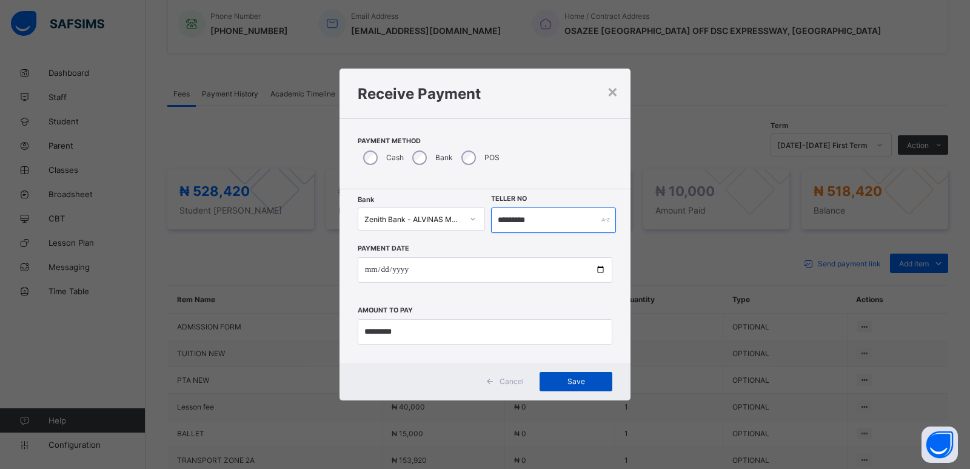
type input "*********"
click at [566, 380] on span "Save" at bounding box center [576, 381] width 55 height 9
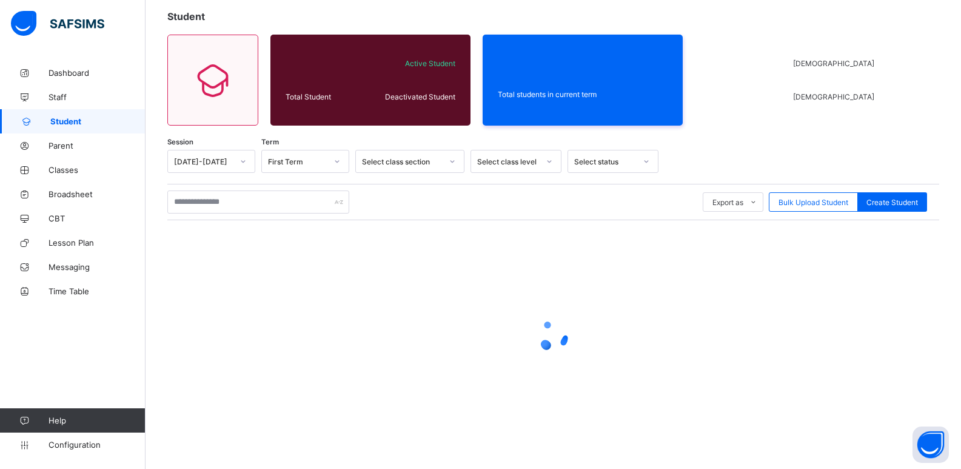
scroll to position [69, 0]
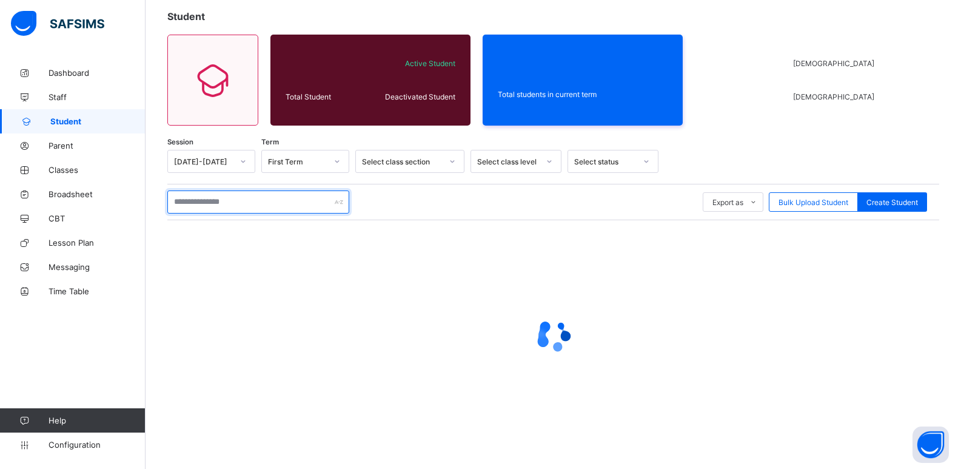
click at [258, 208] on input "text" at bounding box center [258, 201] width 182 height 23
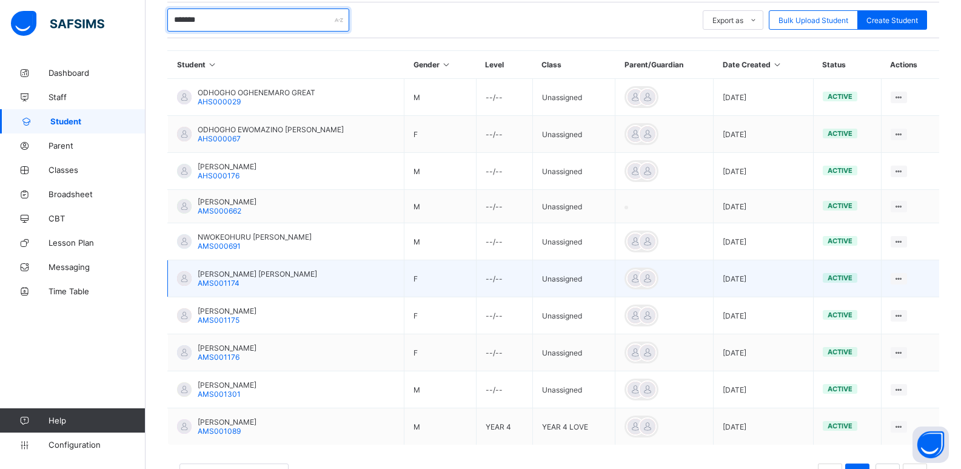
scroll to position [300, 0]
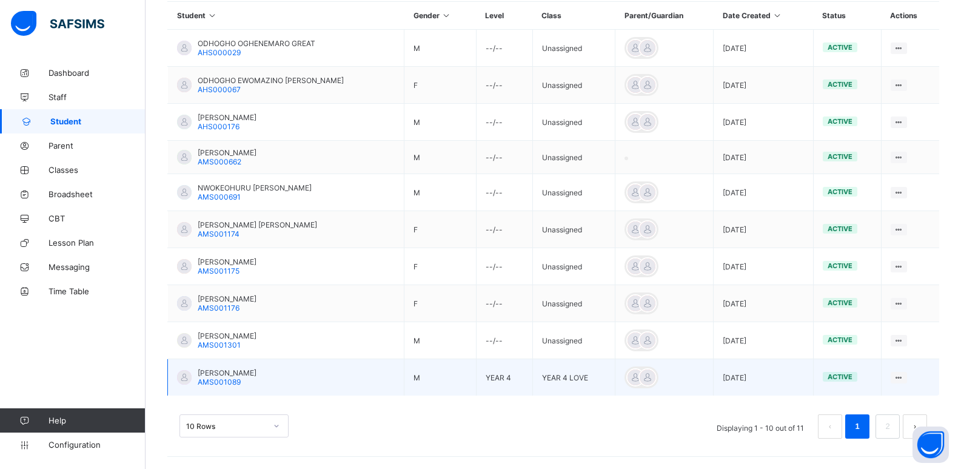
type input "*******"
click at [249, 370] on span "[PERSON_NAME]" at bounding box center [227, 372] width 59 height 9
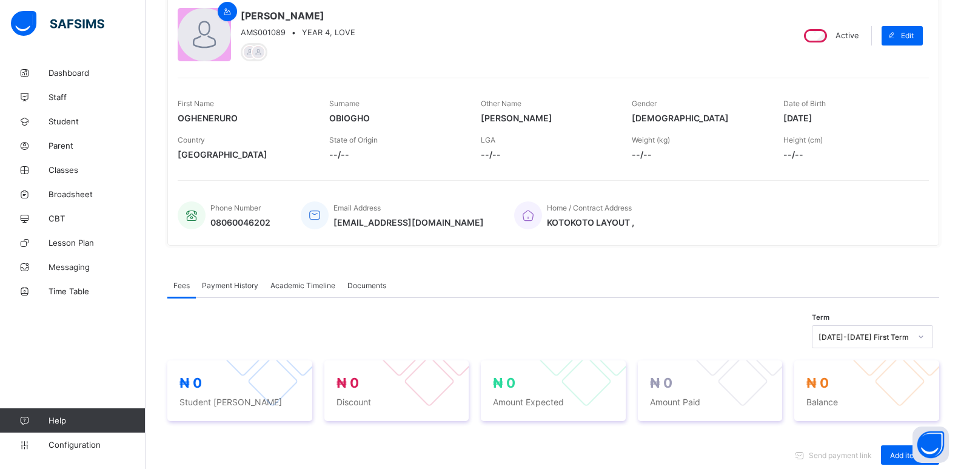
scroll to position [233, 0]
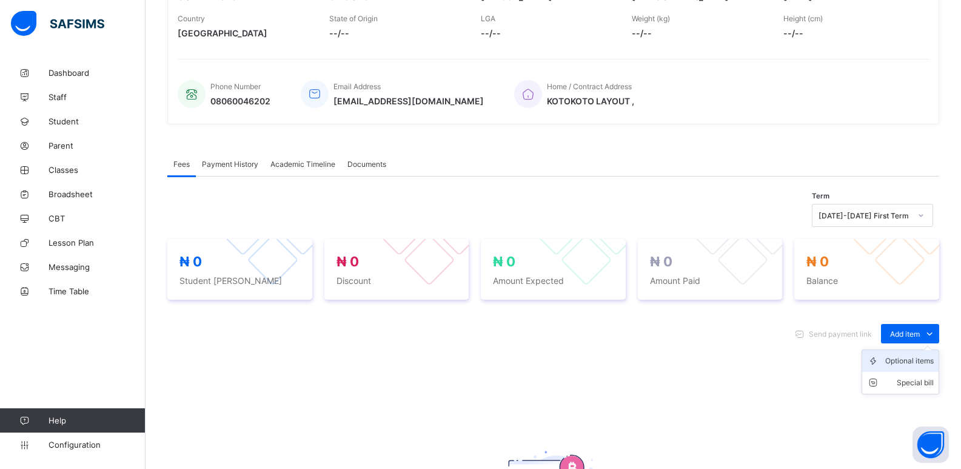
click at [910, 366] on div "Optional items" at bounding box center [909, 361] width 49 height 12
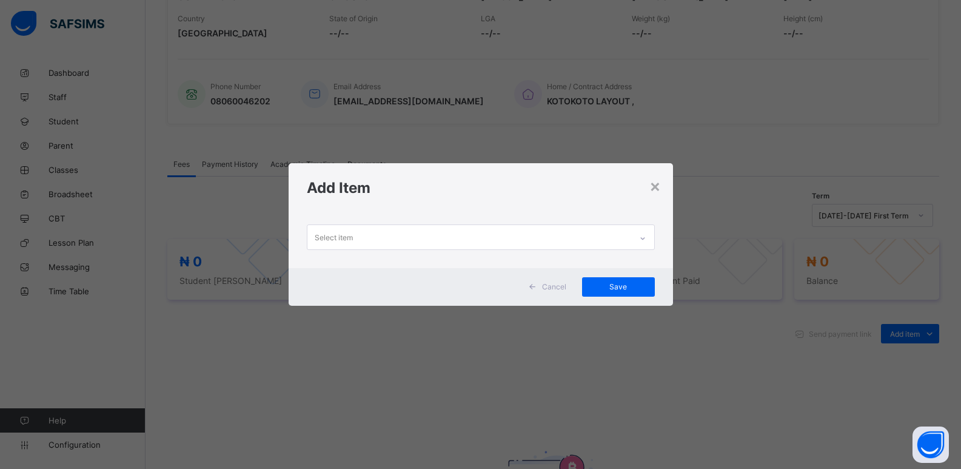
click at [649, 241] on div at bounding box center [642, 238] width 21 height 19
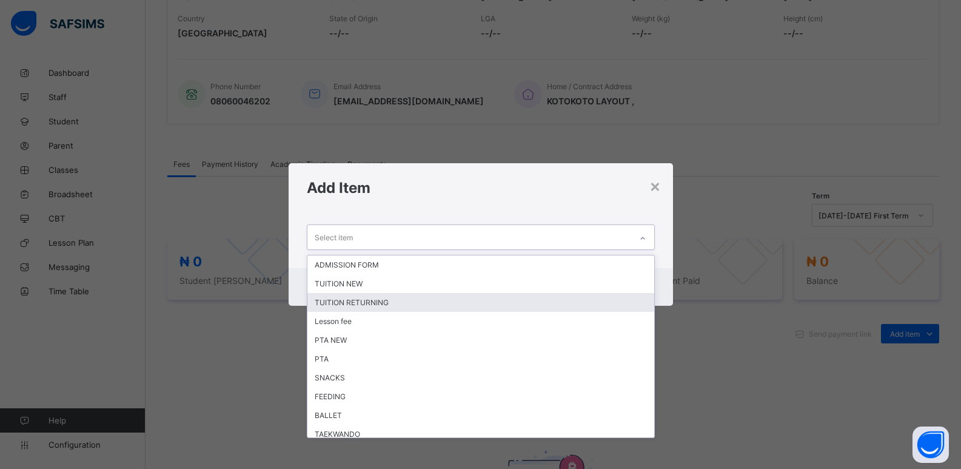
drag, startPoint x: 390, startPoint y: 301, endPoint x: 686, endPoint y: 207, distance: 310.5
click at [390, 300] on div "TUITION RETURNING" at bounding box center [480, 302] width 347 height 19
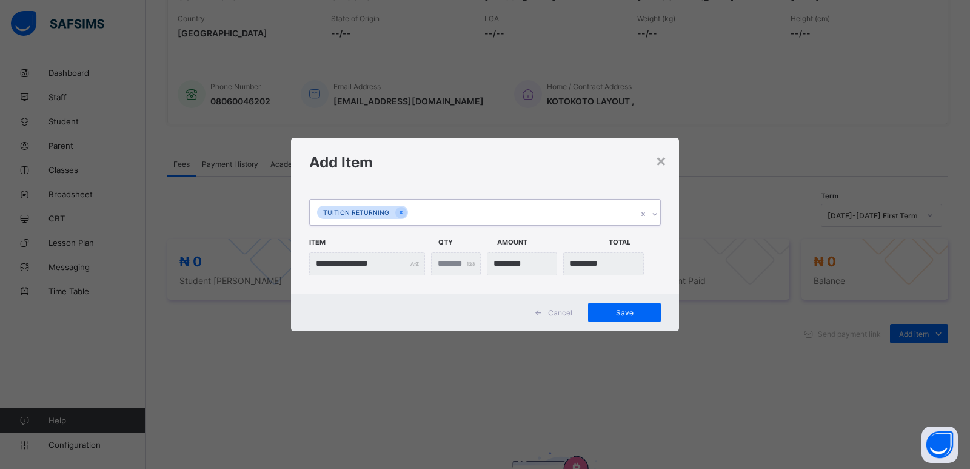
click at [654, 214] on icon at bounding box center [654, 214] width 7 height 12
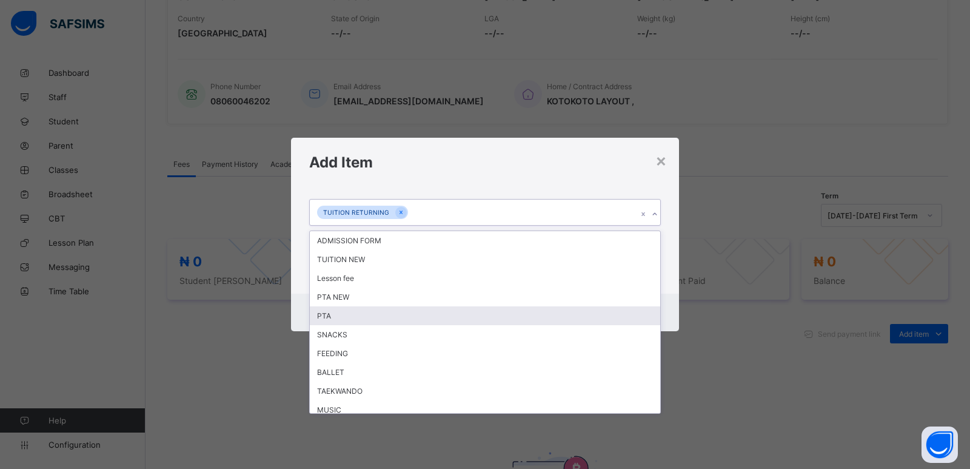
drag, startPoint x: 394, startPoint y: 319, endPoint x: 425, endPoint y: 292, distance: 40.8
click at [394, 317] on div "PTA" at bounding box center [485, 315] width 351 height 19
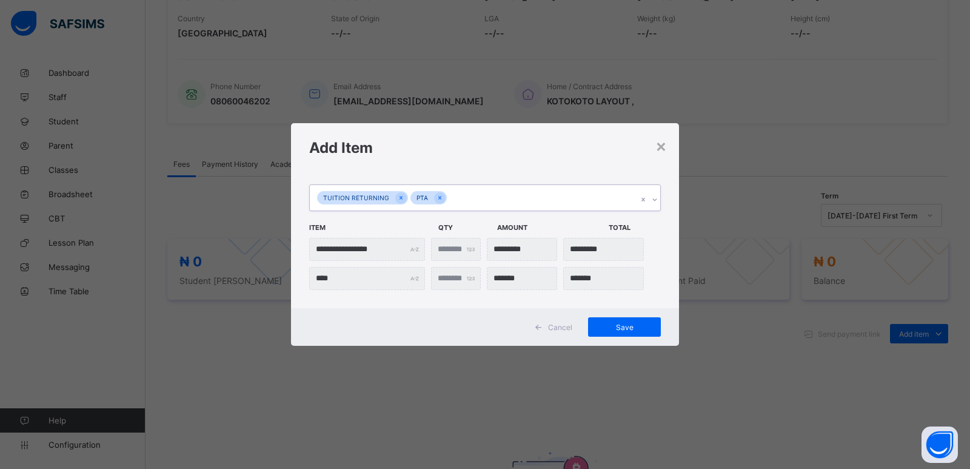
click at [654, 198] on icon at bounding box center [654, 199] width 7 height 12
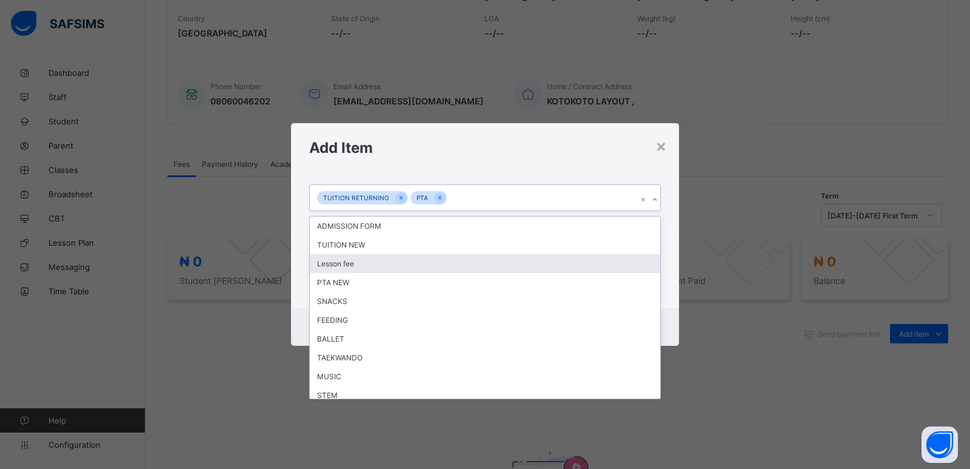
click at [364, 263] on div "Lesson fee" at bounding box center [485, 263] width 351 height 19
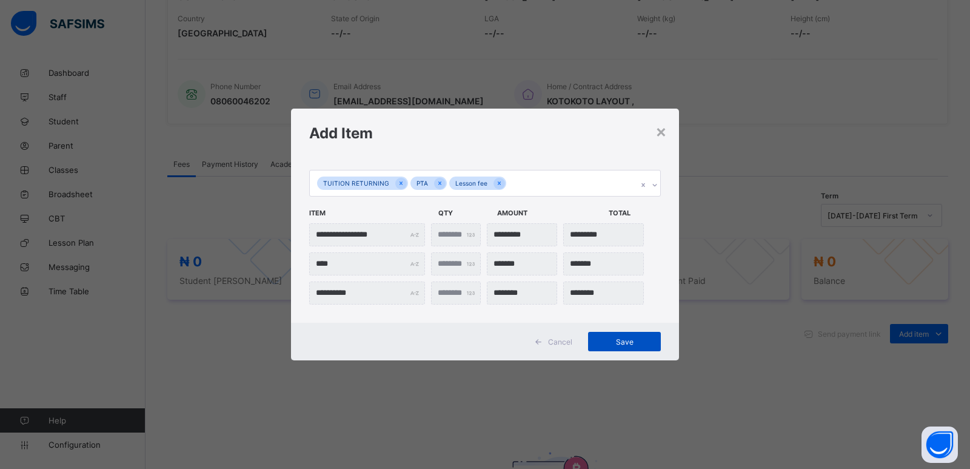
click at [620, 343] on span "Save" at bounding box center [624, 341] width 55 height 9
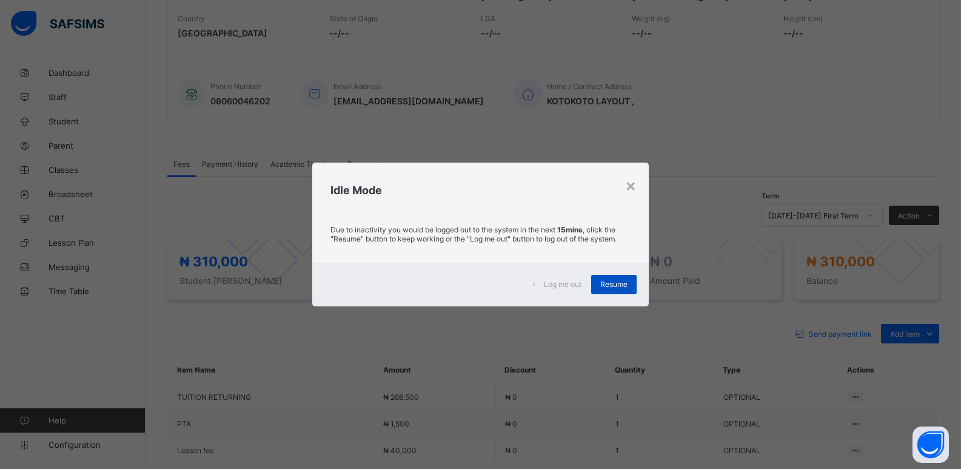
click at [608, 284] on span "Resume" at bounding box center [613, 284] width 27 height 9
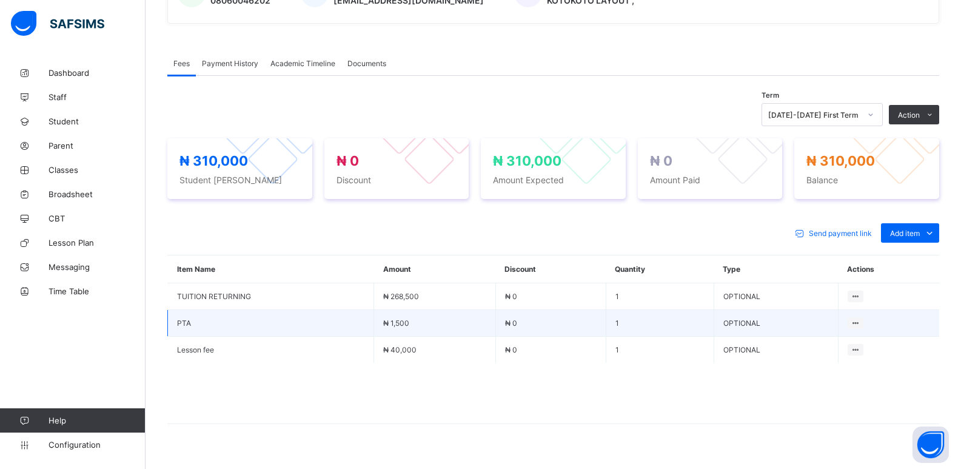
scroll to position [354, 0]
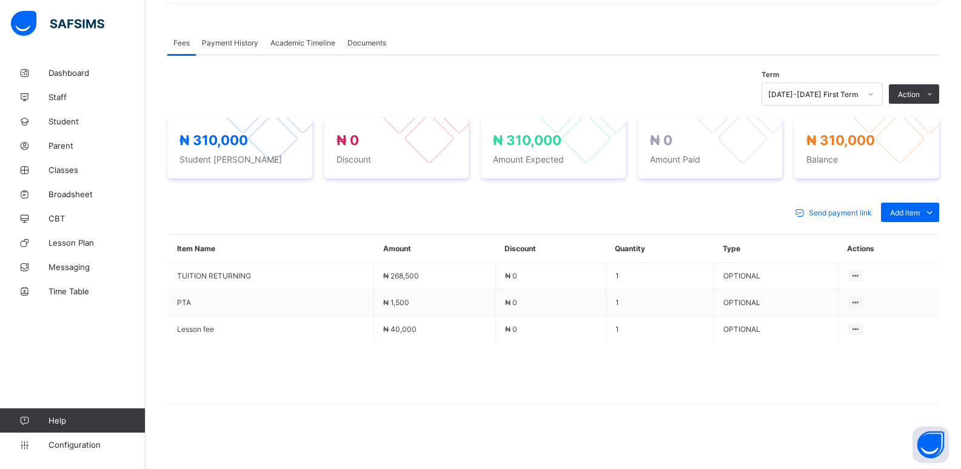
drag, startPoint x: 873, startPoint y: 141, endPoint x: 902, endPoint y: 130, distance: 31.7
click at [0, 0] on button "Manage Discount" at bounding box center [0, 0] width 0 height 0
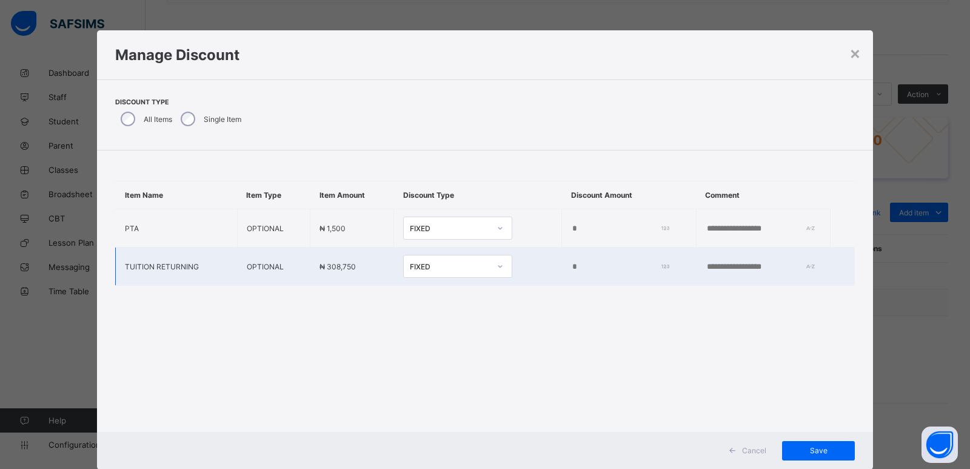
type input "*"
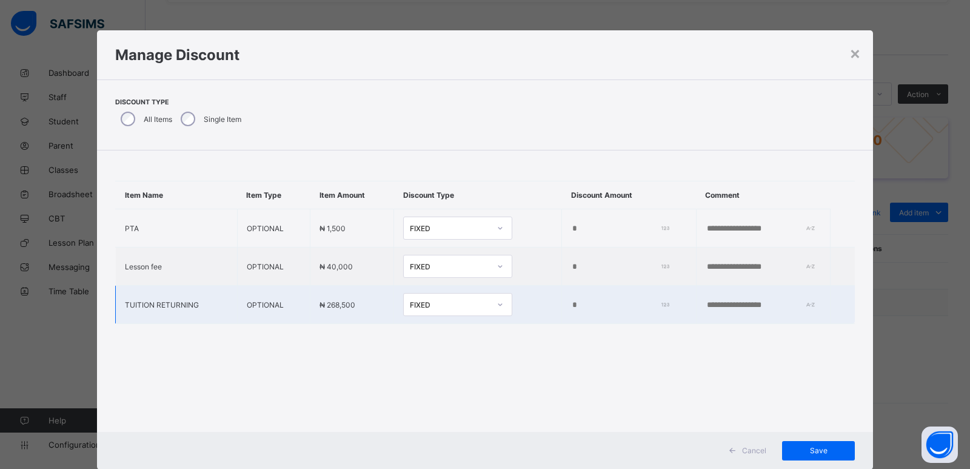
click at [571, 307] on input "*" at bounding box center [617, 305] width 93 height 10
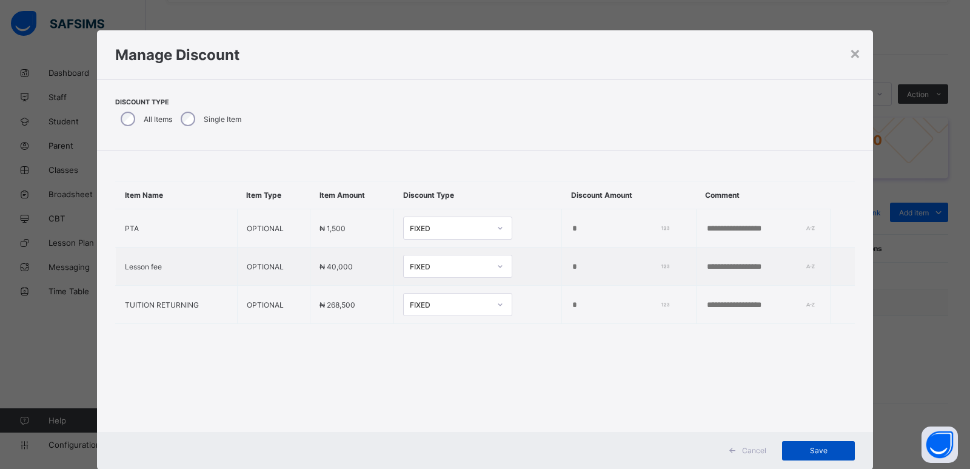
type input "*****"
click at [819, 451] on span "Save" at bounding box center [818, 450] width 55 height 9
